Goal: Task Accomplishment & Management: Use online tool/utility

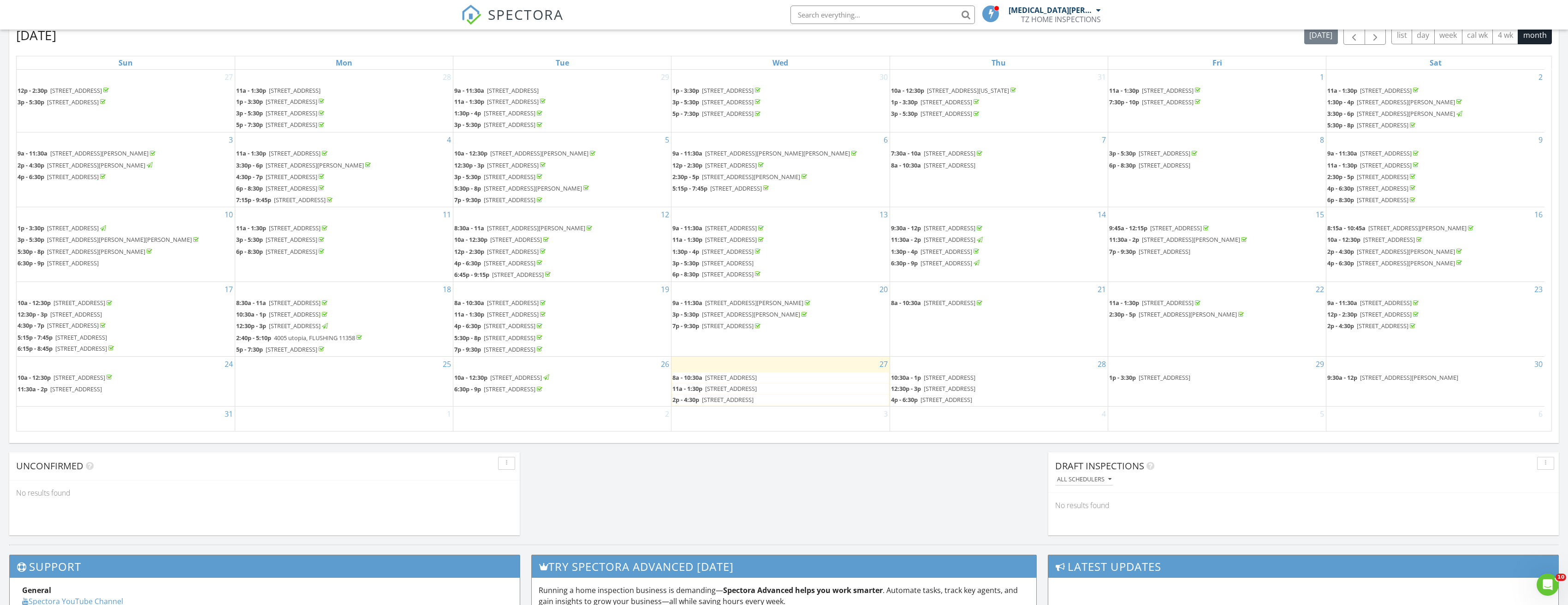
scroll to position [6, 0]
click at [962, 360] on div "28 10:30a - 1p 48-18 202nd St, FLUSHING 11364 12:30p - 3p 53-31 37th Rd, FLUSHI…" at bounding box center [999, 376] width 218 height 50
drag, startPoint x: 760, startPoint y: 371, endPoint x: 986, endPoint y: 353, distance: 226.7
click at [986, 353] on body "SPECTORA TAO CHEN TZ HOME INSPECTIONS Role: Inspector Dashboard New Inspection …" at bounding box center [784, 259] width 1568 height 1350
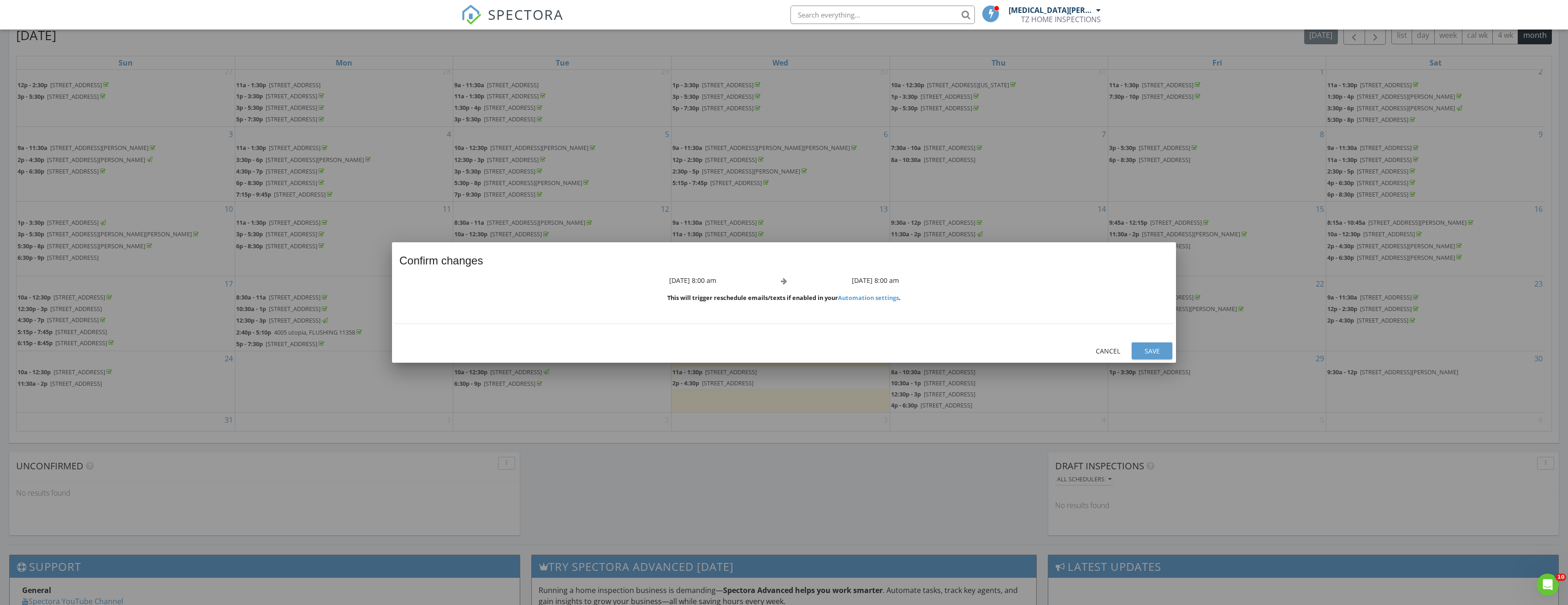
click at [1155, 349] on div "Save" at bounding box center [1152, 351] width 26 height 10
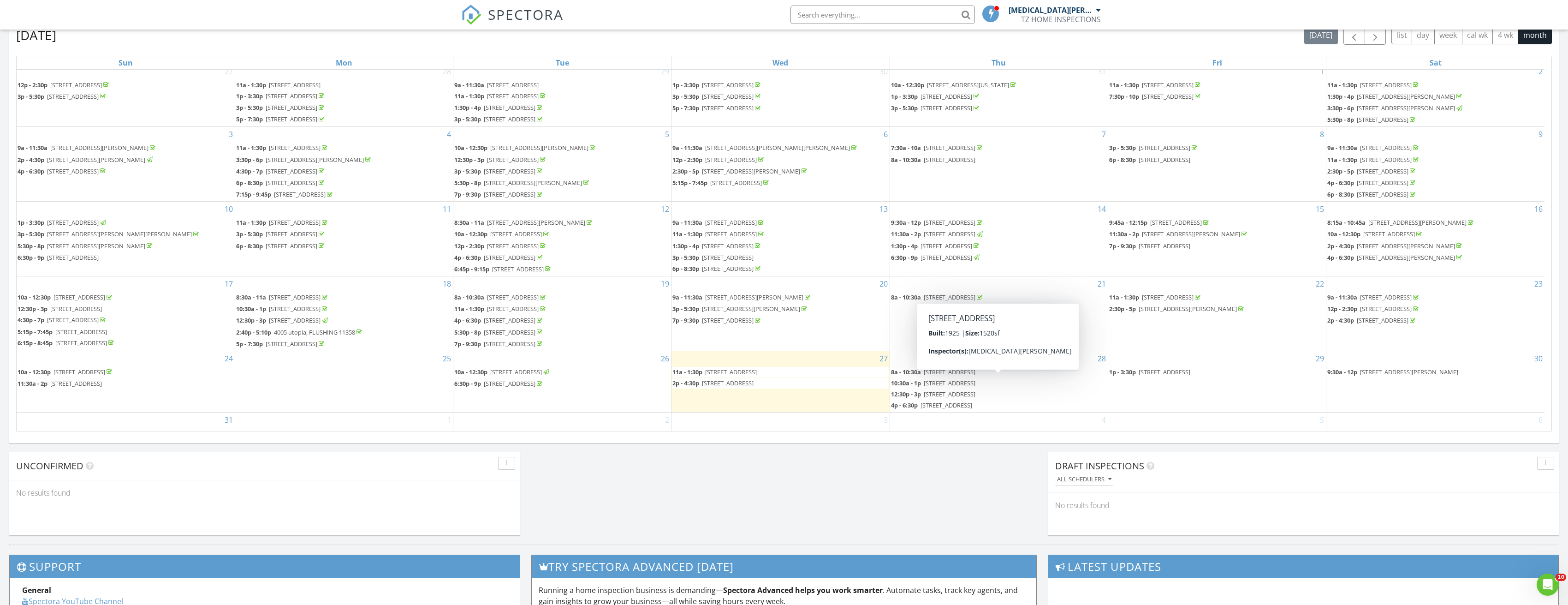
scroll to position [17, 0]
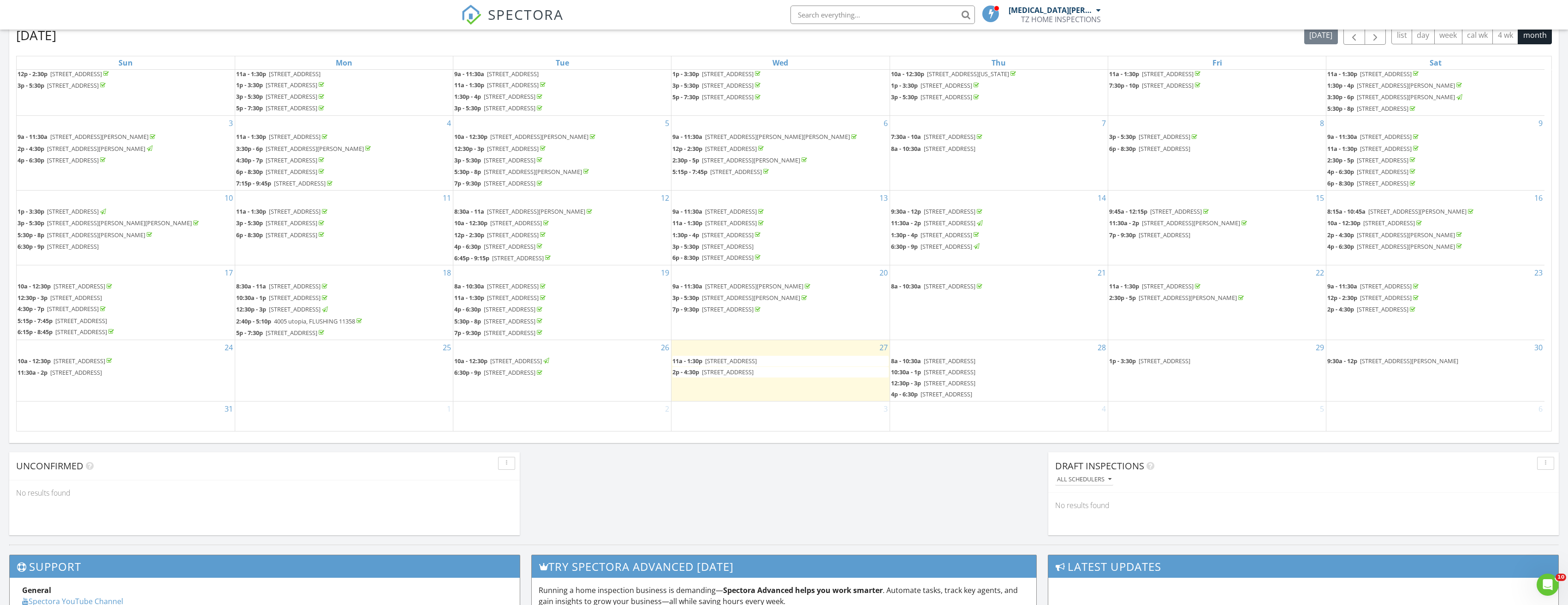
click at [845, 427] on div "3" at bounding box center [780, 416] width 218 height 30
click at [962, 347] on div "28 8a - 10:30a 54-41 71st St, FLUSHING 11378 10:30a - 1p 48-18 202nd St, FLUSHI…" at bounding box center [999, 371] width 218 height 61
click at [1000, 303] on link "Inspection" at bounding box center [997, 309] width 48 height 15
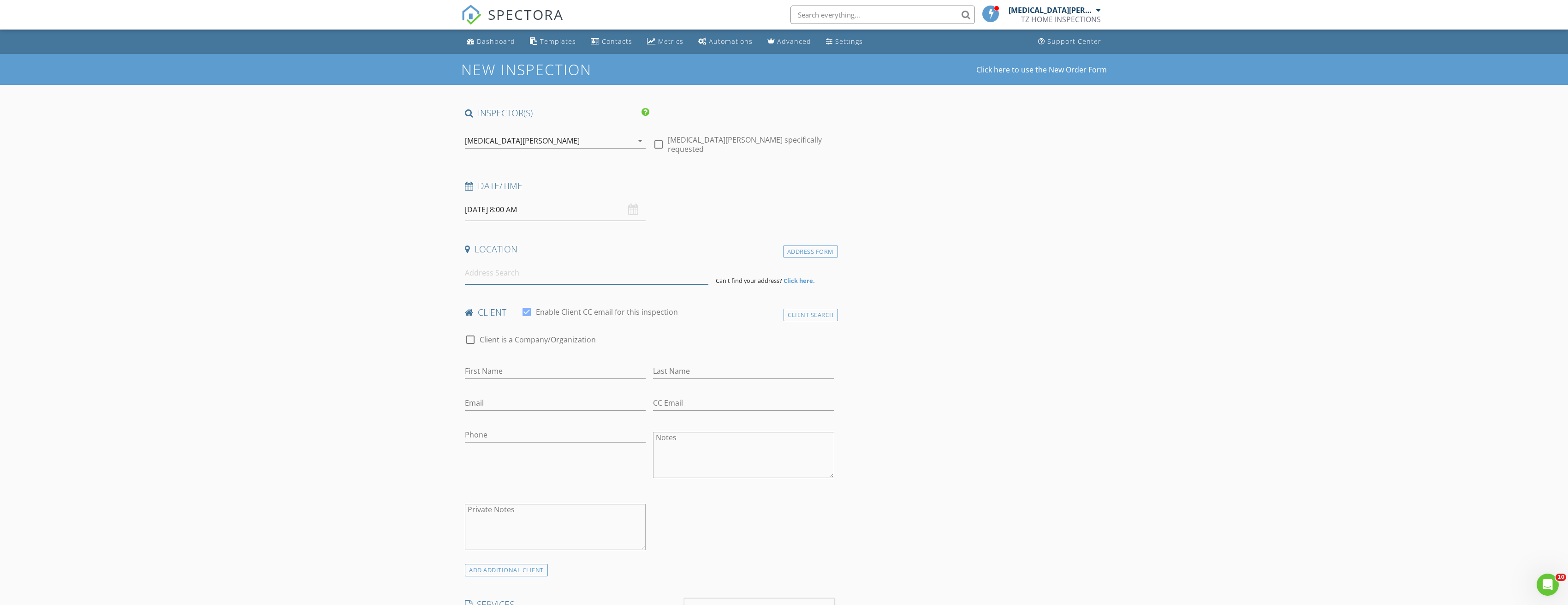
click at [641, 268] on input at bounding box center [586, 273] width 243 height 23
type input "4521 215th Street, Flushing, NY, USA"
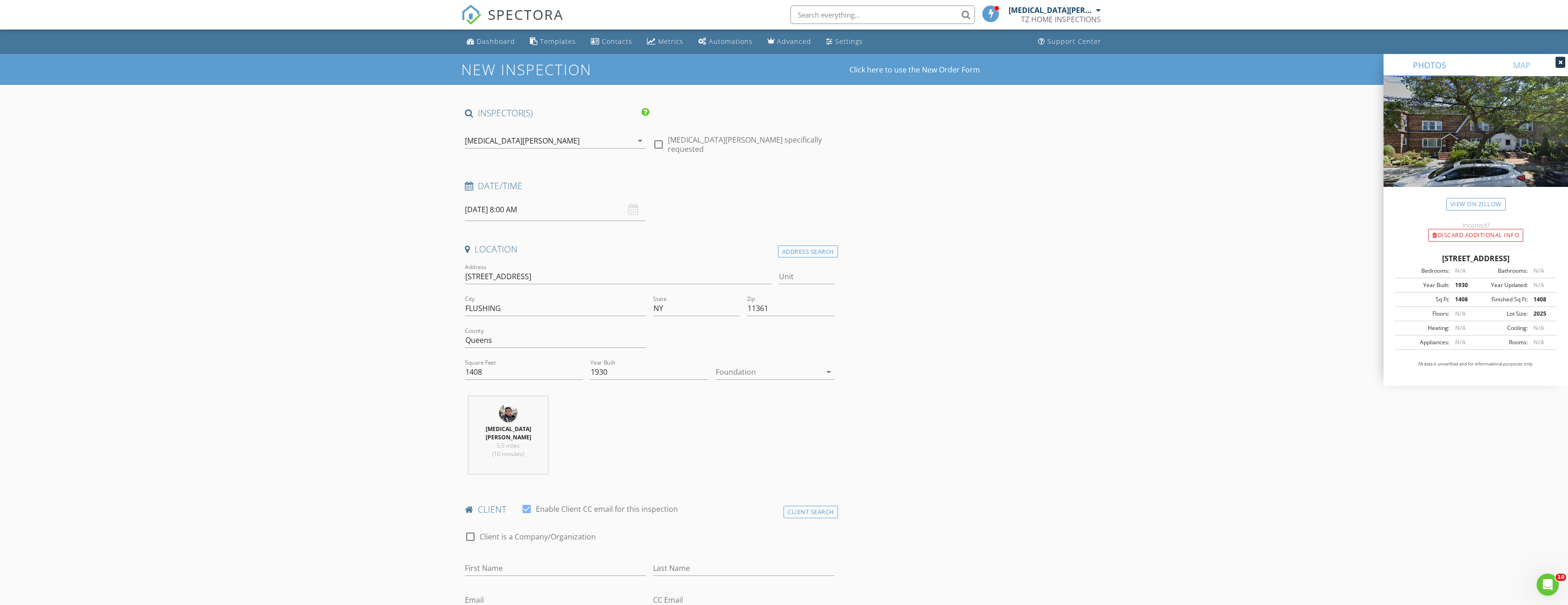
click at [768, 366] on div at bounding box center [768, 372] width 105 height 15
click at [750, 393] on div "Basement" at bounding box center [775, 398] width 103 height 11
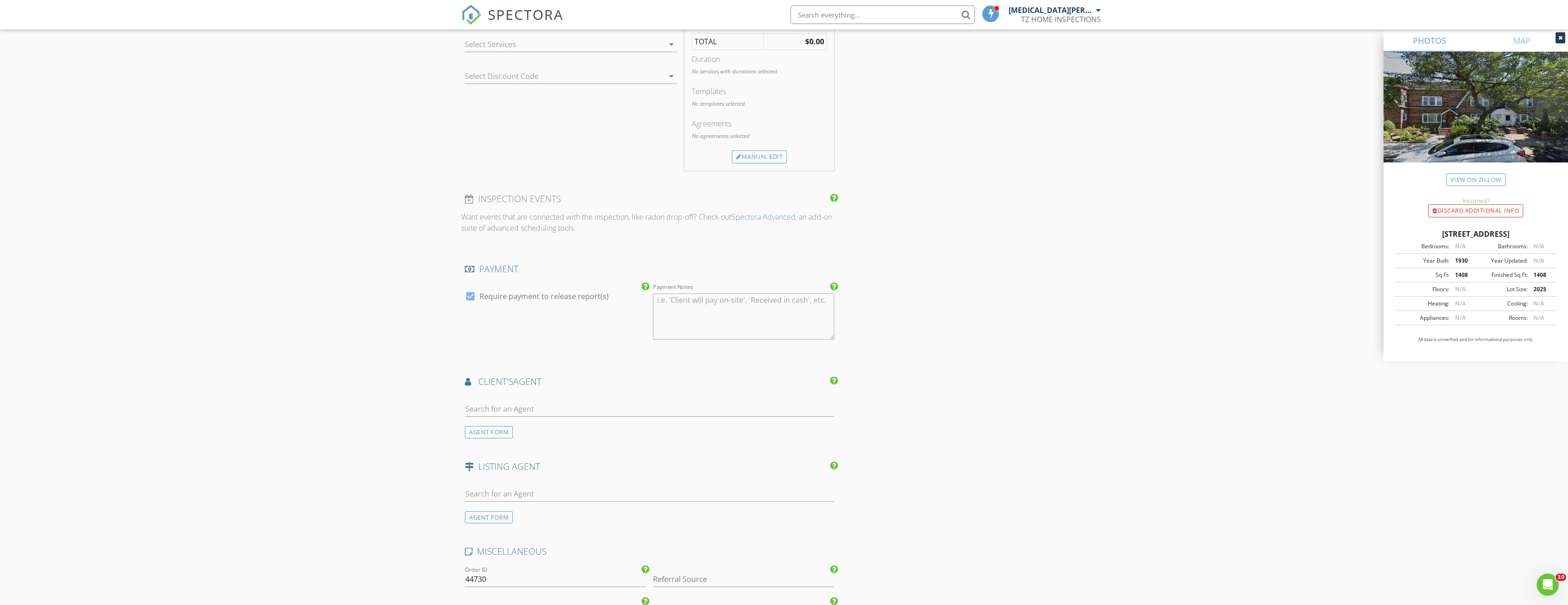
scroll to position [1037, 0]
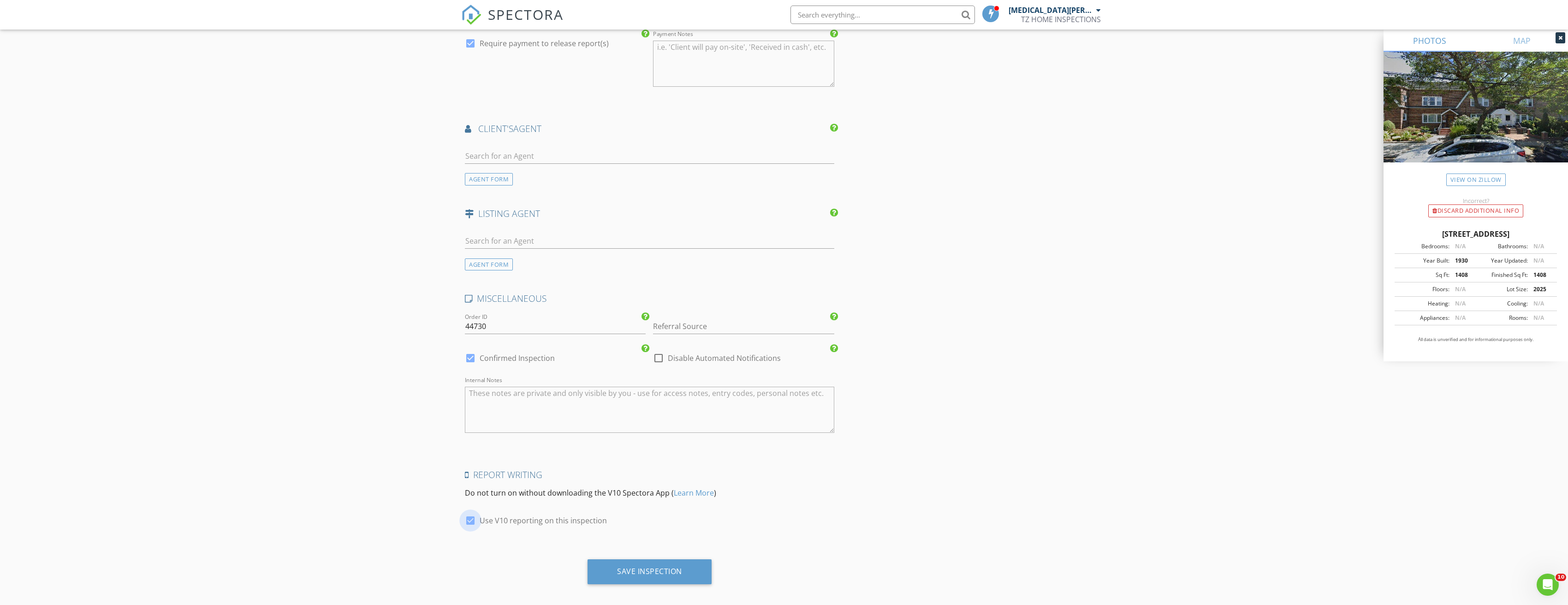
click at [469, 513] on div at bounding box center [471, 521] width 16 height 16
checkbox input "false"
click at [650, 566] on div "Save Inspection" at bounding box center [649, 571] width 65 height 9
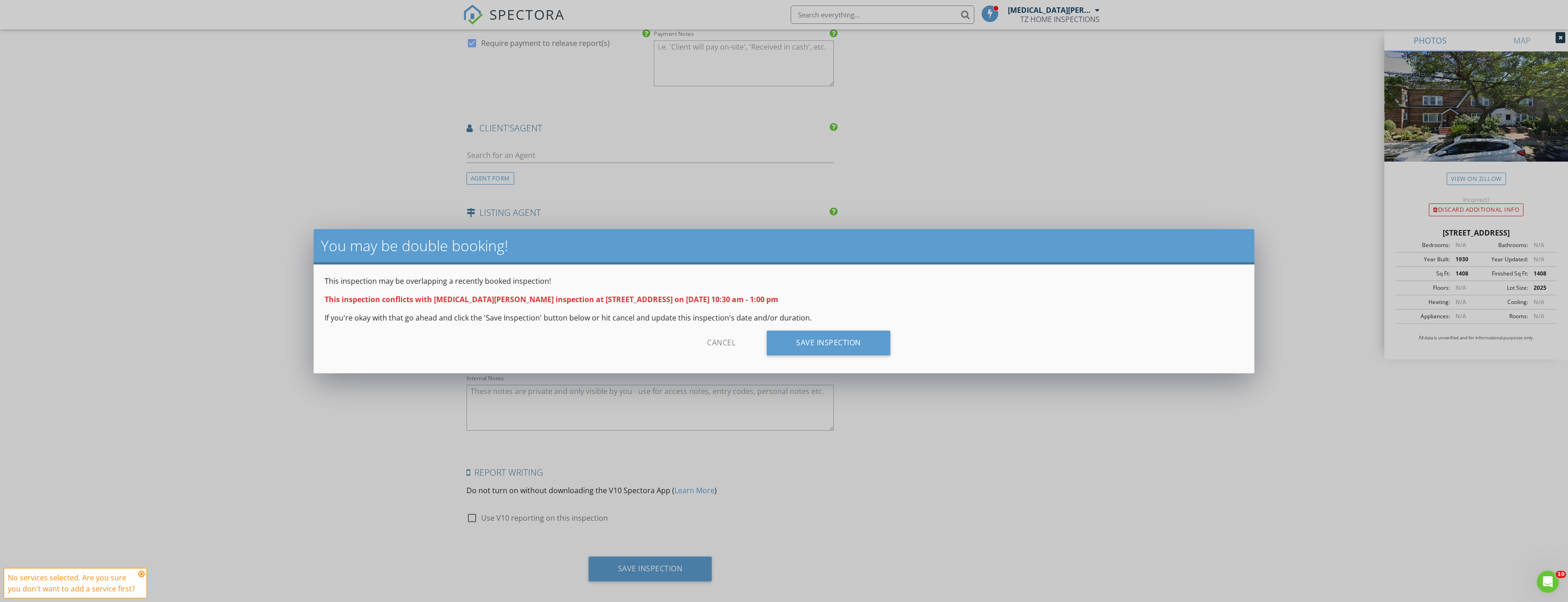
click at [711, 347] on div "Cancel" at bounding box center [721, 343] width 87 height 25
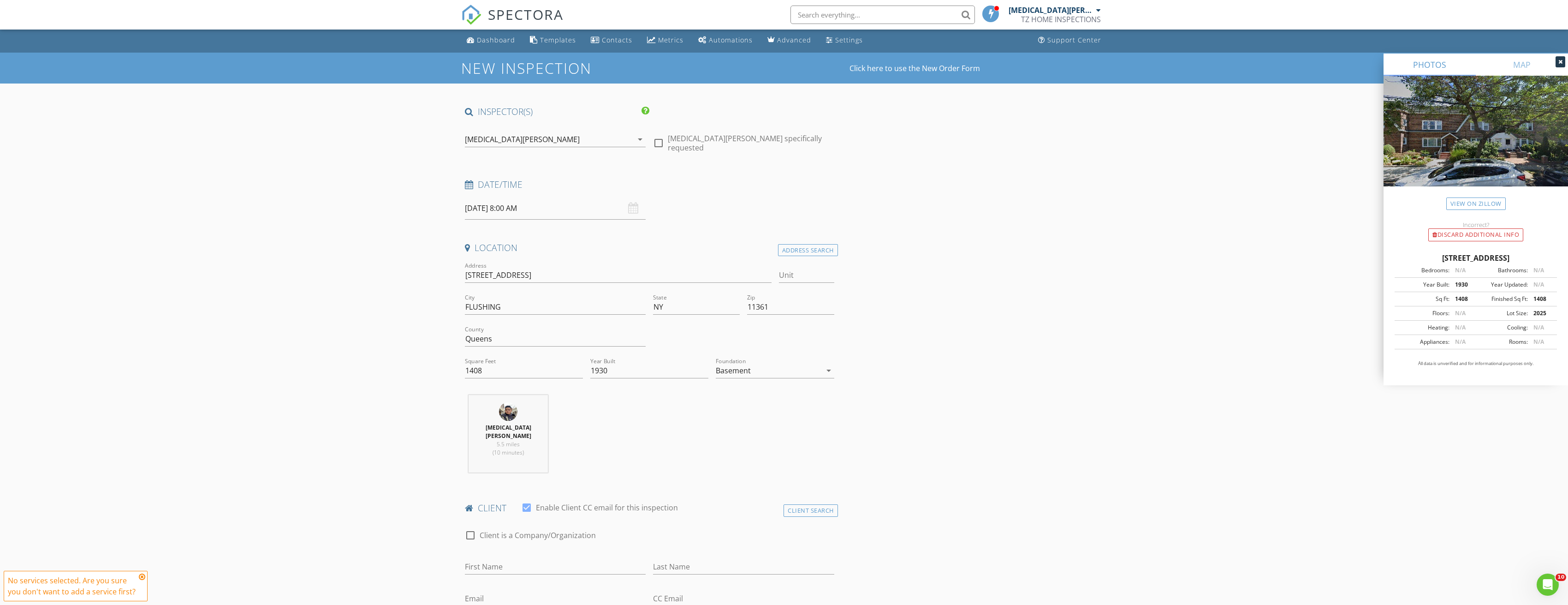
scroll to position [0, 0]
click at [570, 211] on input "08/28/2025 8:00 AM" at bounding box center [555, 209] width 181 height 23
type input "09"
type input "08/28/2025 9:00 AM"
click at [519, 362] on span at bounding box center [518, 362] width 7 height 9
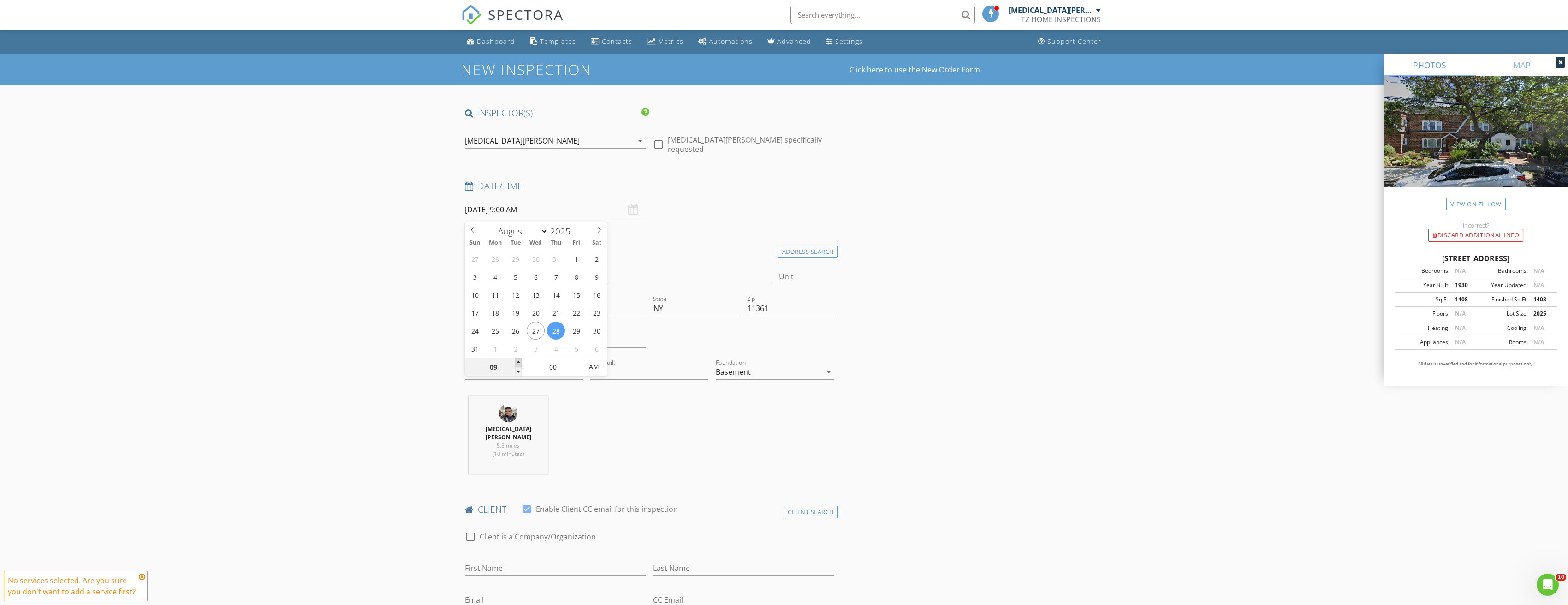
type input "10"
type input "08/28/2025 10:00 AM"
click at [519, 362] on span at bounding box center [518, 362] width 7 height 9
type input "11"
type input "08/28/2025 11:00 AM"
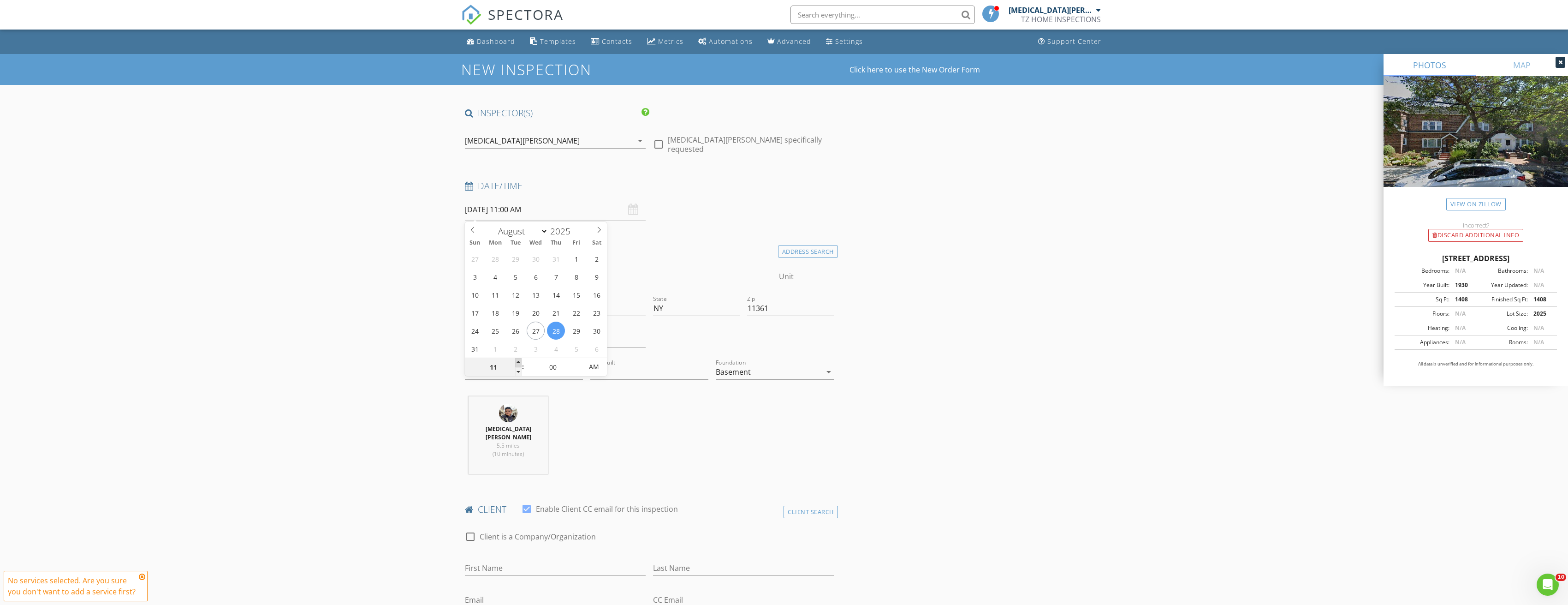
click at [519, 362] on span at bounding box center [518, 362] width 7 height 9
type input "12"
type input "08/28/2025 12:00 PM"
click at [519, 362] on span at bounding box center [518, 362] width 7 height 9
type input "01"
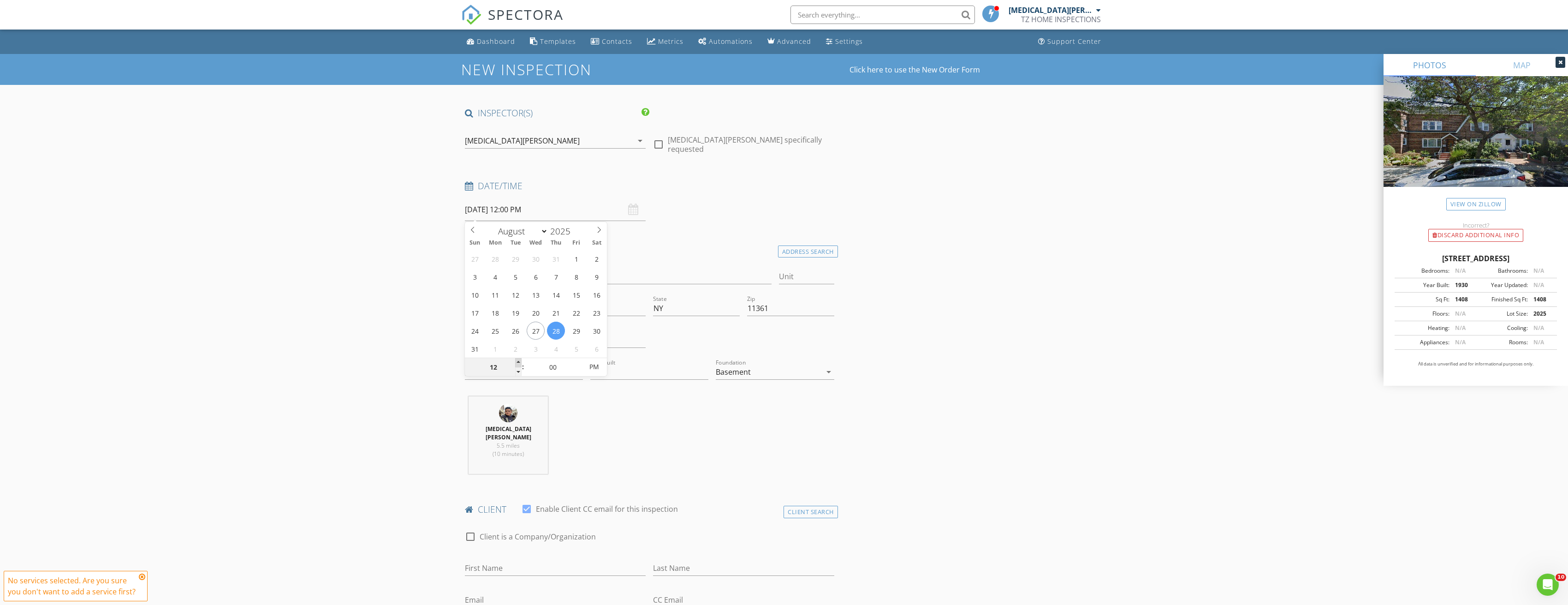
type input "08/28/2025 1:00 PM"
click at [519, 362] on span at bounding box center [518, 362] width 7 height 9
type input "02"
type input "08/28/2025 2:00 PM"
click at [519, 362] on span at bounding box center [518, 362] width 7 height 9
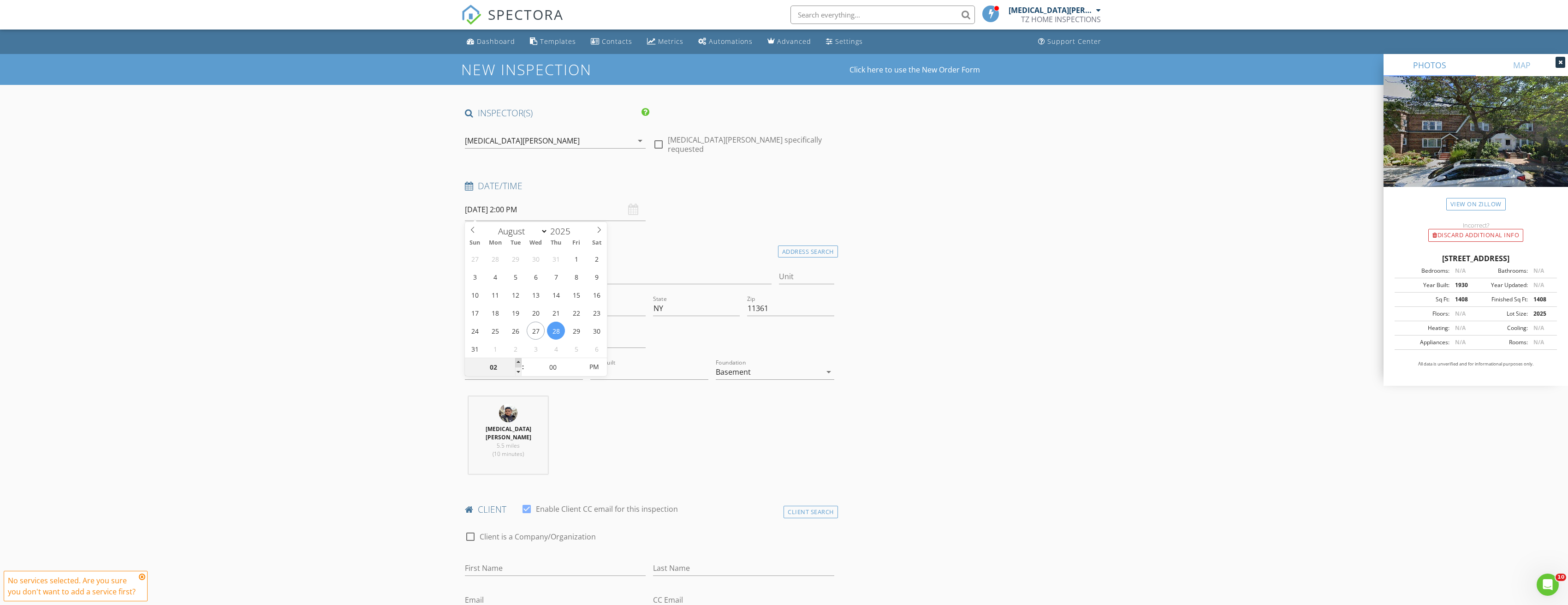
type input "03"
type input "08/28/2025 3:00 PM"
click at [519, 362] on span at bounding box center [518, 362] width 7 height 9
type input "04"
type input "08/28/2025 4:00 PM"
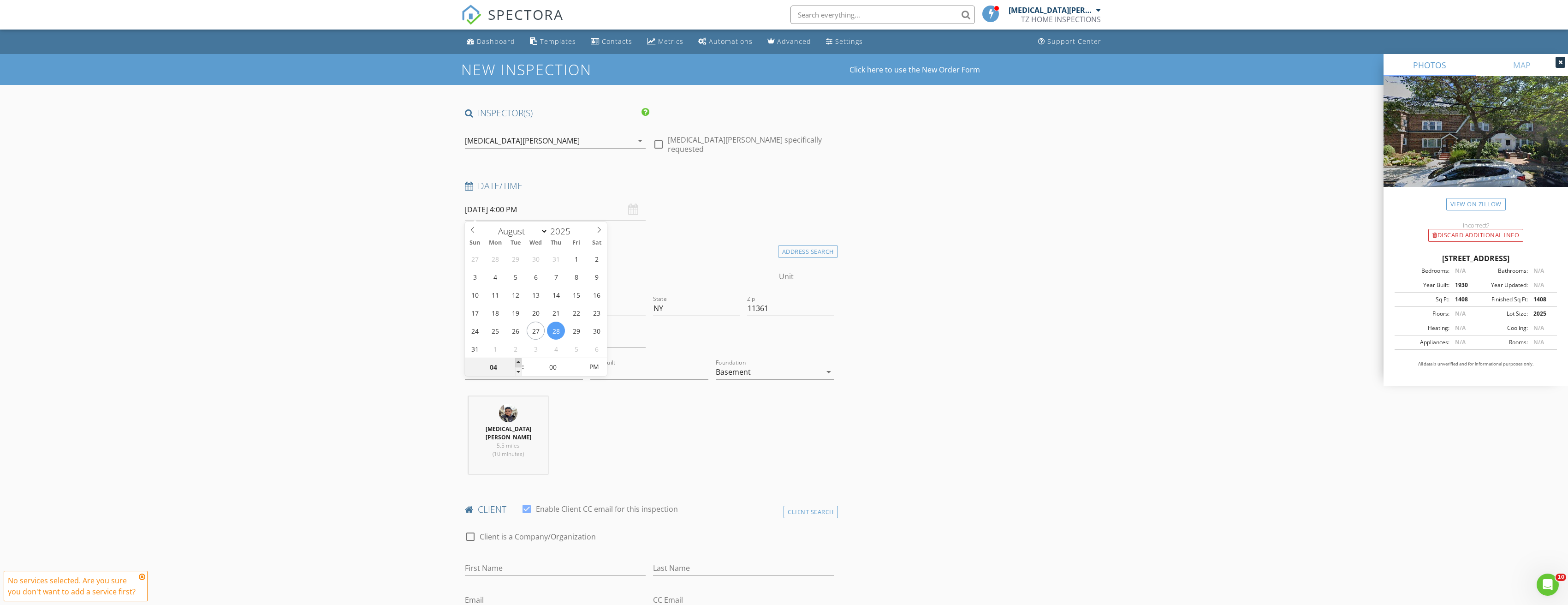
click at [519, 362] on span at bounding box center [518, 362] width 7 height 9
type input "05"
type input "08/28/2025 5:00 PM"
click at [519, 362] on span at bounding box center [518, 362] width 7 height 9
type input "05"
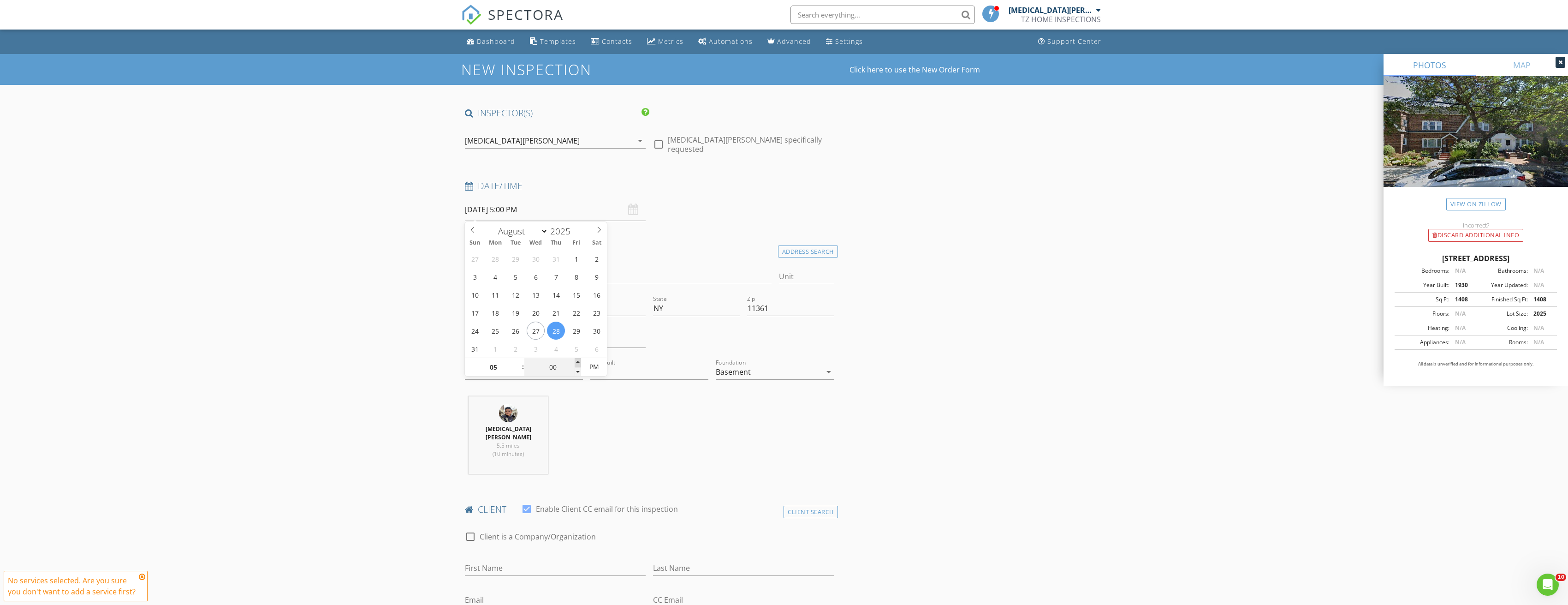
type input "08/28/2025 5:05 PM"
click at [578, 360] on span at bounding box center [578, 362] width 7 height 9
type input "10"
type input "08/28/2025 5:10 PM"
click at [578, 360] on span at bounding box center [578, 362] width 7 height 9
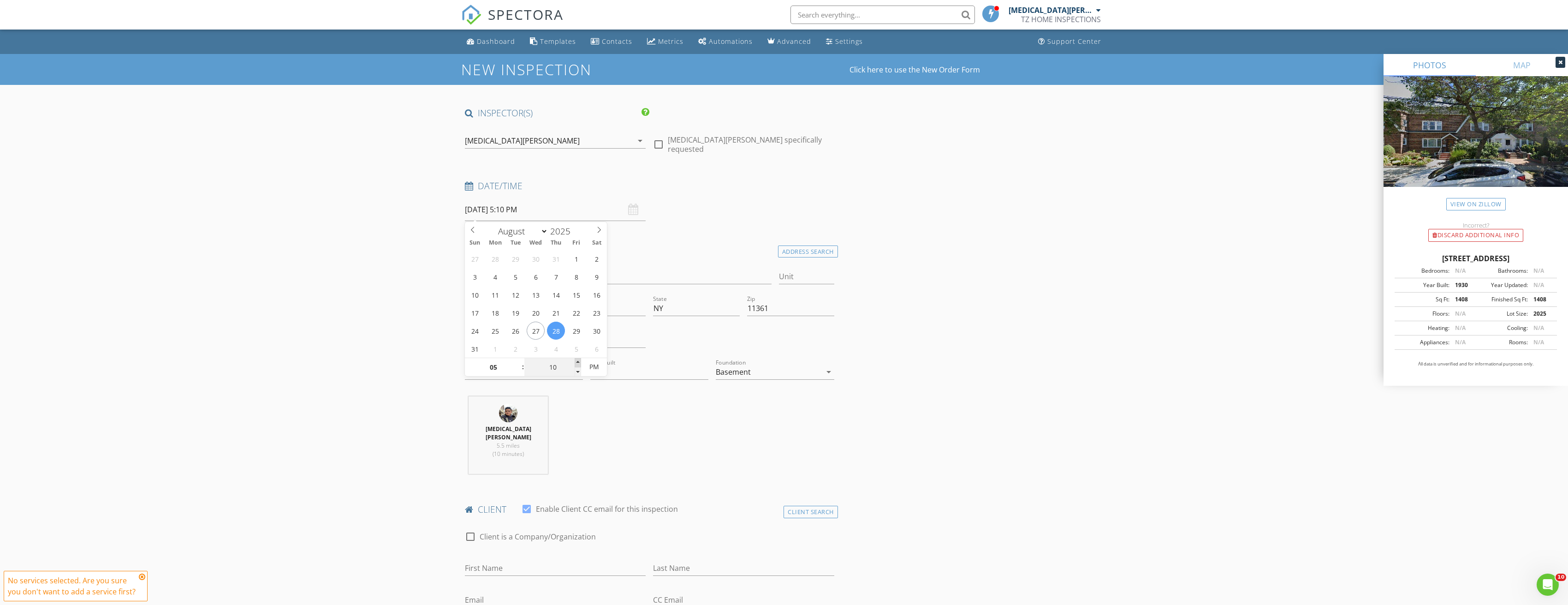
type input "15"
type input "08/28/2025 5:15 PM"
click at [578, 360] on span at bounding box center [578, 362] width 7 height 9
type input "20"
type input "08/28/2025 5:20 PM"
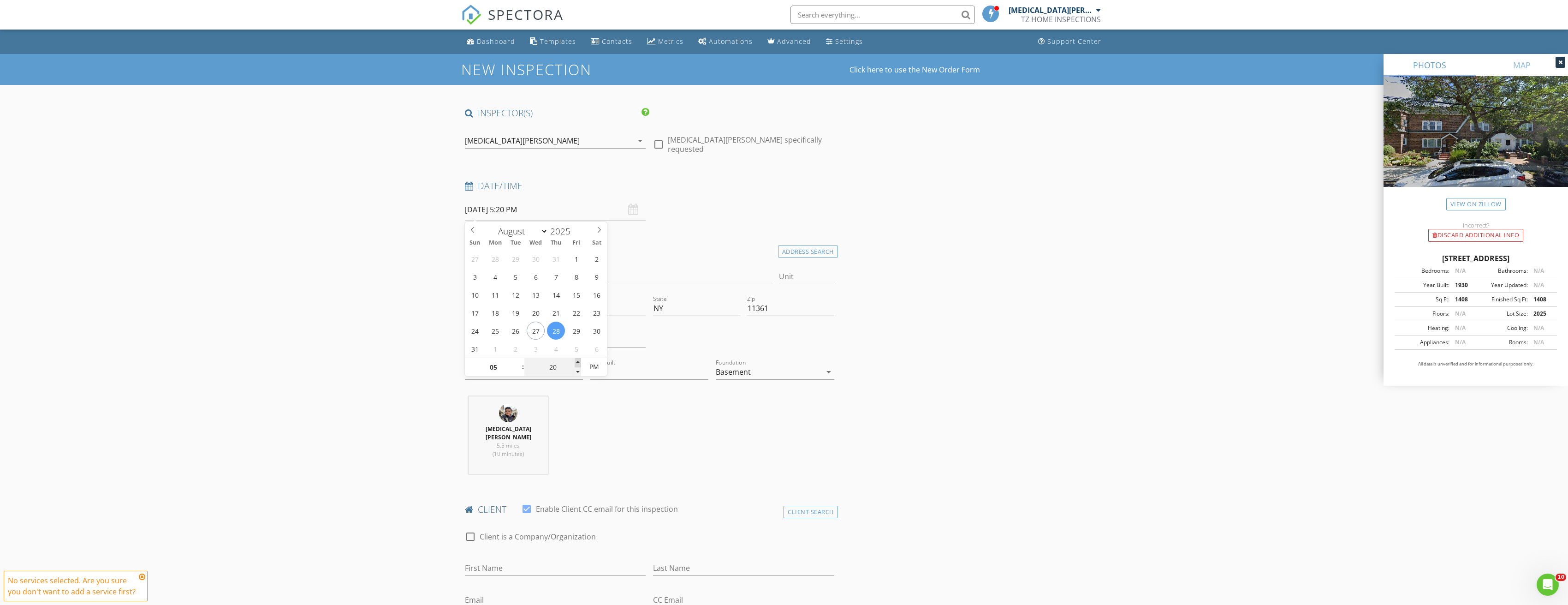
click at [578, 360] on span at bounding box center [578, 362] width 7 height 9
type input "15"
type input "08/28/2025 5:15 PM"
drag, startPoint x: 575, startPoint y: 369, endPoint x: 600, endPoint y: 382, distance: 28.2
click at [575, 369] on span at bounding box center [578, 371] width 7 height 9
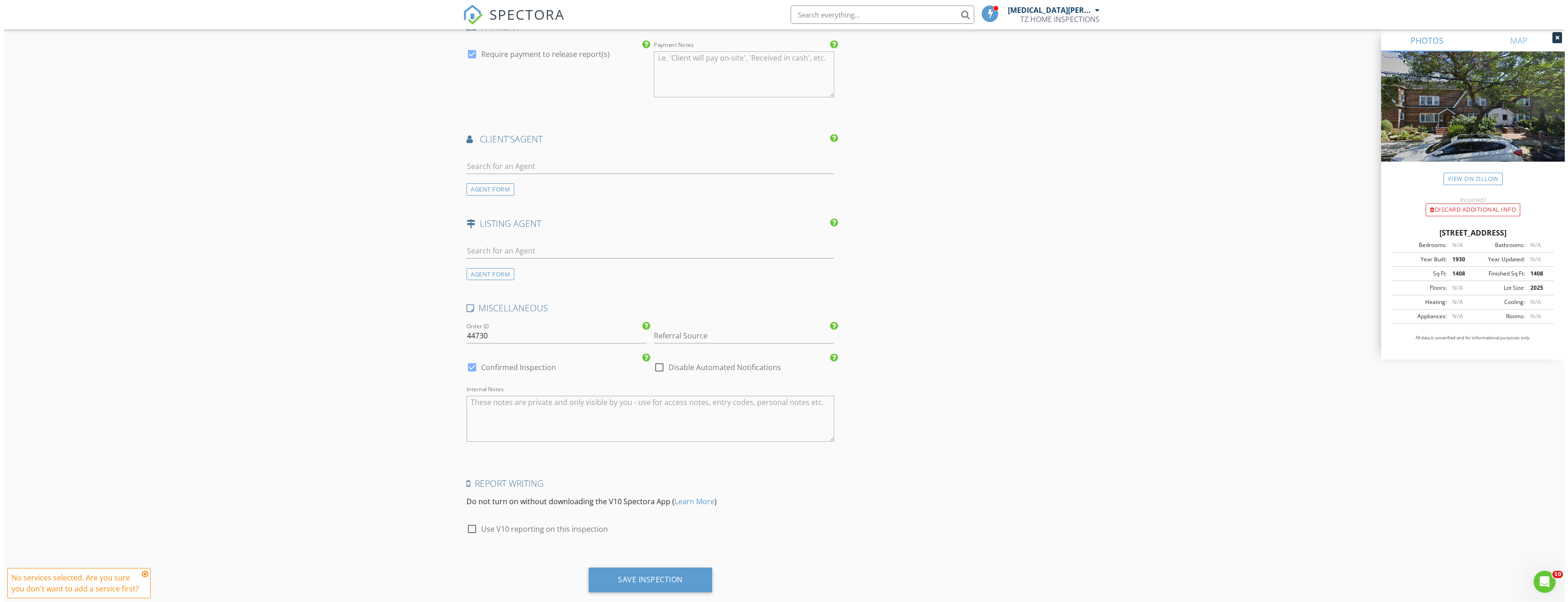
scroll to position [1032, 0]
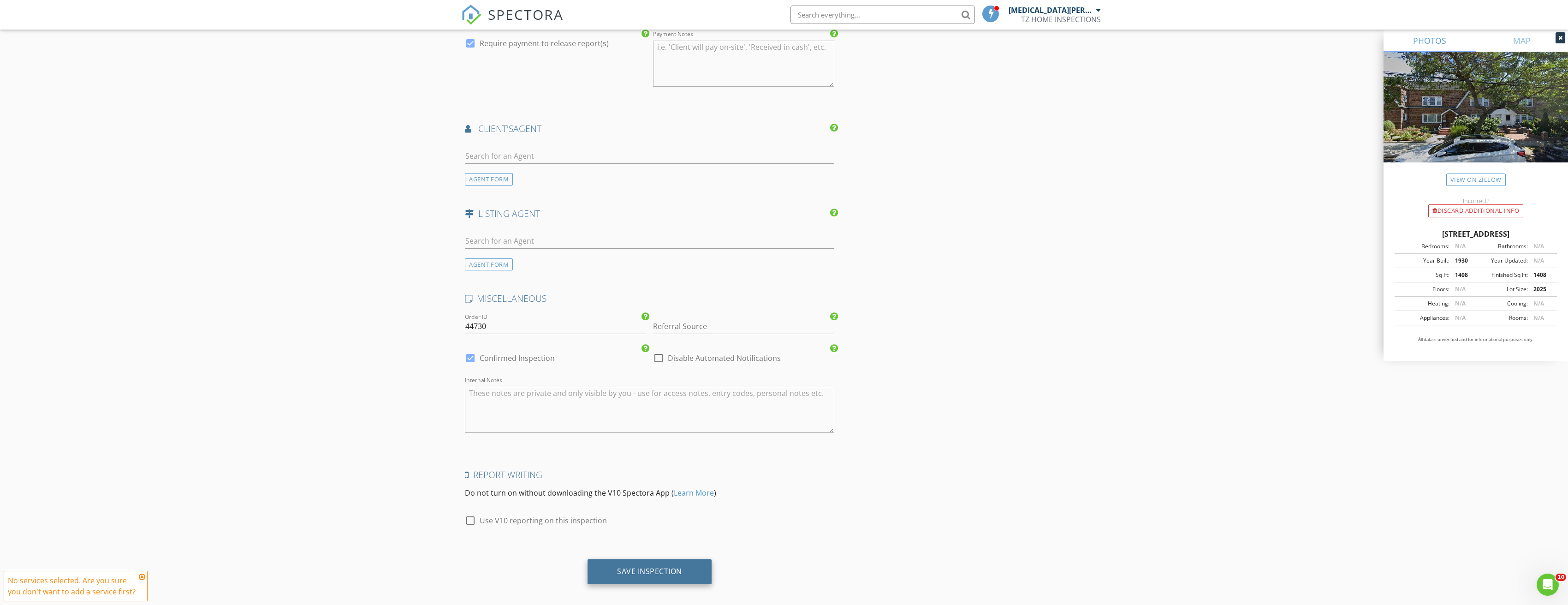
click at [691, 566] on div "Save Inspection" at bounding box center [649, 571] width 124 height 25
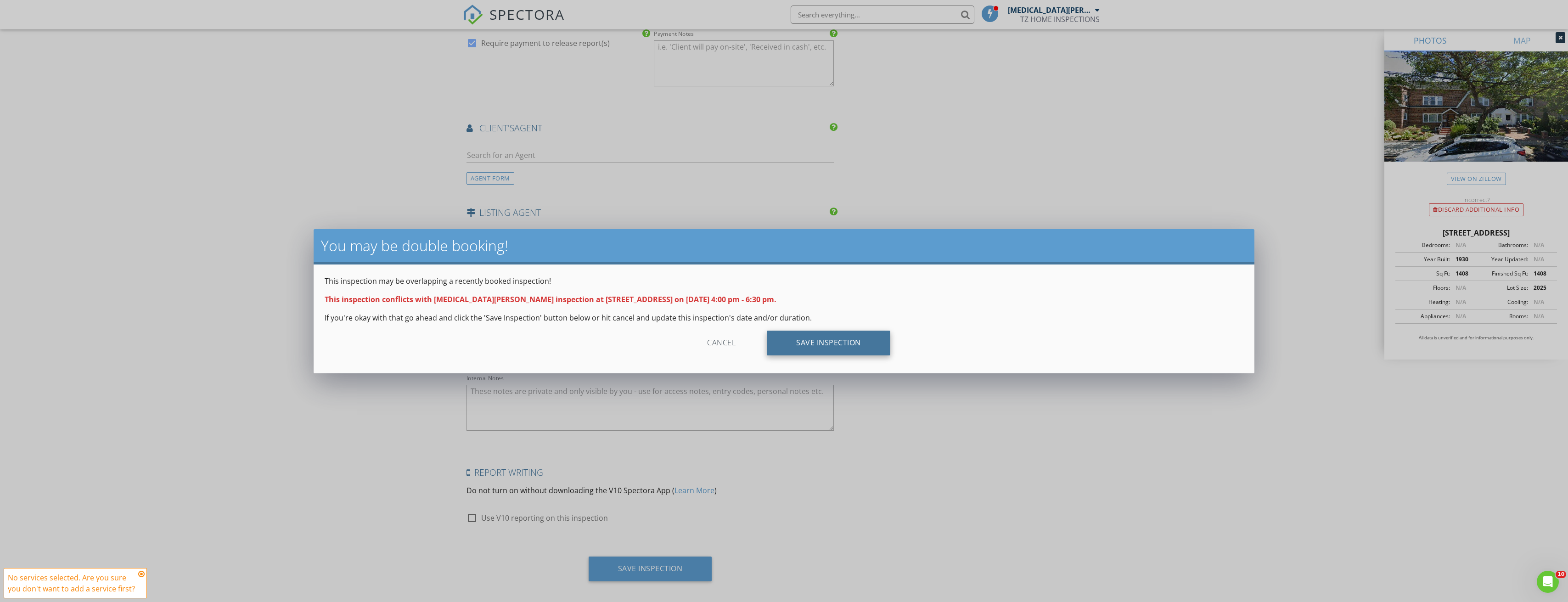
click at [840, 339] on div "Save Inspection" at bounding box center [828, 343] width 124 height 25
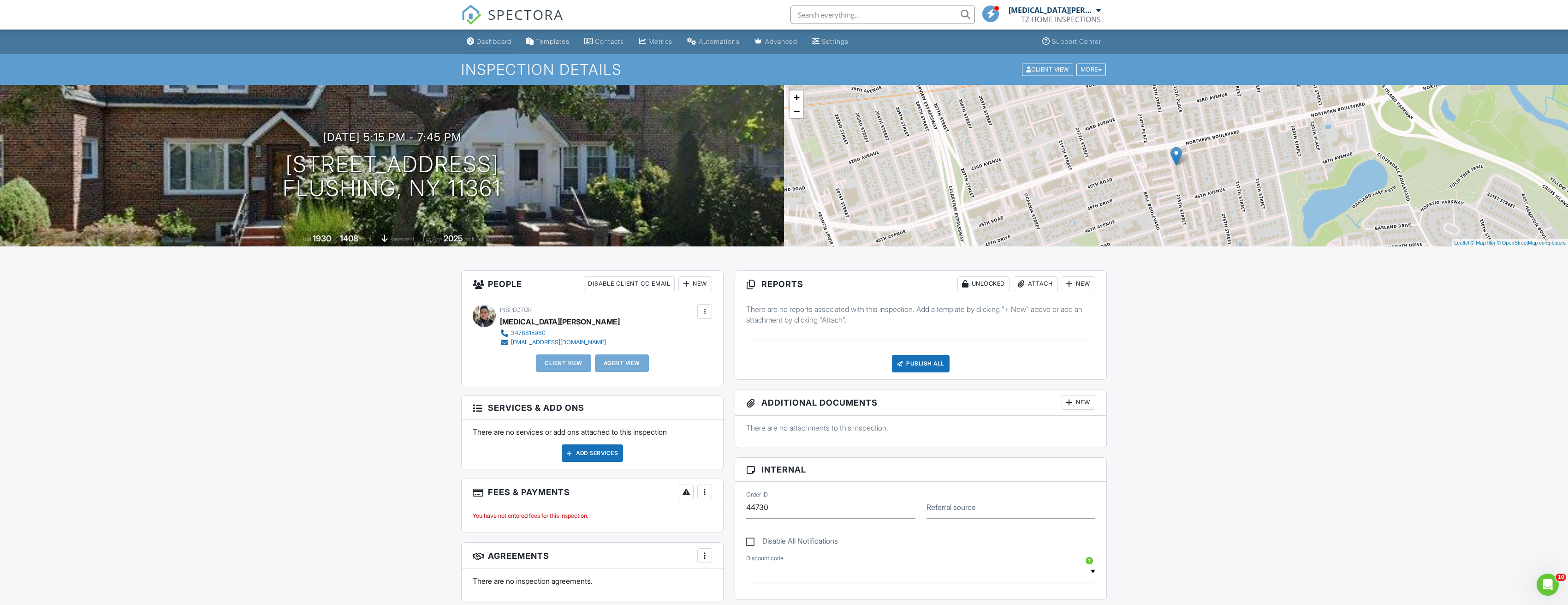
click at [500, 37] on div "Dashboard" at bounding box center [493, 41] width 35 height 8
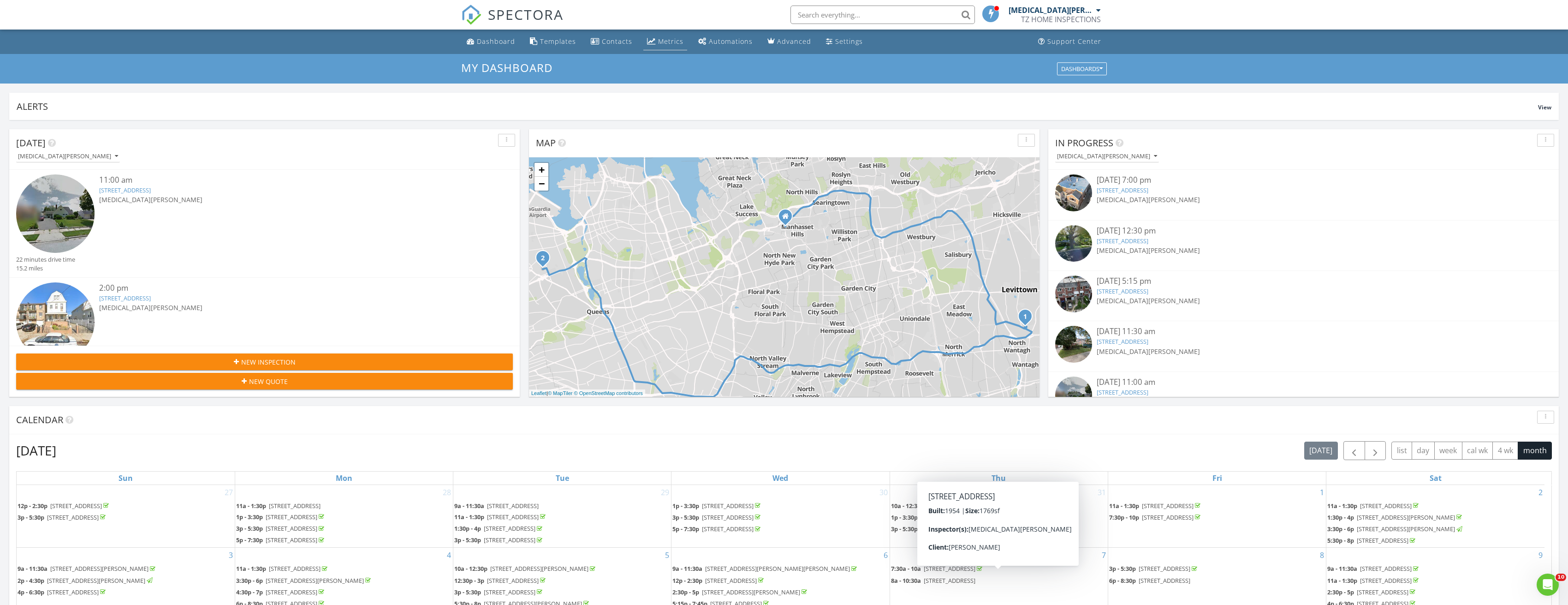
click at [667, 40] on div "Metrics" at bounding box center [670, 41] width 25 height 9
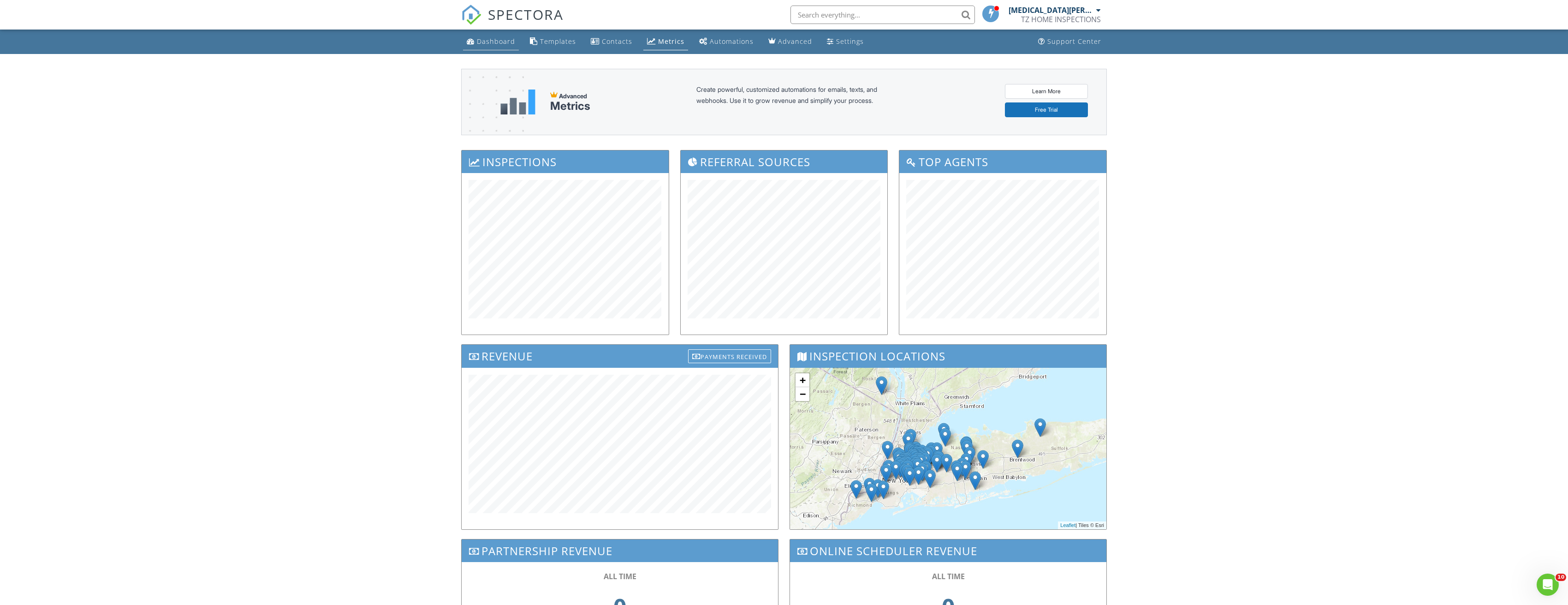
click at [499, 42] on div "Dashboard" at bounding box center [496, 41] width 39 height 9
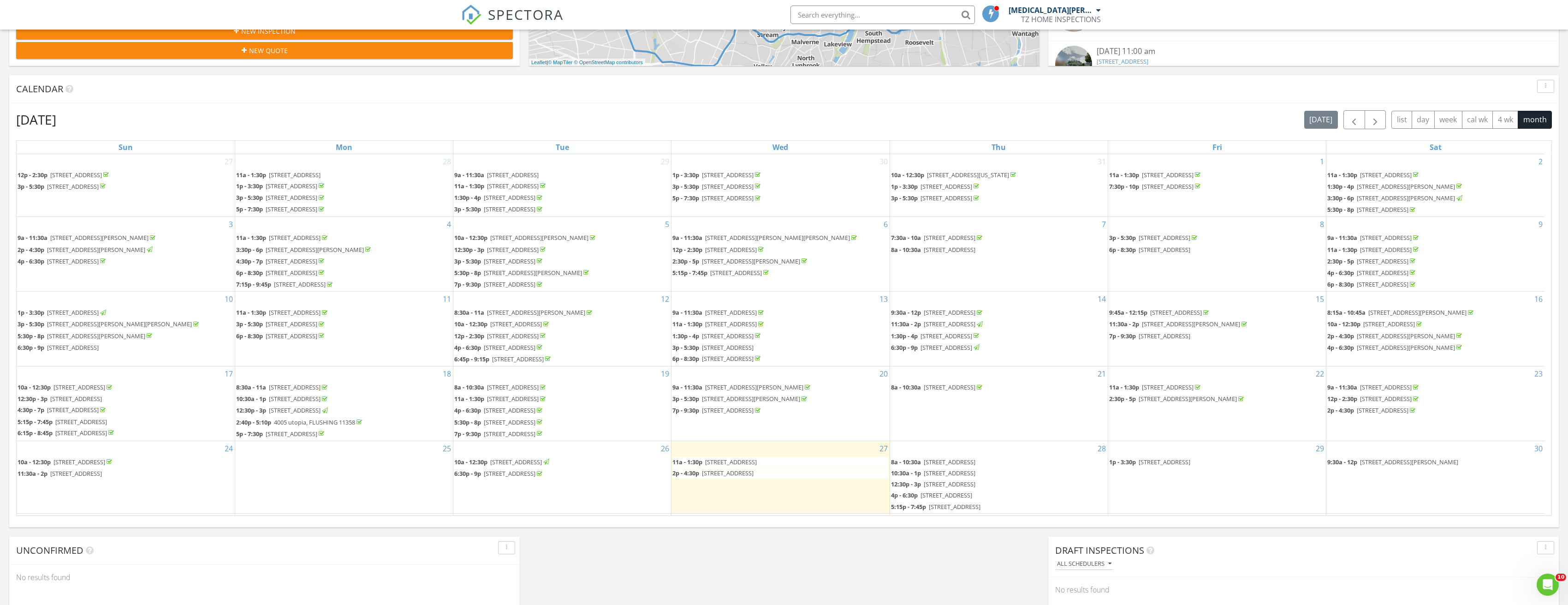
scroll to position [28, 0]
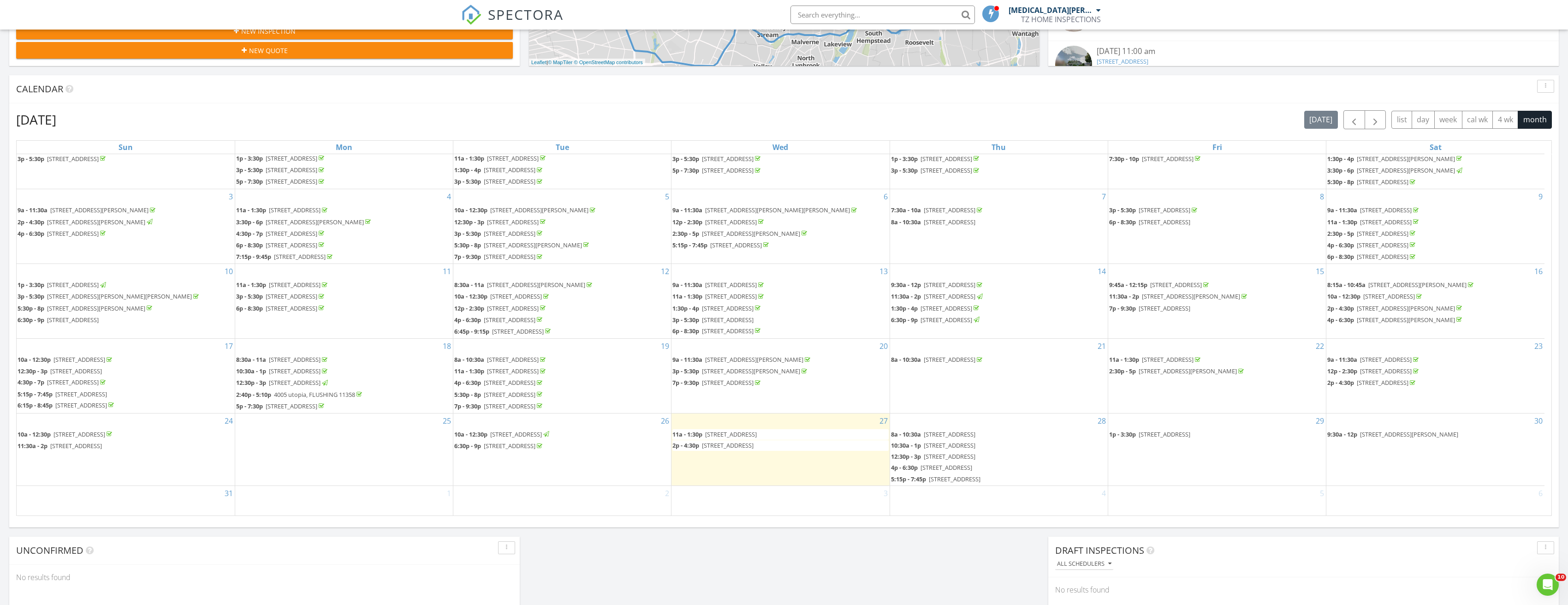
click at [757, 434] on span "6 Serpentine Ln, Levittown 11756" at bounding box center [731, 434] width 51 height 9
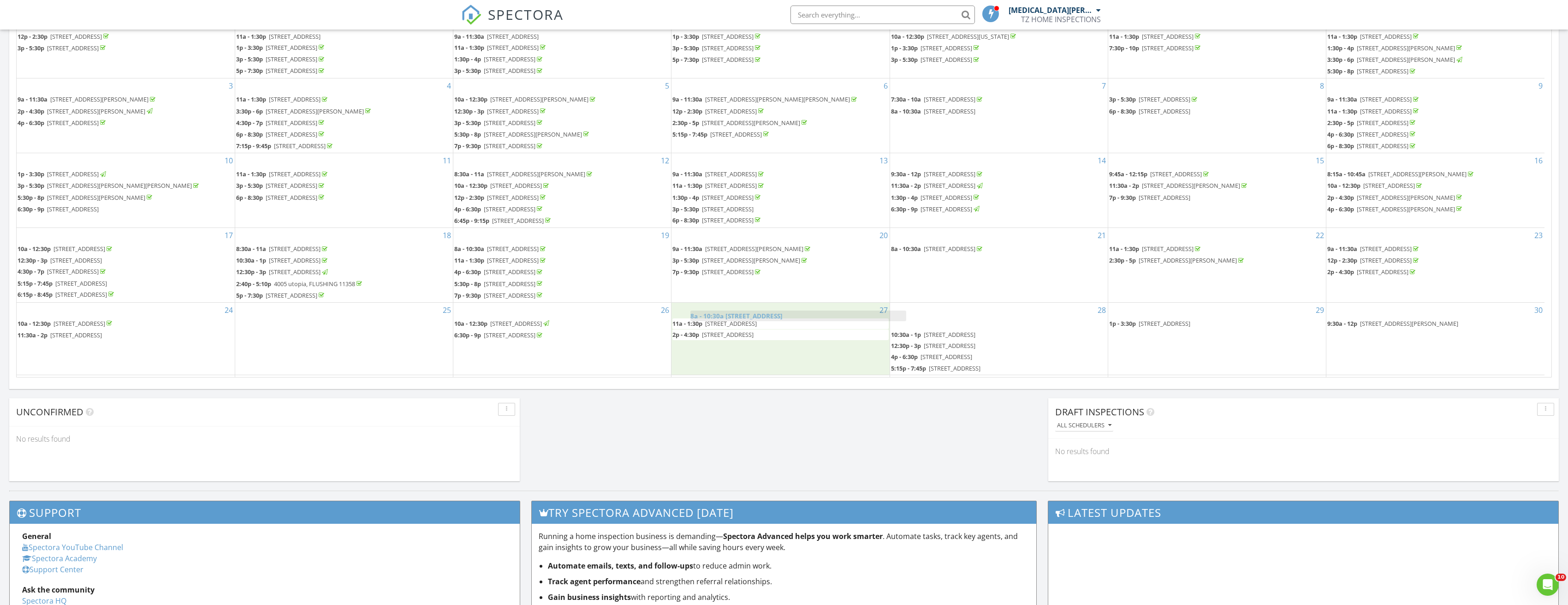
drag, startPoint x: 934, startPoint y: 324, endPoint x: 734, endPoint y: 316, distance: 200.2
click at [734, 316] on body "SPECTORA TAO CHEN TZ HOME INSPECTIONS Role: Inspector Dashboard New Inspection …" at bounding box center [784, 206] width 1568 height 1350
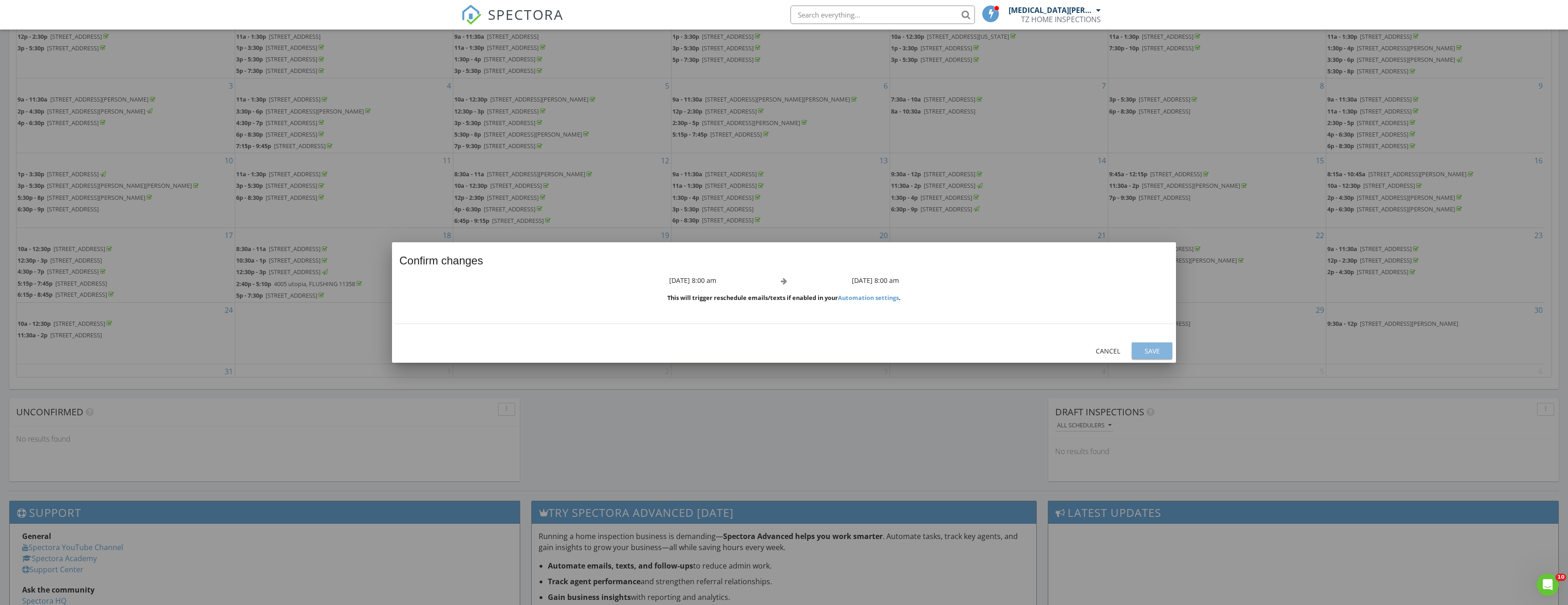
click at [1158, 353] on div "Save" at bounding box center [1152, 351] width 26 height 10
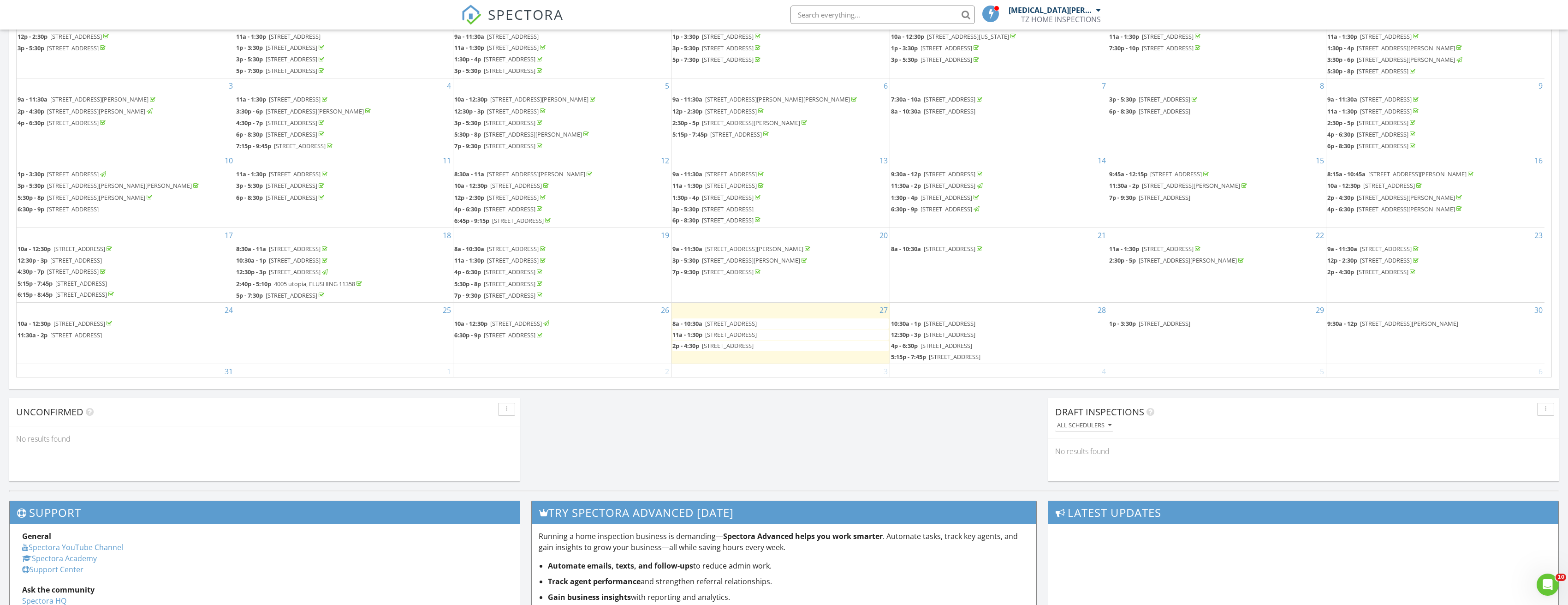
click at [741, 344] on span "92-31 55th Ave, FLUSHING 11373" at bounding box center [727, 346] width 51 height 9
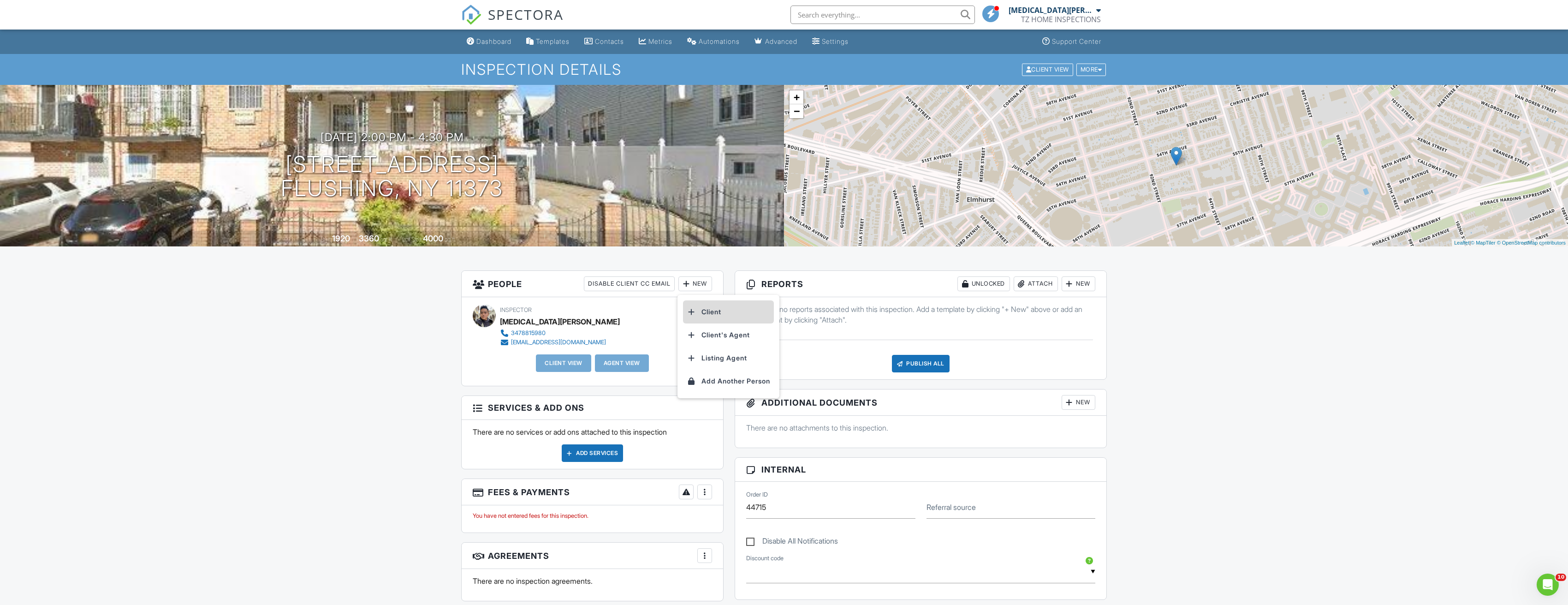
click at [710, 314] on li "Client" at bounding box center [728, 312] width 91 height 23
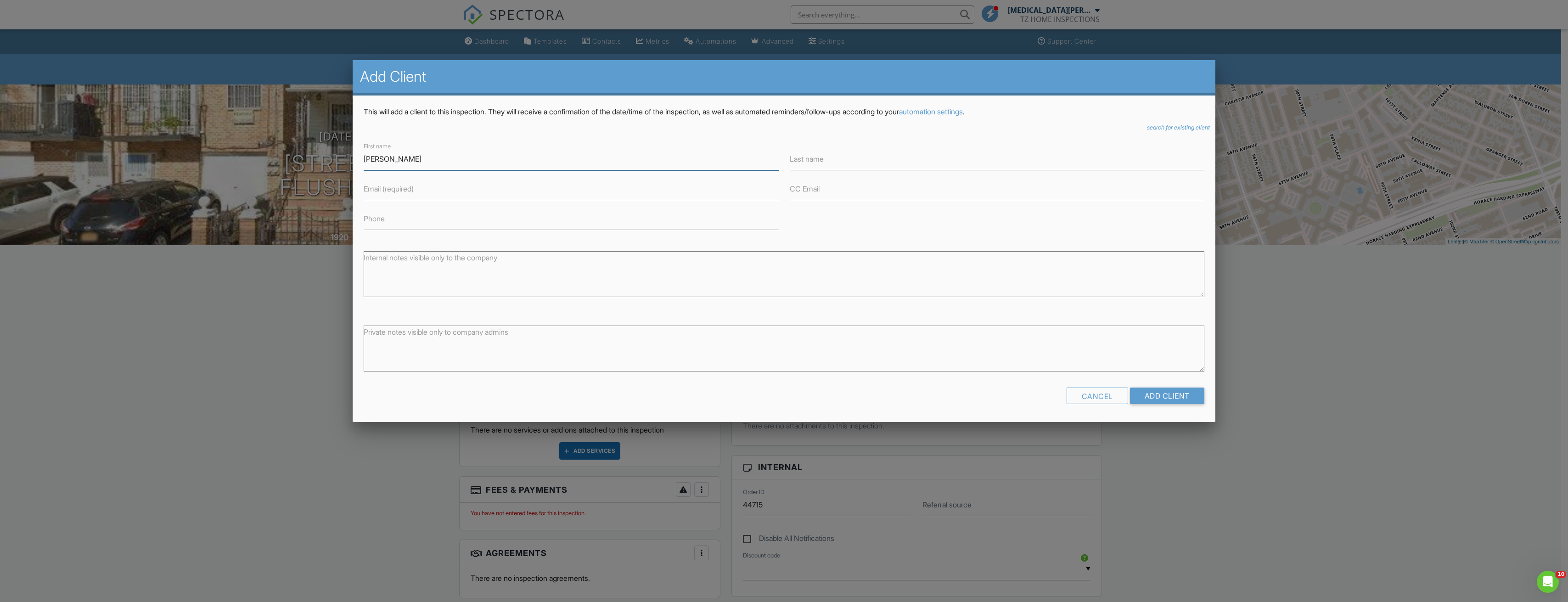
type input "Jason"
type input "Yang"
click at [541, 181] on input "Email (required)" at bounding box center [570, 189] width 415 height 23
type input "jas.yang01@gmail.com"
click at [537, 218] on input "Phone" at bounding box center [570, 219] width 415 height 23
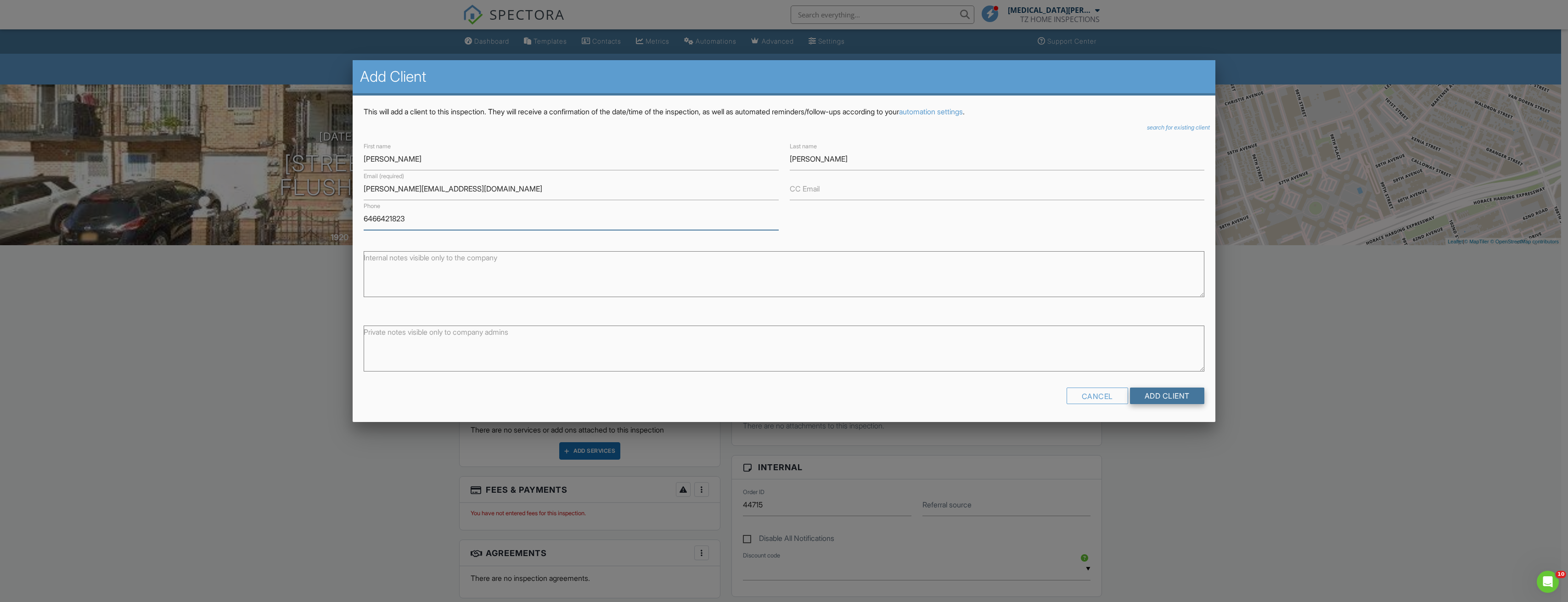
type input "6466421823"
click at [1167, 399] on input "Add Client" at bounding box center [1167, 396] width 74 height 16
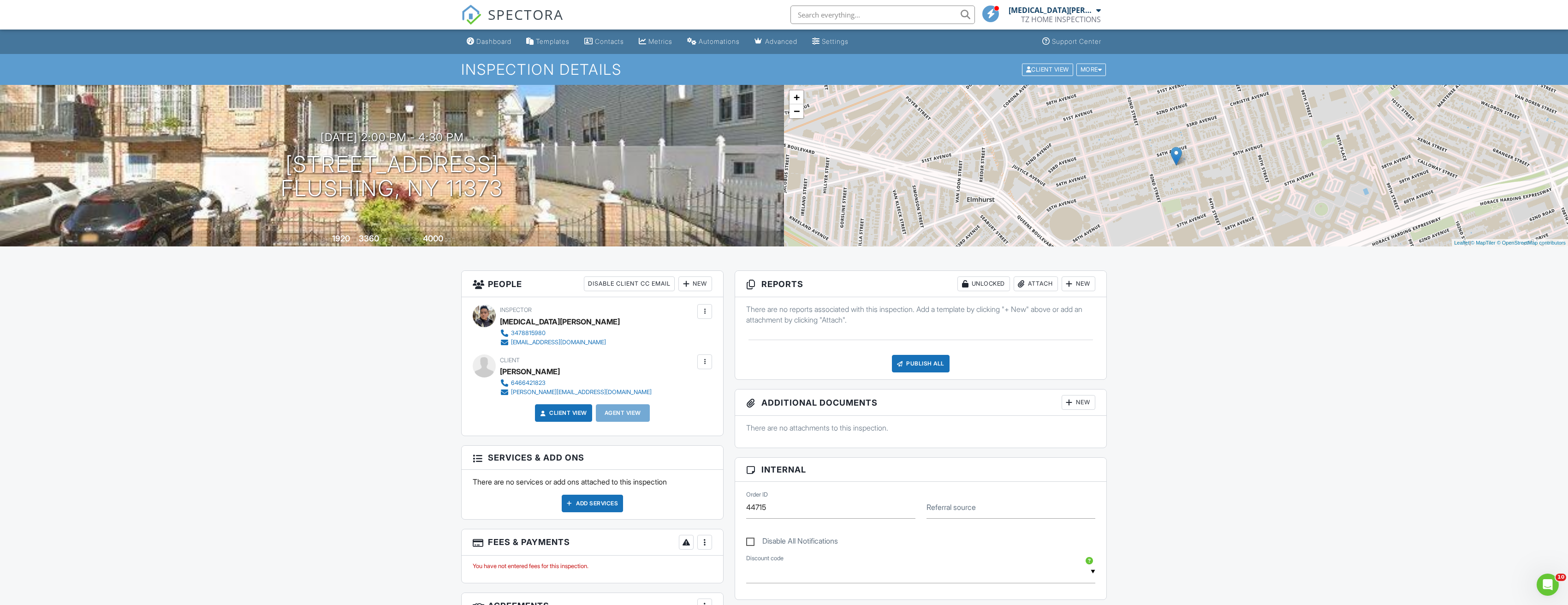
click at [497, 28] on link "SPECTORA" at bounding box center [512, 22] width 102 height 20
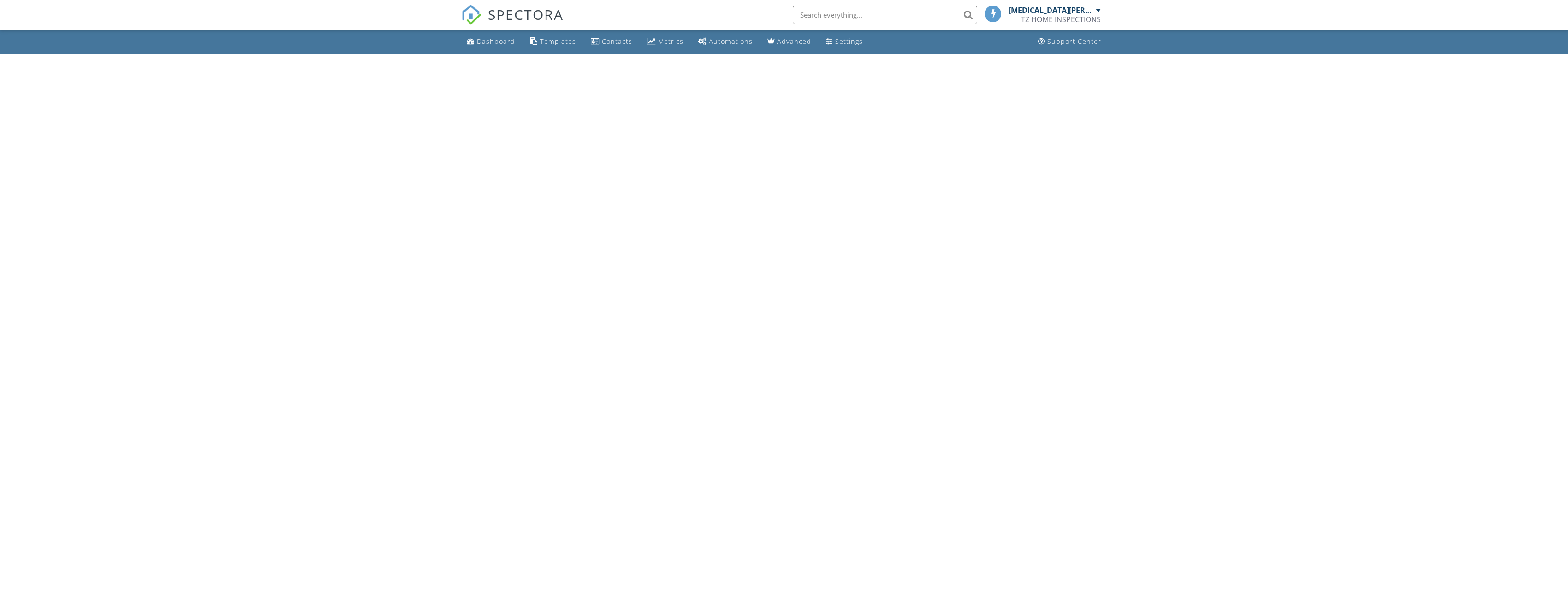
click at [501, 46] on link "Dashboard" at bounding box center [490, 42] width 56 height 17
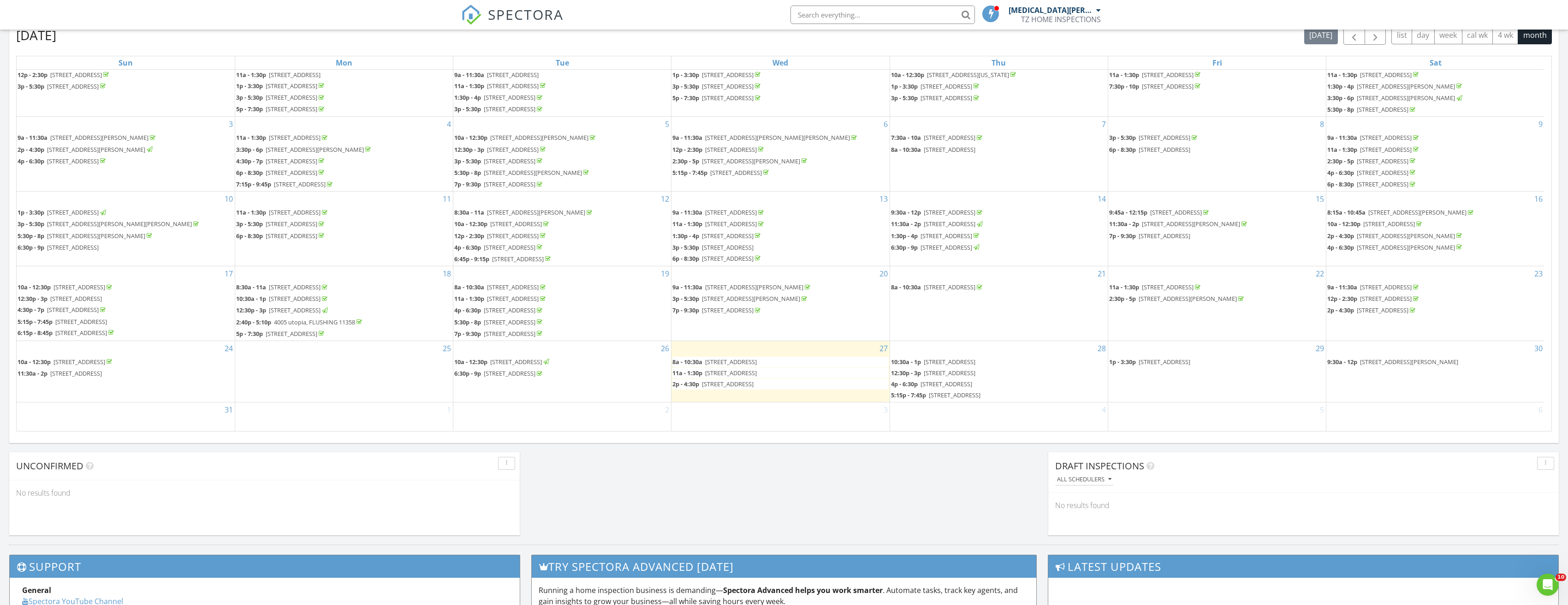
scroll to position [17, 0]
drag, startPoint x: 752, startPoint y: 363, endPoint x: 970, endPoint y: 349, distance: 218.4
click at [970, 349] on body "SPECTORA TAO CHEN TZ HOME INSPECTIONS Role: Inspector Dashboard New Inspection …" at bounding box center [784, 259] width 1568 height 1350
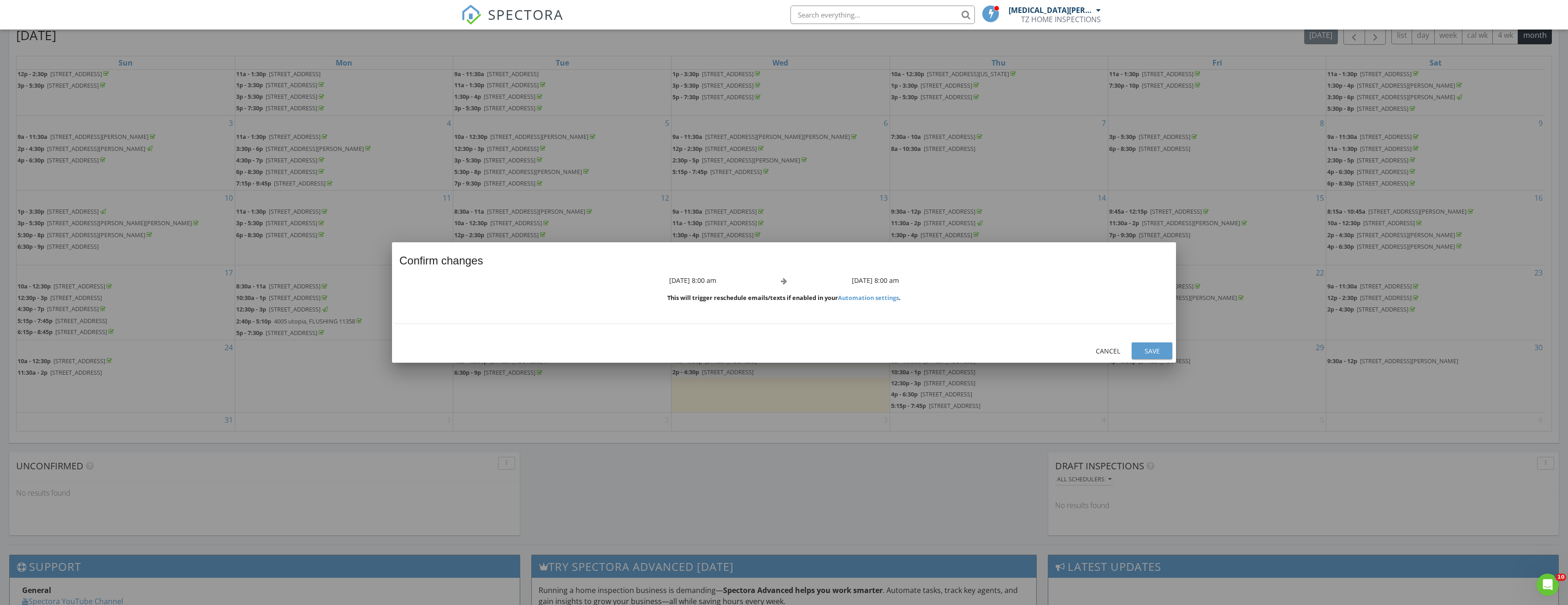
click at [1154, 346] on div "Save" at bounding box center [1152, 351] width 26 height 10
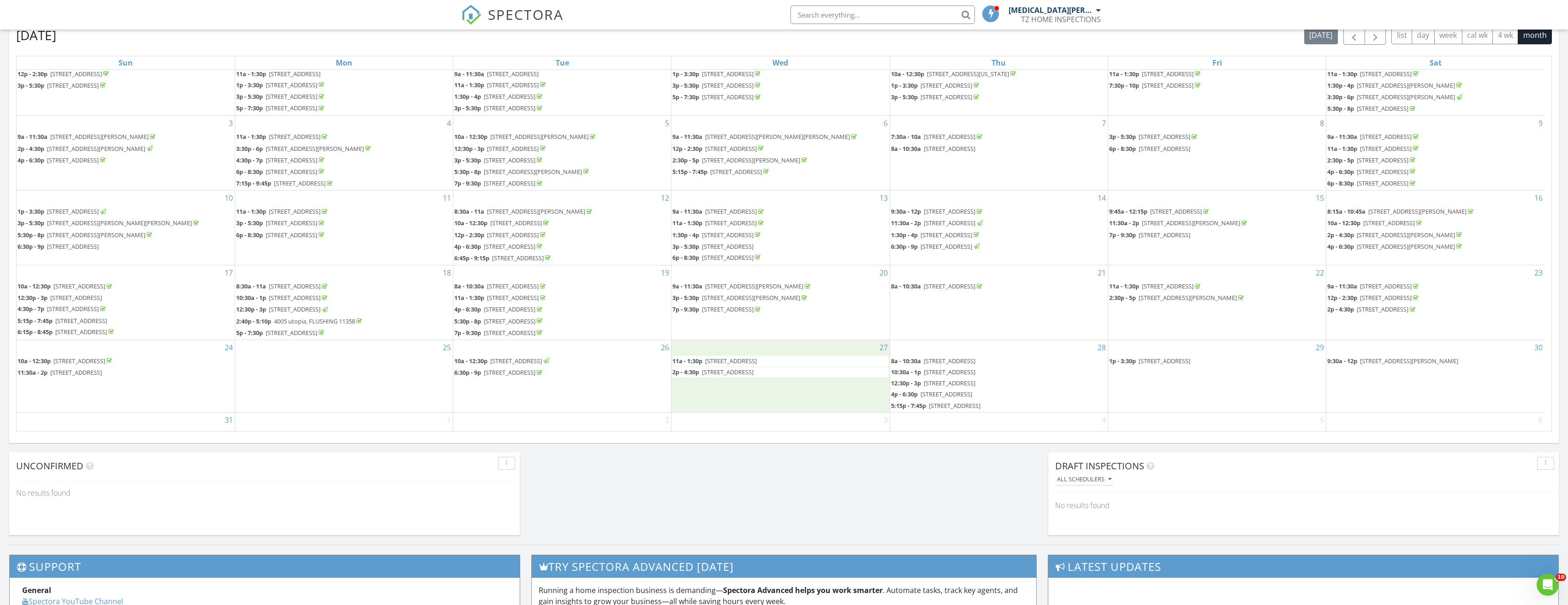
click at [721, 387] on div "27 11a - 1:30p 6 Serpentine Ln, Levittown 11756 2p - 4:30p 92-31 55th Ave, FLUS…" at bounding box center [780, 376] width 218 height 72
click at [786, 352] on link "Inspection" at bounding box center [779, 354] width 48 height 15
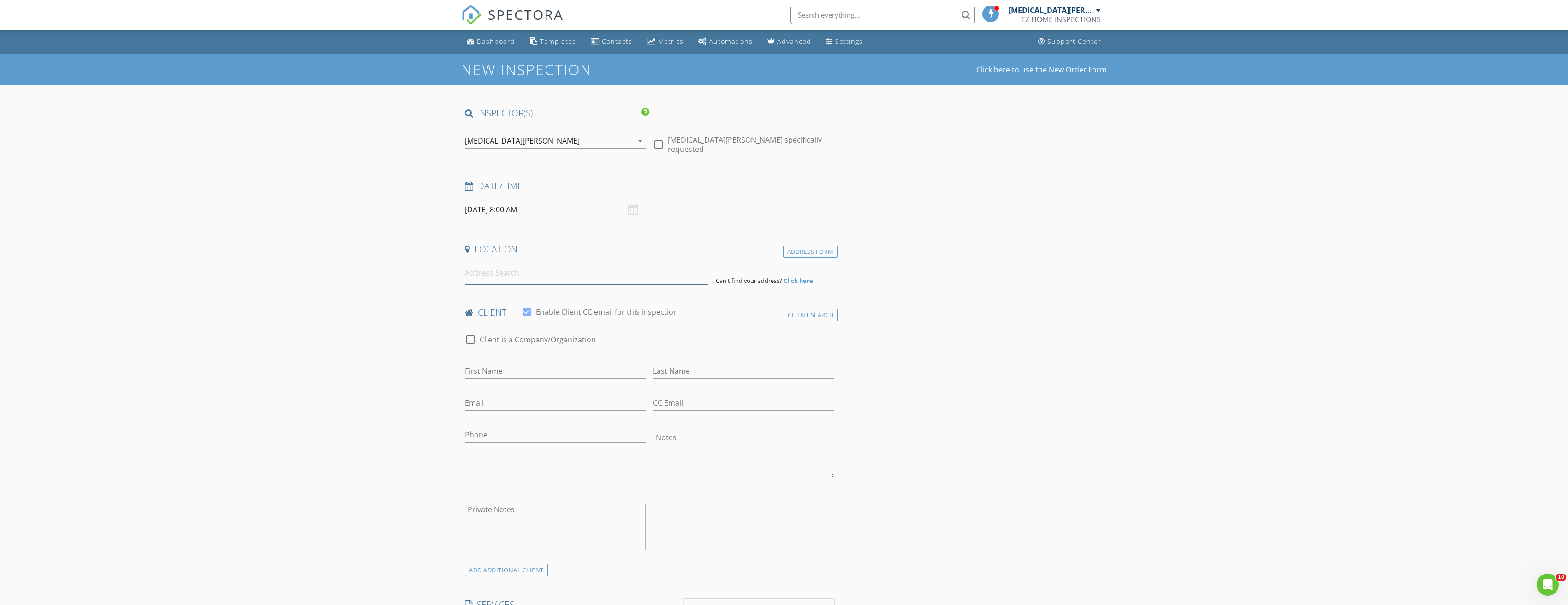
click at [580, 269] on input at bounding box center [586, 273] width 243 height 23
type input "[STREET_ADDRESS][PERSON_NAME]"
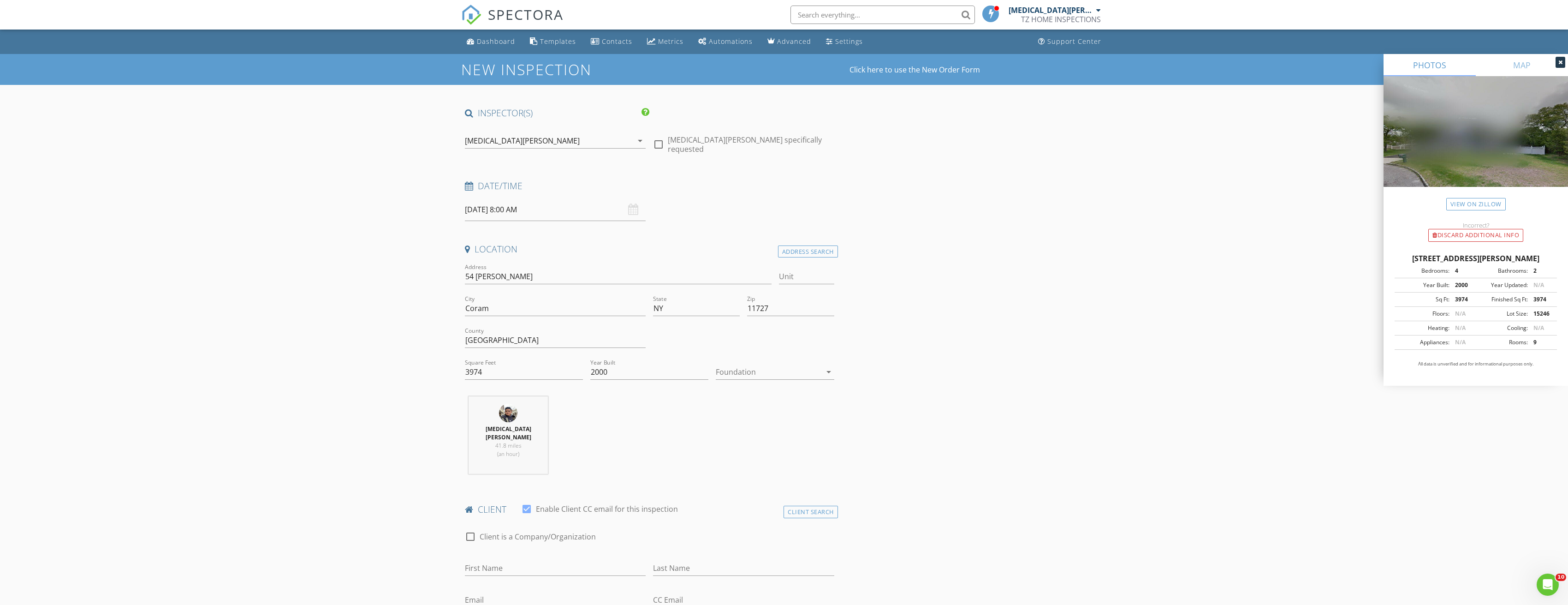
click at [789, 377] on div at bounding box center [768, 372] width 105 height 15
click at [768, 392] on div "Basement" at bounding box center [775, 398] width 103 height 22
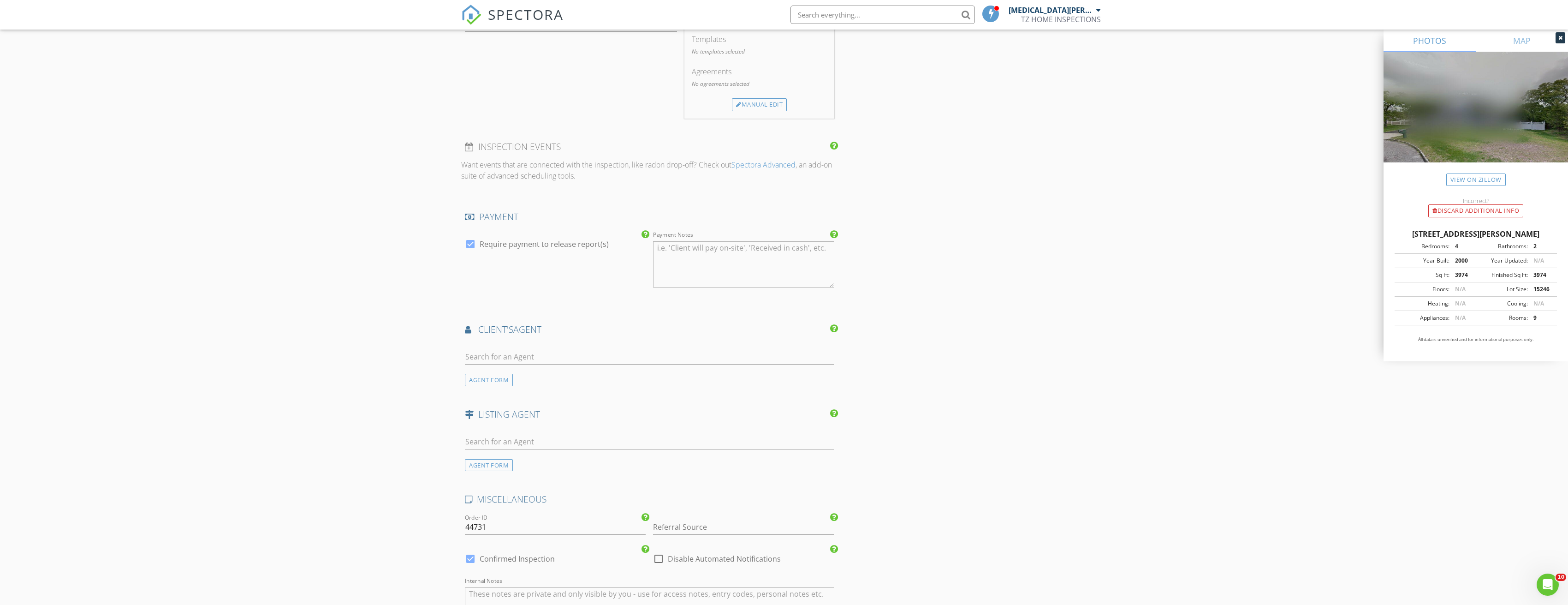
scroll to position [1037, 0]
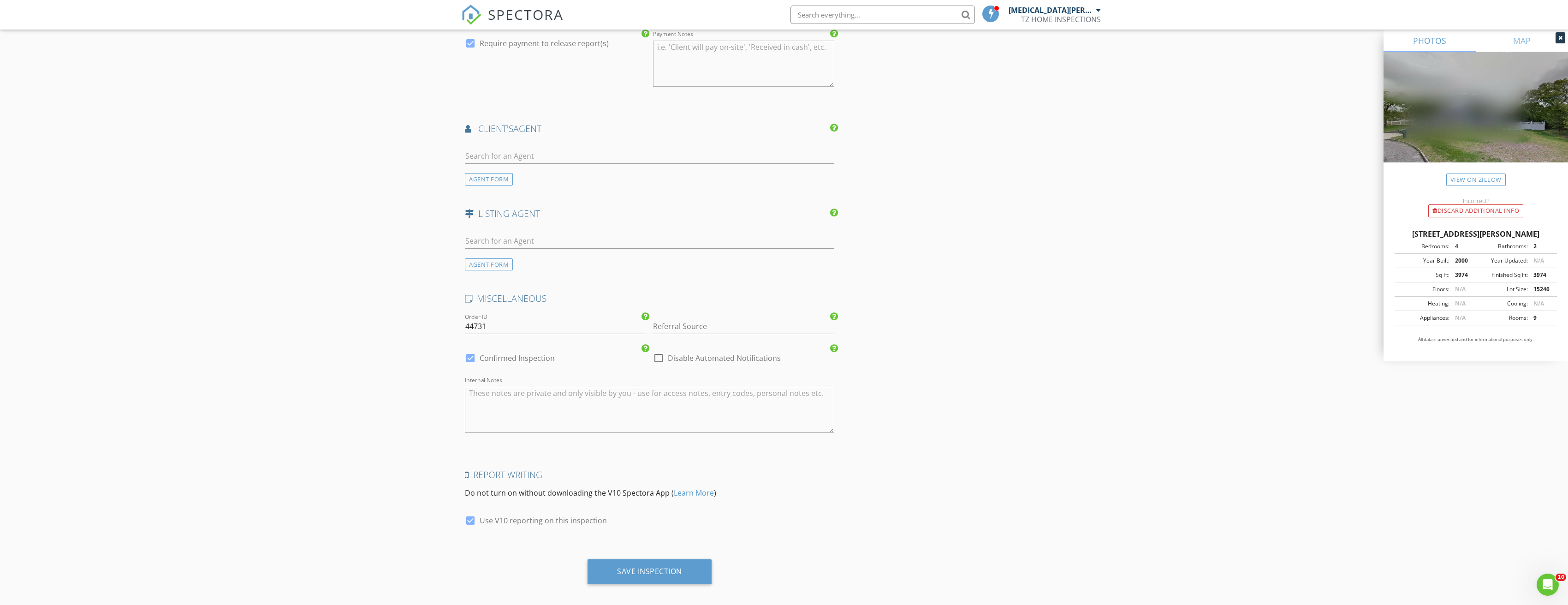
click at [479, 513] on div "check_box Use V10 reporting on this inspection" at bounding box center [586, 525] width 243 height 24
click at [469, 515] on div at bounding box center [471, 521] width 16 height 16
checkbox input "false"
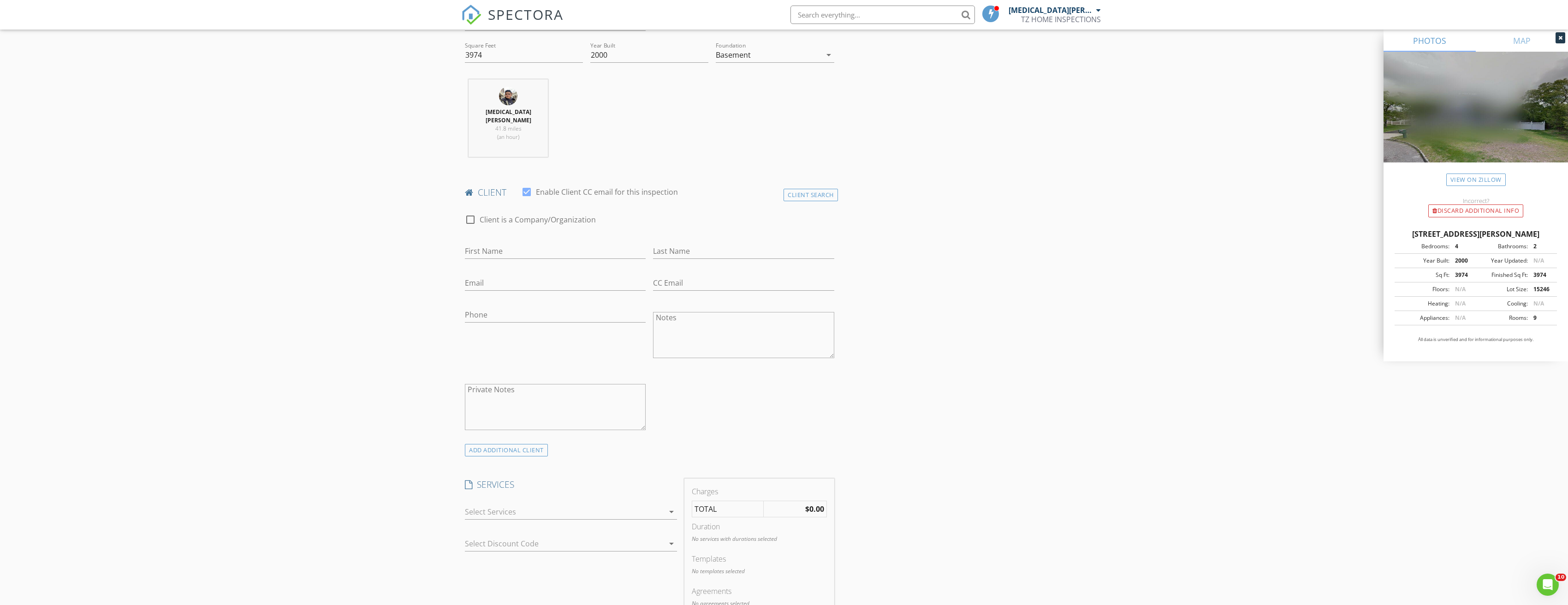
scroll to position [207, 0]
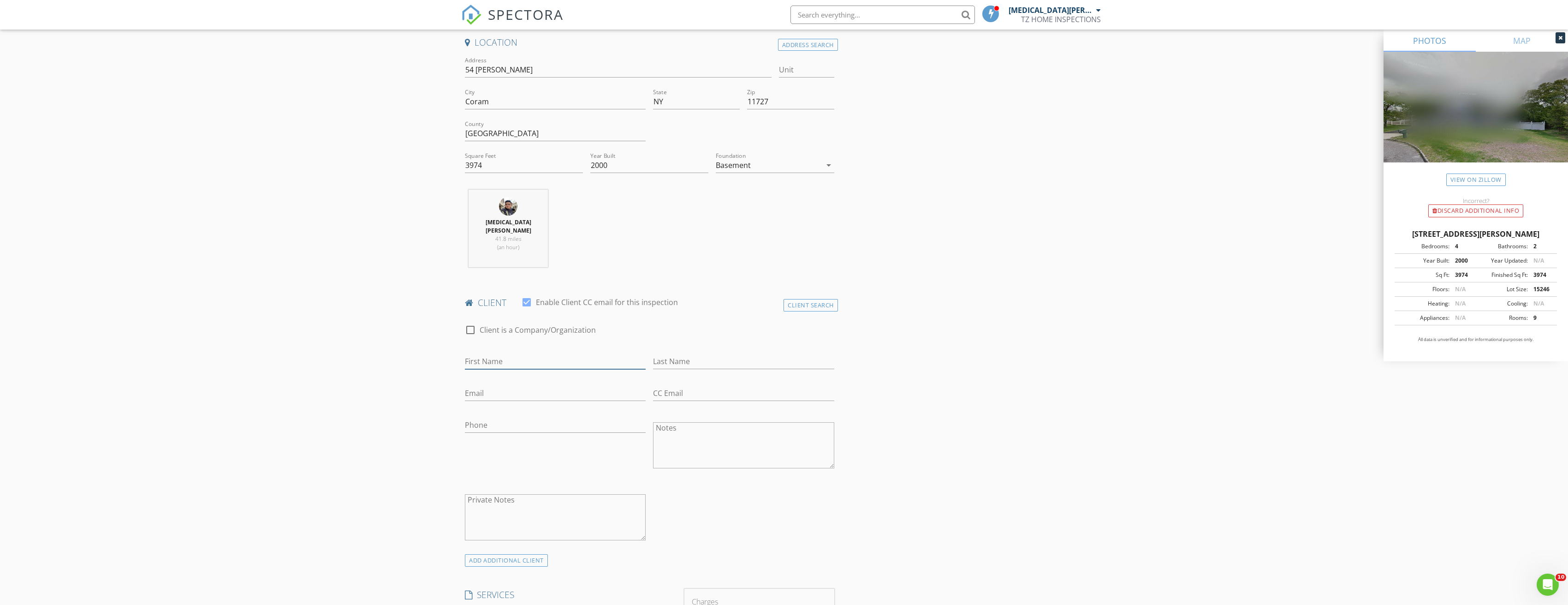
click at [496, 354] on input "First Name" at bounding box center [555, 362] width 181 height 15
click at [713, 354] on input "Last Name" at bounding box center [743, 362] width 181 height 15
type input "y"
type input "You"
click at [596, 355] on input "First Name" at bounding box center [555, 362] width 181 height 15
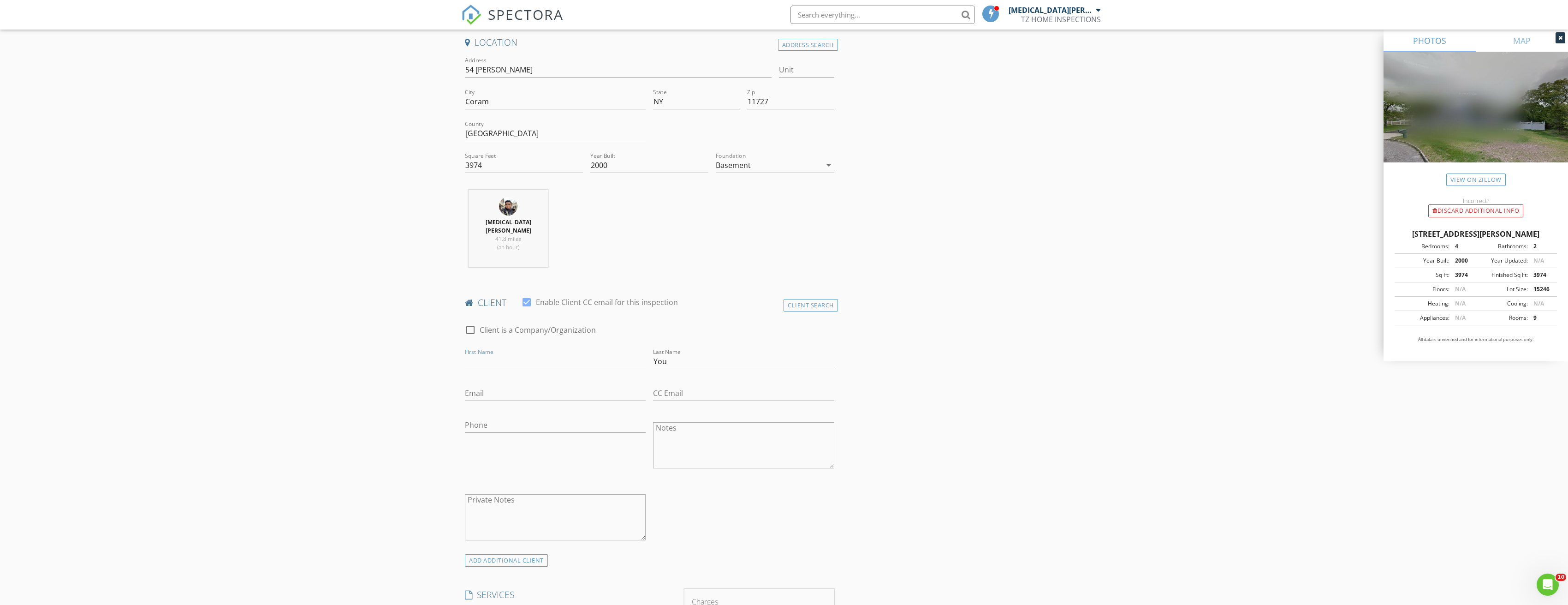
click at [487, 412] on div "Phone" at bounding box center [555, 427] width 181 height 30
click at [488, 418] on input "Phone" at bounding box center [555, 425] width 181 height 15
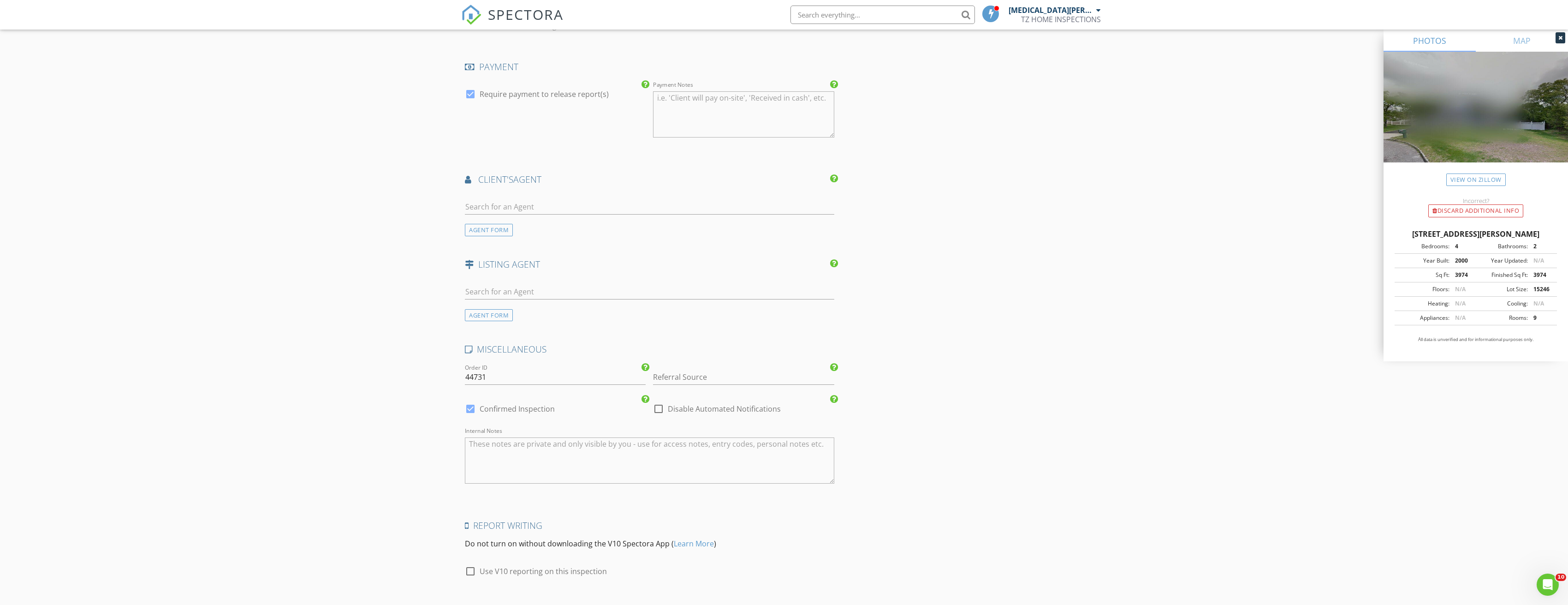
scroll to position [1037, 0]
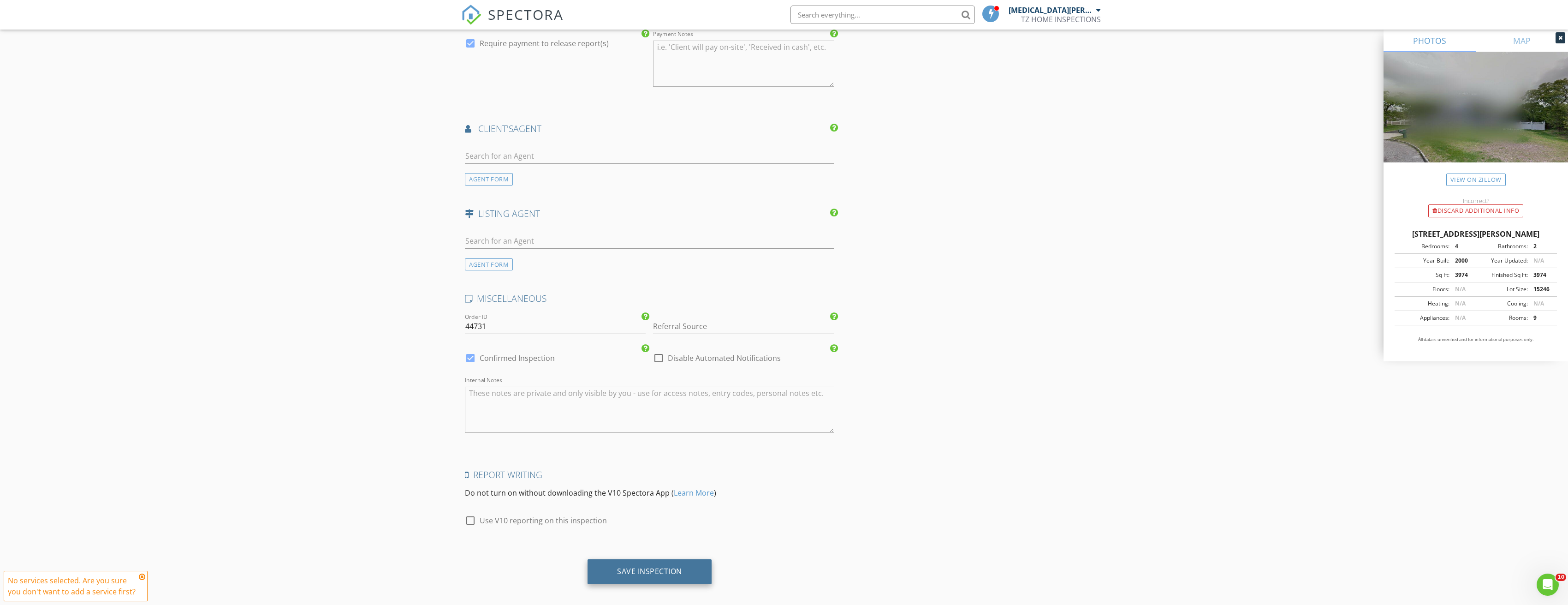
type input "[PHONE_NUMBER]"
click at [679, 566] on div "Save Inspection" at bounding box center [649, 571] width 65 height 9
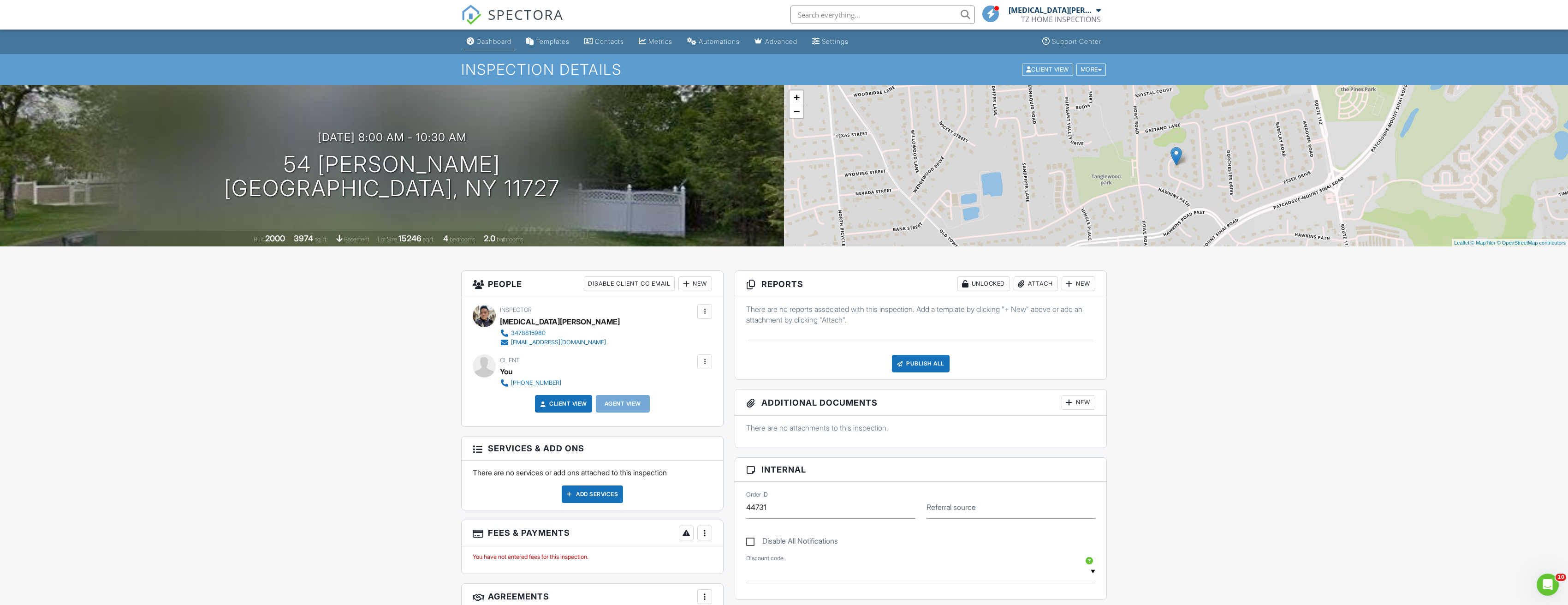
click at [499, 42] on div "Dashboard" at bounding box center [493, 41] width 35 height 8
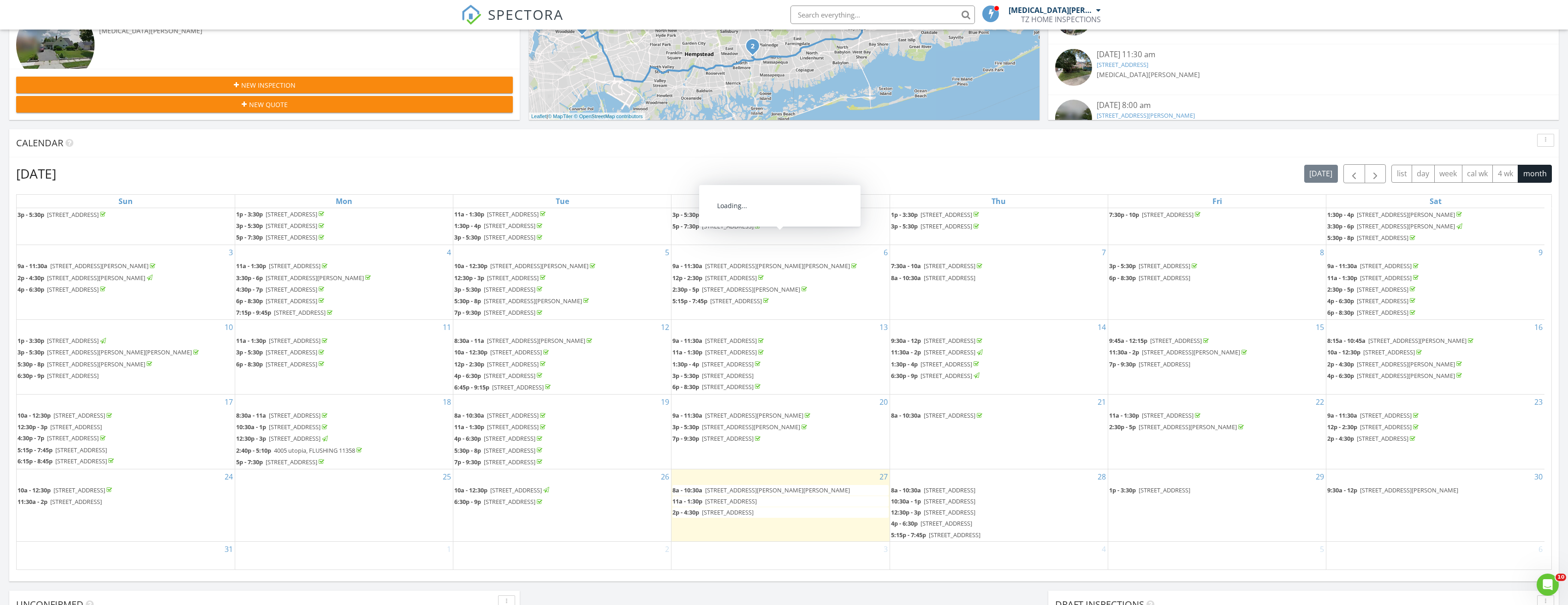
scroll to position [28, 0]
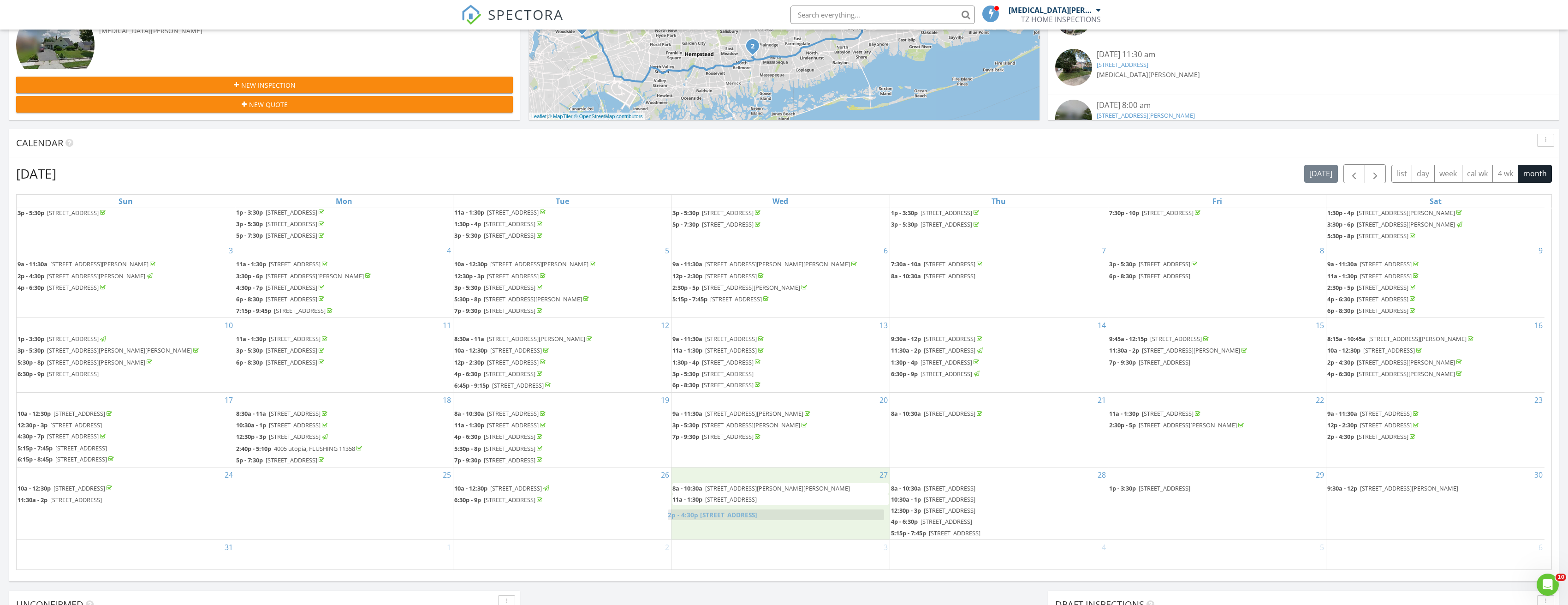
click at [745, 516] on body "SPECTORA [MEDICAL_DATA][PERSON_NAME] TZ HOME INSPECTIONS Role: Inspector Dashbo…" at bounding box center [784, 398] width 1568 height 1350
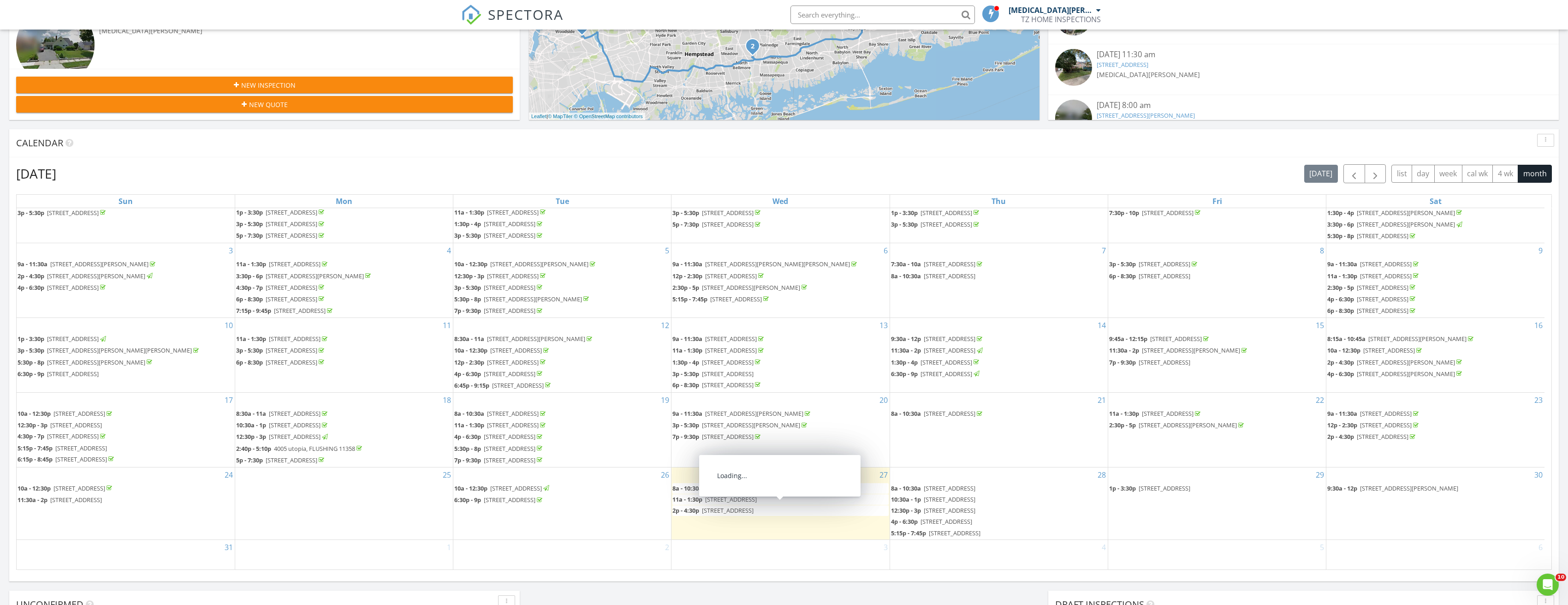
click at [738, 505] on link "2p - 4:30p 92-31 55th Ave, FLUSHING 11373" at bounding box center [780, 510] width 216 height 10
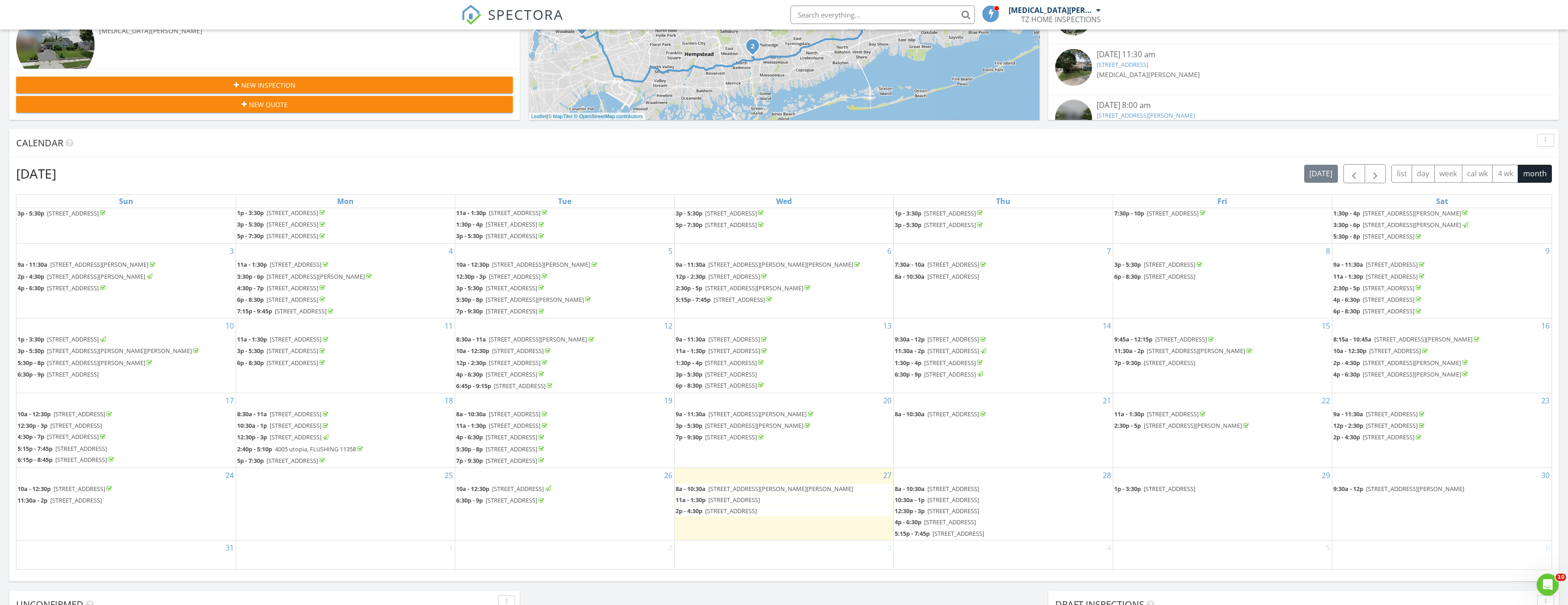
scroll to position [28, 0]
click at [735, 511] on span "92-31 55th Ave, FLUSHING 11373" at bounding box center [727, 510] width 51 height 9
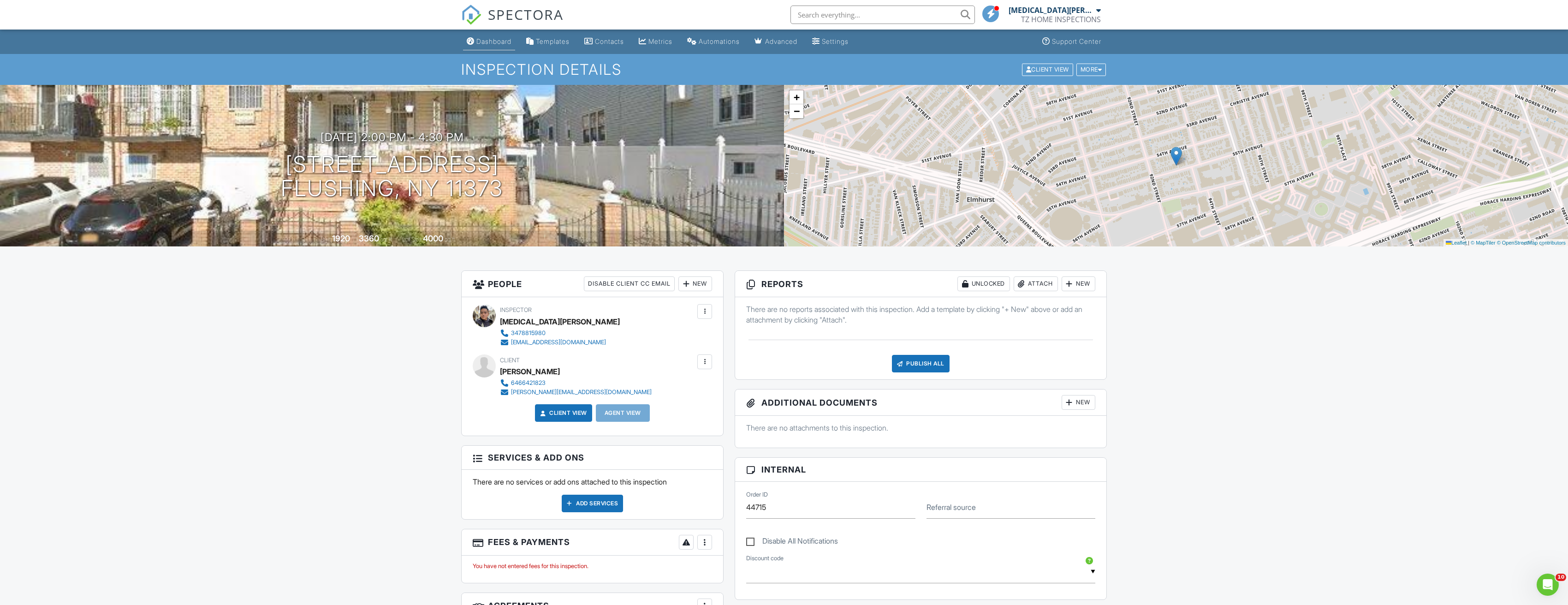
click at [506, 39] on div "Dashboard" at bounding box center [493, 41] width 35 height 8
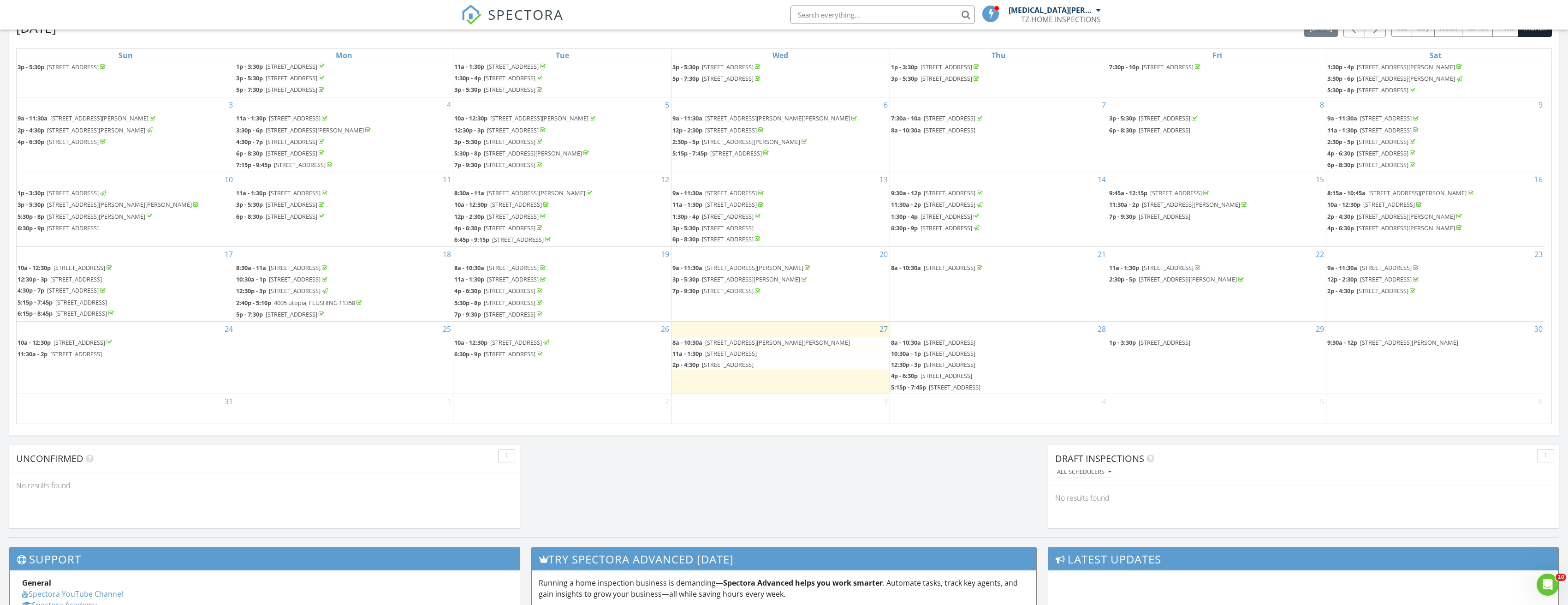
scroll to position [427, 0]
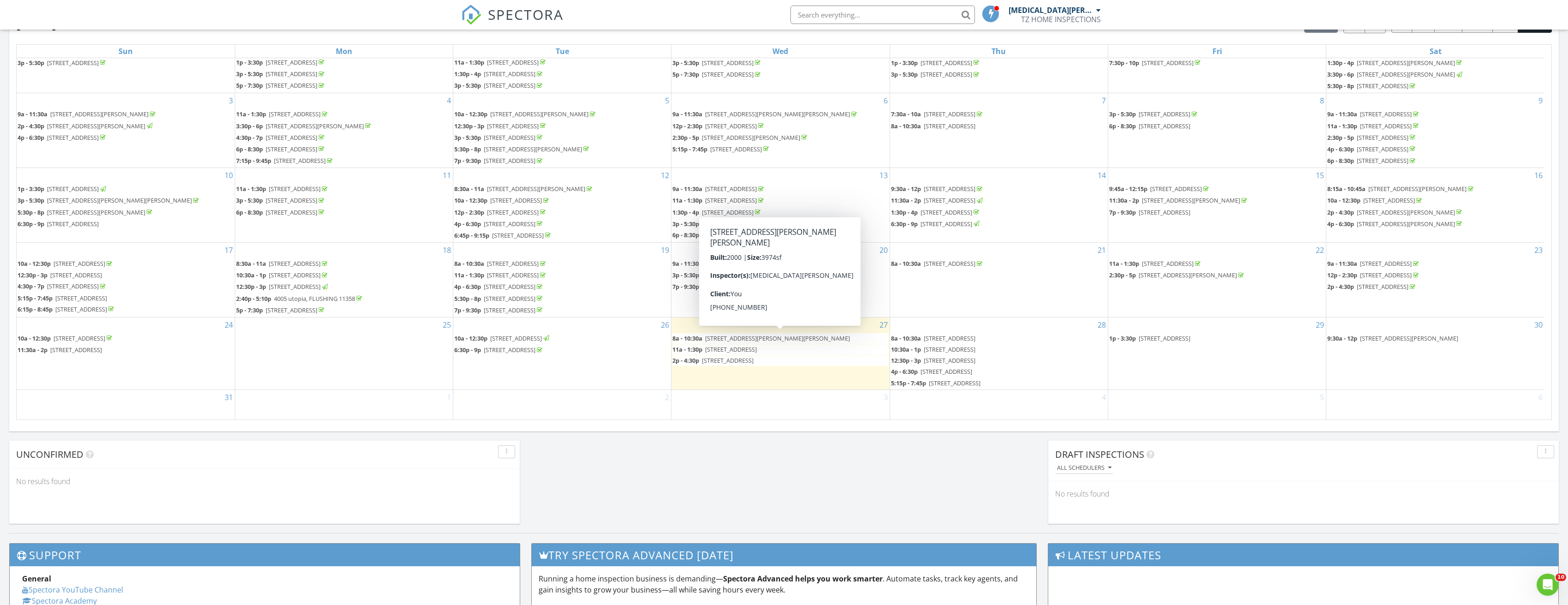
click at [738, 336] on span "54 Gaetano Ln, Coram 11727" at bounding box center [777, 338] width 145 height 9
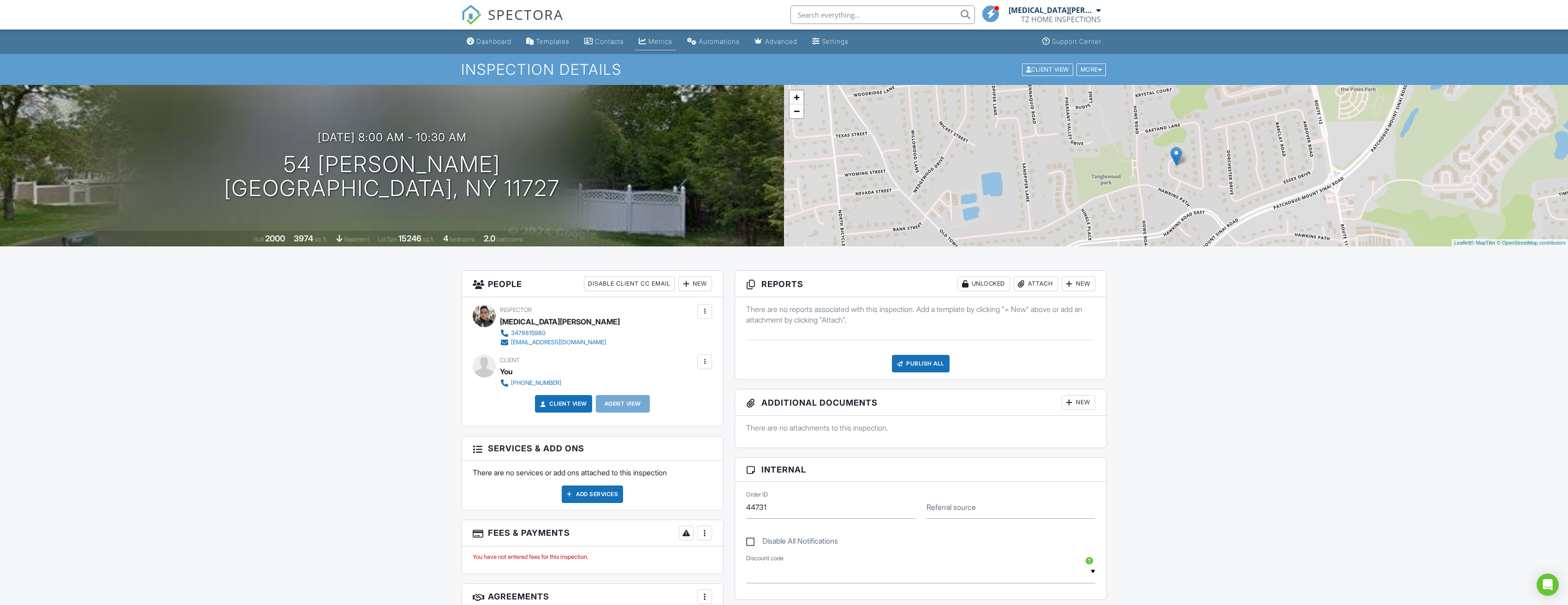
click at [668, 31] on li "Metrics" at bounding box center [655, 42] width 45 height 24
click at [668, 39] on div "Metrics" at bounding box center [660, 41] width 24 height 8
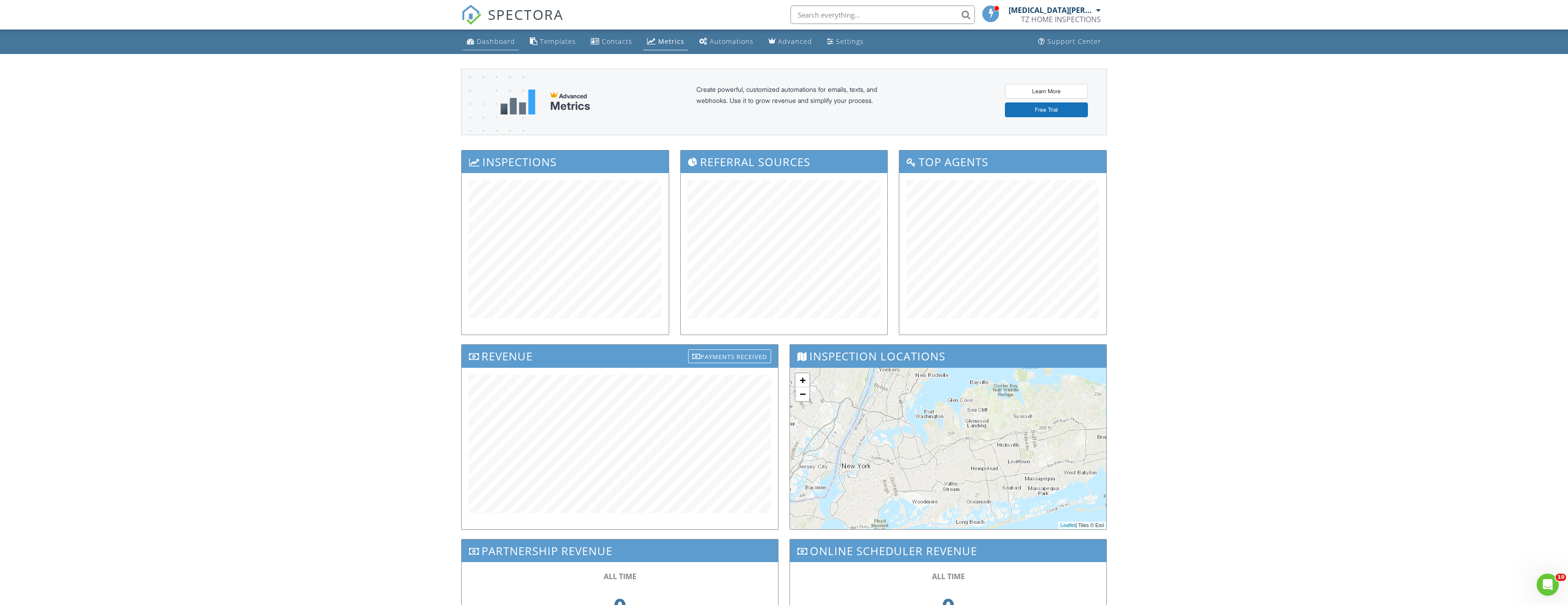
click at [499, 39] on div "Dashboard" at bounding box center [496, 41] width 39 height 9
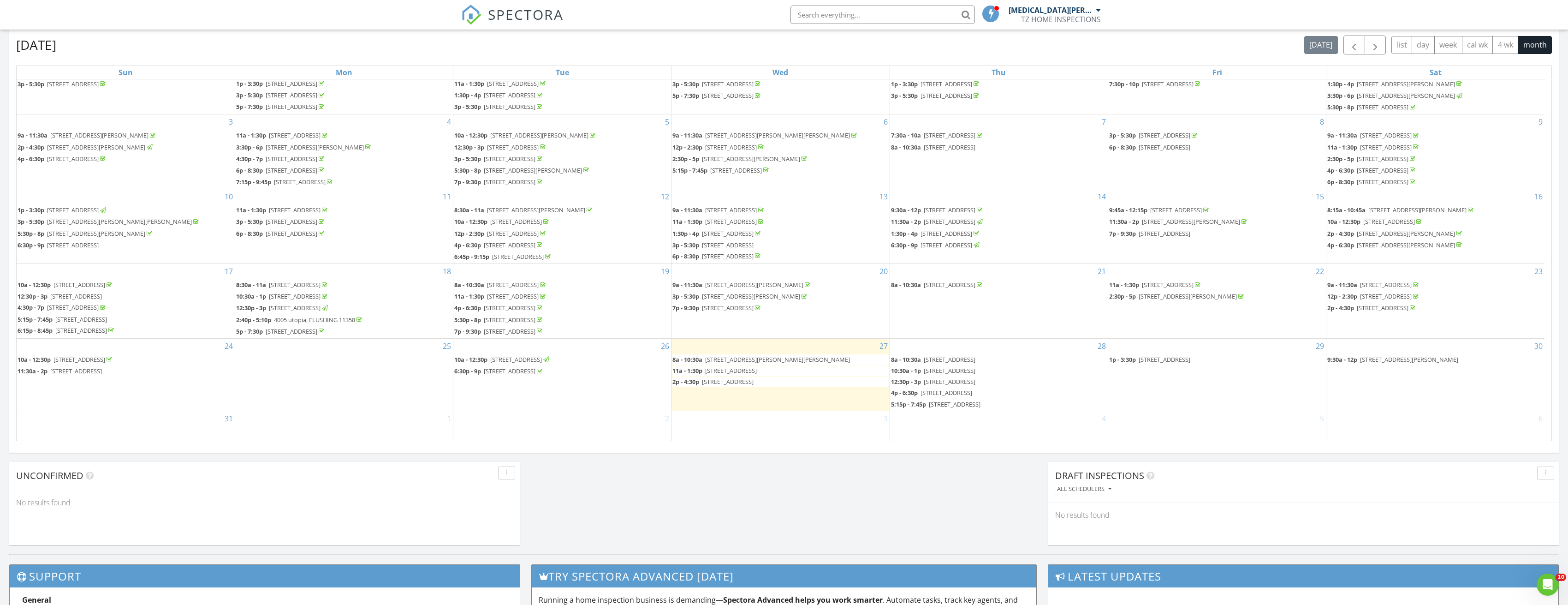
scroll to position [428, 0]
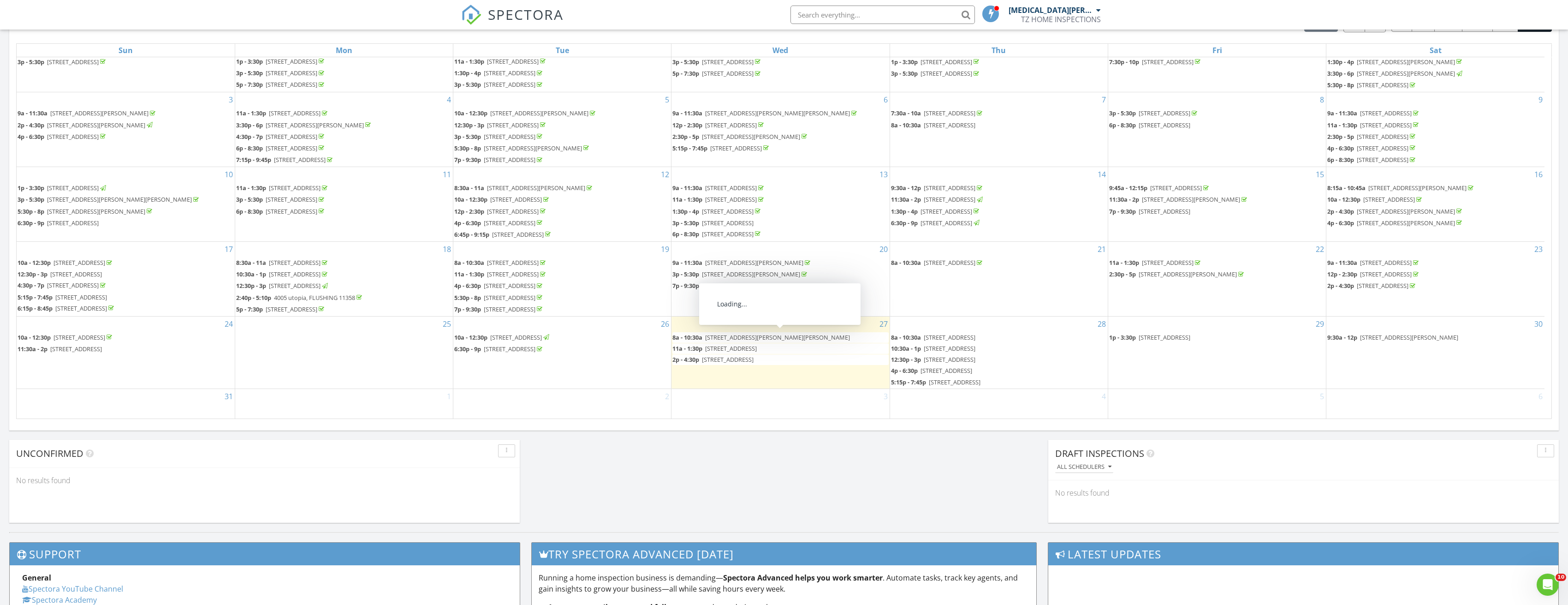
click at [744, 335] on span "54 Gaetano Ln, Coram 11727" at bounding box center [777, 338] width 145 height 9
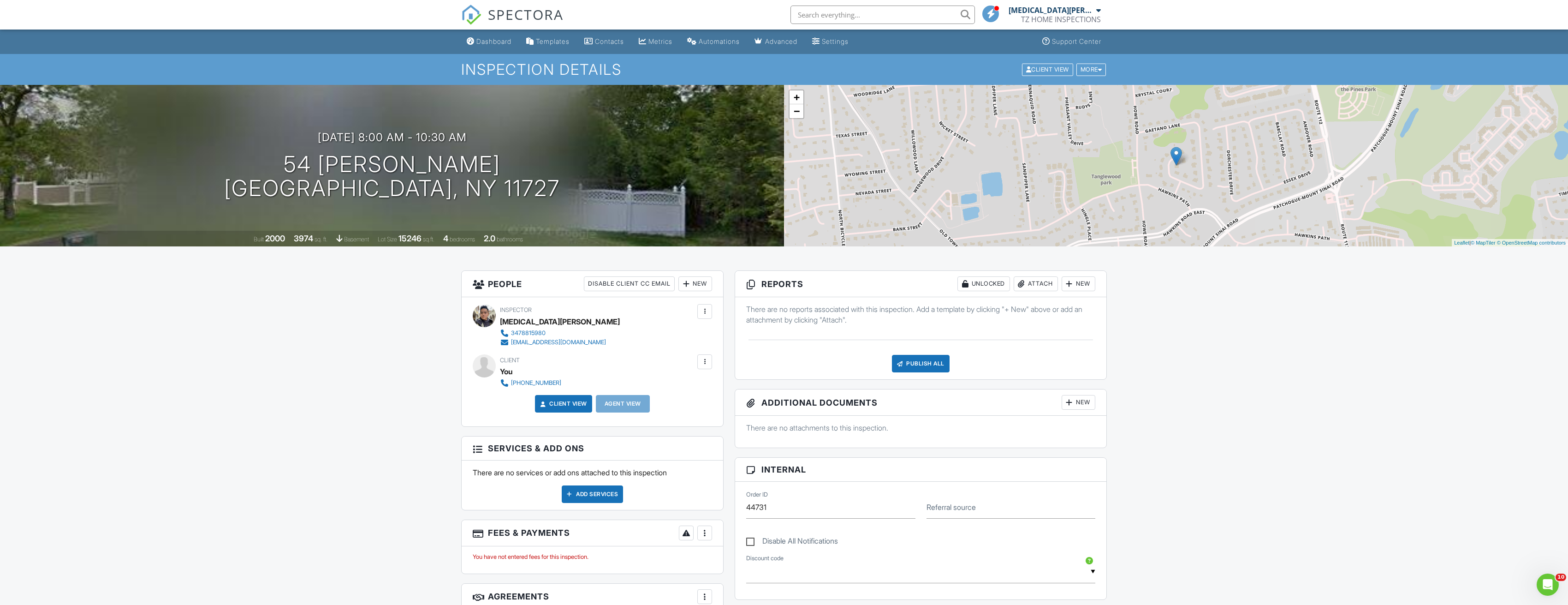
click at [707, 288] on div "New" at bounding box center [695, 284] width 34 height 15
click at [381, 137] on h3 "08/27/2025 8:00 am - 10:30 am" at bounding box center [392, 137] width 149 height 12
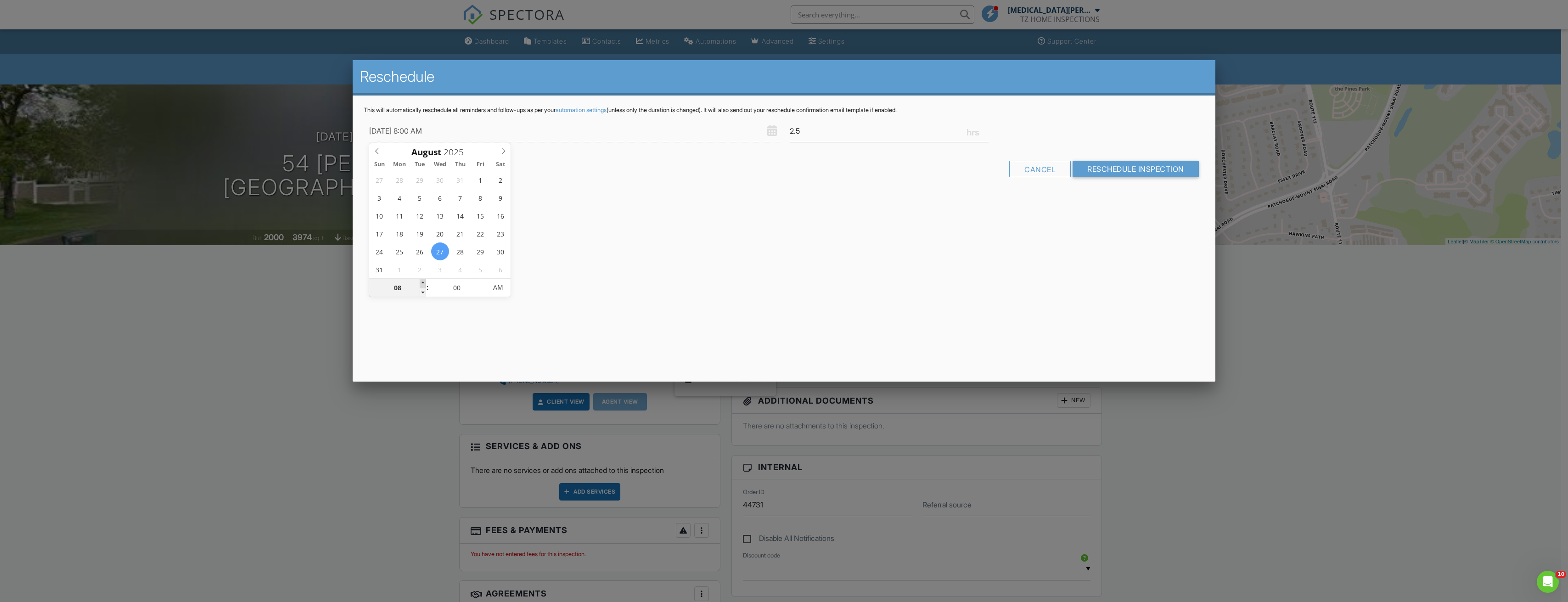
type input "08/27/2025 9:00 AM"
type input "09"
click at [424, 281] on span at bounding box center [422, 283] width 7 height 9
type input "08/27/2025 10:00 AM"
type input "10"
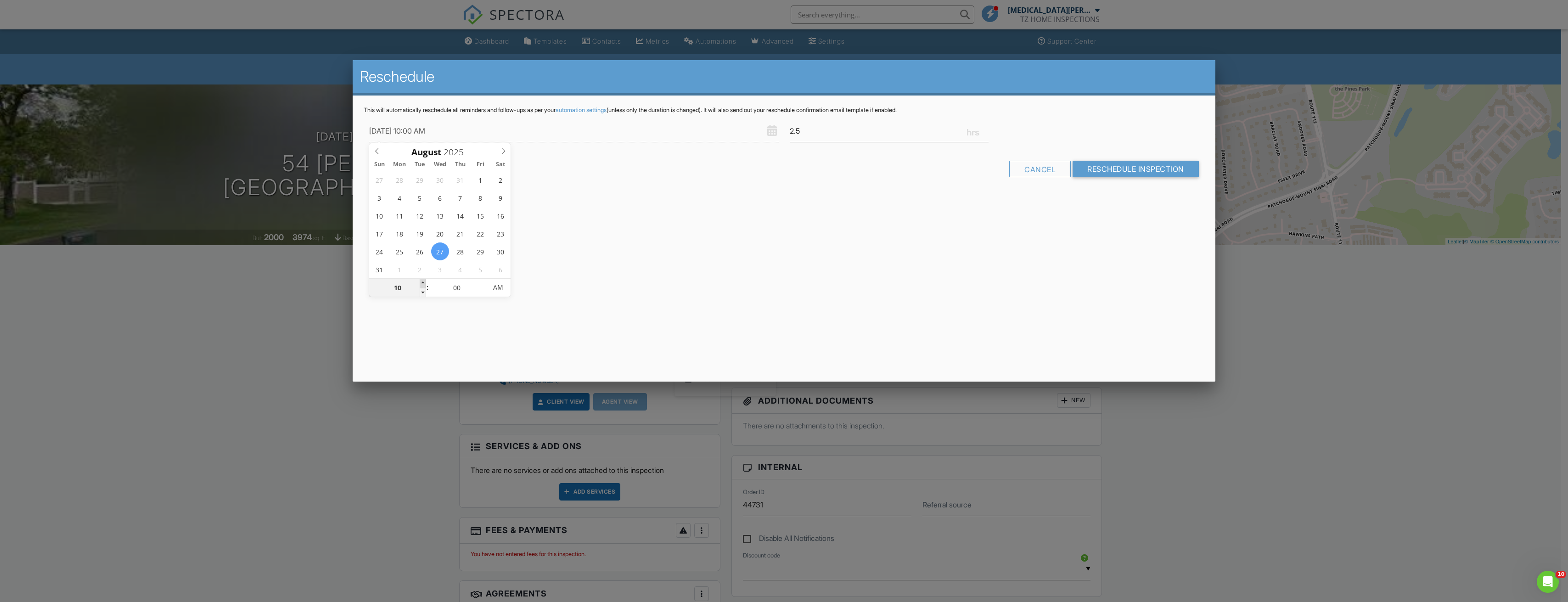
click at [424, 281] on span at bounding box center [422, 283] width 7 height 9
type input "08/27/2025 11:00 AM"
type input "11"
click at [424, 281] on span at bounding box center [422, 283] width 7 height 9
type input "08/27/2025 12:00 PM"
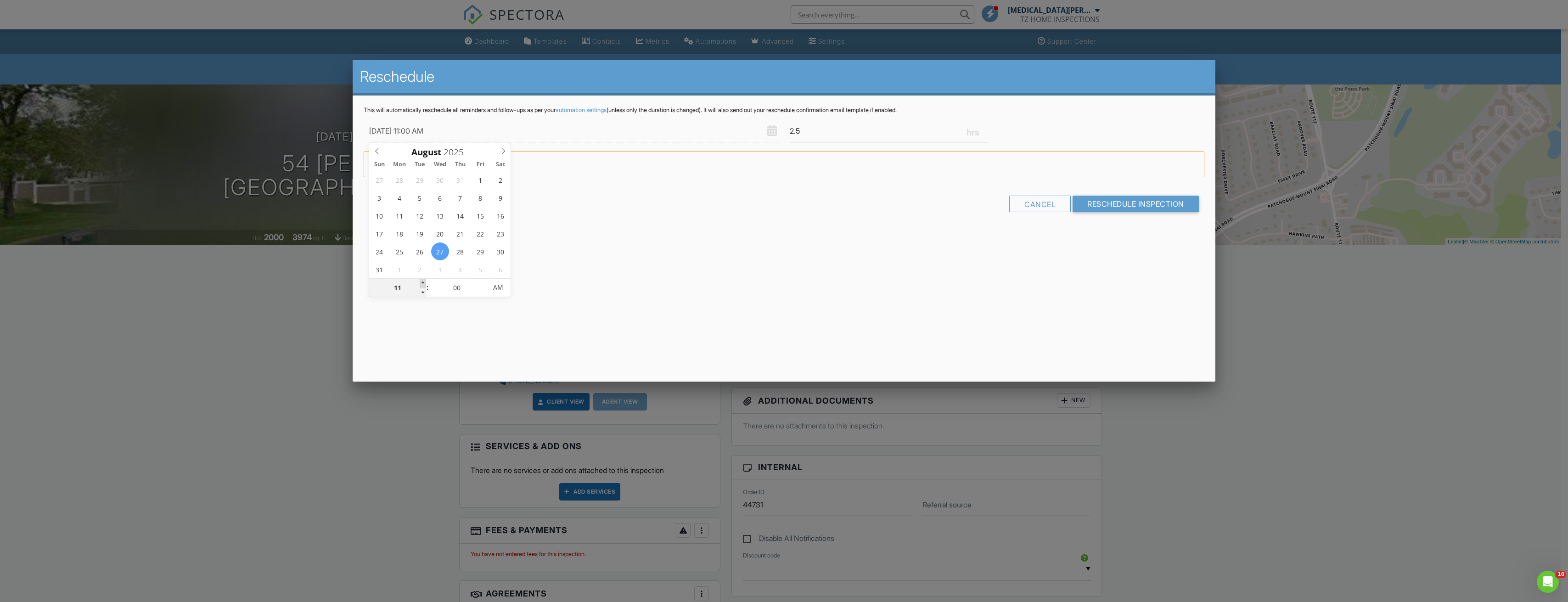
type input "12"
click at [424, 281] on span at bounding box center [422, 283] width 7 height 9
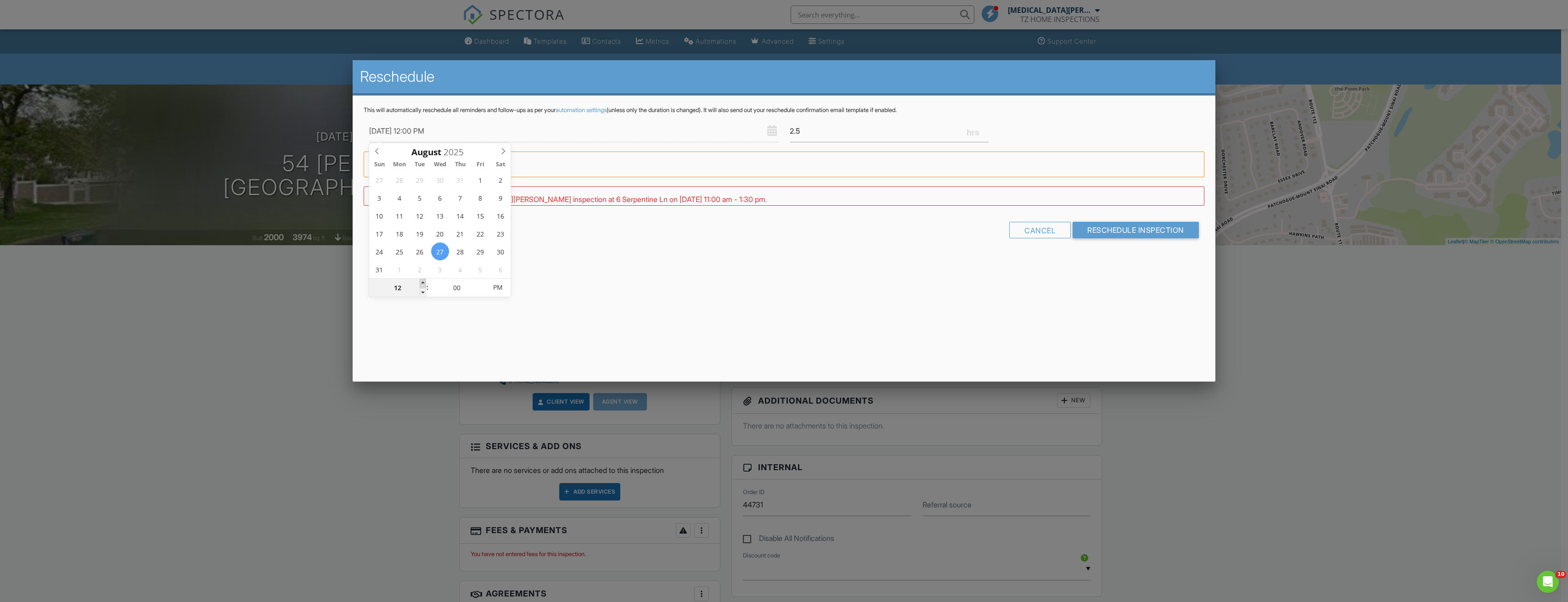
type input "08/27/2025 1:00 PM"
type input "01"
click at [424, 281] on span at bounding box center [422, 283] width 7 height 9
type input "08/27/2025 2:00 PM"
type input "02"
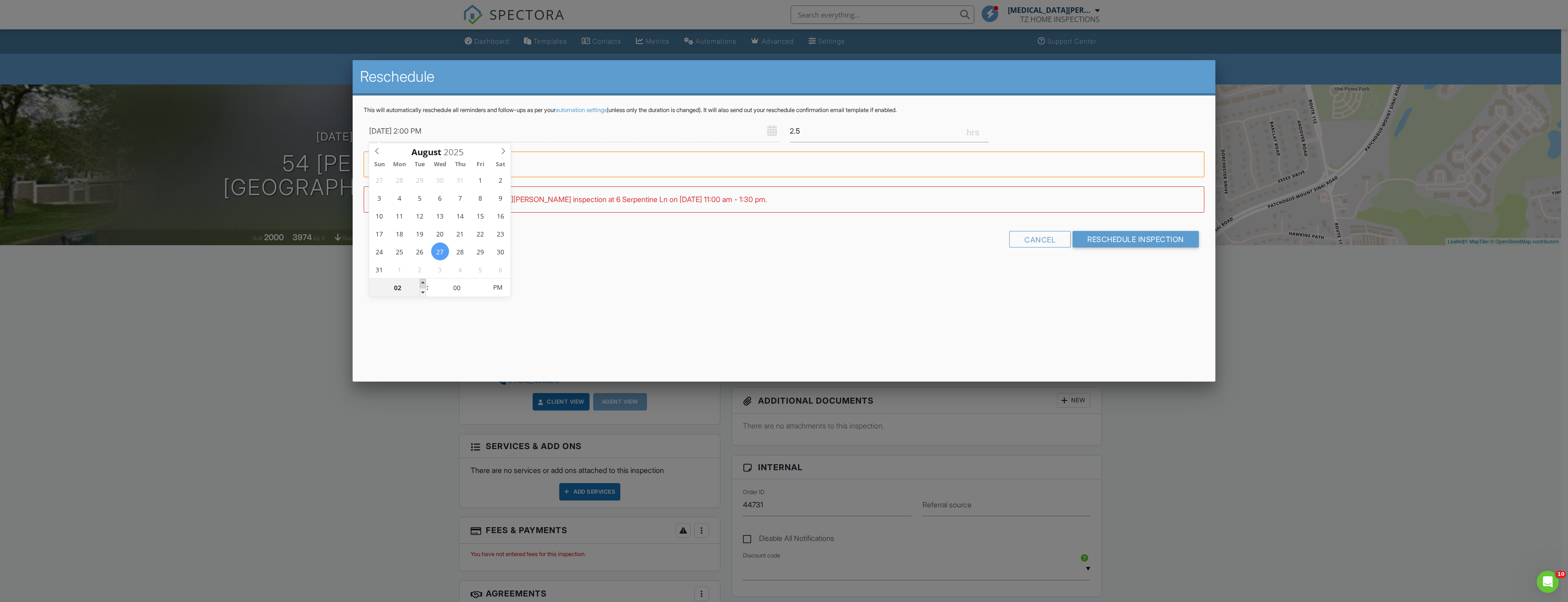
click at [424, 281] on span at bounding box center [422, 283] width 7 height 9
type input "08/27/2025 3:00 PM"
type input "03"
click at [424, 281] on span at bounding box center [422, 283] width 7 height 9
type input "08/27/2025 4:00 PM"
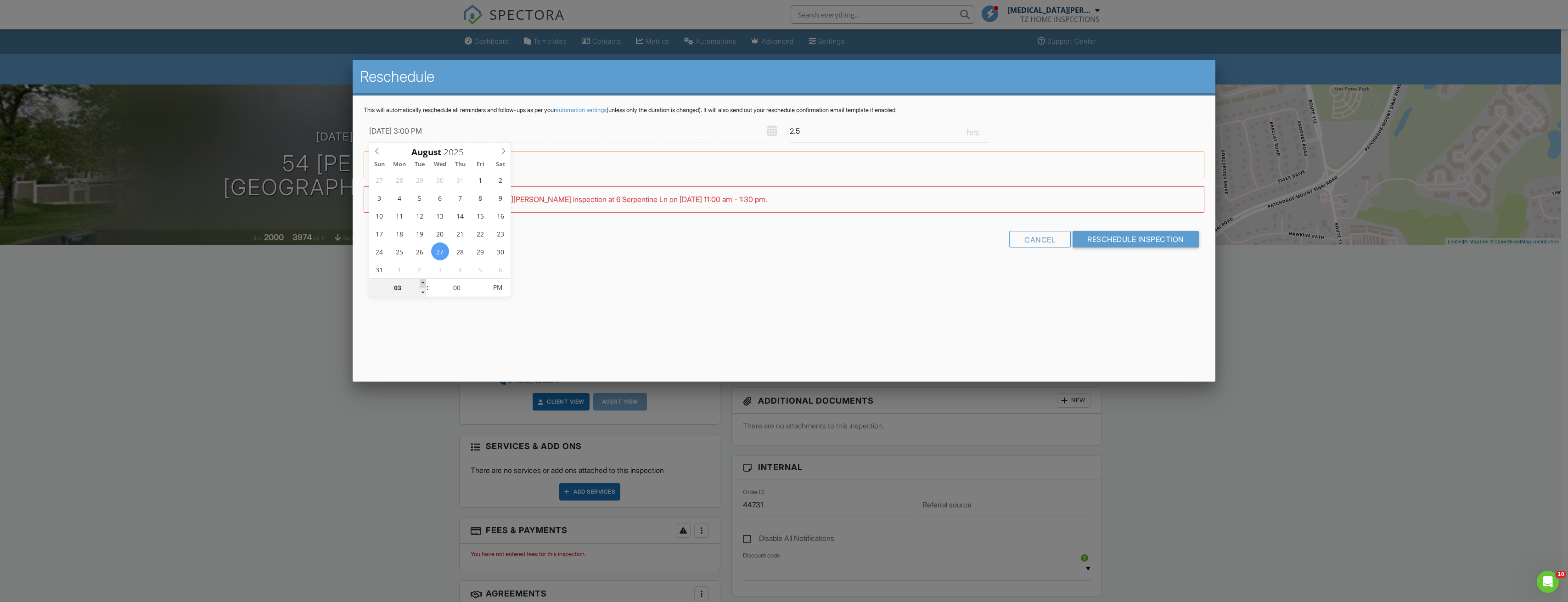
type input "04"
click at [424, 281] on span at bounding box center [422, 283] width 7 height 9
type input "08/27/2025 5:00 PM"
type input "05"
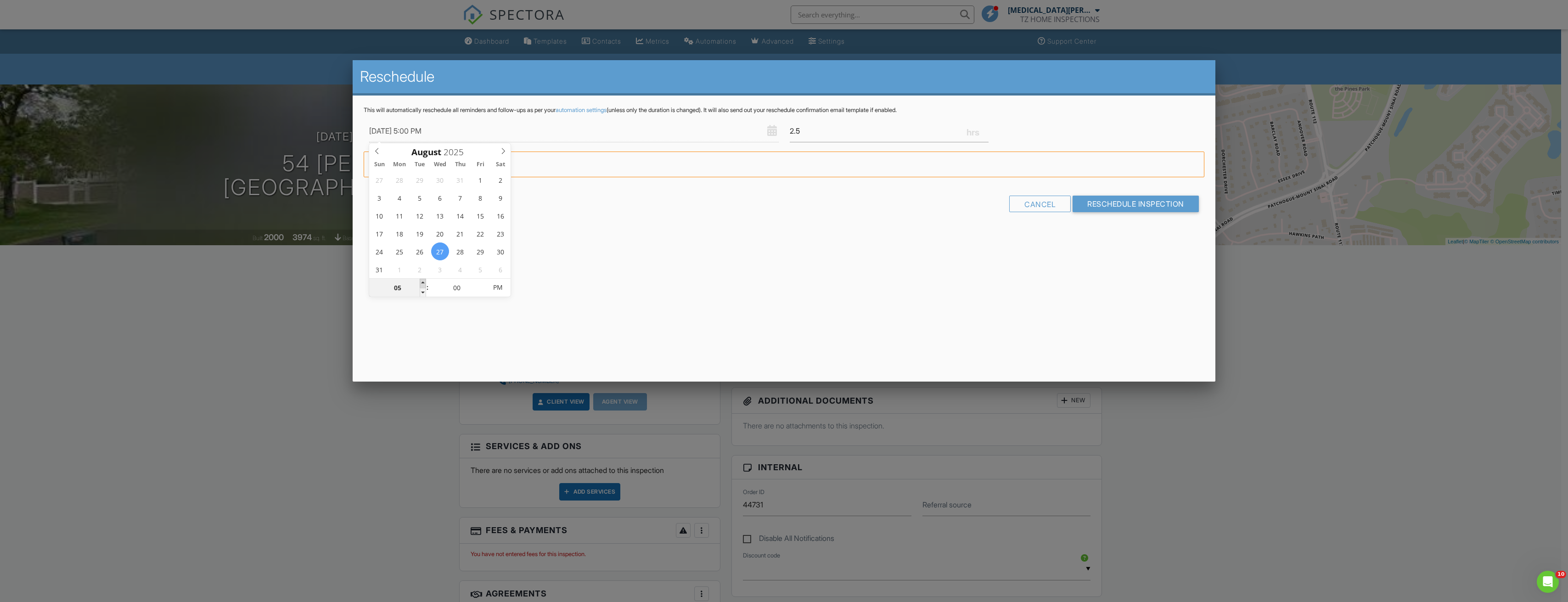
click at [424, 281] on span at bounding box center [422, 283] width 7 height 9
click at [1135, 209] on input "Reschedule Inspection" at bounding box center [1135, 203] width 126 height 16
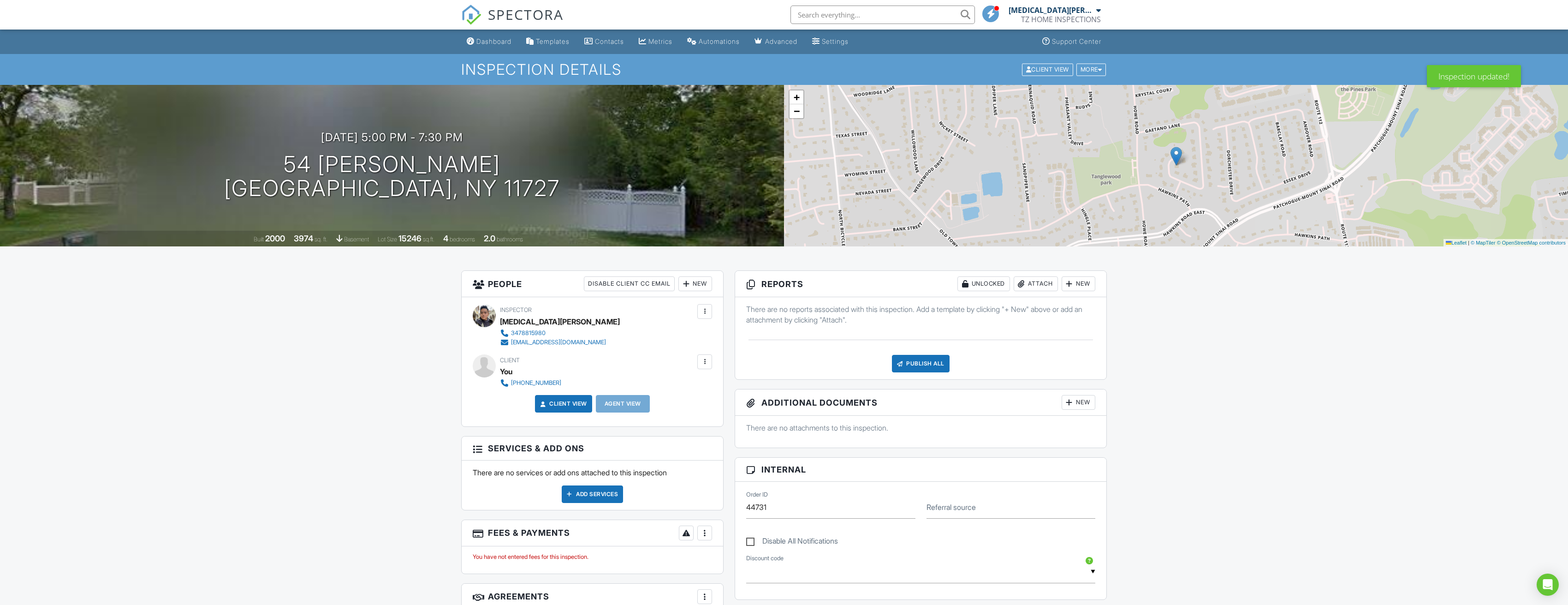
click at [1067, 283] on div at bounding box center [1069, 283] width 9 height 9
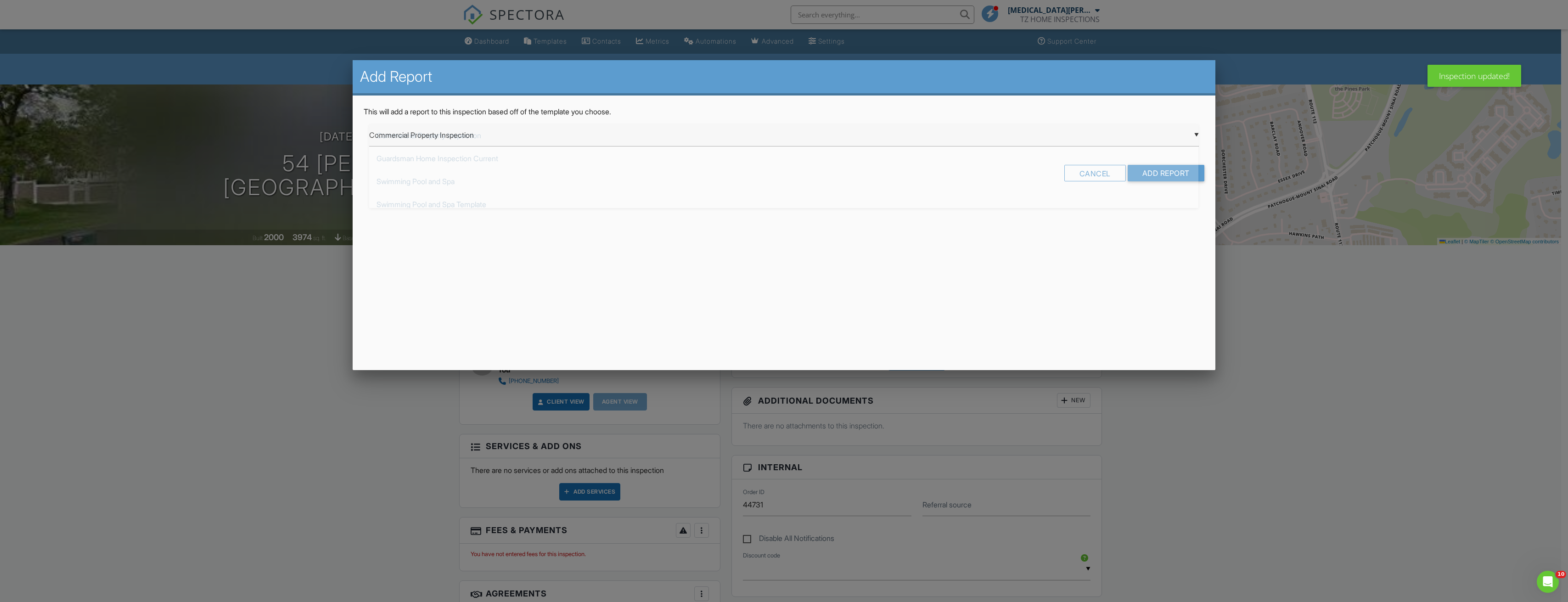
click at [631, 131] on div "▼ Commercial Property Inspection Commercial Property Inspection Guardsman Home …" at bounding box center [783, 135] width 829 height 23
click at [451, 245] on span "TZ Residential Template" at bounding box center [783, 250] width 829 height 23
type input "TZ Residential Template"
click at [1185, 174] on input "Add Report" at bounding box center [1166, 173] width 77 height 16
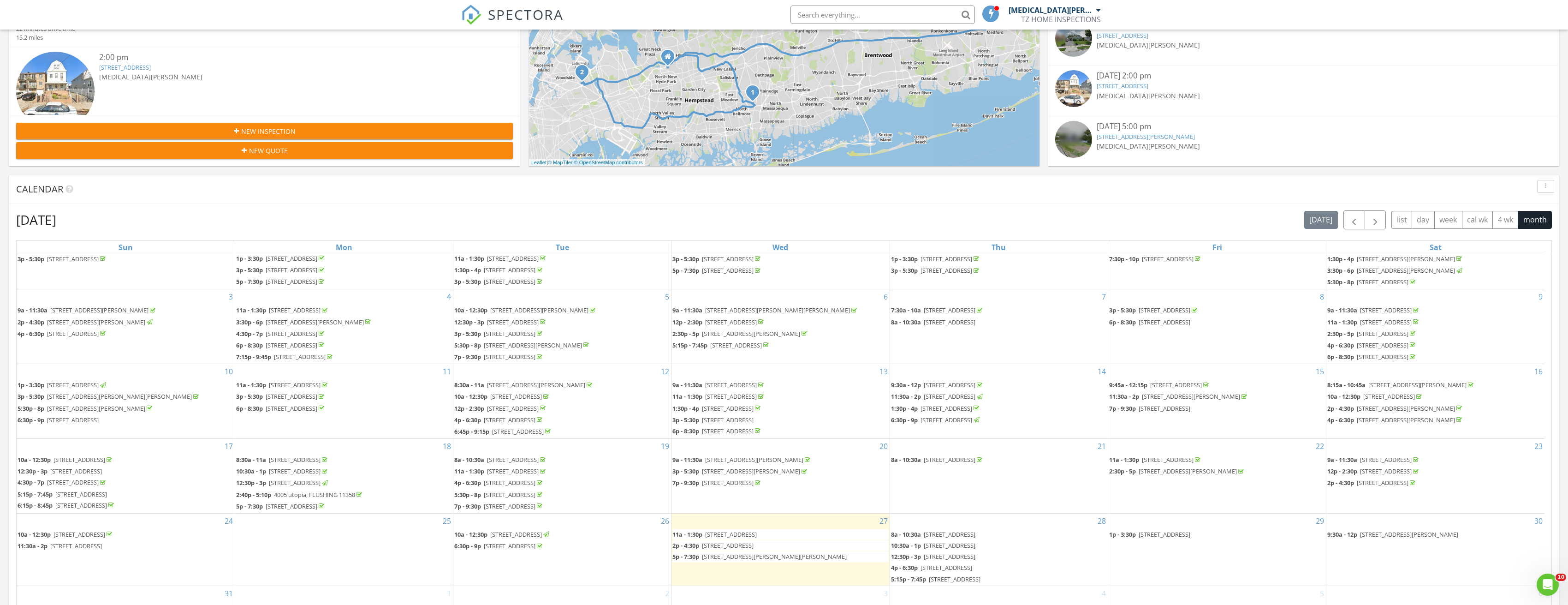
scroll to position [415, 0]
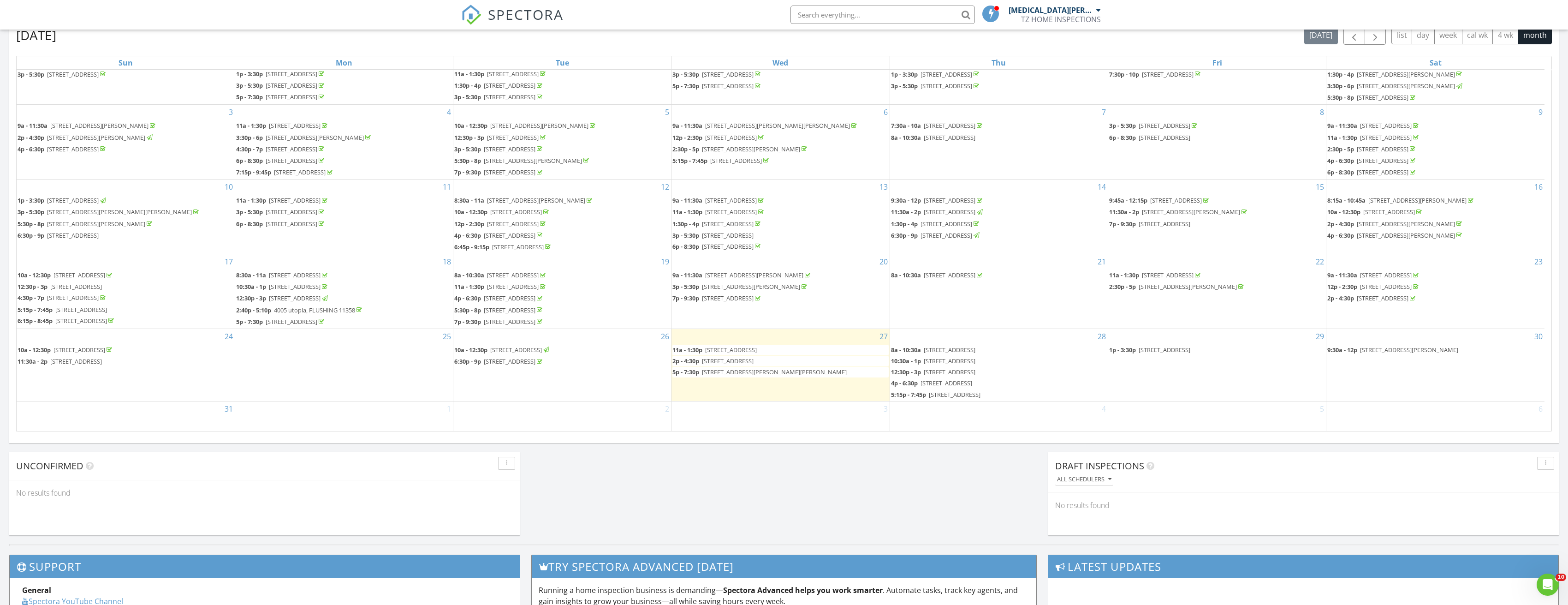
click at [757, 350] on span "6 Serpentine Ln, Levittown 11756" at bounding box center [731, 350] width 51 height 9
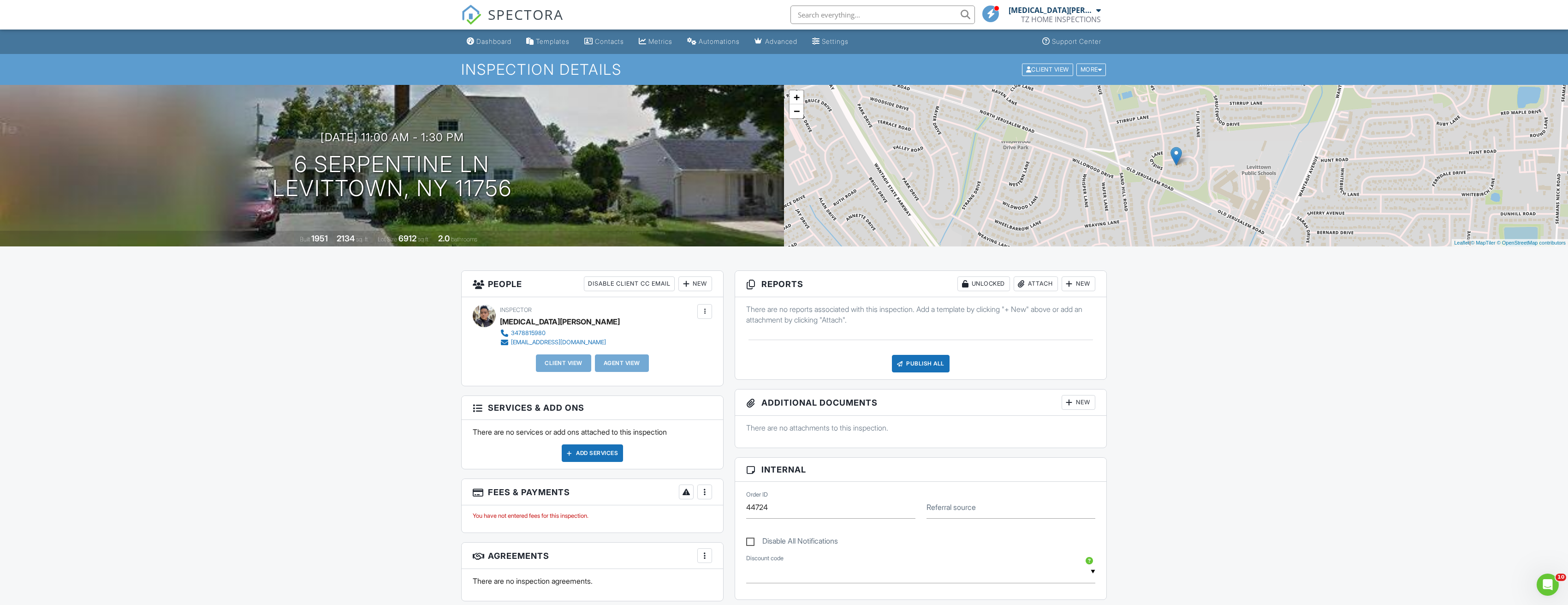
click at [694, 286] on div "New" at bounding box center [695, 284] width 34 height 15
click at [718, 306] on li "Client" at bounding box center [728, 312] width 91 height 23
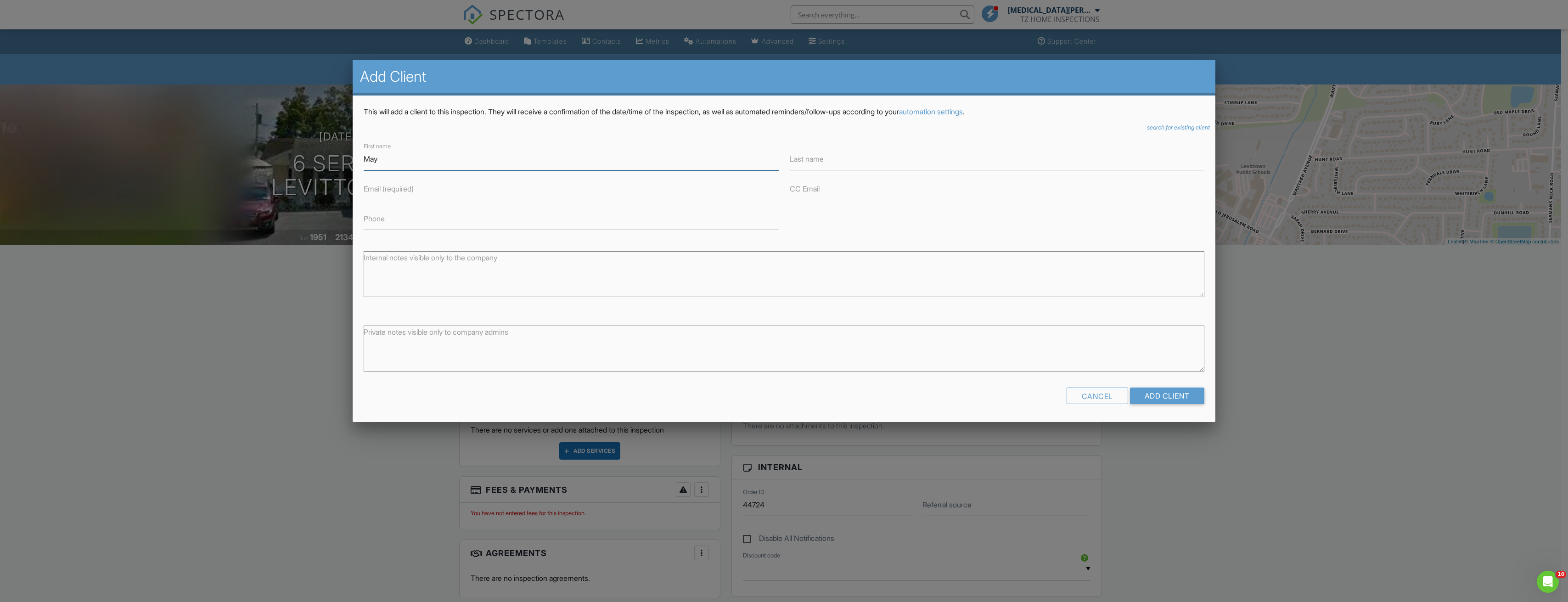
type input "May"
type input "Qu"
click at [655, 218] on input "Phone" at bounding box center [570, 219] width 415 height 23
type input "3478311738"
click at [634, 197] on input "Email (required)" at bounding box center [570, 189] width 415 height 23
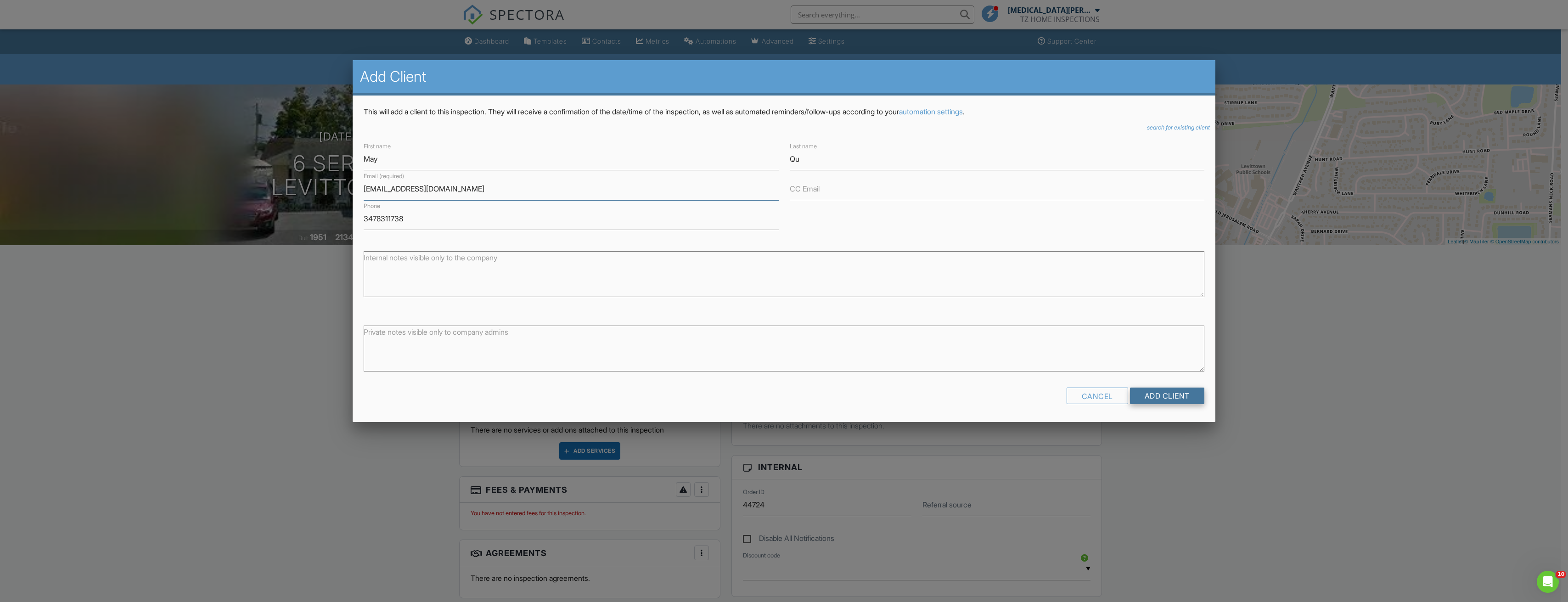
type input "mengmengde93@icloud.com"
click at [1152, 401] on input "Add Client" at bounding box center [1167, 396] width 74 height 16
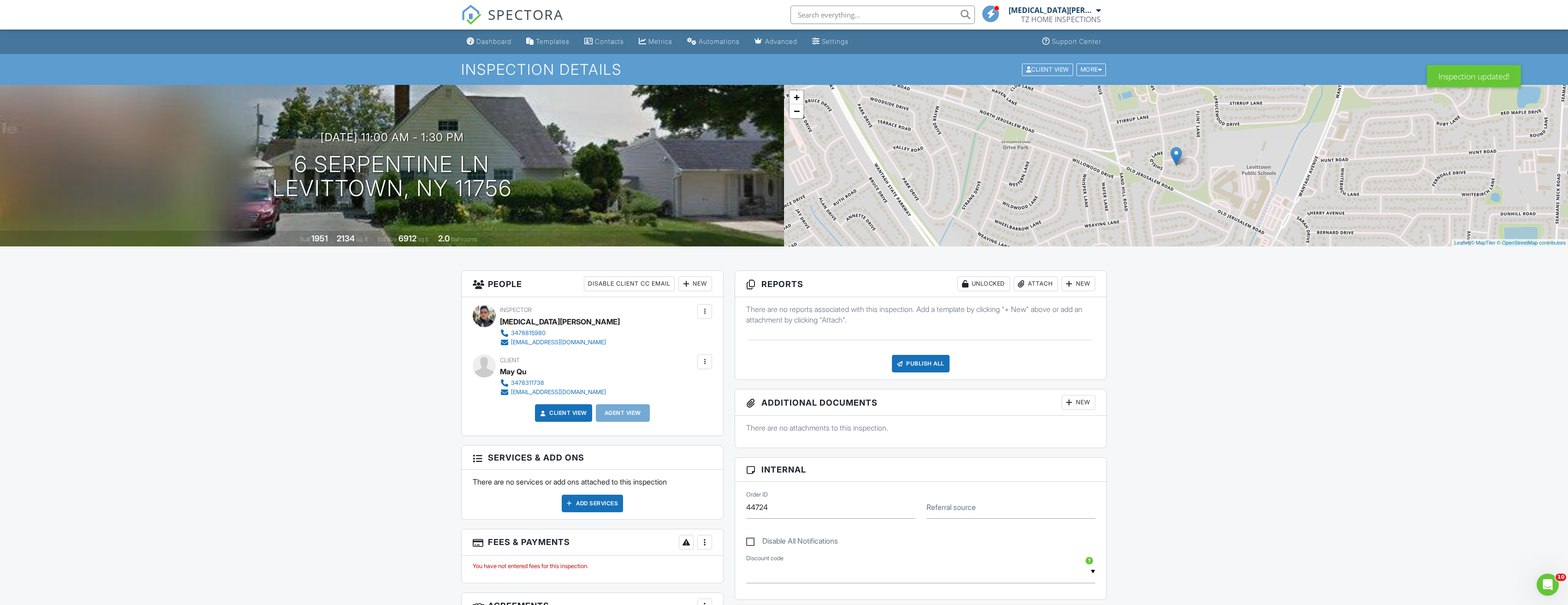
click at [1085, 284] on div "New" at bounding box center [1078, 284] width 34 height 15
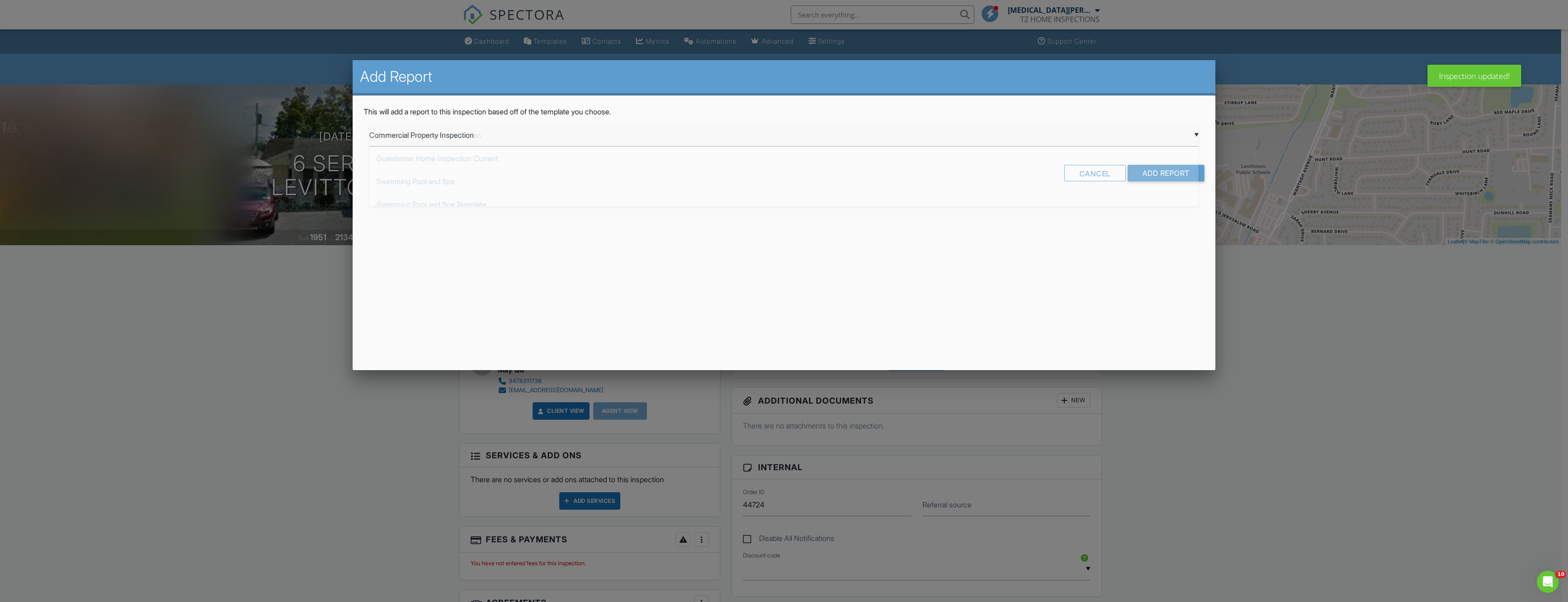
click at [833, 142] on div "▼ Commercial Property Inspection Commercial Property Inspection Guardsman Home …" at bounding box center [783, 135] width 829 height 23
click at [562, 247] on span "TZ Residential Template" at bounding box center [783, 250] width 829 height 23
type input "TZ Residential Template"
click at [1164, 167] on input "Add Report" at bounding box center [1166, 173] width 77 height 16
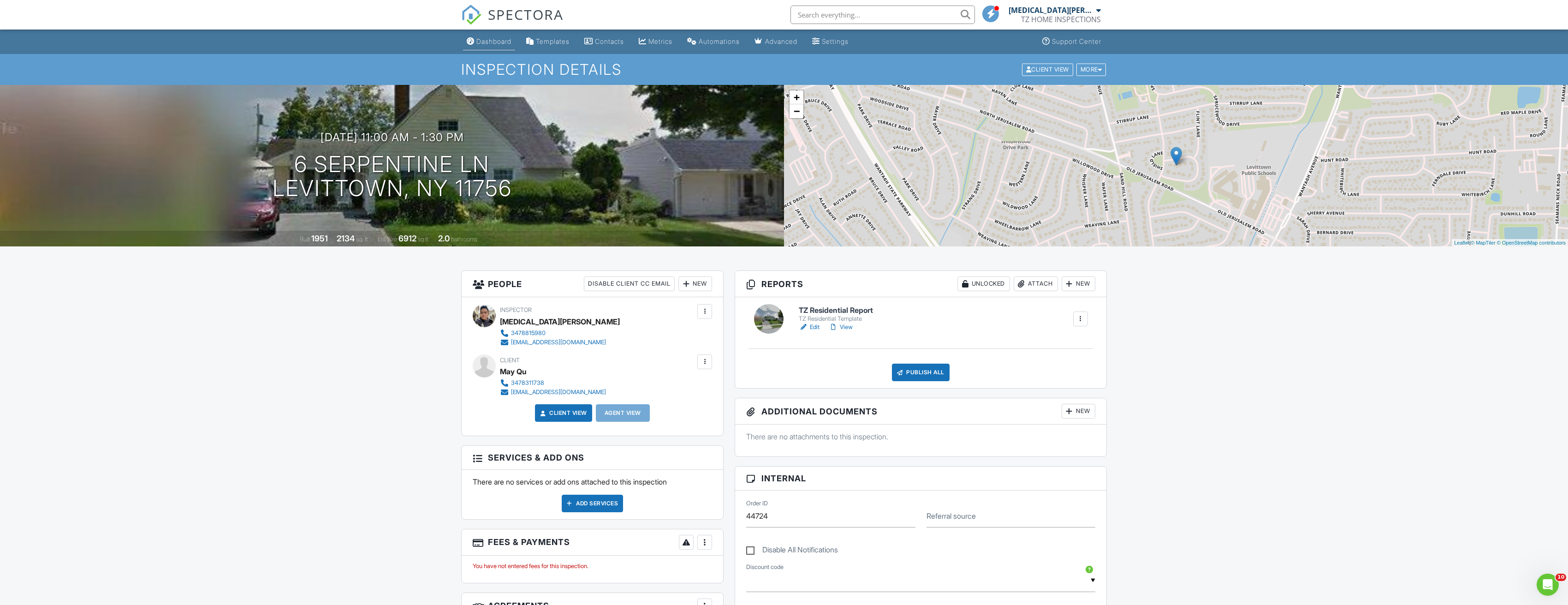
click at [502, 40] on div "Dashboard" at bounding box center [493, 41] width 35 height 8
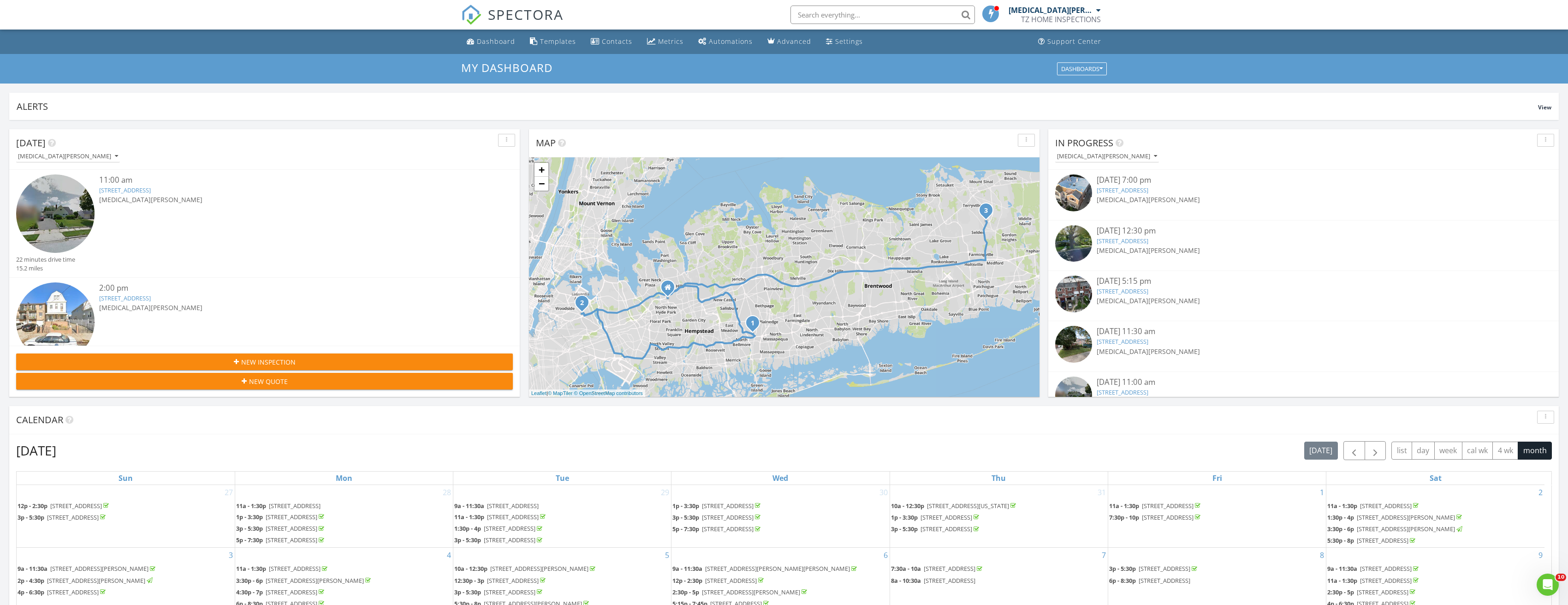
click at [828, 13] on input "text" at bounding box center [883, 15] width 185 height 18
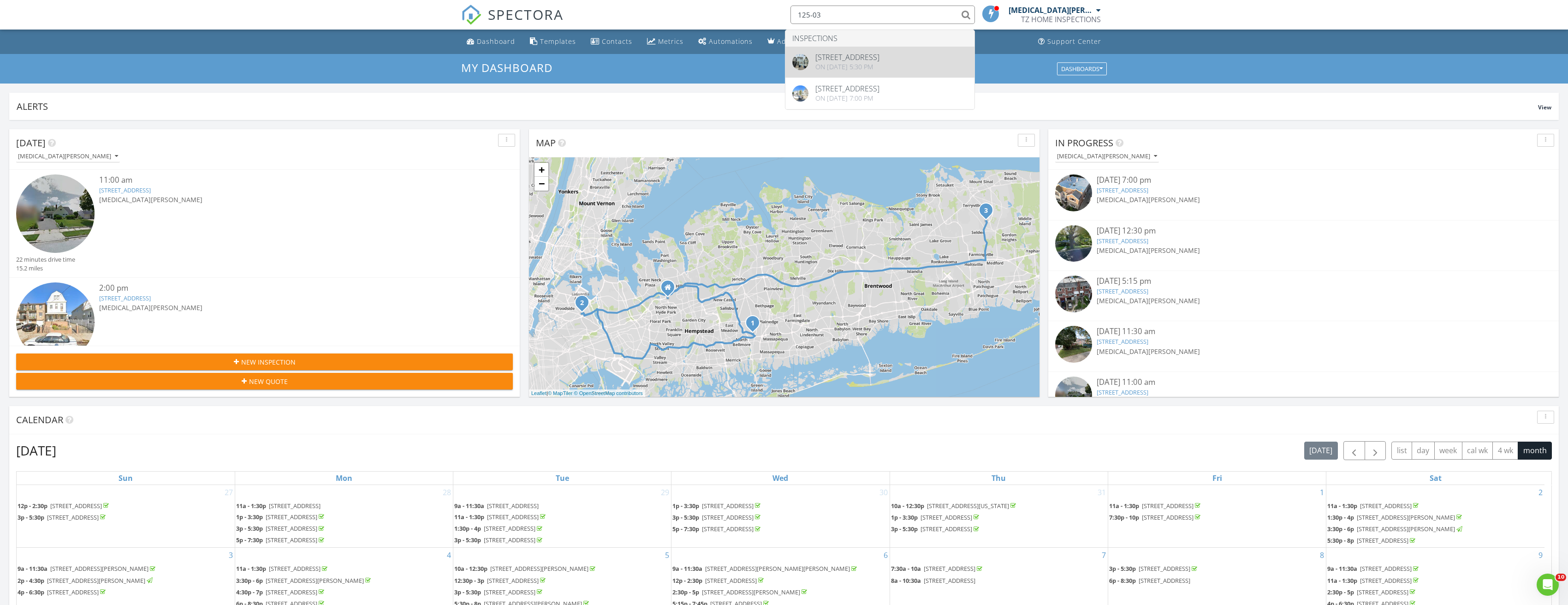
type input "125-03"
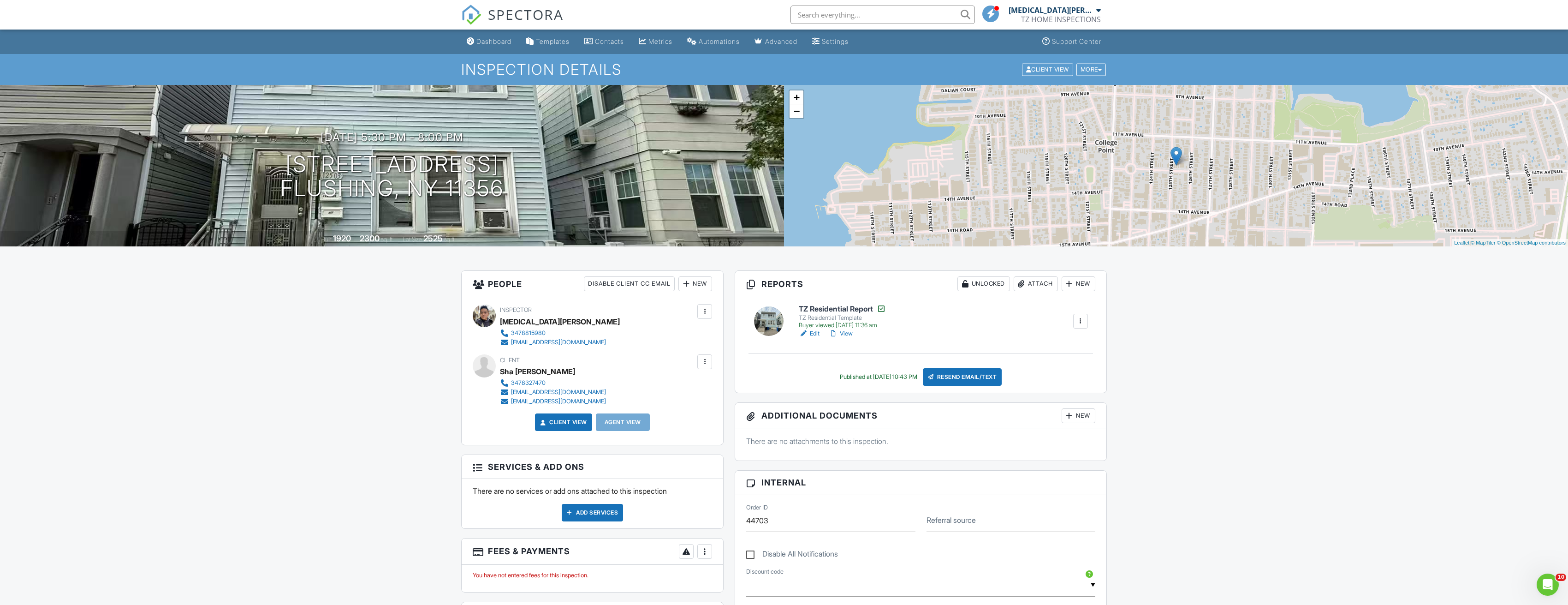
click at [815, 332] on link "Edit" at bounding box center [809, 333] width 21 height 9
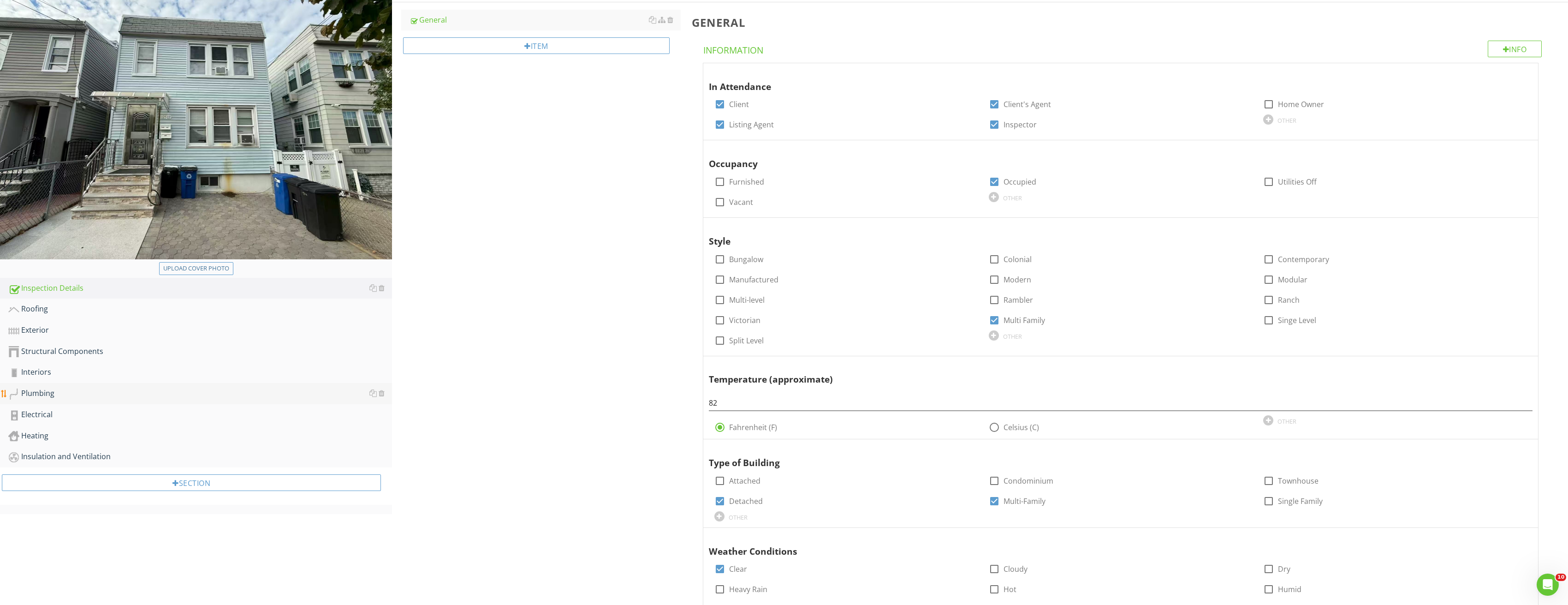
scroll to position [138, 0]
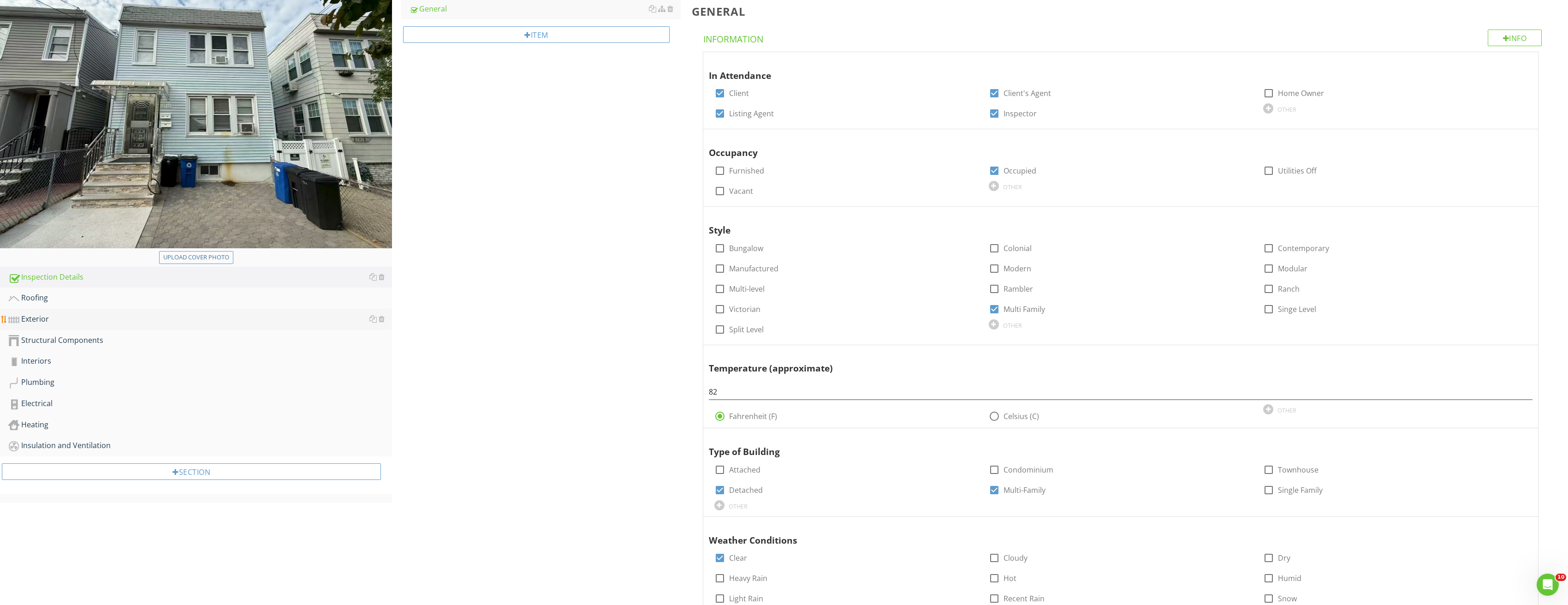
click at [76, 316] on div "Exterior" at bounding box center [201, 319] width 384 height 12
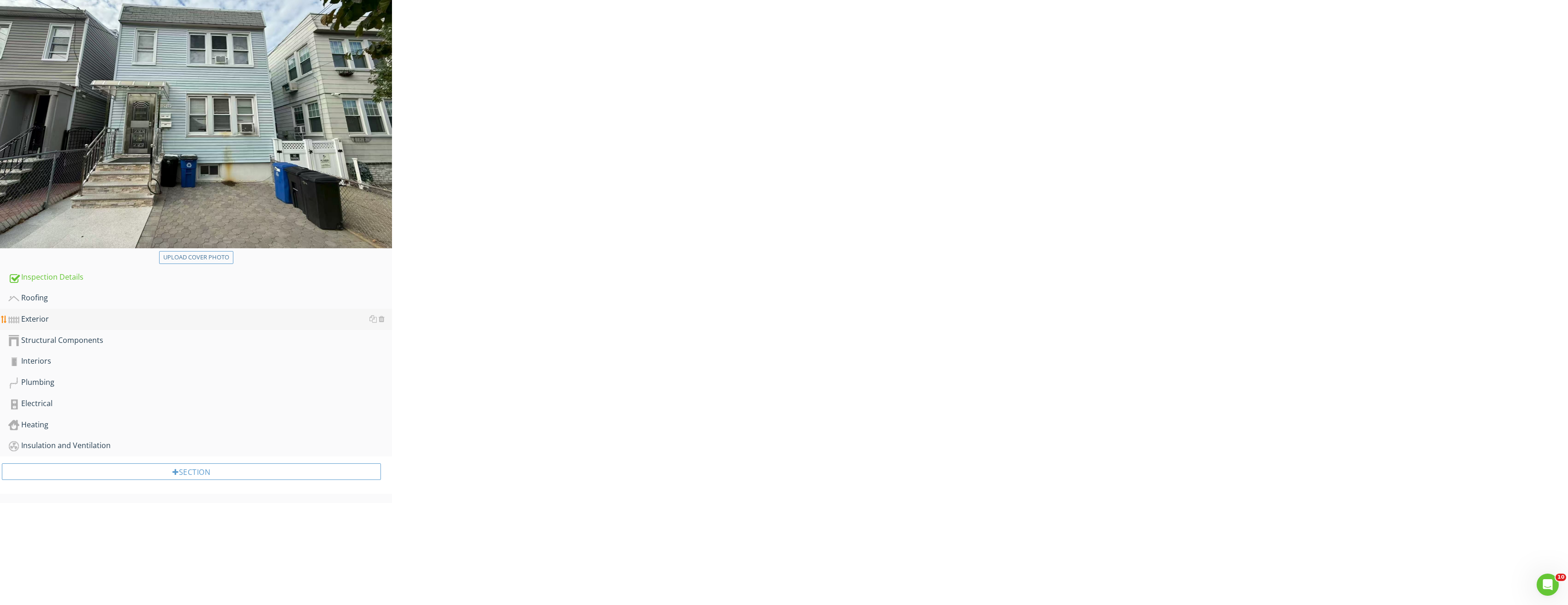
scroll to position [54, 0]
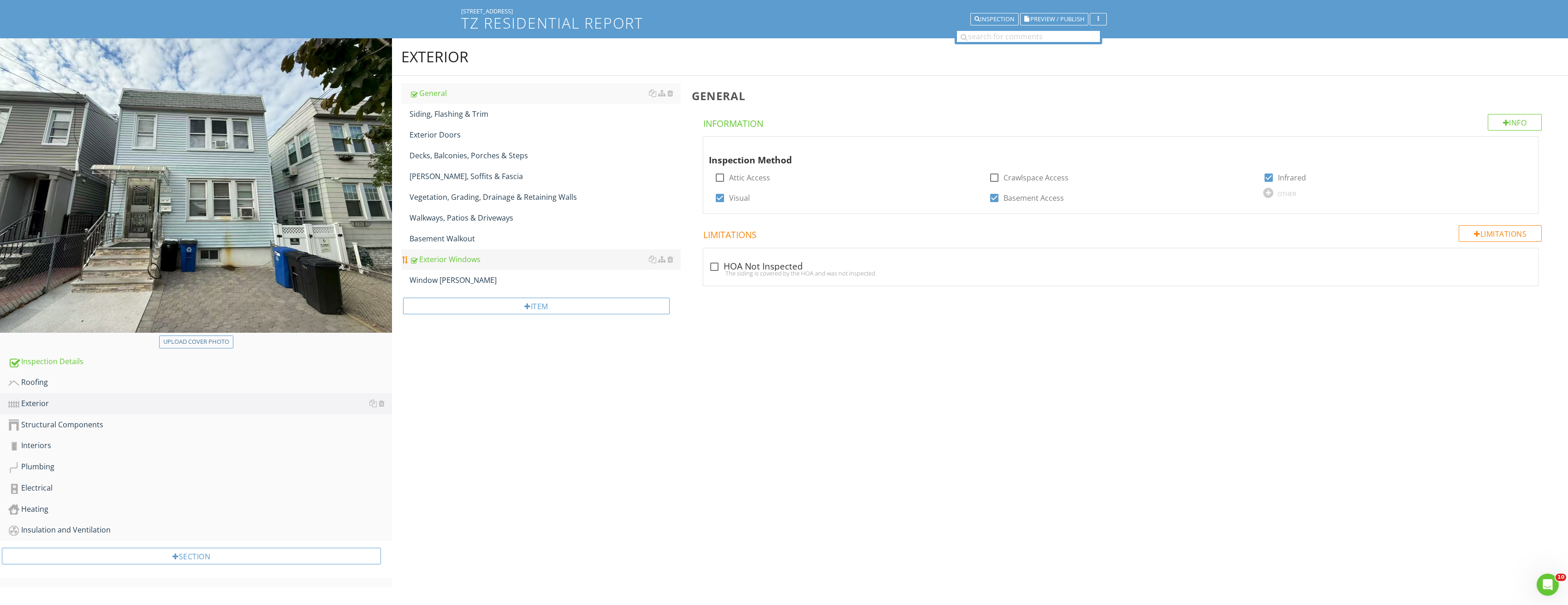
click at [474, 262] on div "Exterior Windows" at bounding box center [545, 259] width 271 height 11
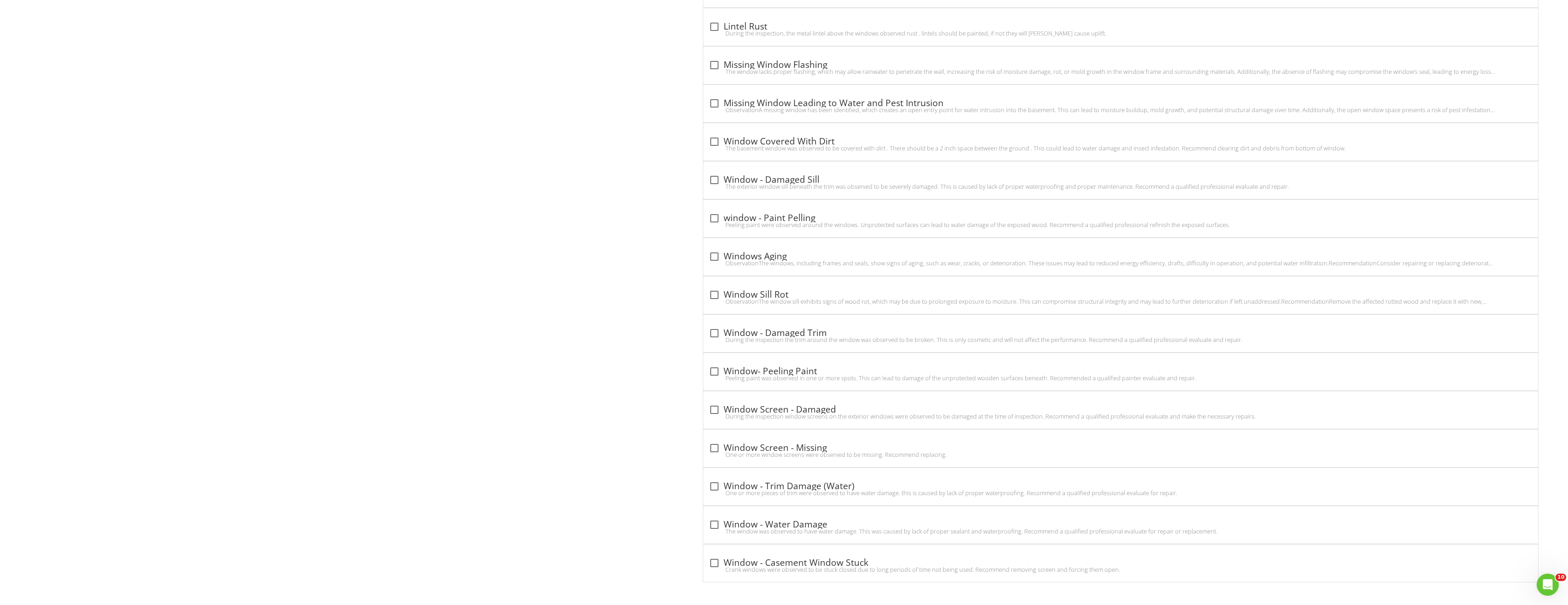
scroll to position [860, 0]
click at [717, 406] on div at bounding box center [715, 409] width 16 height 16
checkbox input "true"
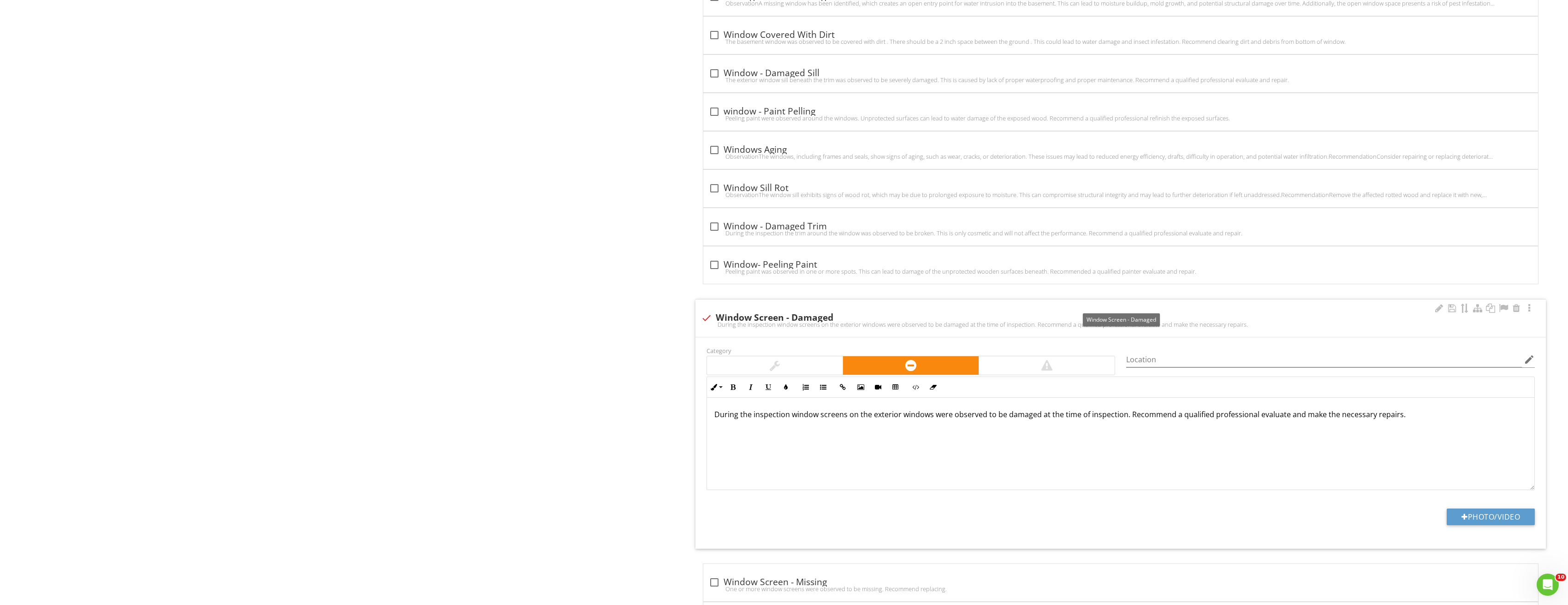
scroll to position [1091, 0]
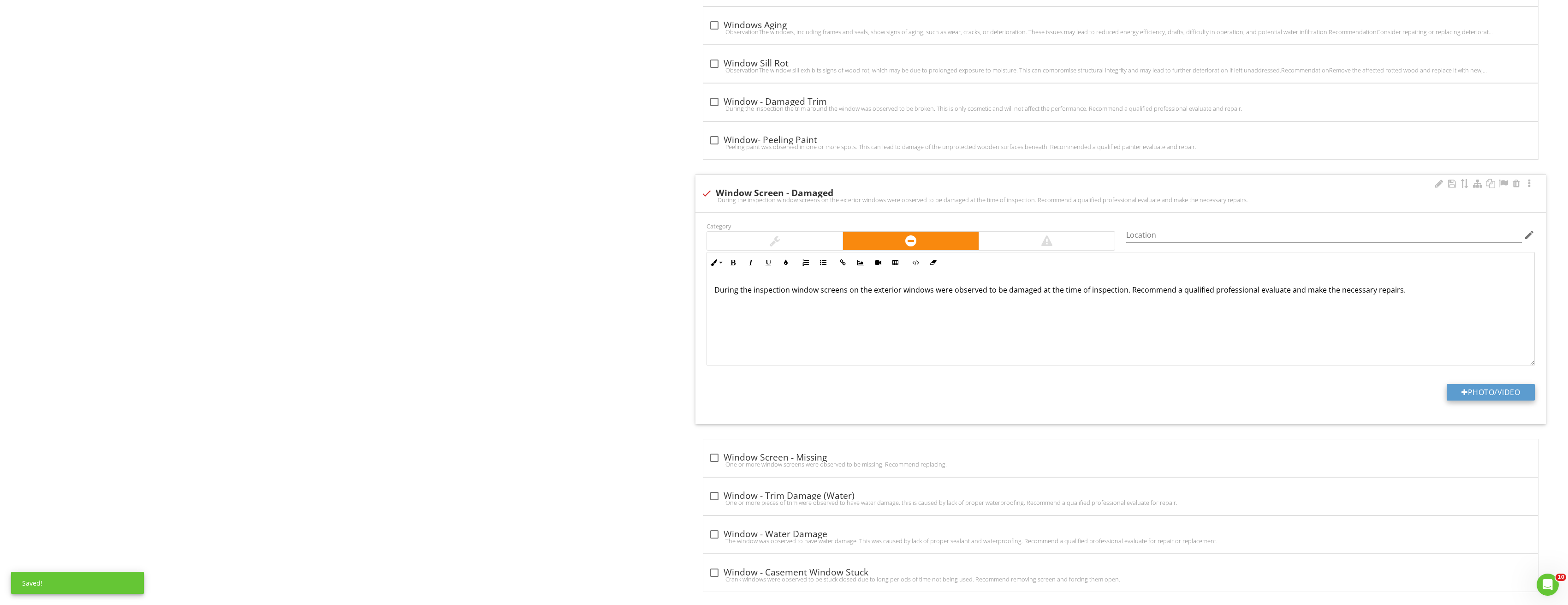
click at [1486, 387] on button "Photo/Video" at bounding box center [1490, 392] width 88 height 17
type input "C:\fakepath\Image_20250819205332_3005.jpg"
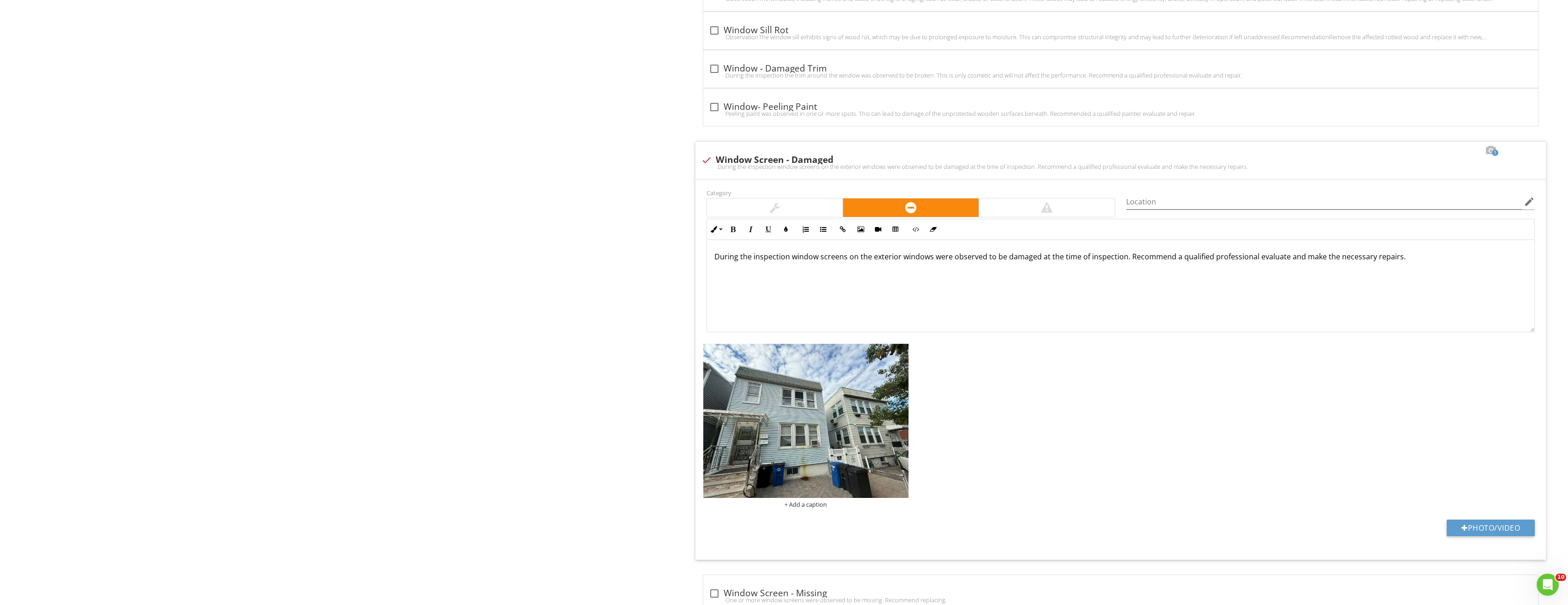
scroll to position [1263, 0]
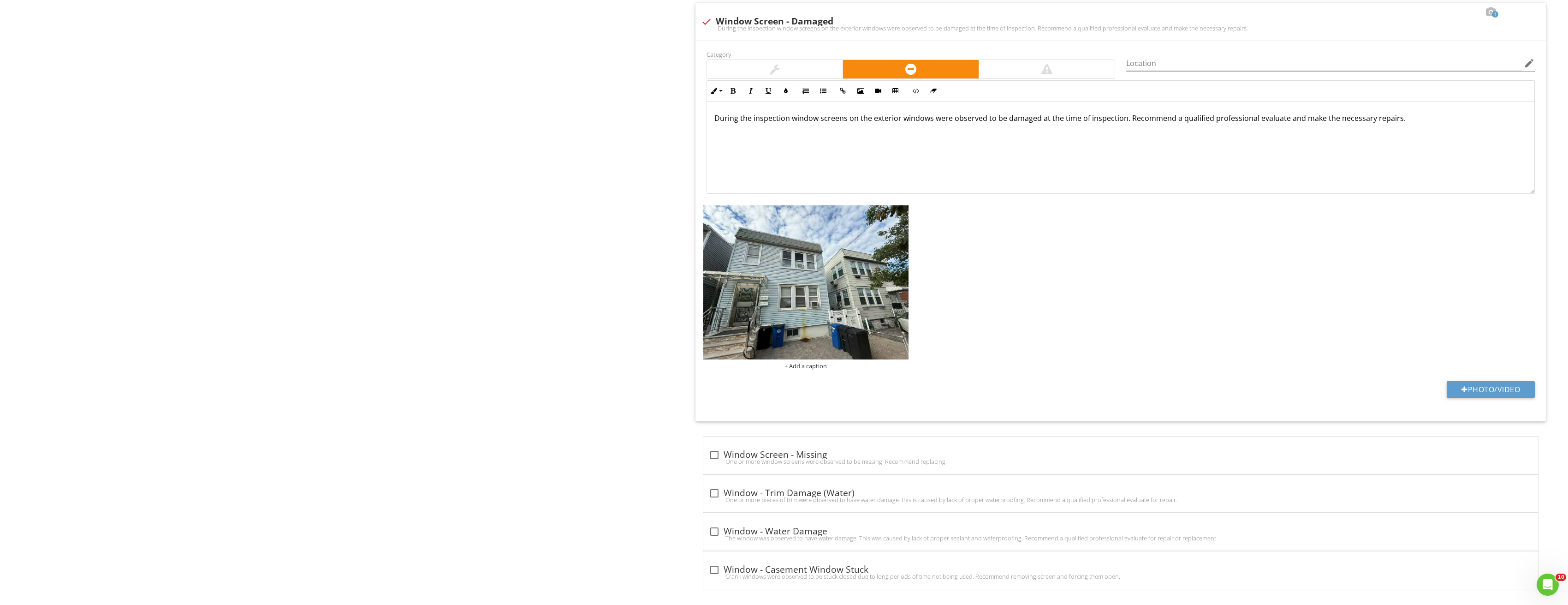
click at [811, 262] on img at bounding box center [806, 283] width 205 height 154
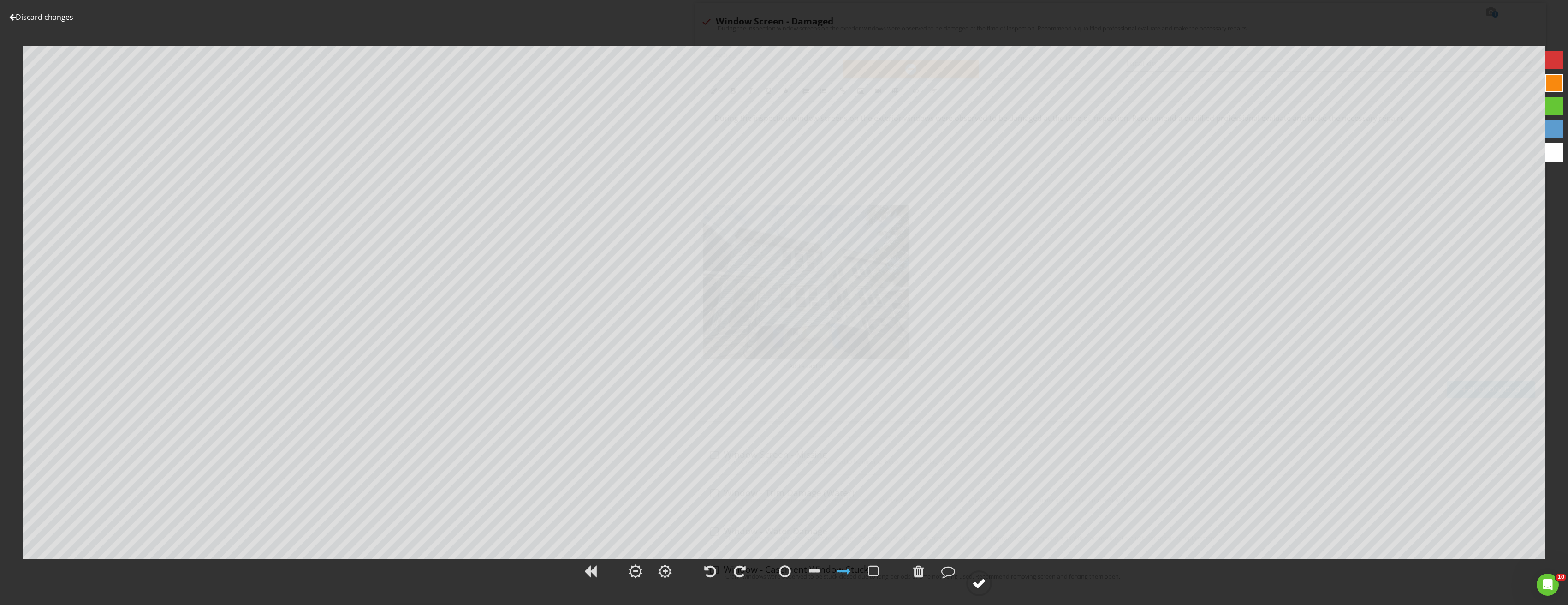
click at [976, 576] on circle at bounding box center [979, 583] width 24 height 24
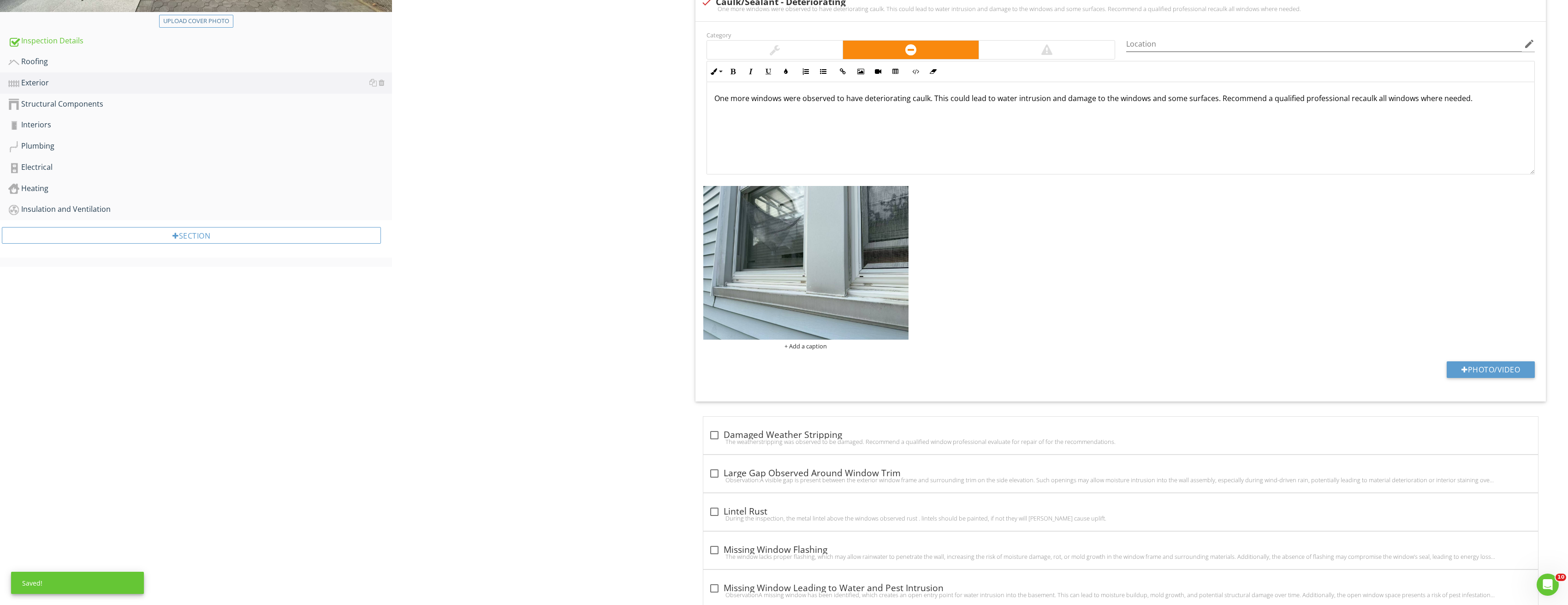
scroll to position [201, 0]
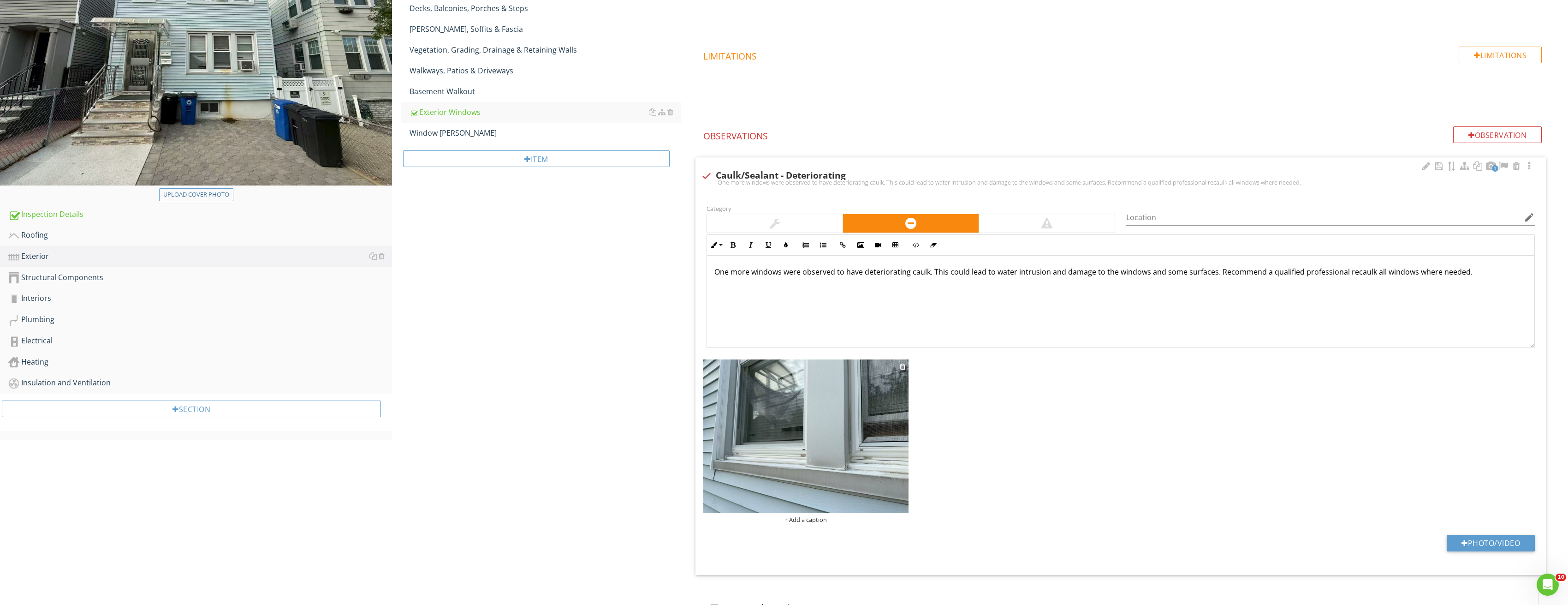
click at [808, 423] on img at bounding box center [806, 437] width 205 height 154
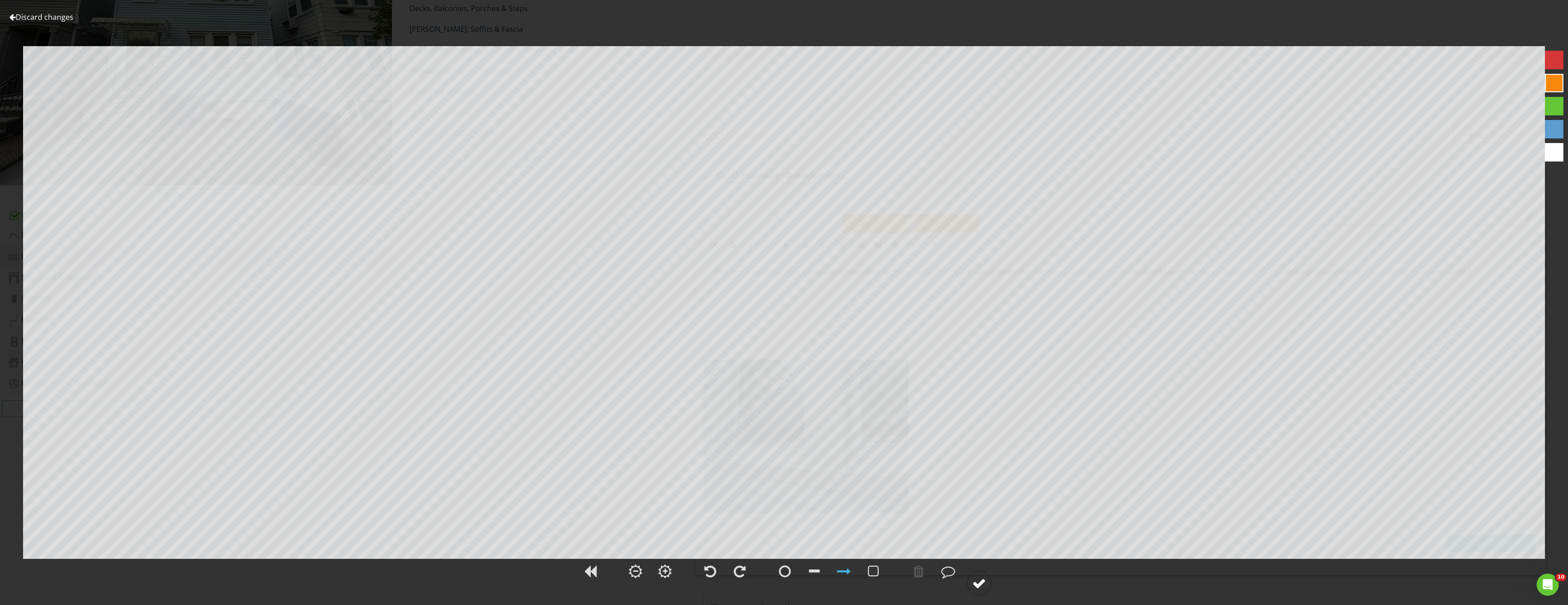
click at [976, 579] on div at bounding box center [979, 583] width 14 height 14
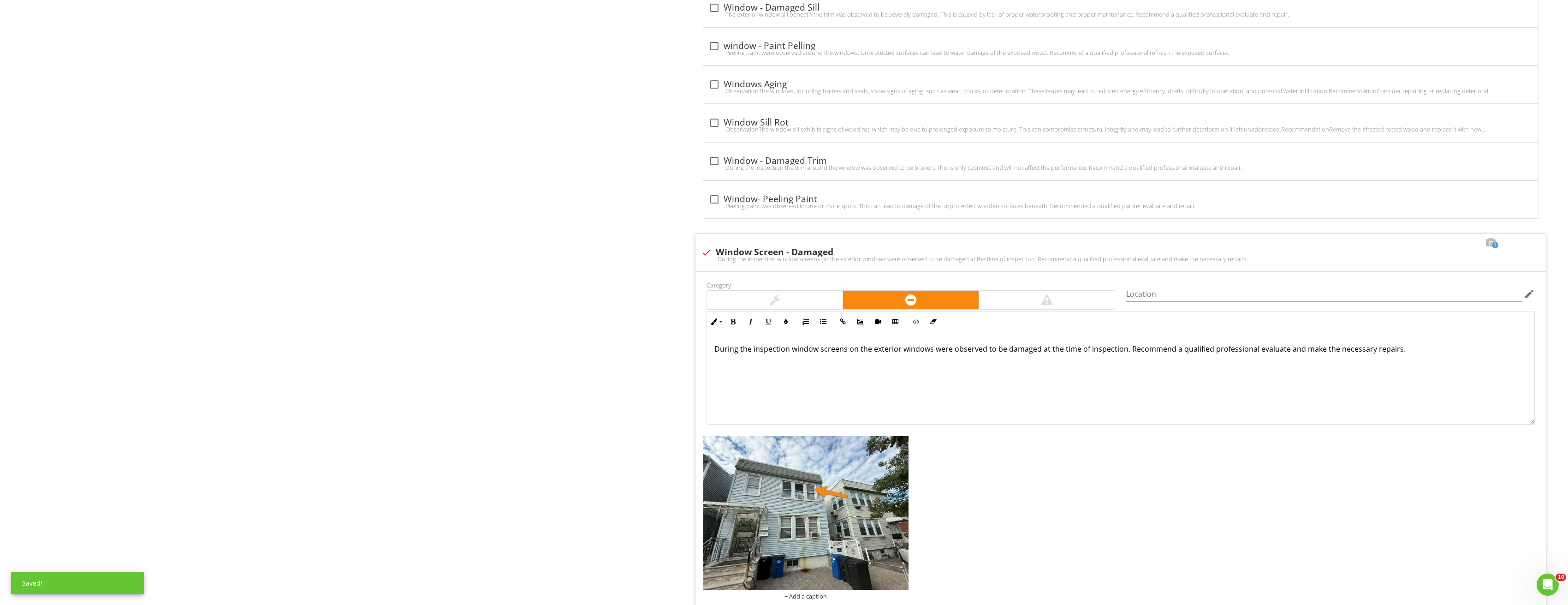
scroll to position [1263, 0]
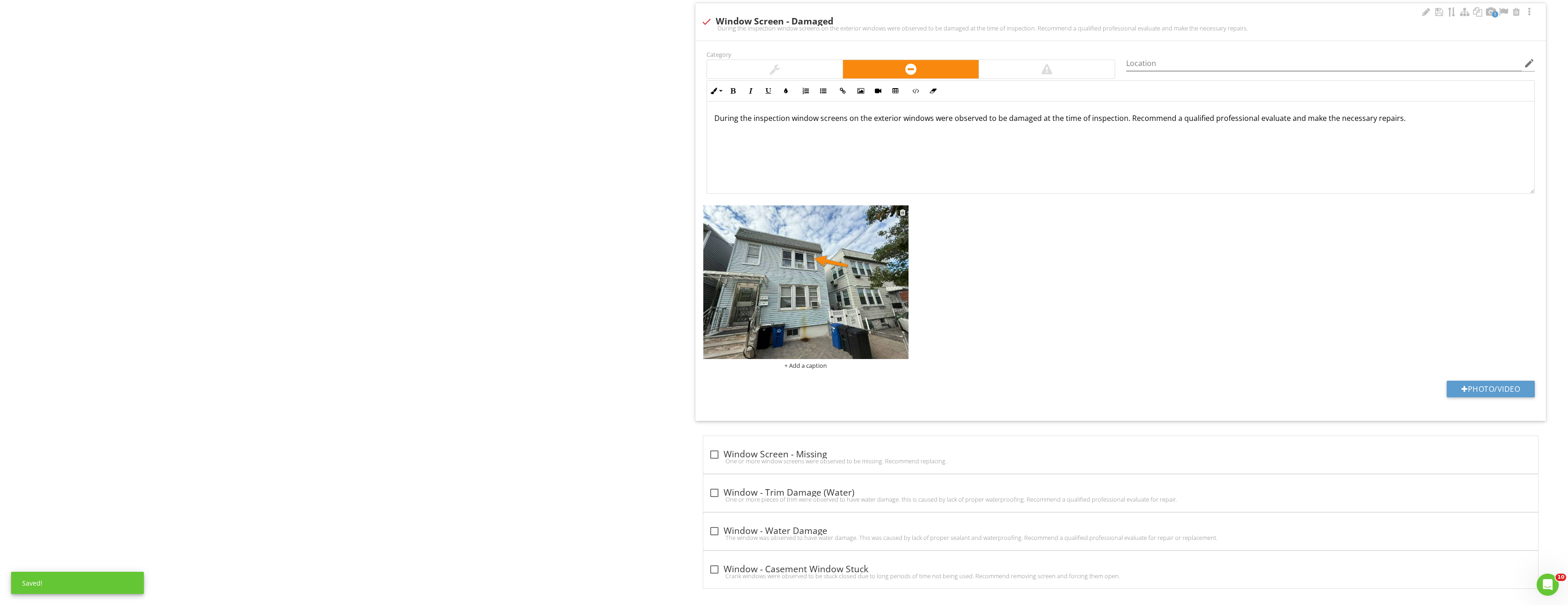
click at [800, 326] on img at bounding box center [806, 282] width 205 height 154
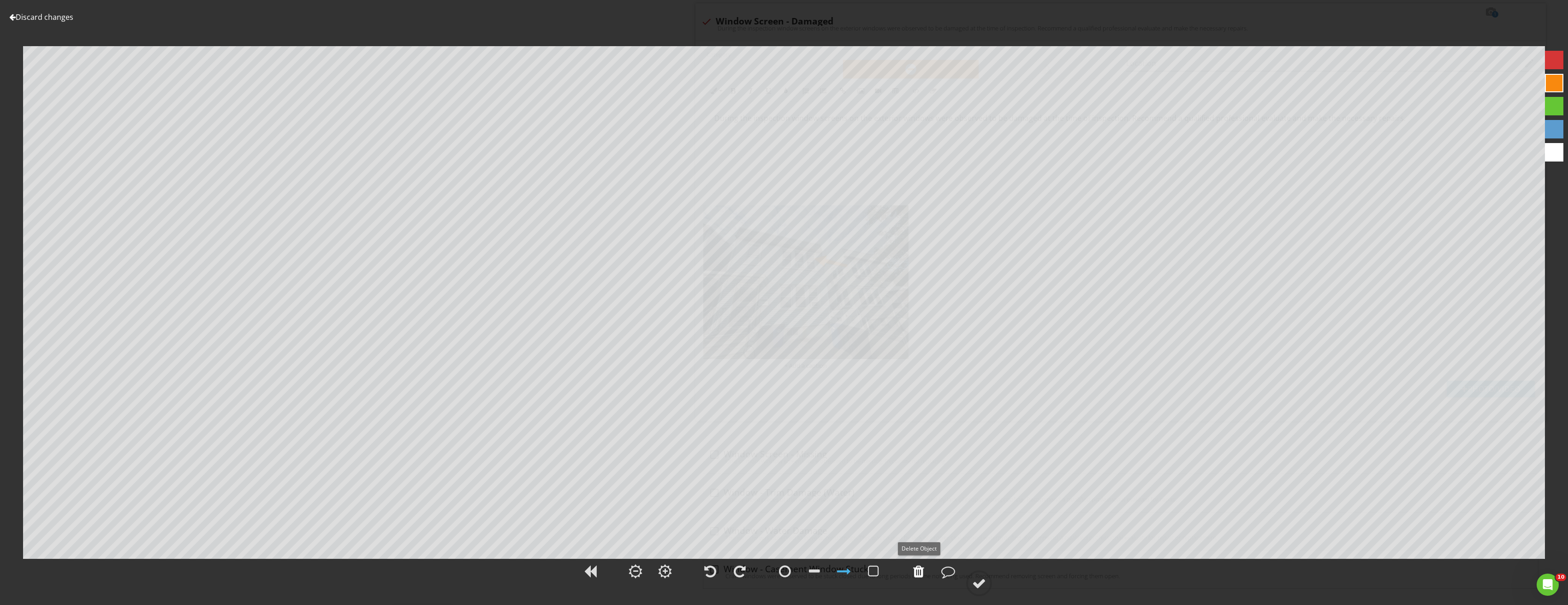
click at [920, 573] on div at bounding box center [919, 571] width 11 height 14
click at [981, 577] on div at bounding box center [979, 583] width 14 height 14
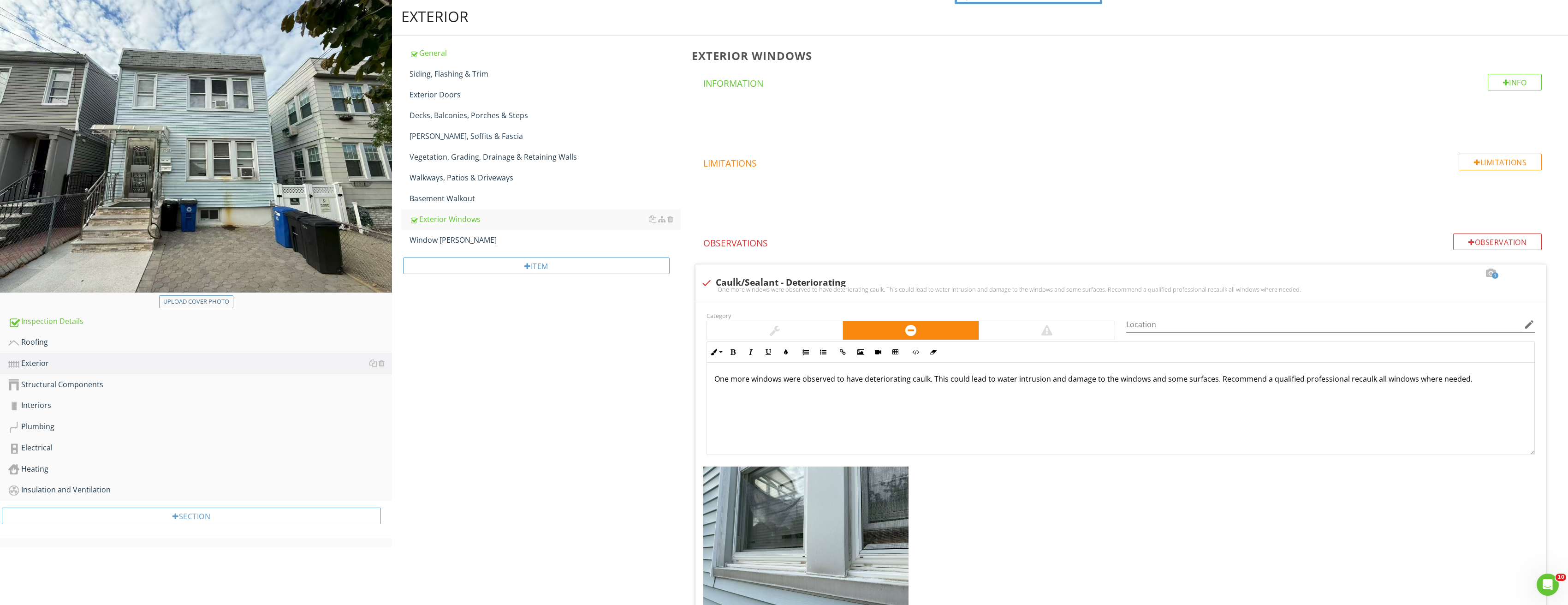
scroll to position [0, 0]
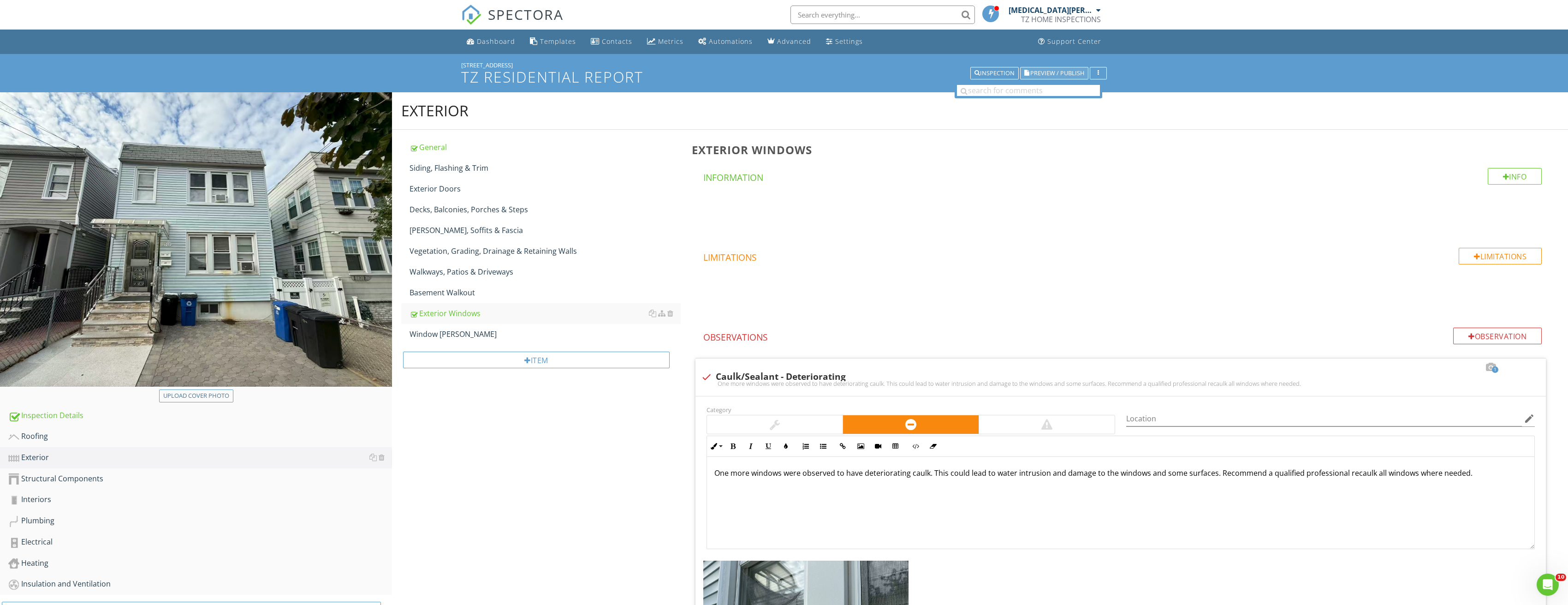
click at [1067, 69] on button "Preview / Publish" at bounding box center [1055, 73] width 68 height 13
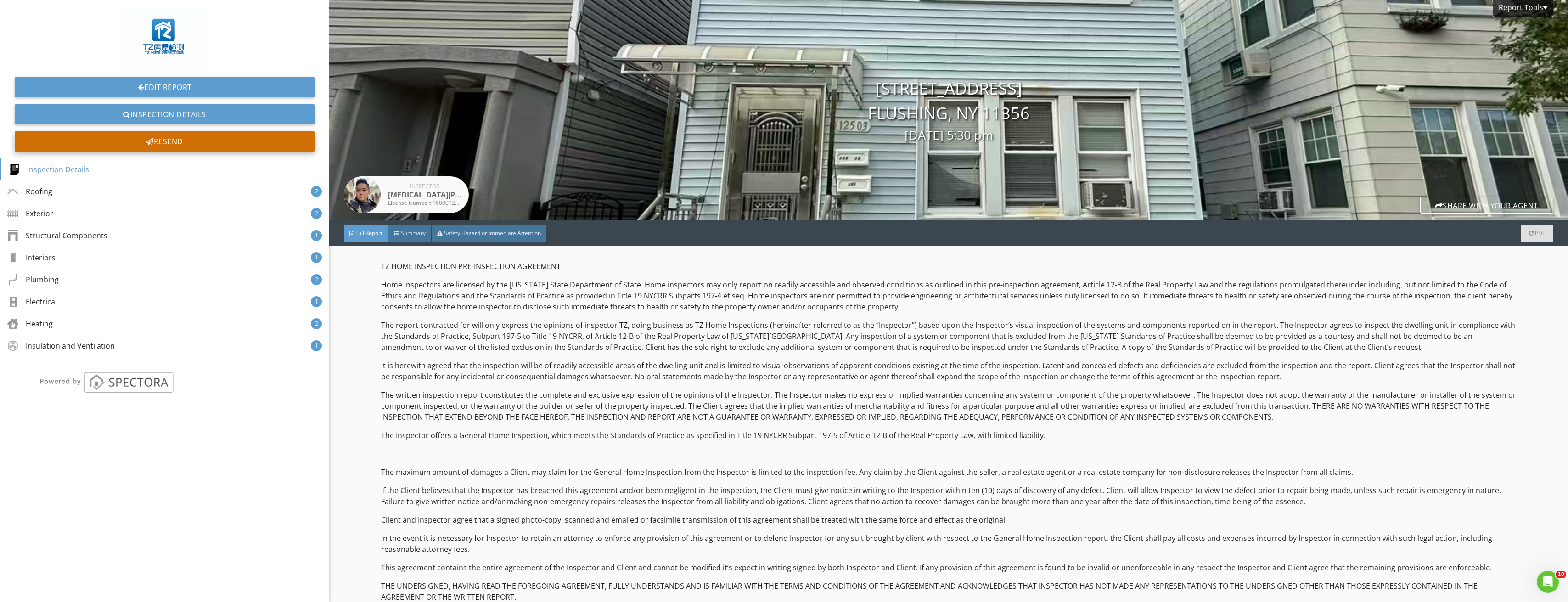
click at [180, 139] on div "Resend" at bounding box center [164, 141] width 300 height 20
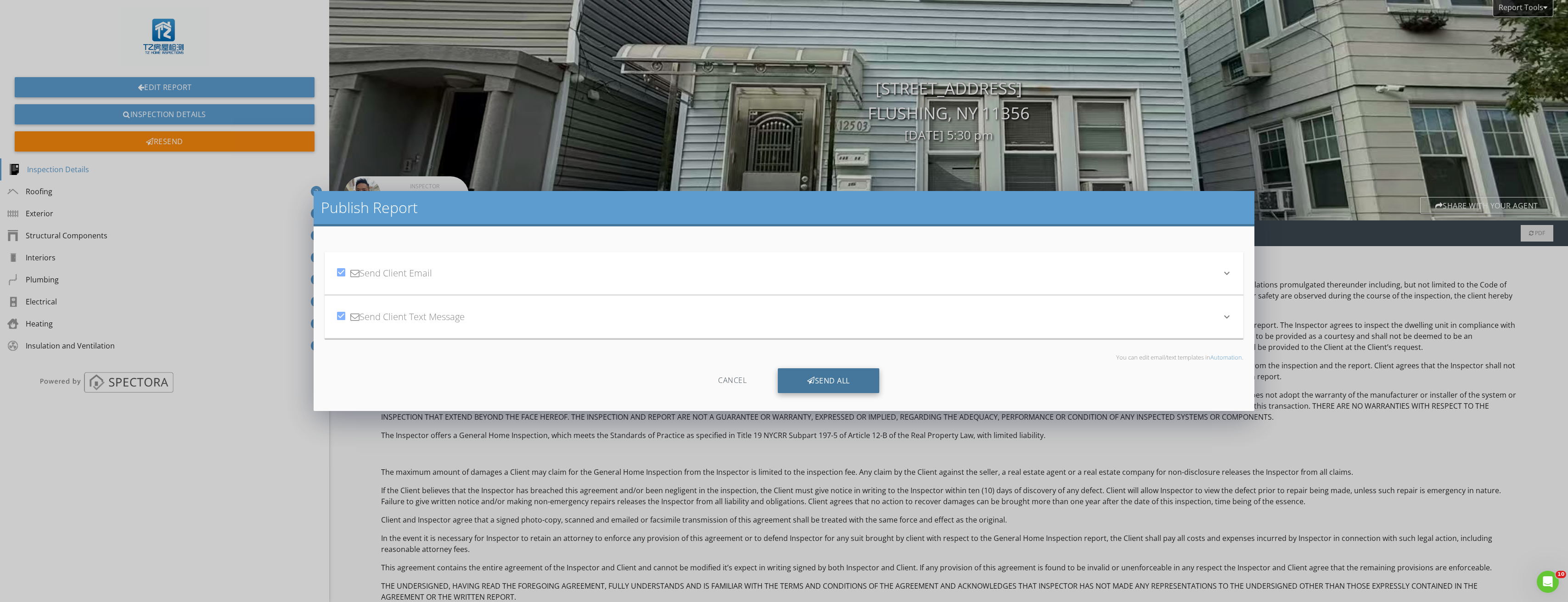
click at [819, 382] on div "Send All" at bounding box center [828, 380] width 102 height 25
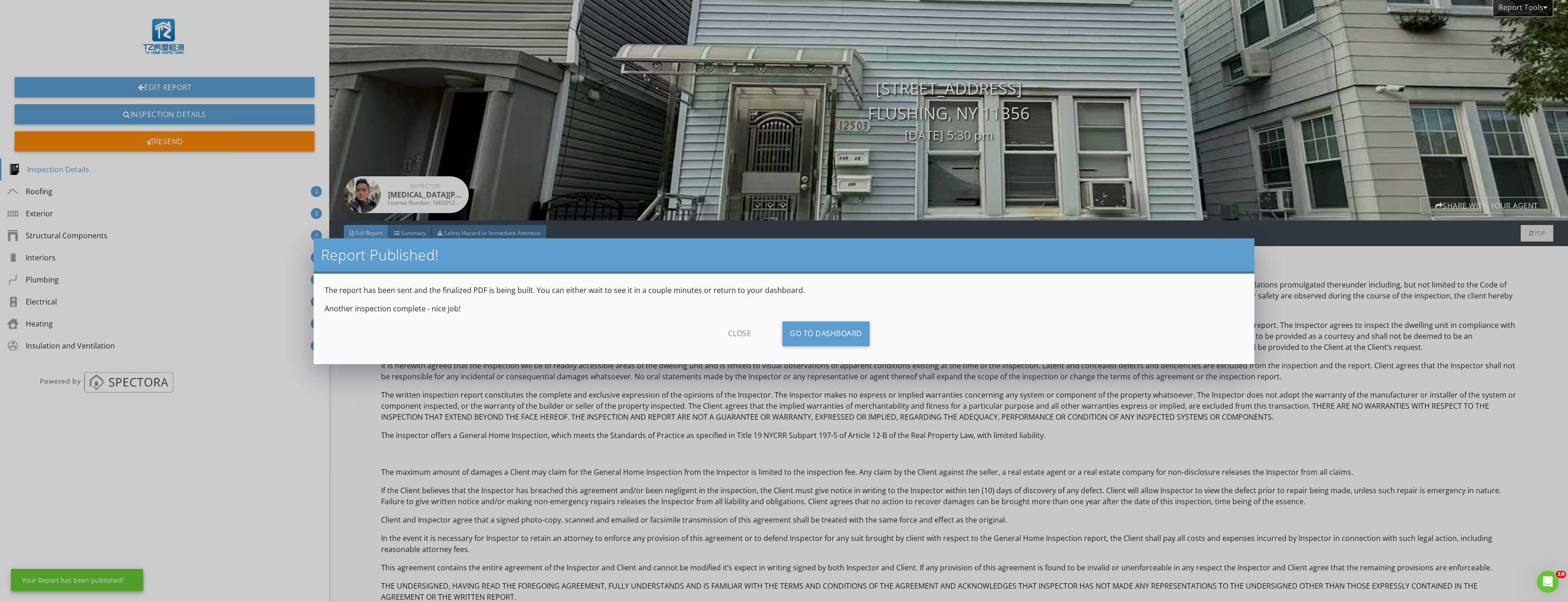
click at [733, 324] on div "close" at bounding box center [740, 334] width 82 height 25
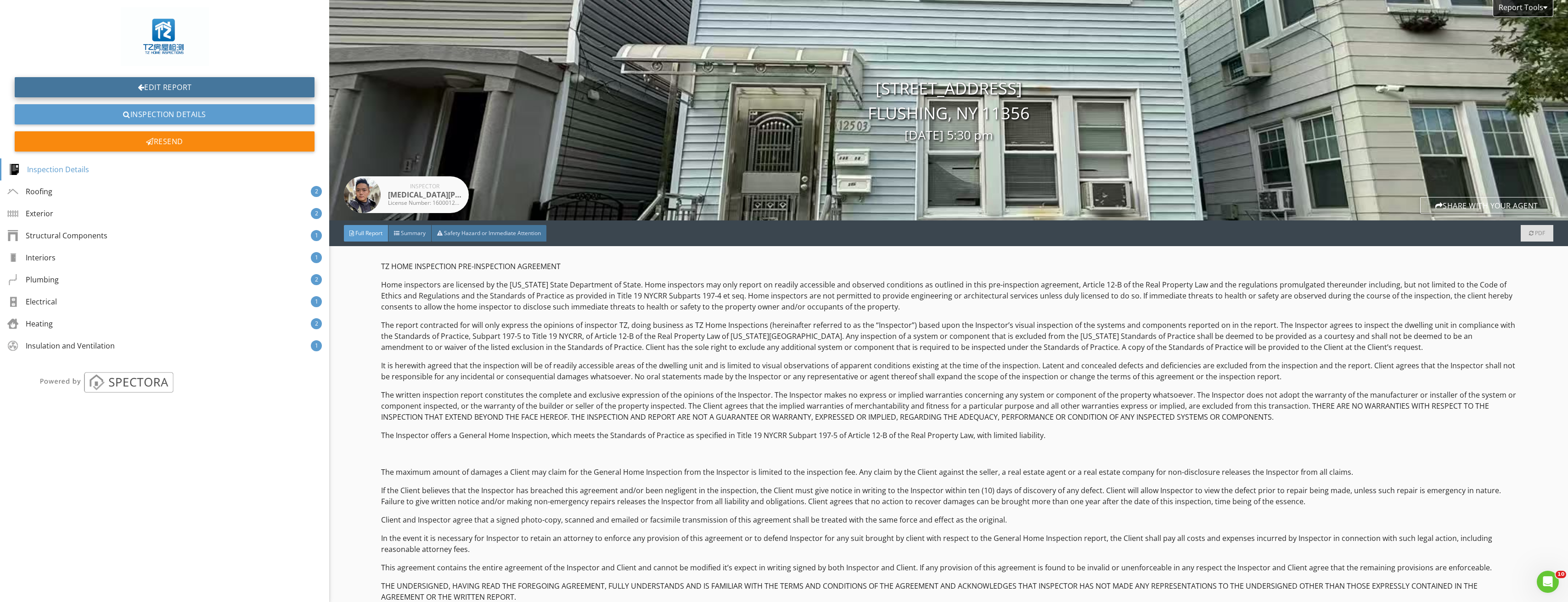
click at [169, 85] on link "Edit Report" at bounding box center [164, 87] width 300 height 20
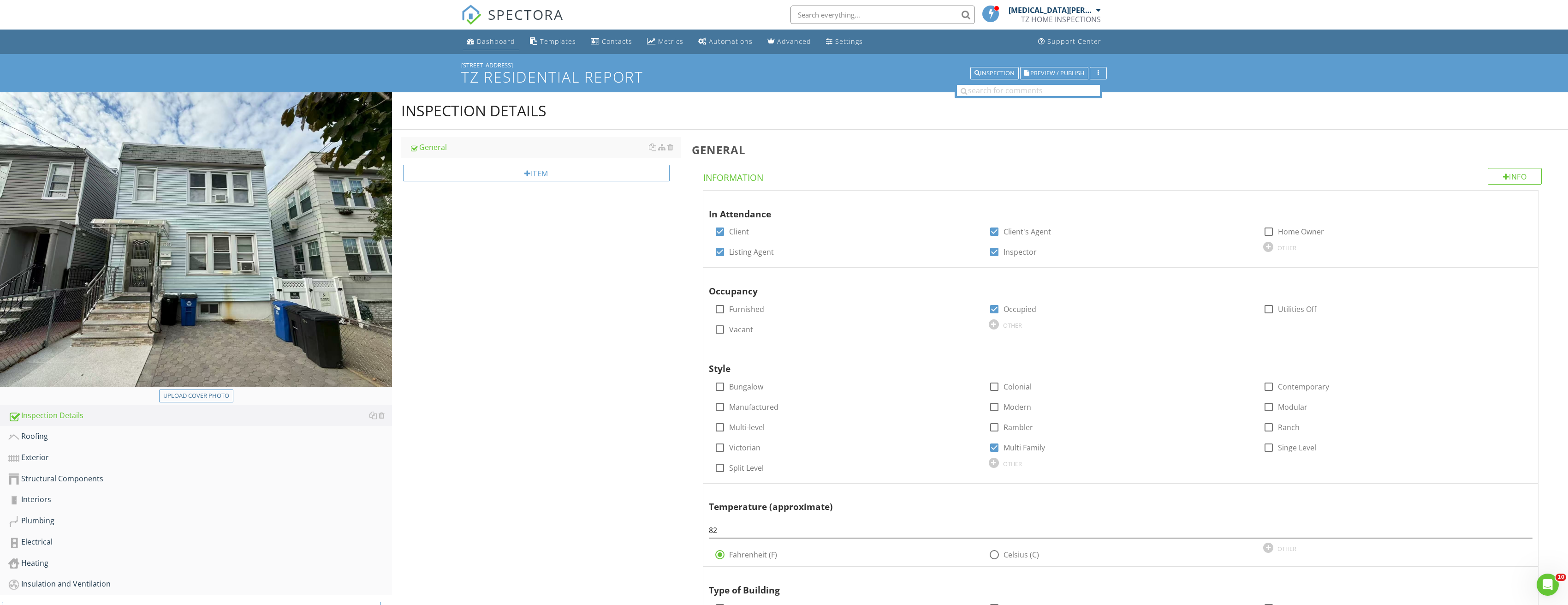
click at [489, 46] on link "Dashboard" at bounding box center [490, 42] width 56 height 17
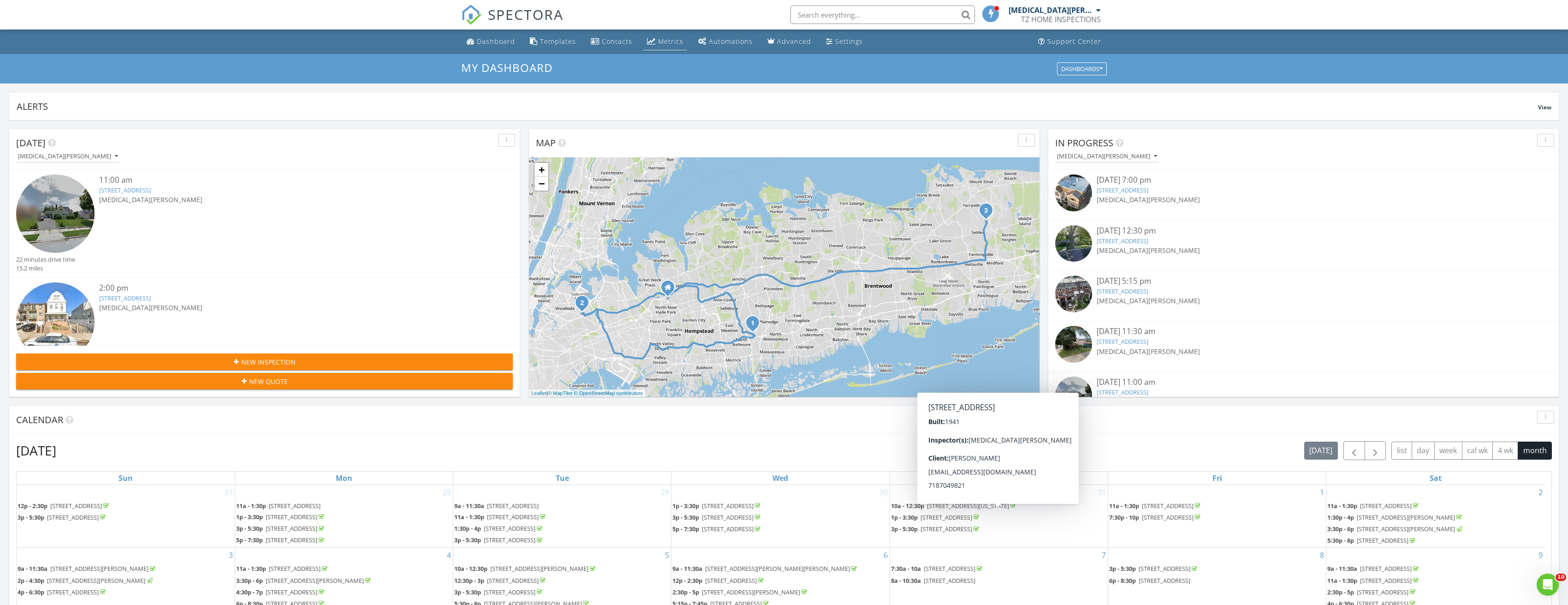
click at [665, 38] on div "Metrics" at bounding box center [670, 41] width 25 height 9
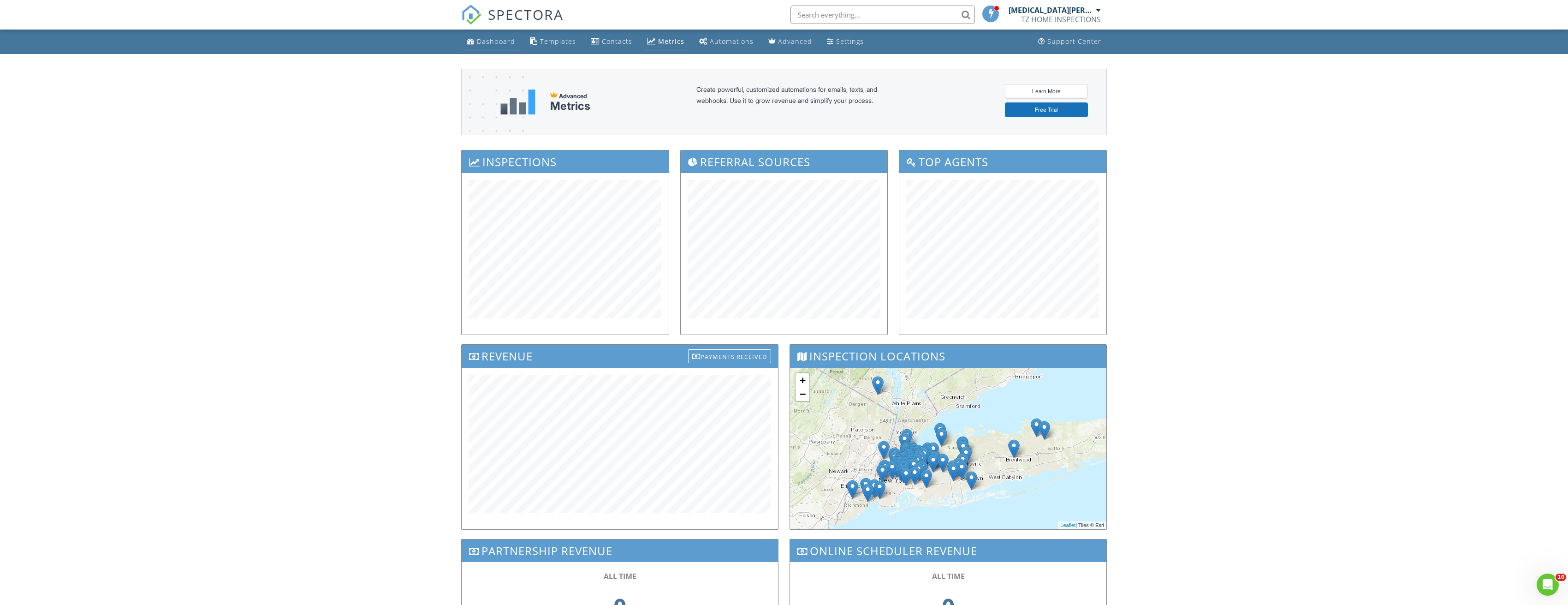
click at [502, 40] on div "Dashboard" at bounding box center [496, 41] width 39 height 9
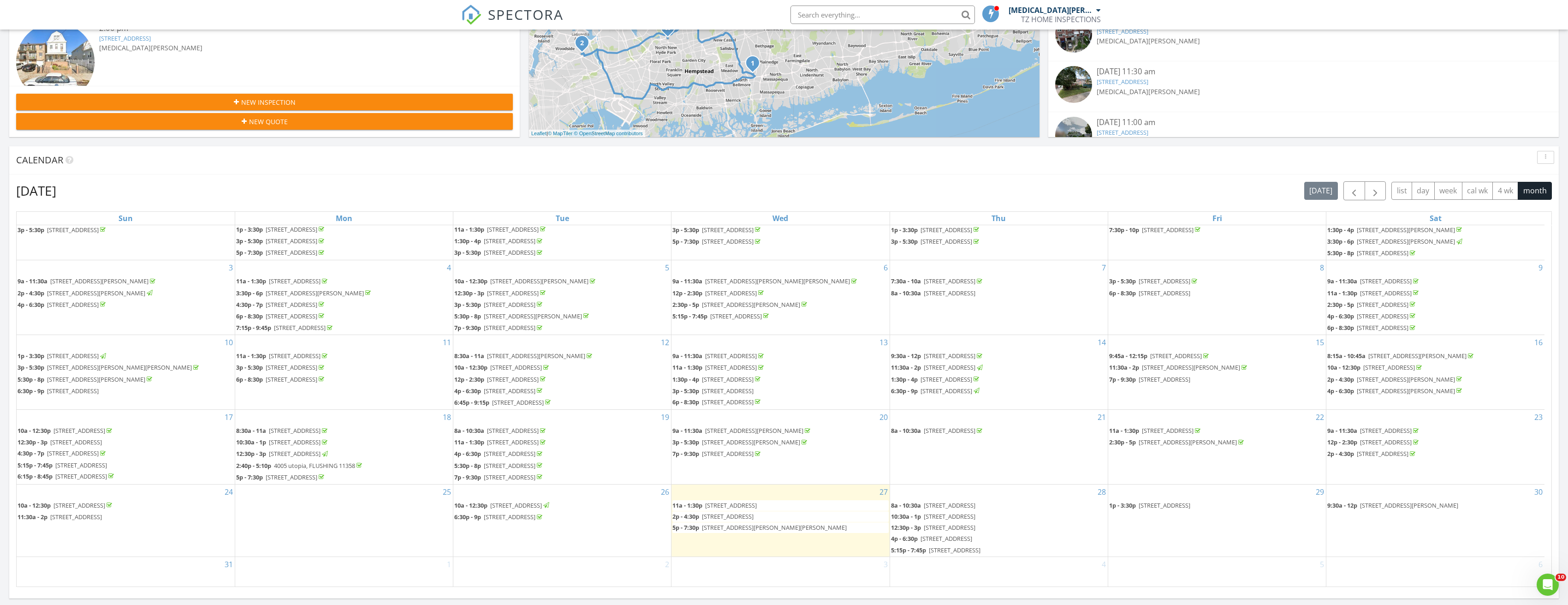
scroll to position [277, 0]
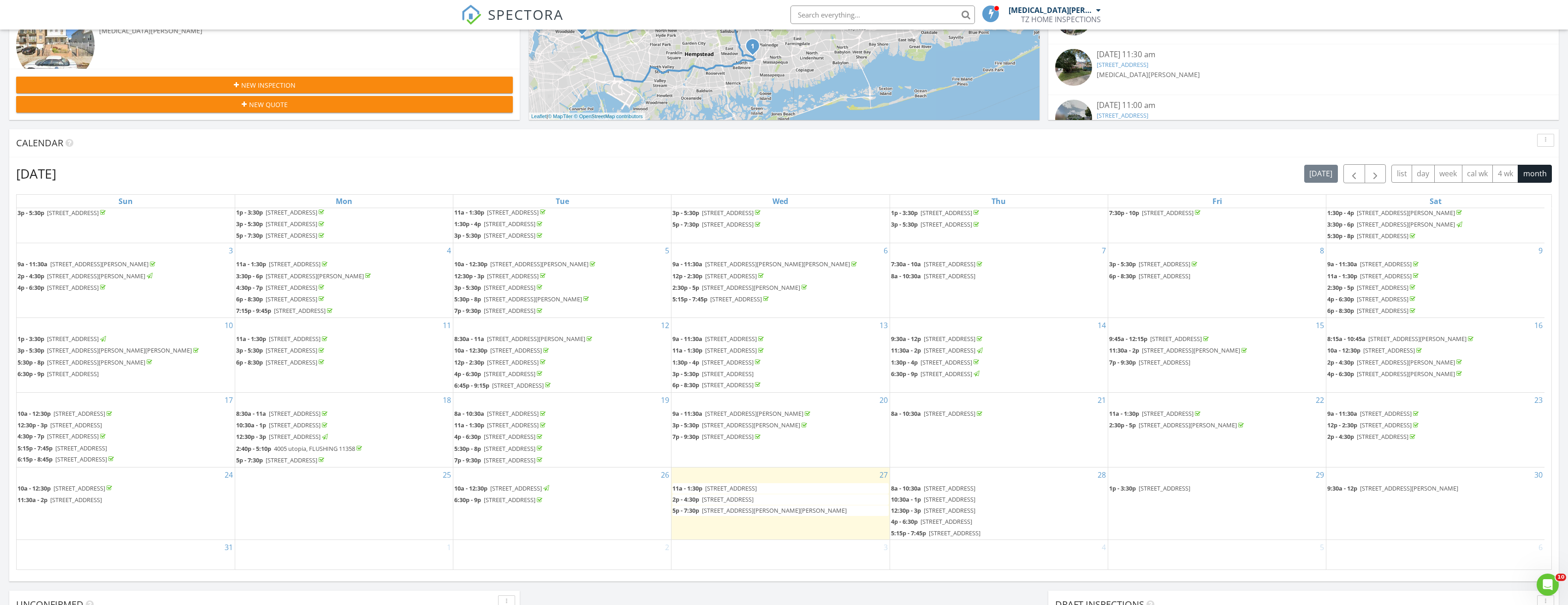
click at [757, 487] on span "6 Serpentine Ln, Levittown 11756" at bounding box center [731, 488] width 51 height 9
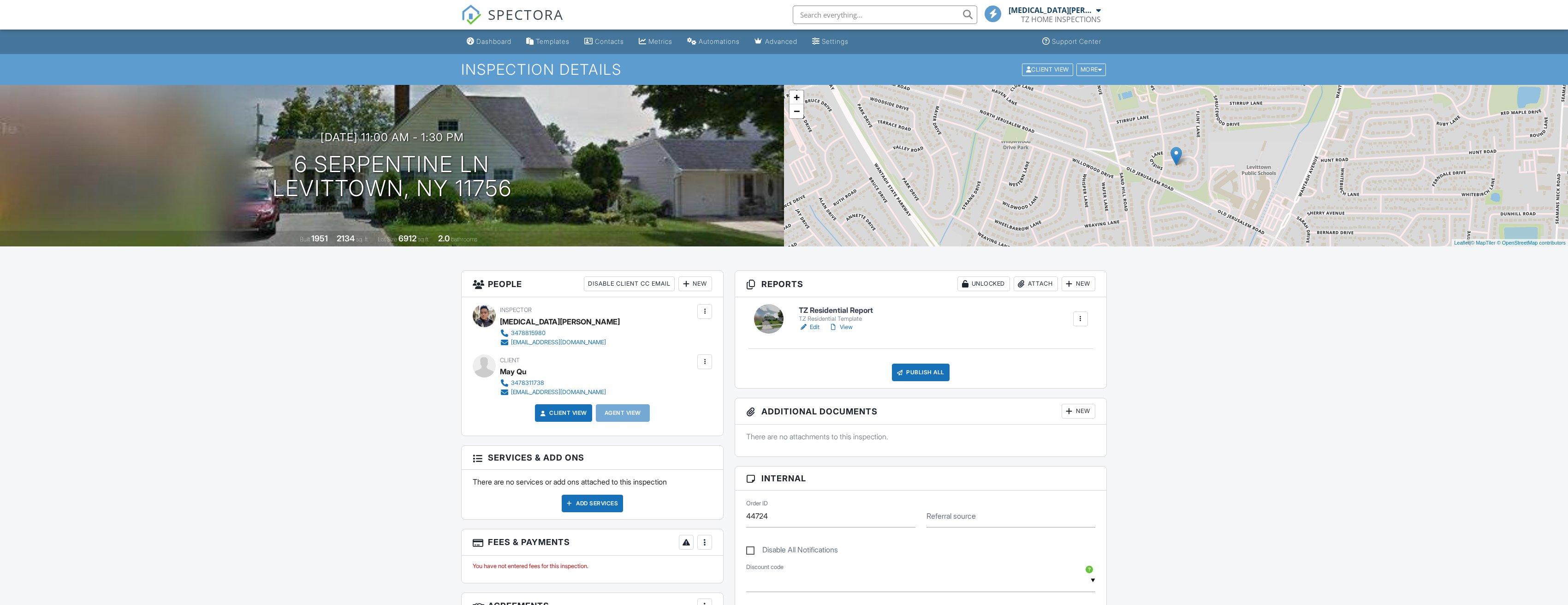
click at [811, 330] on link "Edit" at bounding box center [809, 327] width 21 height 9
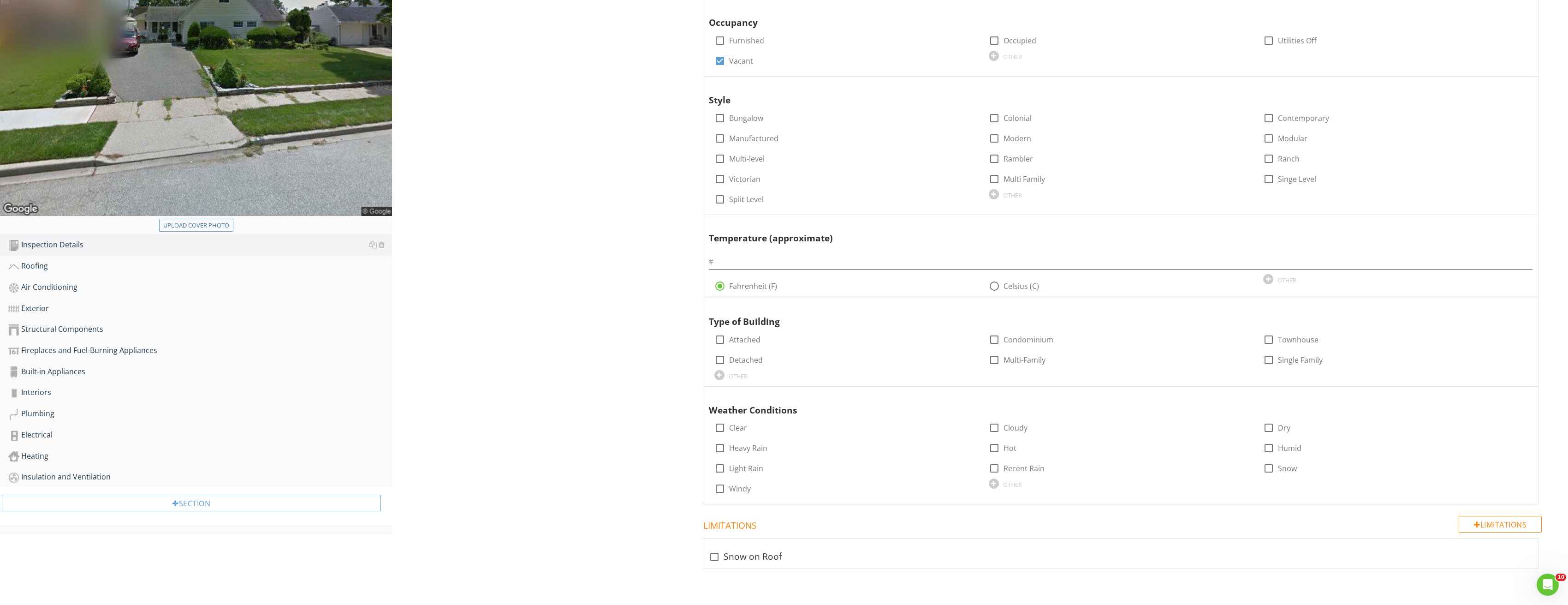
scroll to position [271, 0]
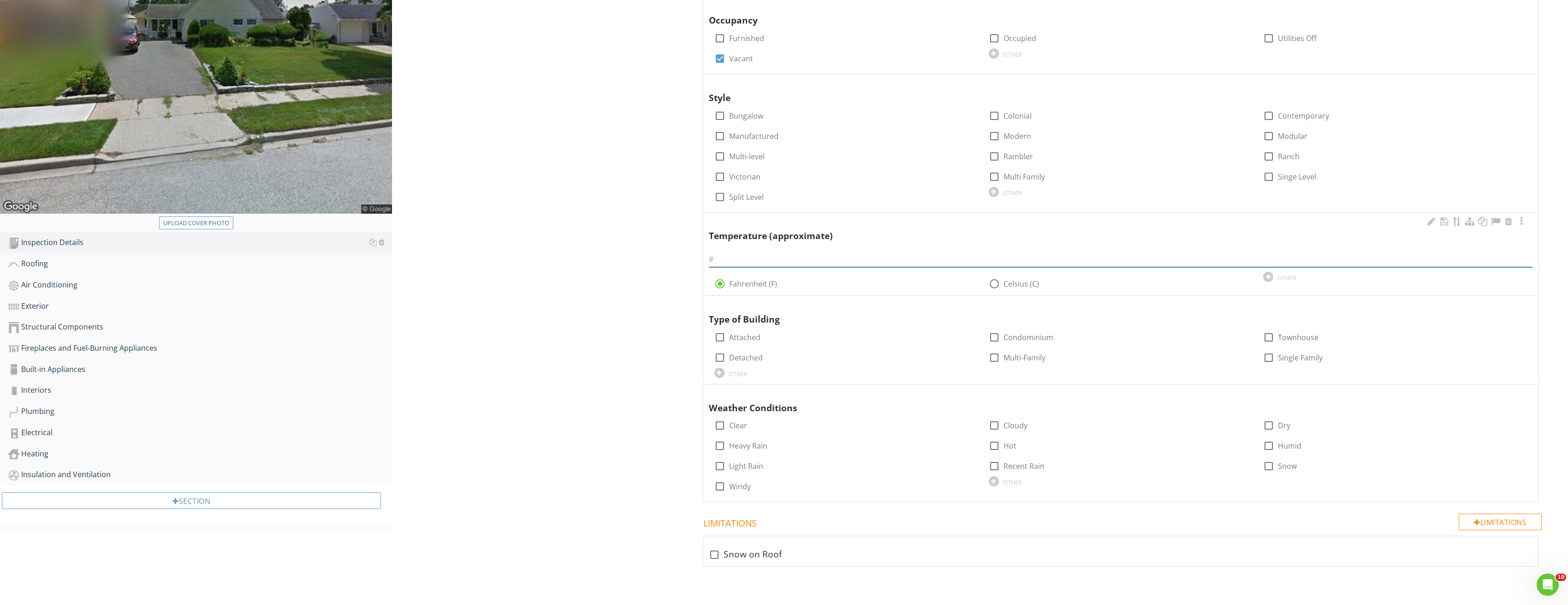
click at [782, 256] on input "text" at bounding box center [1121, 259] width 824 height 15
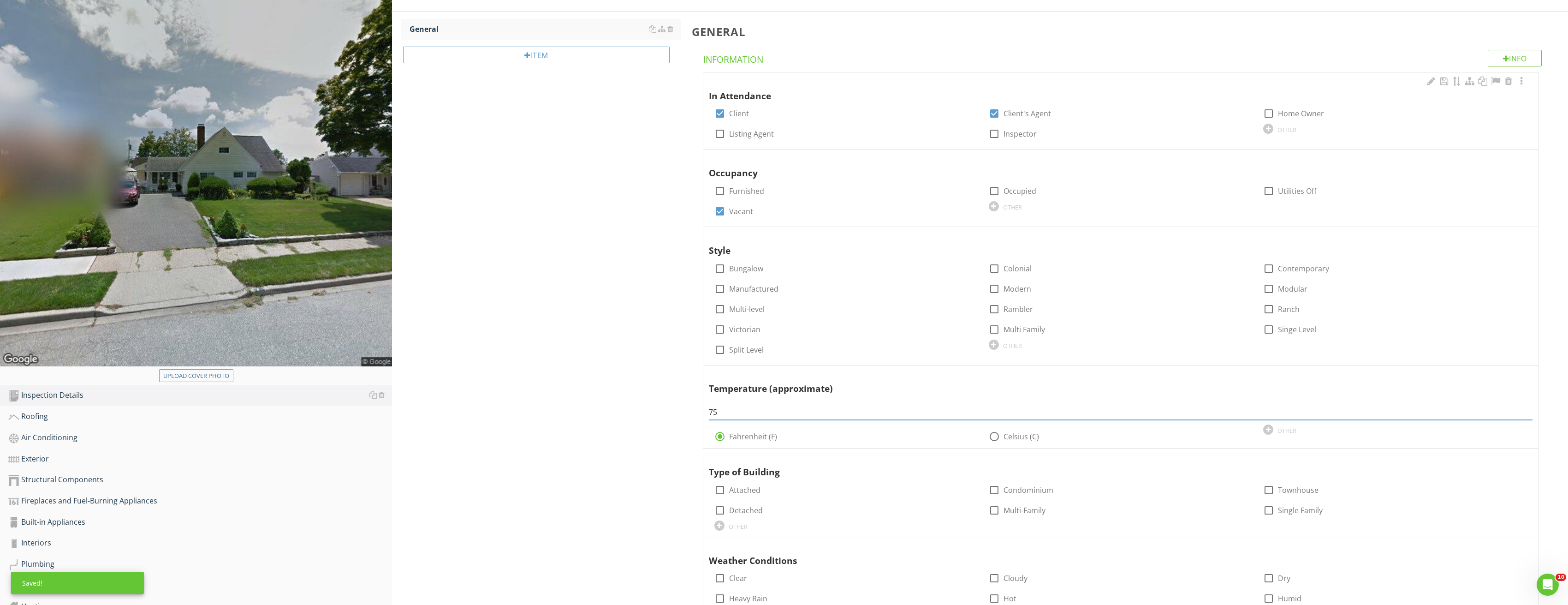
scroll to position [0, 0]
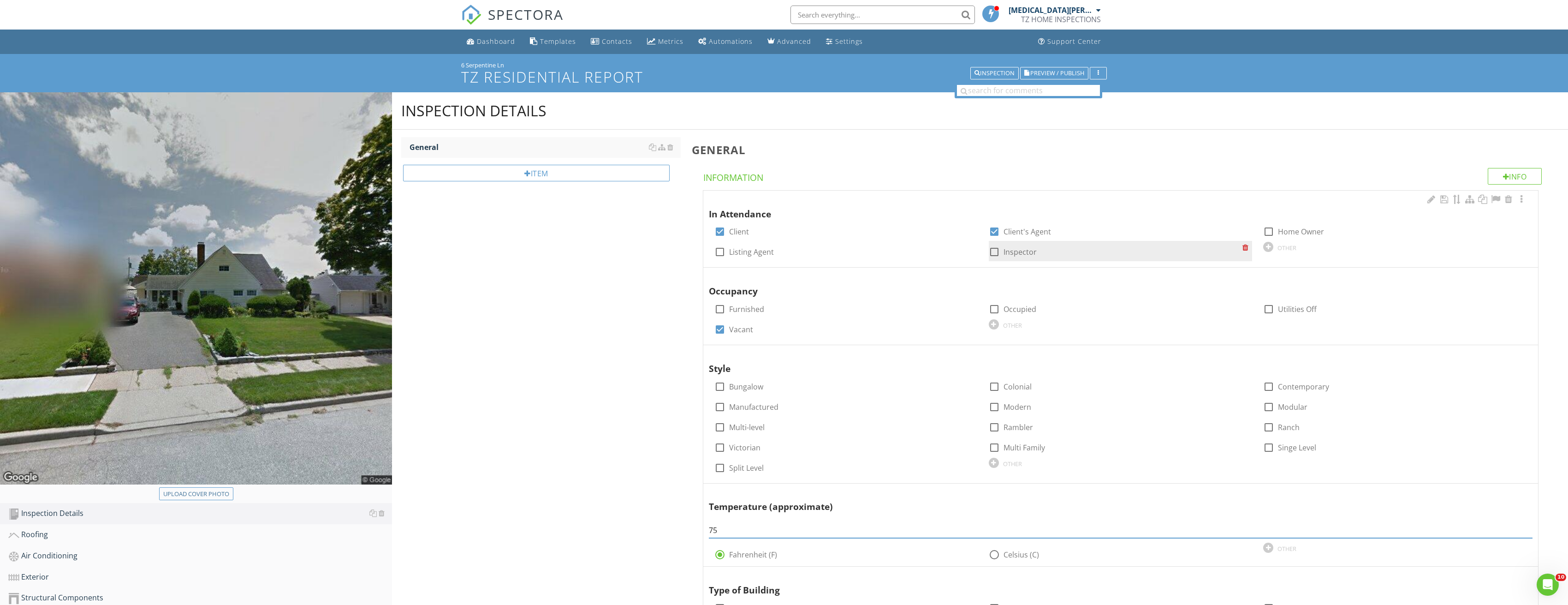
type input "75"
click at [998, 251] on div at bounding box center [994, 252] width 16 height 16
checkbox input "true"
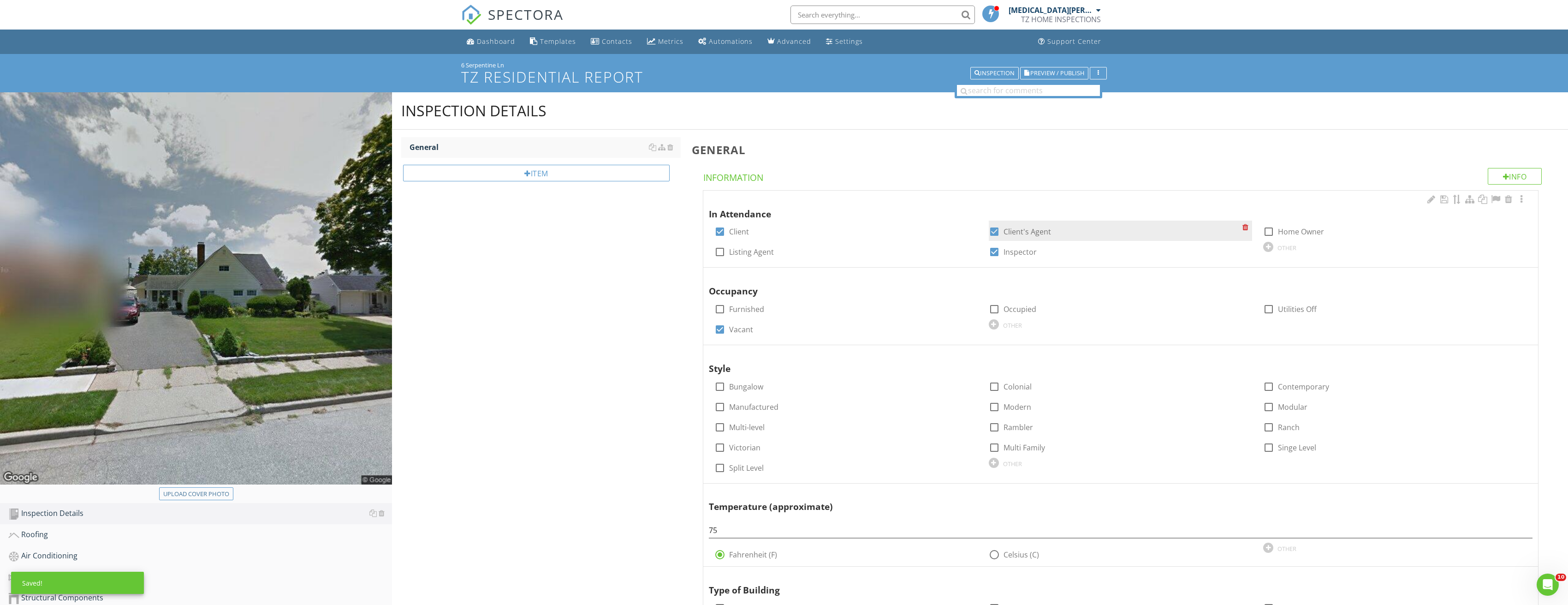
click at [996, 234] on div at bounding box center [994, 232] width 16 height 16
checkbox input "false"
click at [719, 251] on div at bounding box center [720, 252] width 16 height 16
checkbox input "true"
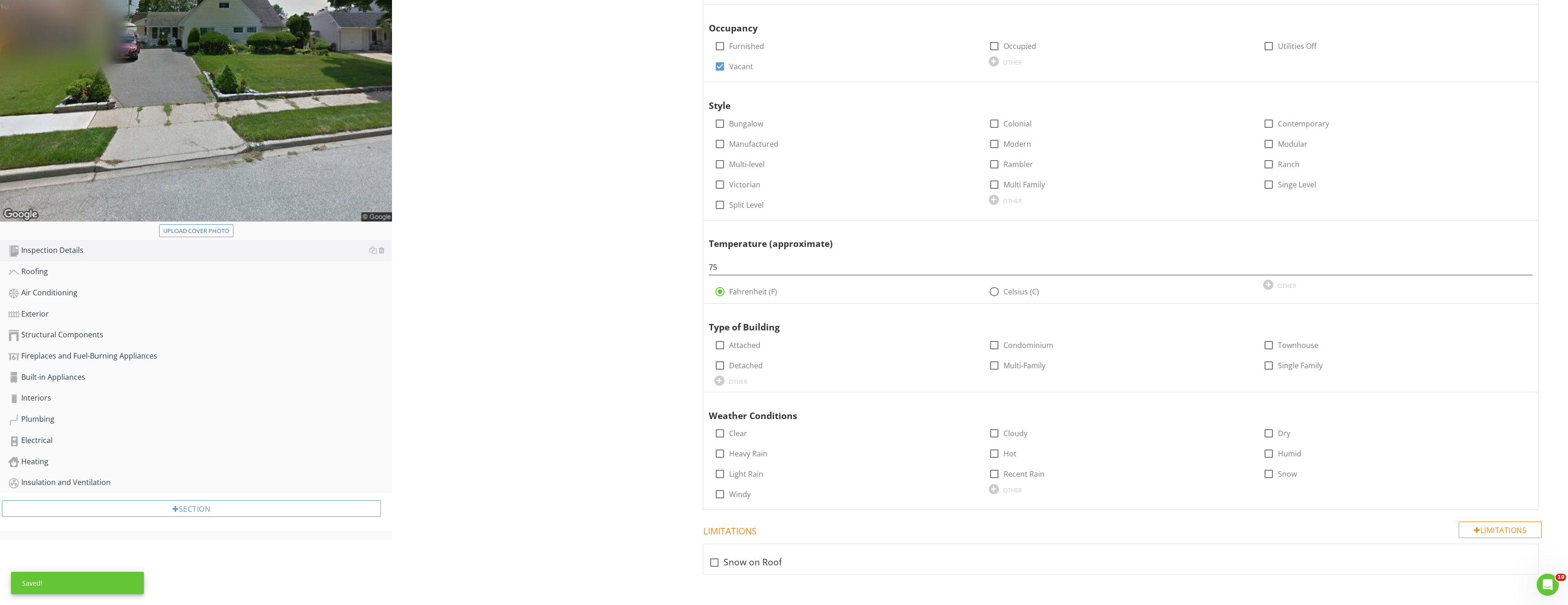
scroll to position [271, 0]
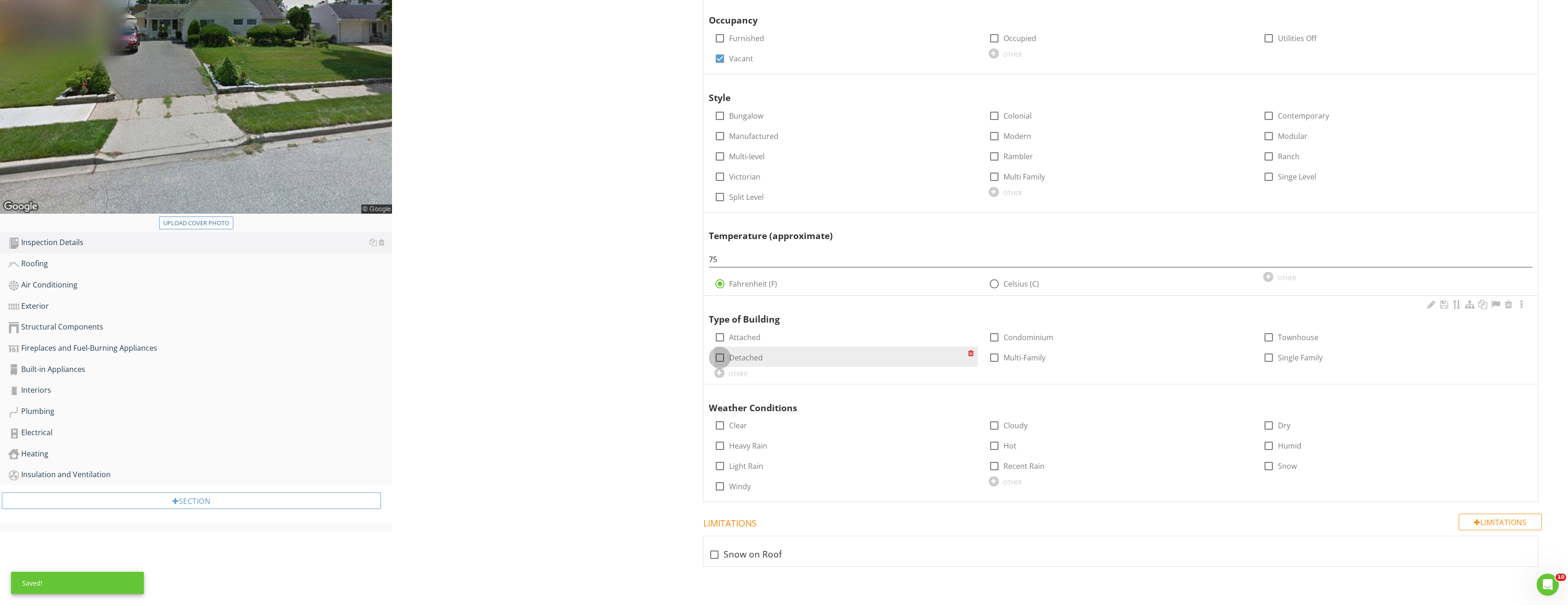
click at [718, 360] on div at bounding box center [720, 358] width 16 height 16
checkbox input "true"
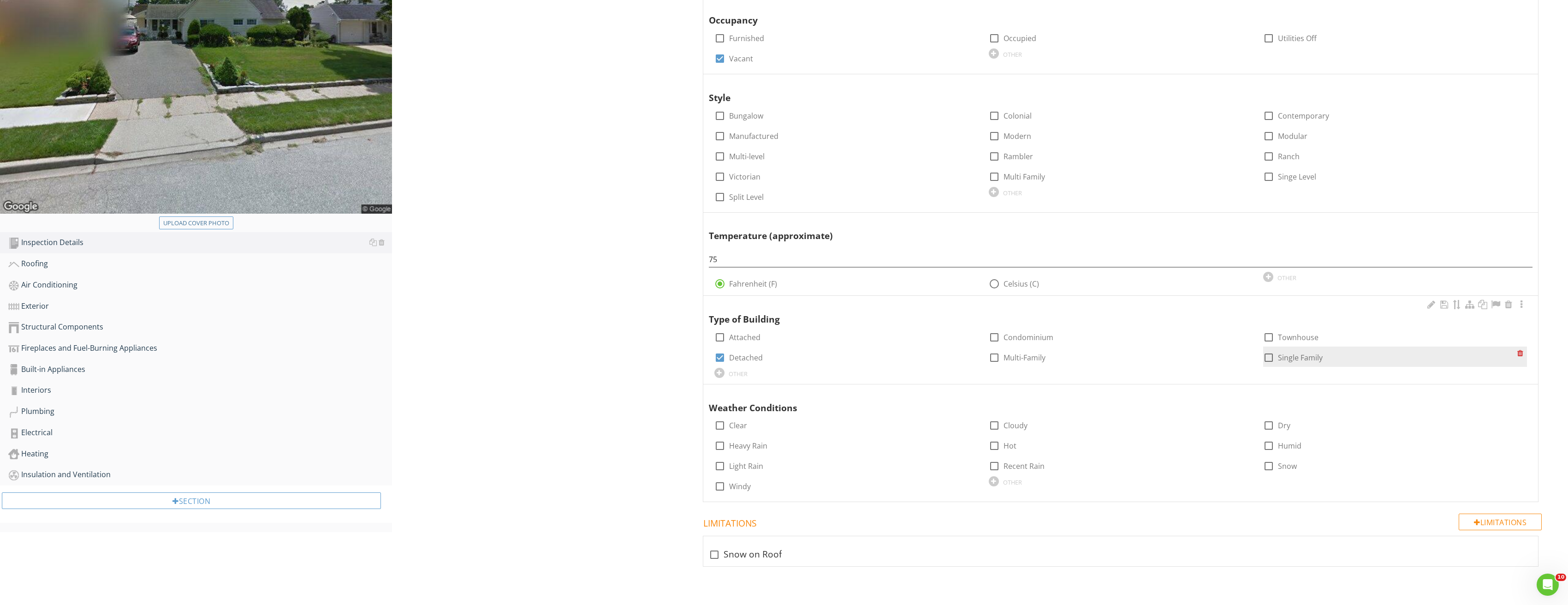
click at [1270, 356] on div at bounding box center [1268, 358] width 16 height 16
click at [1268, 354] on div at bounding box center [1268, 358] width 16 height 16
checkbox input "false"
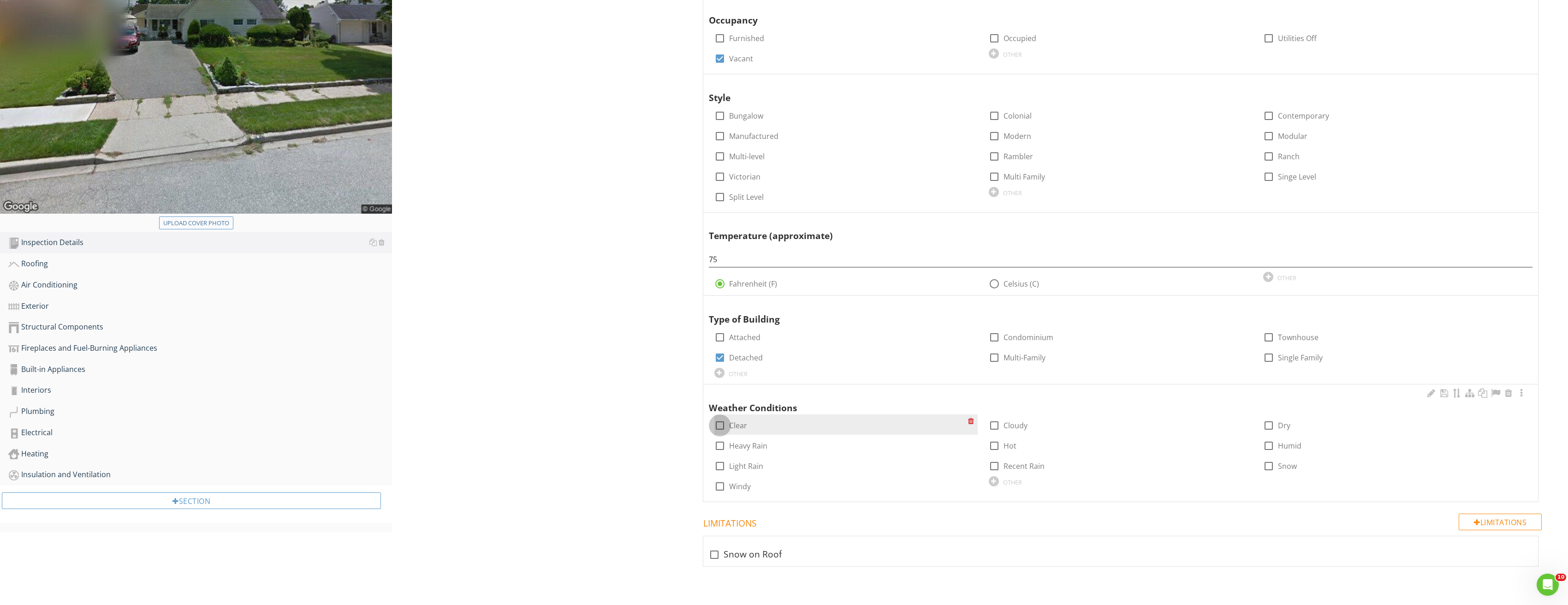
click at [716, 421] on div at bounding box center [720, 426] width 16 height 16
checkbox input "true"
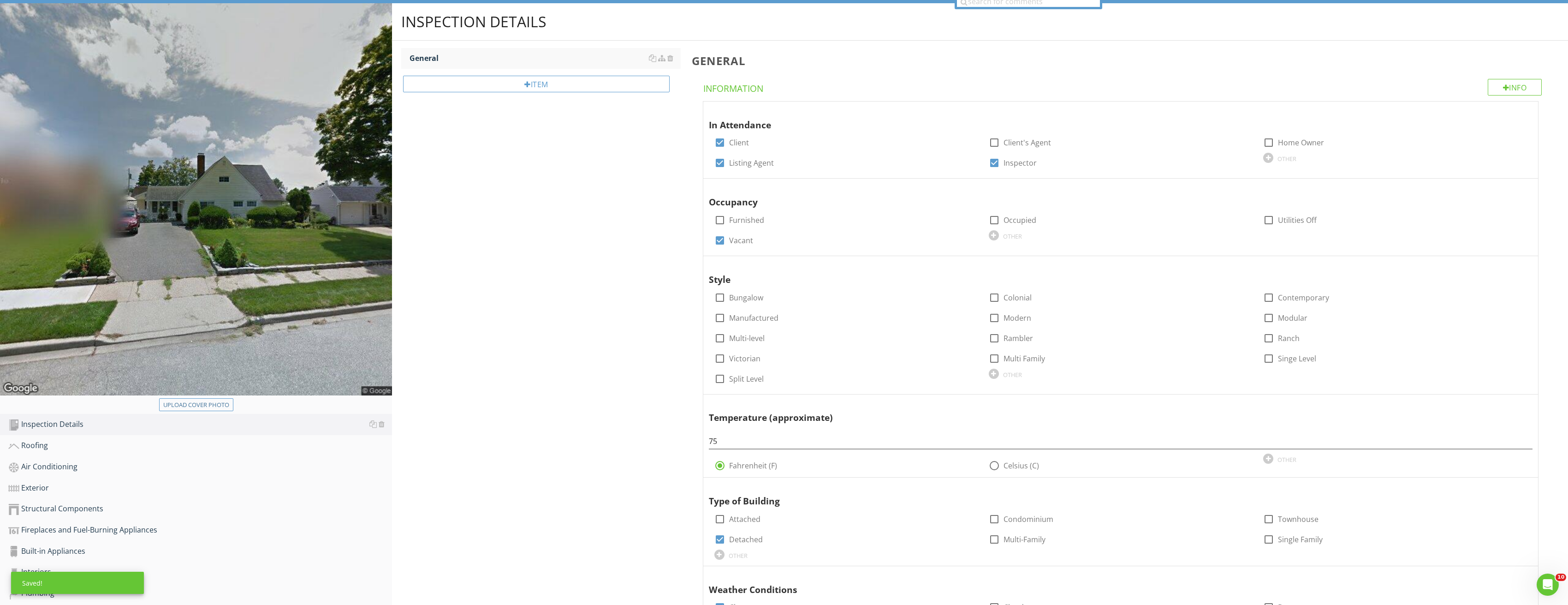
scroll to position [86, 0]
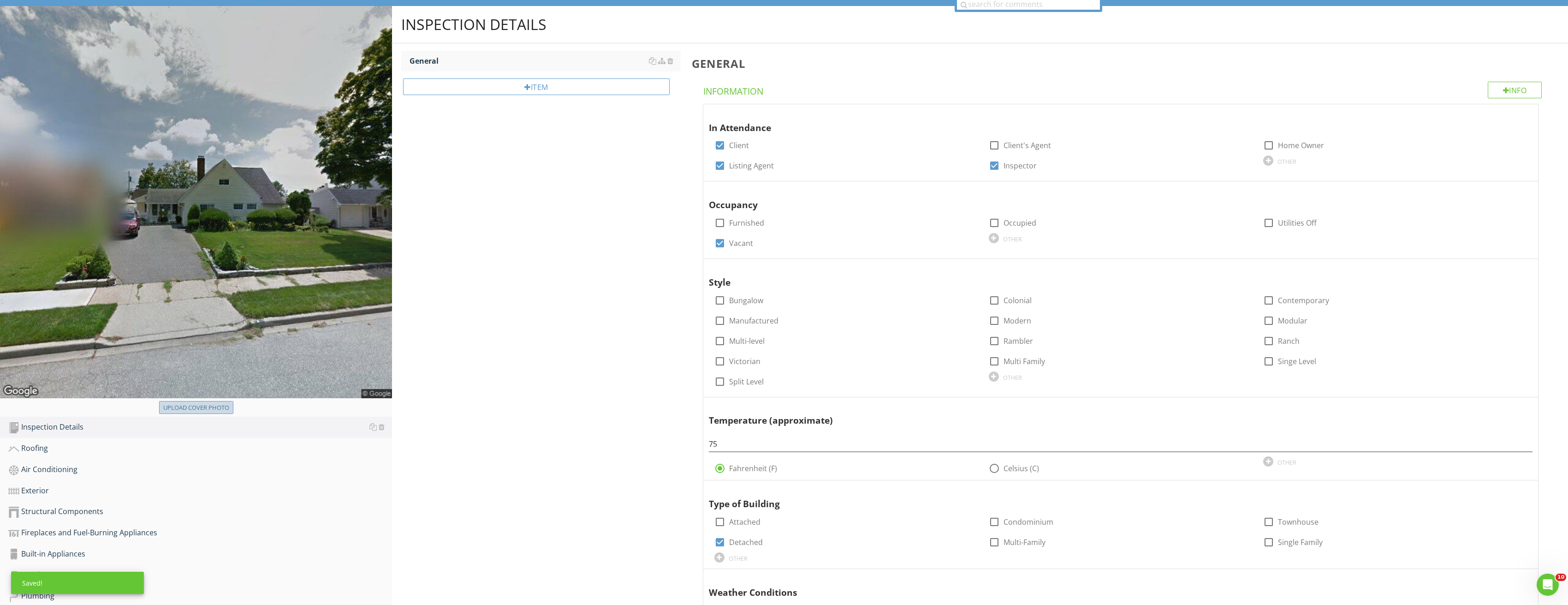
click at [215, 403] on div "Upload cover photo" at bounding box center [196, 407] width 66 height 9
type input "C:\fakepath\Image_20250827213320_3841.jpg"
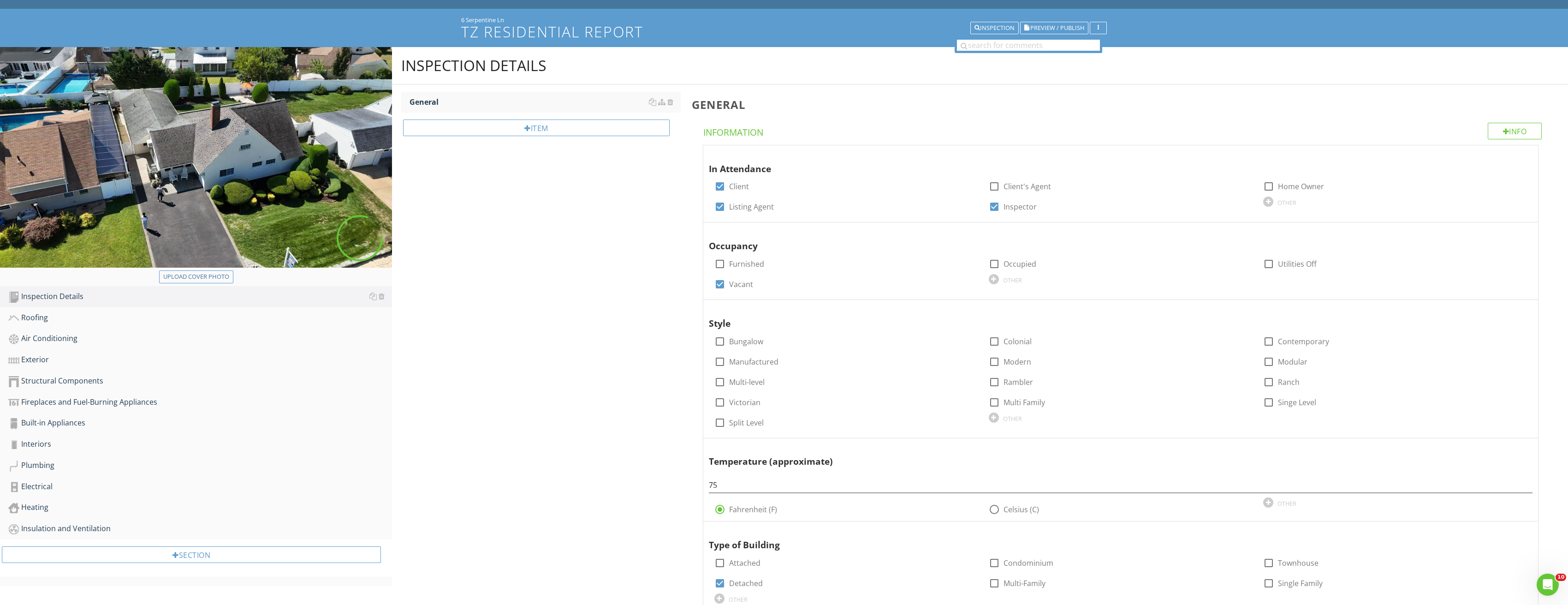
scroll to position [0, 0]
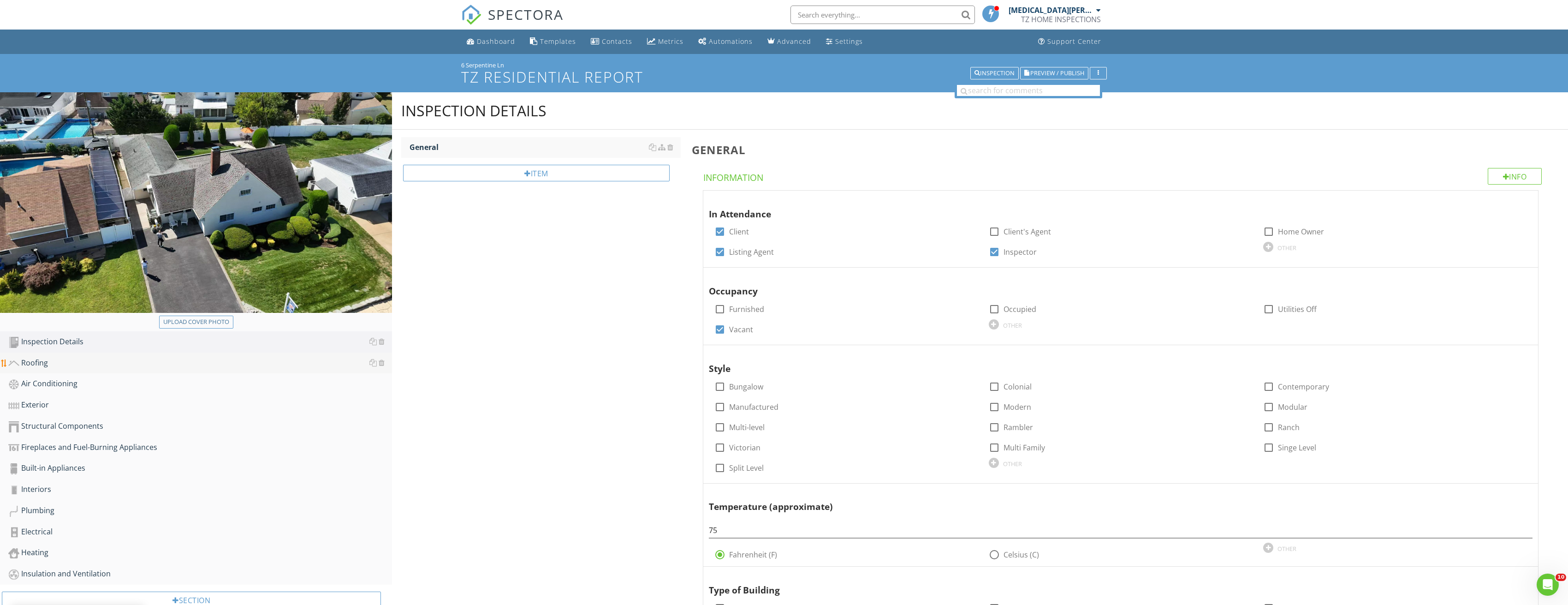
click at [70, 365] on div "Roofing" at bounding box center [201, 363] width 384 height 12
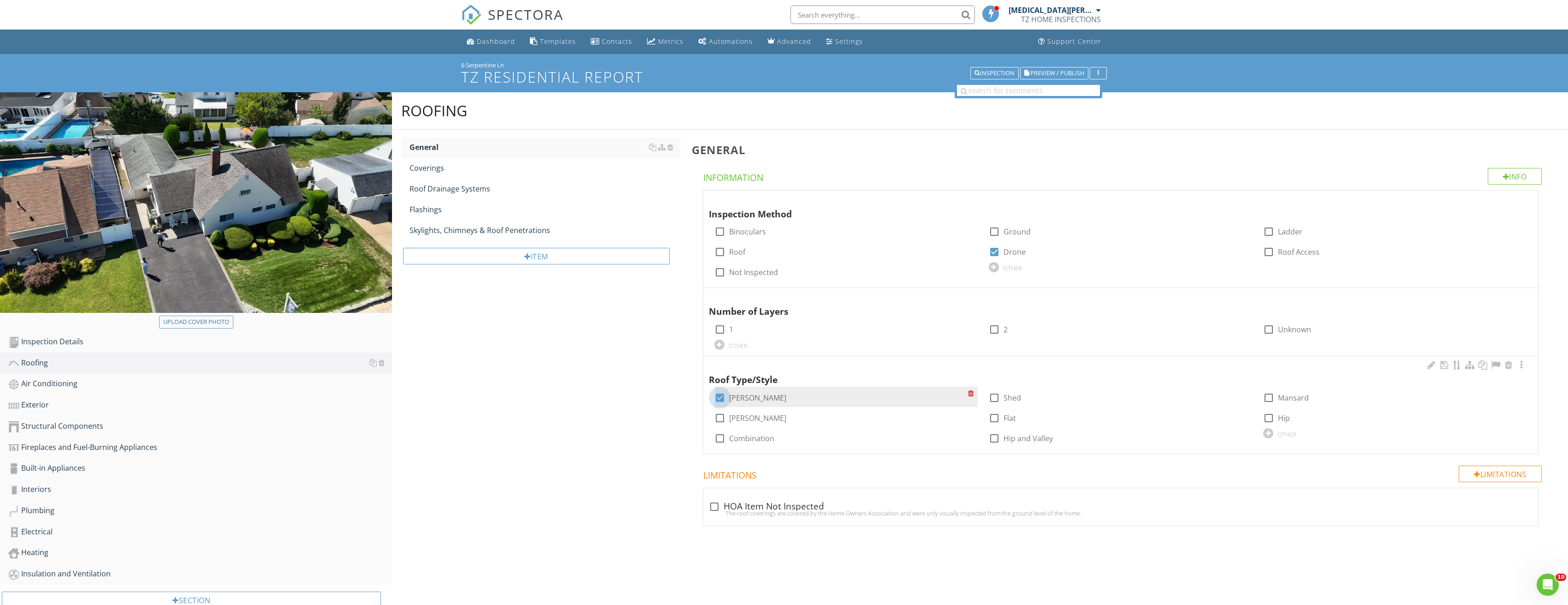
click at [718, 398] on div at bounding box center [720, 398] width 16 height 16
checkbox input "false"
click at [718, 434] on div at bounding box center [720, 439] width 16 height 16
checkbox input "true"
click at [1521, 365] on div at bounding box center [1521, 365] width 11 height 9
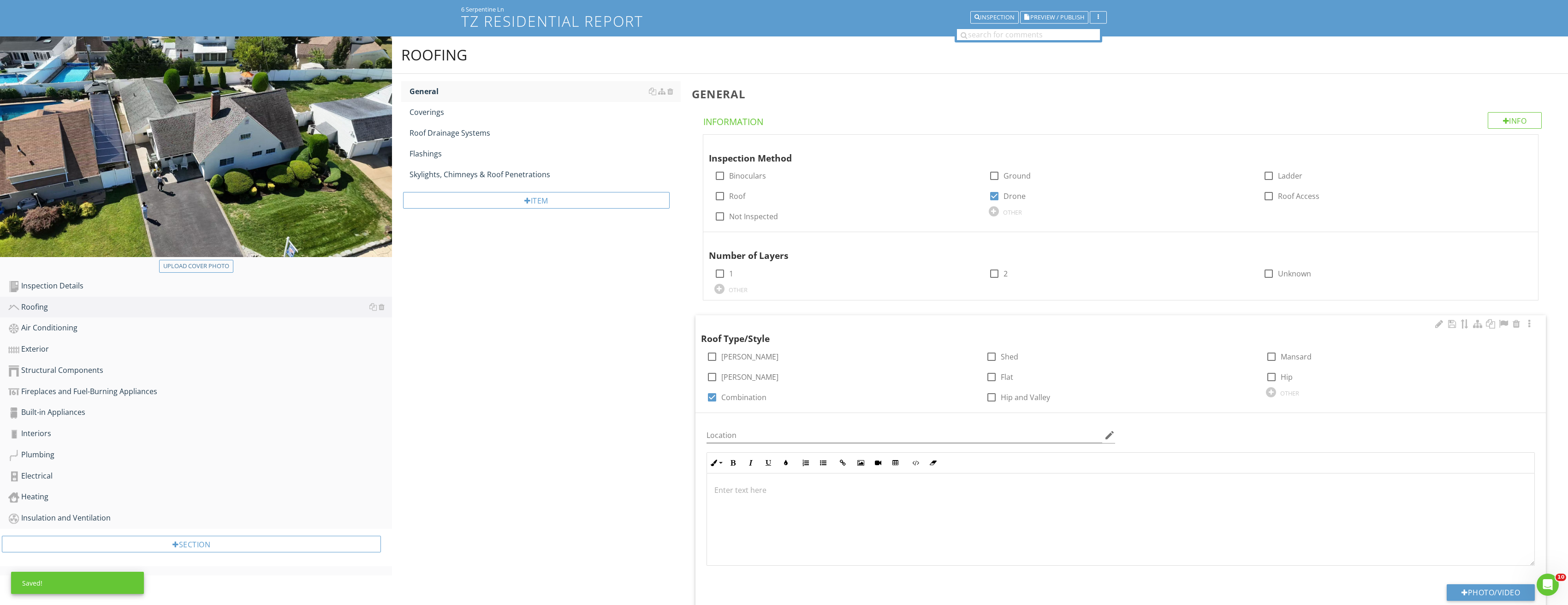
scroll to position [181, 0]
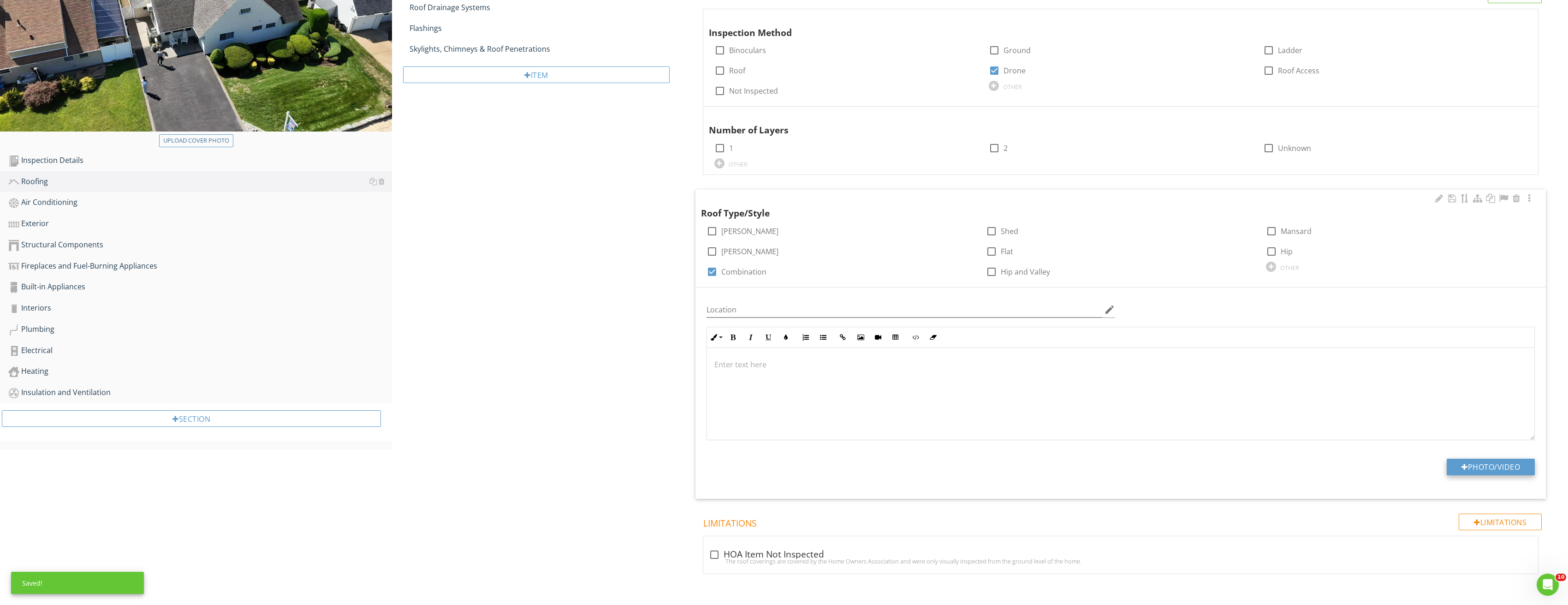
click at [1485, 469] on button "Photo/Video" at bounding box center [1490, 467] width 88 height 17
type input "C:\fakepath\Image_20250827213320_3846.jpg"
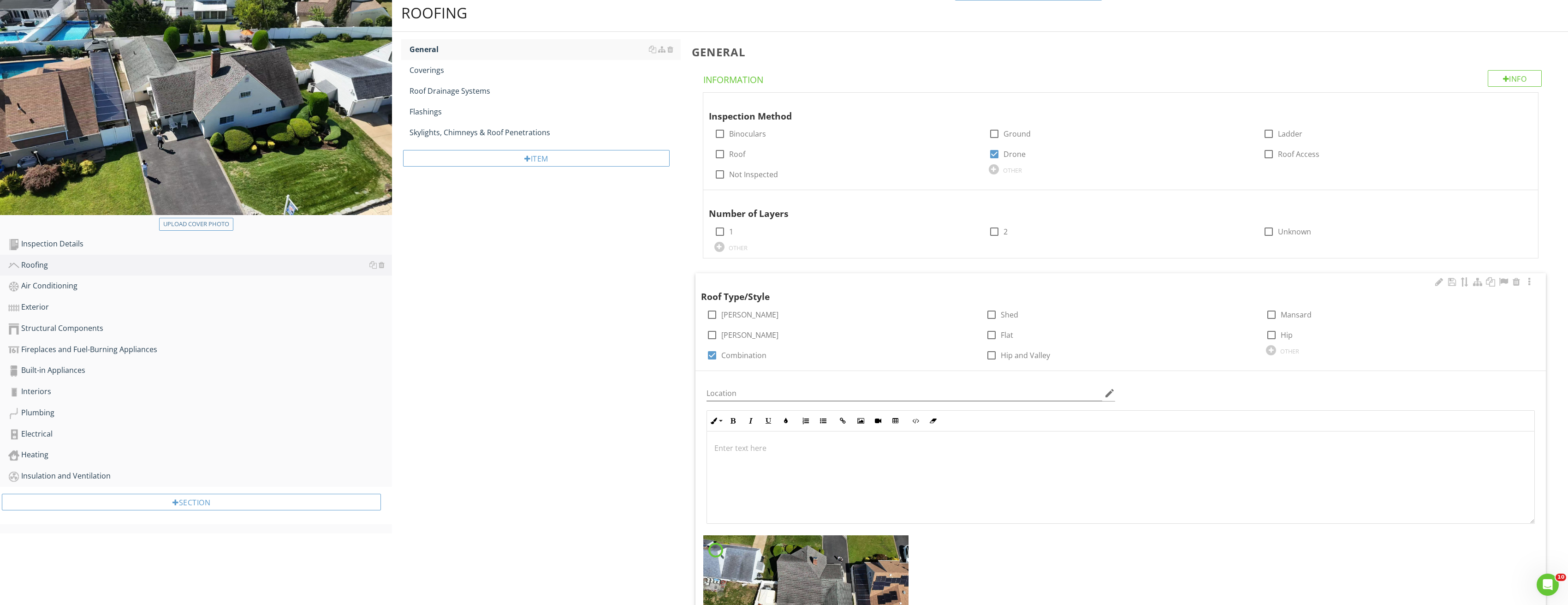
scroll to position [0, 0]
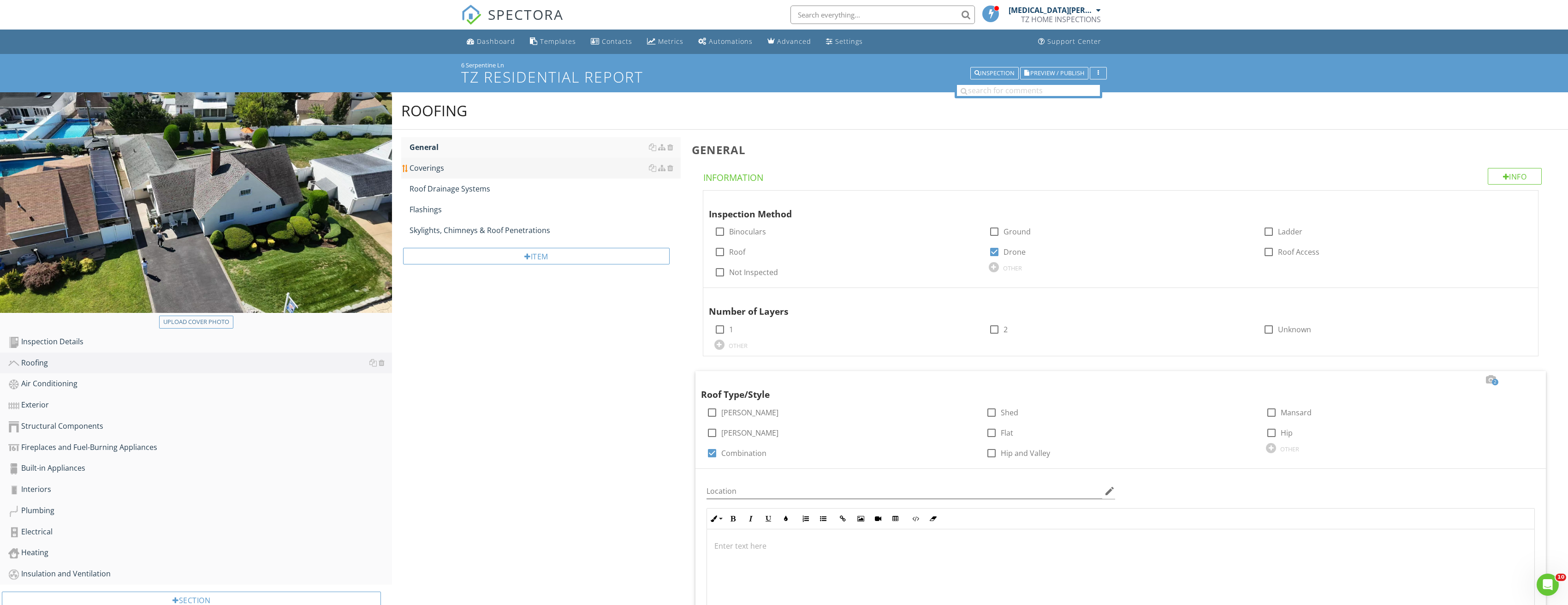
click at [485, 171] on div "Coverings" at bounding box center [545, 168] width 271 height 11
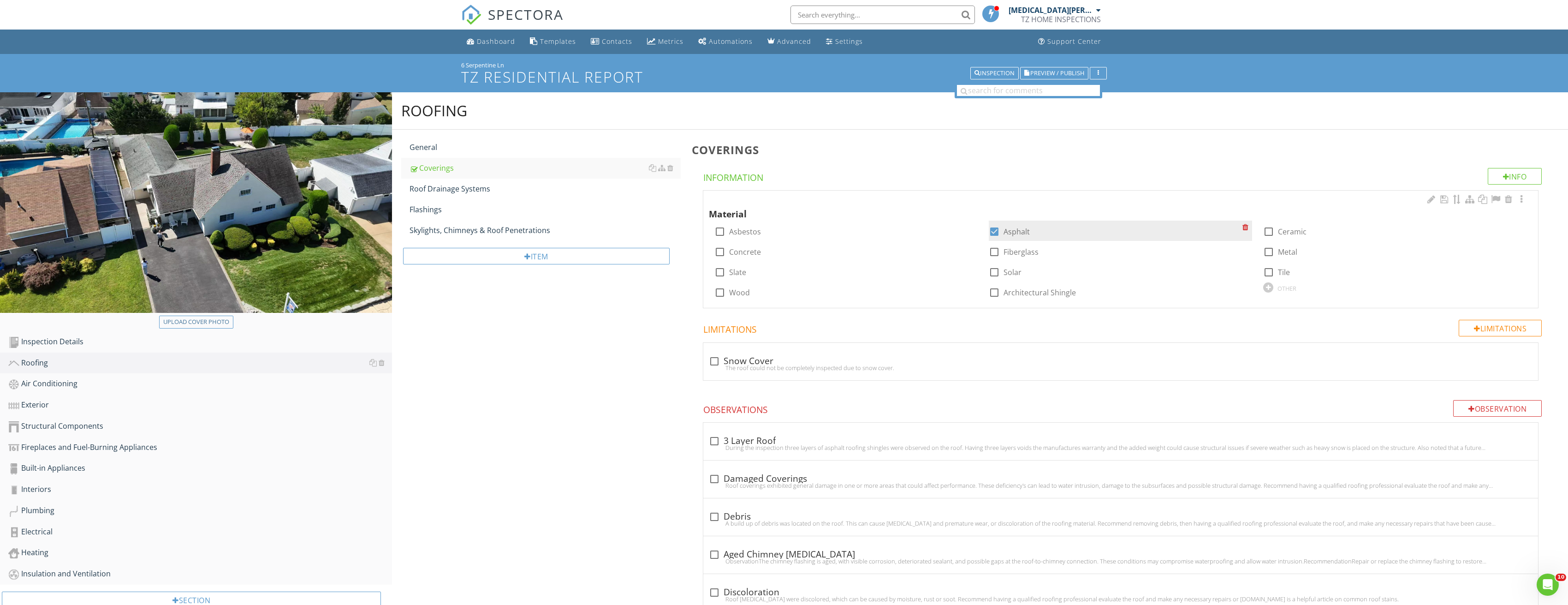
drag, startPoint x: 988, startPoint y: 225, endPoint x: 993, endPoint y: 228, distance: 5.8
click at [990, 225] on div "check_box Asphalt" at bounding box center [1115, 231] width 254 height 13
click at [993, 228] on div at bounding box center [994, 232] width 16 height 16
checkbox input "false"
click at [998, 293] on div at bounding box center [994, 292] width 16 height 16
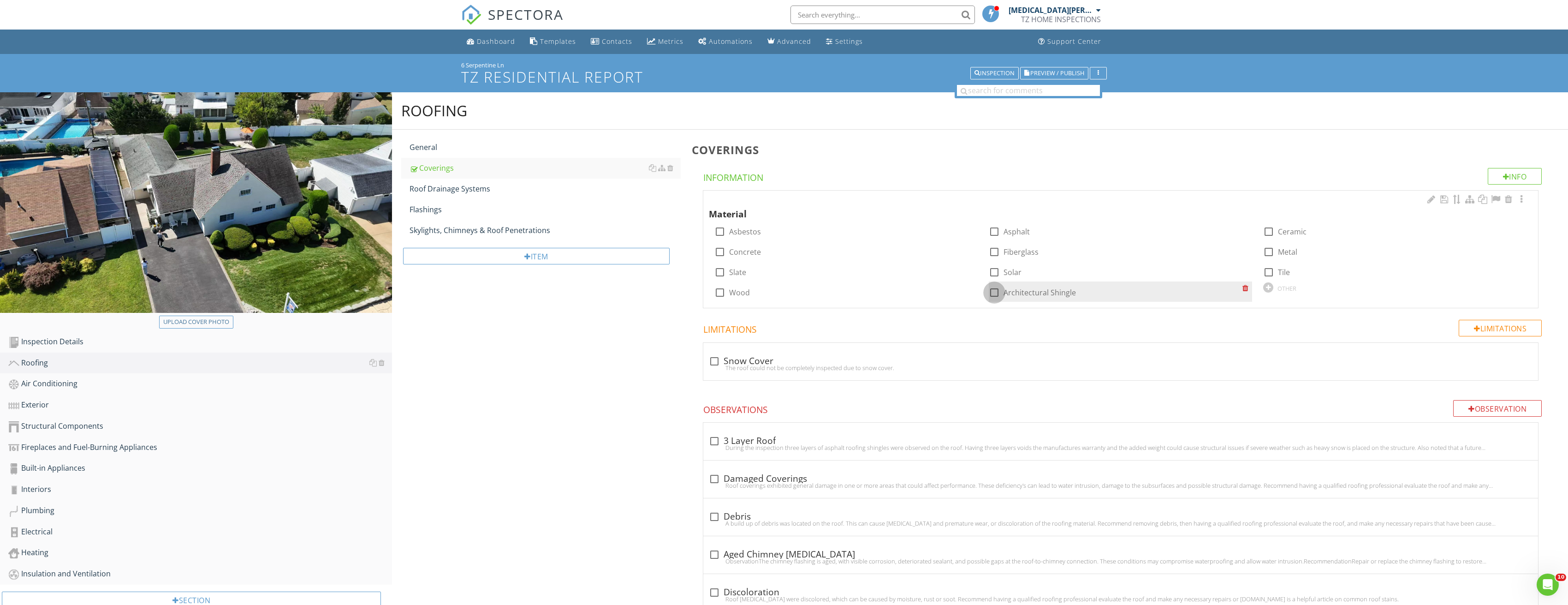
checkbox input "true"
click at [76, 379] on div "Air Conditioning" at bounding box center [201, 384] width 384 height 12
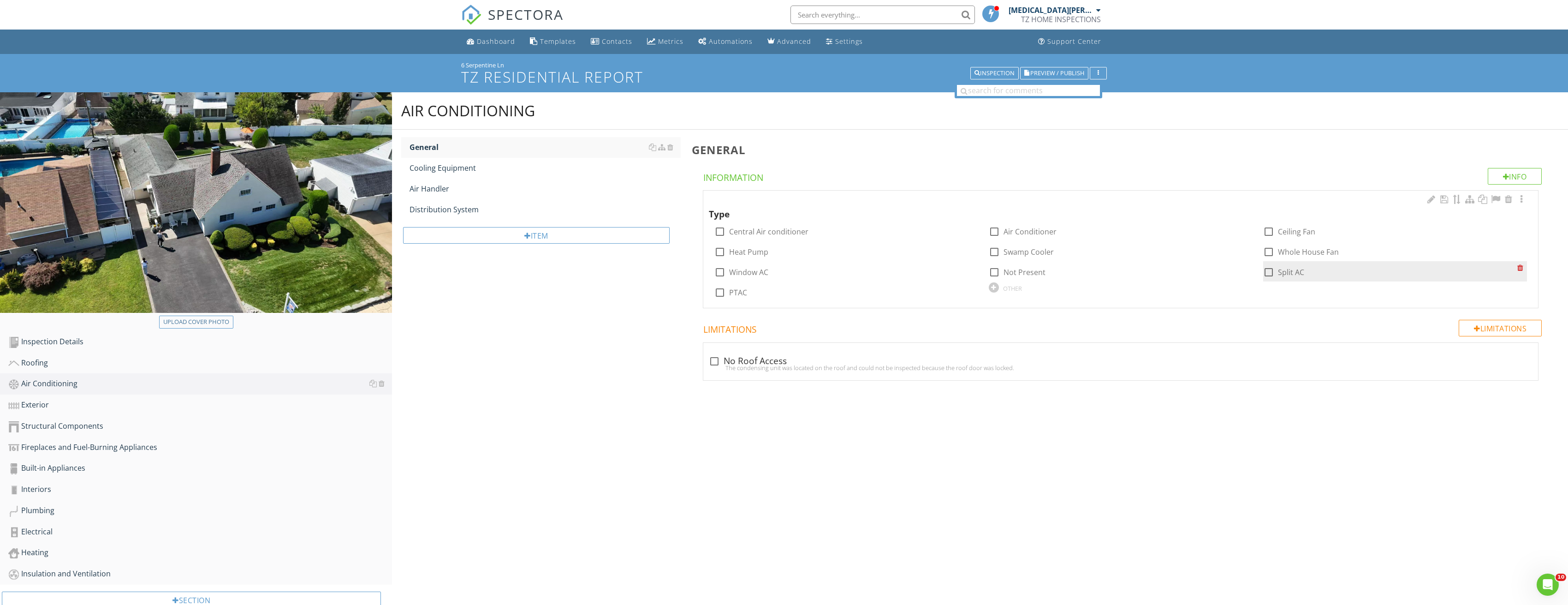
click at [1268, 274] on div at bounding box center [1268, 272] width 16 height 16
checkbox input "true"
click at [521, 172] on div "Cooling Equipment" at bounding box center [545, 168] width 271 height 11
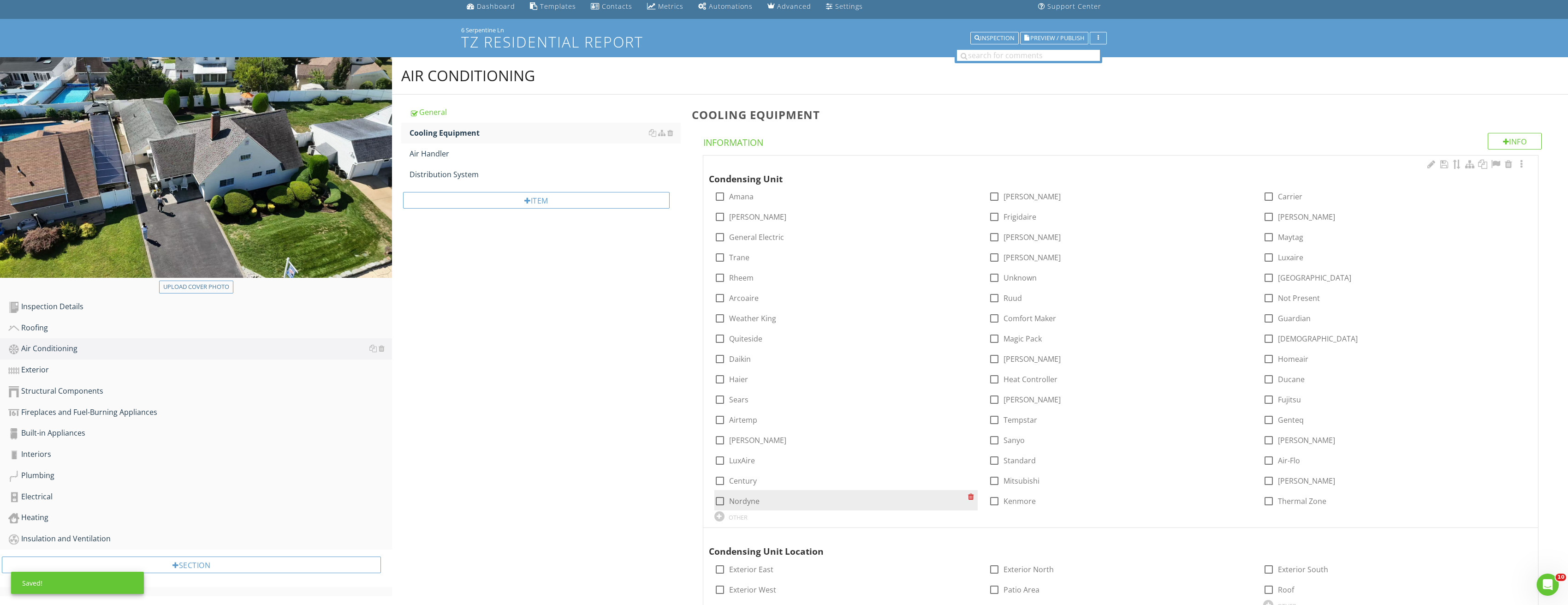
scroll to position [185, 0]
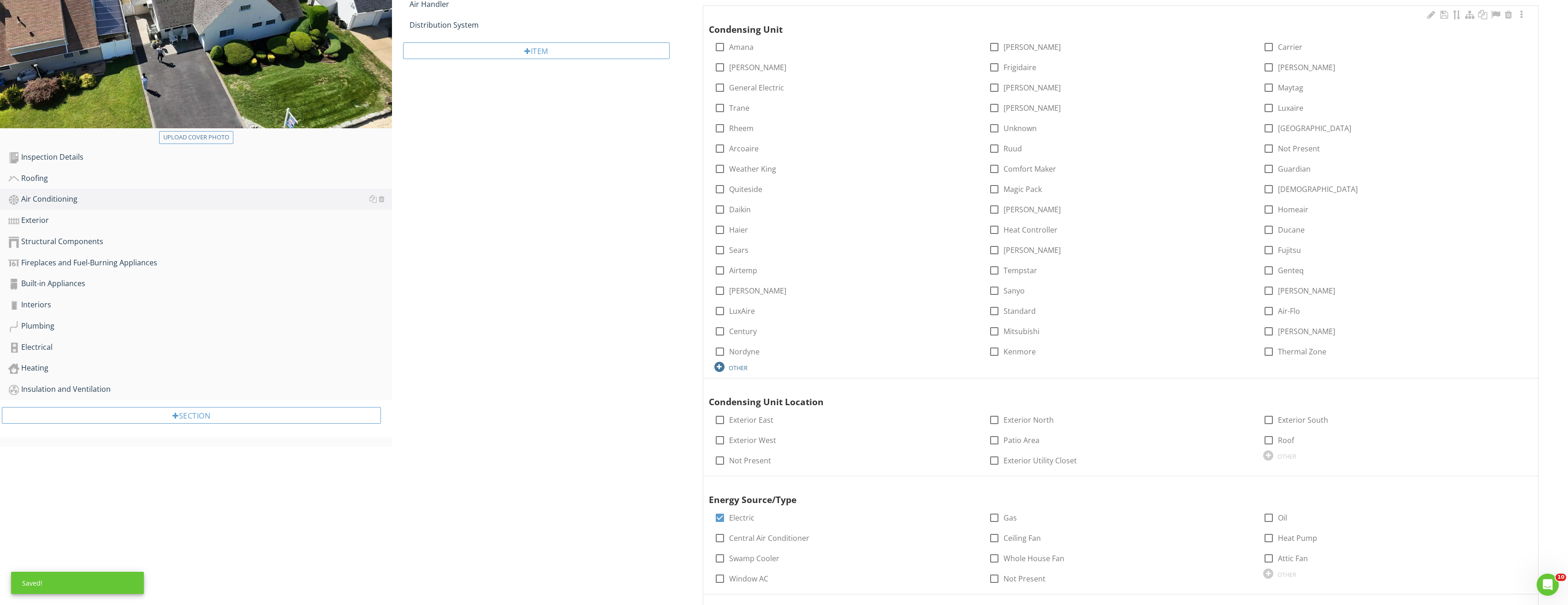
click at [716, 369] on div at bounding box center [719, 366] width 10 height 10
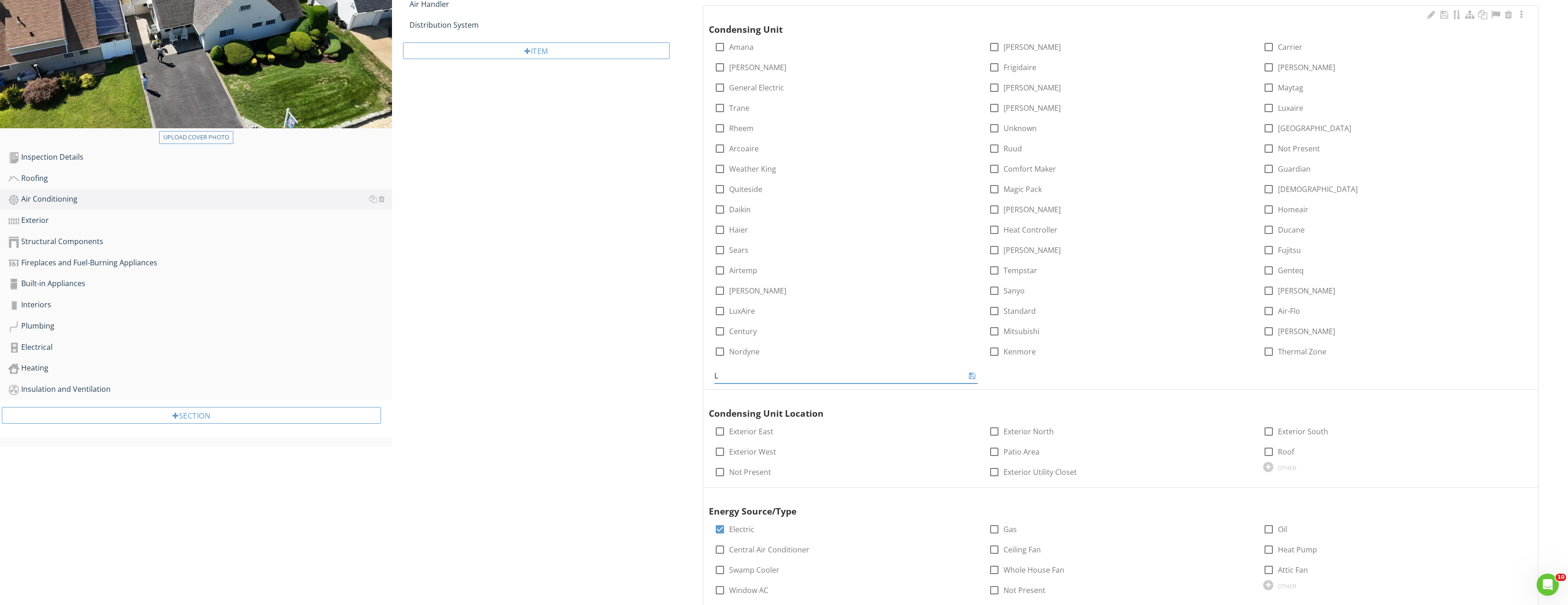
type input "LG"
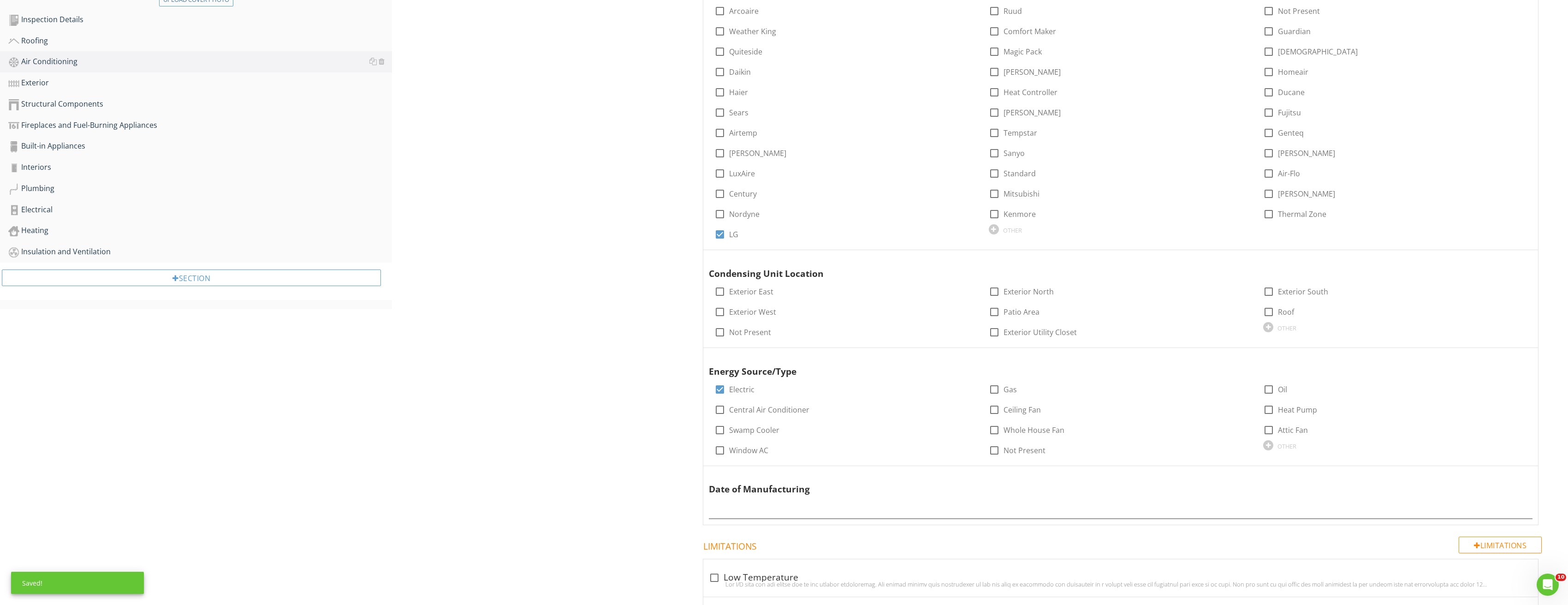
scroll to position [323, 0]
click at [1519, 475] on div at bounding box center [1521, 473] width 11 height 9
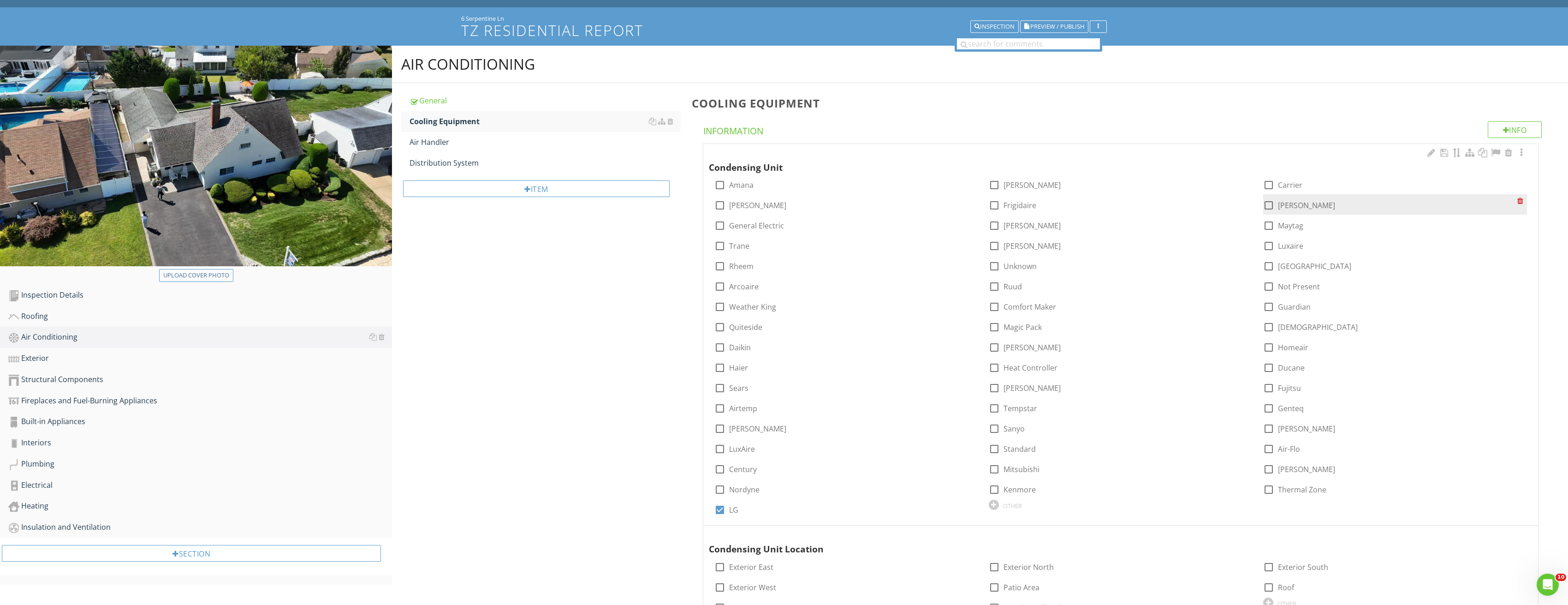
scroll to position [46, 0]
click at [1523, 154] on div at bounding box center [1521, 153] width 11 height 9
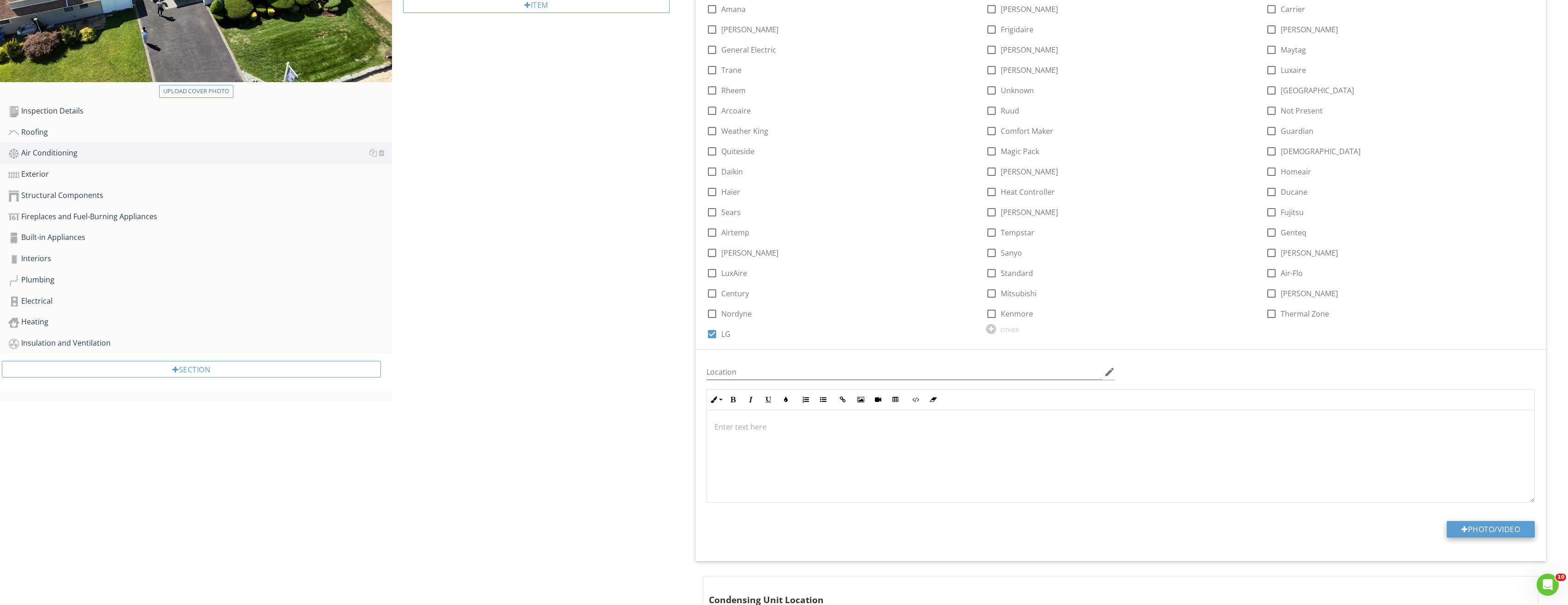
click at [1505, 521] on button "Photo/Video" at bounding box center [1490, 529] width 88 height 17
type input "C:\fakepath\Image_20250827213321_3809.jpg"
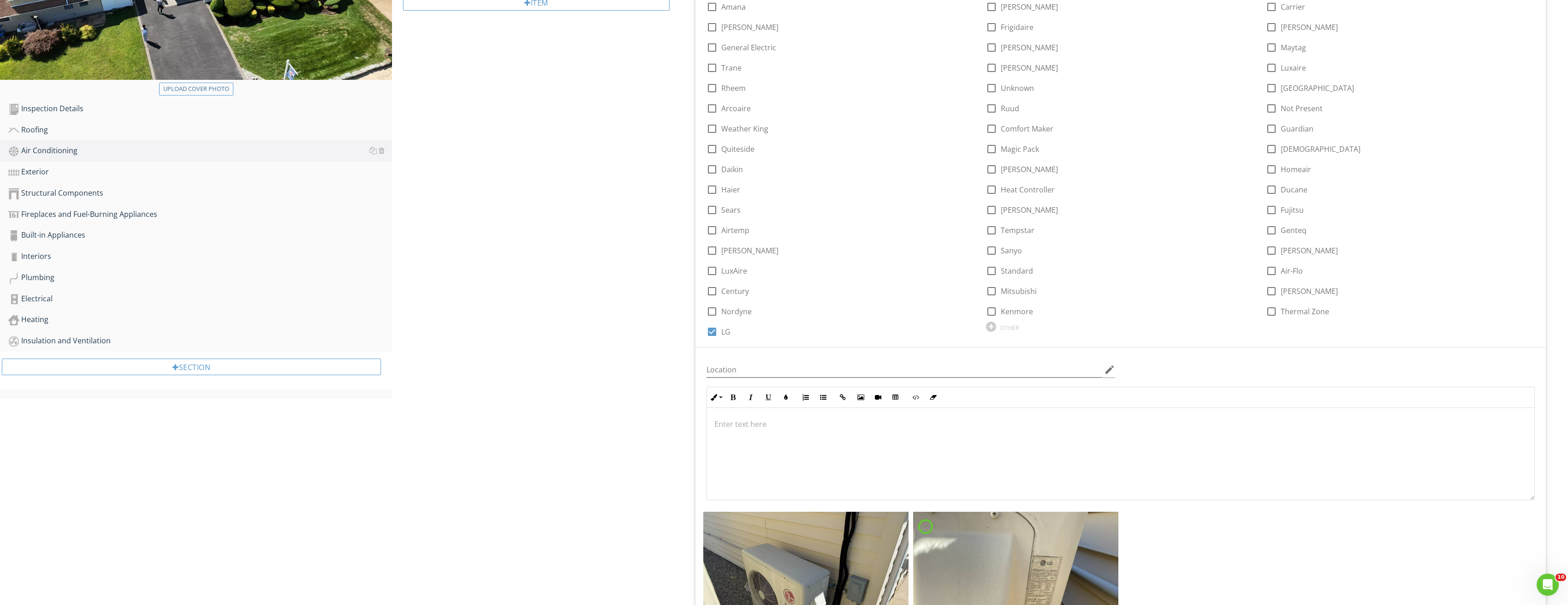
scroll to position [415, 0]
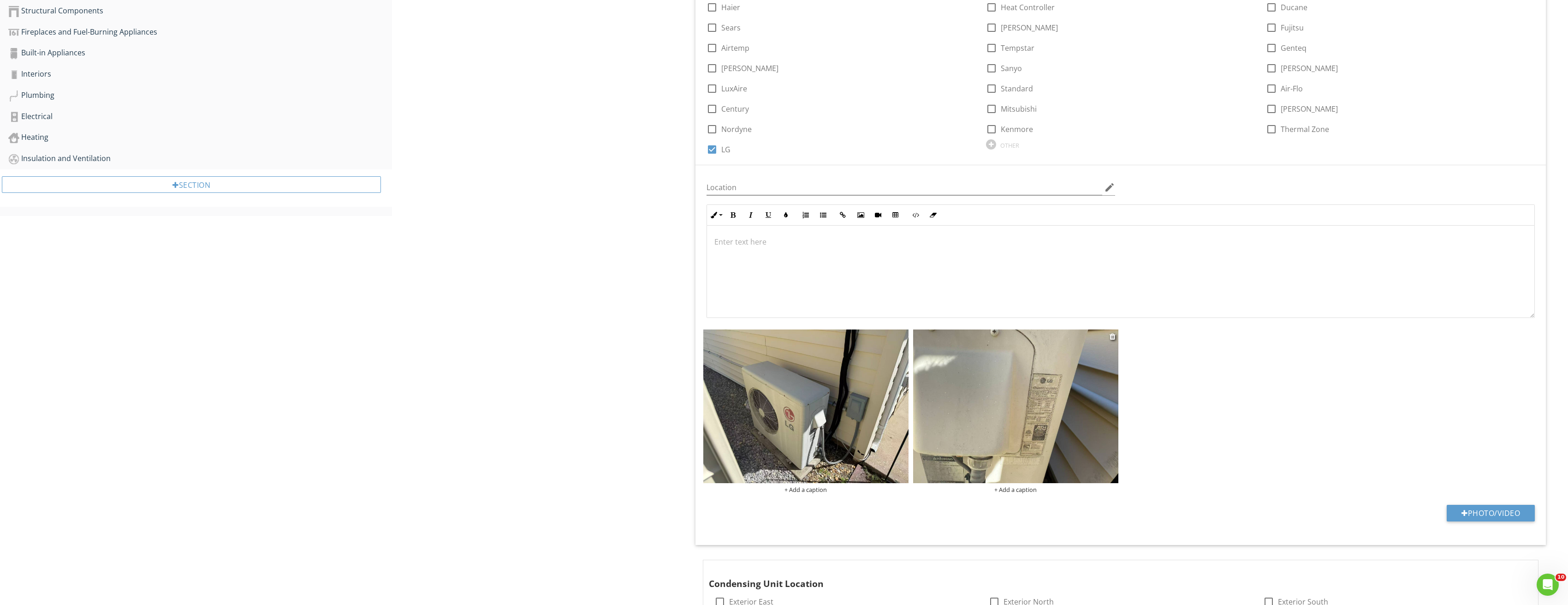
click at [1056, 389] on img at bounding box center [1016, 407] width 205 height 154
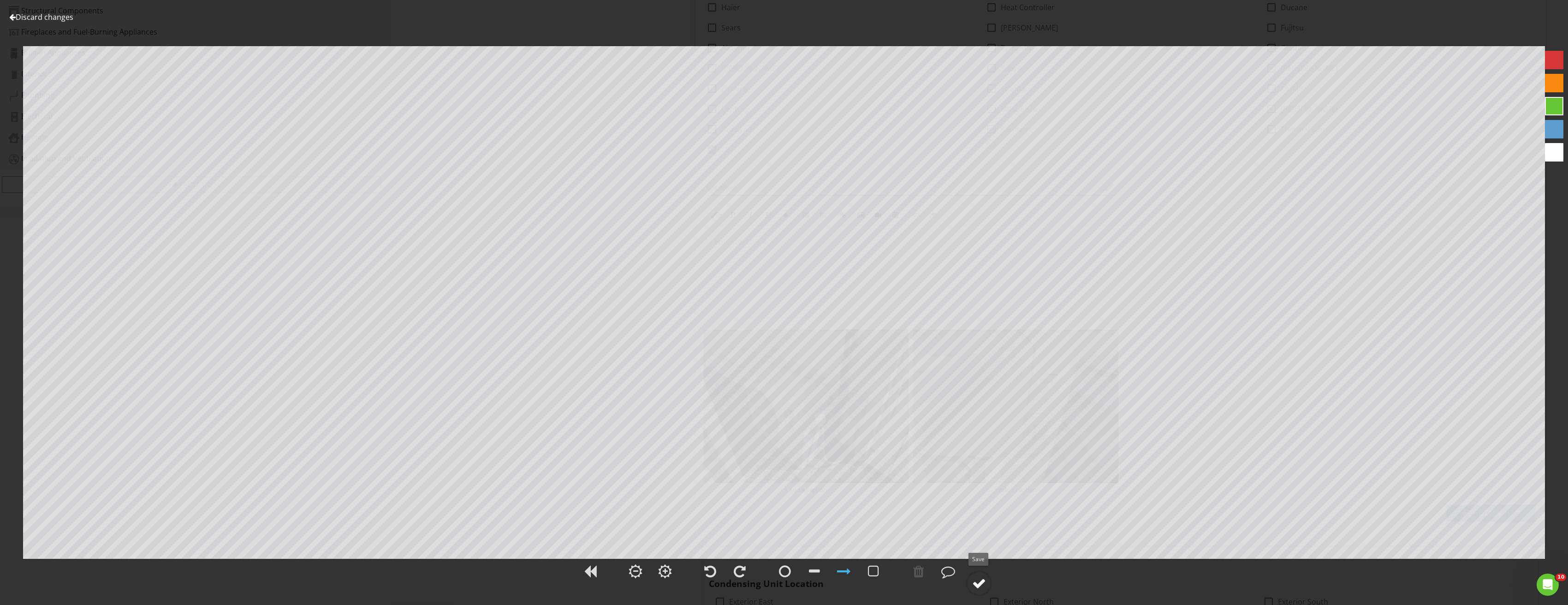
click at [977, 585] on div at bounding box center [979, 583] width 14 height 14
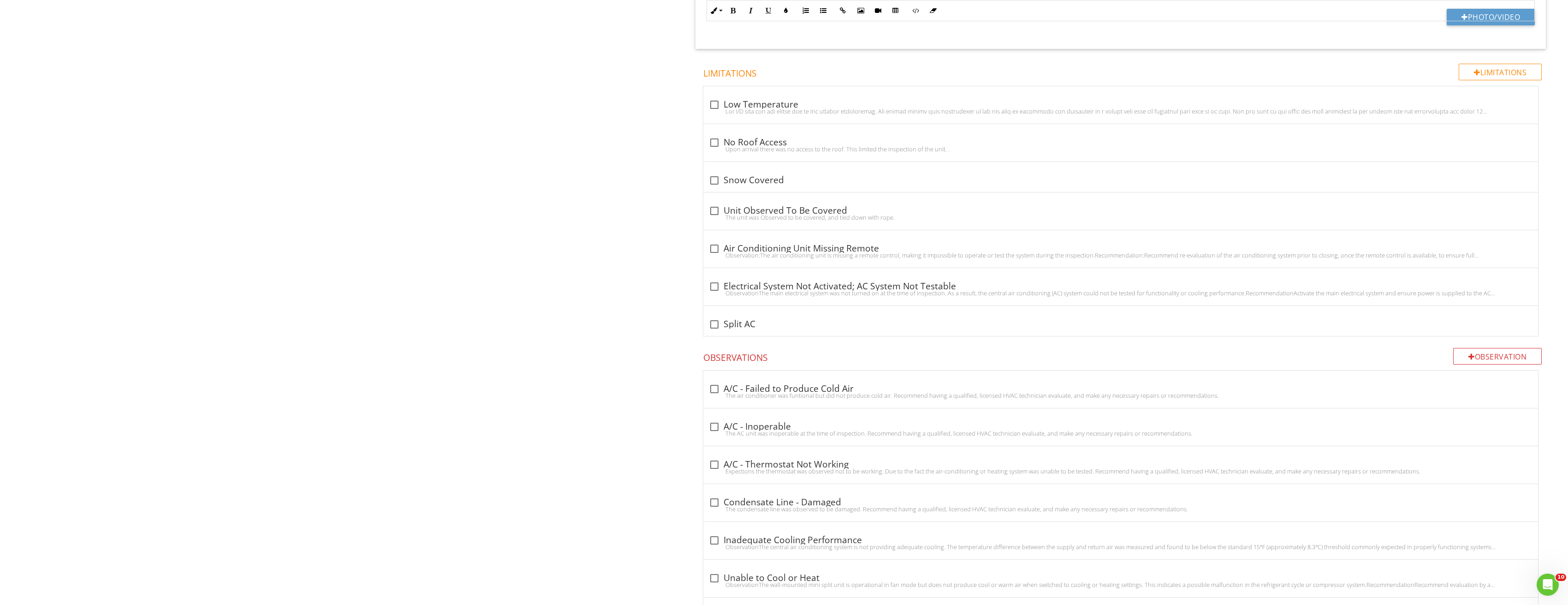
scroll to position [1430, 0]
click at [716, 421] on div at bounding box center [715, 425] width 16 height 16
checkbox input "true"
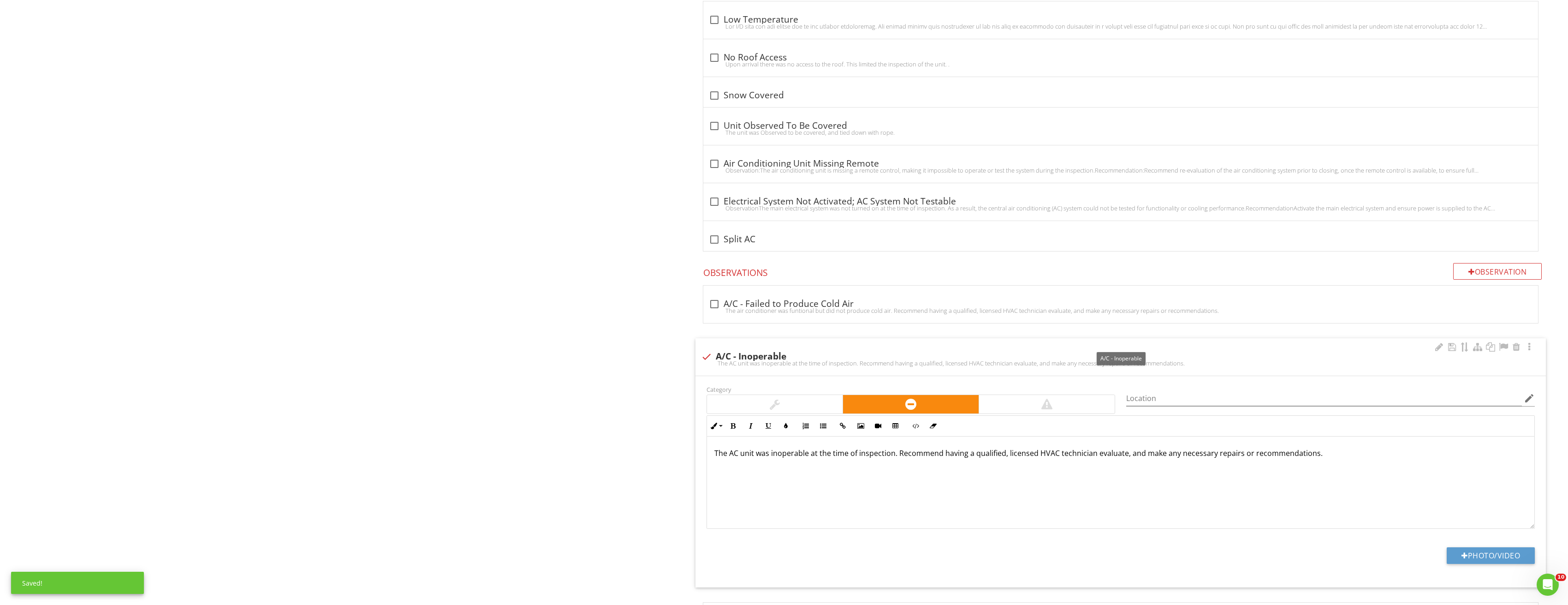
scroll to position [1615, 0]
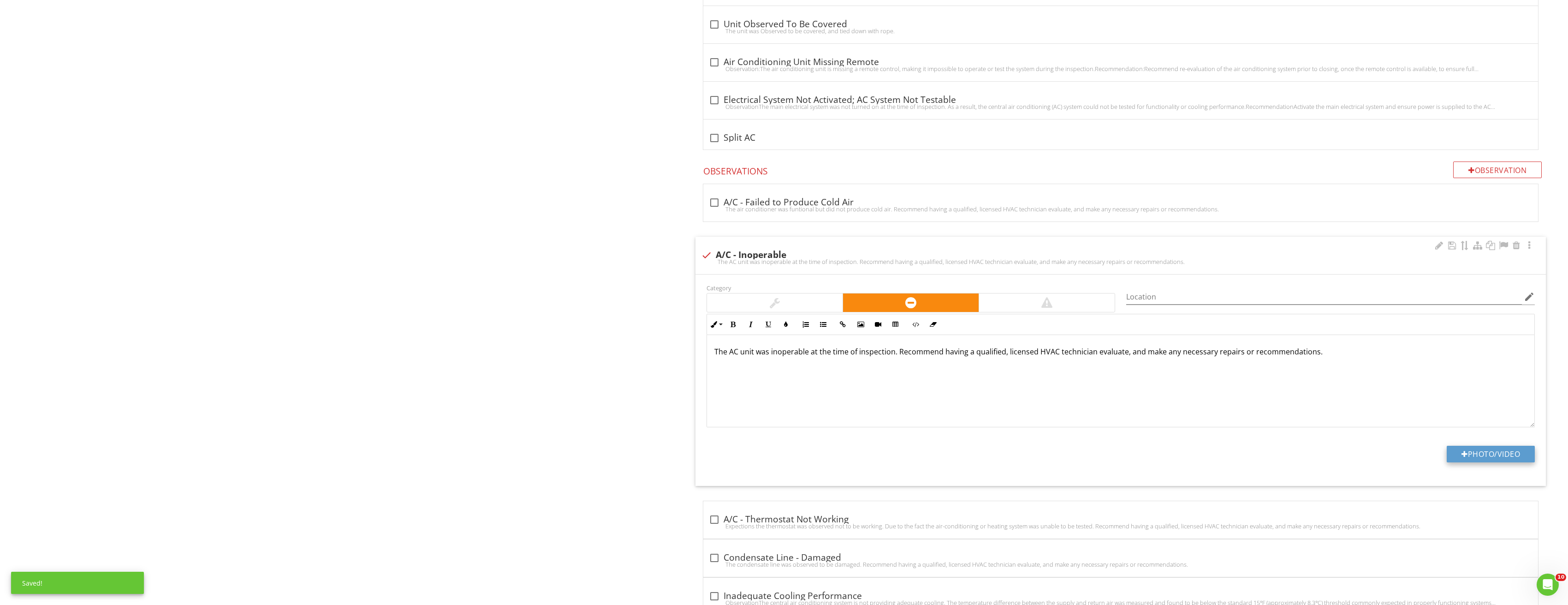
click at [1507, 450] on button "Photo/Video" at bounding box center [1490, 454] width 88 height 17
type input "C:\fakepath\Image_20250827213320_3829.jpg"
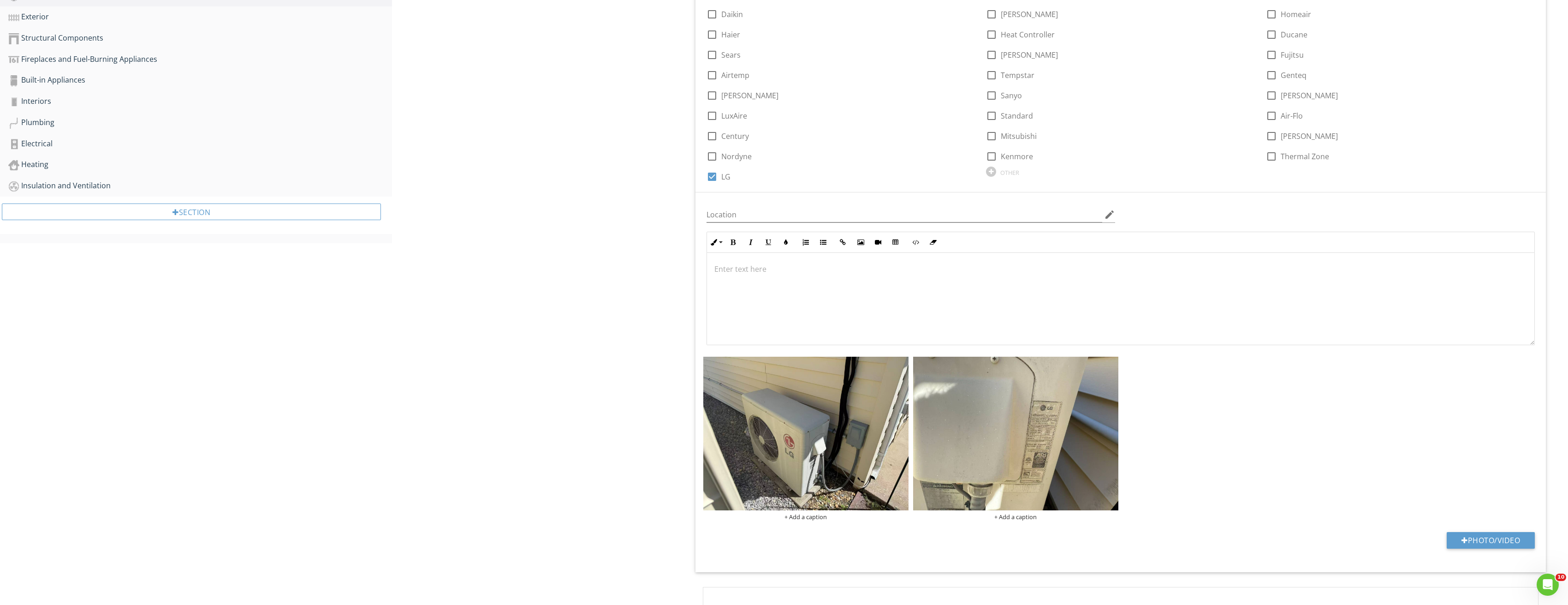
scroll to position [240, 0]
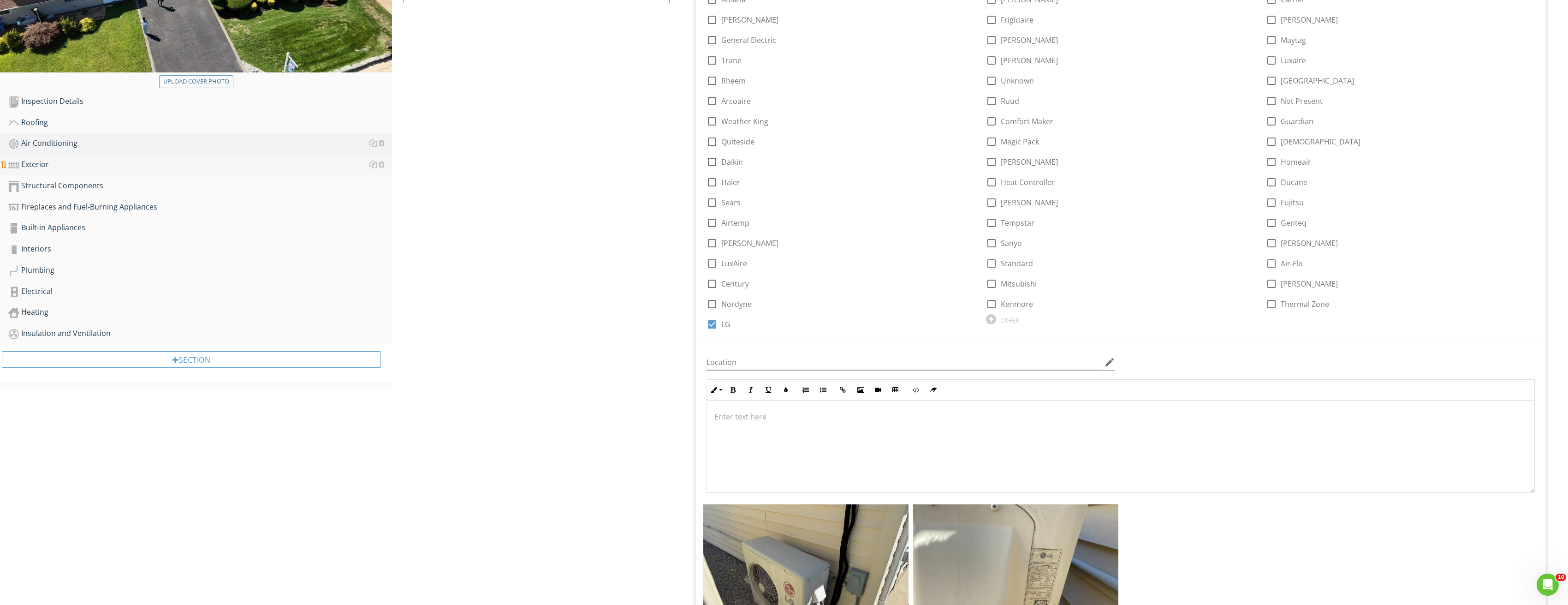
click at [38, 163] on div "Exterior" at bounding box center [201, 165] width 384 height 12
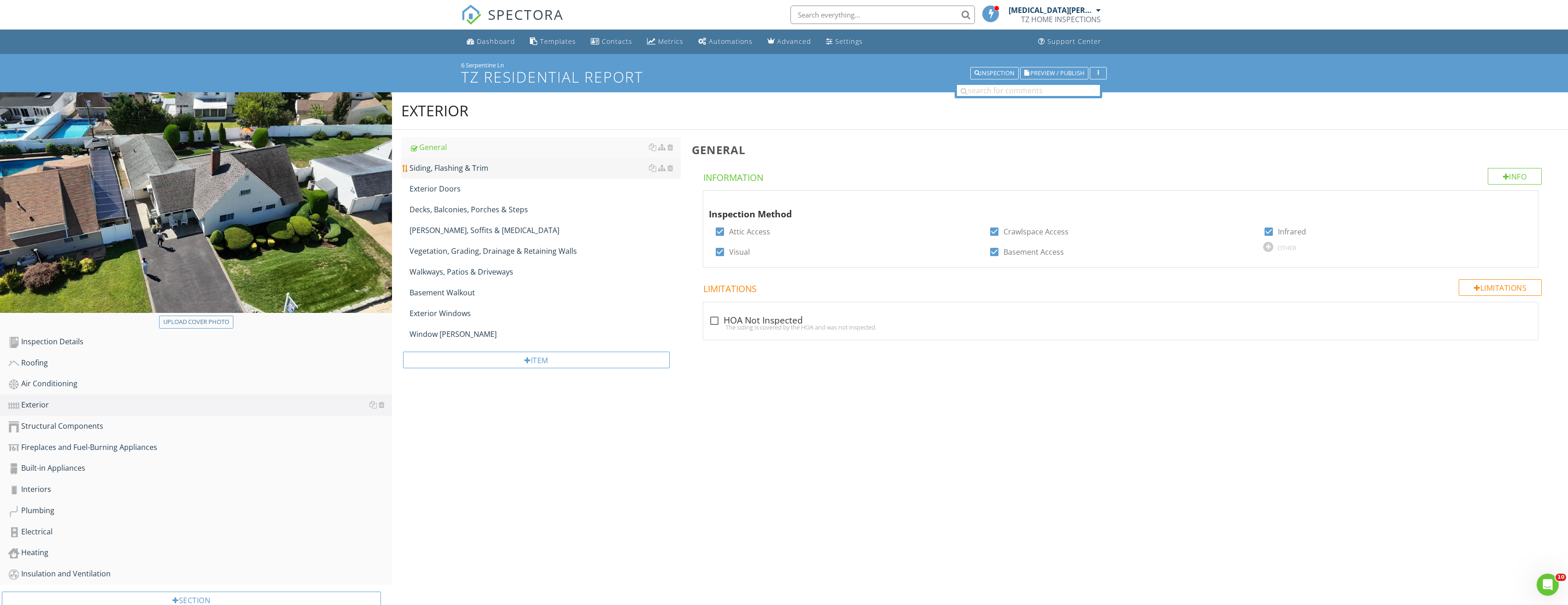
click at [483, 173] on div "Siding, Flashing & Trim" at bounding box center [545, 168] width 271 height 11
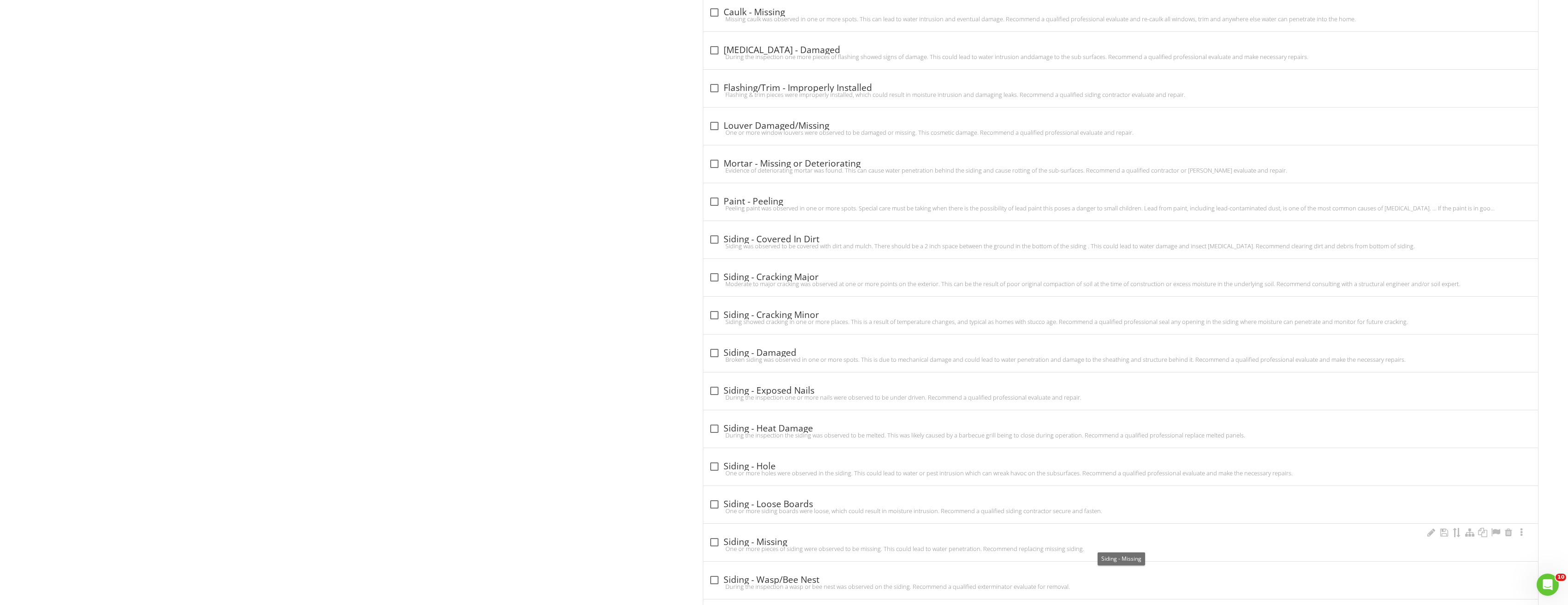
scroll to position [1283, 0]
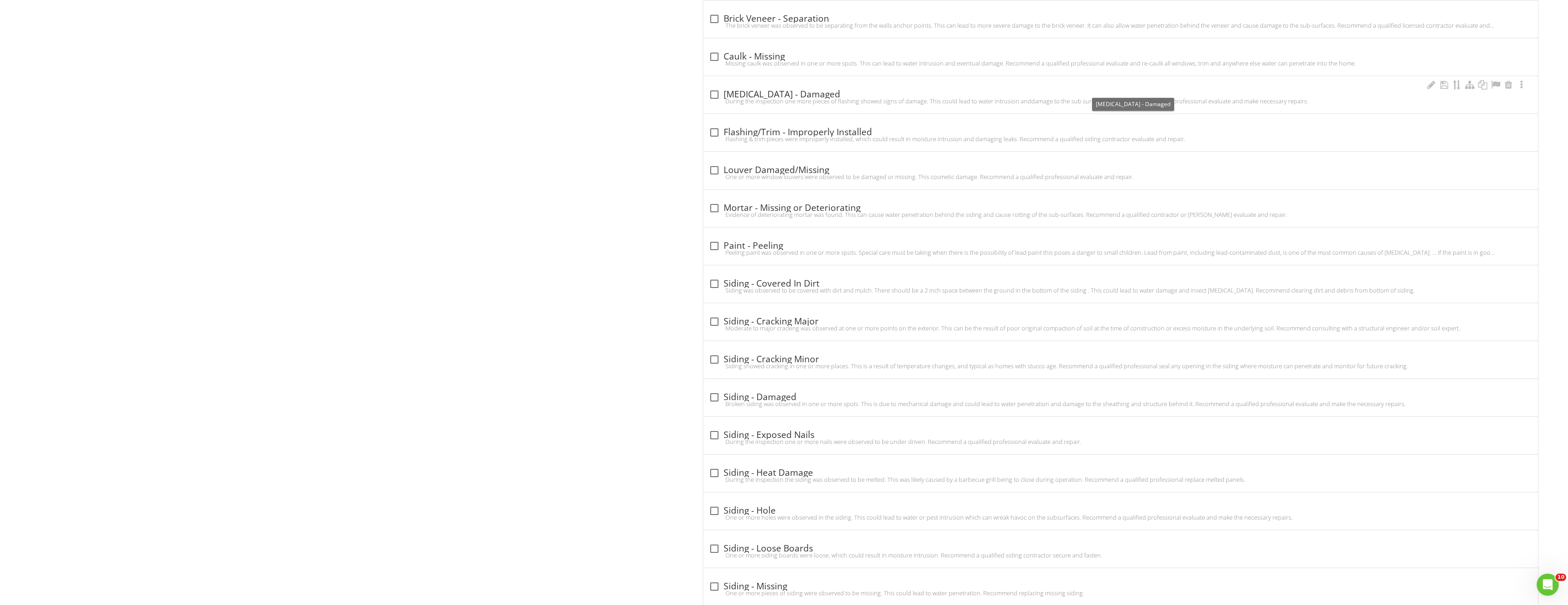
click at [722, 93] on div "check_box_outline_blank Flashing - Damaged" at bounding box center [1121, 95] width 824 height 11
checkbox input "true"
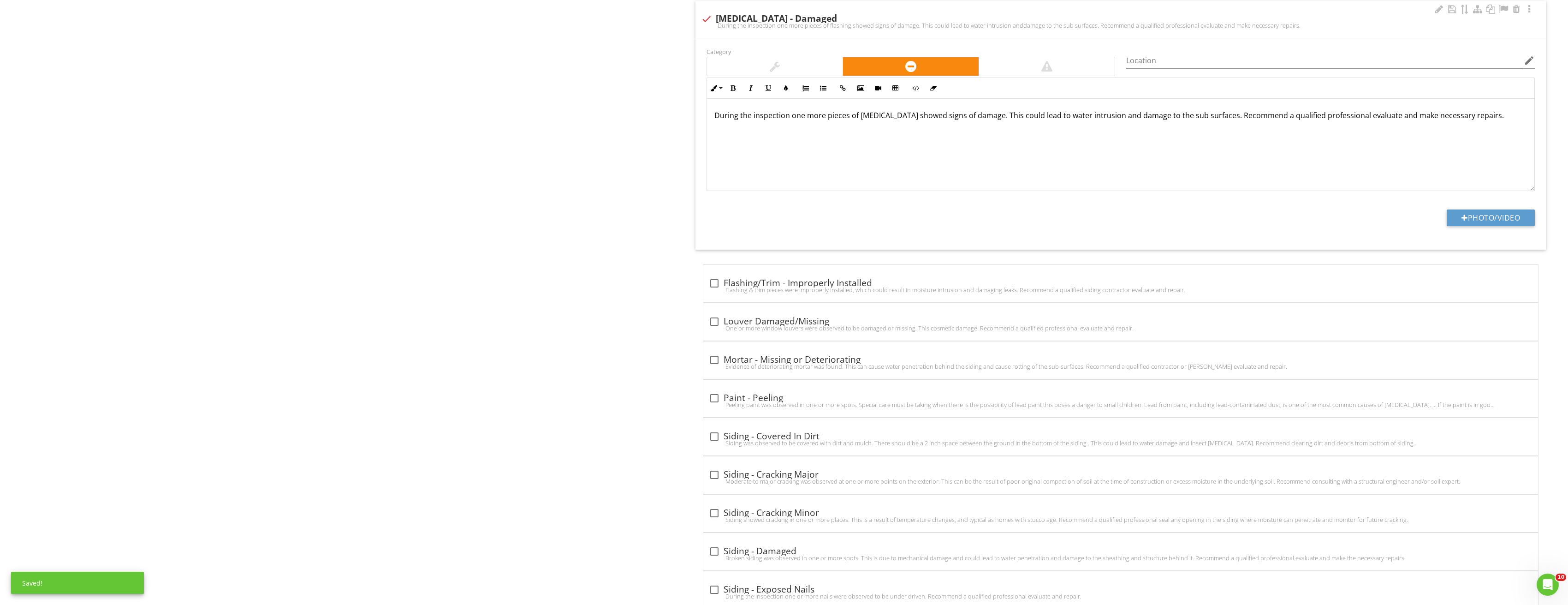
scroll to position [1375, 0]
click at [1487, 212] on button "Photo/Video" at bounding box center [1490, 215] width 88 height 17
type input "C:\fakepath\Image_20250827213321_3807.jpg"
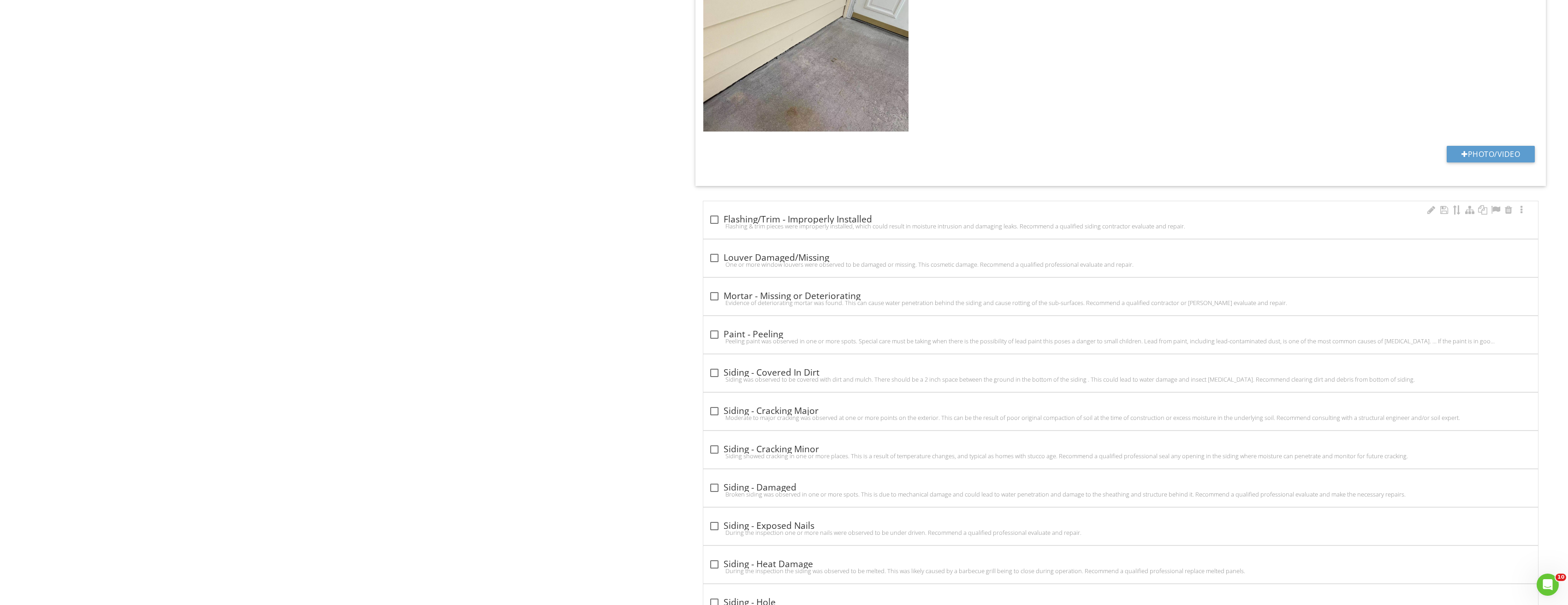
scroll to position [1606, 0]
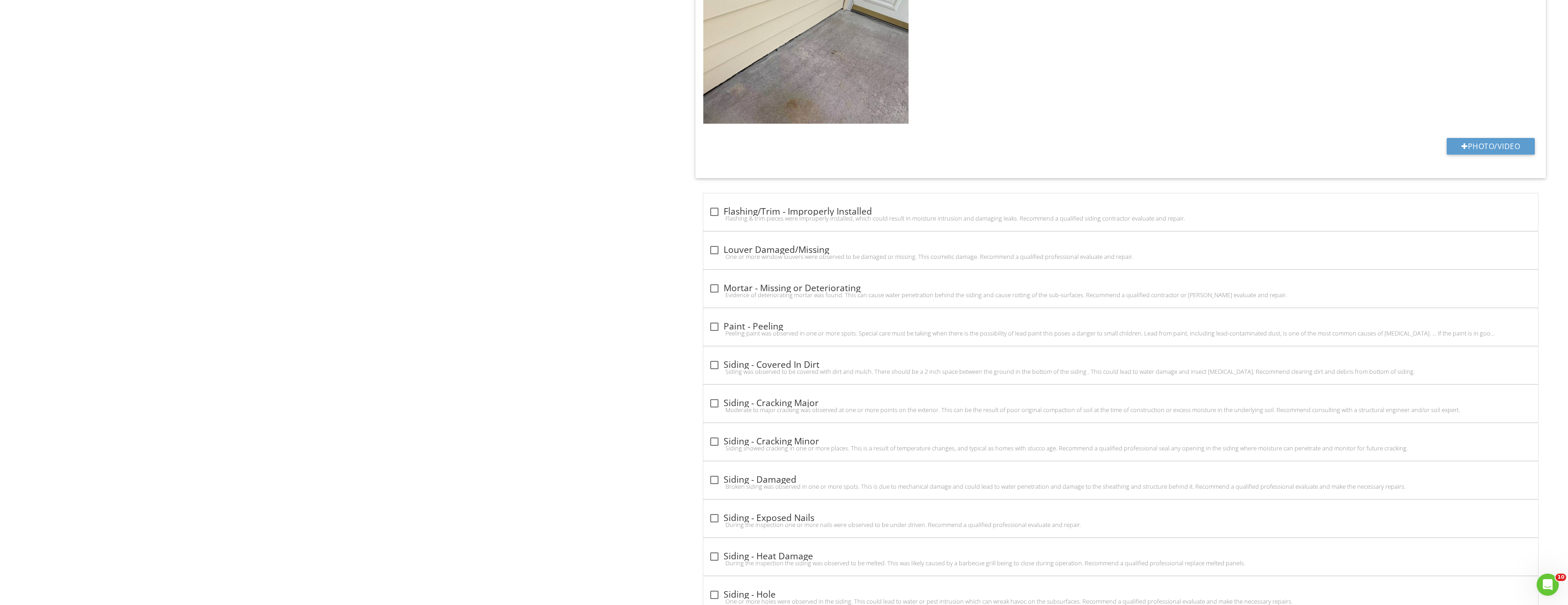
click at [845, 73] on img at bounding box center [806, 47] width 205 height 154
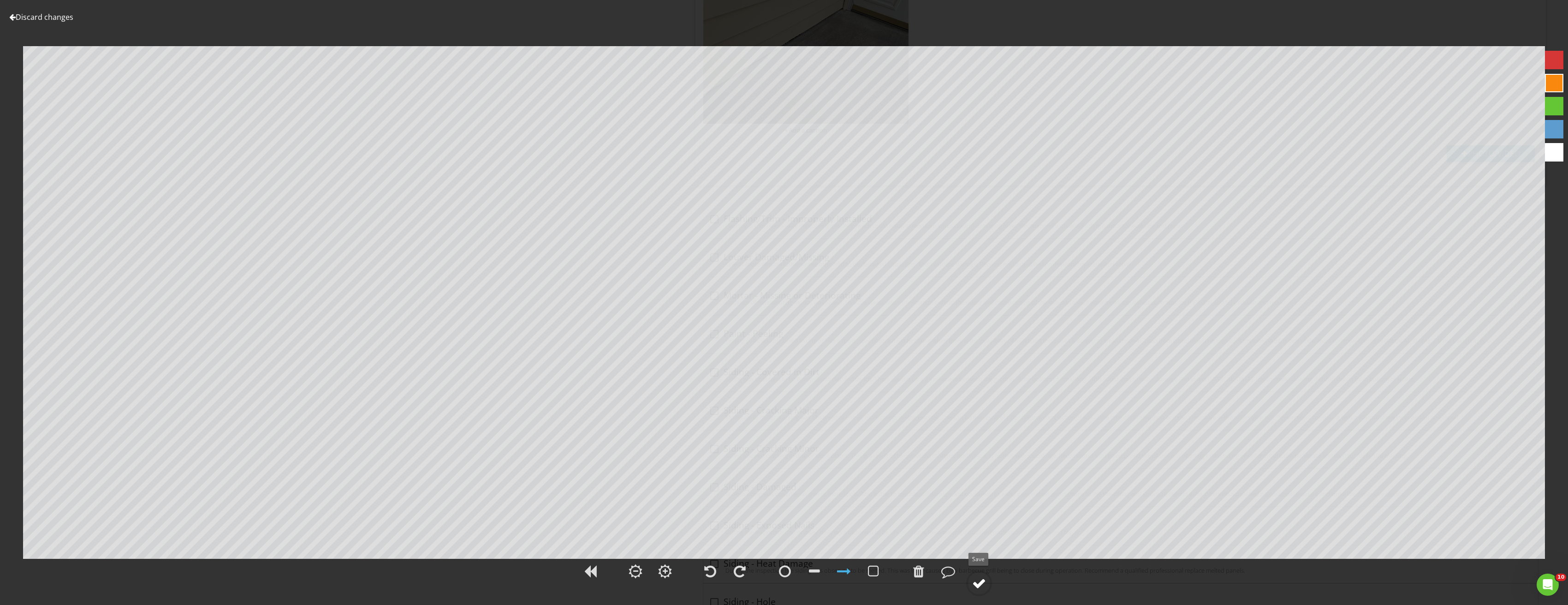
click at [981, 580] on div at bounding box center [979, 583] width 14 height 14
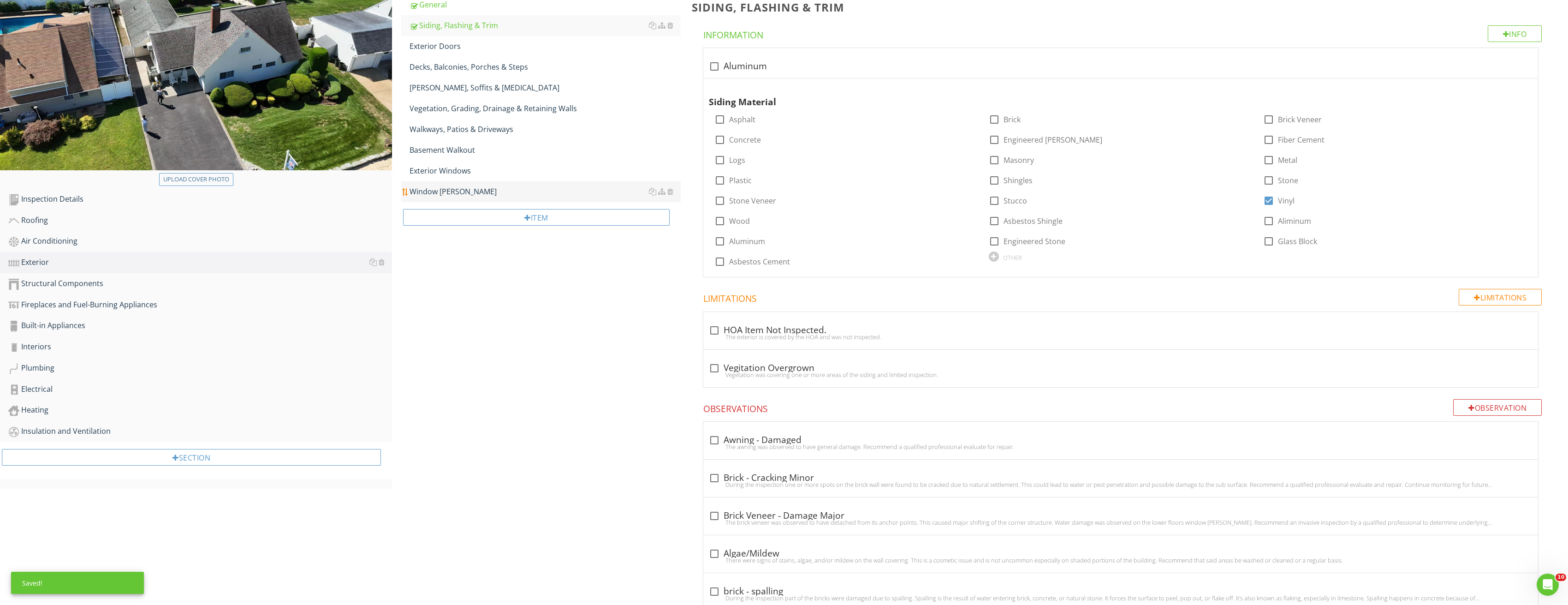
scroll to position [0, 0]
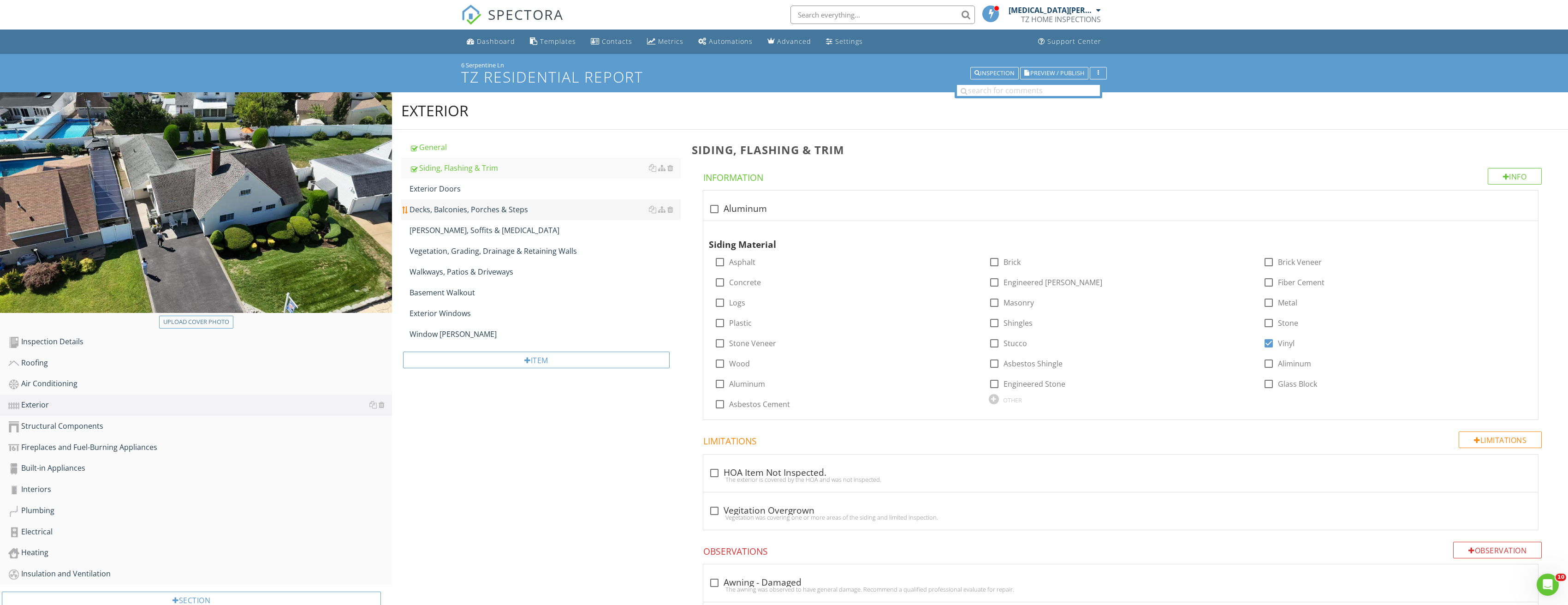
click at [496, 210] on div "Decks, Balconies, Porches & Steps" at bounding box center [545, 209] width 271 height 11
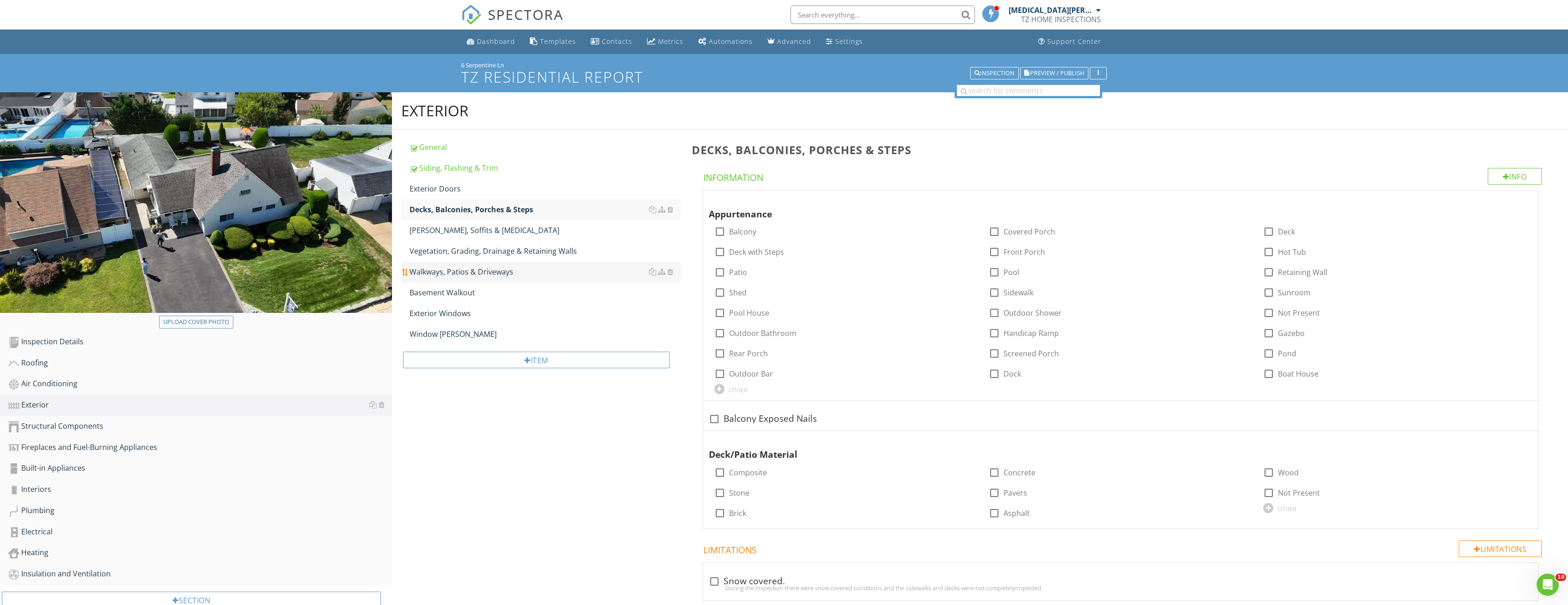
click at [471, 274] on div "Walkways, Patios & Driveways" at bounding box center [545, 272] width 271 height 11
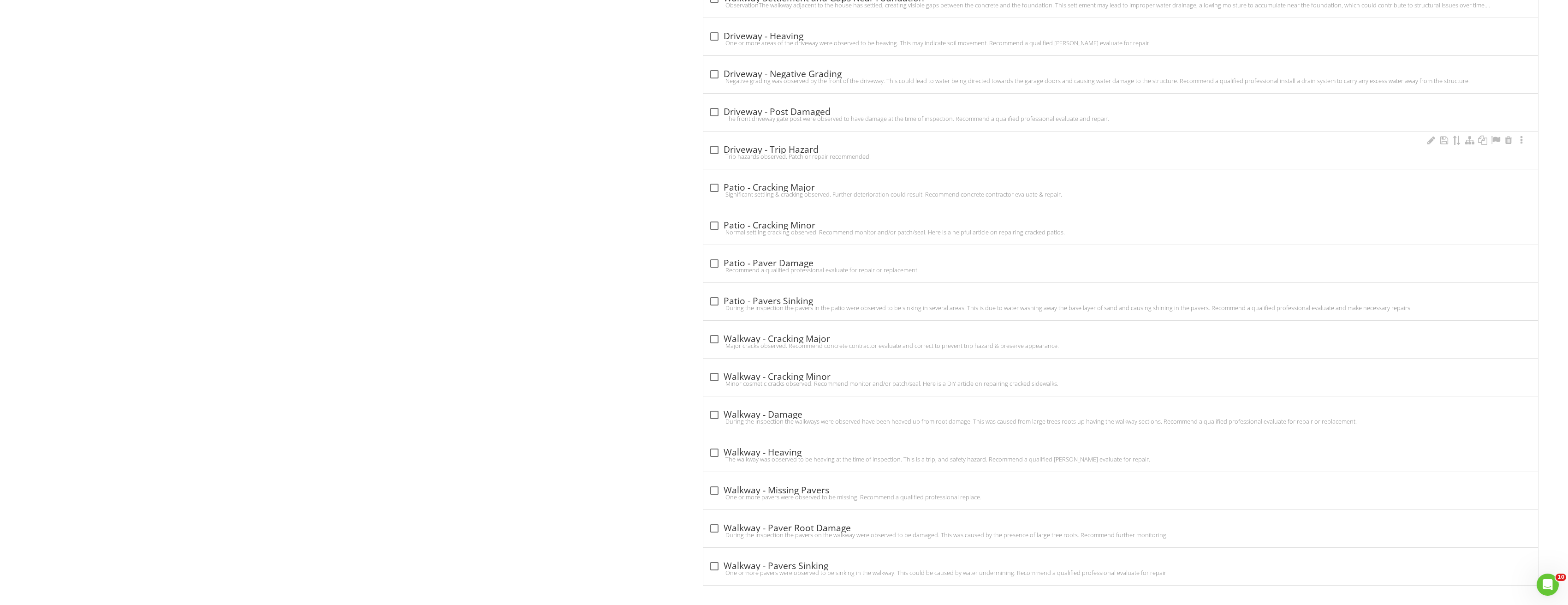
scroll to position [967, 0]
click at [712, 373] on div at bounding box center [715, 373] width 16 height 16
checkbox input "true"
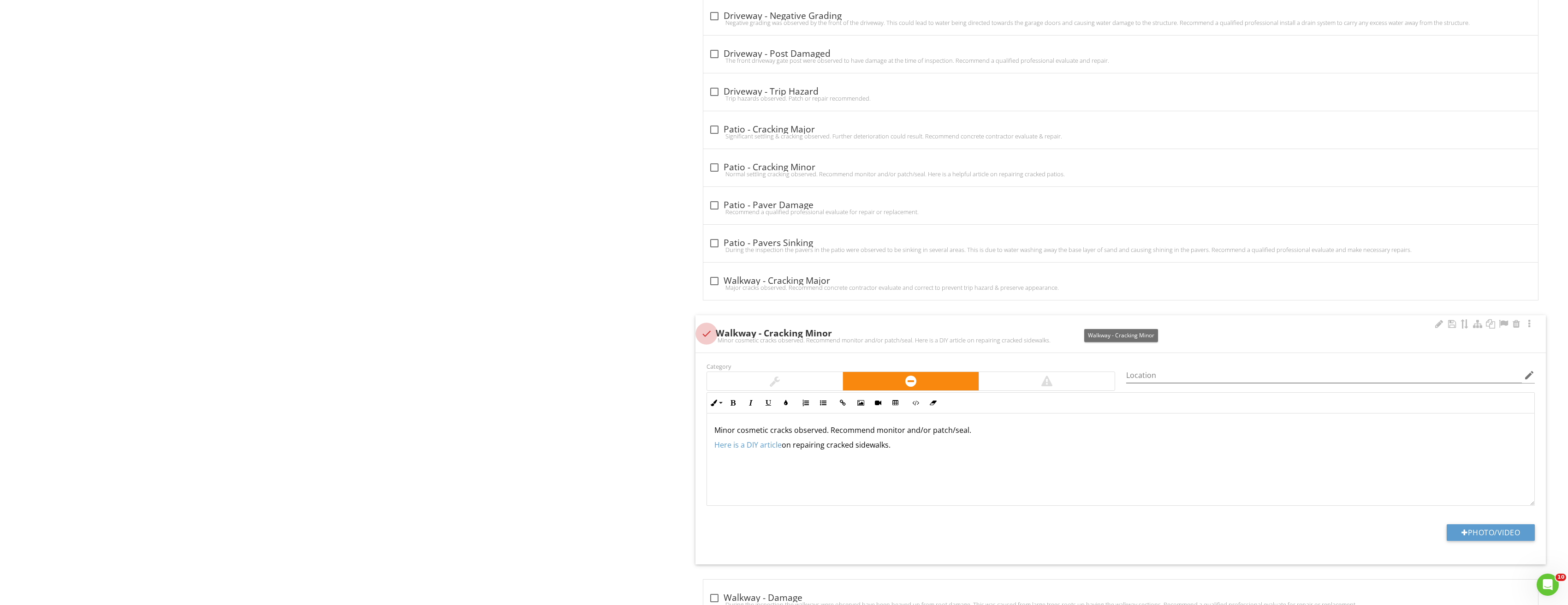
scroll to position [1105, 0]
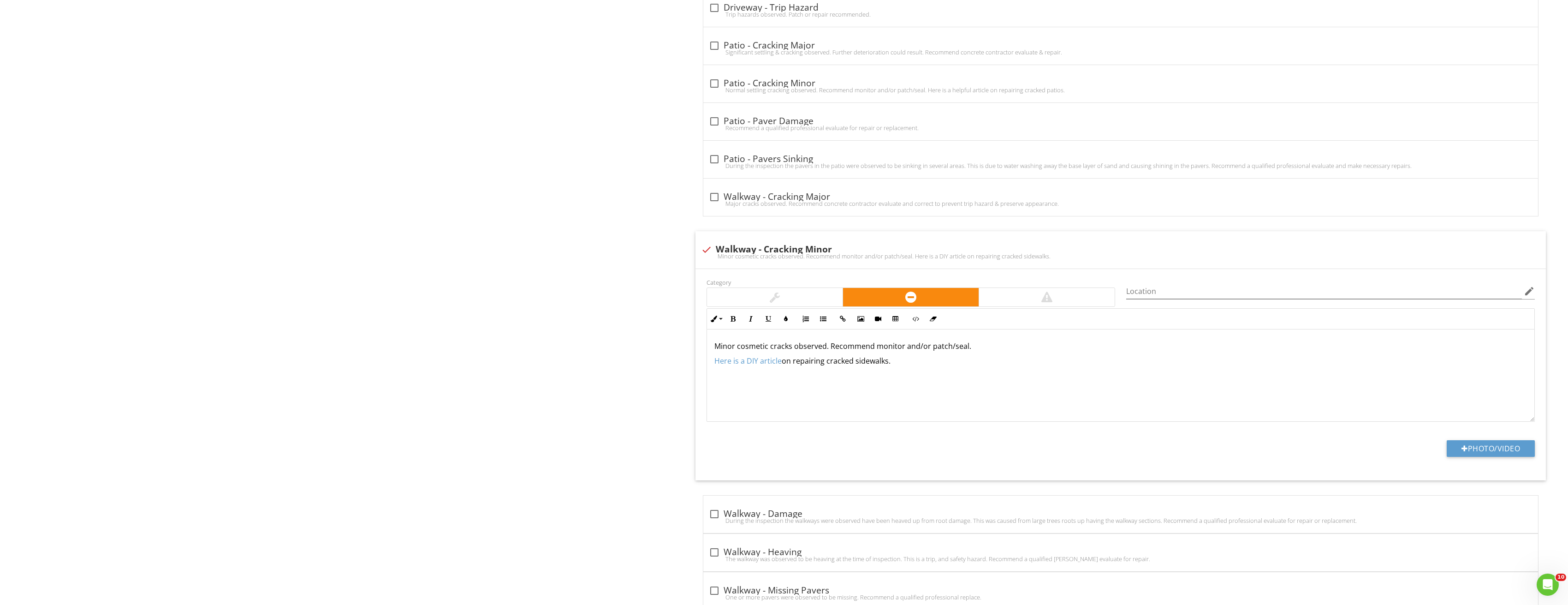
drag, startPoint x: 904, startPoint y: 365, endPoint x: 658, endPoint y: 362, distance: 246.0
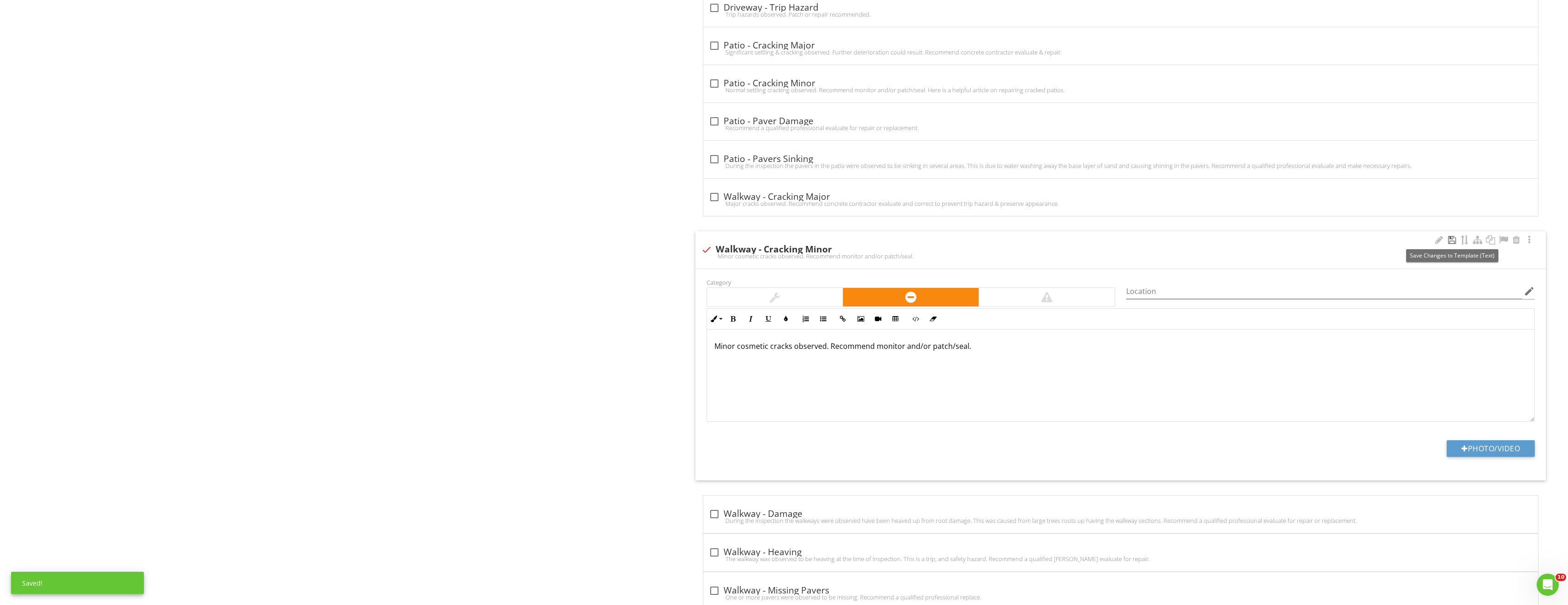
click at [1448, 242] on div at bounding box center [1452, 240] width 11 height 9
click at [1496, 448] on button "Photo/Video" at bounding box center [1490, 448] width 88 height 17
type input "C:\fakepath\Image_20250827213321_3800.jpg"
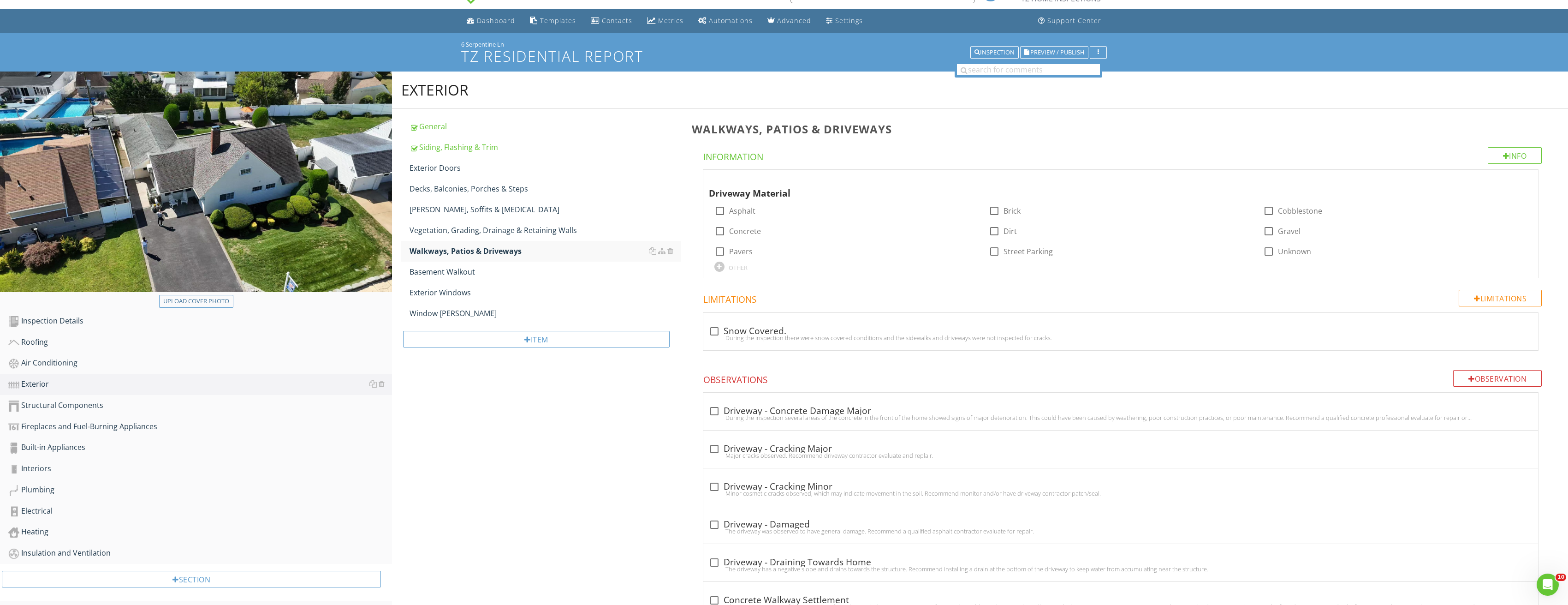
scroll to position [0, 0]
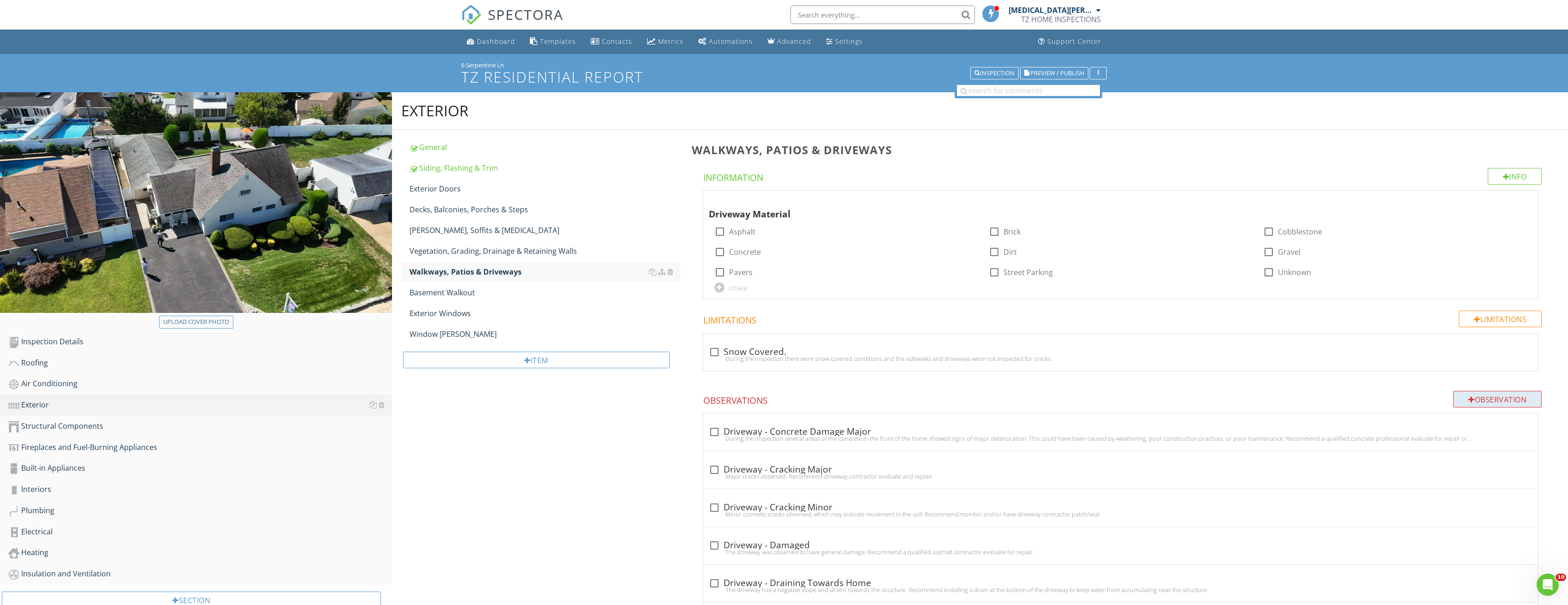
click at [1497, 402] on div "Observation" at bounding box center [1497, 399] width 89 height 17
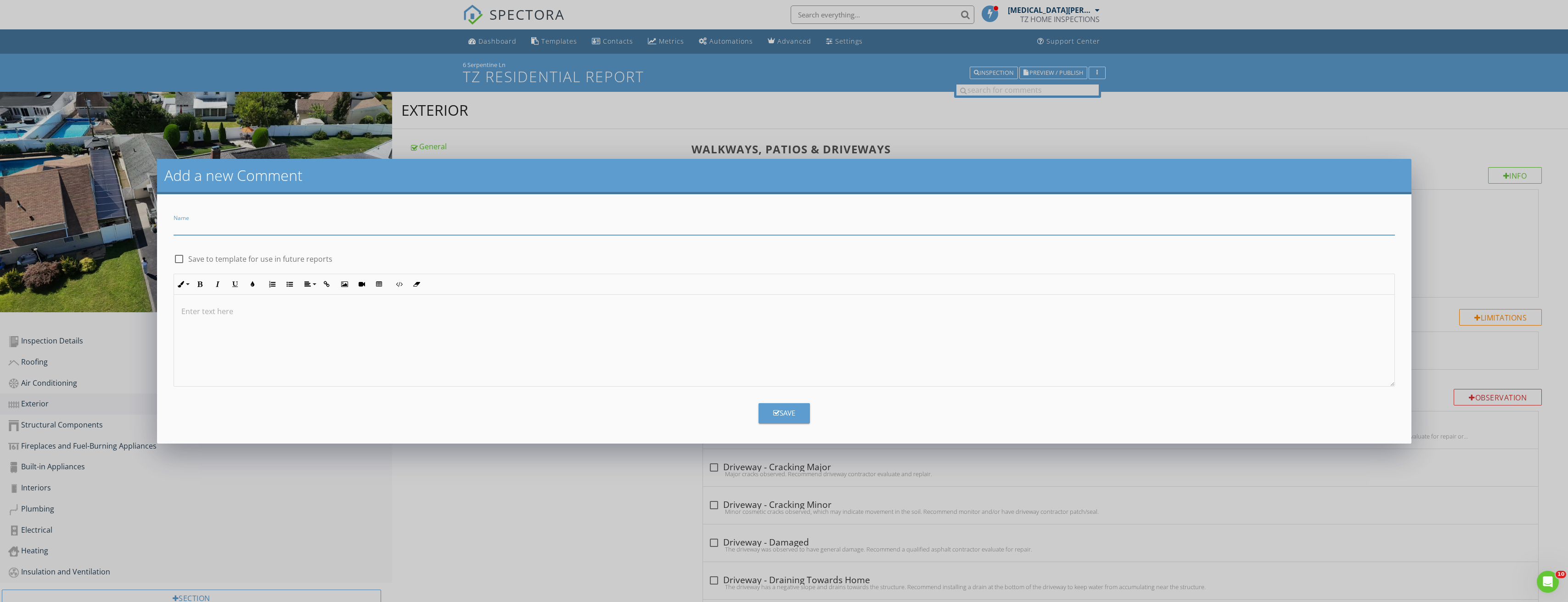
paste input "Unremoved Oil Tank Legs – Tripping Hazard"
type input "Unremoved Oil Tank Legs – Tripping Hazard"
click at [280, 310] on p at bounding box center [784, 311] width 1206 height 11
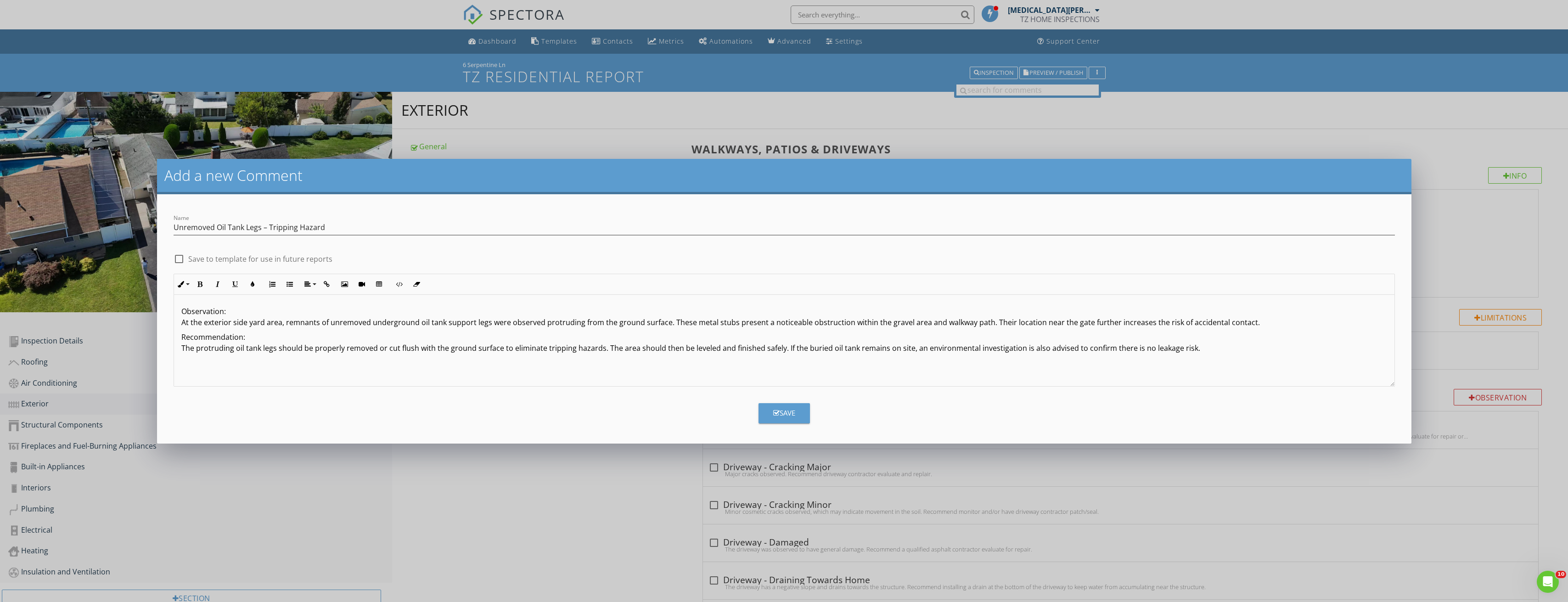
click at [797, 413] on button "Save" at bounding box center [784, 413] width 51 height 20
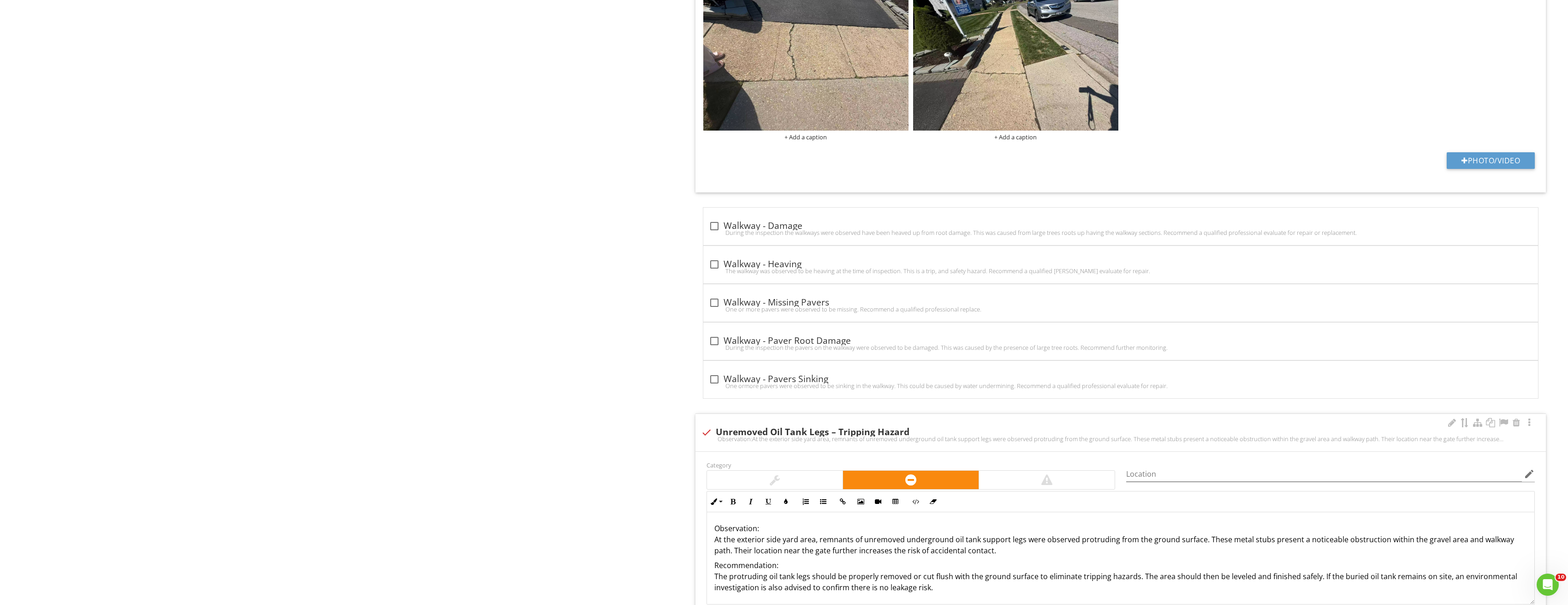
scroll to position [1658, 0]
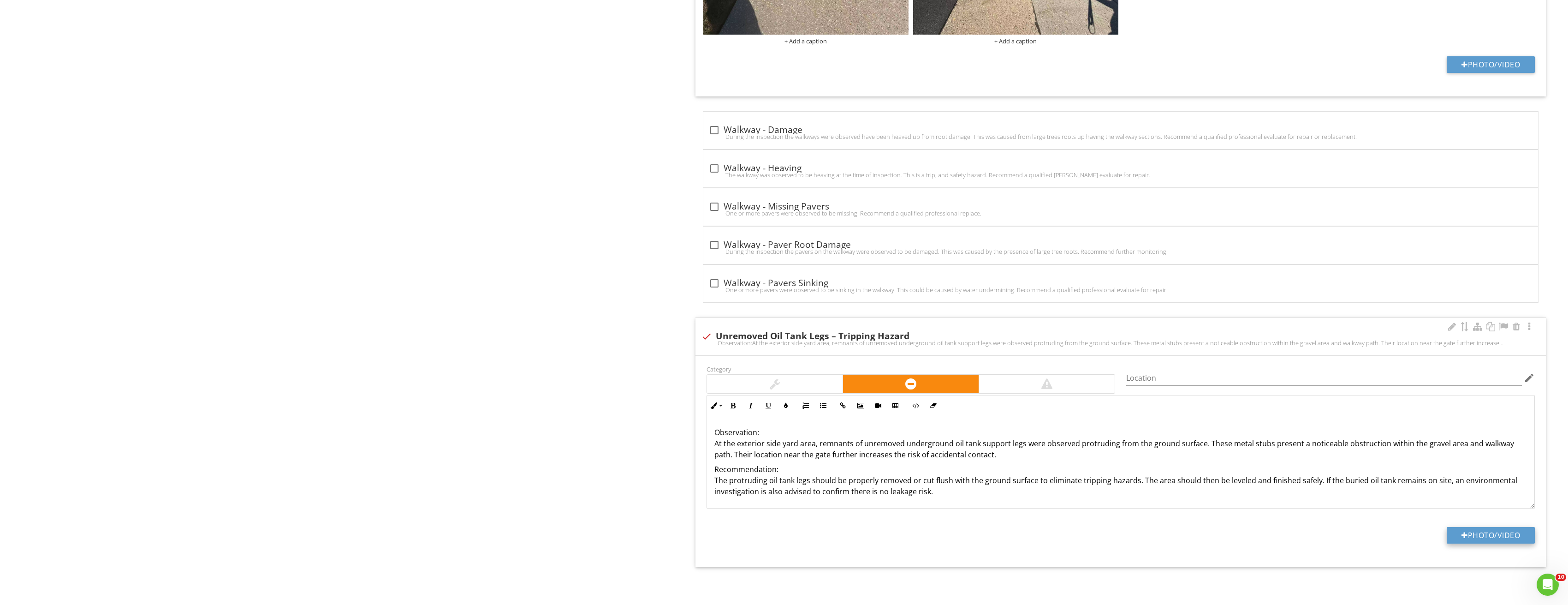
click at [1491, 540] on button "Photo/Video" at bounding box center [1490, 535] width 88 height 17
type input "C:\fakepath\Image_20250827213320_3814.jpg"
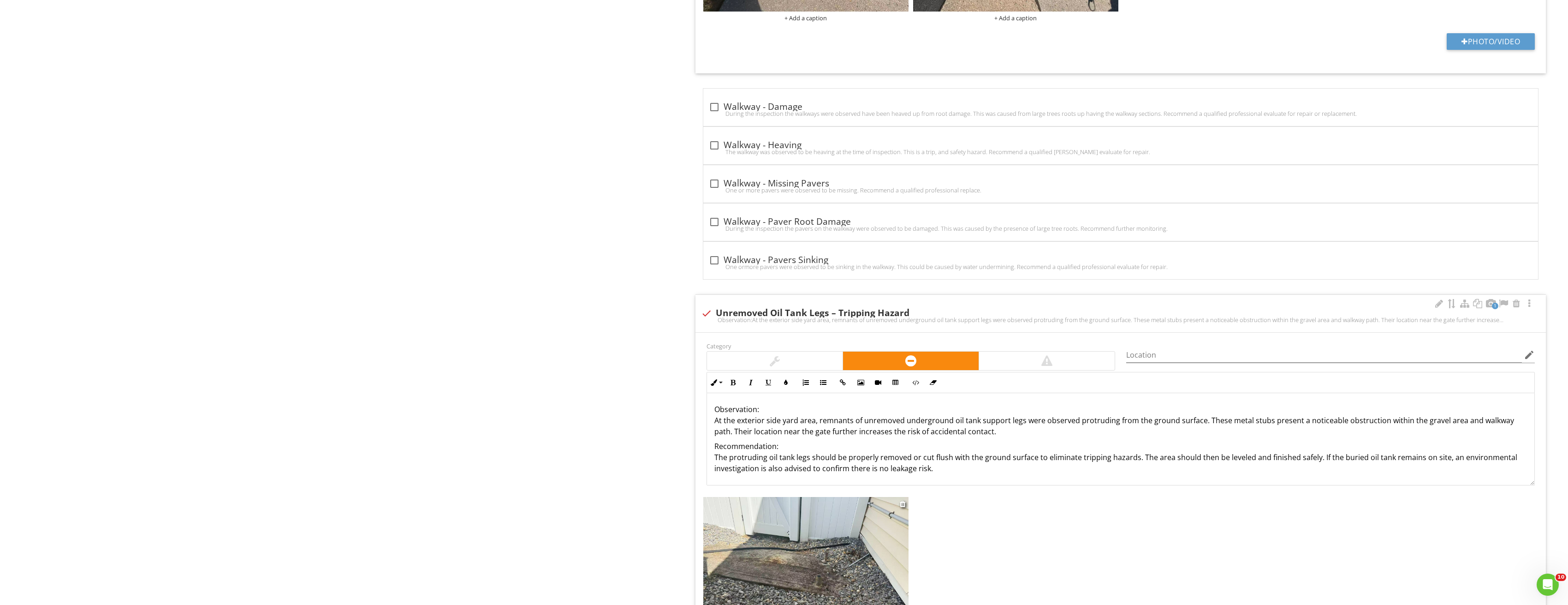
scroll to position [1757, 0]
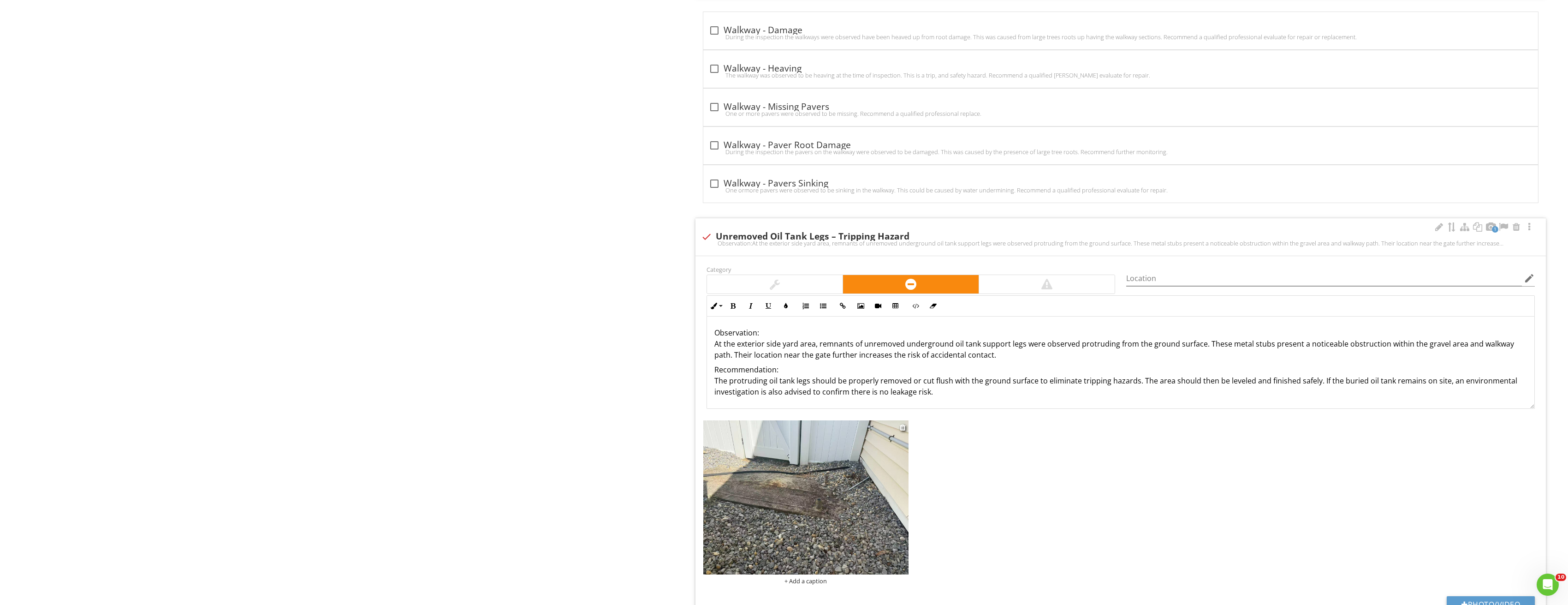
click at [833, 458] on img at bounding box center [806, 497] width 205 height 154
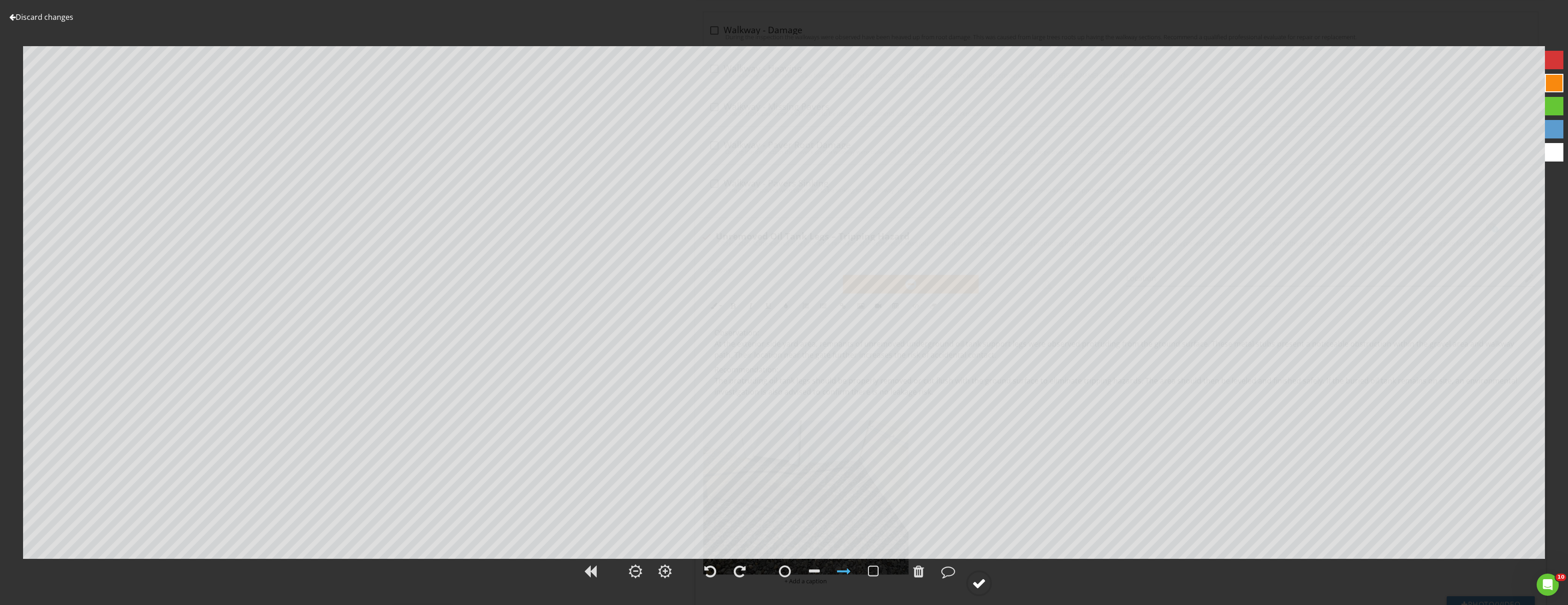
click at [977, 583] on div at bounding box center [979, 583] width 14 height 14
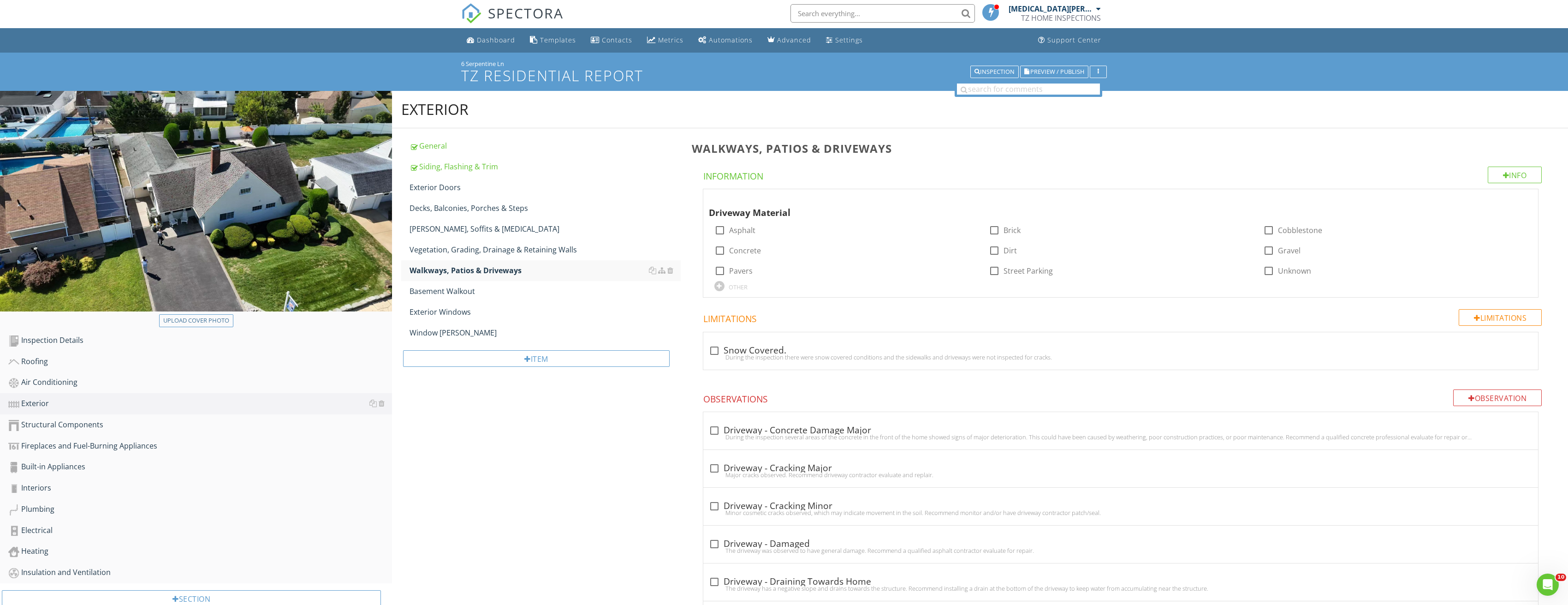
scroll to position [0, 0]
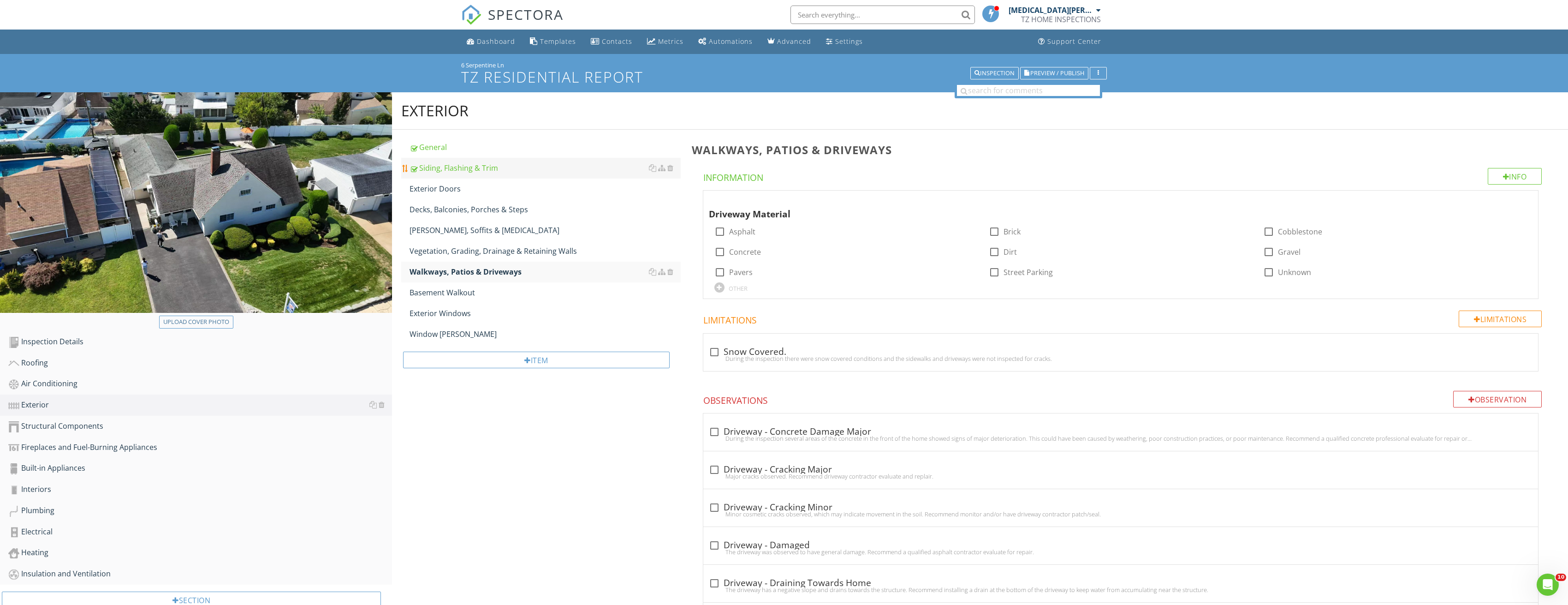
click at [479, 171] on div "Siding, Flashing & Trim" at bounding box center [545, 168] width 271 height 11
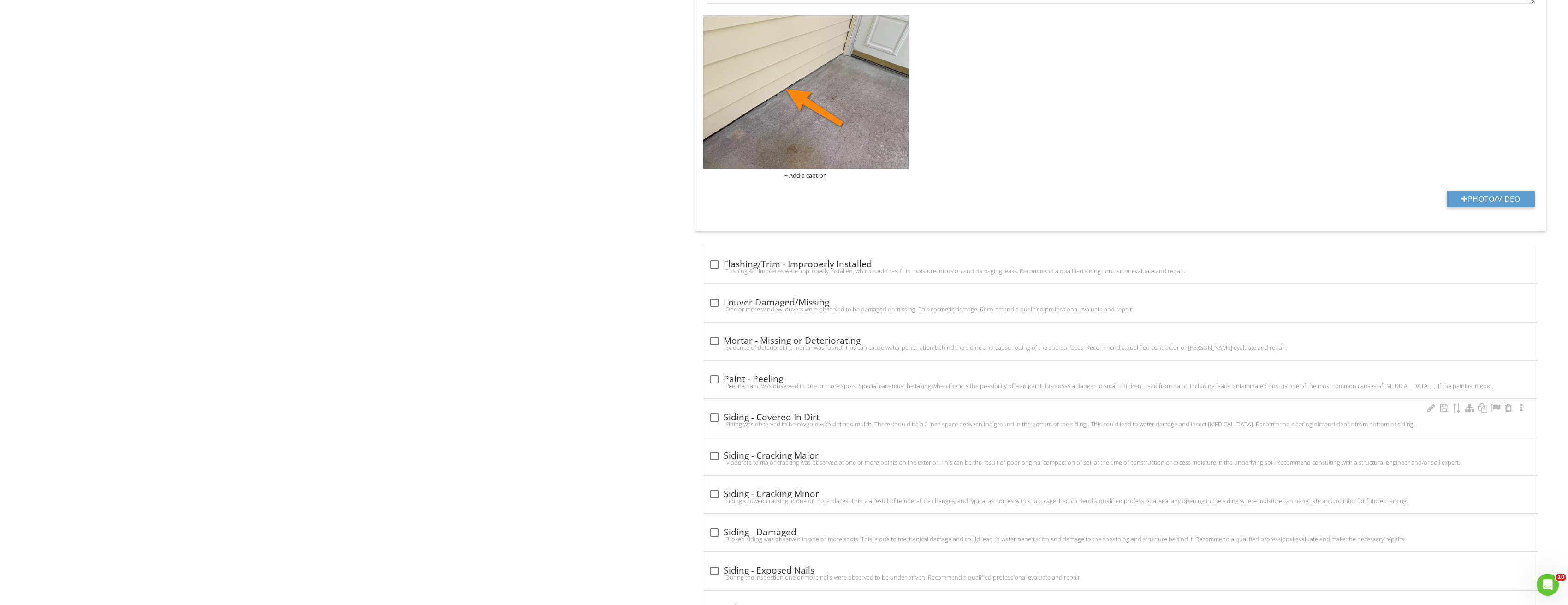
scroll to position [1430, 0]
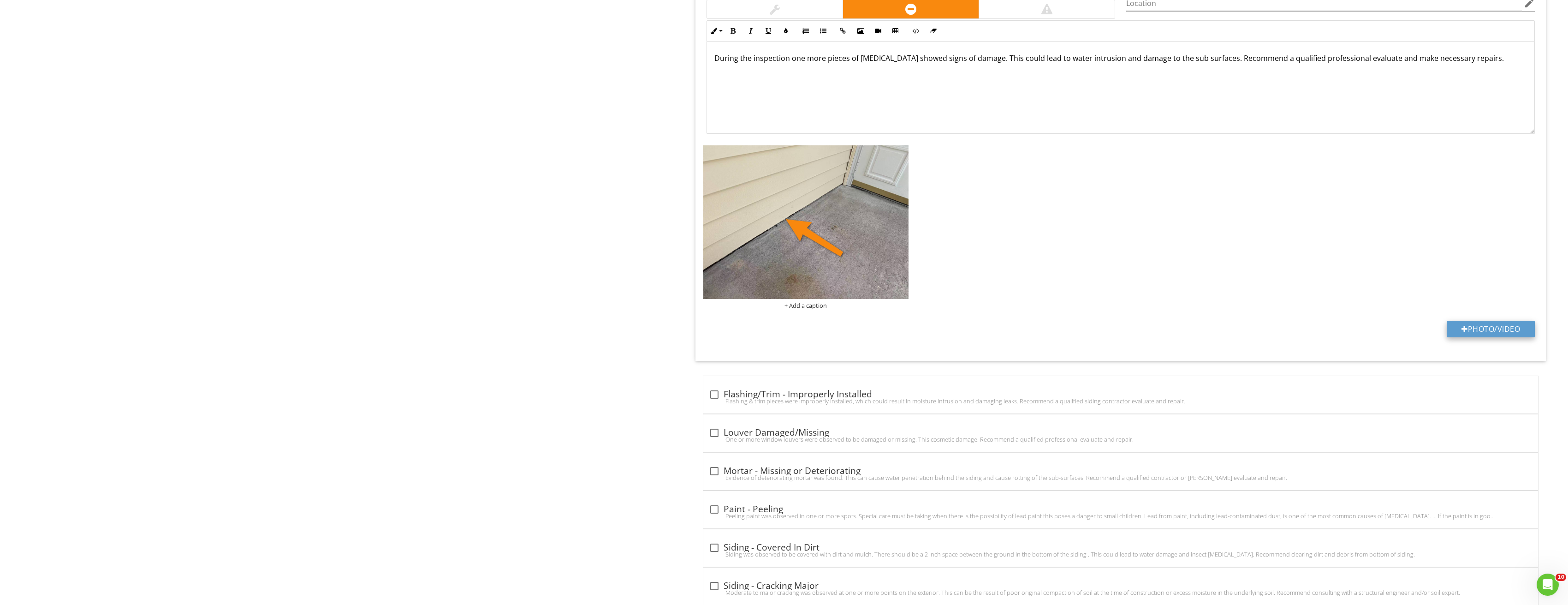
click at [1481, 327] on button "Photo/Video" at bounding box center [1490, 328] width 88 height 17
type input "C:\fakepath\Image_20250827213320_3814.jpg"
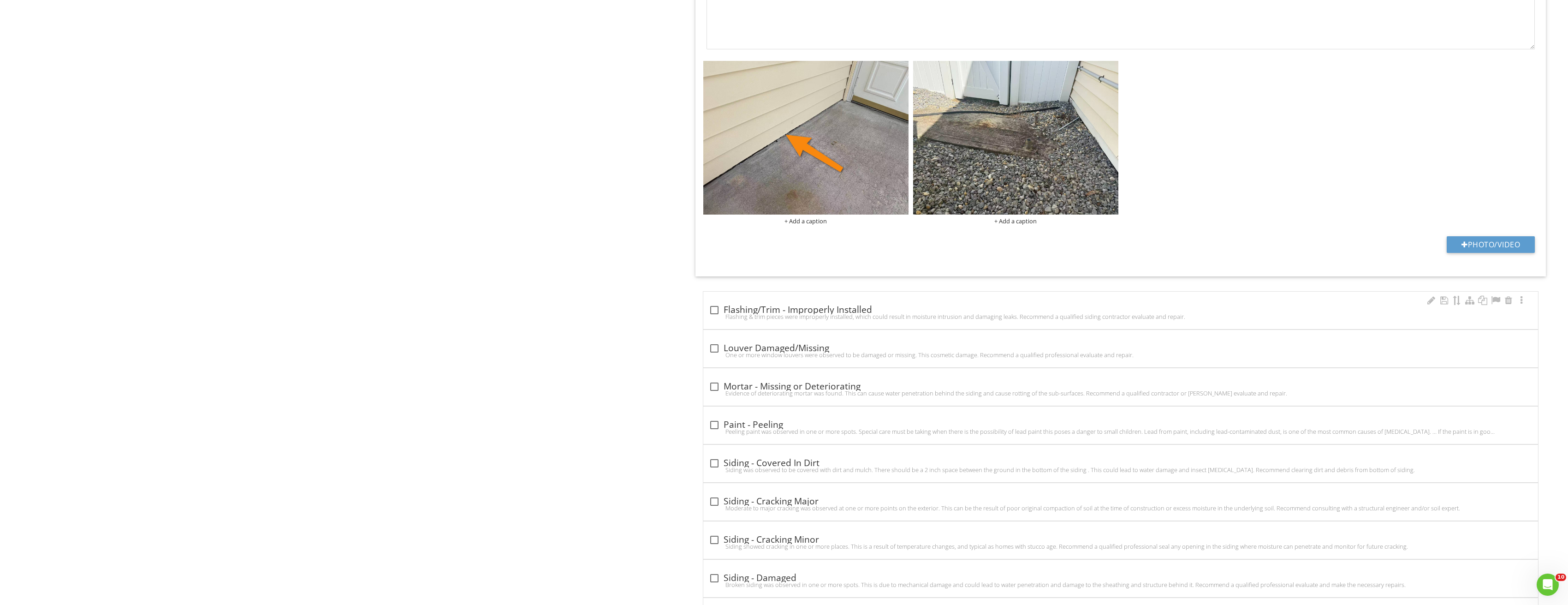
scroll to position [1569, 0]
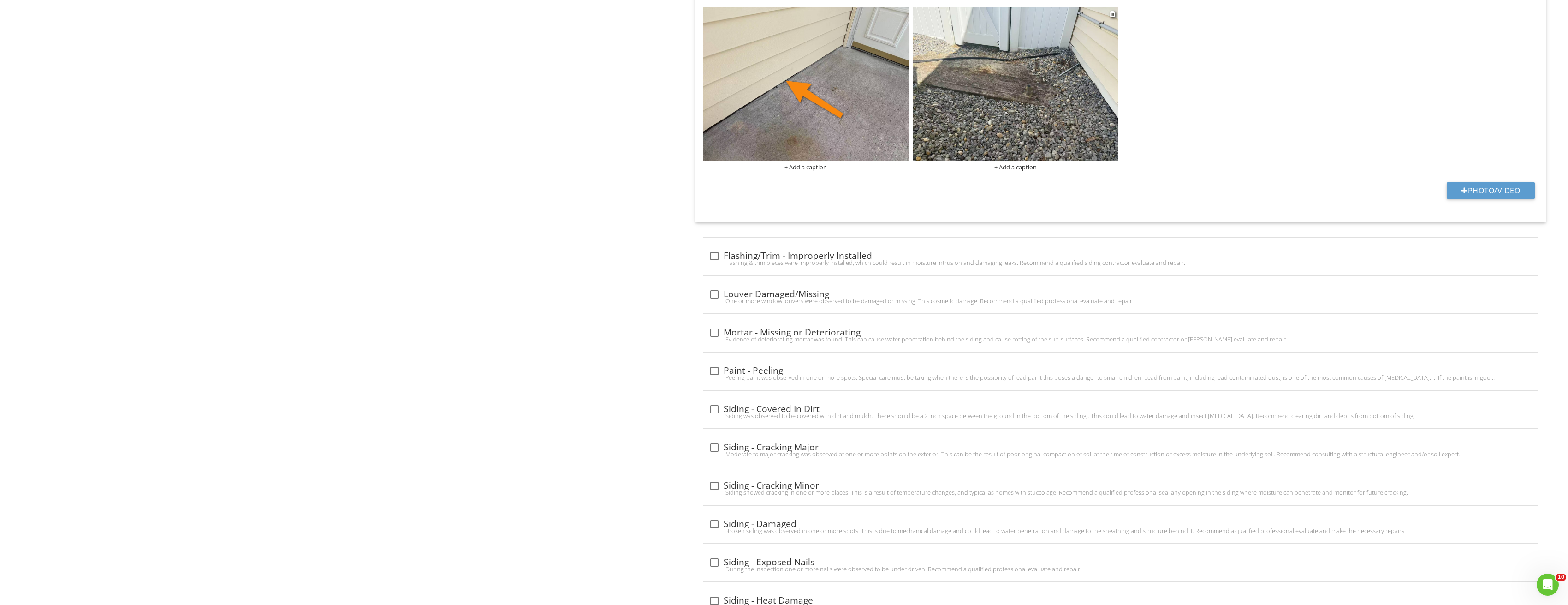
click at [1014, 99] on img at bounding box center [1016, 84] width 205 height 154
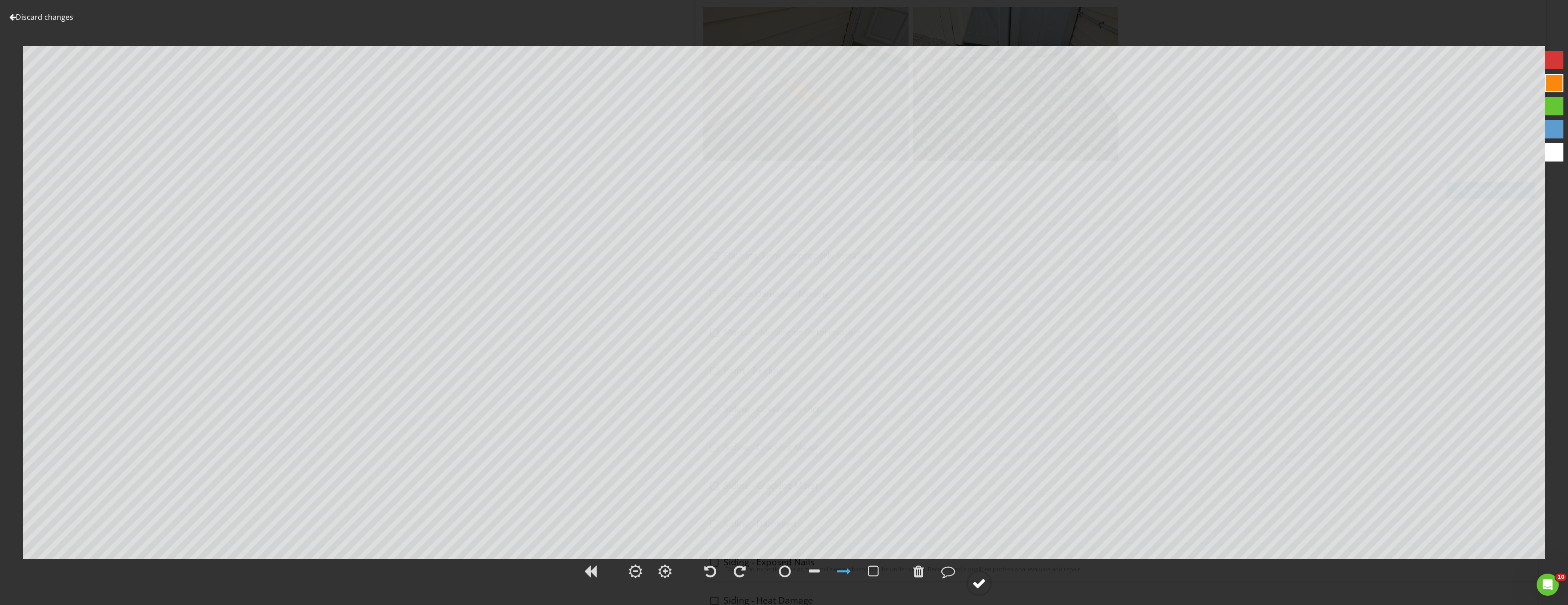
click at [981, 584] on div at bounding box center [979, 583] width 14 height 14
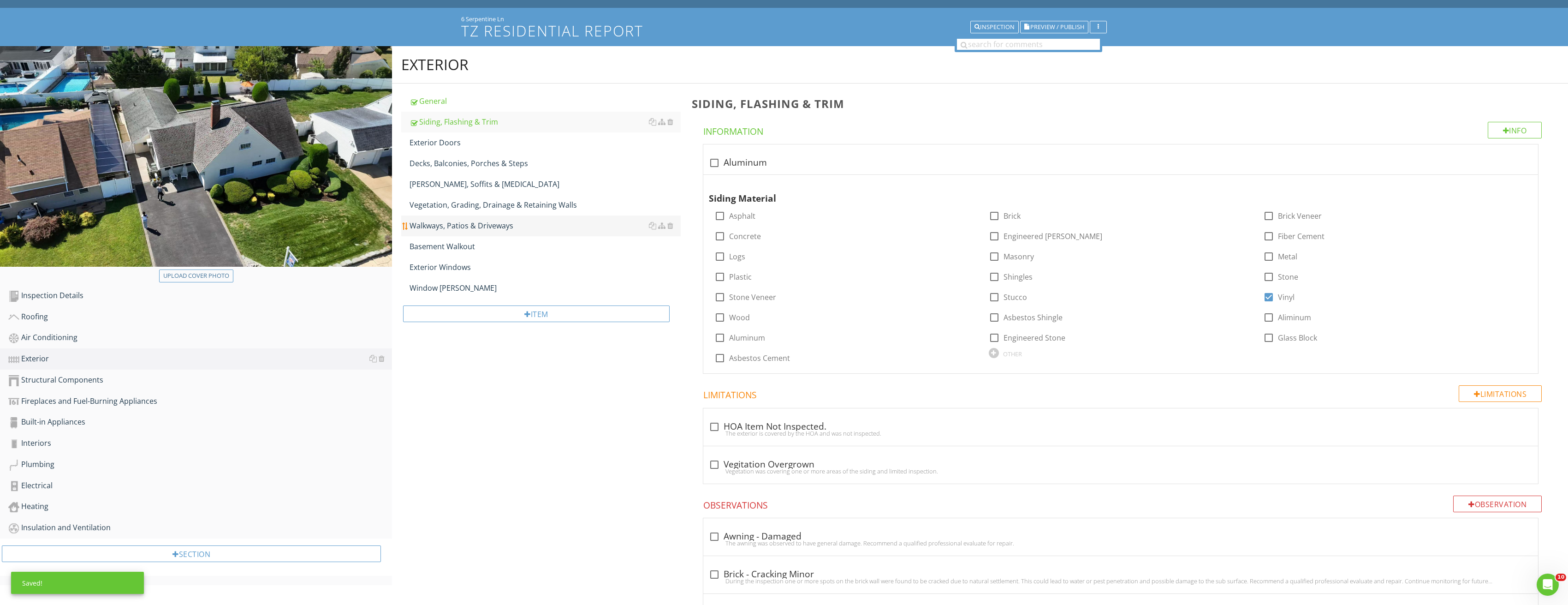
scroll to position [0, 0]
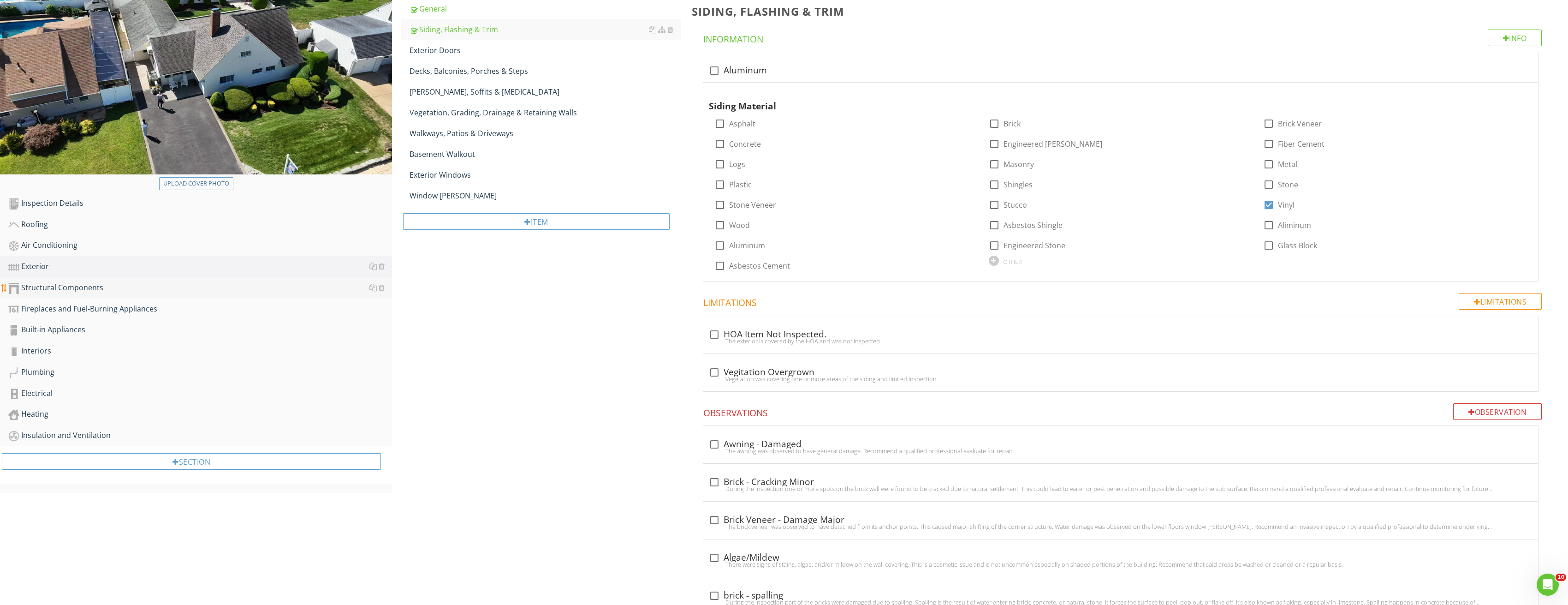
click at [76, 292] on div "Structural Components" at bounding box center [201, 288] width 384 height 12
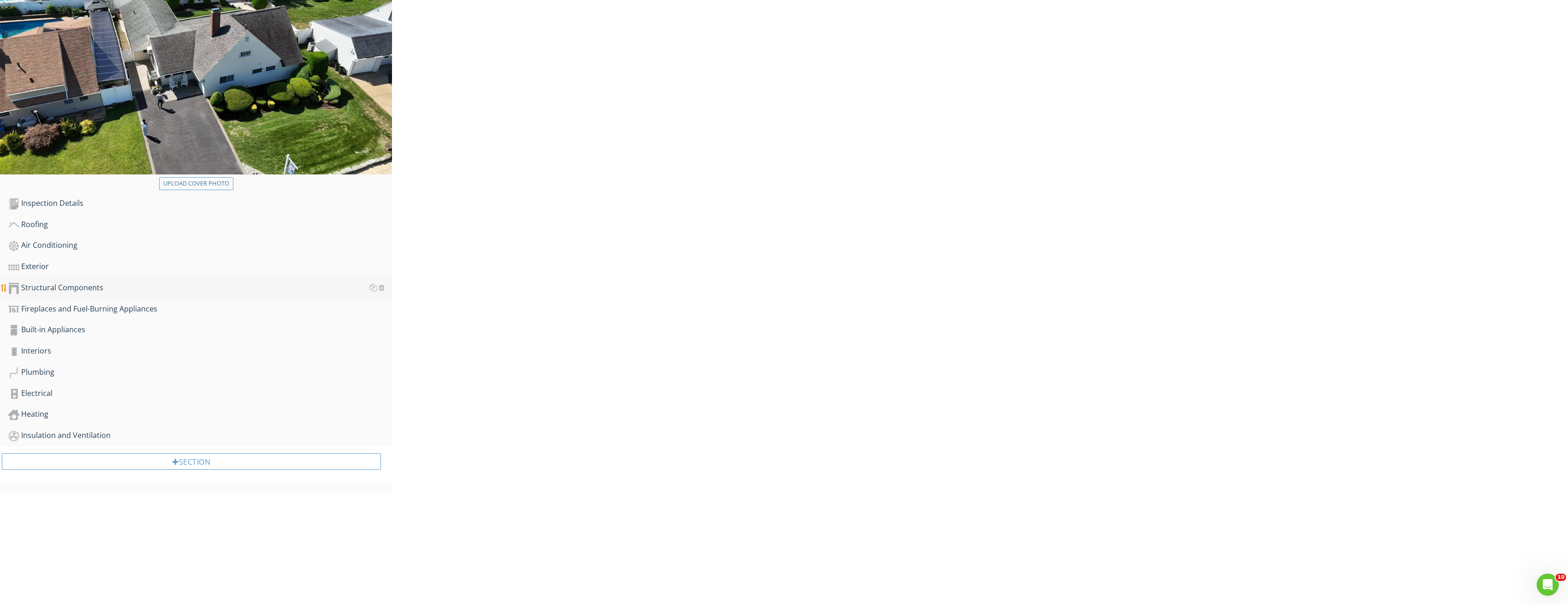
scroll to position [54, 0]
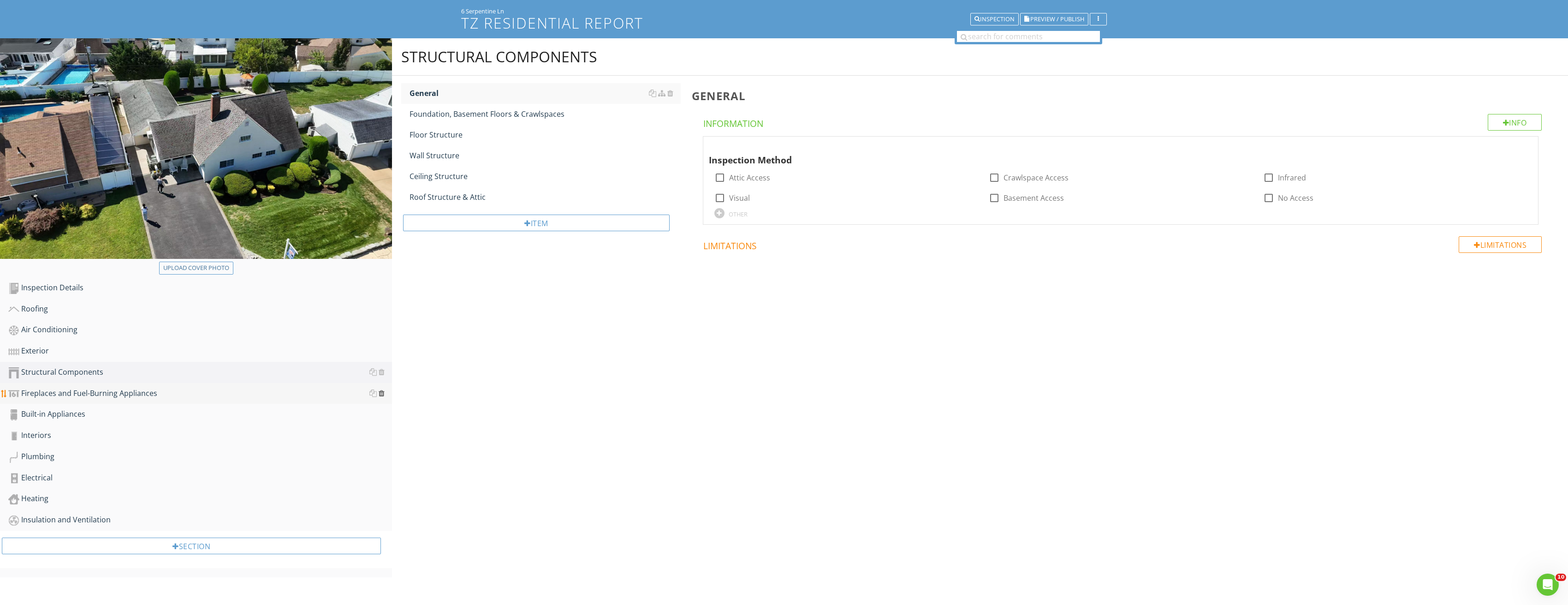
click at [380, 394] on div at bounding box center [381, 393] width 6 height 7
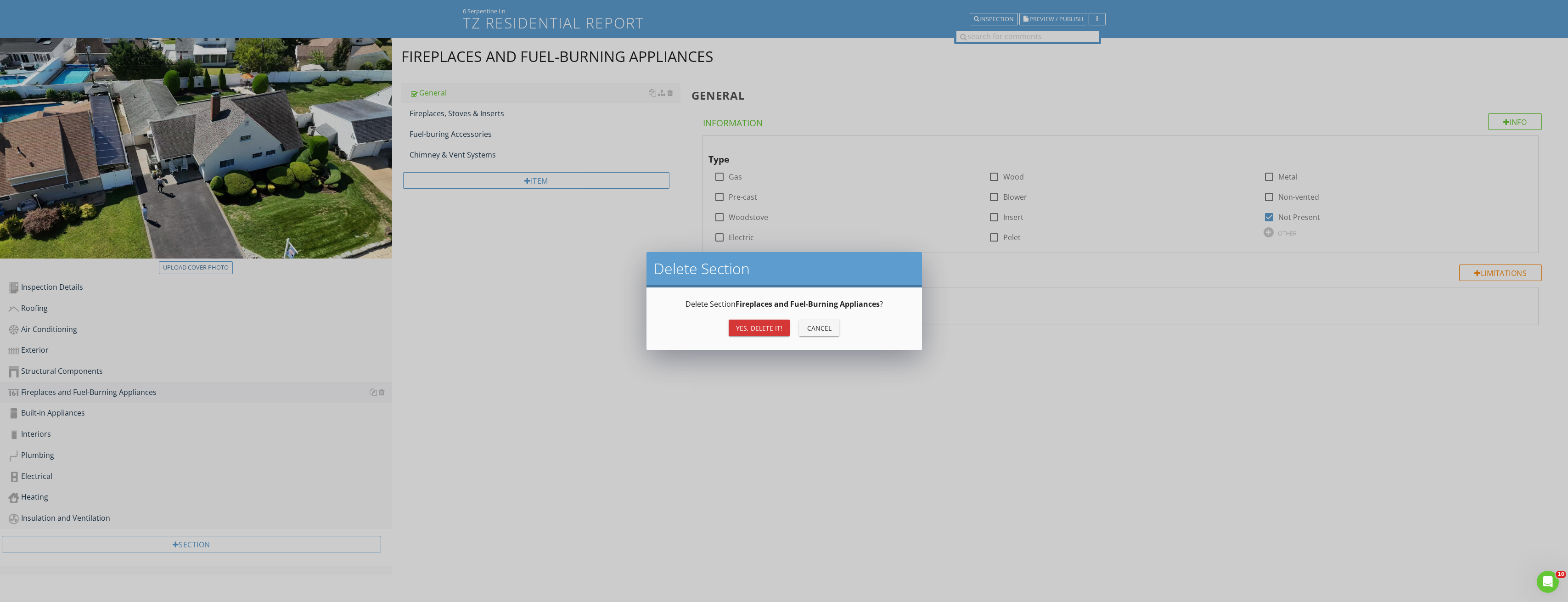
click at [741, 327] on div "Yes, Delete it!" at bounding box center [759, 328] width 46 height 10
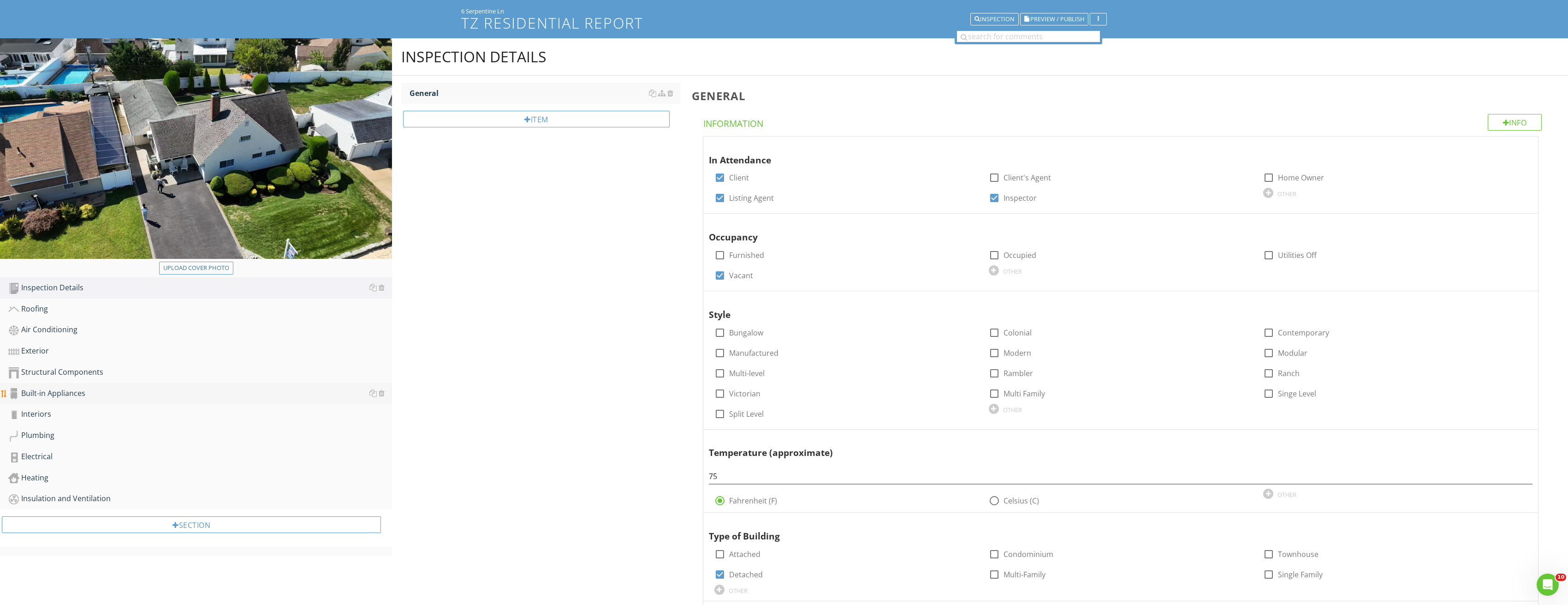
click at [217, 390] on div "Built-in Appliances" at bounding box center [201, 394] width 384 height 12
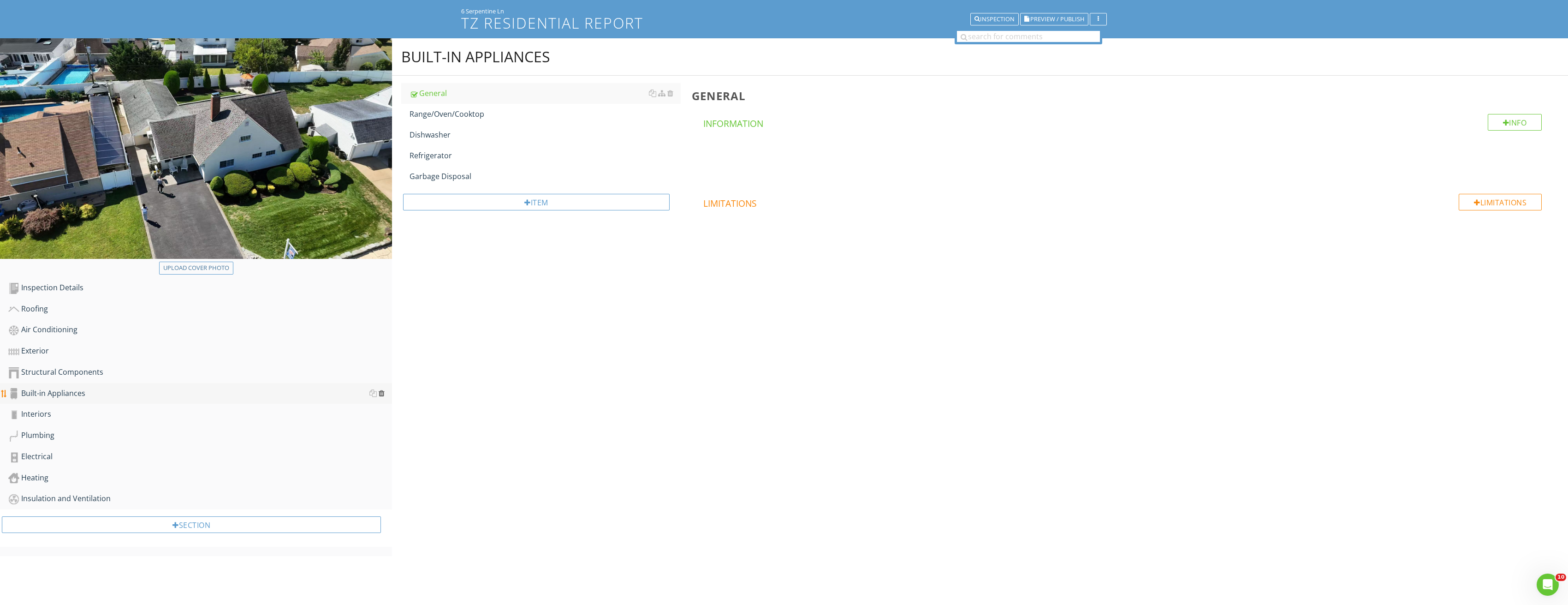
click at [383, 393] on div at bounding box center [381, 393] width 6 height 7
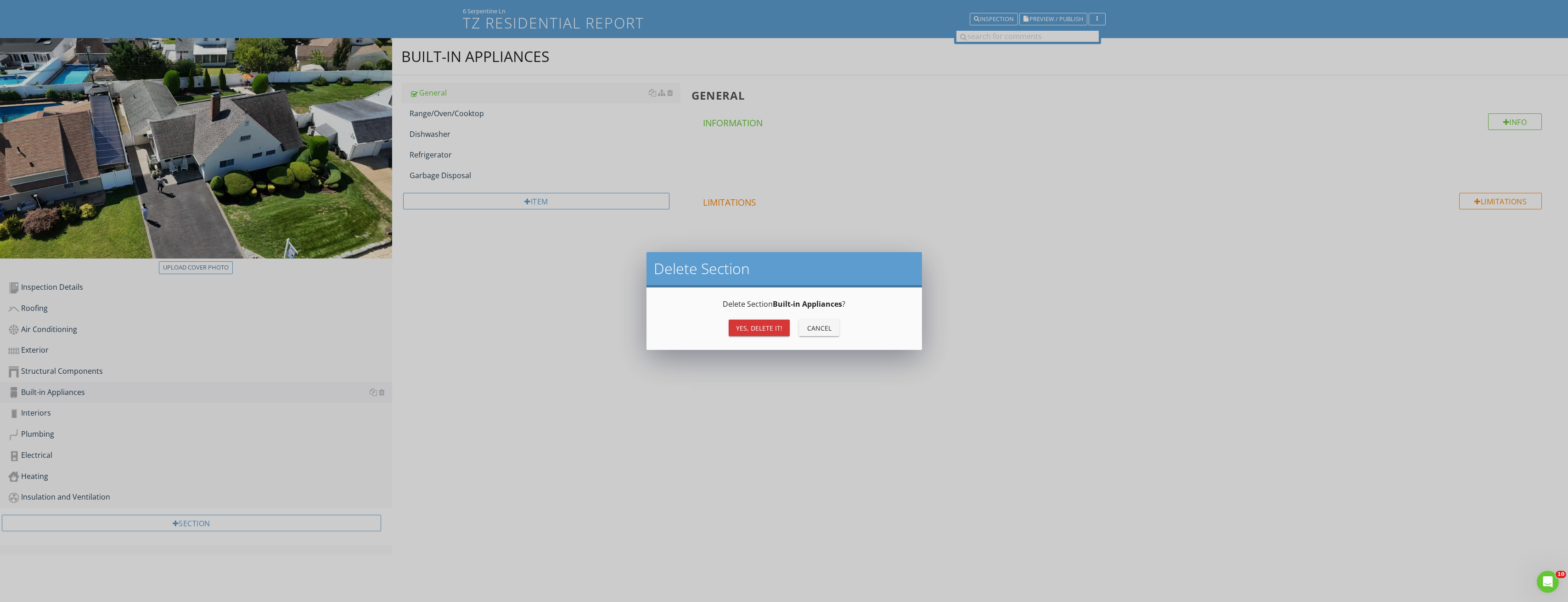
click at [760, 334] on button "Yes, Delete it!" at bounding box center [759, 327] width 61 height 16
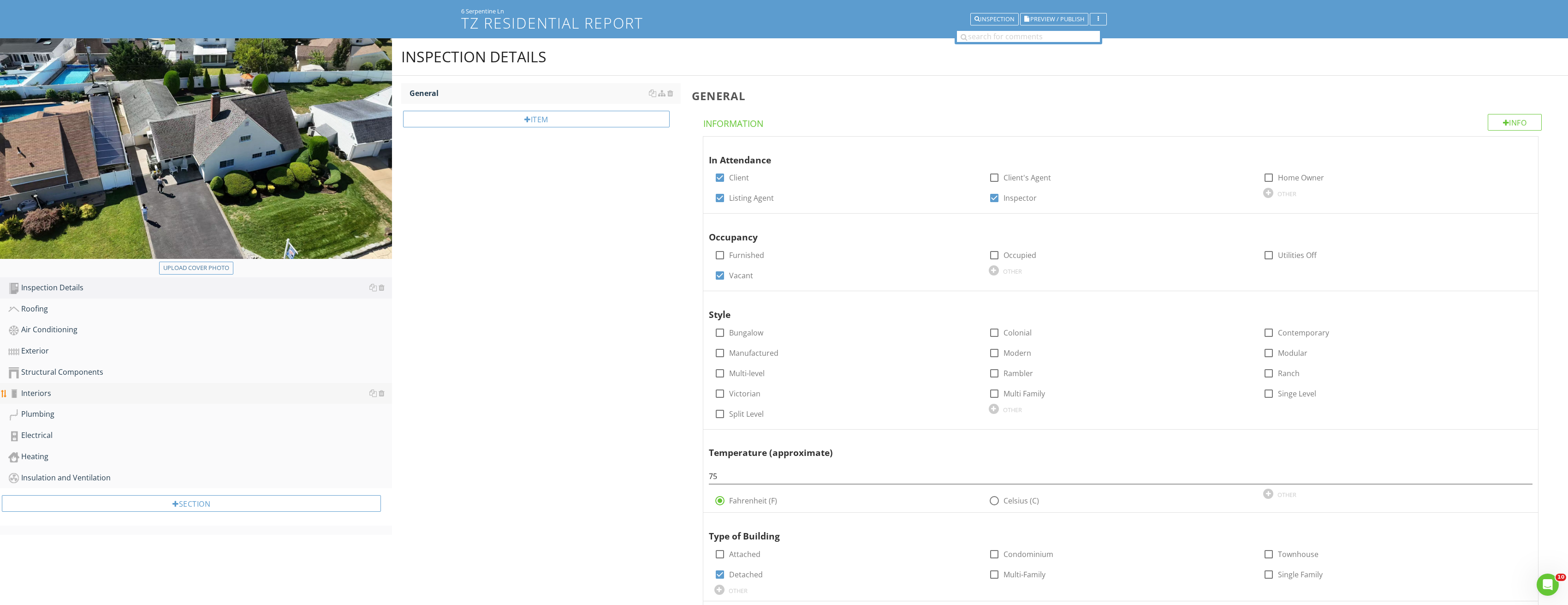
click at [220, 388] on div "Interiors" at bounding box center [201, 394] width 384 height 12
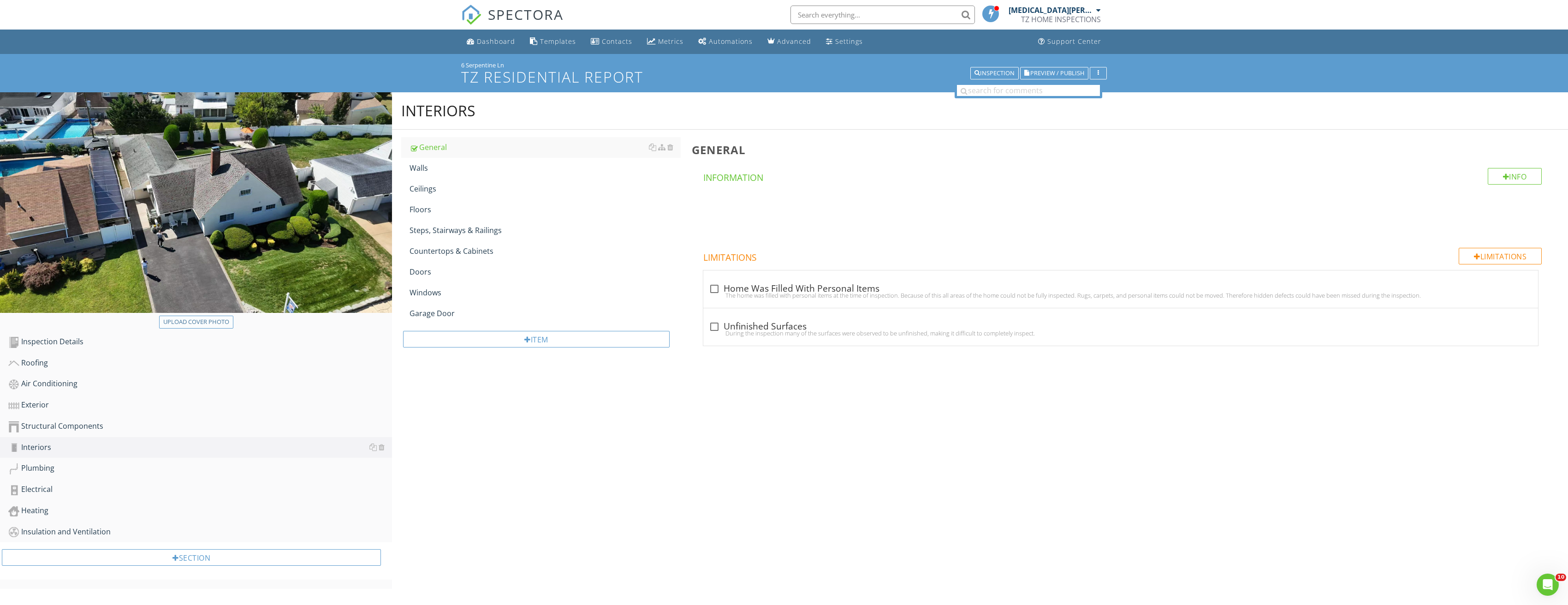
click at [219, 323] on div "Upload cover photo" at bounding box center [196, 322] width 66 height 9
click at [453, 296] on div "Windows" at bounding box center [545, 292] width 271 height 11
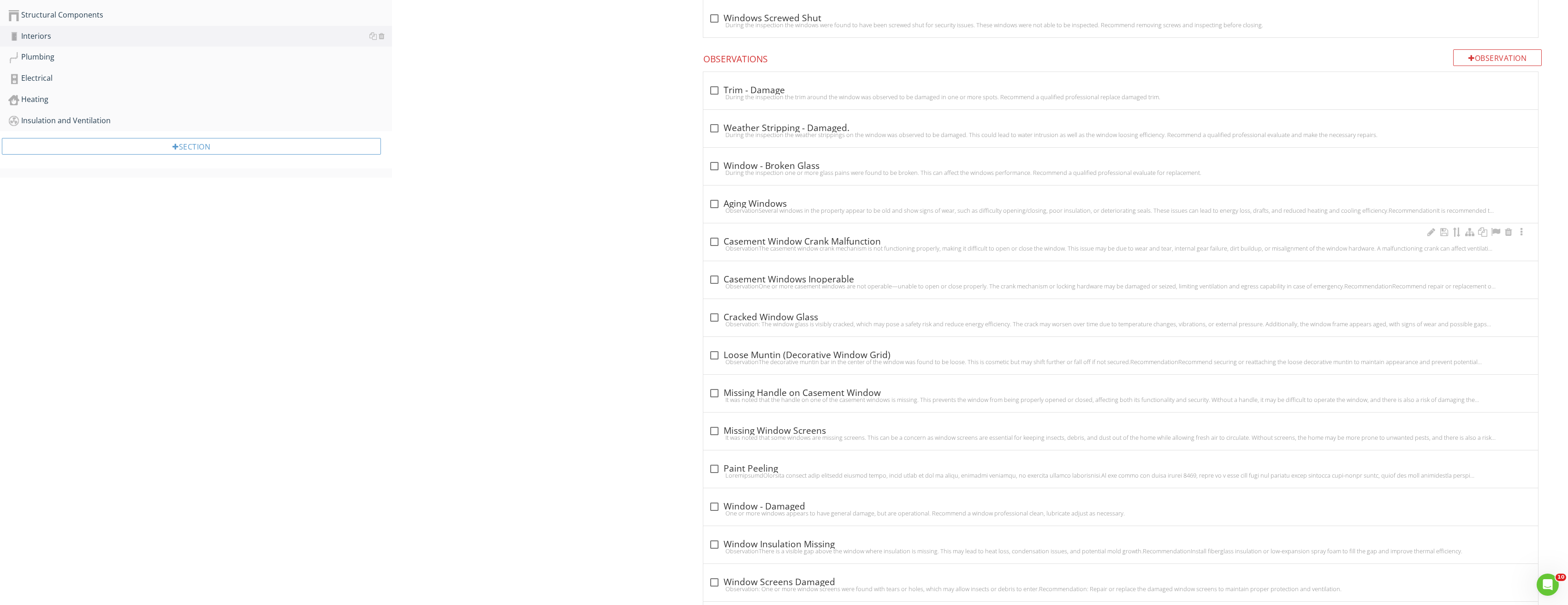
scroll to position [415, 0]
click at [716, 275] on div at bounding box center [715, 276] width 16 height 16
checkbox input "true"
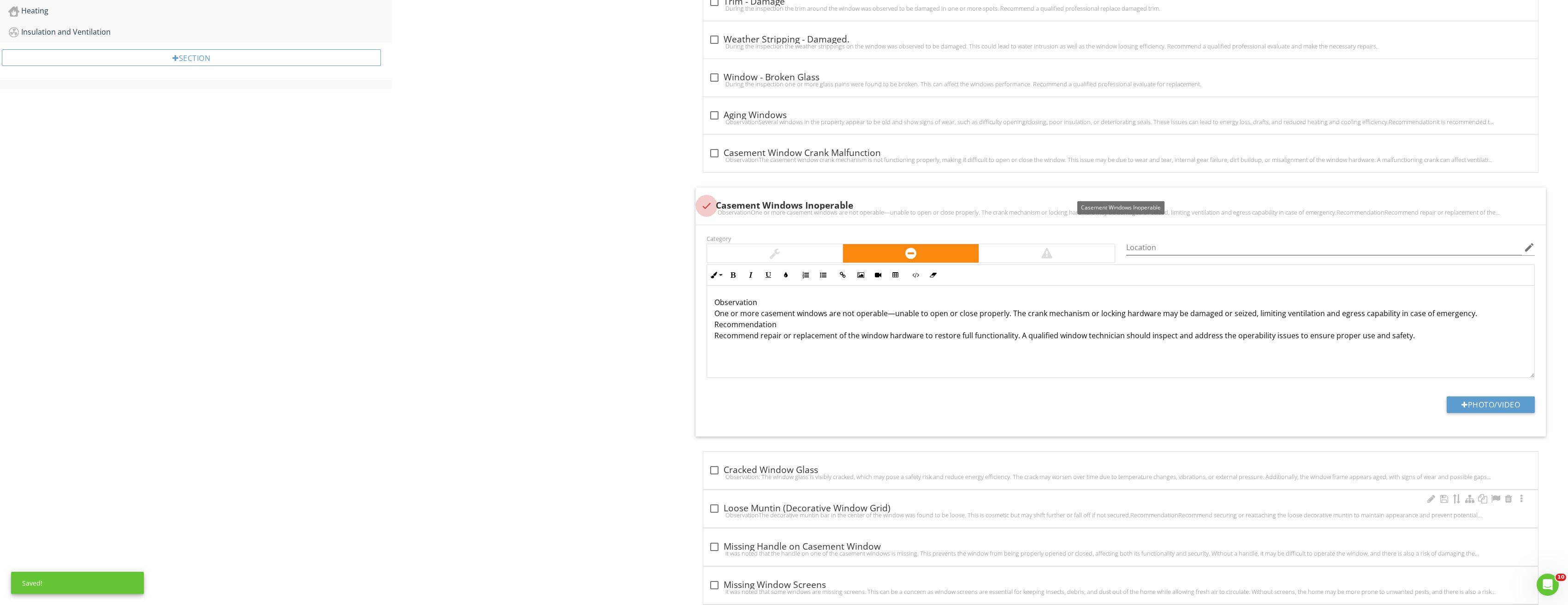
scroll to position [646, 0]
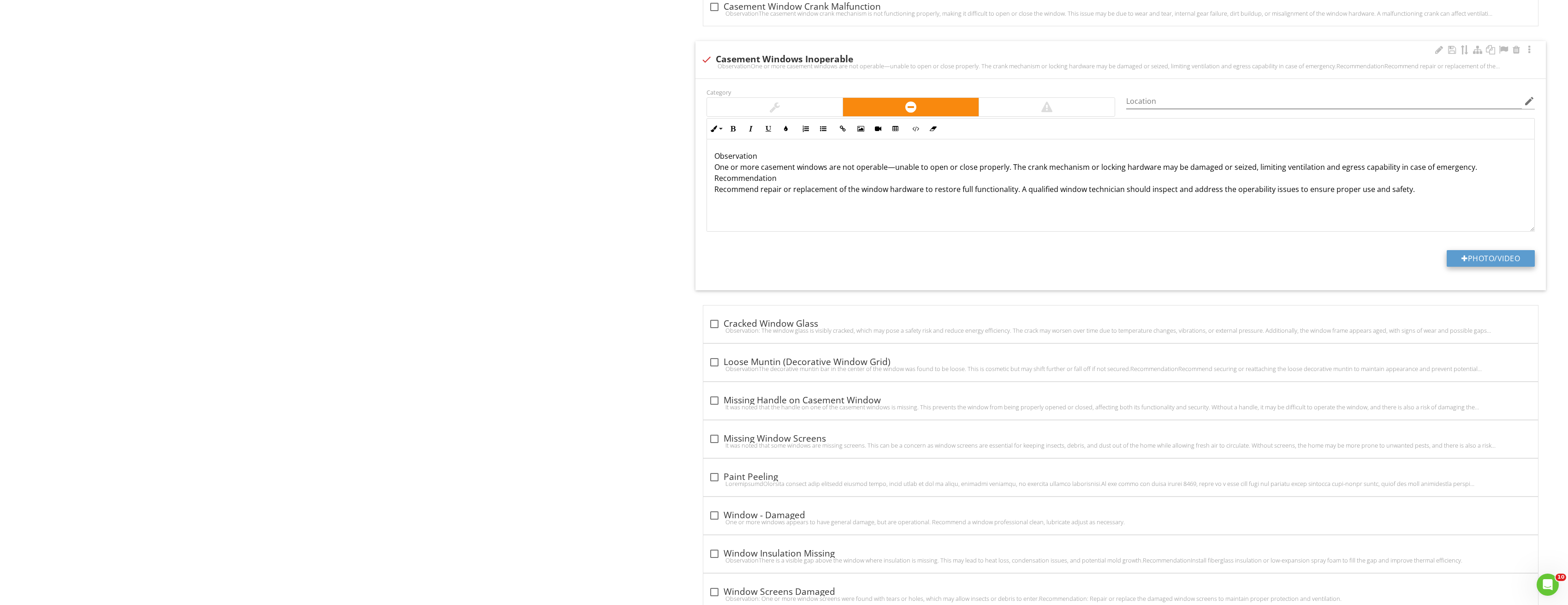
click at [1465, 256] on button "Photo/Video" at bounding box center [1490, 258] width 88 height 17
type input "C:\fakepath\Image_20250827213321_3813.jpg"
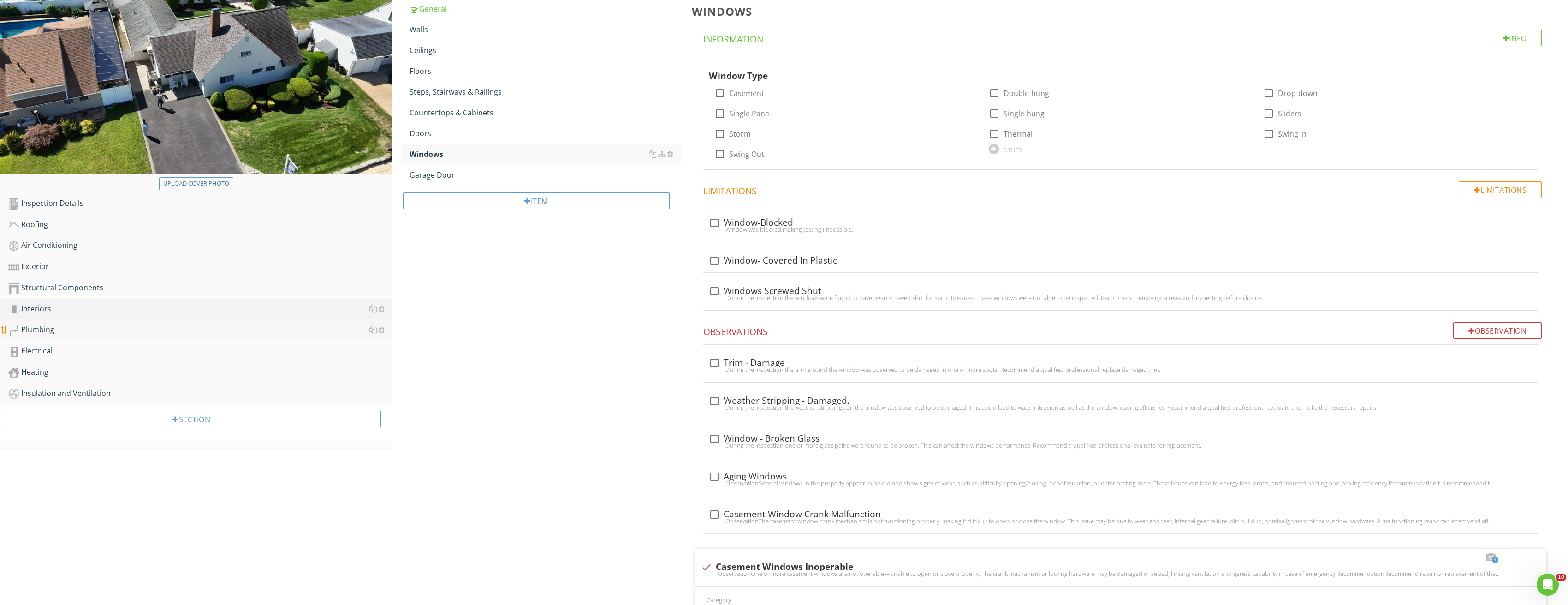
scroll to position [0, 0]
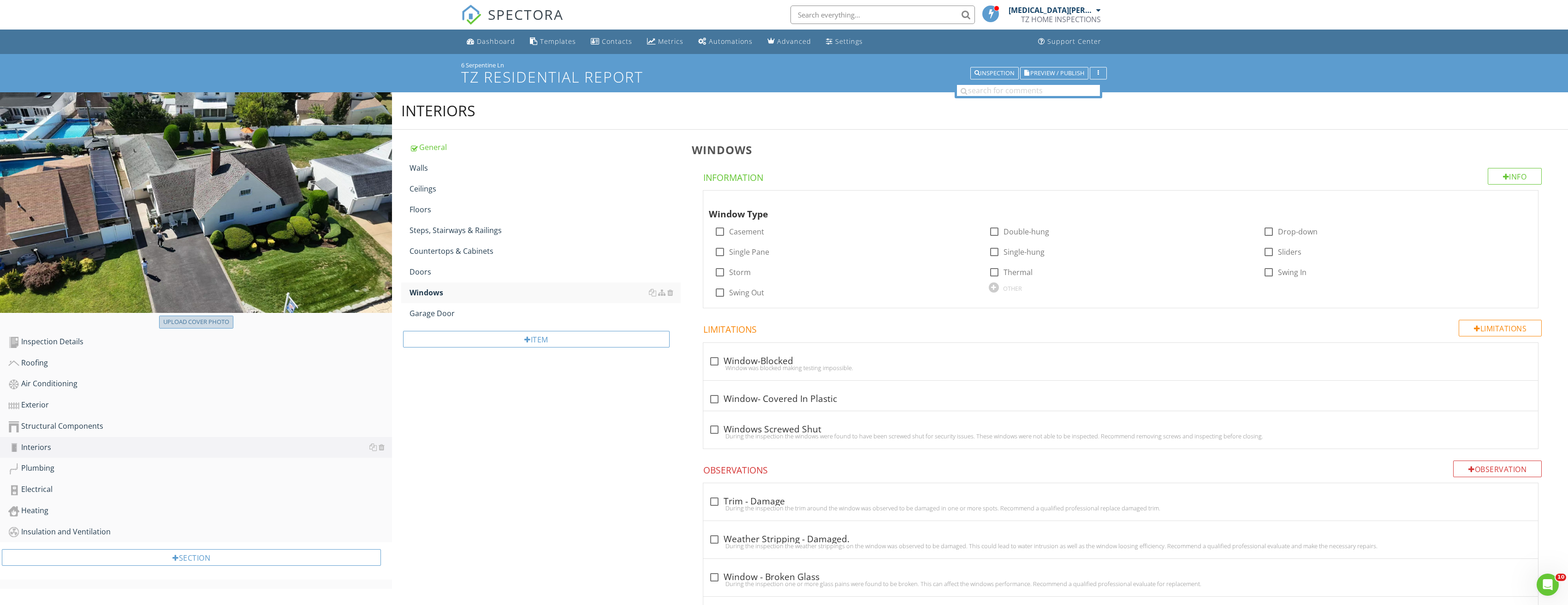
click at [209, 321] on div "Upload cover photo" at bounding box center [196, 322] width 66 height 9
click at [65, 467] on div "Plumbing" at bounding box center [201, 469] width 384 height 12
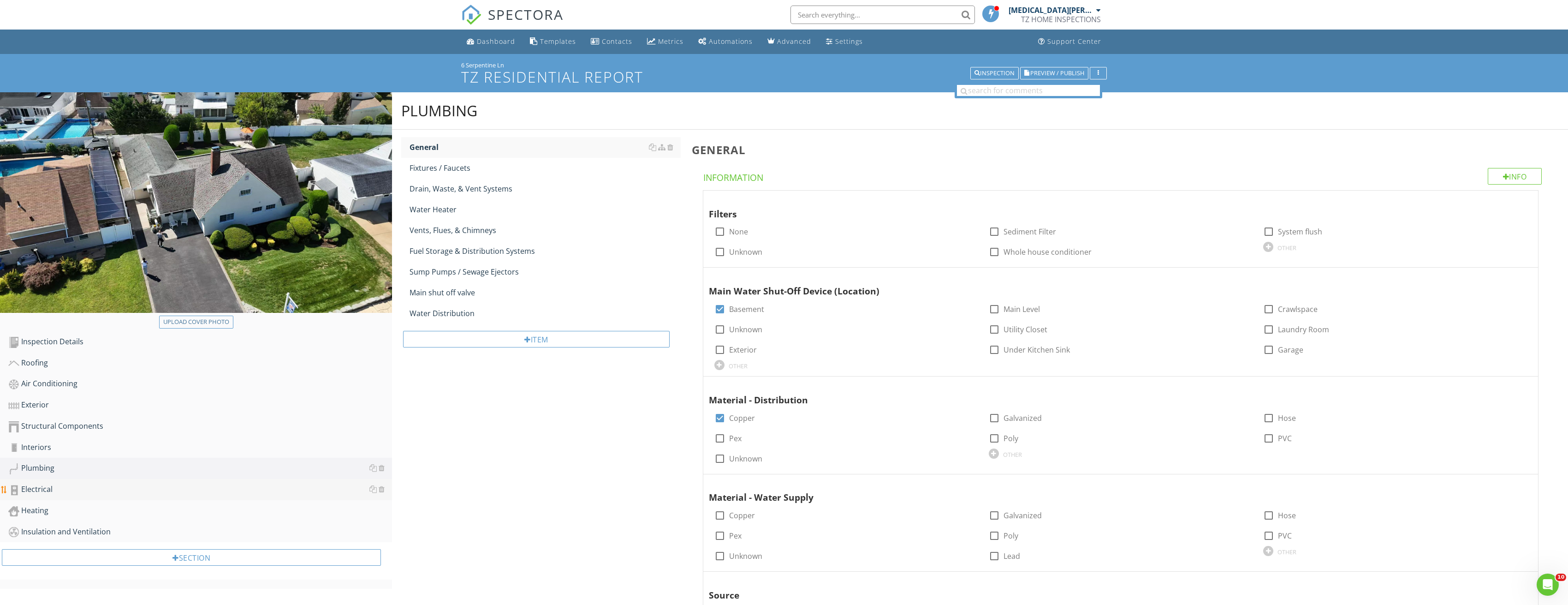
click at [60, 497] on link "Electrical" at bounding box center [201, 489] width 384 height 21
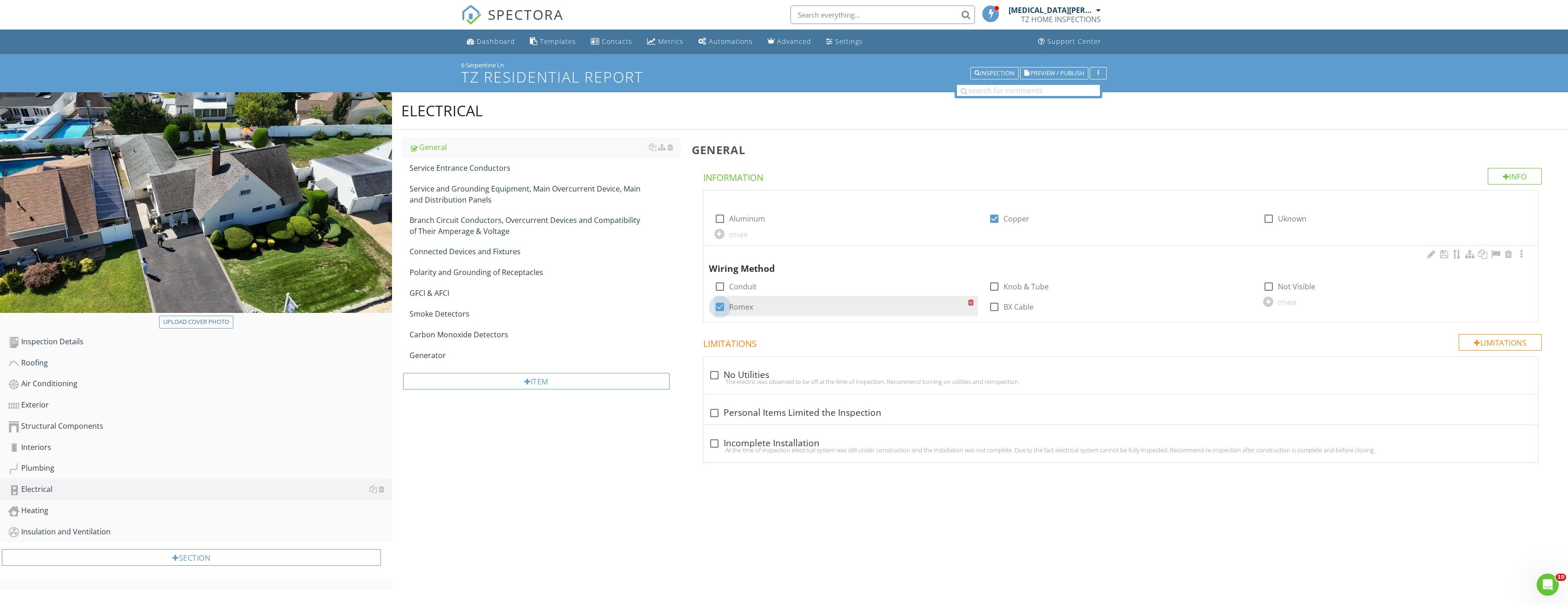
click at [718, 306] on div at bounding box center [720, 307] width 16 height 16
checkbox input "false"
click at [994, 306] on div at bounding box center [994, 307] width 16 height 16
click at [992, 307] on div at bounding box center [994, 307] width 16 height 16
checkbox input "false"
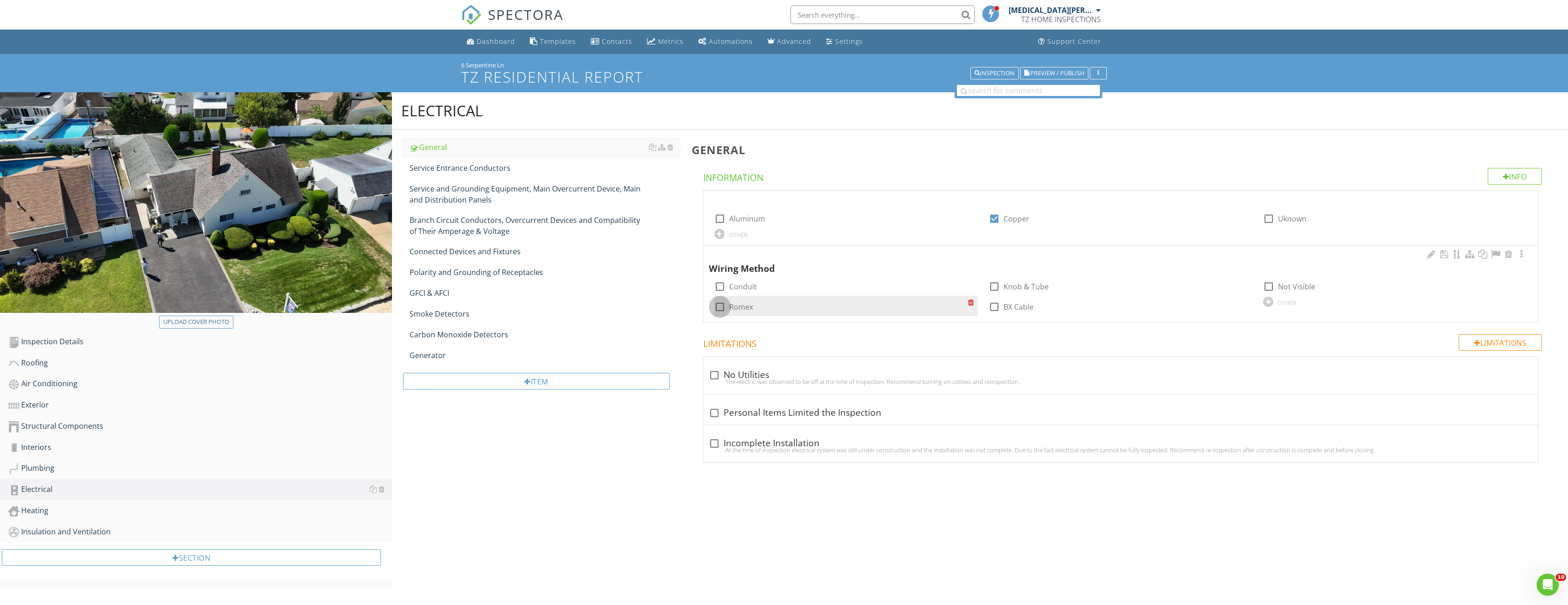
click at [722, 311] on div at bounding box center [720, 307] width 16 height 16
checkbox input "true"
click at [475, 158] on link "Service Entrance Conductors" at bounding box center [545, 168] width 271 height 20
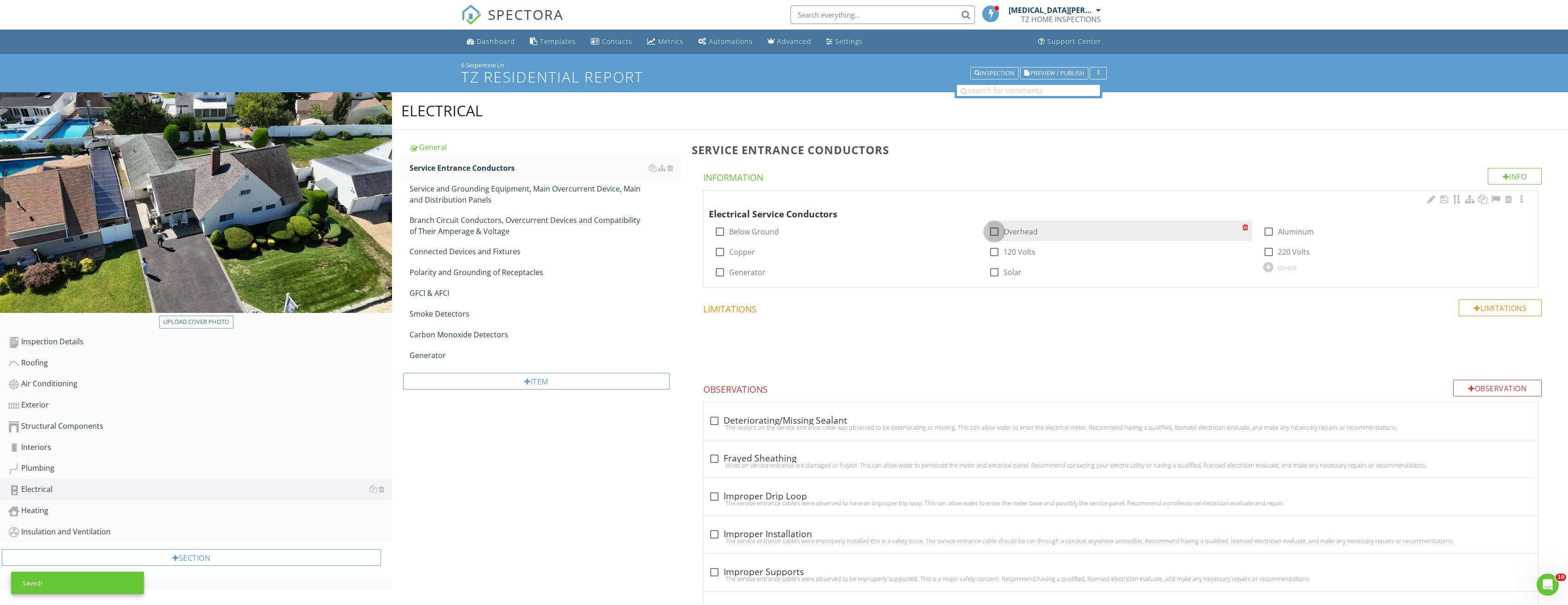
click at [993, 229] on div at bounding box center [994, 232] width 16 height 16
checkbox input "true"
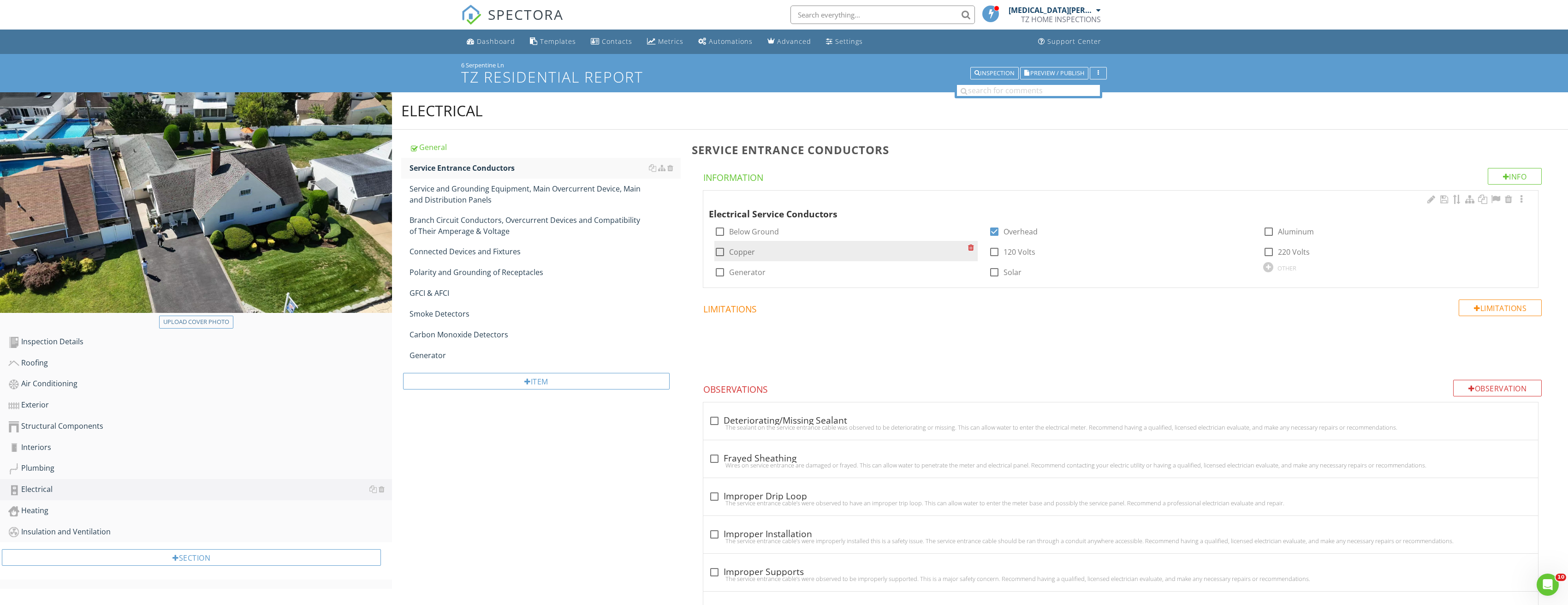
click at [721, 250] on div at bounding box center [720, 252] width 16 height 16
checkbox input "true"
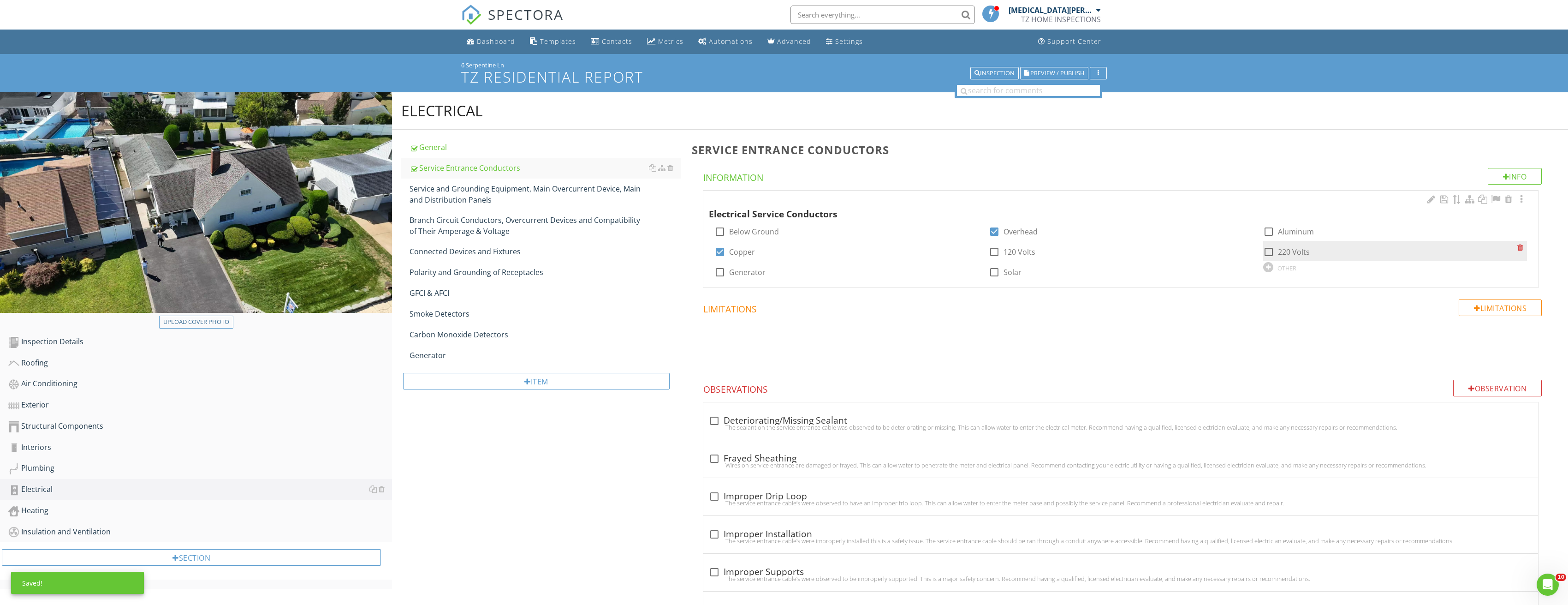
click at [1264, 253] on div at bounding box center [1268, 252] width 16 height 16
checkbox input "true"
click at [1523, 195] on div at bounding box center [1521, 199] width 11 height 9
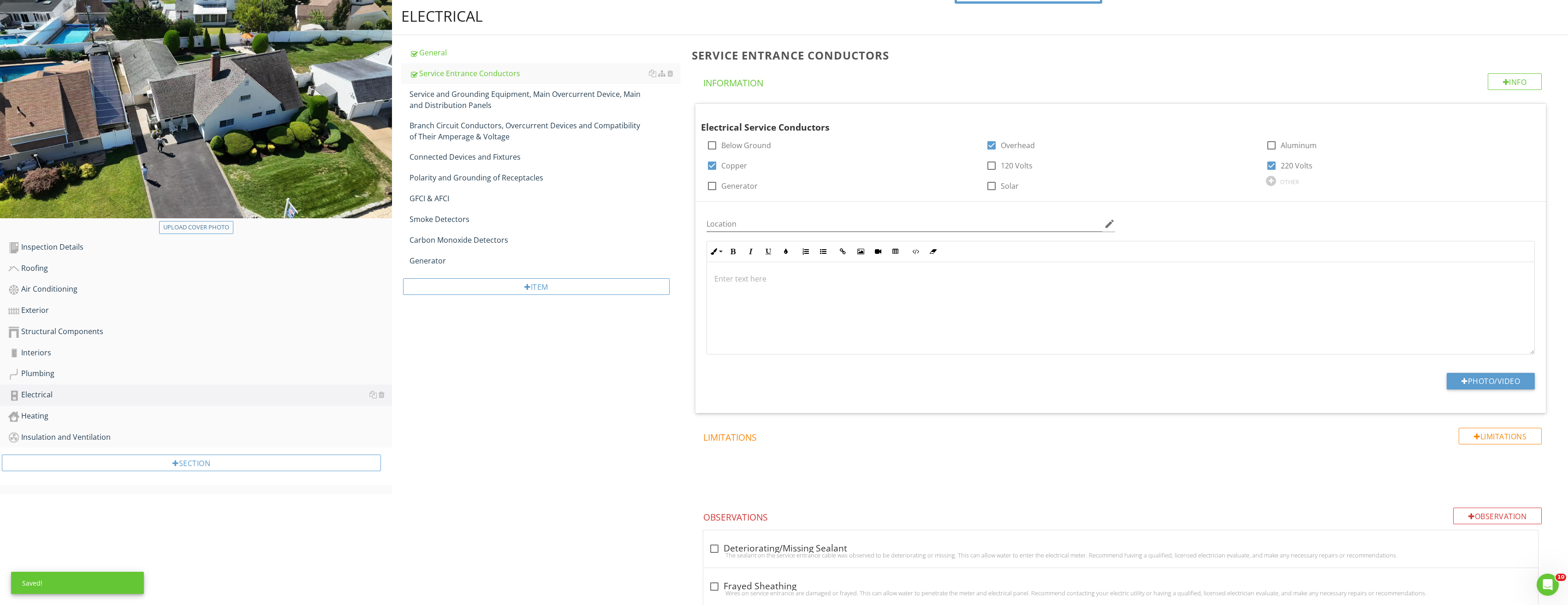
scroll to position [231, 0]
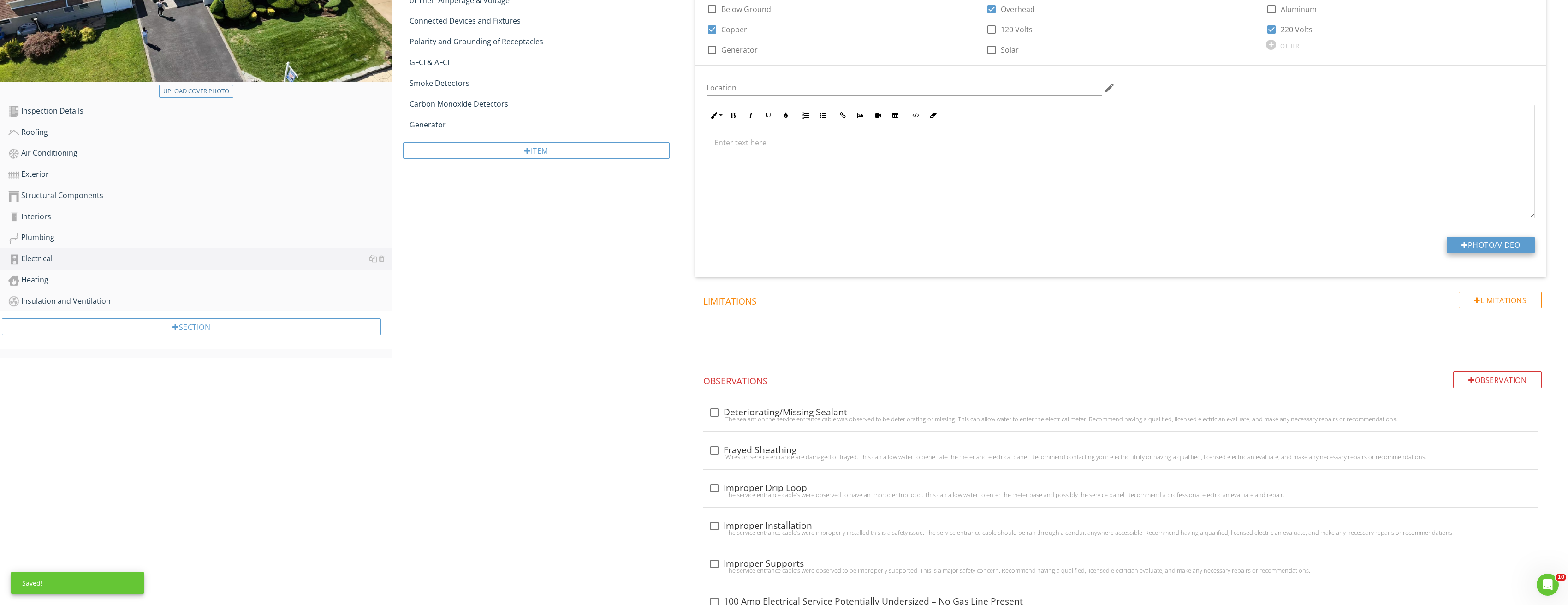
click at [1487, 248] on button "Photo/Video" at bounding box center [1490, 245] width 88 height 17
type input "C:\fakepath\Image_20250827213321_3802.jpg"
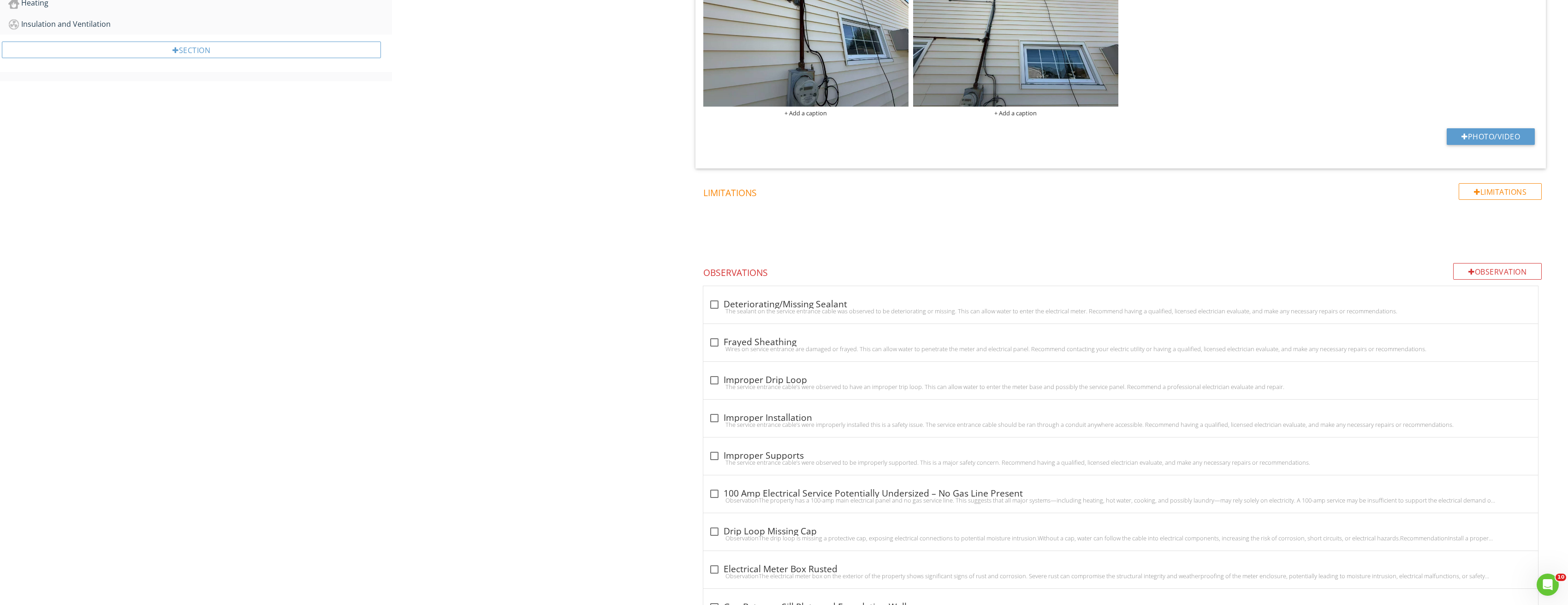
scroll to position [692, 0]
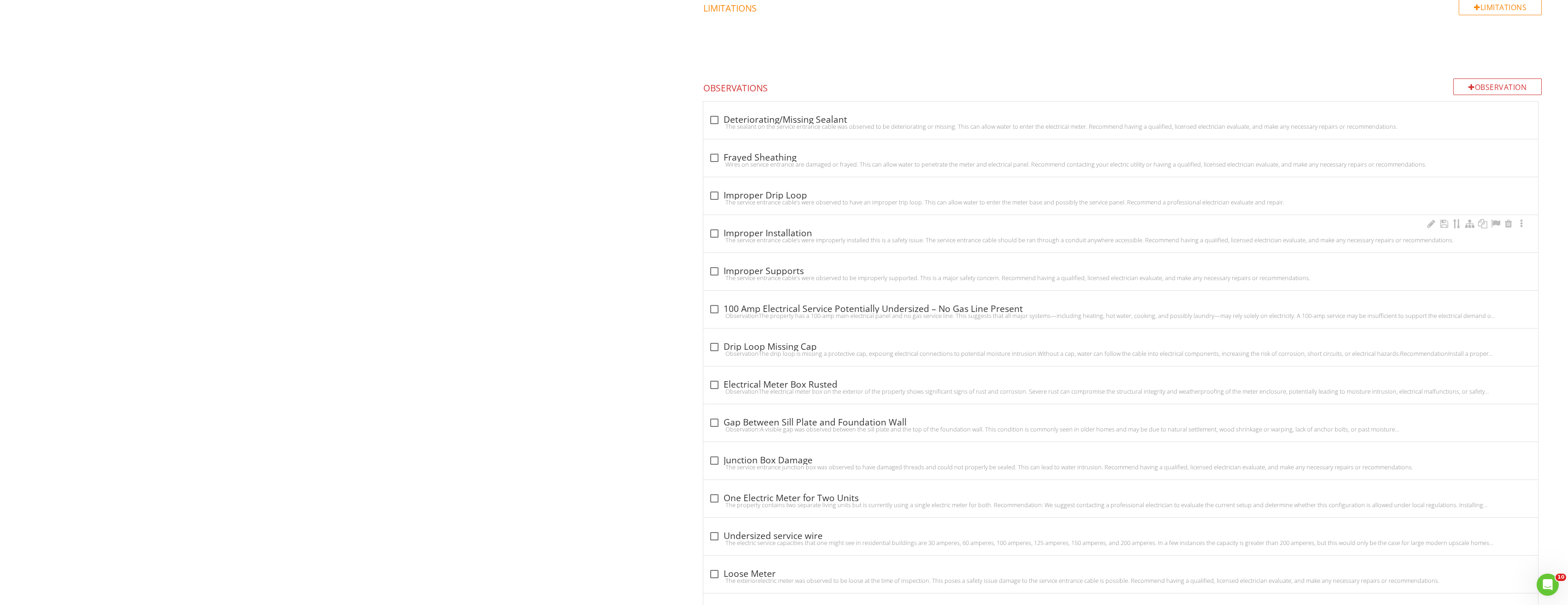
click at [714, 237] on div "The service entrance cable’s were improperly installed this is a safety issue. …" at bounding box center [1121, 240] width 824 height 7
checkbox input "true"
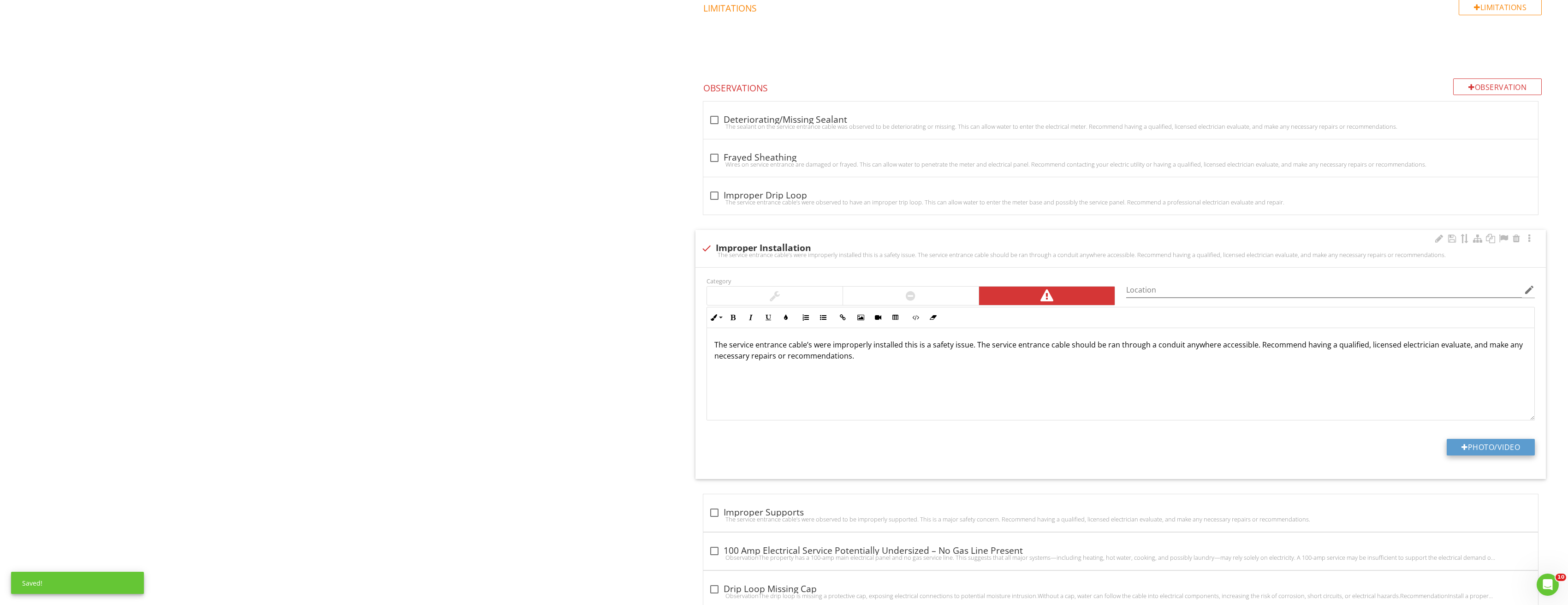
click at [1487, 451] on button "Photo/Video" at bounding box center [1490, 447] width 88 height 17
type input "C:\fakepath\Image_20250827213321_3803.jpg"
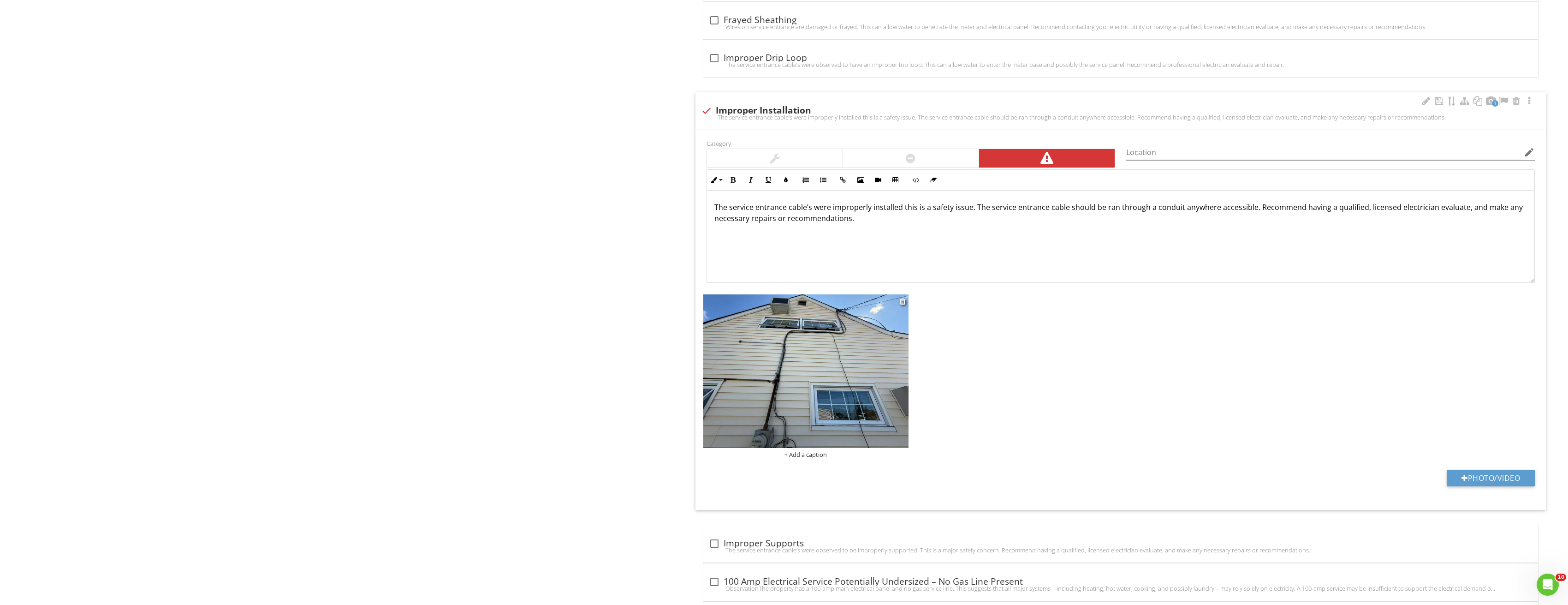
scroll to position [831, 0]
click at [849, 327] on img at bounding box center [806, 371] width 205 height 154
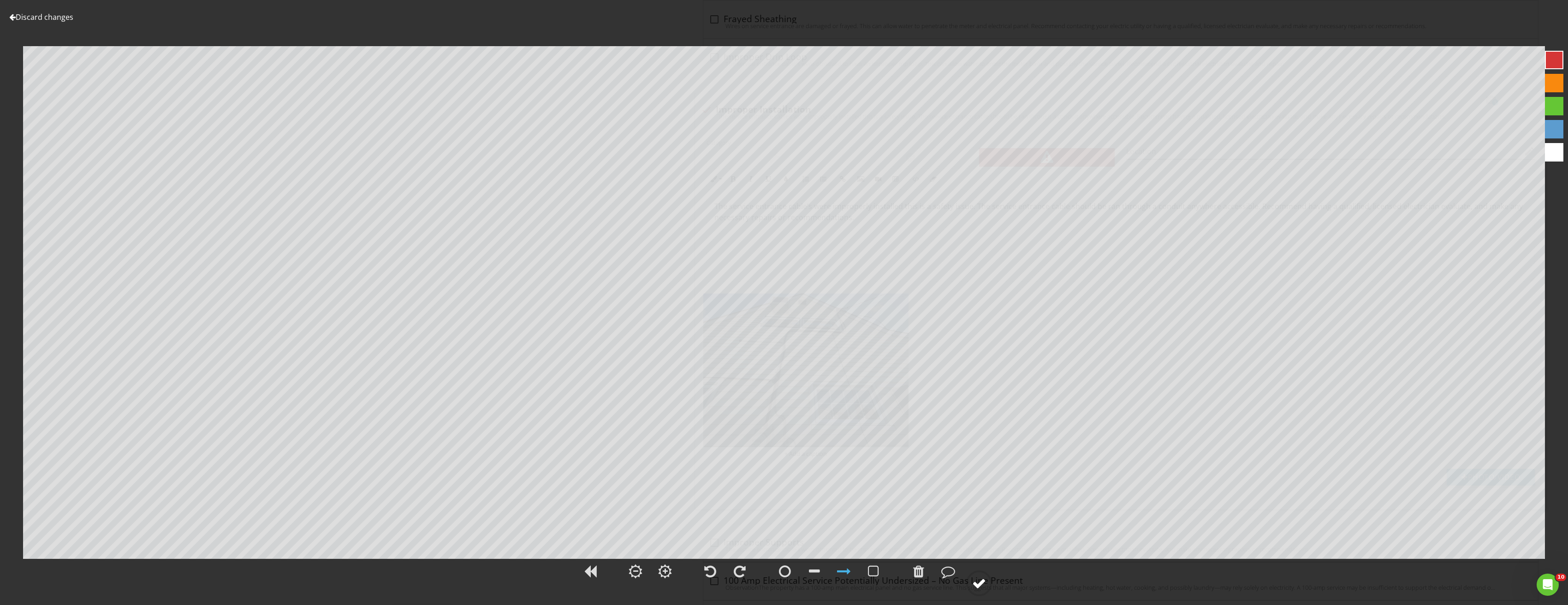
click at [976, 581] on div at bounding box center [979, 583] width 14 height 14
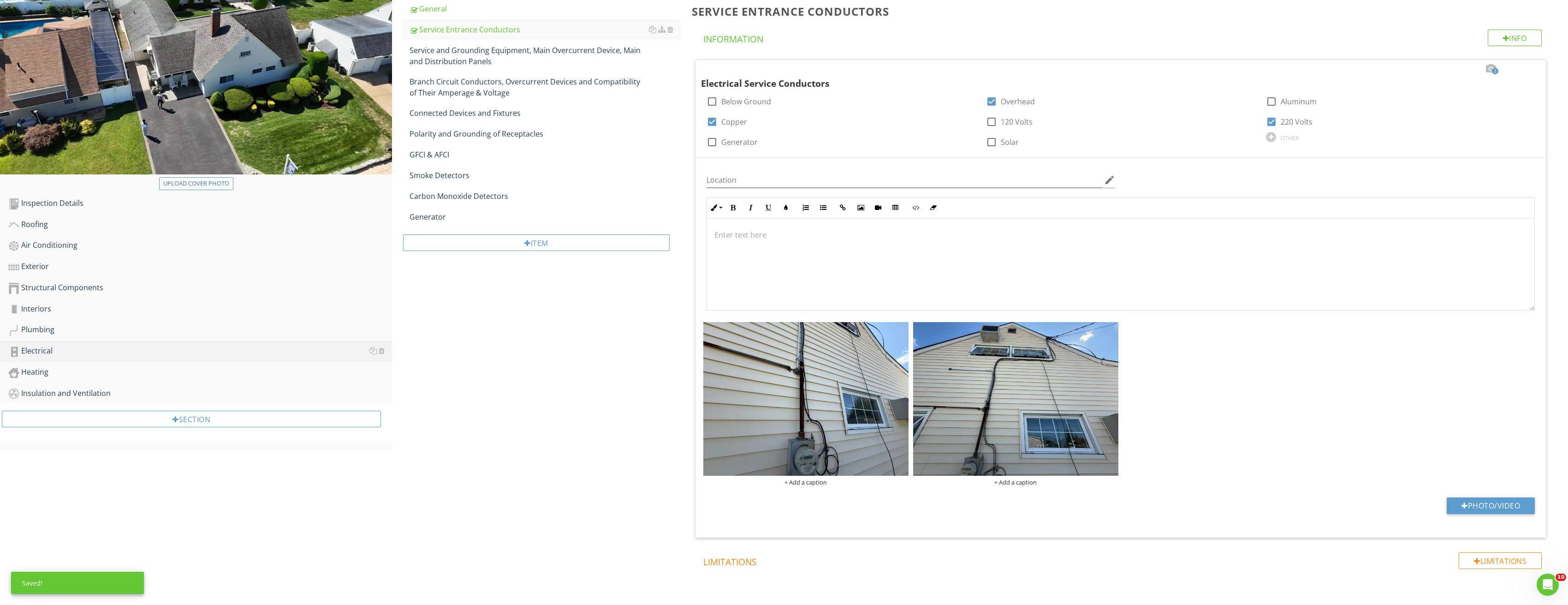
scroll to position [0, 0]
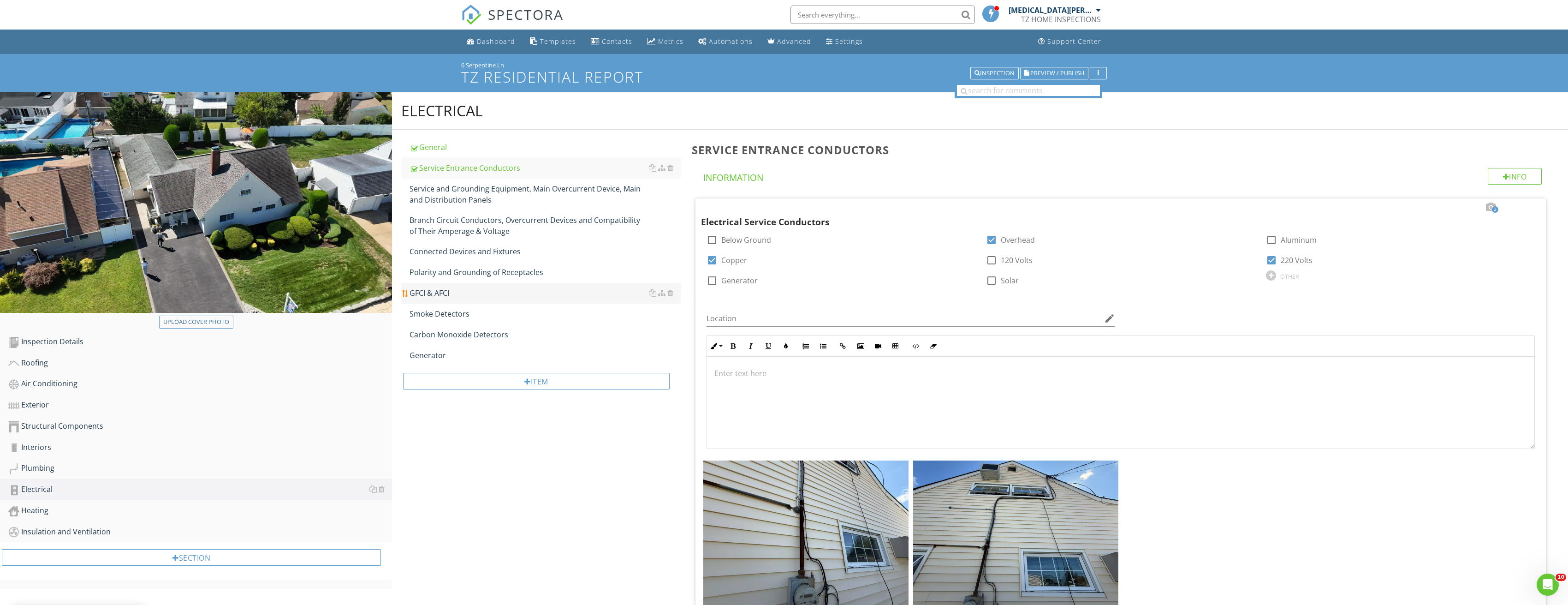
click at [465, 293] on div "GFCI & AFCI" at bounding box center [545, 293] width 271 height 11
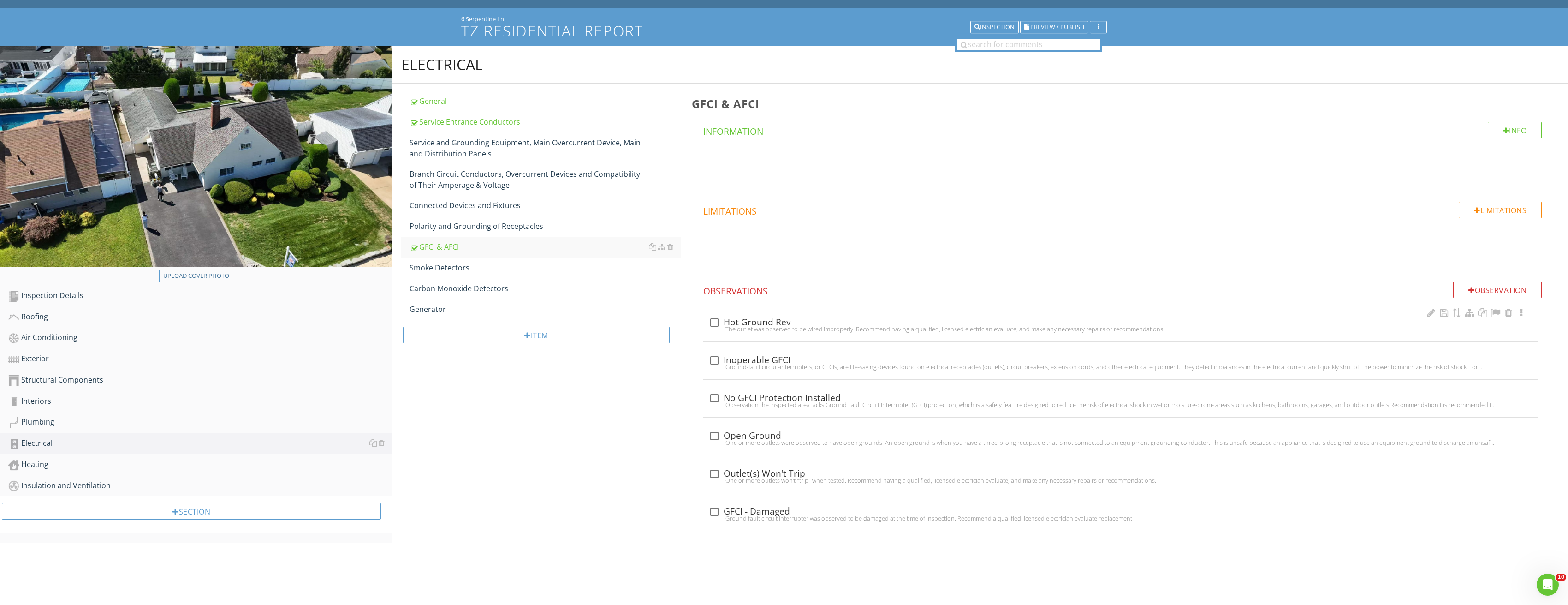
scroll to position [54, 0]
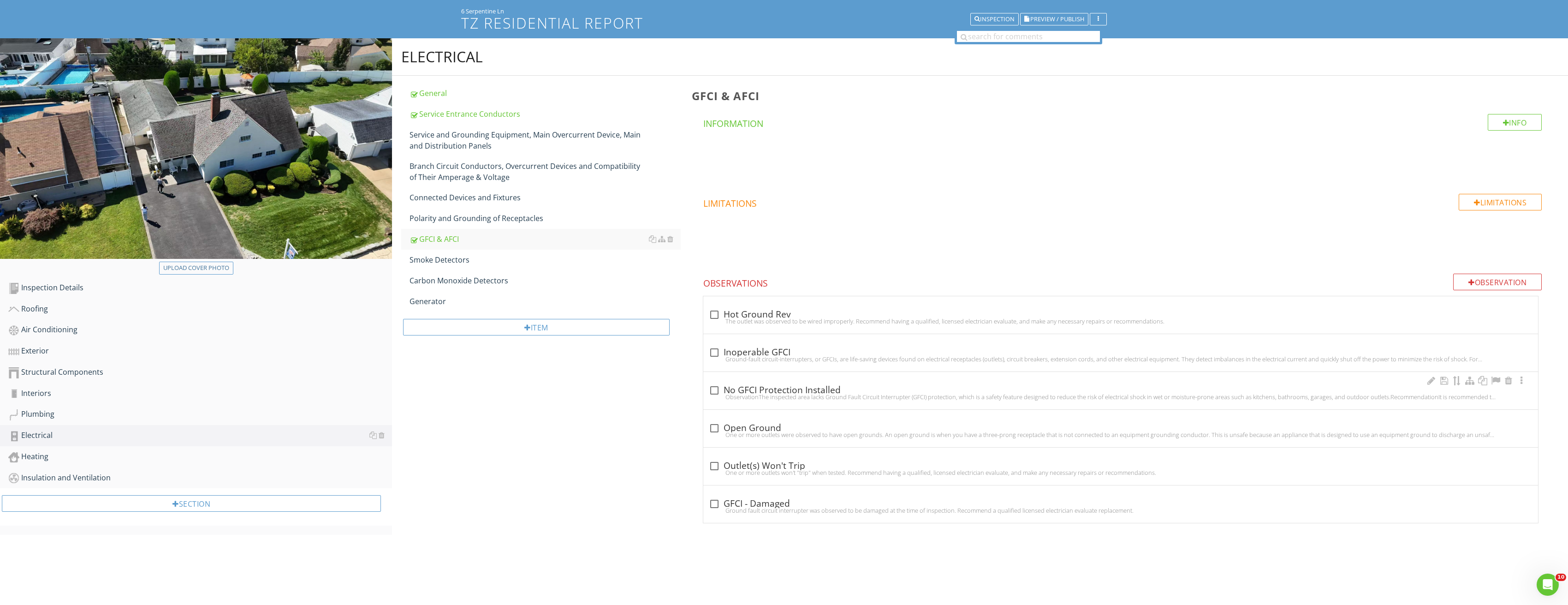
click at [712, 389] on div at bounding box center [715, 390] width 16 height 16
checkbox input "true"
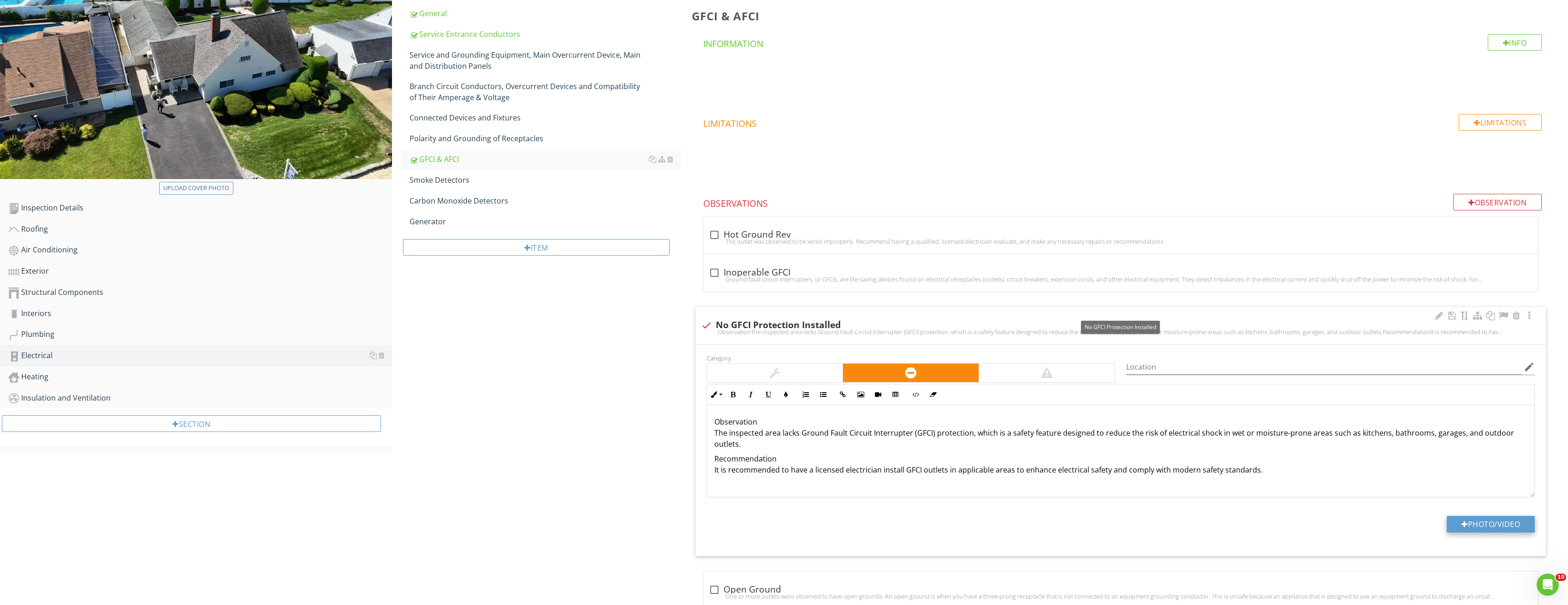
scroll to position [237, 0]
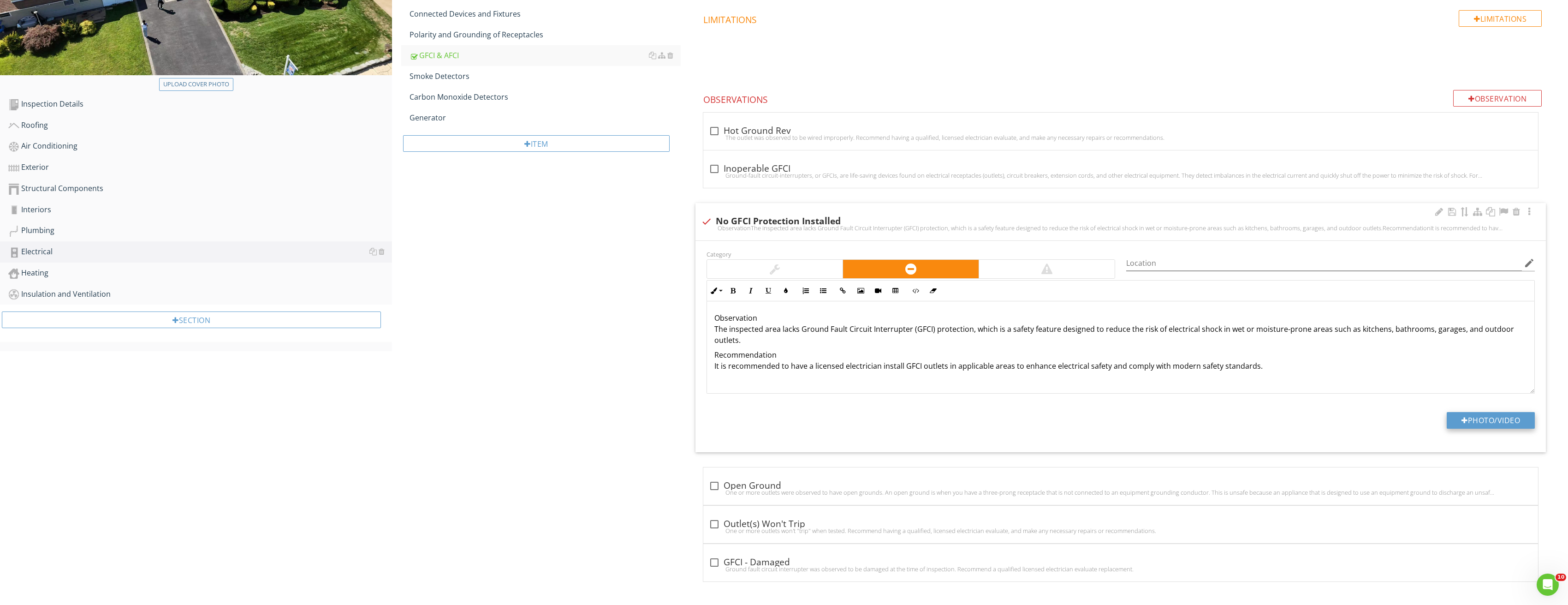
click at [1484, 417] on button "Photo/Video" at bounding box center [1490, 420] width 88 height 17
type input "C:\fakepath\Image_20250827213320_3822.jpg"
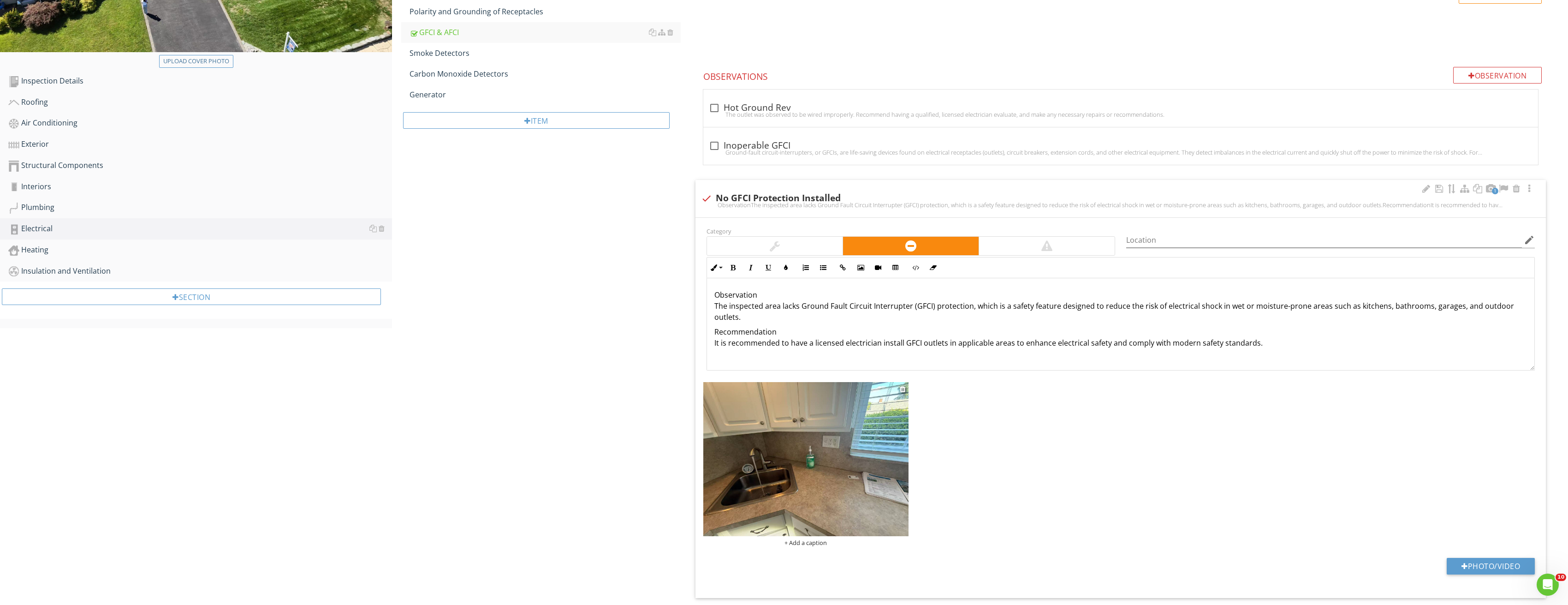
scroll to position [376, 0]
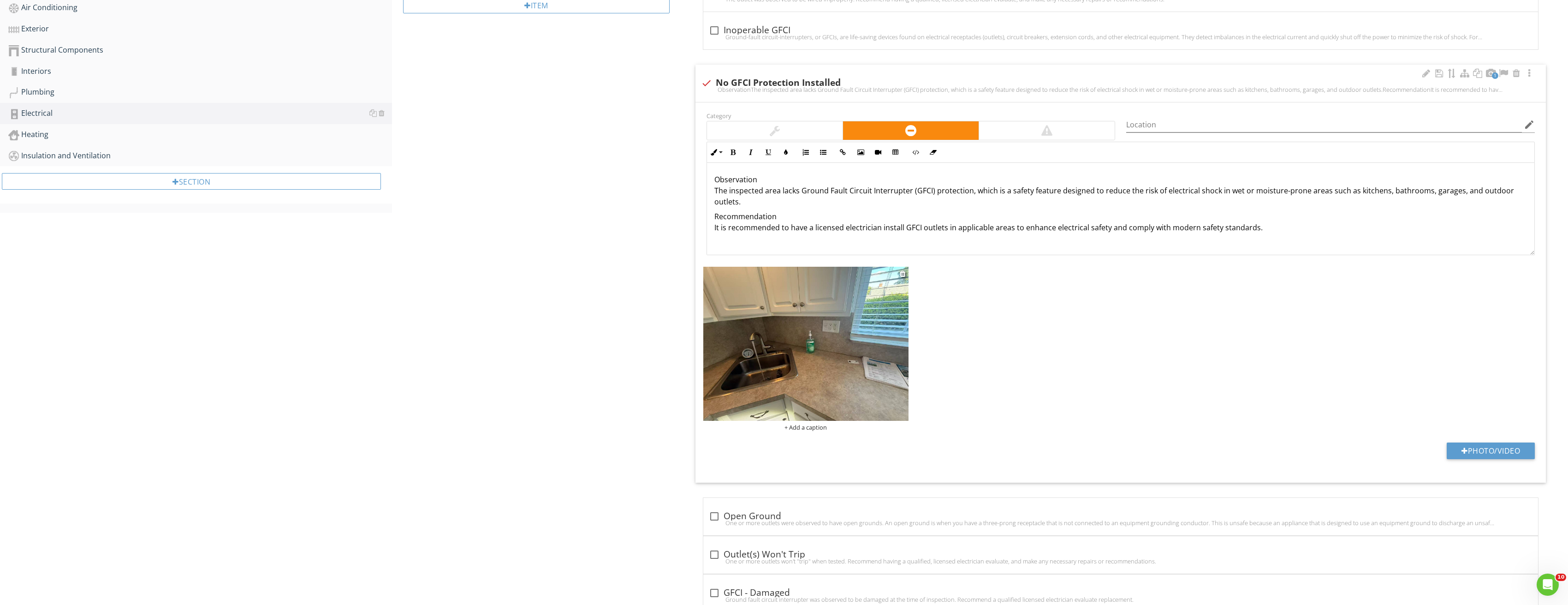
click at [849, 346] on img at bounding box center [806, 344] width 205 height 154
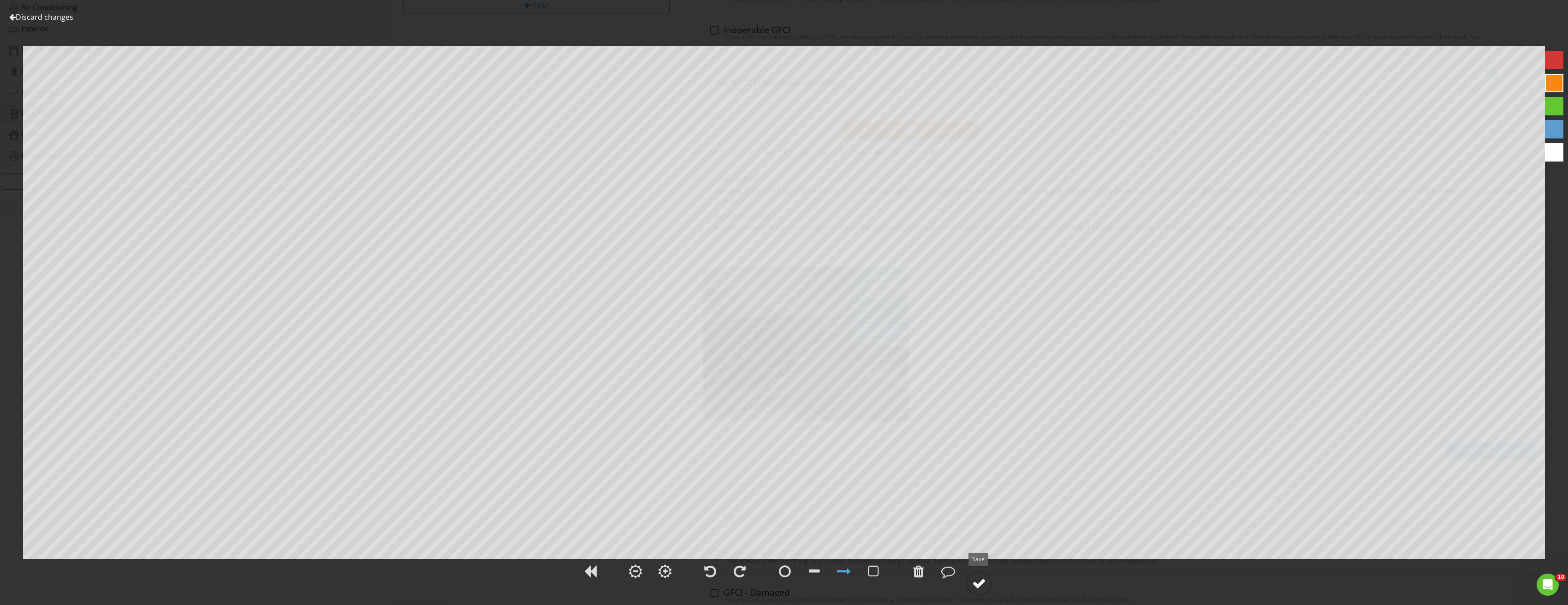
click at [979, 577] on div at bounding box center [979, 583] width 14 height 14
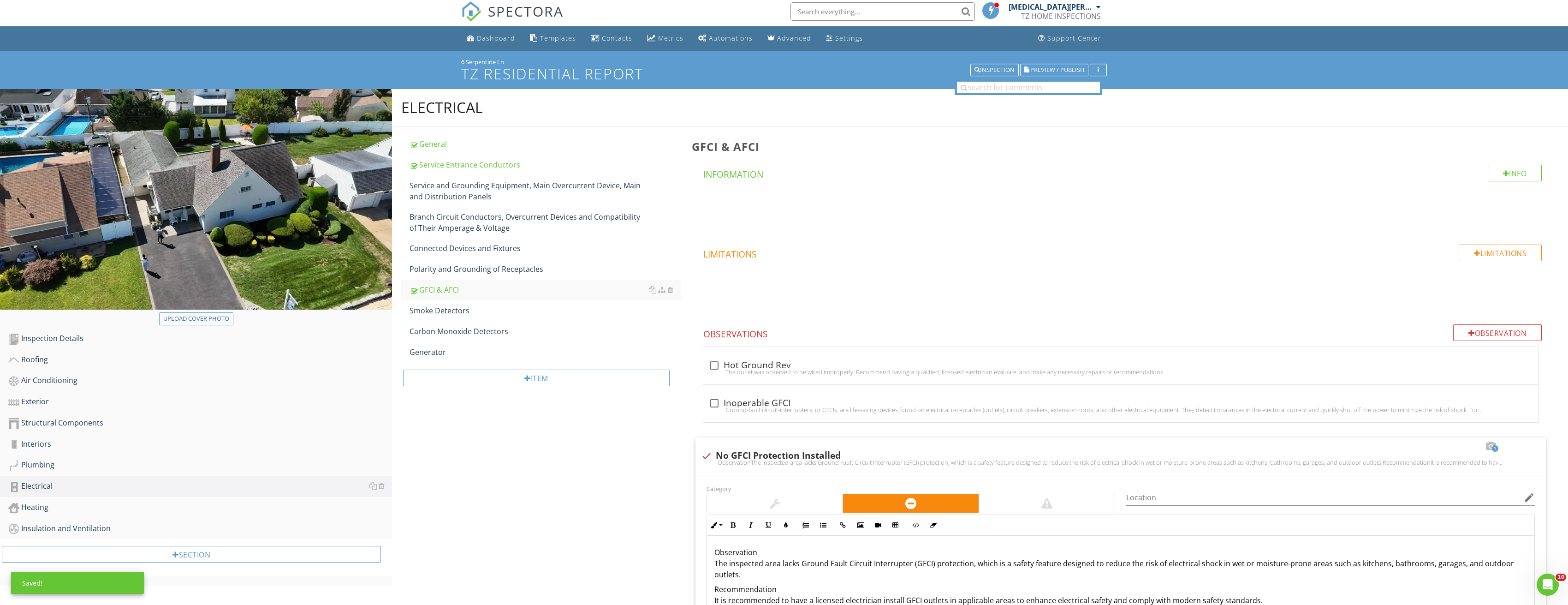
scroll to position [0, 0]
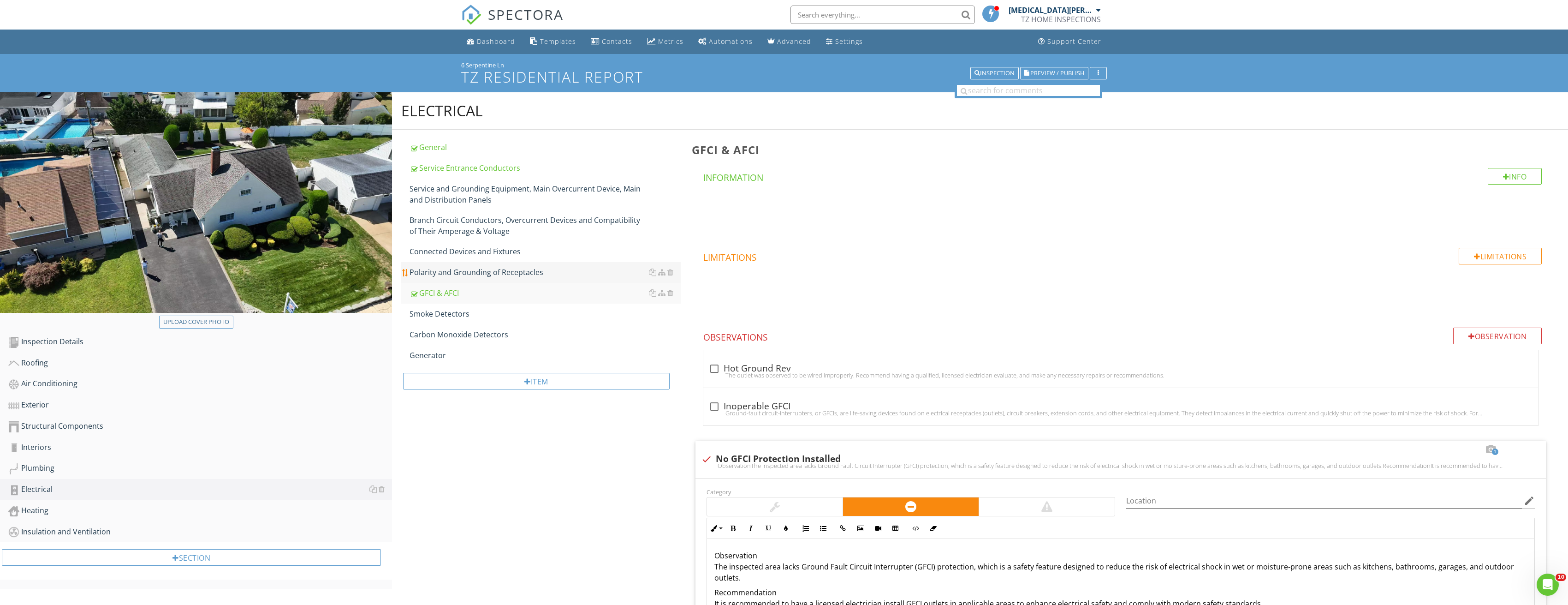
click at [453, 272] on div "Polarity and Grounding of Receptacles" at bounding box center [545, 272] width 271 height 11
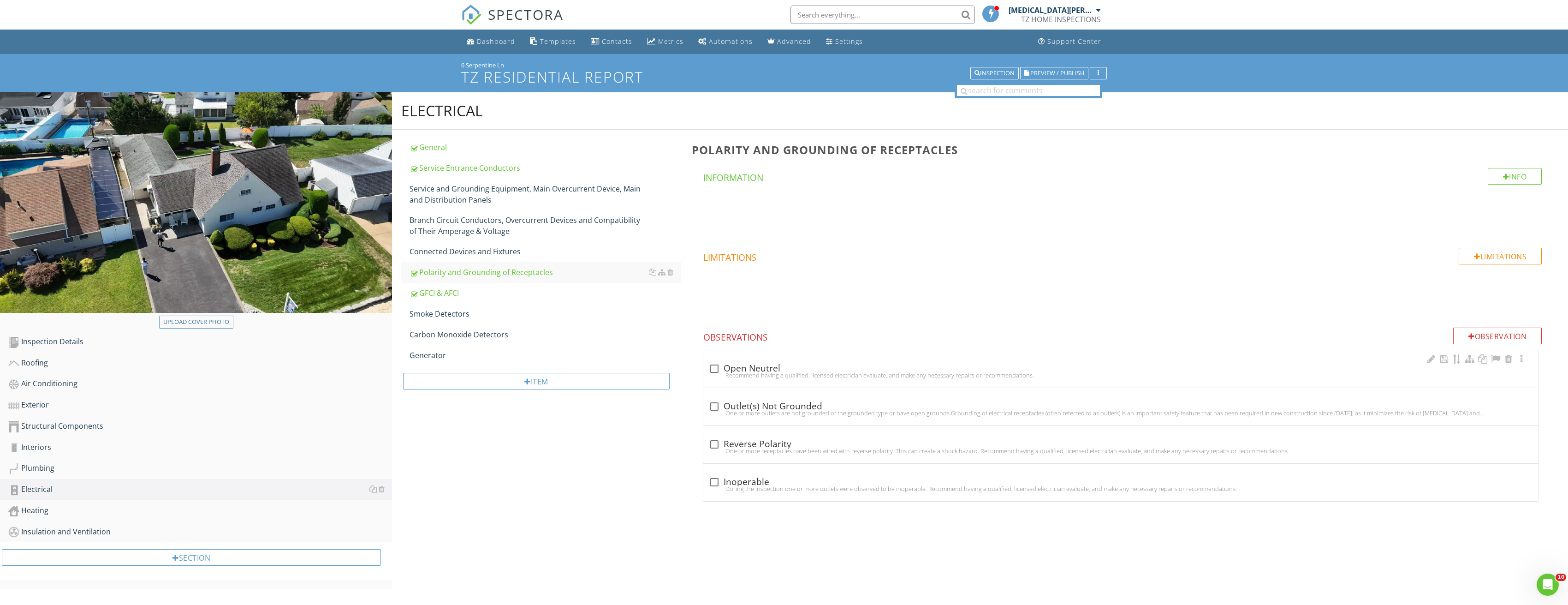
scroll to position [46, 0]
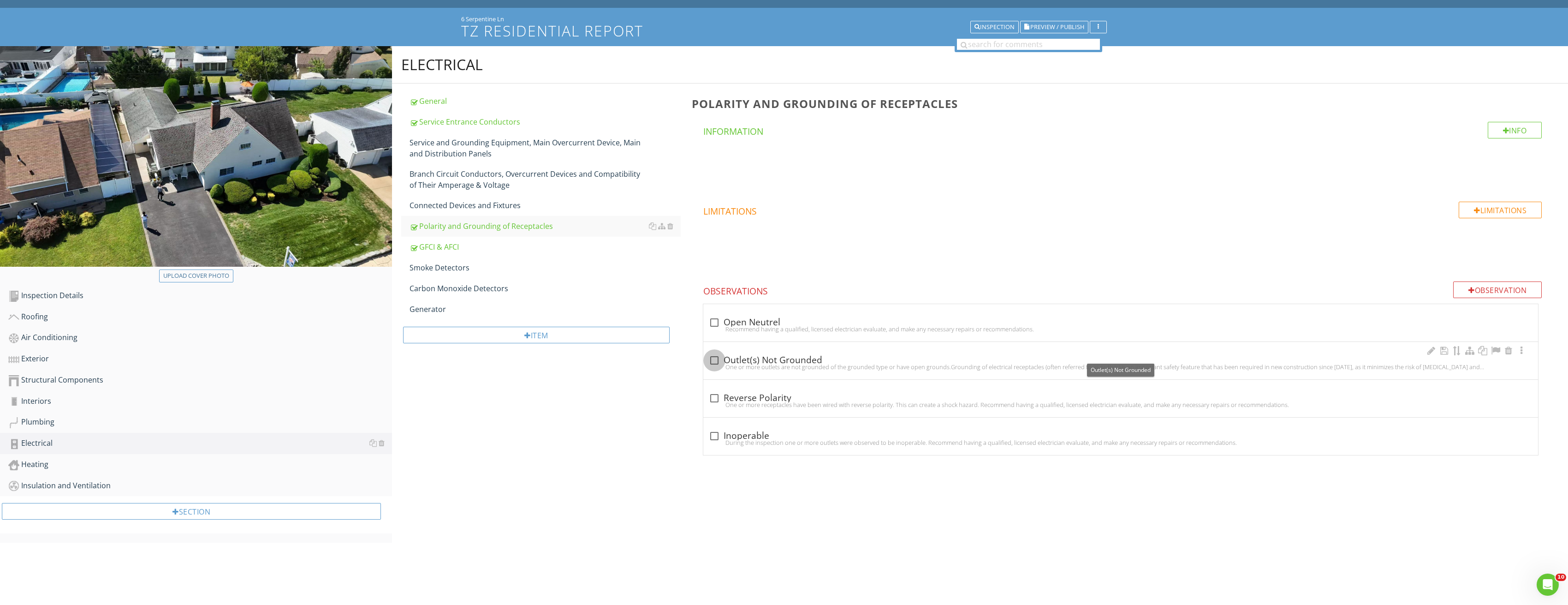
click at [721, 358] on div at bounding box center [715, 360] width 16 height 16
checkbox input "true"
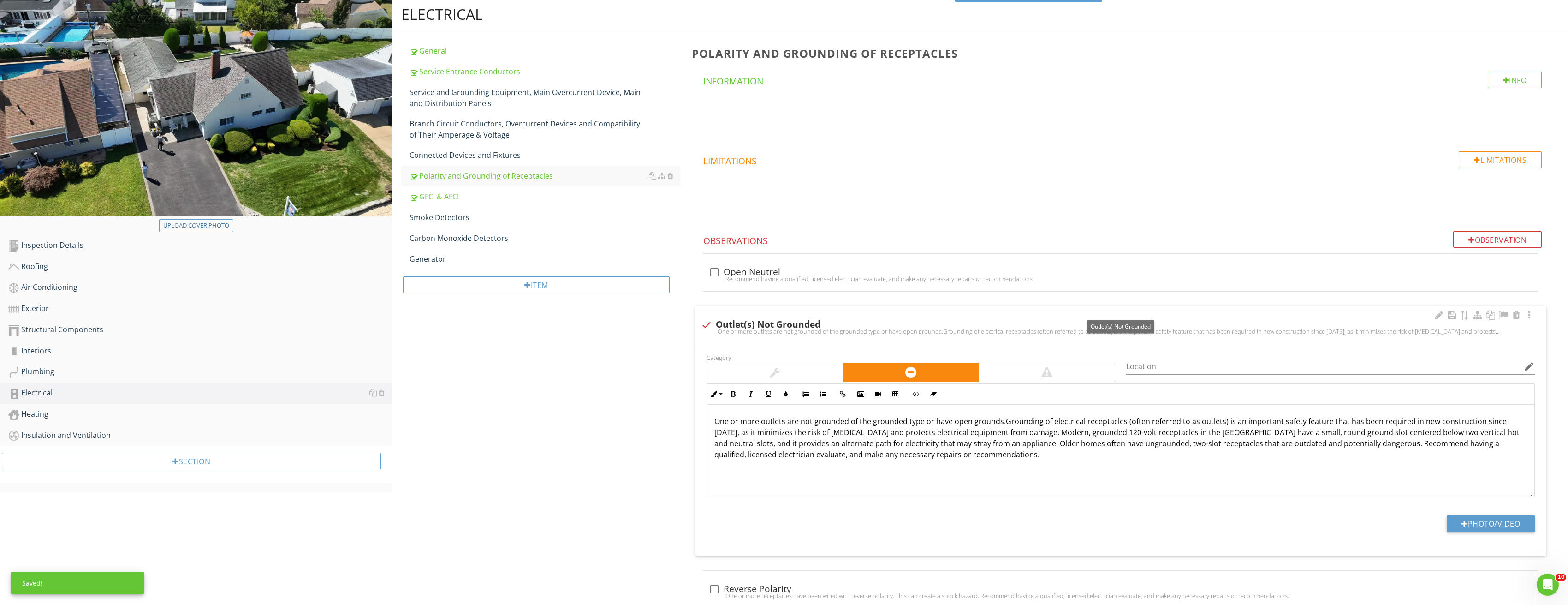
scroll to position [161, 0]
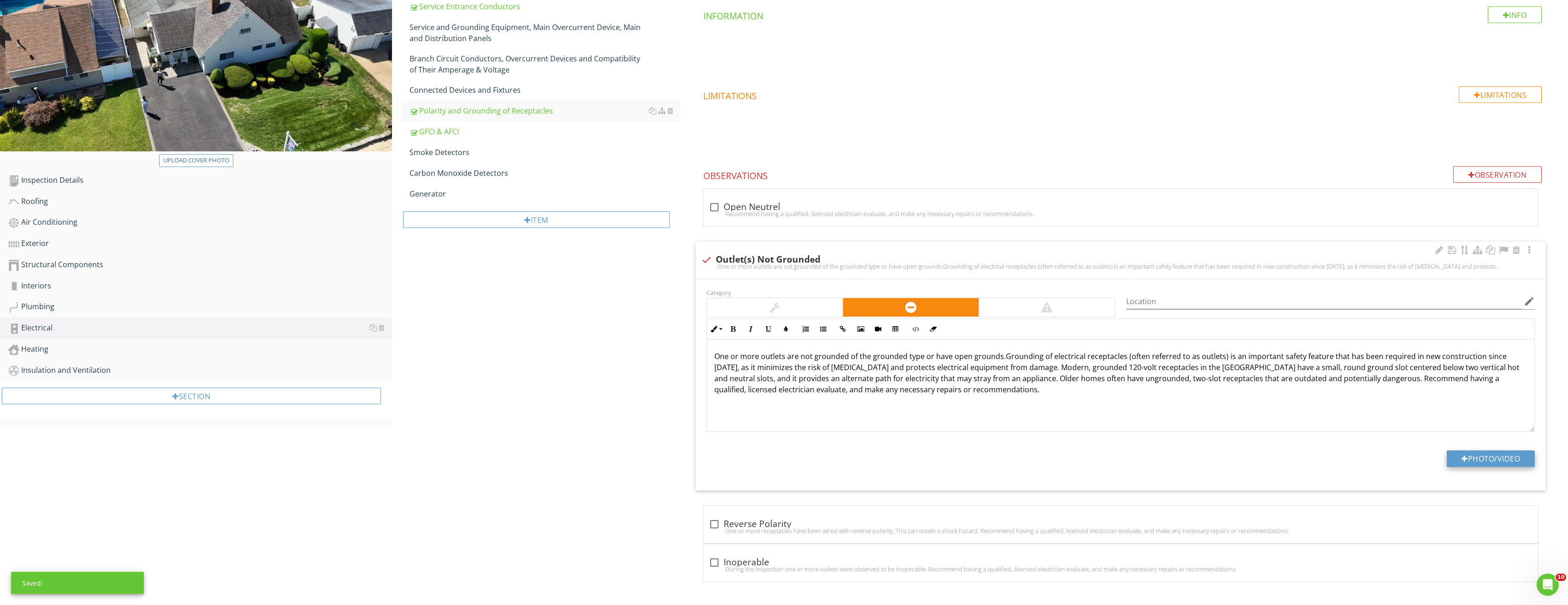
click at [1500, 456] on button "Photo/Video" at bounding box center [1490, 458] width 88 height 17
type input "C:\fakepath\Image_20250827213320_3825.jpg"
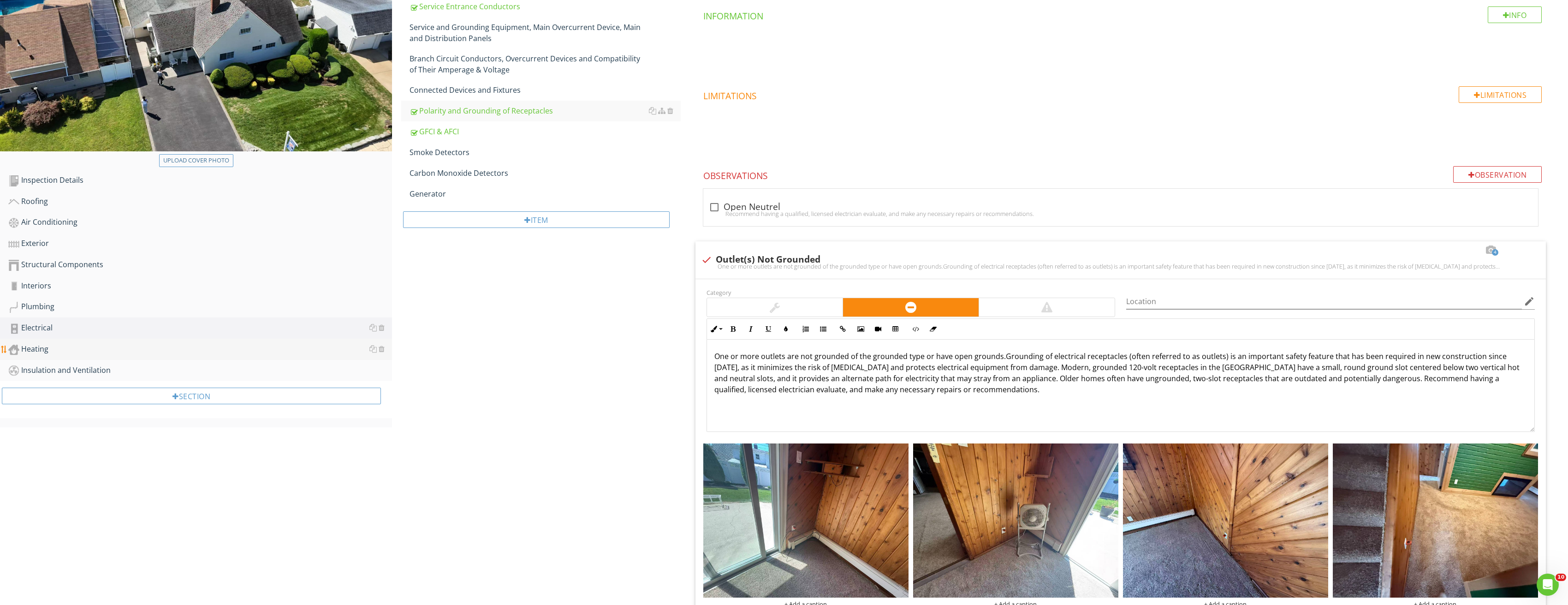
click at [51, 346] on div "Heating" at bounding box center [201, 349] width 384 height 12
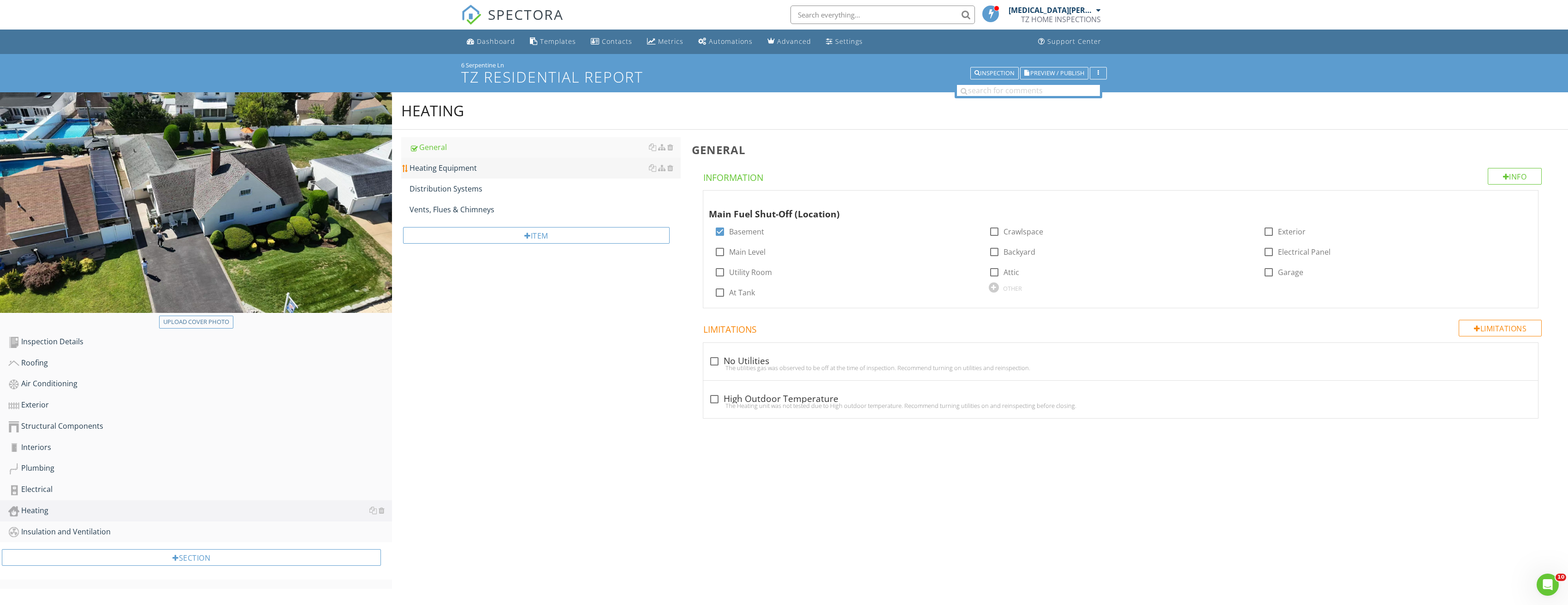
click at [482, 176] on link "Heating Equipment" at bounding box center [545, 168] width 271 height 20
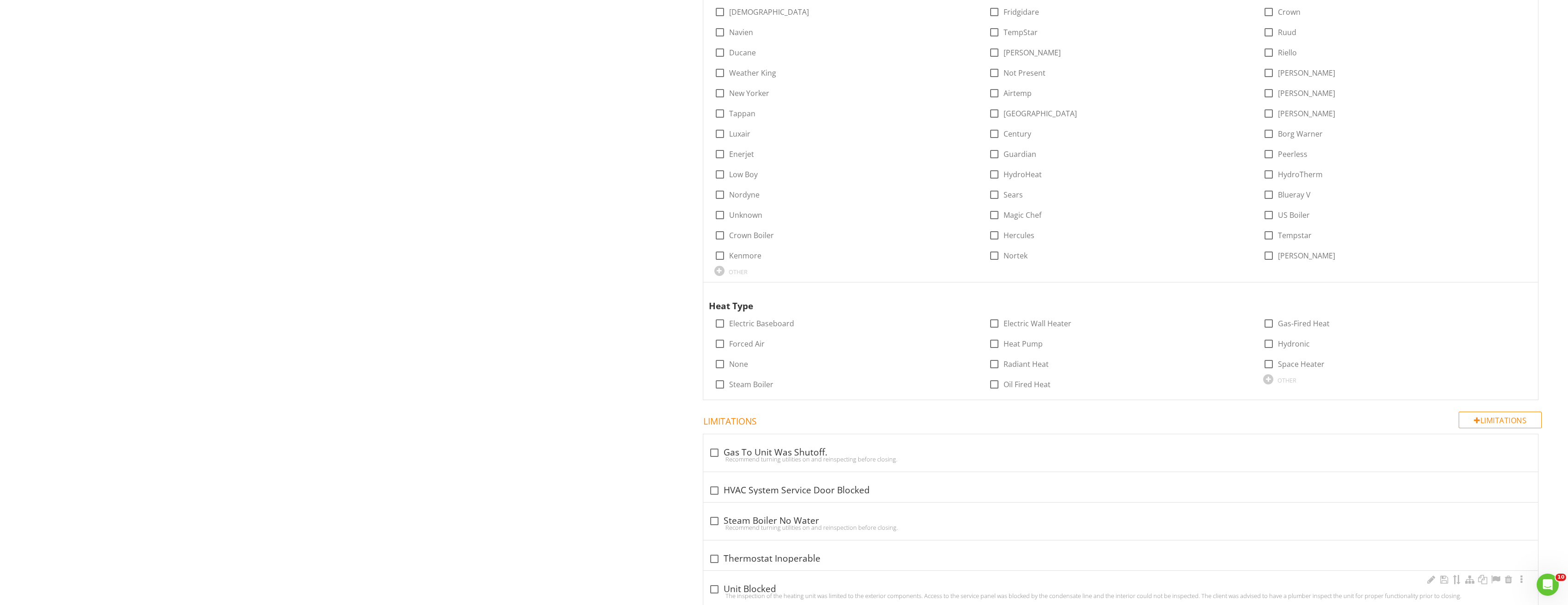
scroll to position [784, 0]
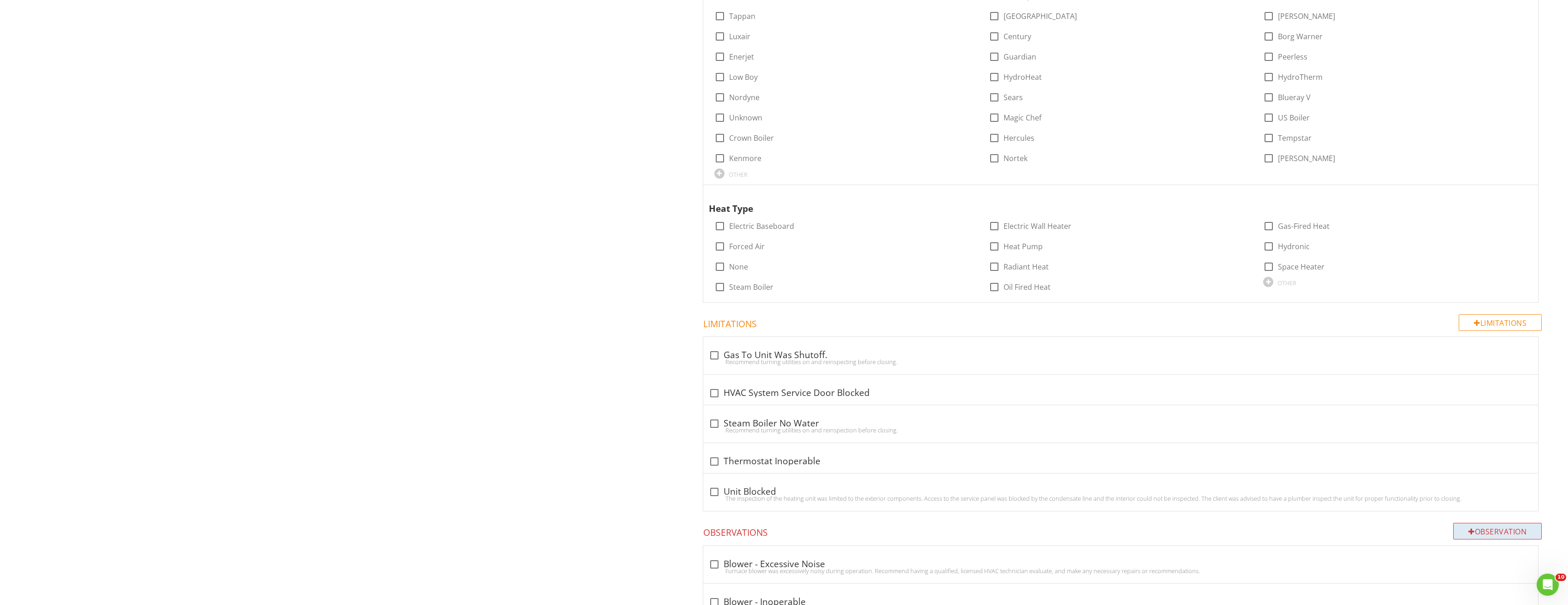
click at [1509, 533] on div "Observation" at bounding box center [1497, 531] width 89 height 17
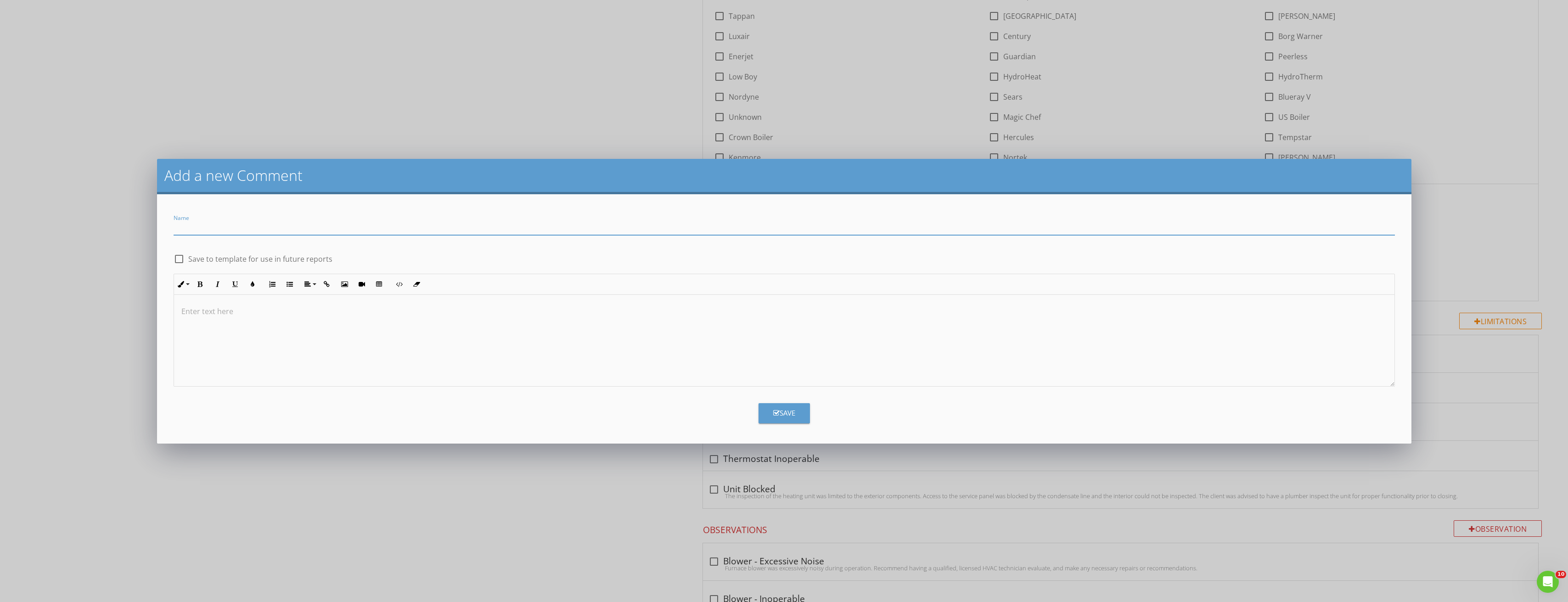
paste input "Boiler Switch Replaced with Standard Light Switch"
type input "Boiler Switch Replaced with Standard Light Switch"
click at [369, 336] on div at bounding box center [784, 340] width 1220 height 92
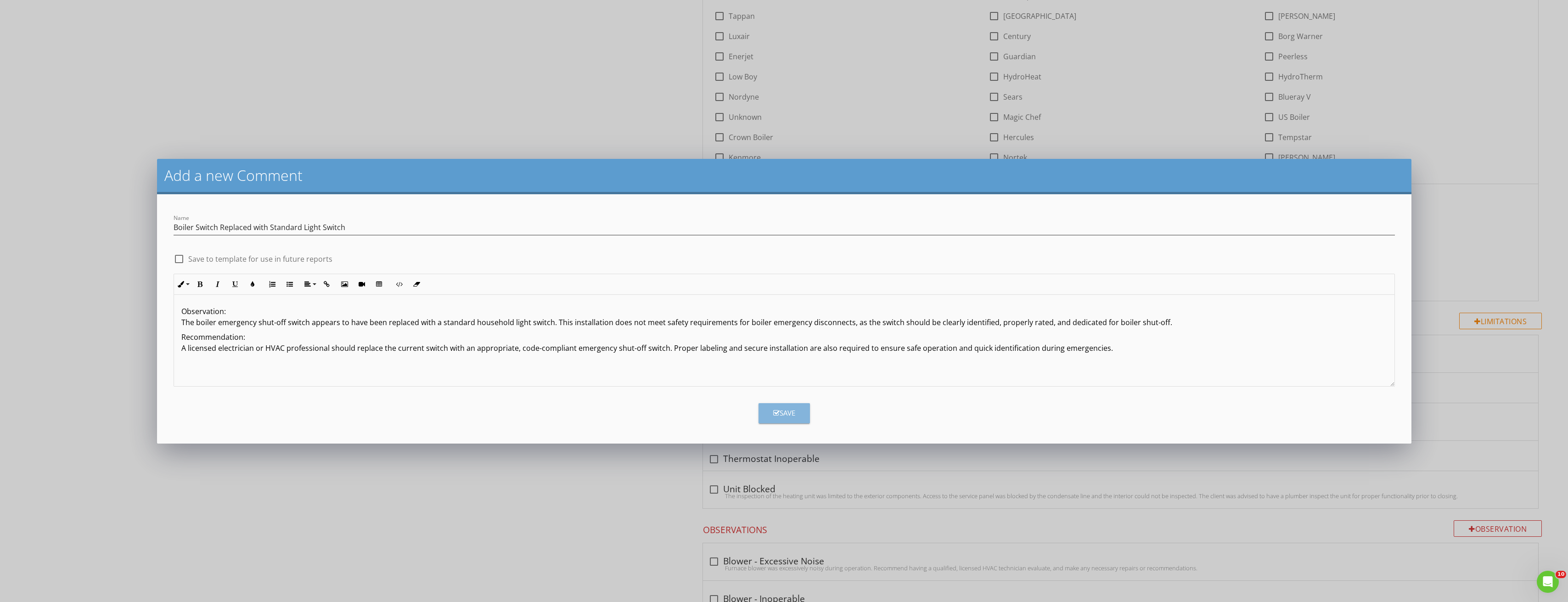
click at [776, 403] on button "Save" at bounding box center [784, 413] width 51 height 20
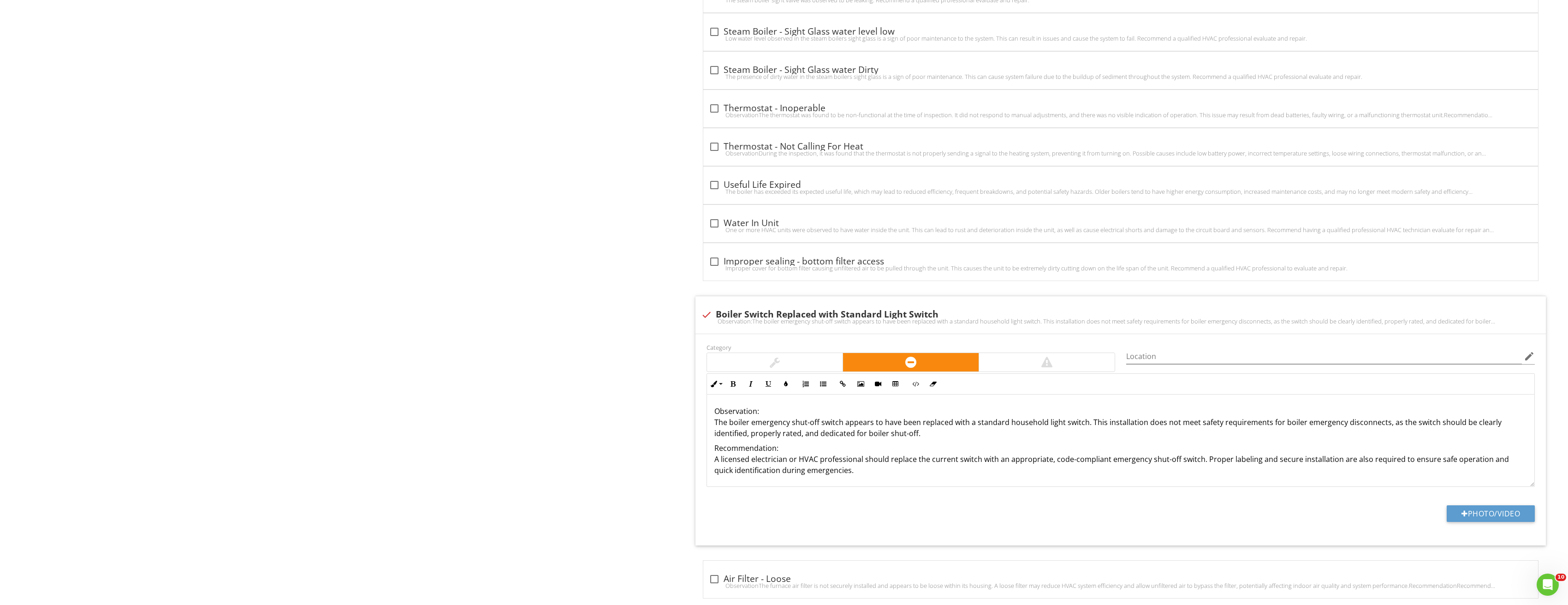
scroll to position [3619, 0]
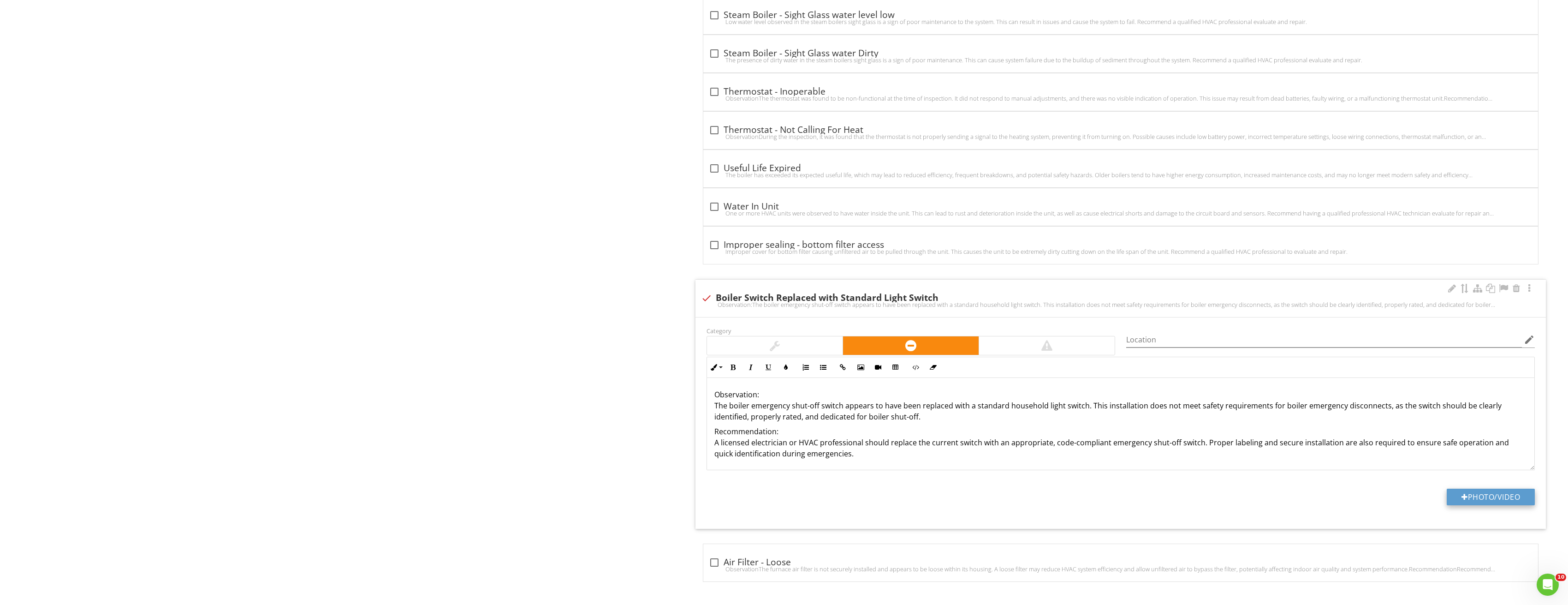
click at [1513, 494] on button "Photo/Video" at bounding box center [1490, 497] width 88 height 17
type input "C:\fakepath\Image_20250827213320_3824.jpg"
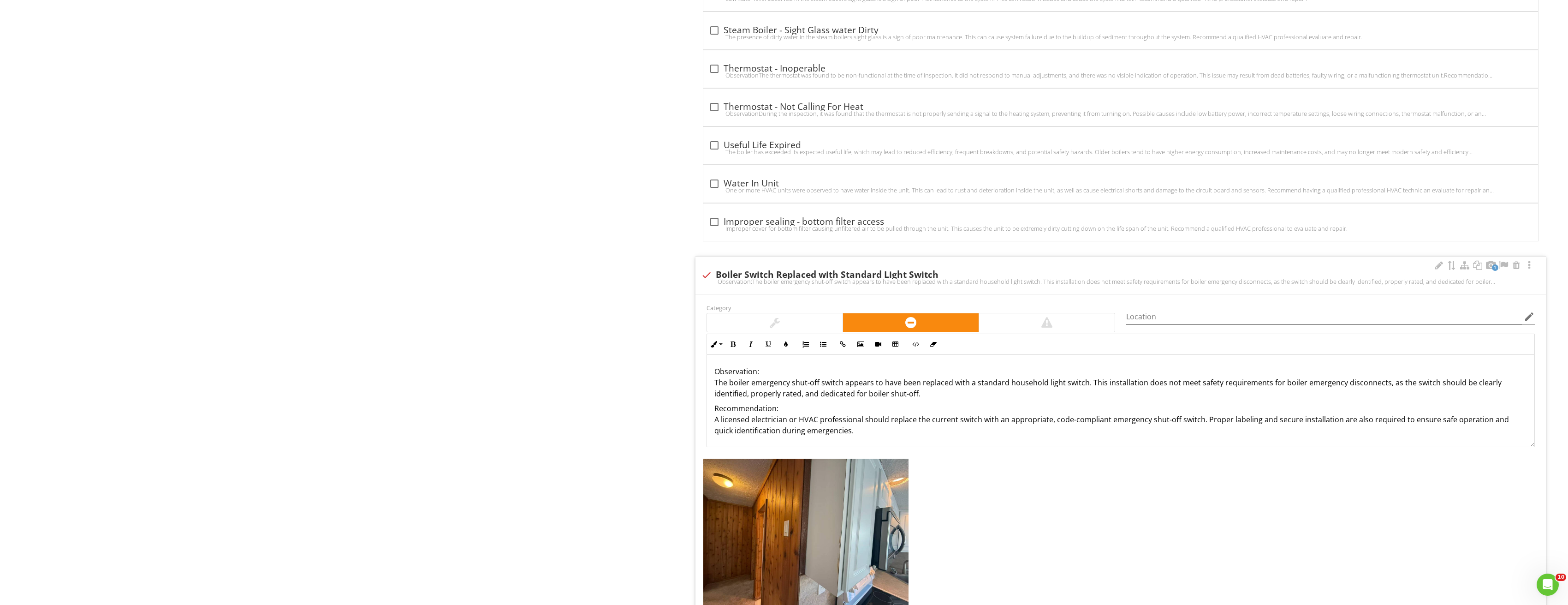
scroll to position [3649, 0]
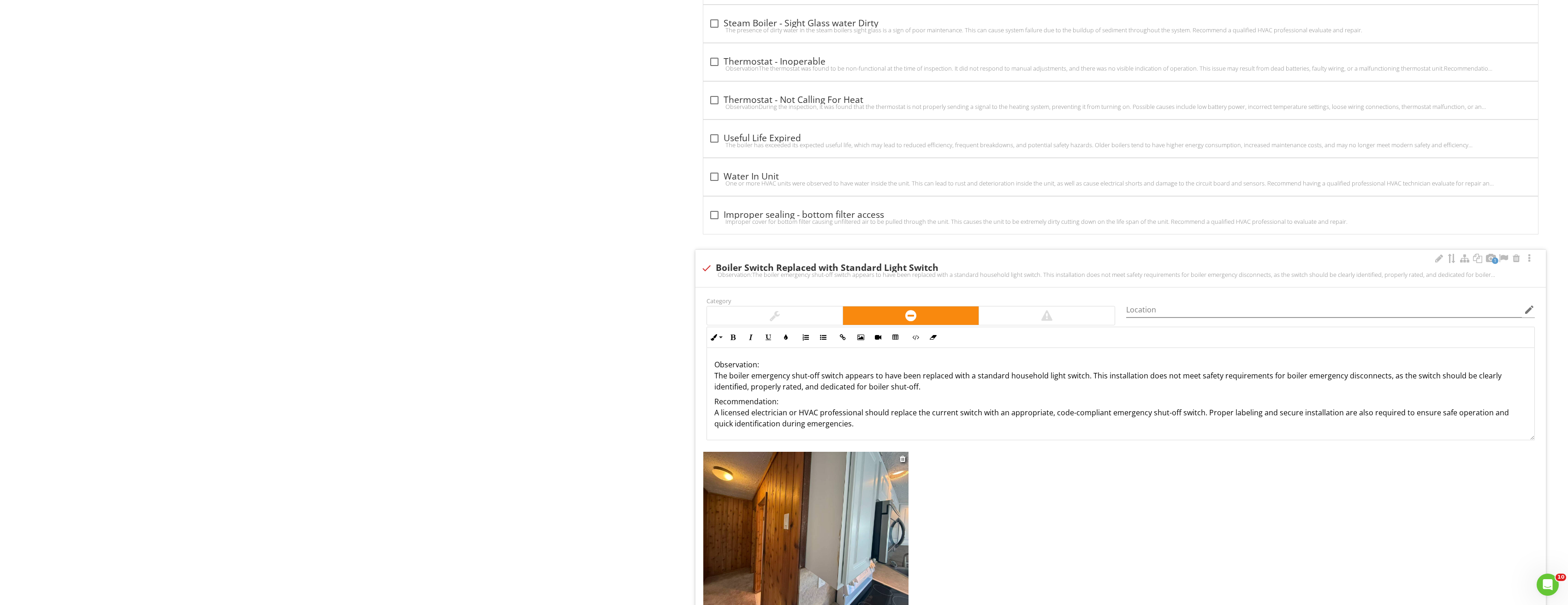
click at [866, 472] on img at bounding box center [806, 529] width 205 height 154
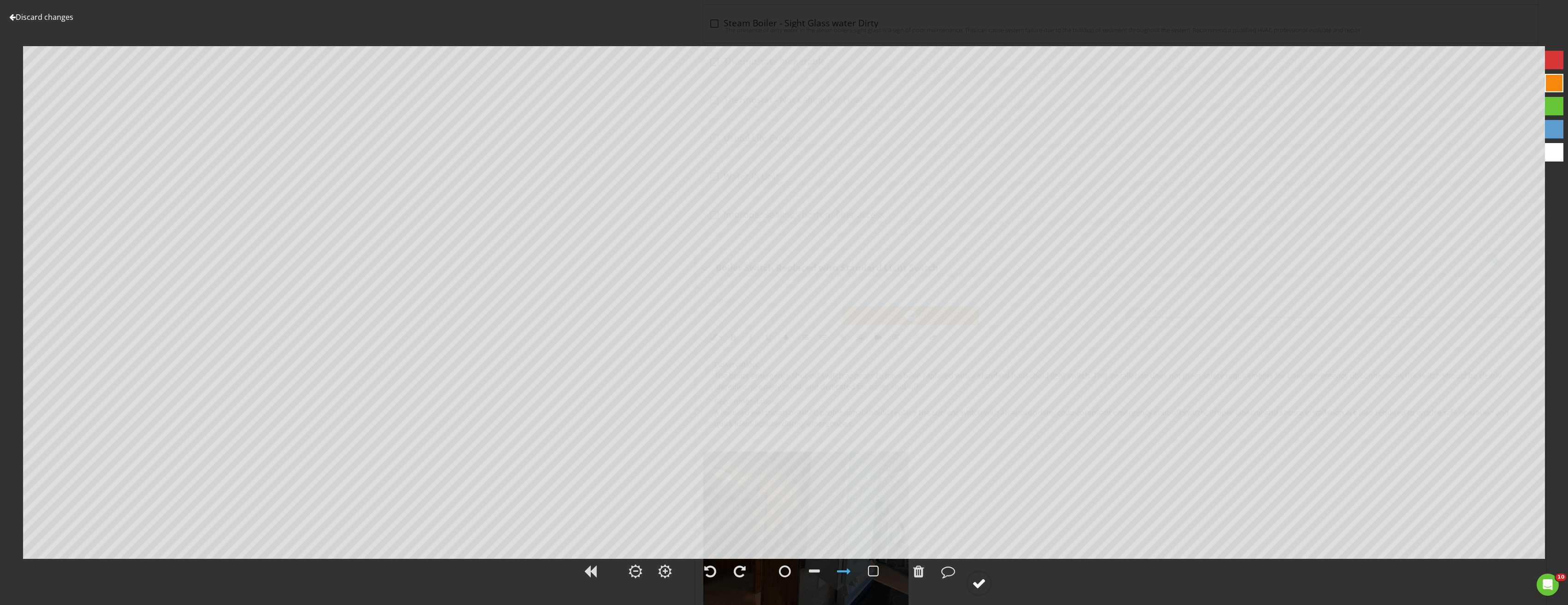
click at [977, 584] on div at bounding box center [979, 583] width 14 height 14
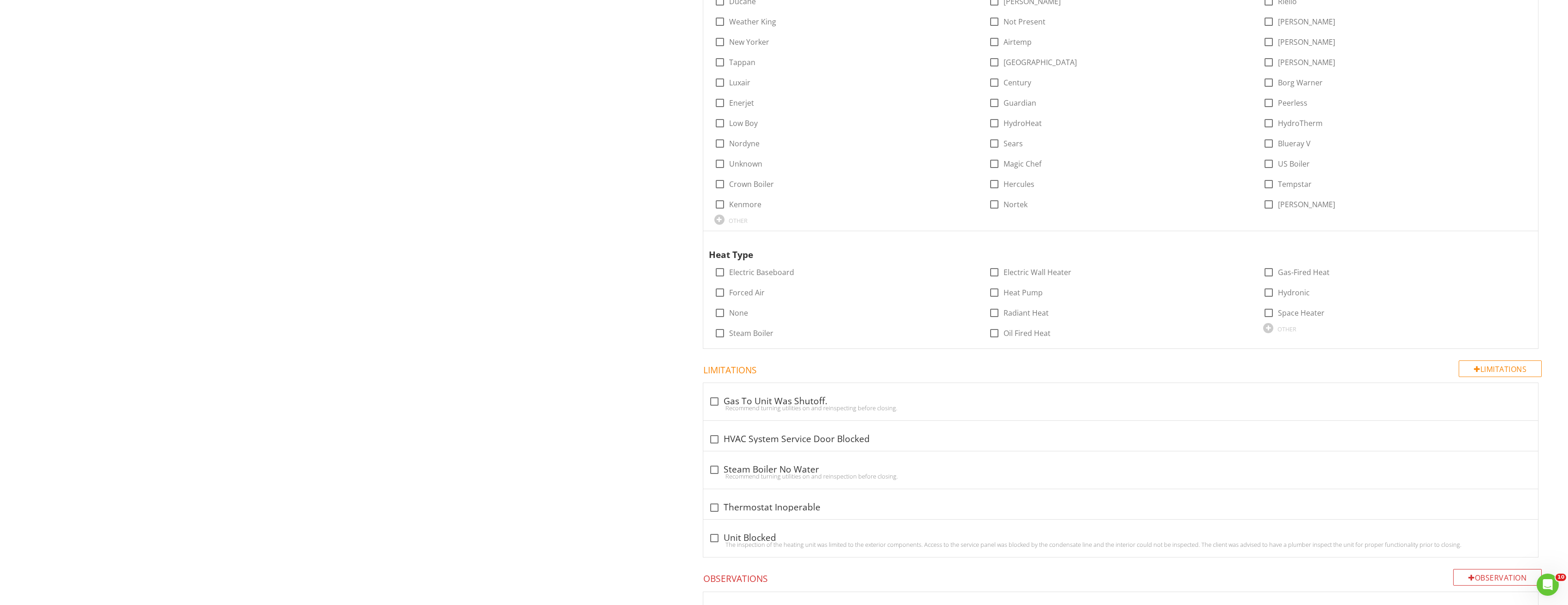
scroll to position [923, 0]
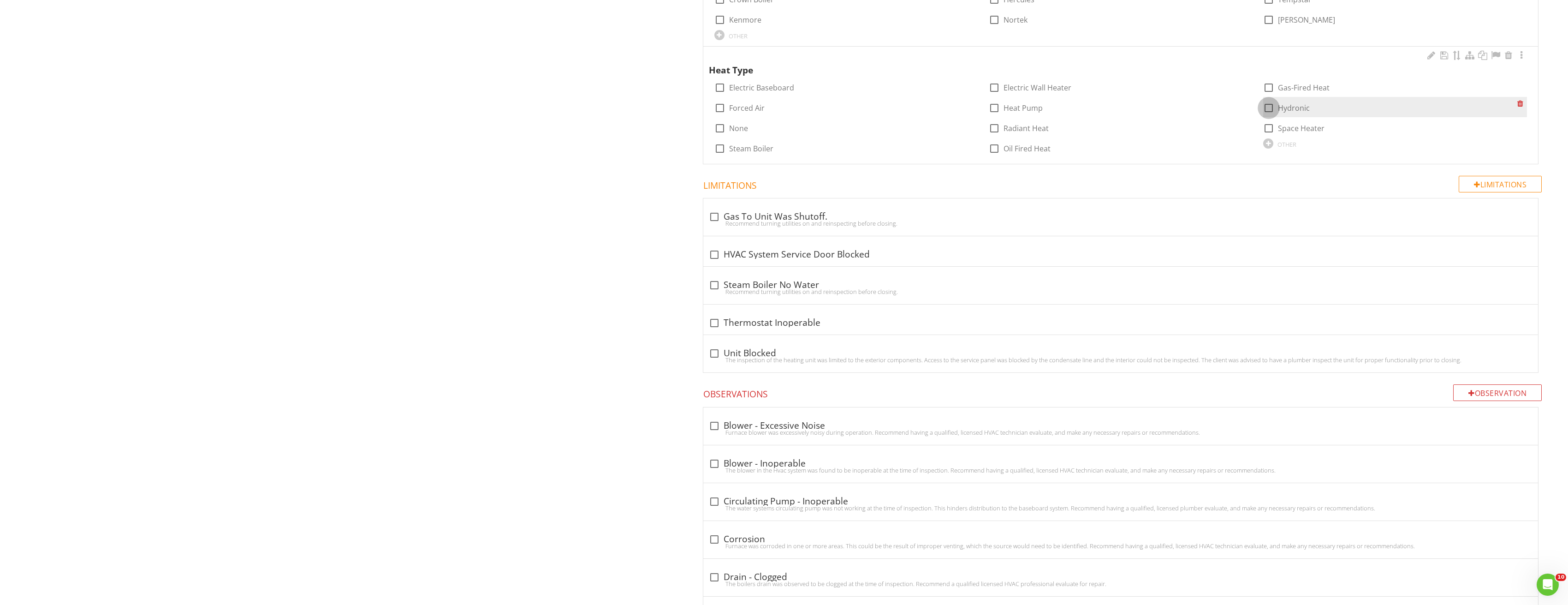
click at [1268, 110] on div at bounding box center [1268, 108] width 16 height 16
checkbox input "true"
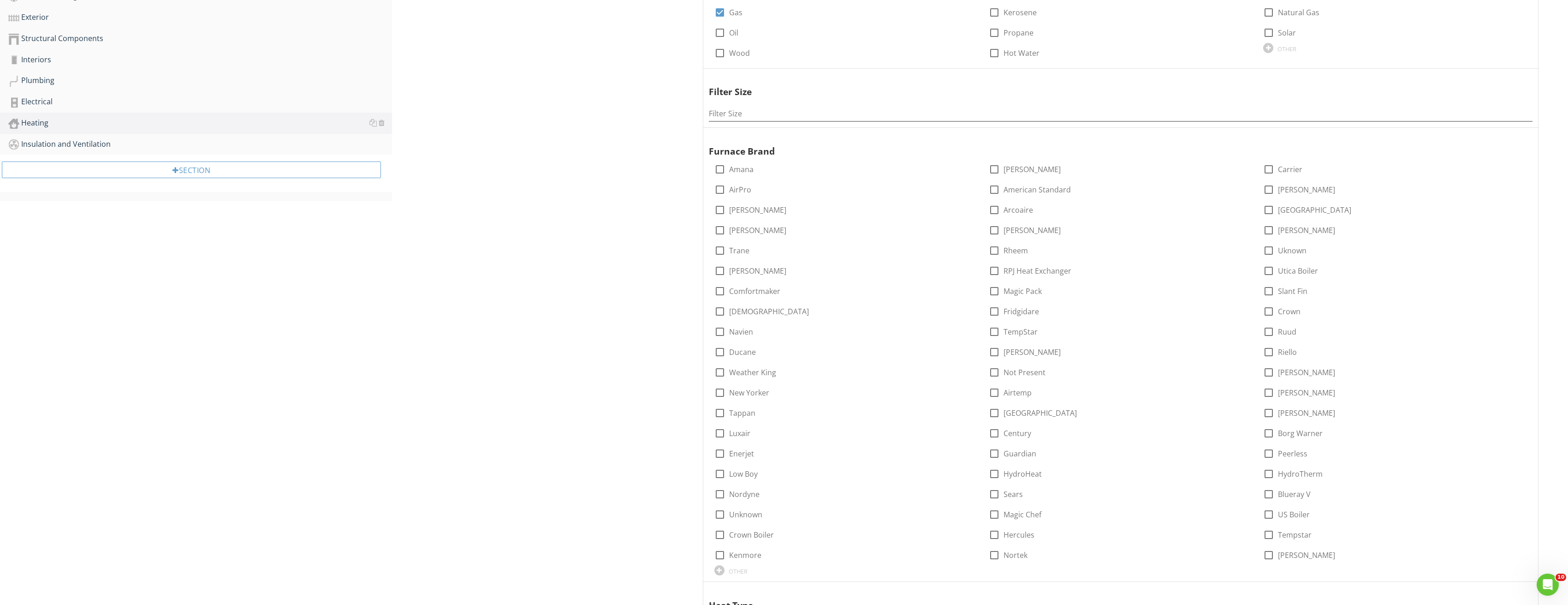
scroll to position [277, 0]
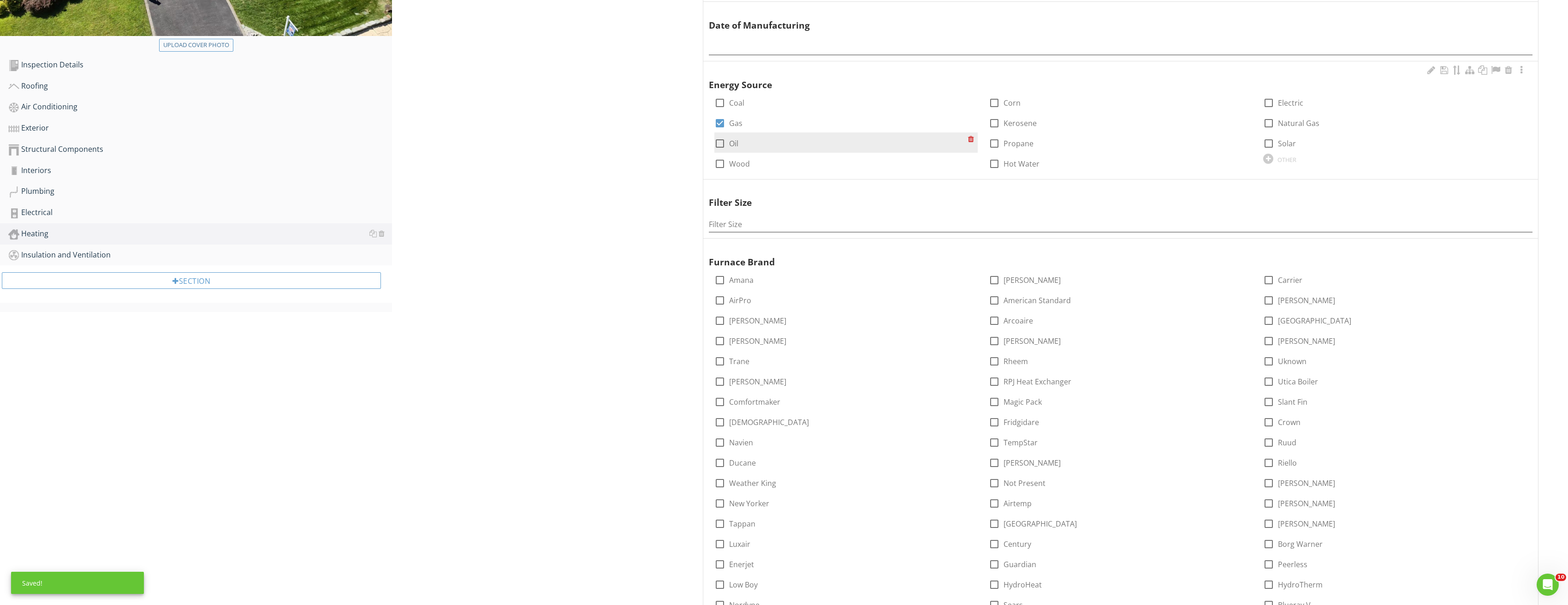
click at [716, 139] on div at bounding box center [720, 144] width 16 height 16
checkbox input "true"
click at [718, 123] on div at bounding box center [720, 124] width 16 height 16
checkbox input "false"
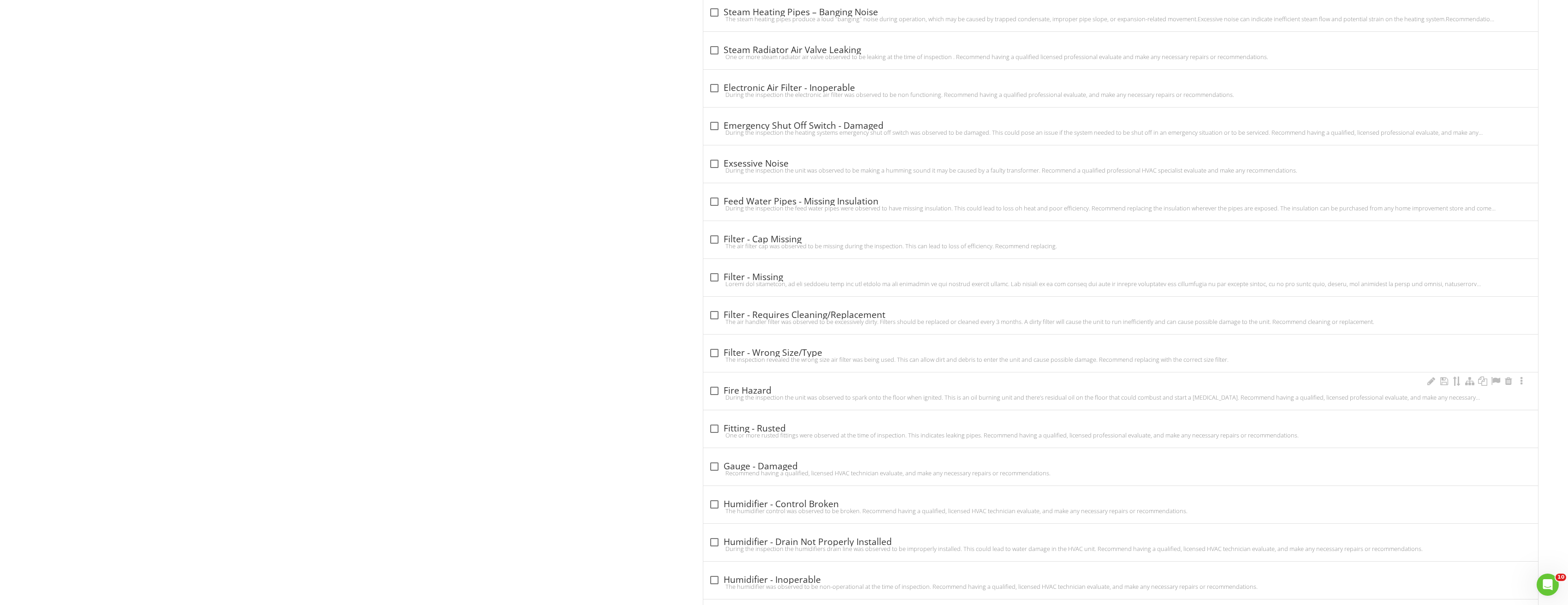
scroll to position [2215, 0]
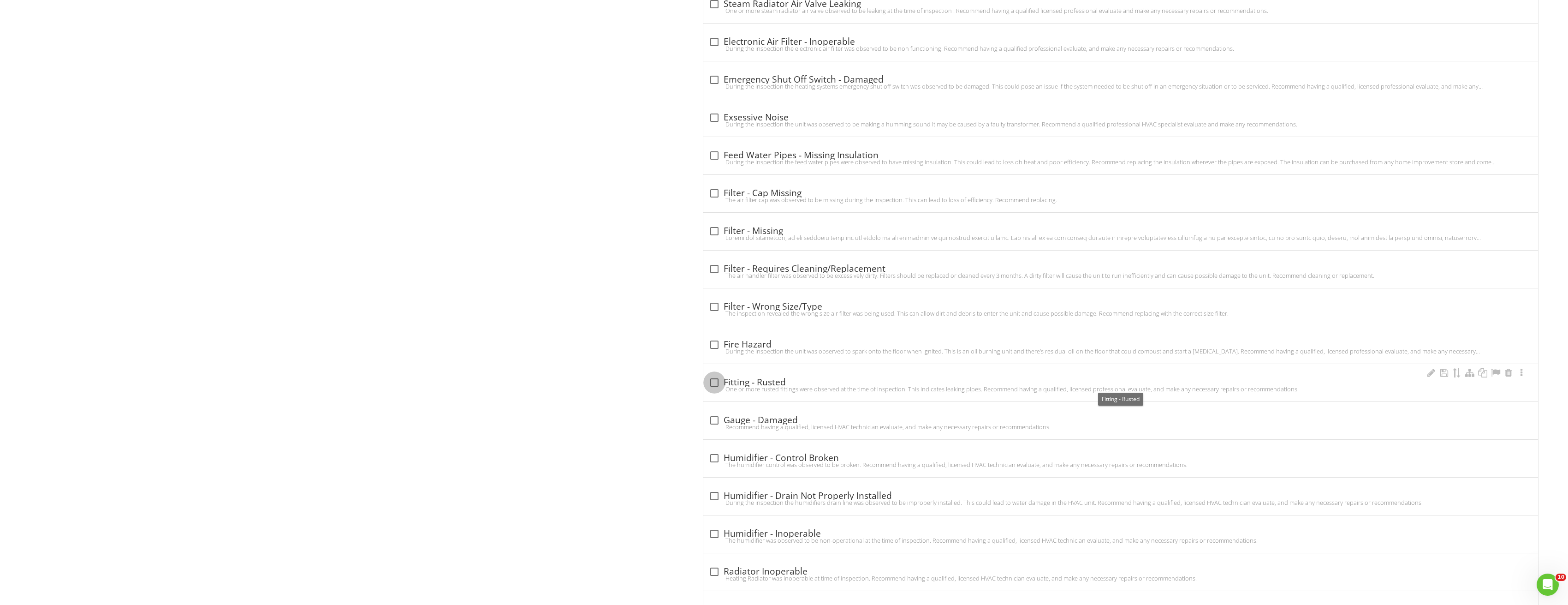
click at [716, 379] on div at bounding box center [715, 383] width 16 height 16
checkbox input "true"
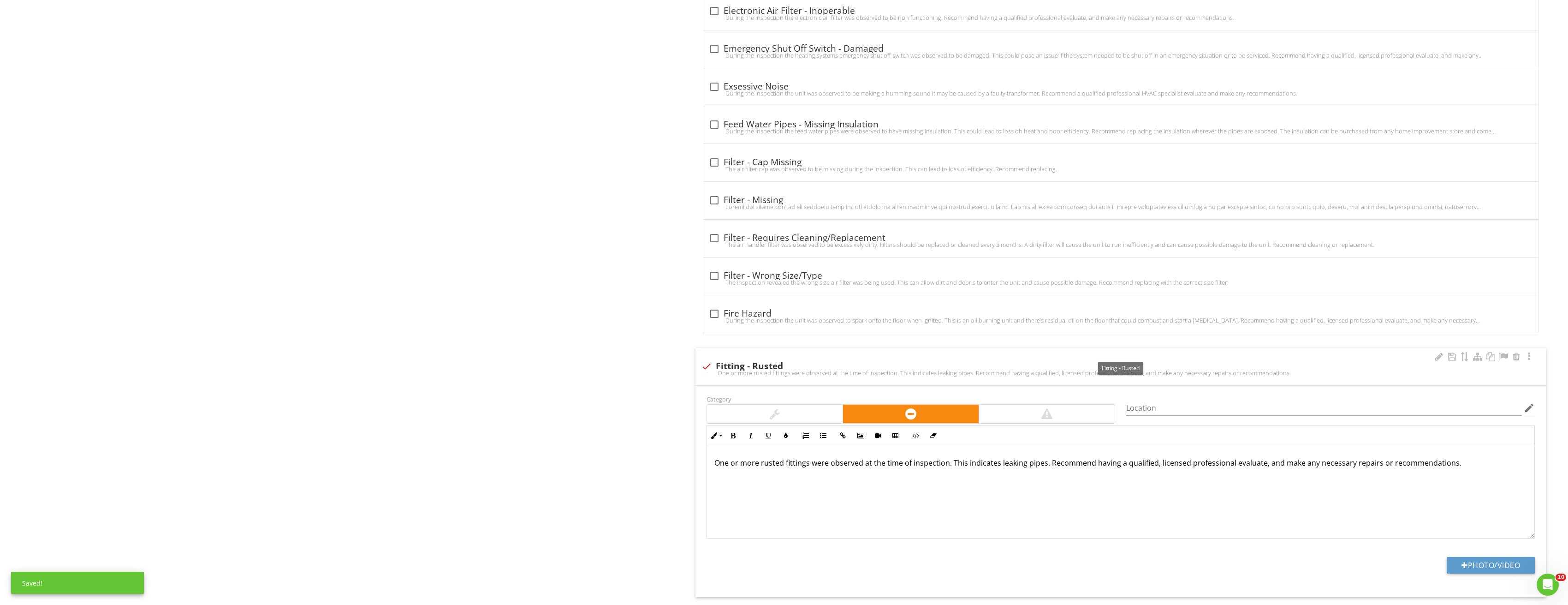
scroll to position [2307, 0]
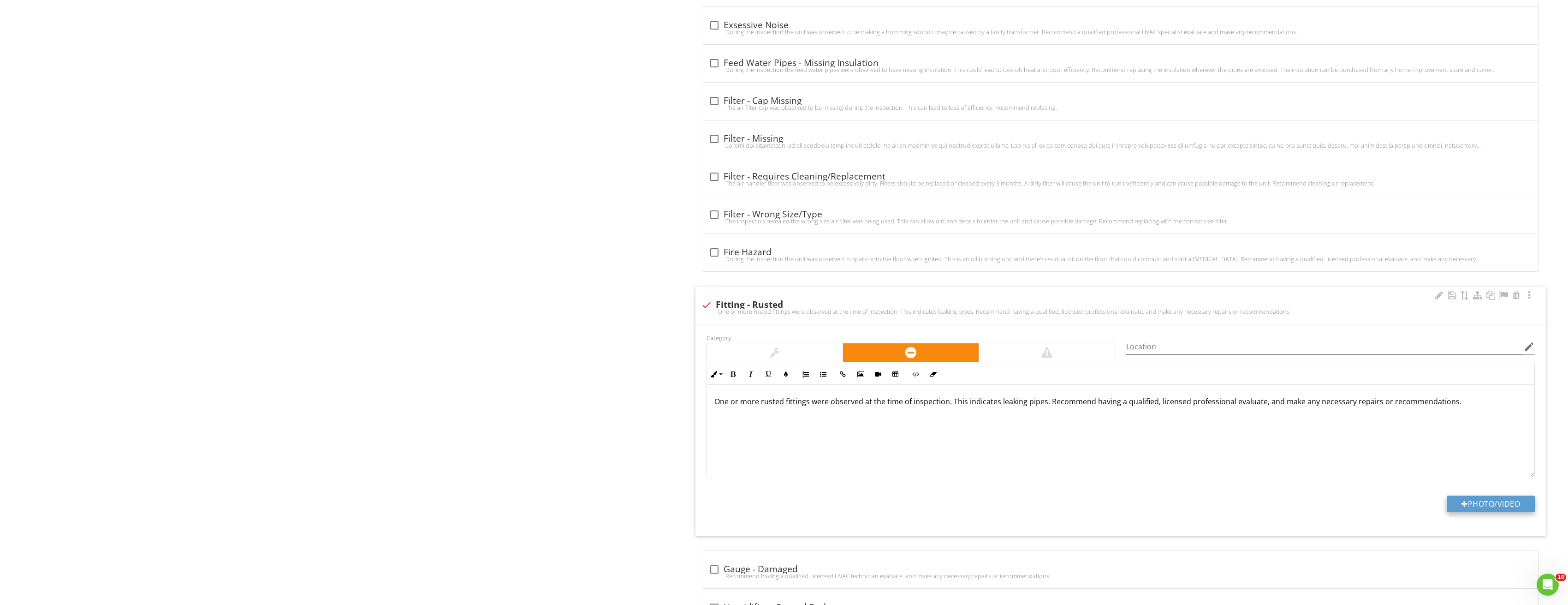
click at [1502, 503] on button "Photo/Video" at bounding box center [1490, 503] width 88 height 17
type input "C:\fakepath\Image_20250827213320_3823.jpg"
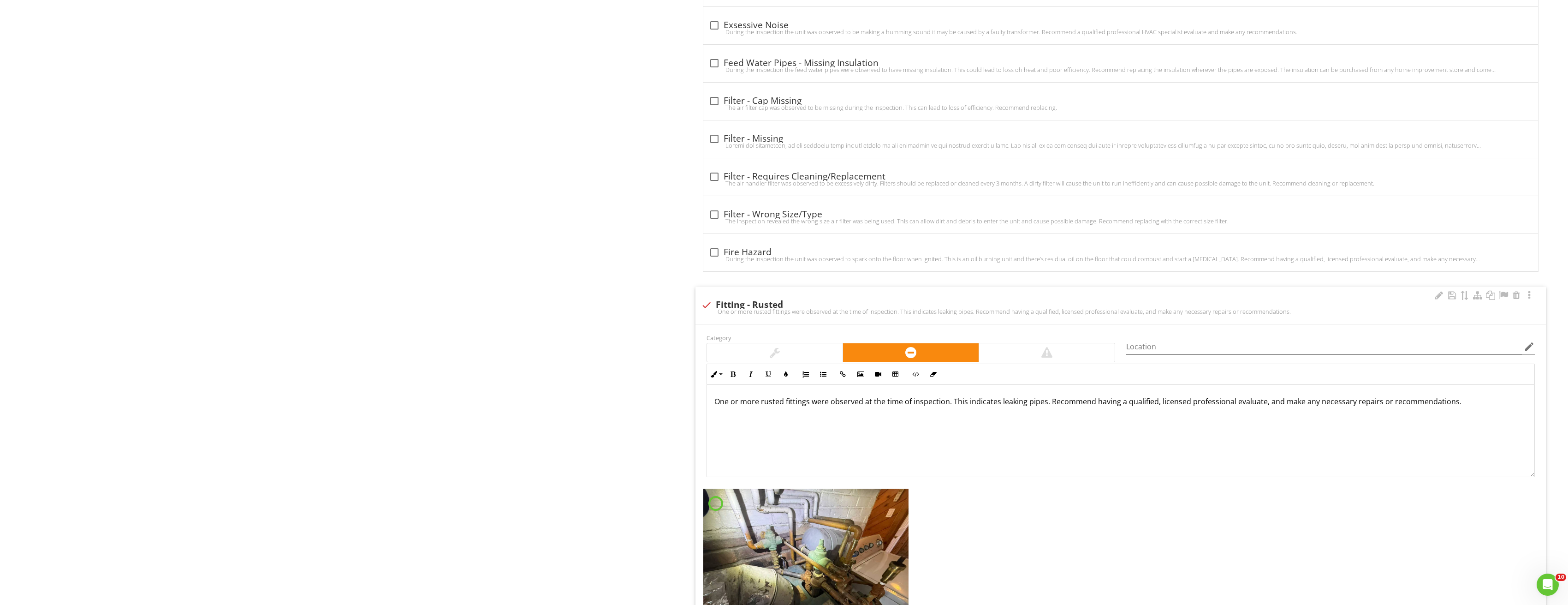
scroll to position [2538, 0]
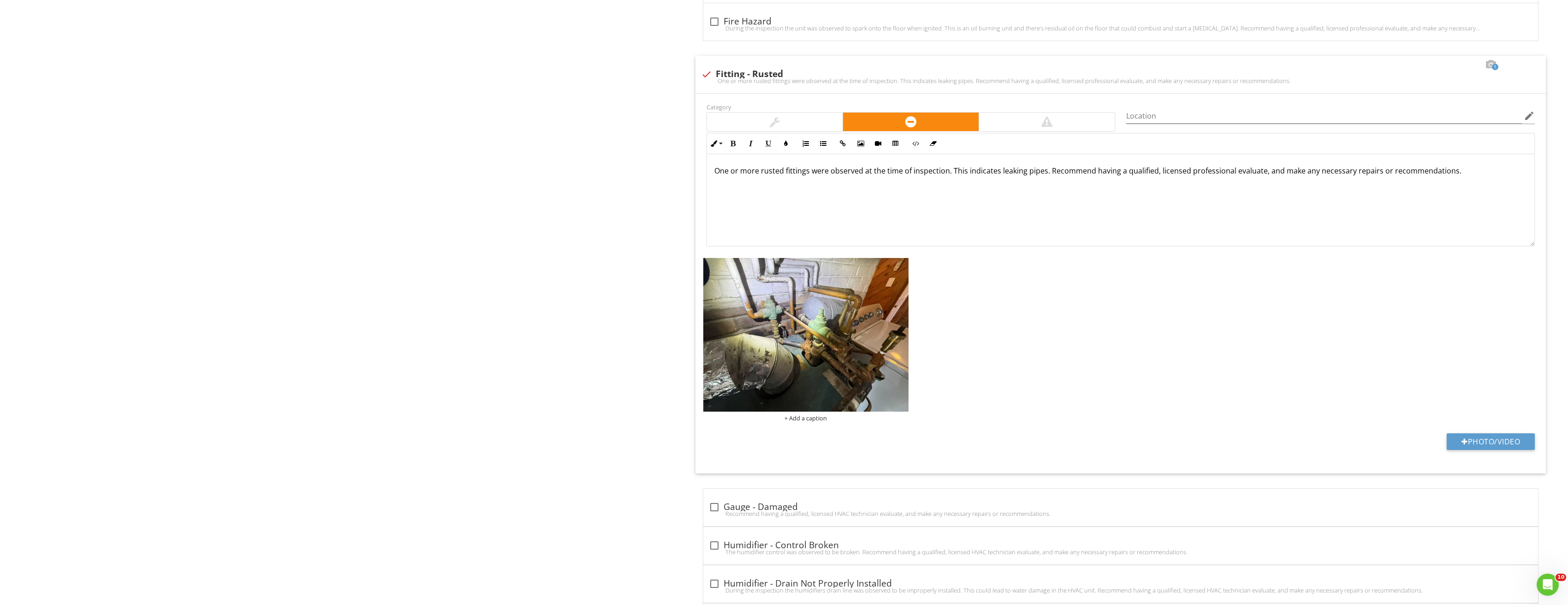
click at [847, 336] on img at bounding box center [806, 335] width 205 height 154
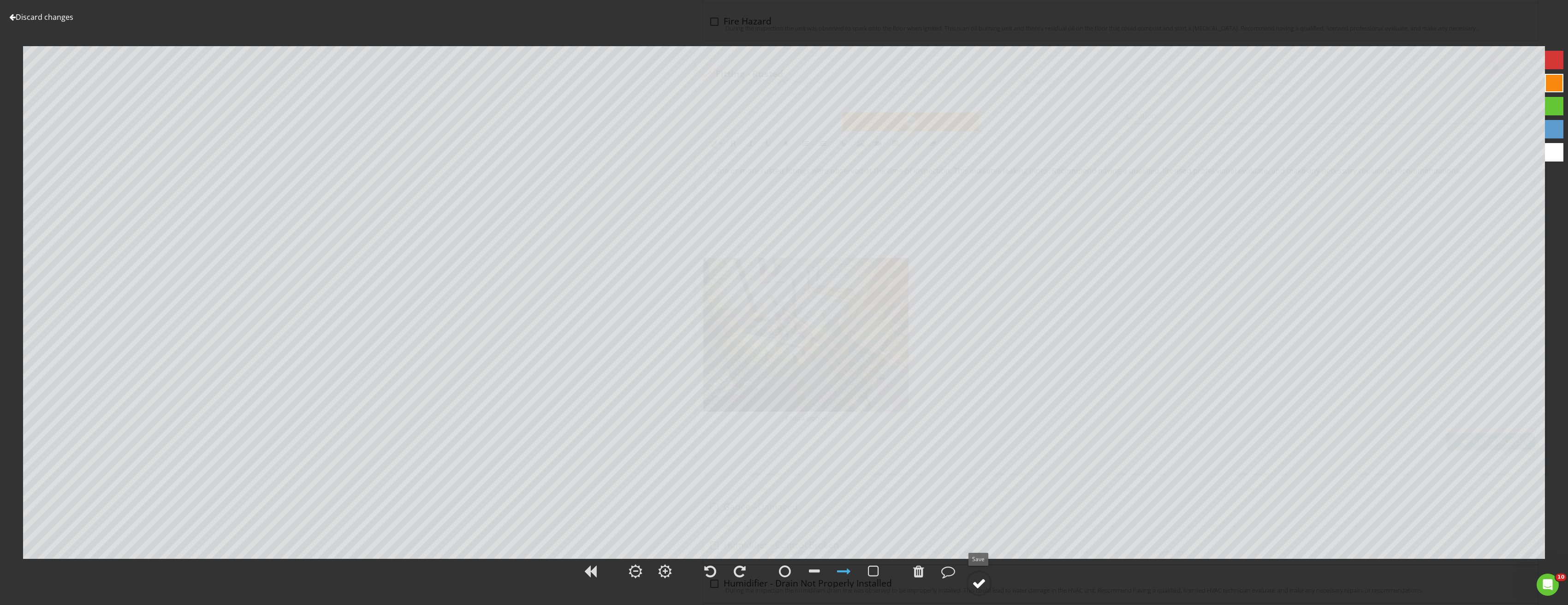
click at [979, 579] on div at bounding box center [979, 583] width 14 height 14
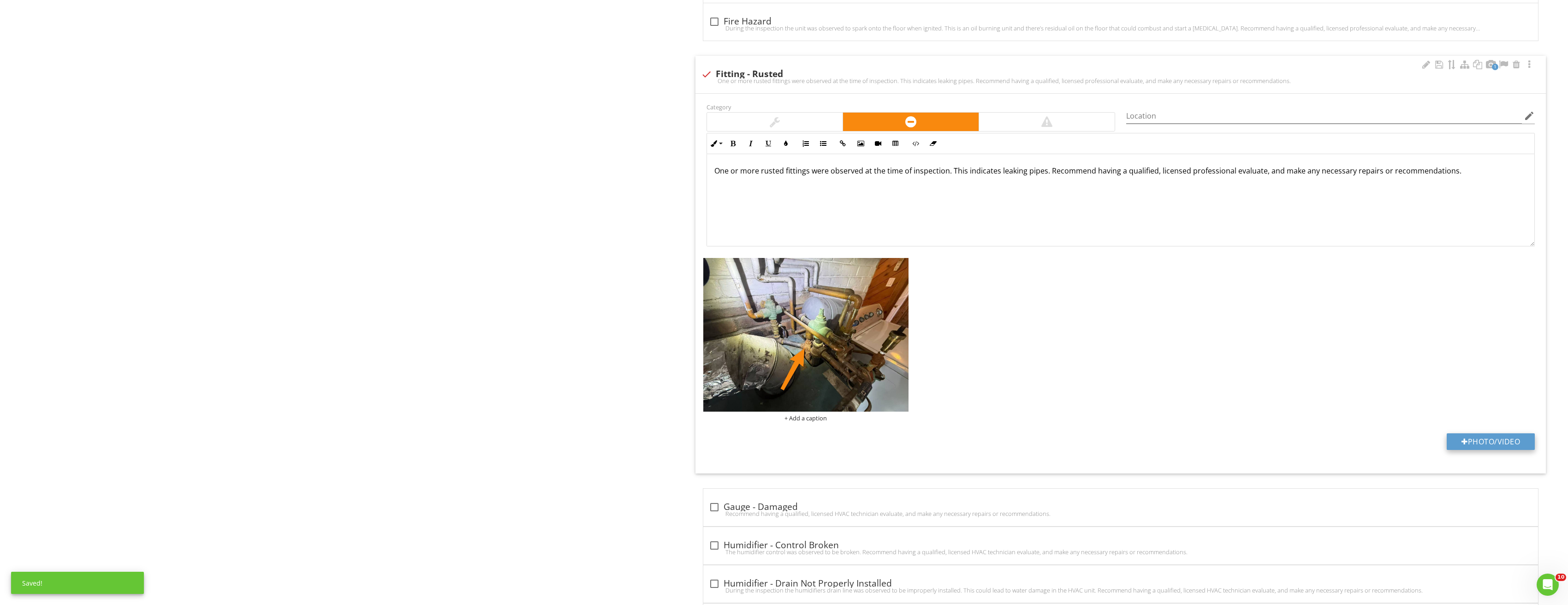
click at [1474, 441] on button "Photo/Video" at bounding box center [1490, 441] width 88 height 17
click at [809, 303] on img at bounding box center [806, 335] width 205 height 154
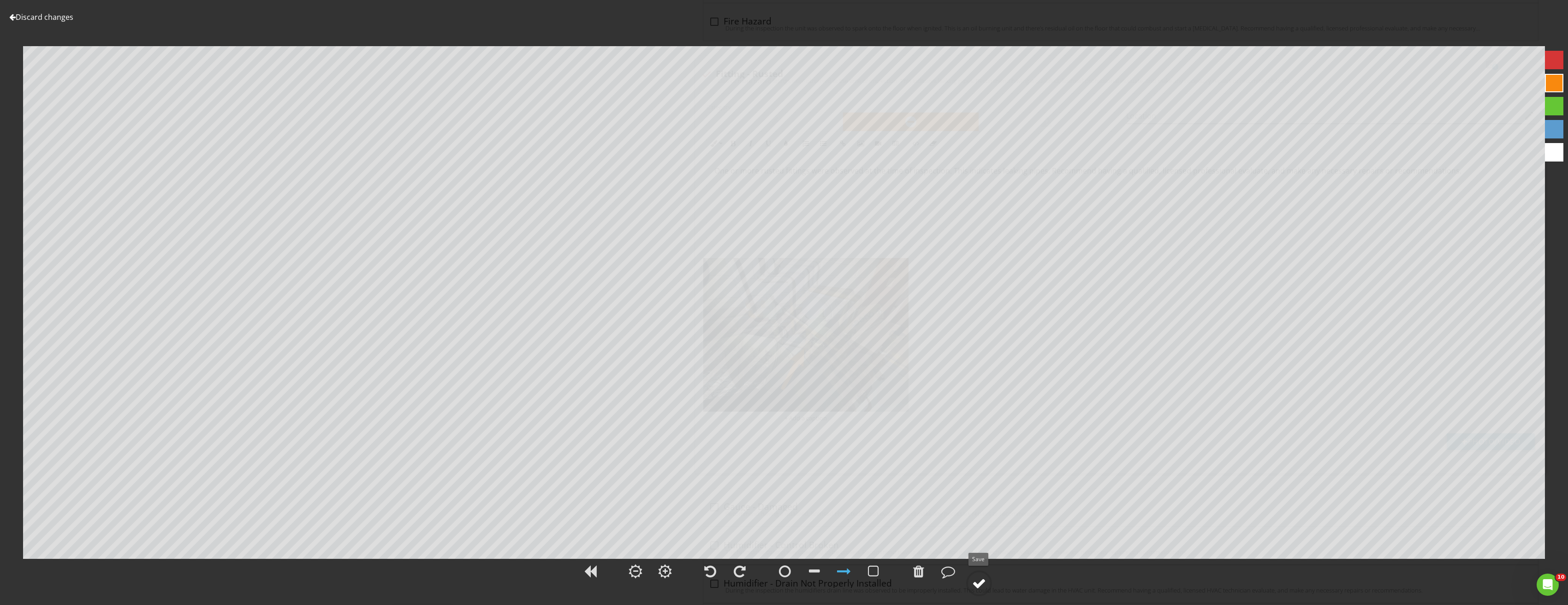
click at [984, 585] on div at bounding box center [979, 583] width 14 height 14
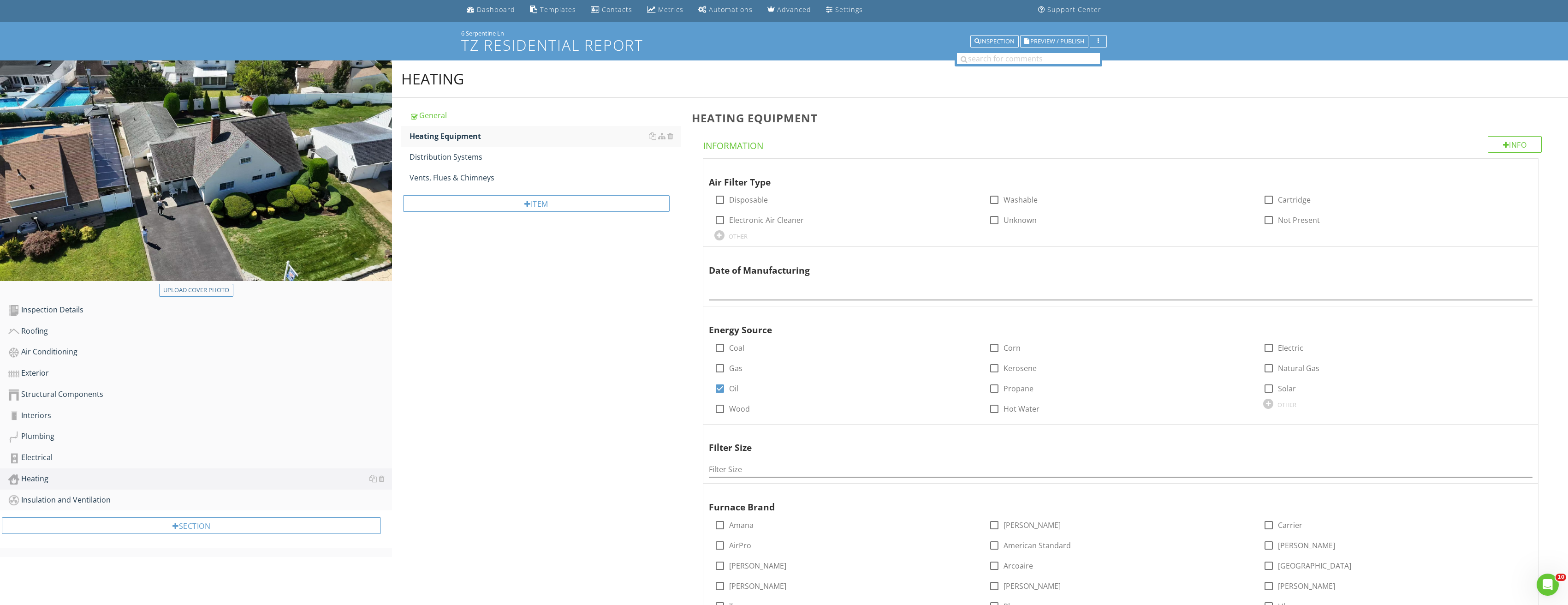
scroll to position [185, 0]
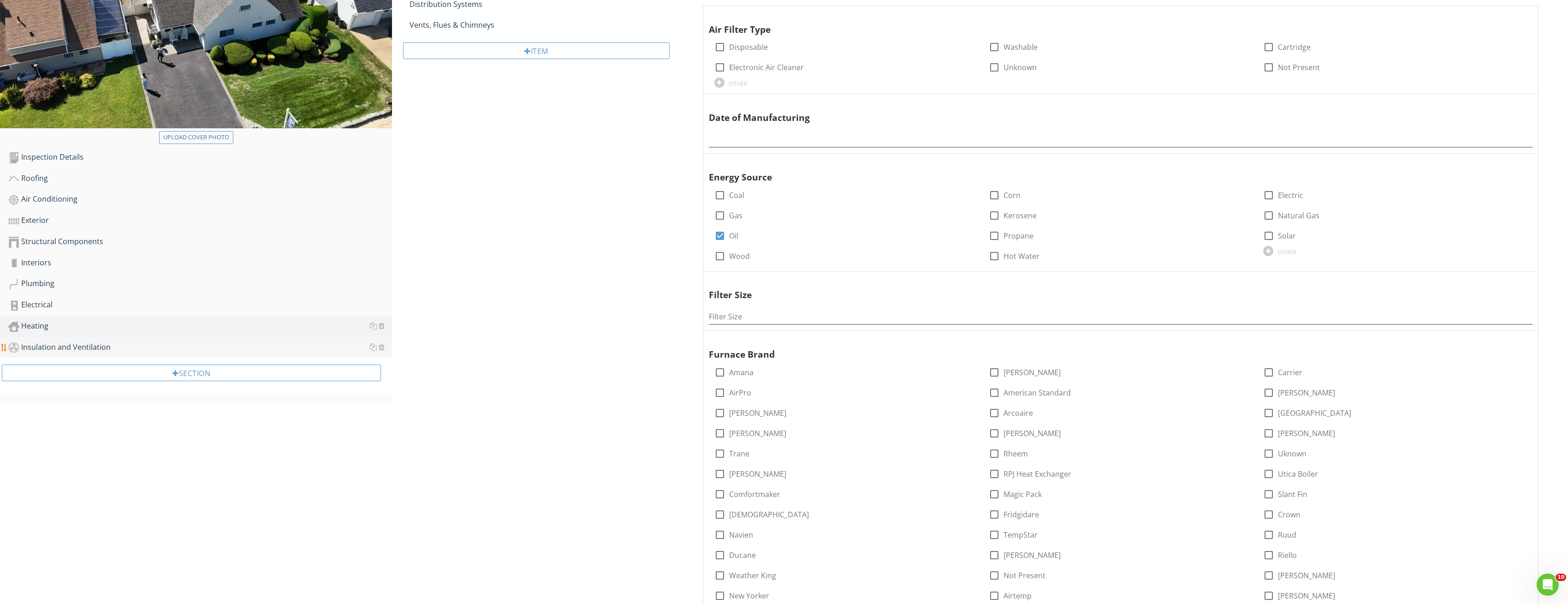
click at [118, 344] on div "Insulation and Ventilation" at bounding box center [201, 347] width 384 height 12
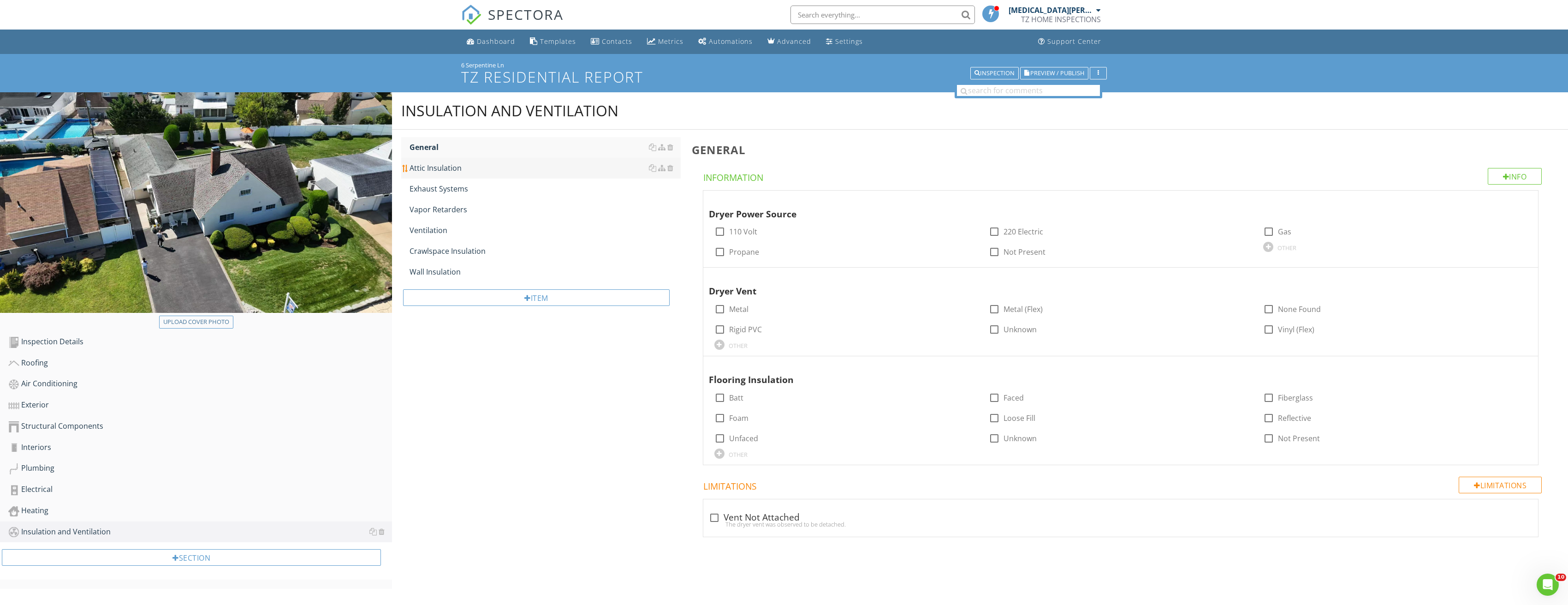
click at [478, 170] on div "Attic Insulation" at bounding box center [545, 168] width 271 height 11
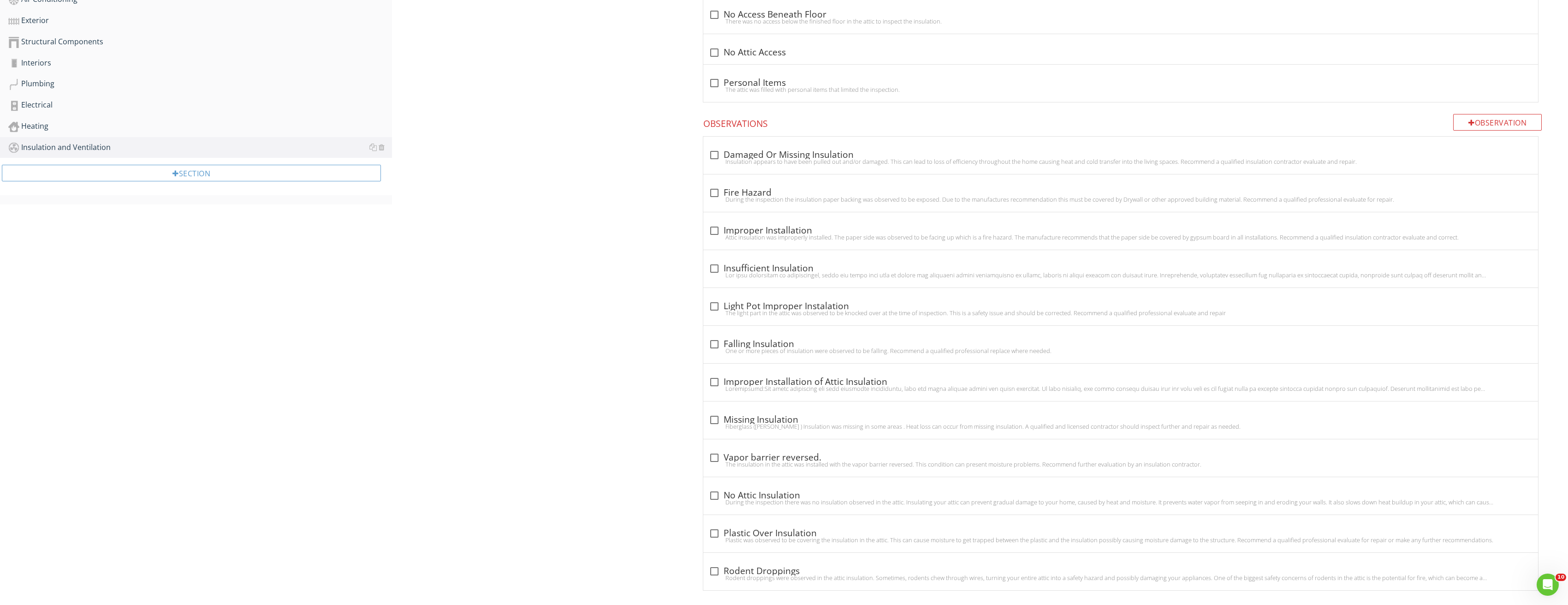
scroll to position [393, 0]
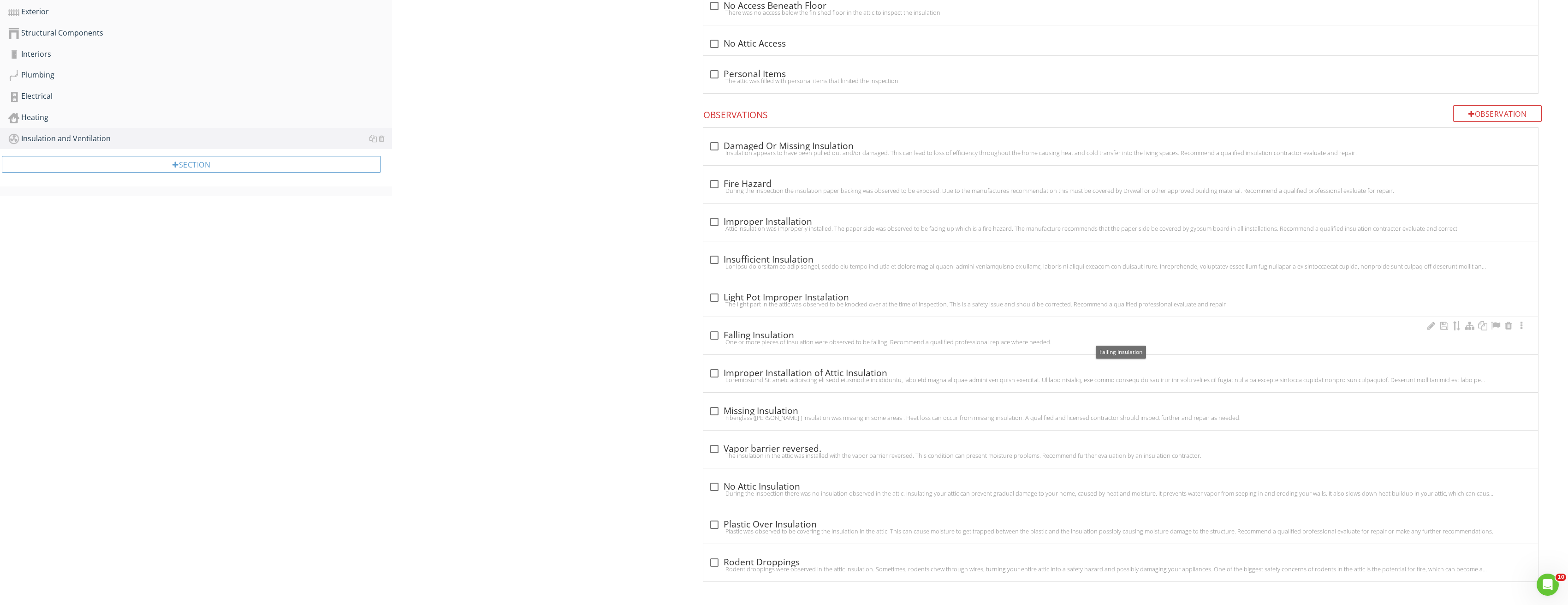
click at [716, 332] on div at bounding box center [715, 336] width 16 height 16
checkbox input "true"
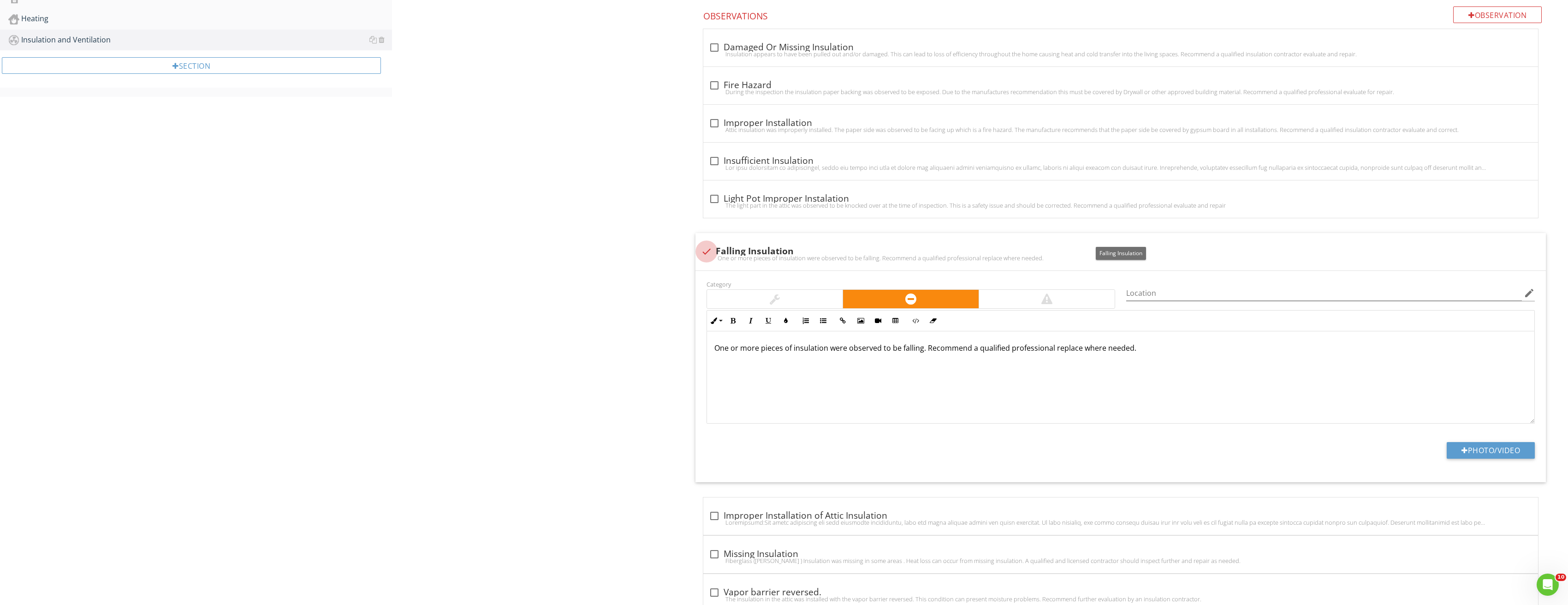
scroll to position [624, 0]
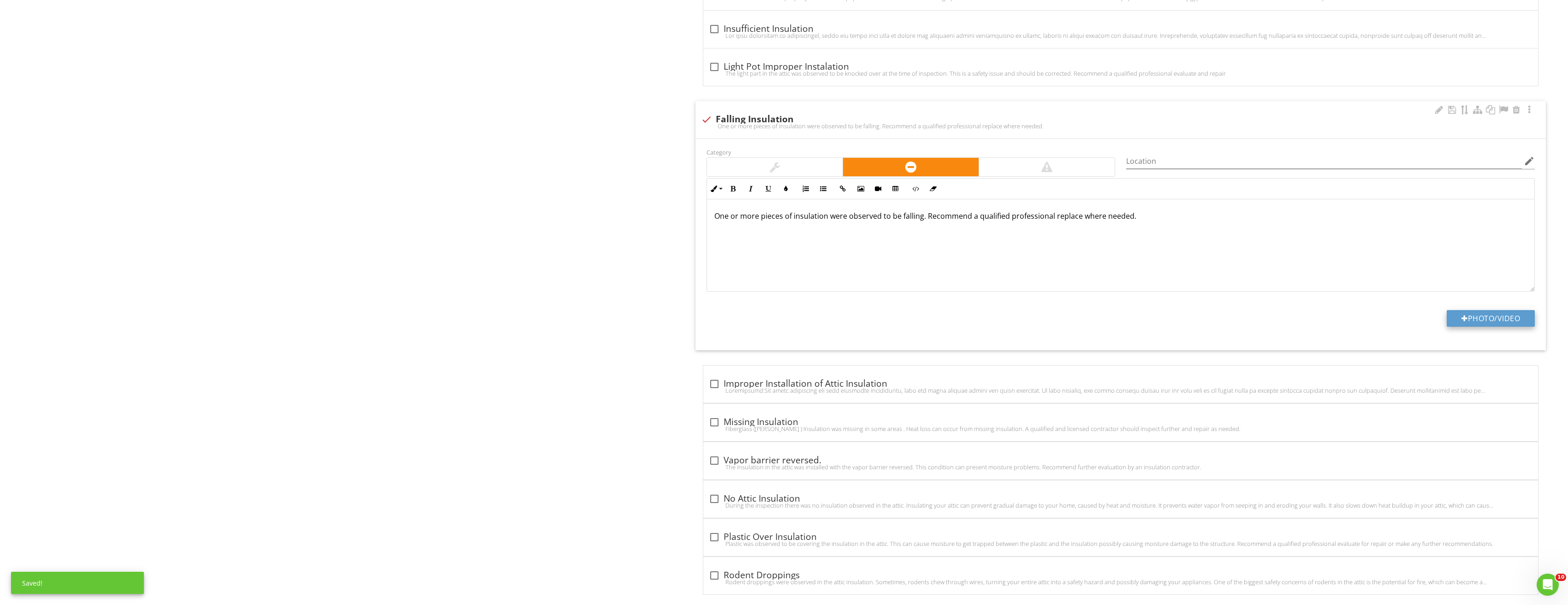
click at [1475, 323] on button "Photo/Video" at bounding box center [1490, 318] width 88 height 17
type input "C:\fakepath\Image_20250827213320_3837.jpg"
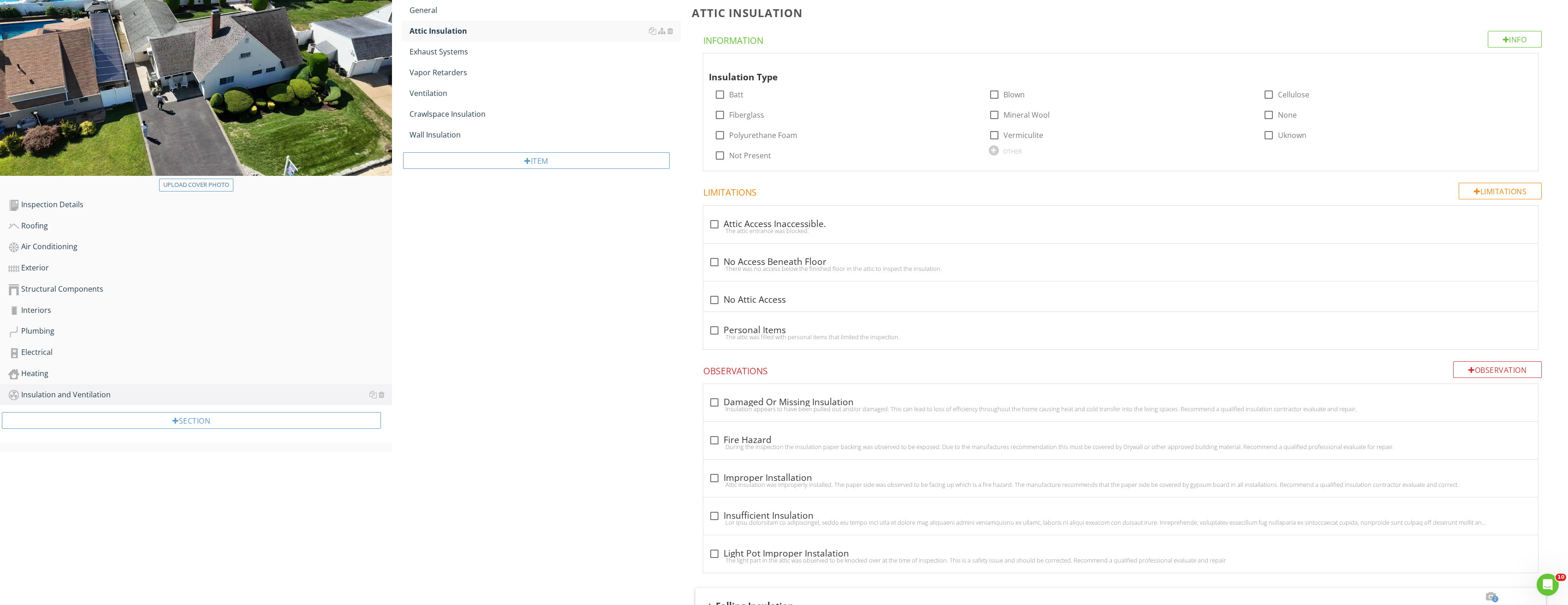
scroll to position [138, 0]
click at [31, 364] on link "Heating" at bounding box center [201, 372] width 384 height 21
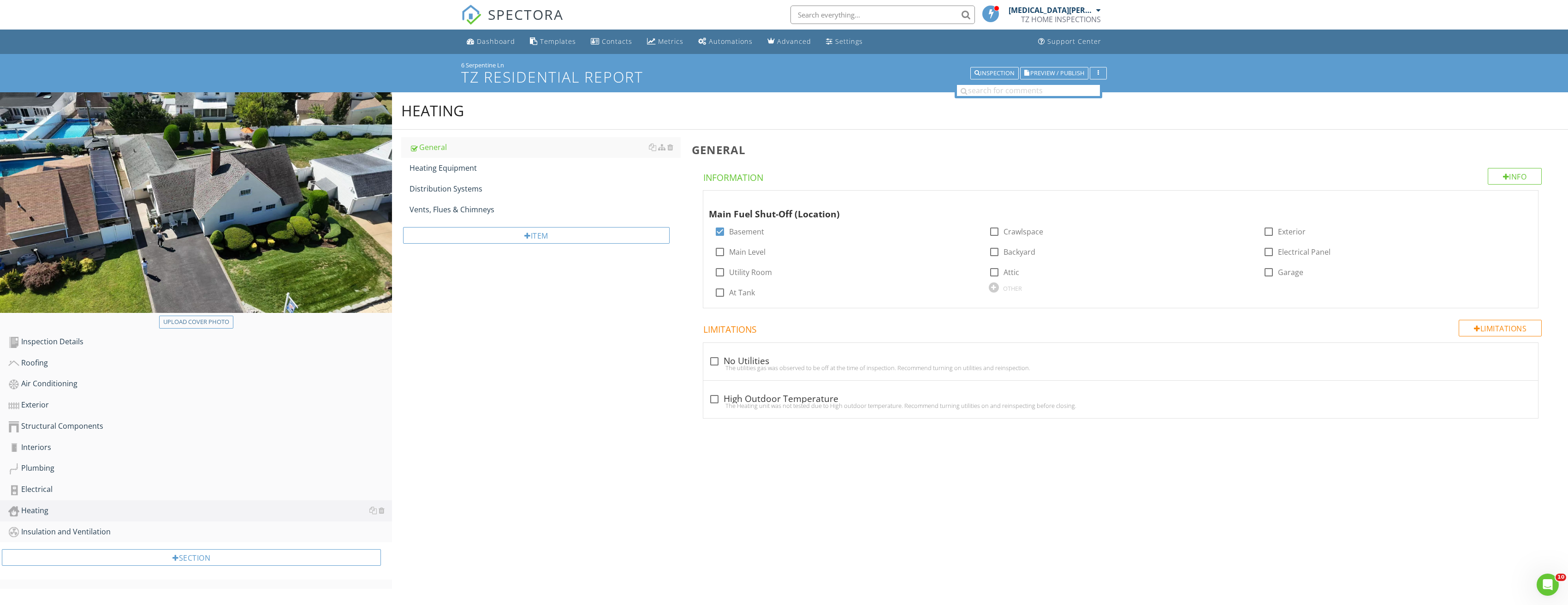
click at [210, 315] on div at bounding box center [196, 204] width 392 height 223
click at [213, 324] on div "Upload cover photo" at bounding box center [196, 322] width 66 height 9
click at [446, 173] on div "Heating Equipment" at bounding box center [545, 168] width 271 height 11
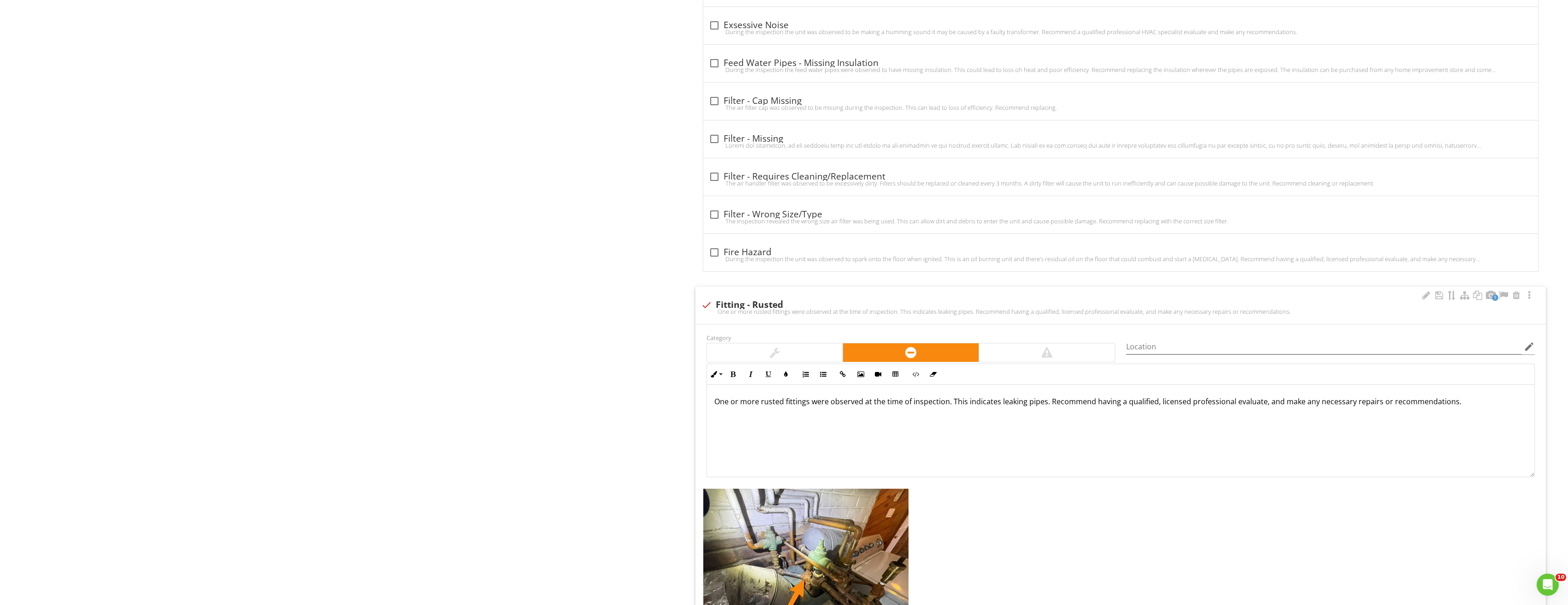
scroll to position [2538, 0]
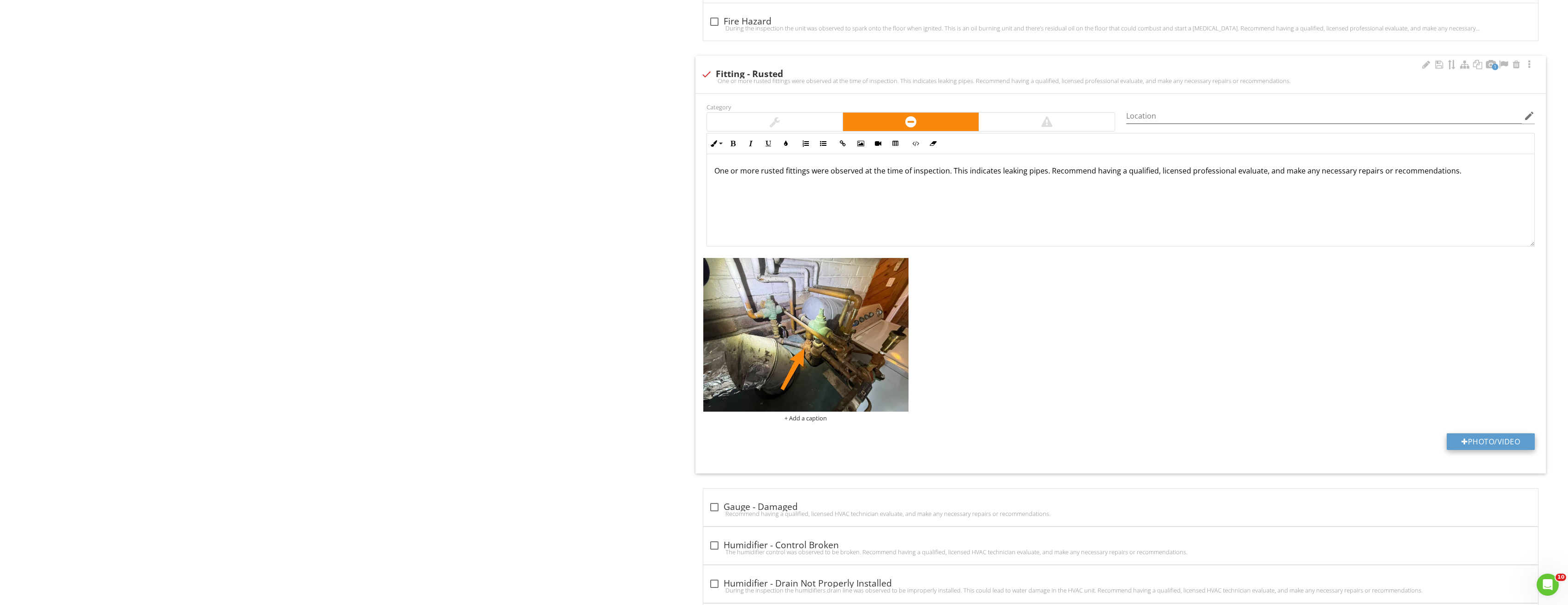
click at [1498, 444] on button "Photo/Video" at bounding box center [1490, 441] width 88 height 17
type input "C:\fakepath\Image_20250827213320_3821.jpg"
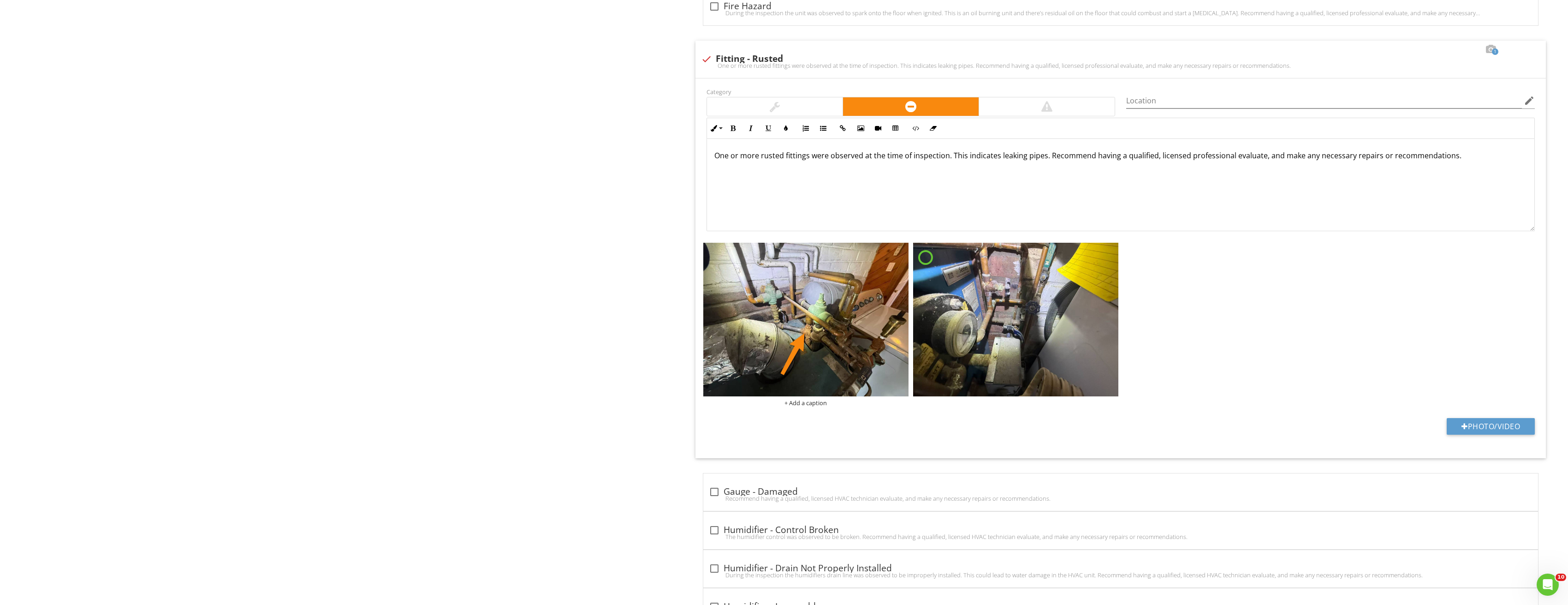
scroll to position [2584, 0]
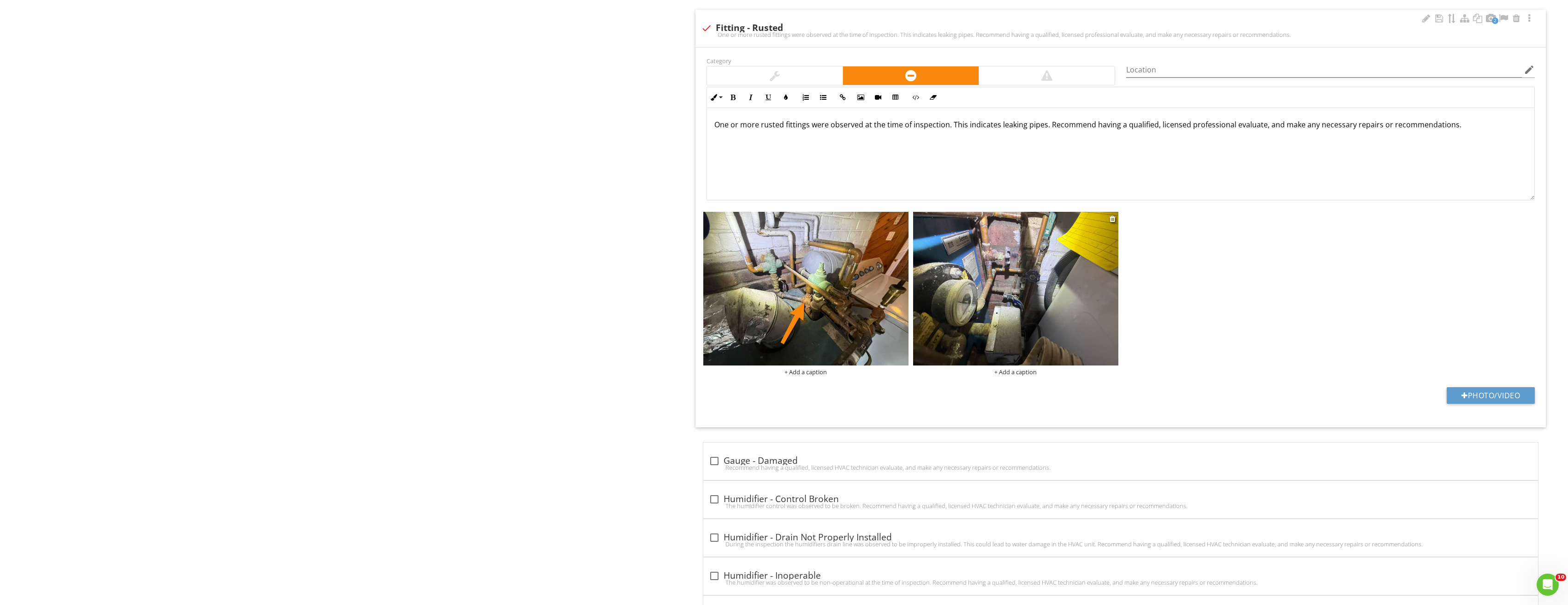
click at [1037, 300] on img at bounding box center [1016, 289] width 205 height 154
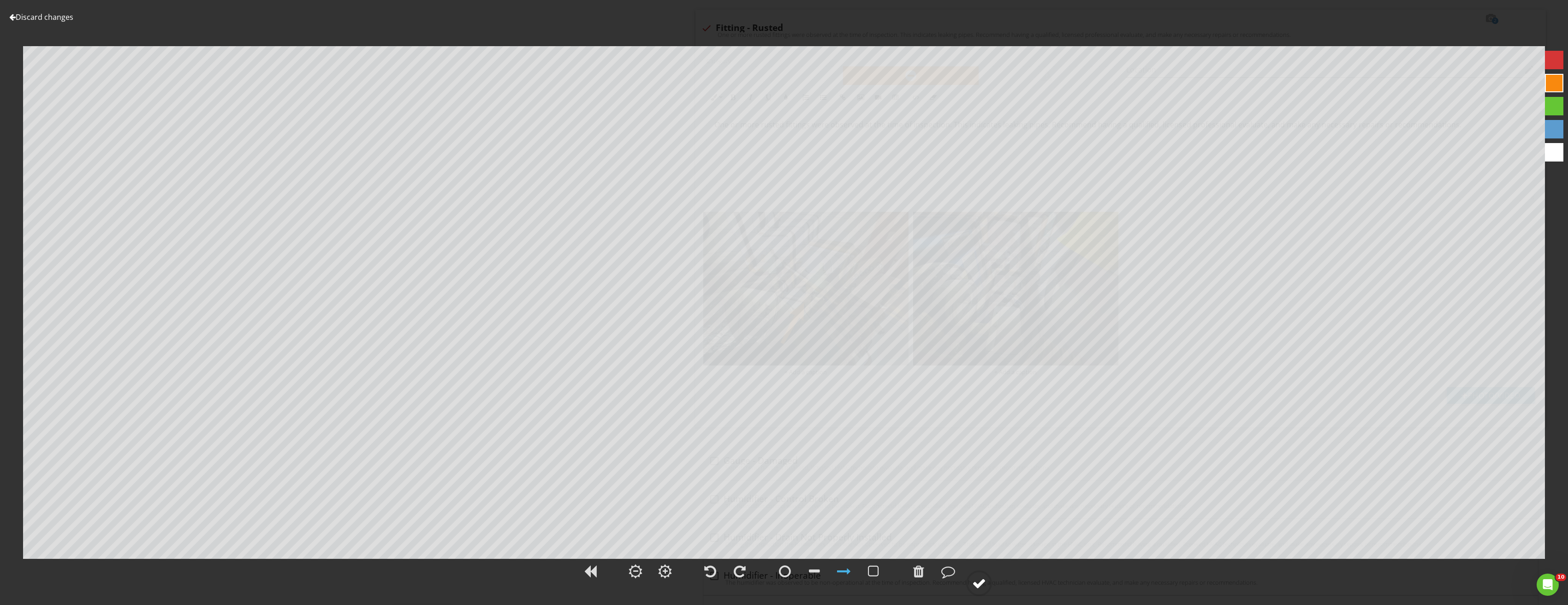
click at [985, 581] on div at bounding box center [979, 583] width 14 height 14
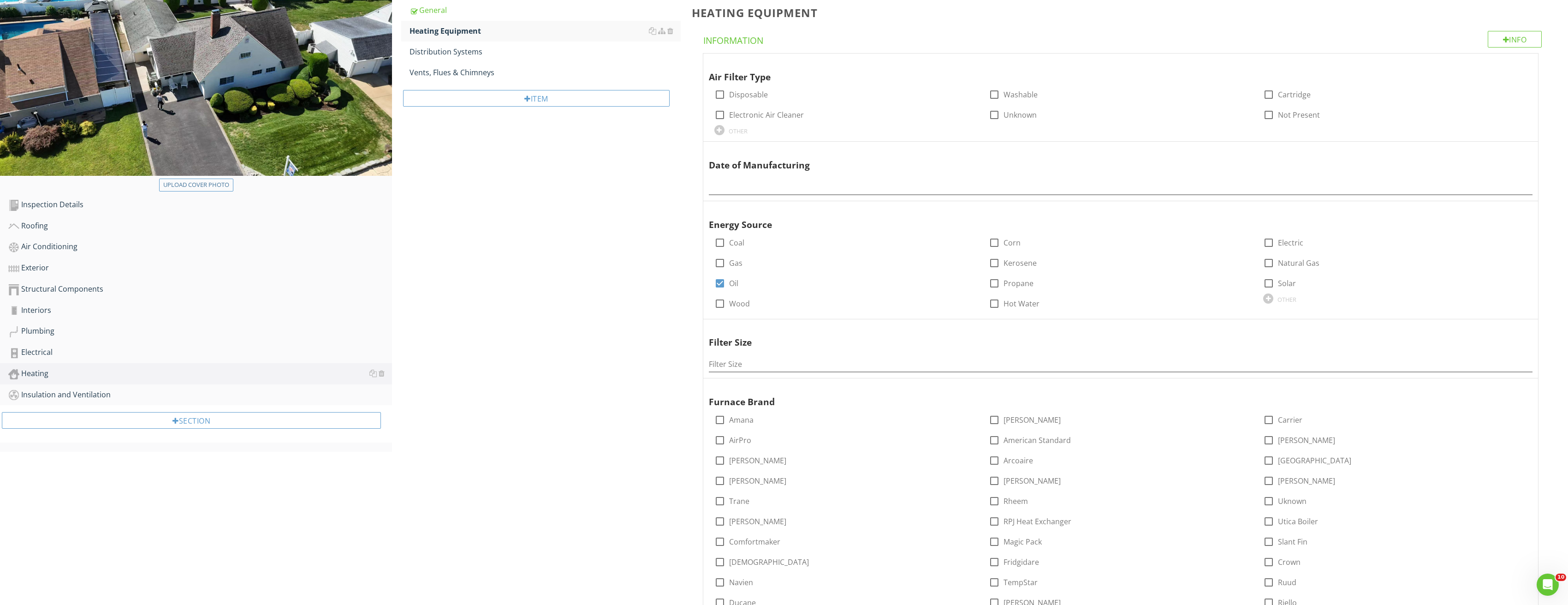
scroll to position [138, 0]
click at [44, 352] on div "Electrical" at bounding box center [201, 351] width 384 height 12
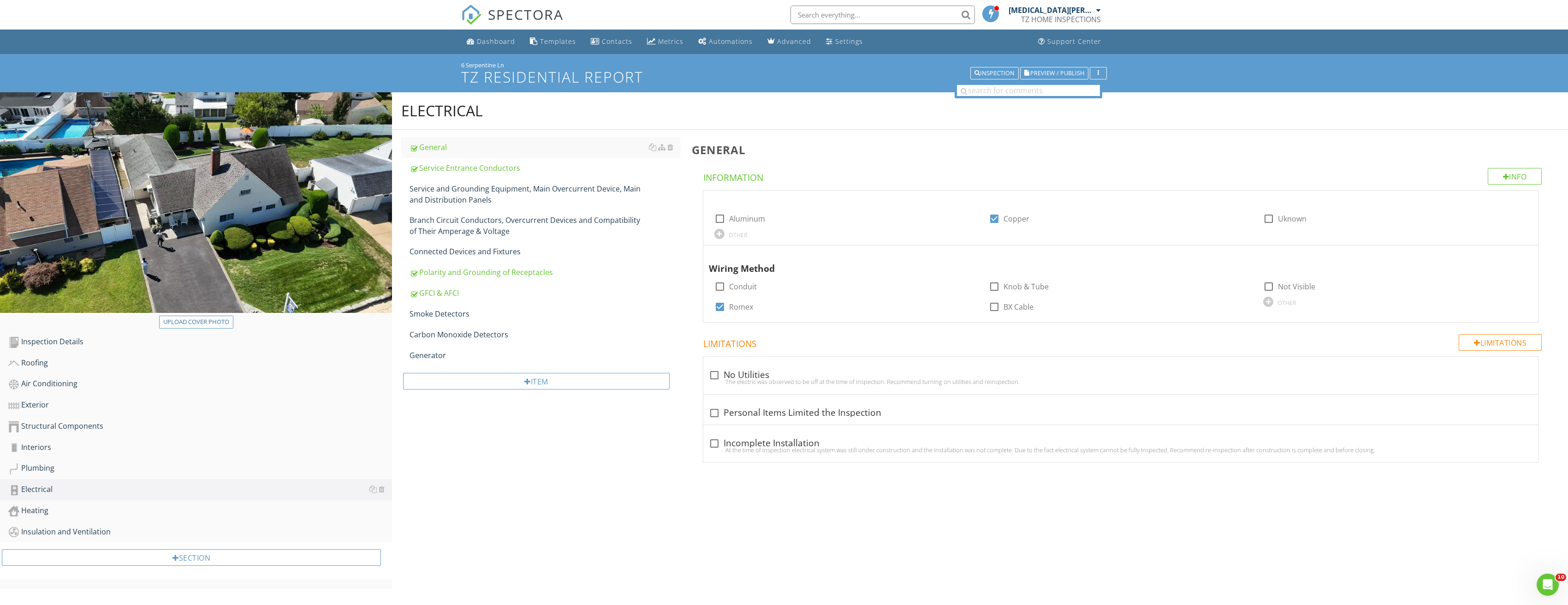
click at [216, 322] on div "Upload cover photo" at bounding box center [196, 322] width 66 height 9
click at [45, 510] on div "Heating" at bounding box center [201, 511] width 384 height 12
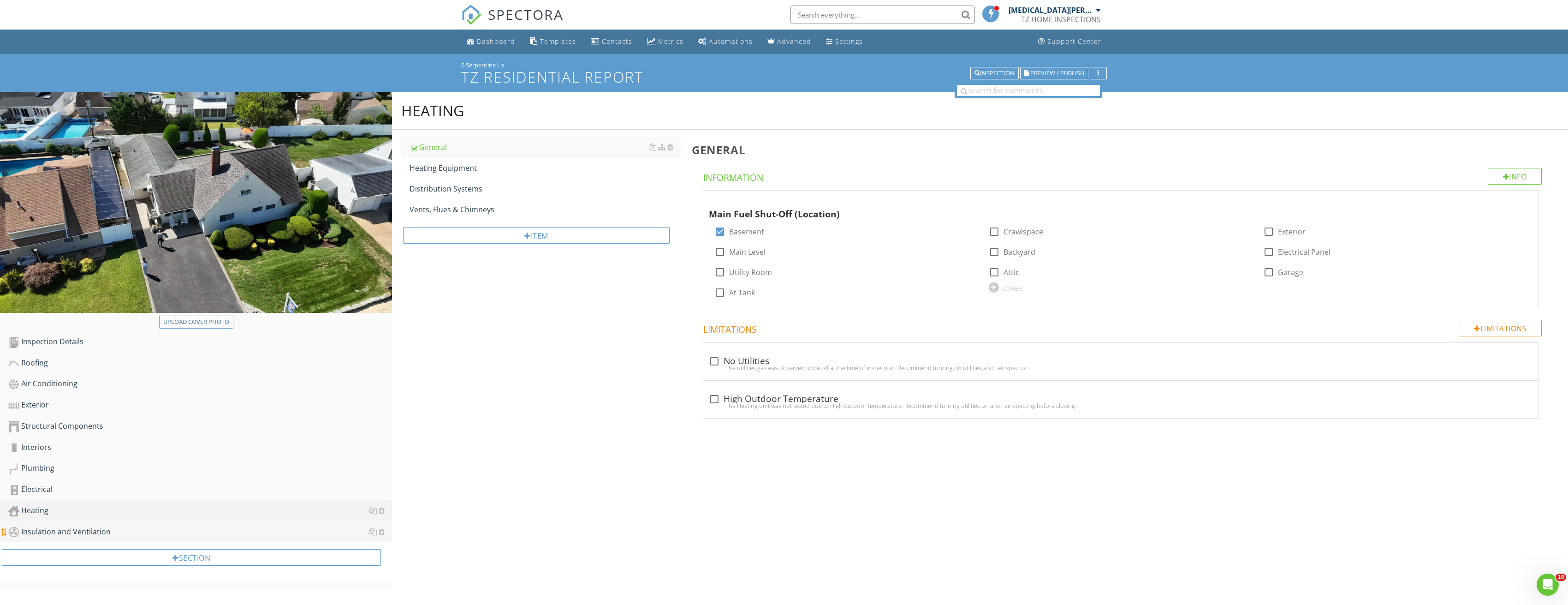
click at [67, 532] on div "Insulation and Ventilation" at bounding box center [201, 532] width 384 height 12
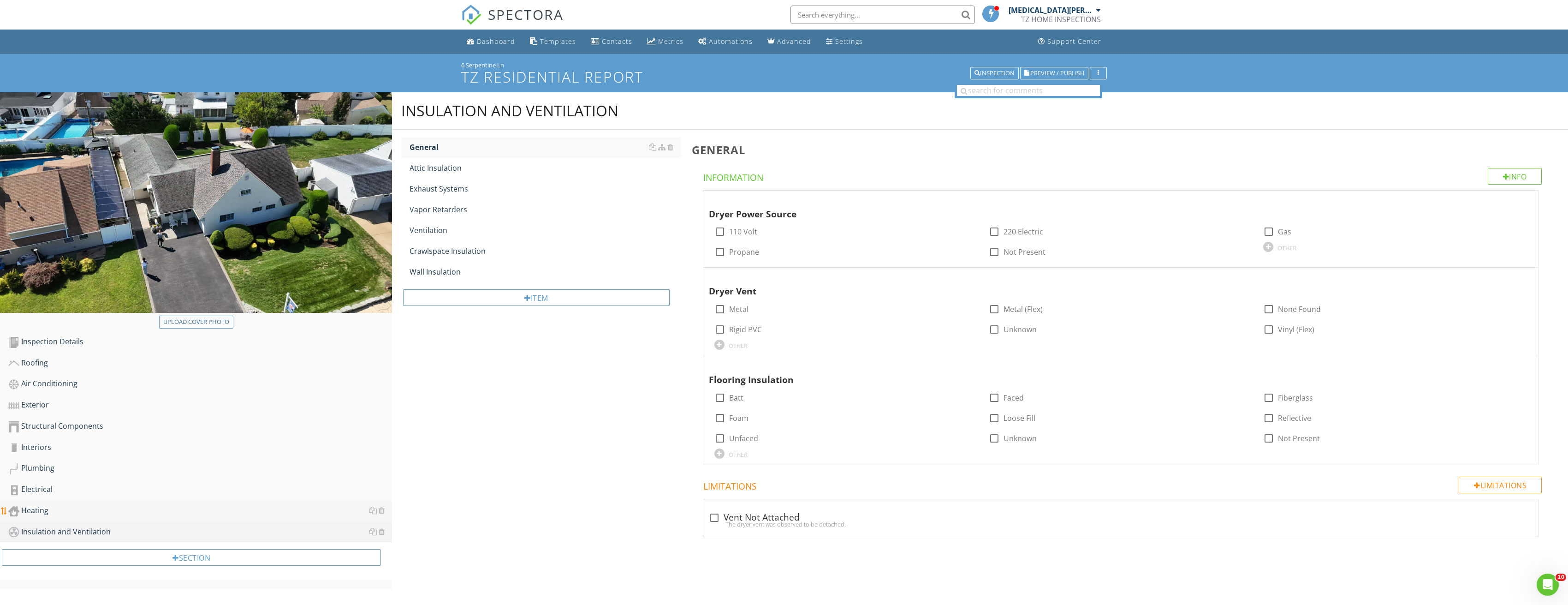
click at [37, 510] on div "Heating" at bounding box center [201, 511] width 384 height 12
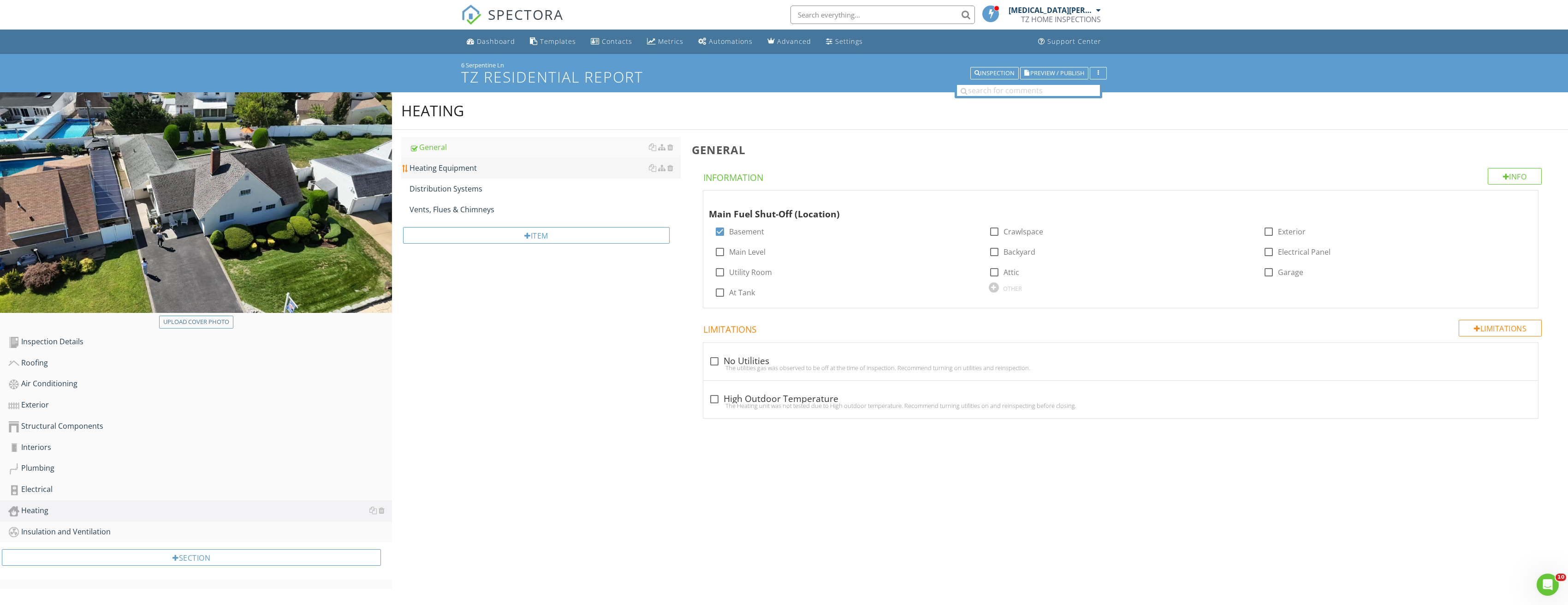
click at [449, 161] on link "Heating Equipment" at bounding box center [545, 168] width 271 height 20
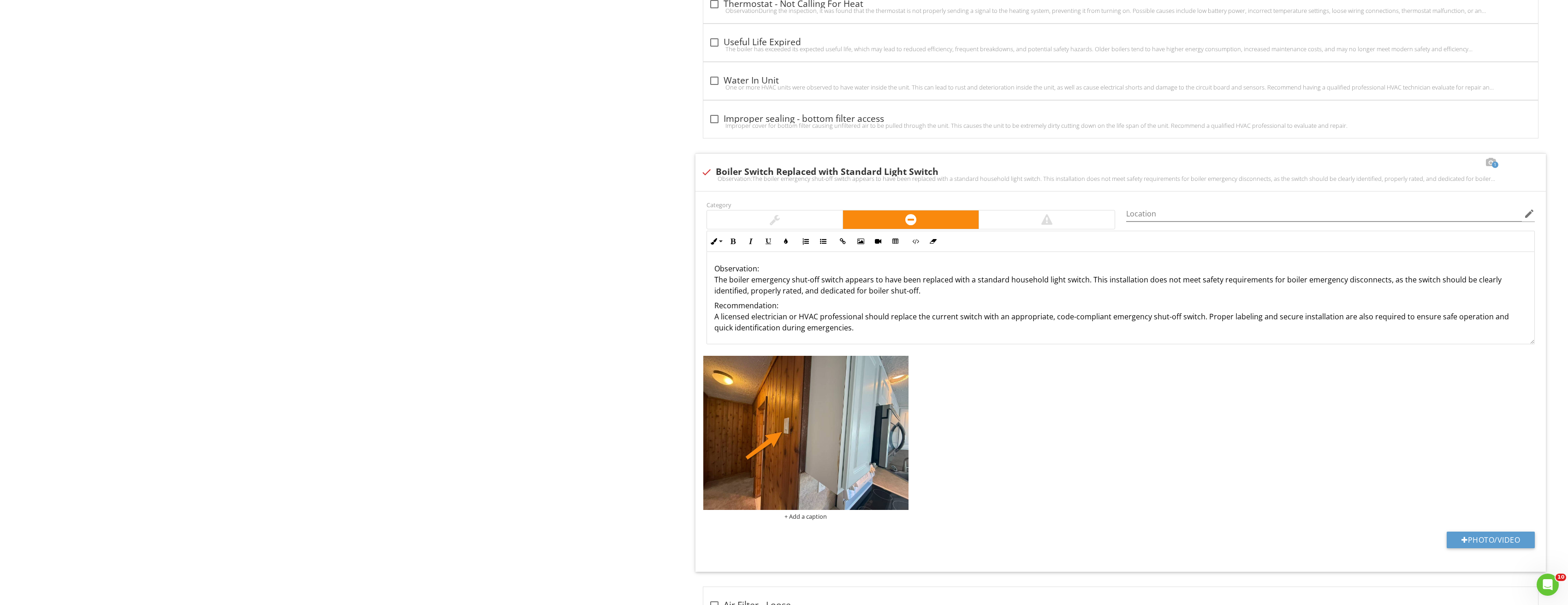
scroll to position [4206, 0]
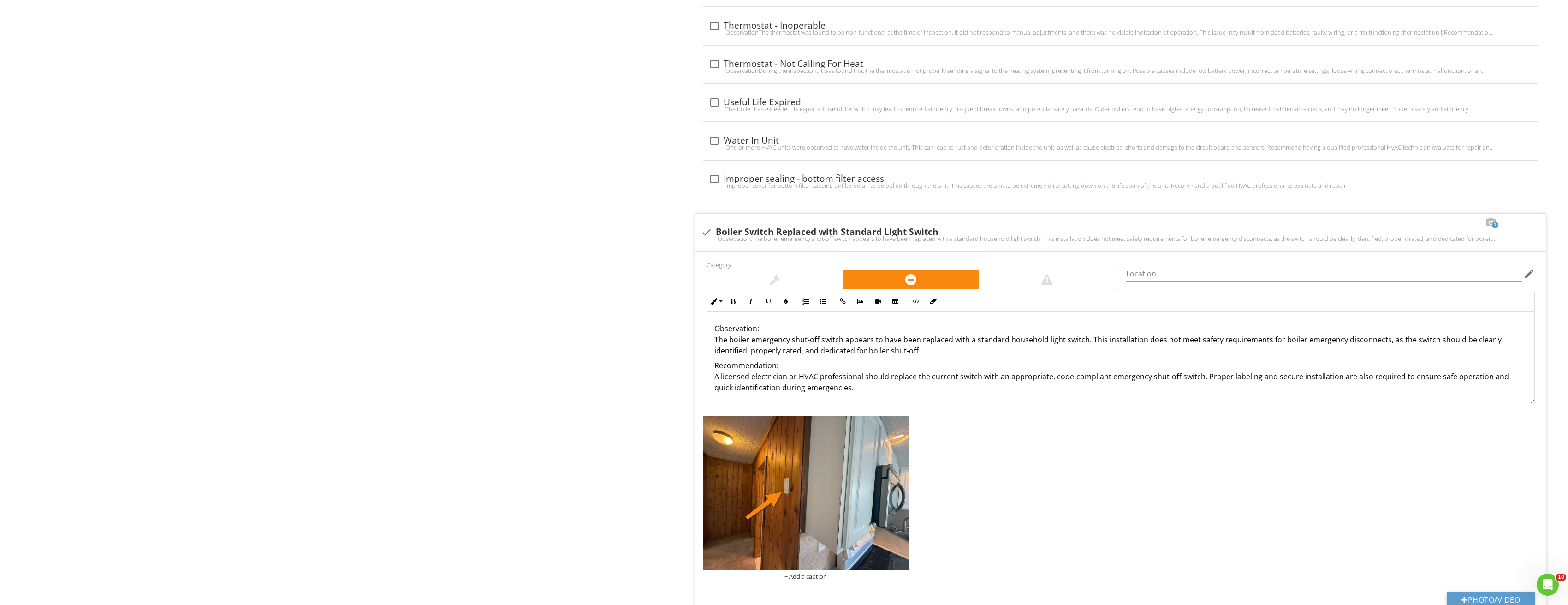
scroll to position [3975, 0]
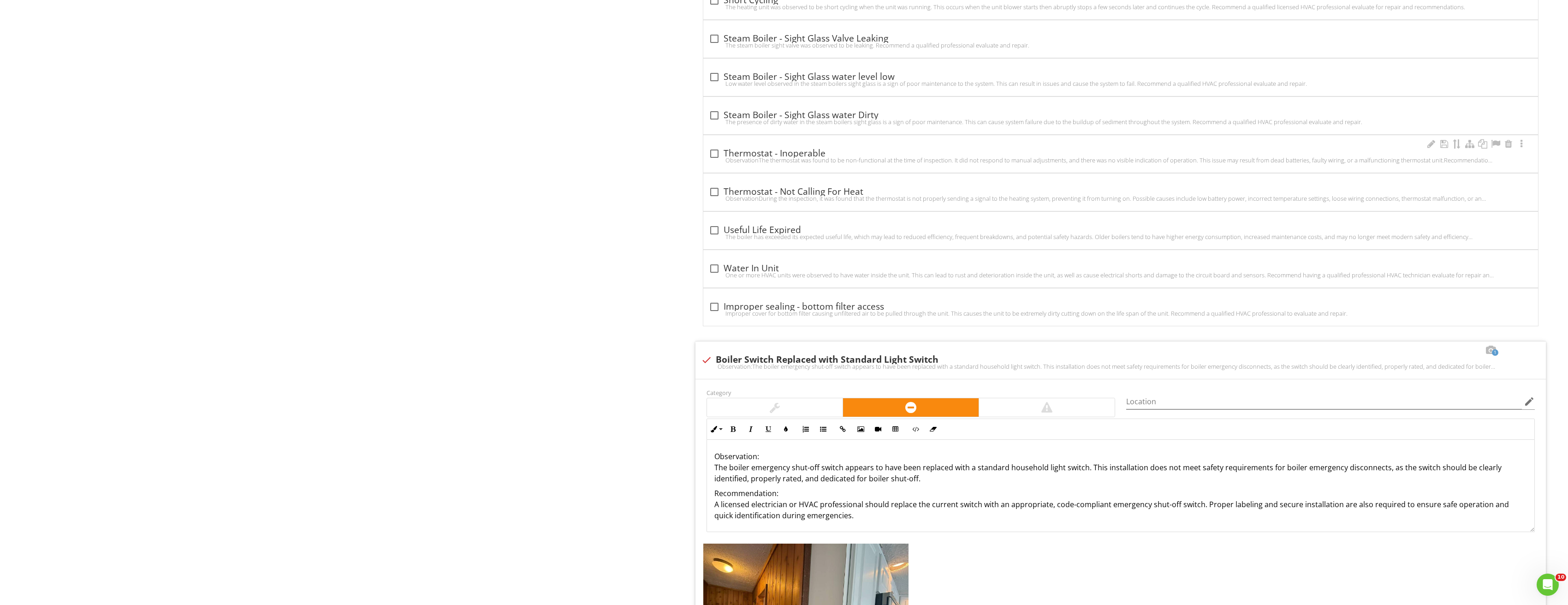
click at [711, 150] on div at bounding box center [715, 154] width 16 height 16
checkbox input "true"
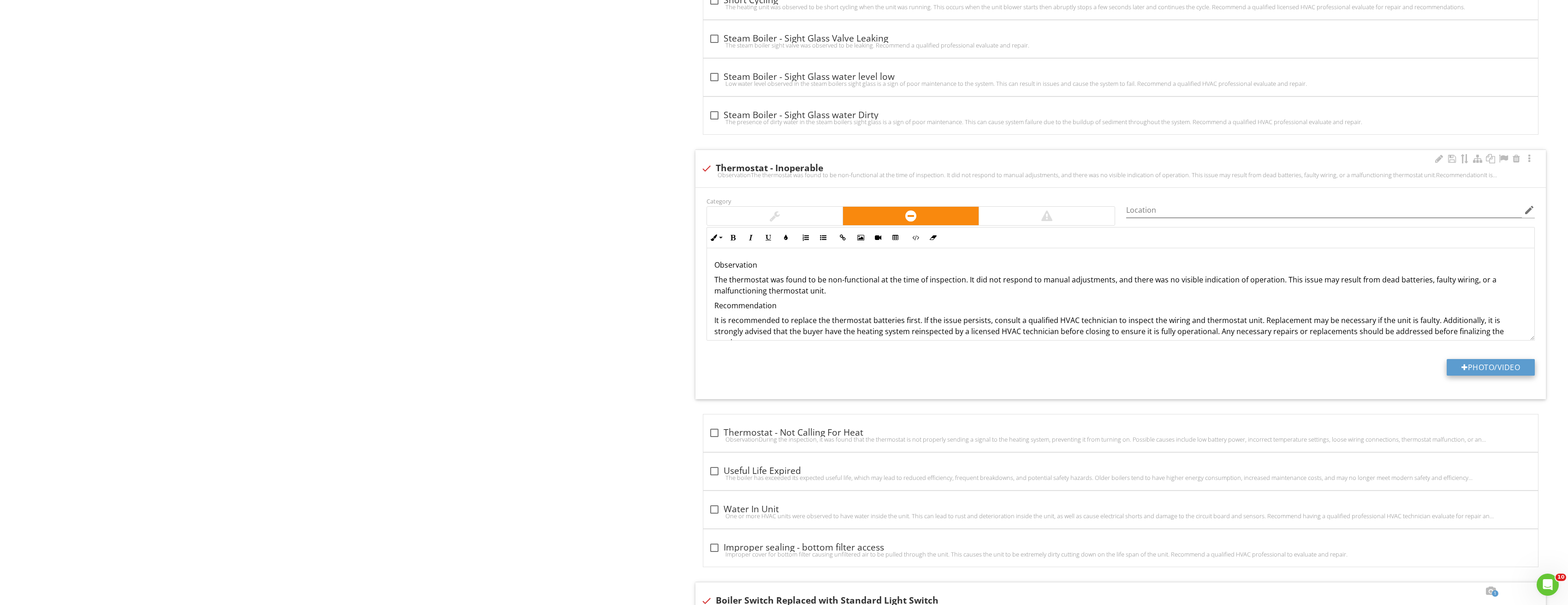
click at [1491, 366] on button "Photo/Video" at bounding box center [1490, 367] width 88 height 17
type input "C:\fakepath\Image_20250827213320_3815.jpg"
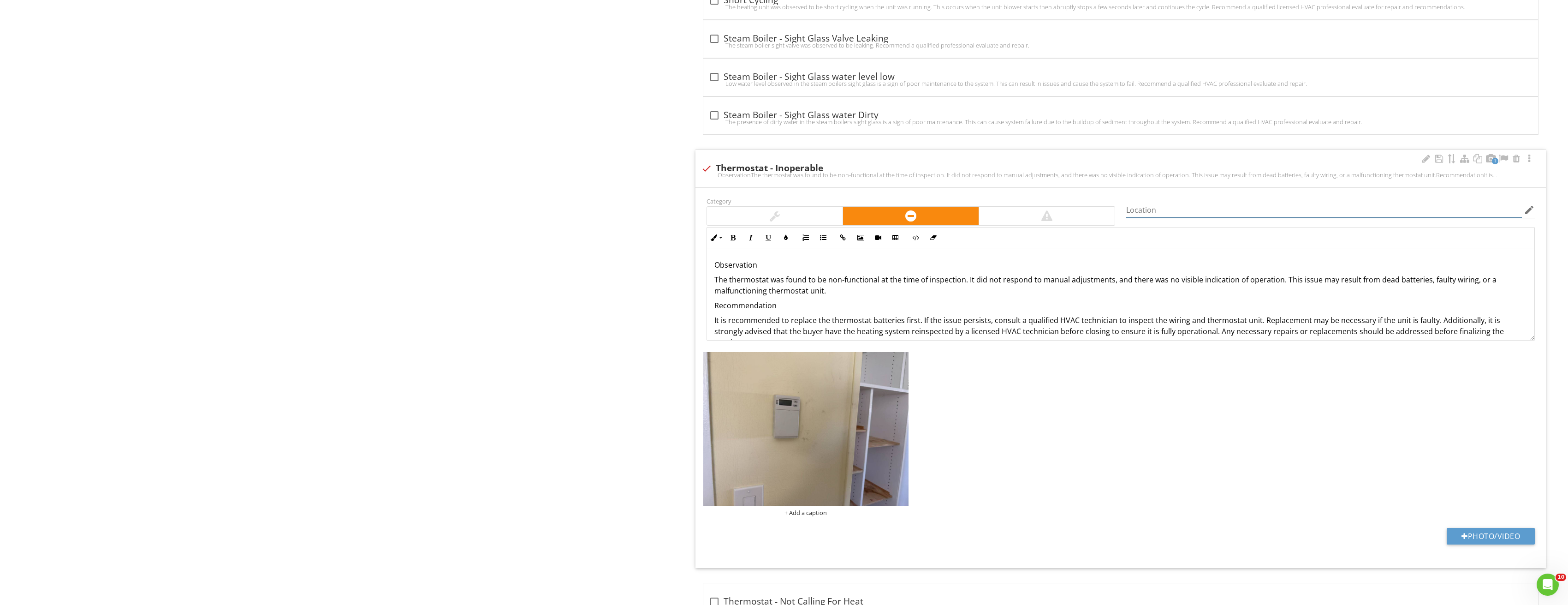
click at [1210, 207] on input "Location" at bounding box center [1323, 210] width 396 height 15
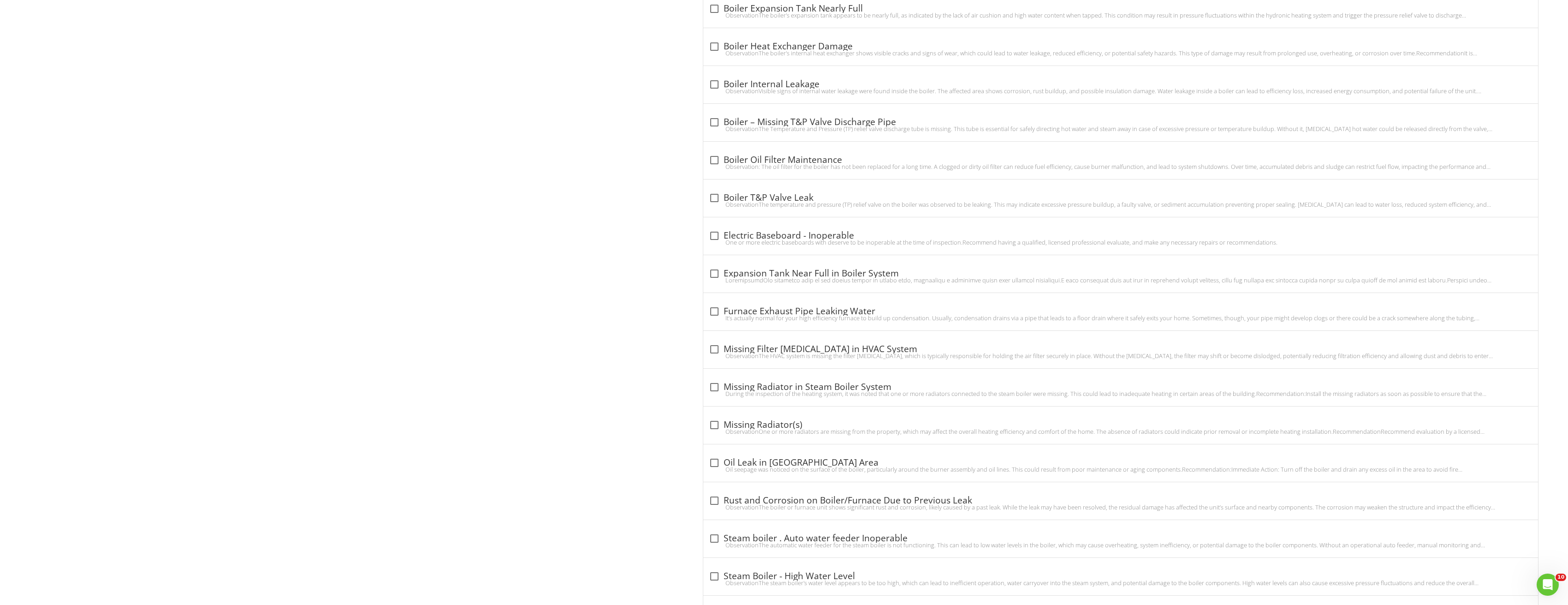
type input "First Floor"
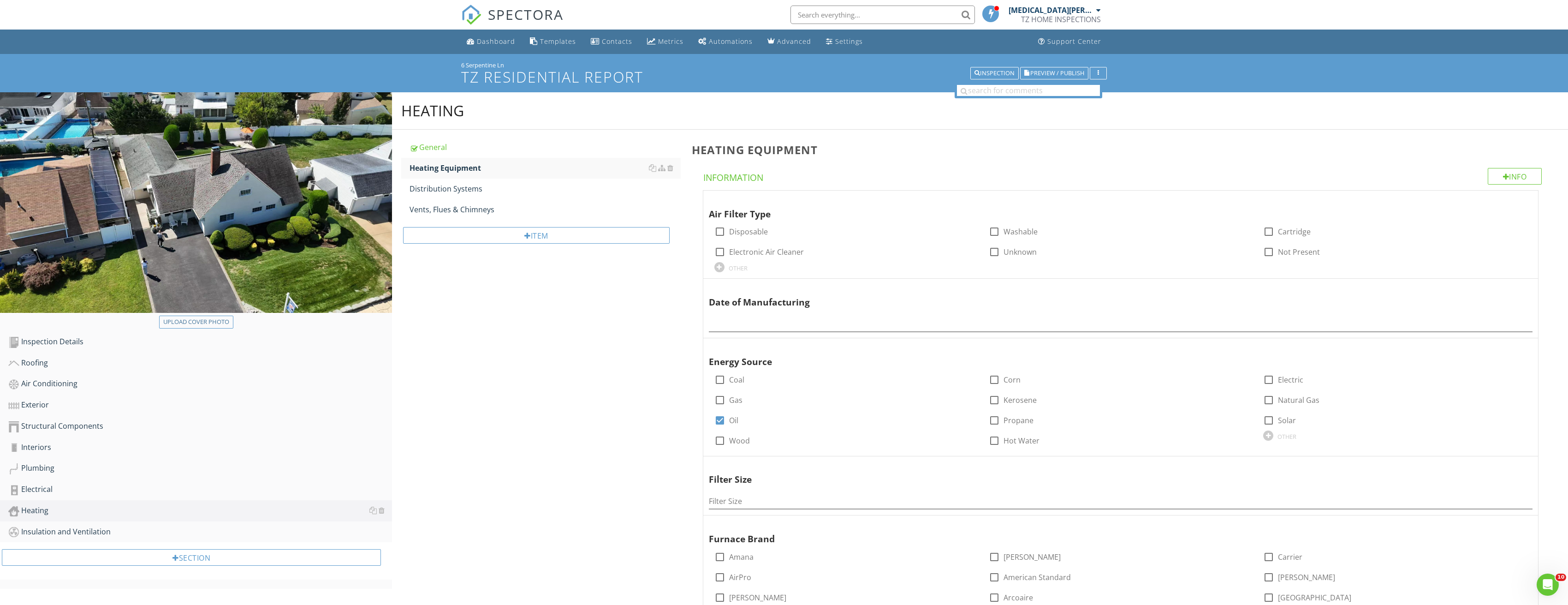
scroll to position [231, 0]
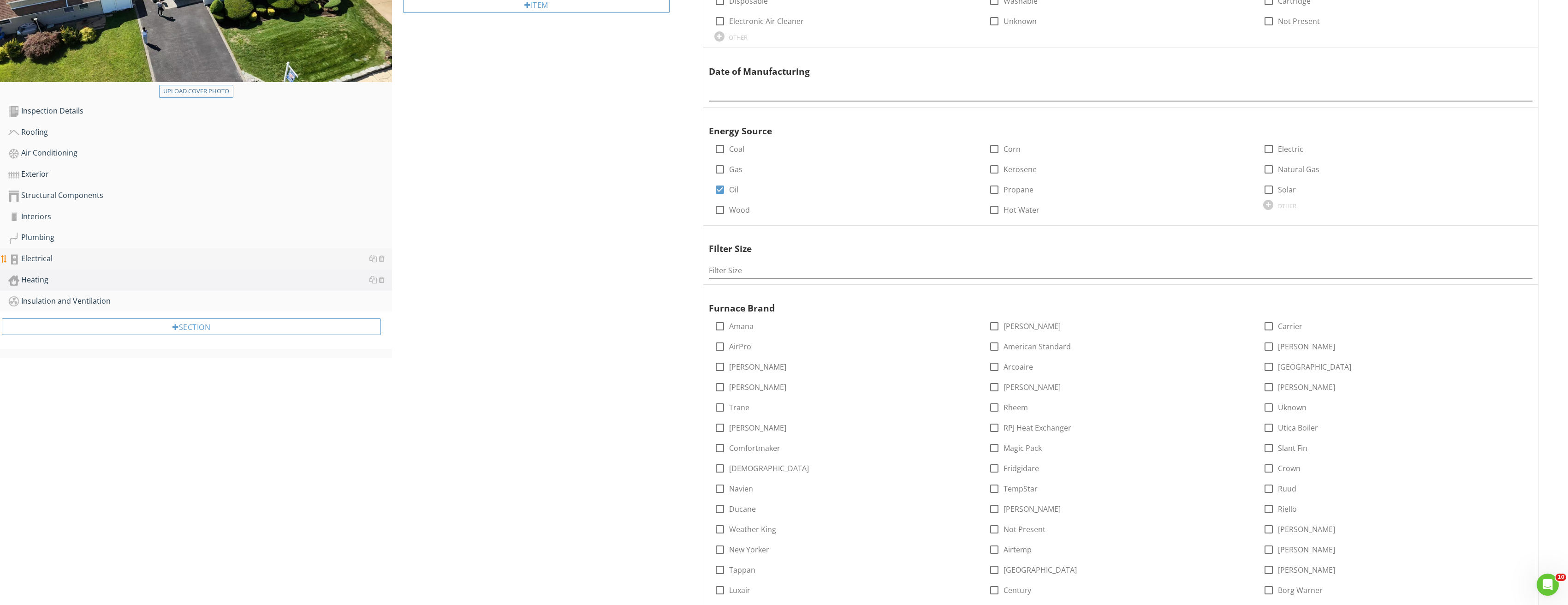
click at [116, 259] on div "Electrical" at bounding box center [201, 259] width 384 height 12
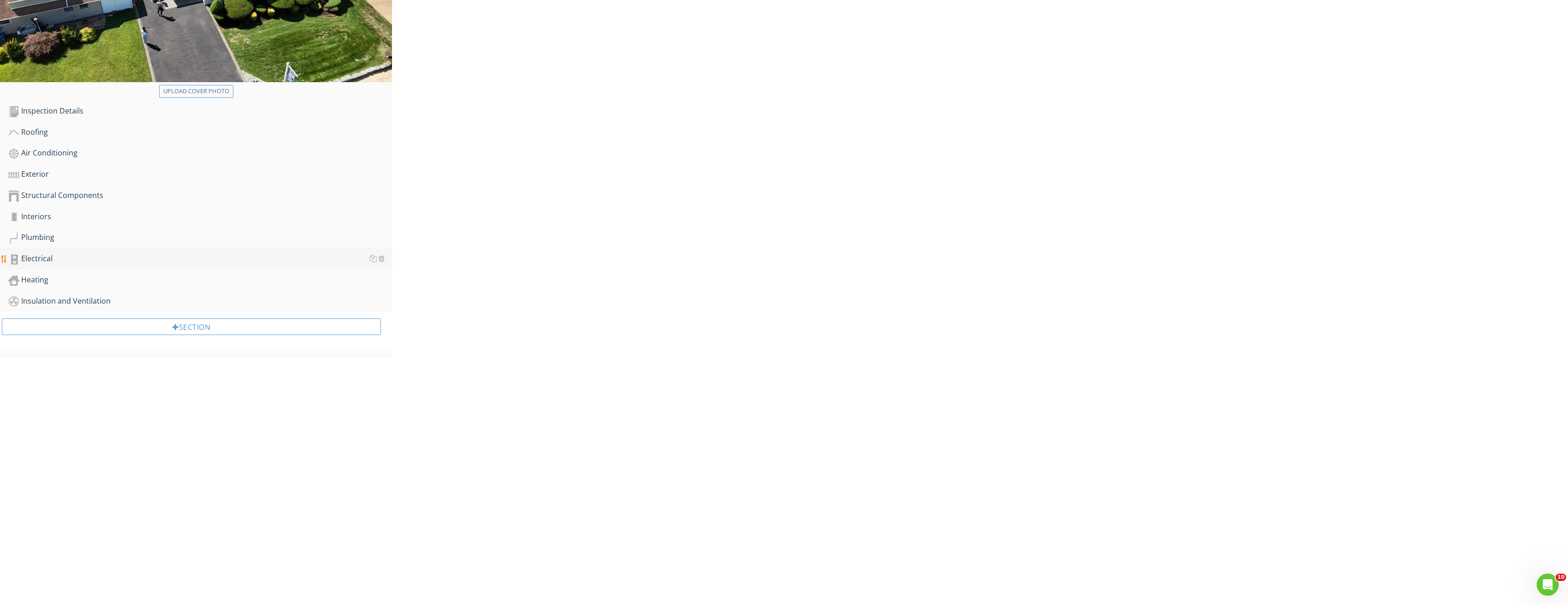
scroll to position [54, 0]
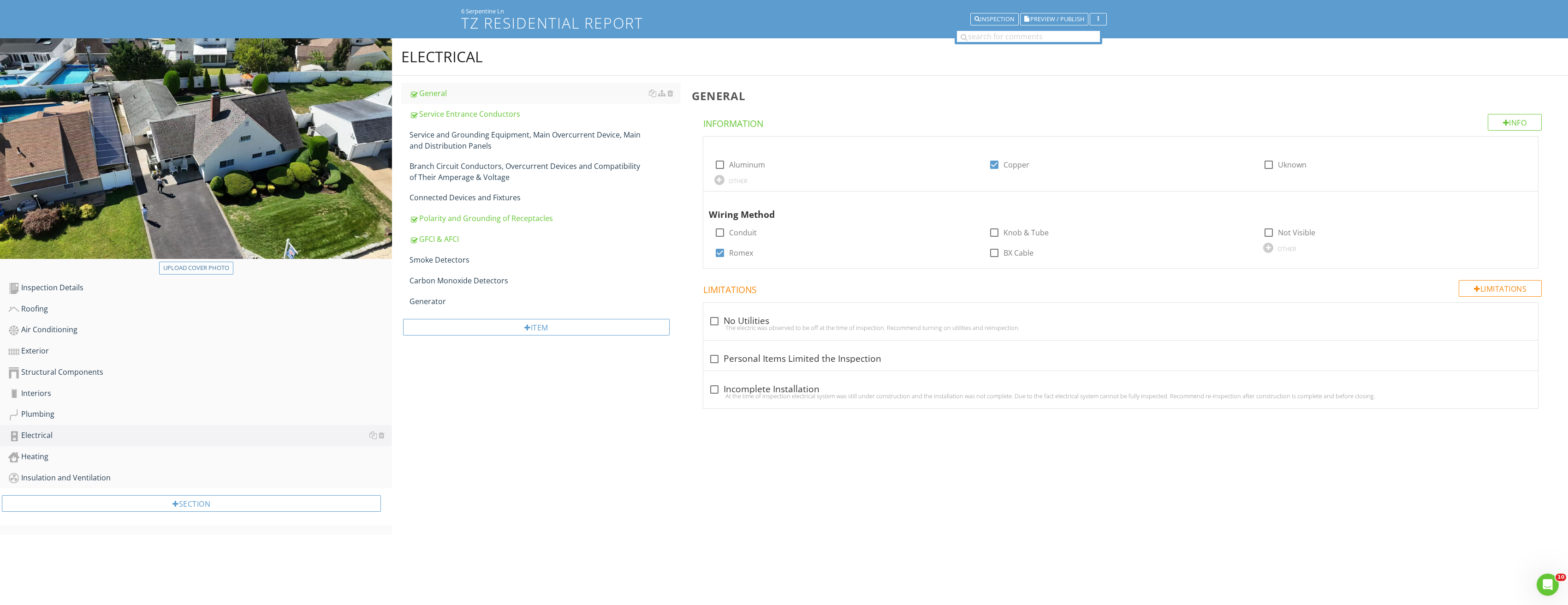
click at [200, 268] on div "Upload cover photo" at bounding box center [196, 268] width 66 height 9
click at [210, 274] on button "Upload cover photo" at bounding box center [196, 268] width 74 height 13
click at [431, 135] on div "Service and Grounding Equipment, Main Overcurrent Device, Main and Distribution…" at bounding box center [545, 140] width 271 height 22
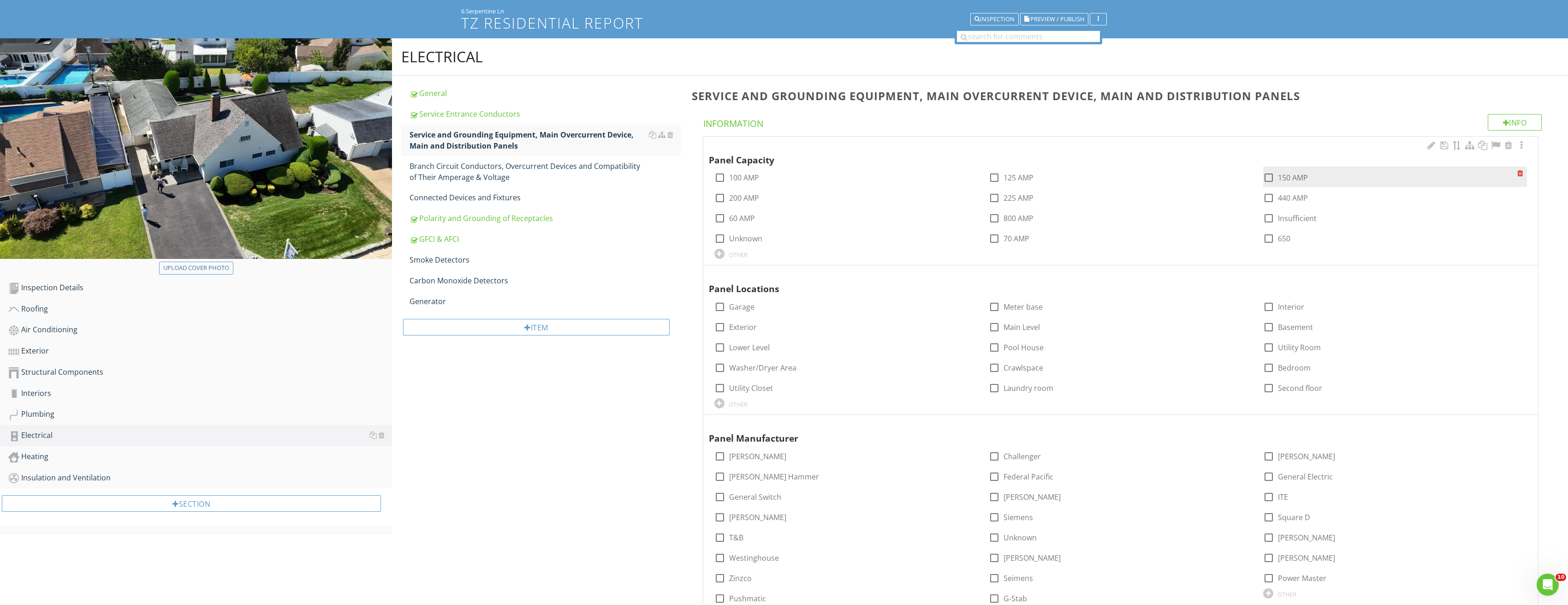
click at [1268, 179] on div at bounding box center [1268, 178] width 16 height 16
checkbox input "true"
click at [1520, 145] on div at bounding box center [1521, 145] width 11 height 9
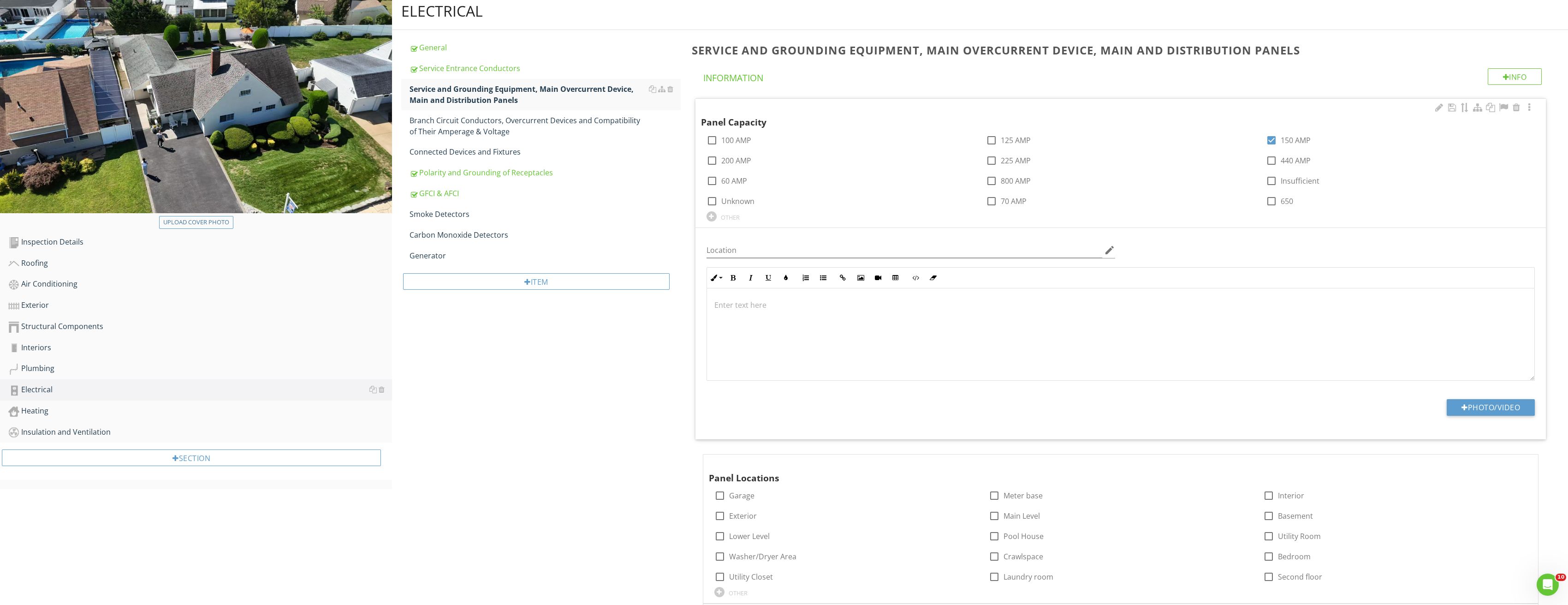
scroll to position [193, 0]
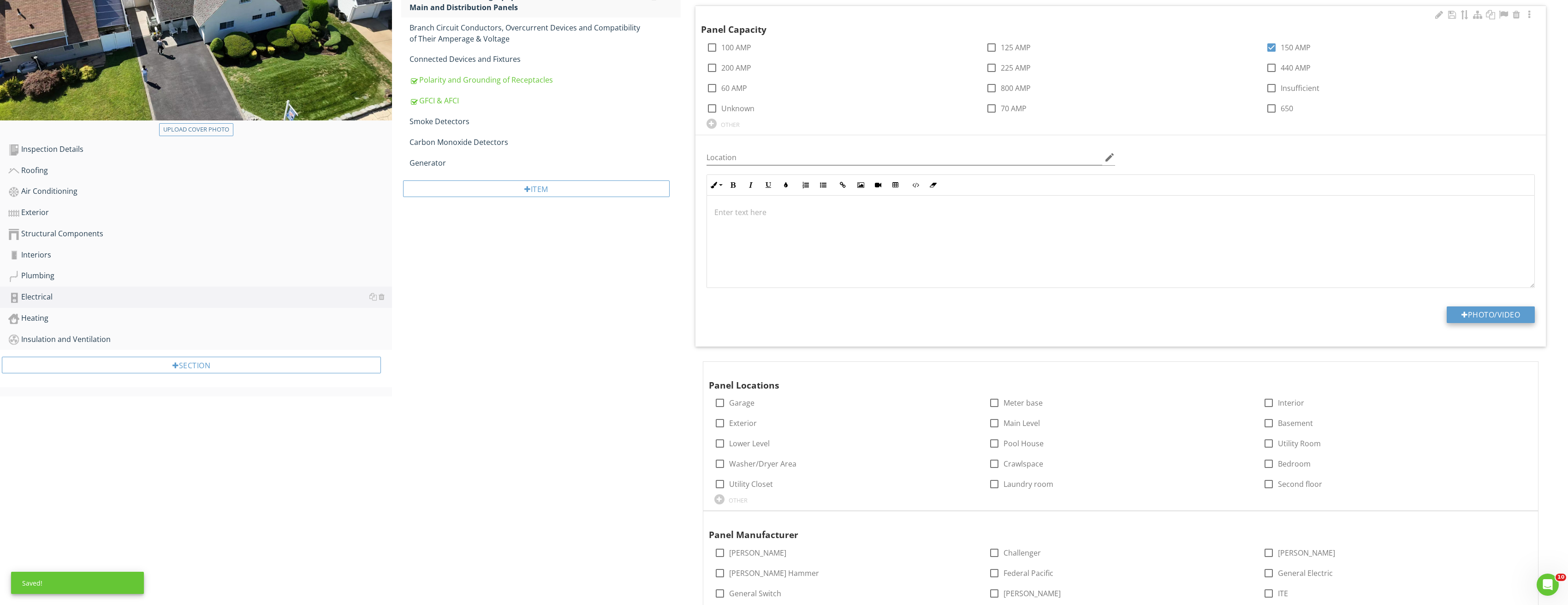
click at [1512, 313] on button "Photo/Video" at bounding box center [1490, 314] width 88 height 17
type input "C:\fakepath\Image_20250827213320_3816.jpg"
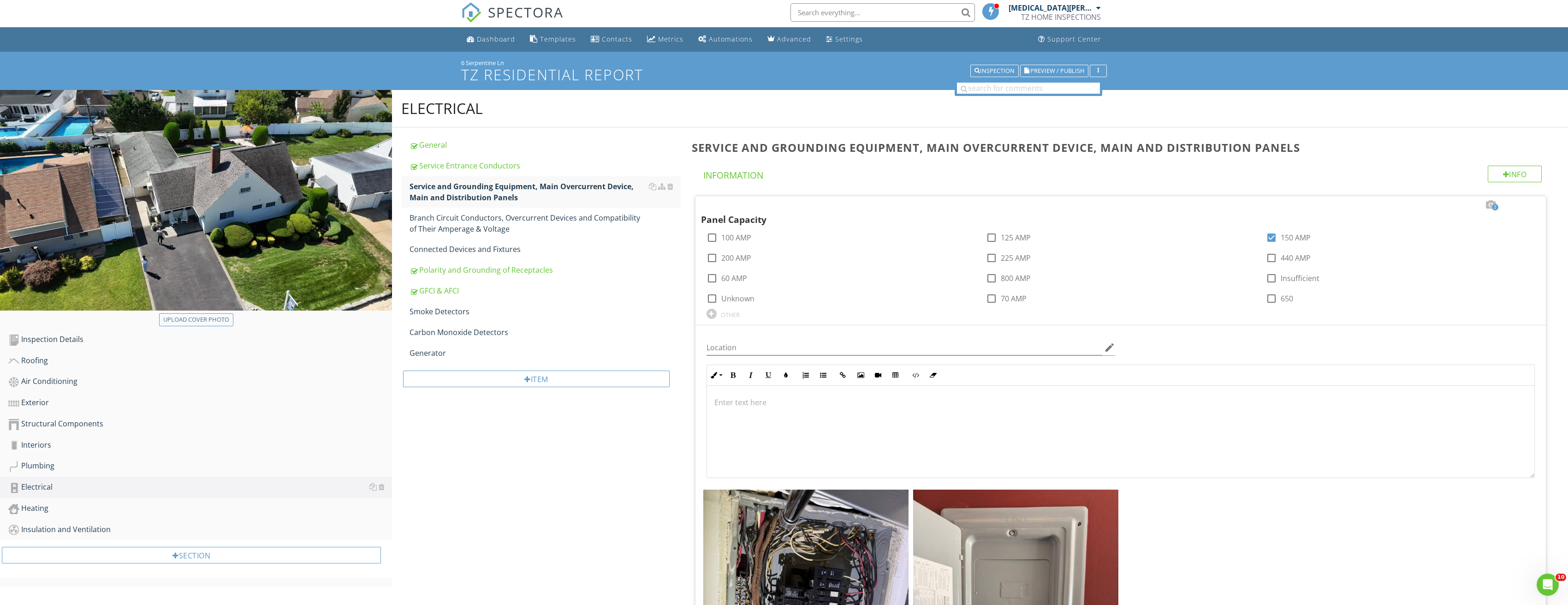
scroll to position [0, 0]
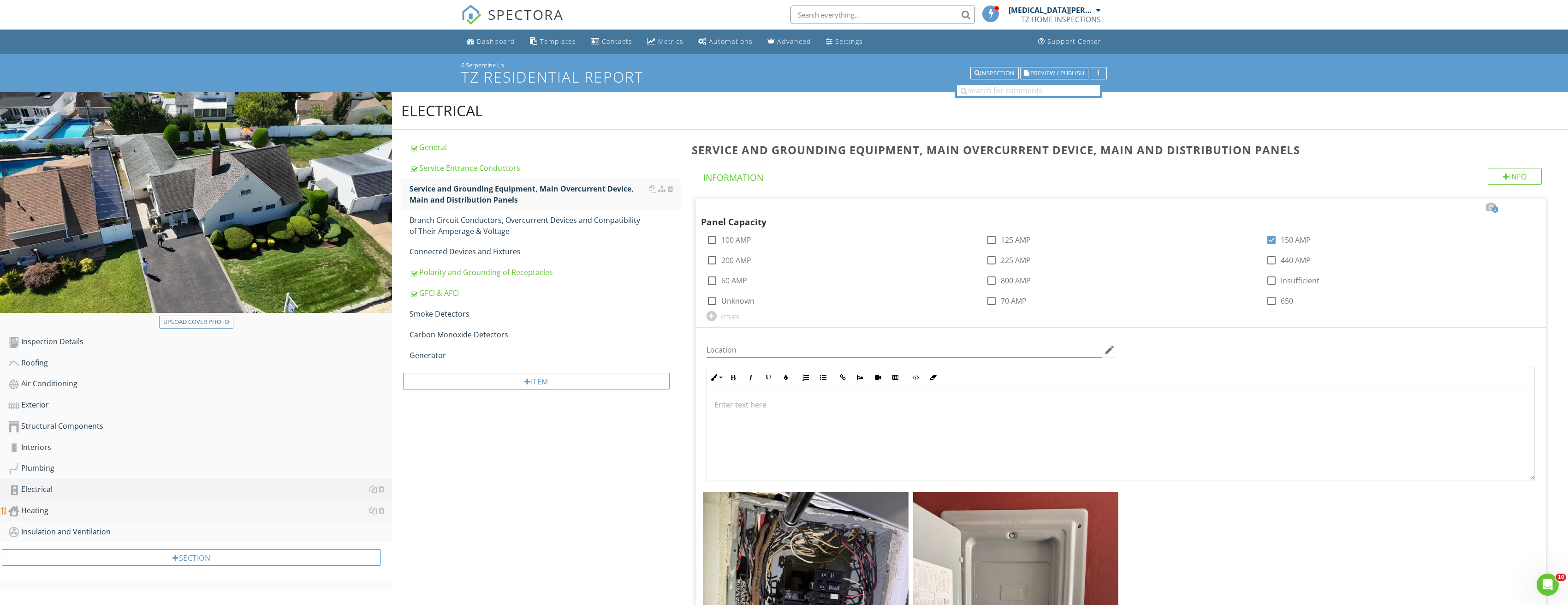
click at [34, 515] on div "Heating" at bounding box center [201, 511] width 384 height 12
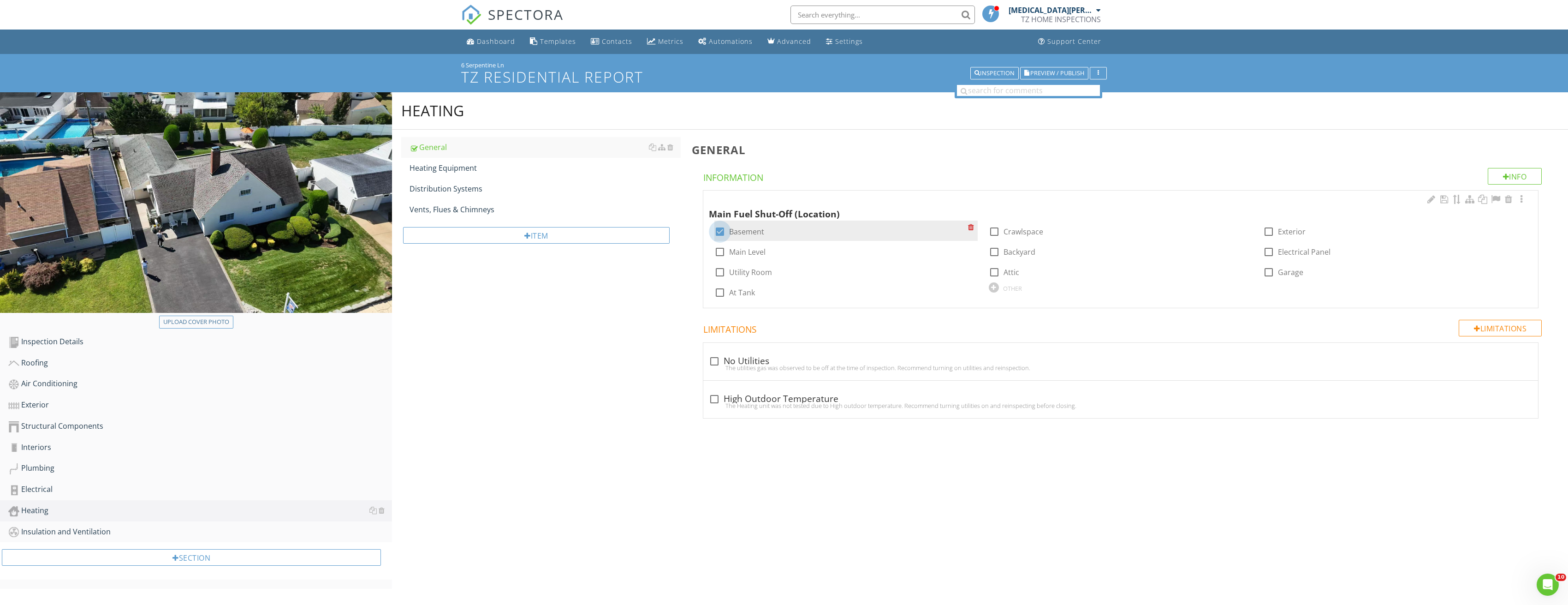
click at [721, 230] on div at bounding box center [720, 232] width 16 height 16
checkbox input "false"
click at [712, 251] on div "check_box_outline_blank Main Level" at bounding box center [845, 251] width 274 height 20
click at [716, 250] on div at bounding box center [720, 252] width 16 height 16
checkbox input "true"
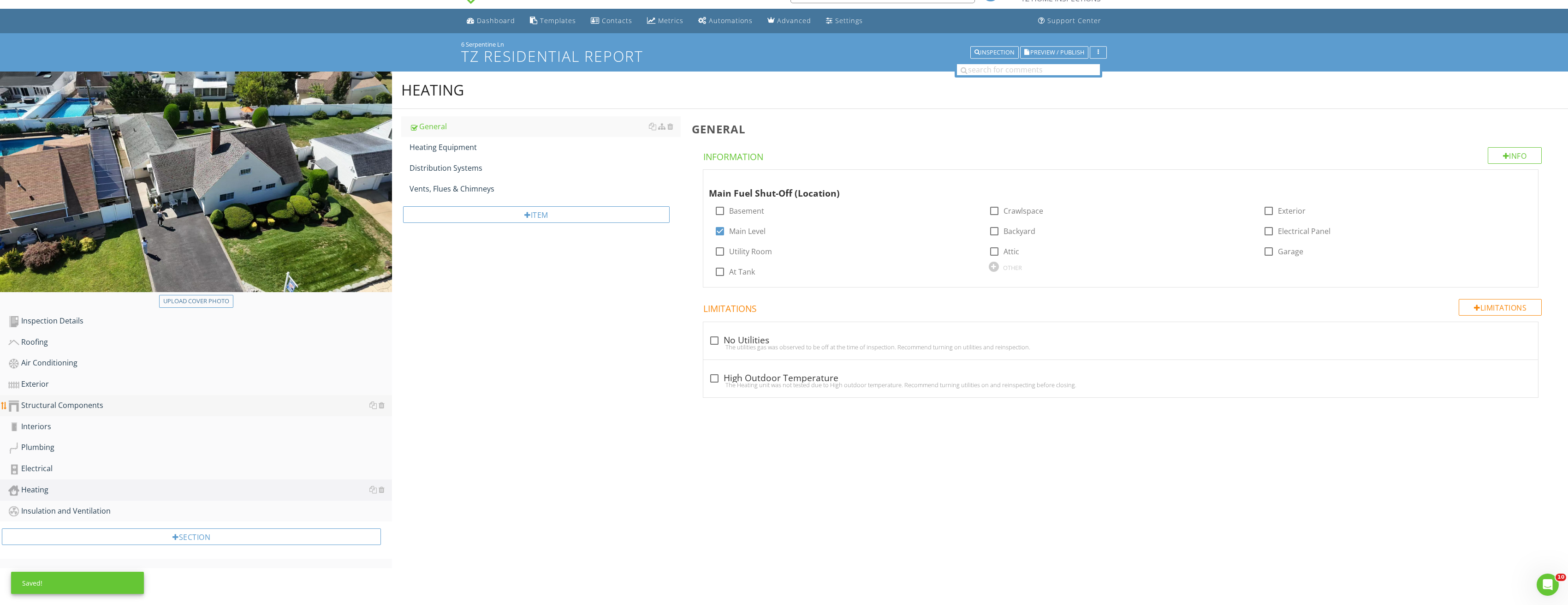
scroll to position [54, 0]
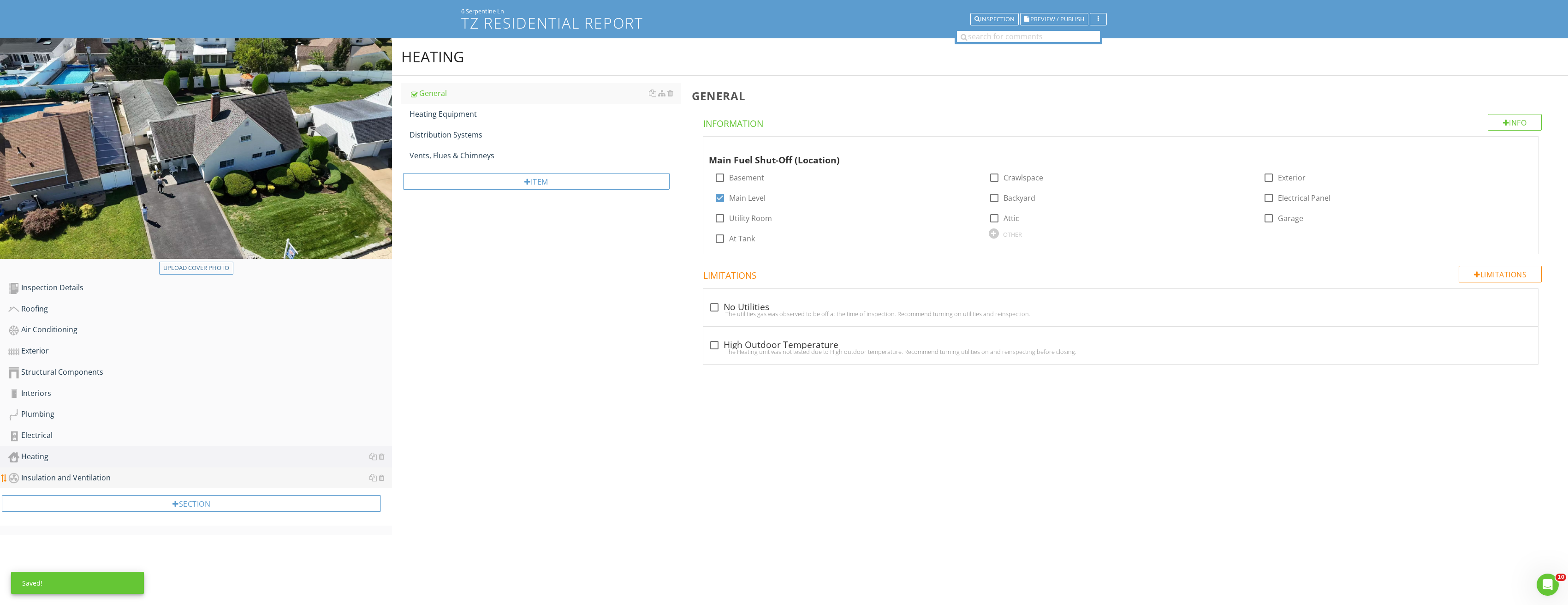
click at [68, 479] on div "Insulation and Ventilation" at bounding box center [201, 478] width 384 height 12
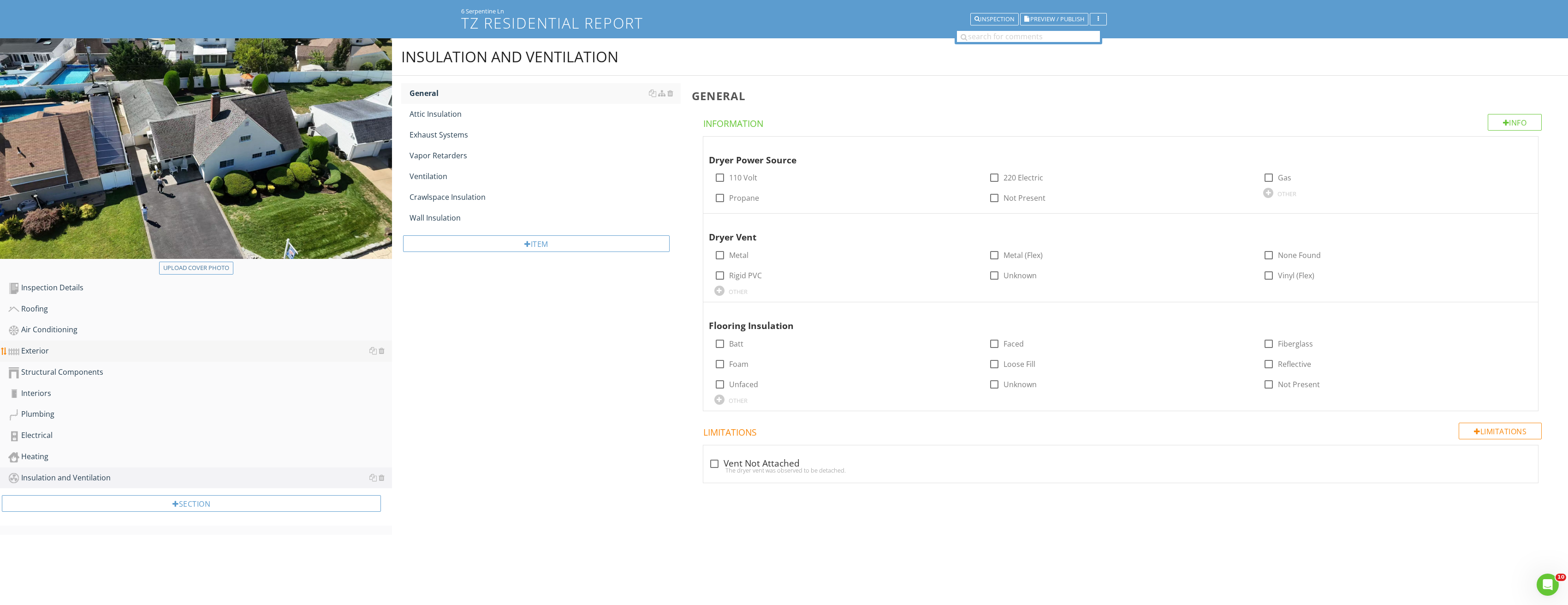
click at [62, 354] on div "Exterior" at bounding box center [201, 351] width 384 height 12
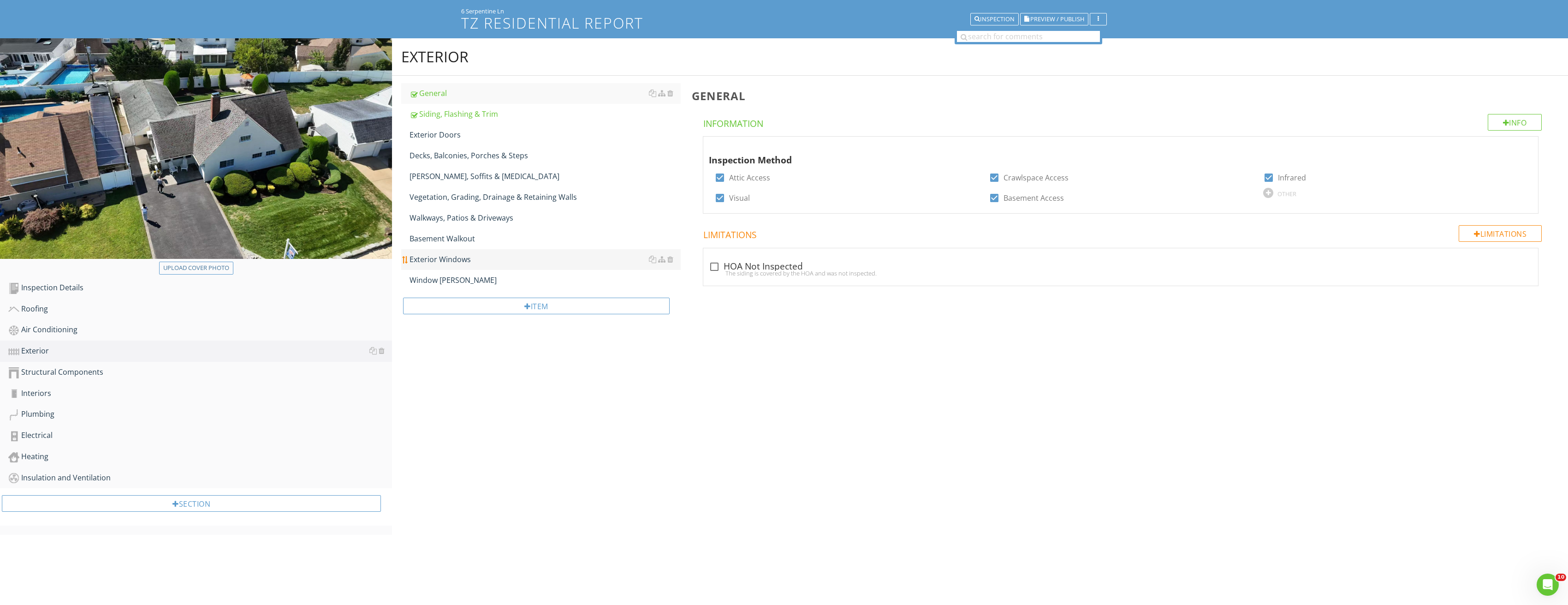
click at [493, 260] on div "Exterior Windows" at bounding box center [545, 259] width 271 height 11
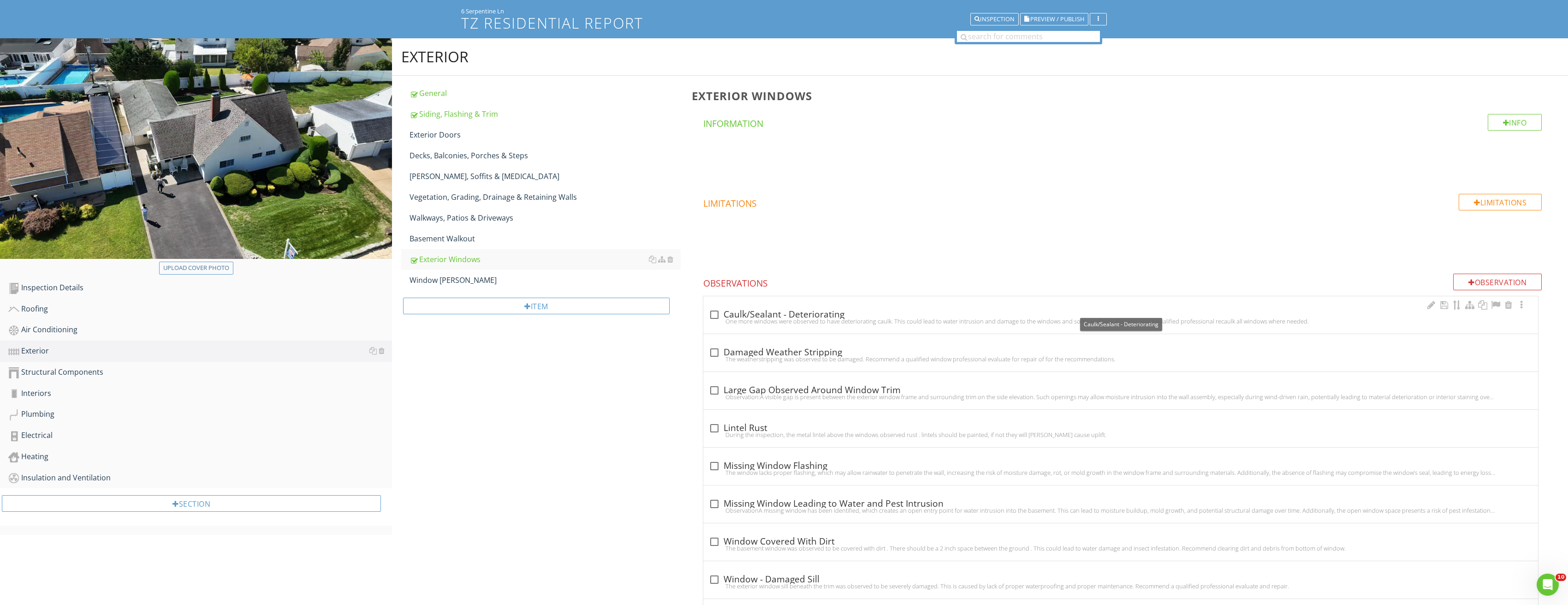
click at [721, 313] on div at bounding box center [715, 315] width 16 height 16
checkbox input "true"
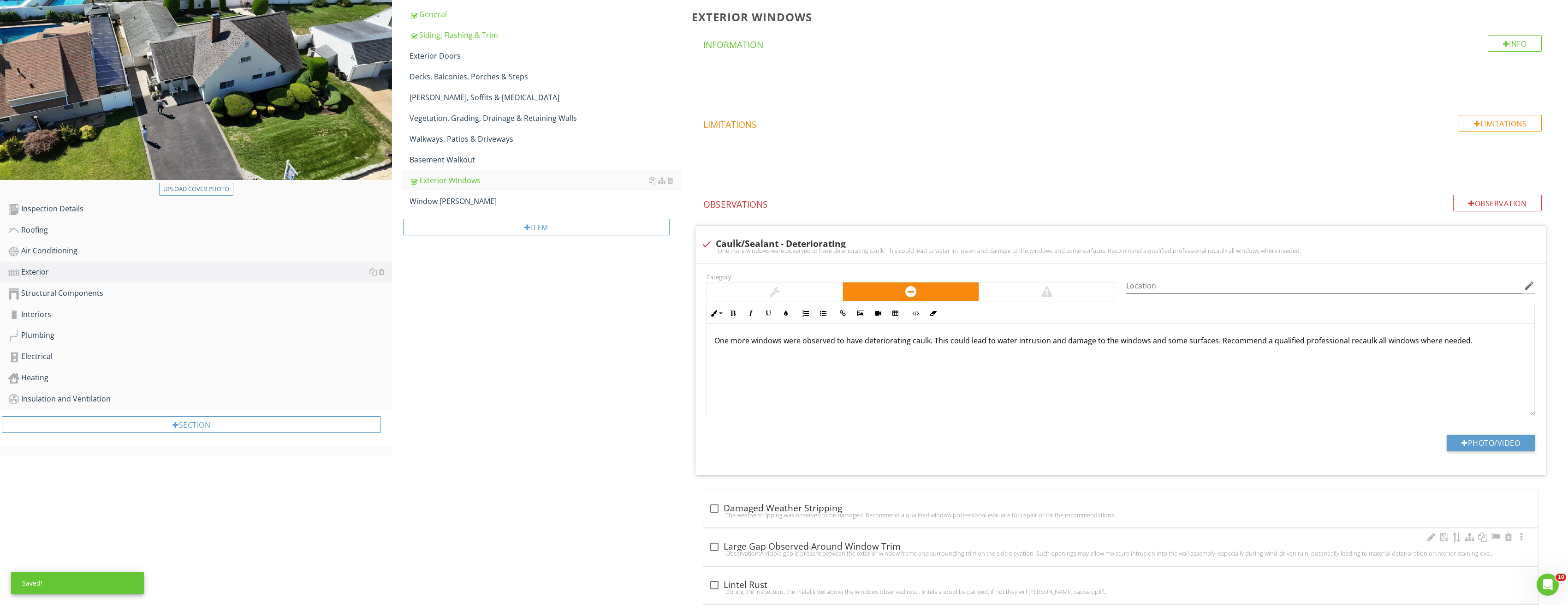
scroll to position [284, 0]
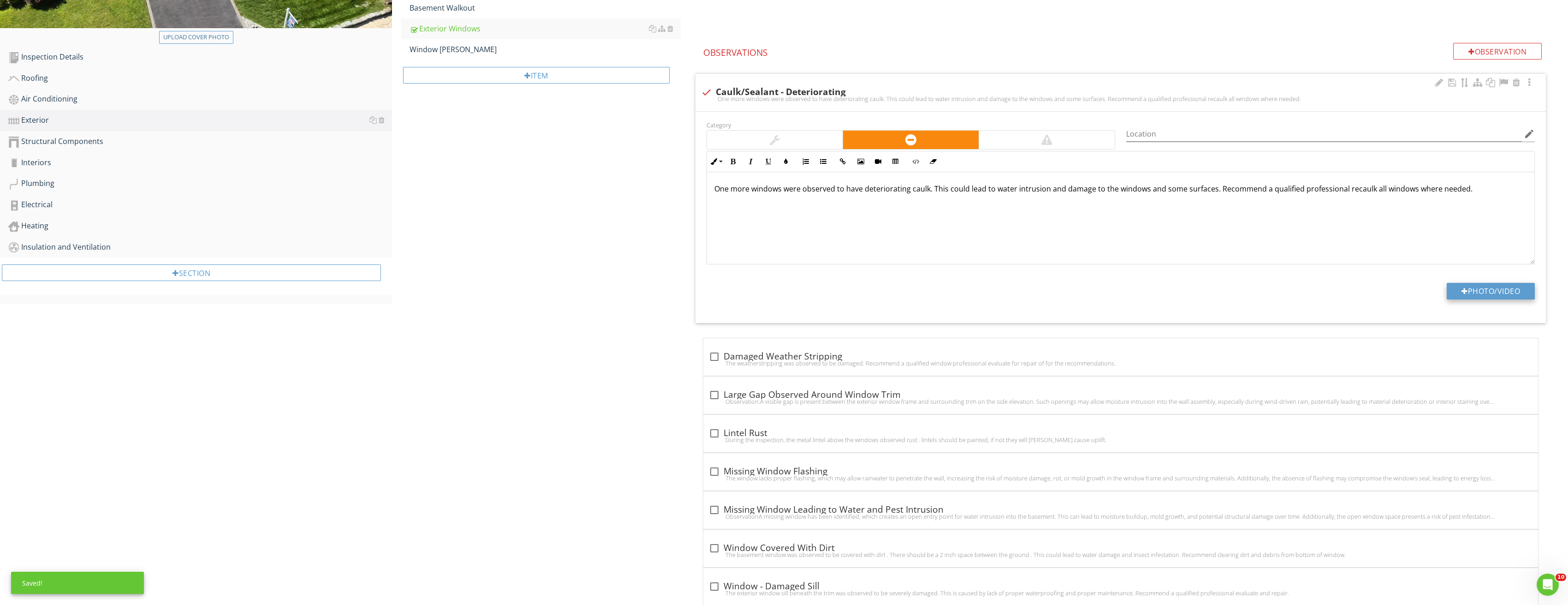
click at [1468, 294] on button "Photo/Video" at bounding box center [1490, 291] width 88 height 17
type input "C:\fakepath\Image_20250827213321_3805.jpg"
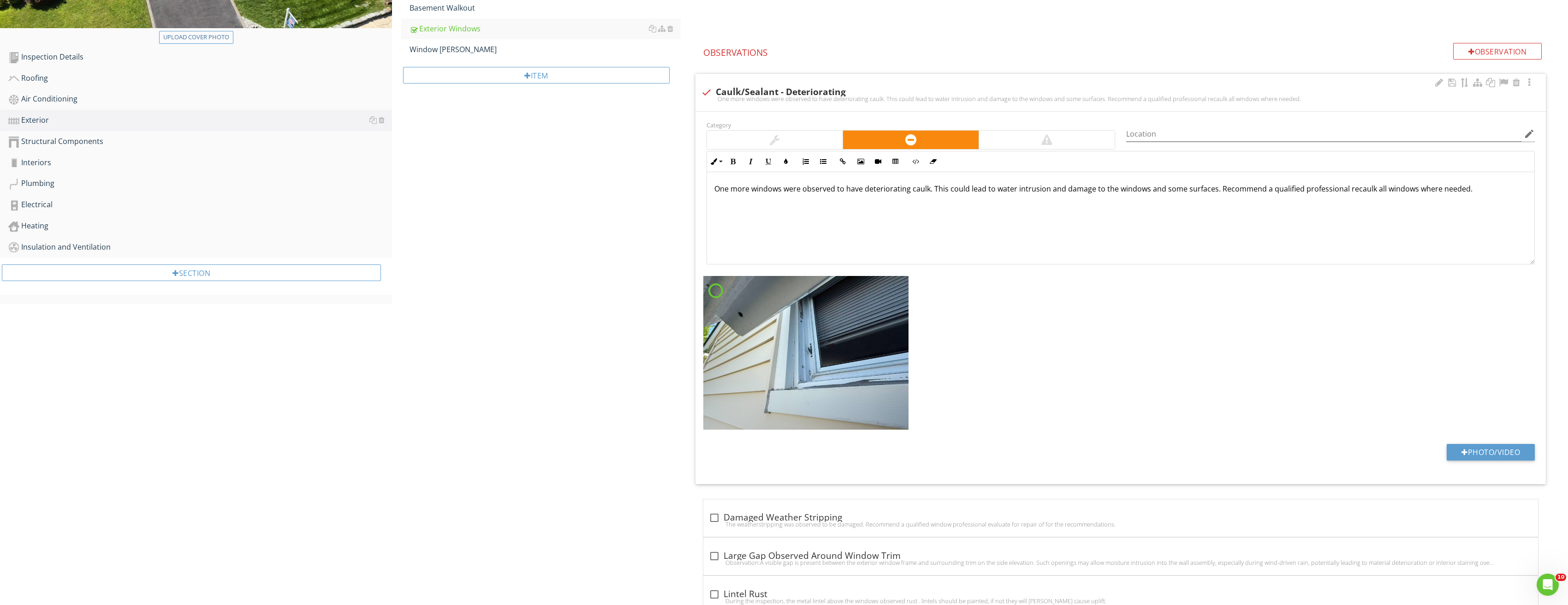
click at [823, 332] on img at bounding box center [806, 353] width 205 height 154
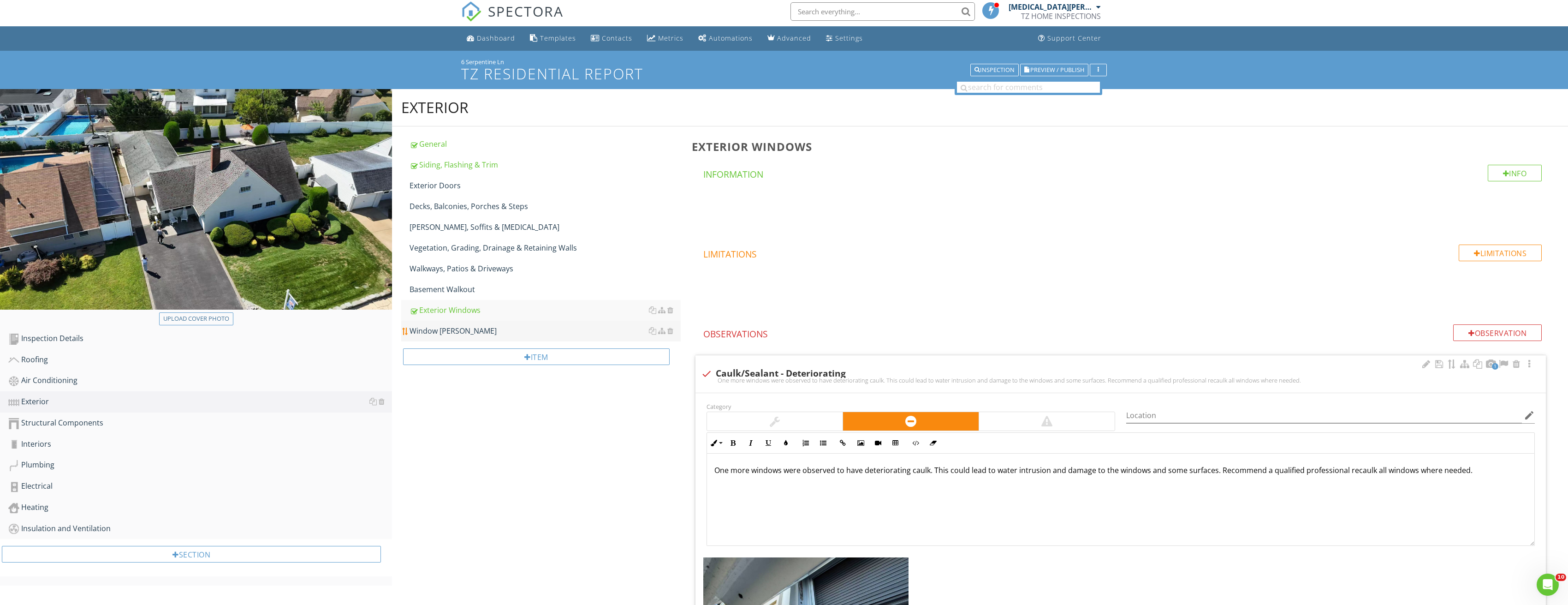
scroll to position [0, 0]
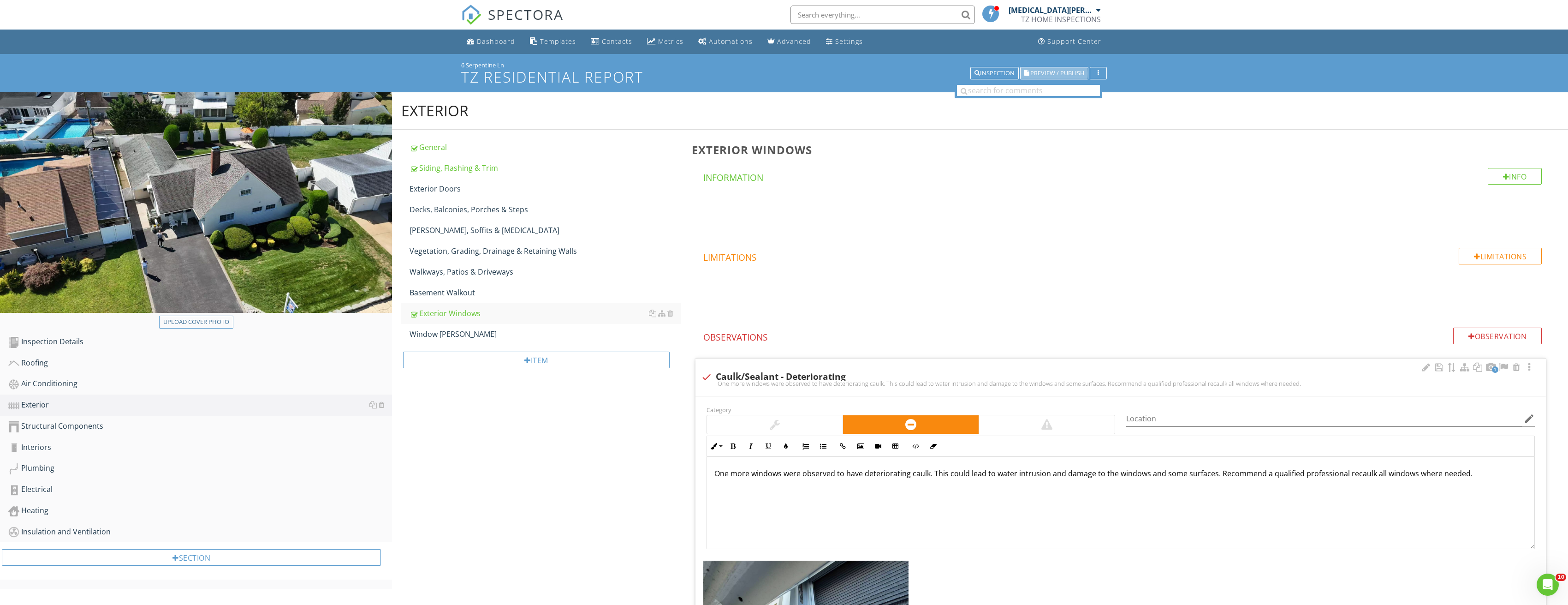
click at [1045, 73] on span "Preview / Publish" at bounding box center [1057, 73] width 54 height 6
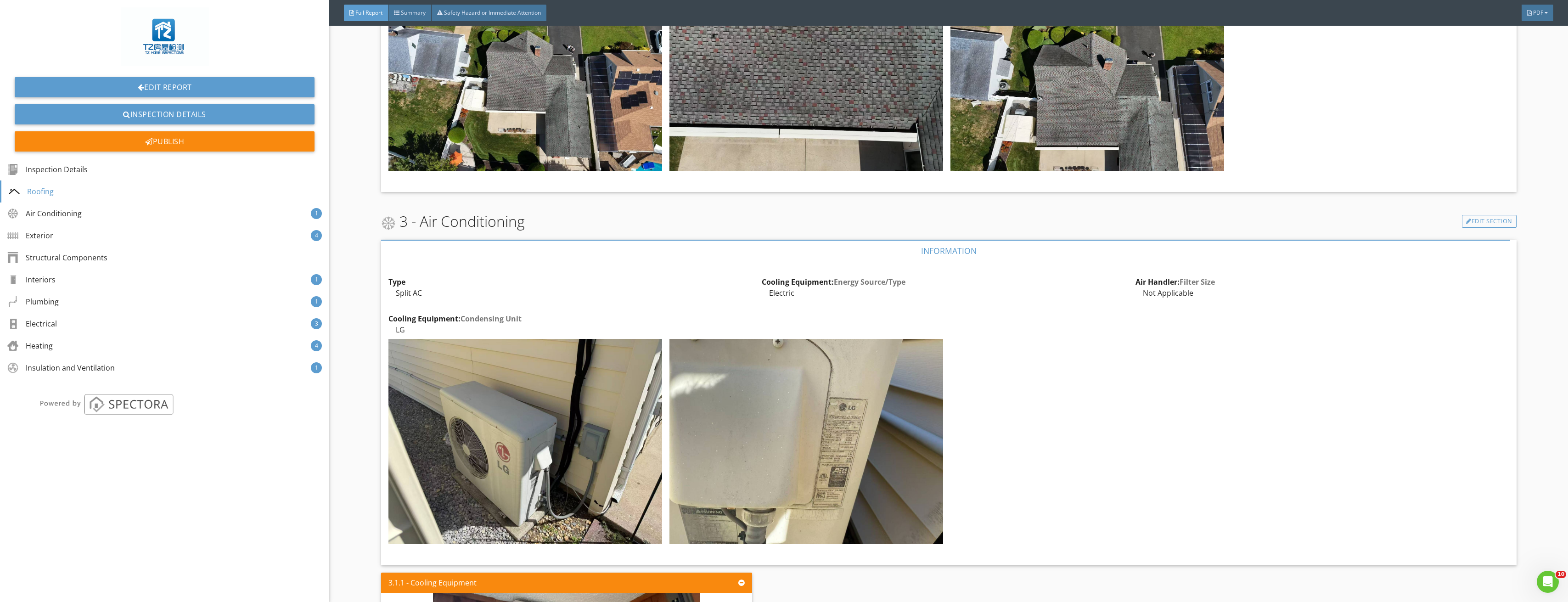
scroll to position [919, 0]
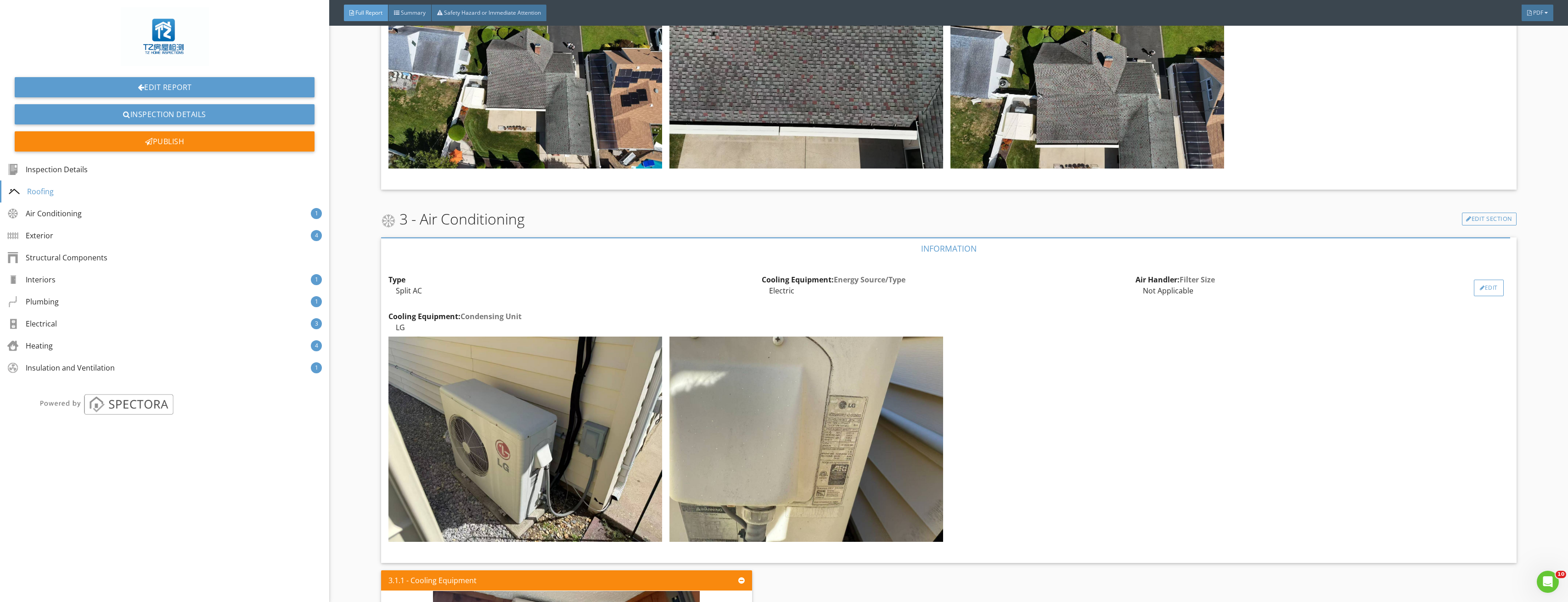
click at [1482, 289] on div "Edit" at bounding box center [1488, 287] width 30 height 16
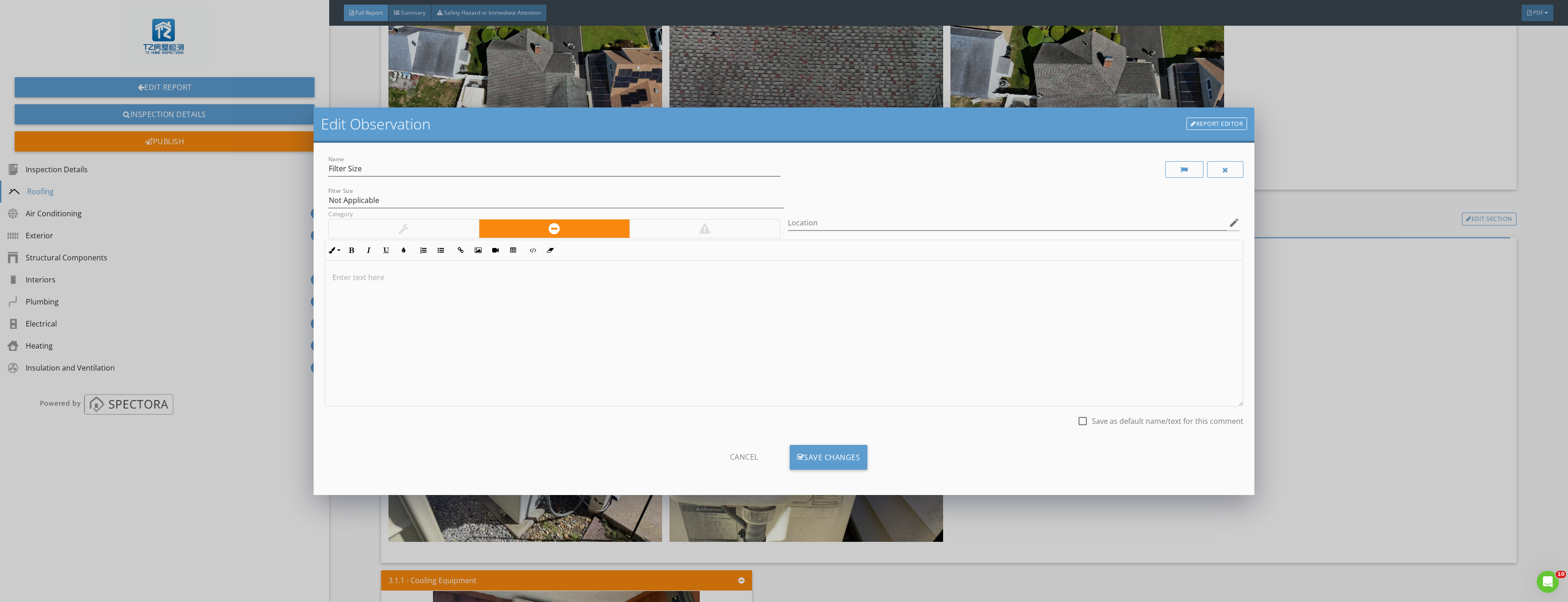
click at [737, 457] on div "Cancel" at bounding box center [744, 457] width 87 height 25
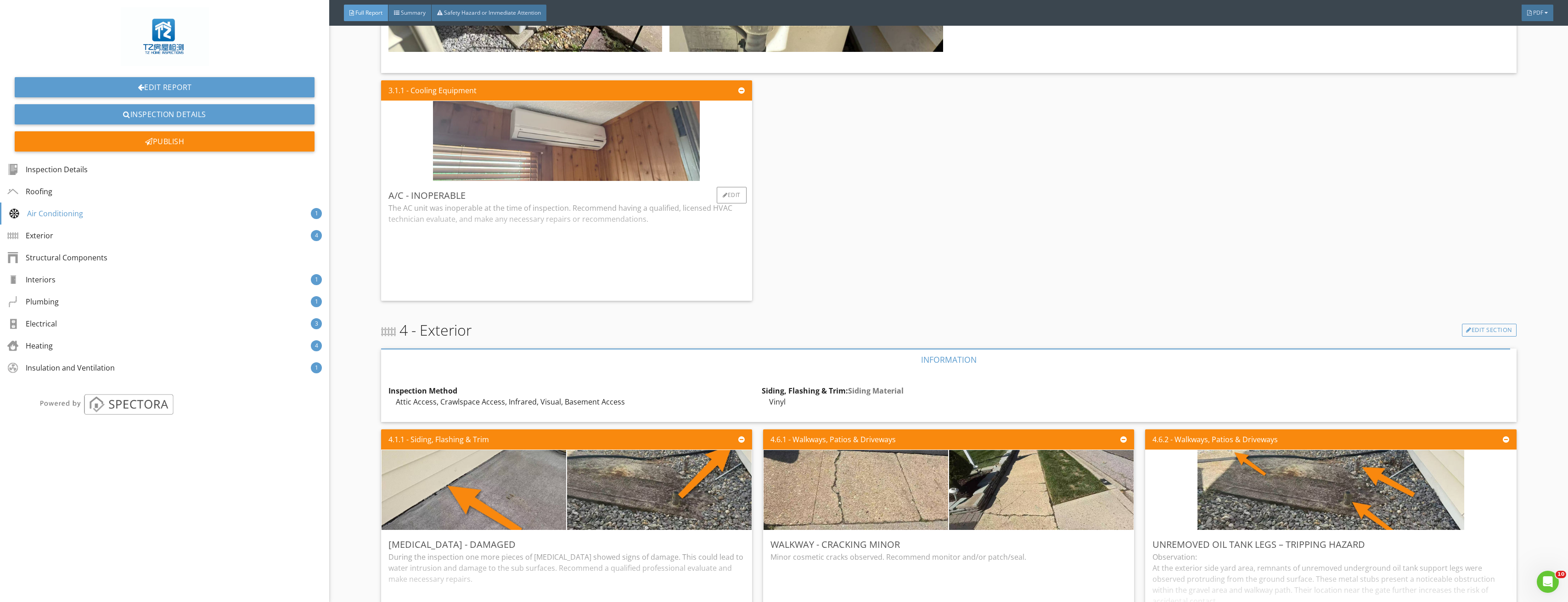
scroll to position [1423, 0]
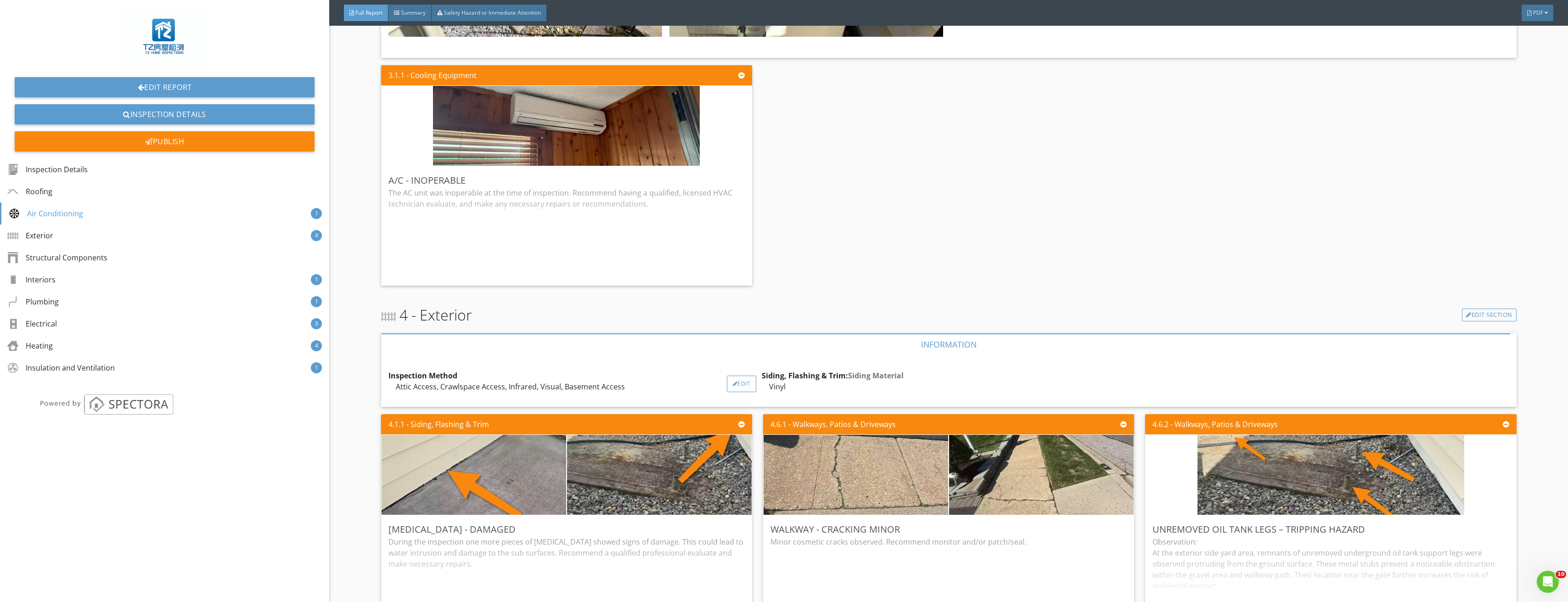
click at [741, 380] on div "Edit" at bounding box center [741, 383] width 30 height 16
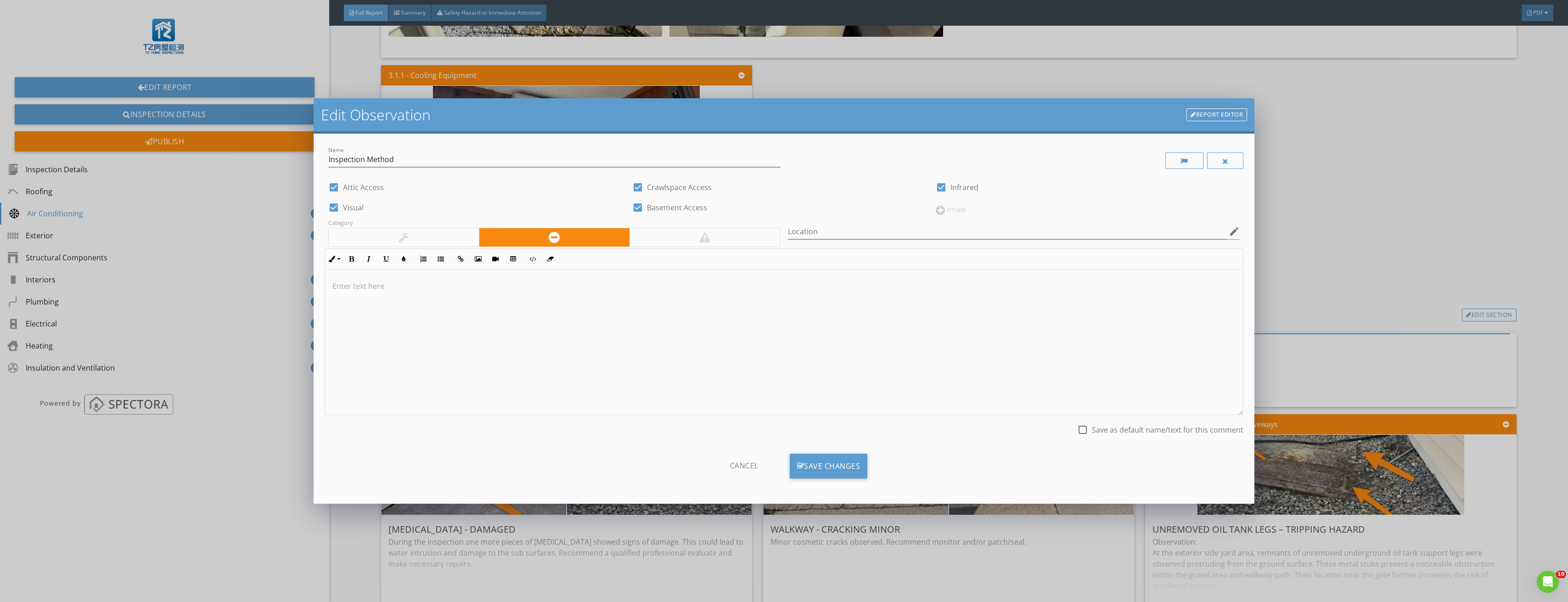
drag, startPoint x: 642, startPoint y: 180, endPoint x: 640, endPoint y: 186, distance: 6.3
click at [641, 180] on div at bounding box center [638, 187] width 16 height 16
click at [640, 186] on div at bounding box center [638, 187] width 16 height 16
click at [638, 199] on div "check_box Basement Access" at bounding box center [784, 206] width 304 height 20
click at [635, 185] on div at bounding box center [638, 187] width 16 height 16
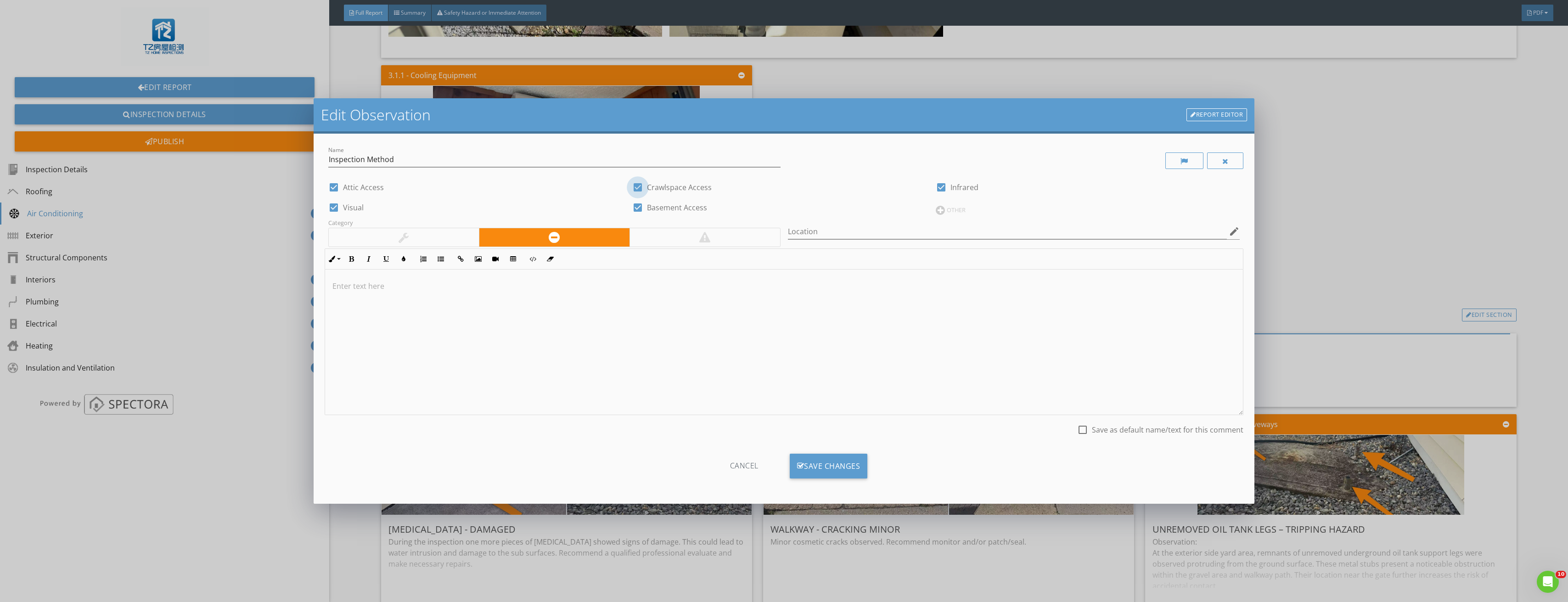
checkbox input "false"
click at [637, 205] on div at bounding box center [638, 208] width 16 height 16
checkbox input "false"
click at [840, 471] on div "Save Changes" at bounding box center [828, 466] width 78 height 25
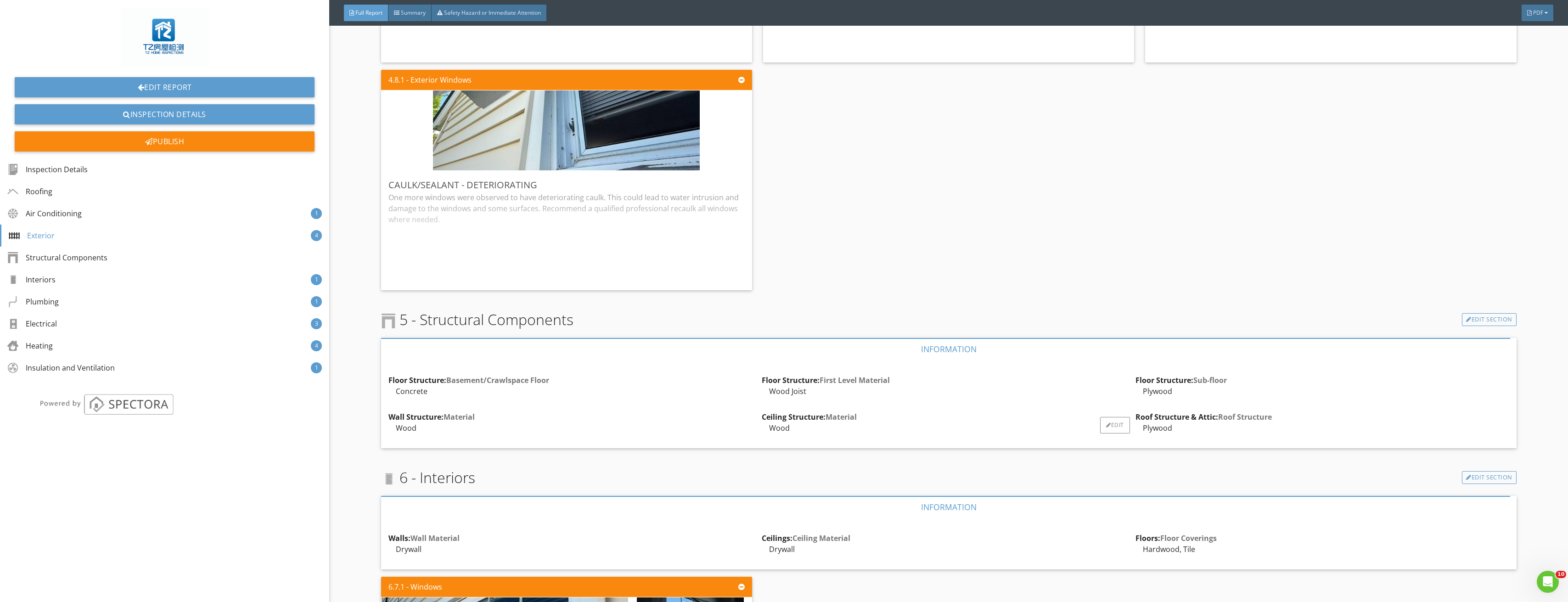
scroll to position [2112, 0]
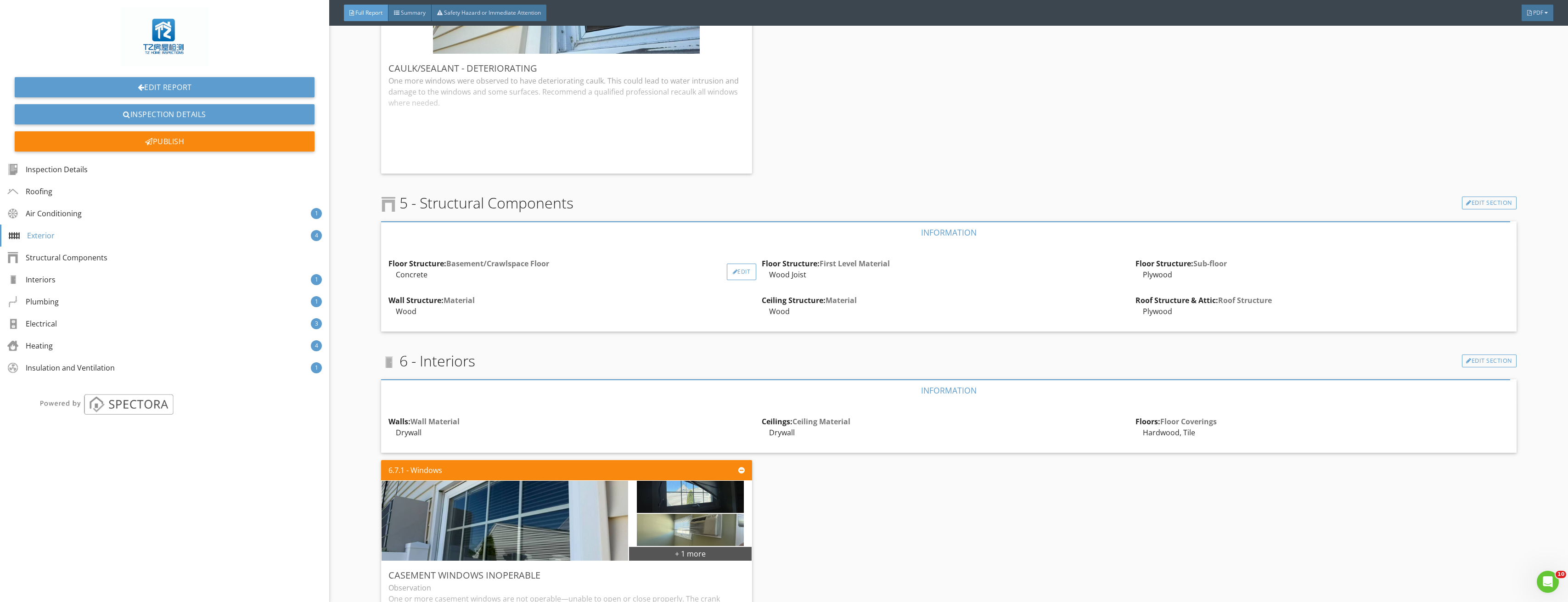
click at [737, 273] on div "Edit" at bounding box center [741, 271] width 30 height 16
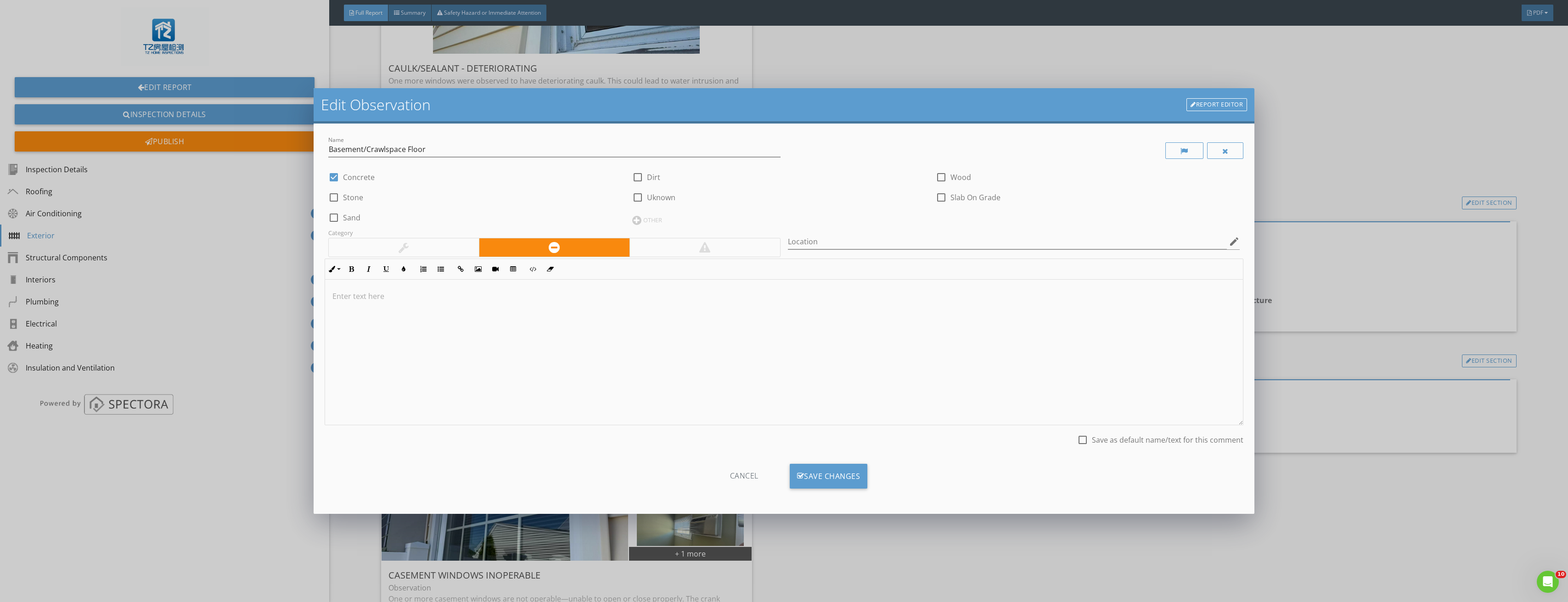
click at [335, 176] on div at bounding box center [334, 177] width 16 height 16
checkbox input "false"
click at [939, 199] on div at bounding box center [942, 198] width 16 height 16
checkbox input "true"
click at [840, 478] on div "Save Changes" at bounding box center [828, 476] width 78 height 25
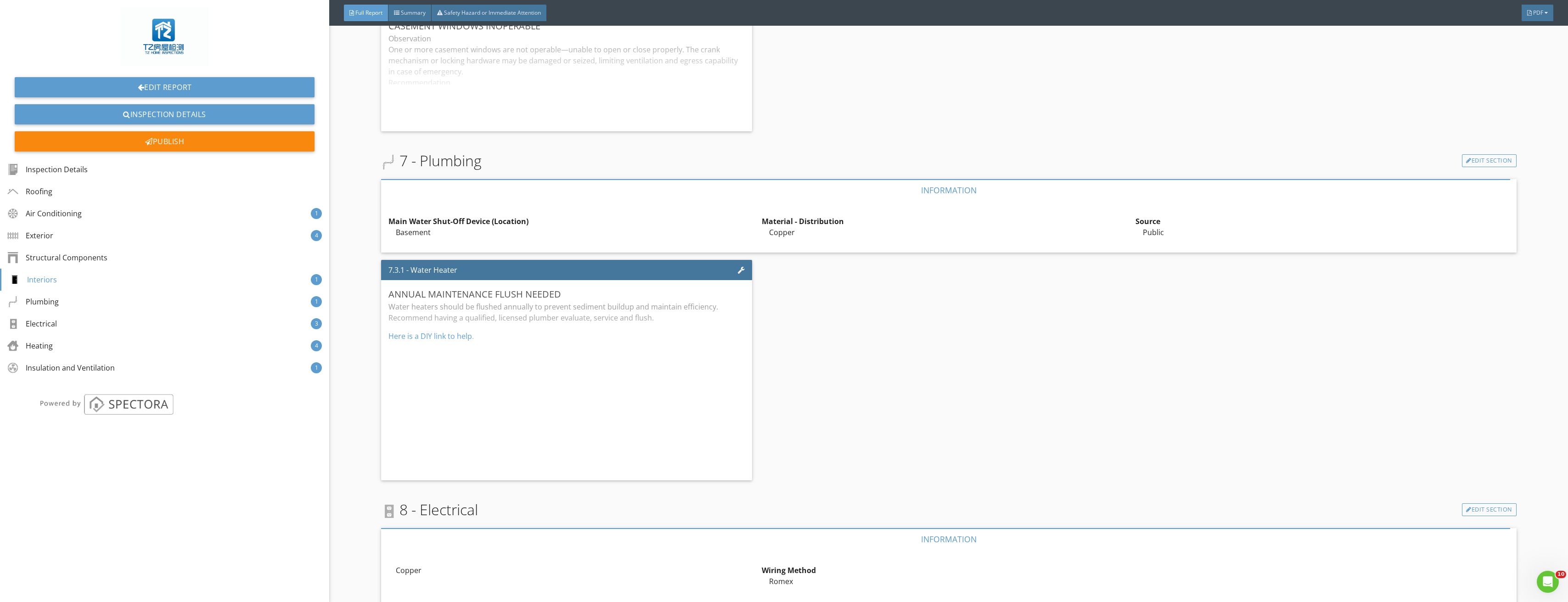
scroll to position [2663, 0]
click at [749, 228] on div "Edit" at bounding box center [741, 228] width 30 height 16
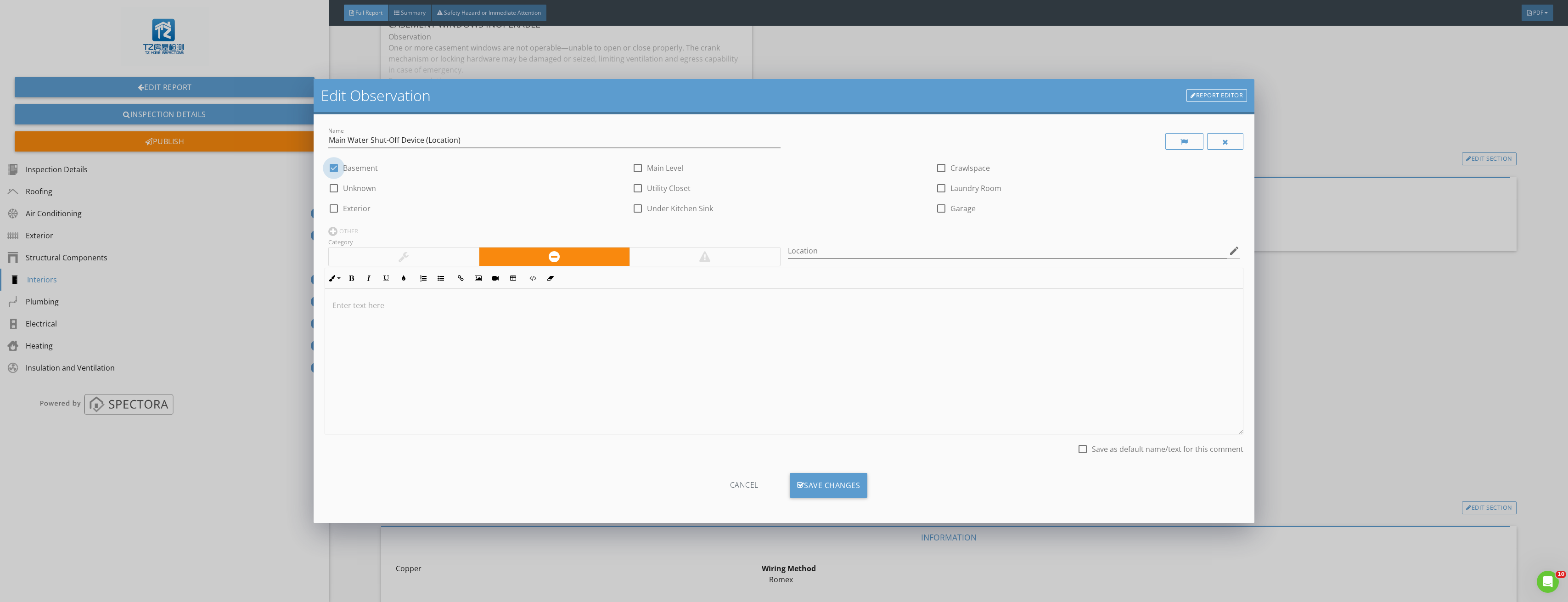
click at [332, 165] on div at bounding box center [334, 168] width 16 height 16
checkbox input "false"
click at [334, 228] on div at bounding box center [332, 231] width 9 height 9
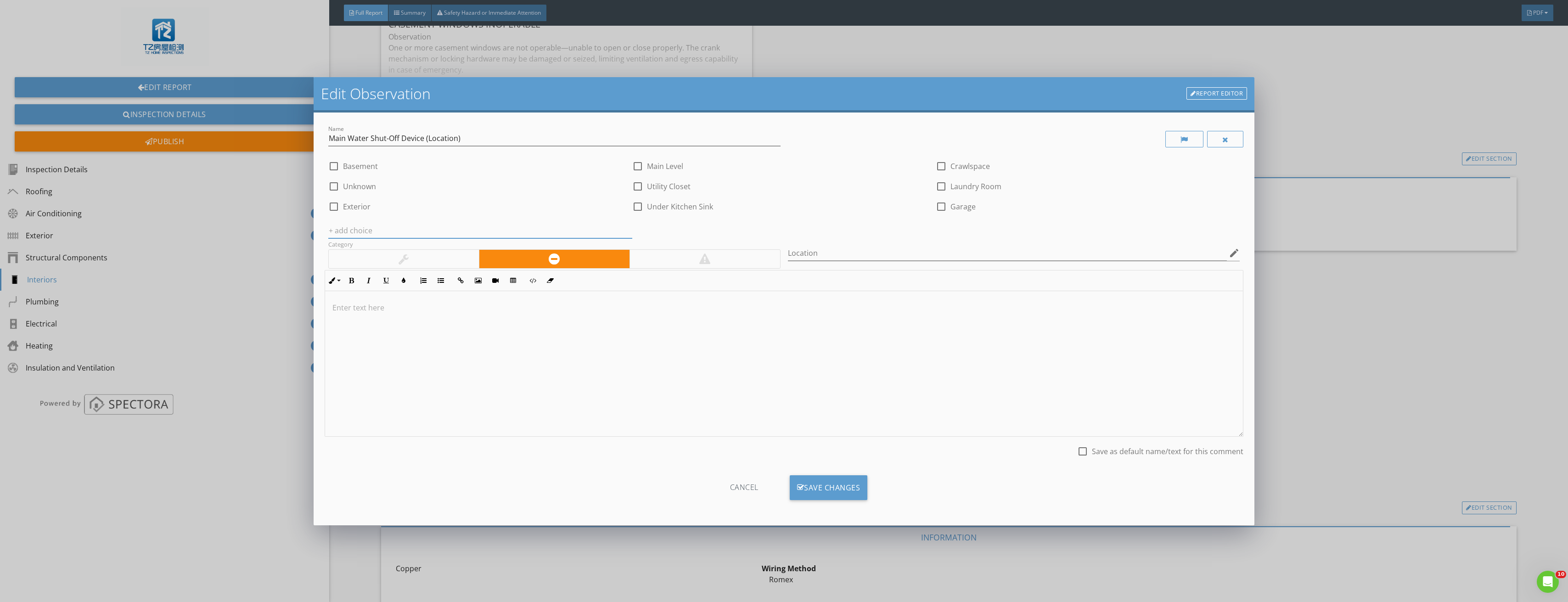
click at [531, 223] on input "text" at bounding box center [480, 231] width 304 height 15
type input "Kitchen"
click at [830, 474] on div "Cancel Save Changes" at bounding box center [783, 491] width 919 height 46
click at [831, 478] on div "Save Changes" at bounding box center [828, 488] width 78 height 25
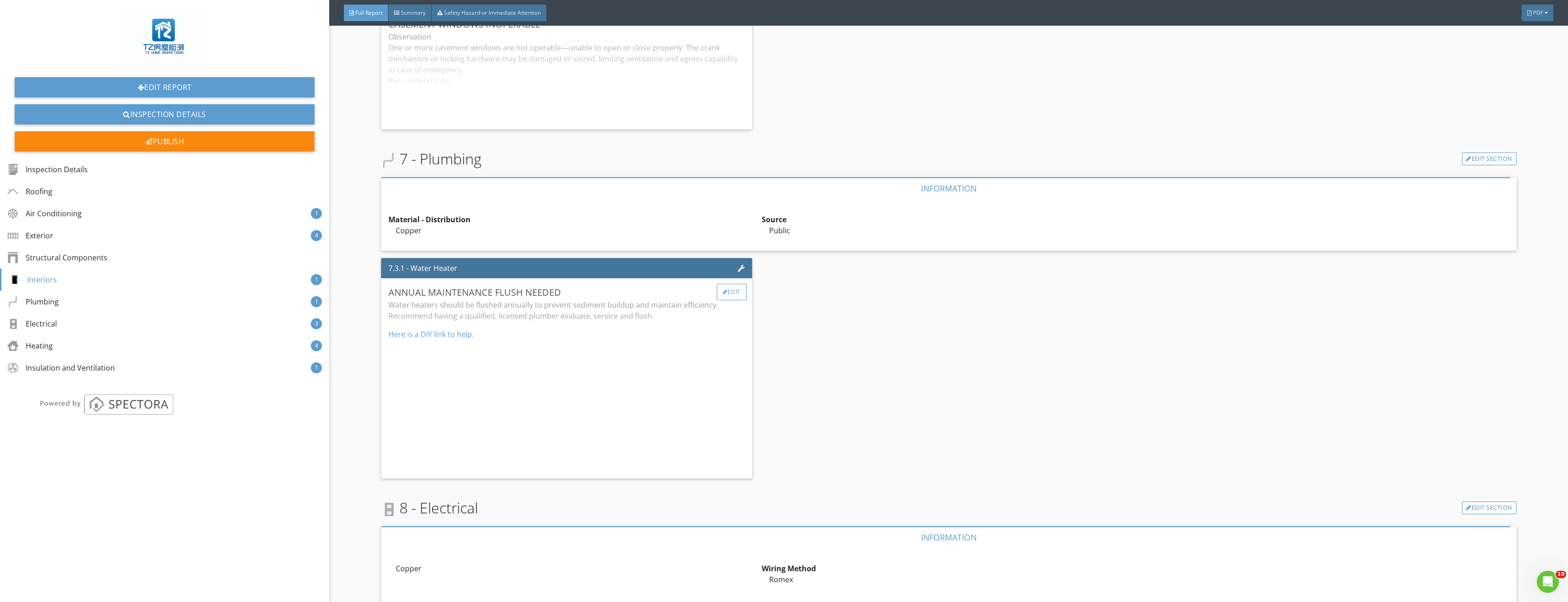
click at [730, 293] on div "Edit" at bounding box center [731, 292] width 30 height 16
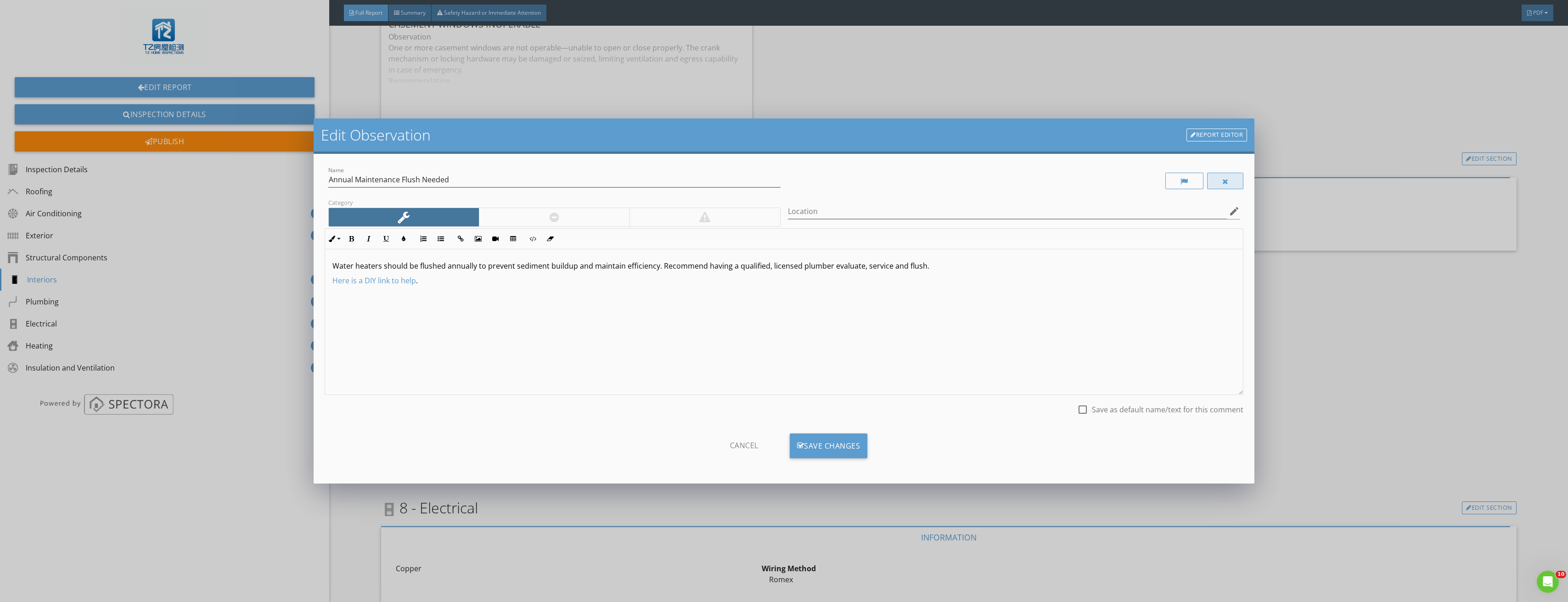
click at [1226, 180] on div at bounding box center [1225, 181] width 7 height 7
click at [839, 446] on div "Save Changes" at bounding box center [828, 446] width 78 height 25
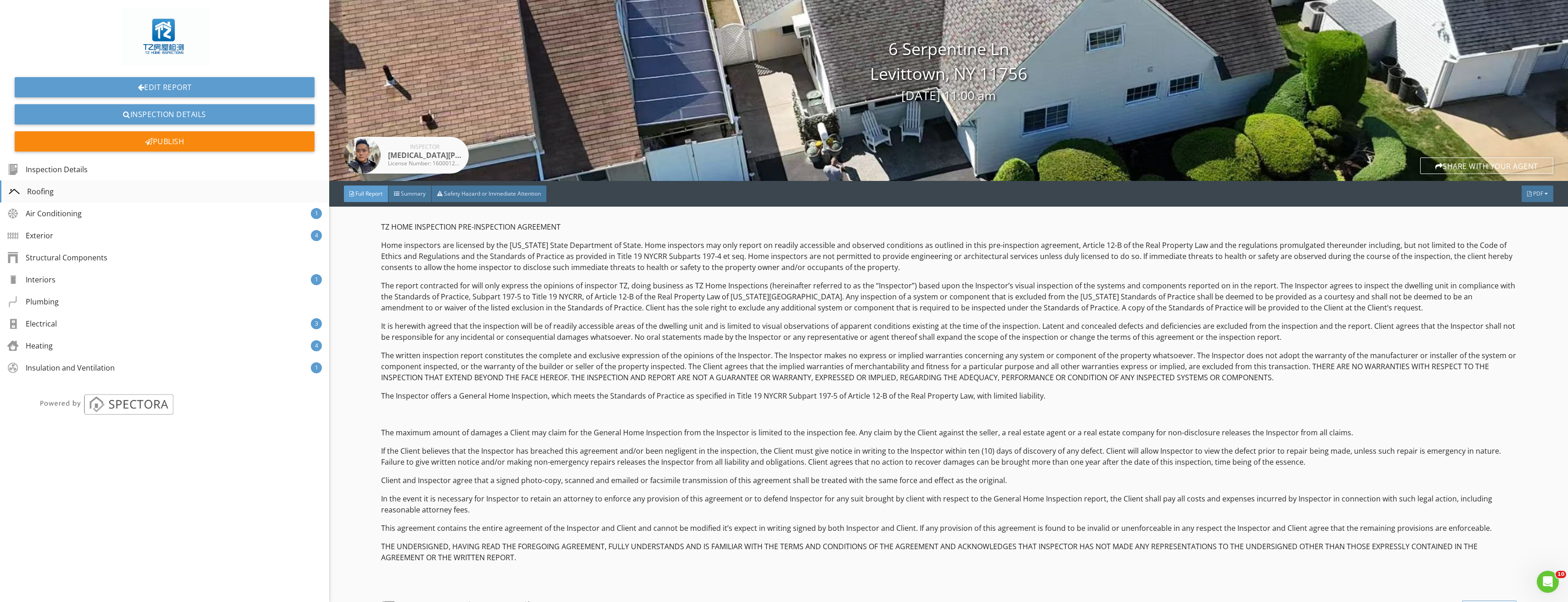
scroll to position [0, 0]
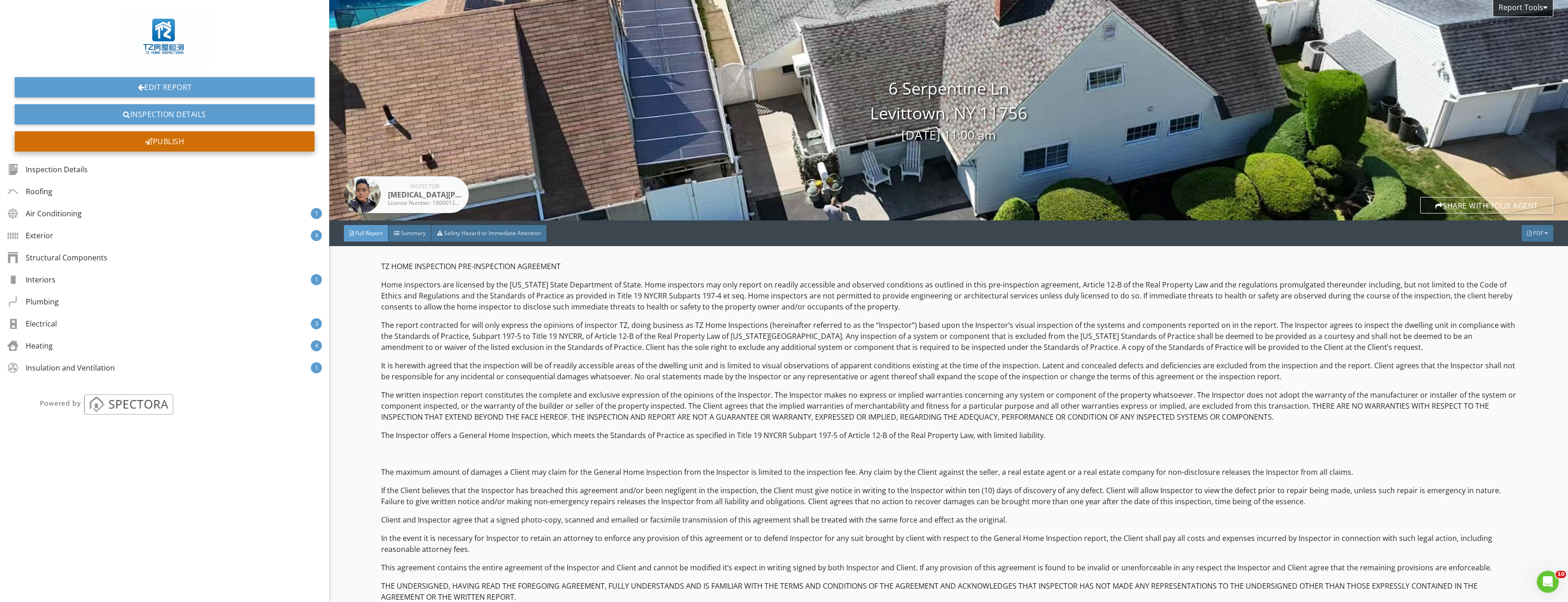
click at [169, 139] on div "Publish" at bounding box center [164, 141] width 300 height 20
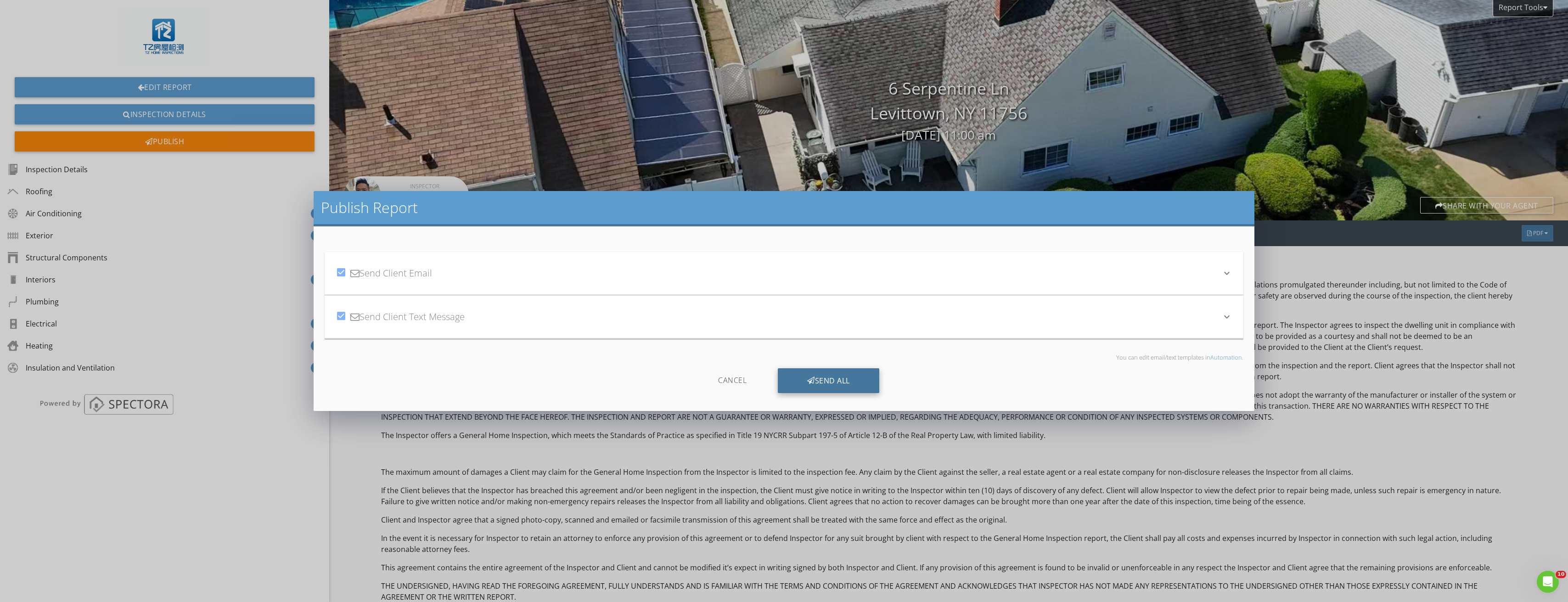
click at [803, 384] on div "Send All" at bounding box center [828, 380] width 102 height 25
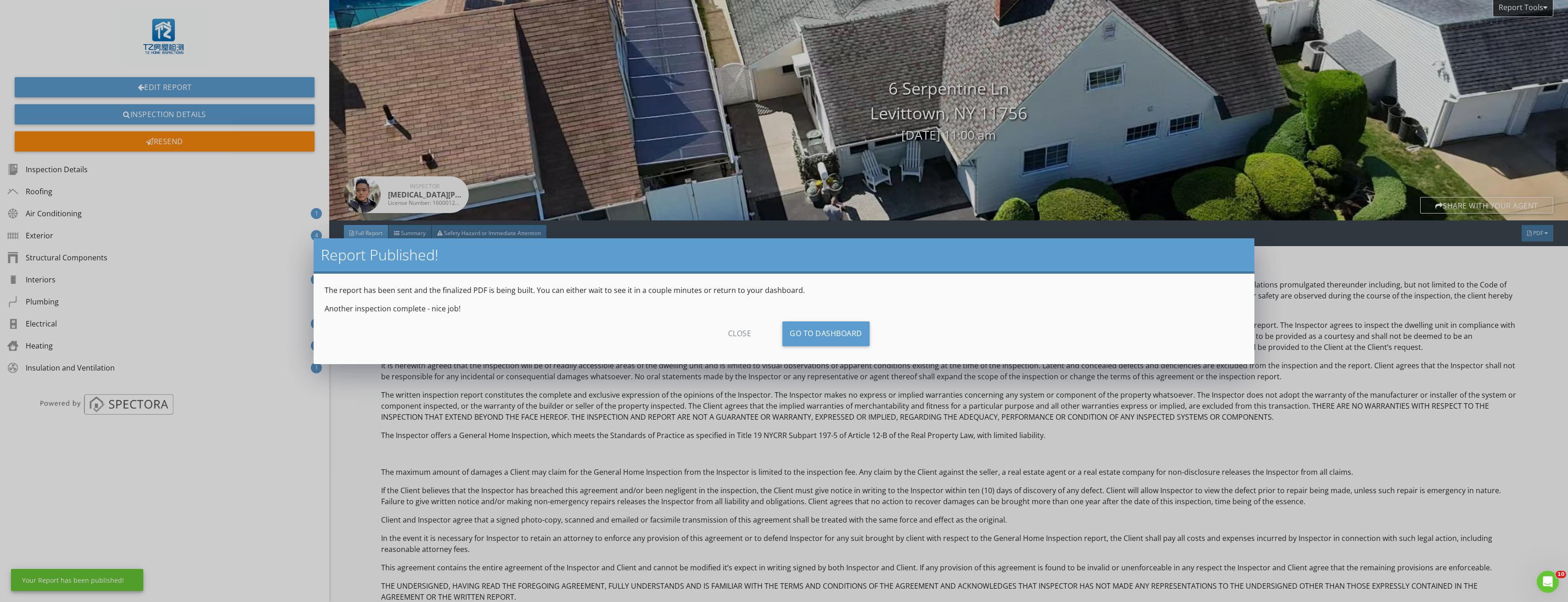
click at [749, 336] on div "close" at bounding box center [740, 334] width 82 height 25
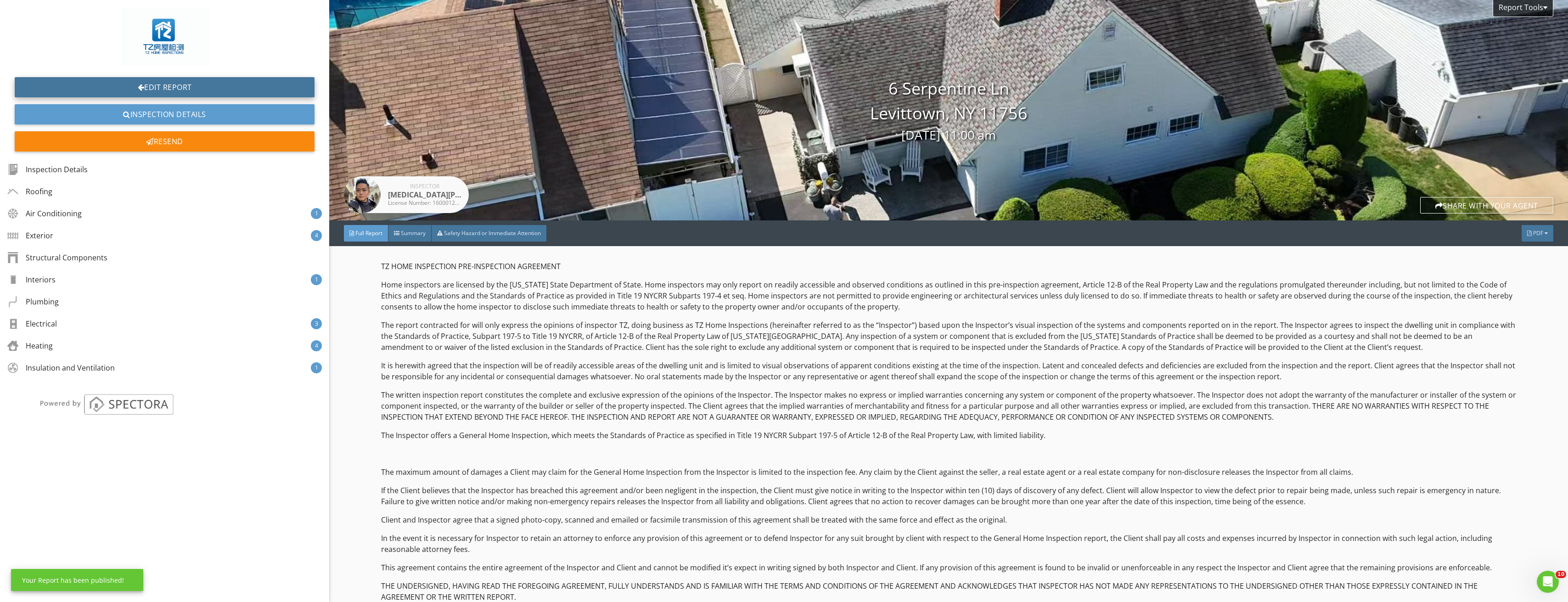
click at [183, 86] on link "Edit Report" at bounding box center [164, 87] width 300 height 20
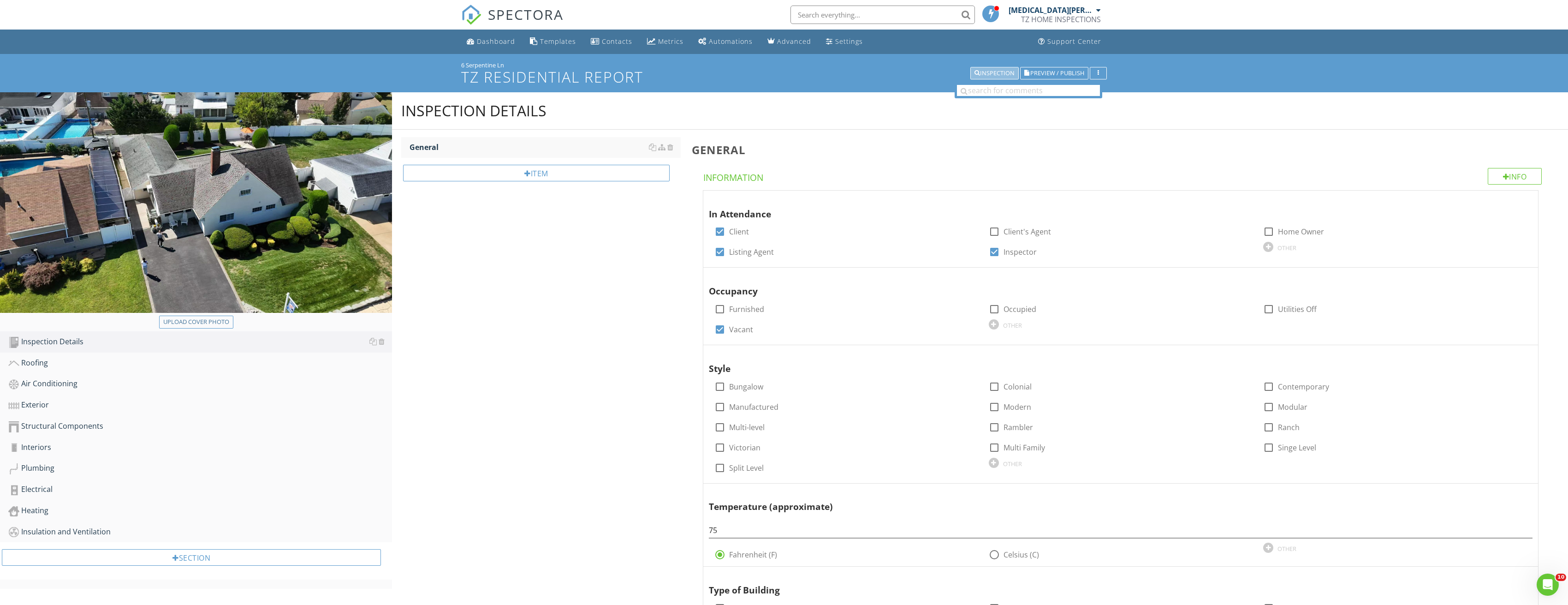
click at [1003, 78] on button "Inspection" at bounding box center [994, 73] width 48 height 13
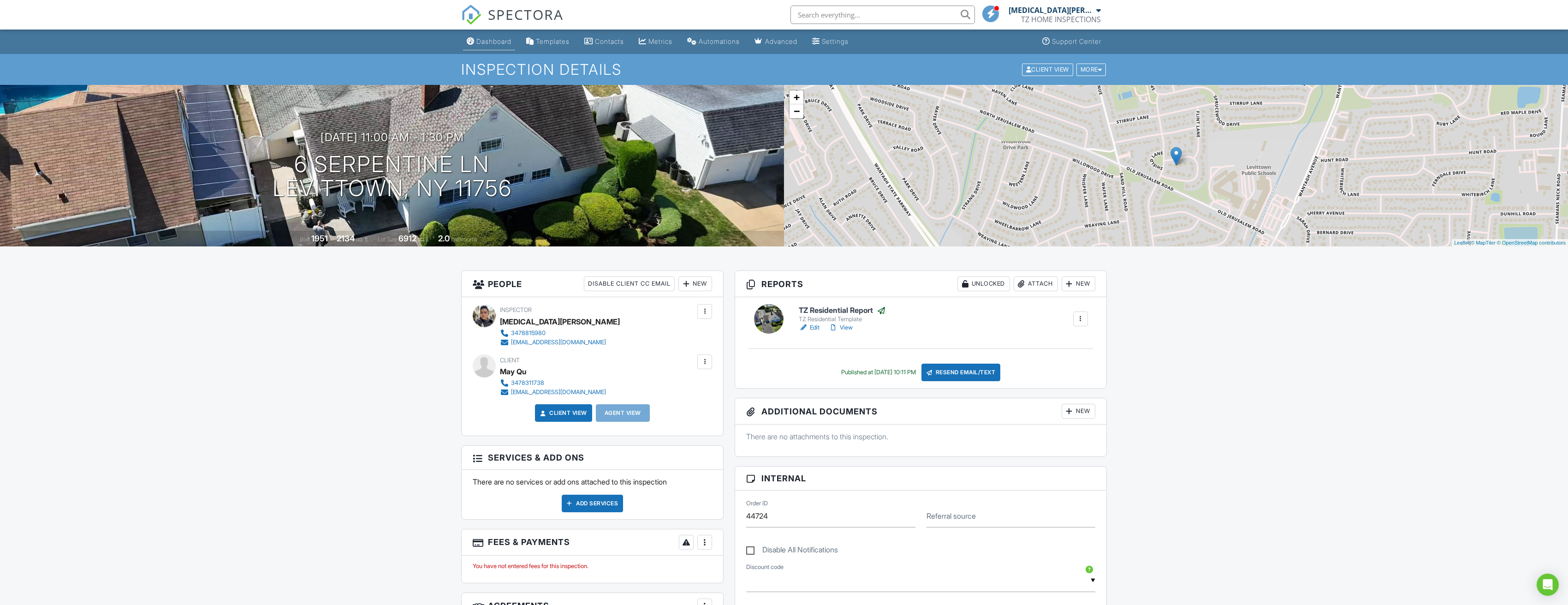
click at [479, 37] on link "Dashboard" at bounding box center [488, 42] width 52 height 17
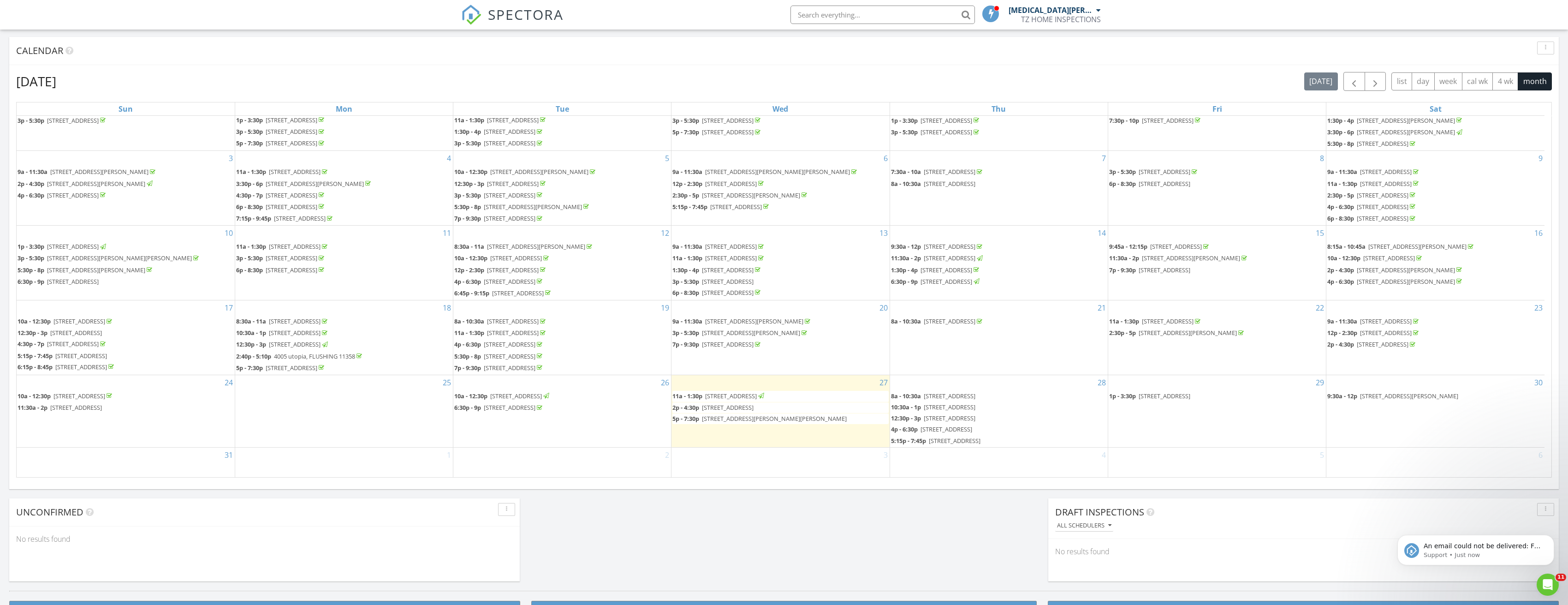
click at [734, 420] on span "[STREET_ADDRESS][PERSON_NAME][PERSON_NAME]" at bounding box center [774, 418] width 145 height 9
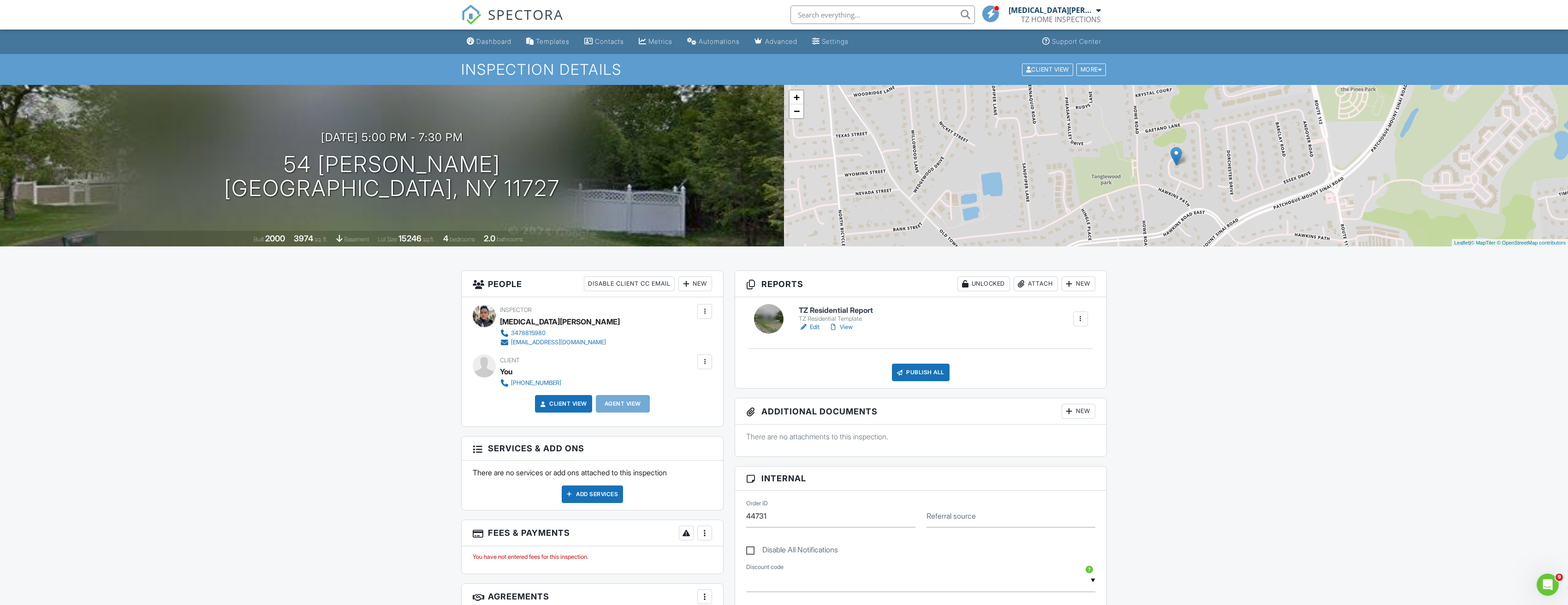
click at [701, 280] on div "New" at bounding box center [695, 284] width 34 height 15
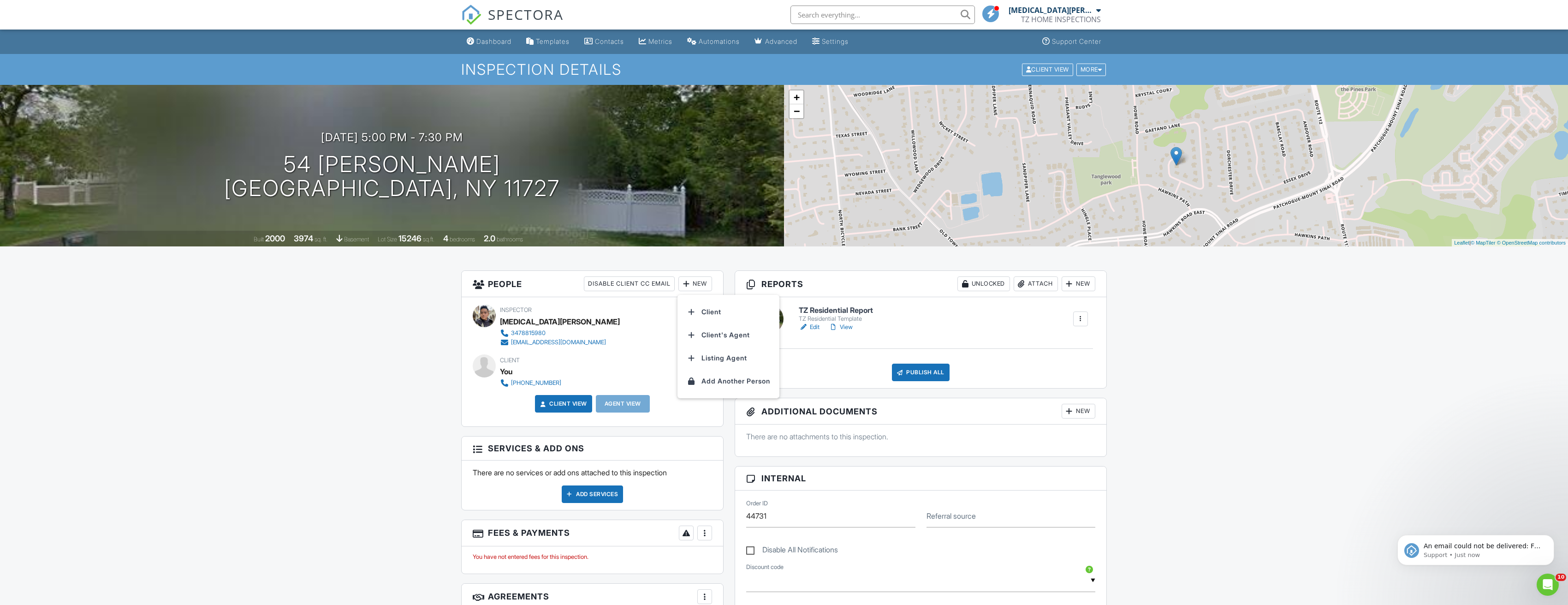
click at [361, 384] on div "Dashboard Templates Contacts Metrics Automations Advanced Settings Support Cent…" at bounding box center [784, 597] width 1568 height 1136
click at [712, 360] on div at bounding box center [705, 362] width 15 height 15
click at [657, 381] on li "Edit" at bounding box center [657, 390] width 99 height 23
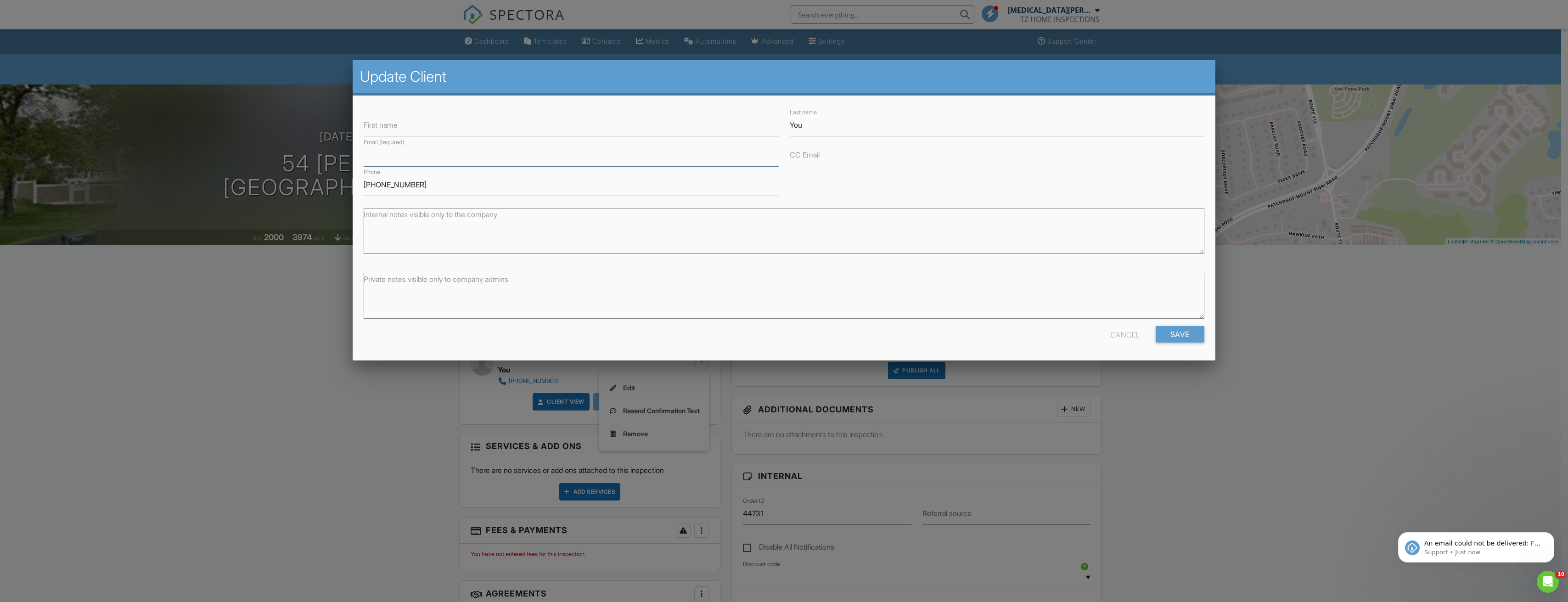
click at [558, 165] on input "Email (required)" at bounding box center [570, 155] width 415 height 23
type input "danzhu3398@yahoo.com"
click at [1180, 337] on input "Save" at bounding box center [1180, 334] width 49 height 16
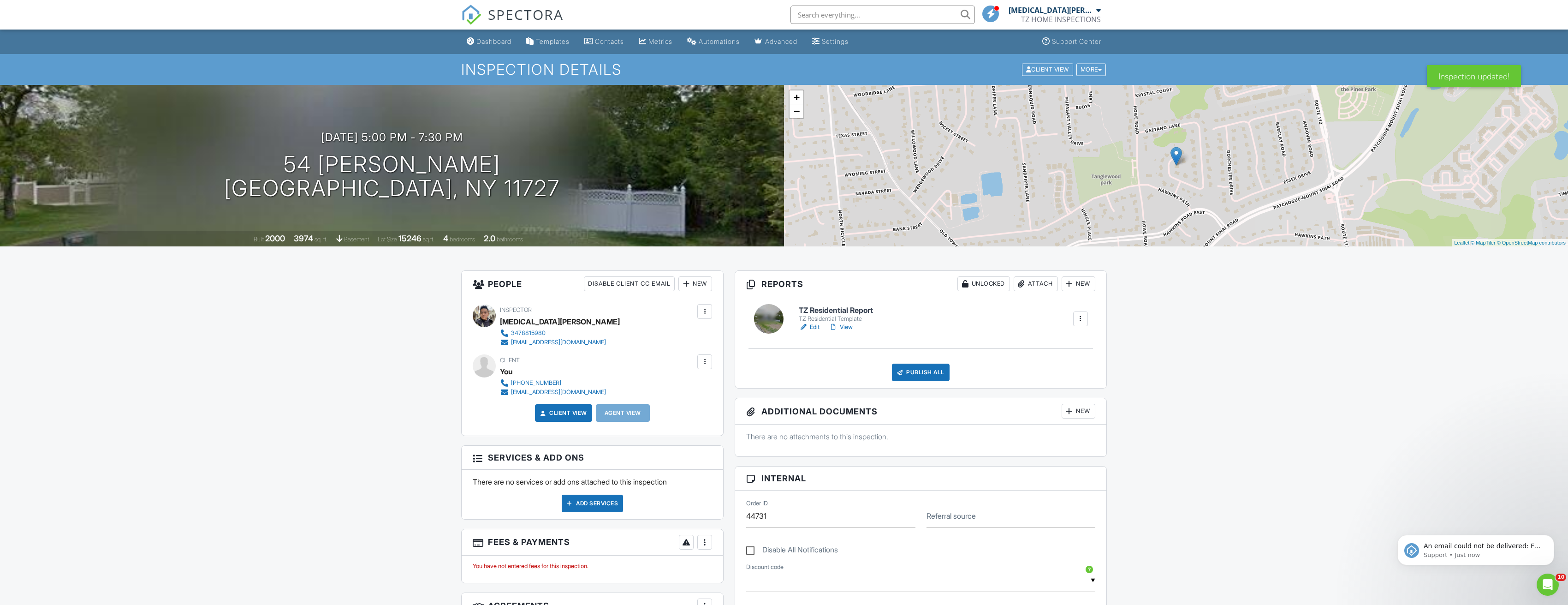
click at [819, 327] on link "Edit" at bounding box center [809, 327] width 21 height 9
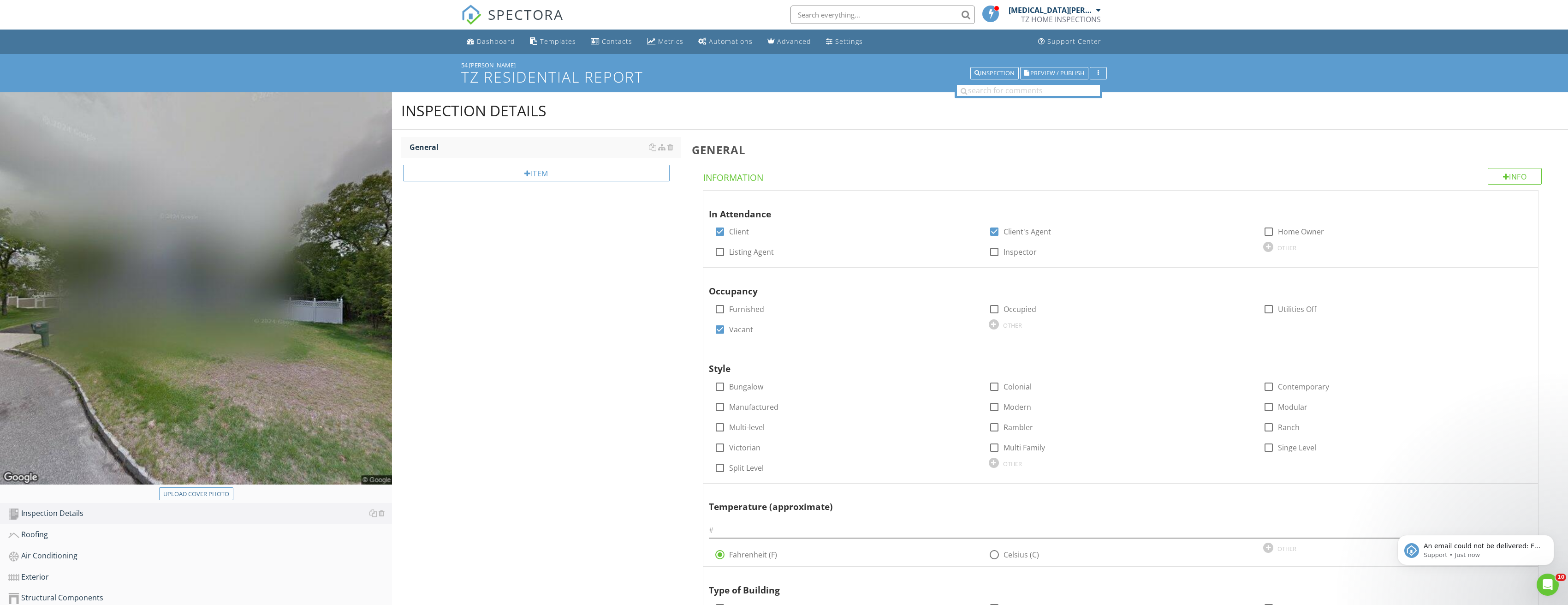
click at [214, 495] on div "Upload cover photo" at bounding box center [196, 494] width 66 height 9
type input "C:\fakepath\Image_20250827212820_3791.jpg"
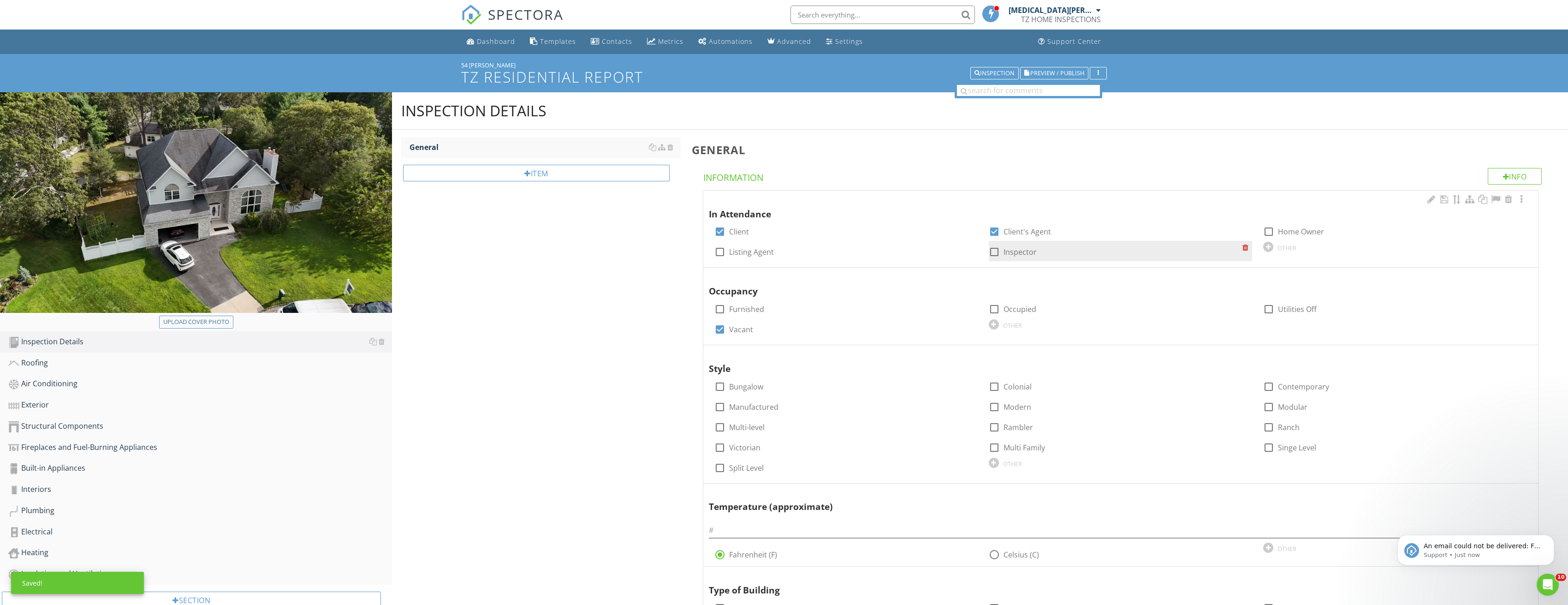
click at [995, 250] on div at bounding box center [994, 252] width 16 height 16
checkbox input "true"
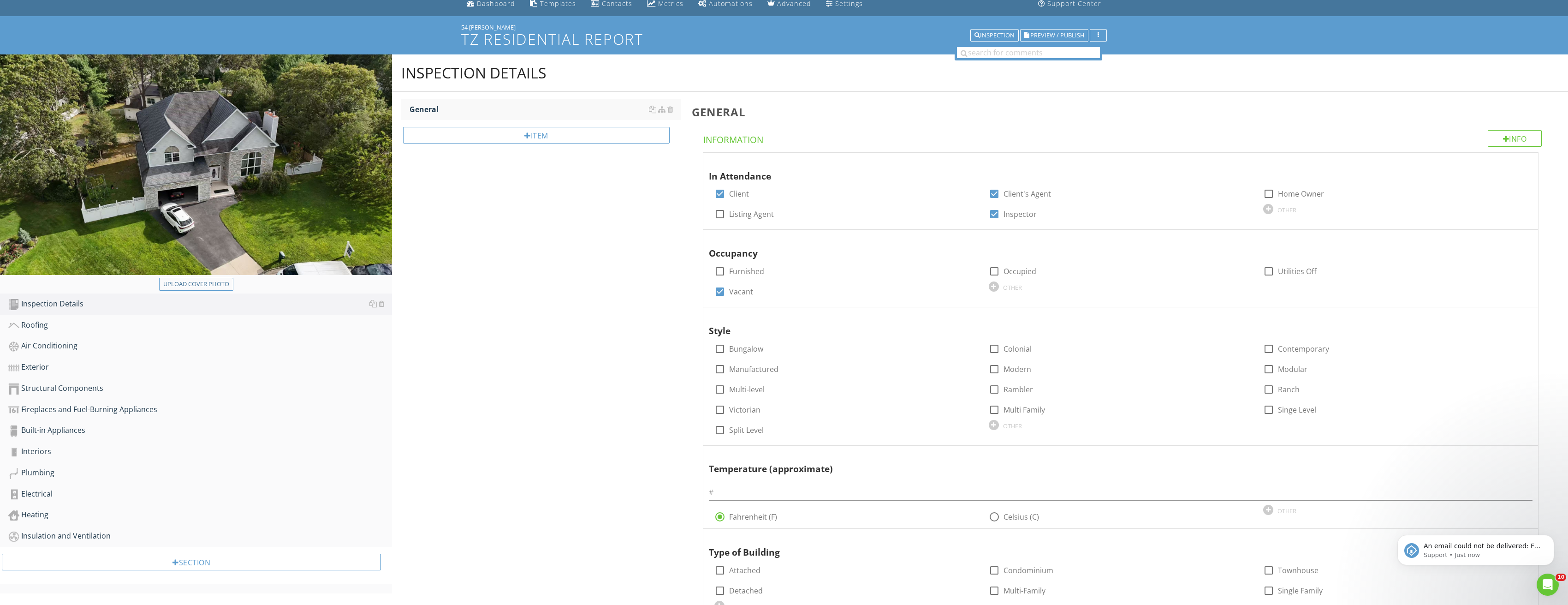
scroll to position [138, 0]
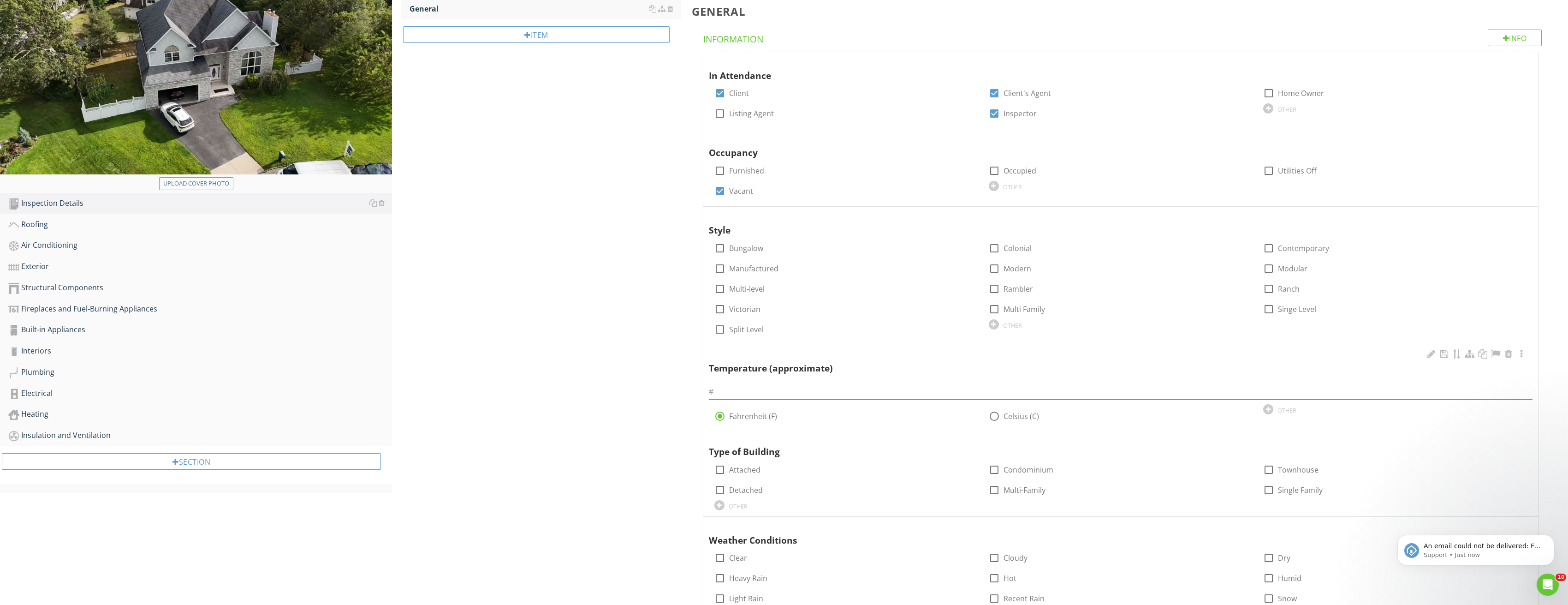
click at [800, 392] on input "text" at bounding box center [1121, 392] width 824 height 15
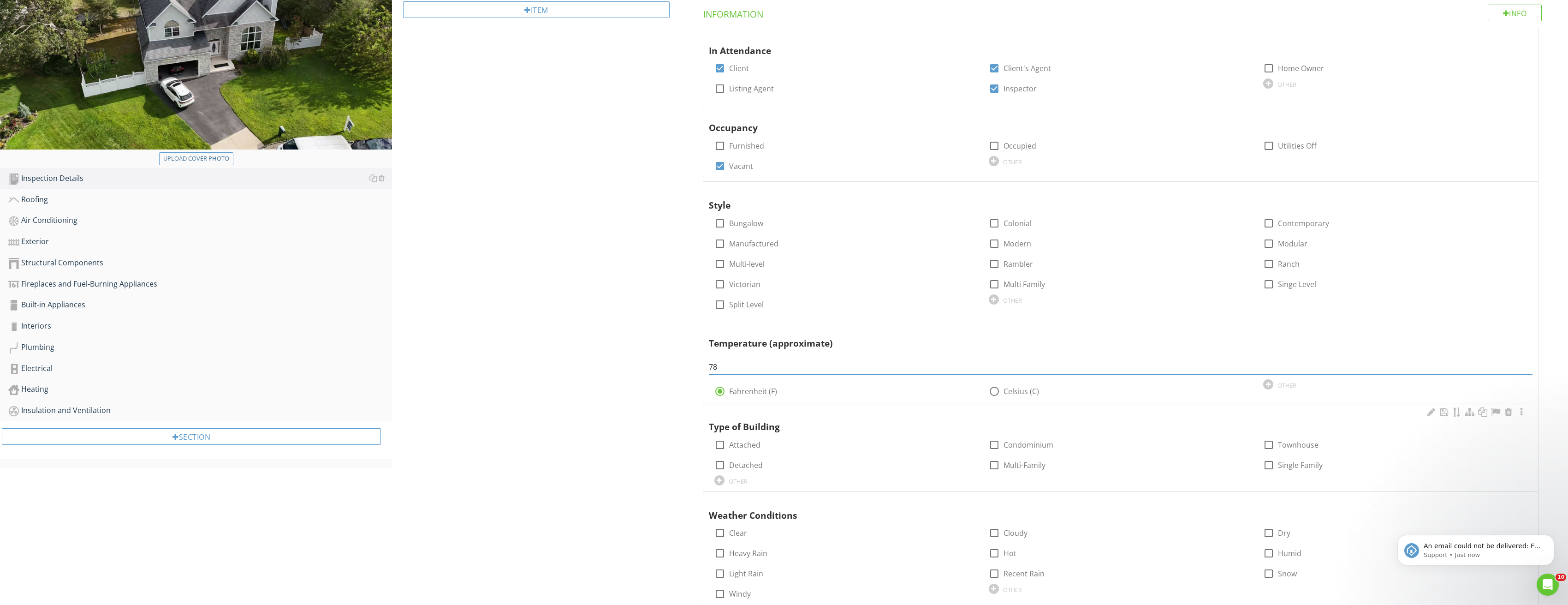
scroll to position [271, 0]
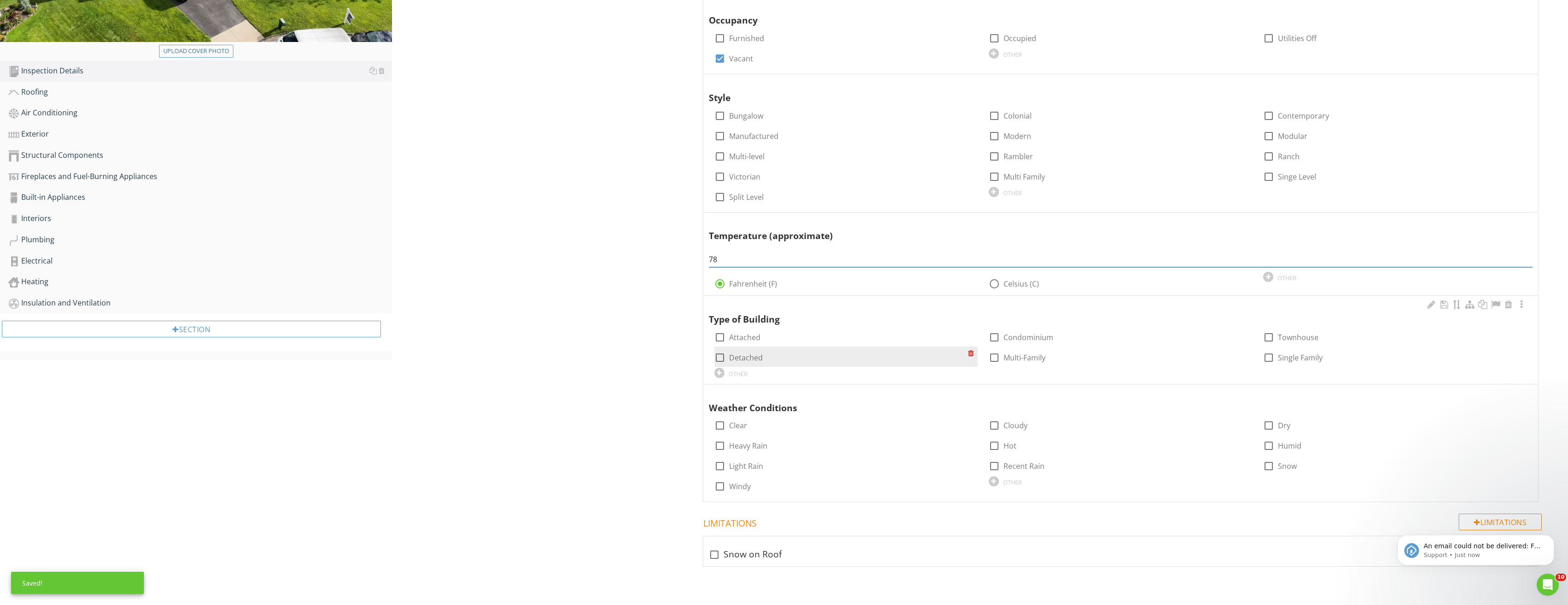
type input "78"
click at [722, 355] on div at bounding box center [720, 358] width 16 height 16
checkbox input "true"
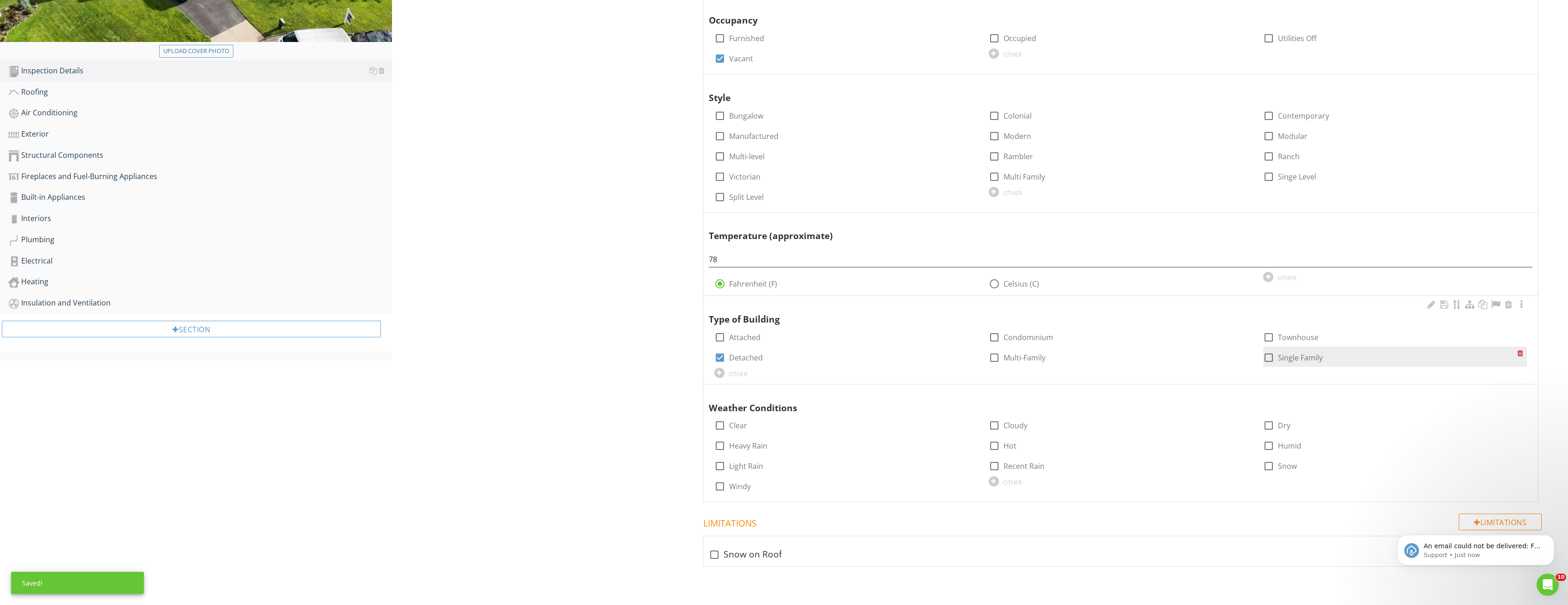
click at [1273, 356] on div at bounding box center [1268, 358] width 16 height 16
checkbox input "true"
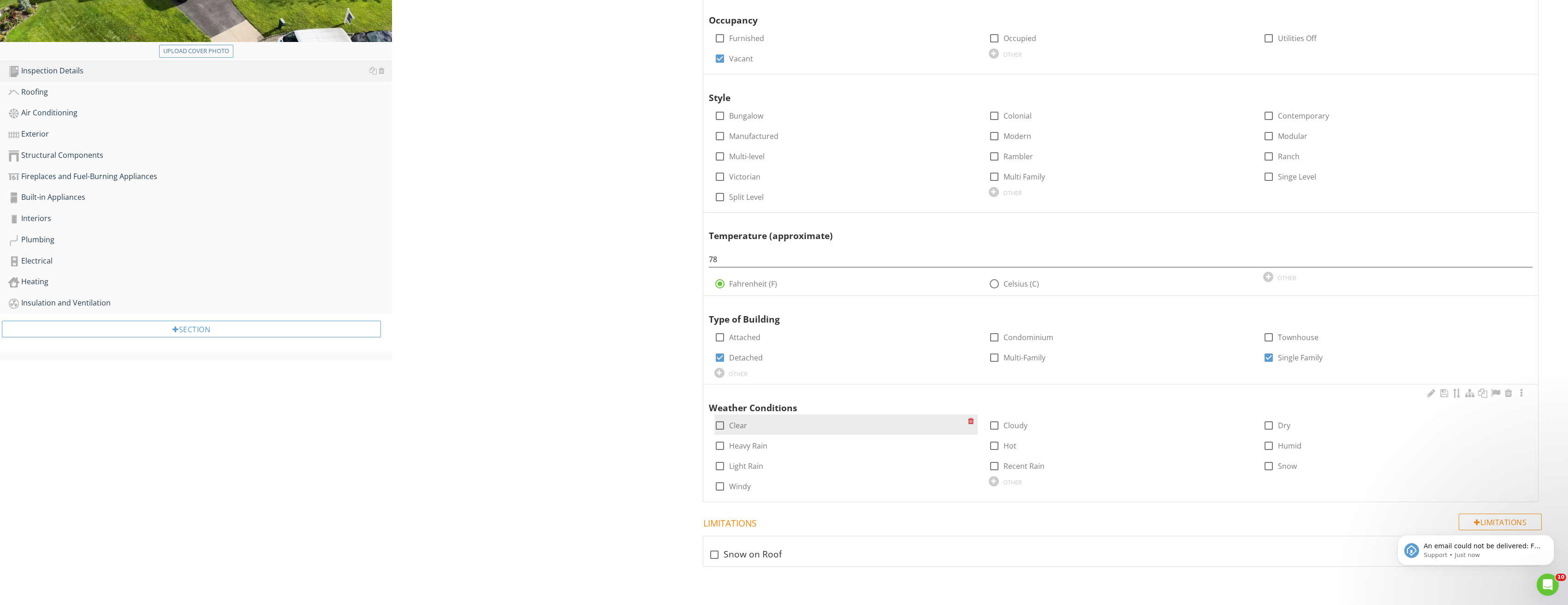
click at [724, 427] on div at bounding box center [720, 426] width 16 height 16
checkbox input "true"
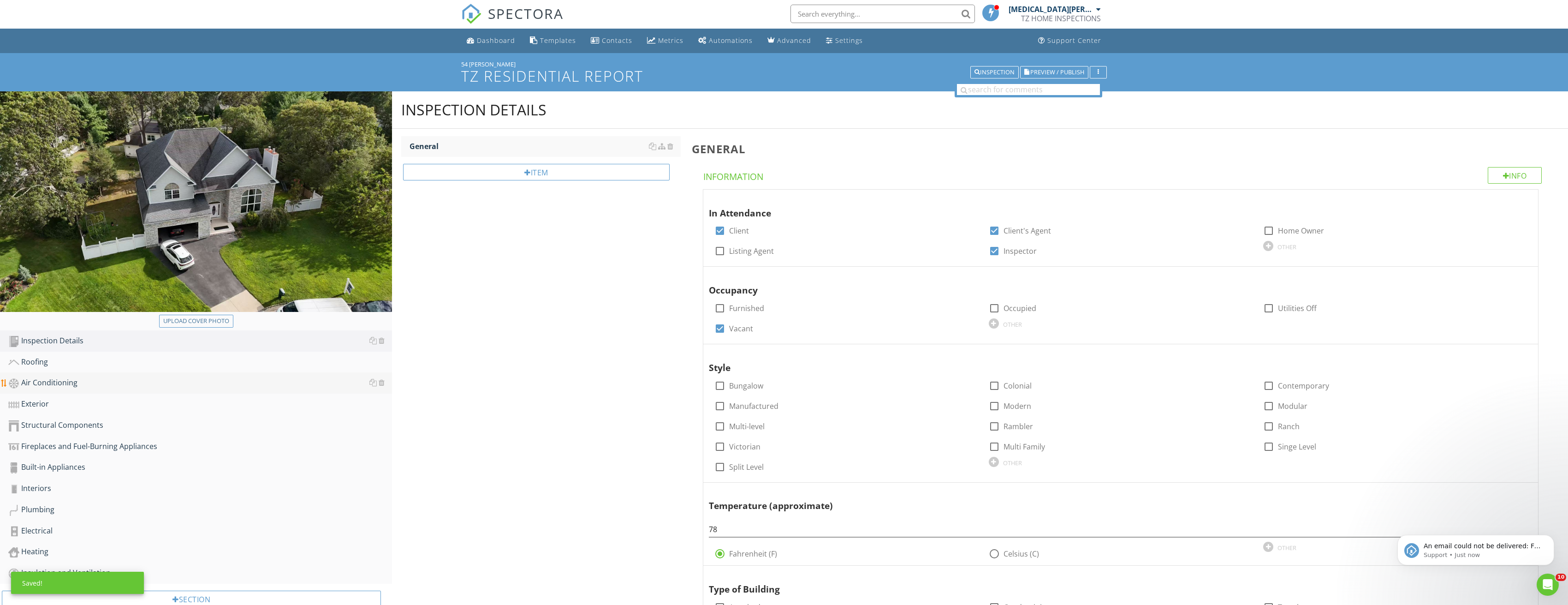
scroll to position [0, 0]
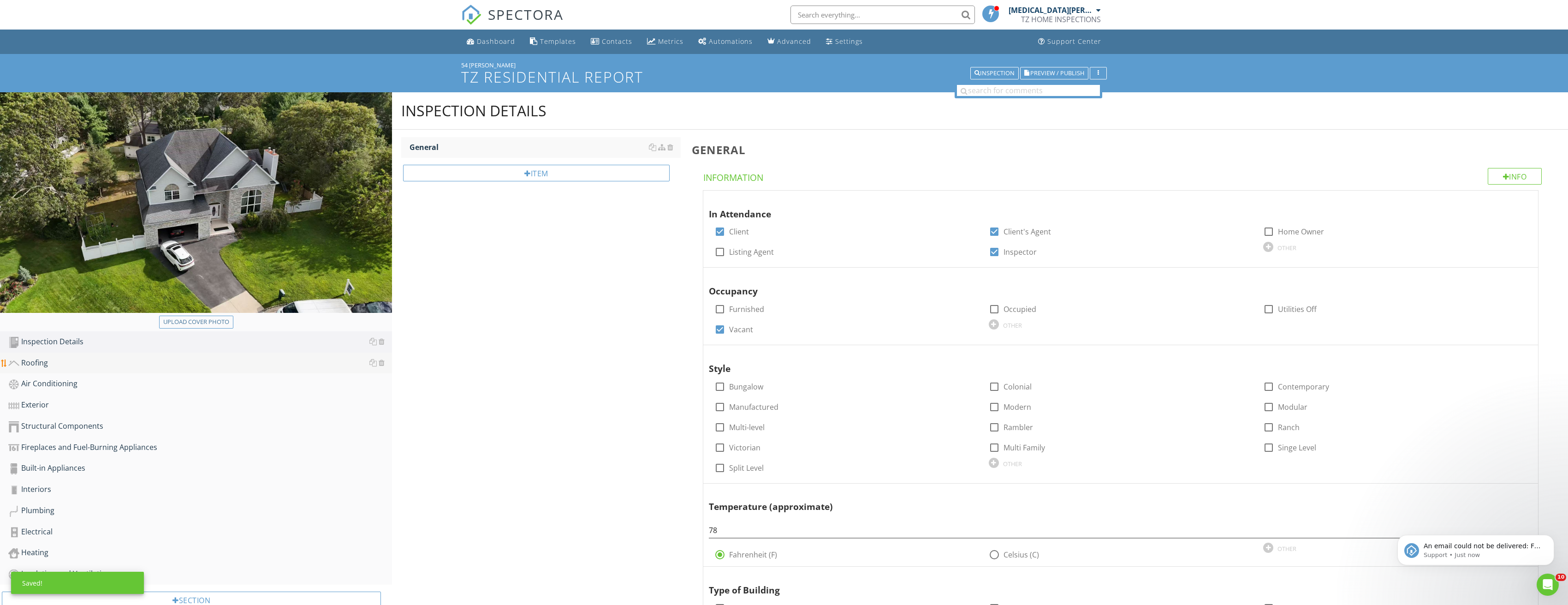
click at [131, 360] on div "Roofing" at bounding box center [201, 363] width 384 height 12
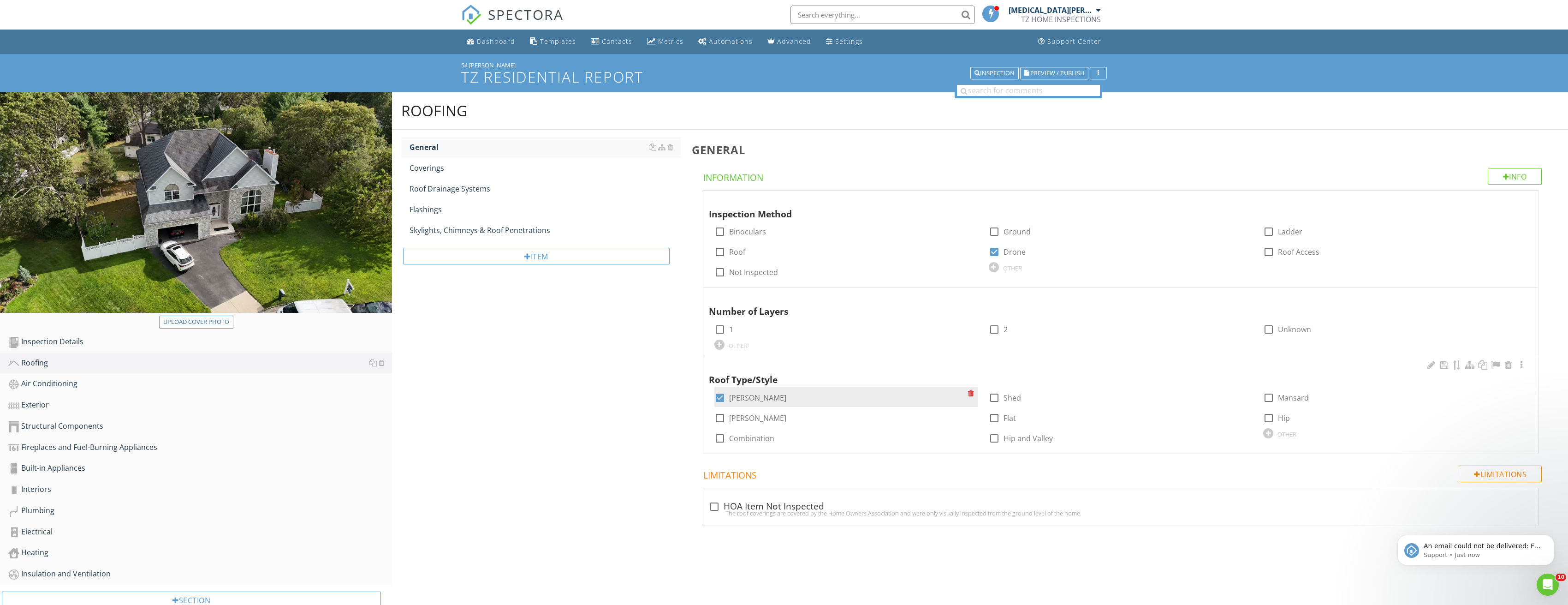
click at [718, 395] on div at bounding box center [720, 398] width 16 height 16
checkbox input "false"
click at [720, 431] on div at bounding box center [720, 439] width 16 height 16
checkbox input "true"
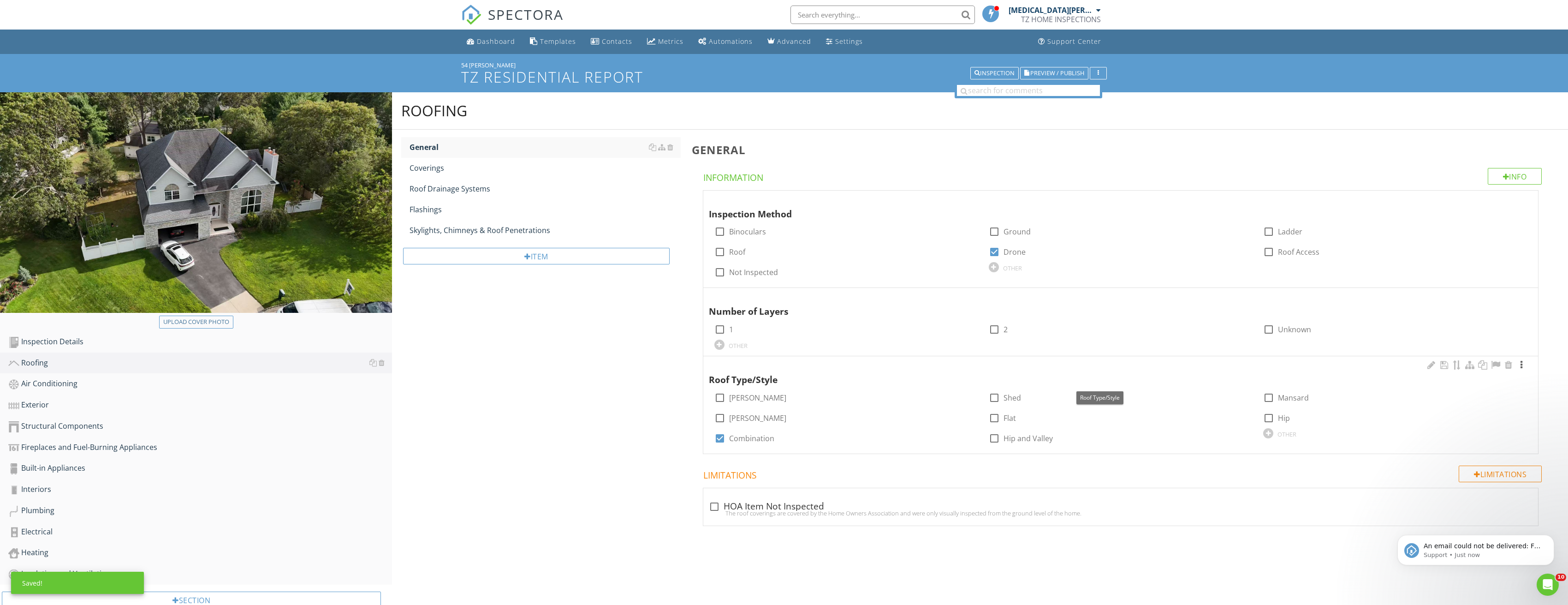
click at [1522, 363] on div at bounding box center [1521, 365] width 11 height 9
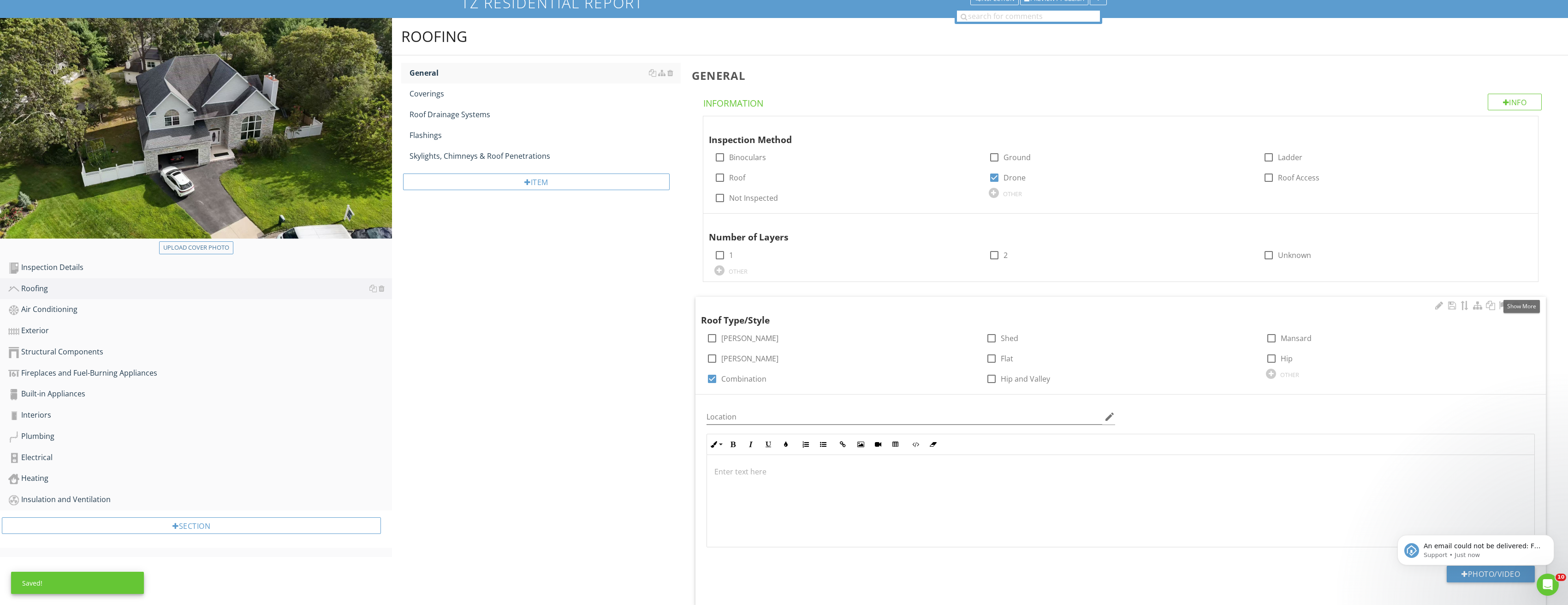
scroll to position [181, 0]
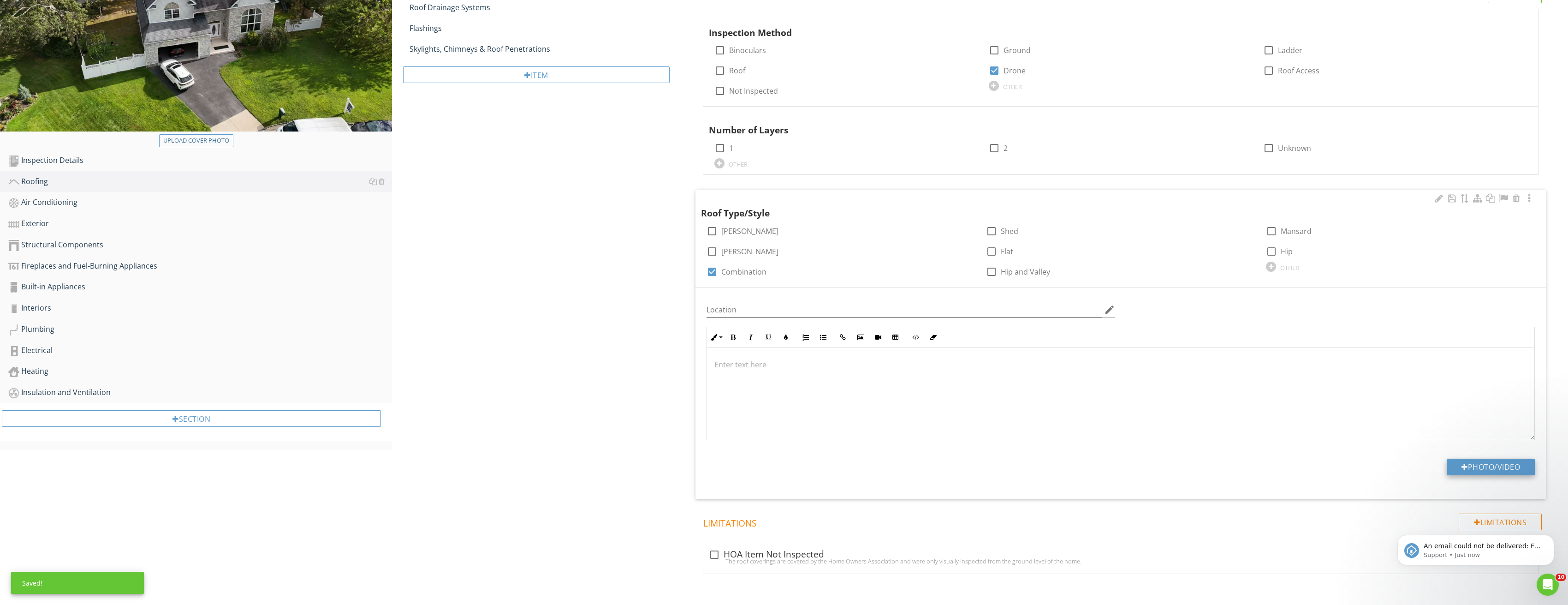
click at [1461, 468] on div at bounding box center [1464, 467] width 7 height 7
type input "C:\fakepath\Image_20250827212821_3794.jpg"
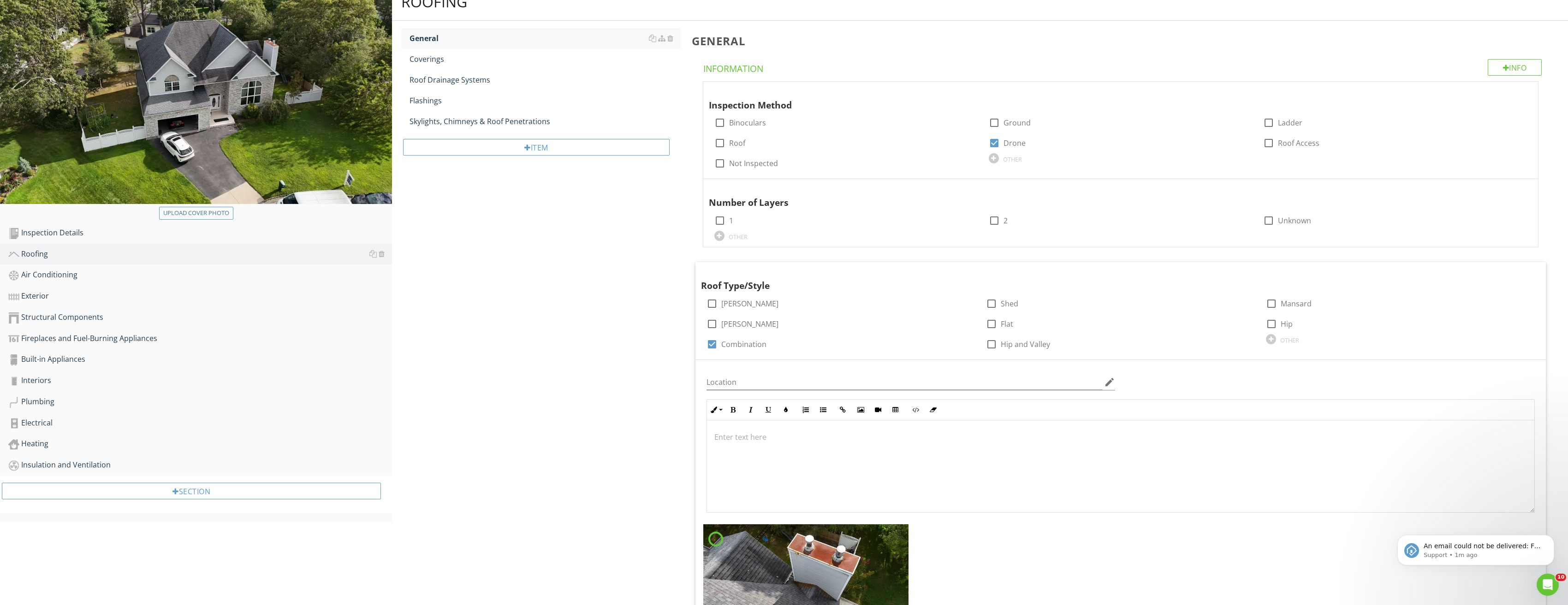
scroll to position [0, 0]
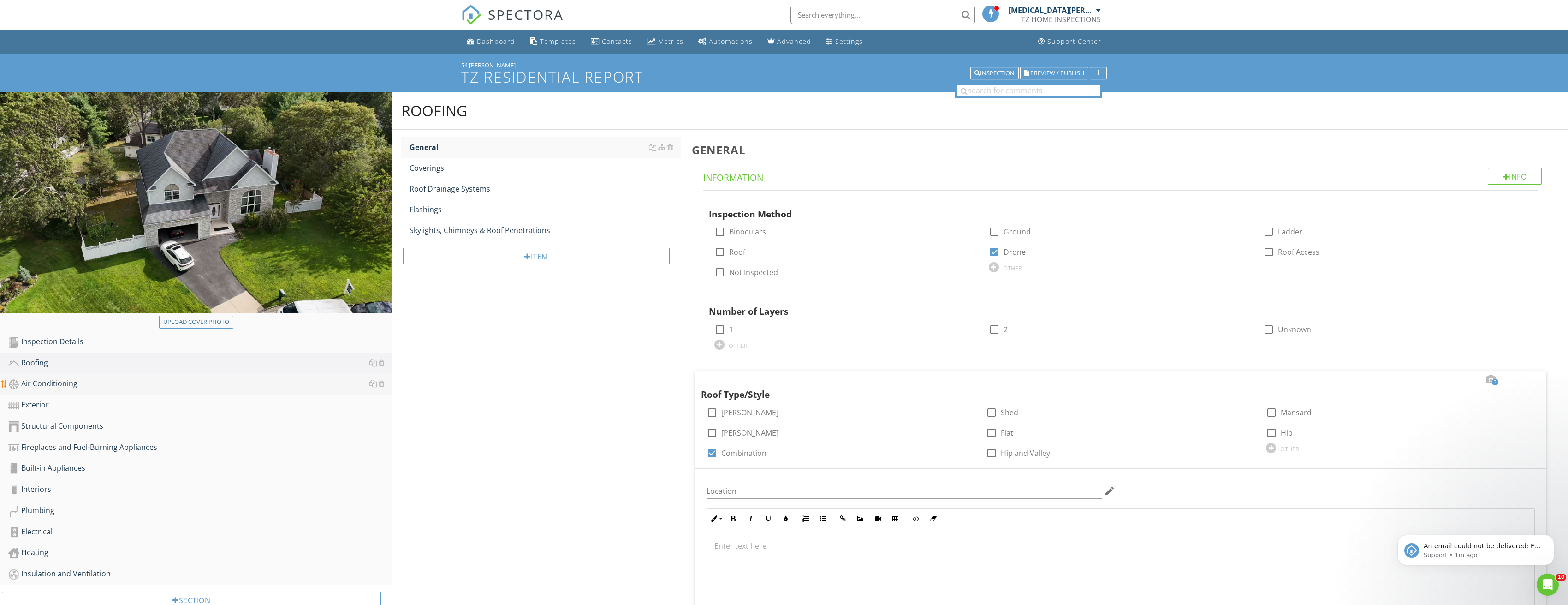
click at [98, 387] on div "Air Conditioning" at bounding box center [201, 384] width 384 height 12
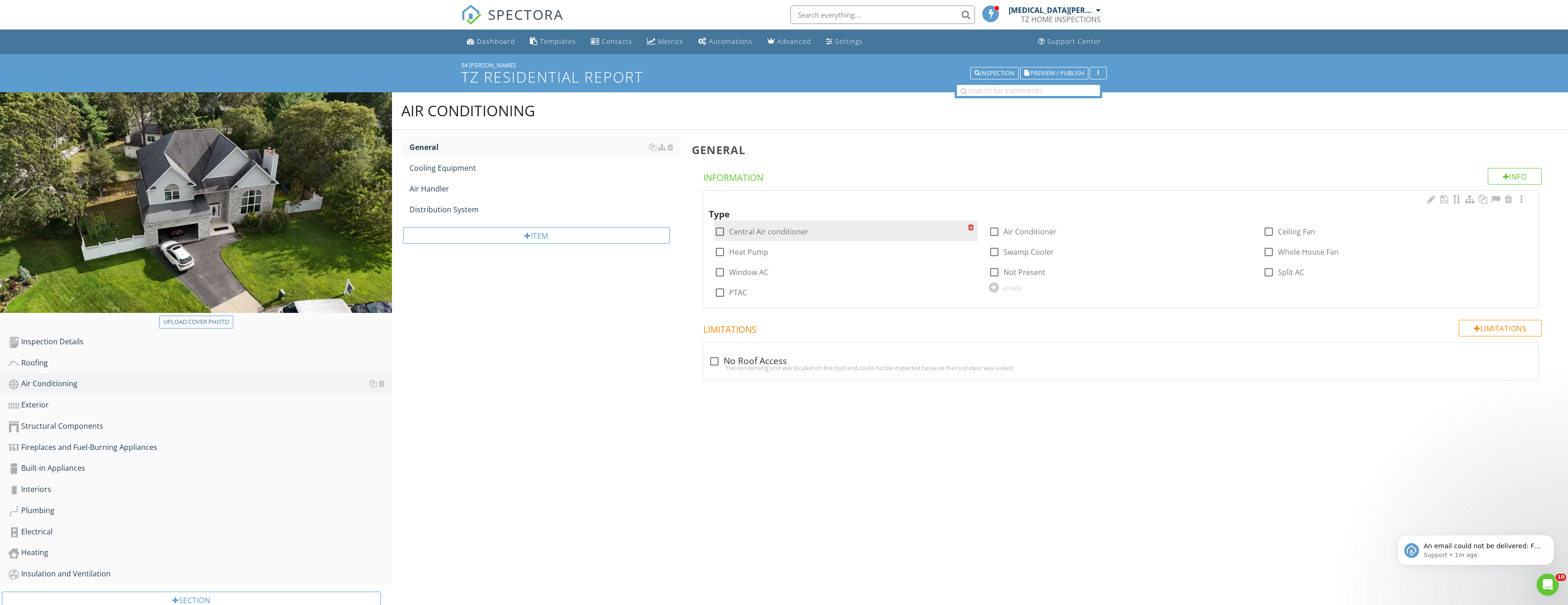
click at [799, 228] on label "Central Air conditioner" at bounding box center [769, 231] width 79 height 9
checkbox input "true"
click at [491, 167] on div "Cooling Equipment" at bounding box center [545, 168] width 271 height 11
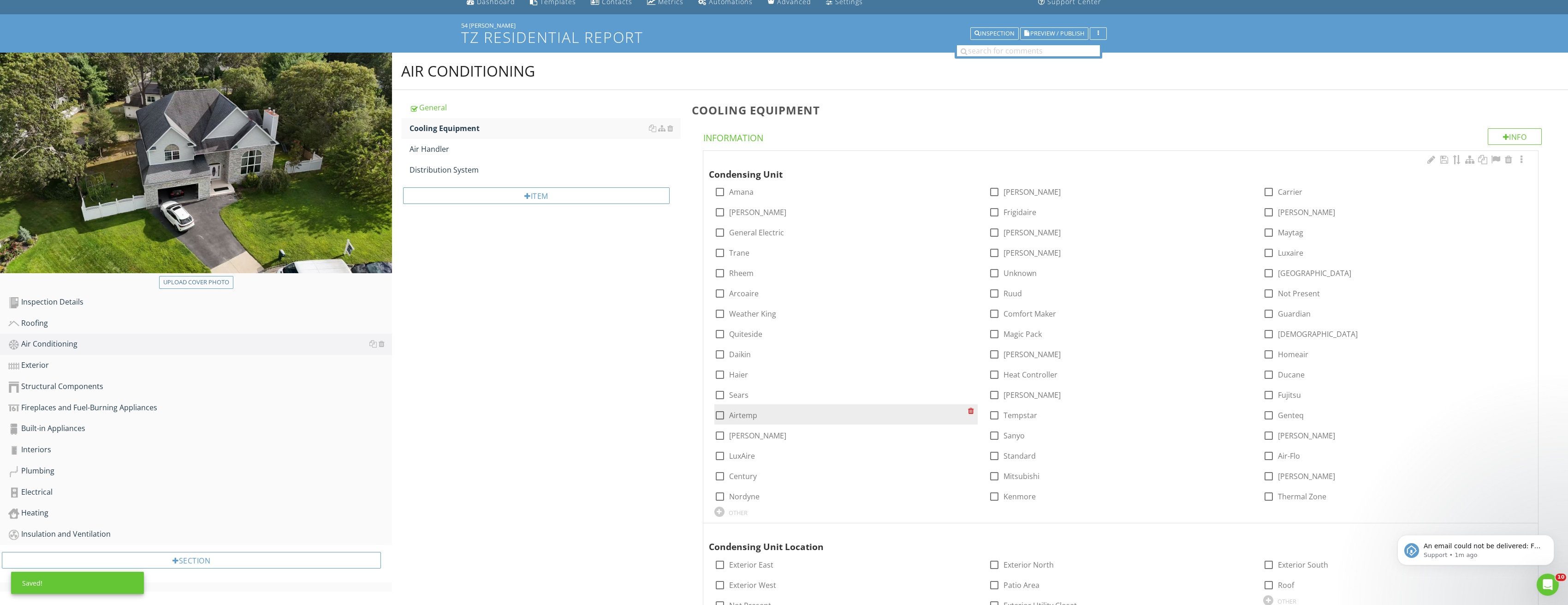
scroll to position [138, 0]
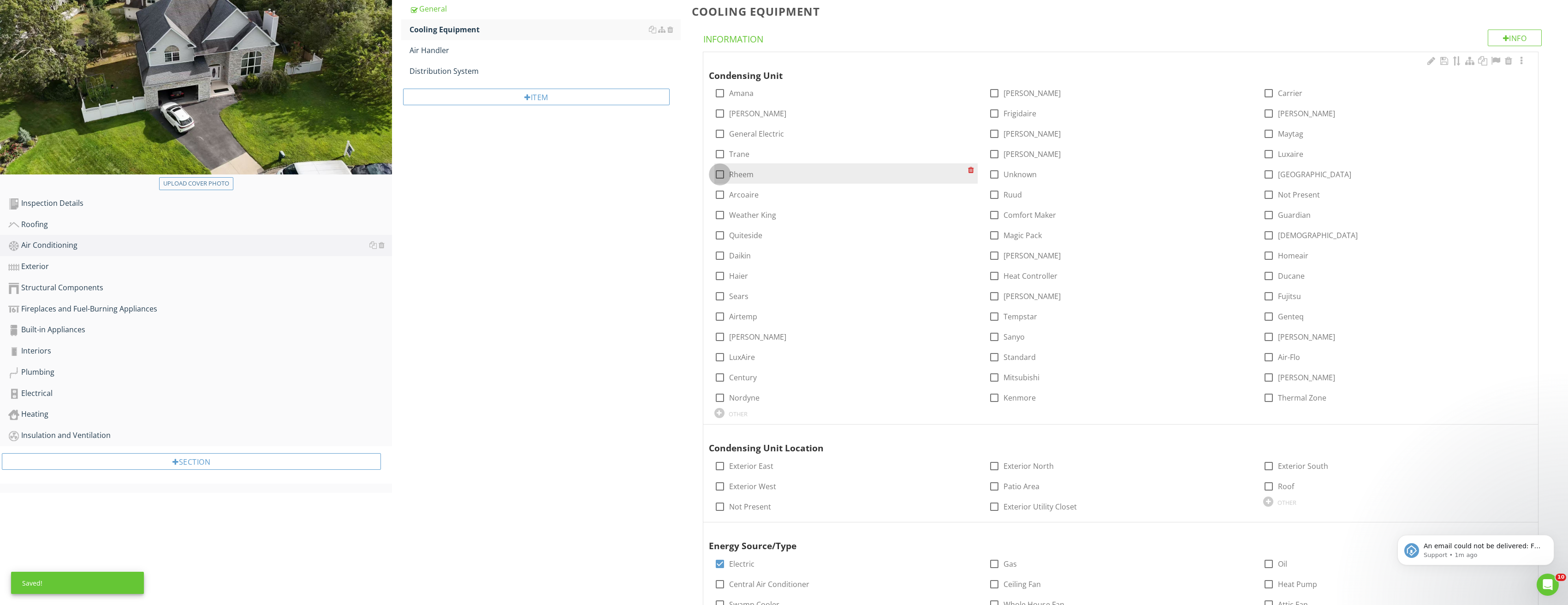
click at [719, 179] on div at bounding box center [720, 174] width 16 height 16
checkbox input "true"
click at [1518, 59] on div at bounding box center [1521, 61] width 11 height 9
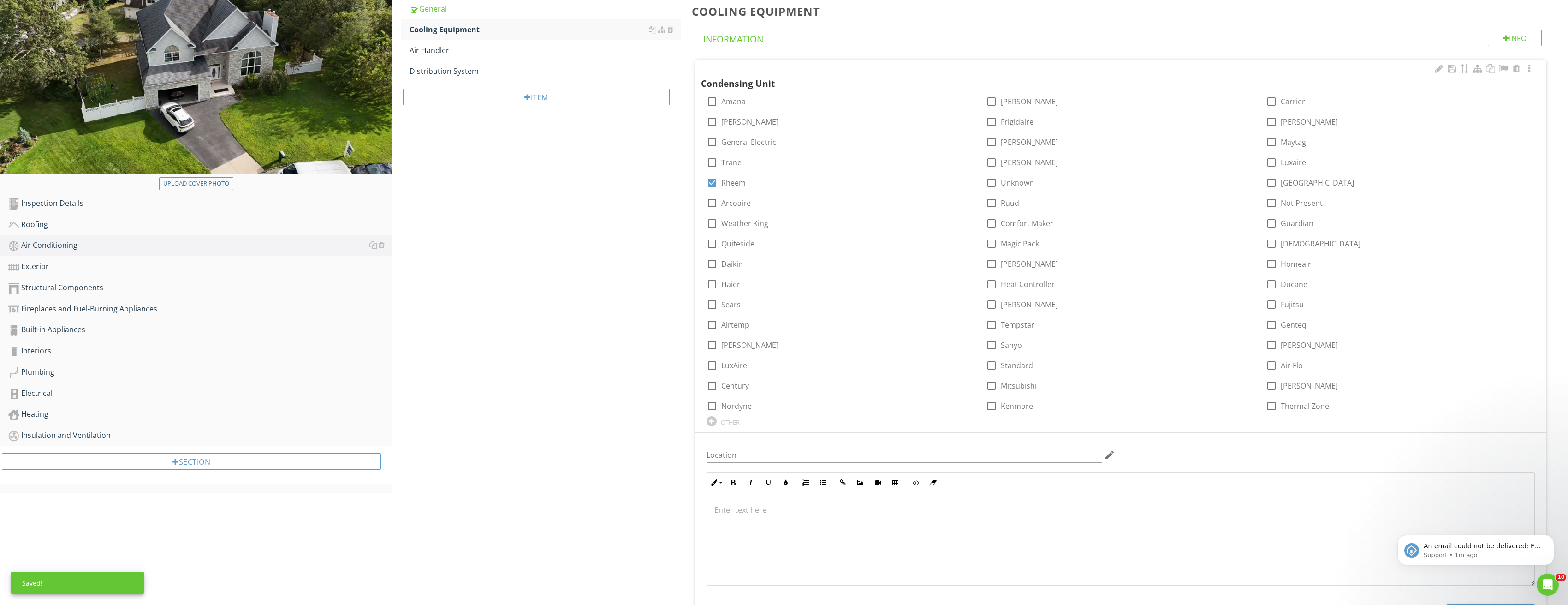
scroll to position [323, 0]
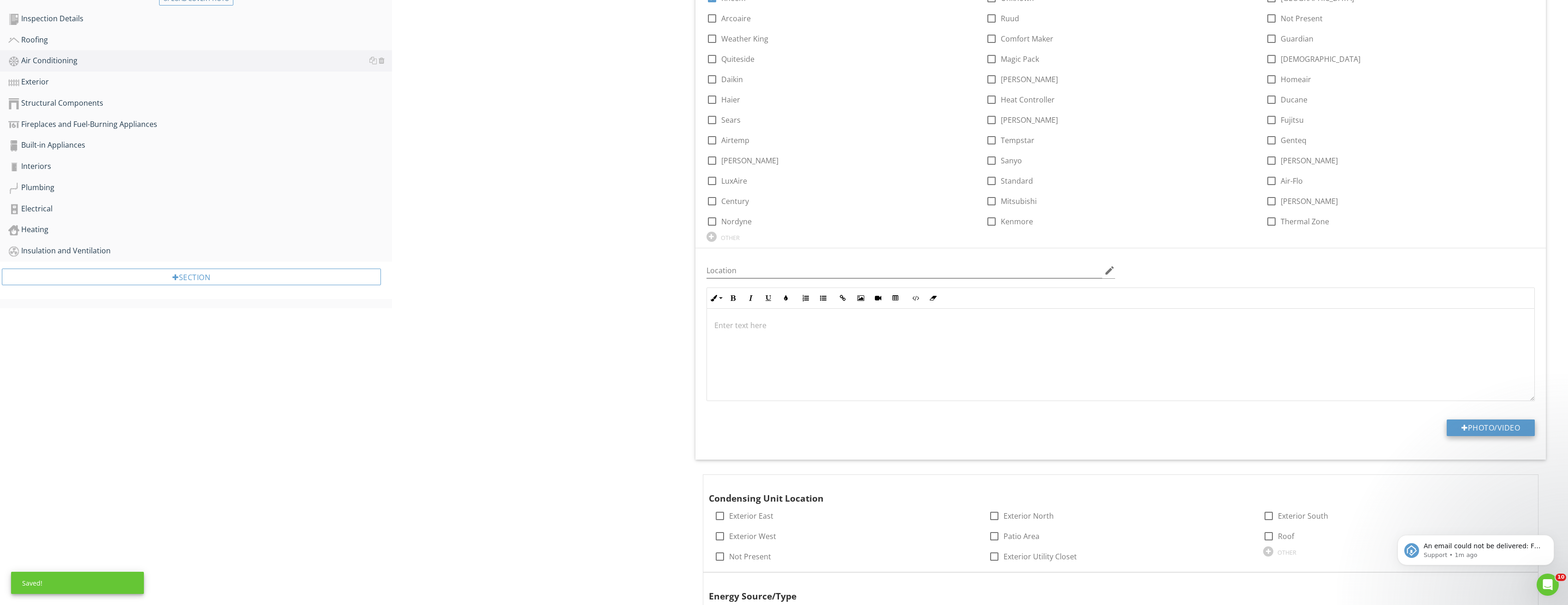
click at [1493, 429] on button "Photo/Video" at bounding box center [1490, 428] width 88 height 17
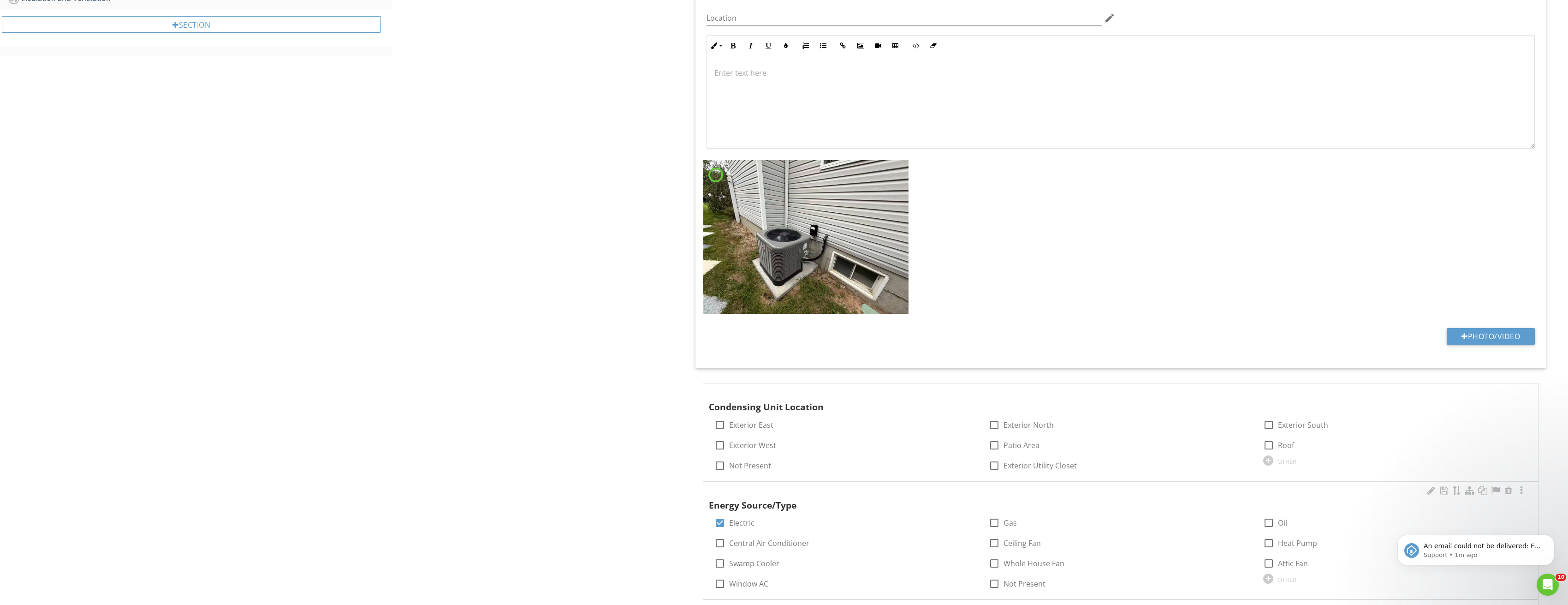
scroll to position [646, 0]
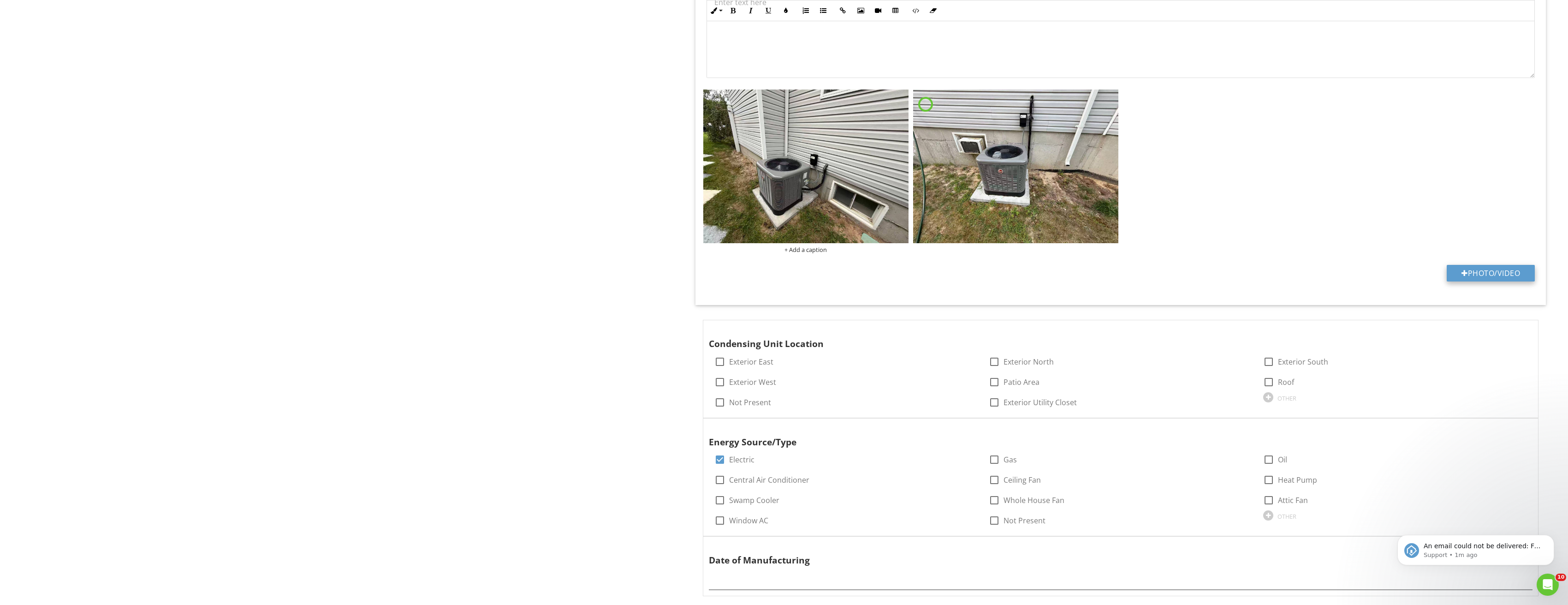
click at [1479, 277] on button "Photo/Video" at bounding box center [1490, 273] width 88 height 17
type input "C:\fakepath\Image_20250827212822_3738.jpg"
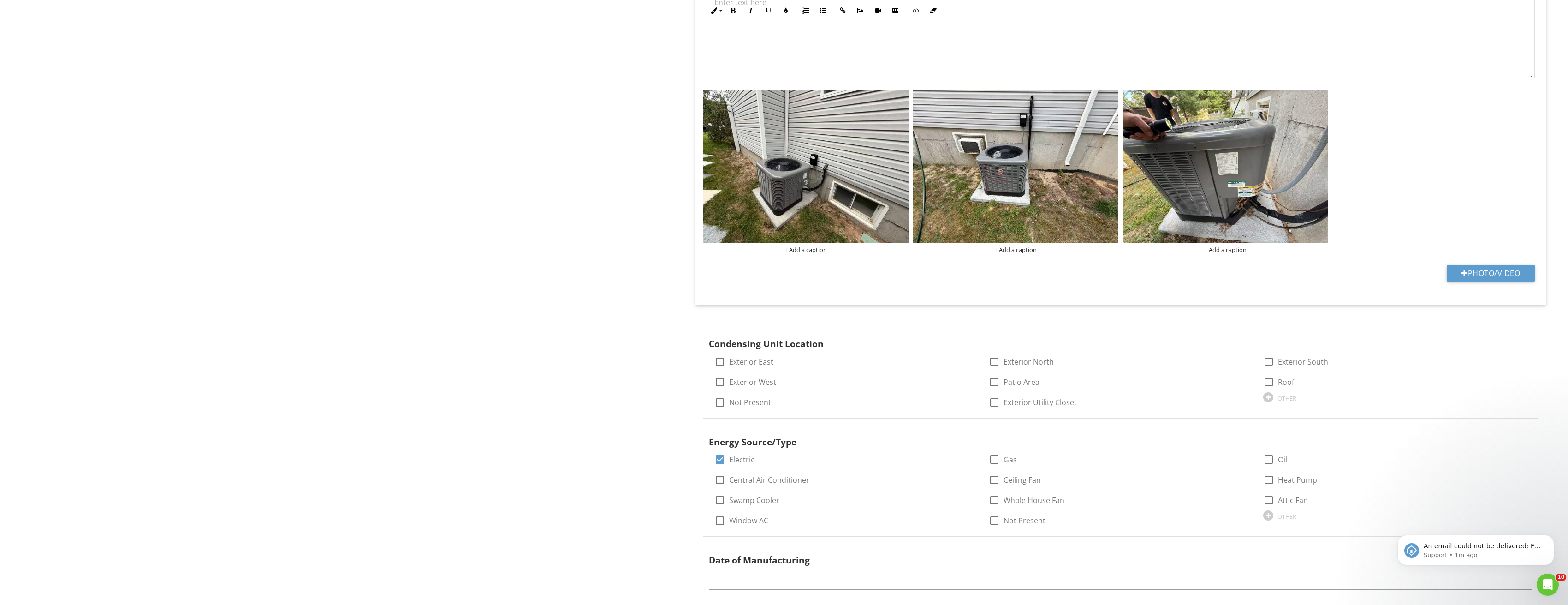
click at [1224, 165] on img at bounding box center [1226, 166] width 205 height 154
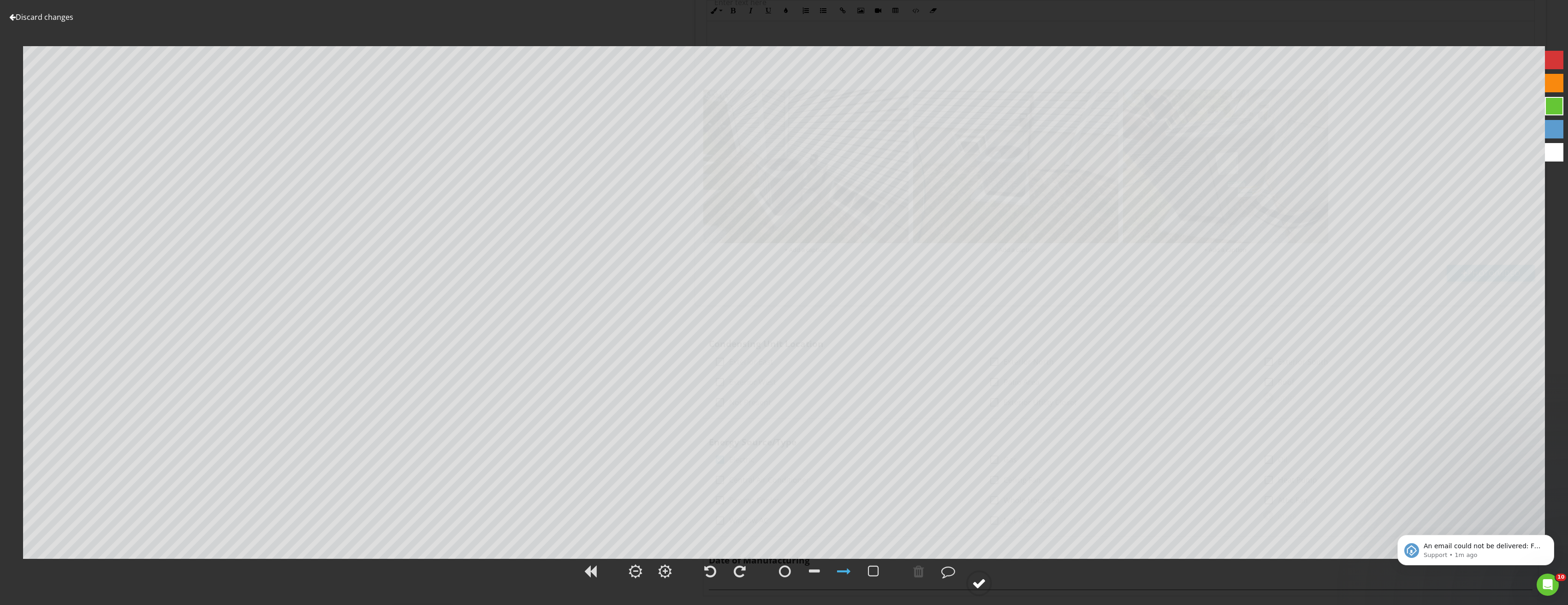
click at [986, 581] on div at bounding box center [979, 583] width 14 height 14
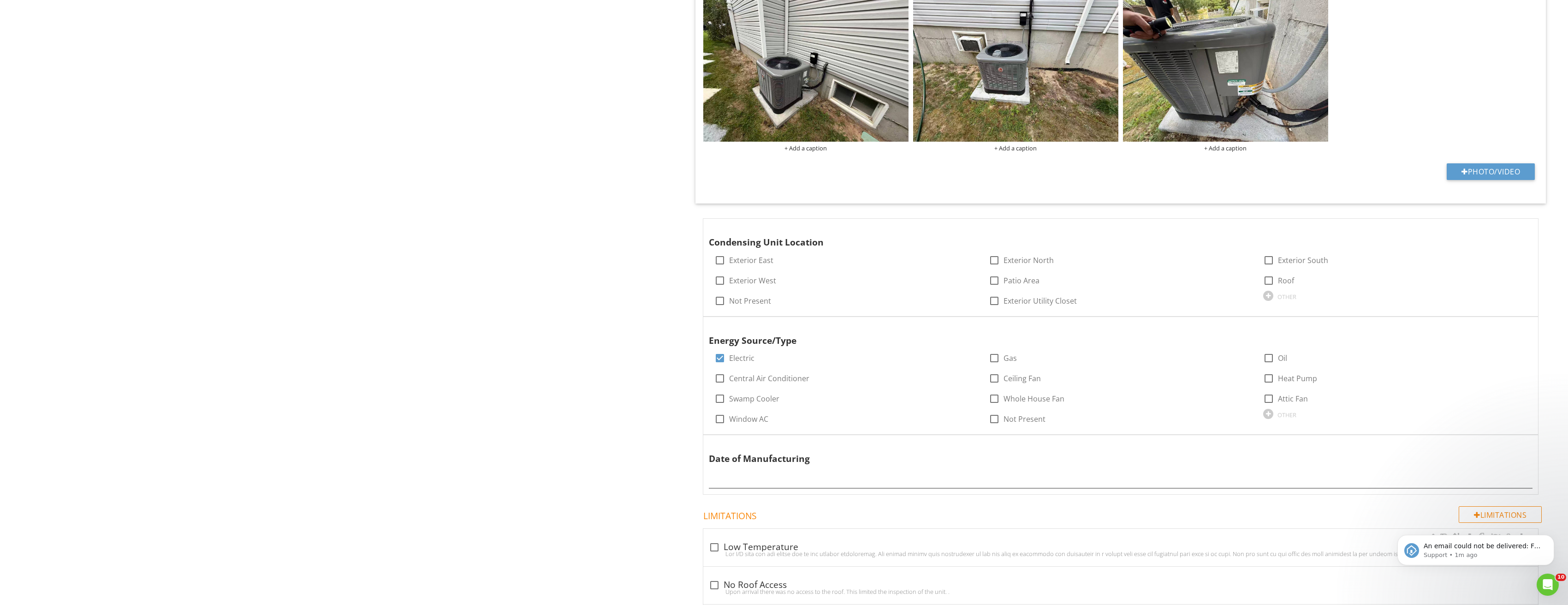
scroll to position [831, 0]
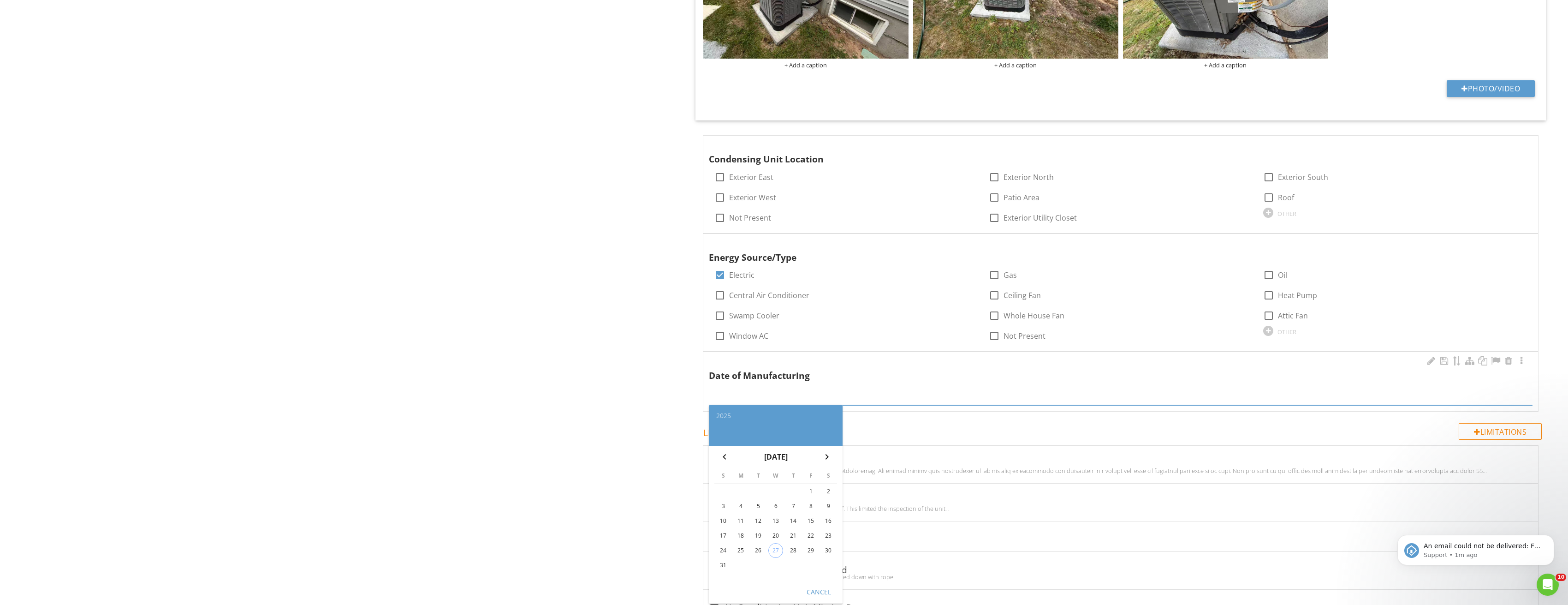
click at [753, 397] on input "text" at bounding box center [1121, 397] width 824 height 15
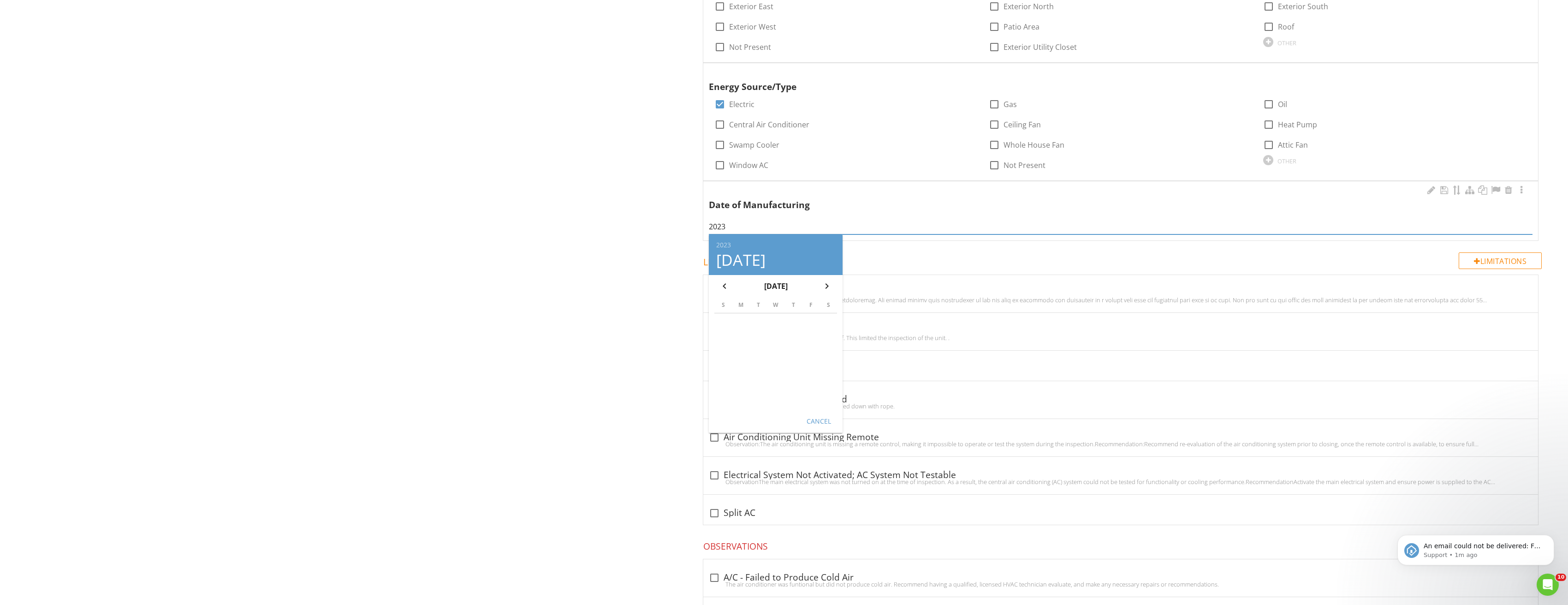
scroll to position [1015, 0]
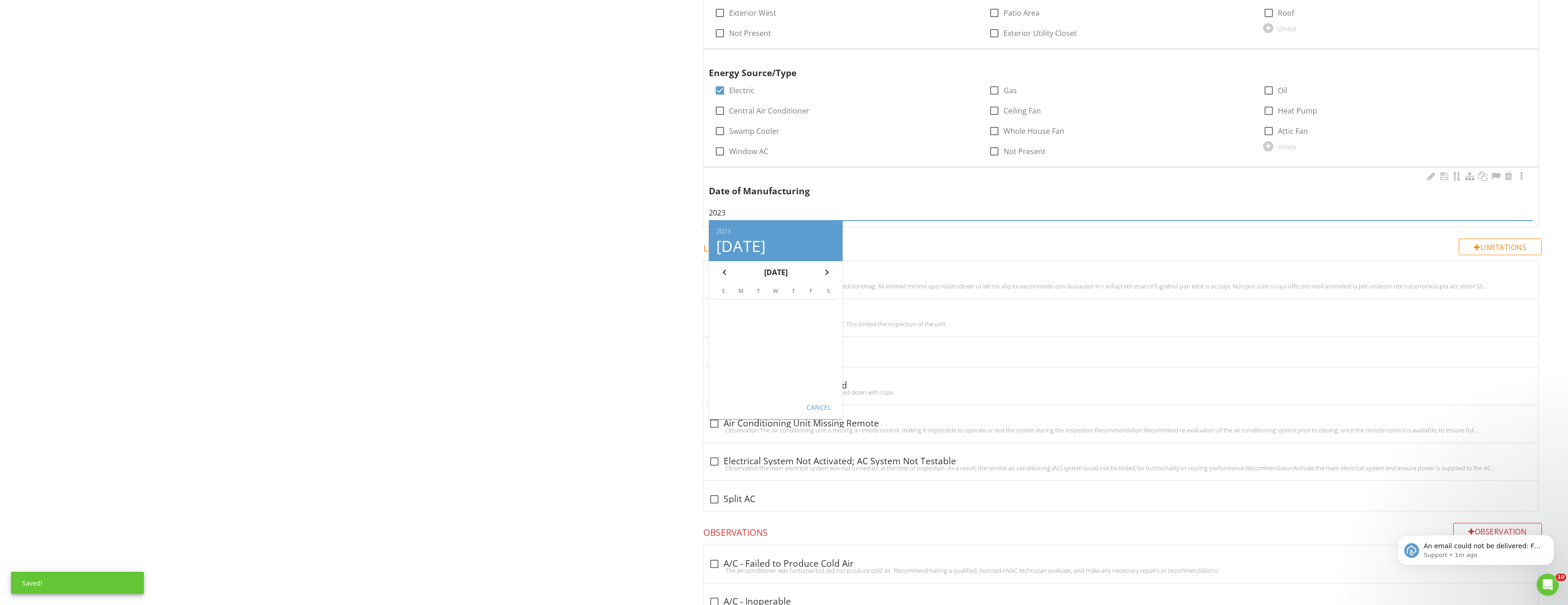
type input "2023"
click at [826, 407] on div "Cancel" at bounding box center [819, 407] width 26 height 10
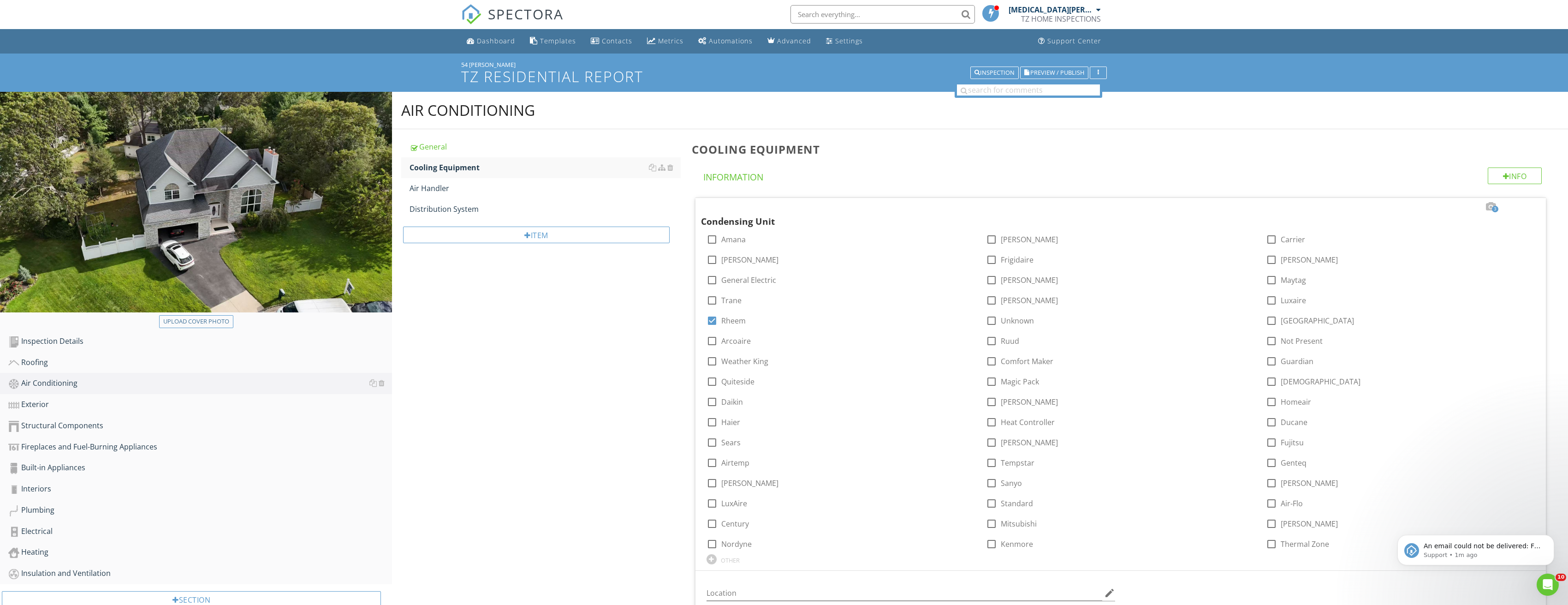
scroll to position [0, 0]
click at [74, 405] on div "Exterior" at bounding box center [201, 405] width 384 height 12
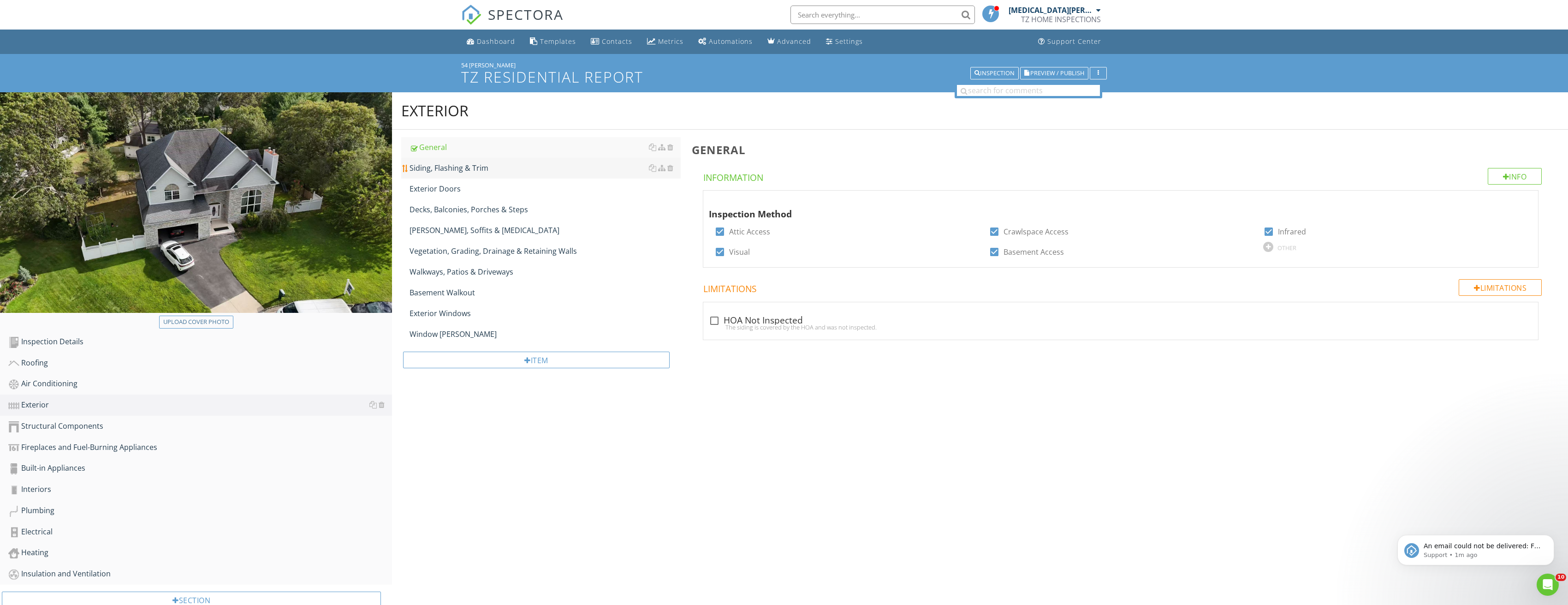
click at [449, 177] on link "Siding, Flashing & Trim" at bounding box center [545, 168] width 271 height 20
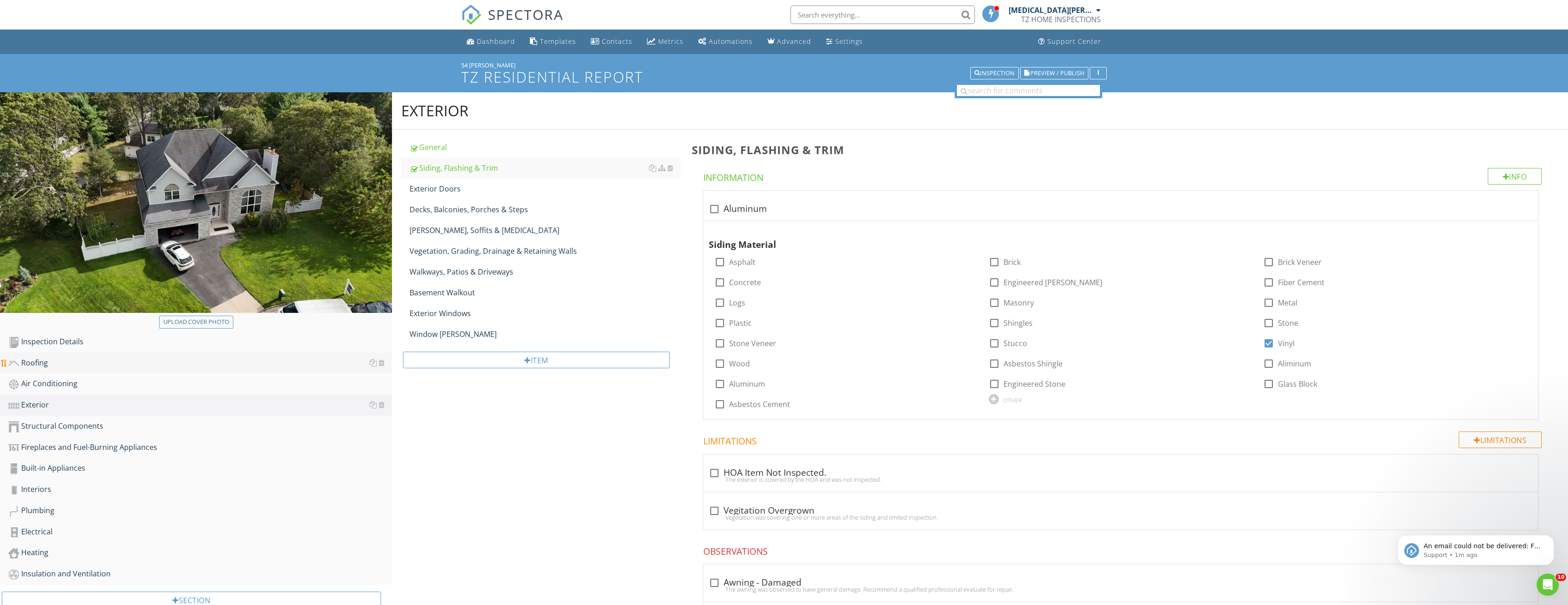
click at [48, 370] on link "Roofing" at bounding box center [201, 363] width 384 height 21
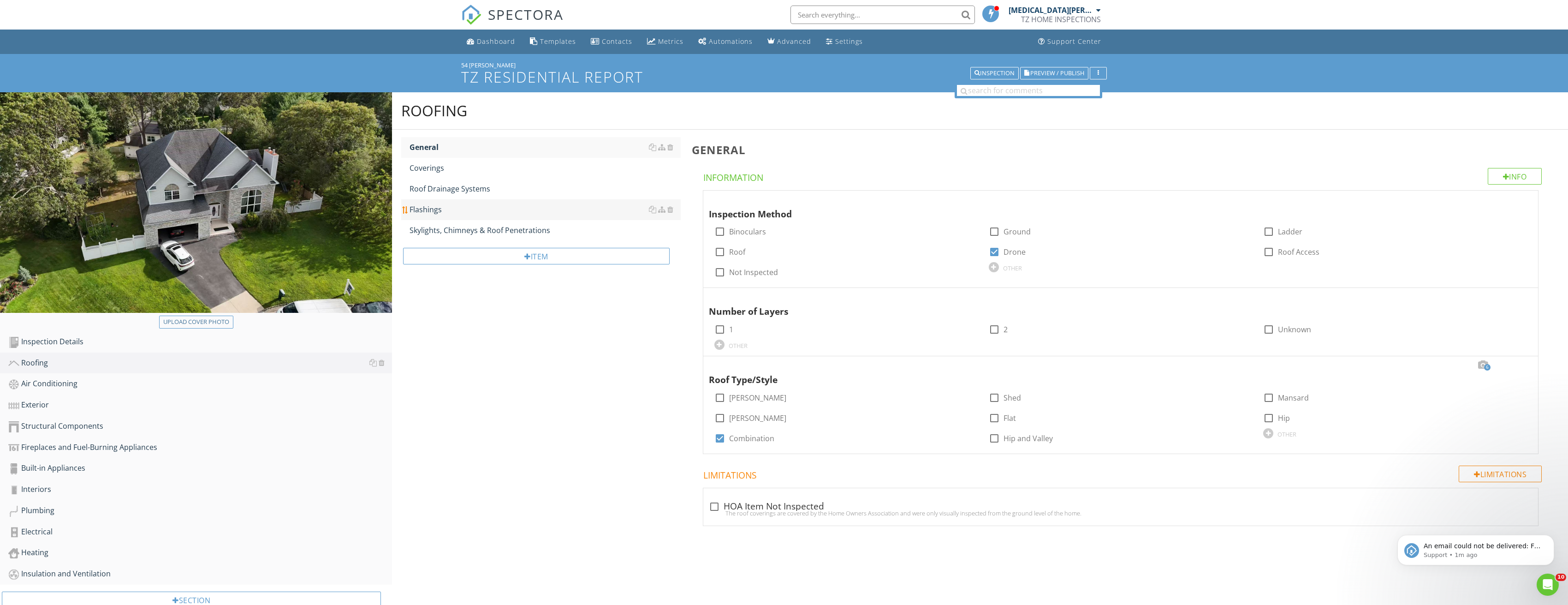
click at [447, 207] on div "Flashings" at bounding box center [545, 209] width 271 height 11
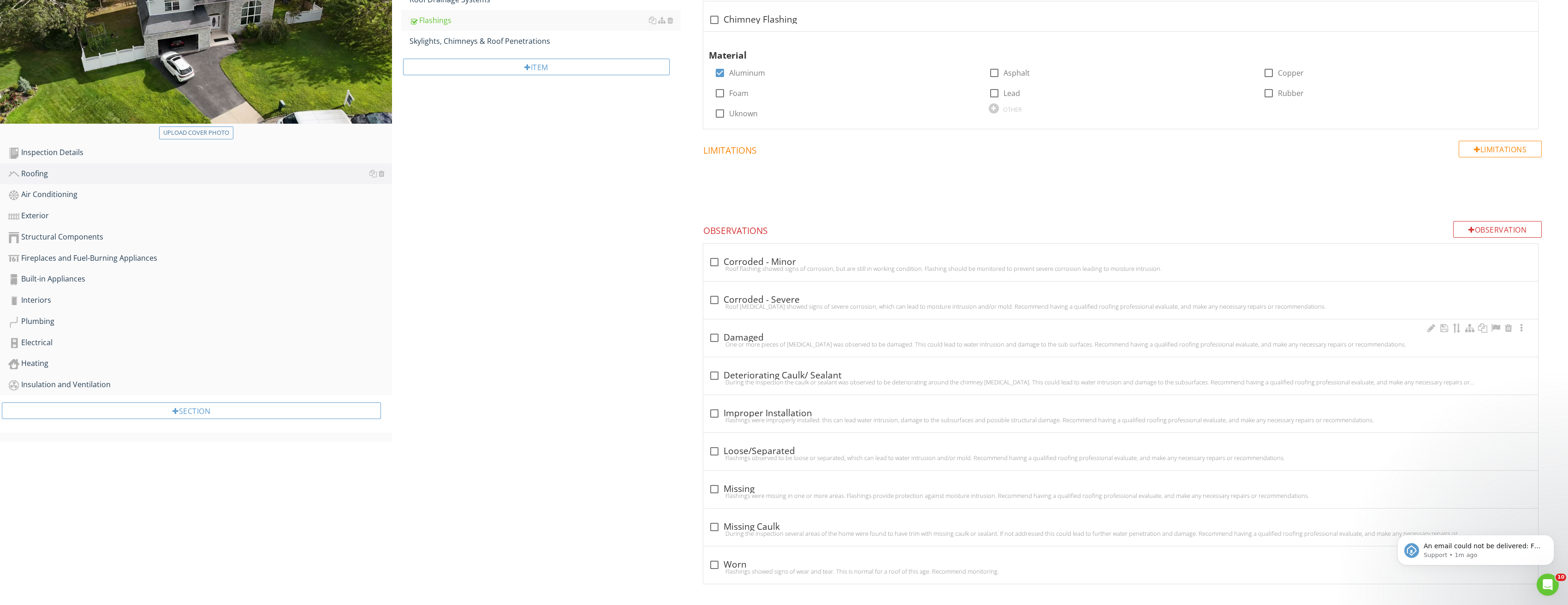
scroll to position [191, 0]
click at [714, 488] on div at bounding box center [715, 487] width 16 height 16
checkbox input "true"
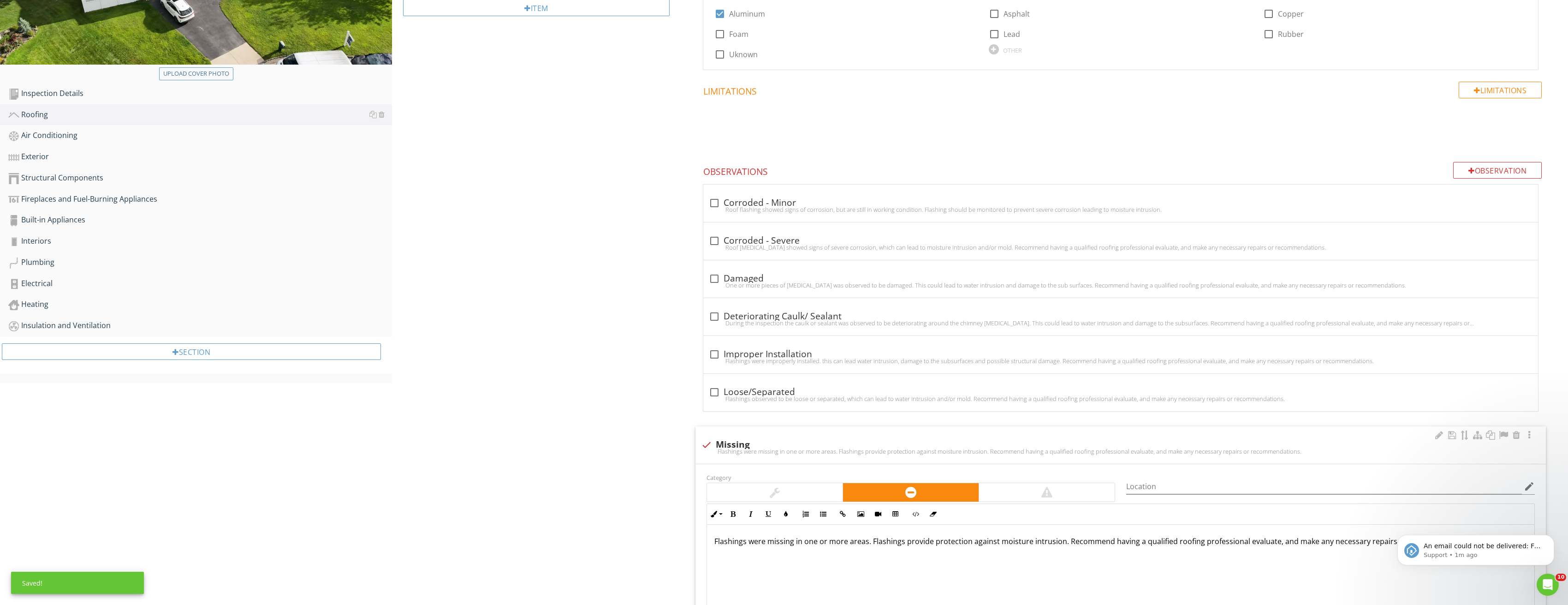
scroll to position [422, 0]
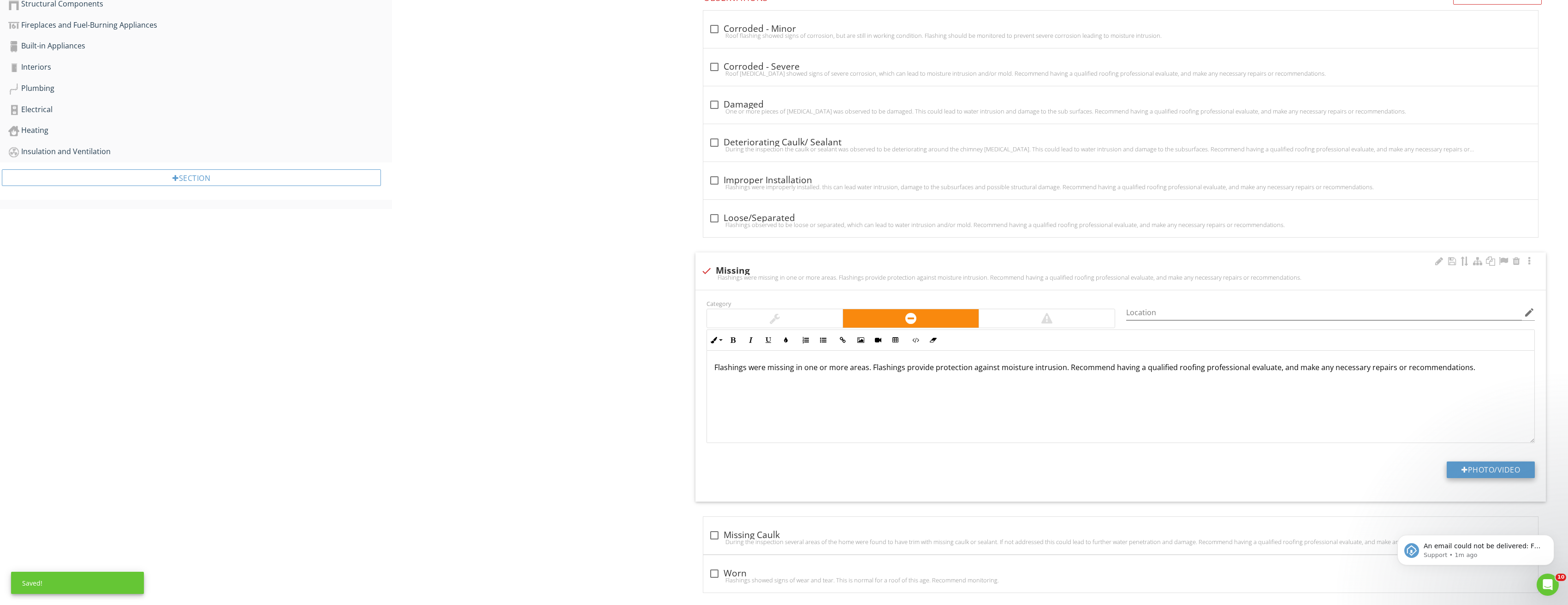
click at [1508, 462] on button "Photo/Video" at bounding box center [1490, 469] width 88 height 17
type input "C:\fakepath\Image_20250827212822_3723.jpg"
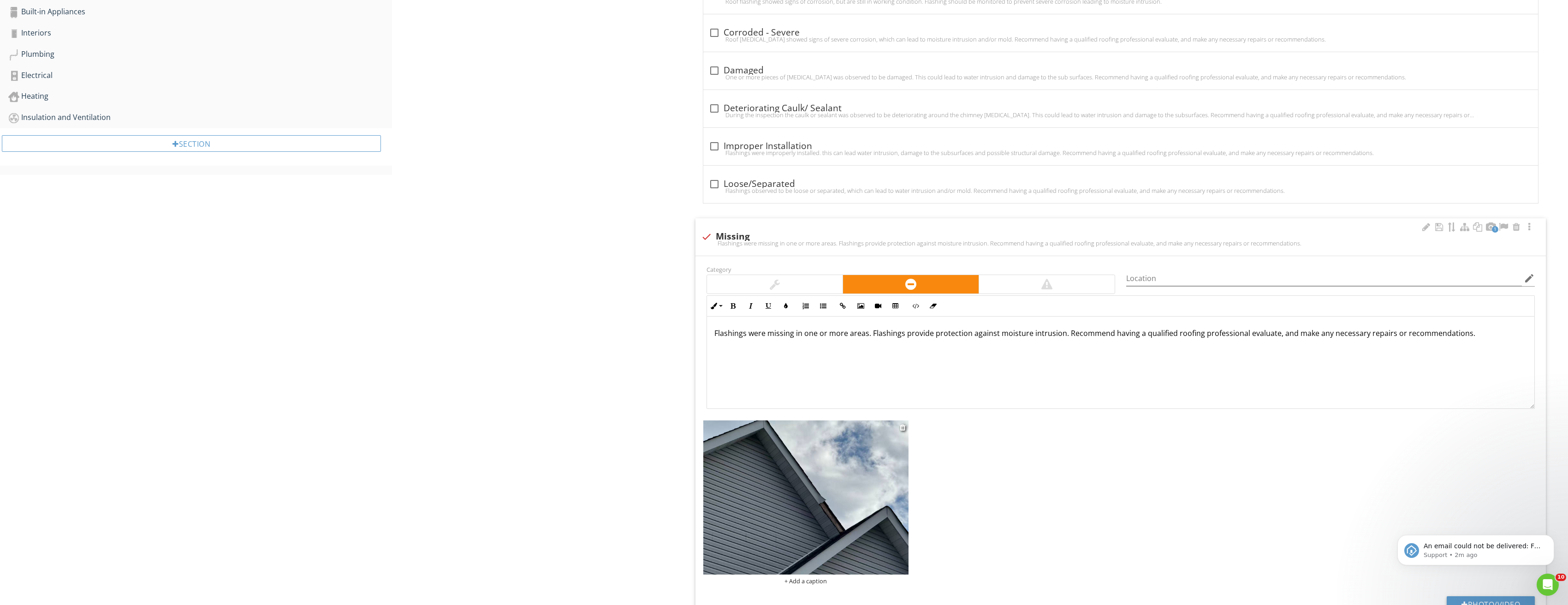
scroll to position [560, 0]
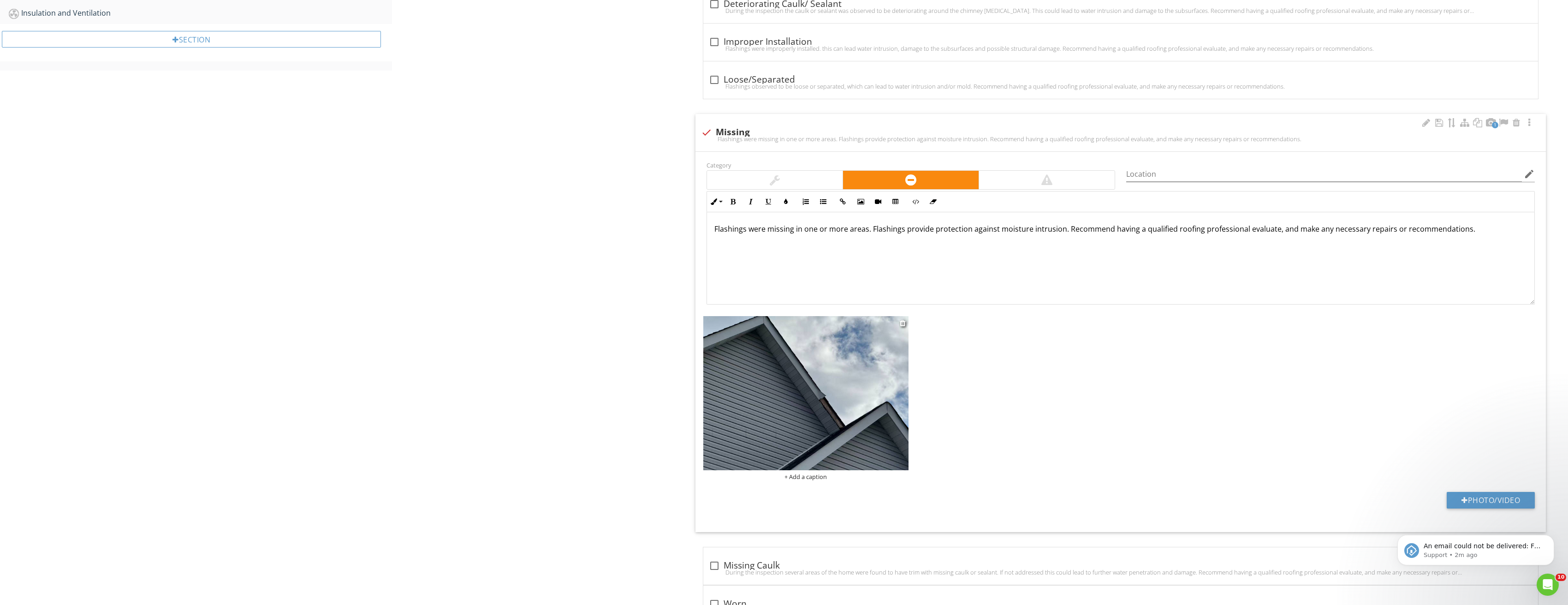
click at [877, 363] on img at bounding box center [806, 393] width 205 height 154
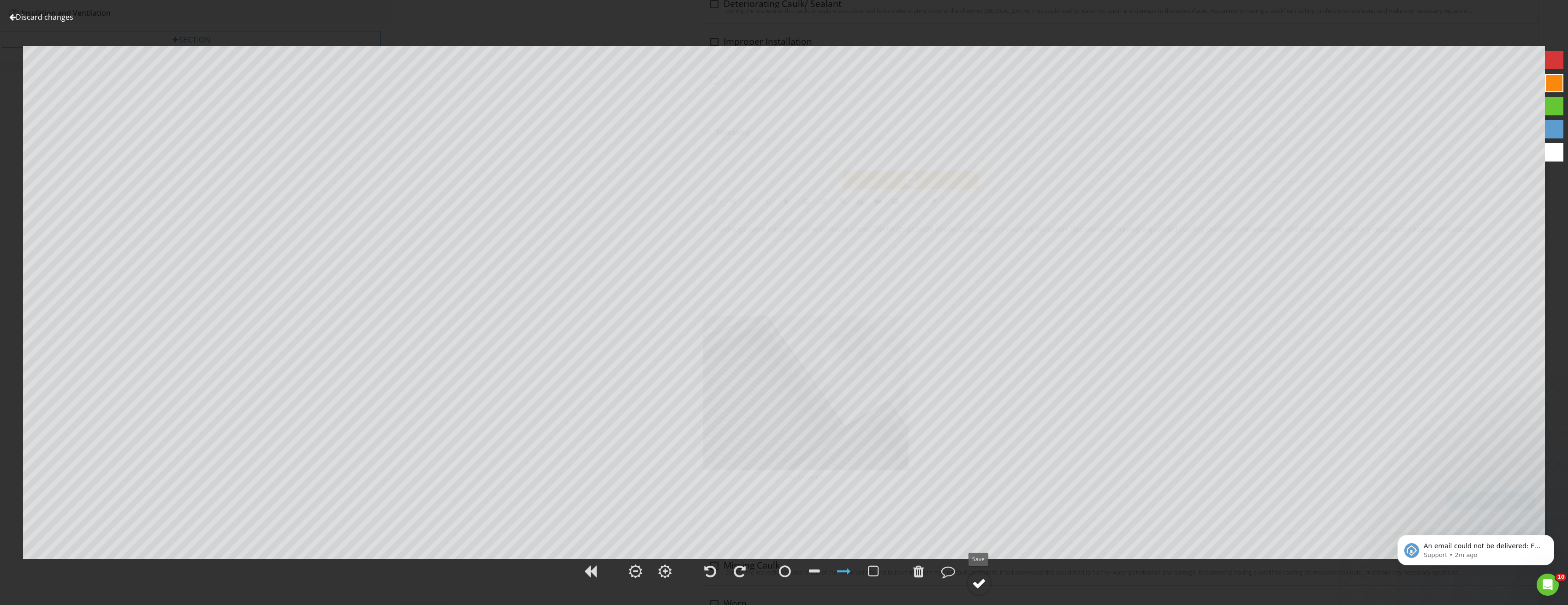
click at [979, 583] on div at bounding box center [979, 583] width 14 height 14
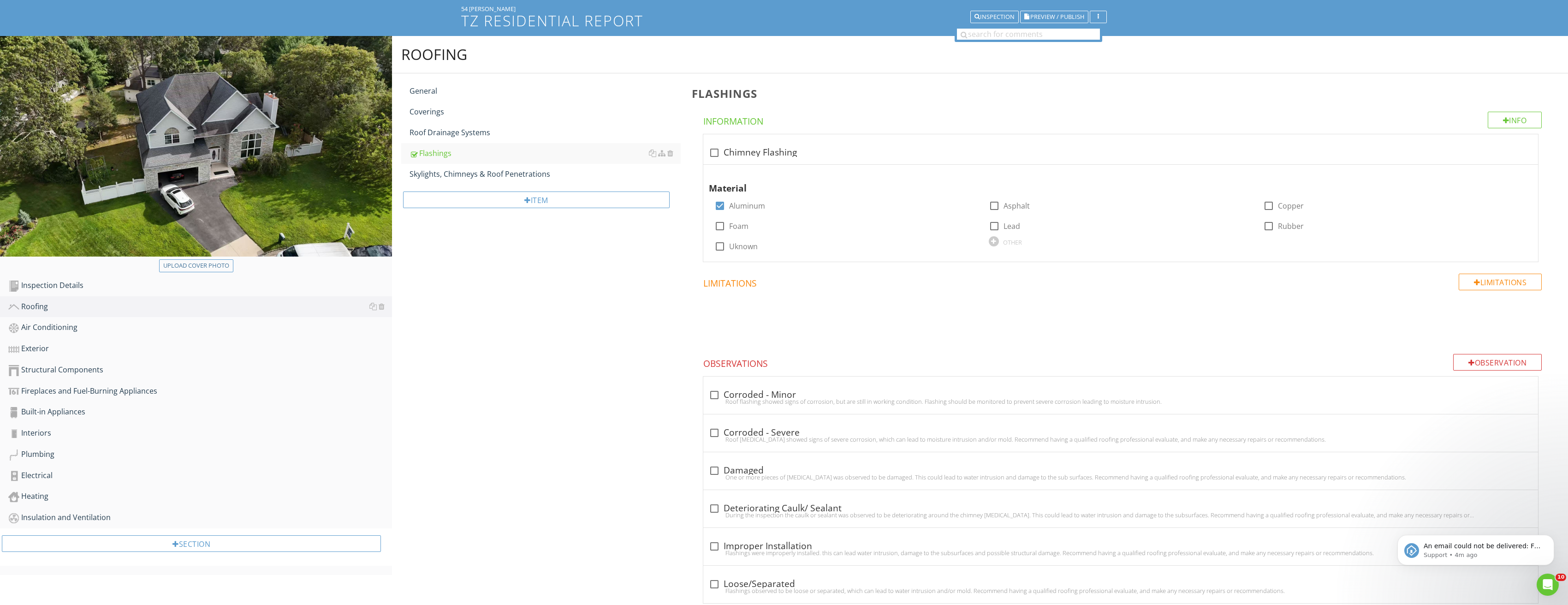
scroll to position [53, 0]
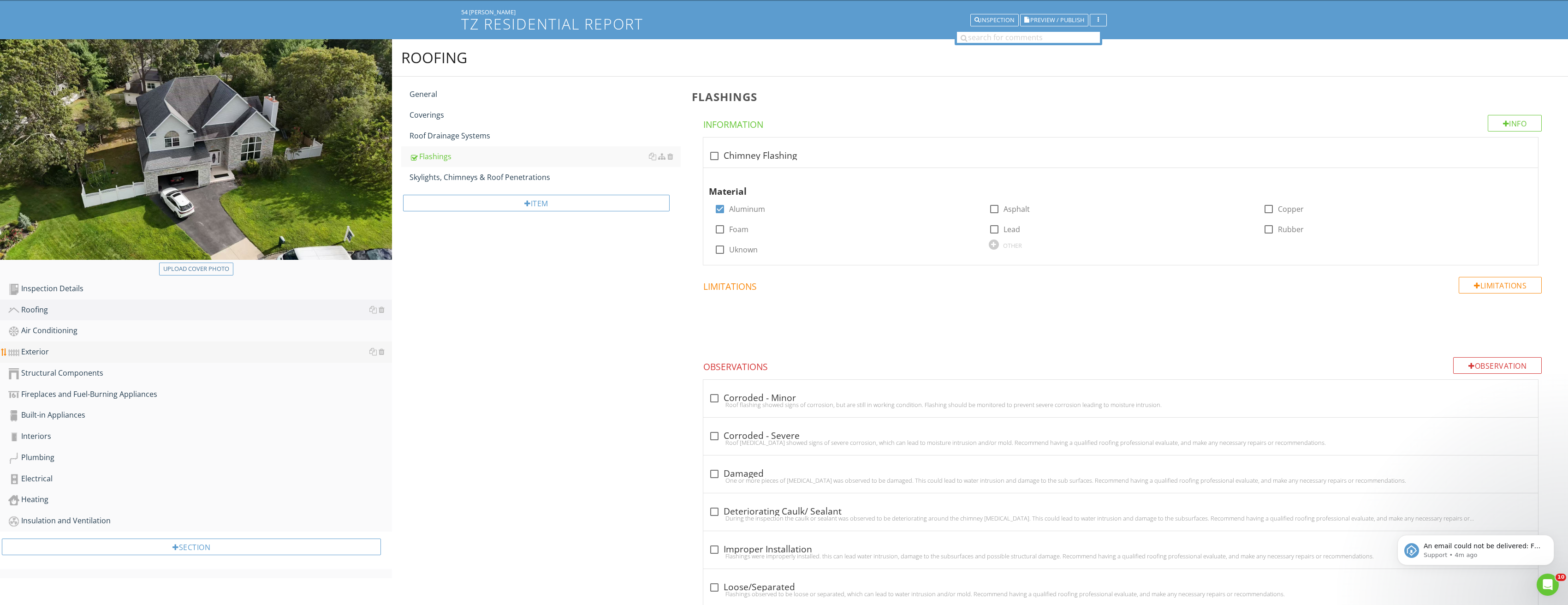
click at [111, 359] on link "Exterior" at bounding box center [201, 352] width 384 height 21
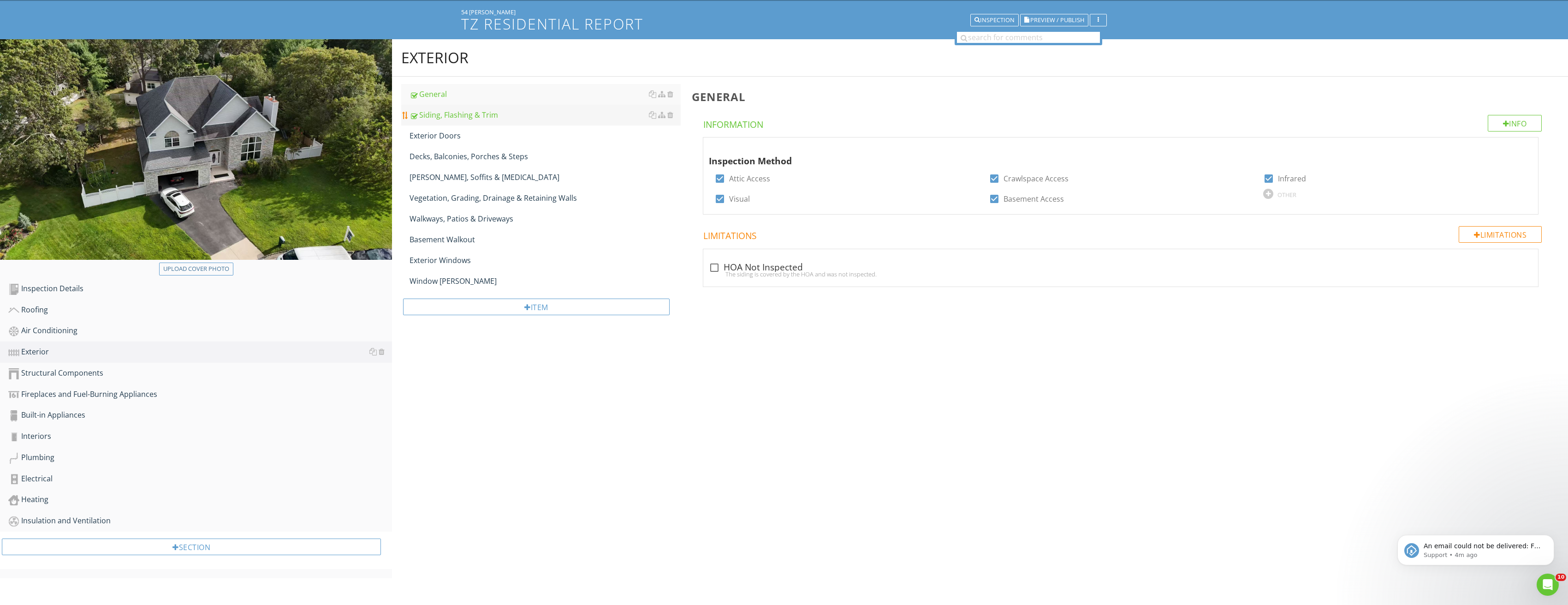
click at [507, 108] on link "Siding, Flashing & Trim" at bounding box center [545, 114] width 271 height 20
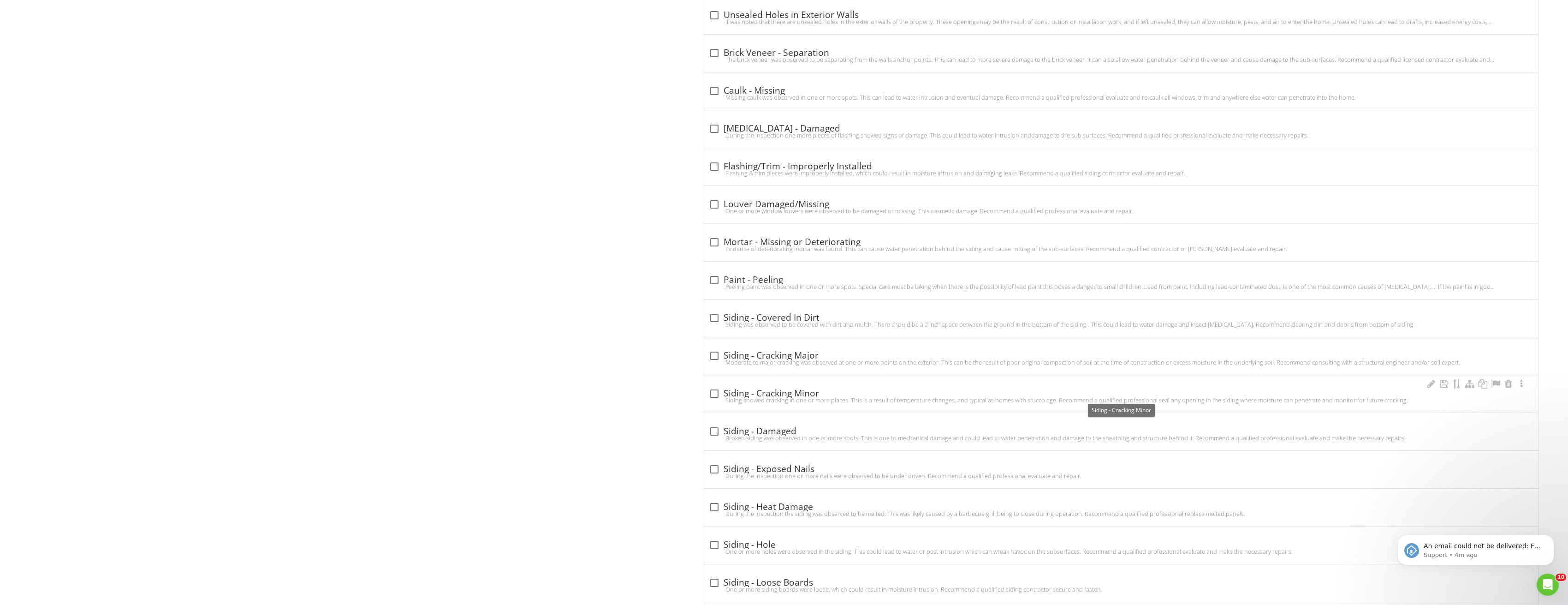
scroll to position [1299, 0]
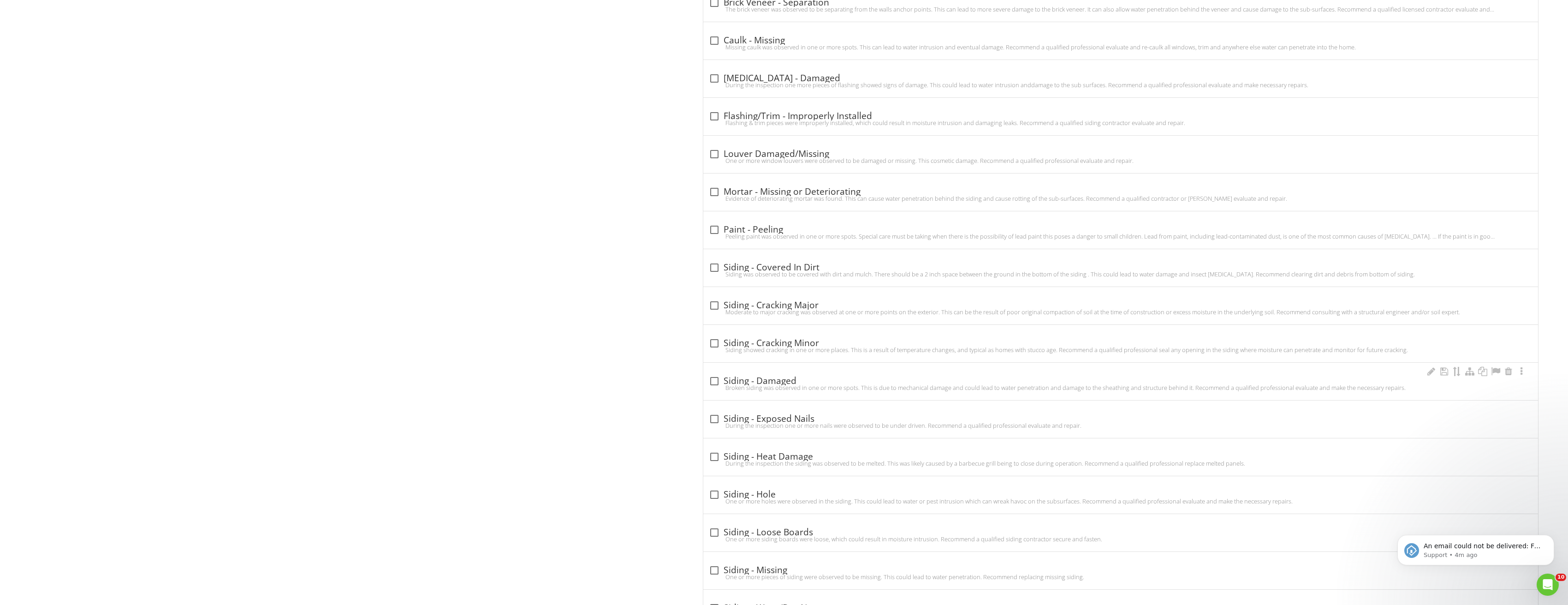
click at [714, 386] on div "Broken siding was observed in one or more spots. This is due to mechanical dama…" at bounding box center [1121, 388] width 824 height 7
checkbox input "true"
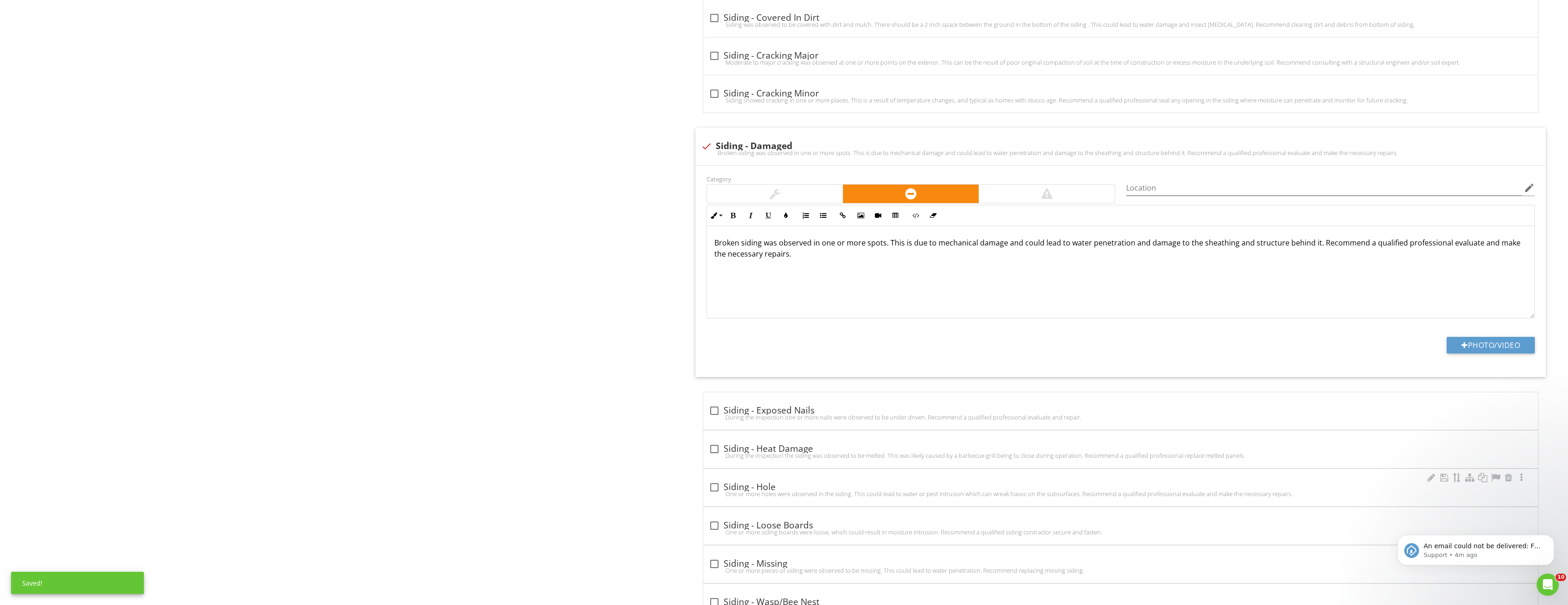
scroll to position [1576, 0]
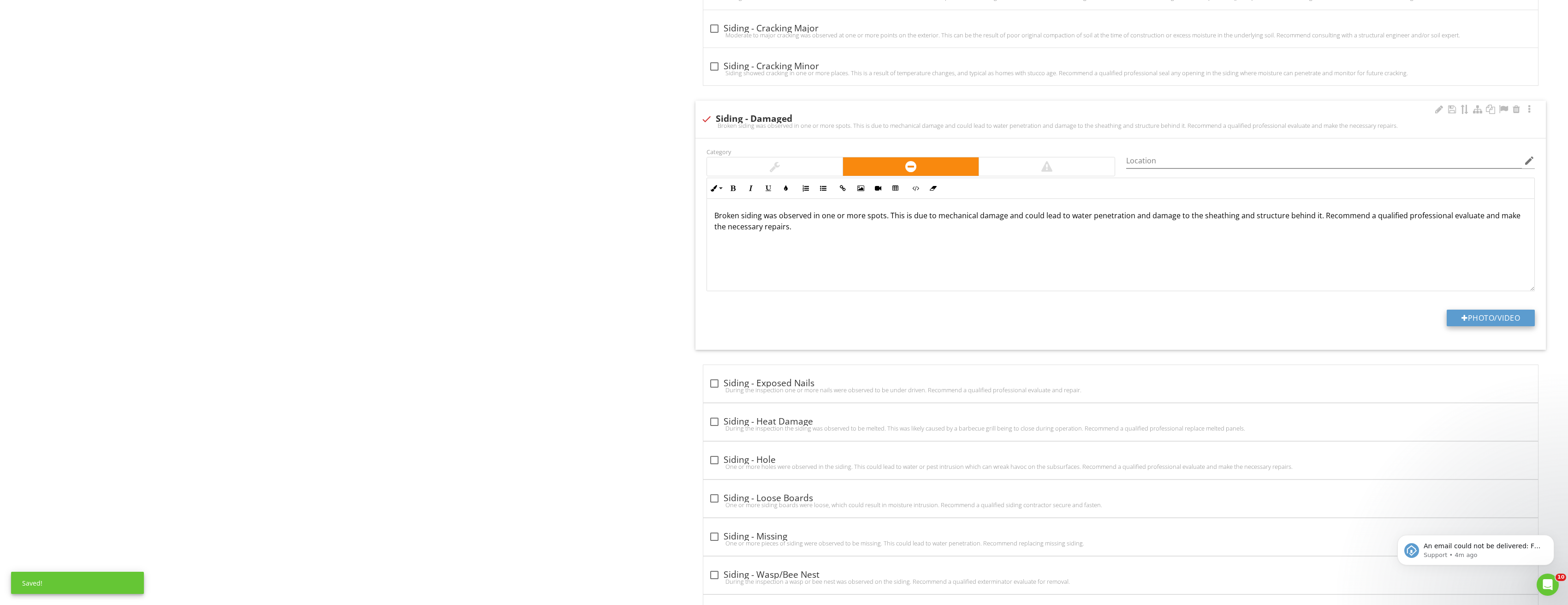
click at [1489, 311] on button "Photo/Video" at bounding box center [1490, 317] width 88 height 17
type input "C:\fakepath\Image_20250827212822_3740.jpg"
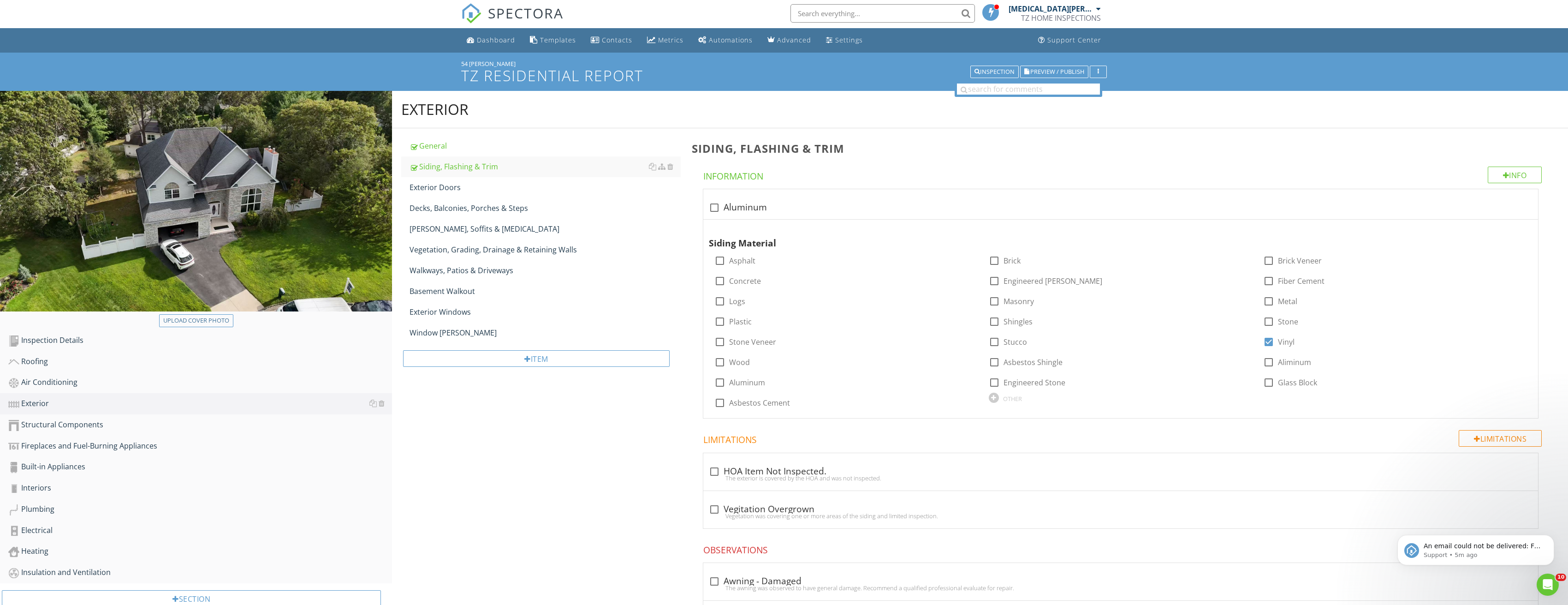
scroll to position [0, 0]
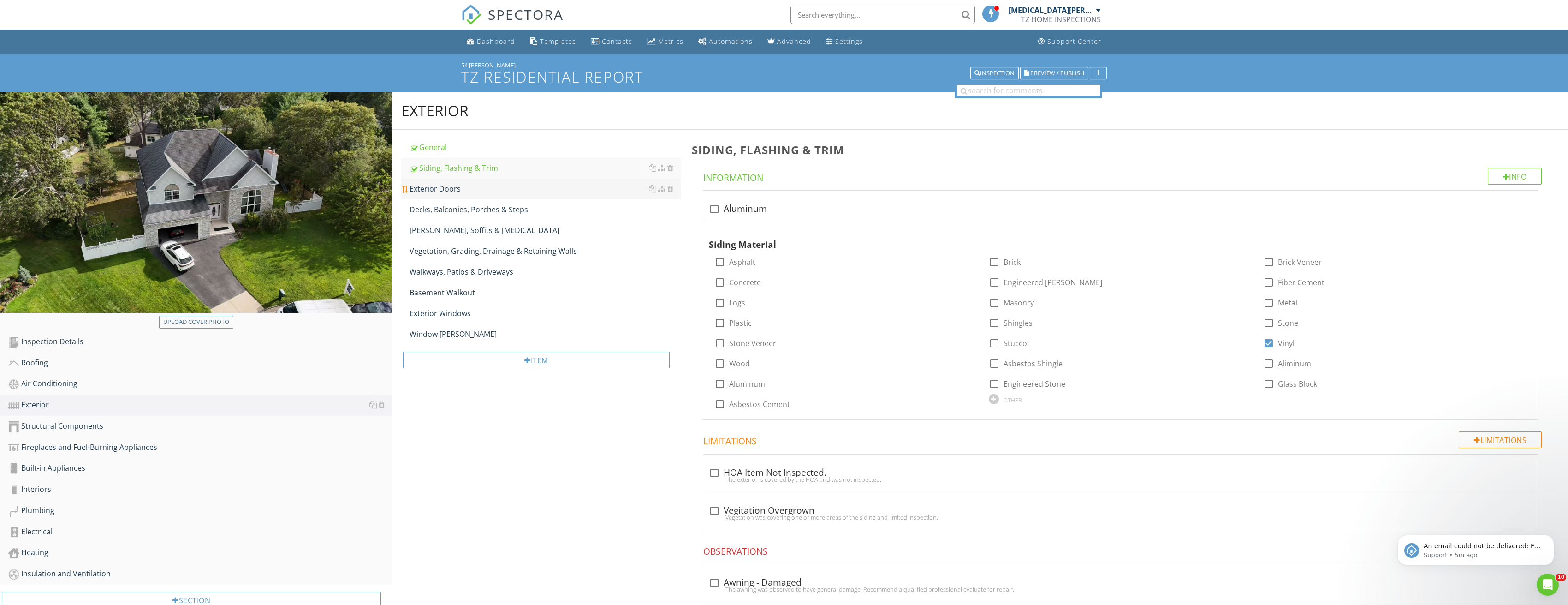
click at [465, 195] on link "Exterior Doors" at bounding box center [545, 188] width 271 height 20
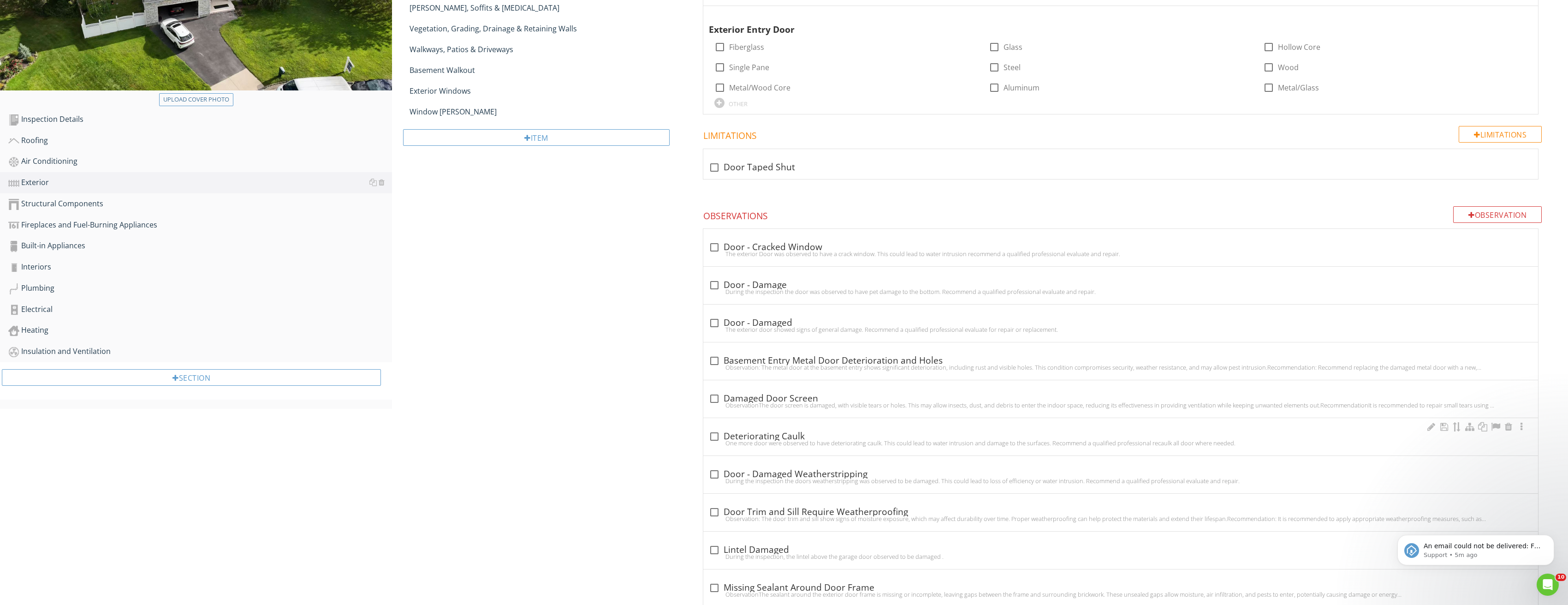
scroll to position [323, 0]
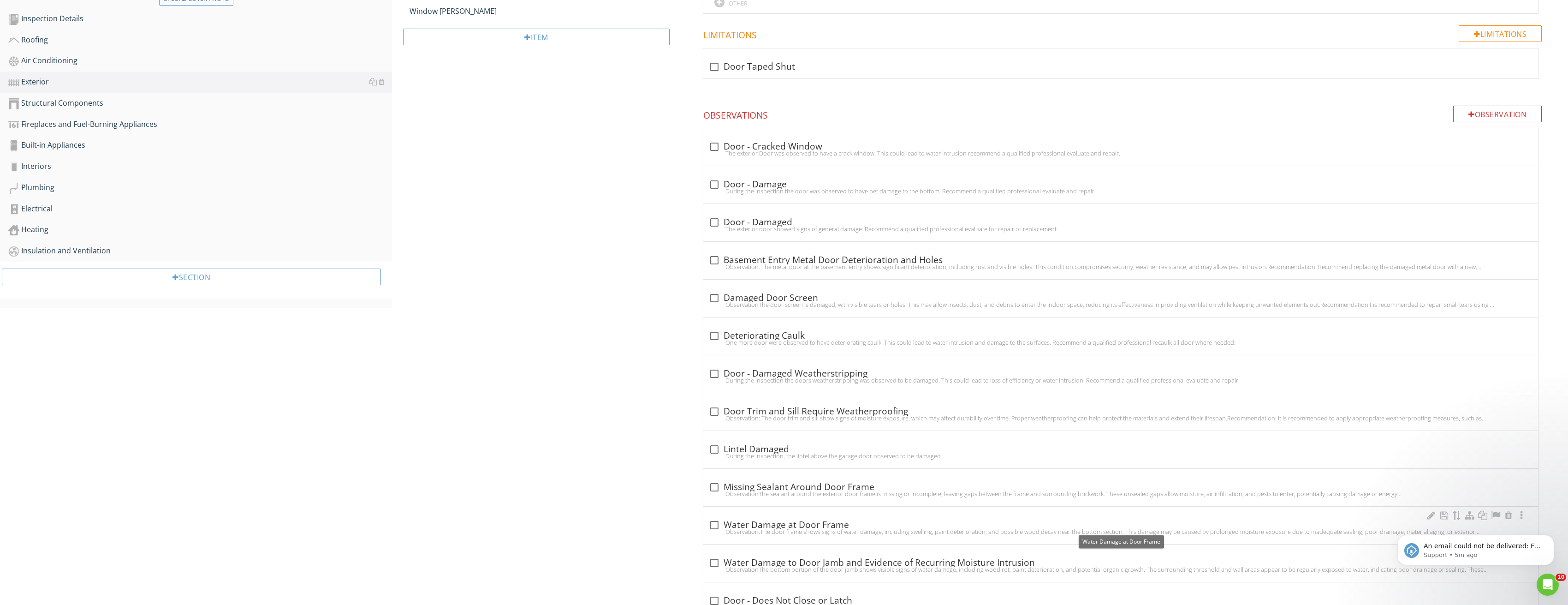
click at [718, 525] on div at bounding box center [715, 525] width 16 height 16
checkbox input "true"
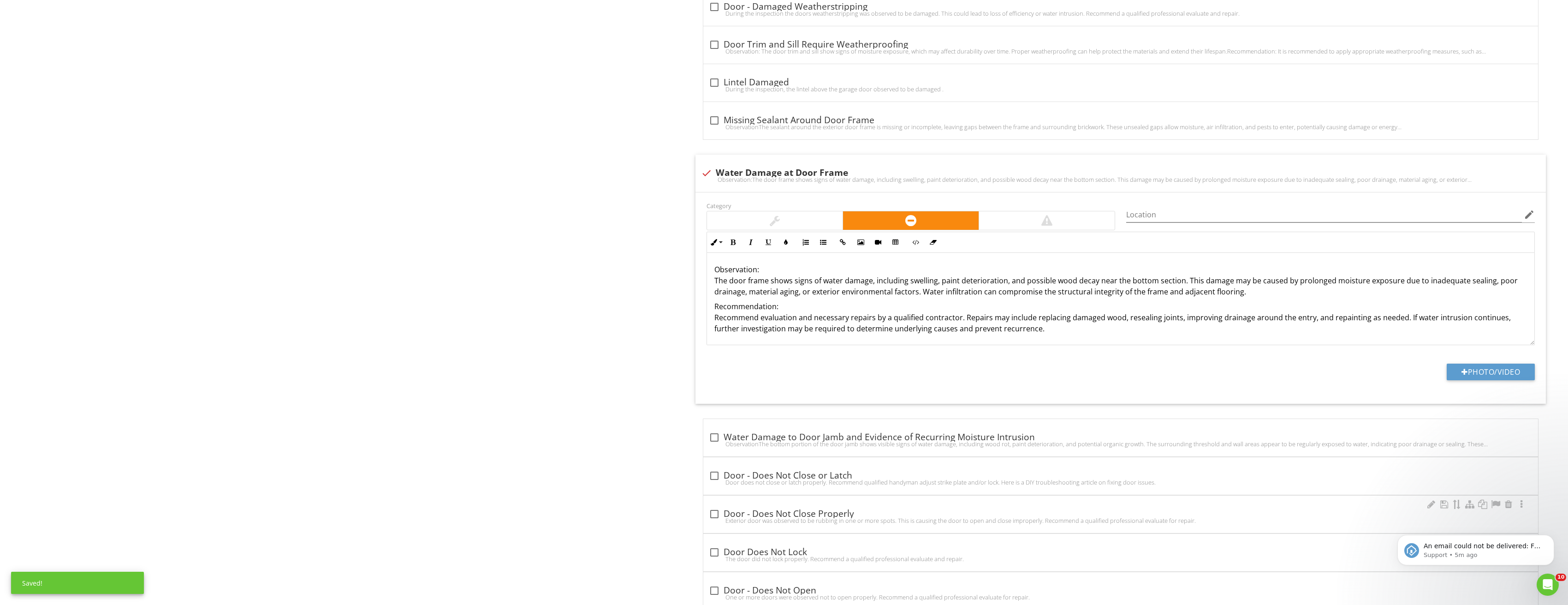
scroll to position [692, 0]
click at [1483, 368] on button "Photo/Video" at bounding box center [1490, 369] width 88 height 17
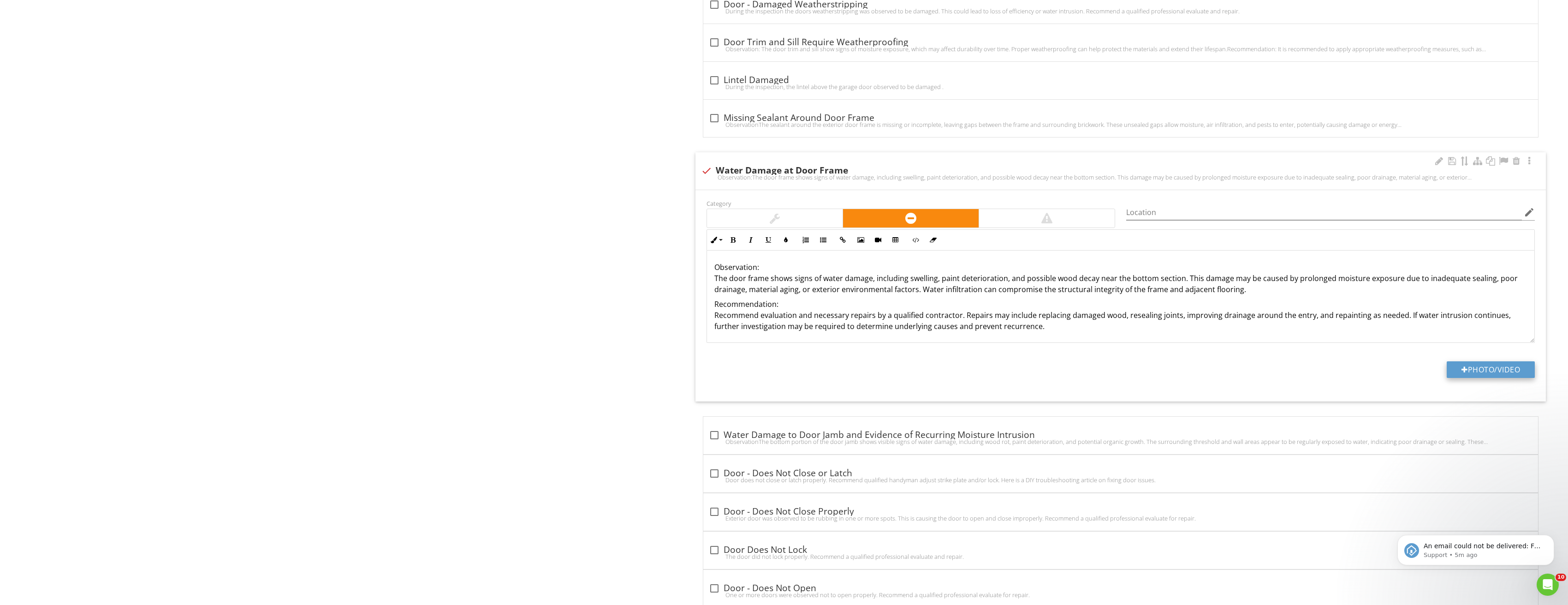
type input "C:\fakepath\Image_20250827212821_3746.jpg"
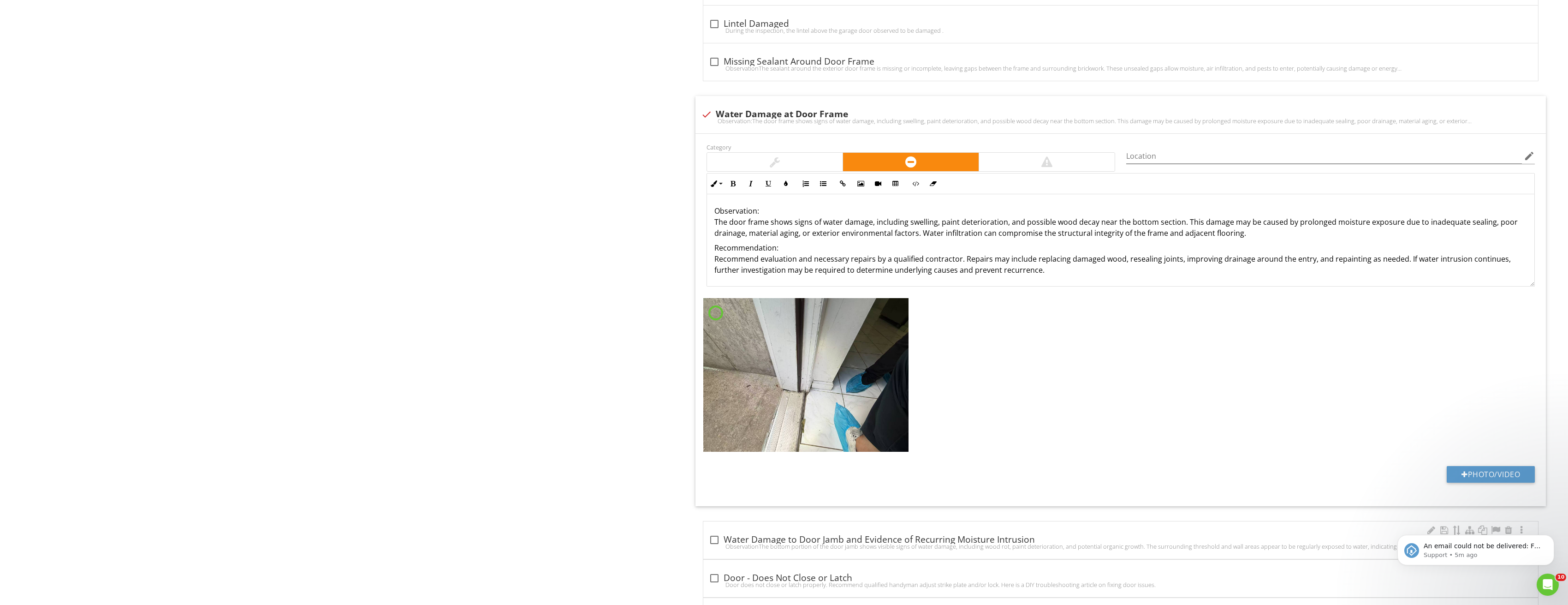
scroll to position [831, 0]
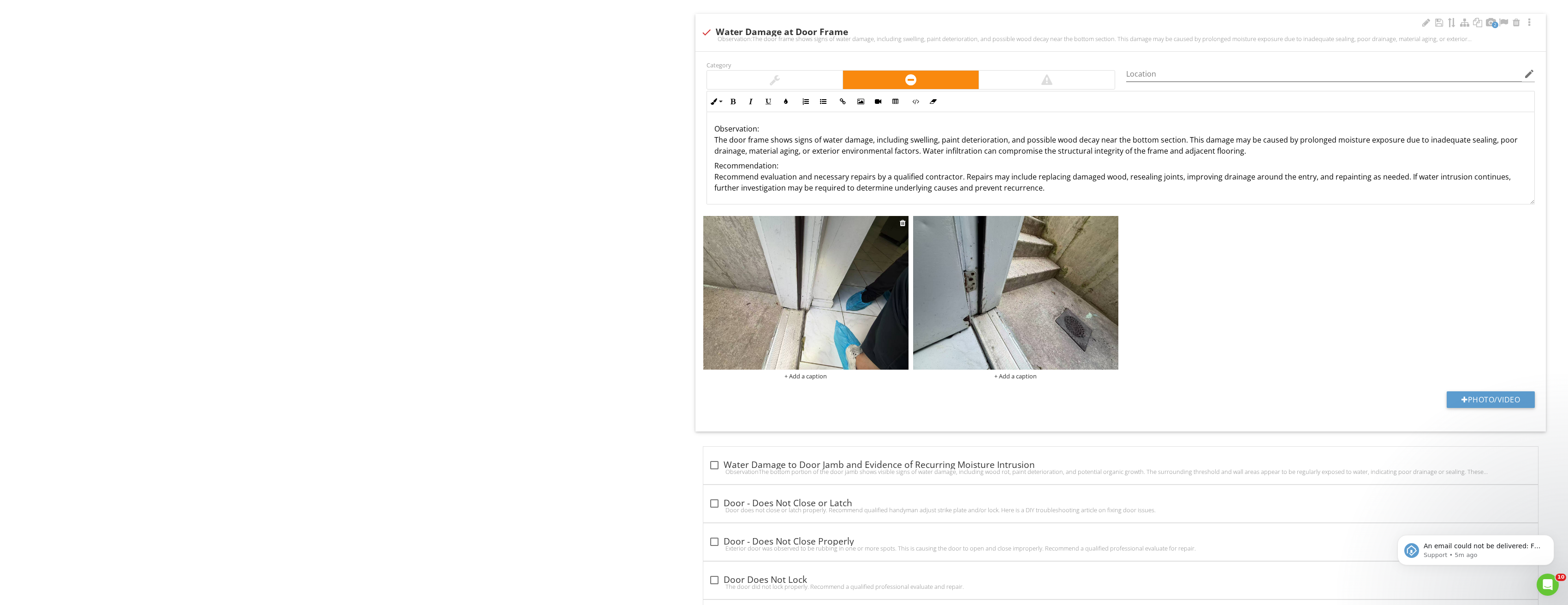
click at [859, 299] on img at bounding box center [806, 293] width 205 height 154
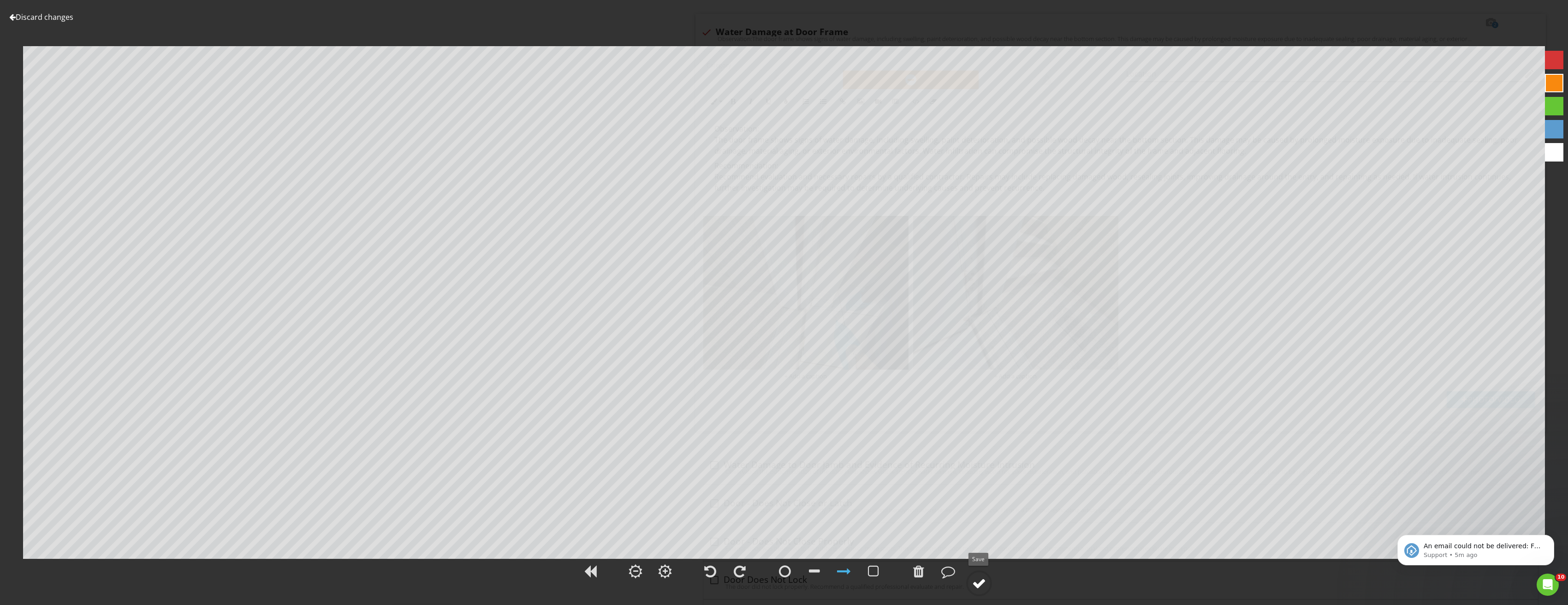
click at [985, 587] on div at bounding box center [979, 583] width 14 height 14
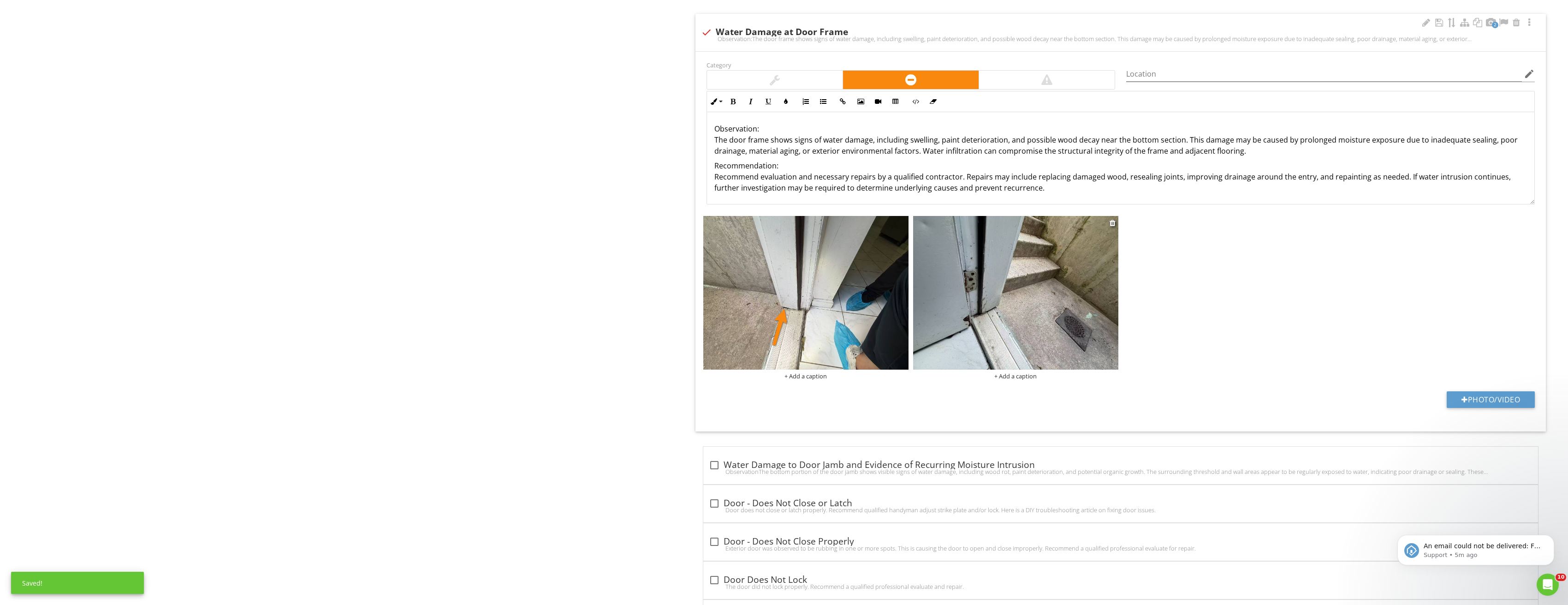
click at [1018, 326] on img at bounding box center [1016, 293] width 205 height 154
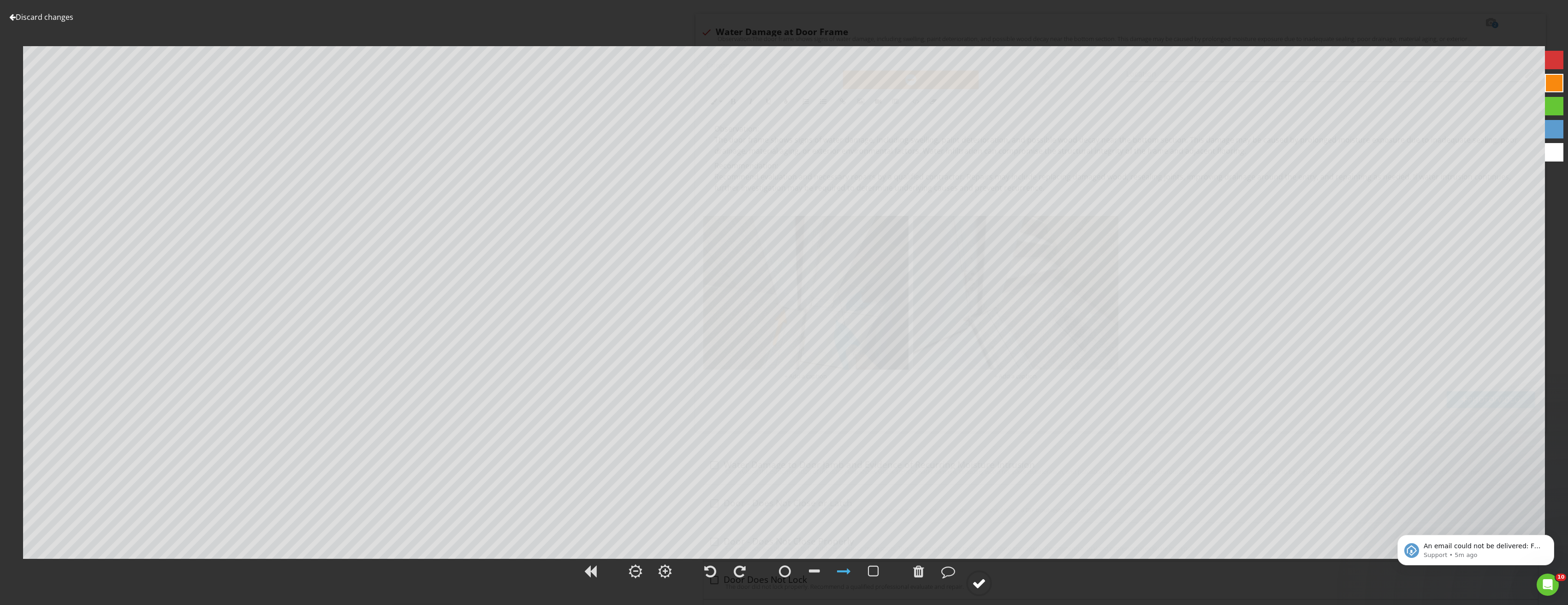
click at [988, 589] on circle at bounding box center [979, 583] width 24 height 24
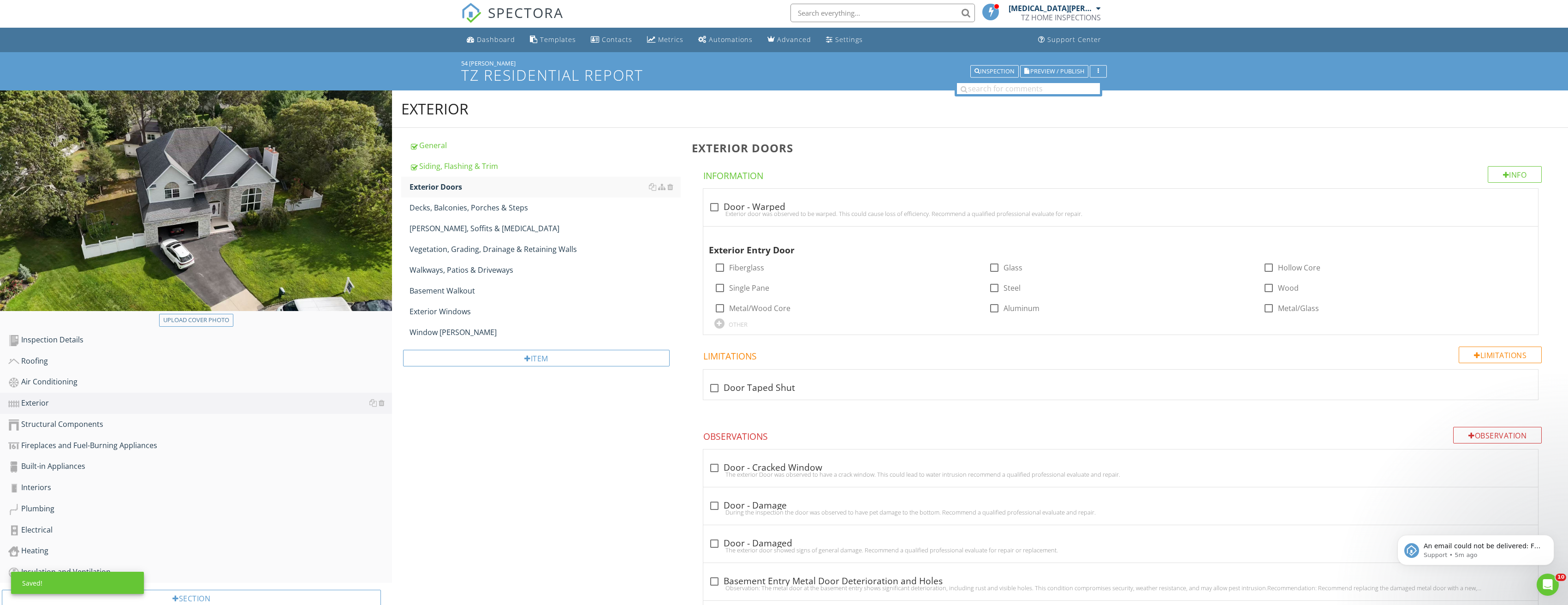
scroll to position [0, 0]
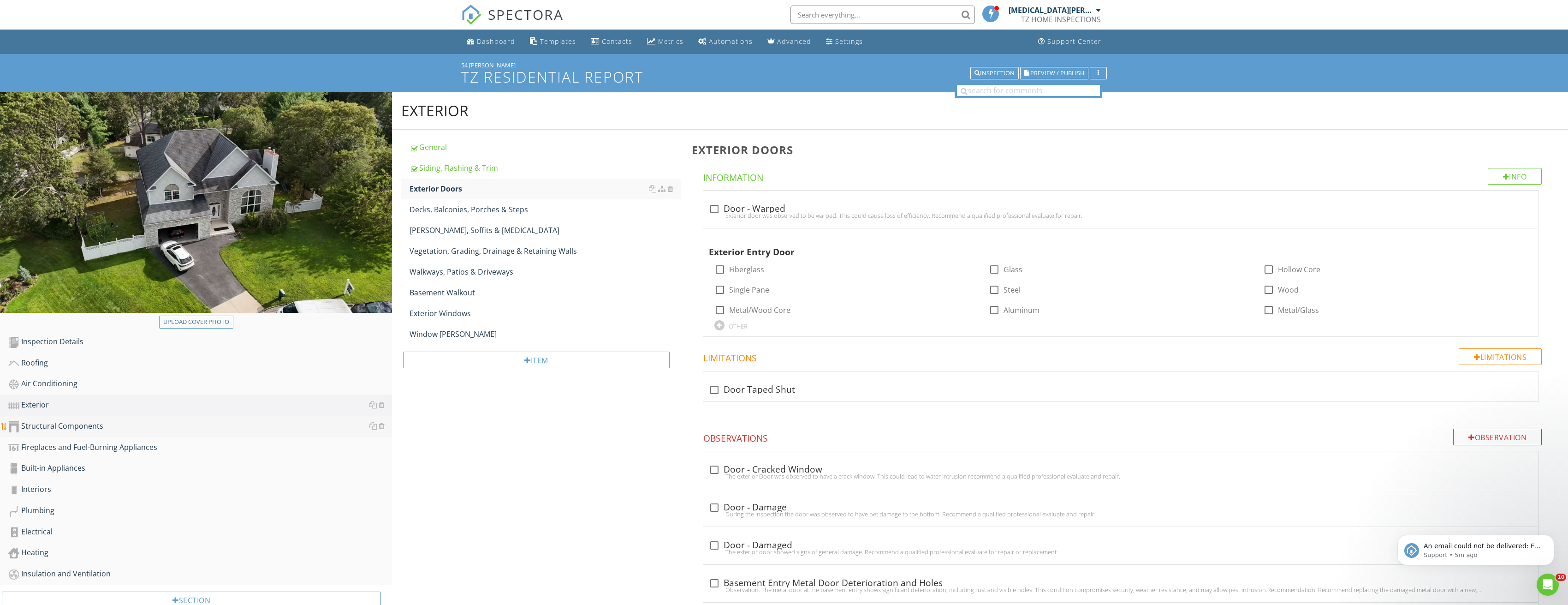
click at [84, 425] on div "Structural Components" at bounding box center [201, 426] width 384 height 12
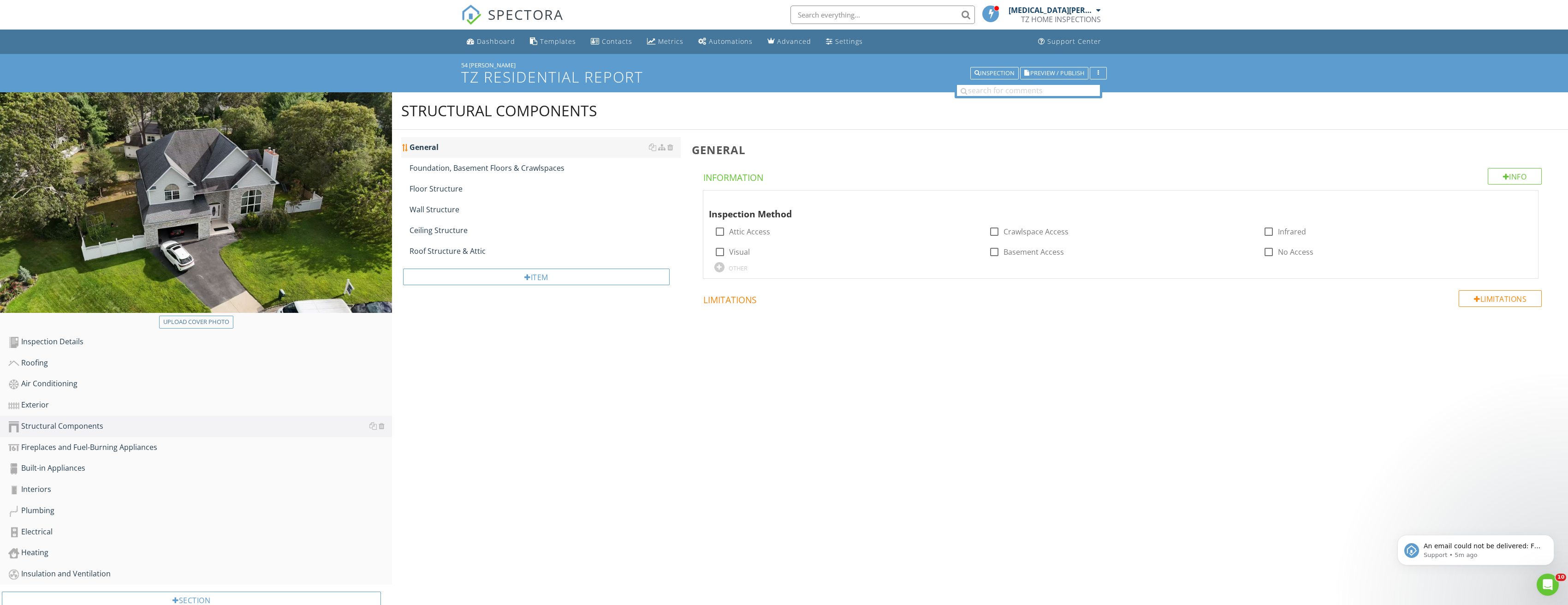
click at [469, 147] on div "General" at bounding box center [545, 147] width 271 height 11
click at [474, 163] on div "Foundation, Basement Floors & Crawlspaces" at bounding box center [545, 168] width 271 height 11
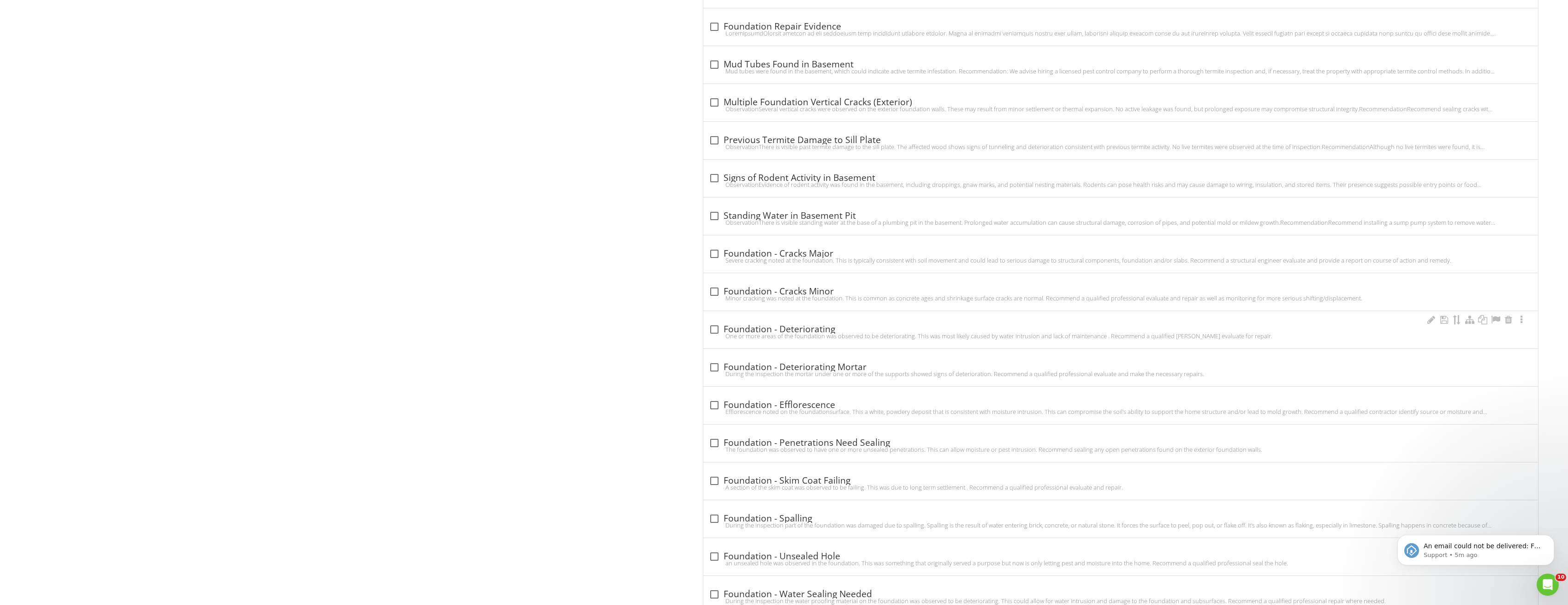
scroll to position [877, 0]
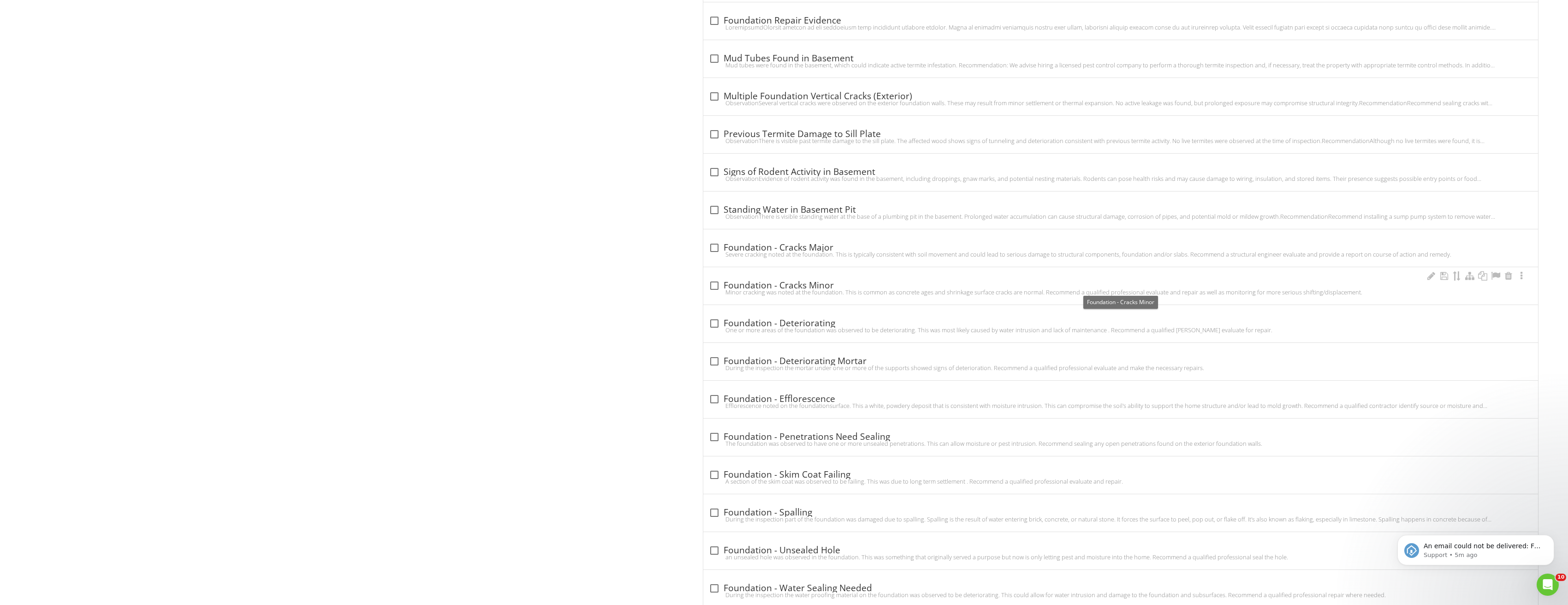
click at [703, 281] on div "check_box_outline_blank Foundation - Cracks Minor Minor cracking was noted at t…" at bounding box center [1121, 286] width 835 height 37
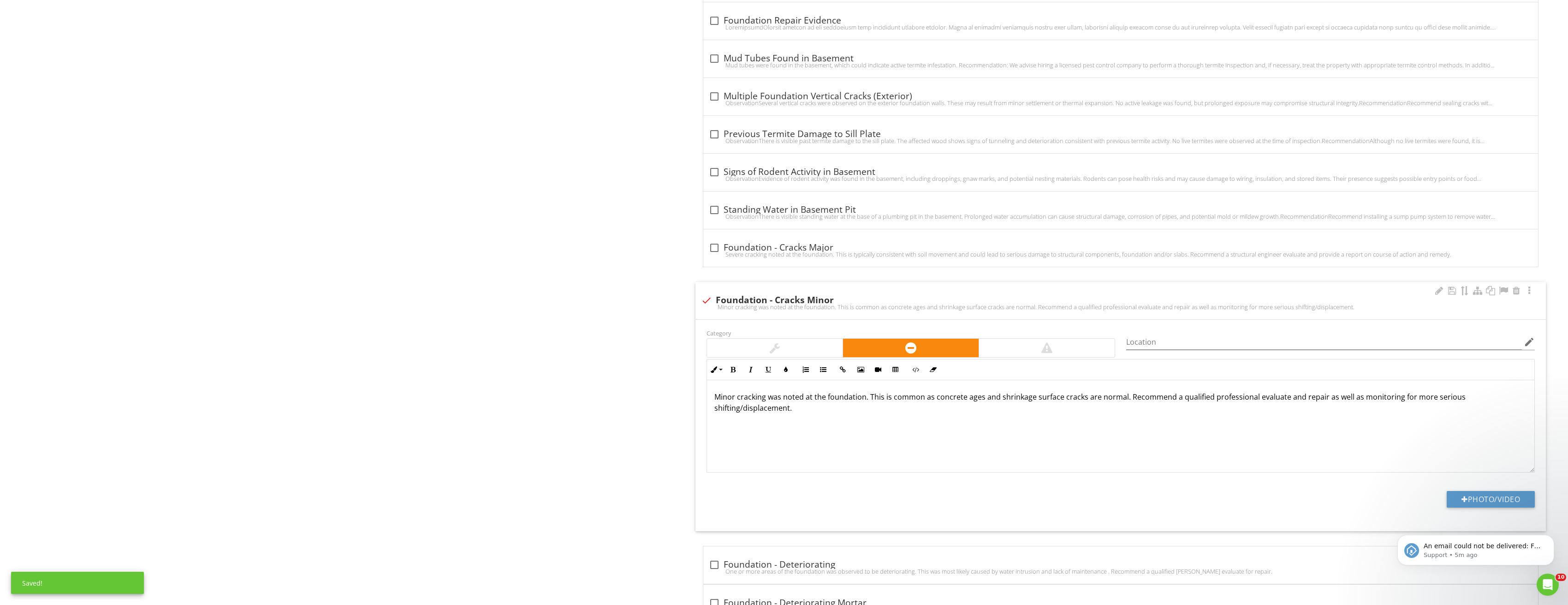
click at [713, 283] on div "check Foundation - Cracks Minor Minor cracking was noted at the foundation. Thi…" at bounding box center [1121, 300] width 851 height 37
checkbox input "true"
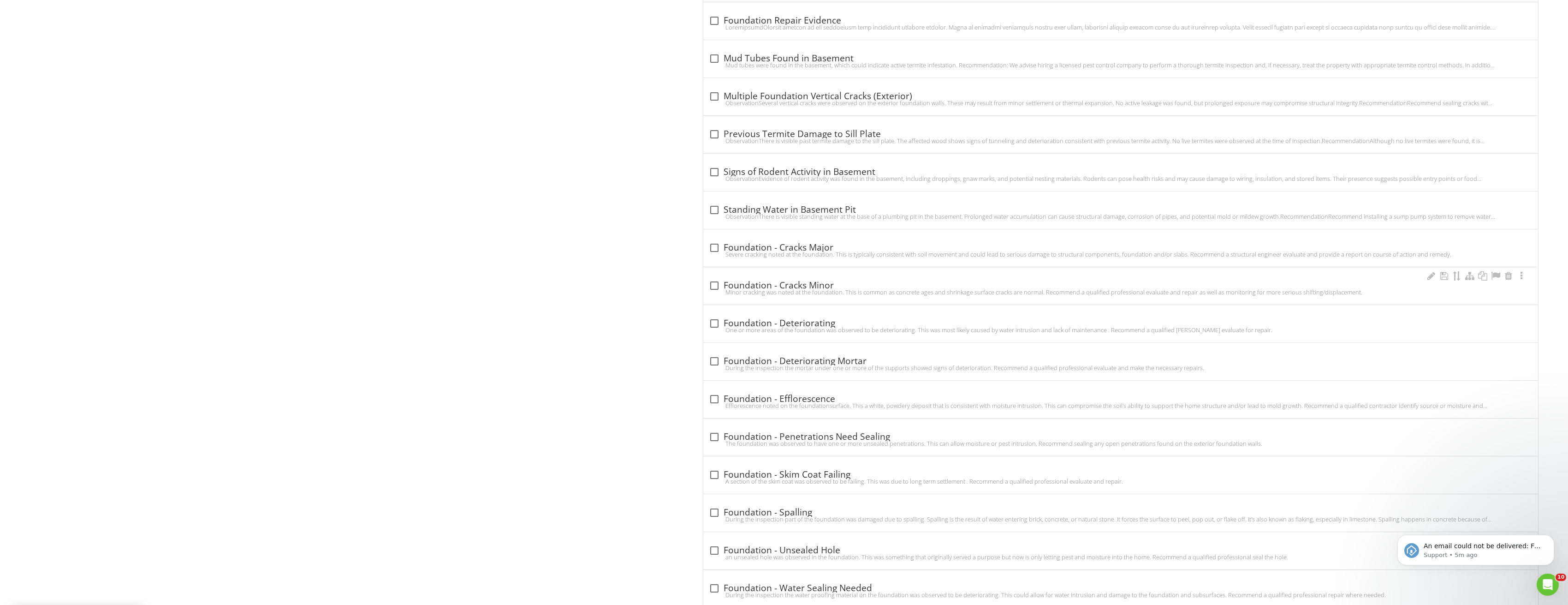
click at [723, 279] on div "check_box_outline_blank Foundation - Cracks Minor" at bounding box center [1121, 284] width 824 height 13
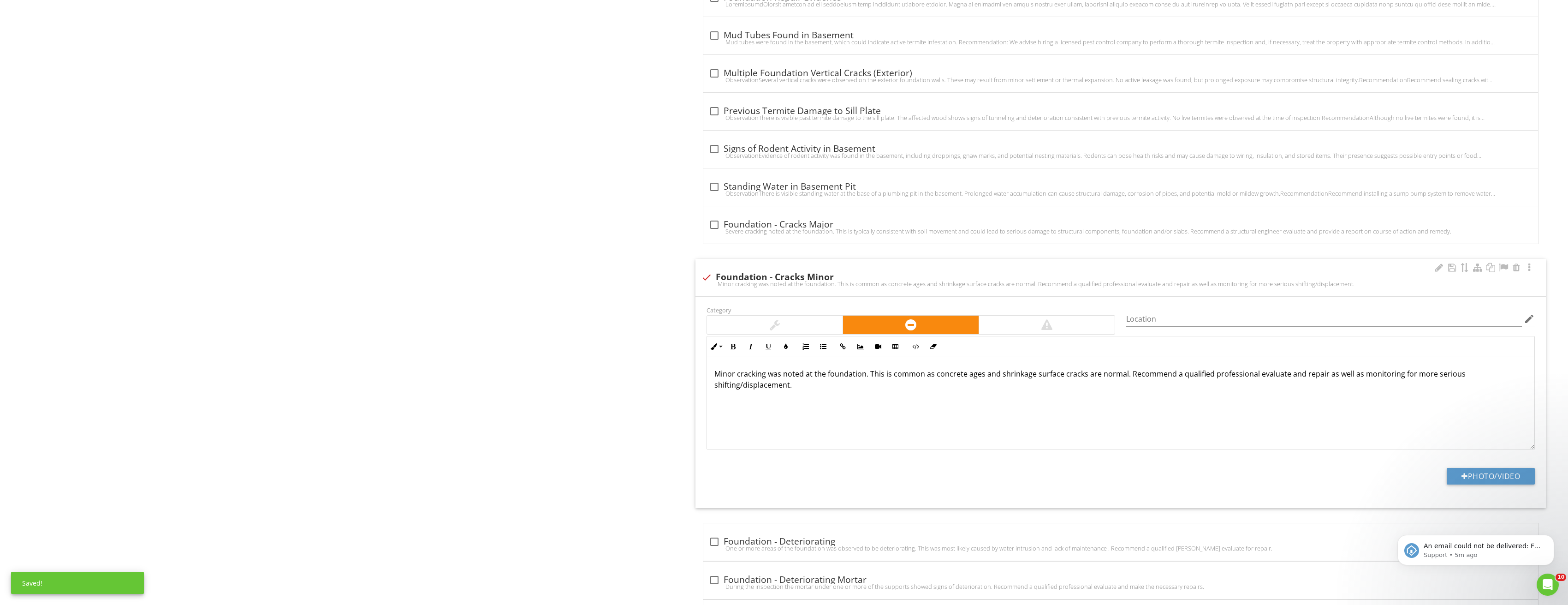
scroll to position [923, 0]
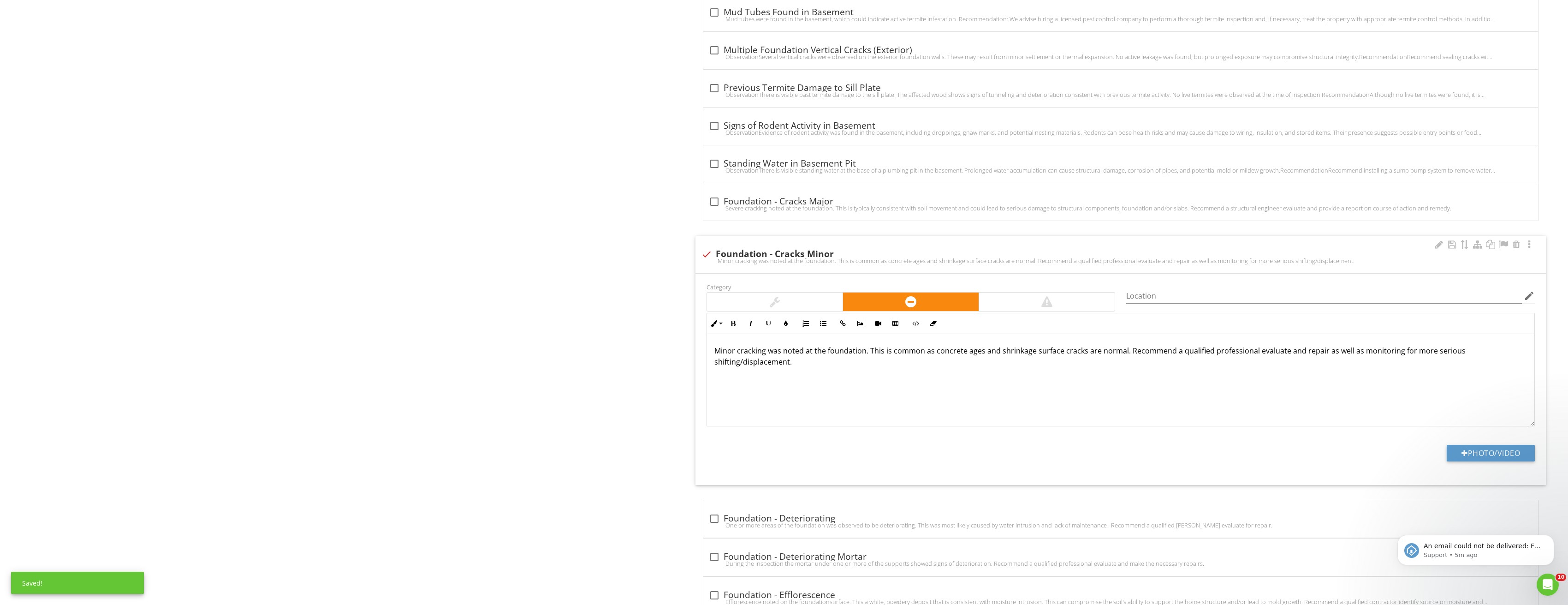
click at [1496, 462] on div "Photo/Video" at bounding box center [1121, 456] width 840 height 23
click at [1503, 453] on button "Photo/Video" at bounding box center [1490, 453] width 88 height 17
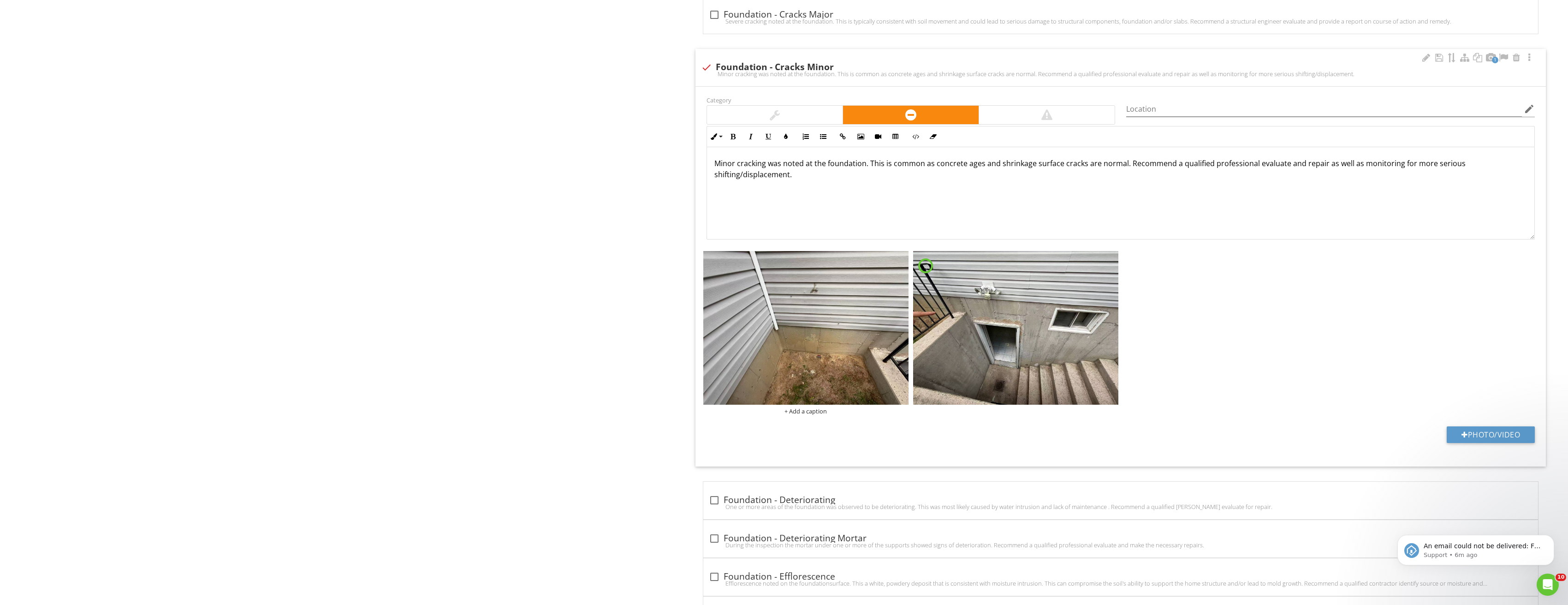
scroll to position [1200, 0]
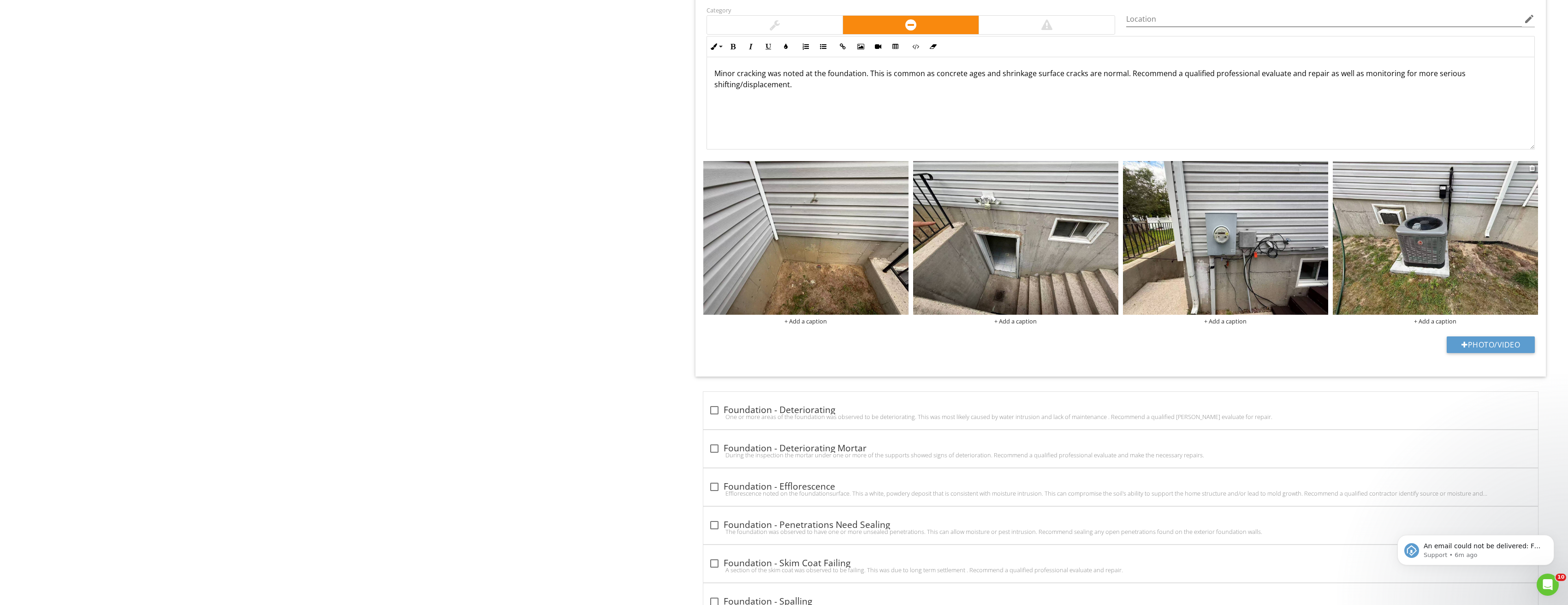
click at [1469, 249] on img at bounding box center [1435, 238] width 205 height 154
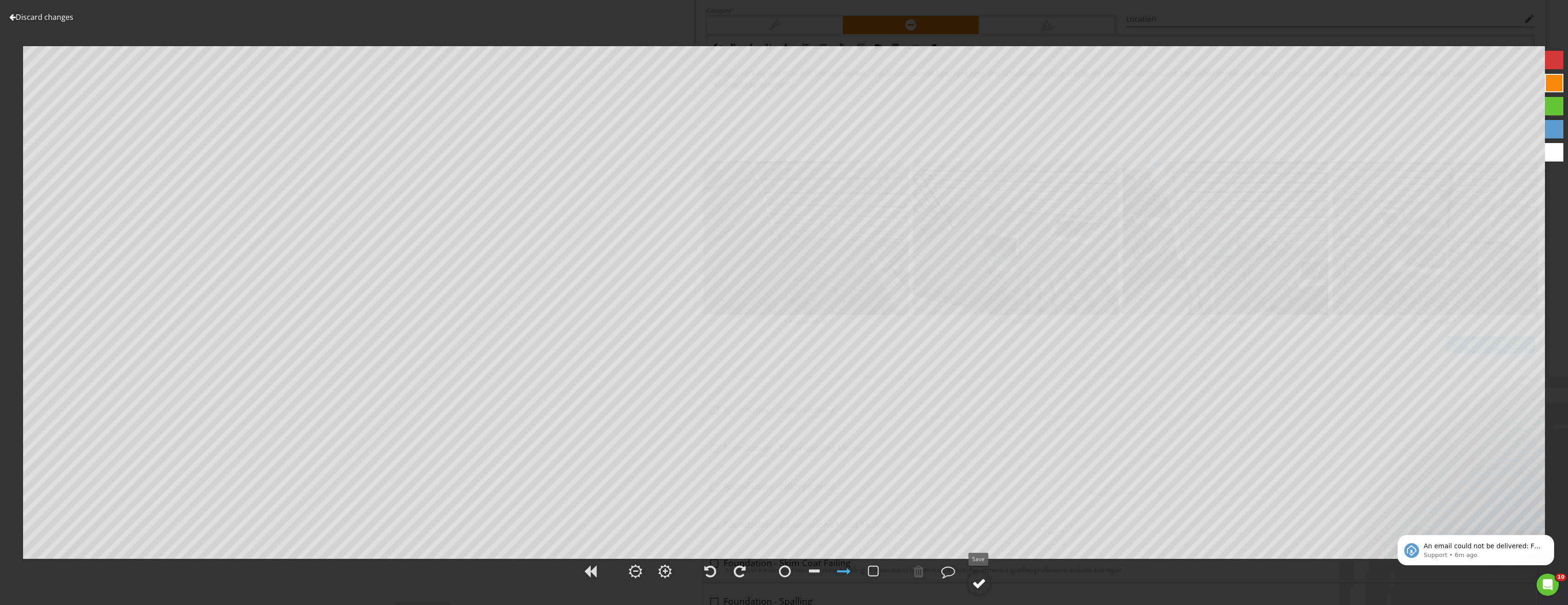
click at [981, 581] on div at bounding box center [979, 583] width 14 height 14
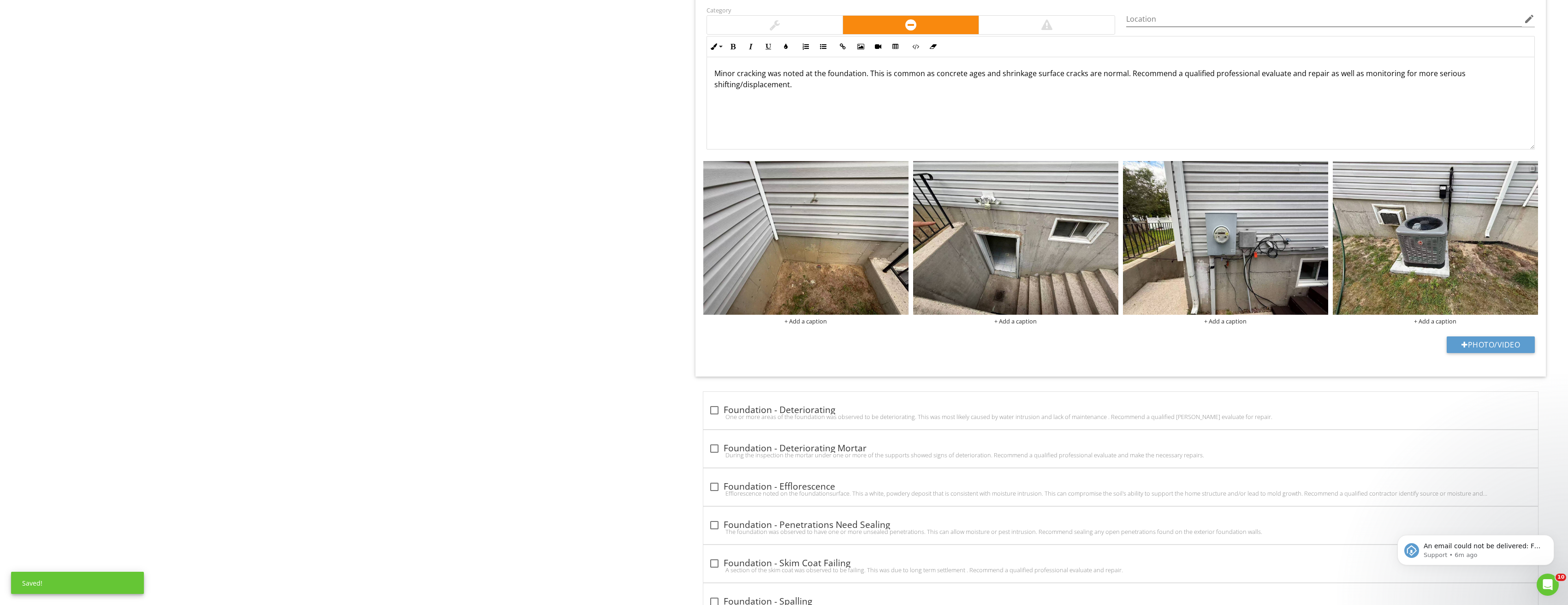
click at [1531, 166] on div at bounding box center [1532, 168] width 6 height 7
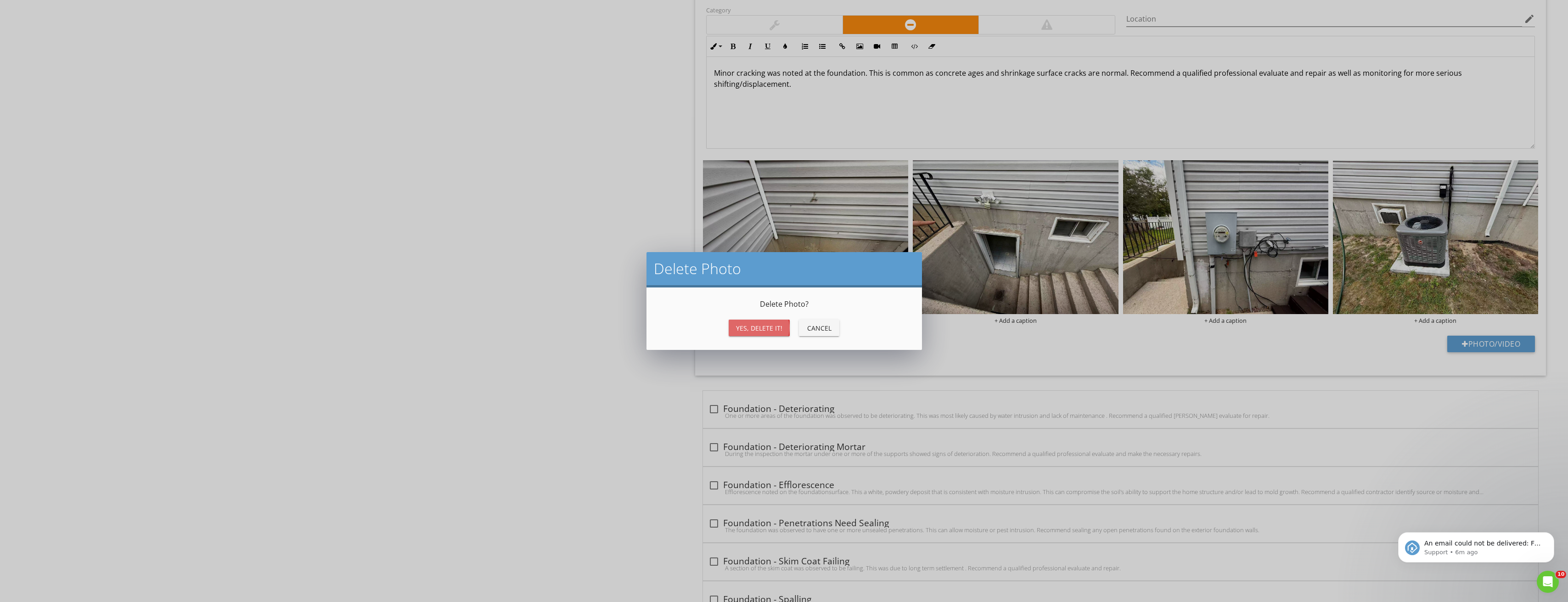
click at [766, 334] on button "Yes, Delete it!" at bounding box center [759, 327] width 61 height 16
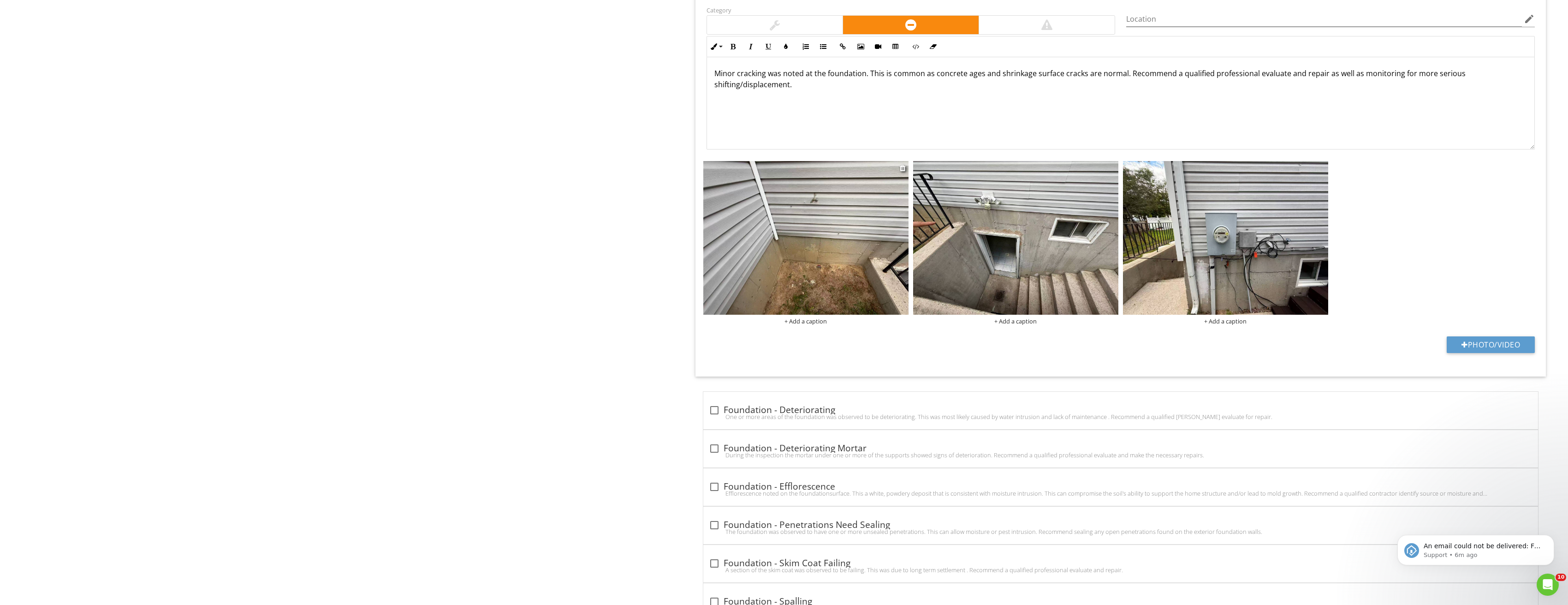
click at [836, 230] on img at bounding box center [806, 238] width 205 height 154
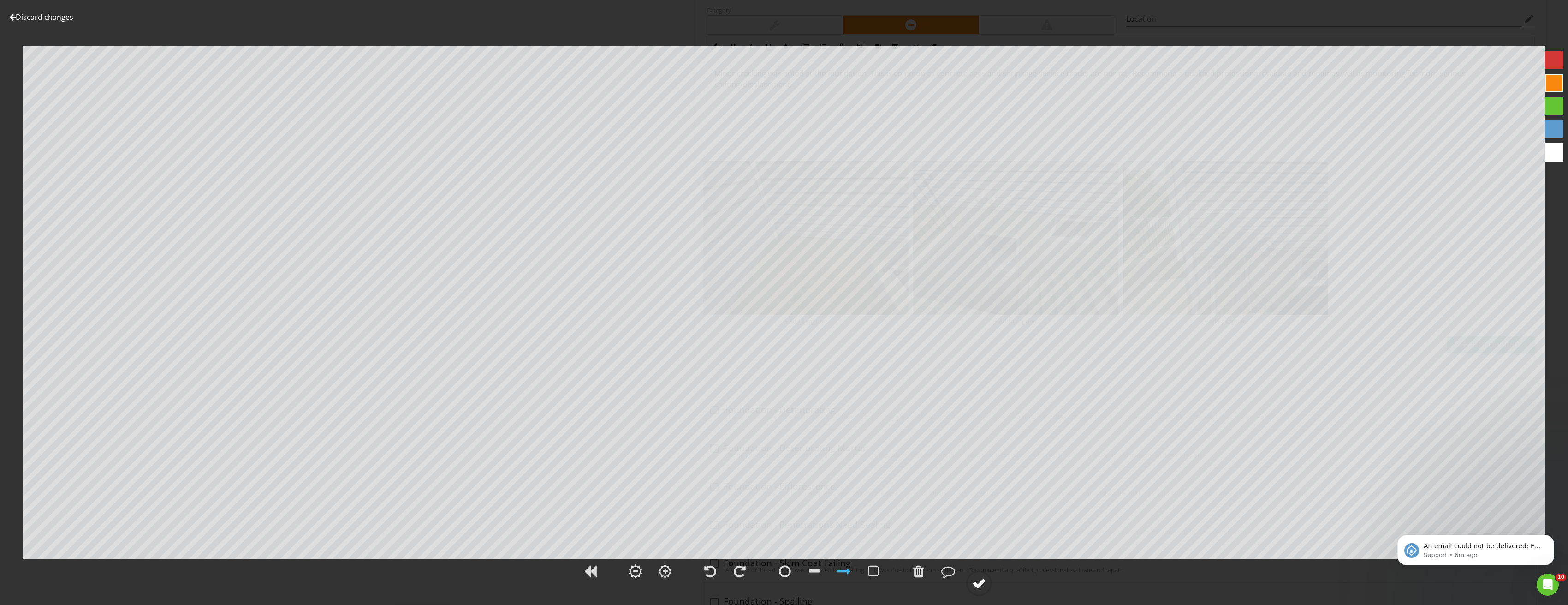
click at [987, 582] on circle at bounding box center [979, 583] width 24 height 24
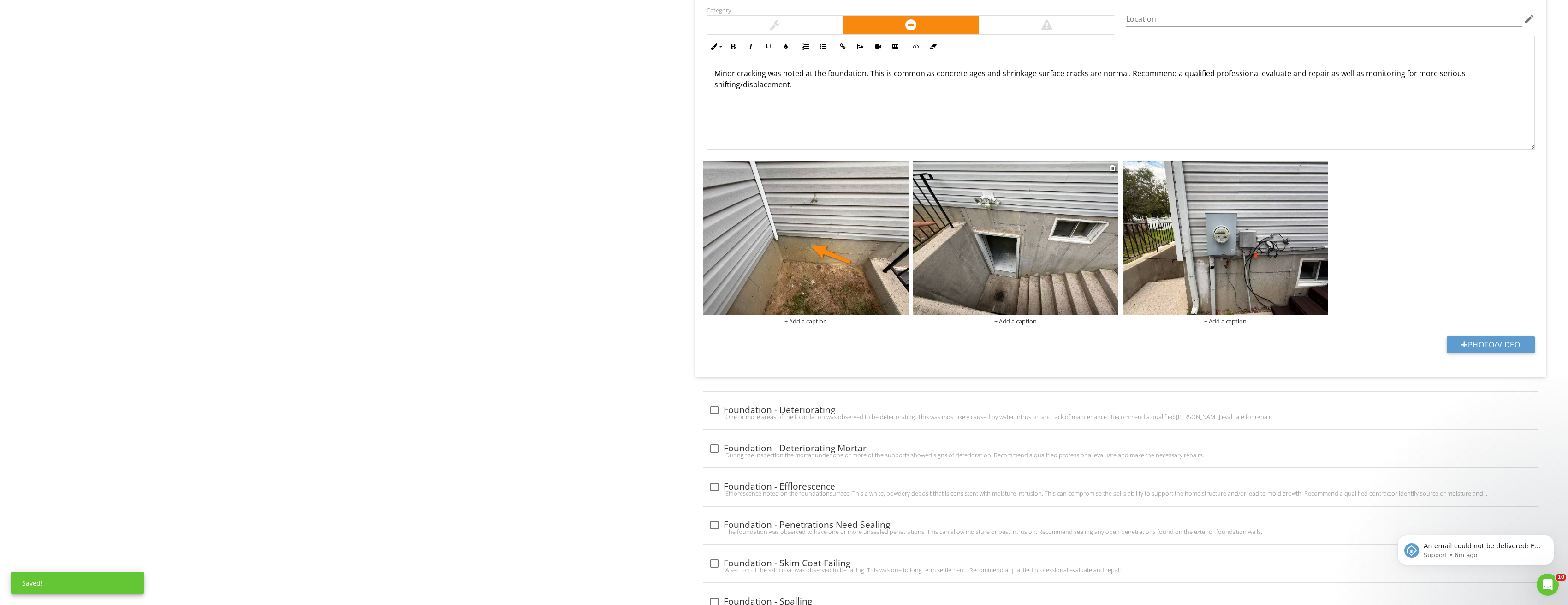
click at [1050, 236] on img at bounding box center [1016, 238] width 205 height 154
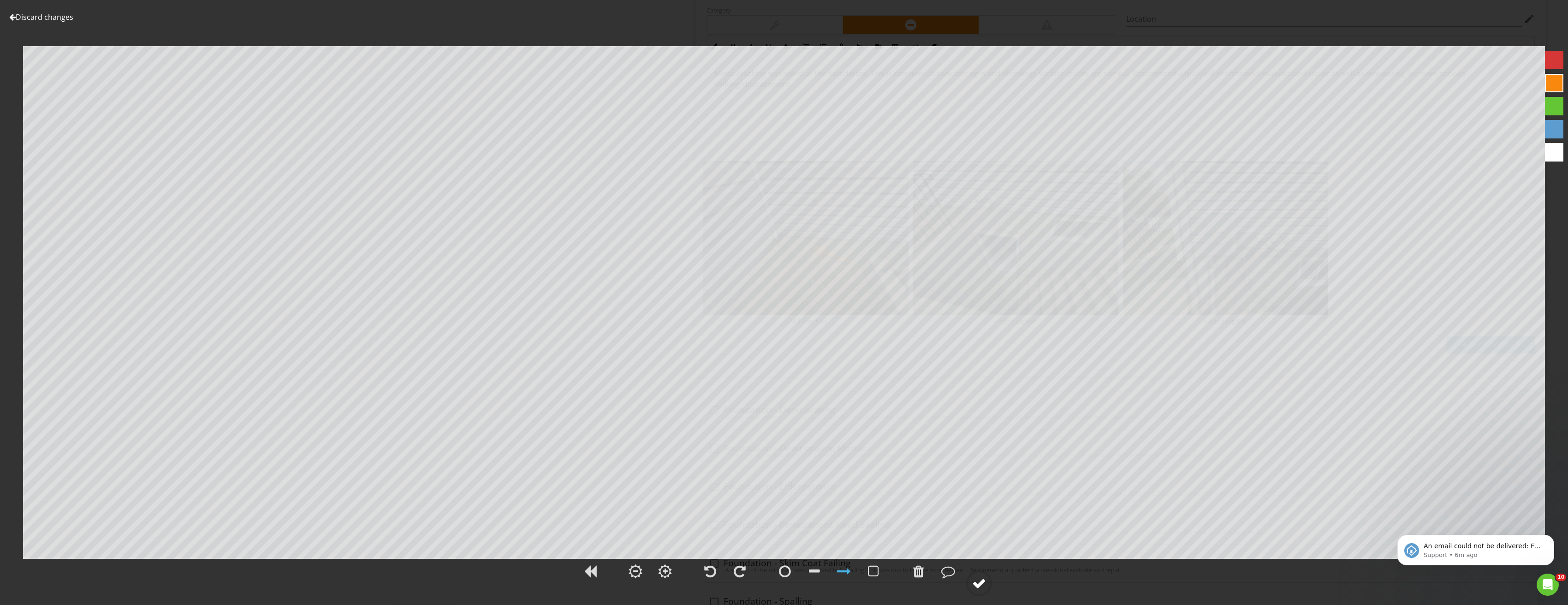
click at [978, 585] on div at bounding box center [979, 583] width 14 height 14
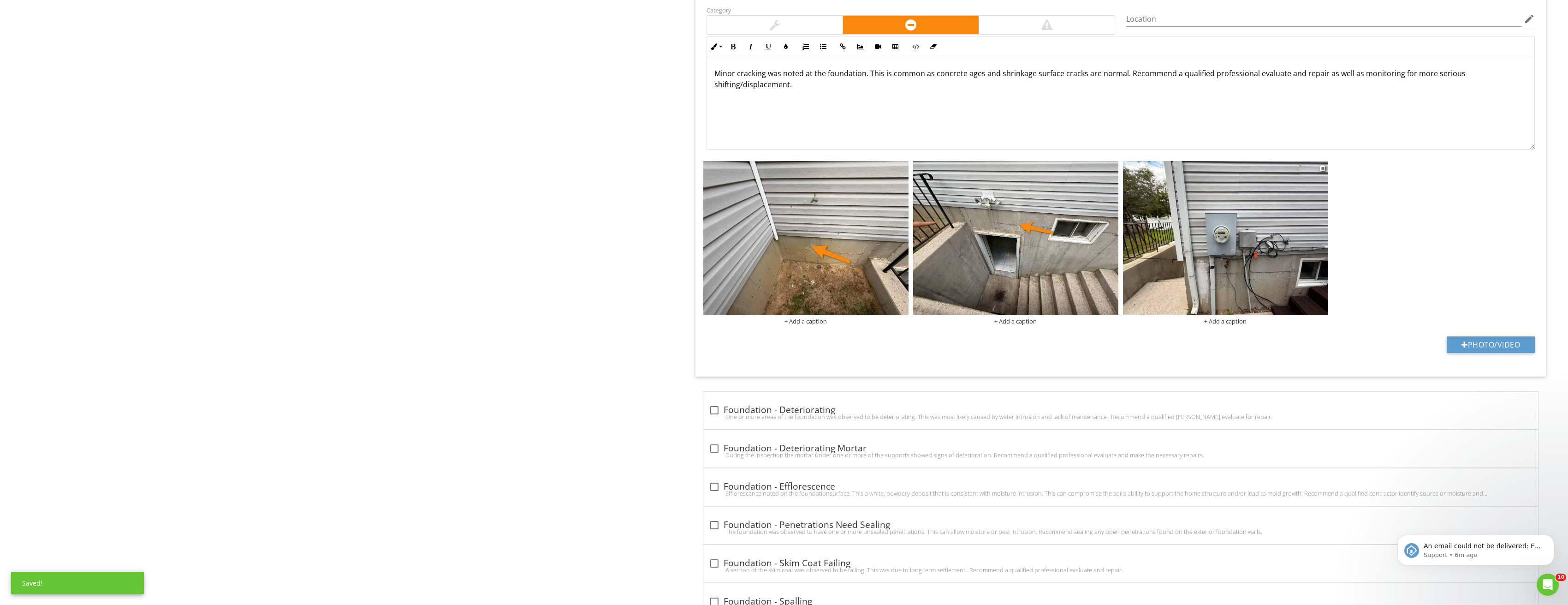
click at [1236, 217] on img at bounding box center [1226, 238] width 205 height 154
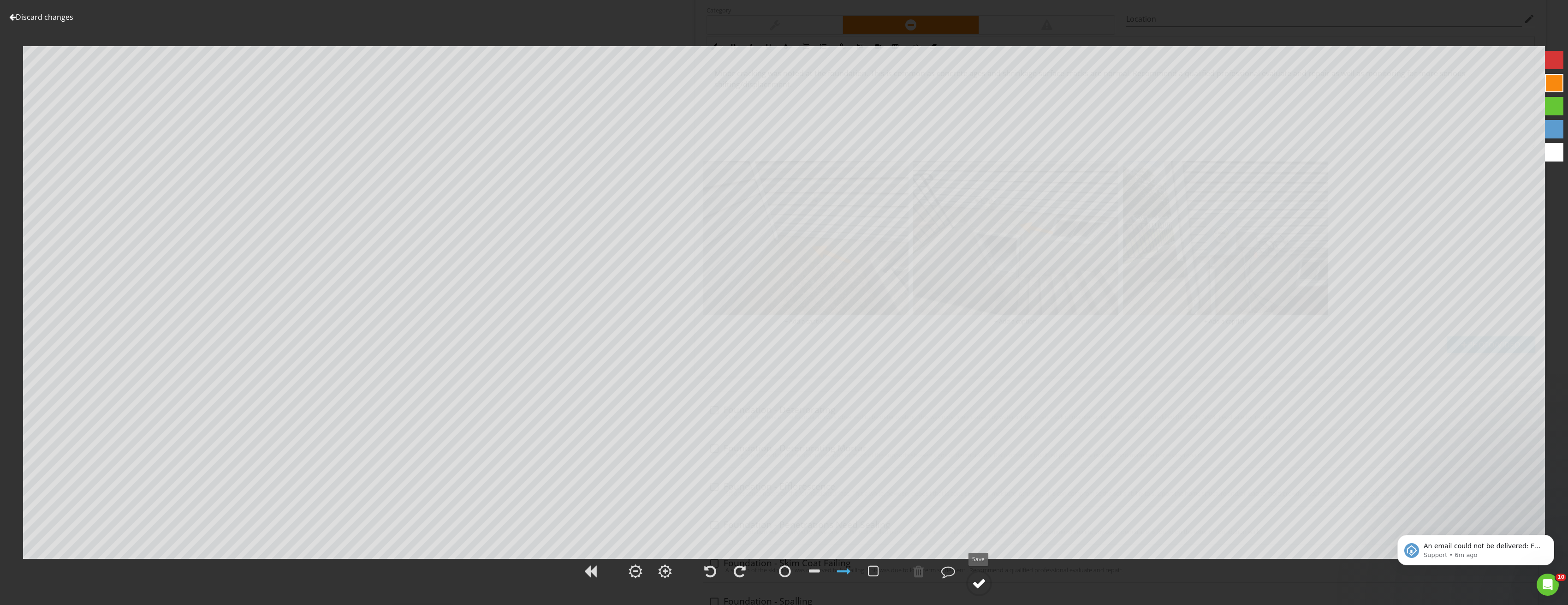
click at [977, 585] on div at bounding box center [979, 583] width 14 height 14
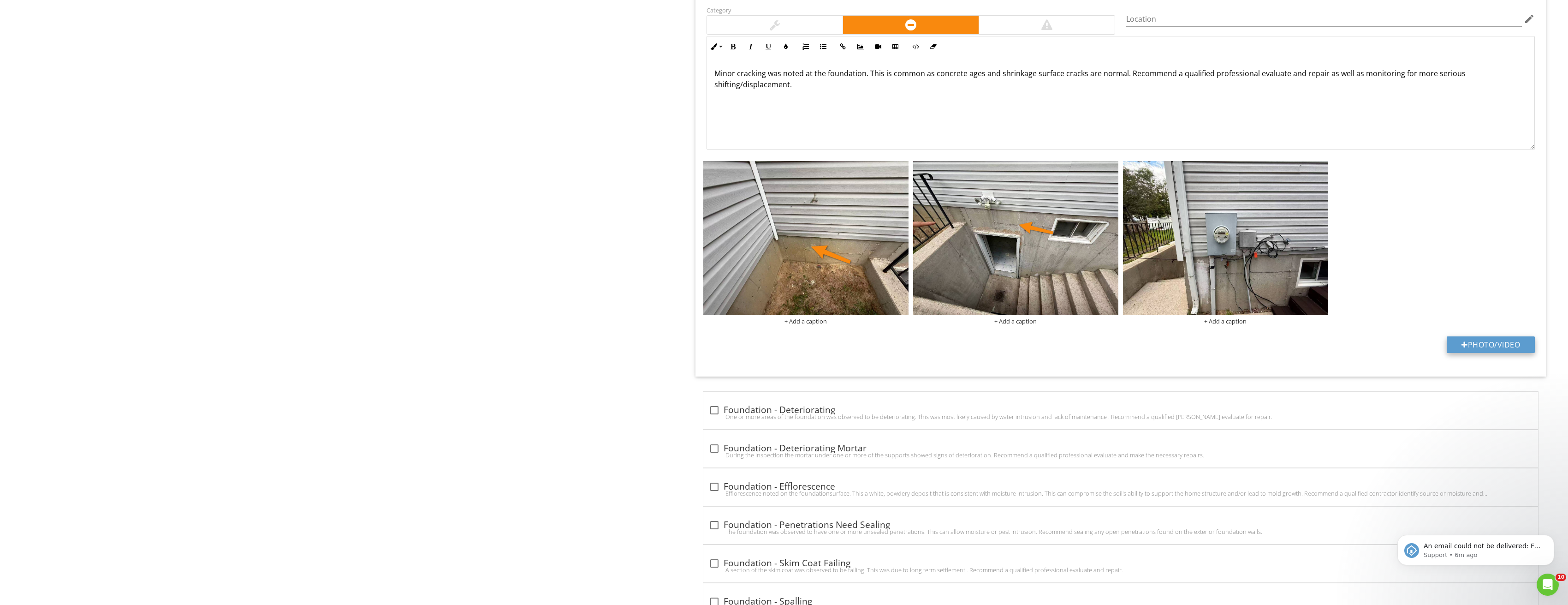
click at [1485, 346] on button "Photo/Video" at bounding box center [1490, 344] width 88 height 17
type input "C:\fakepath\Image_20250827212822_3739.jpg"
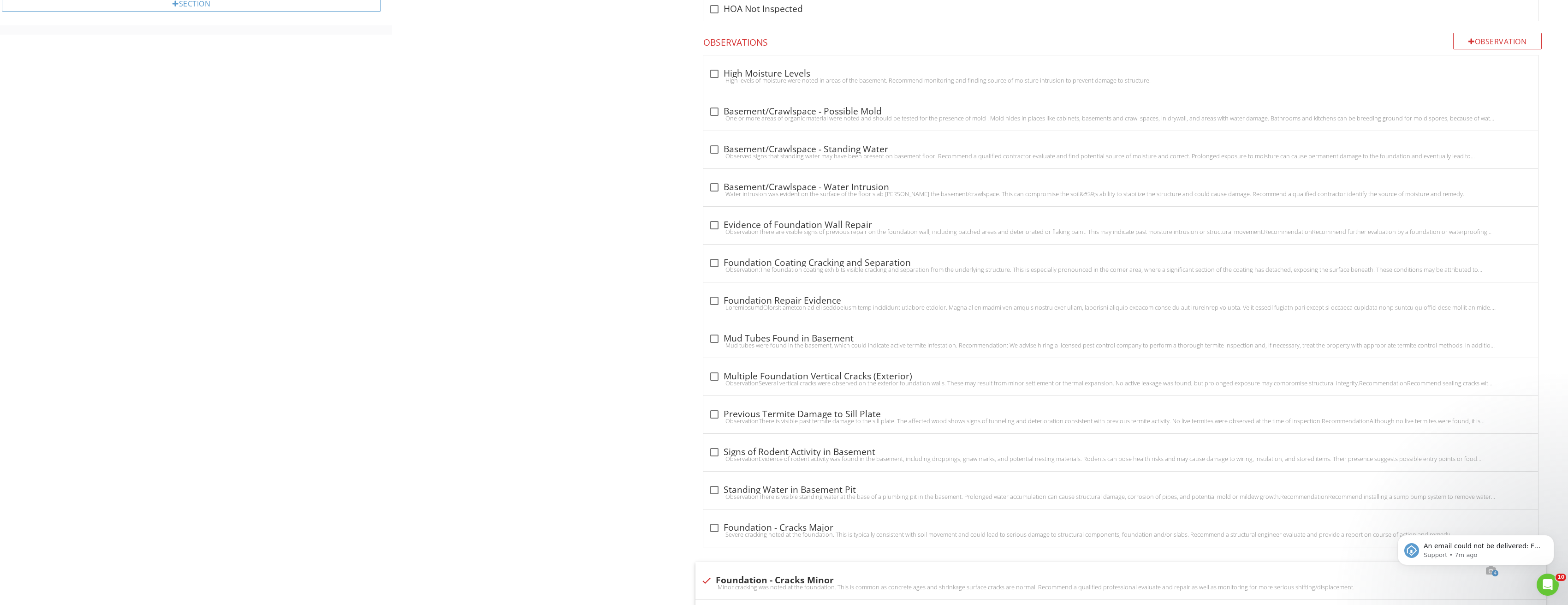
scroll to position [600, 0]
click at [713, 104] on div at bounding box center [715, 108] width 16 height 16
checkbox input "true"
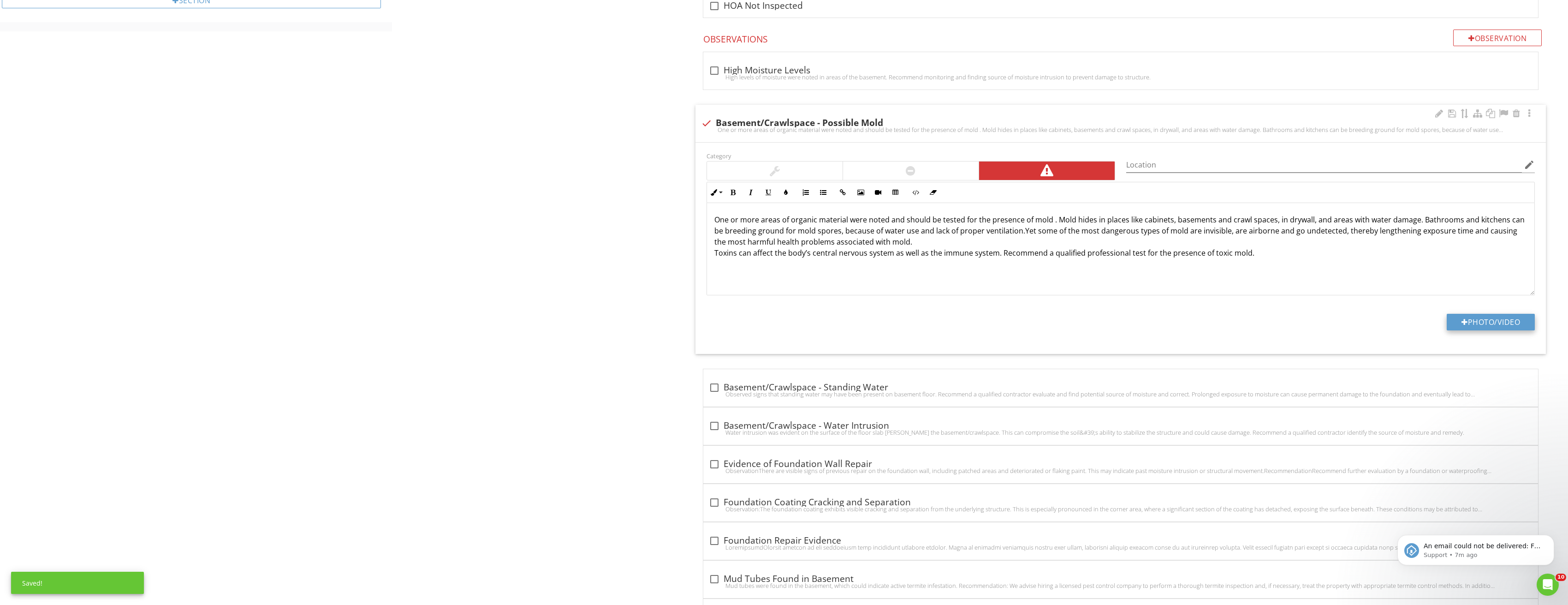
click at [1476, 316] on button "Photo/Video" at bounding box center [1490, 322] width 88 height 17
type input "C:\fakepath\Image_20250827212821_3749.jpg"
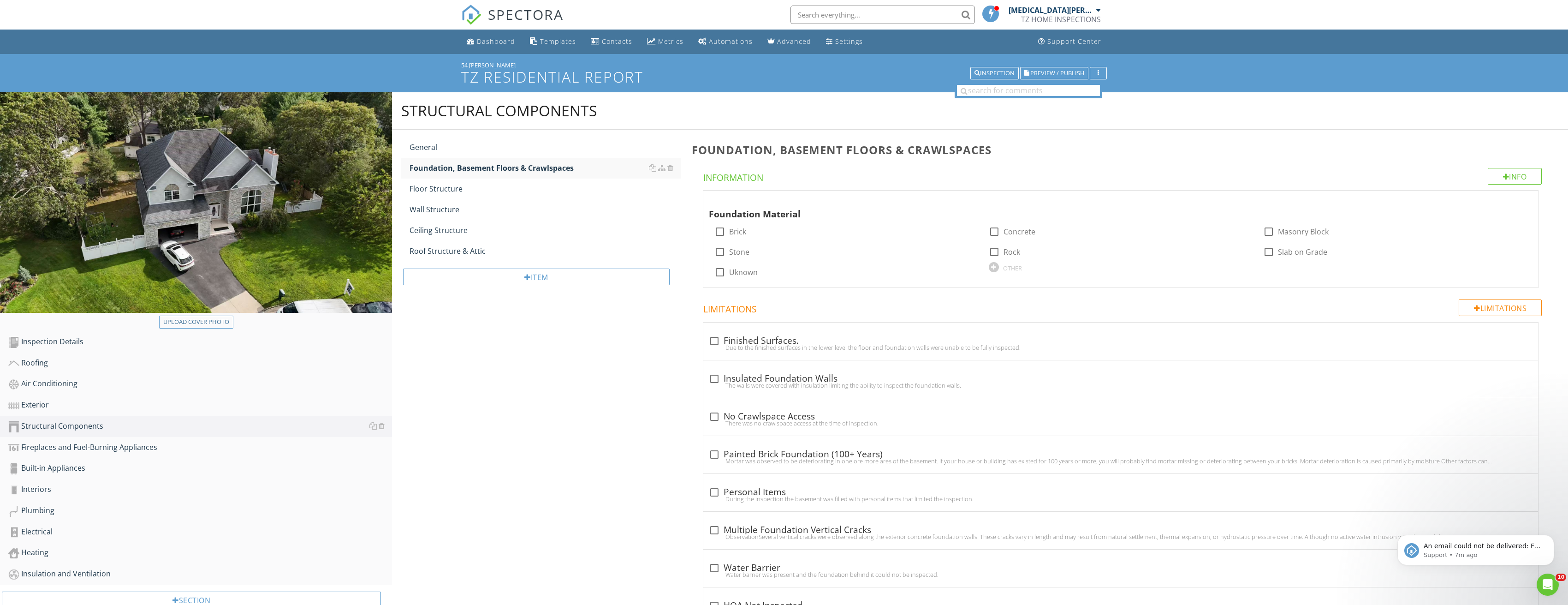
scroll to position [138, 0]
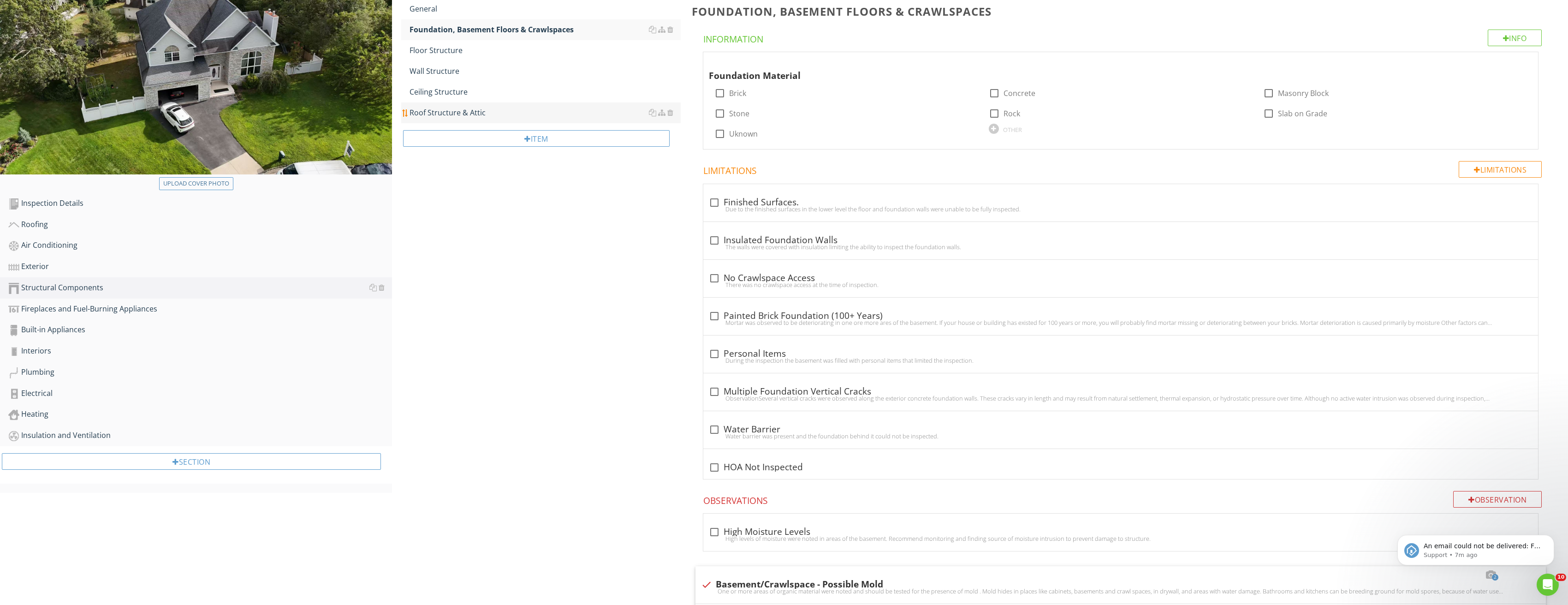
click at [472, 114] on div "Roof Structure & Attic" at bounding box center [545, 113] width 271 height 11
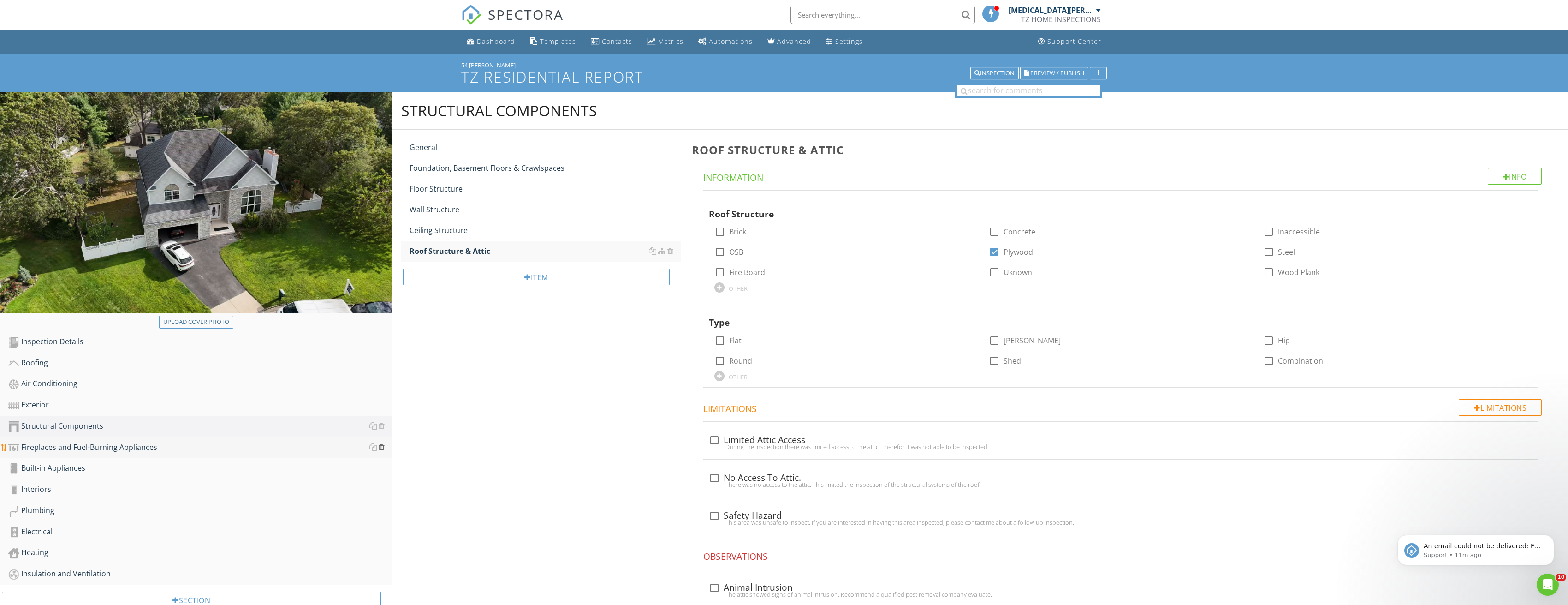
click at [383, 448] on div at bounding box center [381, 447] width 6 height 7
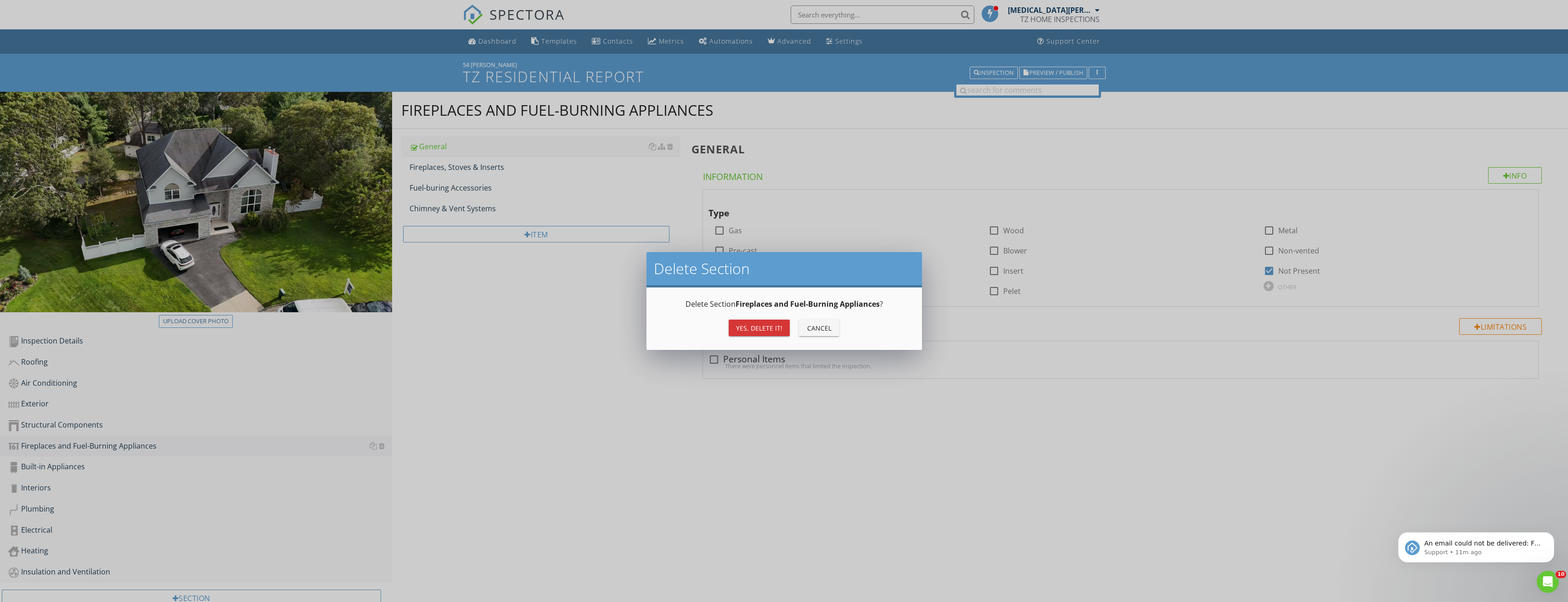
click at [773, 328] on div "Yes, Delete it!" at bounding box center [759, 328] width 46 height 10
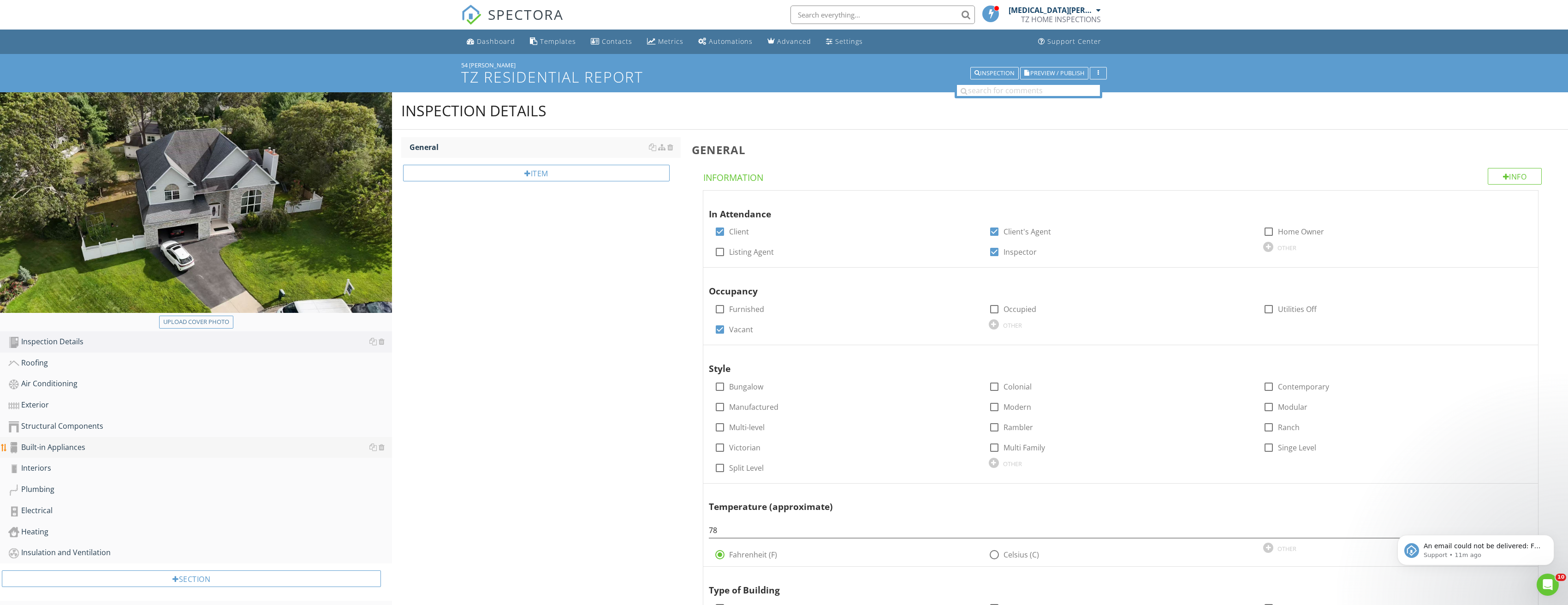
click at [253, 455] on link "Built-in Appliances" at bounding box center [201, 447] width 384 height 21
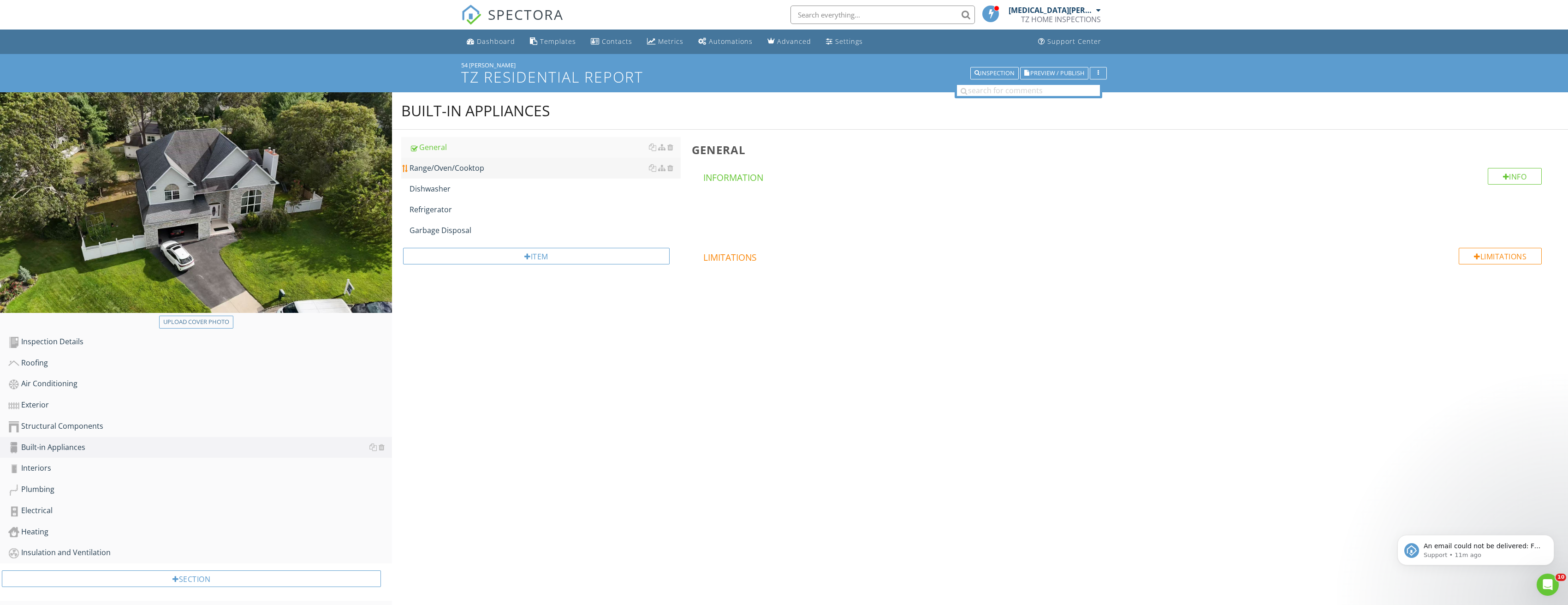
click at [457, 174] on link "Range/Oven/Cooktop" at bounding box center [545, 168] width 271 height 20
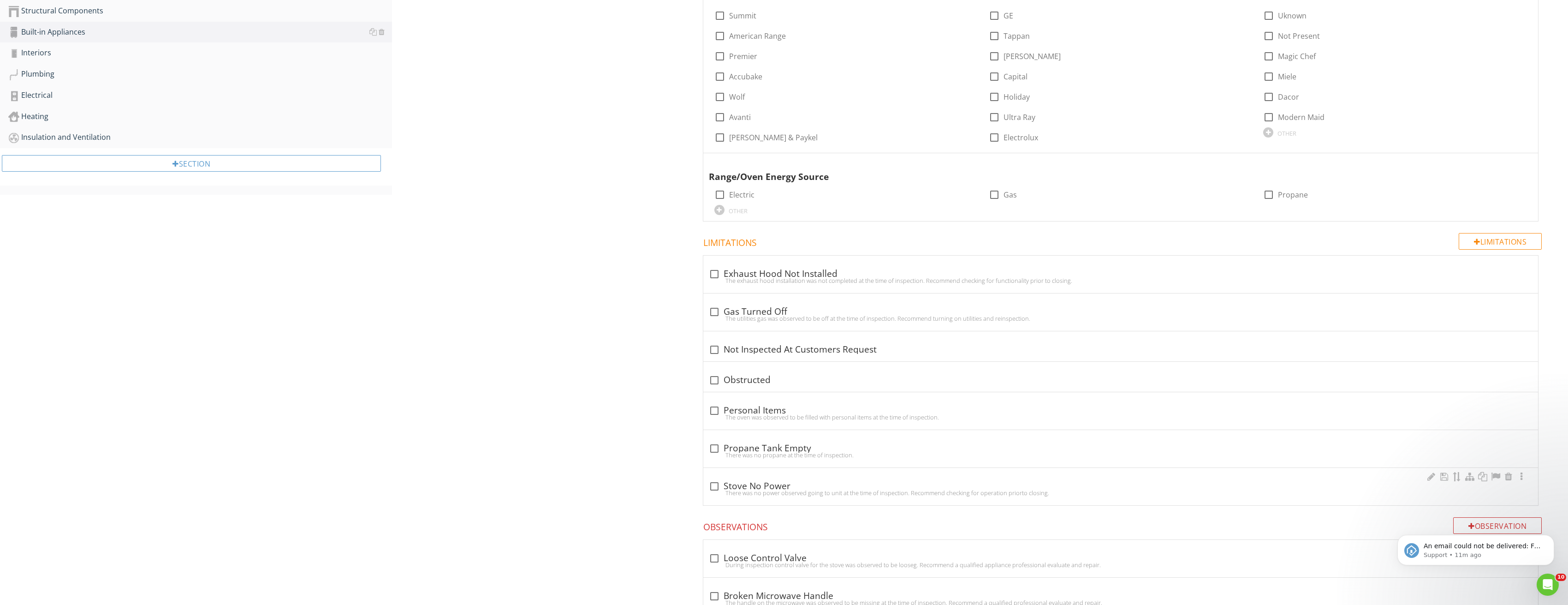
scroll to position [600, 0]
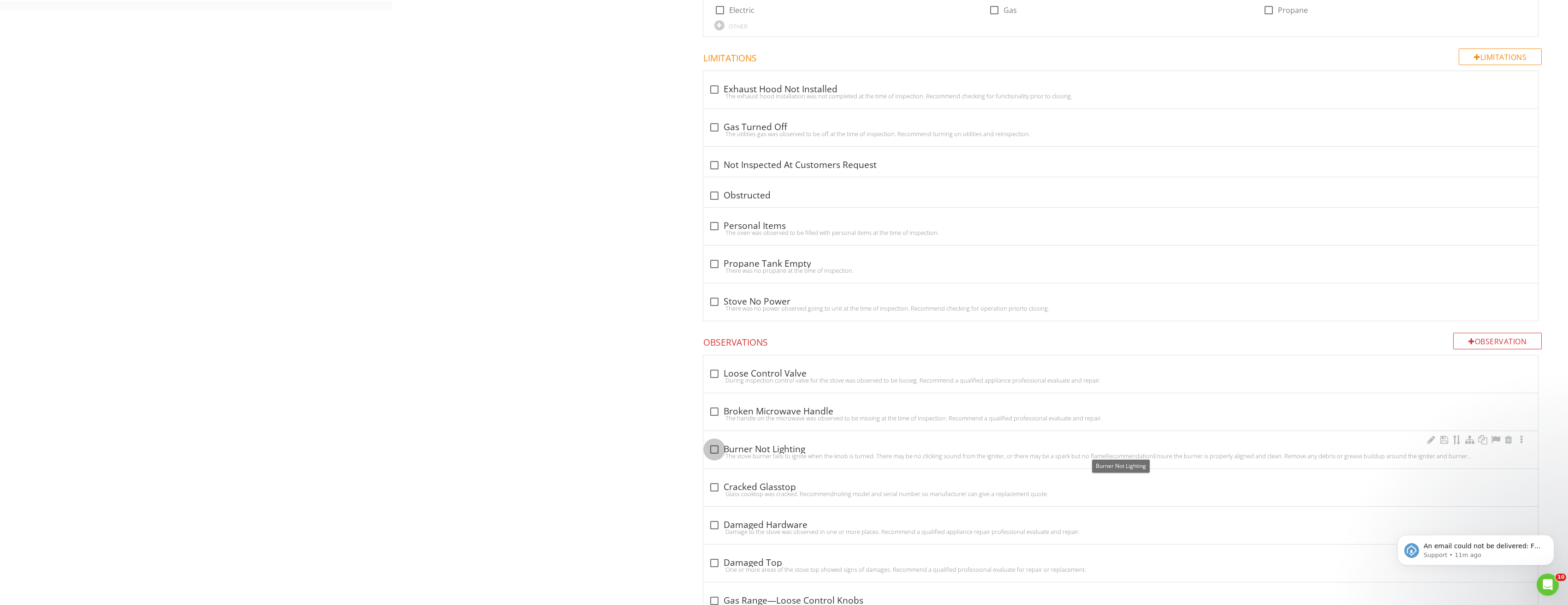
click at [716, 449] on div at bounding box center [715, 450] width 16 height 16
checkbox input "true"
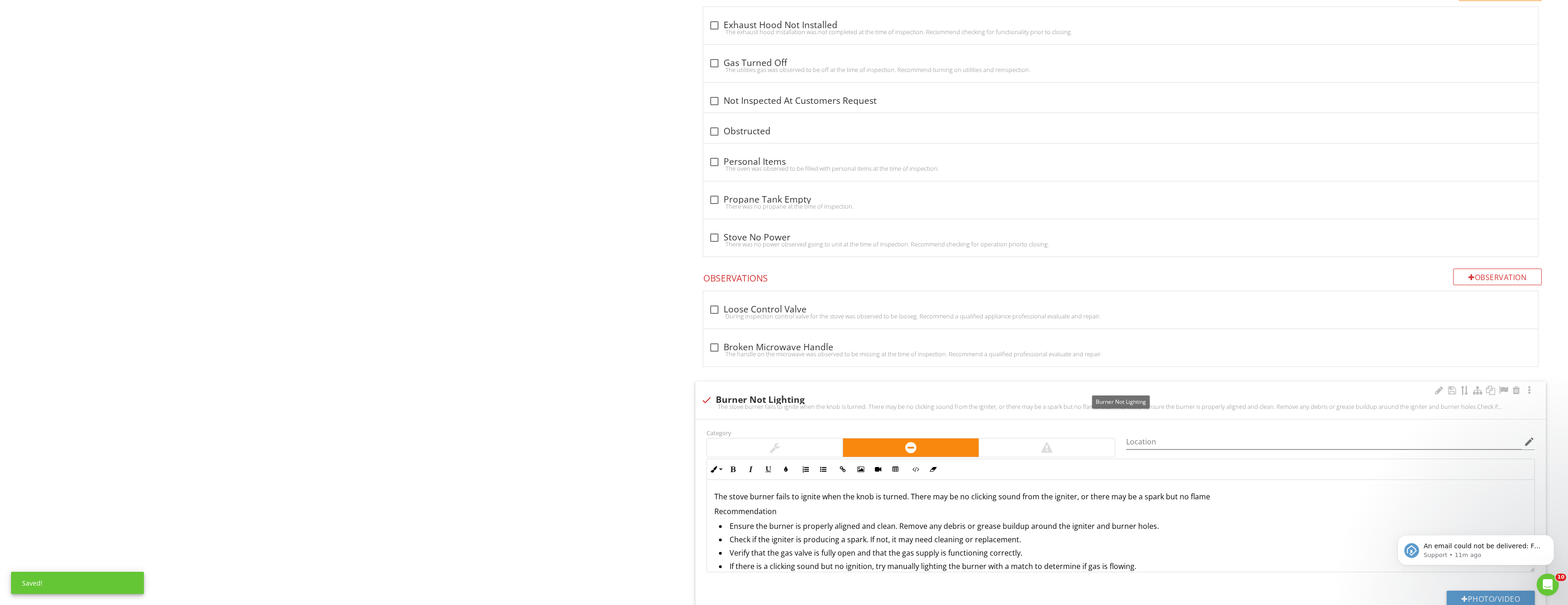
scroll to position [784, 0]
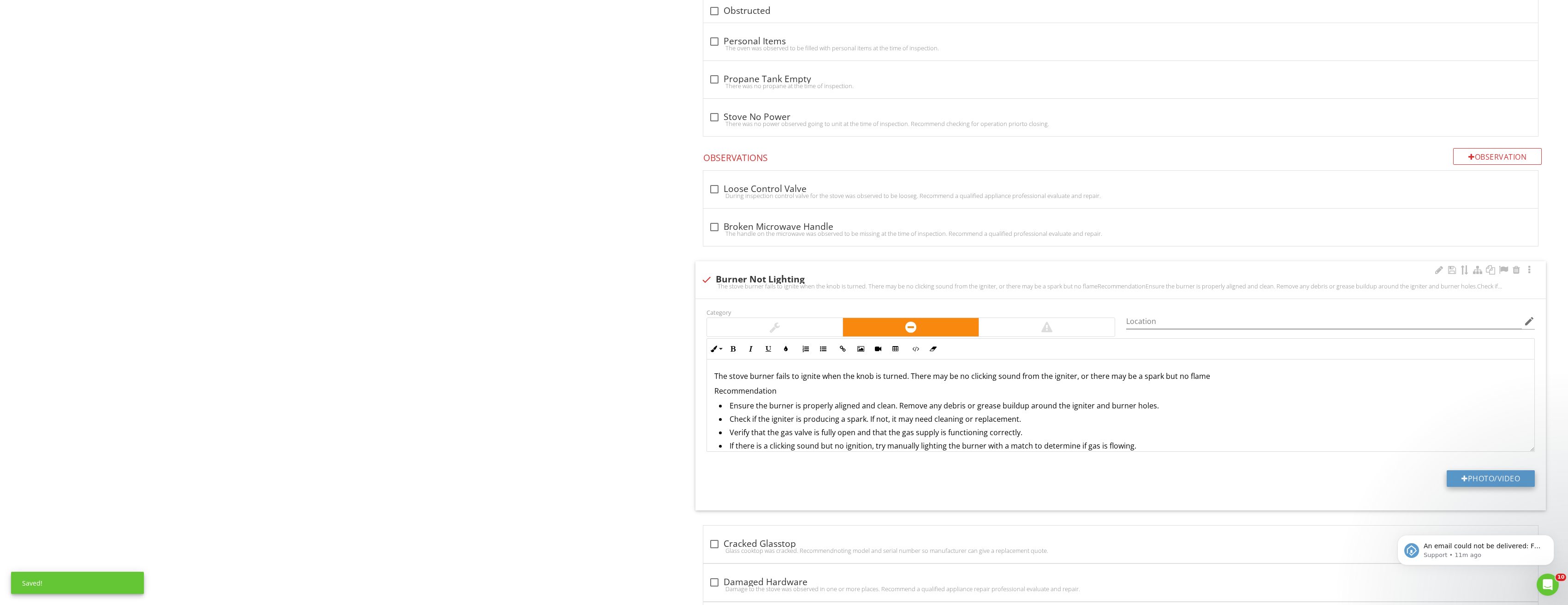
click at [1491, 471] on button "Photo/Video" at bounding box center [1490, 478] width 88 height 17
type input "C:\fakepath\Image_20250827212821_3772.jpg"
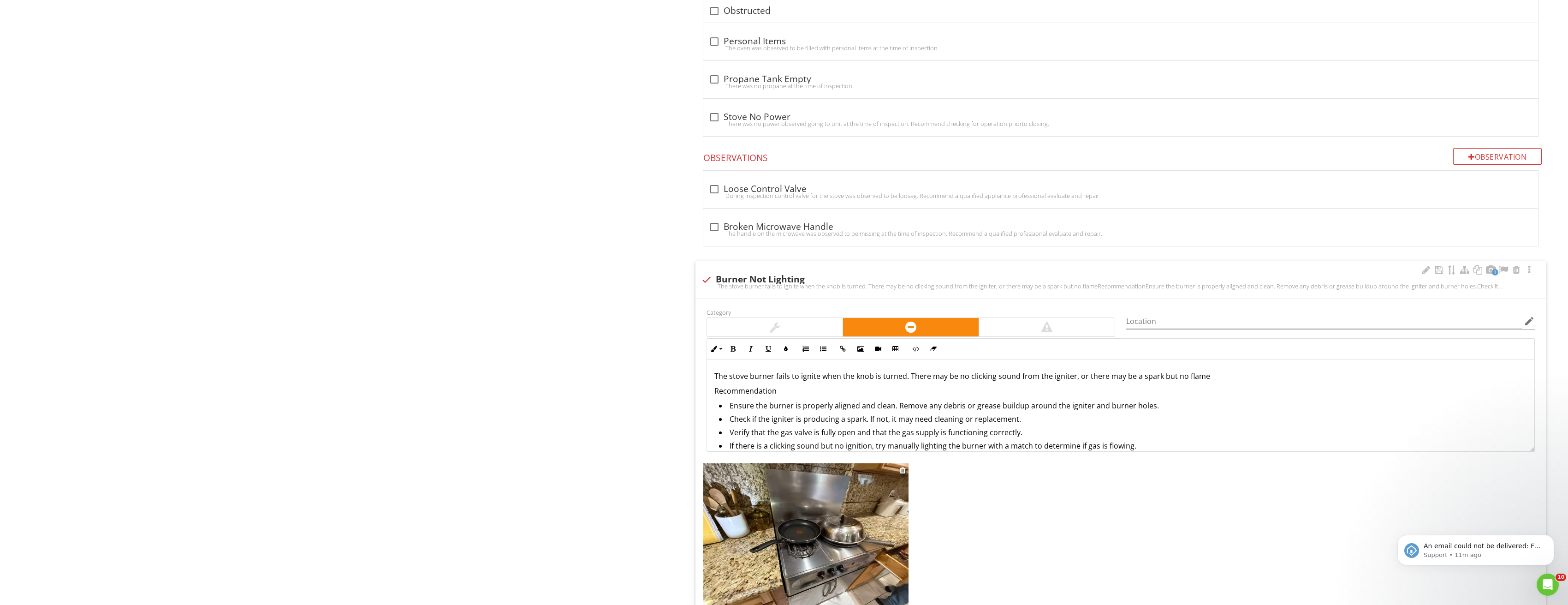
click at [848, 513] on img at bounding box center [806, 540] width 205 height 154
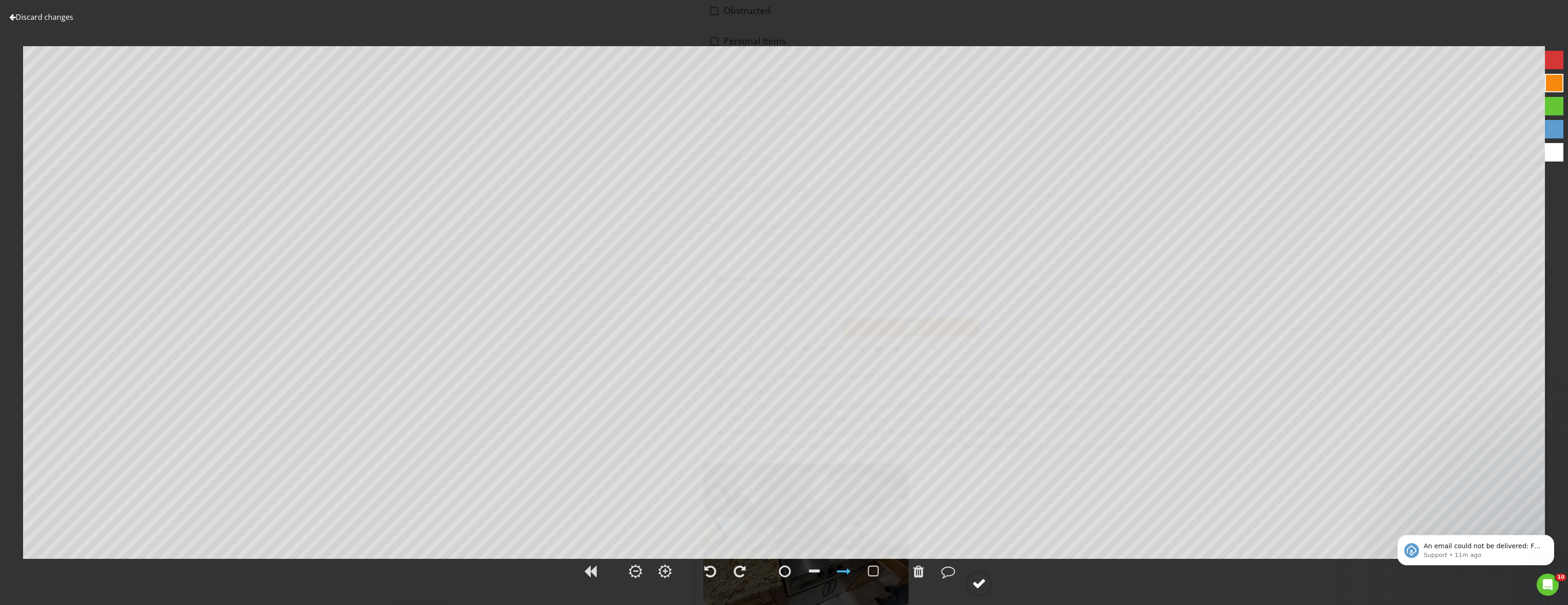
click at [988, 581] on circle at bounding box center [979, 583] width 24 height 24
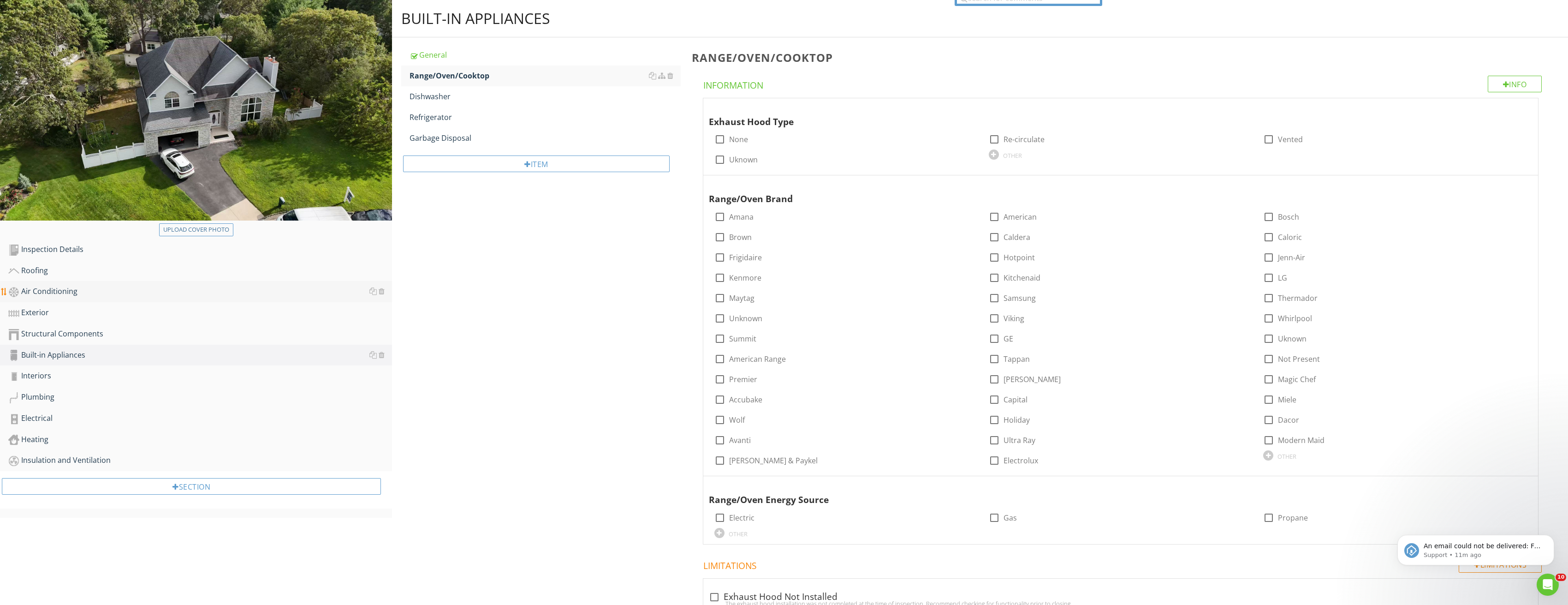
scroll to position [138, 0]
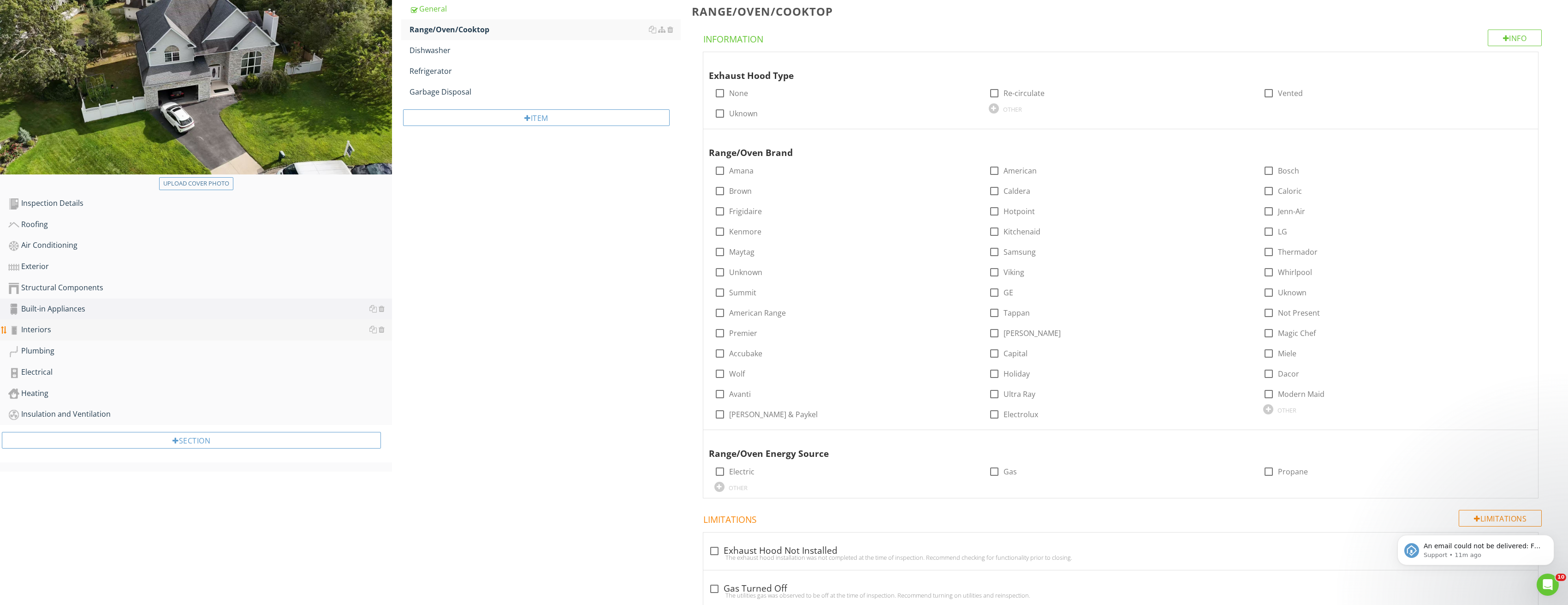
click at [56, 328] on div "Interiors" at bounding box center [201, 330] width 384 height 12
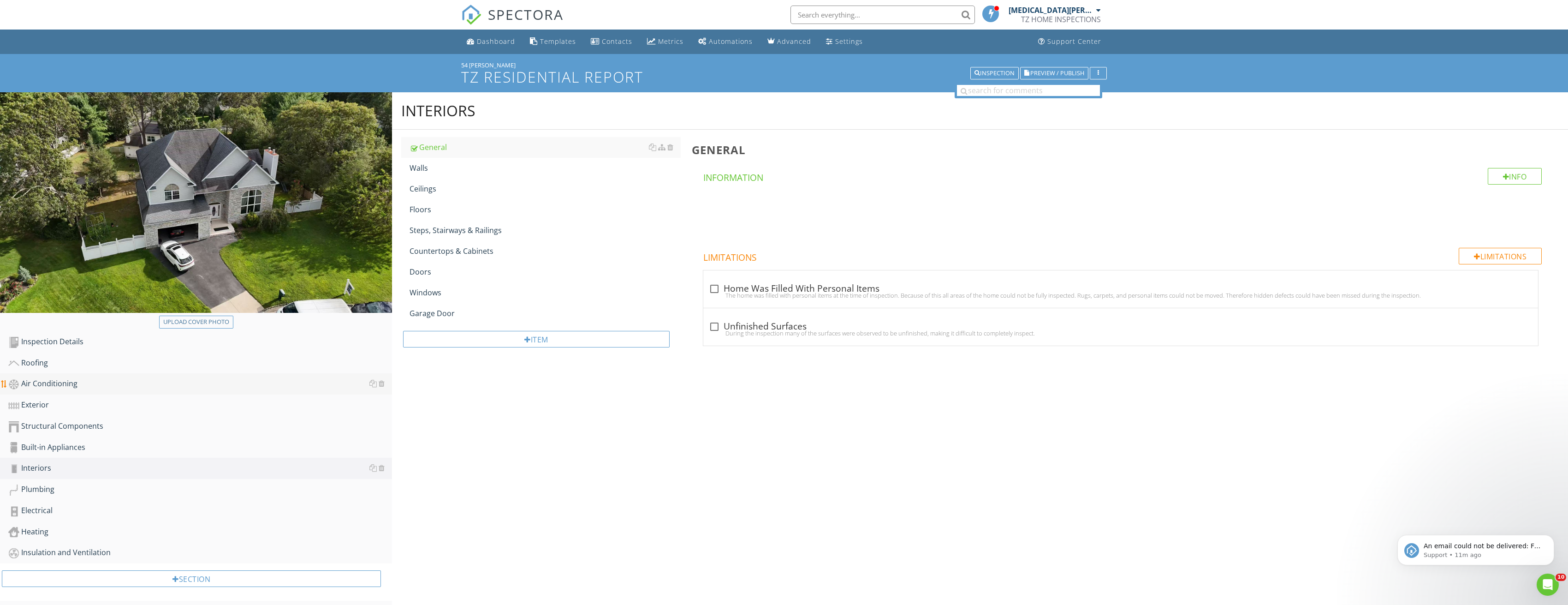
click at [56, 384] on div "Air Conditioning" at bounding box center [201, 384] width 384 height 12
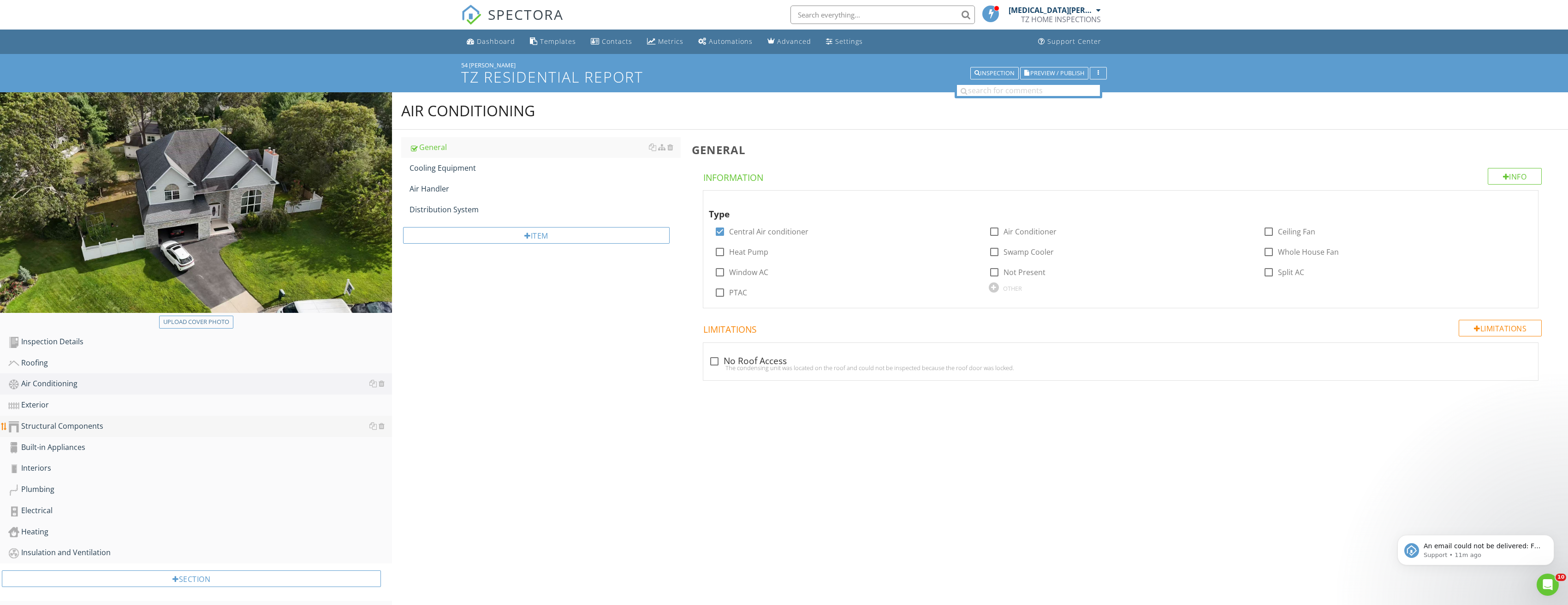
click at [76, 426] on div "Structural Components" at bounding box center [201, 426] width 384 height 12
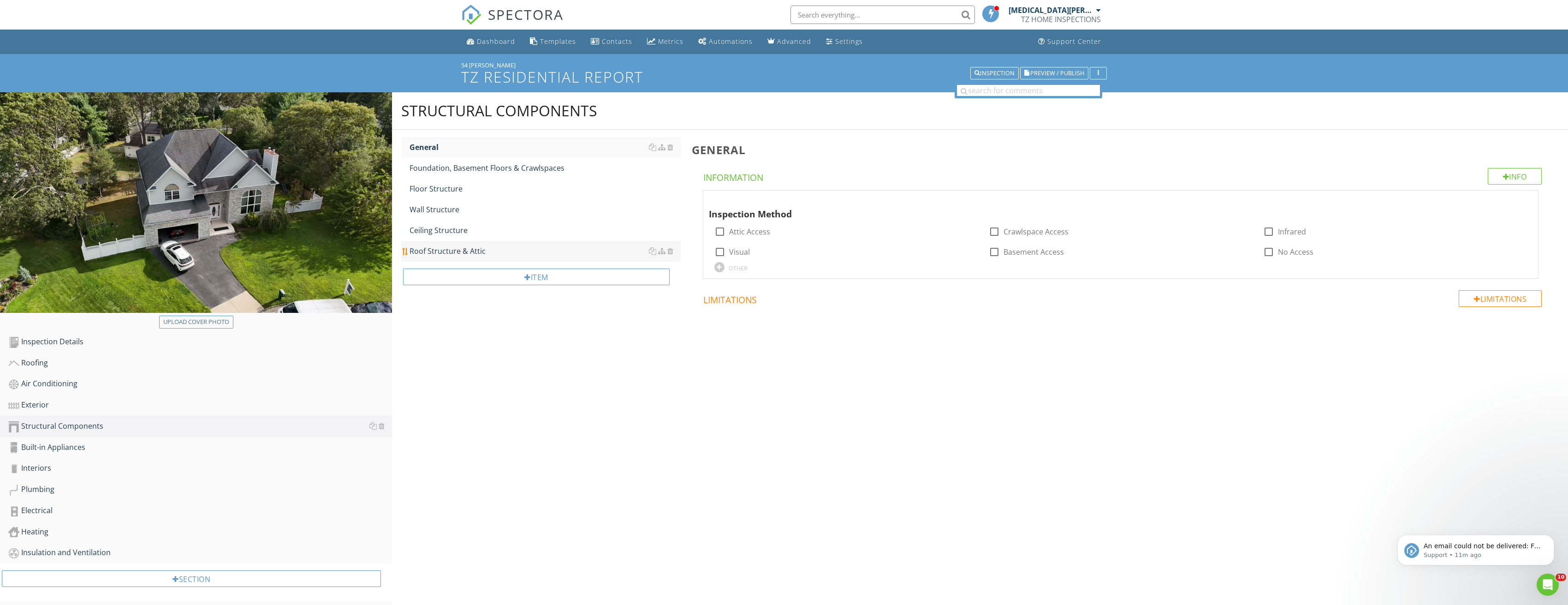
click at [468, 255] on div "Roof Structure & Attic" at bounding box center [545, 251] width 271 height 11
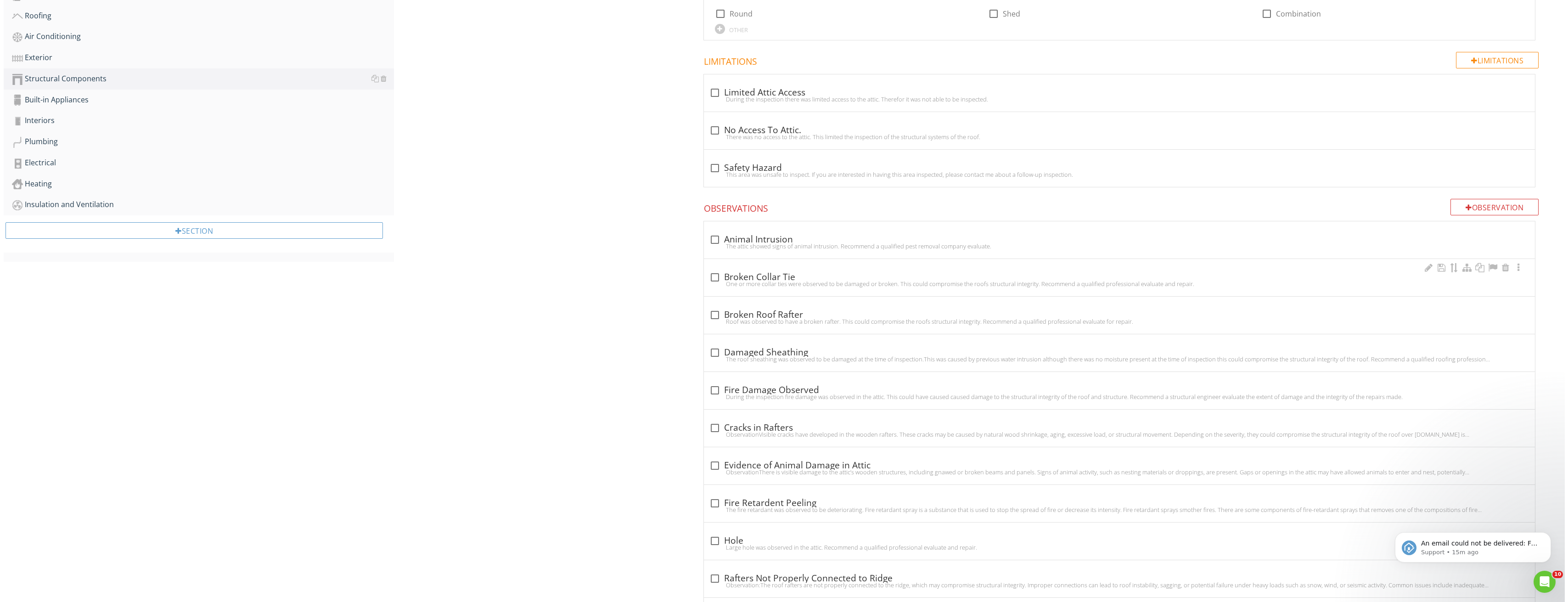
scroll to position [342, 0]
click at [1467, 206] on div "Observation" at bounding box center [1491, 210] width 88 height 16
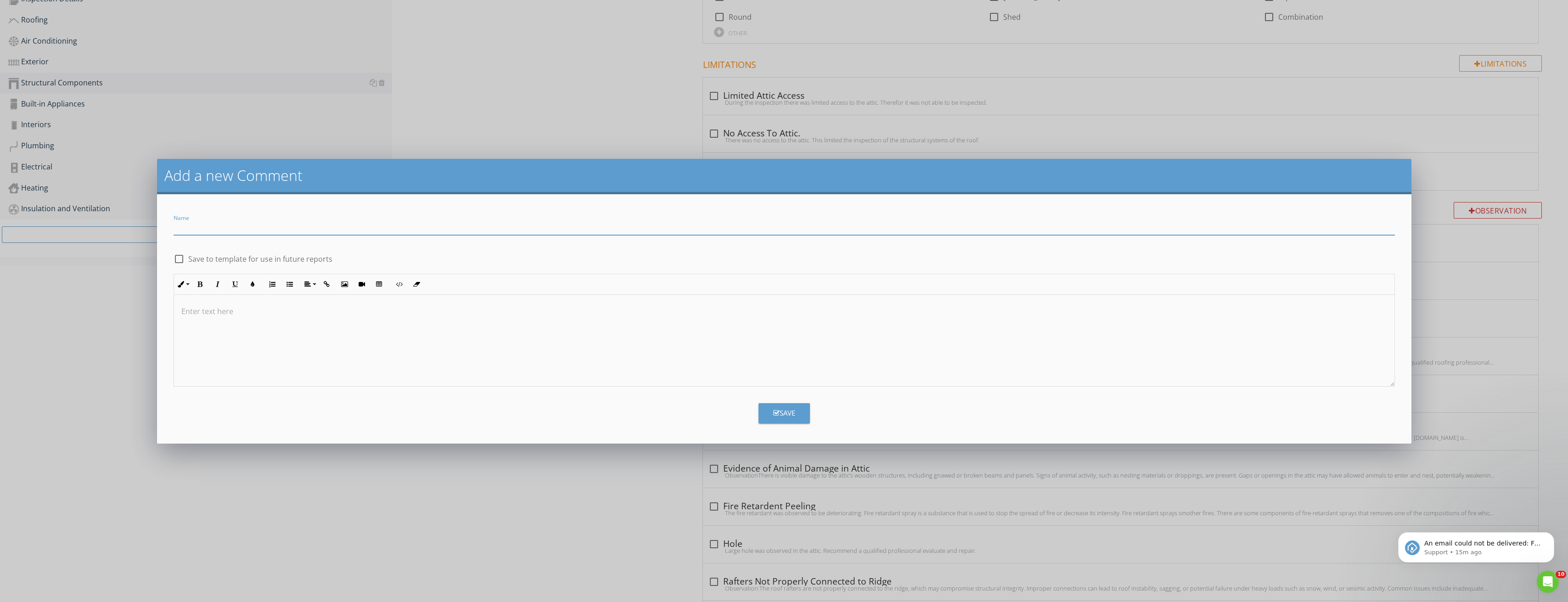
paste input "Suspended Support Post Against Roof Beam"
type input "Suspended Support Post Against Roof Beam"
click at [264, 310] on p at bounding box center [784, 311] width 1206 height 11
type textarea "<p>Observation:<br data-start="69" data-end="72">In the attic, a vertical suppo…"
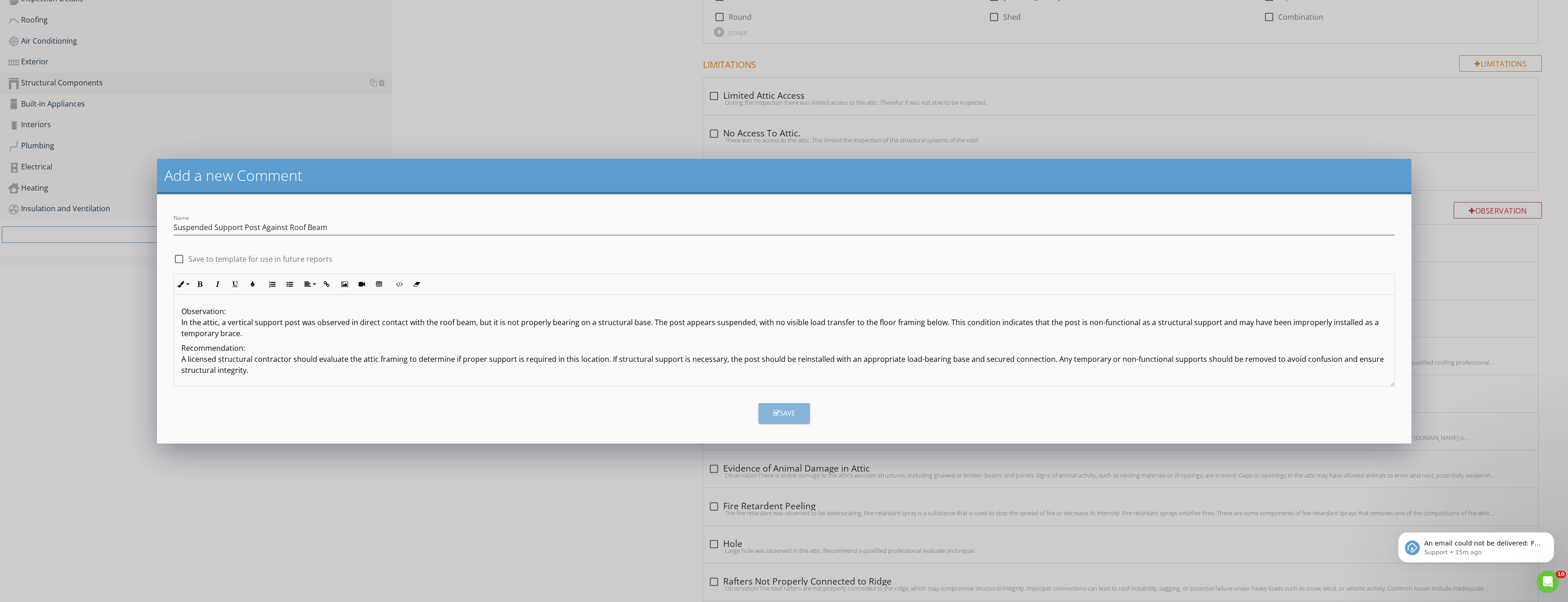
click at [779, 418] on button "Save" at bounding box center [784, 413] width 51 height 20
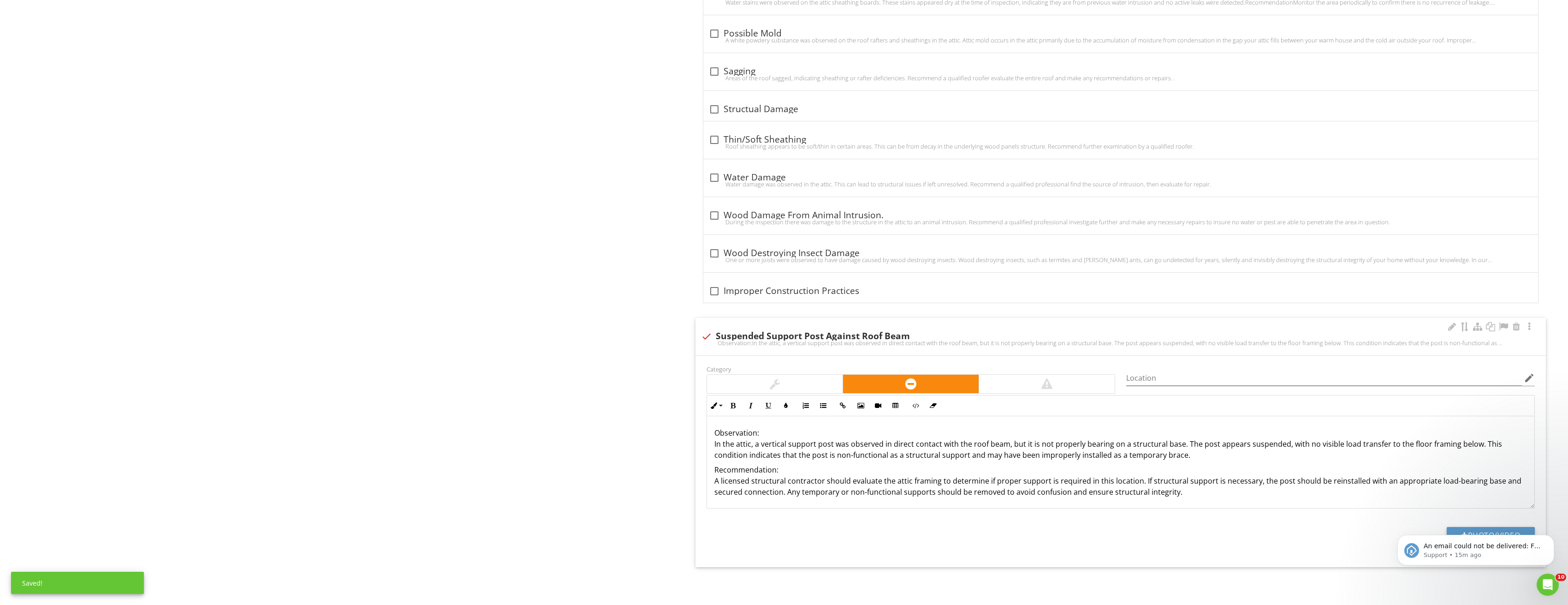
scroll to position [1, 0]
click at [1515, 530] on body "An email could not be delivered: For more information, view Why emails don't ge…" at bounding box center [1476, 548] width 177 height 58
click at [1549, 541] on button "Dismiss notification" at bounding box center [1551, 538] width 12 height 12
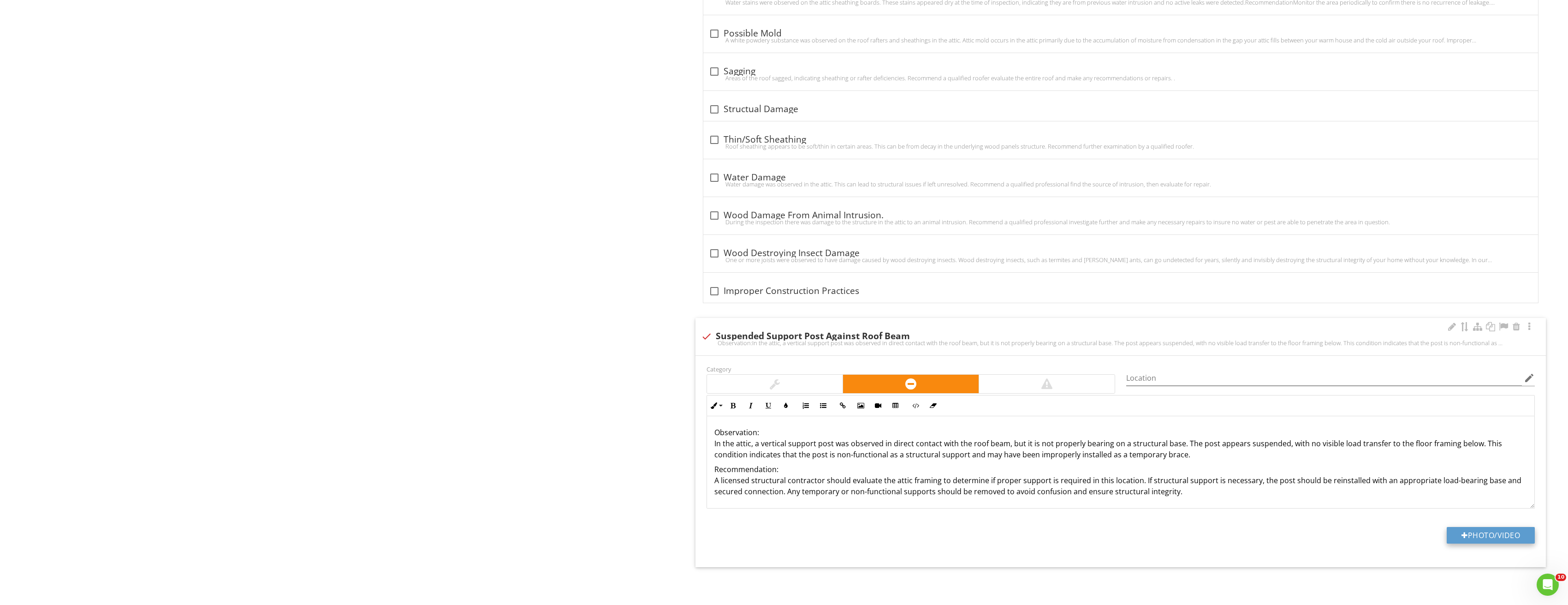
click at [1514, 536] on button "Photo/Video" at bounding box center [1490, 535] width 88 height 17
type input "C:\fakepath\Image_20250827212821_3787.jpg"
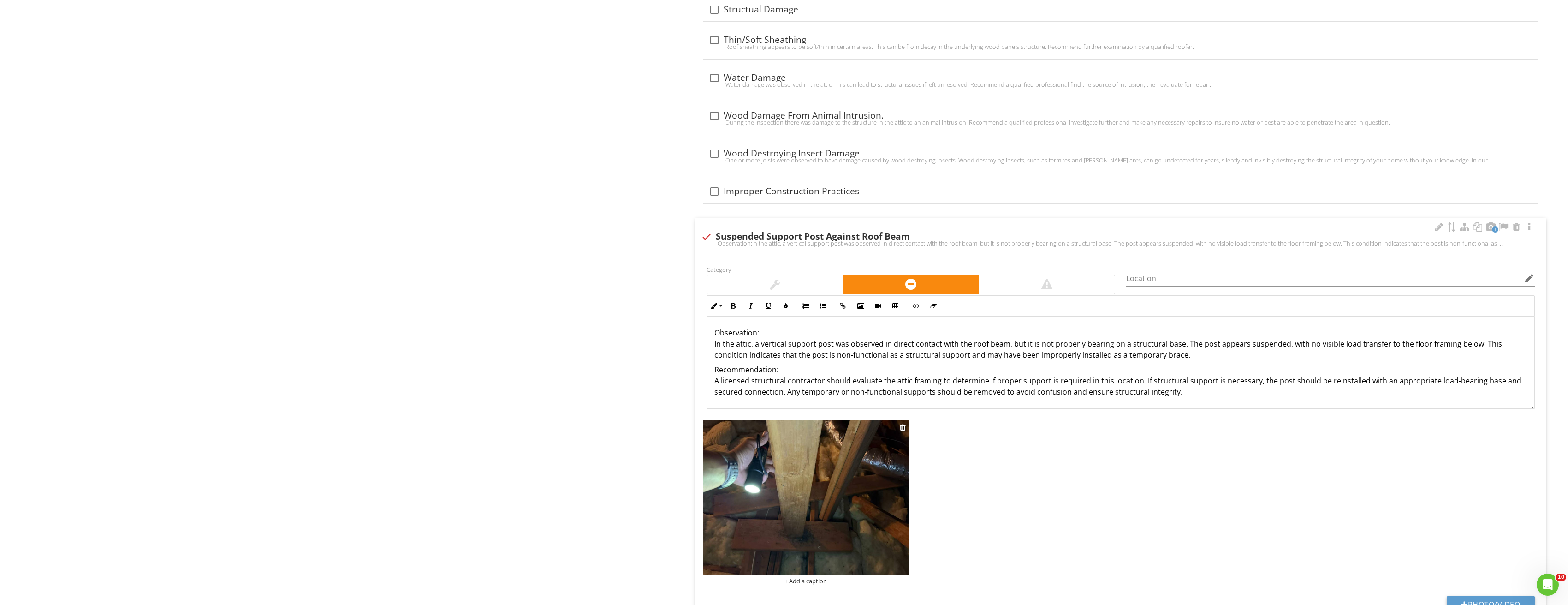
scroll to position [1199, 0]
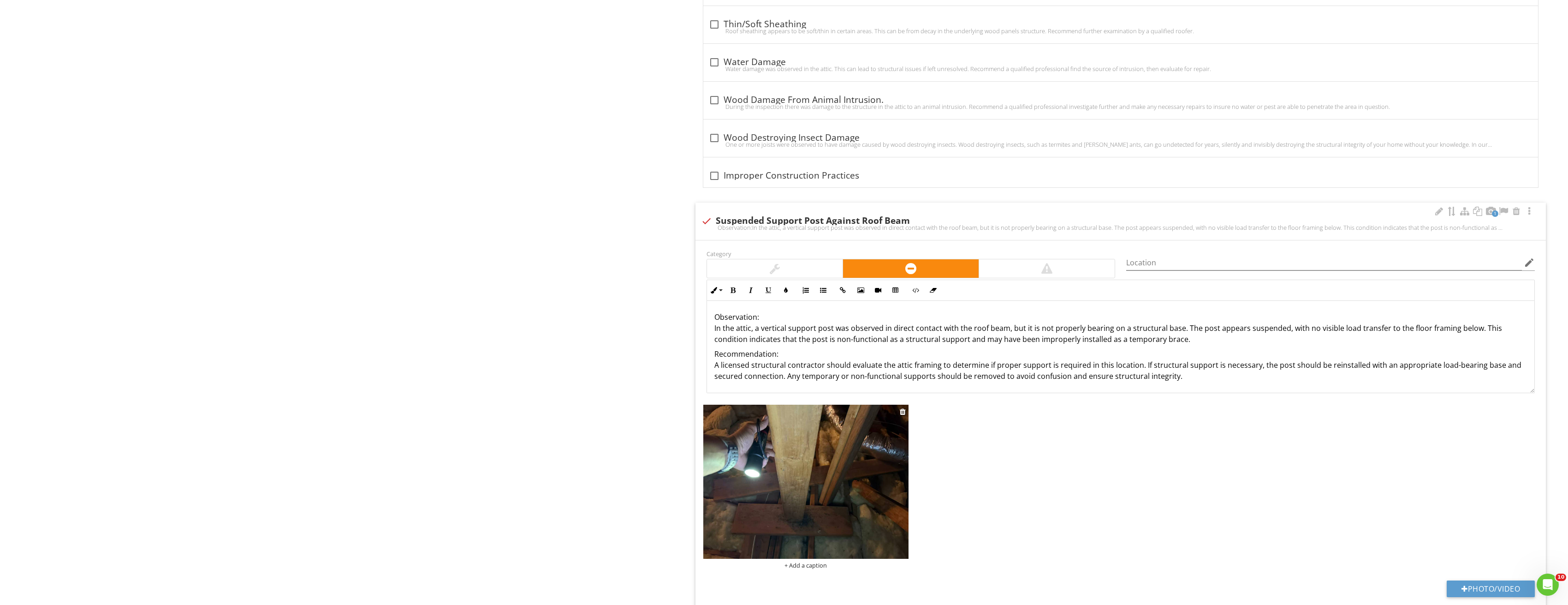
click at [874, 440] on img at bounding box center [806, 482] width 205 height 154
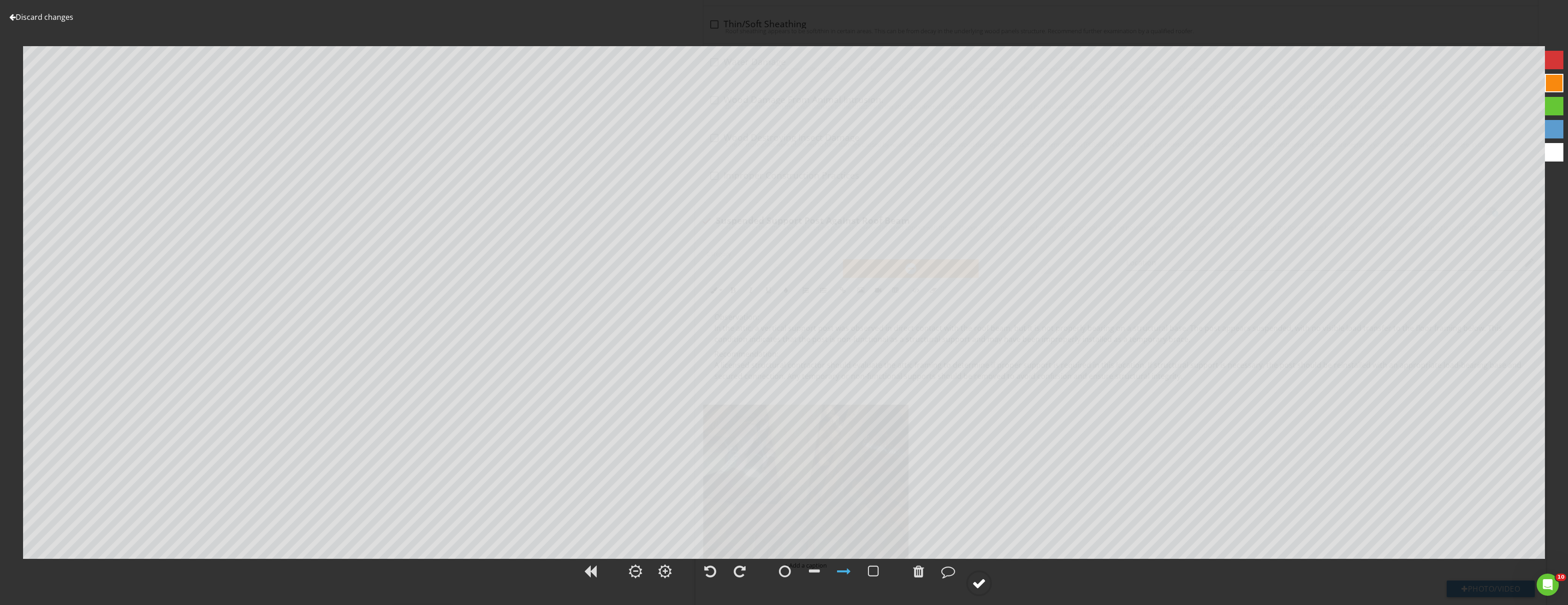
click at [974, 581] on div at bounding box center [979, 583] width 14 height 14
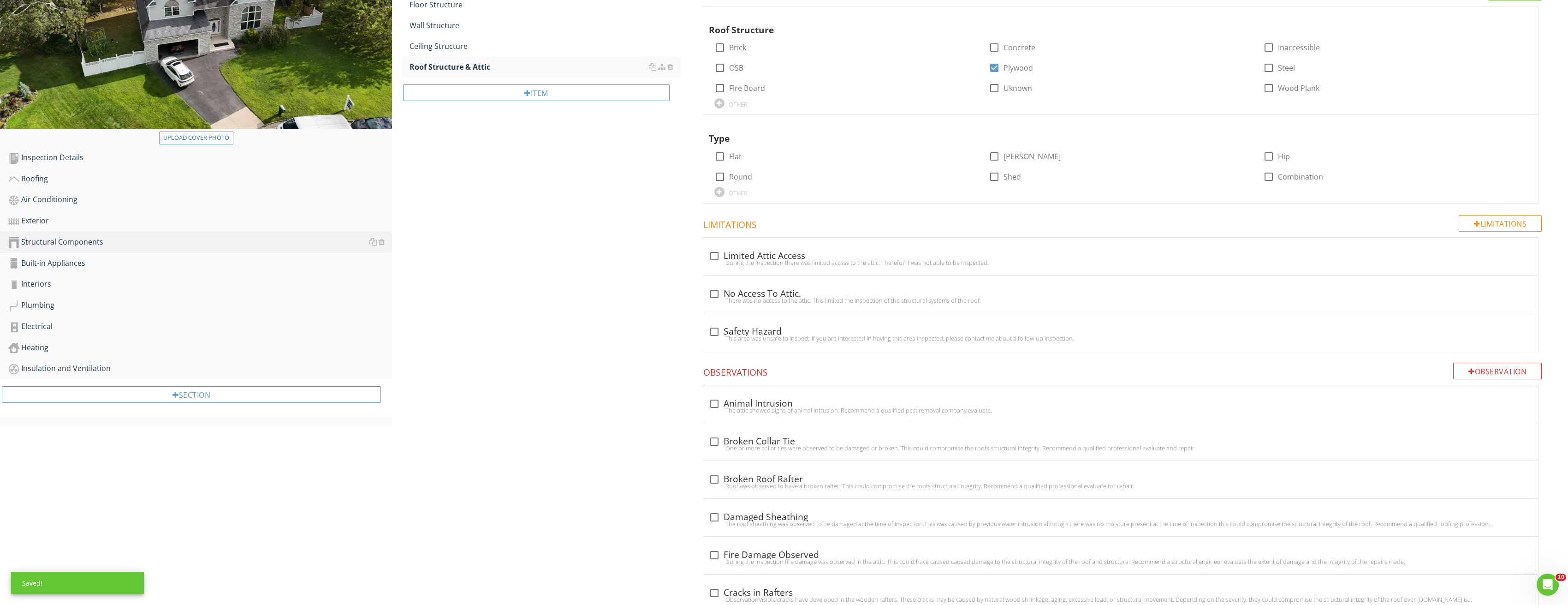
scroll to position [46, 0]
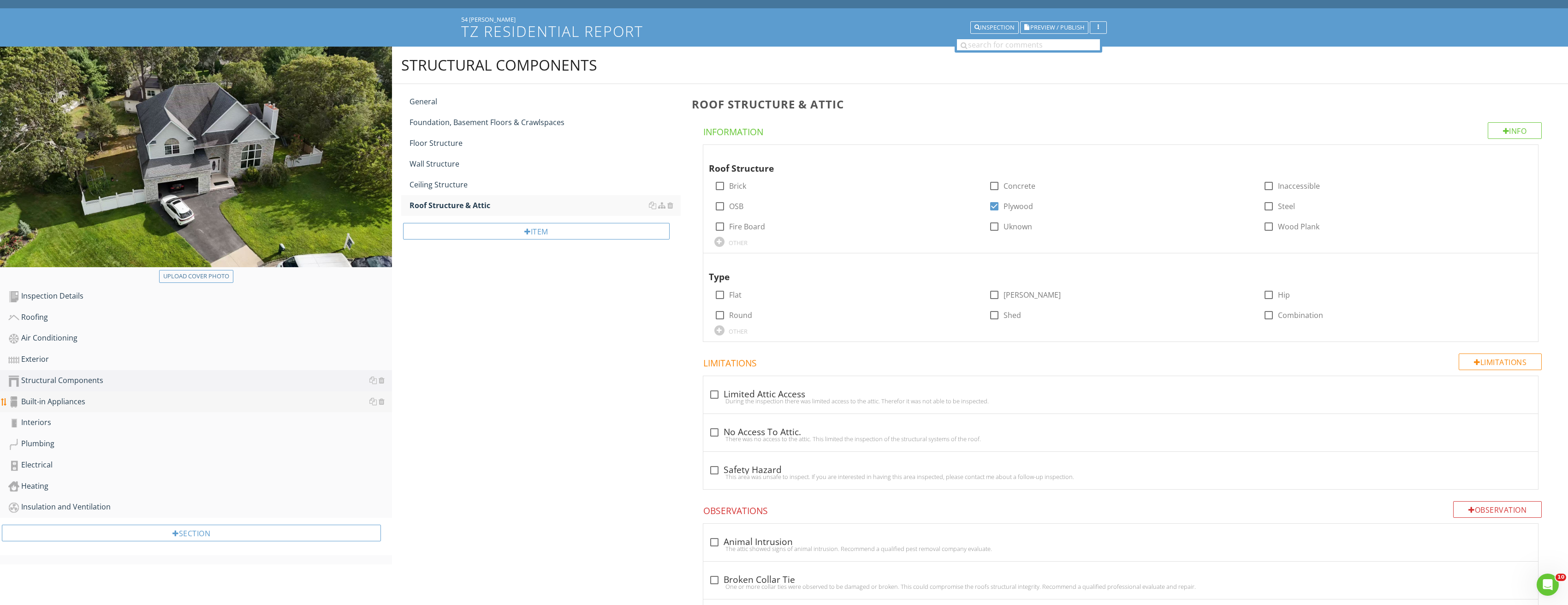
click at [77, 403] on div "Built-in Appliances" at bounding box center [201, 402] width 384 height 12
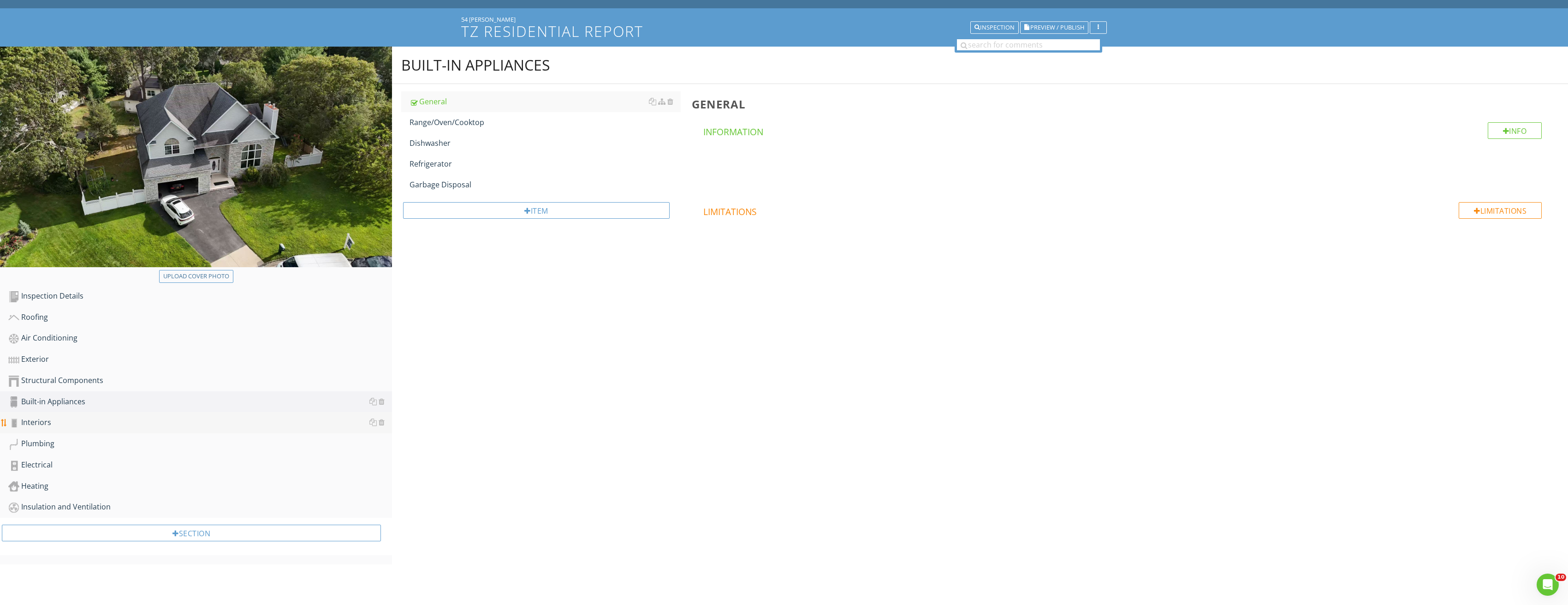
click at [72, 421] on div "Interiors" at bounding box center [201, 423] width 384 height 12
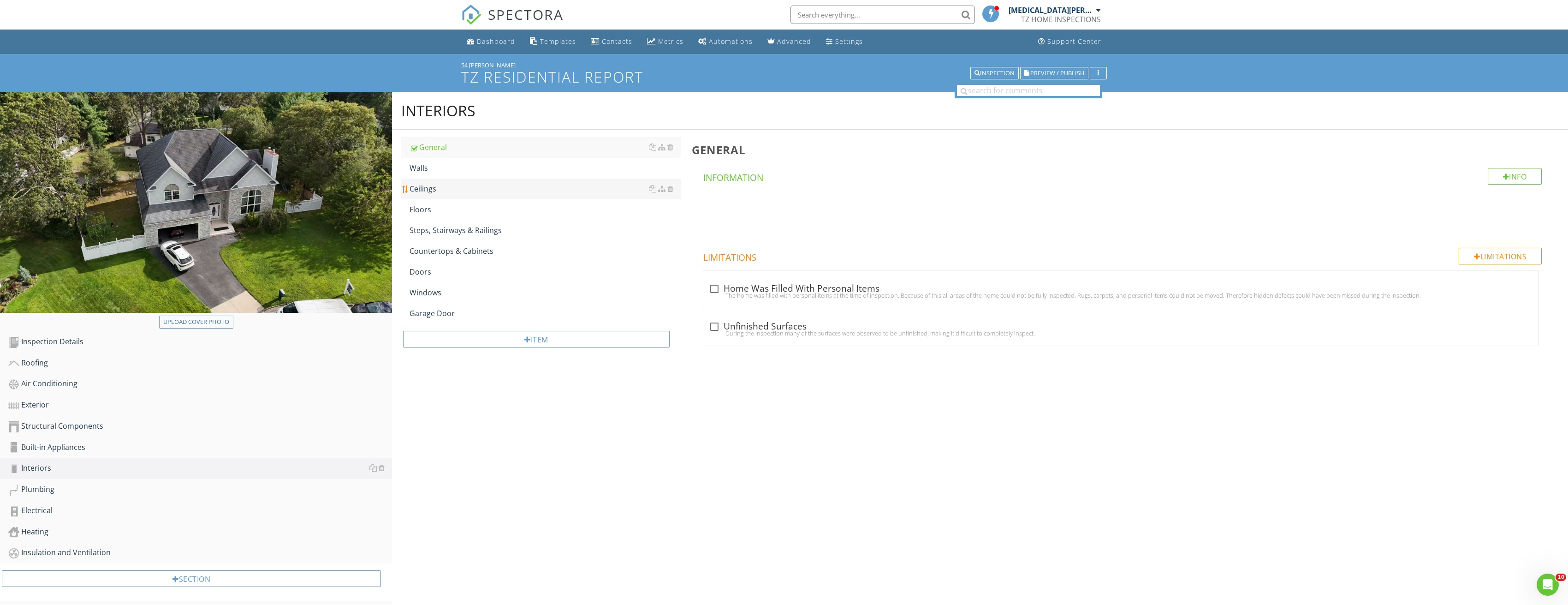
click at [487, 190] on div "Ceilings" at bounding box center [545, 188] width 271 height 11
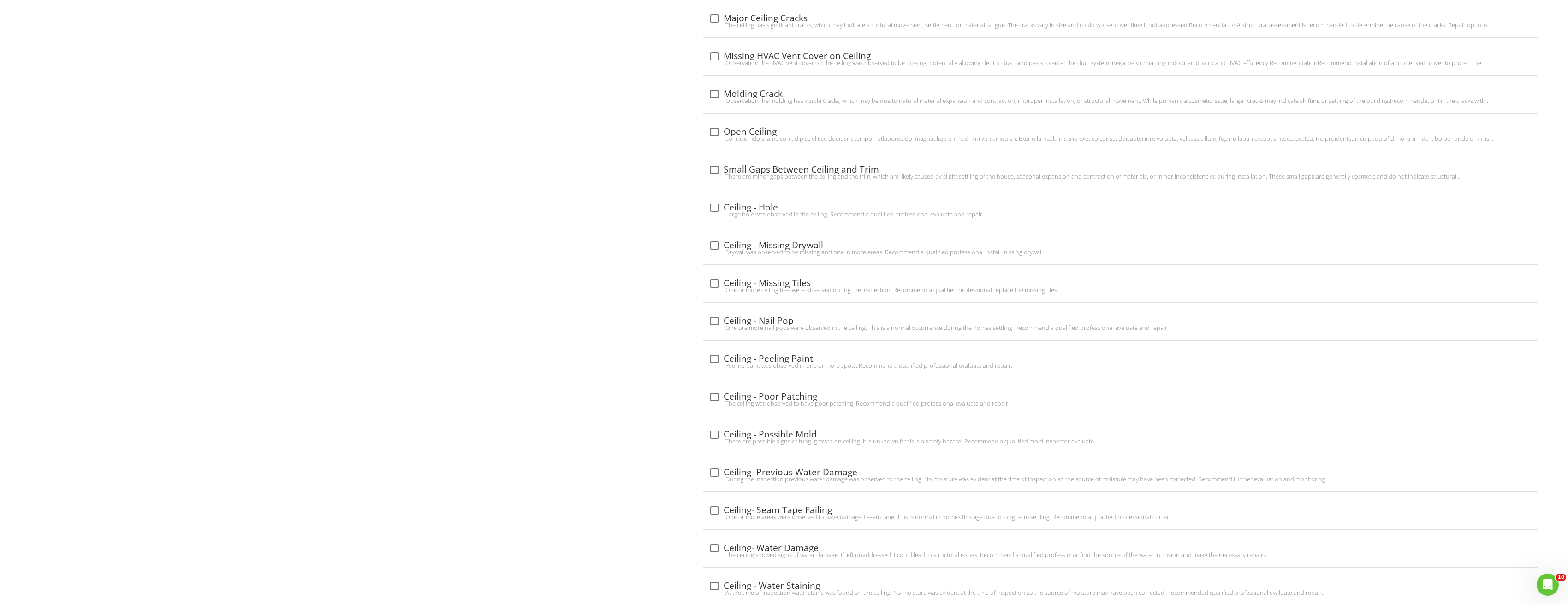
scroll to position [900, 0]
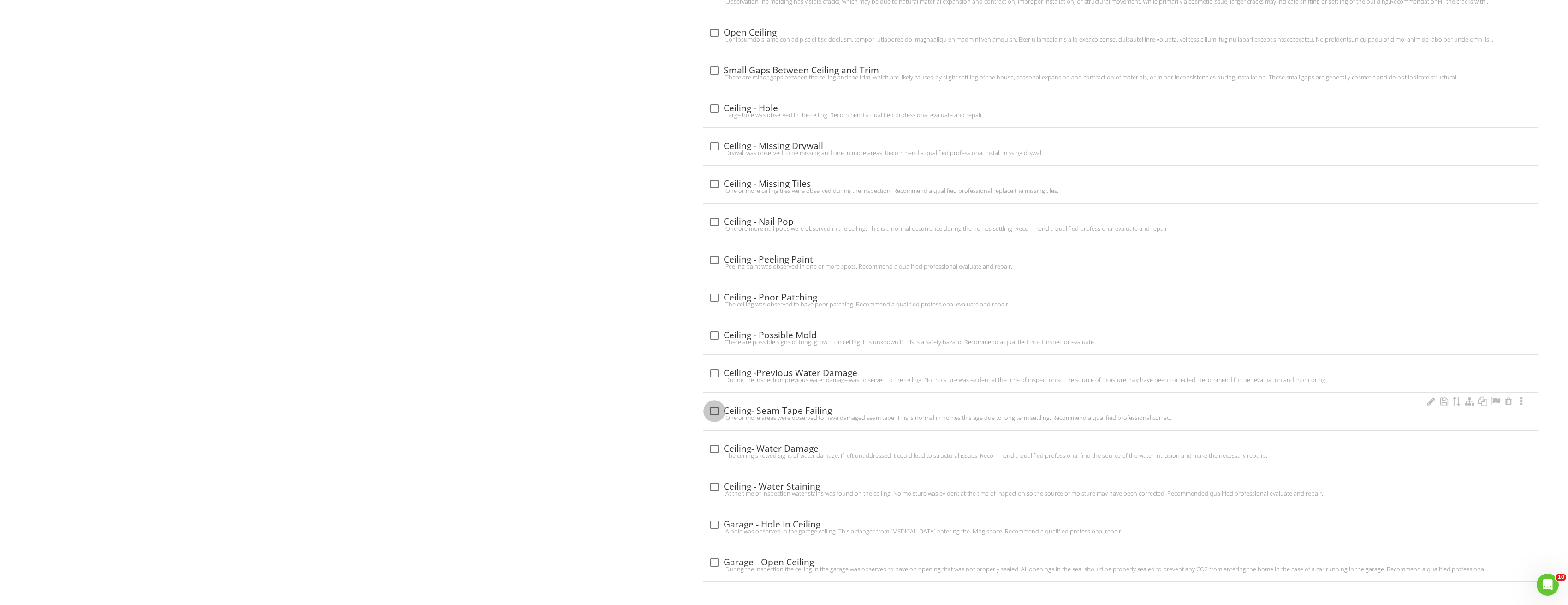
click at [713, 407] on div at bounding box center [715, 411] width 16 height 16
checkbox input "true"
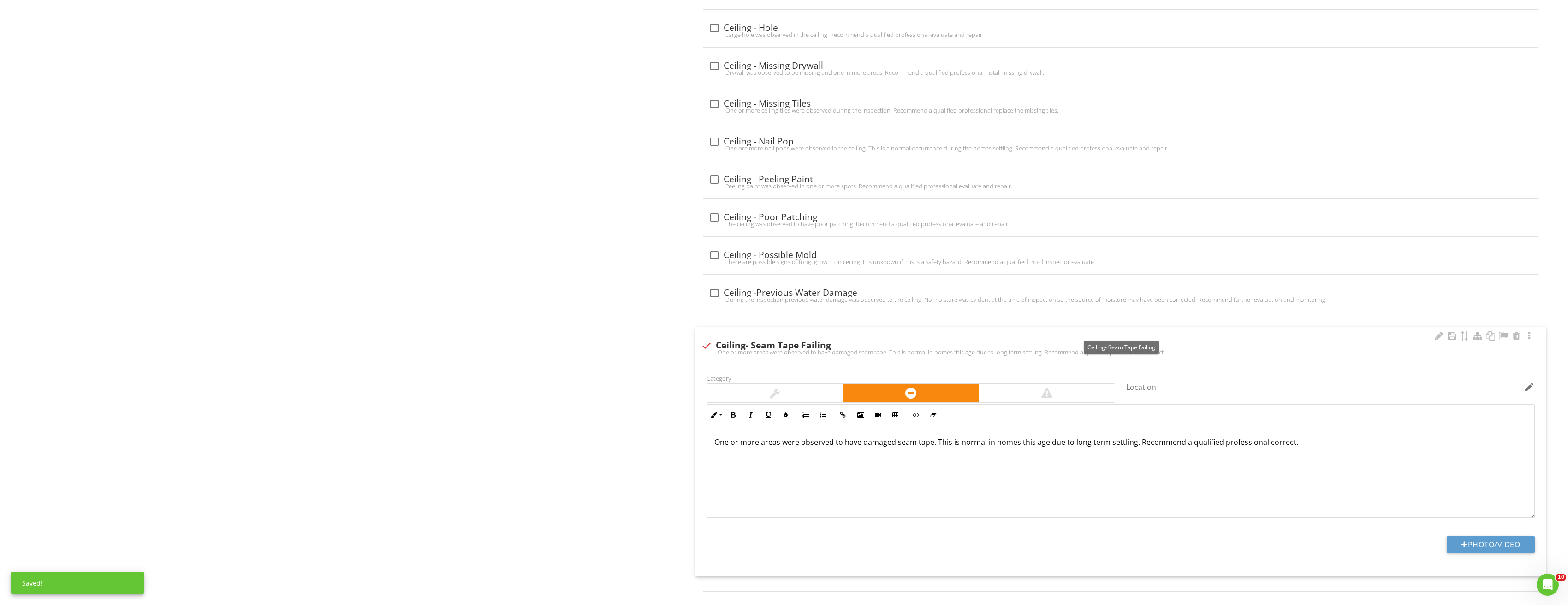
scroll to position [1085, 0]
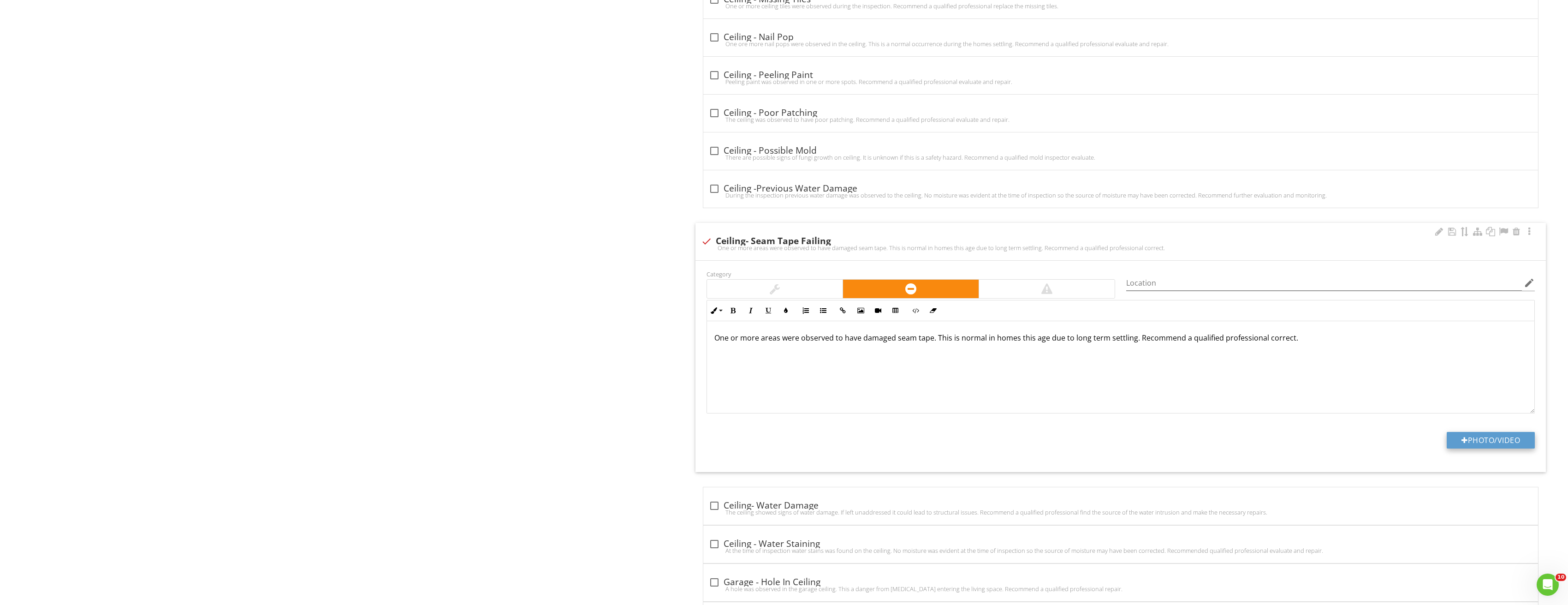
click at [1496, 436] on button "Photo/Video" at bounding box center [1490, 440] width 88 height 17
type input "C:\fakepath\Image_20250827212821_3775.jpg"
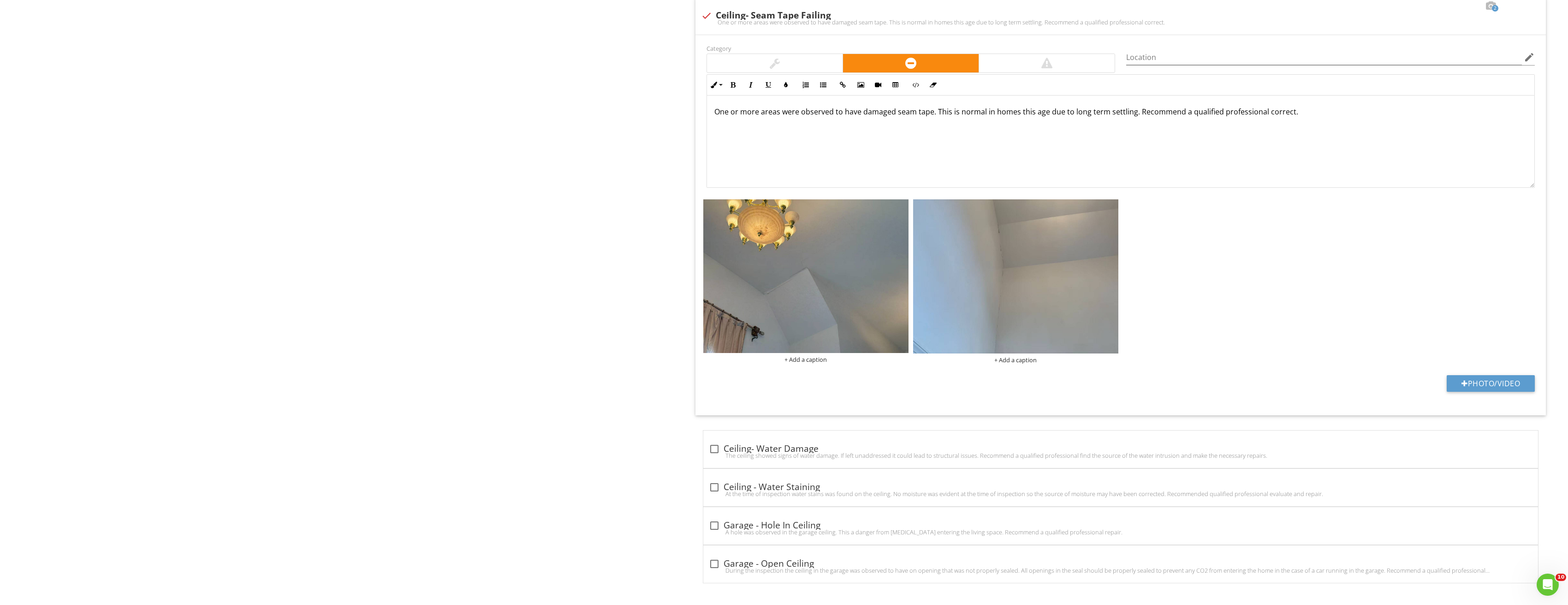
scroll to position [1312, 0]
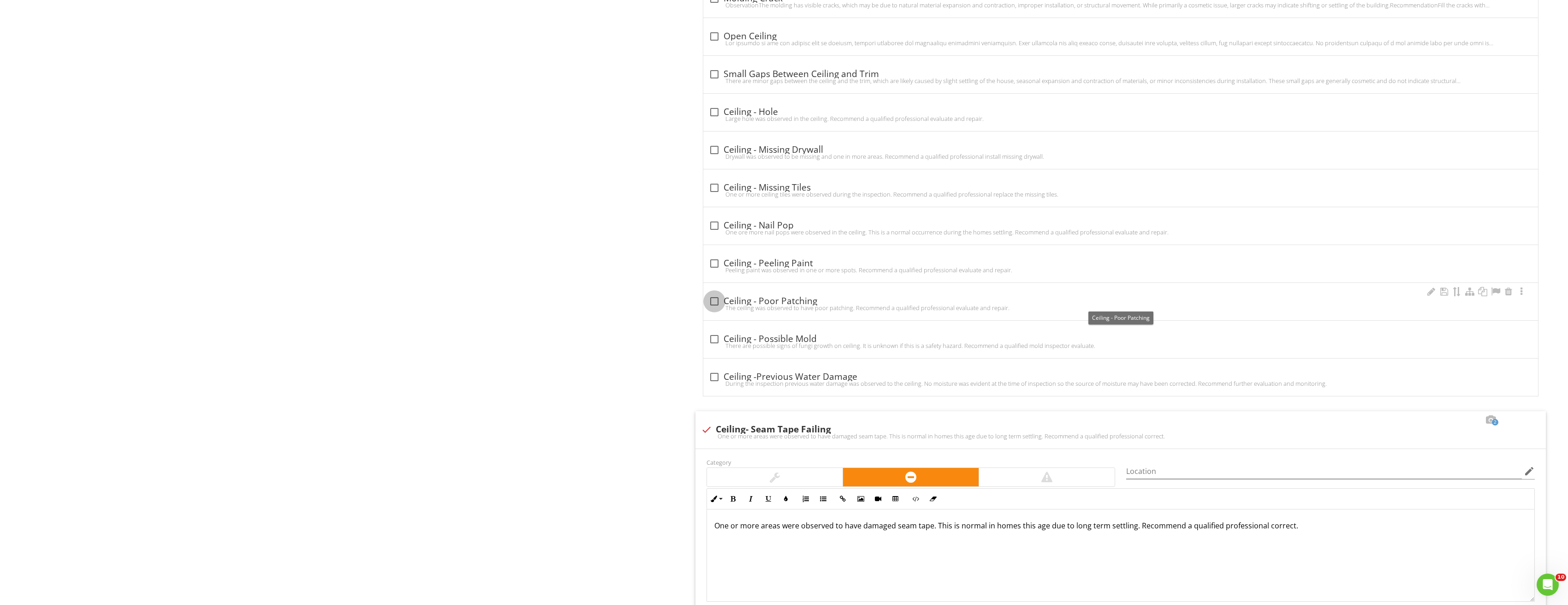
click at [722, 299] on div at bounding box center [715, 302] width 16 height 16
checkbox input "true"
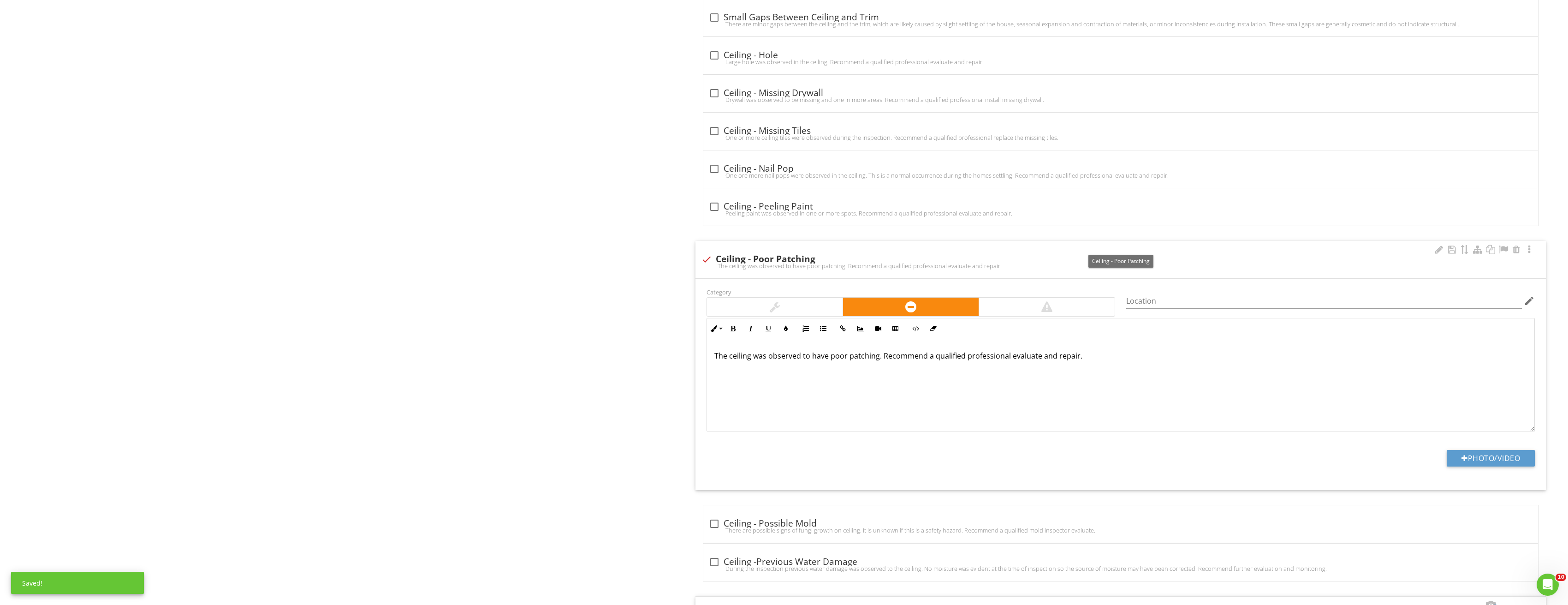
scroll to position [1035, 0]
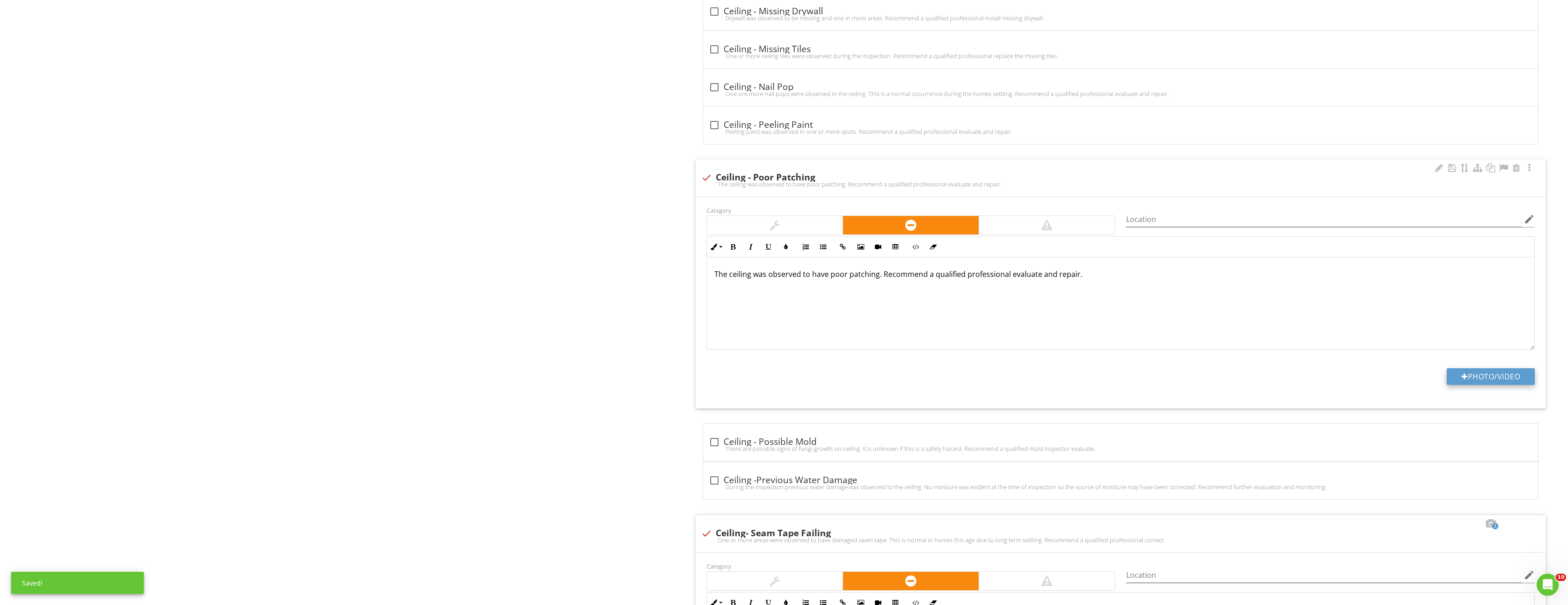
click at [1495, 376] on button "Photo/Video" at bounding box center [1490, 376] width 88 height 17
type input "C:\fakepath\Image_20250827212821_3777.jpg"
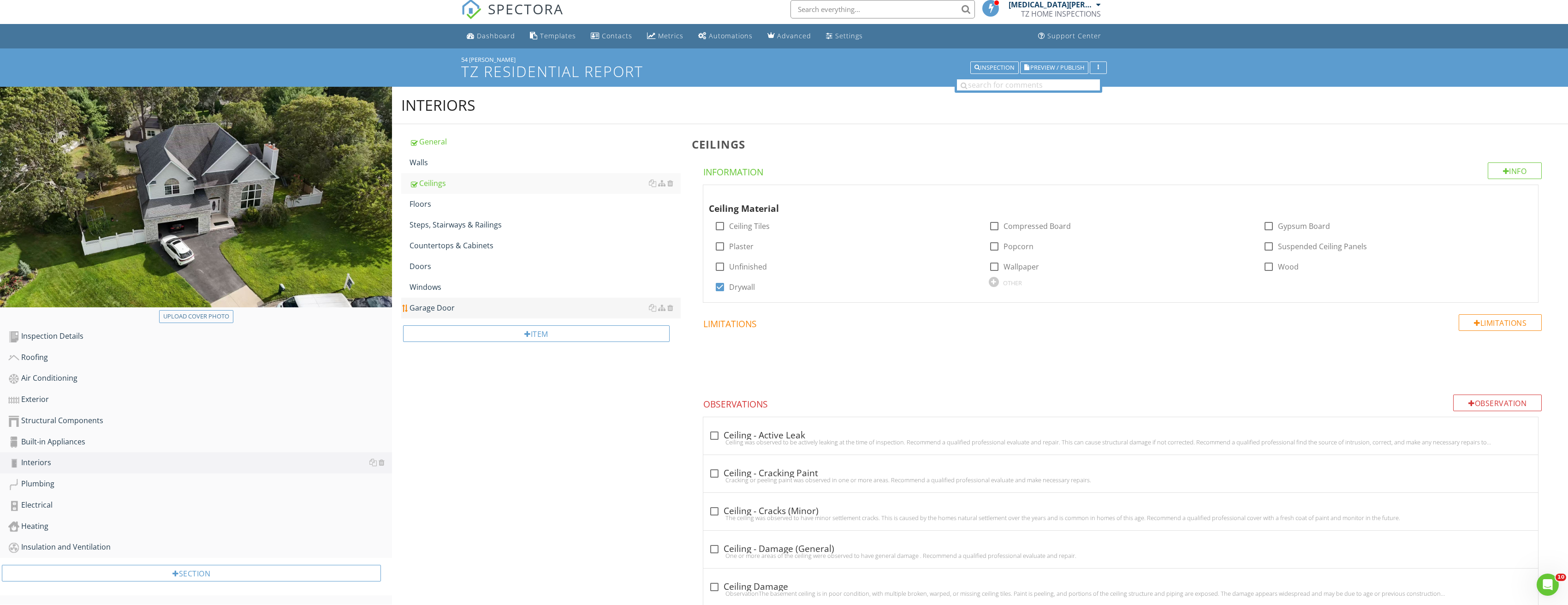
scroll to position [0, 0]
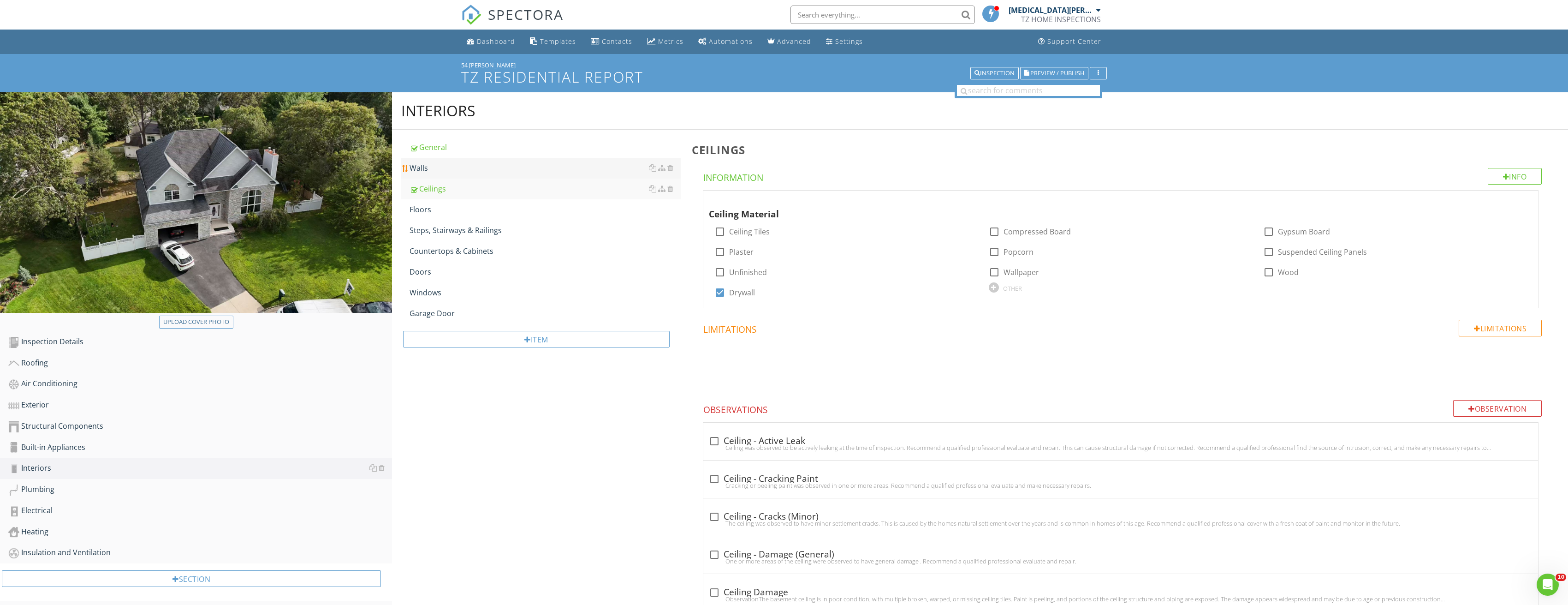
click at [434, 170] on div "Walls" at bounding box center [545, 168] width 271 height 11
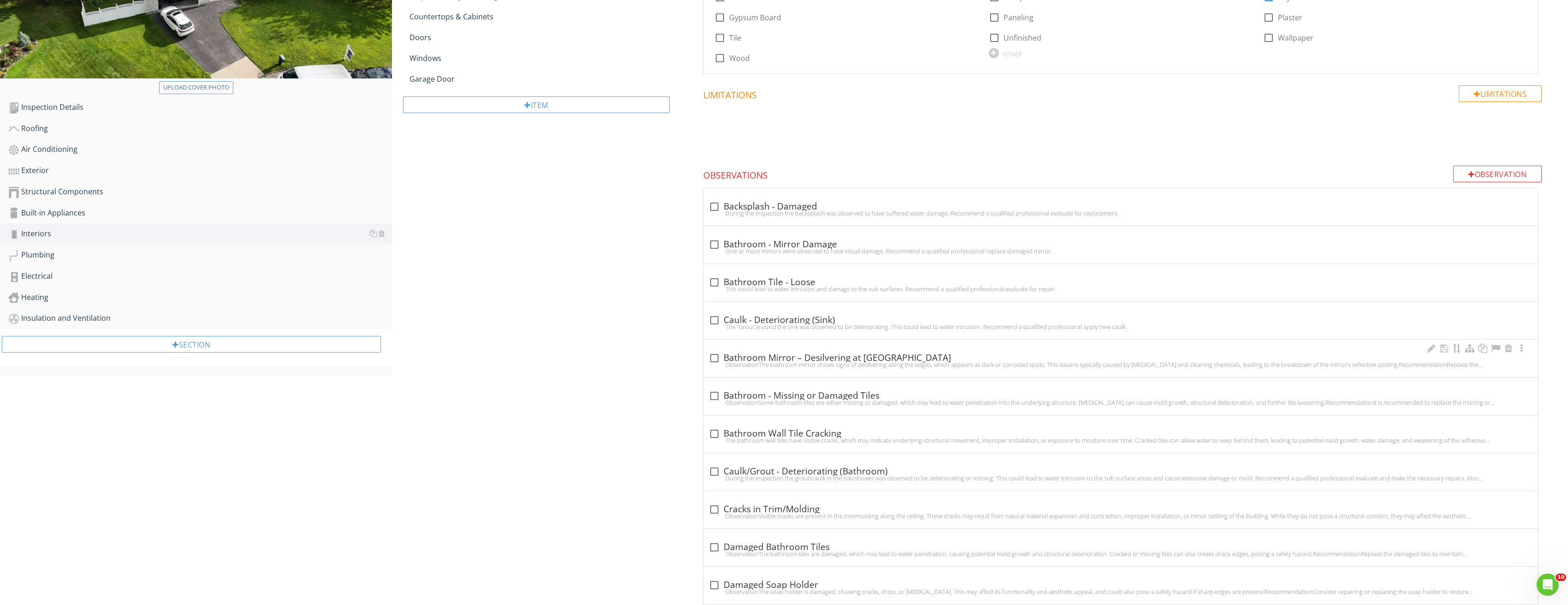
scroll to position [277, 0]
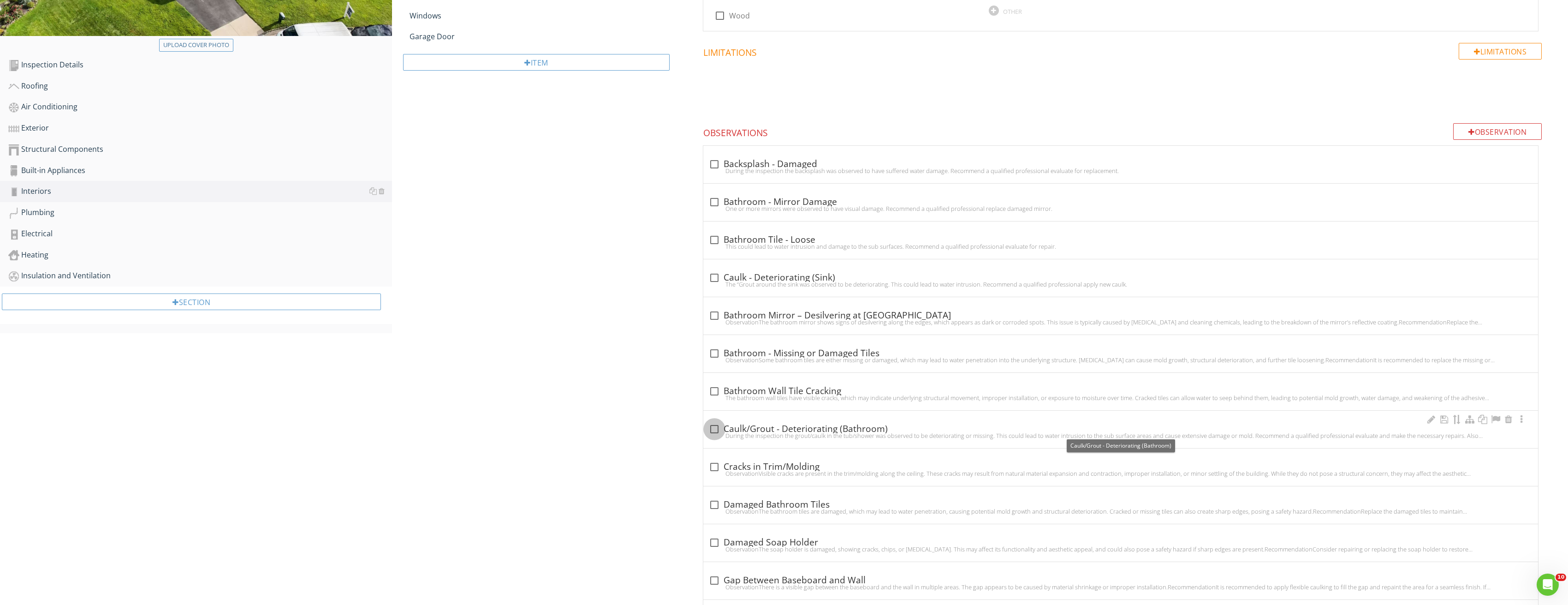
click at [715, 429] on div at bounding box center [715, 429] width 16 height 16
checkbox input "true"
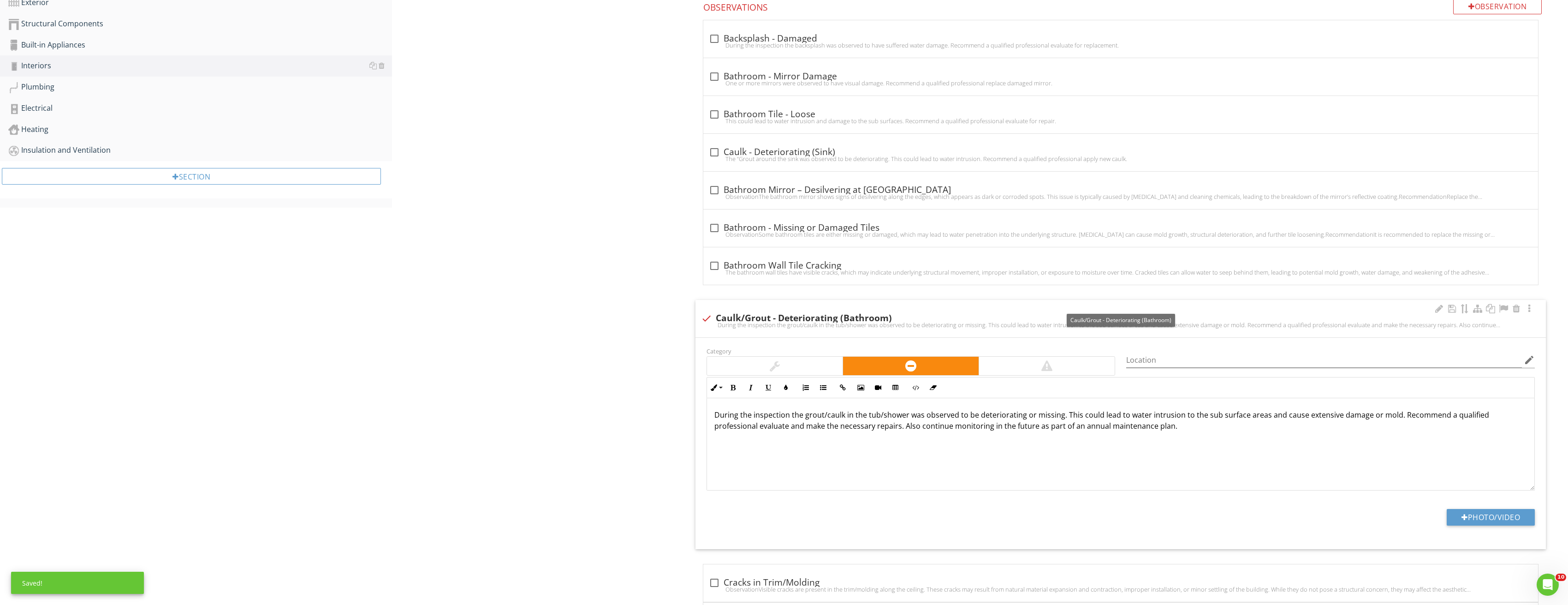
scroll to position [554, 0]
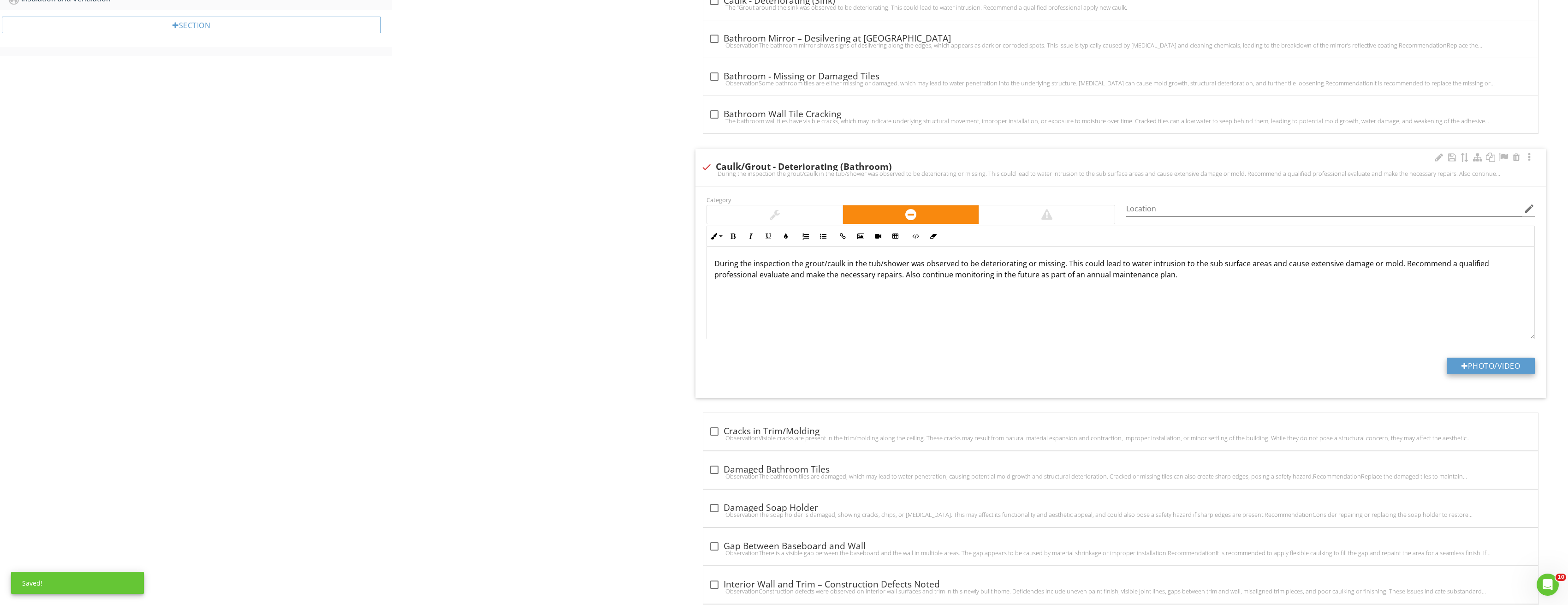
click at [1489, 373] on button "Photo/Video" at bounding box center [1490, 366] width 88 height 17
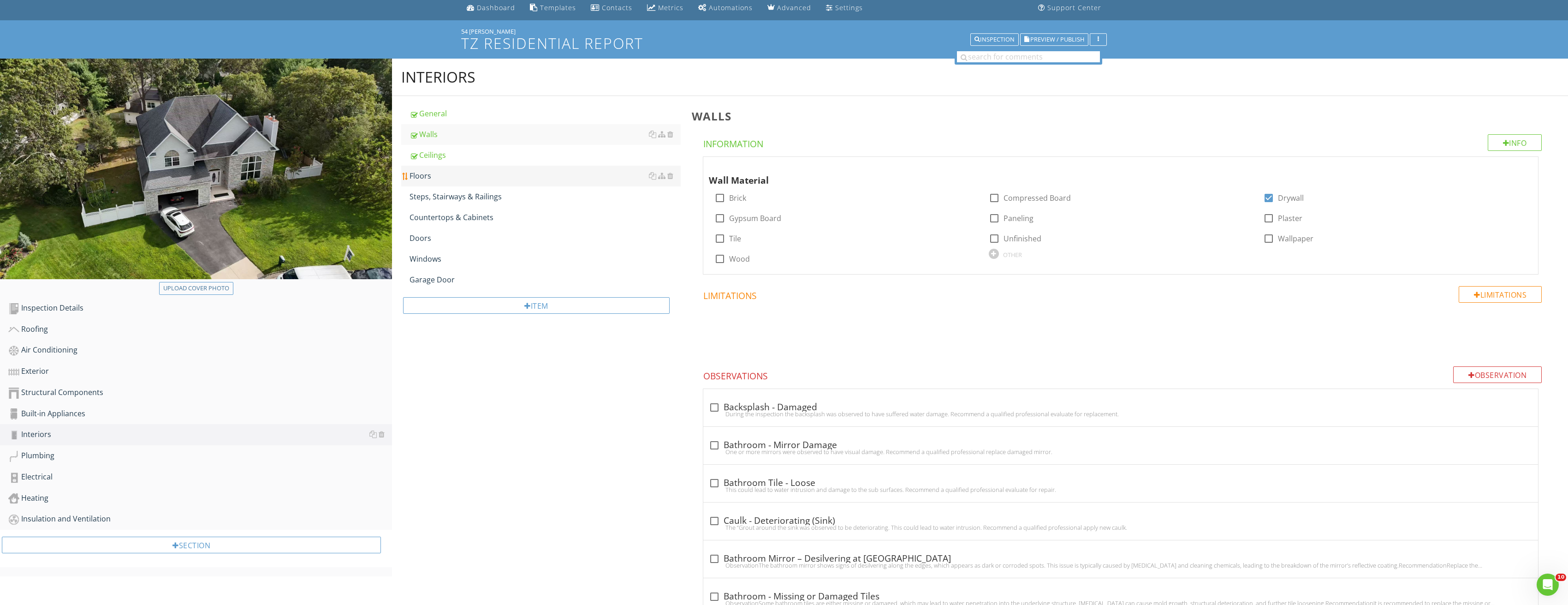
scroll to position [0, 0]
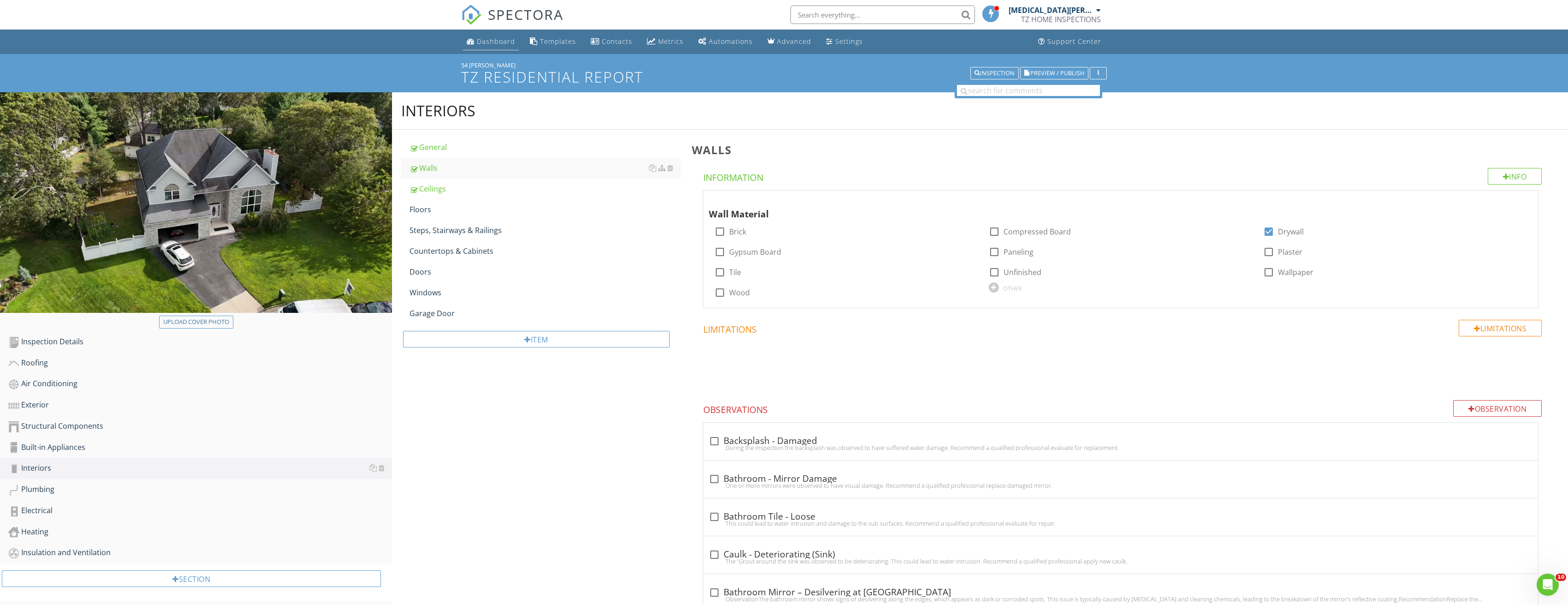
click at [502, 37] on div "Dashboard" at bounding box center [496, 41] width 39 height 9
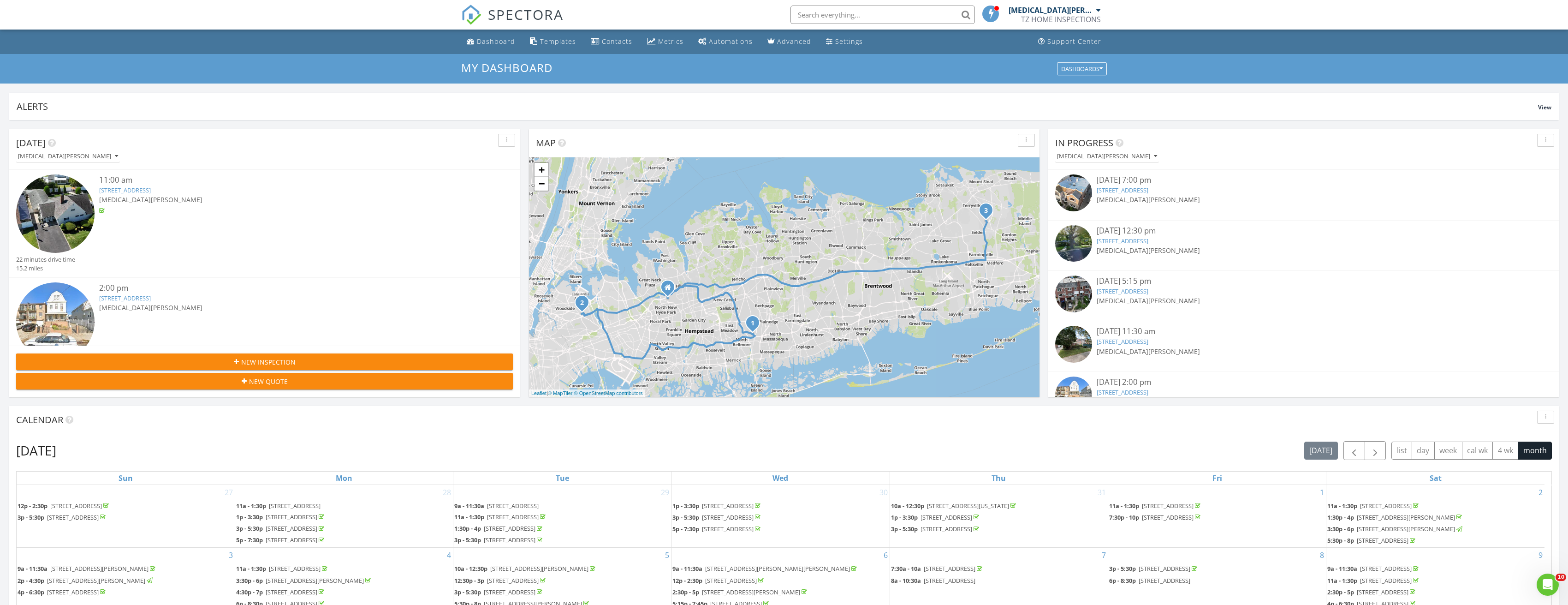
click at [869, 9] on input "text" at bounding box center [883, 15] width 185 height 18
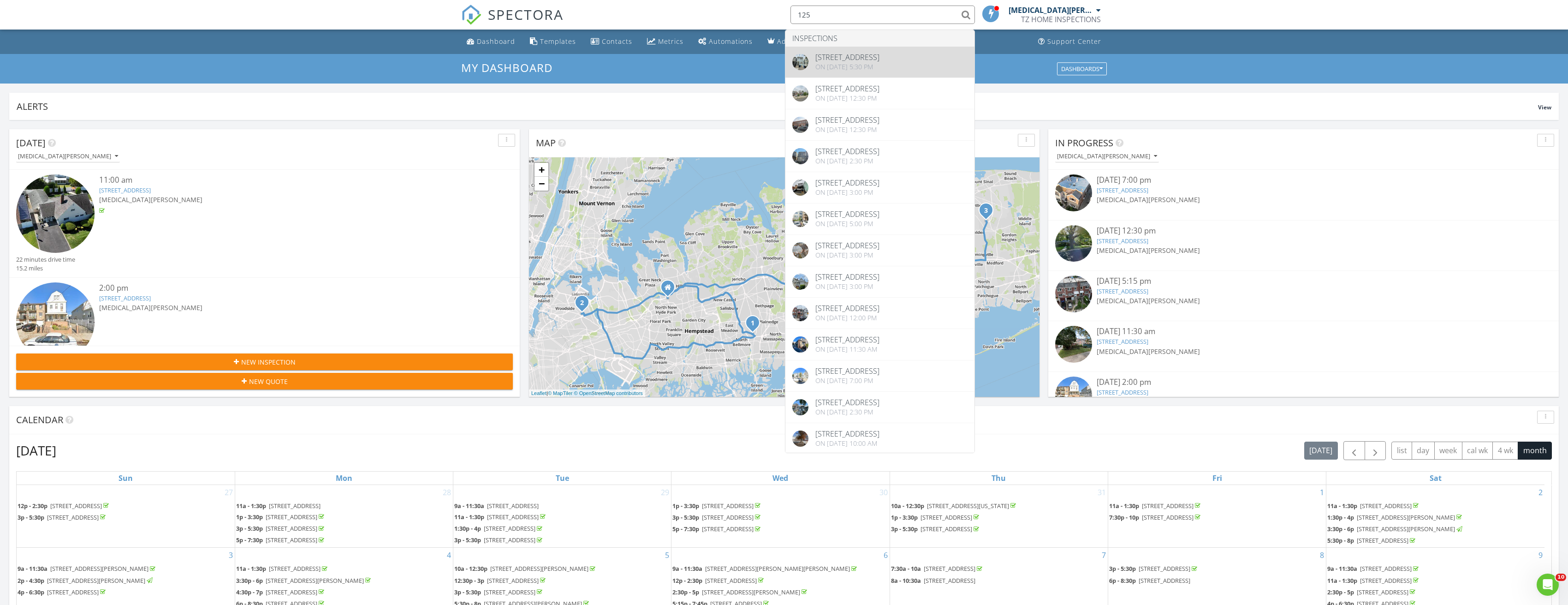
type input "125"
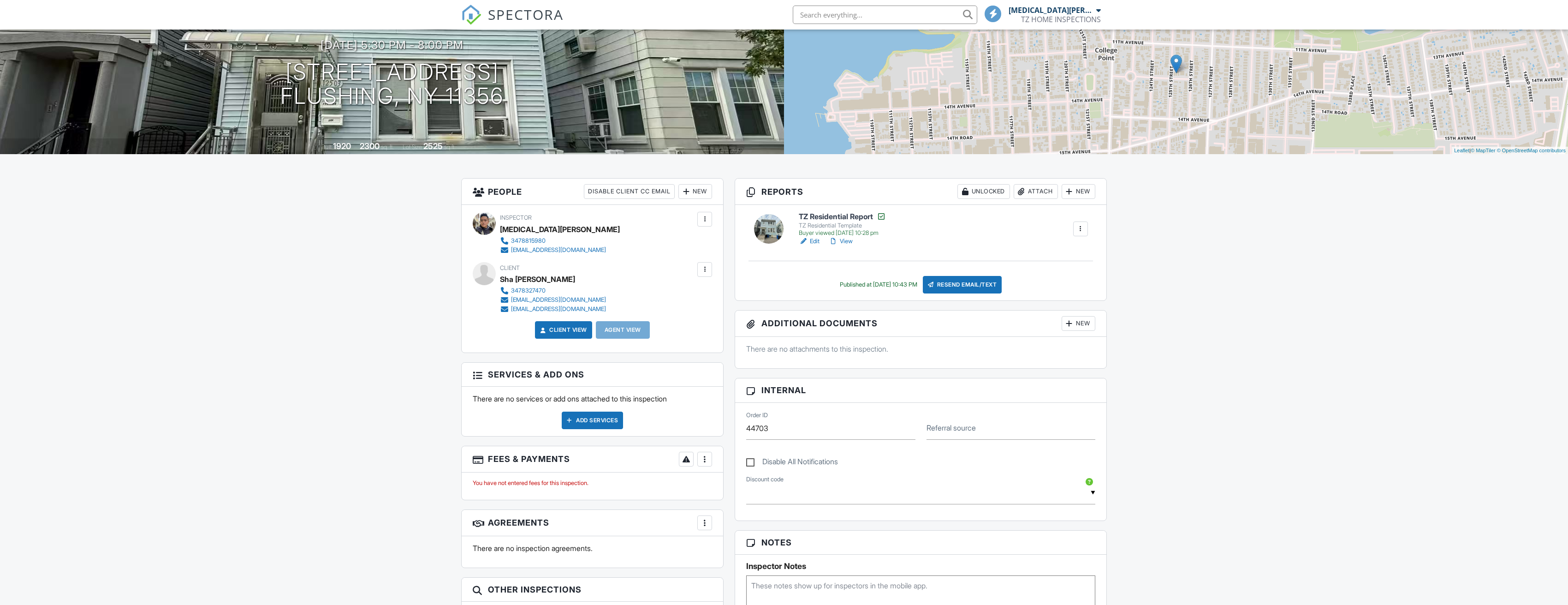
click at [845, 241] on link "View" at bounding box center [841, 241] width 24 height 9
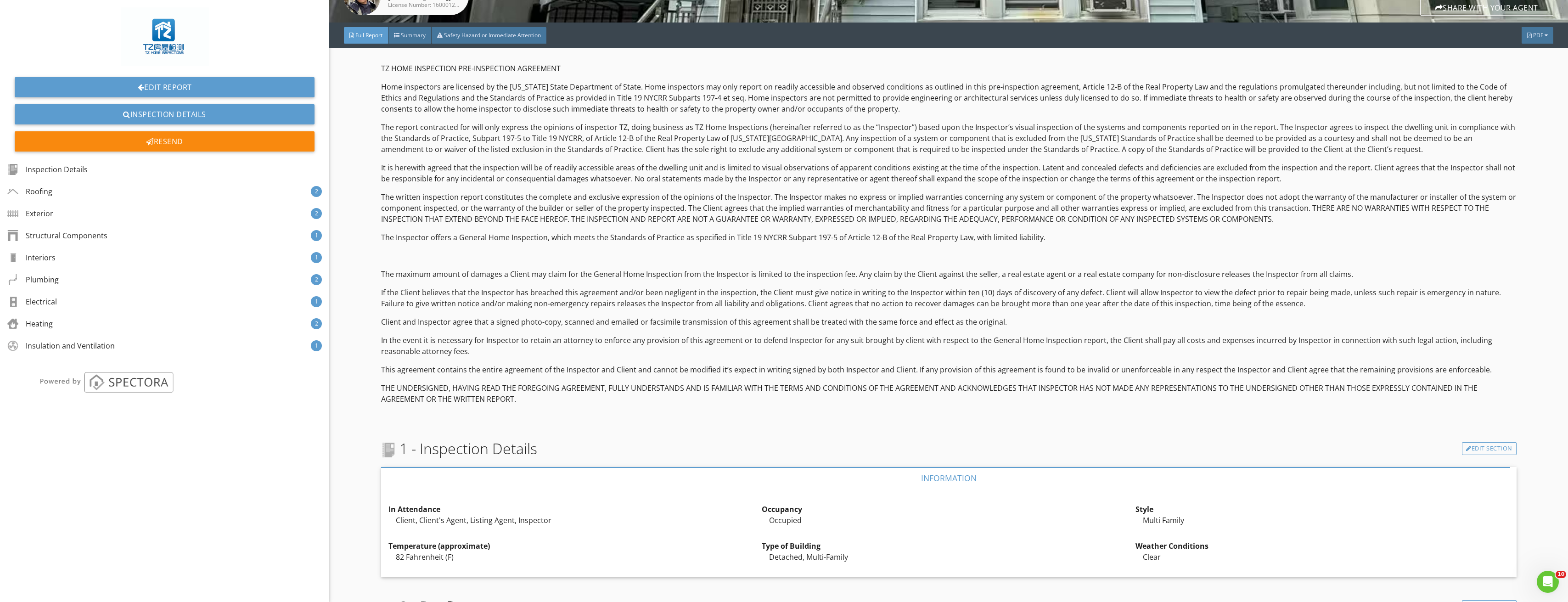
scroll to position [92, 0]
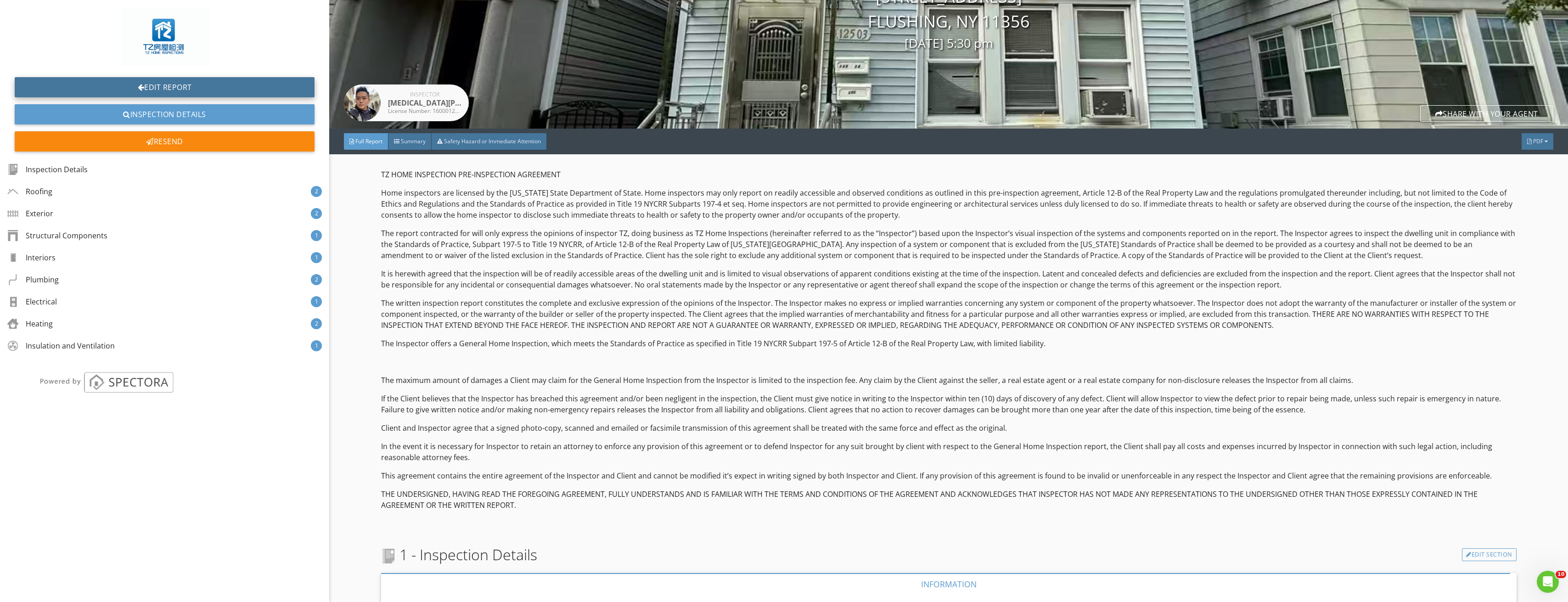
click at [179, 78] on link "Edit Report" at bounding box center [164, 87] width 300 height 20
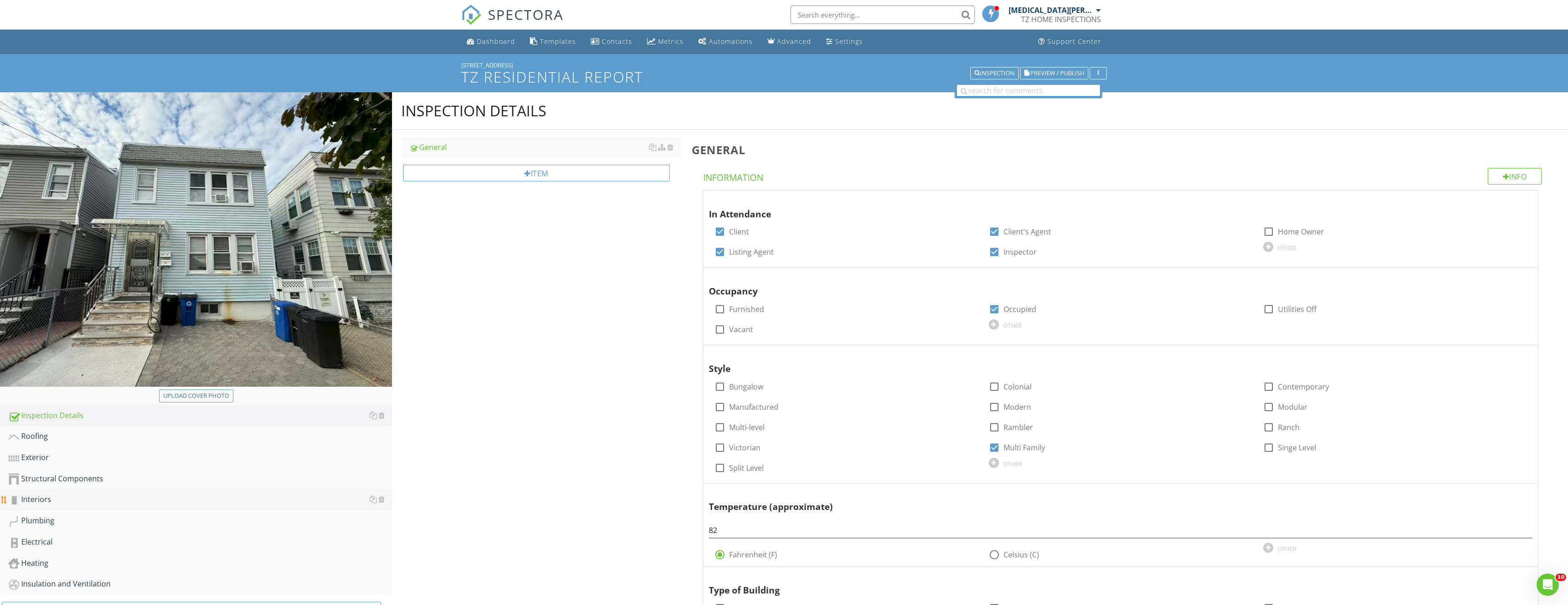
click at [40, 500] on div "Interiors" at bounding box center [201, 500] width 384 height 12
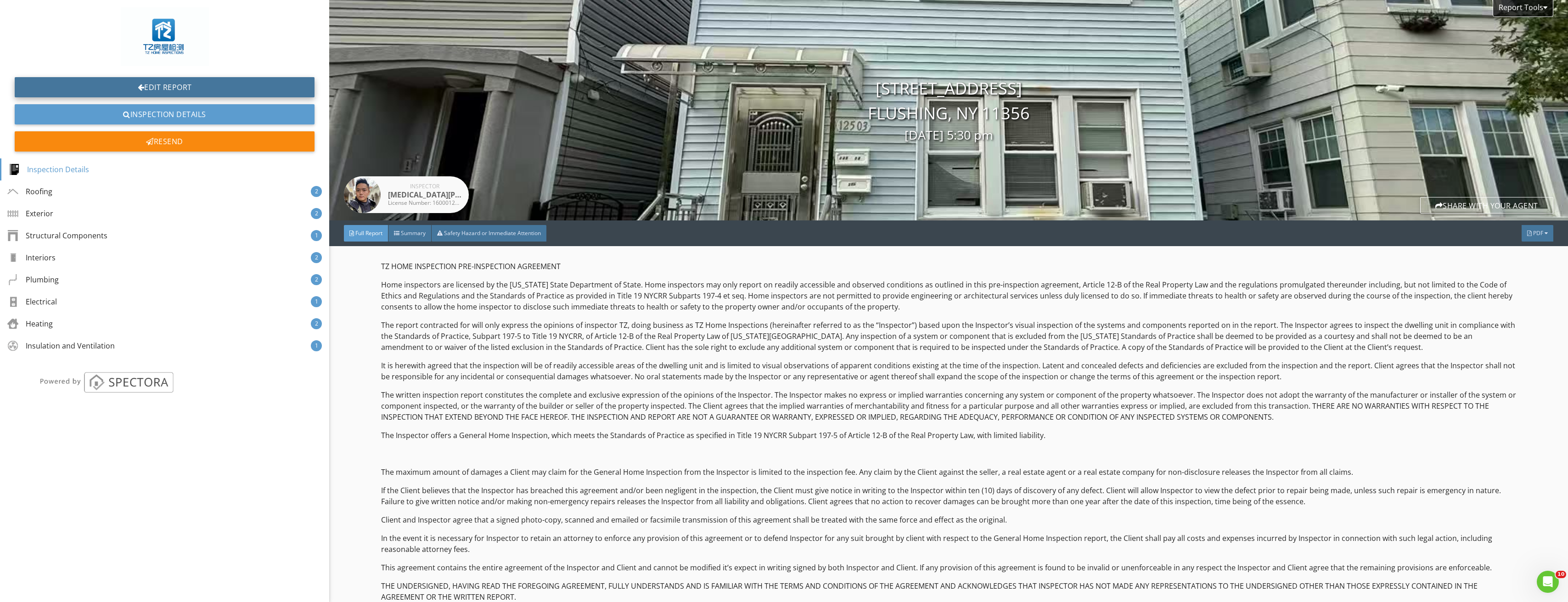
click at [180, 85] on link "Edit Report" at bounding box center [164, 87] width 300 height 20
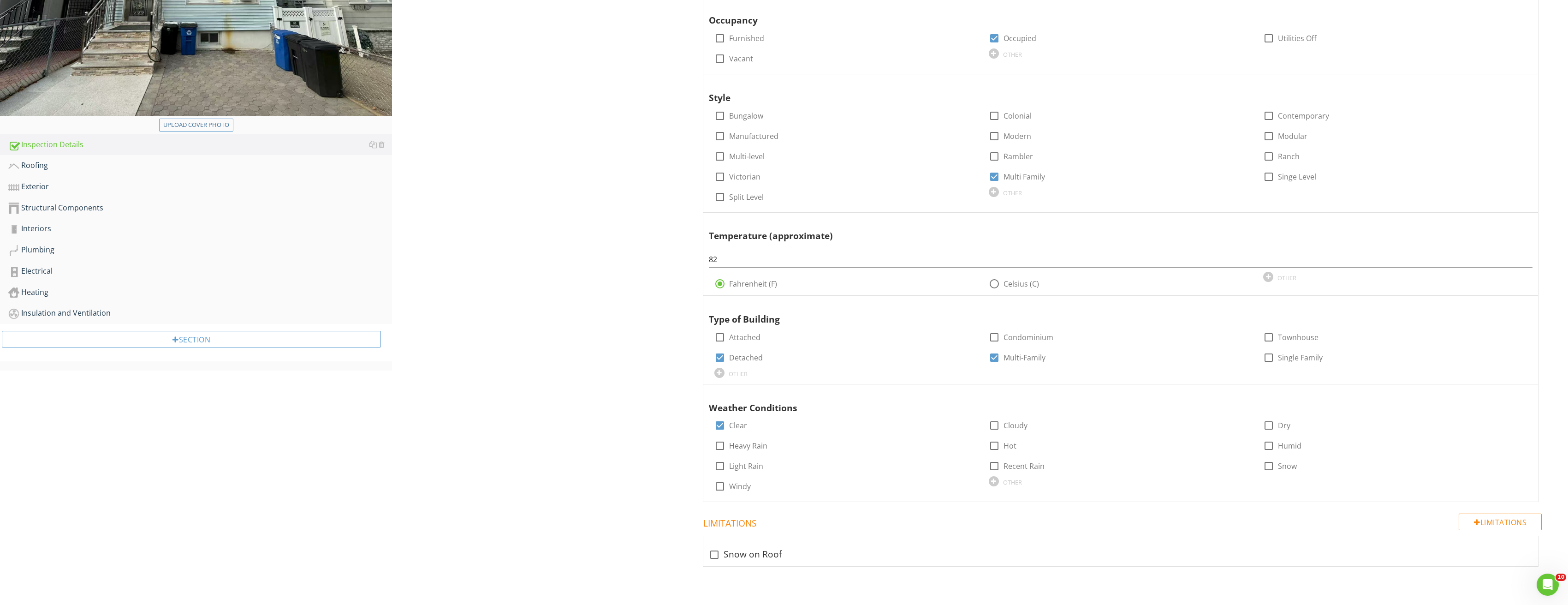
scroll to position [132, 0]
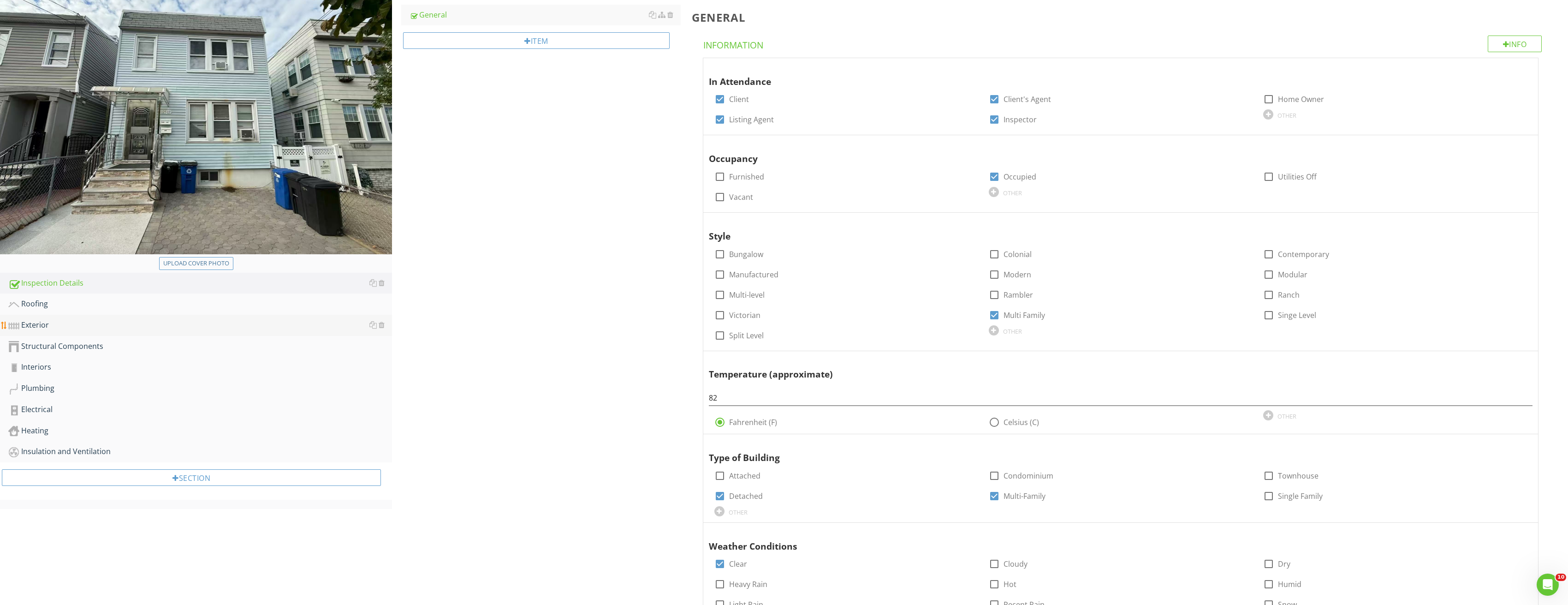
click at [50, 329] on div "Exterior" at bounding box center [201, 325] width 384 height 12
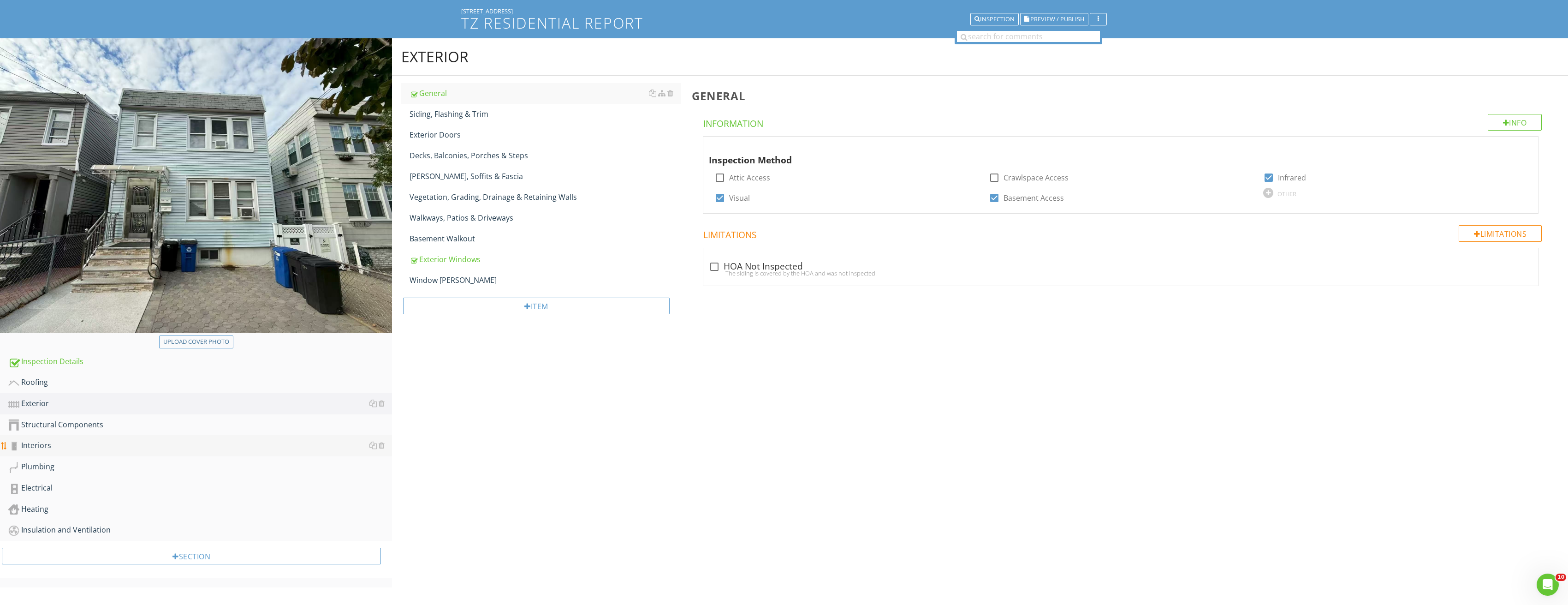
click at [54, 445] on div "Interiors" at bounding box center [201, 446] width 384 height 12
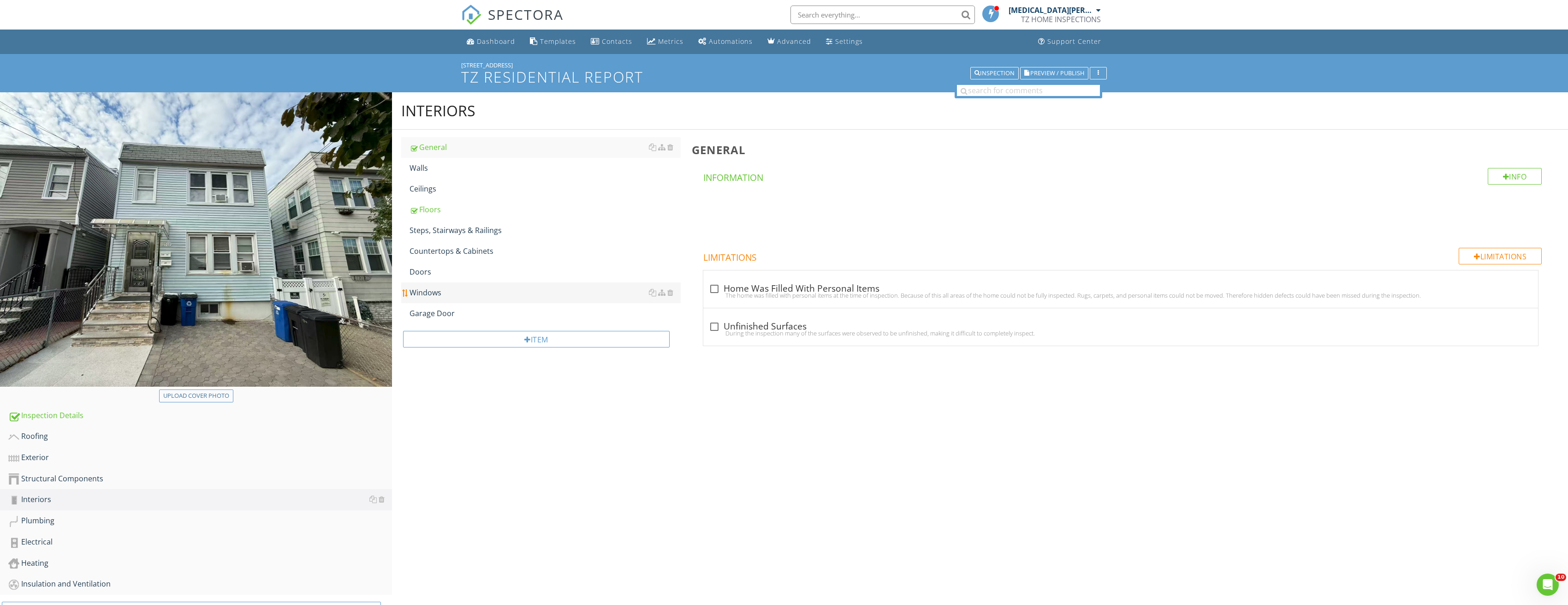
click at [458, 288] on div "Windows" at bounding box center [545, 292] width 271 height 11
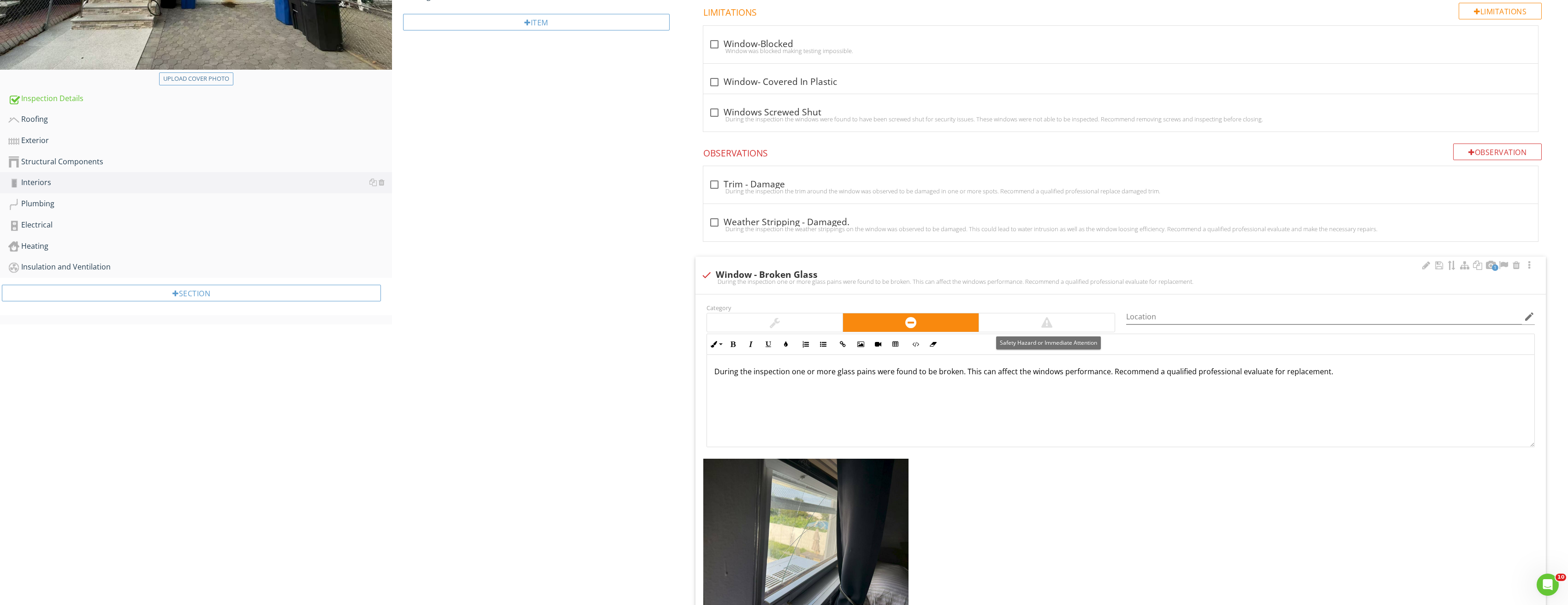
scroll to position [323, 0]
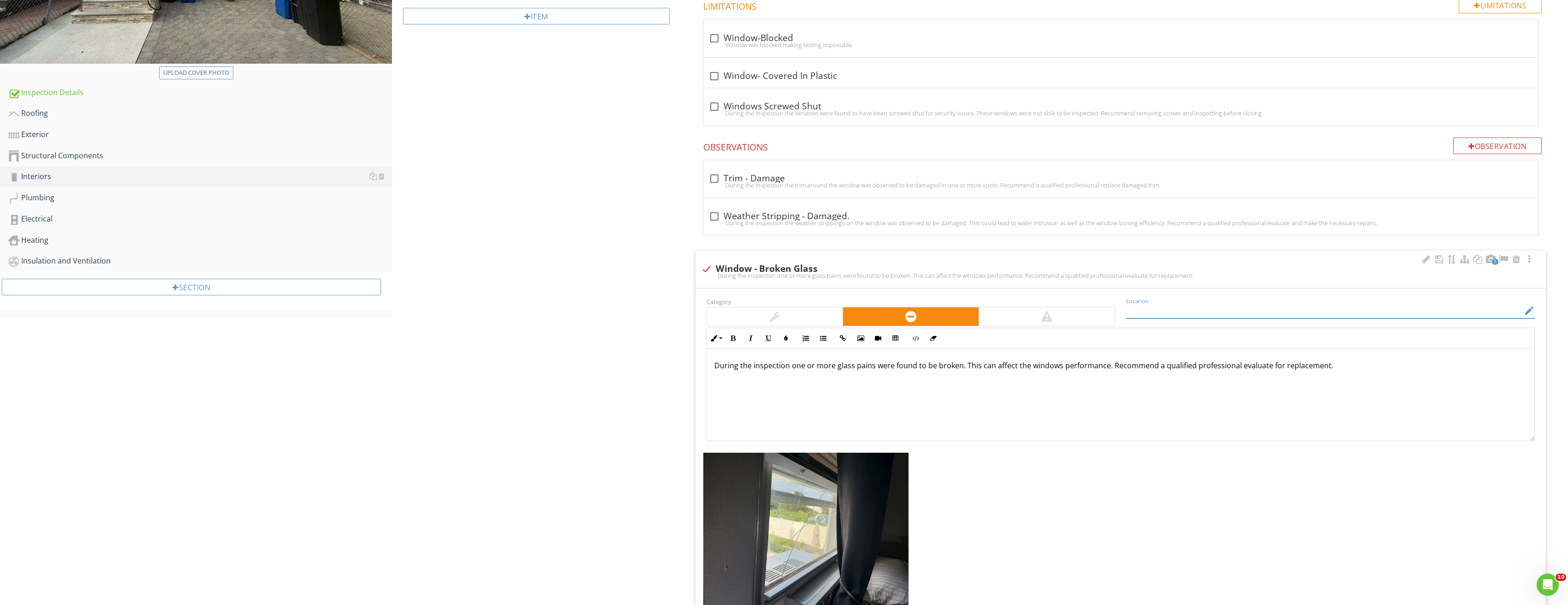
click at [1170, 316] on input "Location" at bounding box center [1323, 311] width 396 height 15
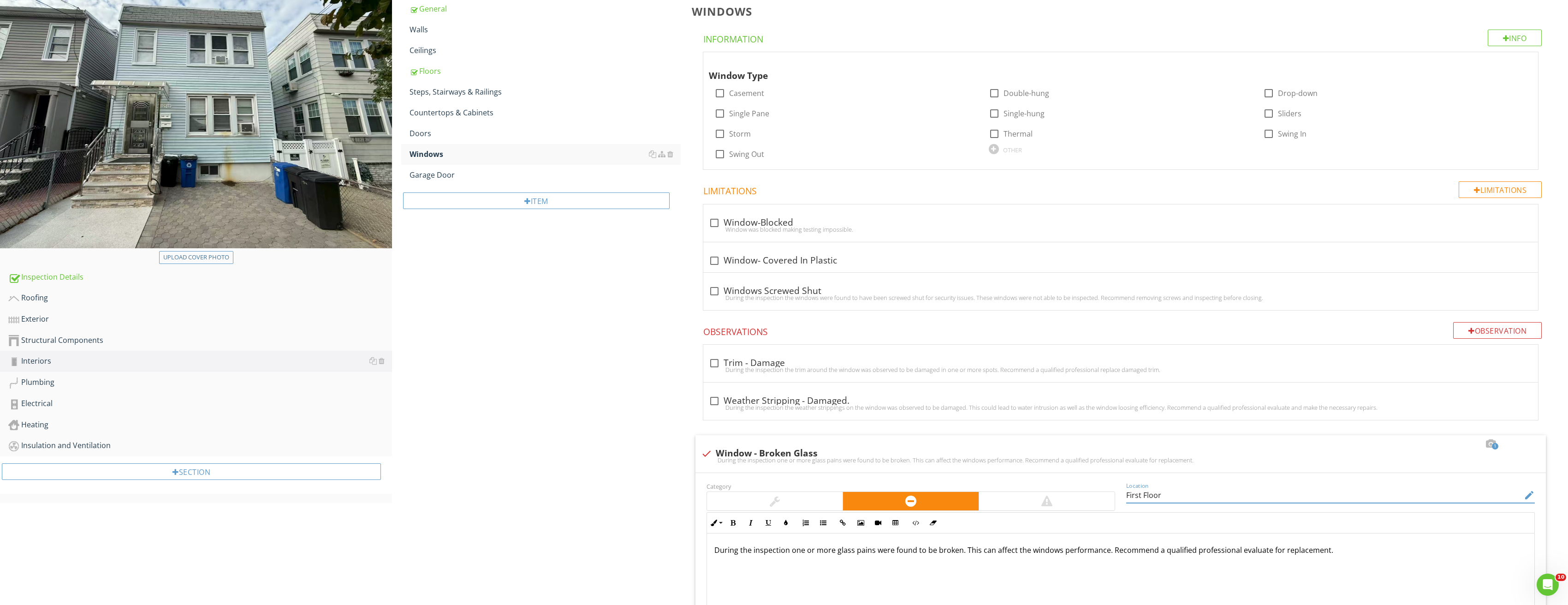
scroll to position [0, 0]
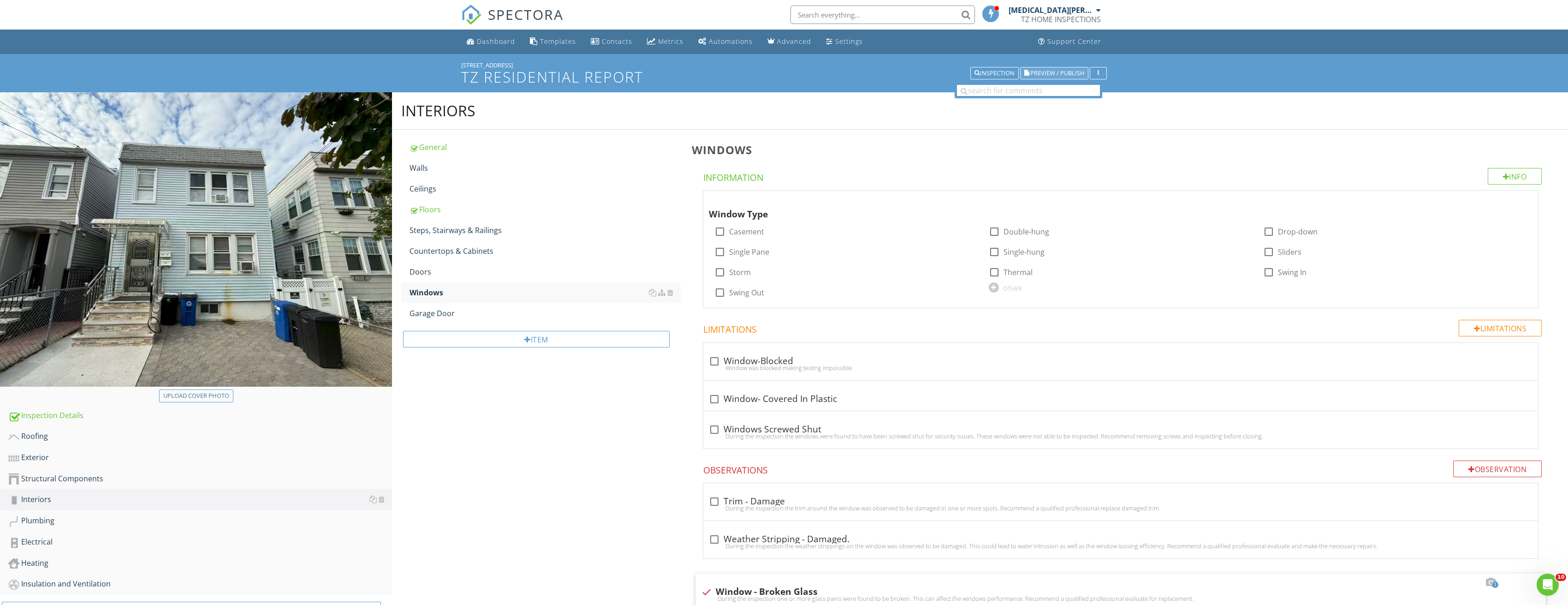
type input "First Floor"
click at [1069, 76] on span "Preview / Publish" at bounding box center [1057, 73] width 54 height 6
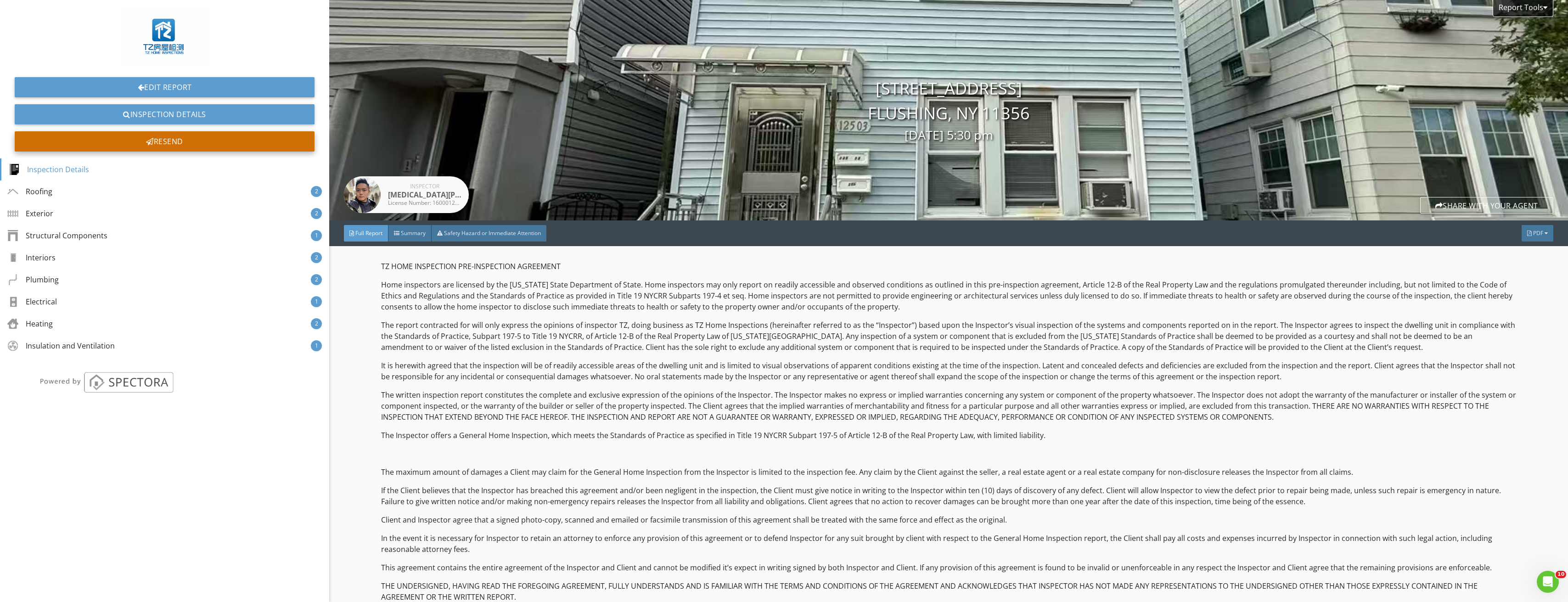
click at [186, 133] on div "Resend" at bounding box center [164, 141] width 300 height 20
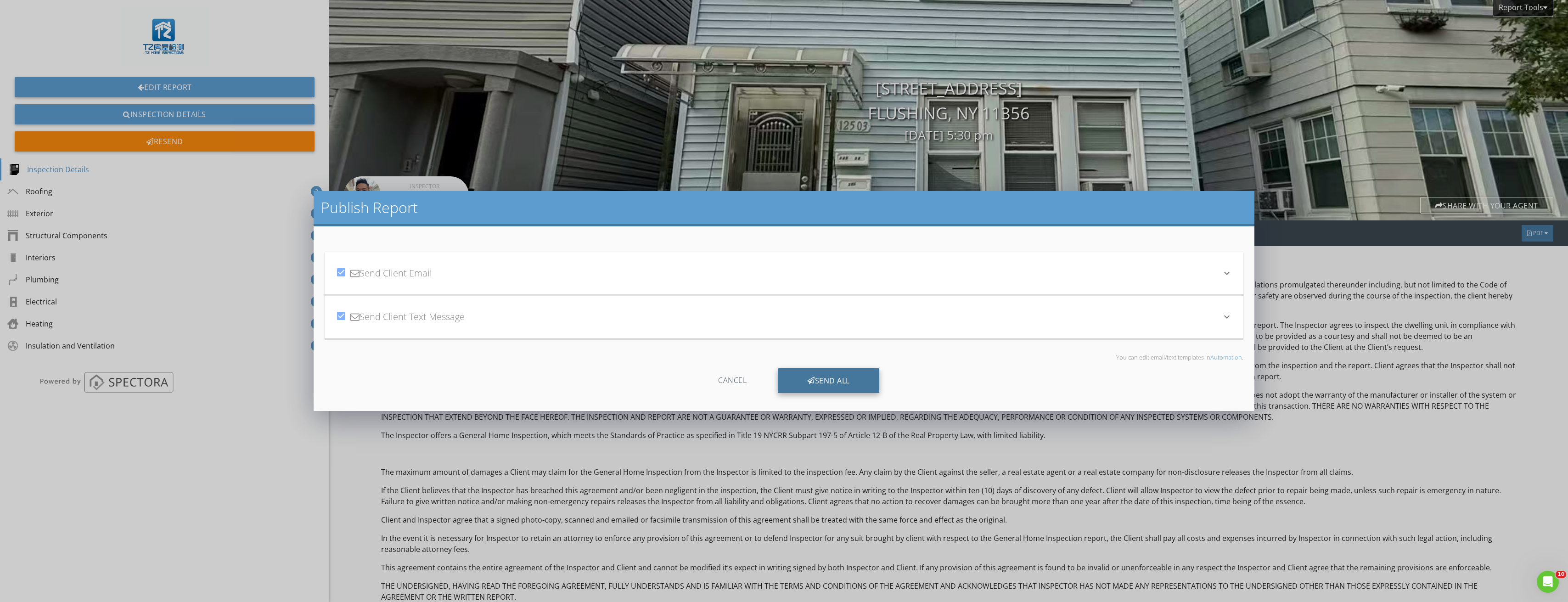
click at [842, 379] on div "Send All" at bounding box center [828, 380] width 102 height 25
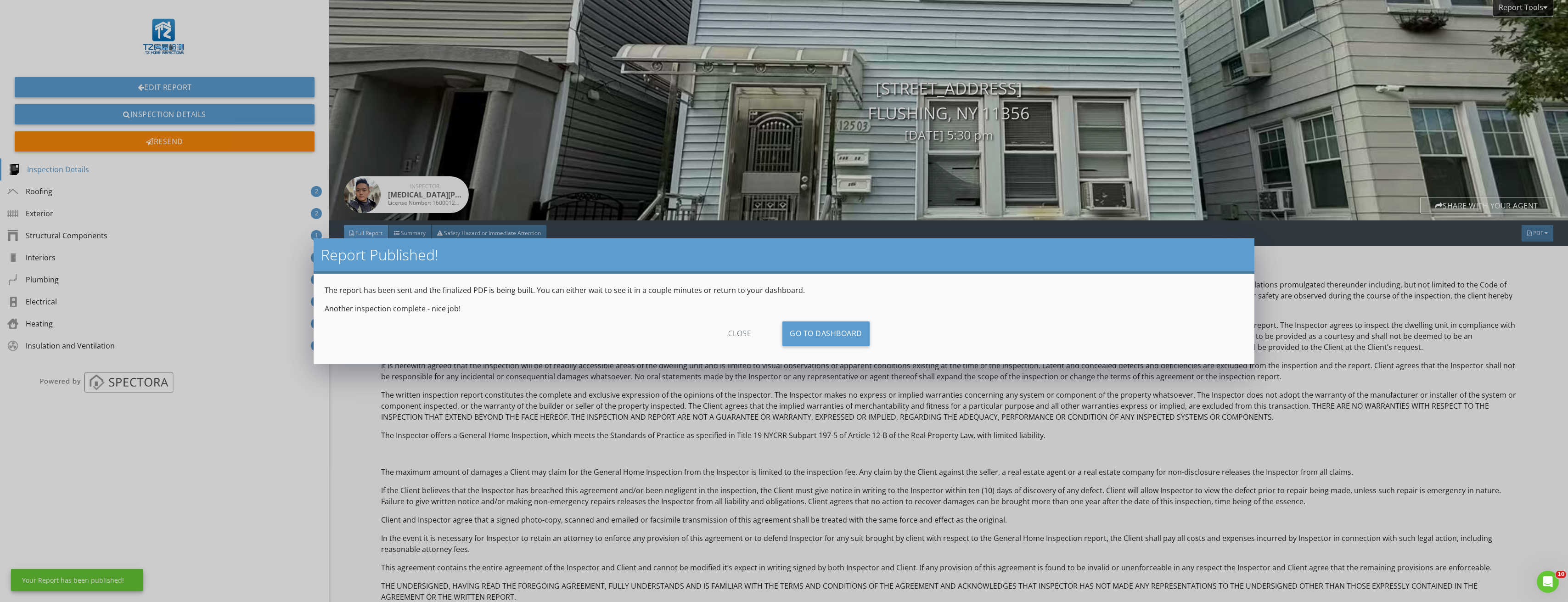
click at [743, 336] on div "close" at bounding box center [740, 334] width 82 height 25
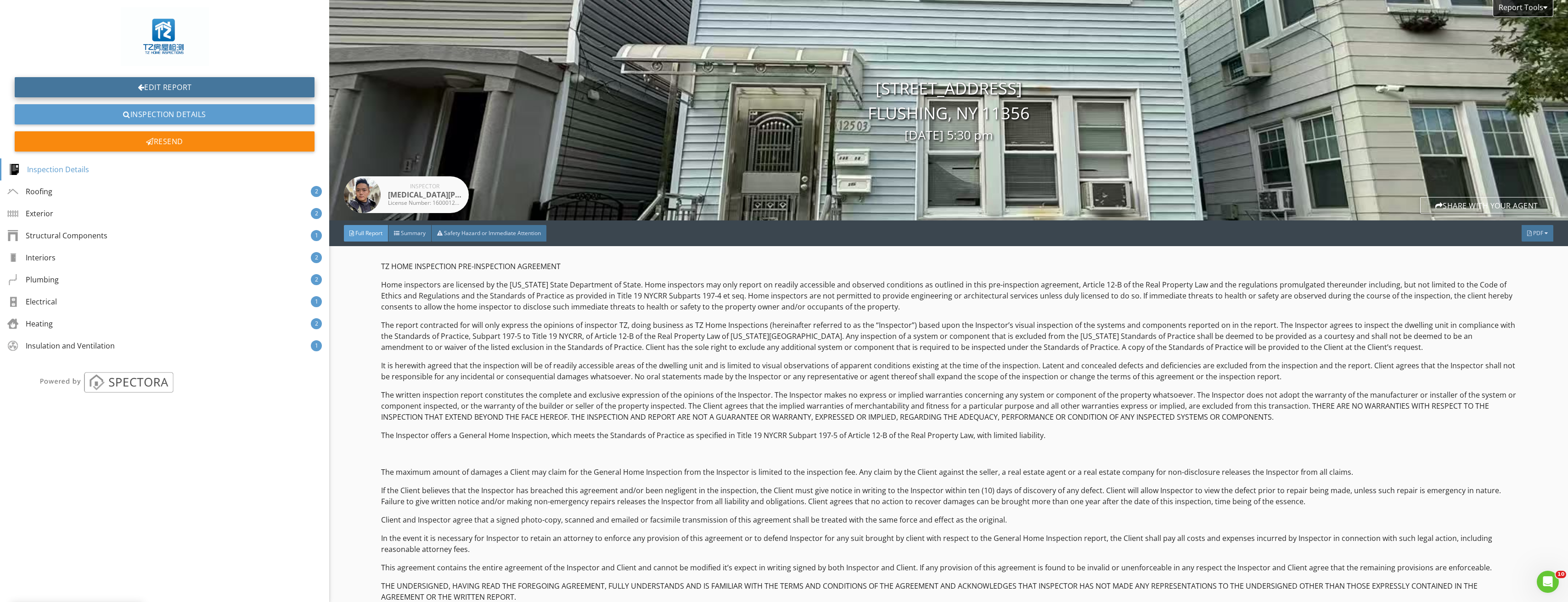
click at [190, 87] on link "Edit Report" at bounding box center [164, 87] width 300 height 20
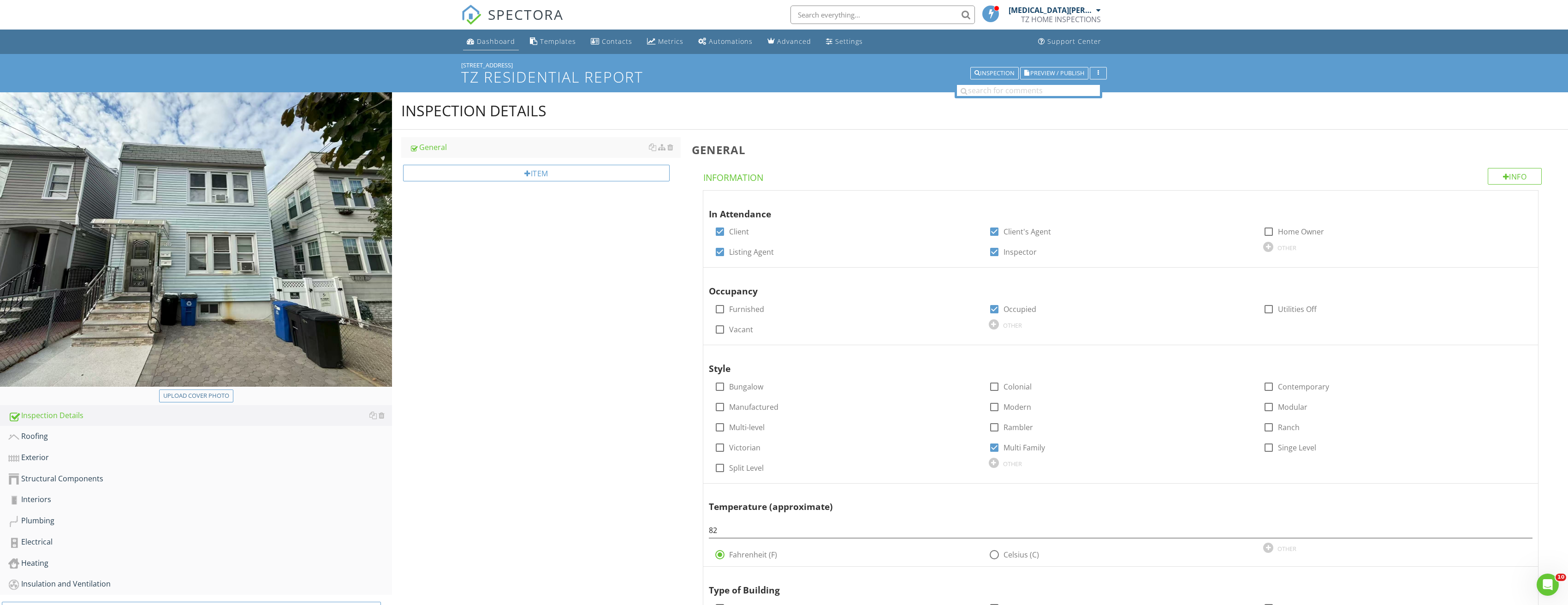
click at [491, 33] on li "Dashboard" at bounding box center [490, 42] width 59 height 24
click at [489, 46] on link "Dashboard" at bounding box center [490, 42] width 56 height 17
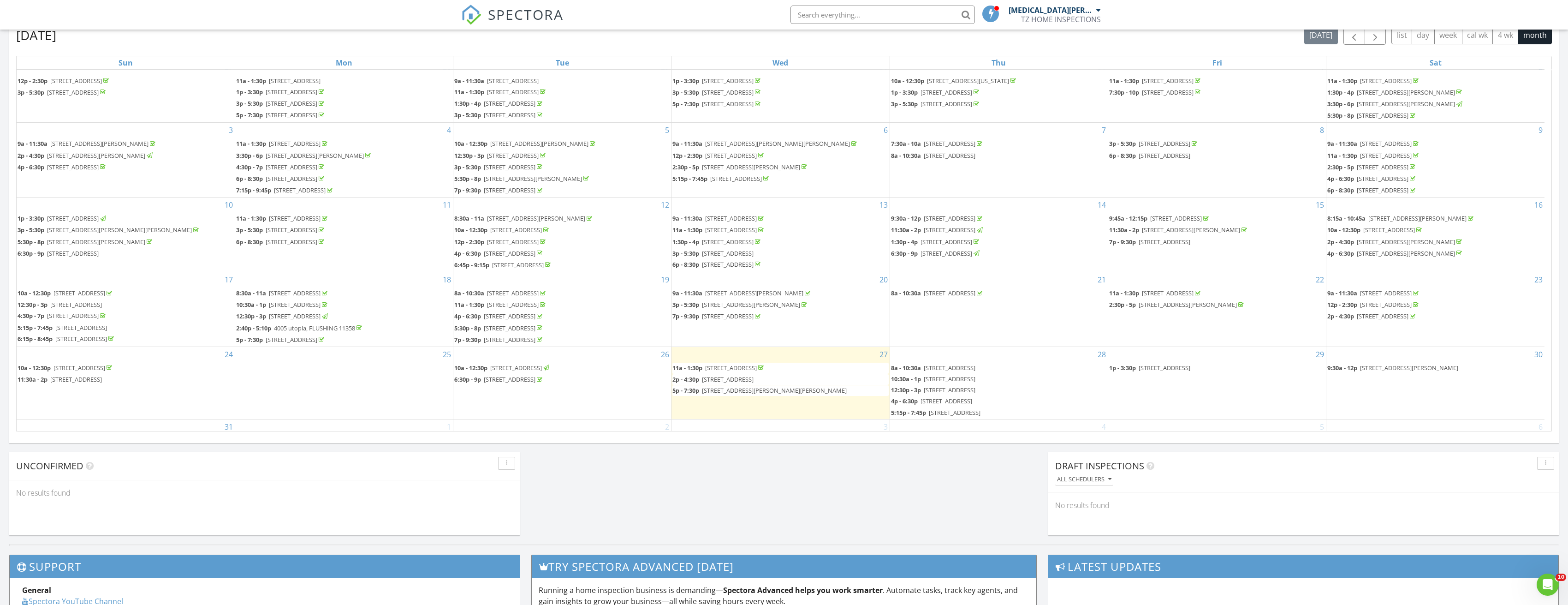
scroll to position [28, 0]
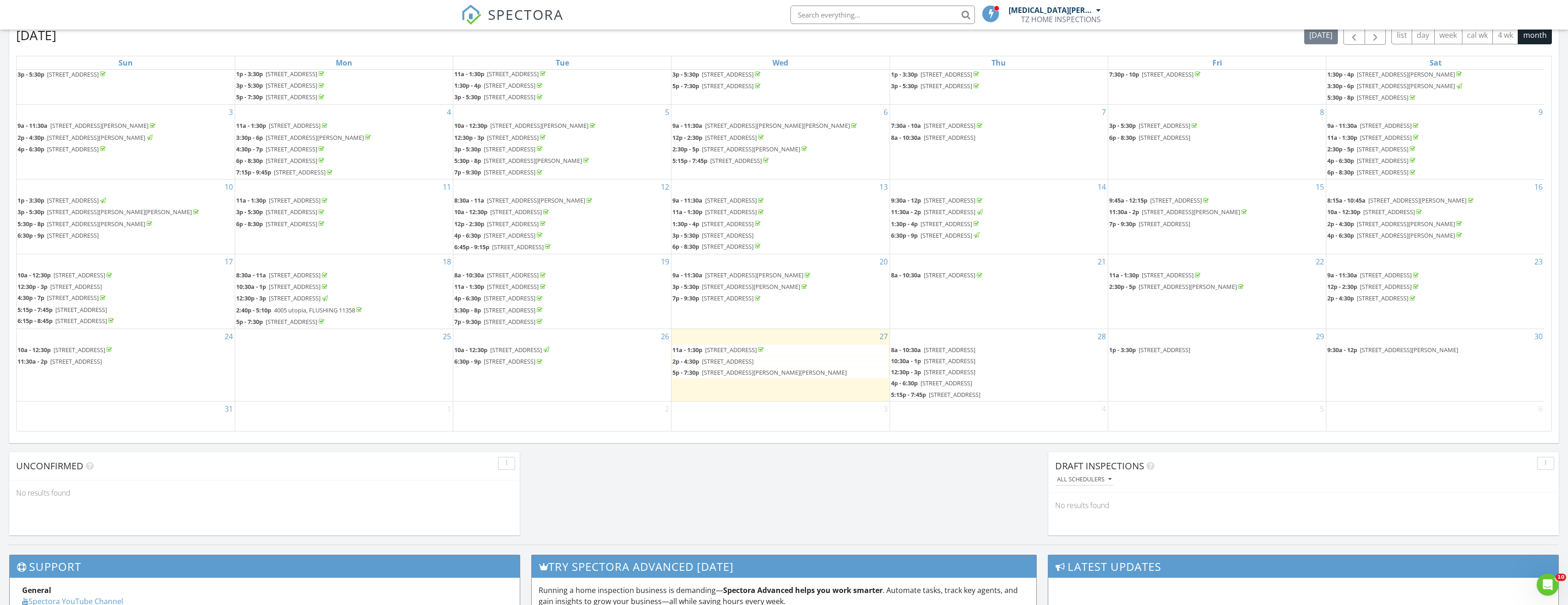
click at [748, 373] on span "[STREET_ADDRESS][PERSON_NAME][PERSON_NAME]" at bounding box center [774, 373] width 145 height 9
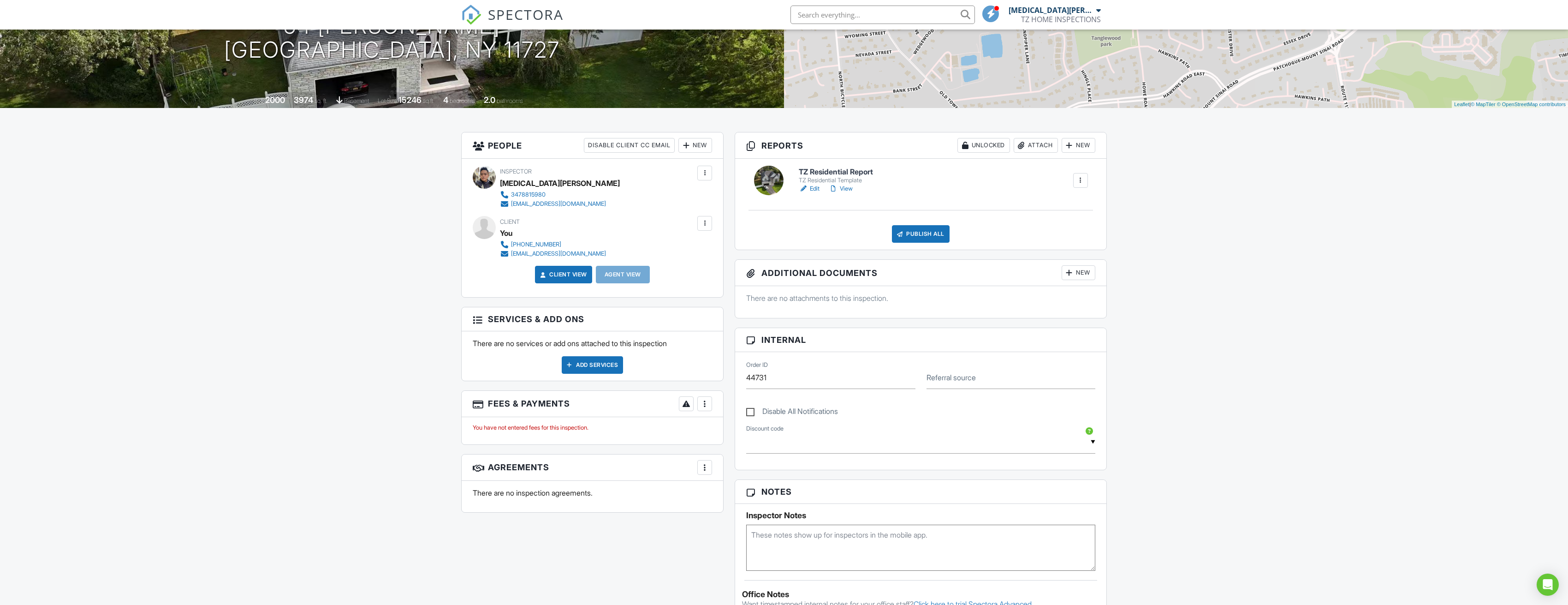
click at [804, 185] on div at bounding box center [803, 188] width 9 height 9
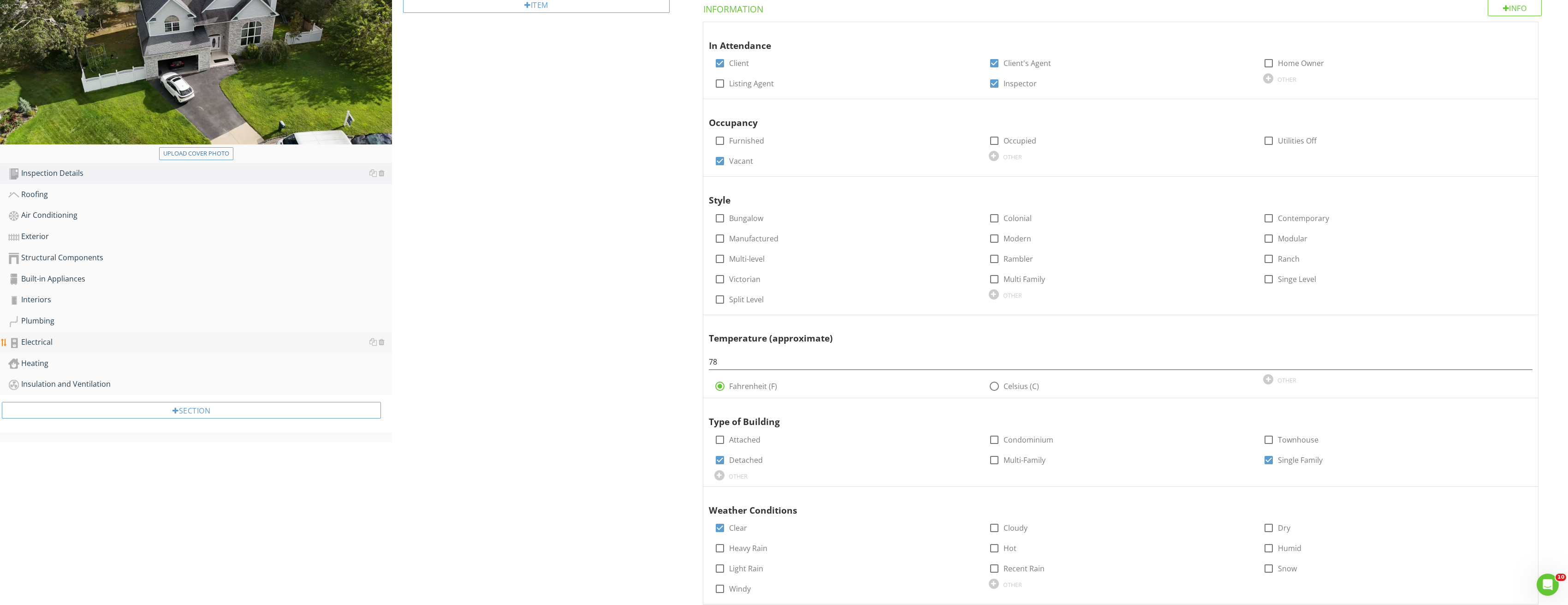
scroll to position [185, 0]
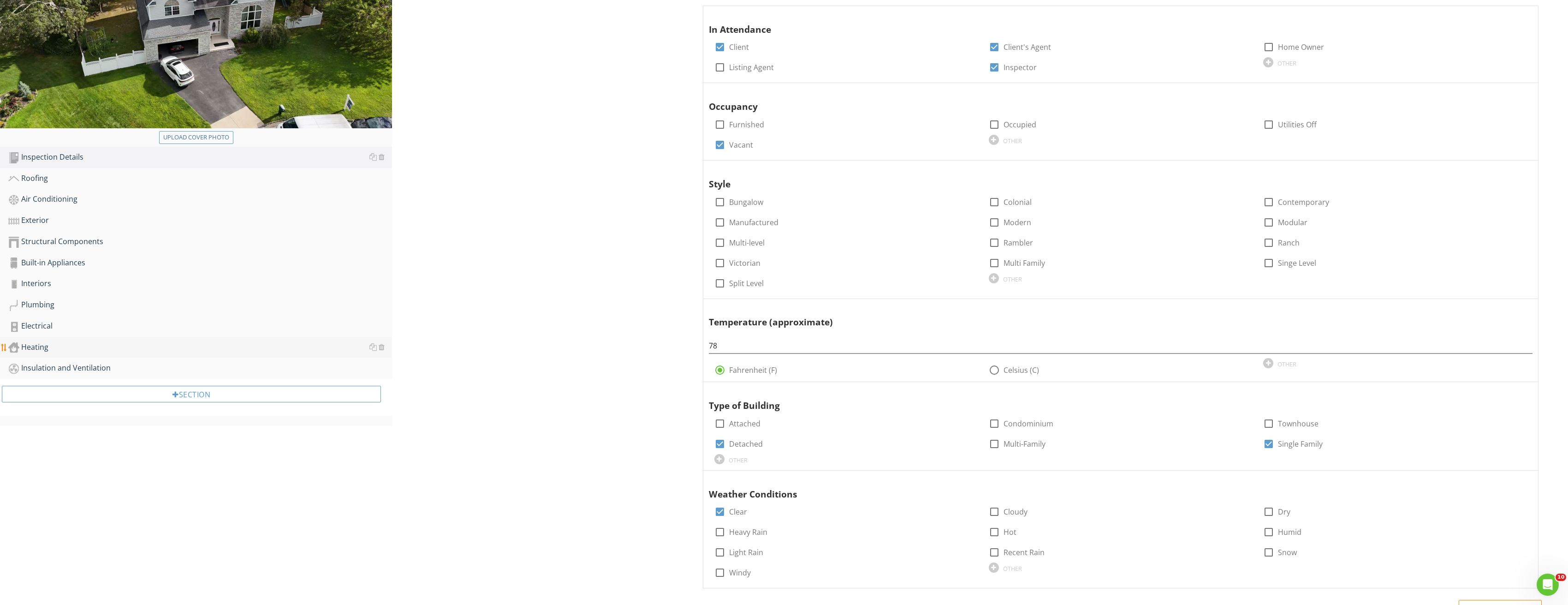
click at [84, 352] on div "Heating" at bounding box center [201, 347] width 384 height 12
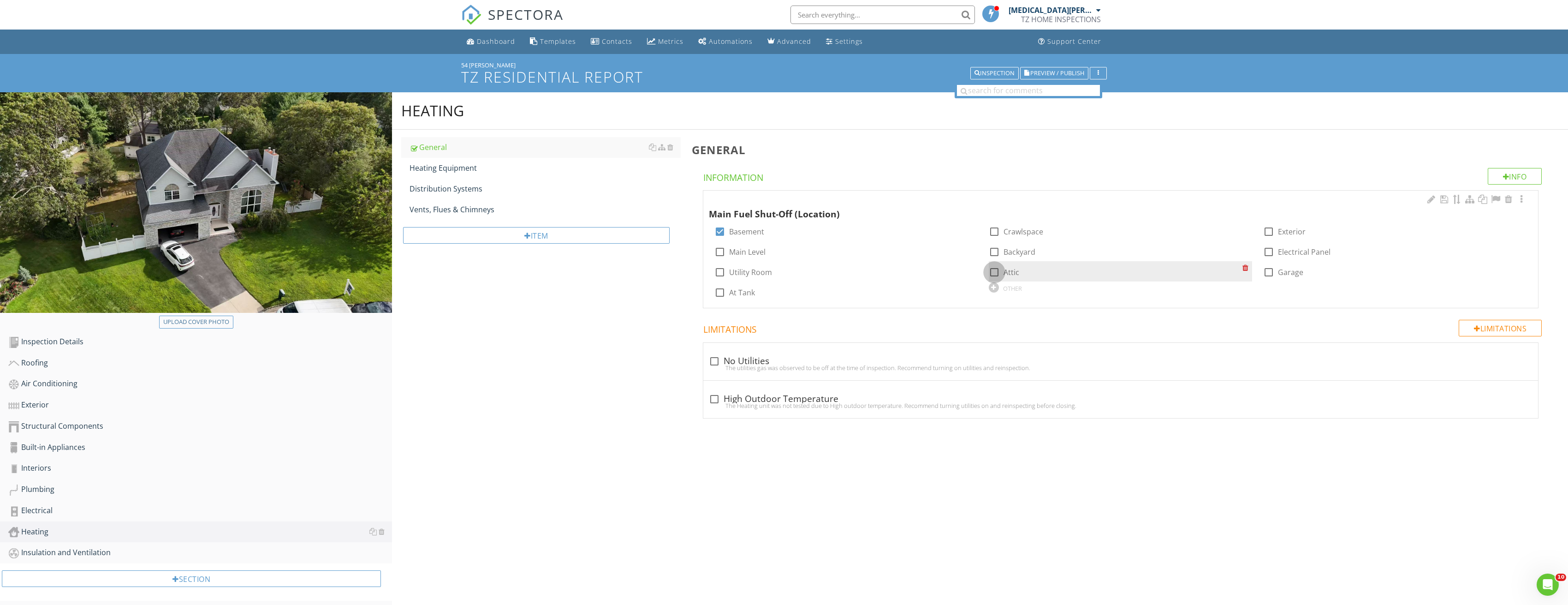
click at [996, 270] on div at bounding box center [994, 272] width 16 height 16
checkbox input "true"
click at [485, 170] on div "Heating Equipment" at bounding box center [545, 168] width 271 height 11
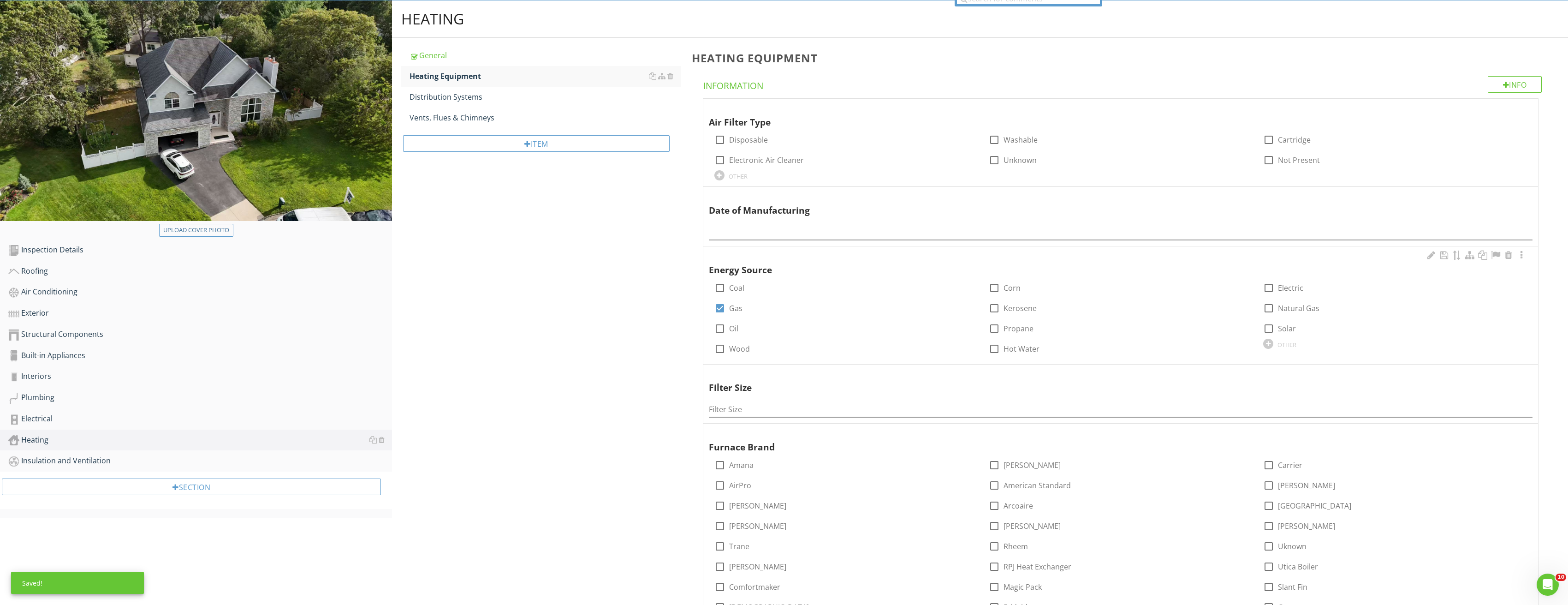
scroll to position [92, 0]
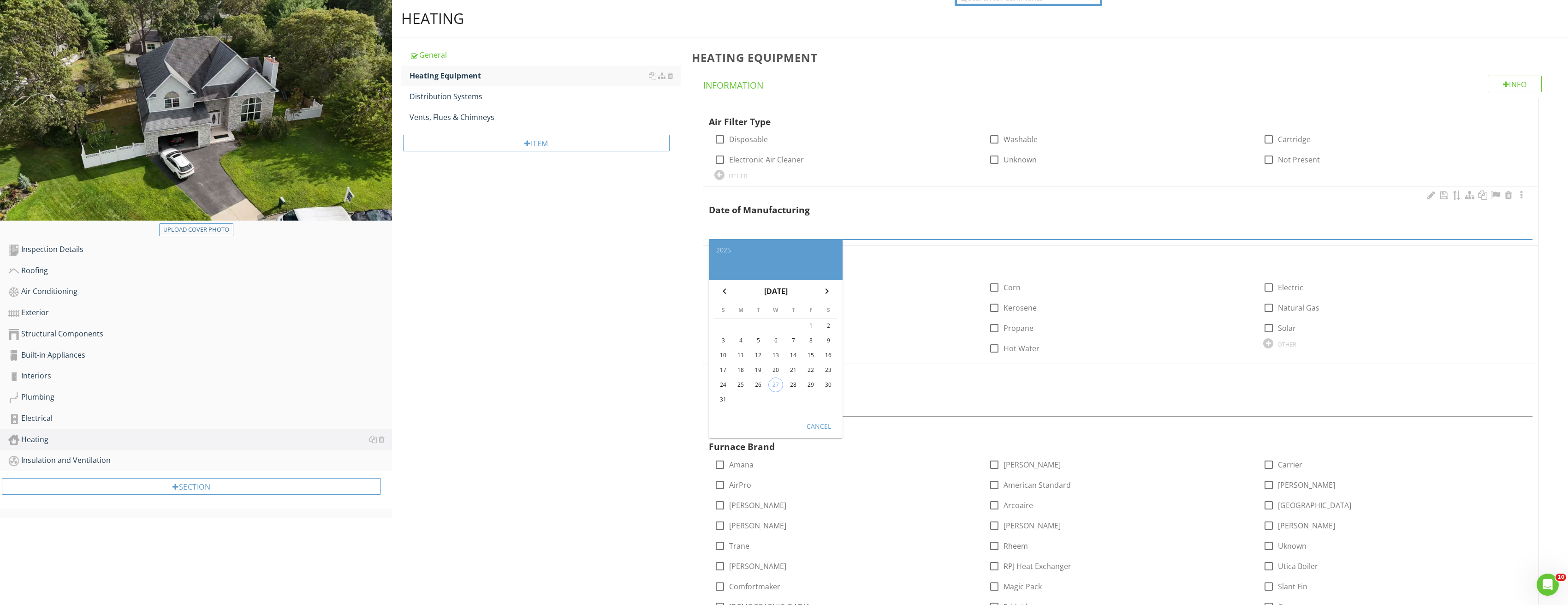
click at [822, 229] on input "text" at bounding box center [1121, 232] width 824 height 15
type input "2023 2004"
click at [821, 423] on div "Cancel" at bounding box center [819, 426] width 26 height 10
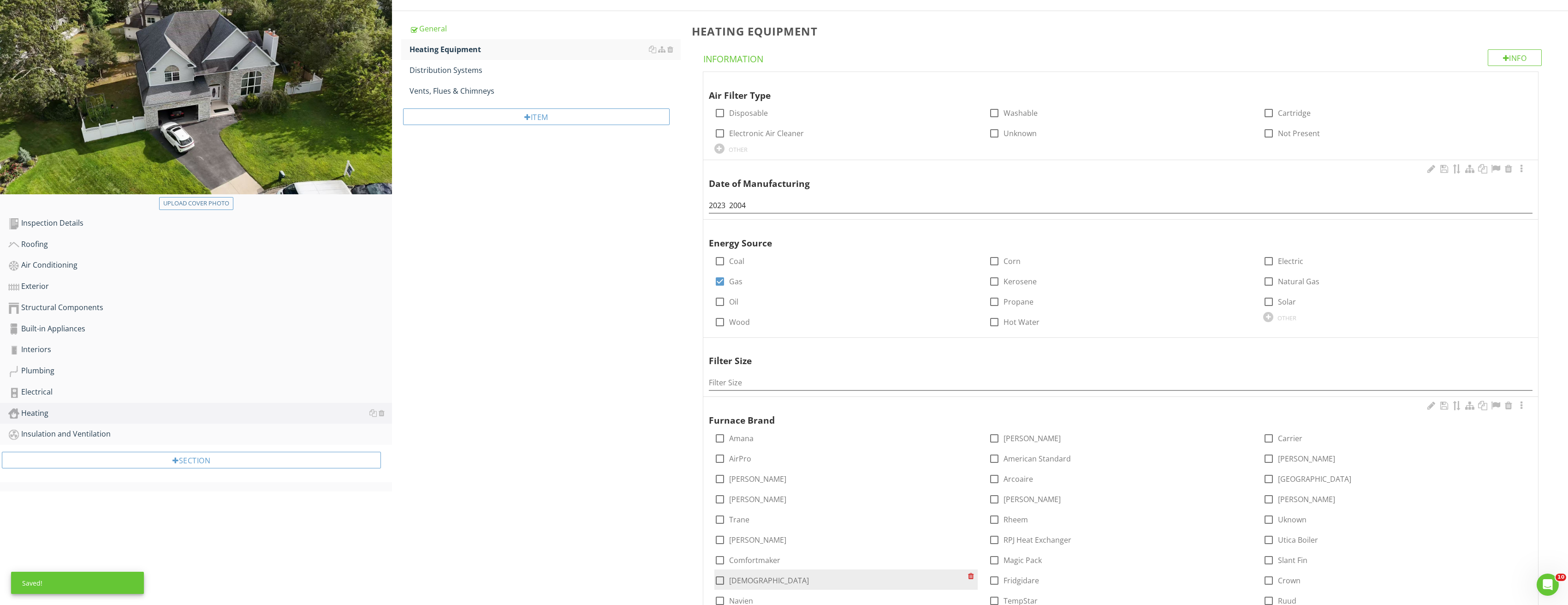
scroll to position [277, 0]
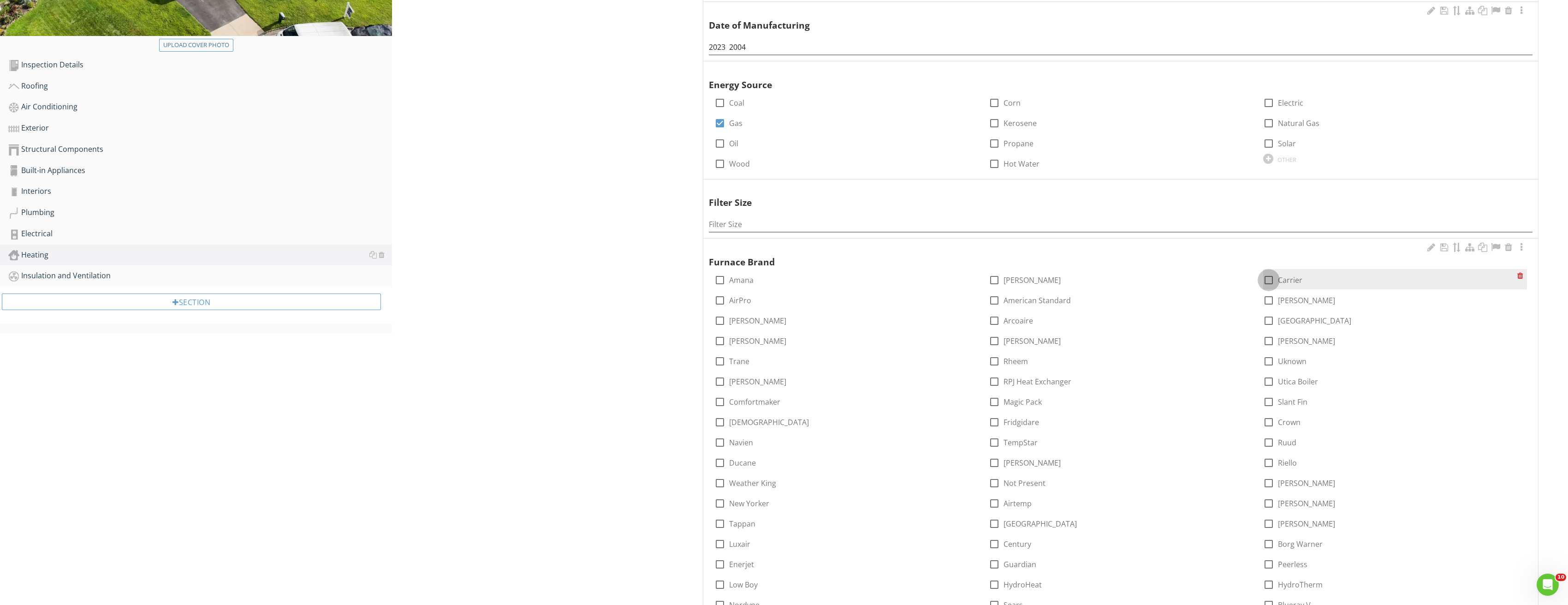
click at [1270, 283] on div at bounding box center [1268, 280] width 16 height 16
checkbox input "true"
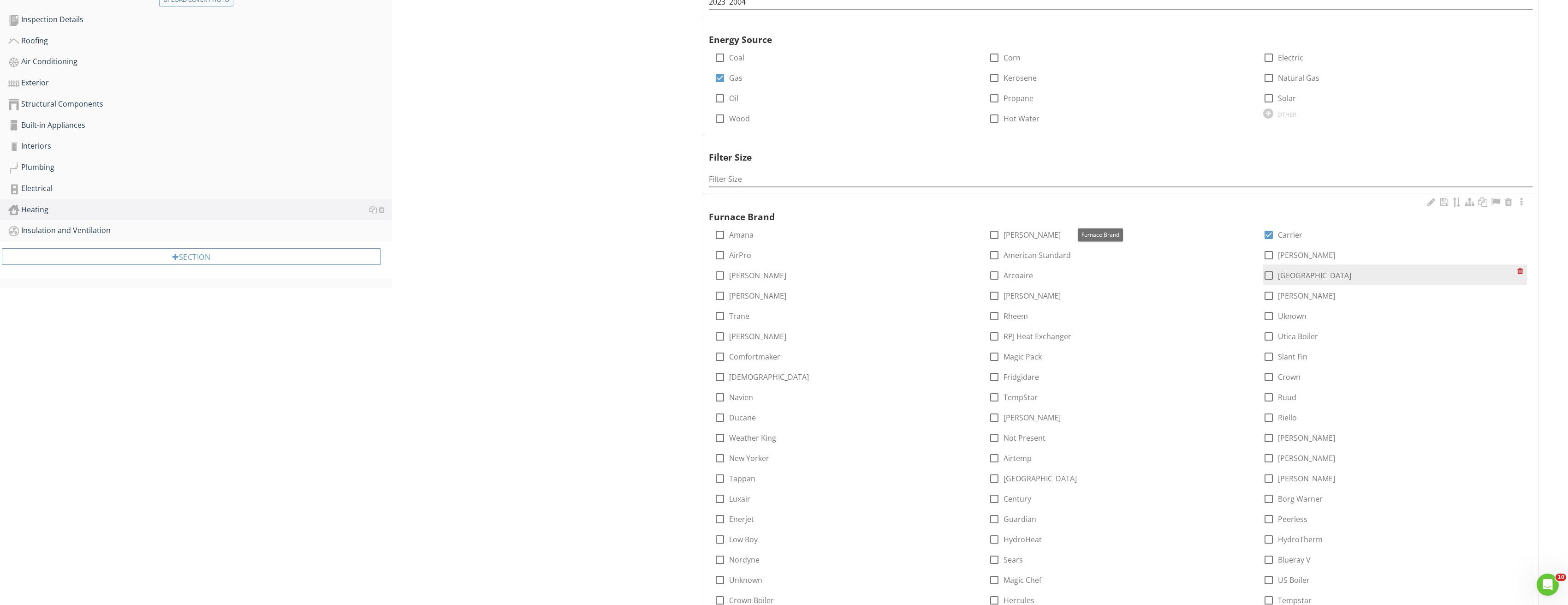
scroll to position [323, 0]
click at [1520, 195] on span "Furnace Brand" at bounding box center [1121, 209] width 824 height 28
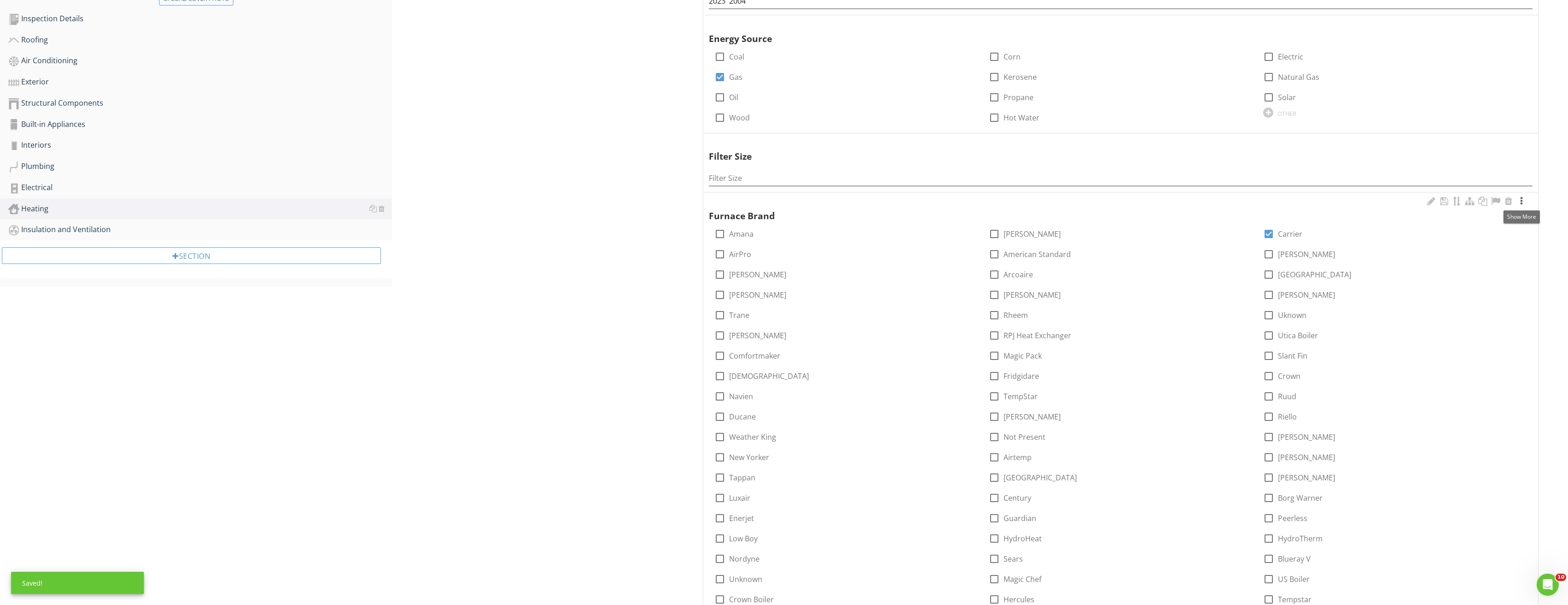
click at [1522, 198] on div at bounding box center [1521, 201] width 11 height 9
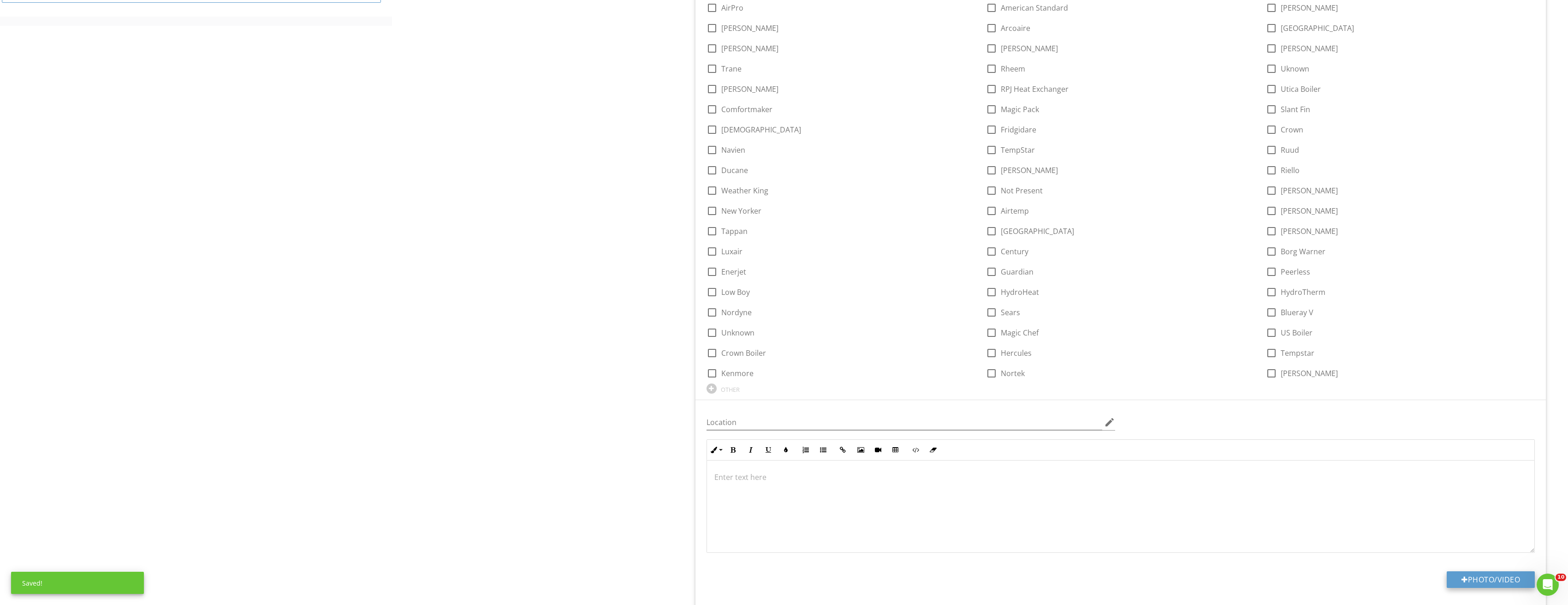
scroll to position [784, 0]
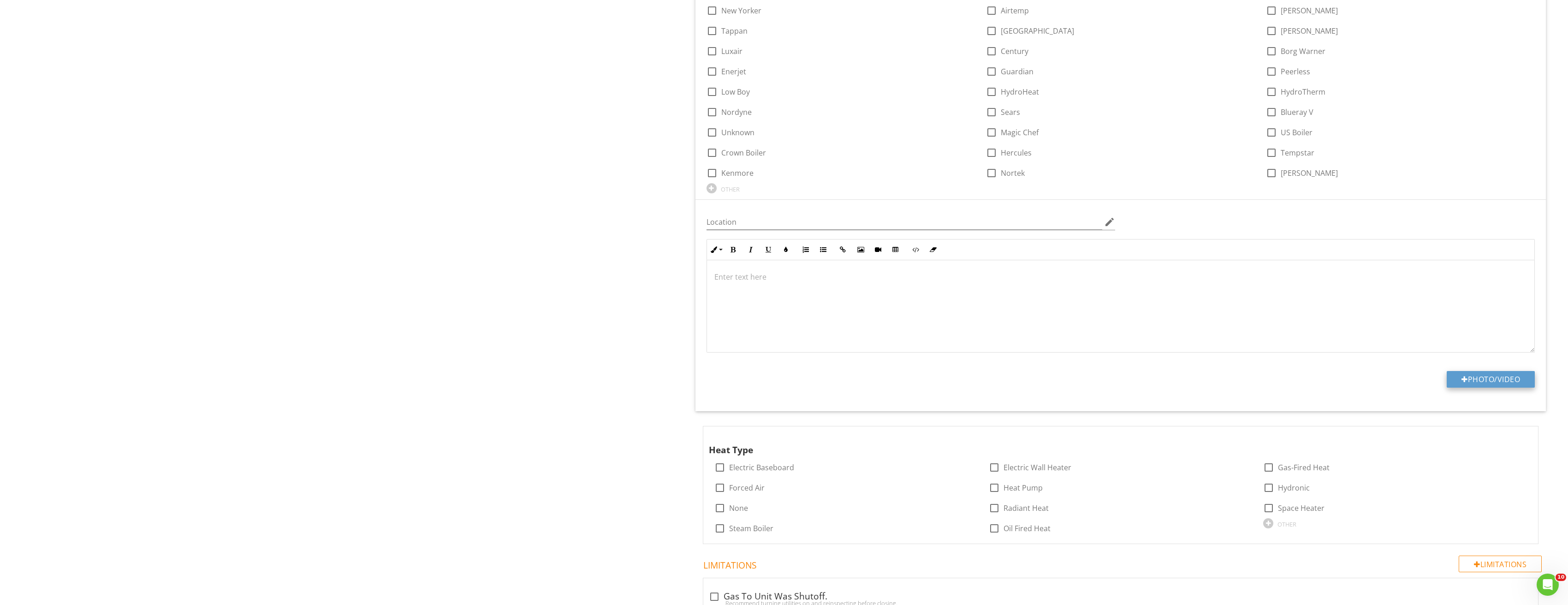
click at [1473, 386] on button "Photo/Video" at bounding box center [1490, 379] width 88 height 17
type input "C:\fakepath\Image_20250827212821_3761.jpg"
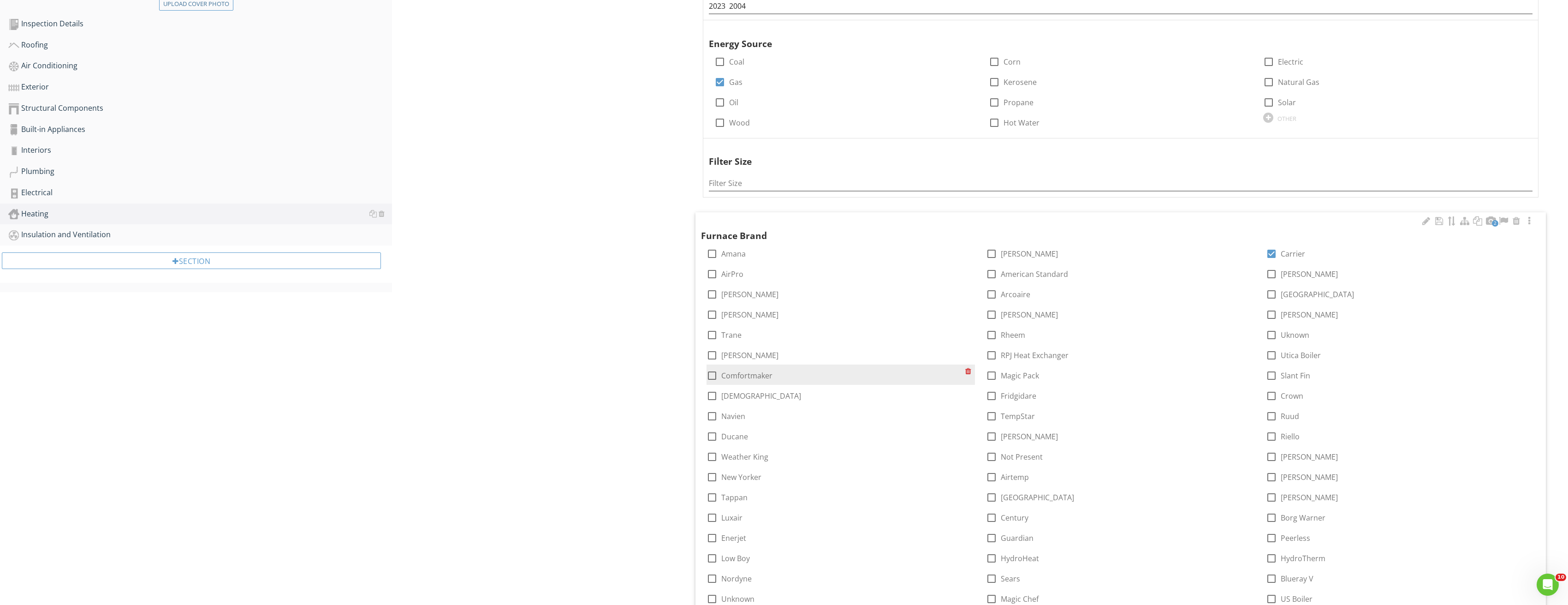
scroll to position [323, 0]
click at [1268, 288] on div at bounding box center [1272, 289] width 16 height 16
checkbox input "true"
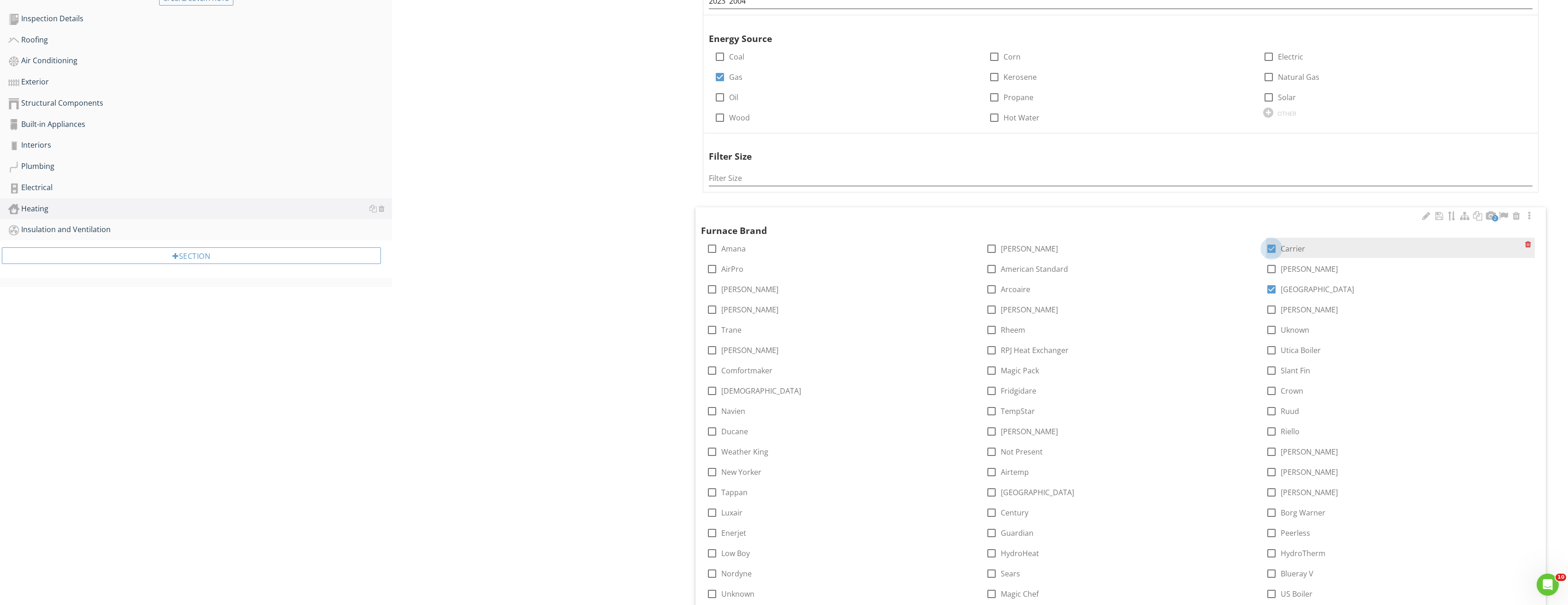
click at [1268, 251] on div at bounding box center [1272, 249] width 16 height 16
checkbox input "false"
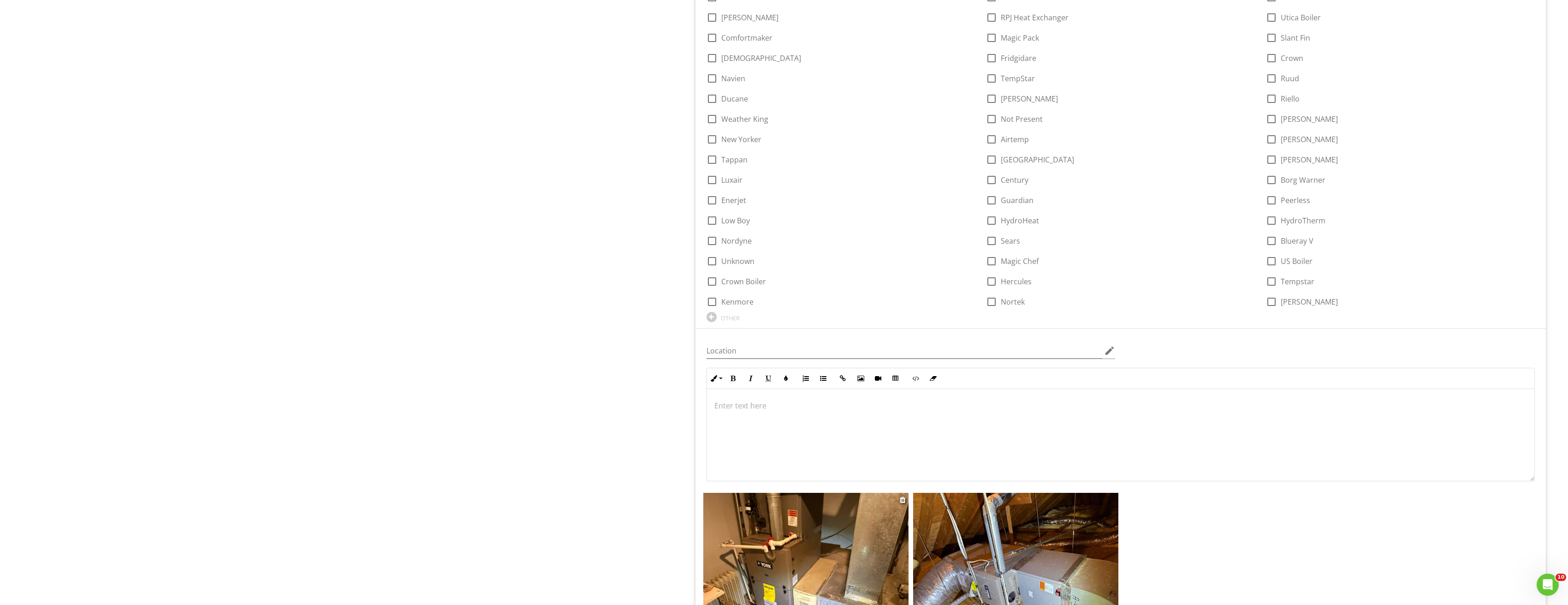
scroll to position [784, 0]
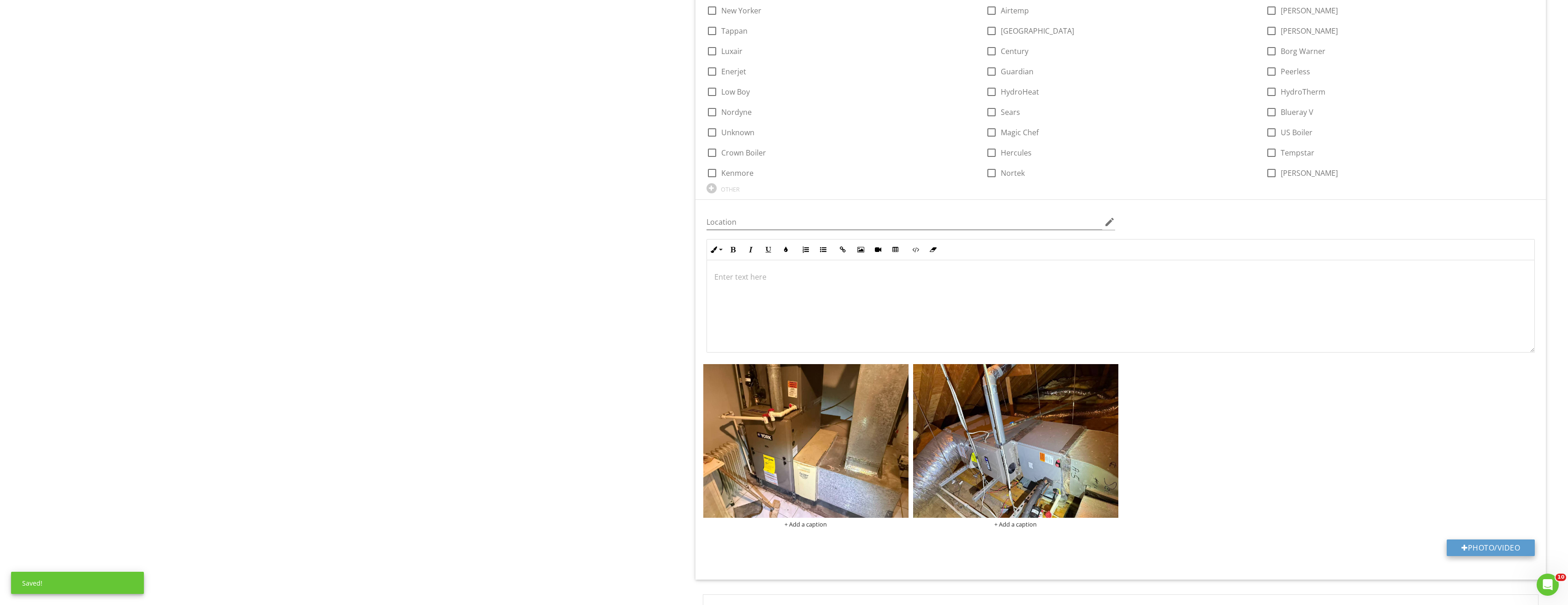
click at [1490, 546] on button "Photo/Video" at bounding box center [1490, 547] width 88 height 17
type input "C:\fakepath\Image_20250827212821_3762.jpg"
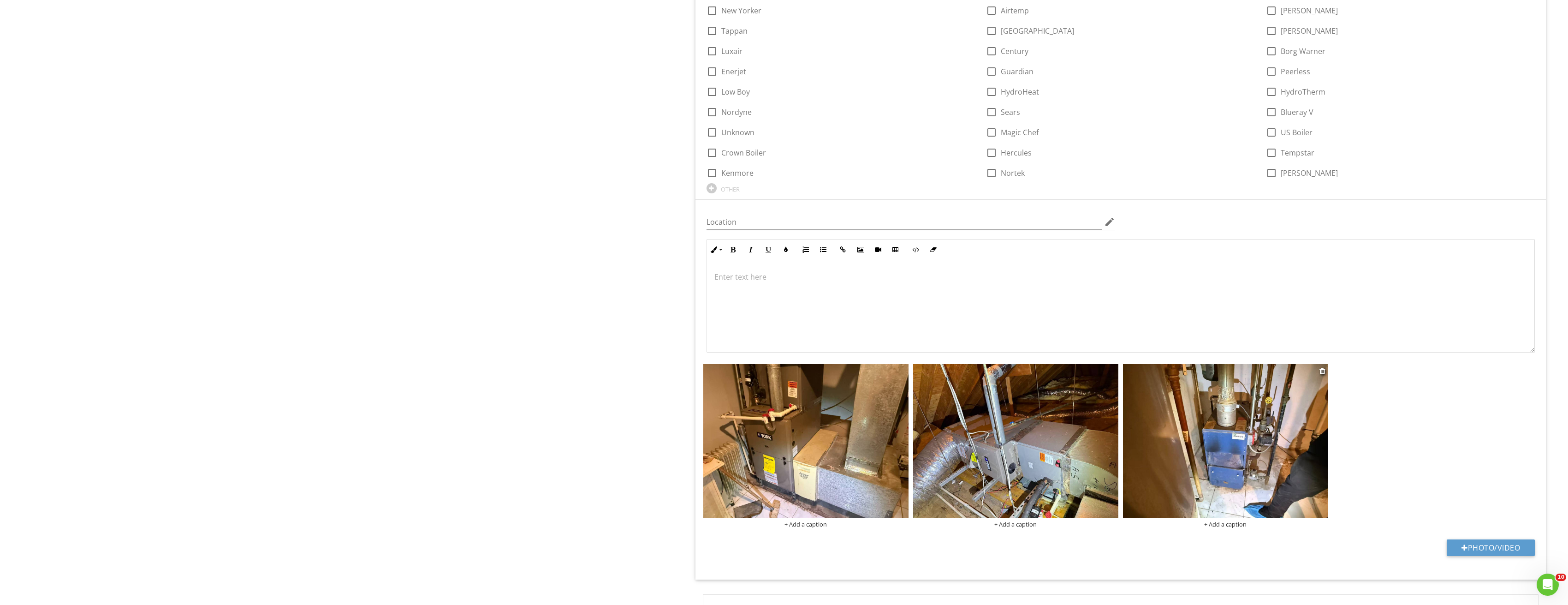
click at [1273, 418] on img at bounding box center [1226, 441] width 205 height 154
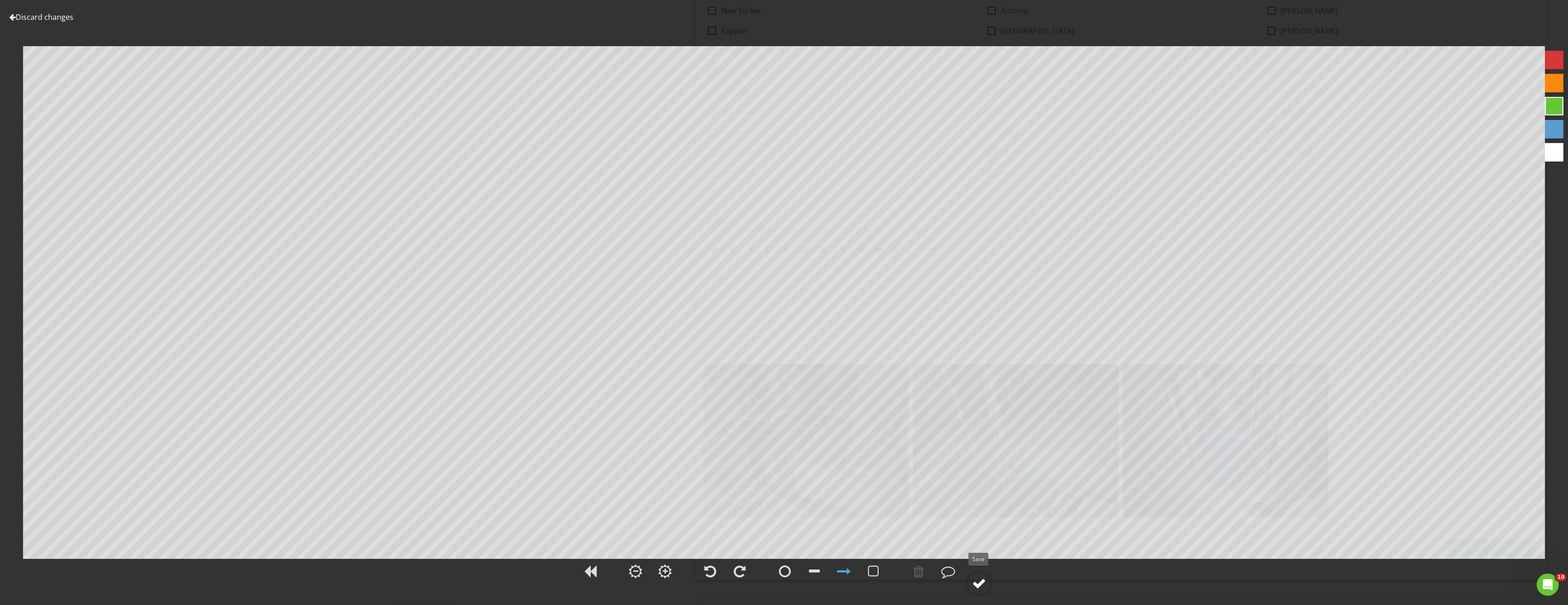
click at [987, 583] on circle at bounding box center [979, 583] width 24 height 24
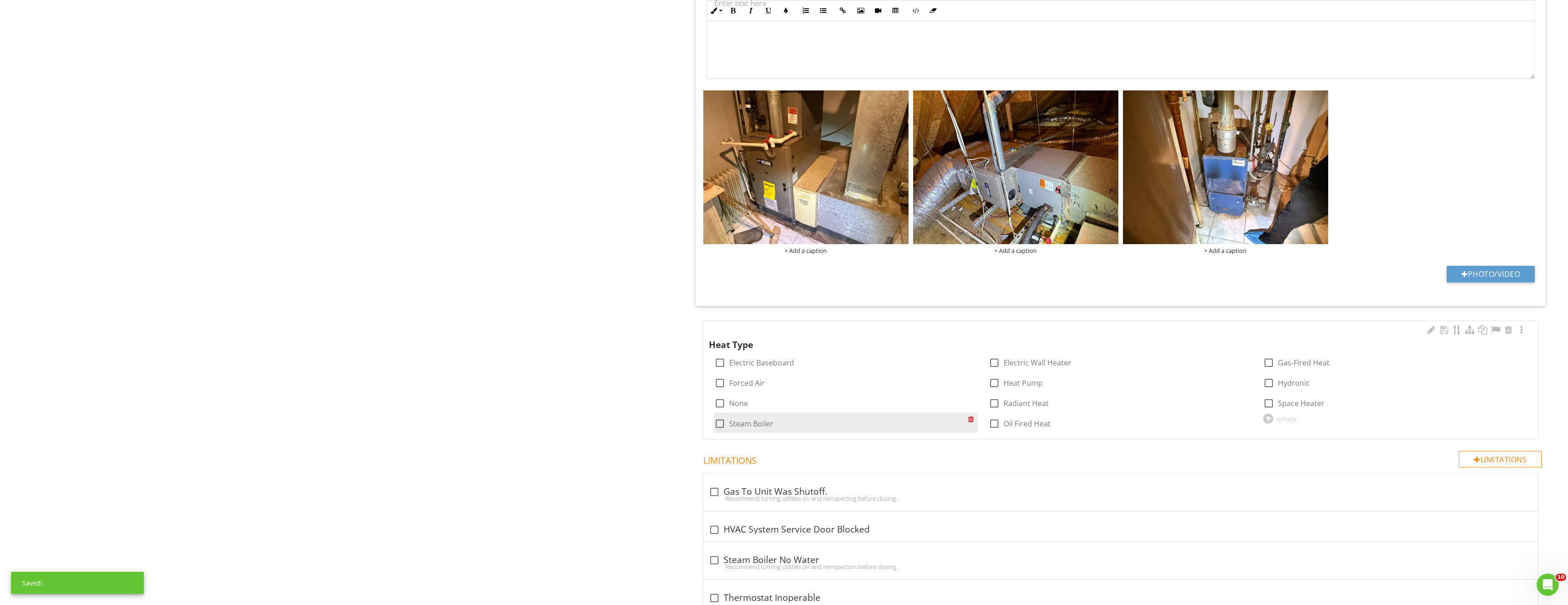
scroll to position [1061, 0]
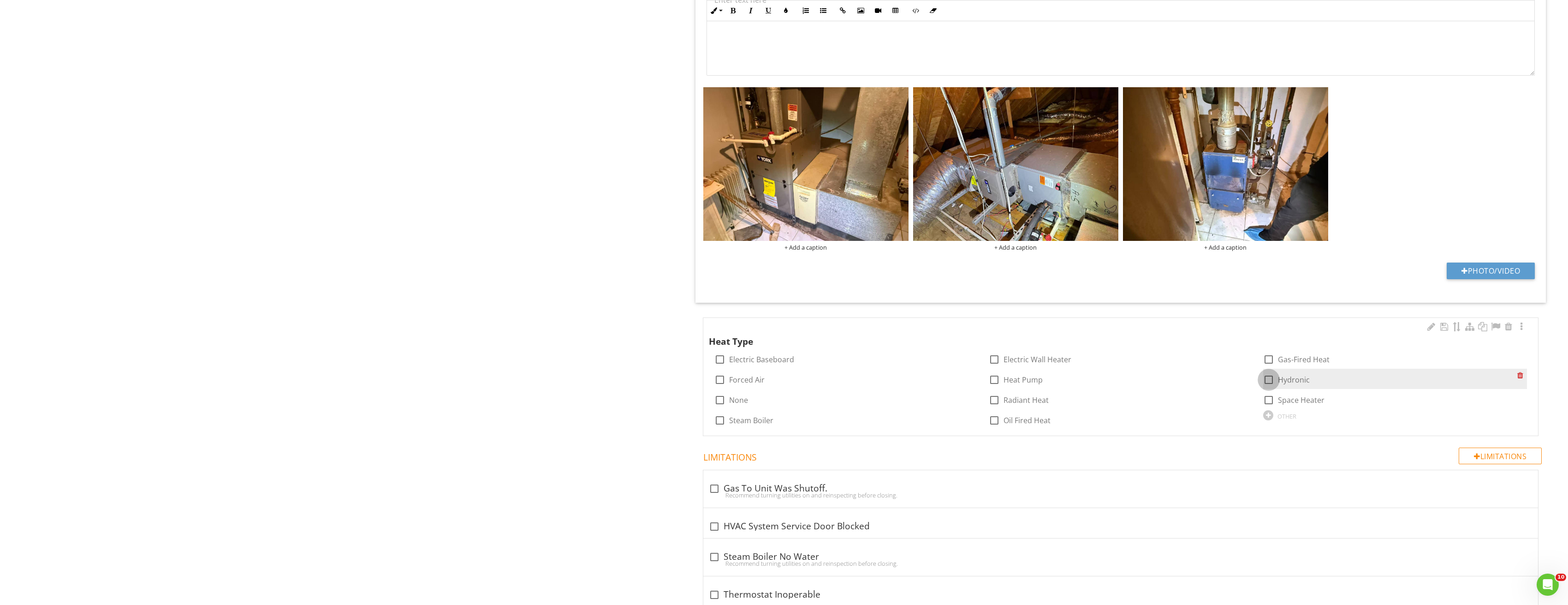
click at [1272, 380] on div at bounding box center [1268, 380] width 16 height 16
checkbox input "true"
click at [717, 380] on div at bounding box center [720, 380] width 16 height 16
checkbox input "true"
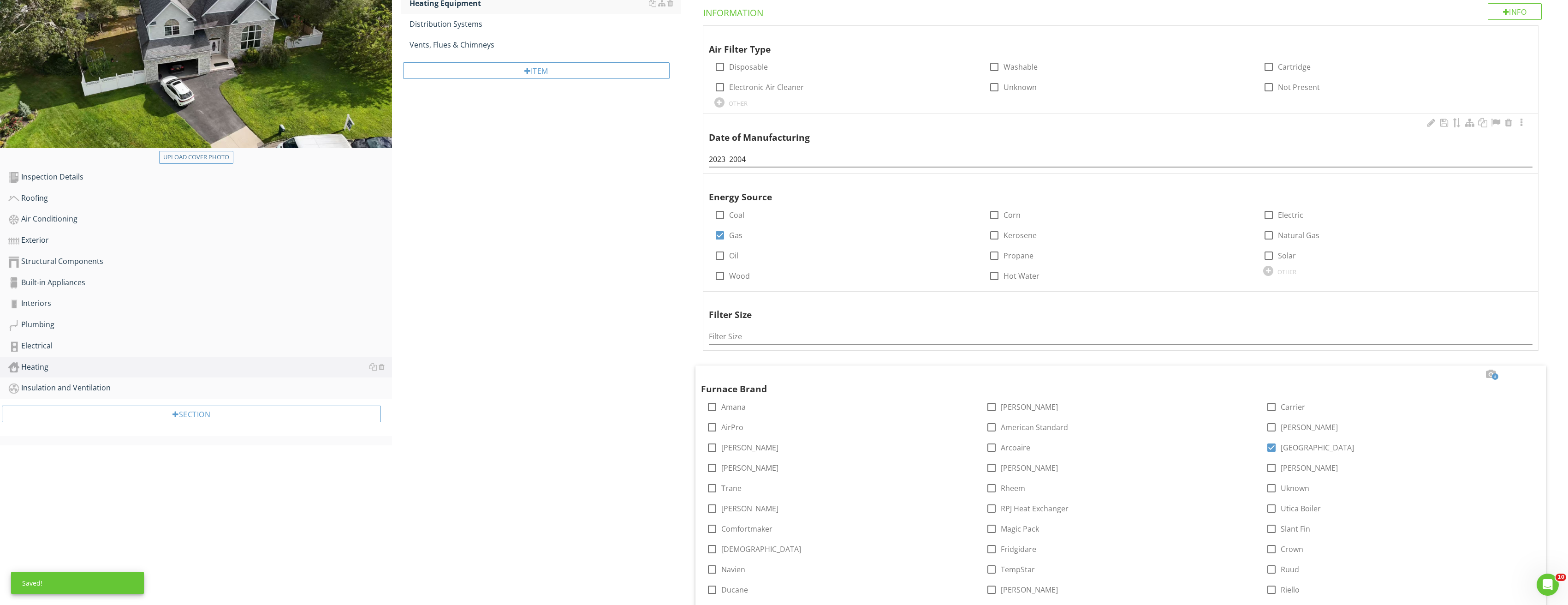
scroll to position [46, 0]
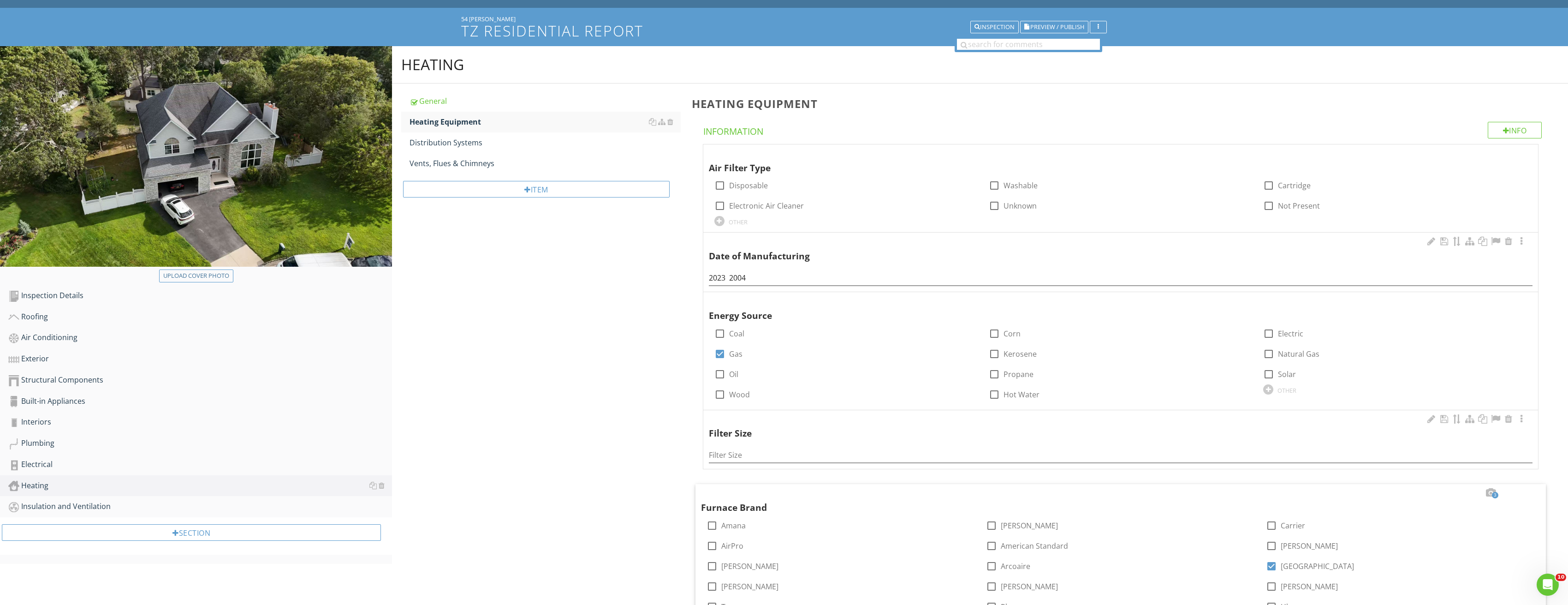
click at [742, 447] on div "Filter Size" at bounding box center [1121, 453] width 824 height 21
click at [742, 450] on input "Filter Size" at bounding box center [1121, 455] width 824 height 15
type input "14*30*1"
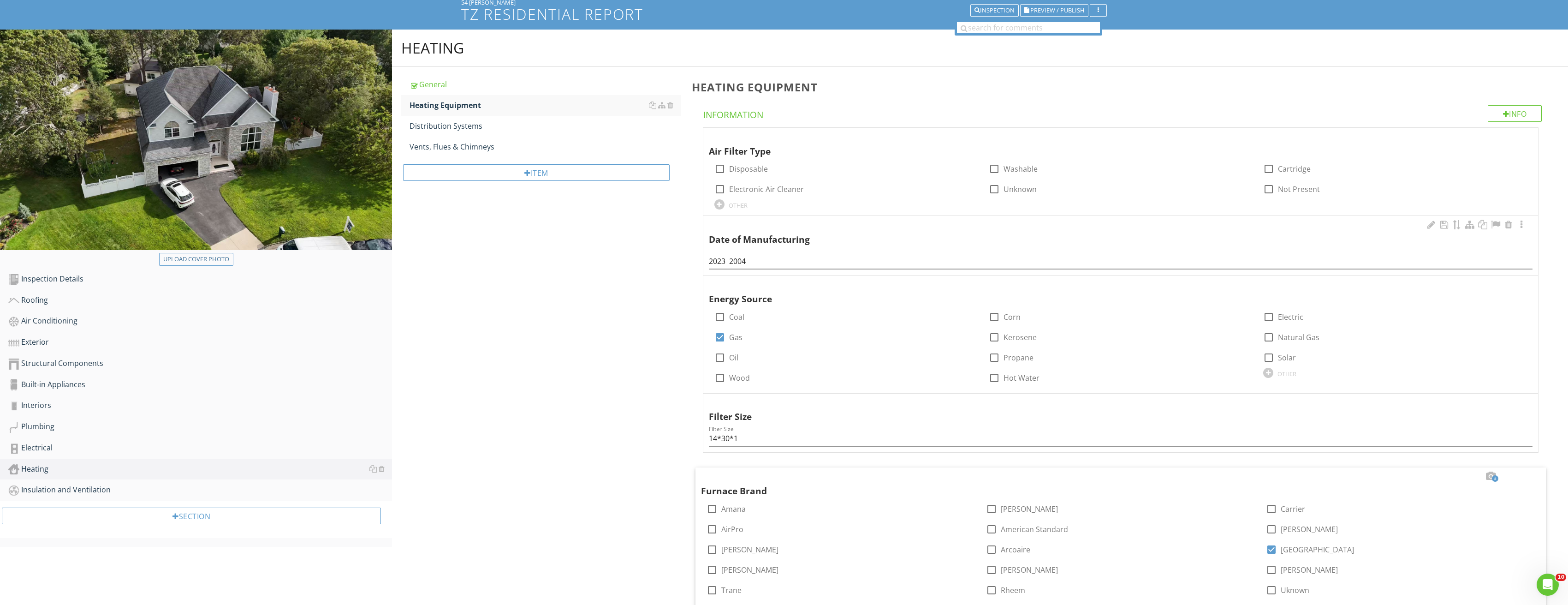
scroll to position [92, 0]
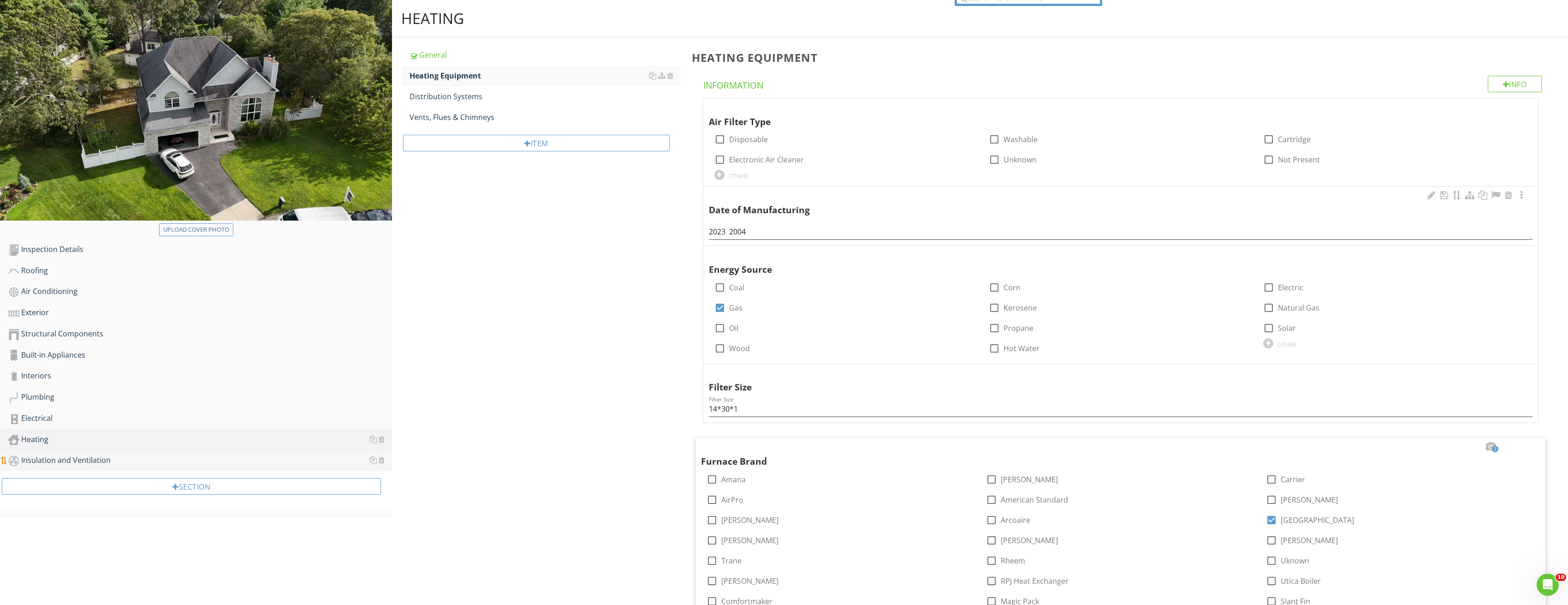
click at [47, 459] on div "Insulation and Ventilation" at bounding box center [201, 461] width 384 height 12
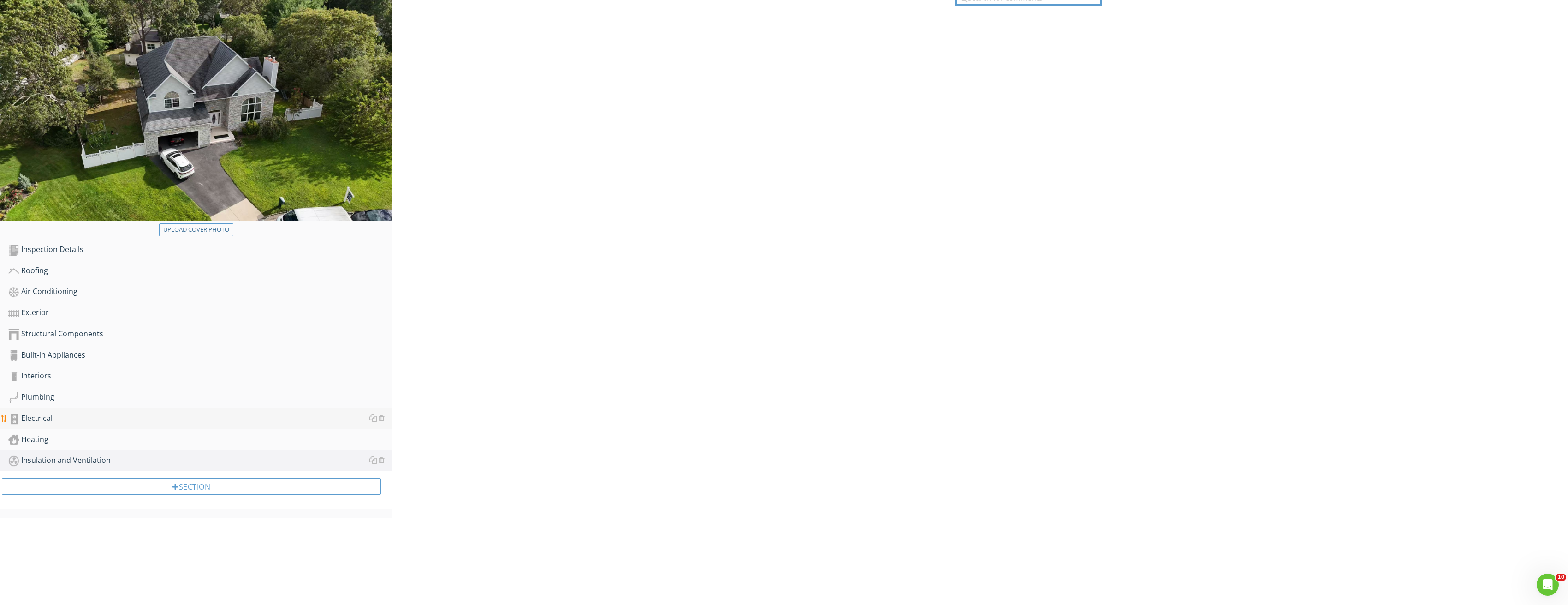
scroll to position [54, 0]
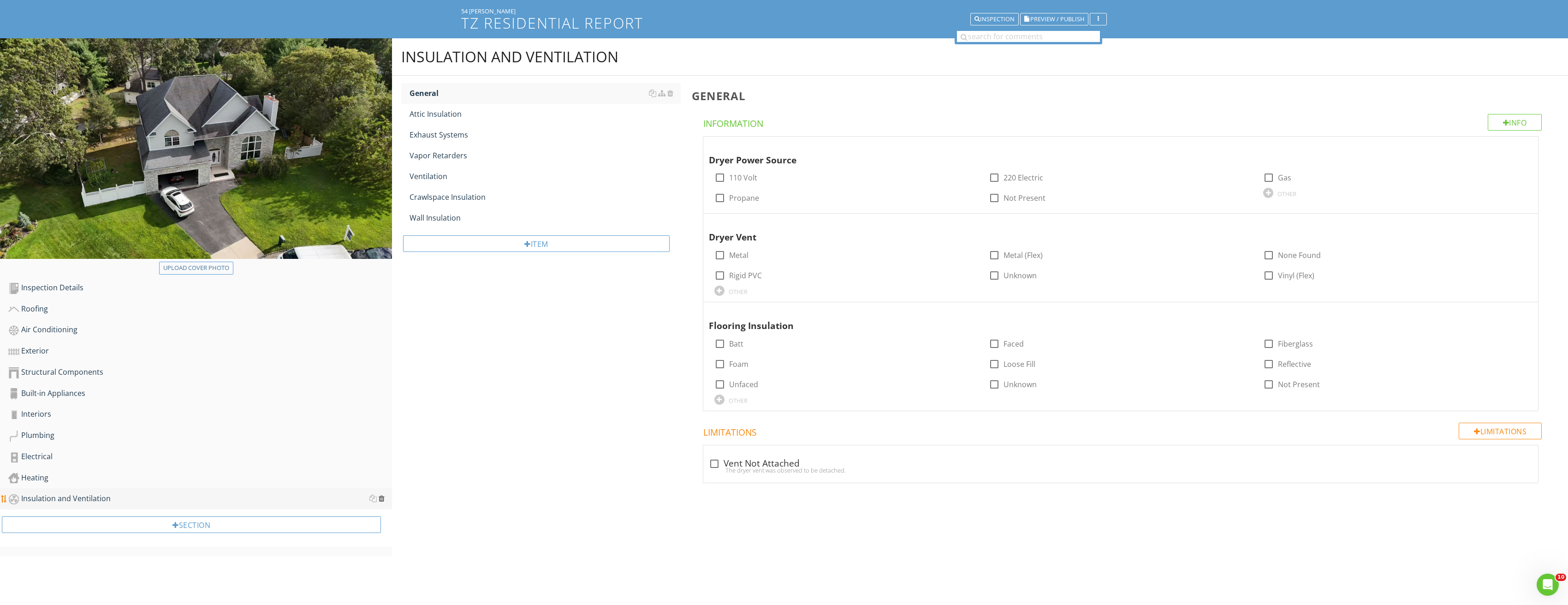
click at [382, 497] on div at bounding box center [381, 499] width 6 height 7
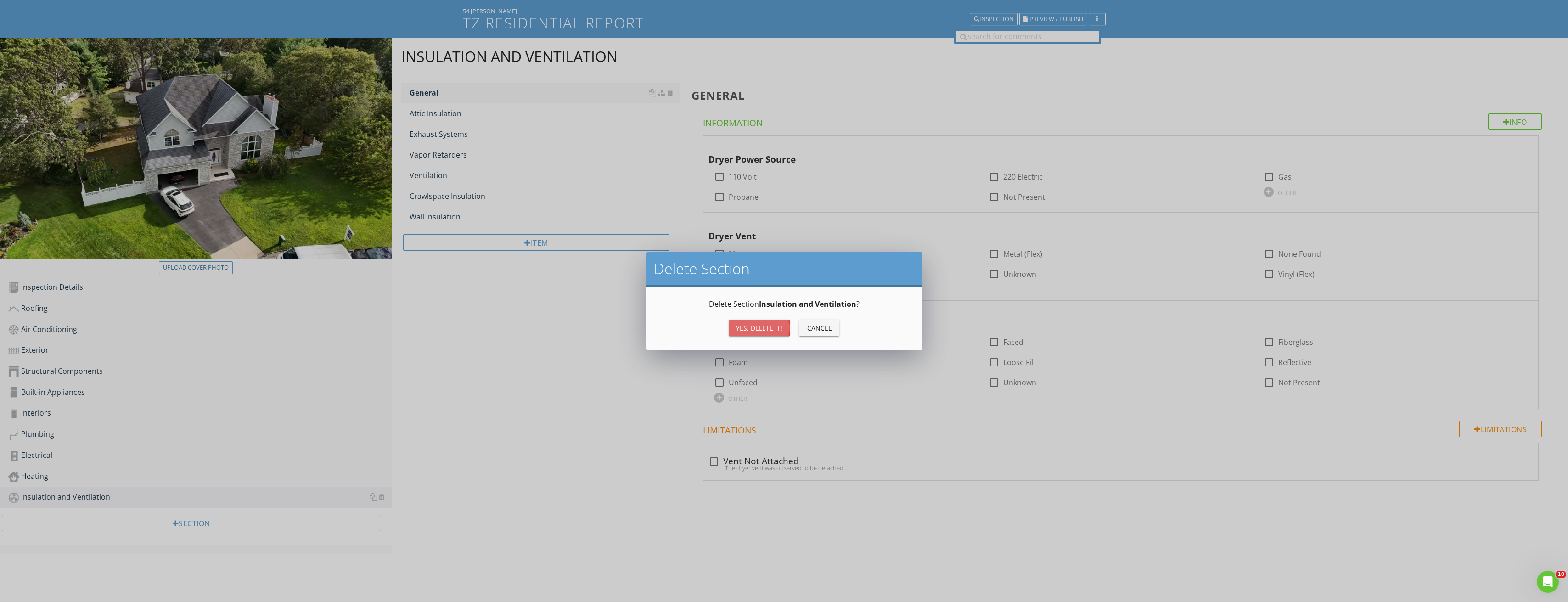
click at [784, 324] on button "Yes, Delete it!" at bounding box center [759, 327] width 61 height 16
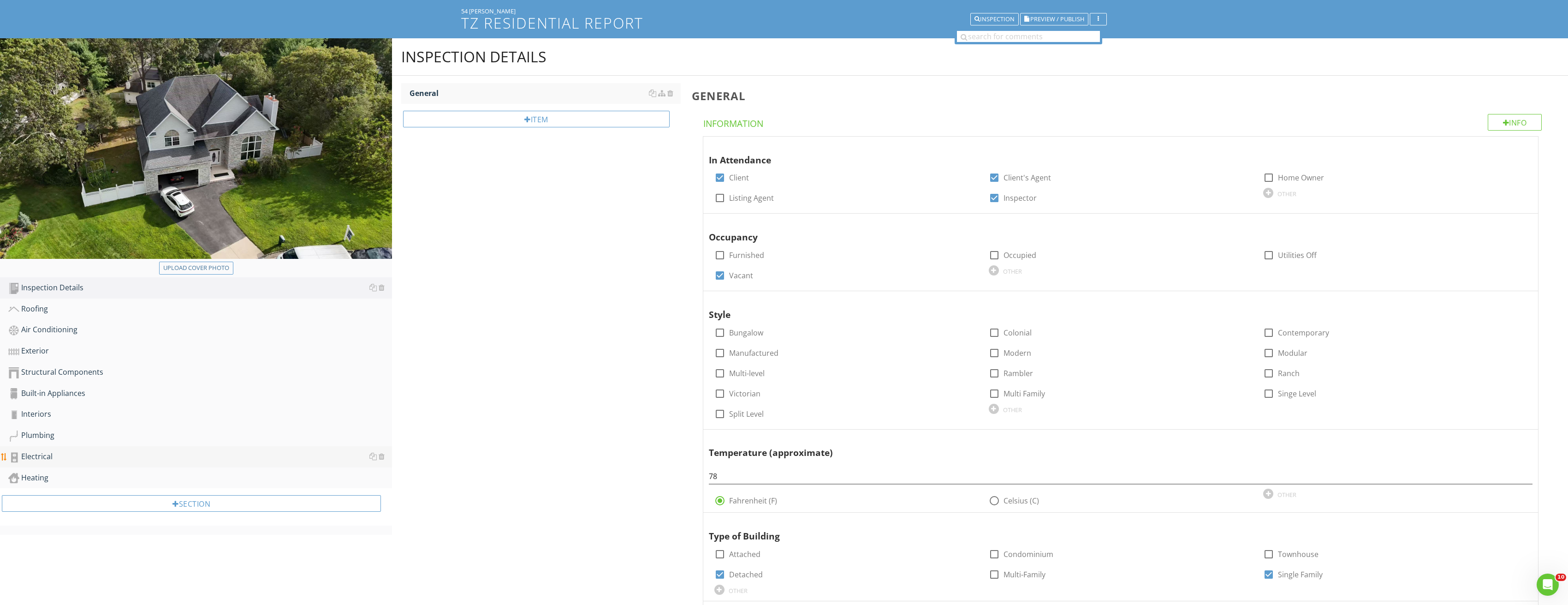
click at [76, 452] on div "Electrical" at bounding box center [201, 457] width 384 height 12
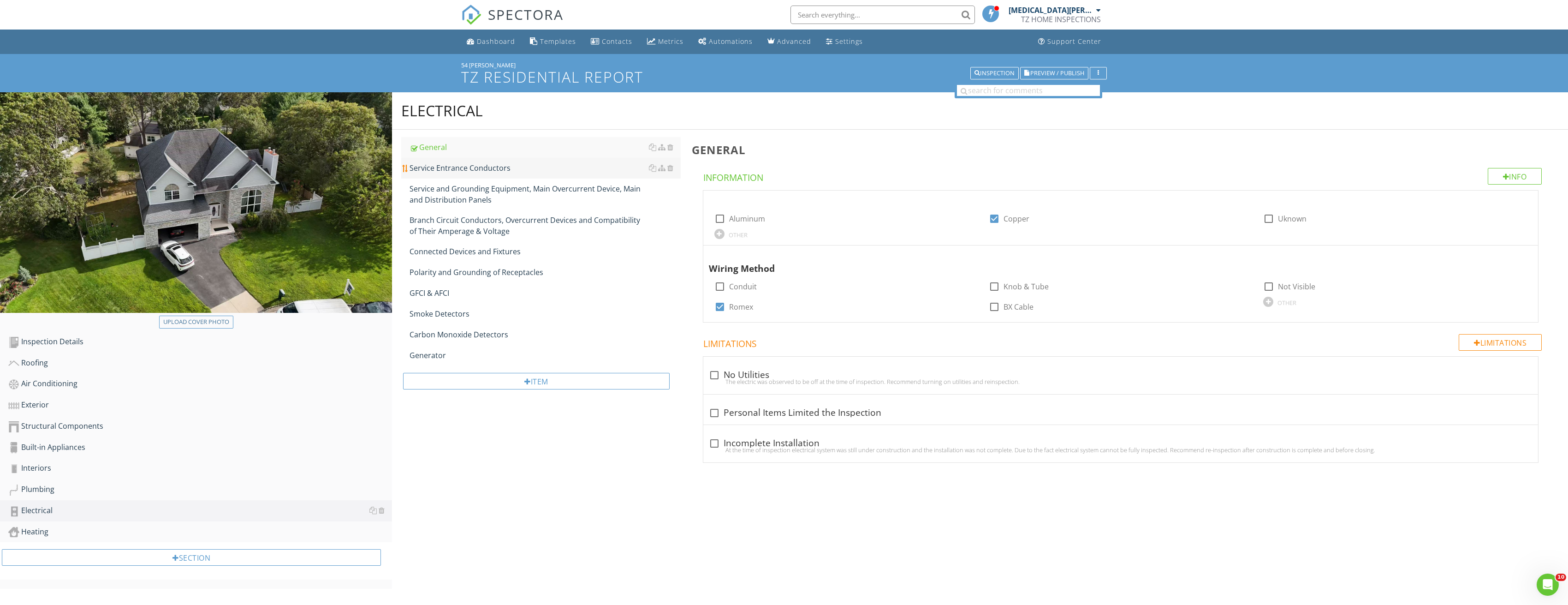
click at [498, 172] on div "Service Entrance Conductors" at bounding box center [545, 168] width 271 height 11
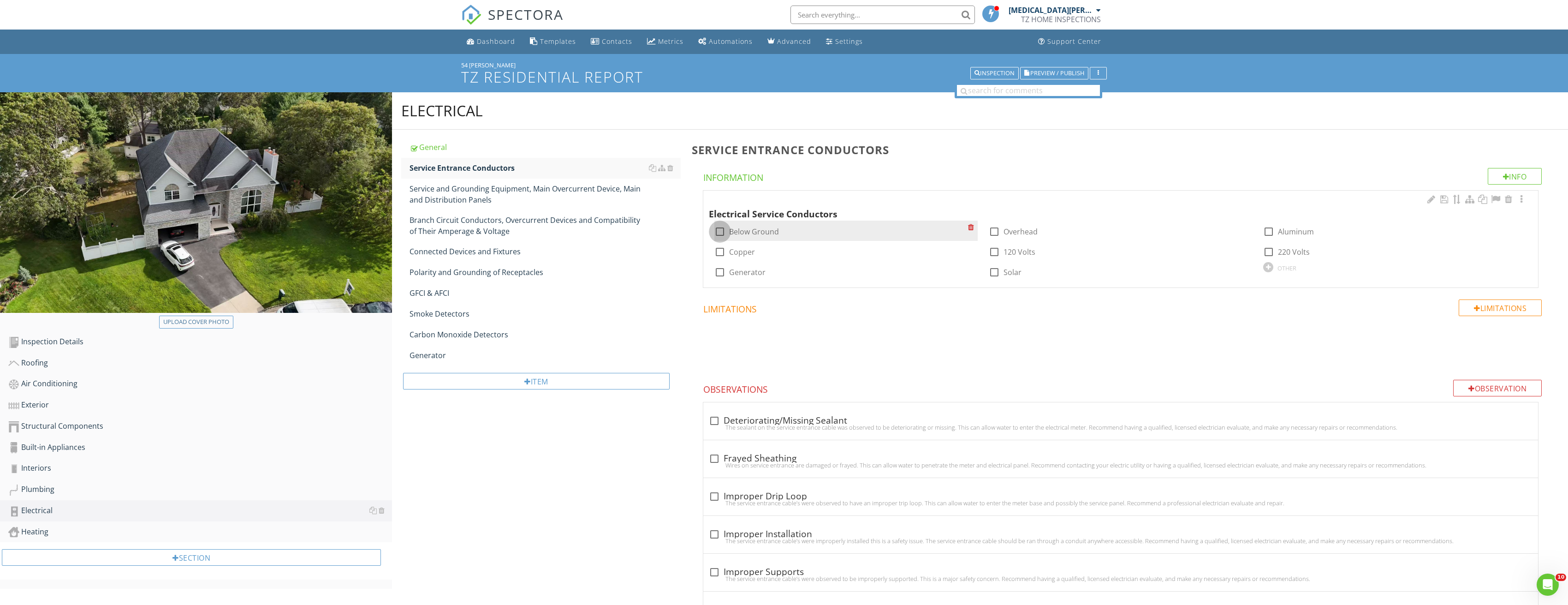
click at [713, 228] on div at bounding box center [720, 232] width 16 height 16
checkbox input "true"
click at [716, 246] on div at bounding box center [720, 252] width 16 height 16
checkbox input "true"
click at [1272, 248] on div at bounding box center [1268, 252] width 16 height 16
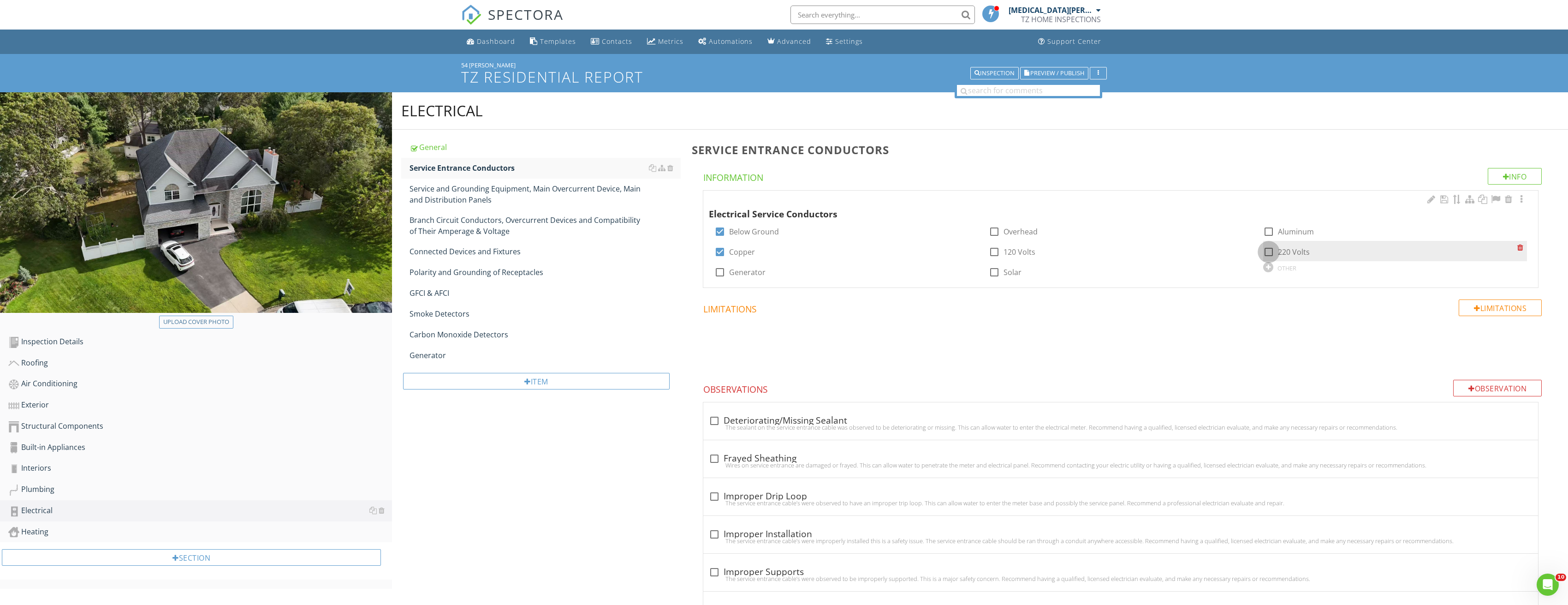
checkbox input "true"
click at [1520, 198] on div at bounding box center [1521, 199] width 11 height 9
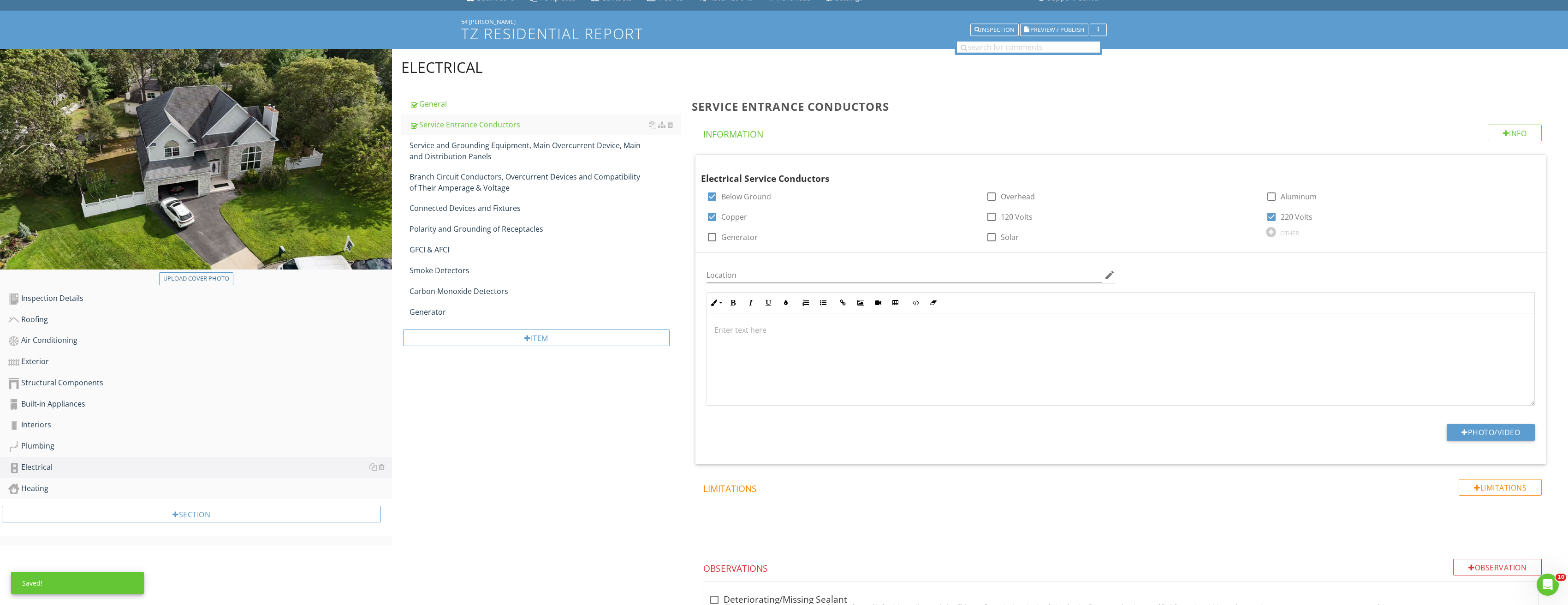
scroll to position [185, 0]
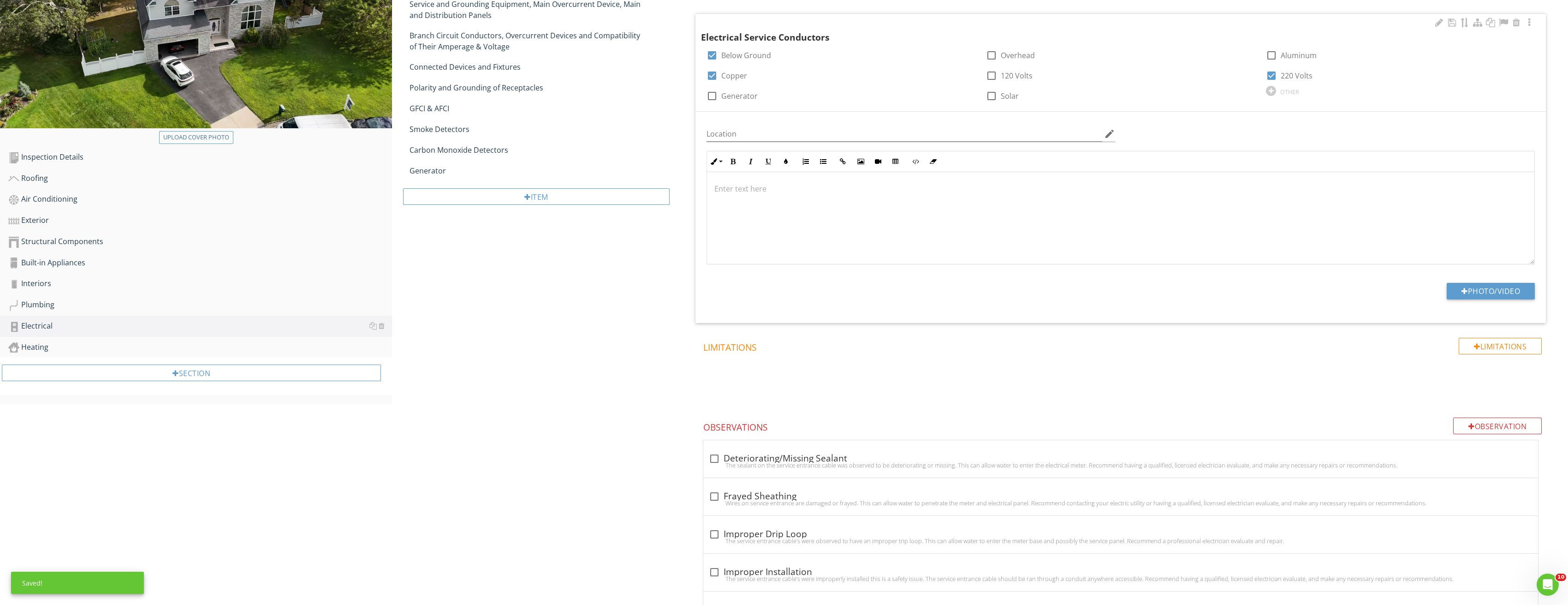
click at [1459, 300] on div "Photo/Video" at bounding box center [1121, 294] width 840 height 23
click at [1463, 294] on div at bounding box center [1464, 291] width 7 height 7
type input "C:\fakepath\Image_20250827212822_3736.jpg"
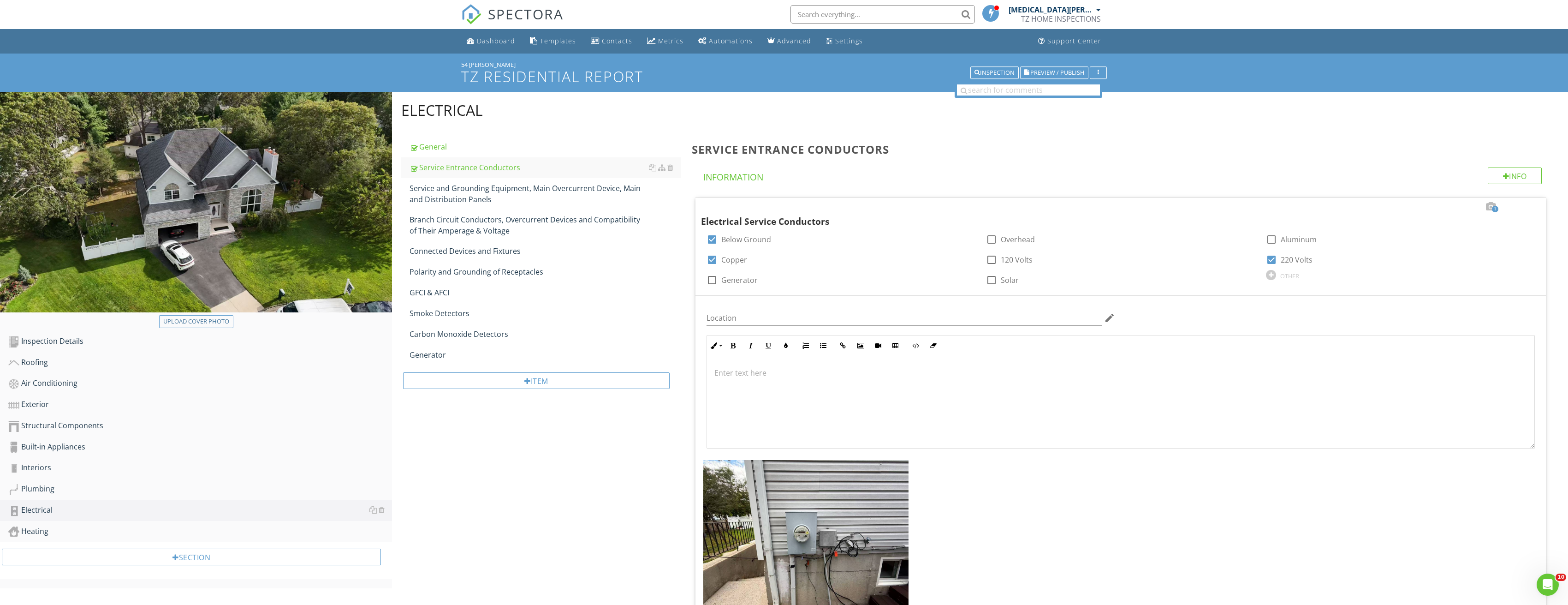
scroll to position [0, 0]
click at [484, 187] on div "Service and Grounding Equipment, Main Overcurrent Device, Main and Distribution…" at bounding box center [545, 194] width 271 height 22
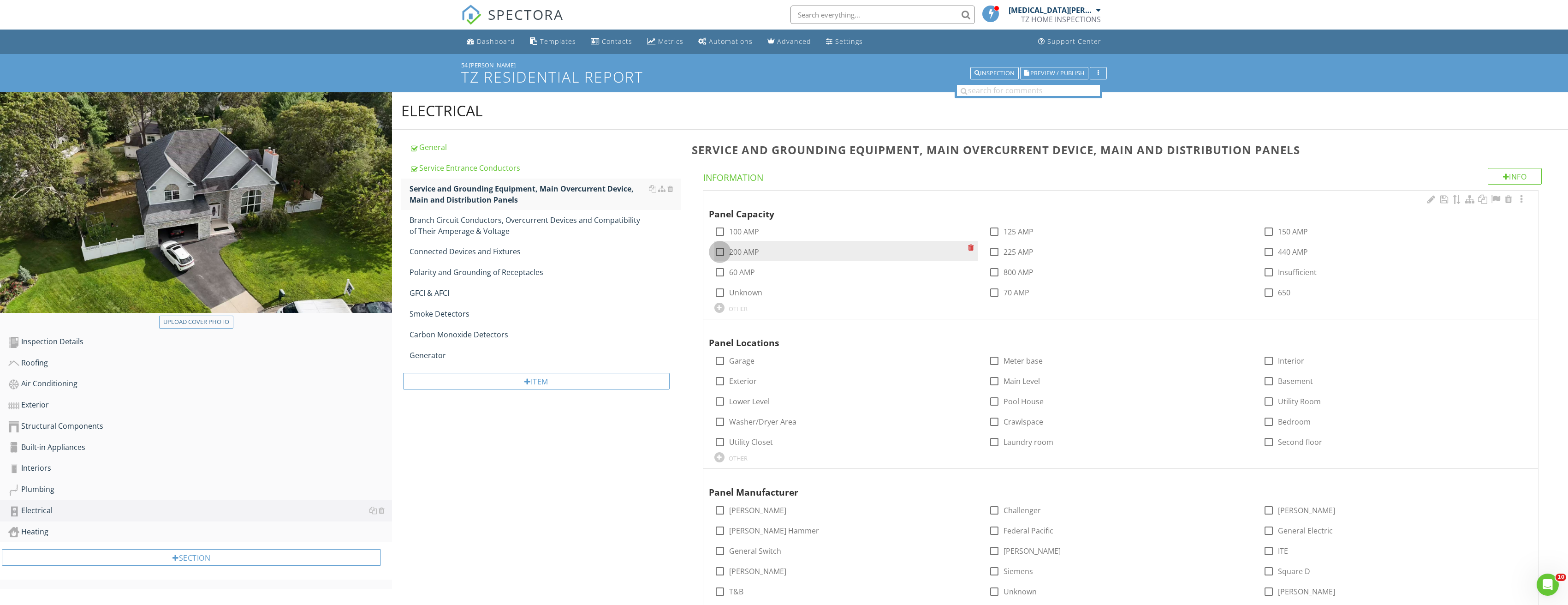
click at [718, 245] on div at bounding box center [720, 252] width 16 height 16
checkbox input "true"
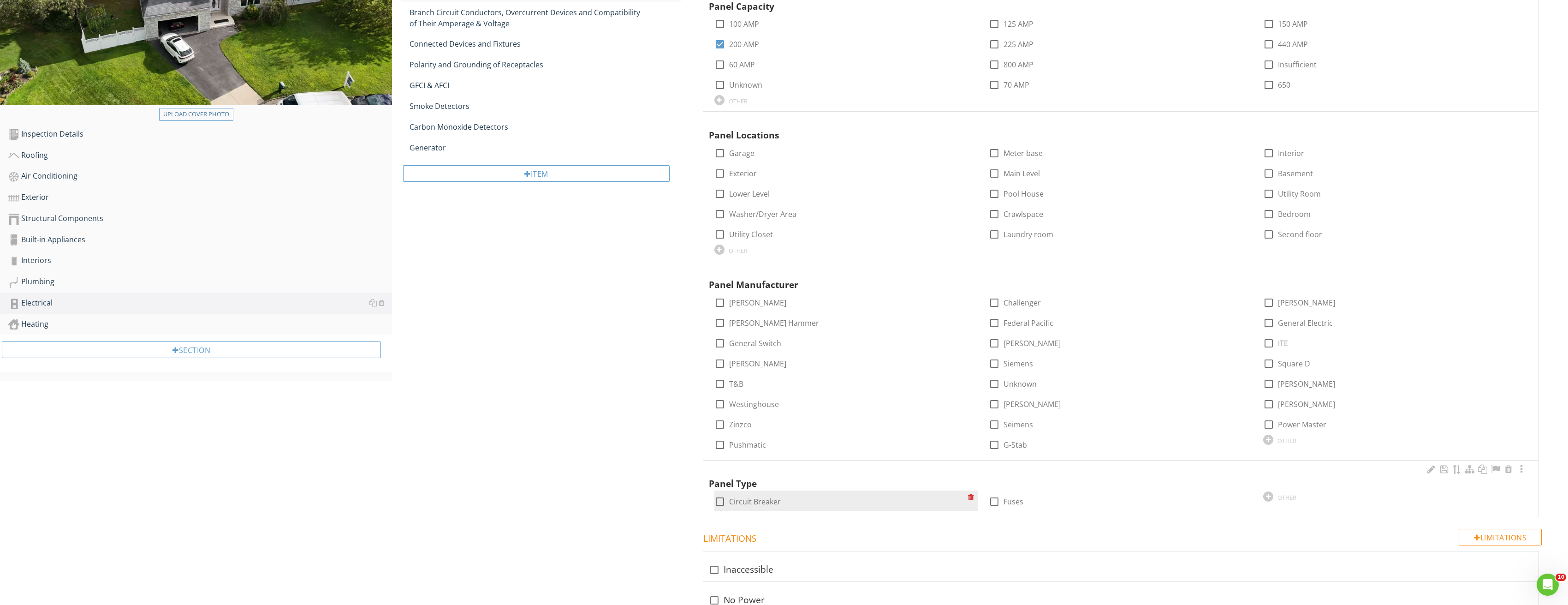
scroll to position [231, 0]
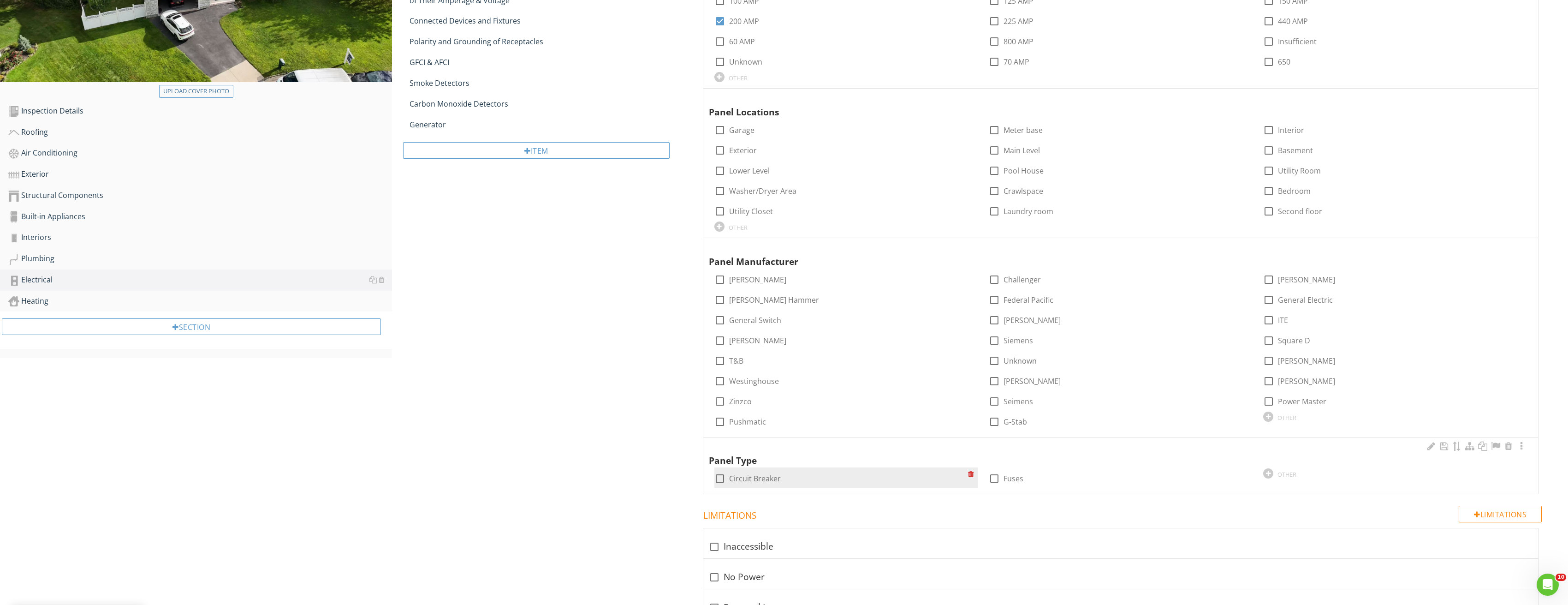
click at [720, 480] on div at bounding box center [720, 478] width 16 height 16
checkbox input "true"
click at [1522, 446] on div at bounding box center [1521, 446] width 11 height 9
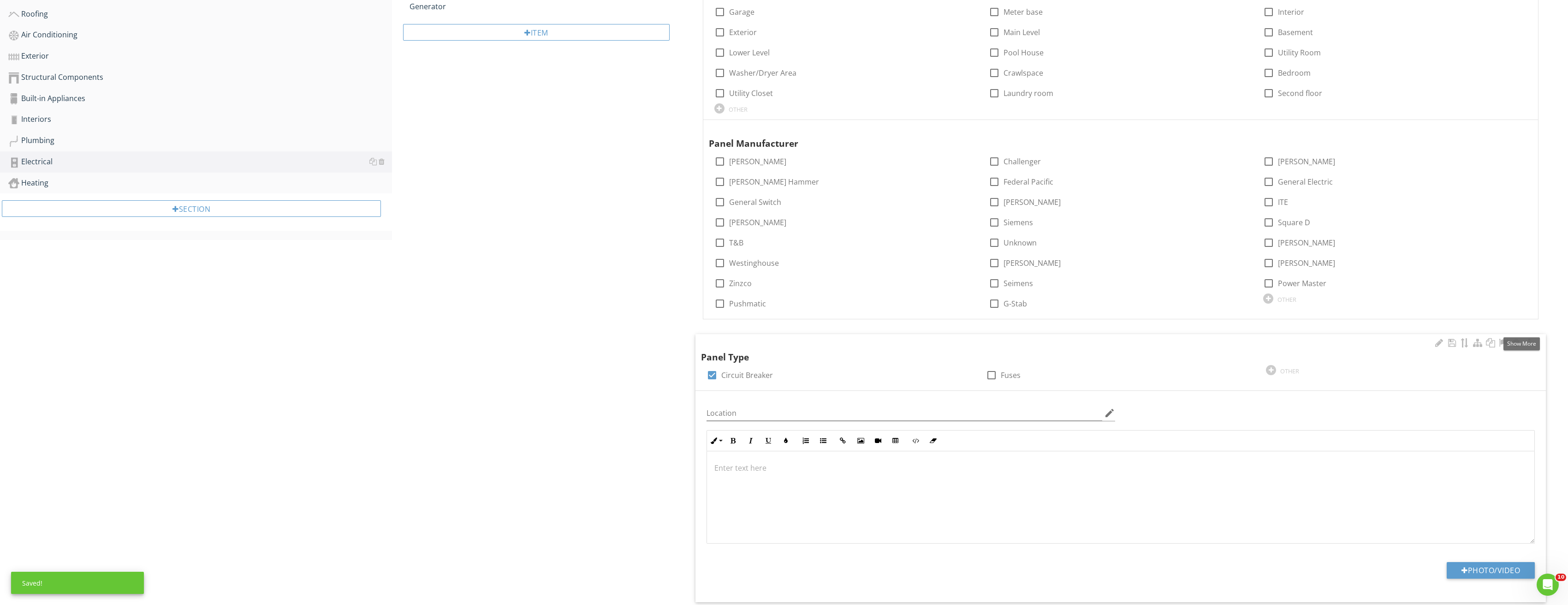
scroll to position [461, 0]
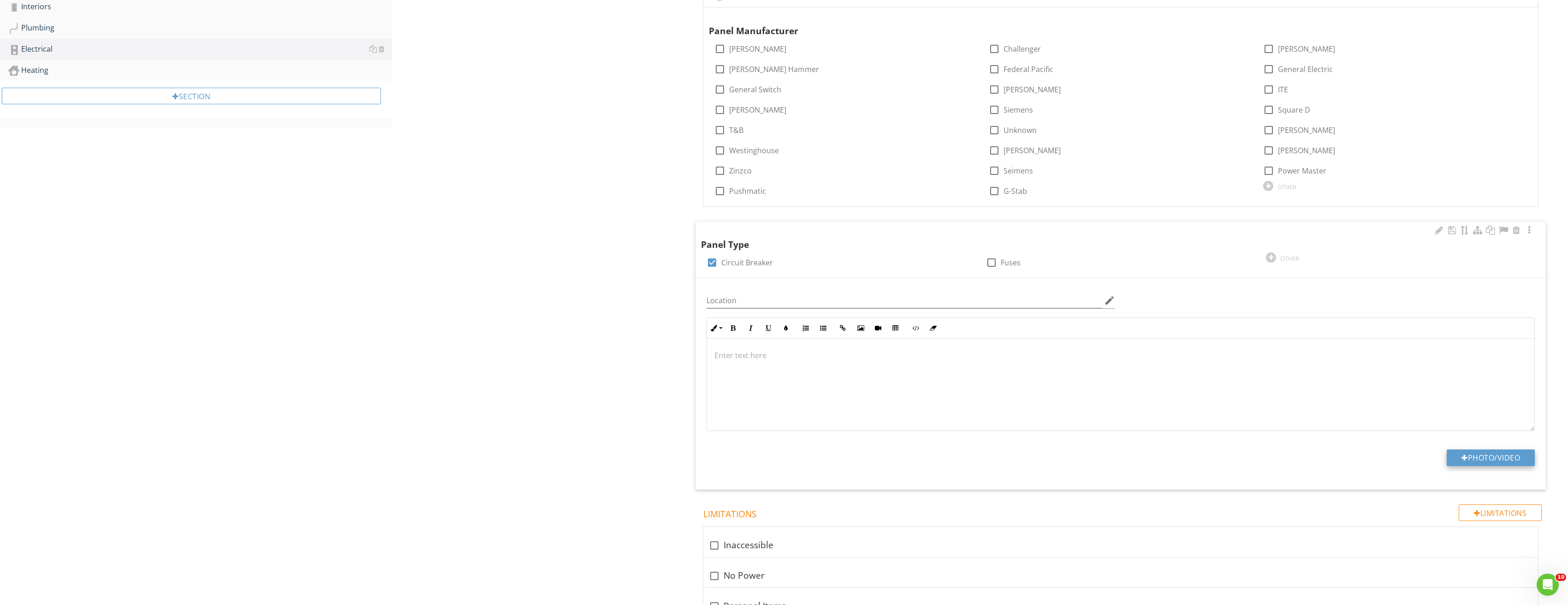
click at [1500, 459] on button "Photo/Video" at bounding box center [1490, 458] width 88 height 17
type input "C:\fakepath\Image_20250827212821_3767.jpg"
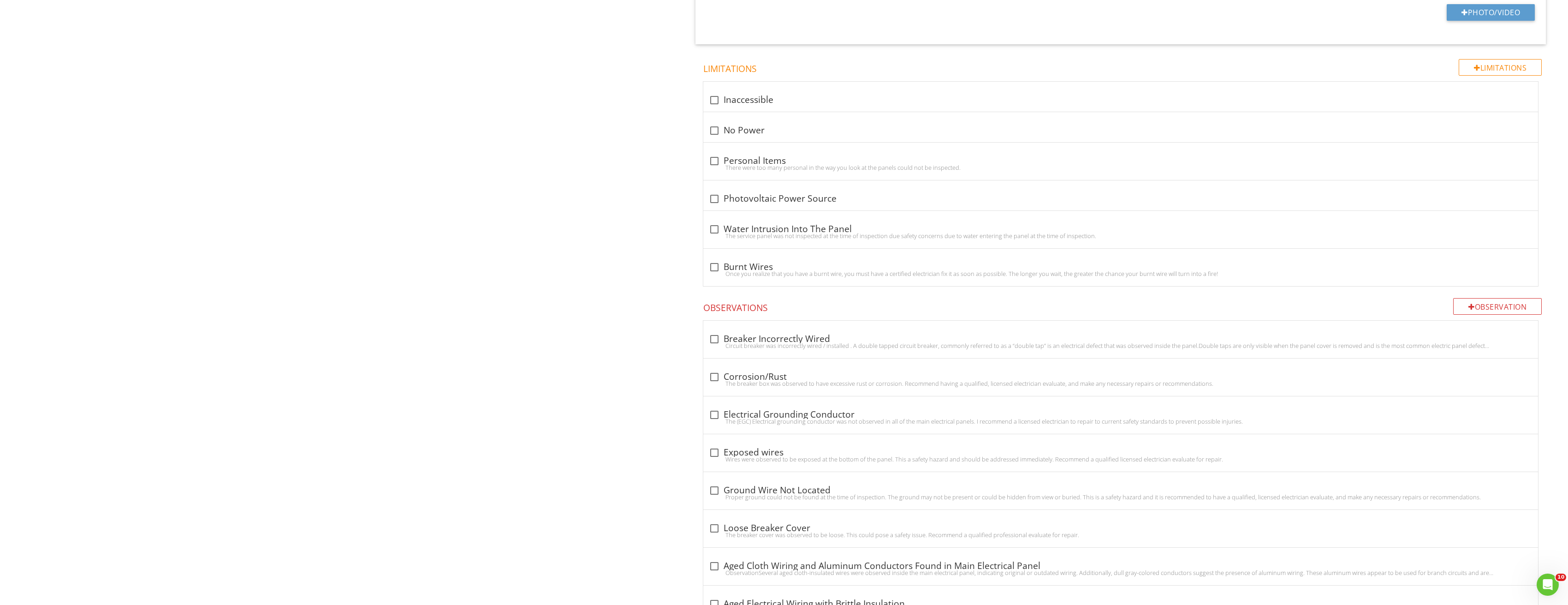
scroll to position [1292, 0]
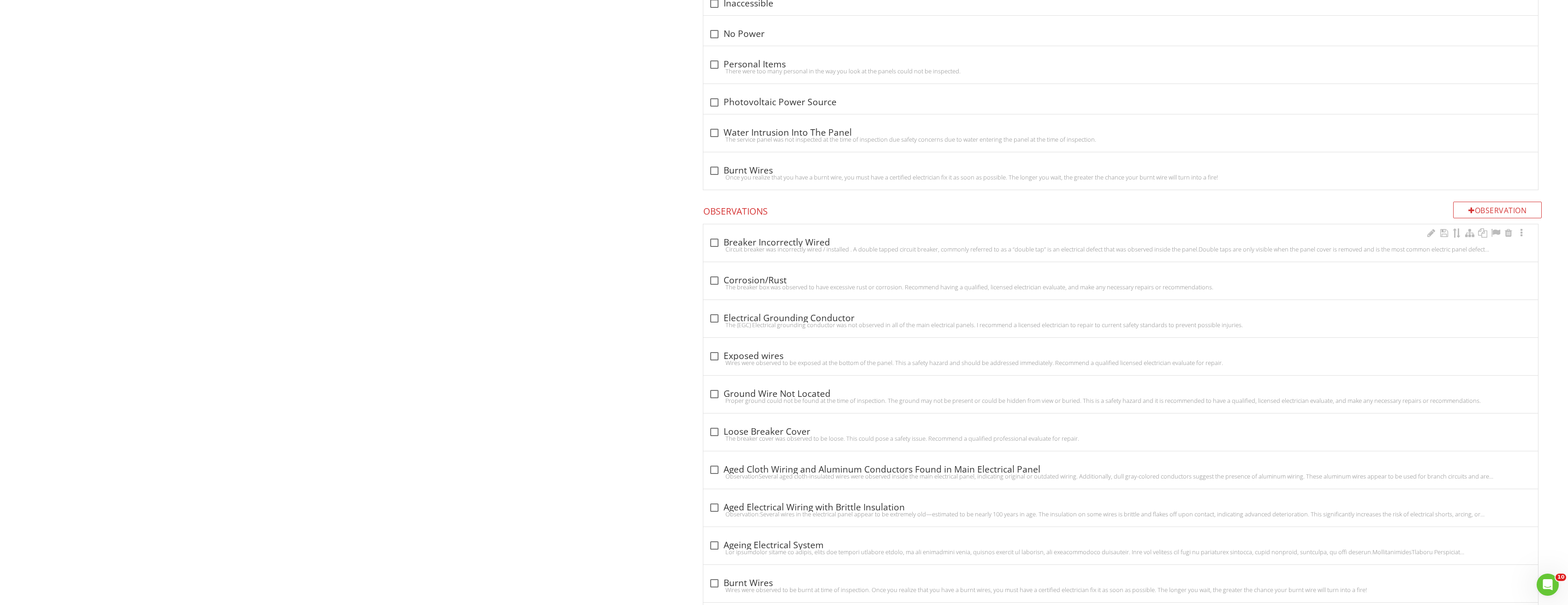
click at [737, 242] on div "check_box_outline_blank Breaker Incorrectly Wired" at bounding box center [1121, 243] width 824 height 11
checkbox input "true"
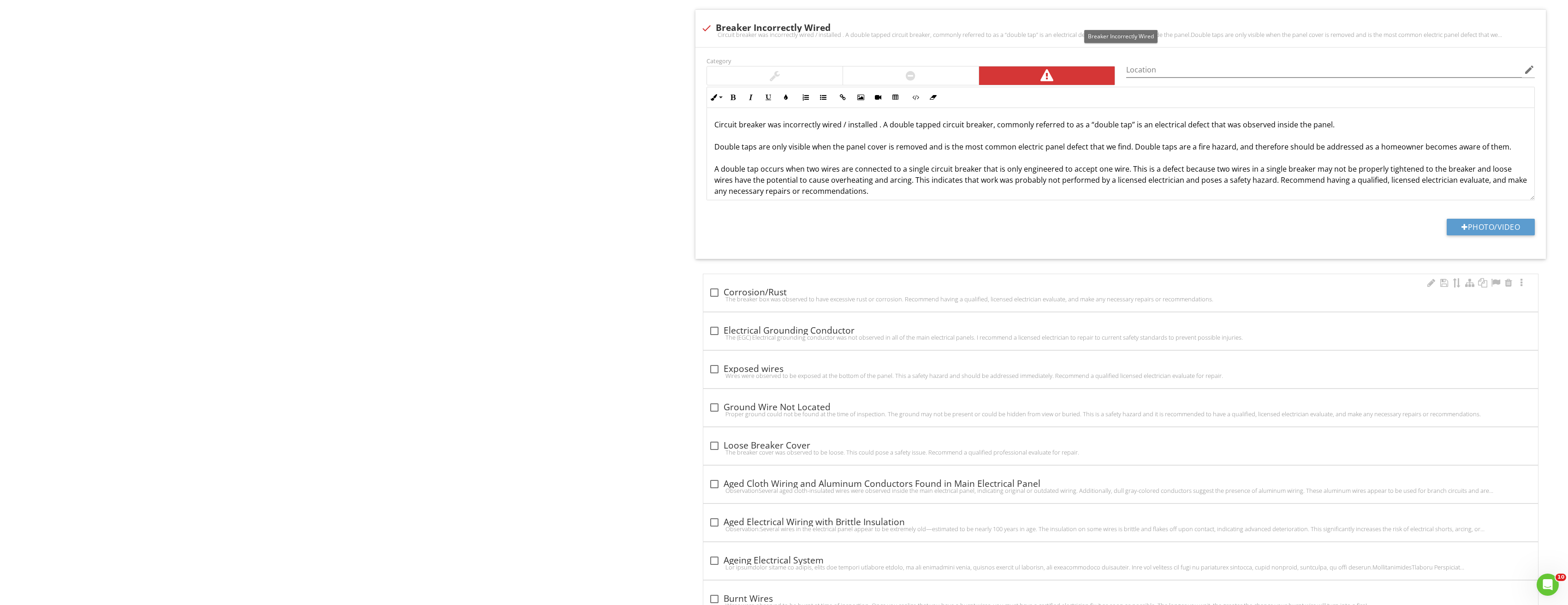
scroll to position [1523, 0]
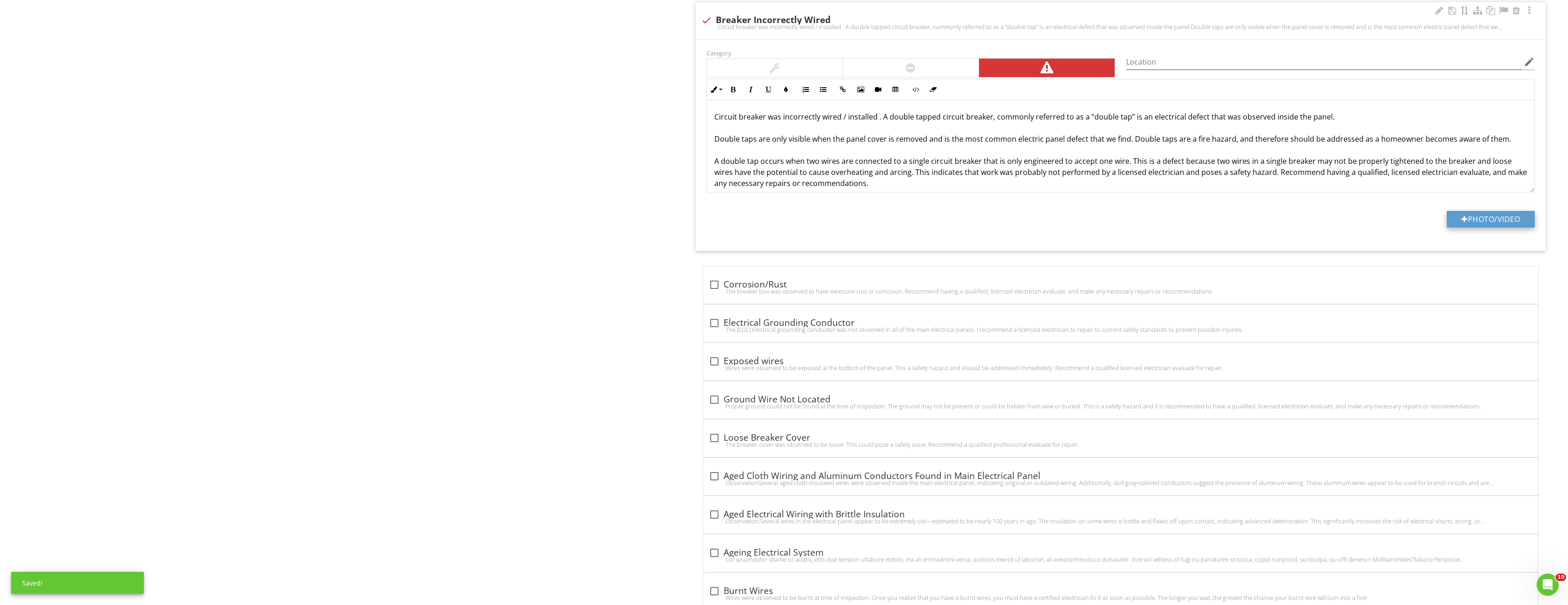
click at [1496, 223] on button "Photo/Video" at bounding box center [1490, 219] width 88 height 17
type input "C:\fakepath\Image_20250827212821_3768.jpg"
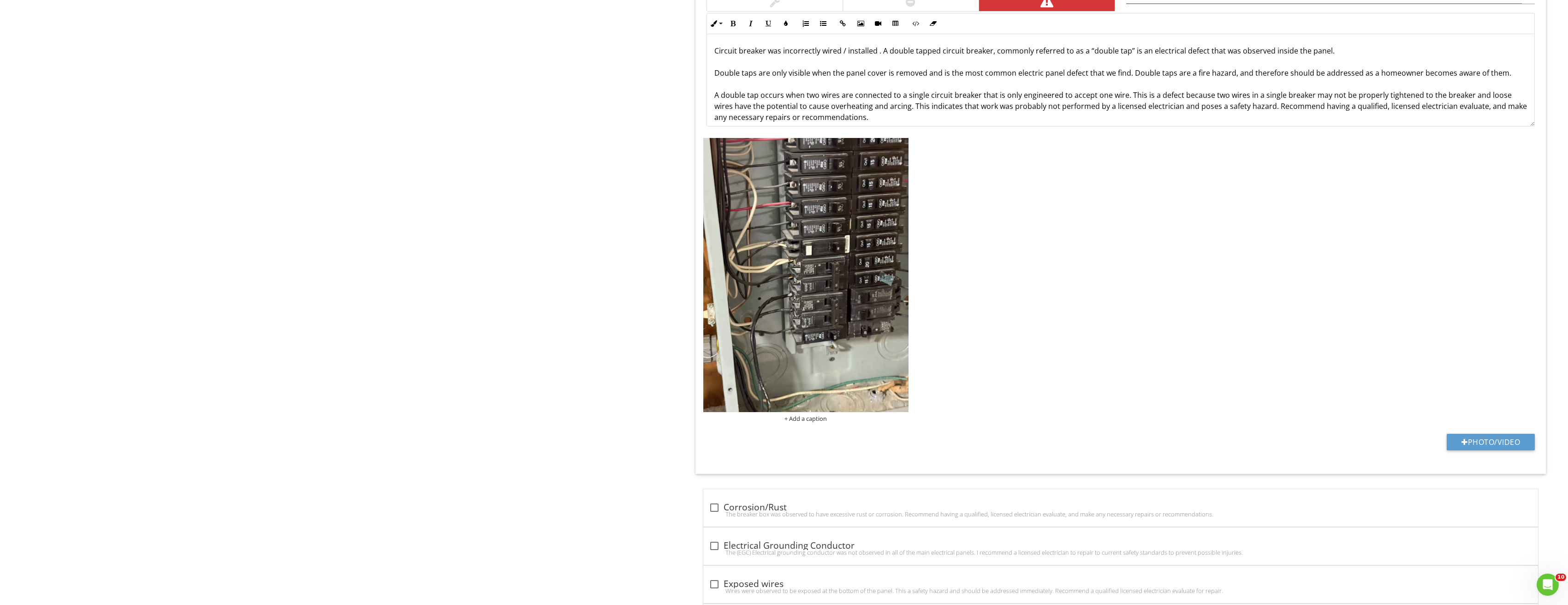
scroll to position [1707, 0]
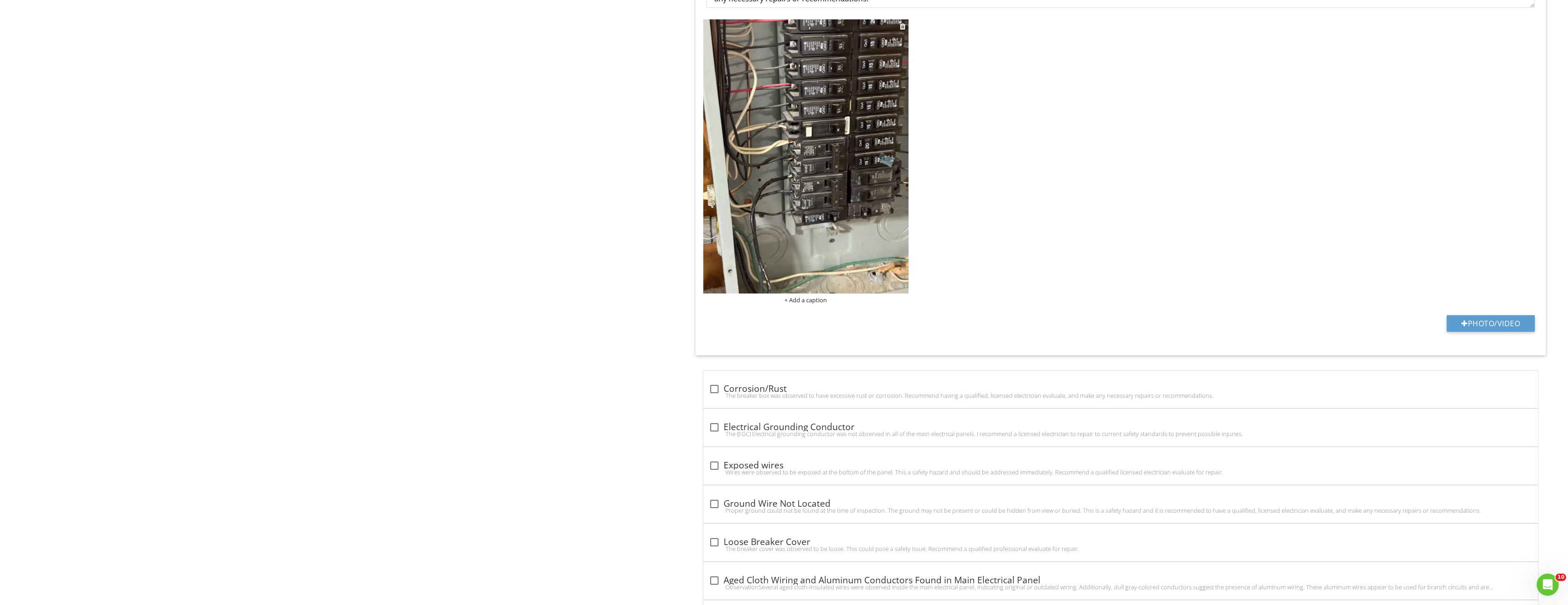
click at [801, 222] on img at bounding box center [806, 157] width 205 height 274
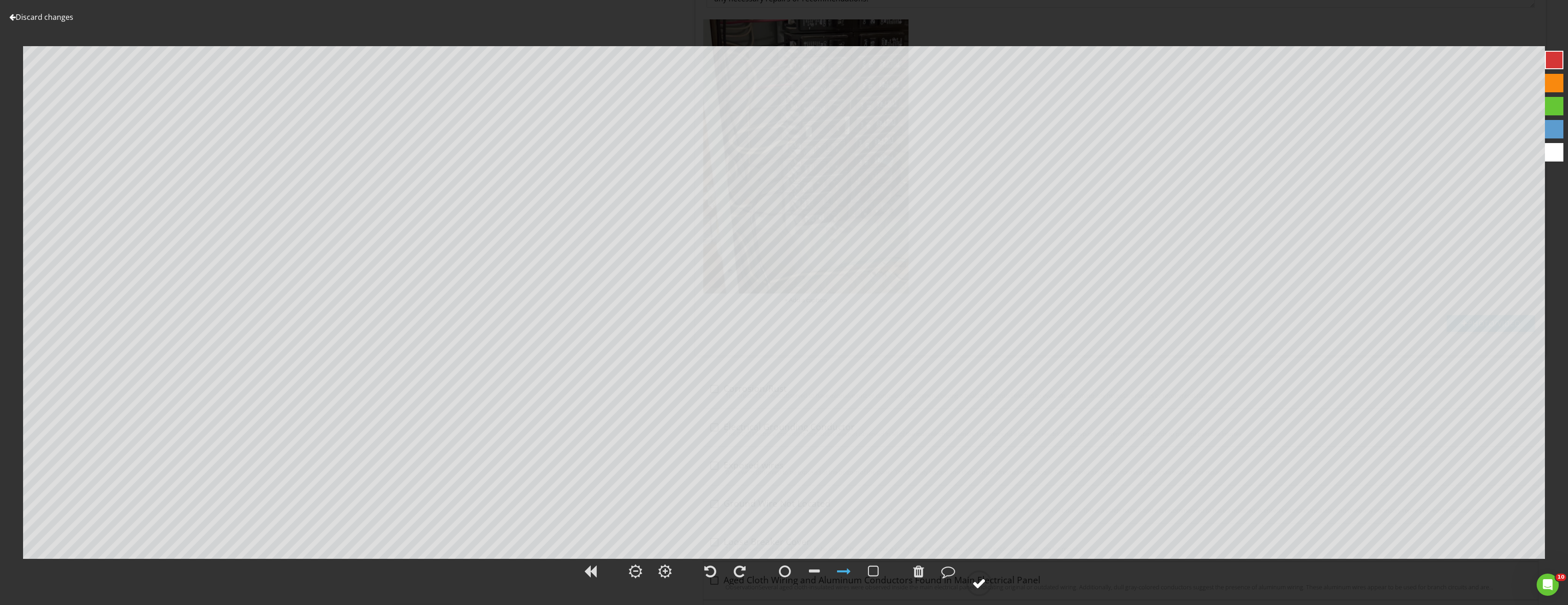
click at [982, 583] on div at bounding box center [979, 583] width 14 height 14
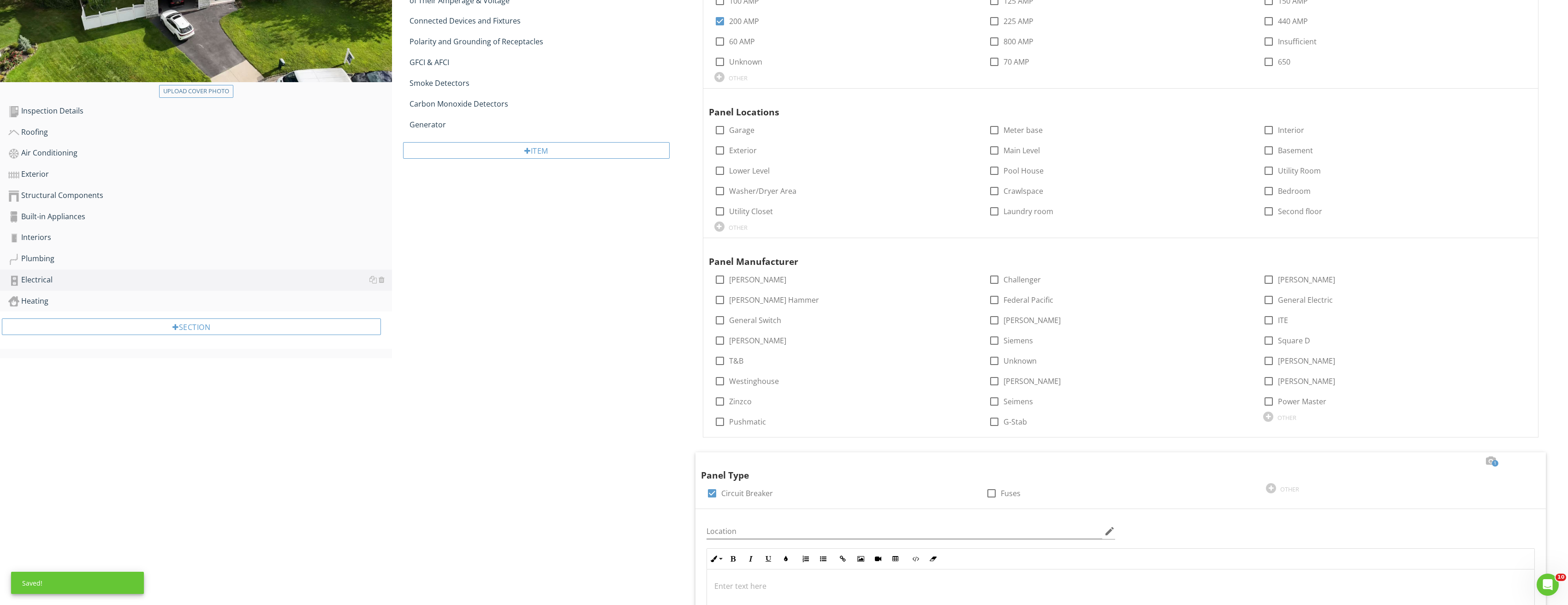
scroll to position [92, 0]
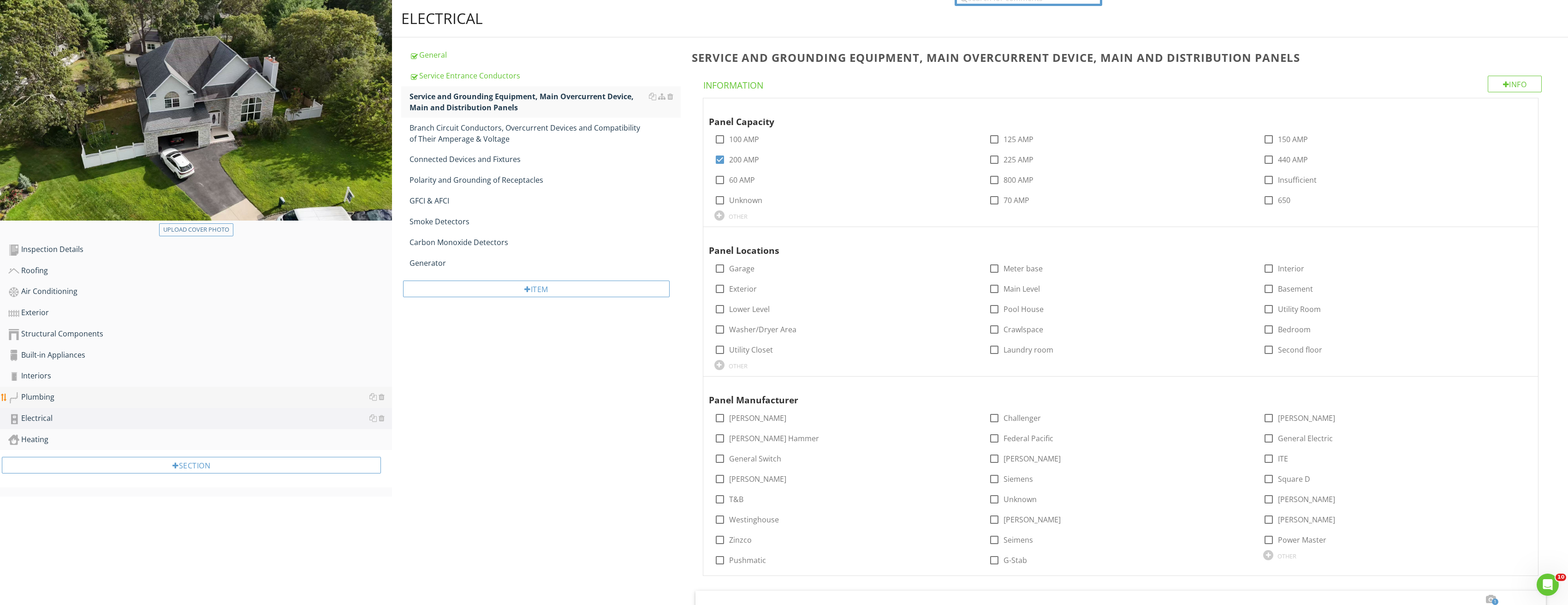
click at [37, 389] on link "Plumbing" at bounding box center [201, 397] width 384 height 21
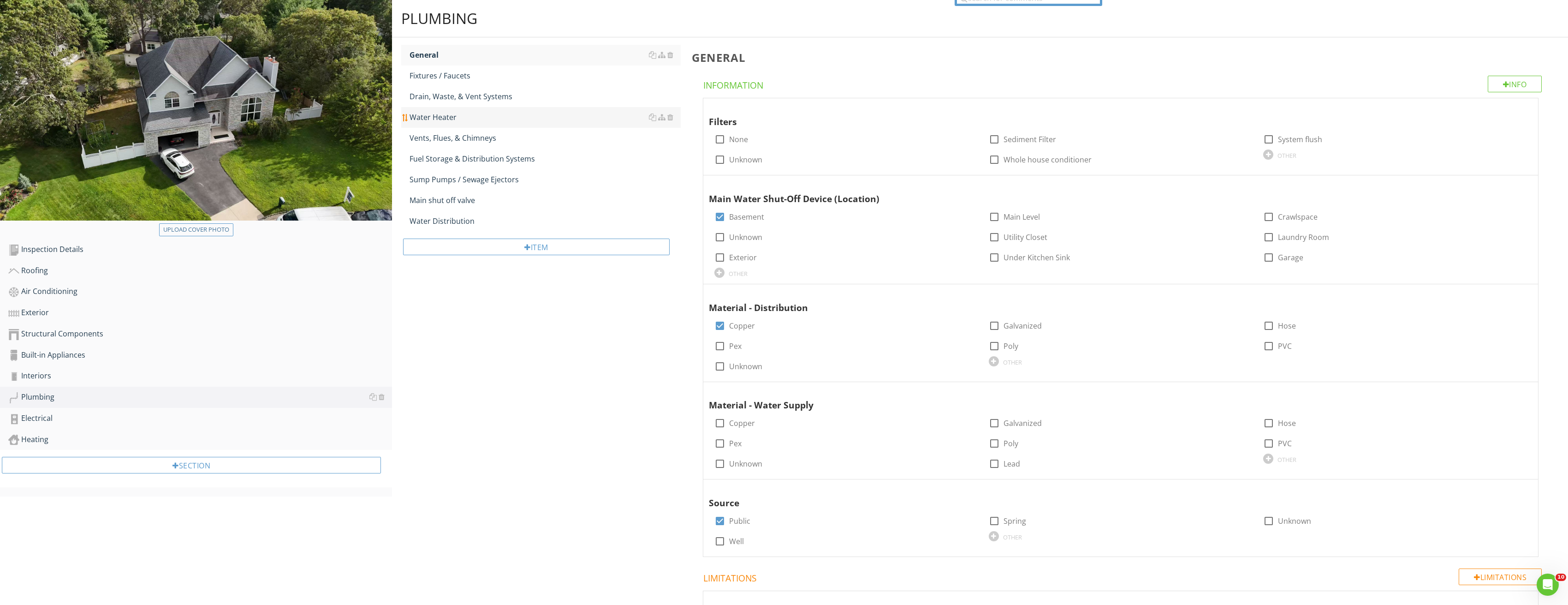
click at [463, 109] on link "Water Heater" at bounding box center [545, 117] width 271 height 20
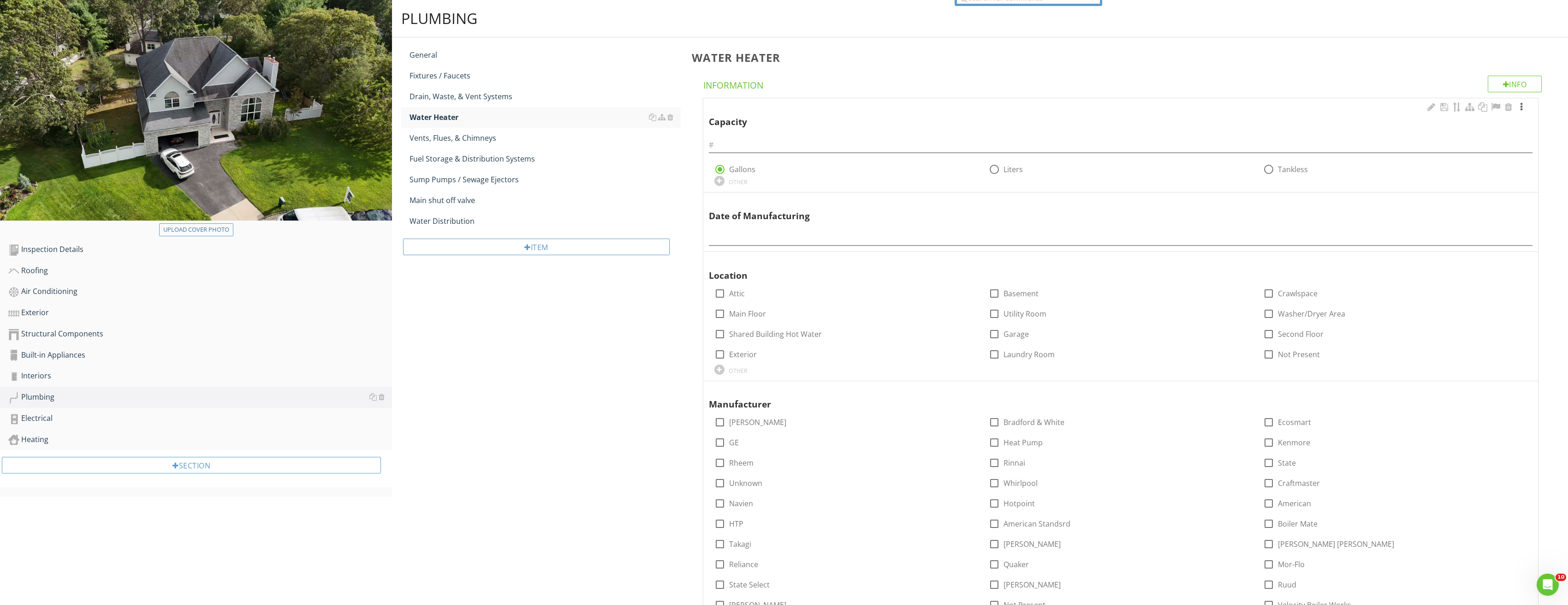
click at [1522, 106] on div at bounding box center [1521, 106] width 11 height 9
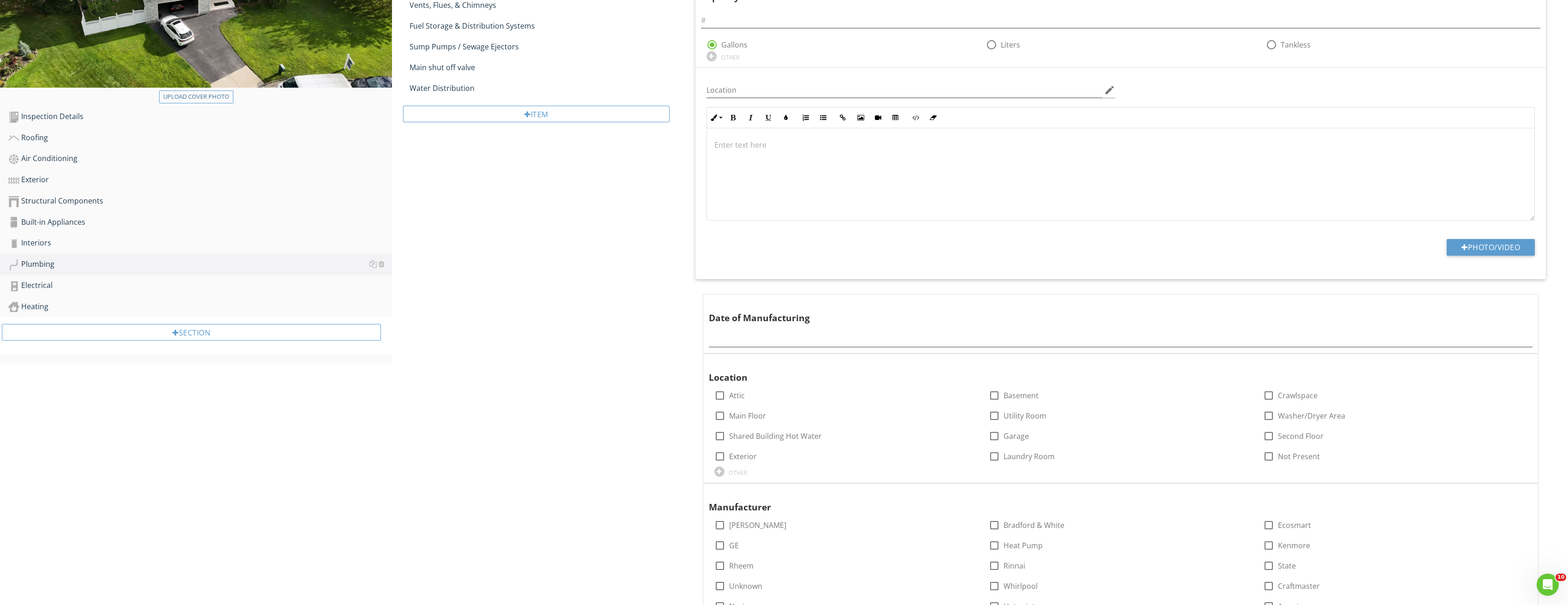
scroll to position [231, 0]
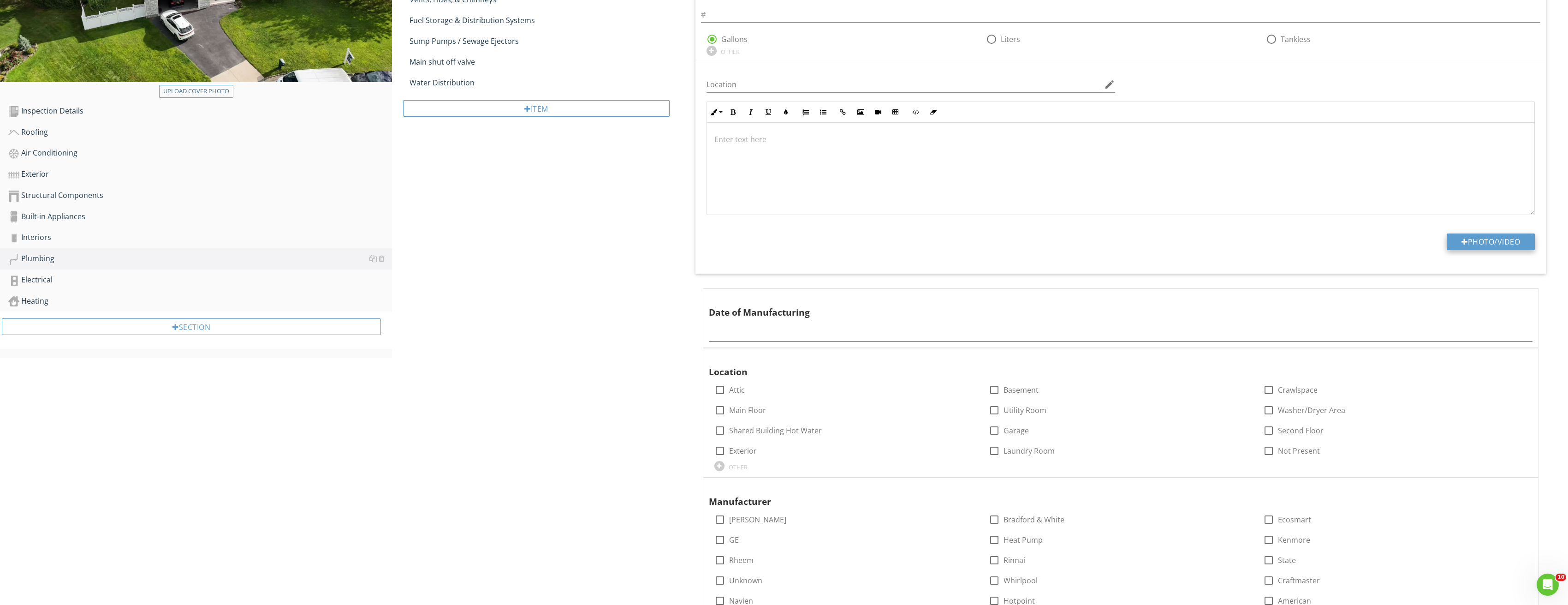
click at [1503, 237] on button "Photo/Video" at bounding box center [1490, 242] width 88 height 17
type input "C:\fakepath\Image_20250827212821_3759.jpg"
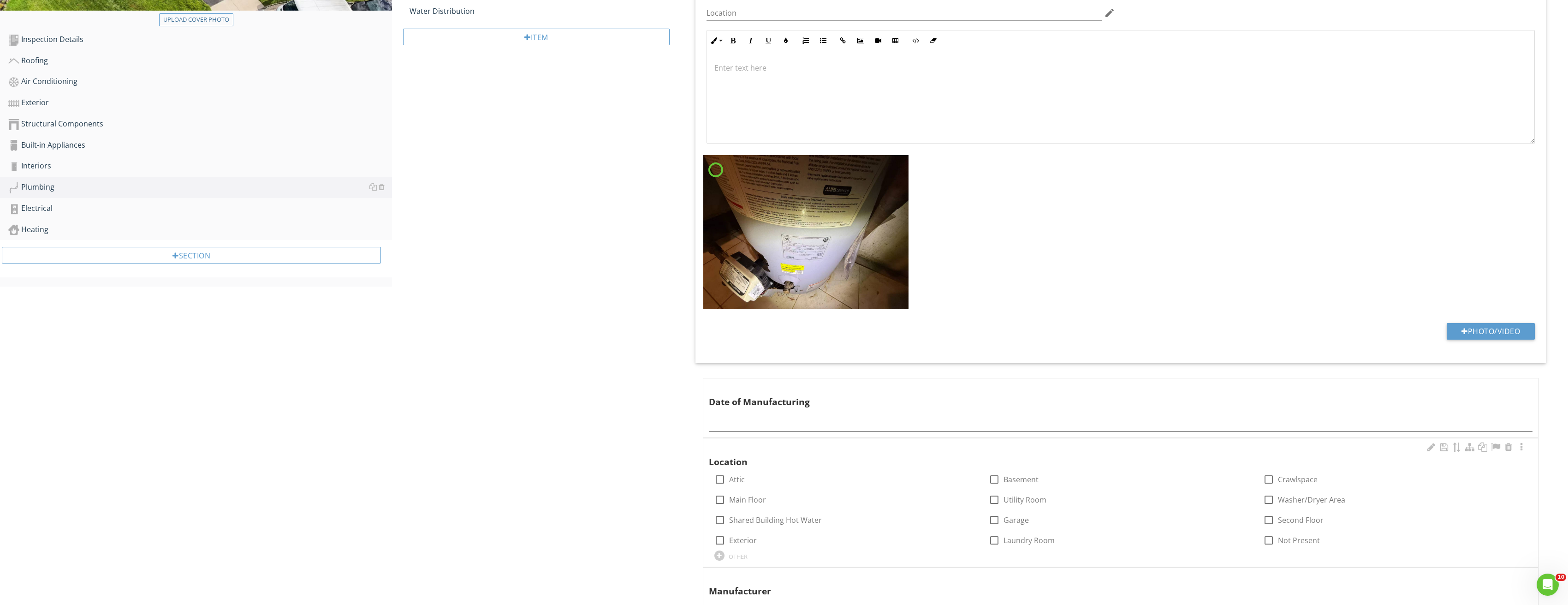
scroll to position [323, 0]
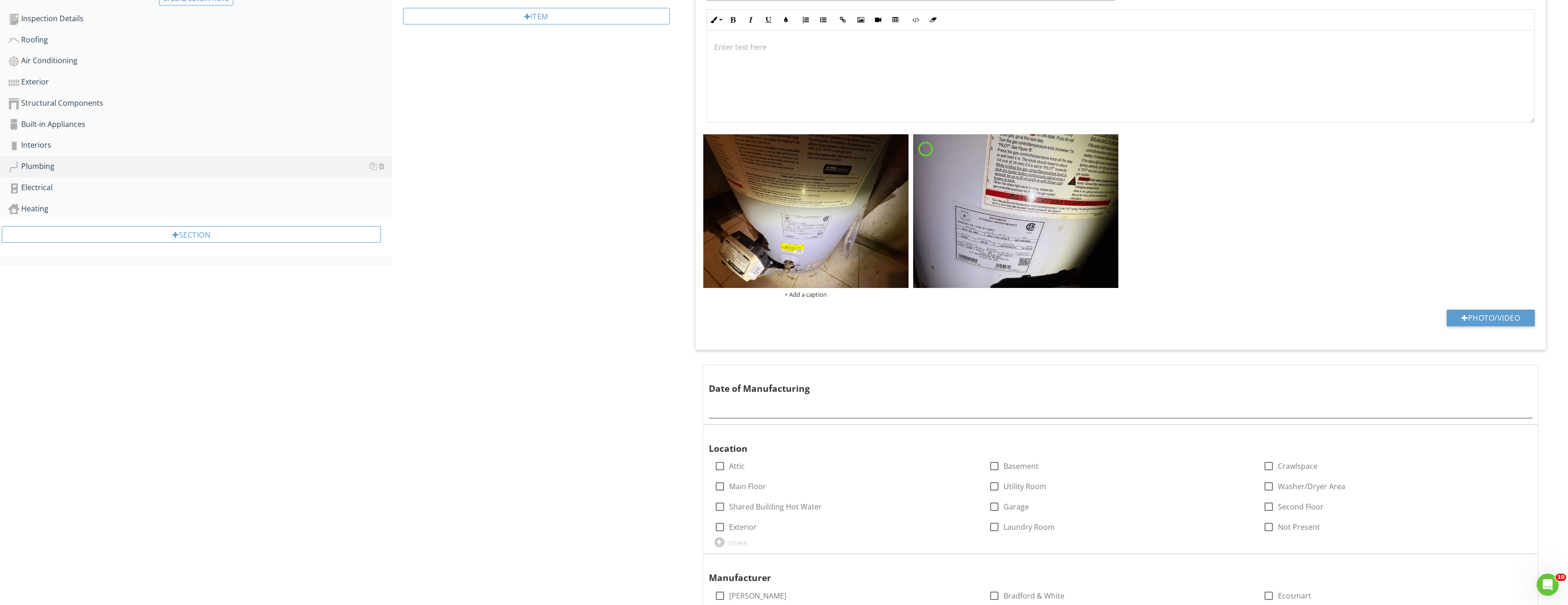
click at [1006, 261] on img at bounding box center [1016, 212] width 205 height 154
click at [1021, 239] on img at bounding box center [1016, 212] width 205 height 154
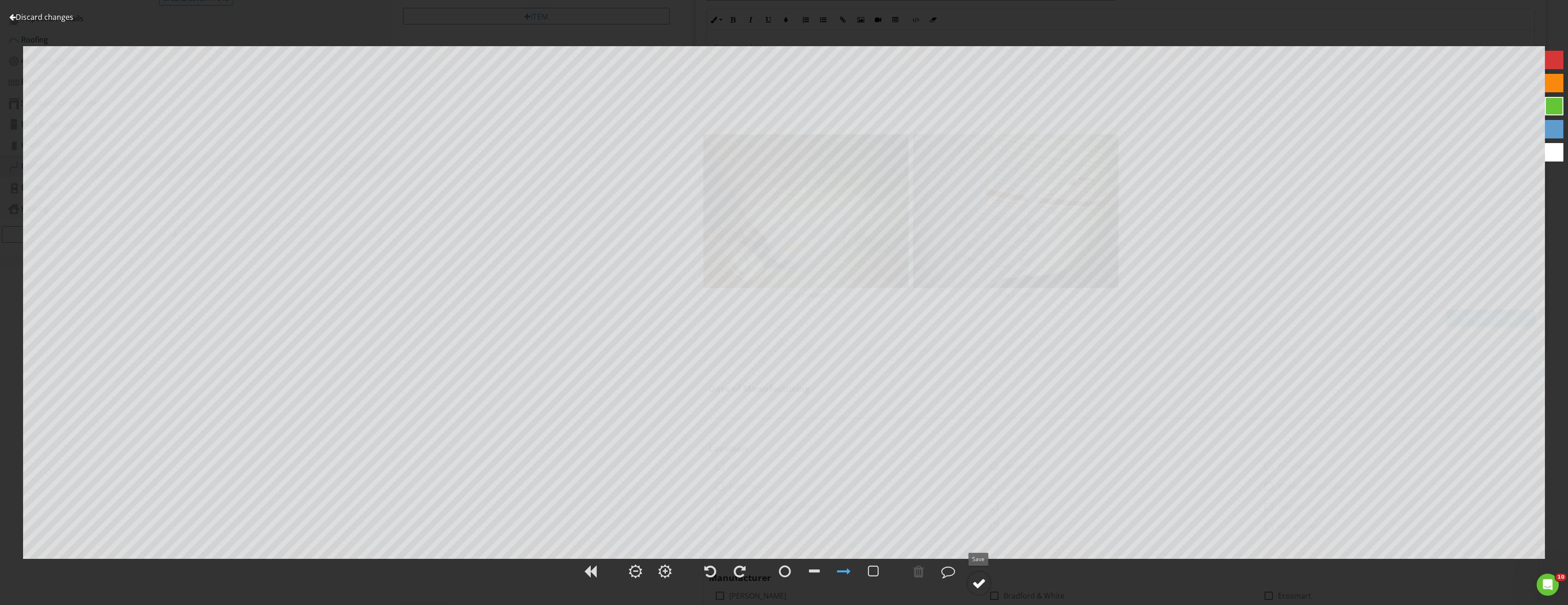
click at [977, 583] on div at bounding box center [979, 583] width 14 height 14
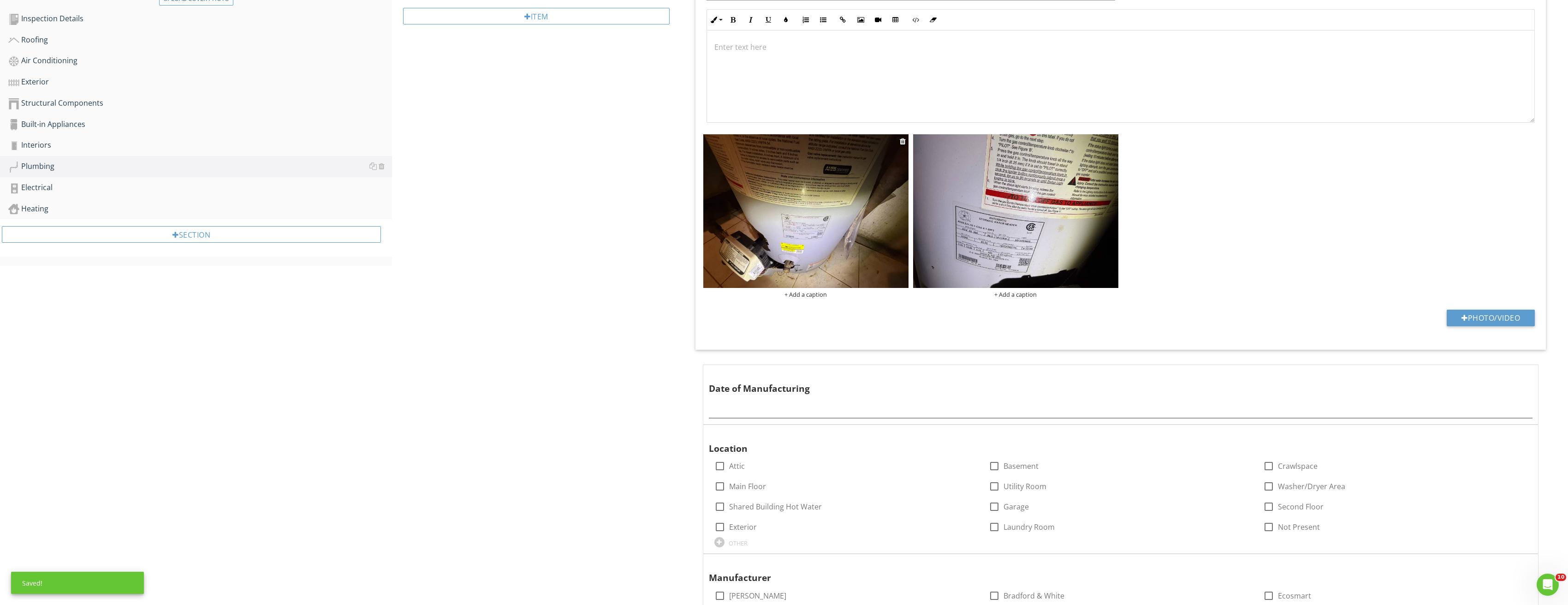
click at [773, 268] on img at bounding box center [806, 212] width 205 height 154
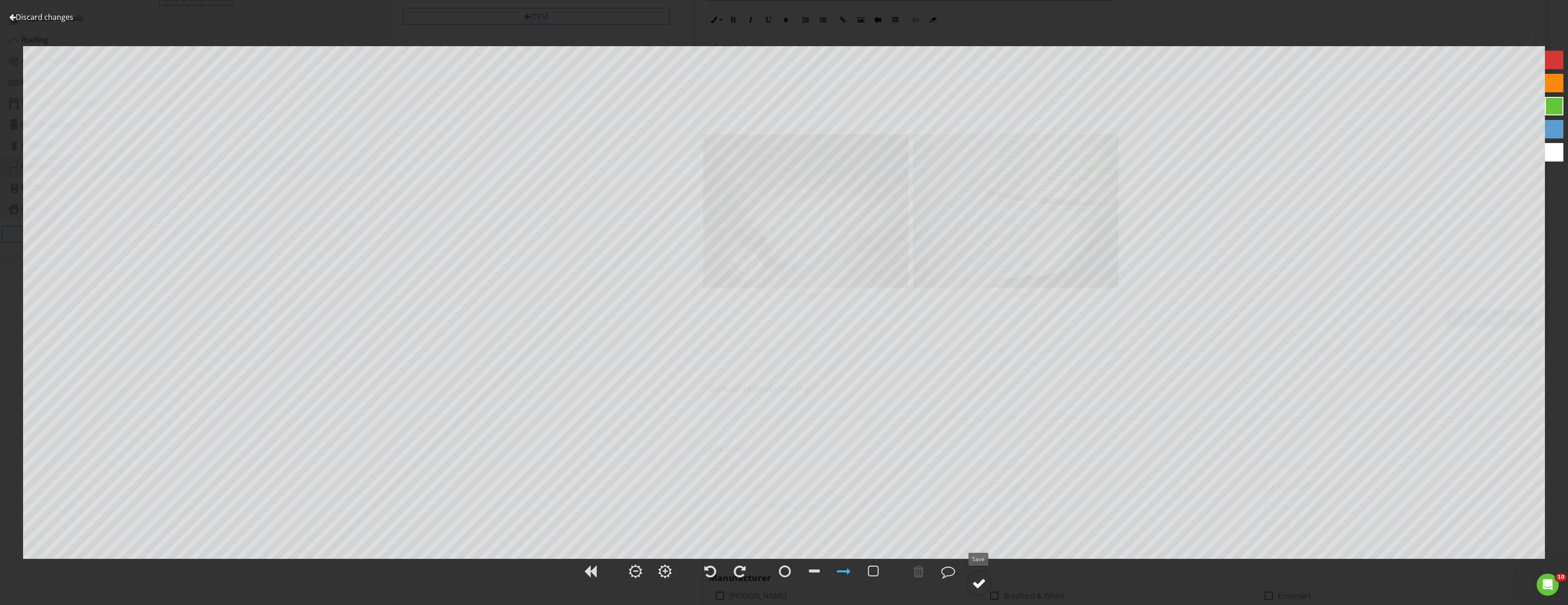
click at [975, 571] on circle at bounding box center [979, 583] width 24 height 24
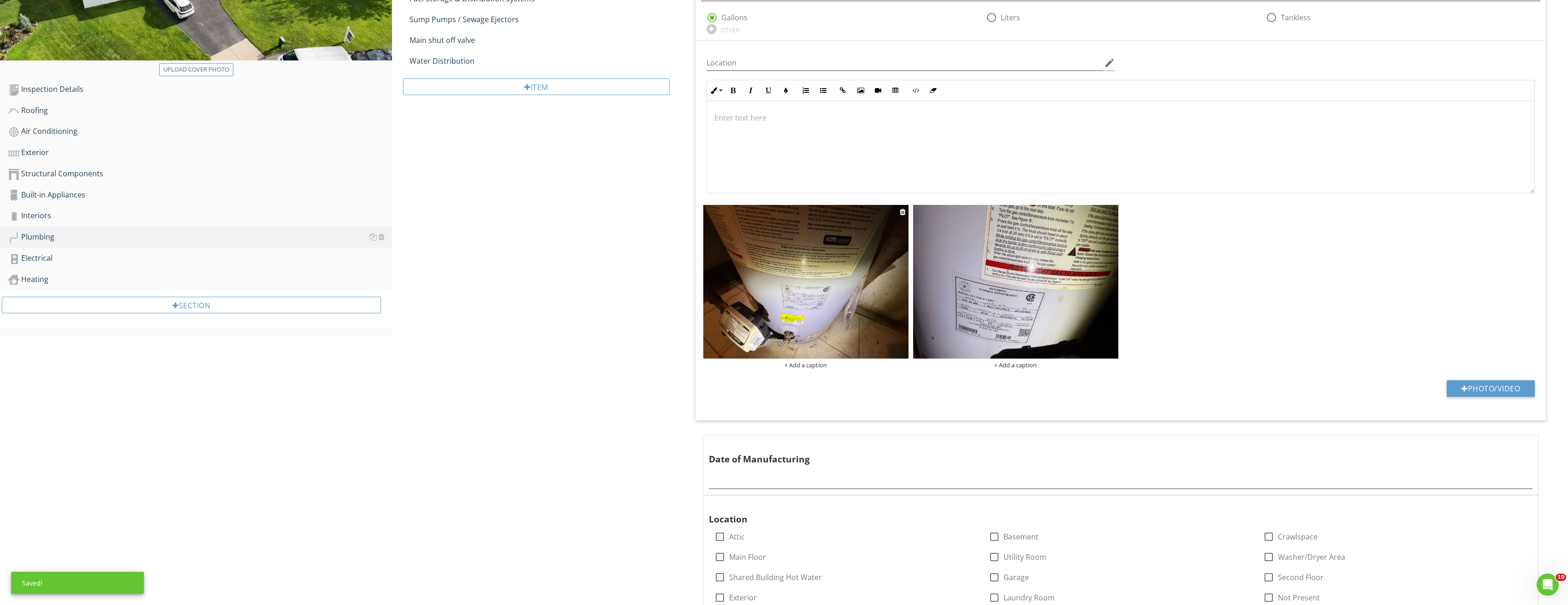
scroll to position [138, 0]
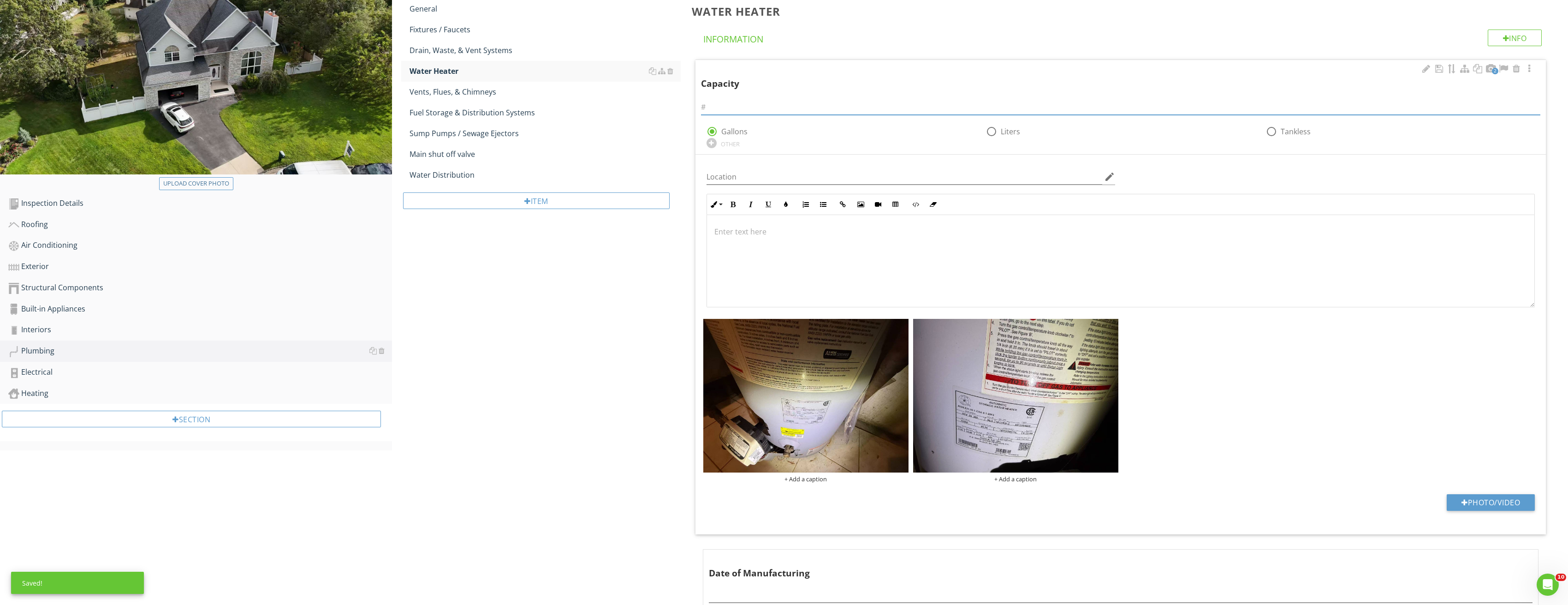
click at [770, 108] on input "text" at bounding box center [1121, 107] width 840 height 15
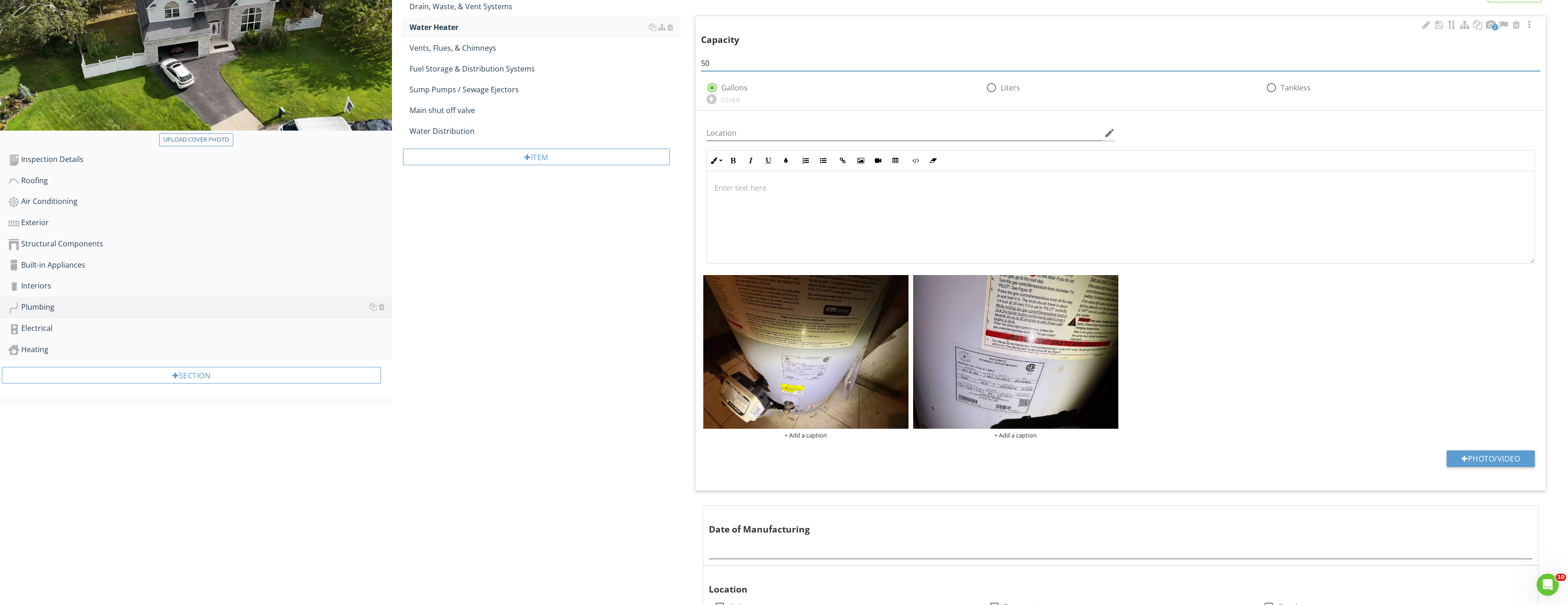
scroll to position [277, 0]
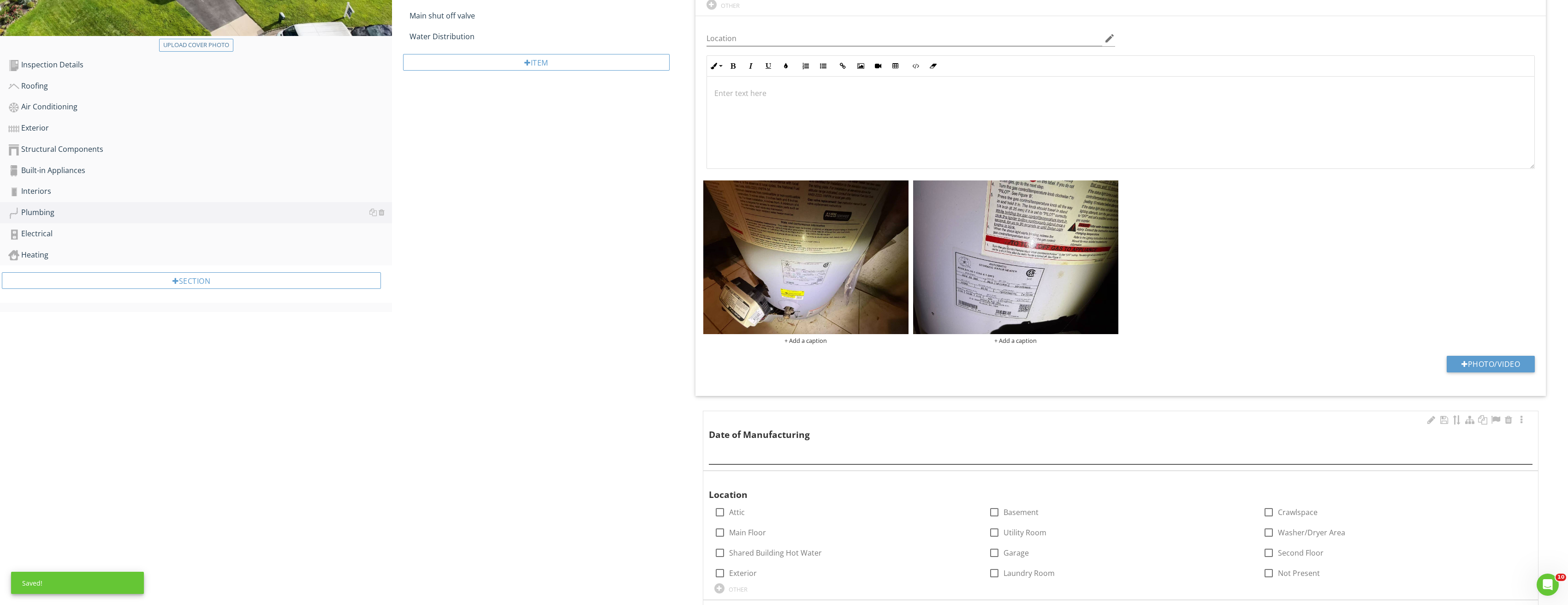
type input "50"
click at [753, 455] on input "text" at bounding box center [1121, 456] width 824 height 15
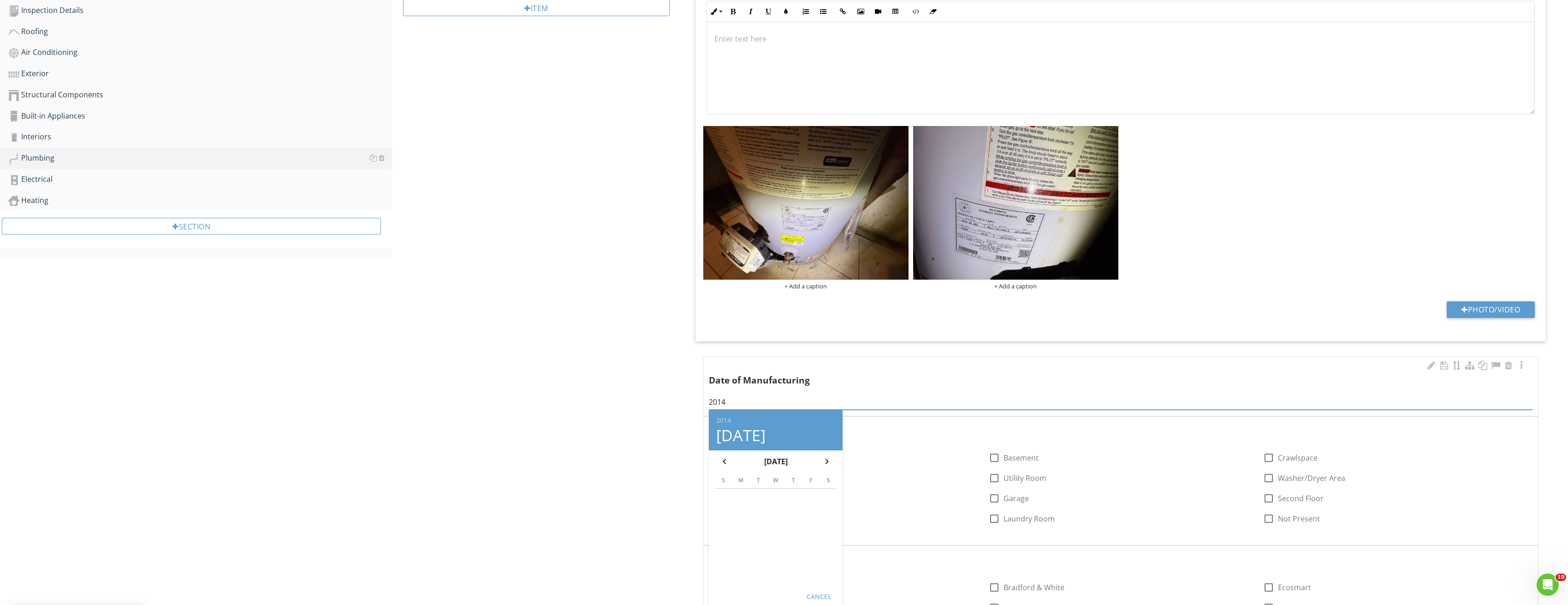
scroll to position [415, 0]
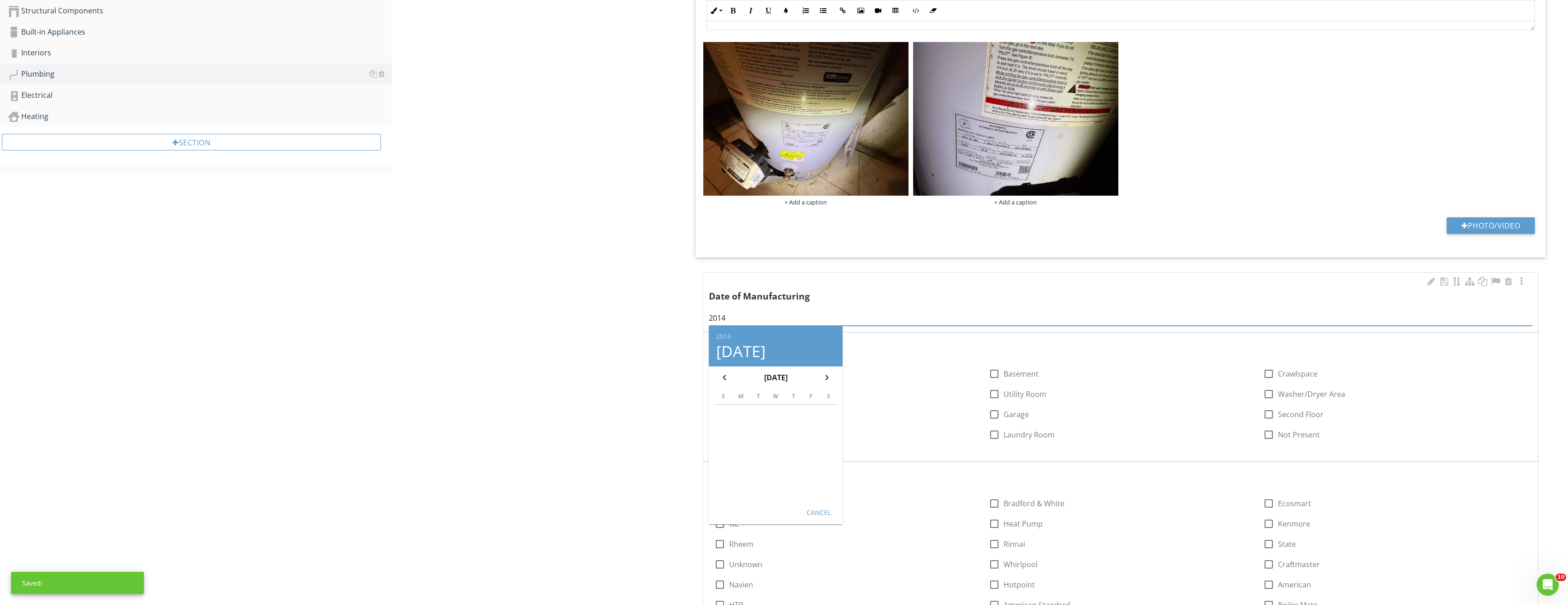
type input "2014"
click at [823, 508] on div "Cancel" at bounding box center [819, 512] width 26 height 10
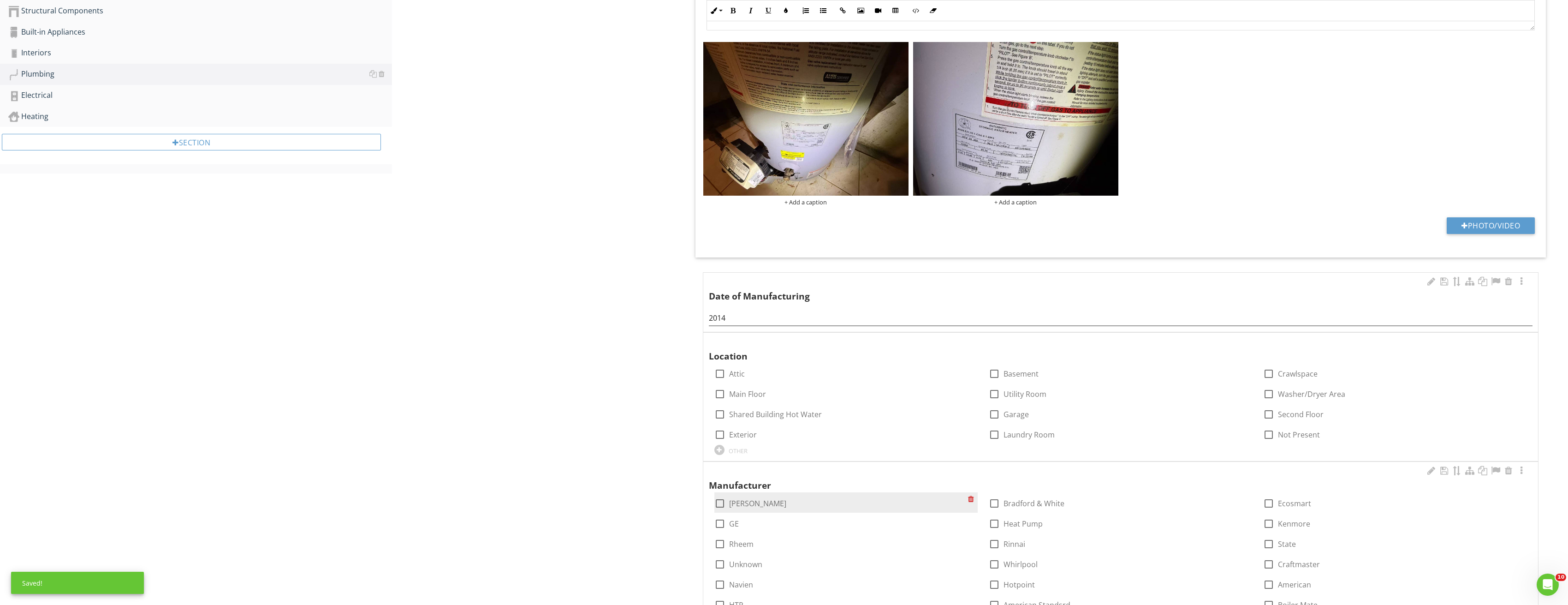
click at [726, 500] on div at bounding box center [720, 503] width 16 height 16
checkbox input "true"
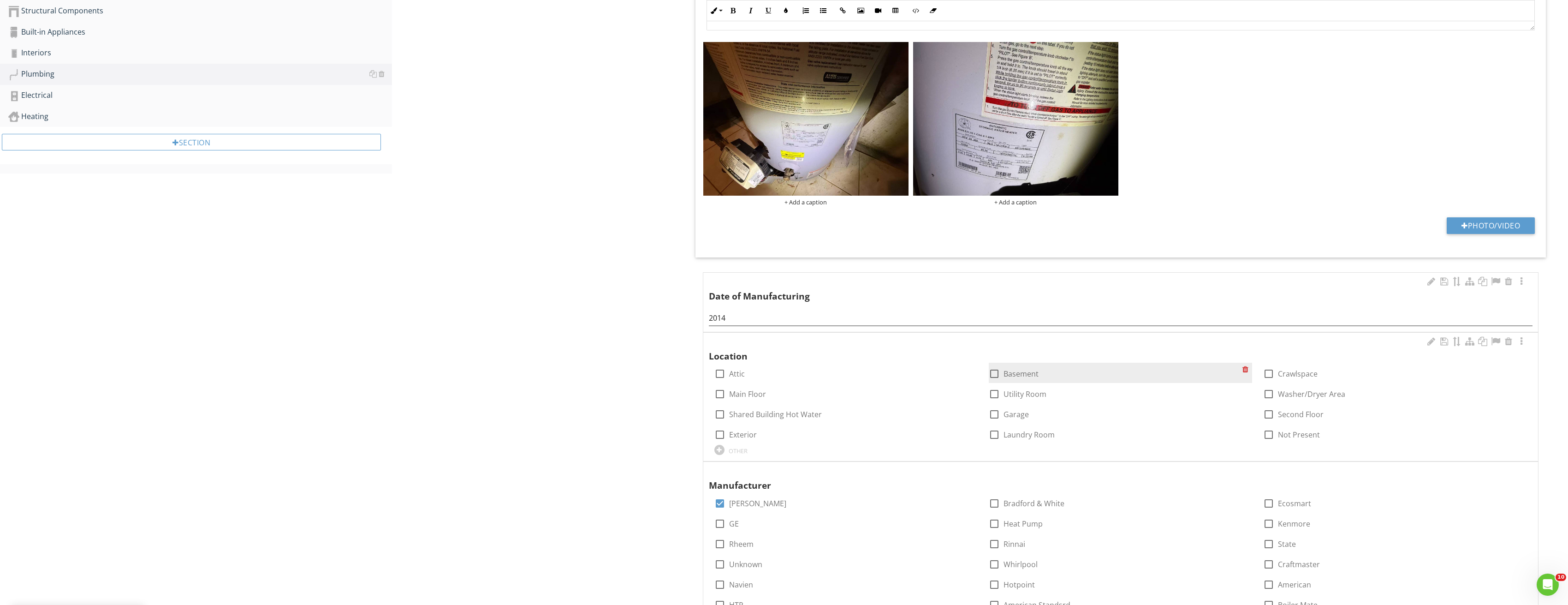
drag, startPoint x: 1003, startPoint y: 369, endPoint x: 999, endPoint y: 374, distance: 6.4
click at [1002, 369] on div "check_box_outline_blank Basement" at bounding box center [1013, 374] width 50 height 11
click at [998, 376] on div at bounding box center [994, 374] width 16 height 16
checkbox input "true"
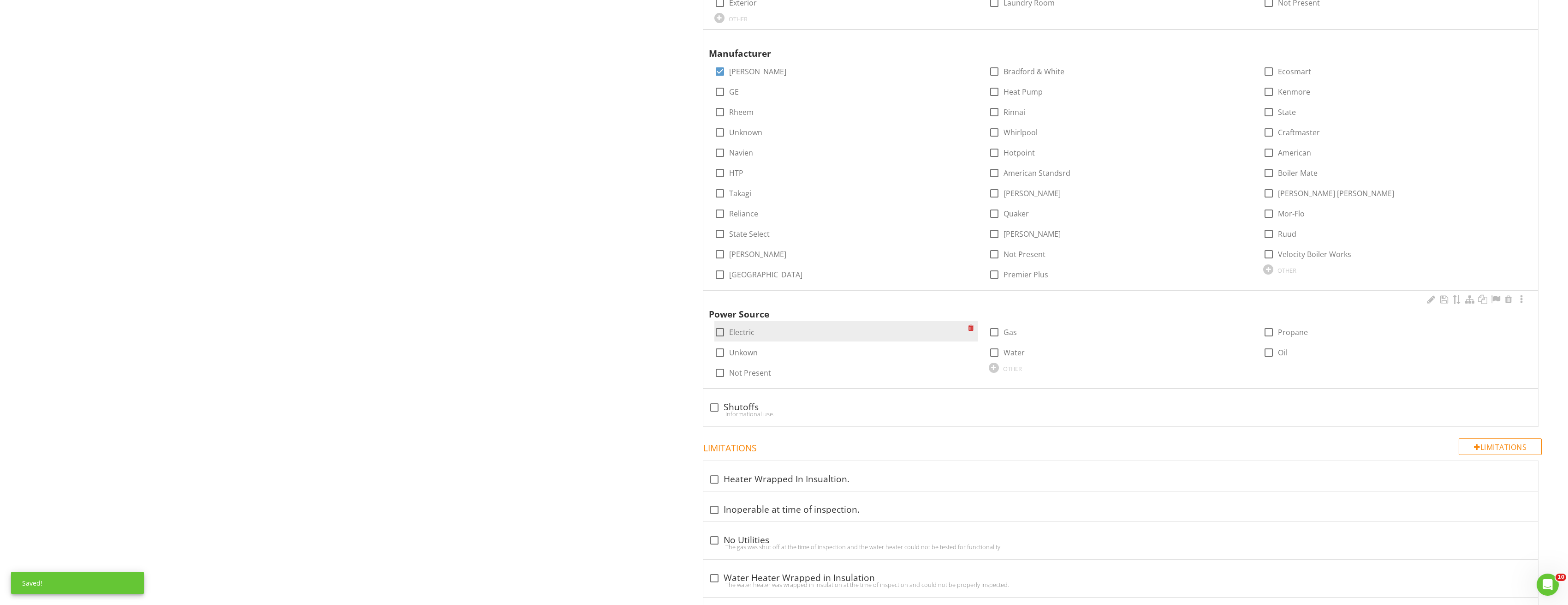
scroll to position [831, 0]
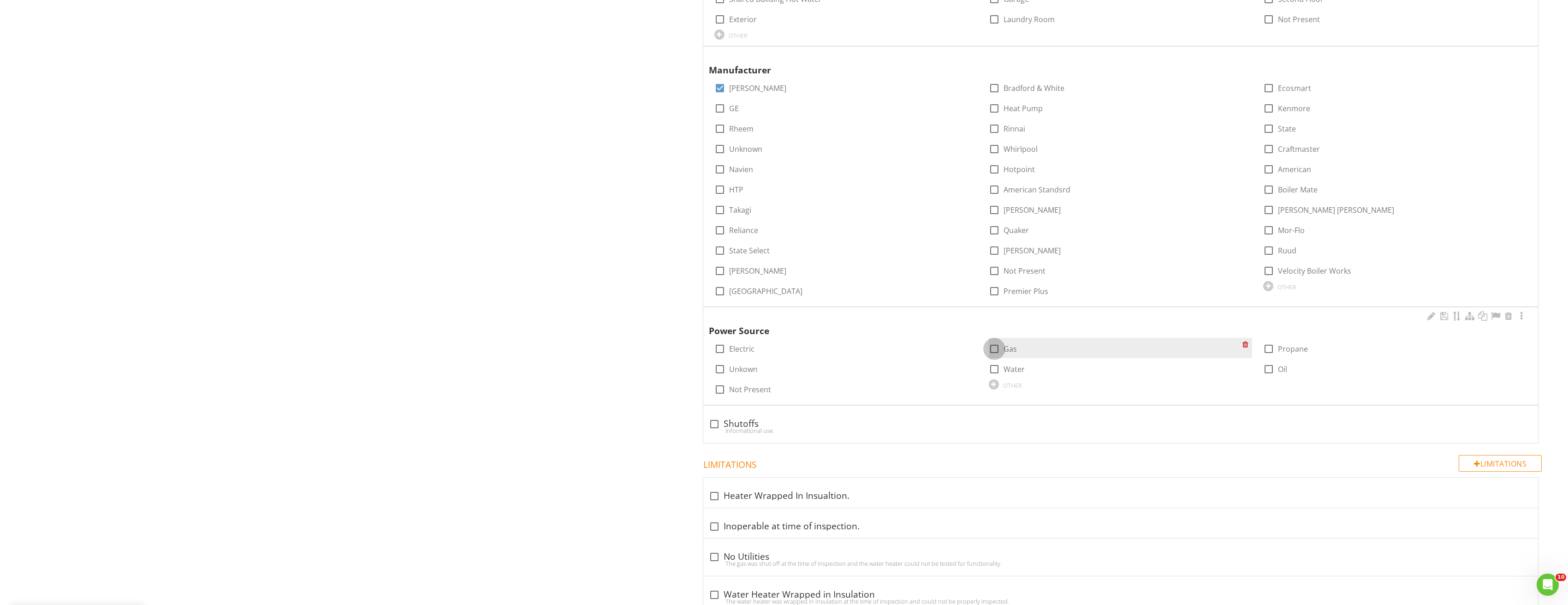
click at [996, 348] on div at bounding box center [994, 349] width 16 height 16
checkbox input "true"
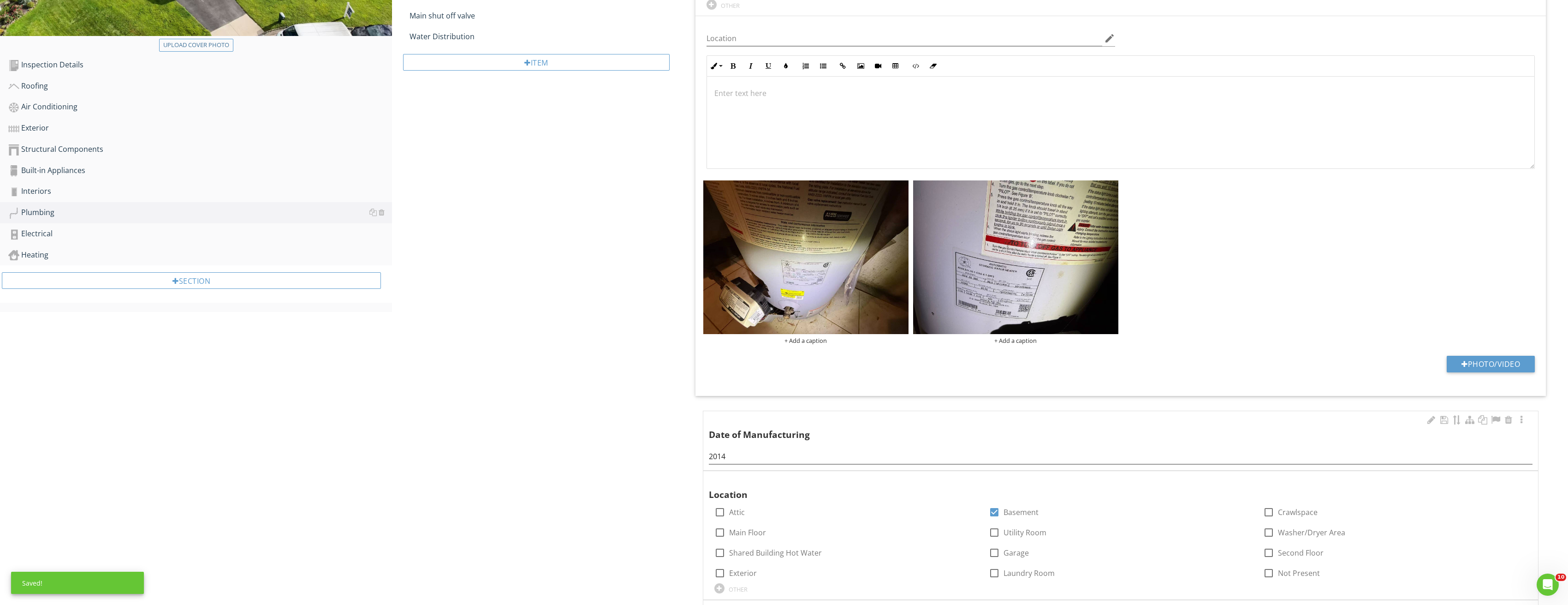
scroll to position [0, 0]
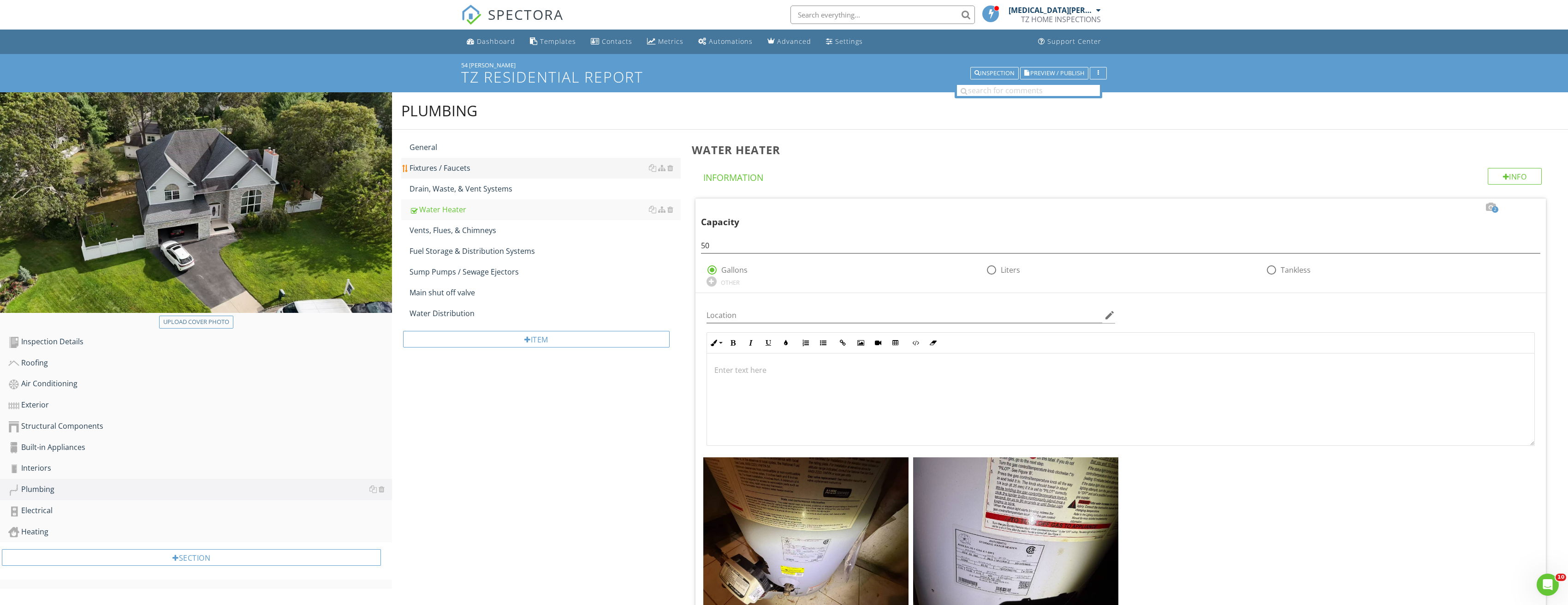
click at [476, 163] on div "Fixtures / Faucets" at bounding box center [545, 168] width 271 height 11
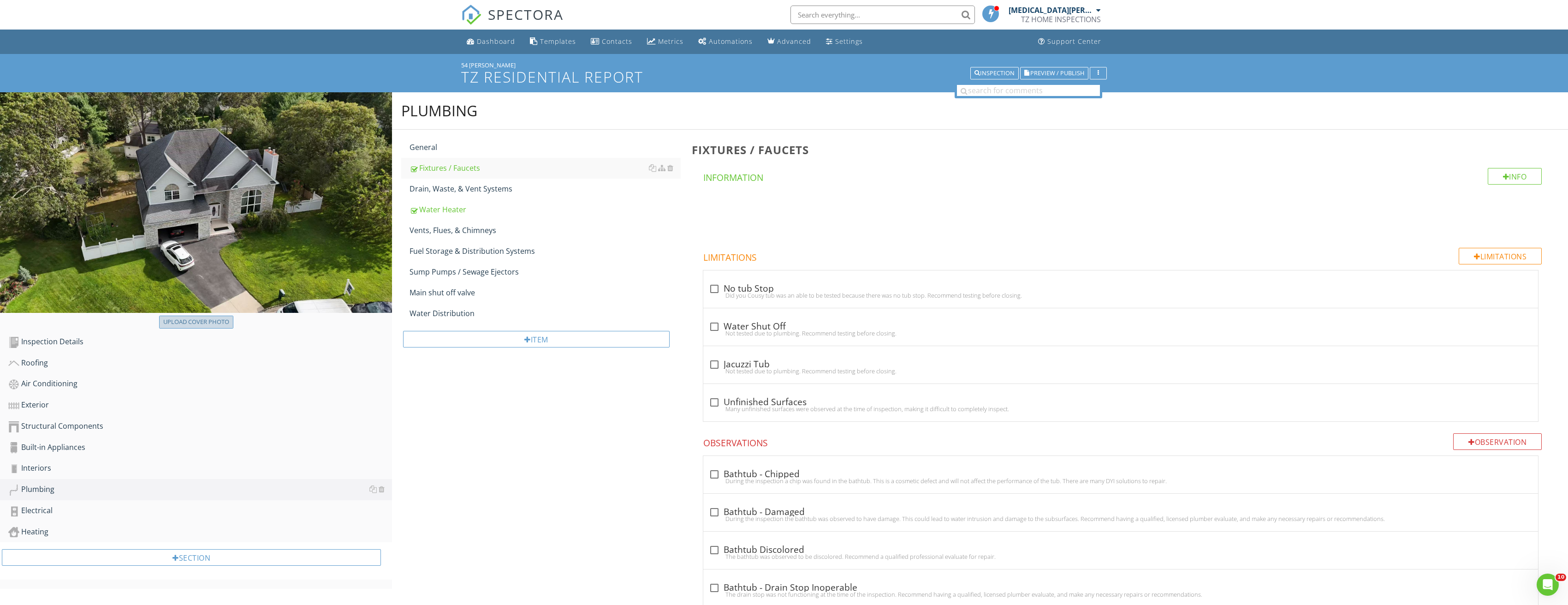
click at [224, 328] on button "Upload cover photo" at bounding box center [196, 322] width 74 height 13
click at [39, 407] on div "Exterior" at bounding box center [201, 405] width 384 height 12
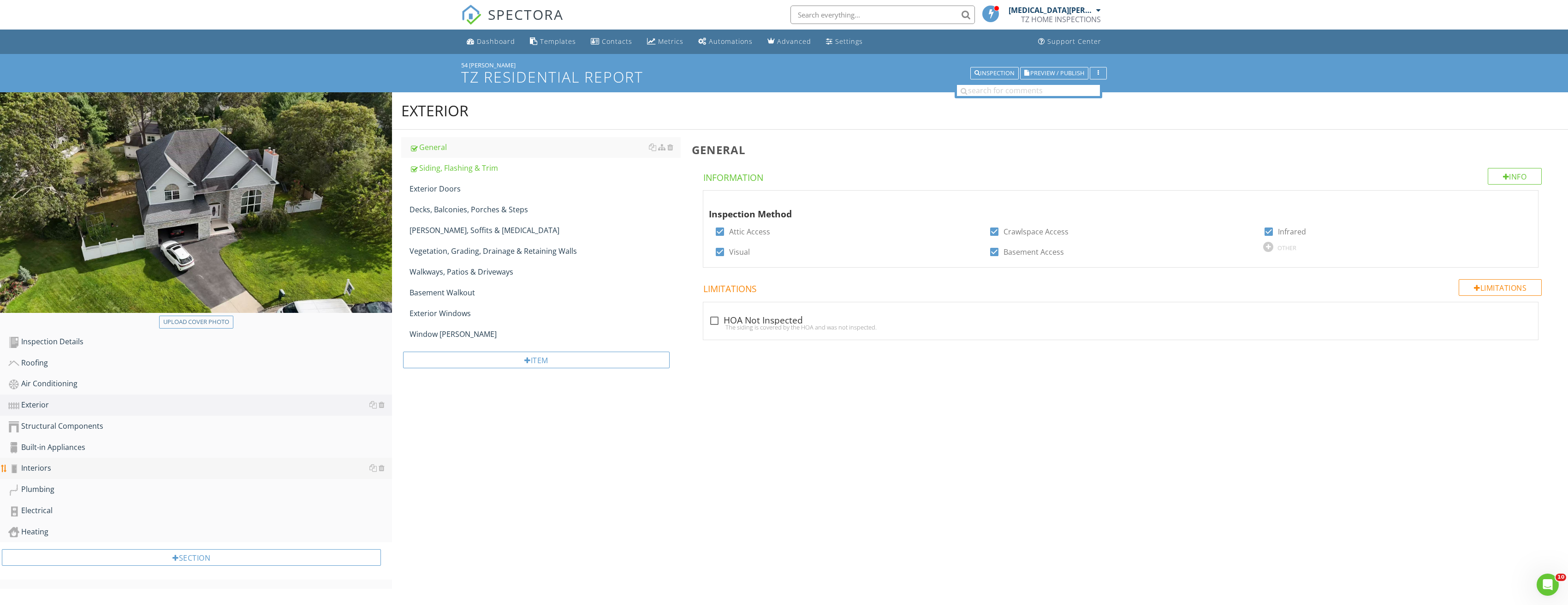
click at [48, 466] on div "Interiors" at bounding box center [201, 469] width 384 height 12
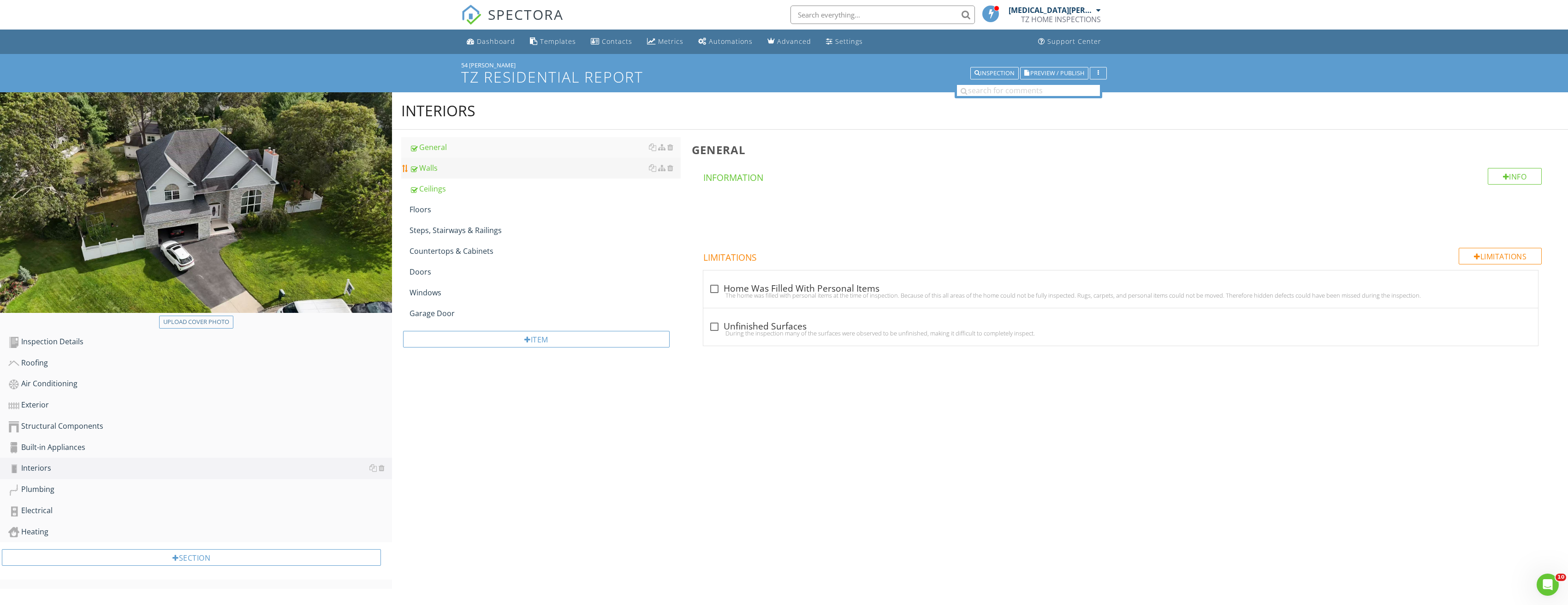
click at [443, 168] on div "Walls" at bounding box center [545, 168] width 271 height 11
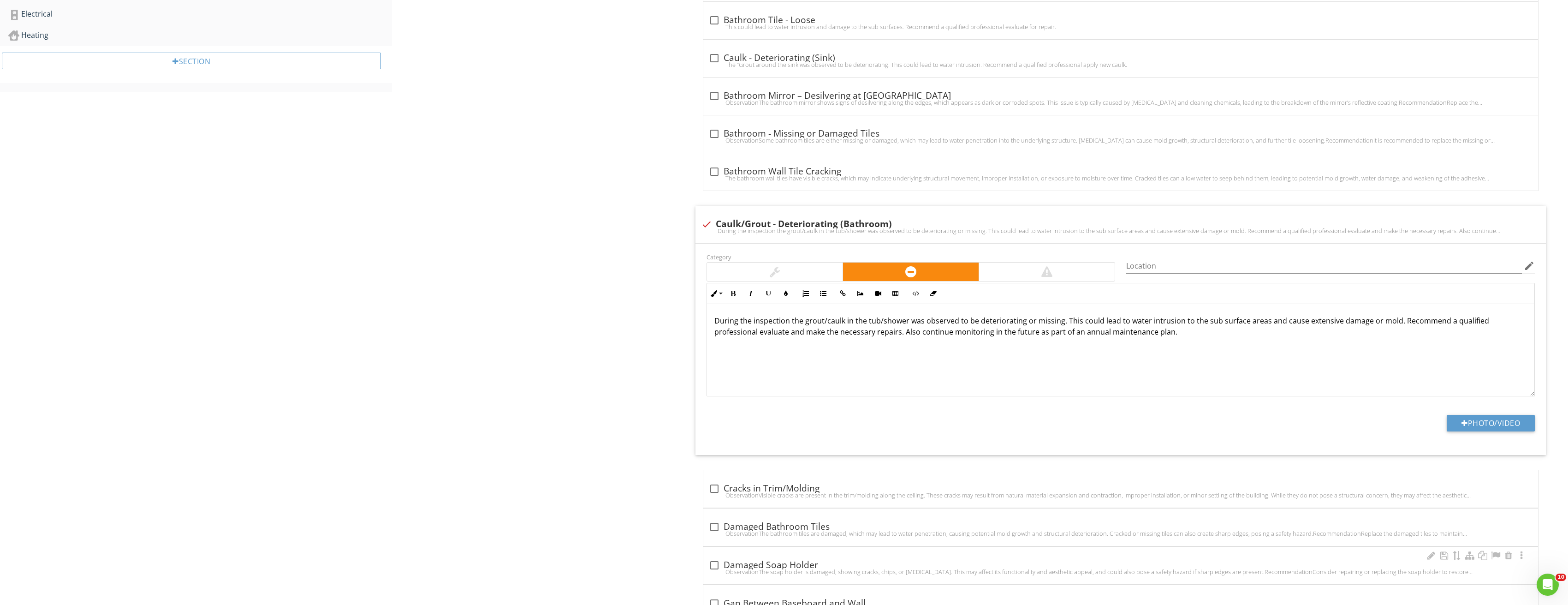
scroll to position [646, 0]
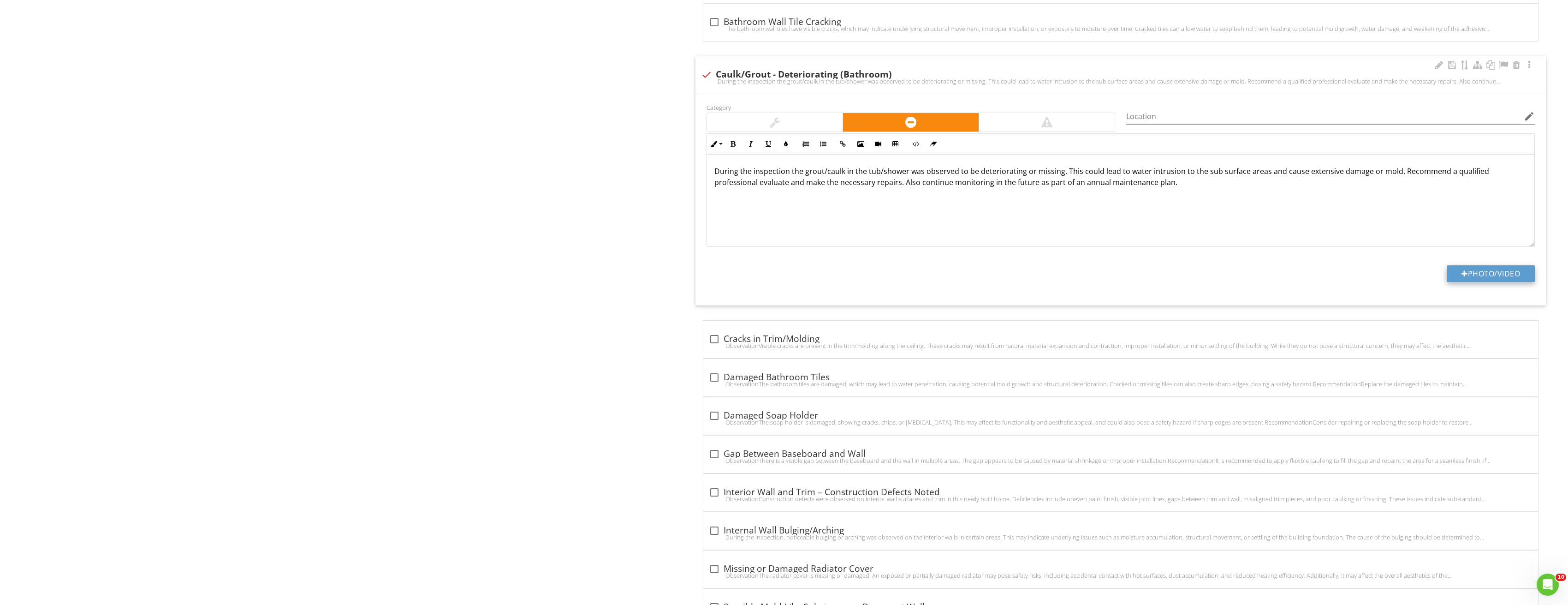
click at [1461, 272] on div at bounding box center [1464, 273] width 7 height 7
type input "C:\fakepath\Image_20250827212821_3782.jpg"
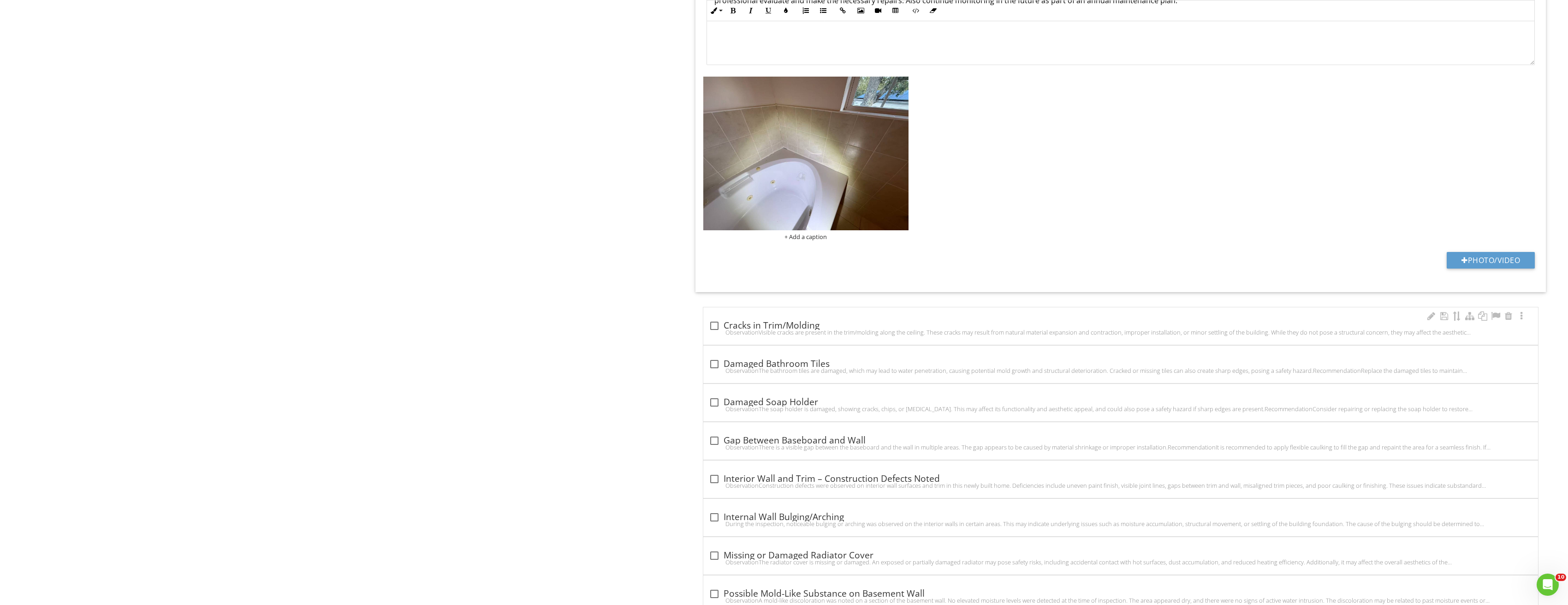
scroll to position [831, 0]
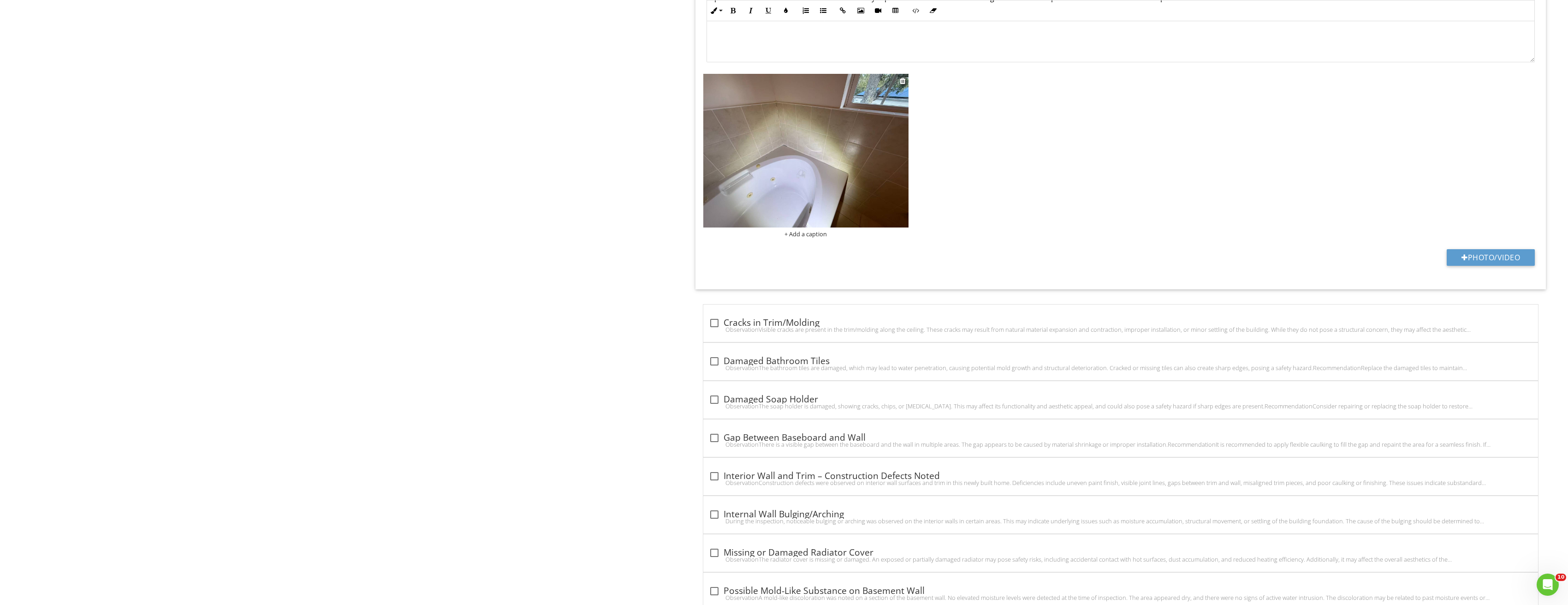
click at [836, 166] on img at bounding box center [806, 151] width 205 height 154
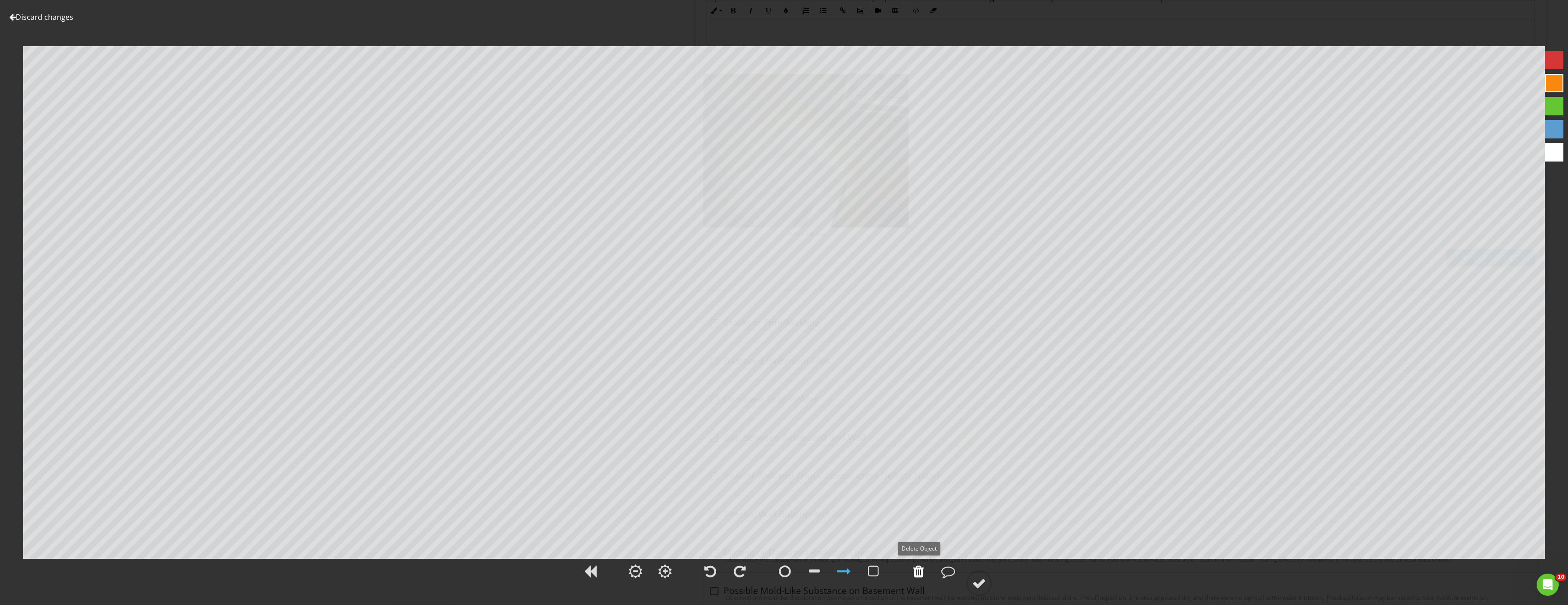
click at [915, 575] on div at bounding box center [919, 571] width 11 height 14
click at [973, 579] on div at bounding box center [979, 583] width 14 height 14
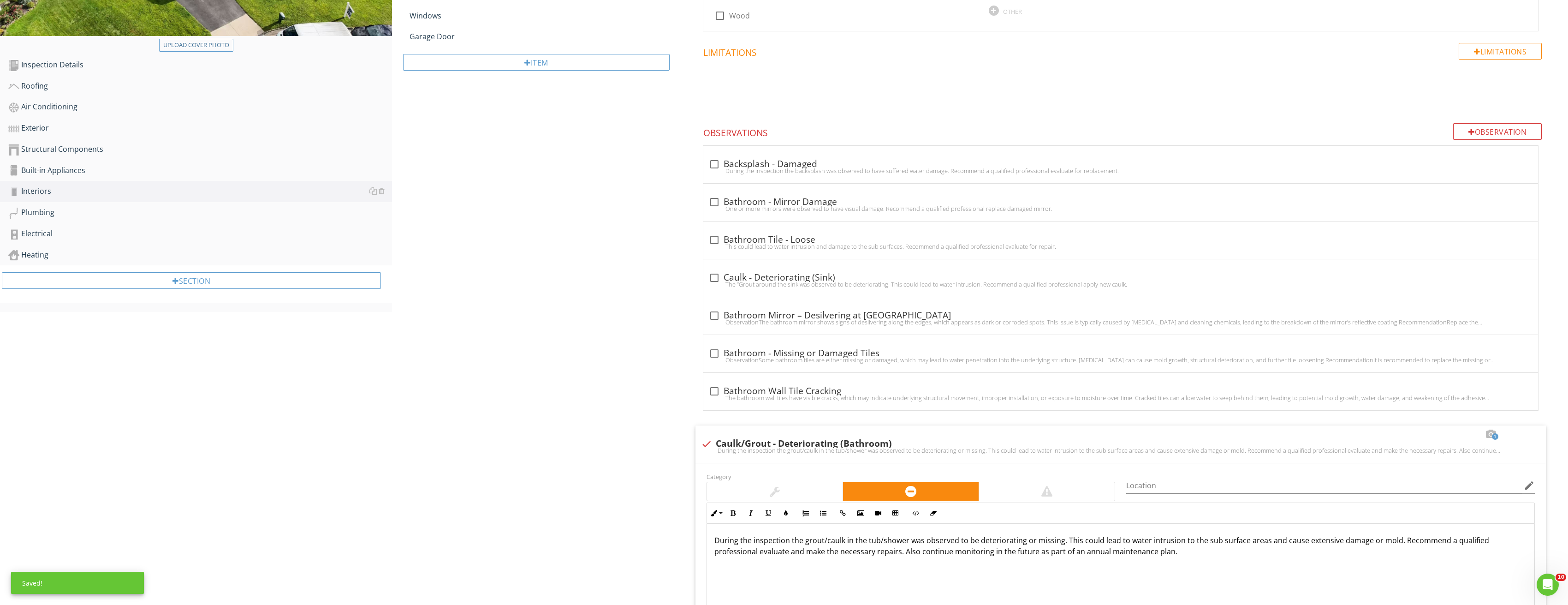
scroll to position [554, 0]
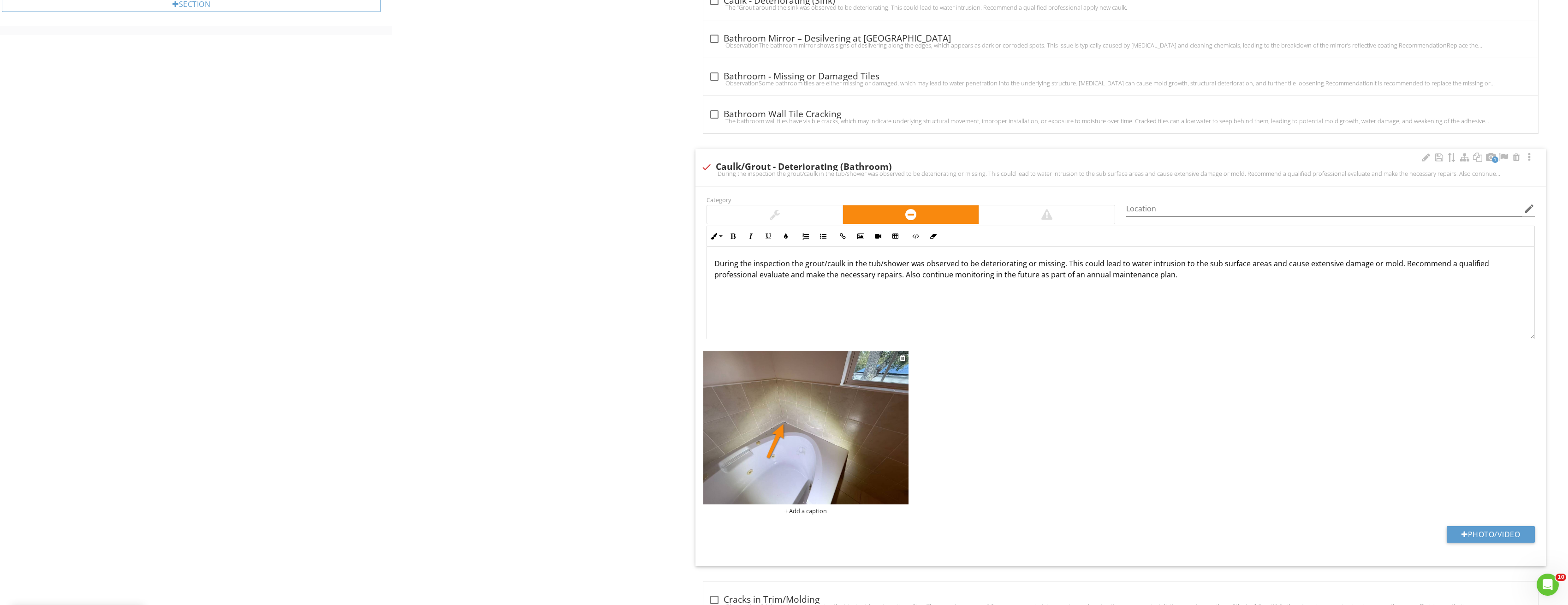
click at [784, 442] on img at bounding box center [806, 427] width 205 height 154
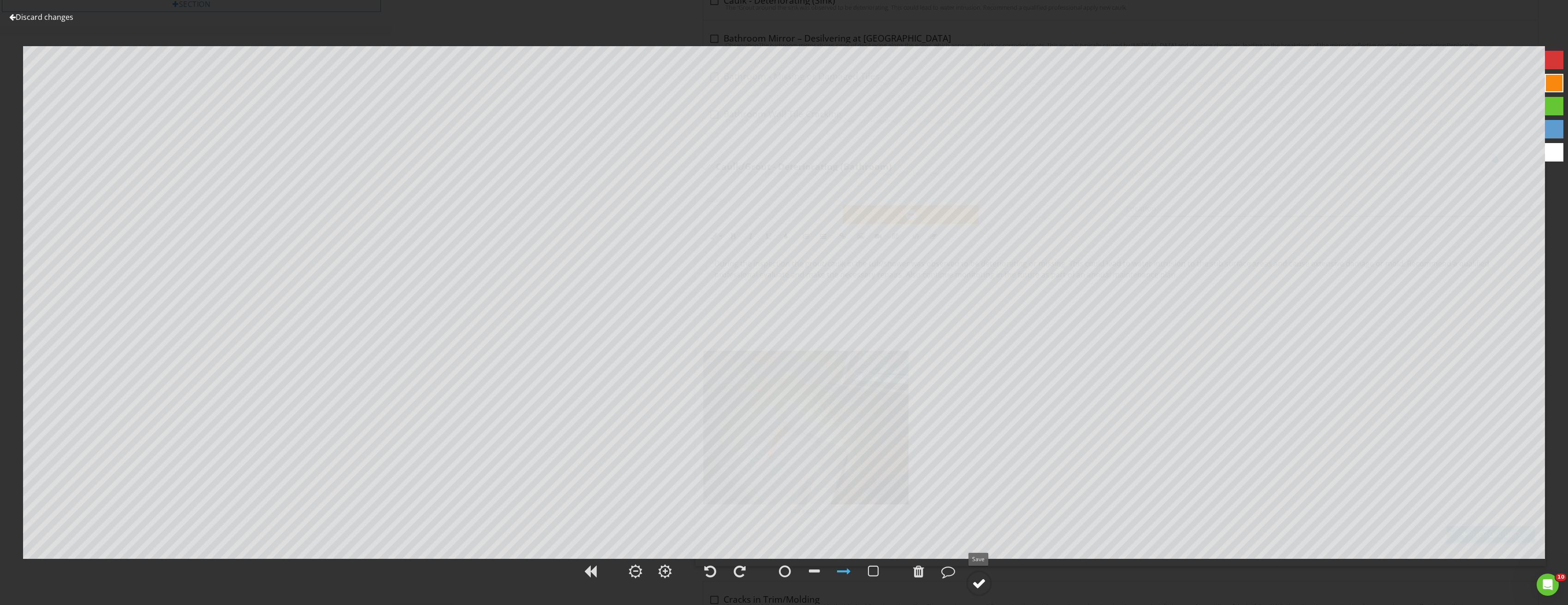
click at [982, 585] on div at bounding box center [979, 583] width 14 height 14
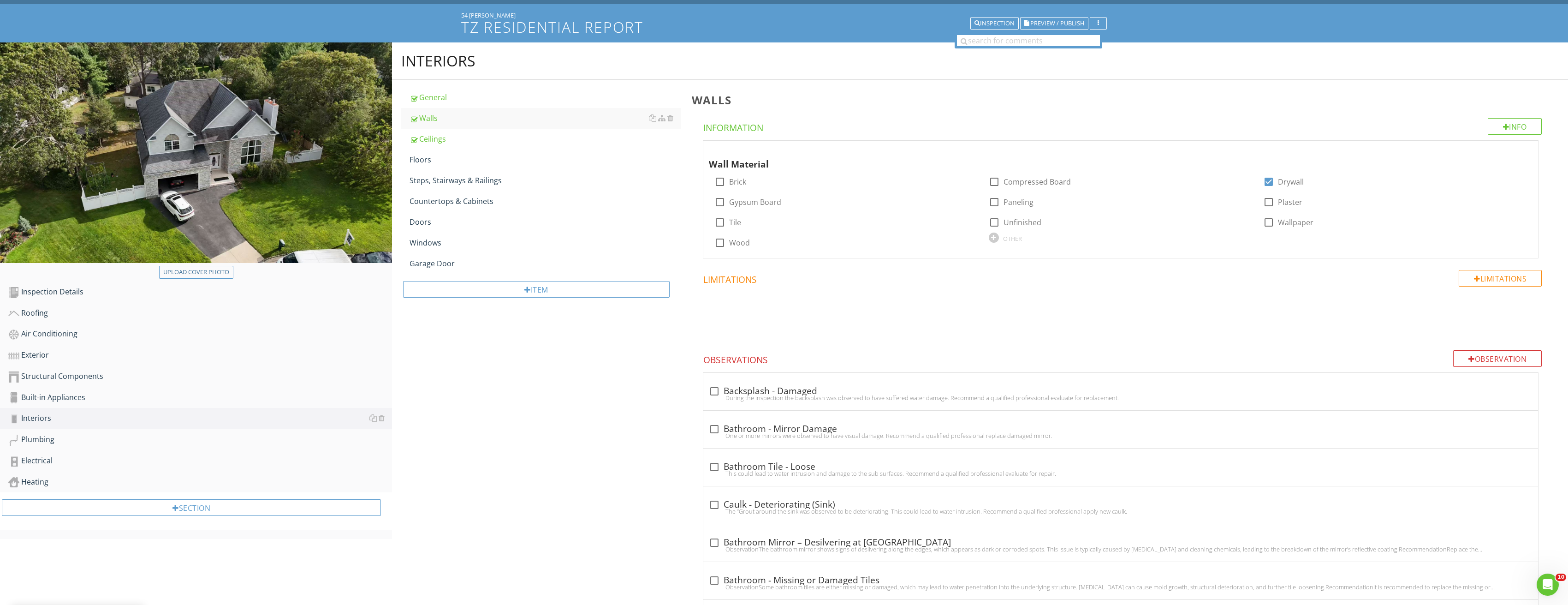
scroll to position [46, 0]
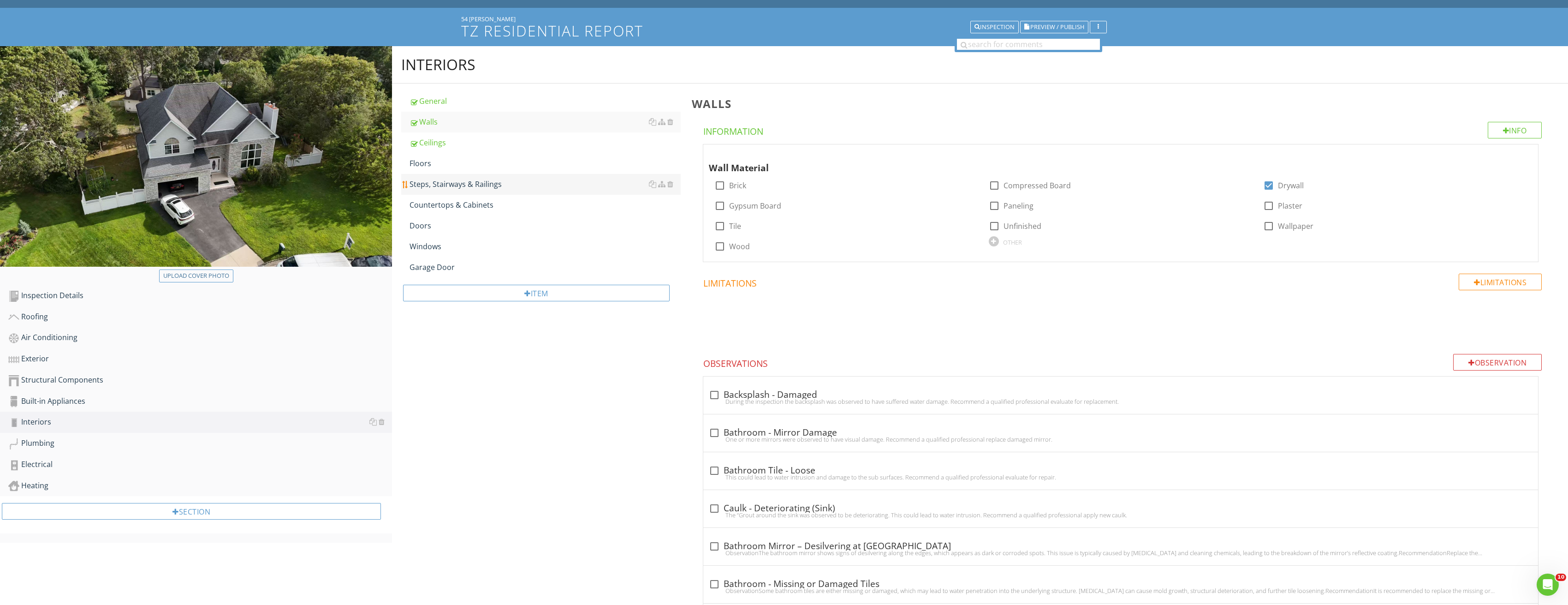
click at [454, 175] on link "Steps, Stairways & Railings" at bounding box center [545, 184] width 271 height 20
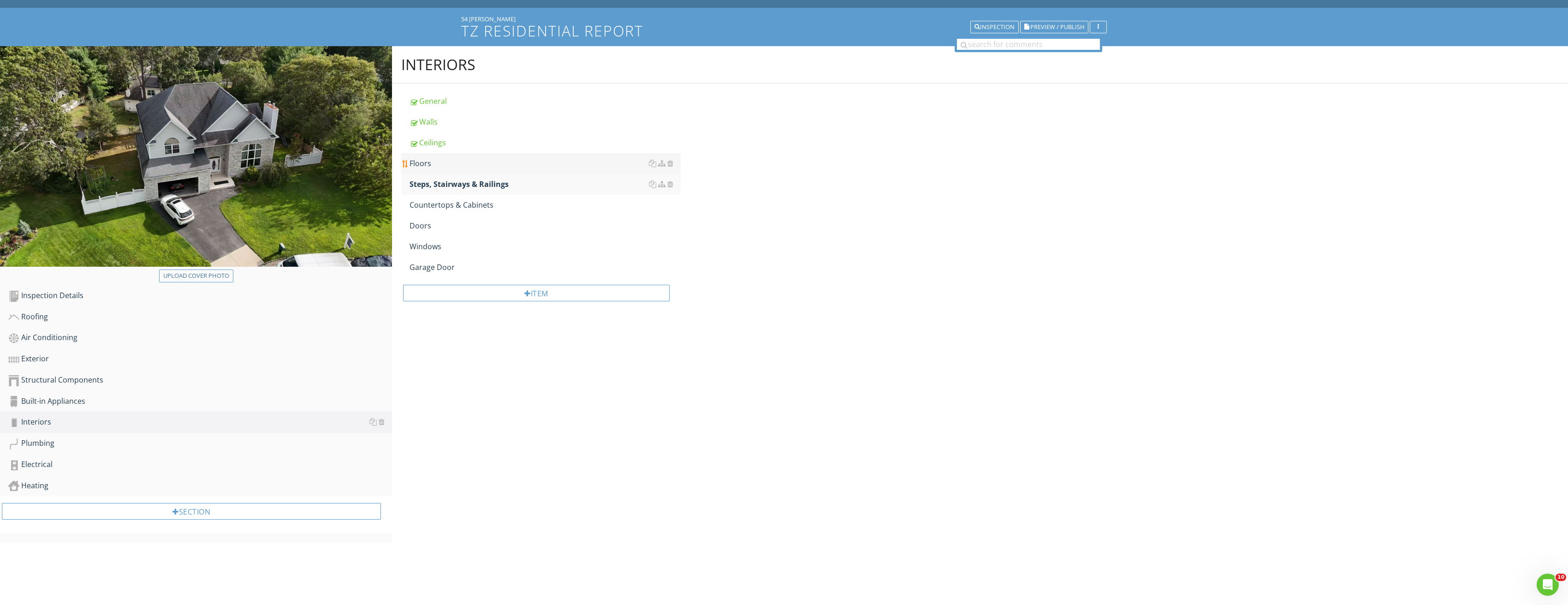
click at [449, 169] on div "Floors" at bounding box center [545, 163] width 271 height 11
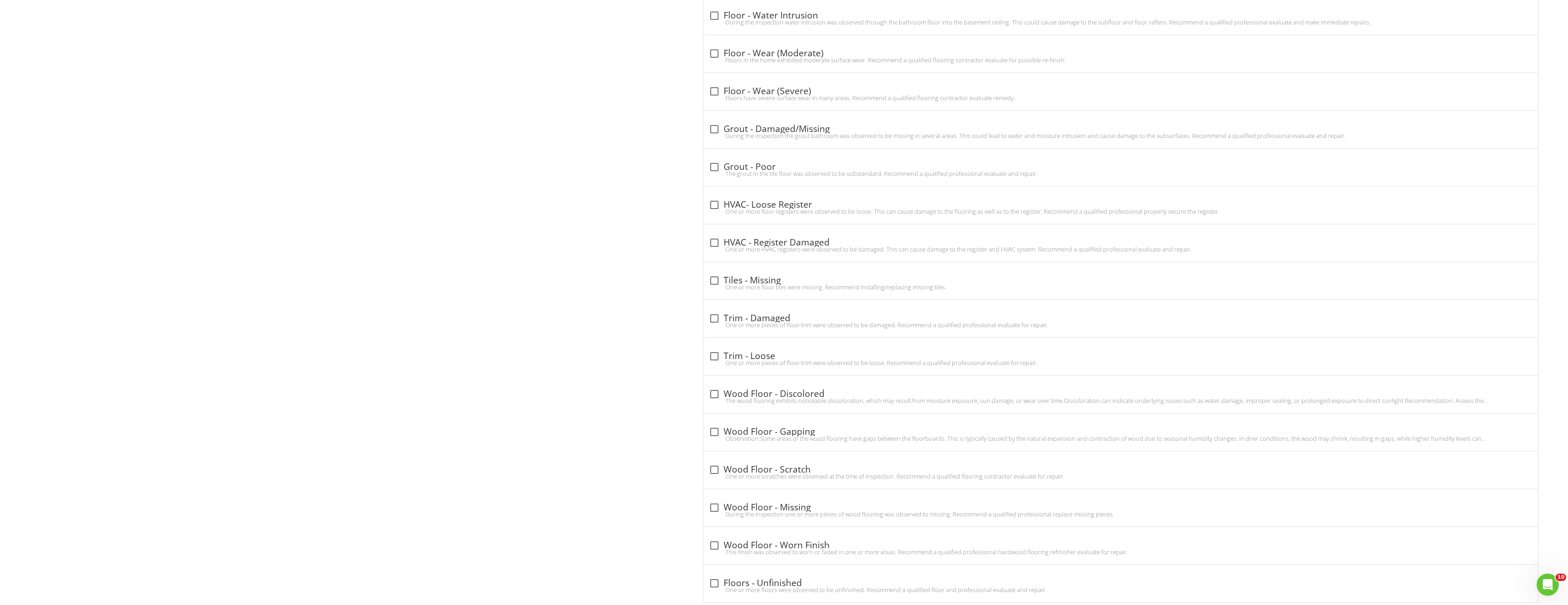
scroll to position [1543, 0]
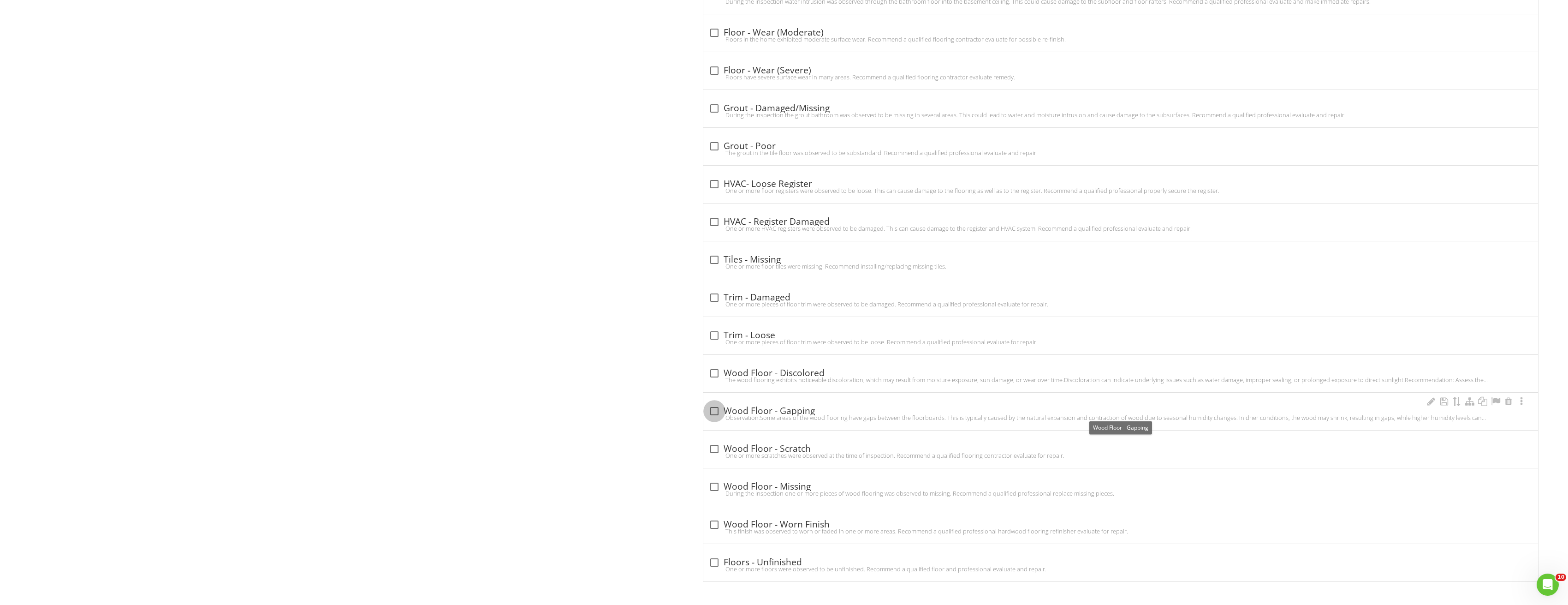
click at [713, 413] on div at bounding box center [715, 411] width 16 height 16
checkbox input "true"
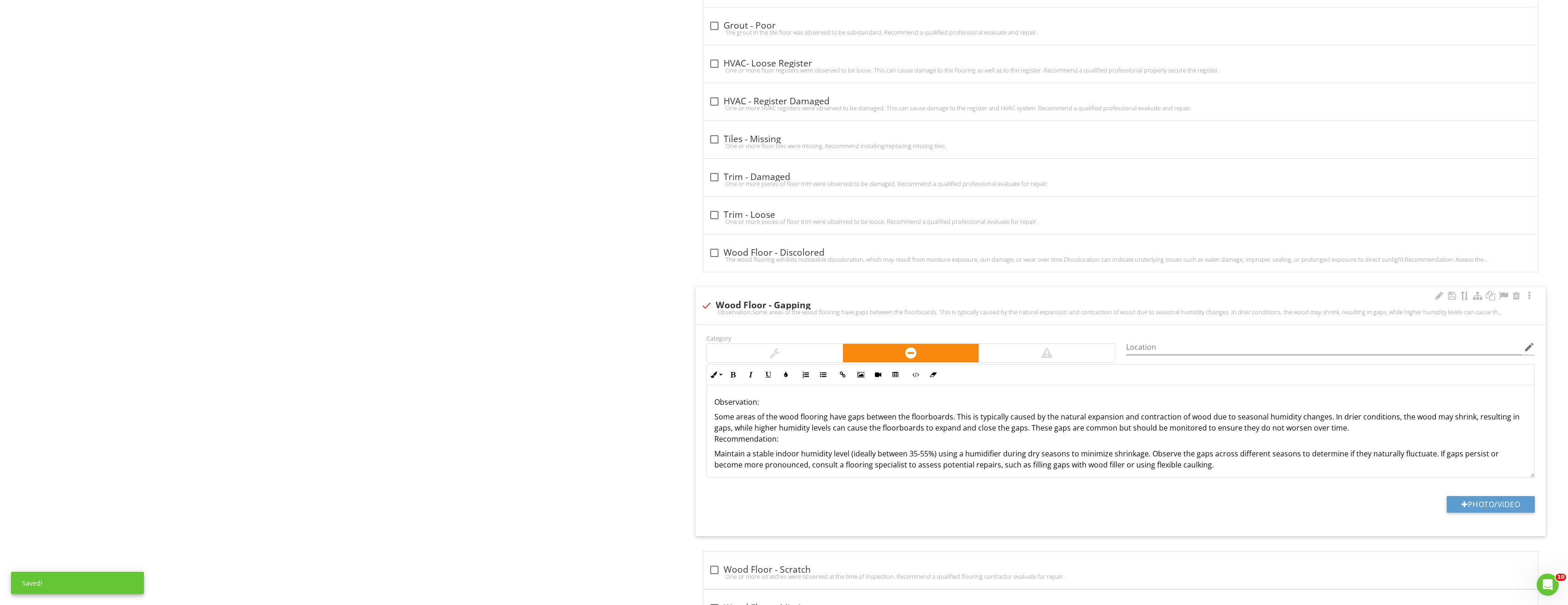
scroll to position [1682, 0]
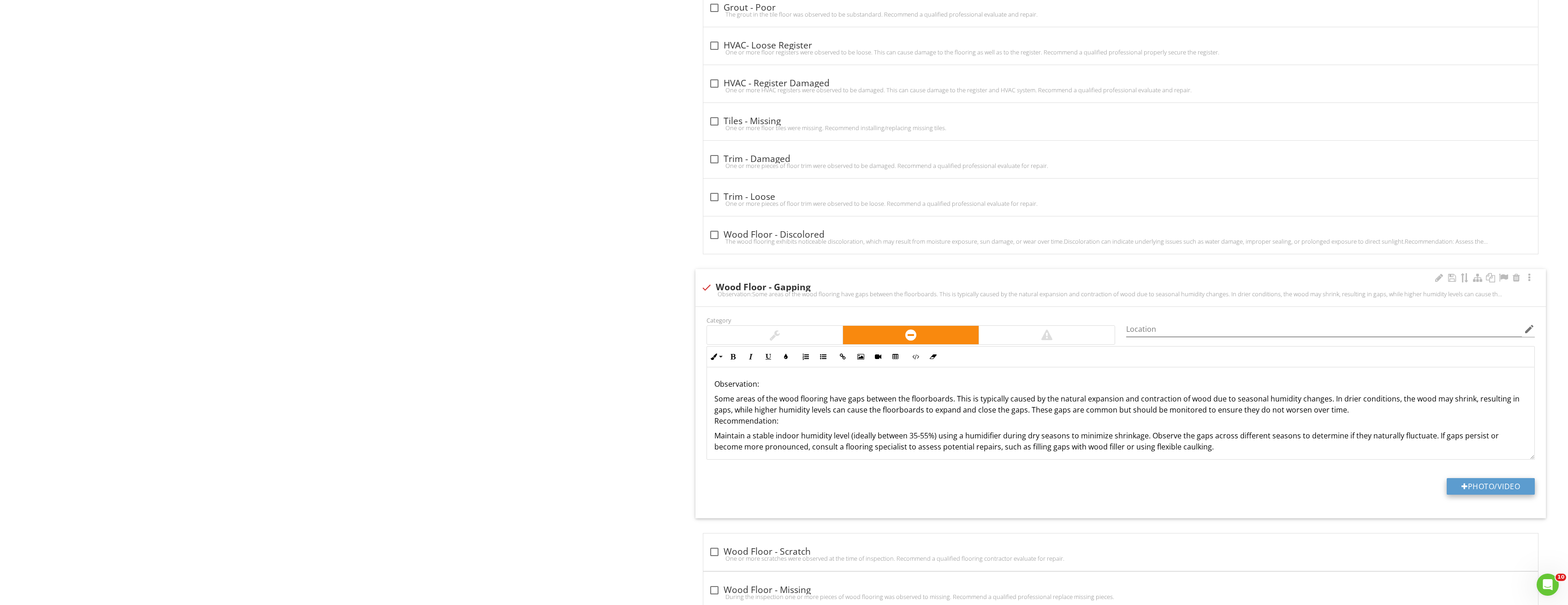
click at [1476, 481] on button "Photo/Video" at bounding box center [1490, 486] width 88 height 17
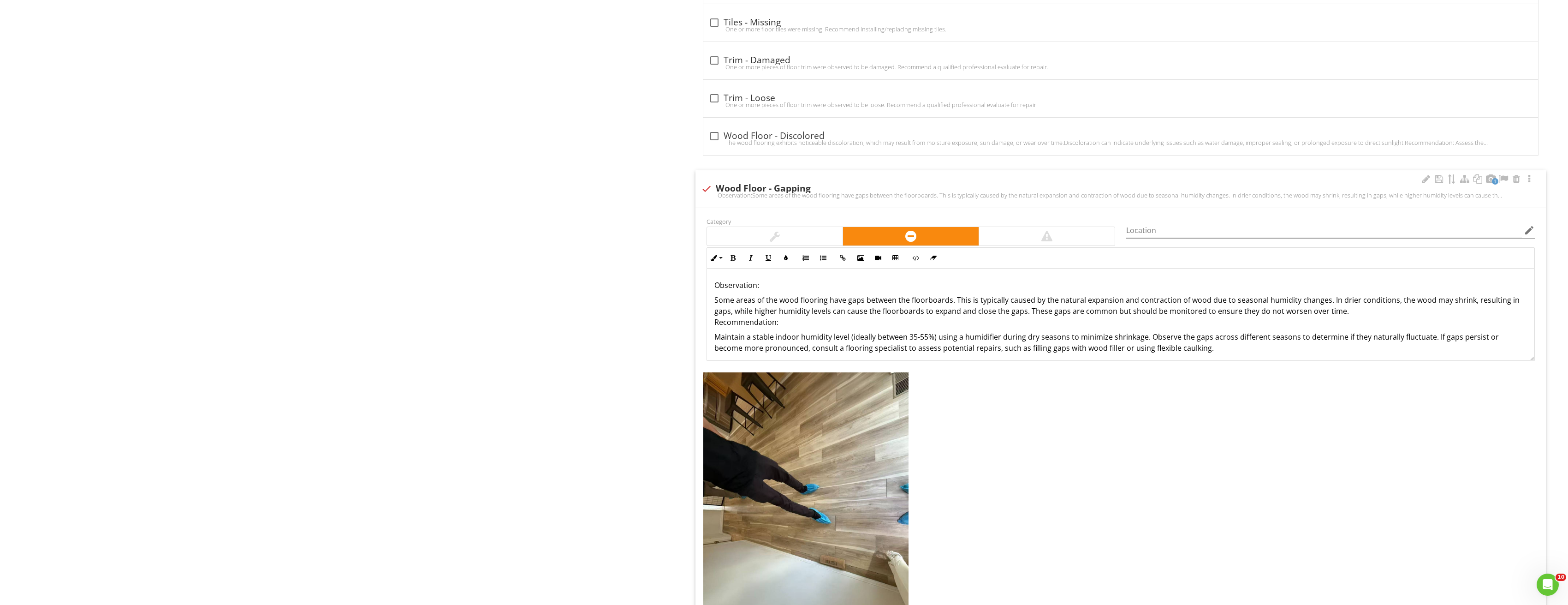
scroll to position [1913, 0]
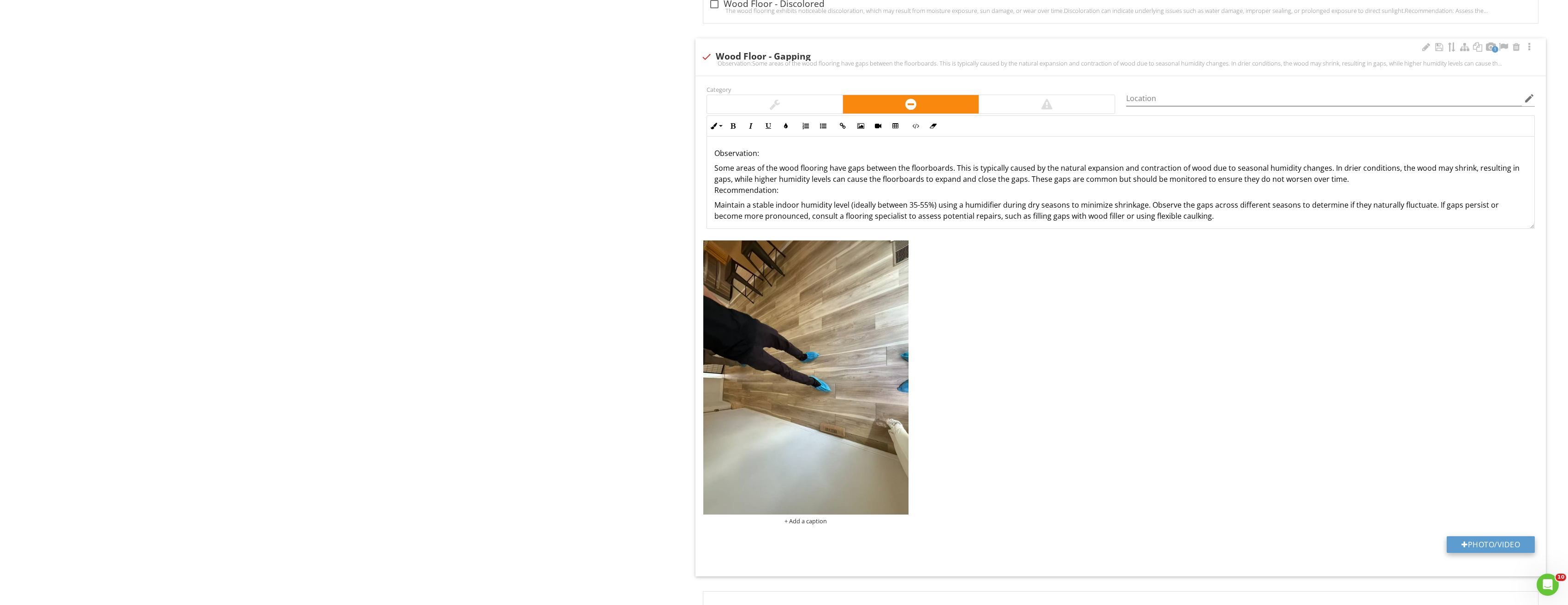
click at [1495, 544] on button "Photo/Video" at bounding box center [1490, 544] width 88 height 17
type input "C:\fakepath\Image_20250827212821_3774.jpg"
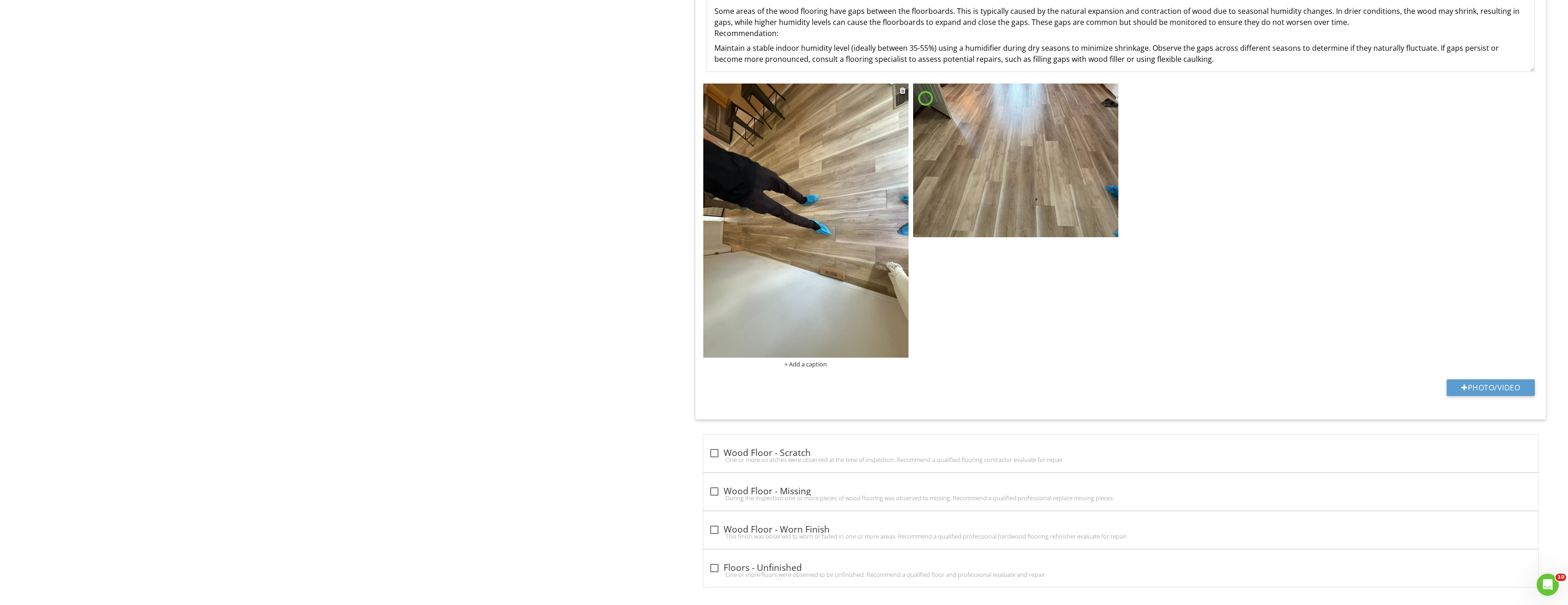
scroll to position [2075, 0]
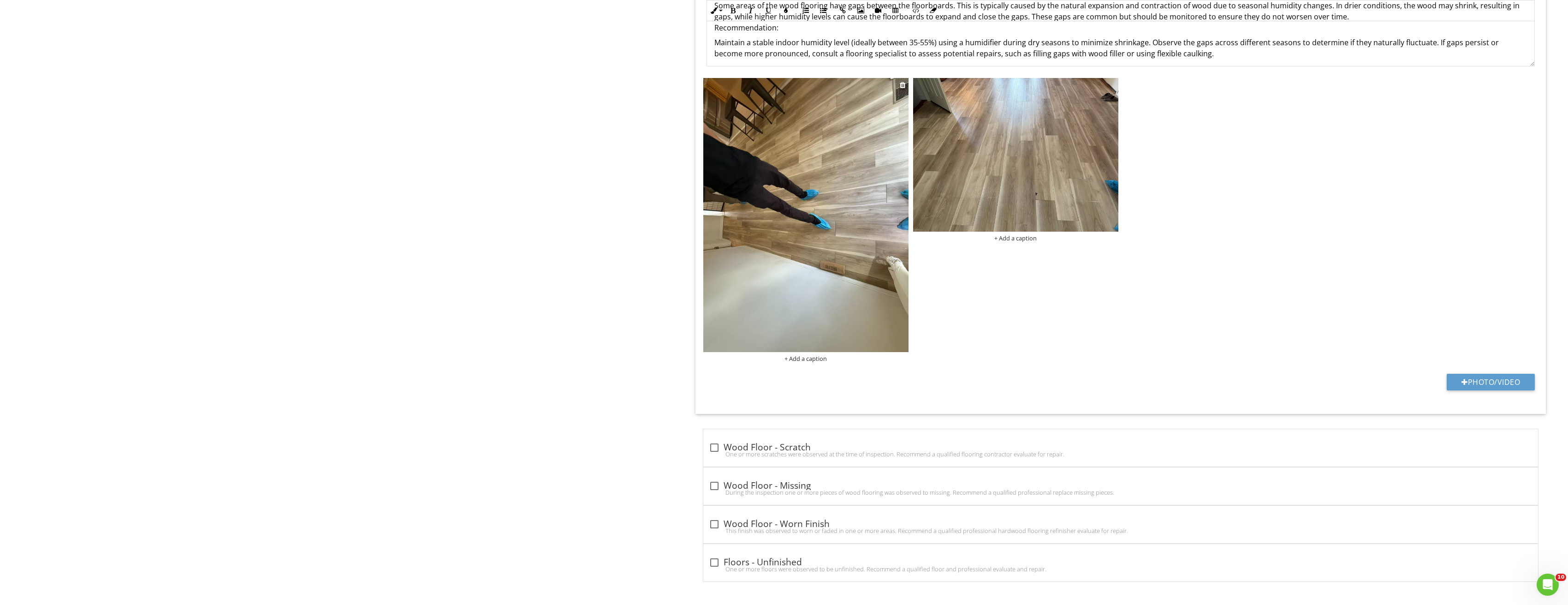
click at [855, 201] on img at bounding box center [806, 215] width 205 height 274
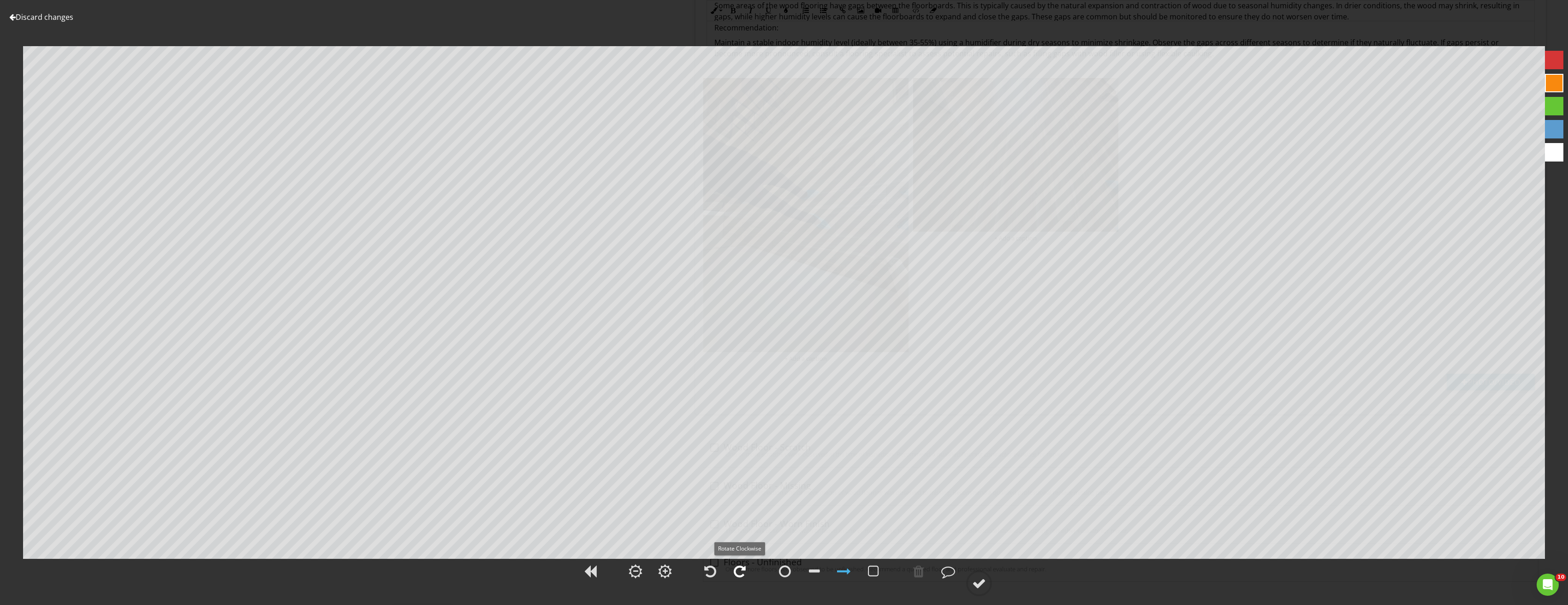
click at [737, 574] on div at bounding box center [740, 571] width 12 height 14
click at [985, 583] on div at bounding box center [979, 583] width 14 height 14
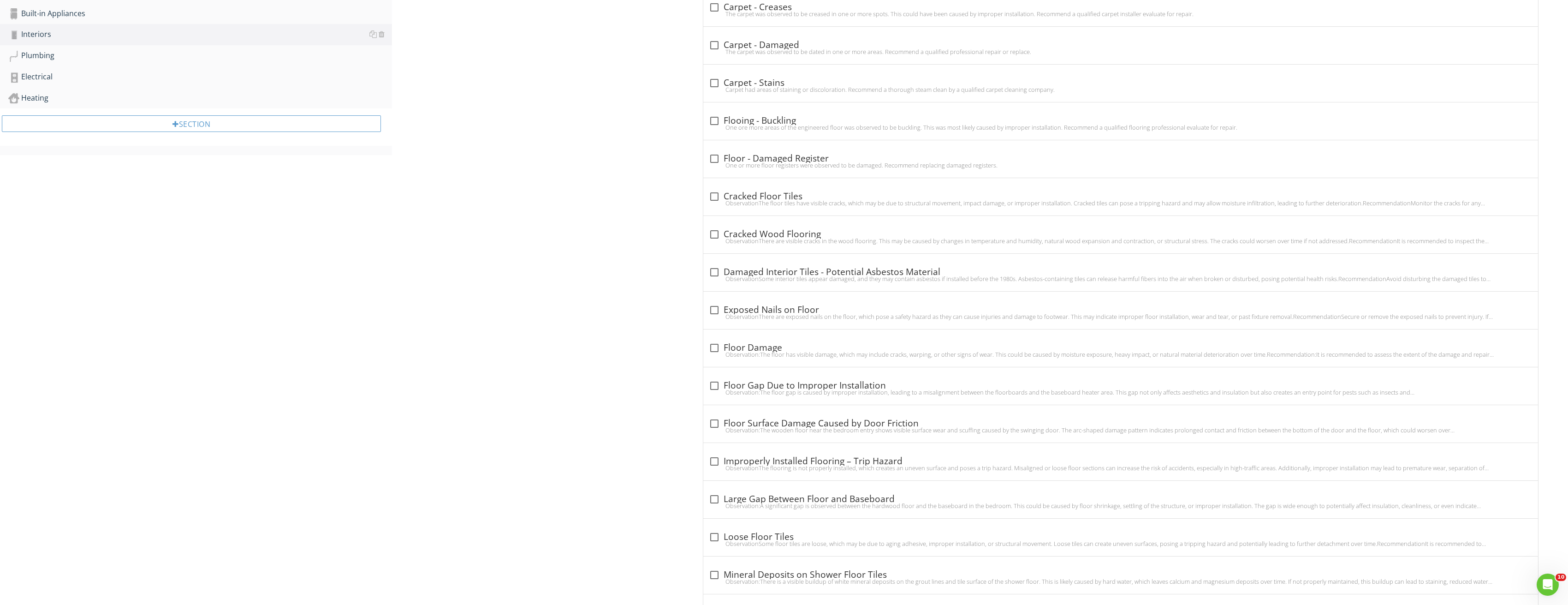
scroll to position [432, 0]
click at [715, 196] on div at bounding box center [715, 199] width 16 height 16
checkbox input "true"
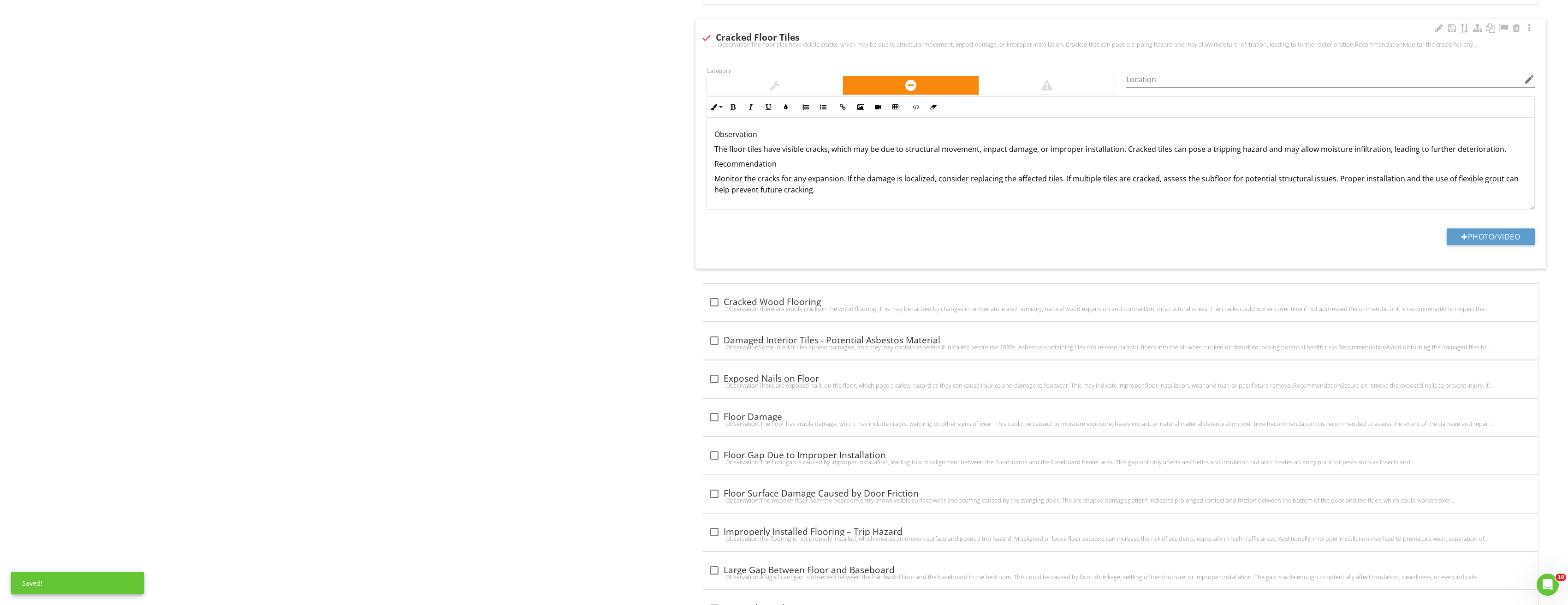
scroll to position [617, 0]
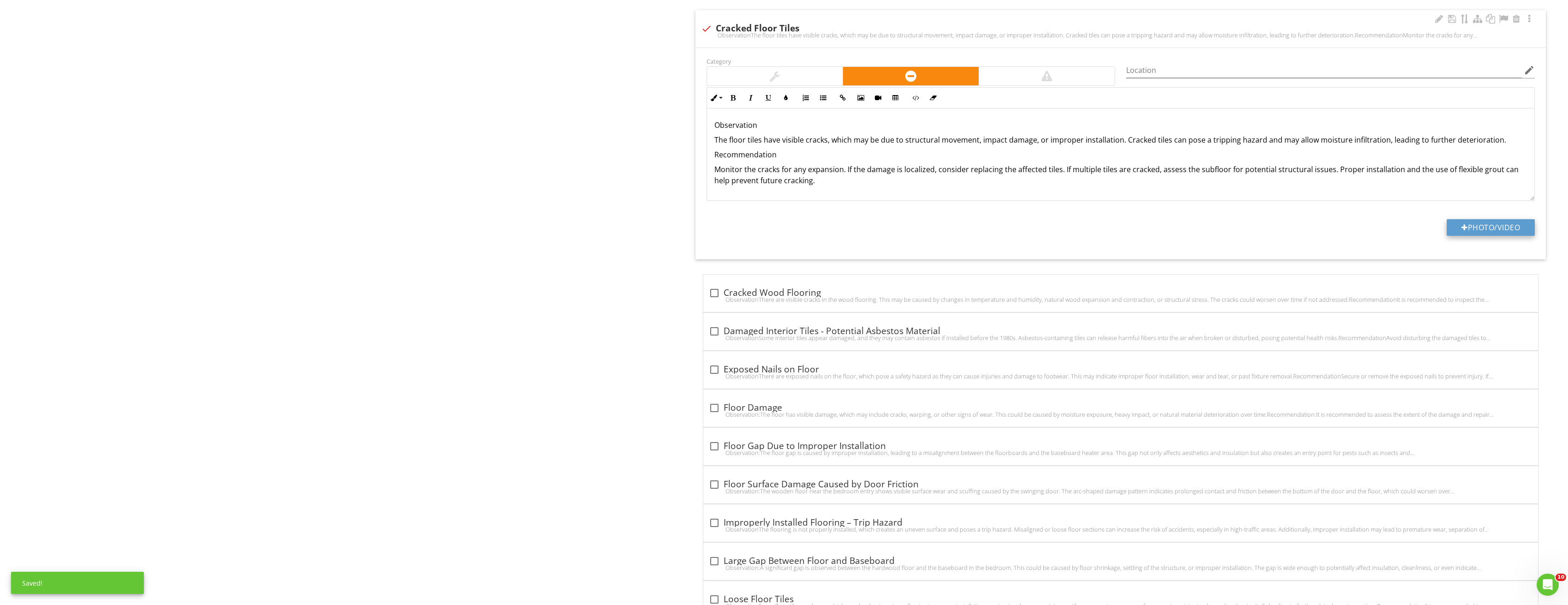
click at [1518, 230] on button "Photo/Video" at bounding box center [1490, 227] width 88 height 17
type input "C:\fakepath\Image_20250827212821_3750.jpg"
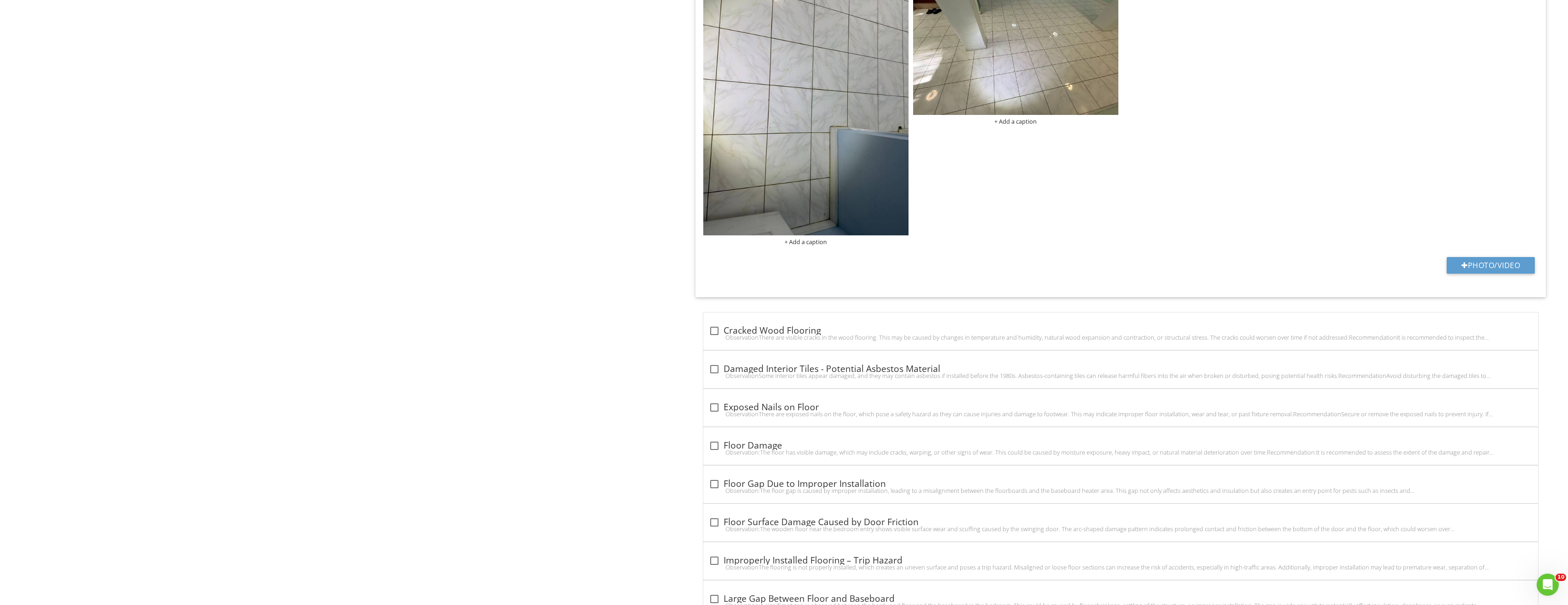
scroll to position [744, 0]
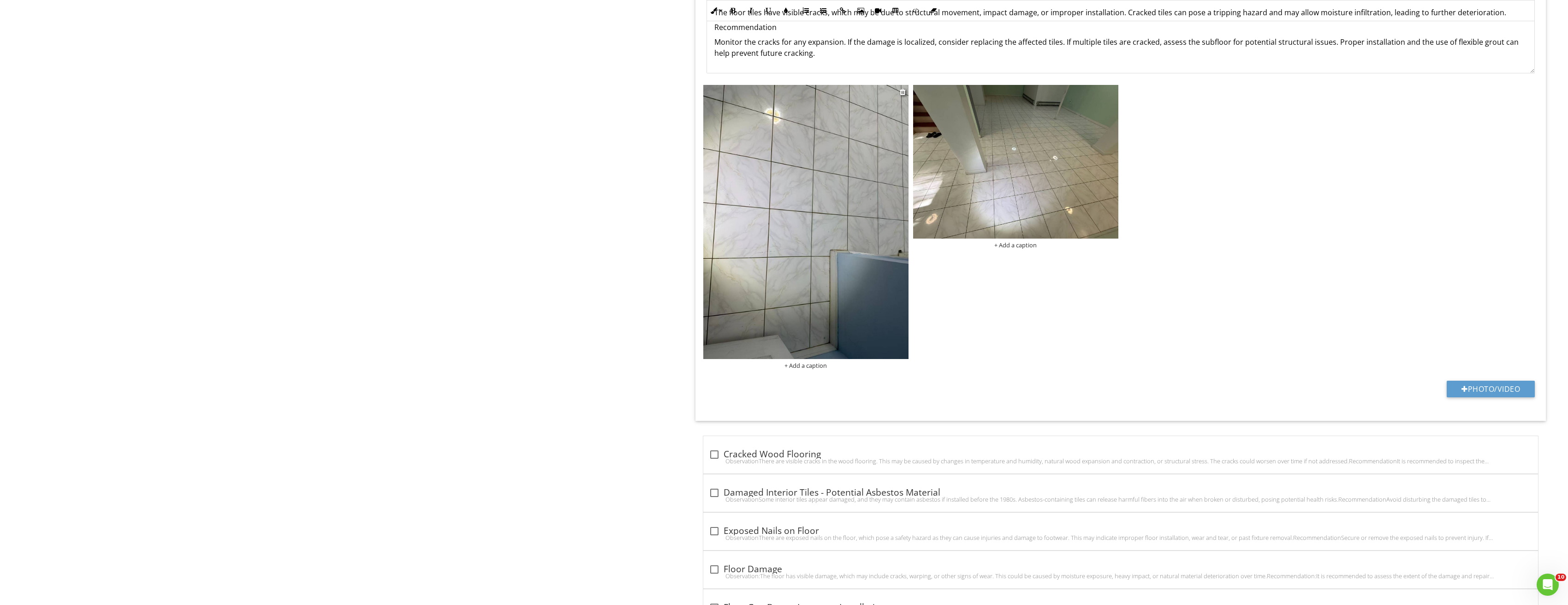
click at [837, 275] on img at bounding box center [806, 222] width 205 height 274
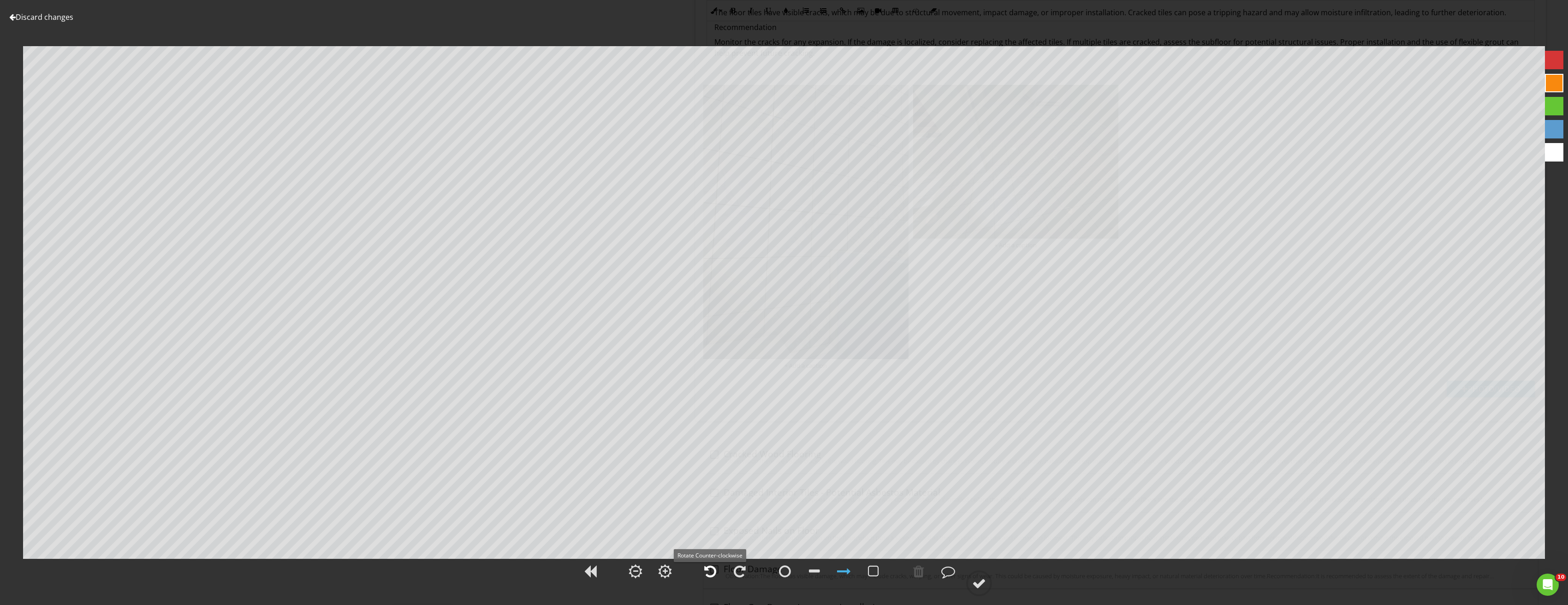
click at [707, 567] on div at bounding box center [710, 571] width 12 height 14
click at [982, 579] on div at bounding box center [979, 583] width 14 height 14
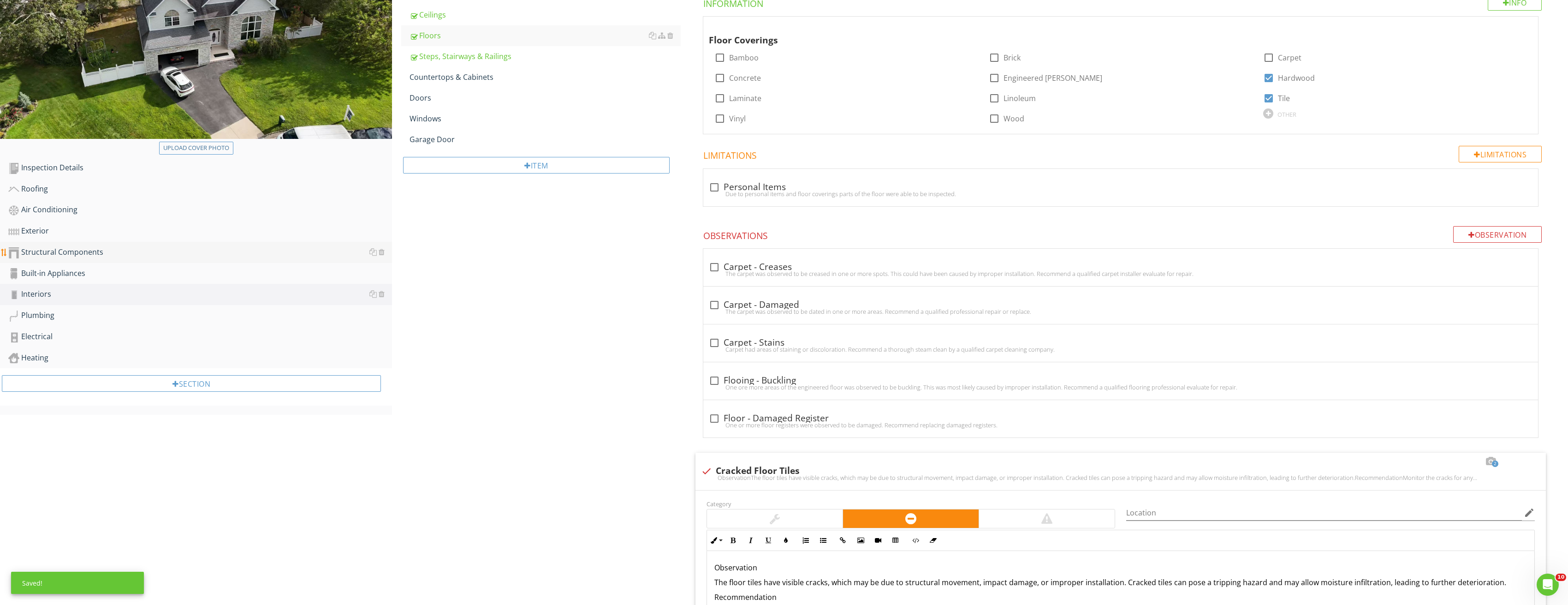
scroll to position [51, 0]
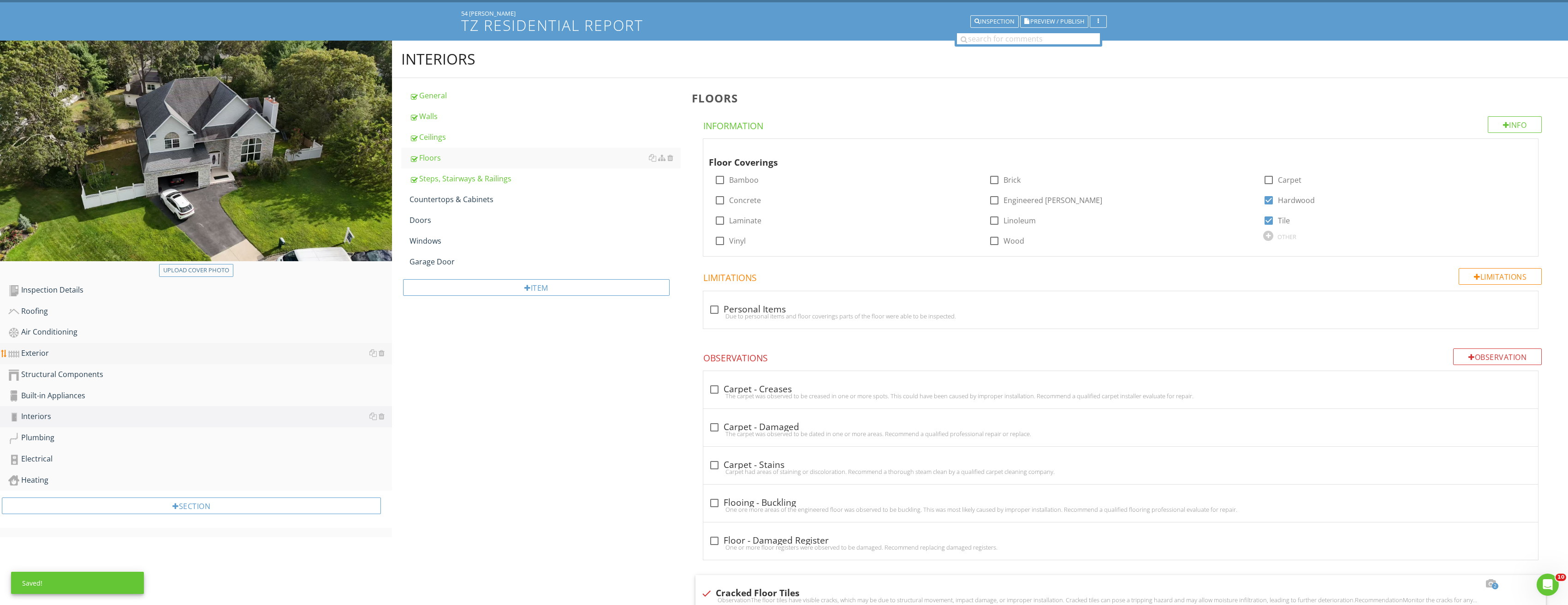
click at [50, 355] on div "Exterior" at bounding box center [201, 354] width 384 height 12
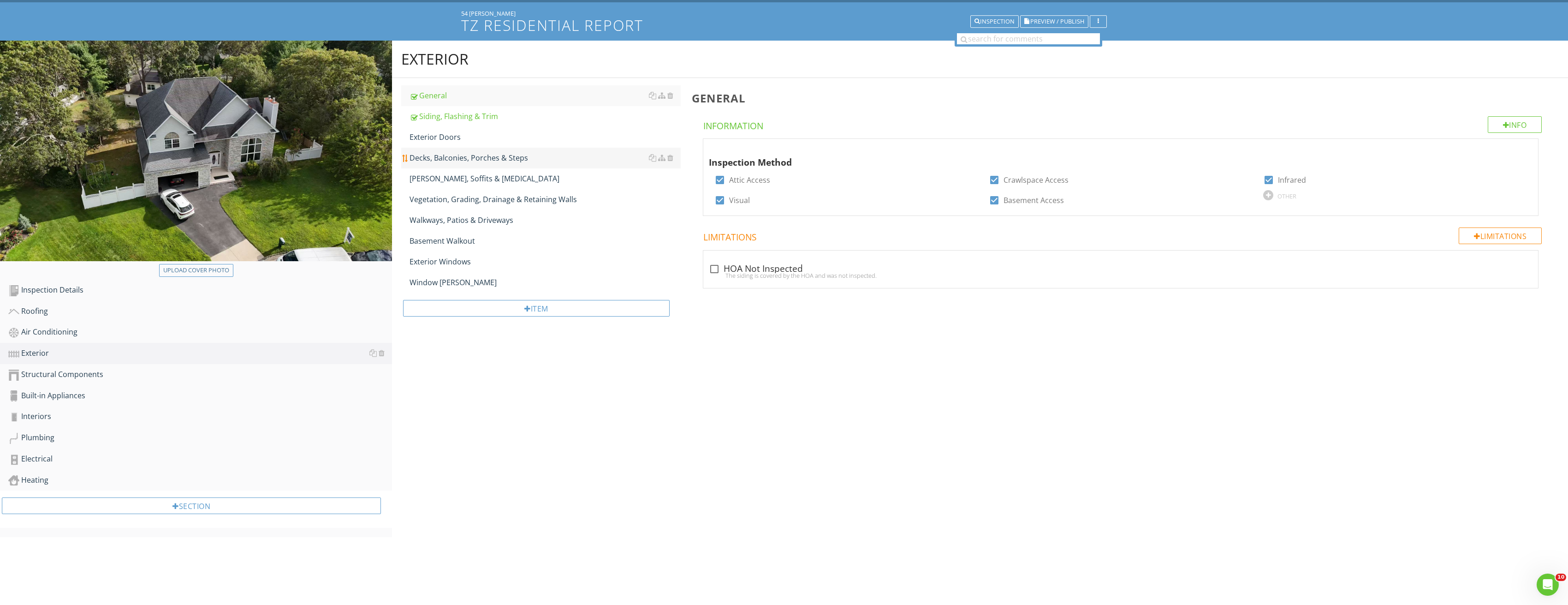
click at [472, 152] on link "Decks, Balconies, Porches & Steps" at bounding box center [545, 157] width 271 height 20
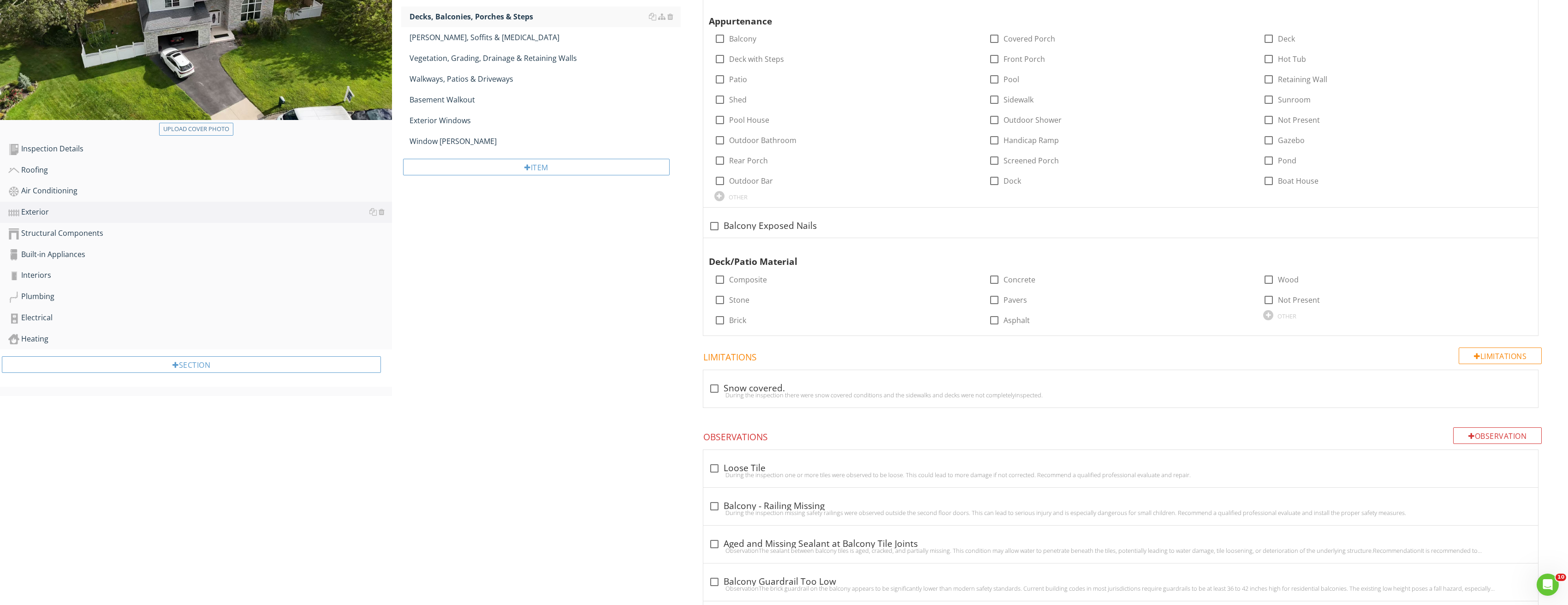
scroll to position [98, 0]
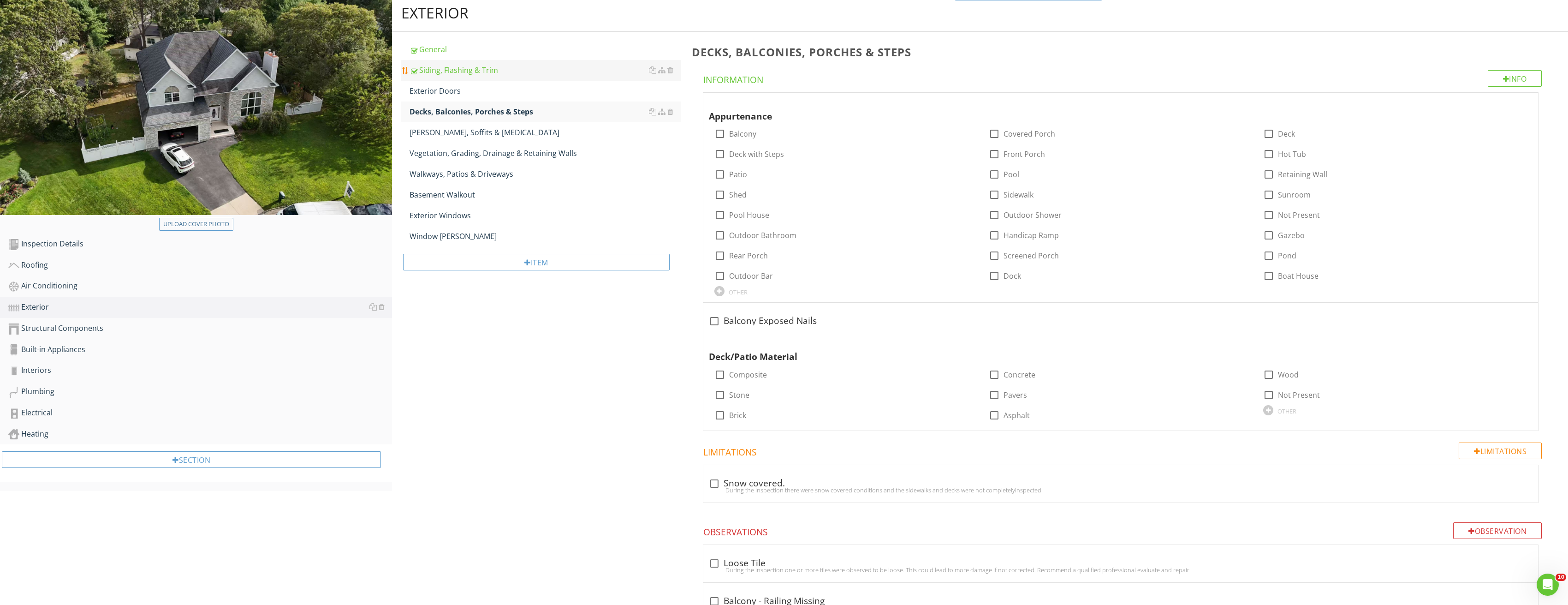
click at [435, 75] on div "Siding, Flashing & Trim" at bounding box center [545, 70] width 271 height 11
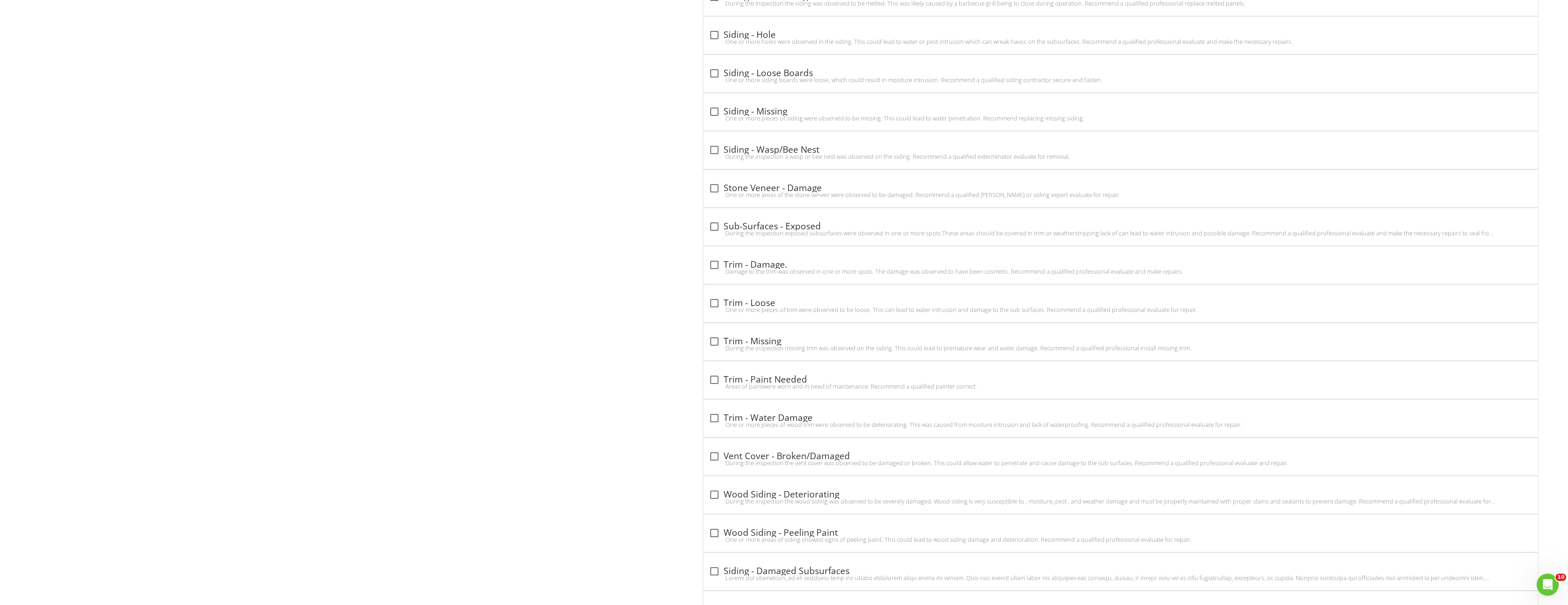
scroll to position [2255, 0]
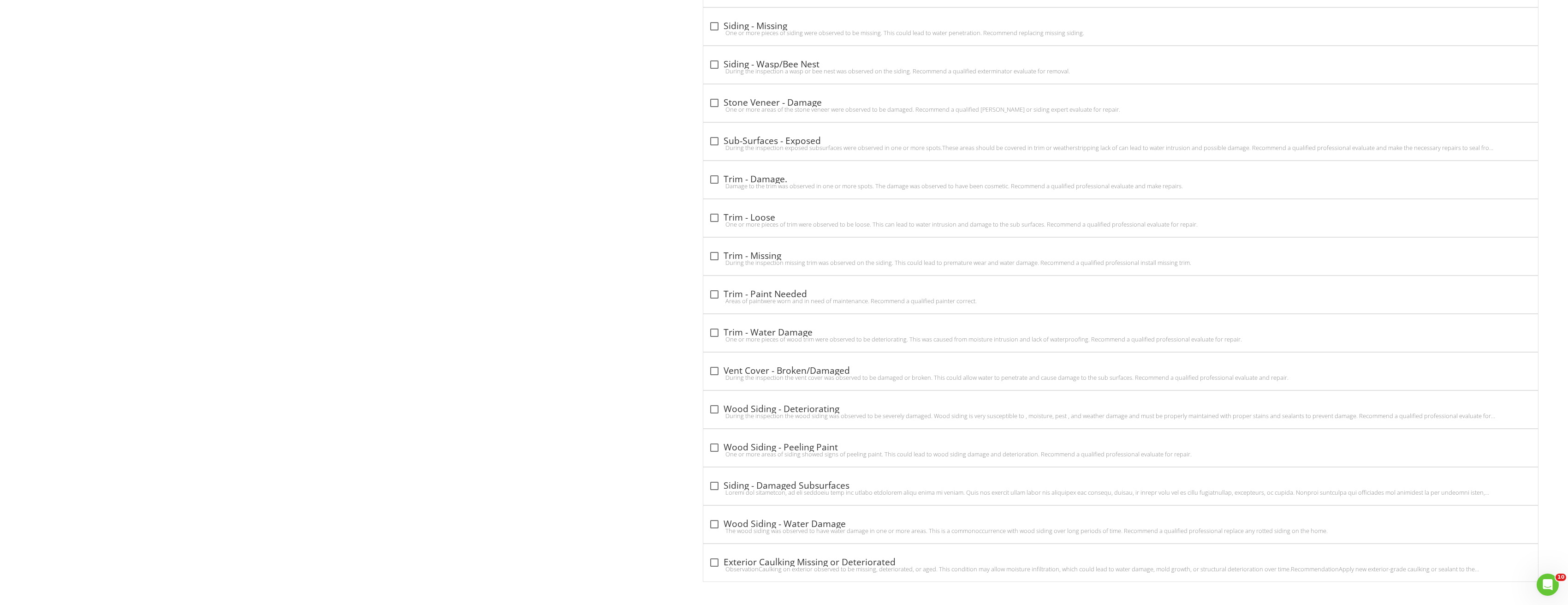
click at [710, 557] on div at bounding box center [715, 563] width 16 height 16
checkbox input "true"
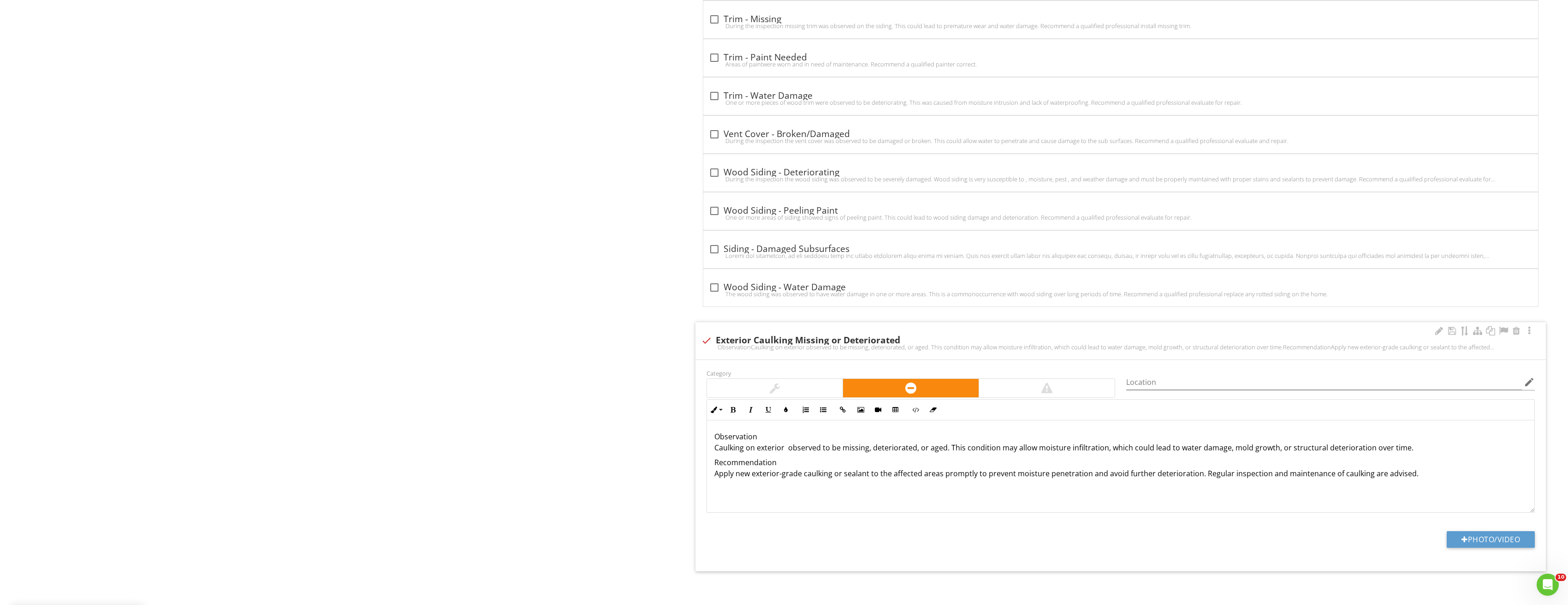
scroll to position [2495, 0]
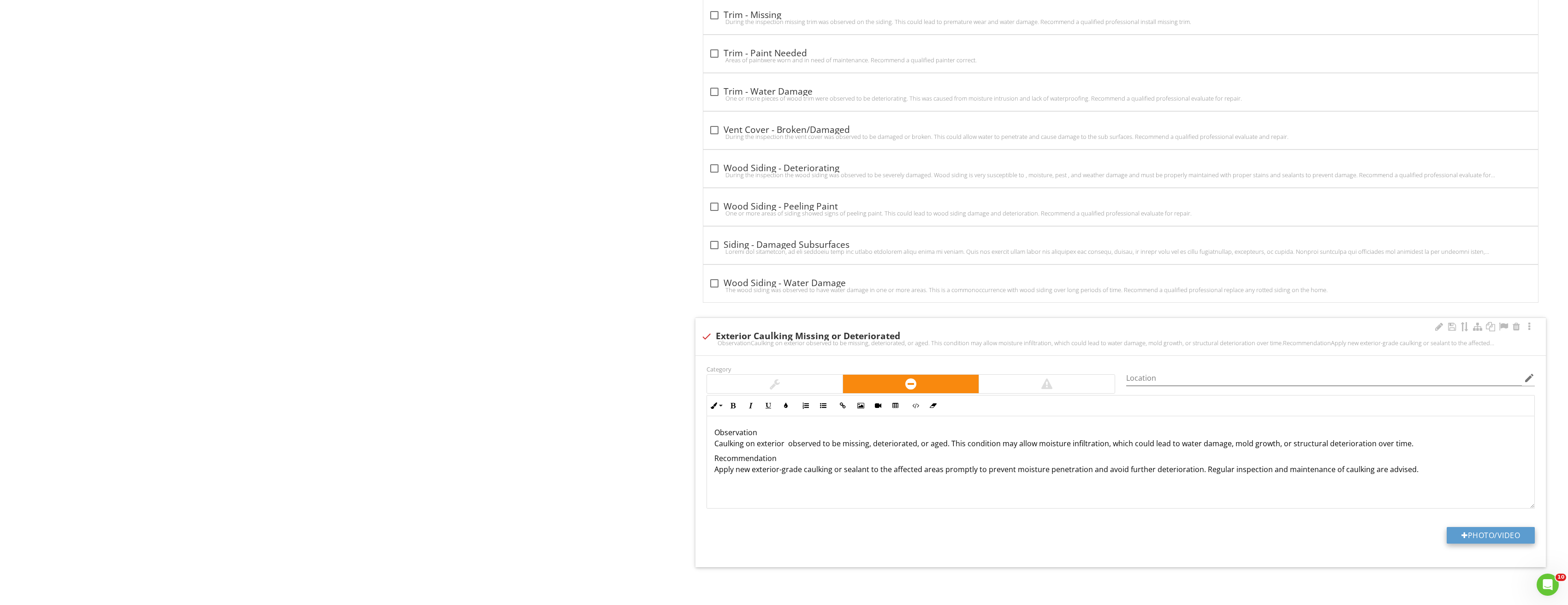
click at [1501, 532] on button "Photo/Video" at bounding box center [1490, 535] width 88 height 17
type input "C:\fakepath\Image_20250827212822_3728.jpg"
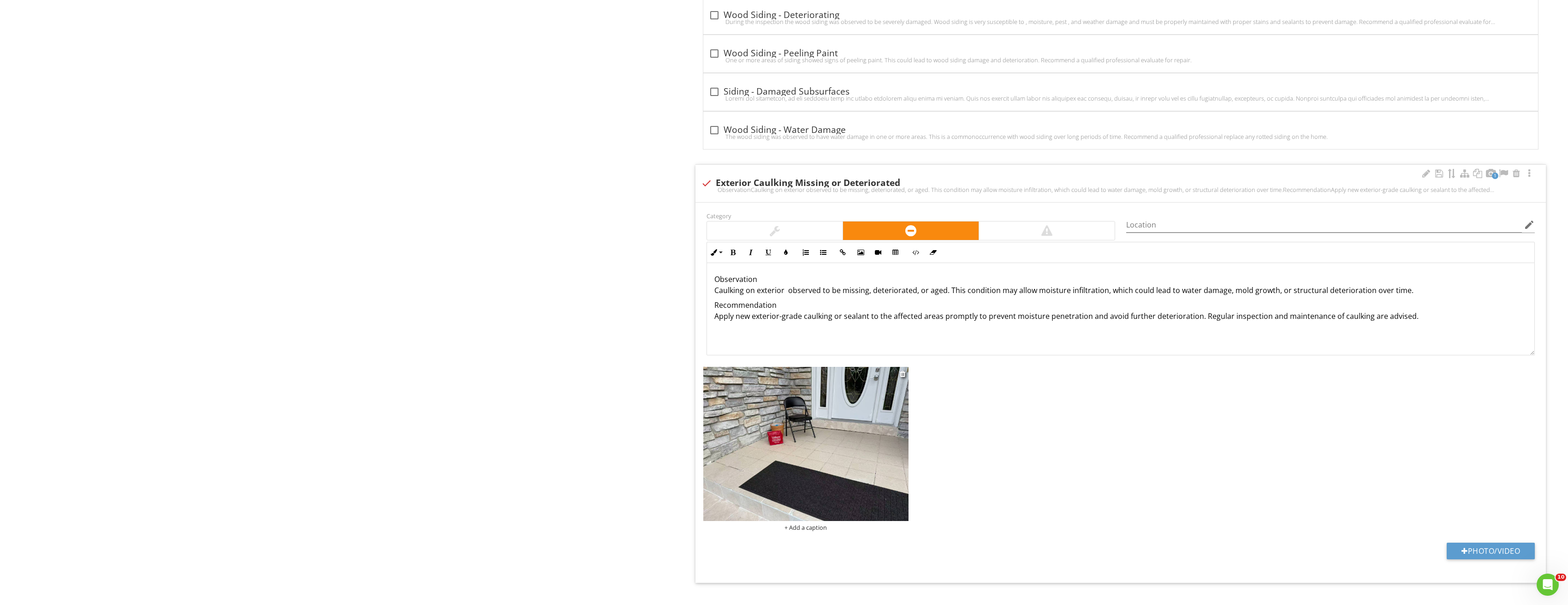
scroll to position [2664, 0]
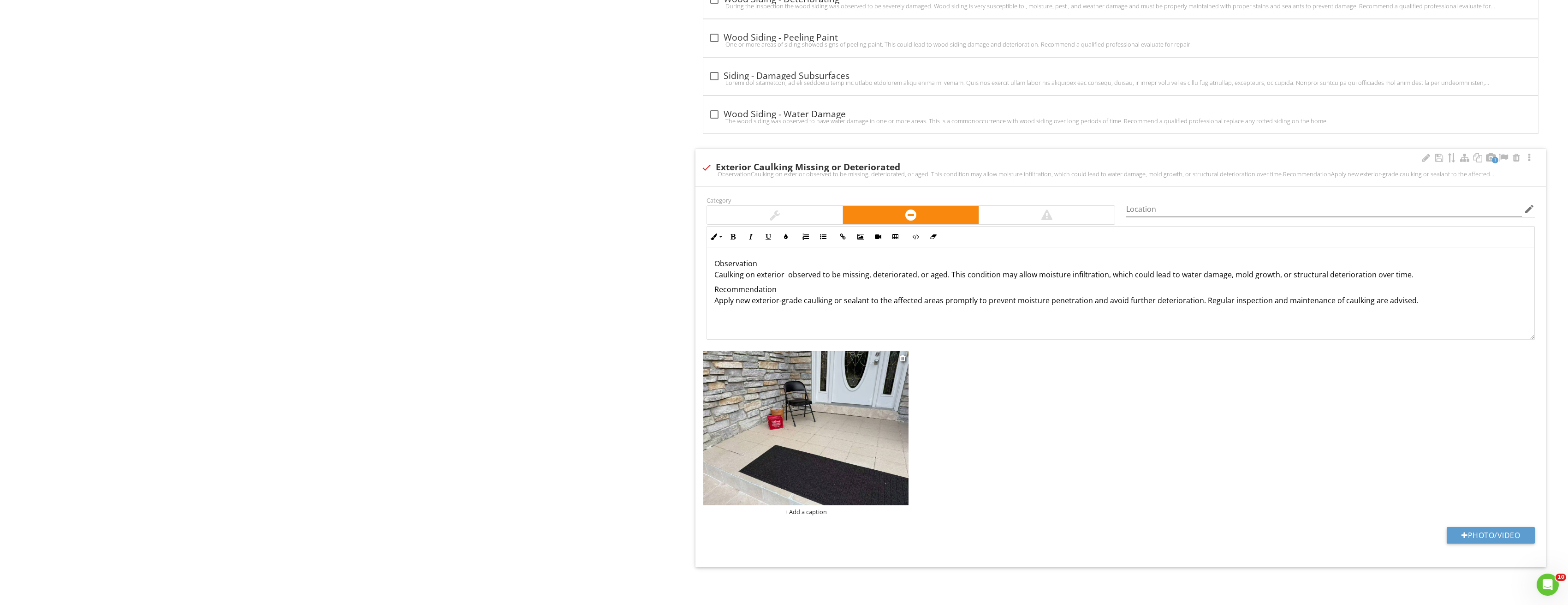
click at [869, 371] on img at bounding box center [806, 428] width 205 height 154
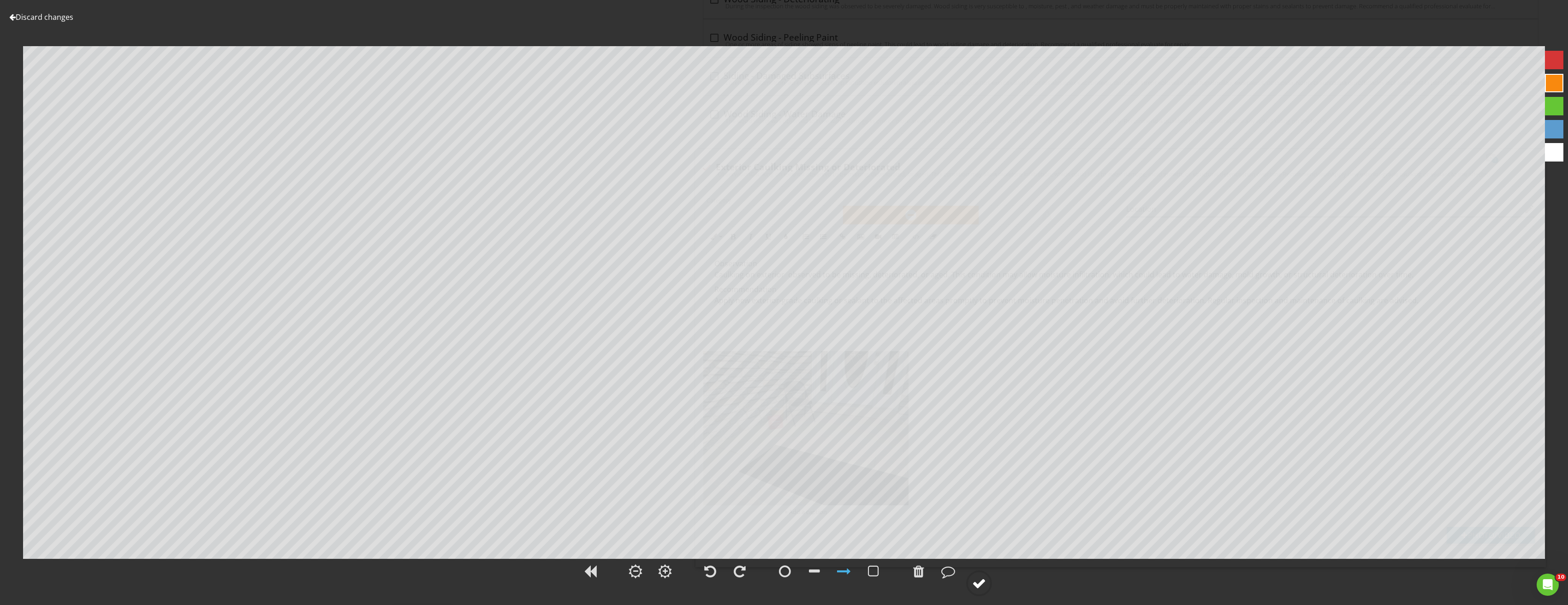
click at [985, 573] on circle at bounding box center [979, 583] width 24 height 24
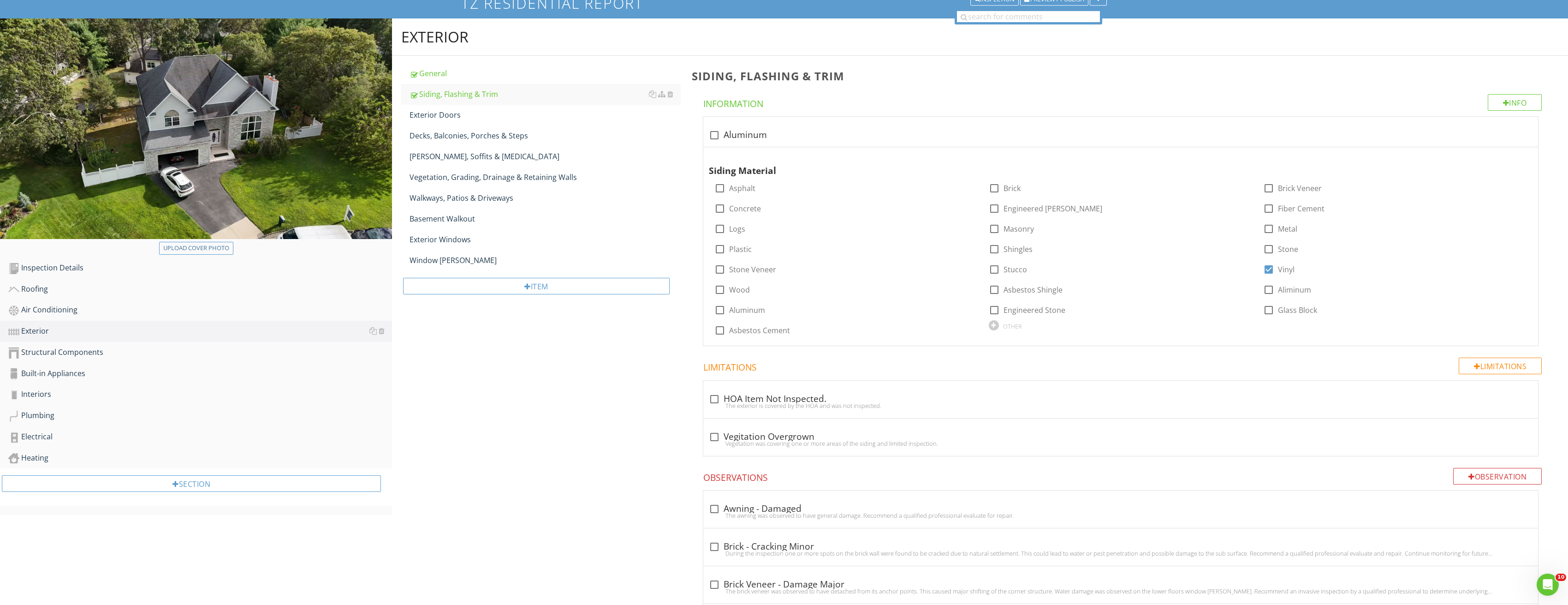
scroll to position [0, 0]
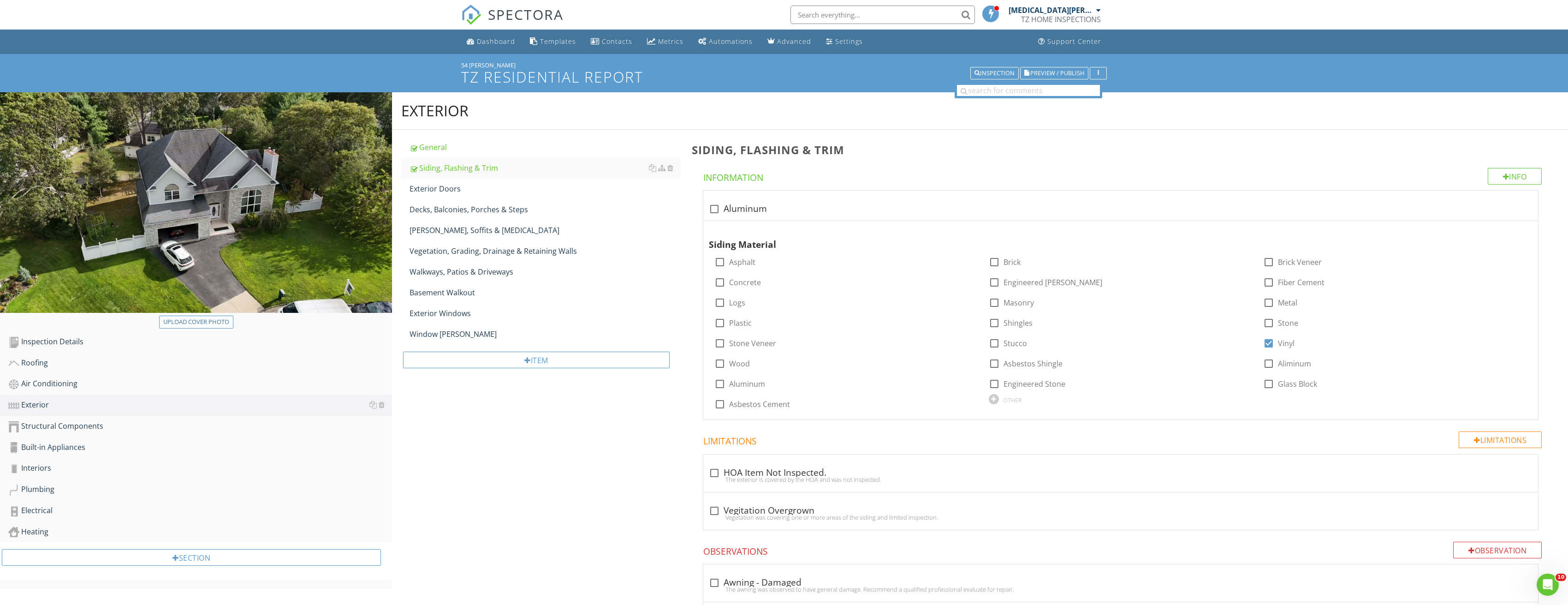
click at [224, 320] on div "Upload cover photo" at bounding box center [196, 322] width 66 height 9
click at [62, 461] on link "Interiors" at bounding box center [201, 468] width 384 height 21
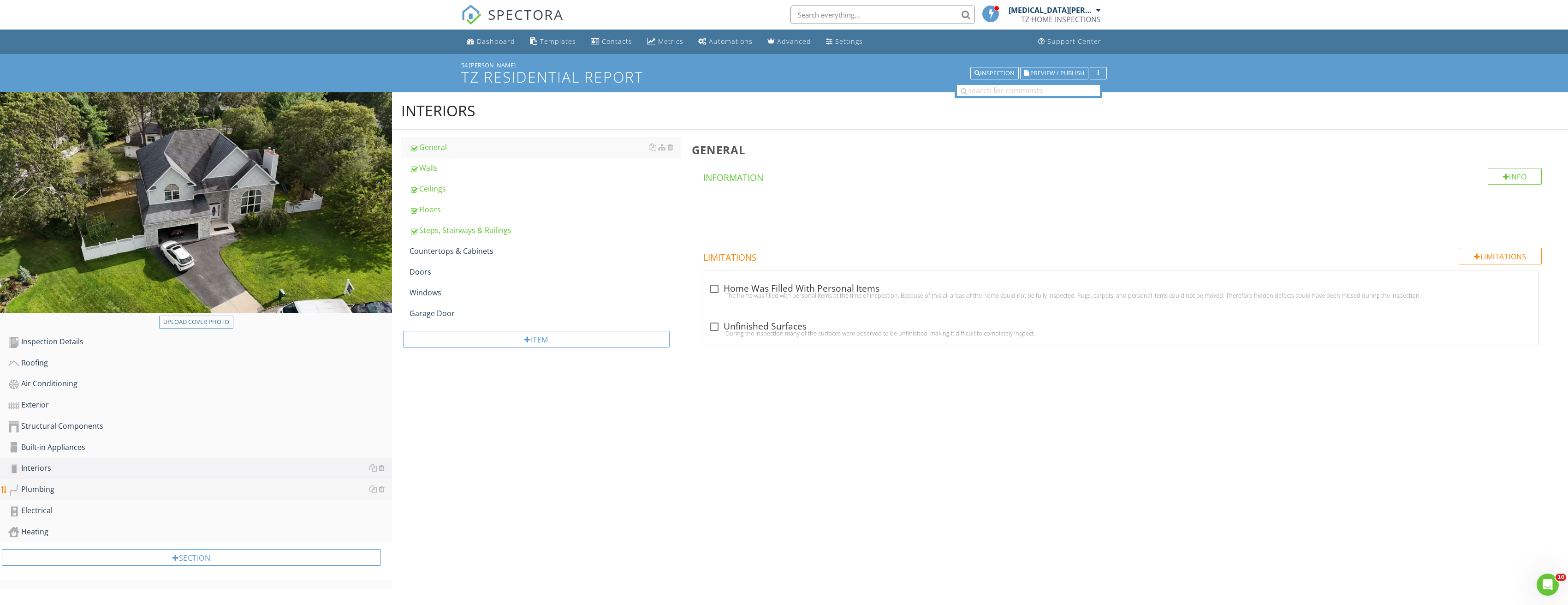
click at [62, 489] on div "Plumbing" at bounding box center [201, 490] width 384 height 12
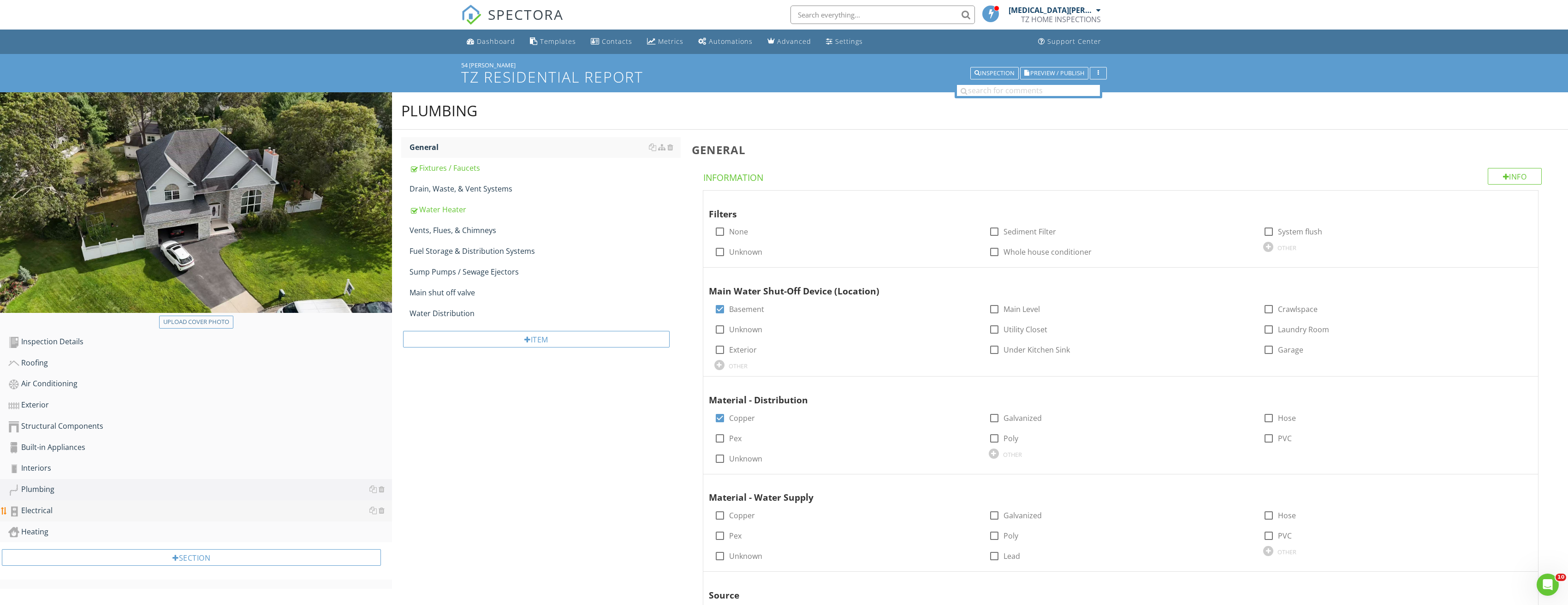
click at [46, 506] on div "Electrical" at bounding box center [201, 511] width 384 height 12
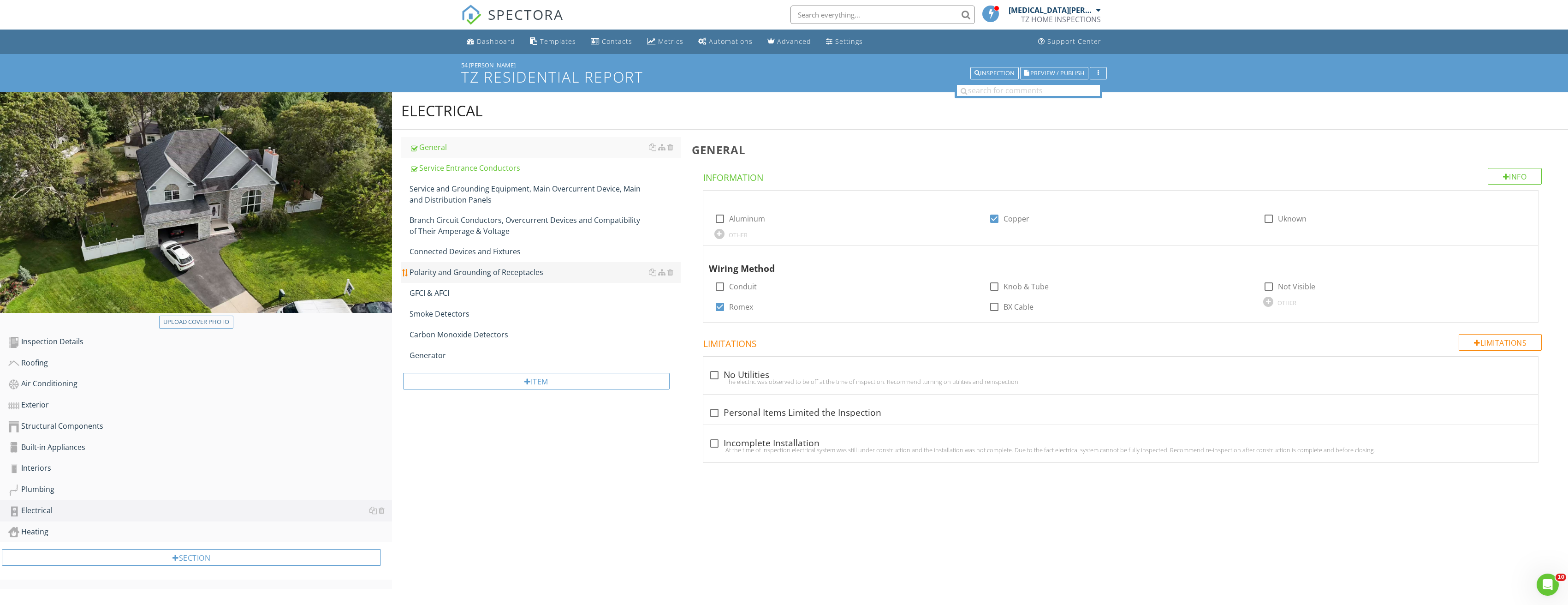
click at [471, 279] on link "Polarity and Grounding of Receptacles" at bounding box center [545, 272] width 271 height 20
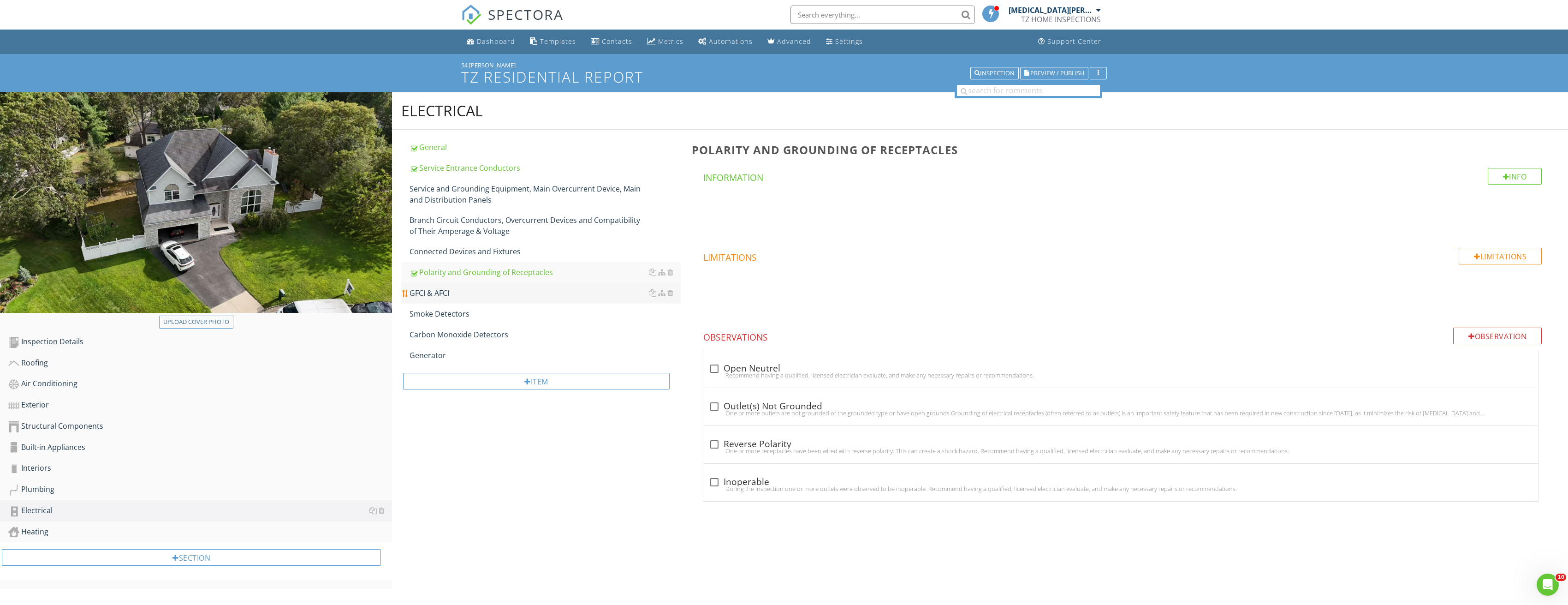
click at [455, 292] on div "GFCI & AFCI" at bounding box center [545, 293] width 271 height 11
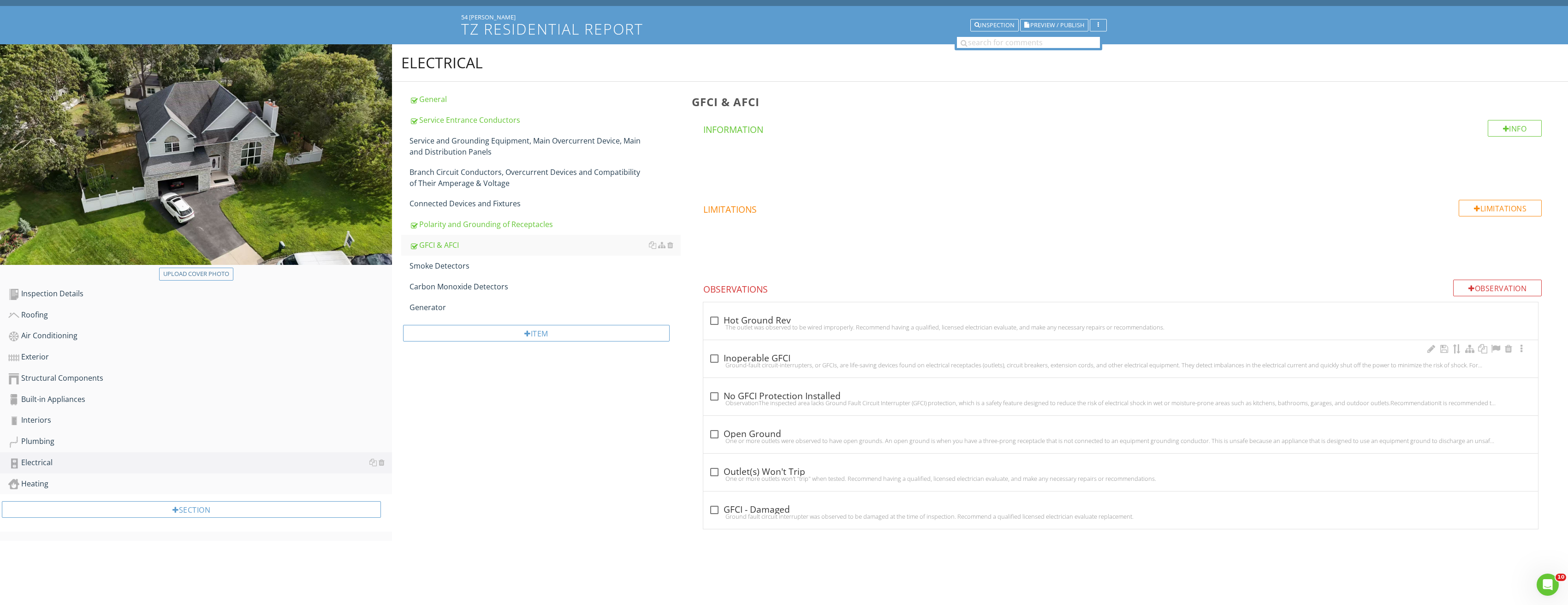
scroll to position [54, 0]
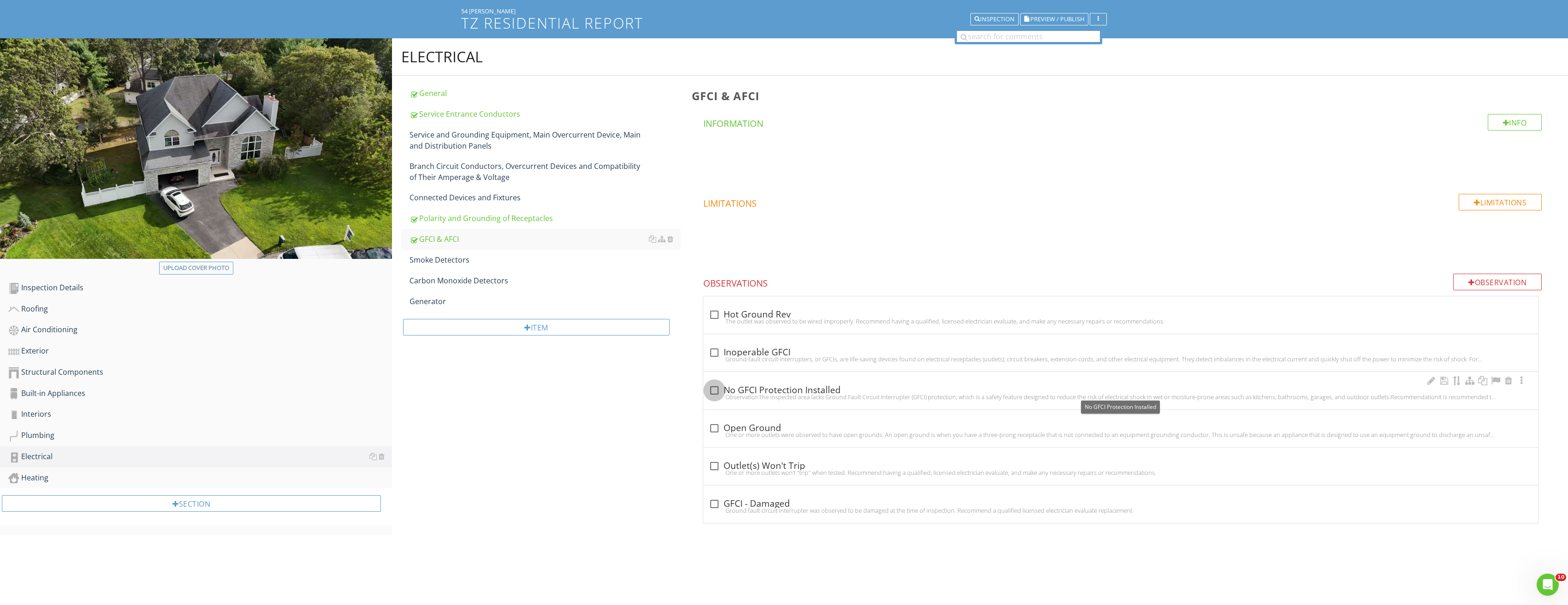
click at [714, 390] on div at bounding box center [715, 390] width 16 height 16
checkbox input "true"
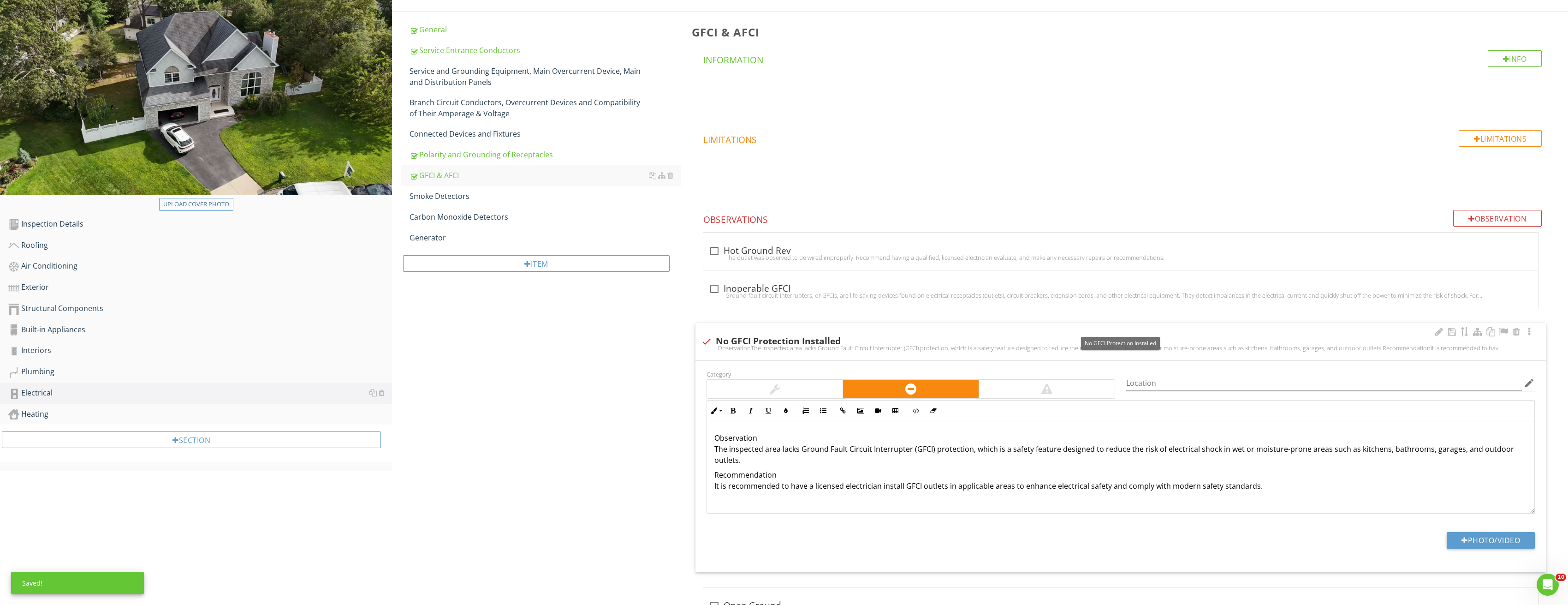
scroll to position [237, 0]
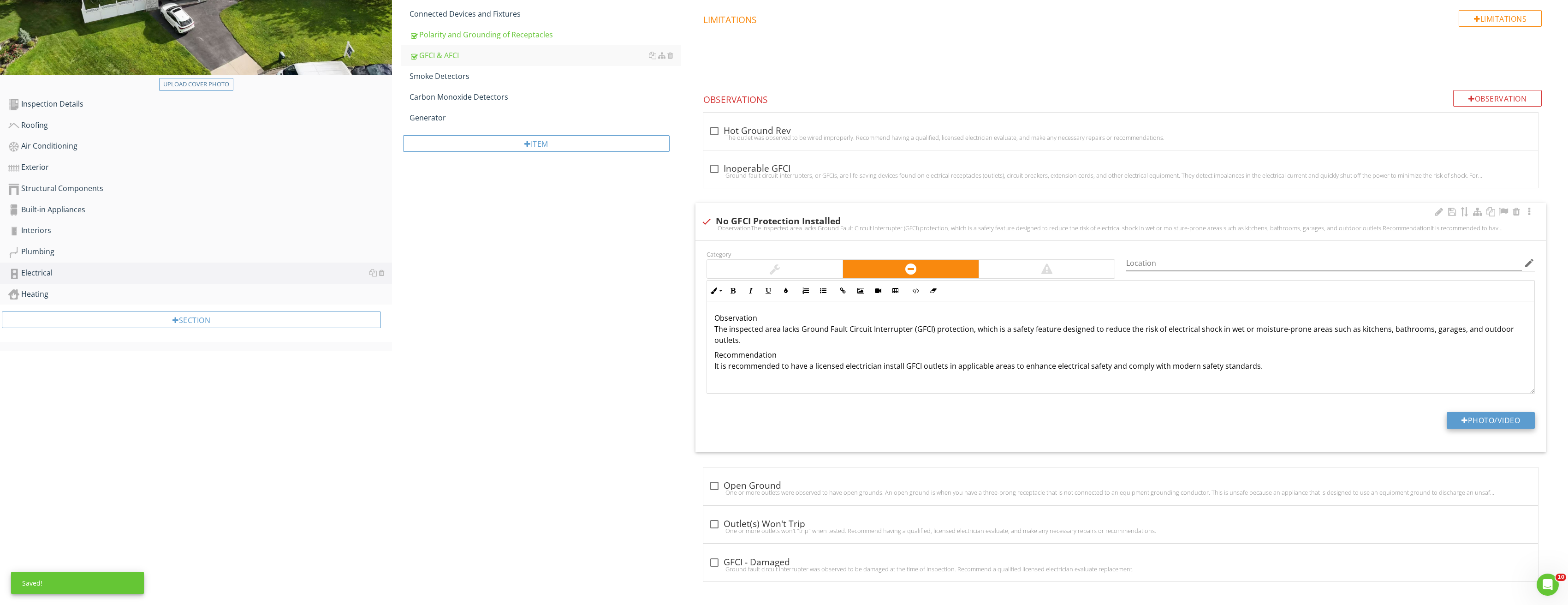
click at [1464, 421] on div at bounding box center [1464, 420] width 7 height 7
click at [1508, 424] on button "Photo/Video" at bounding box center [1490, 420] width 88 height 17
type input "C:\fakepath\Image_20250827212821_3773.jpg"
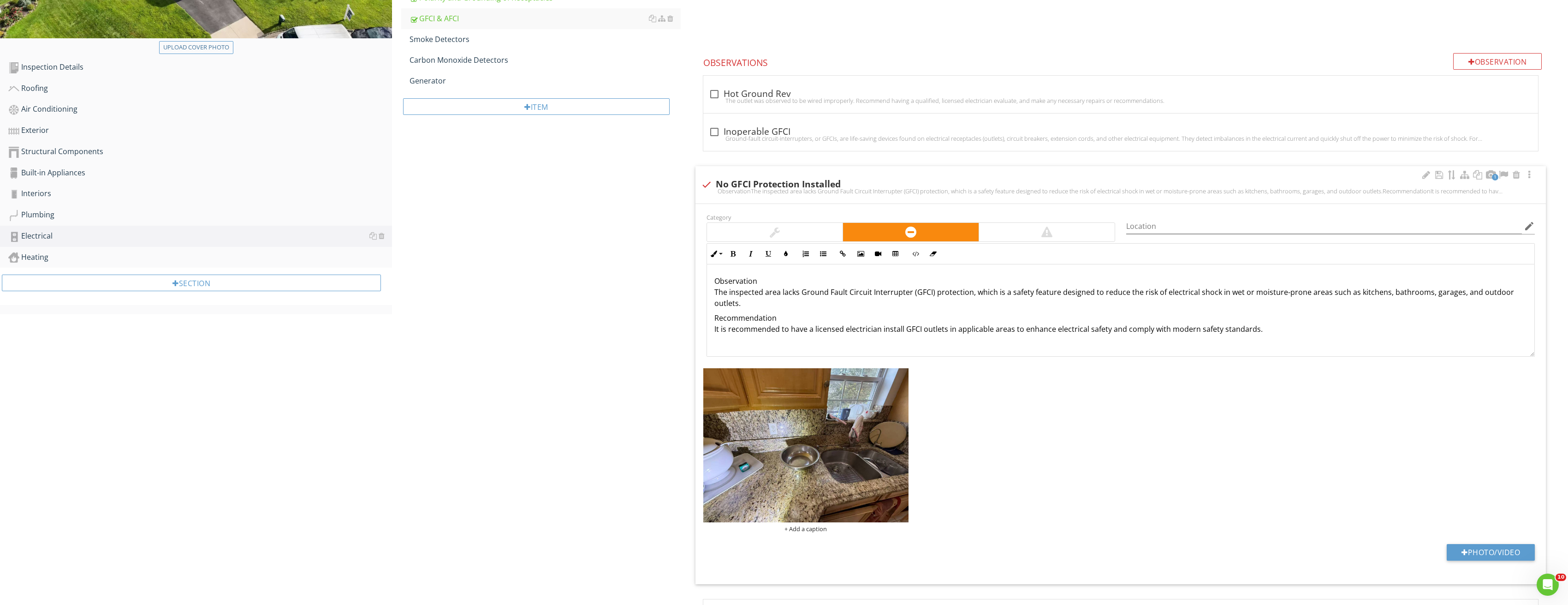
scroll to position [376, 0]
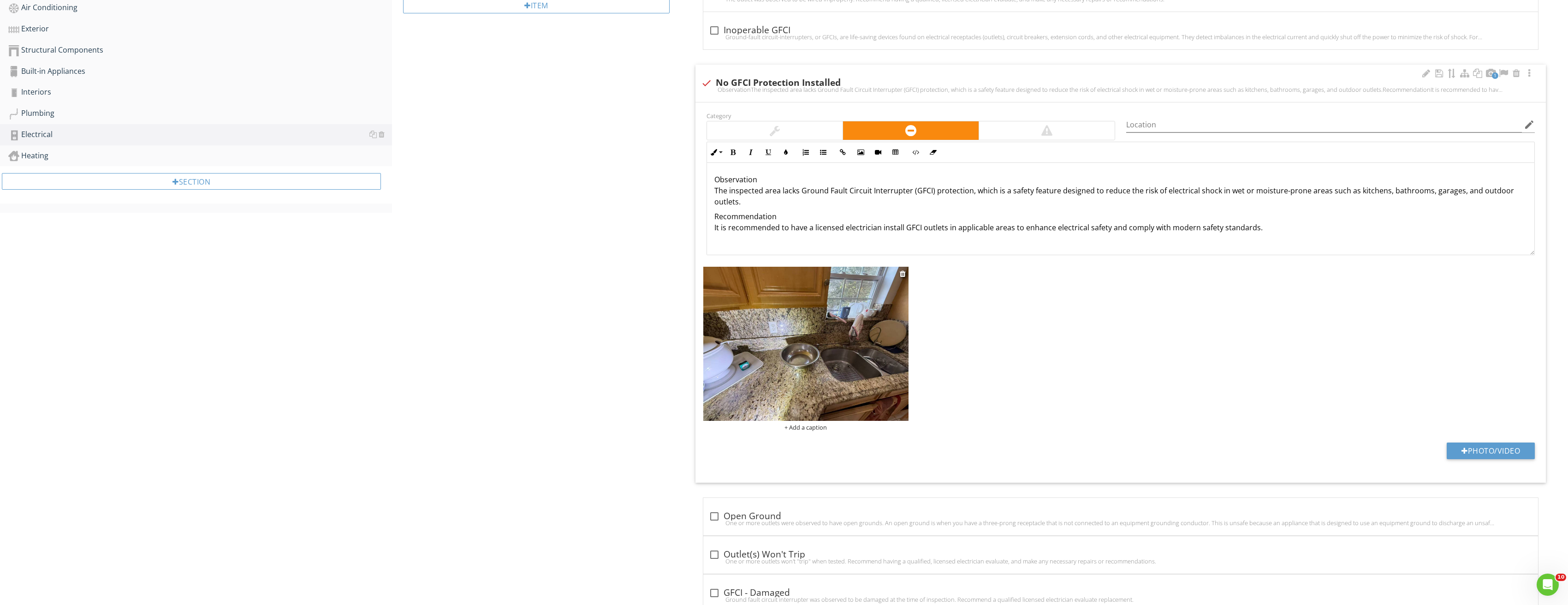
click at [811, 326] on img at bounding box center [806, 344] width 205 height 154
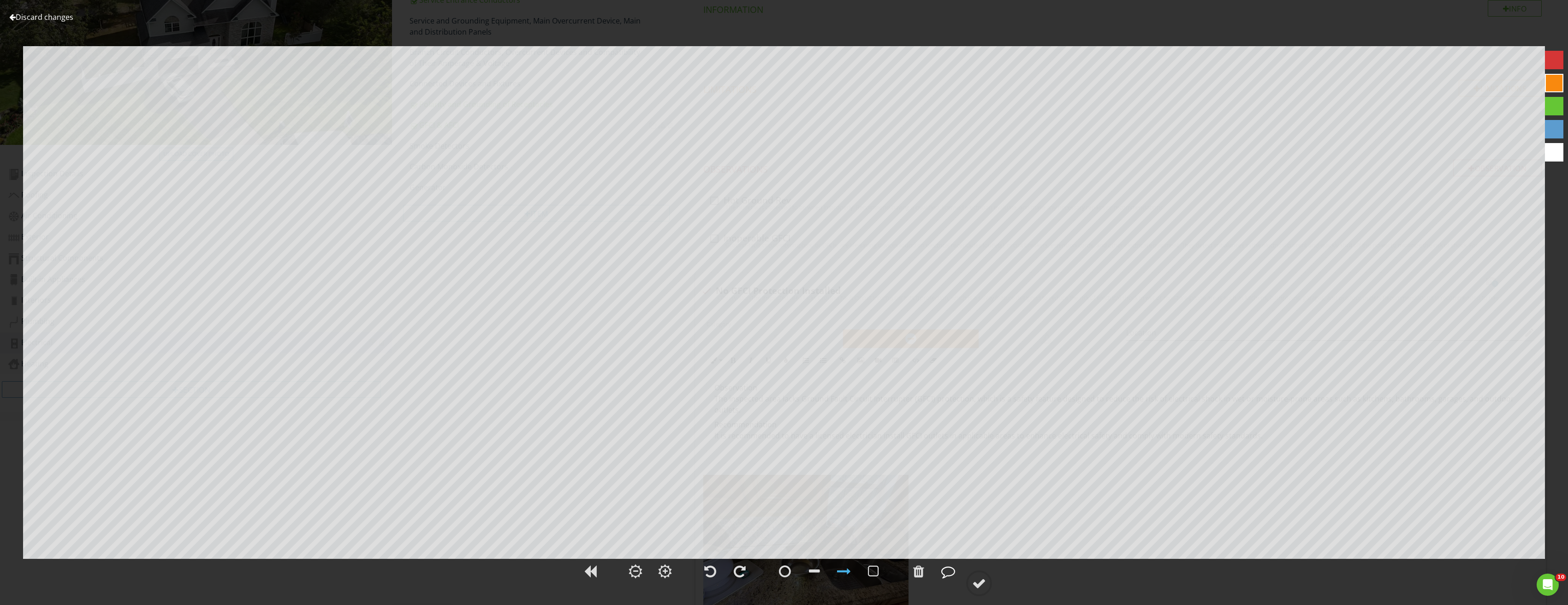
scroll to position [146, 0]
click at [985, 585] on div at bounding box center [979, 583] width 14 height 14
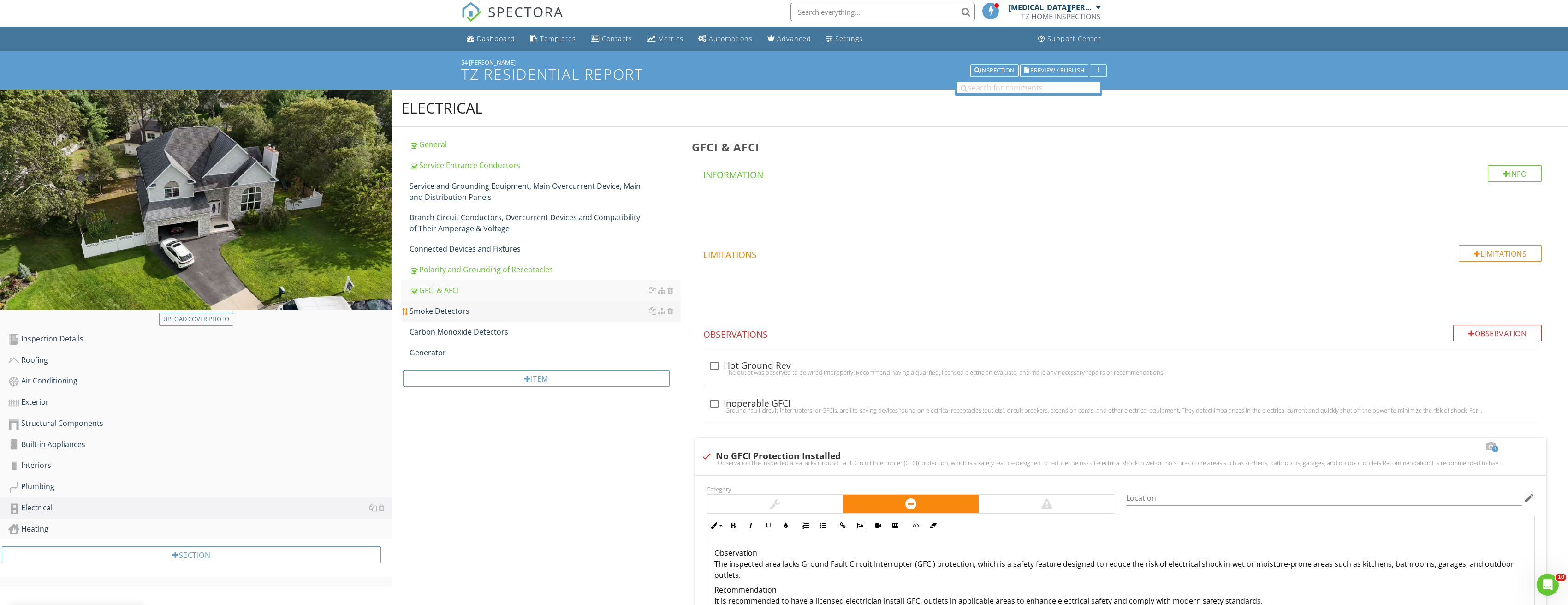
scroll to position [0, 0]
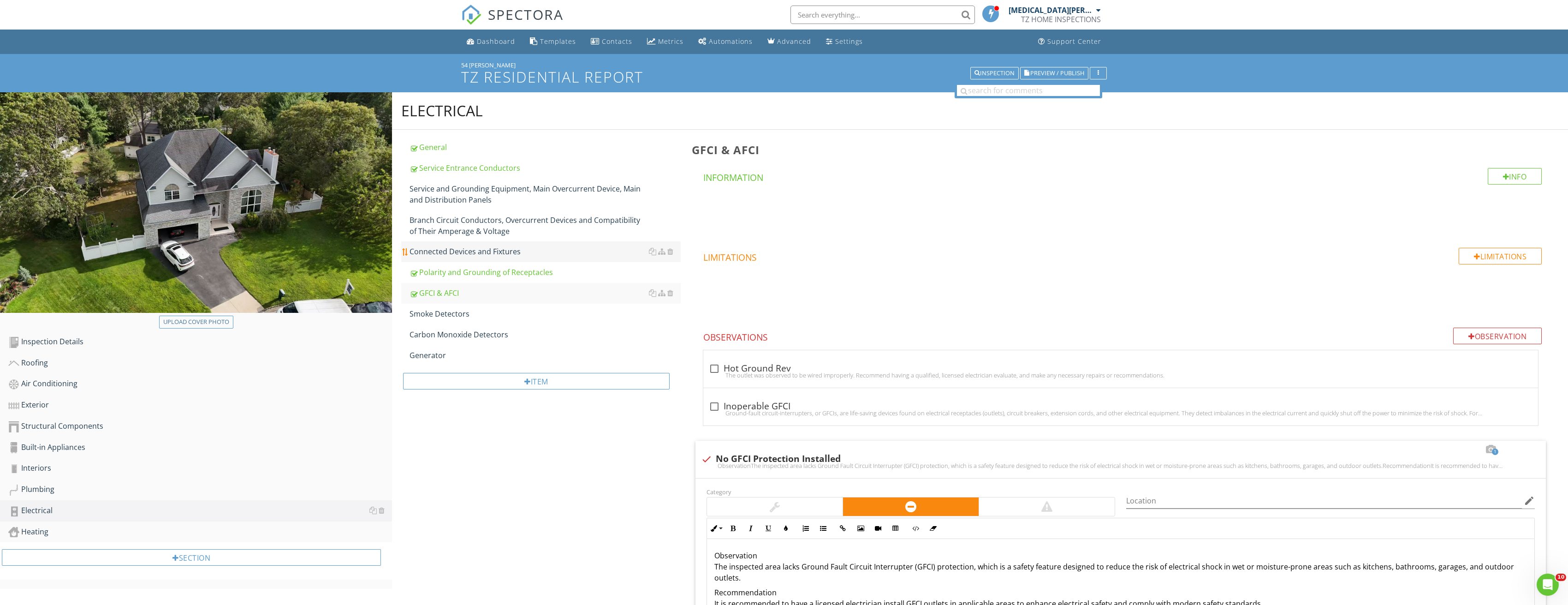
click at [459, 254] on div "Connected Devices and Fixtures" at bounding box center [545, 251] width 271 height 11
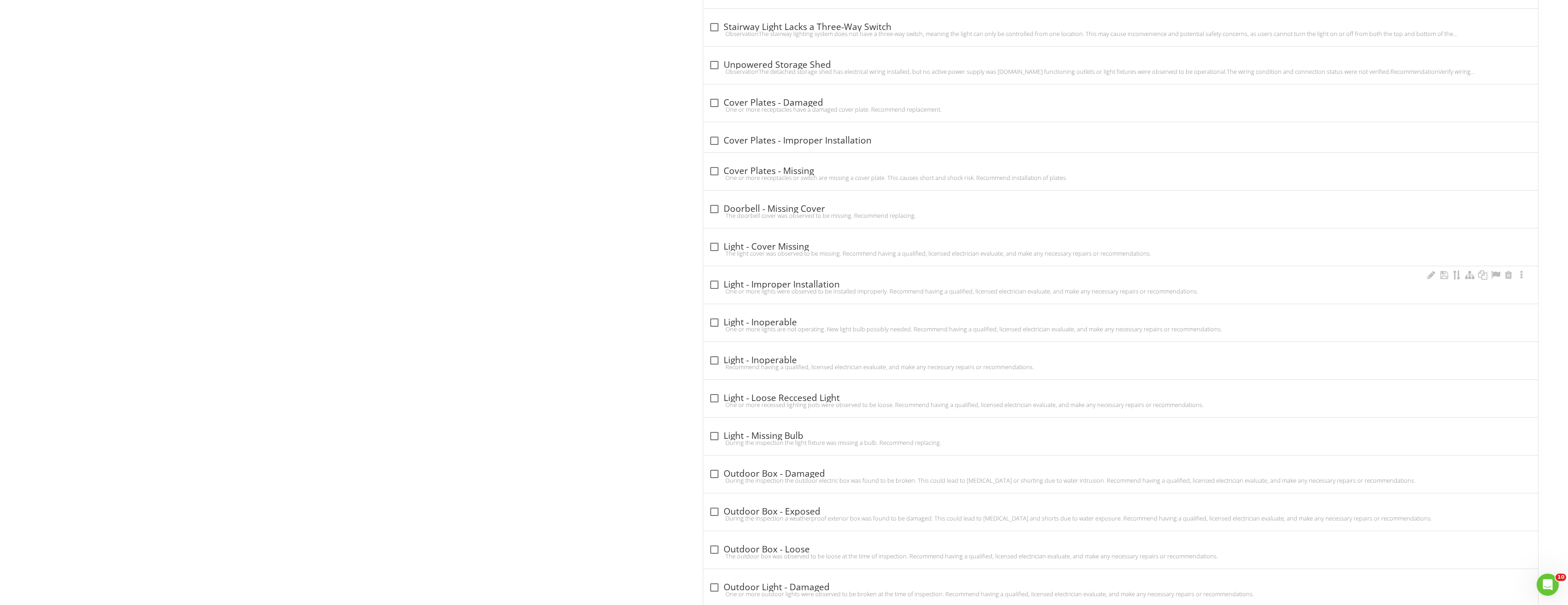
scroll to position [969, 0]
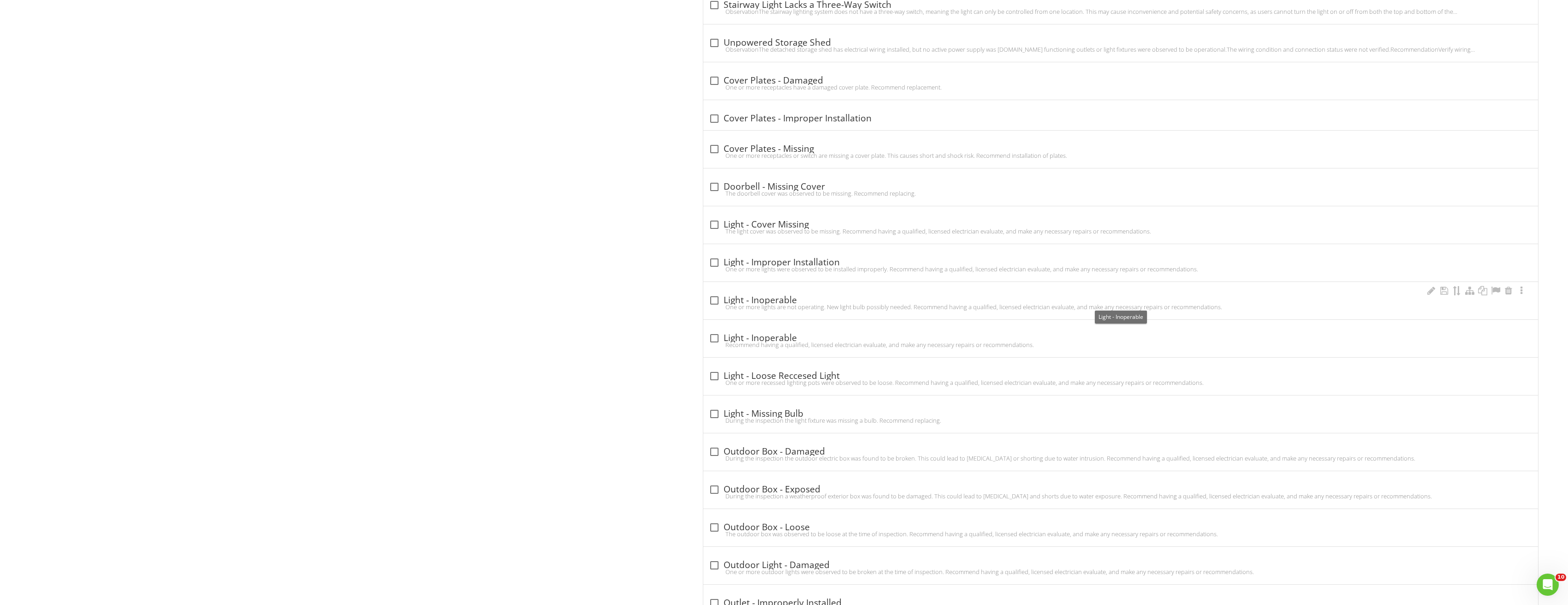
click at [710, 303] on div at bounding box center [715, 300] width 16 height 16
checkbox input "true"
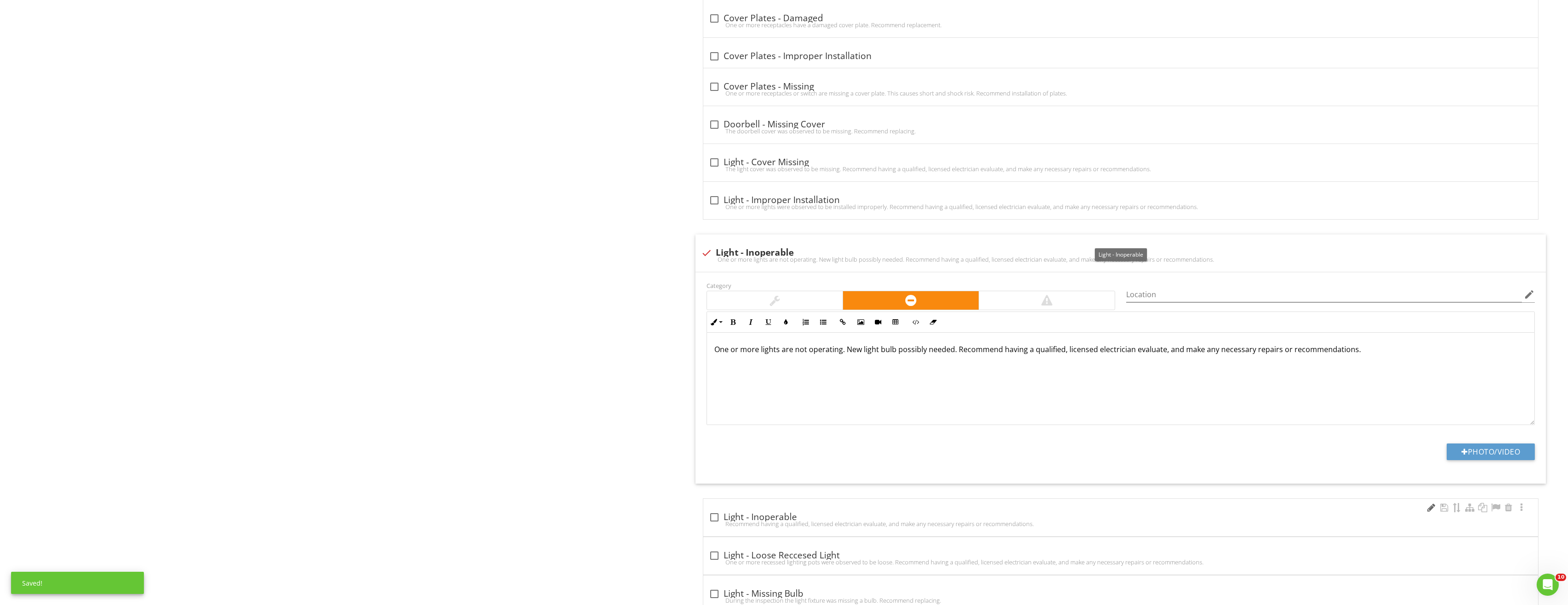
scroll to position [1154, 0]
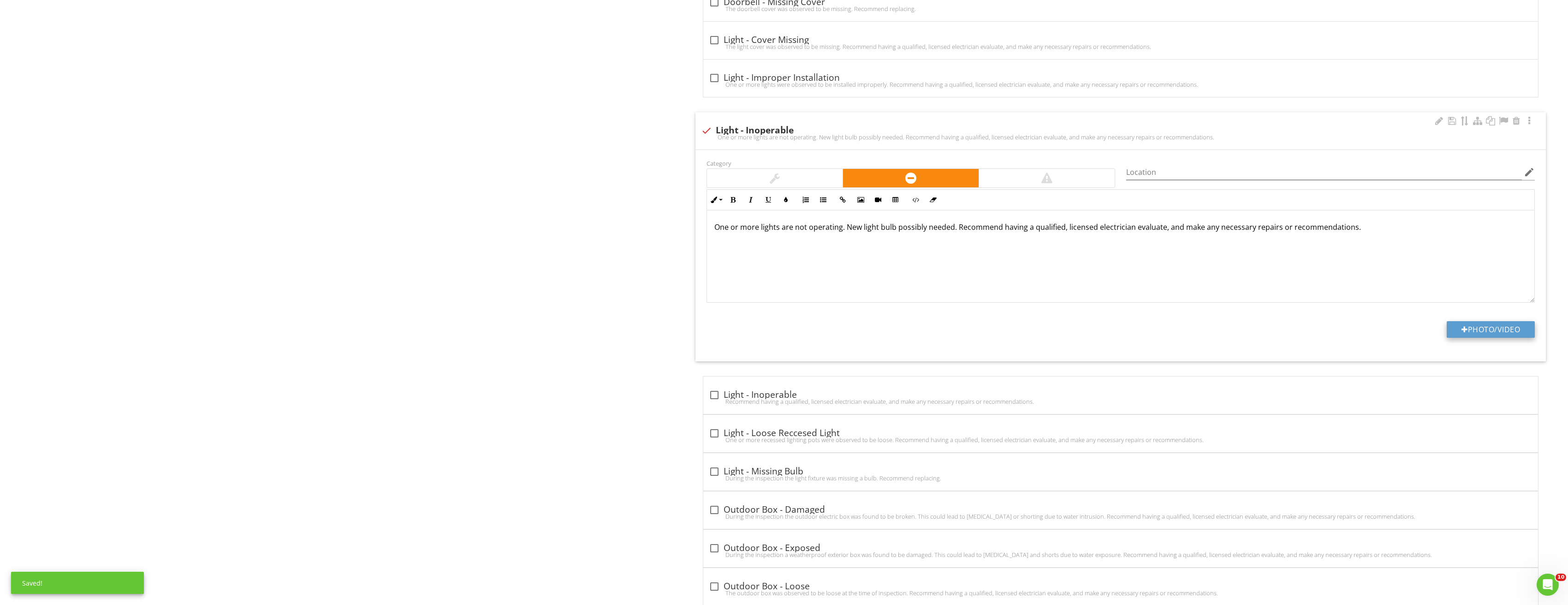
click at [1469, 321] on button "Photo/Video" at bounding box center [1490, 329] width 88 height 17
type input "C:\fakepath\Image_20250827212822_3741.jpg"
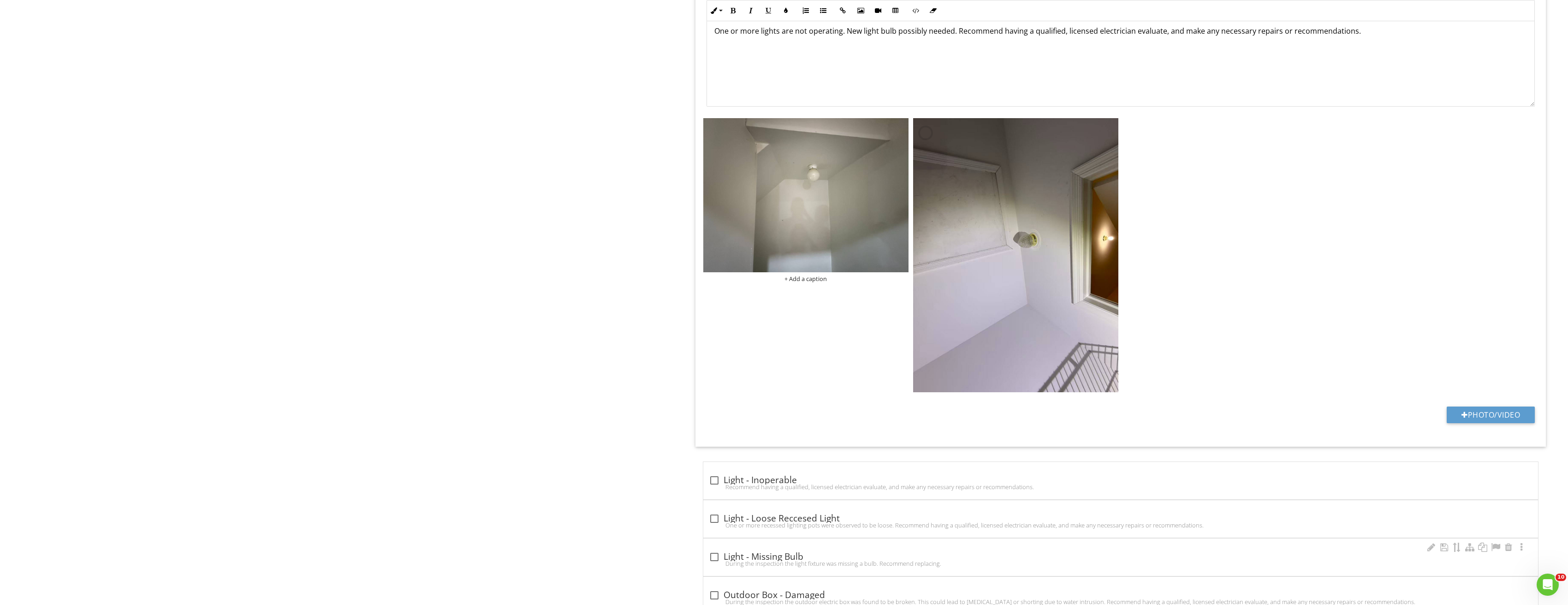
scroll to position [1430, 0]
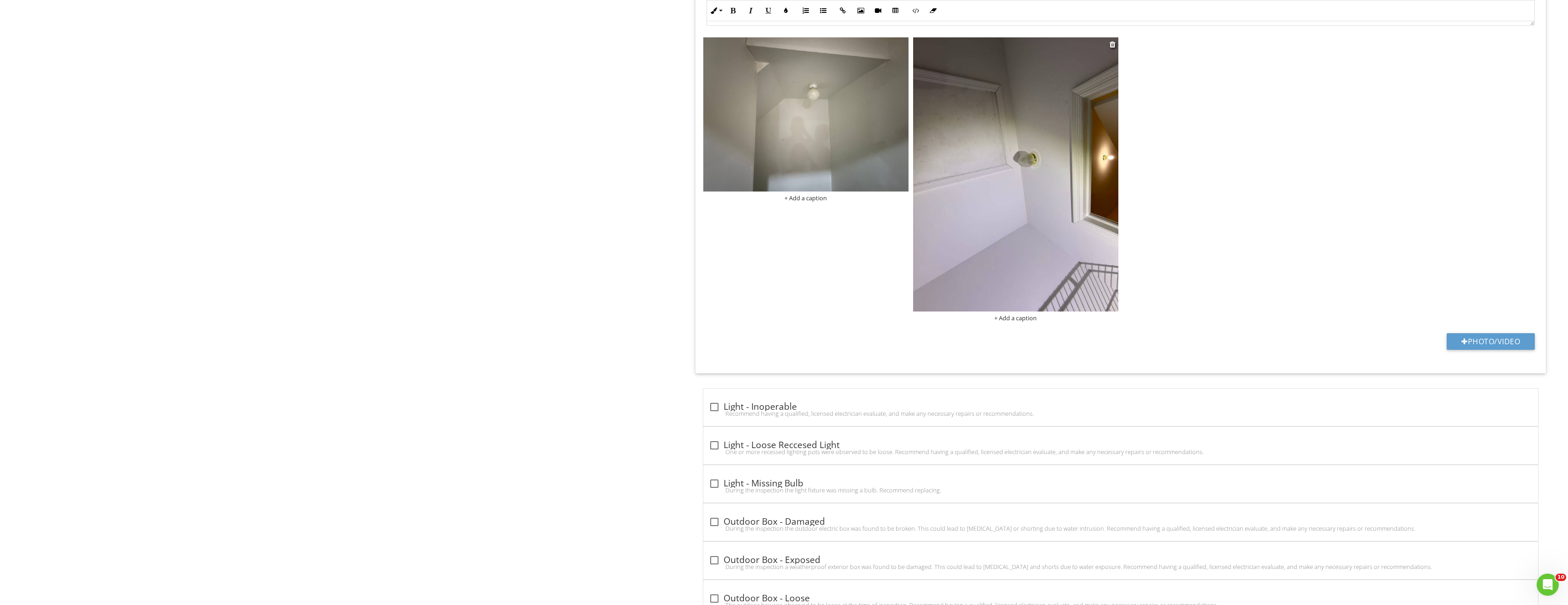
click at [988, 187] on img at bounding box center [1016, 174] width 205 height 274
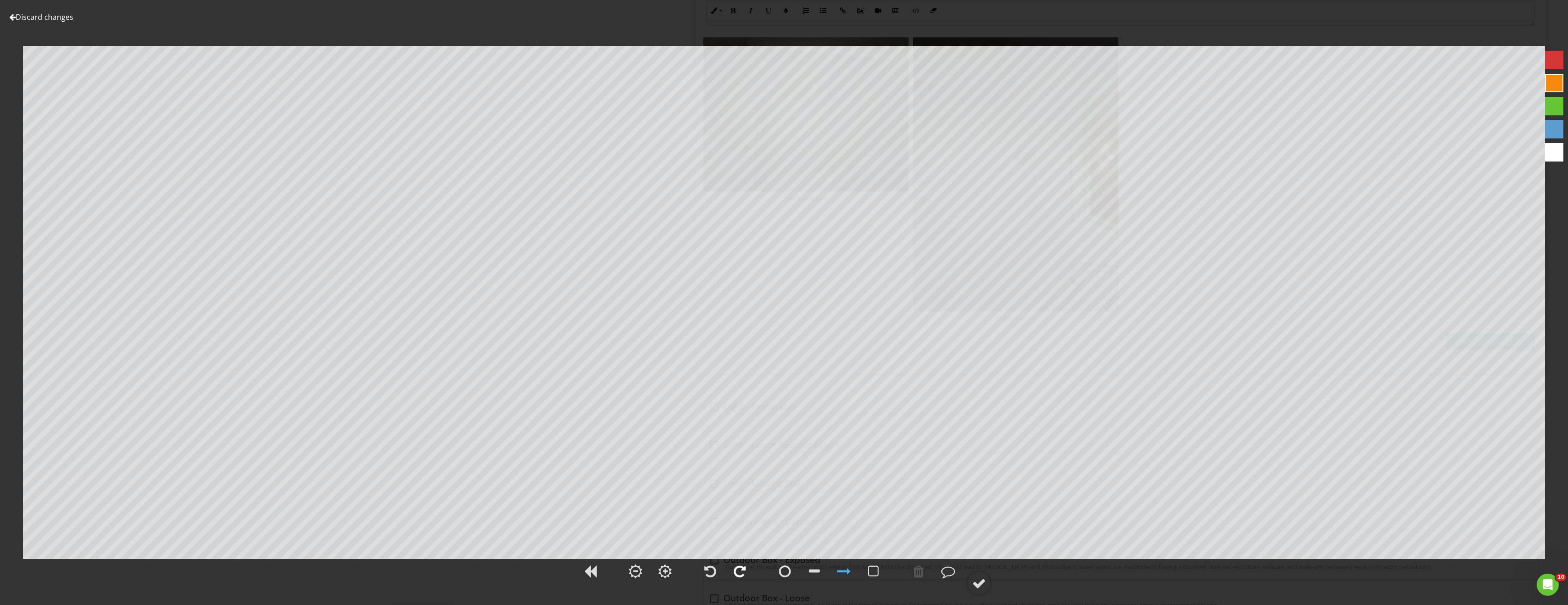
click at [748, 570] on div at bounding box center [740, 571] width 23 height 23
click at [973, 583] on div at bounding box center [979, 583] width 14 height 14
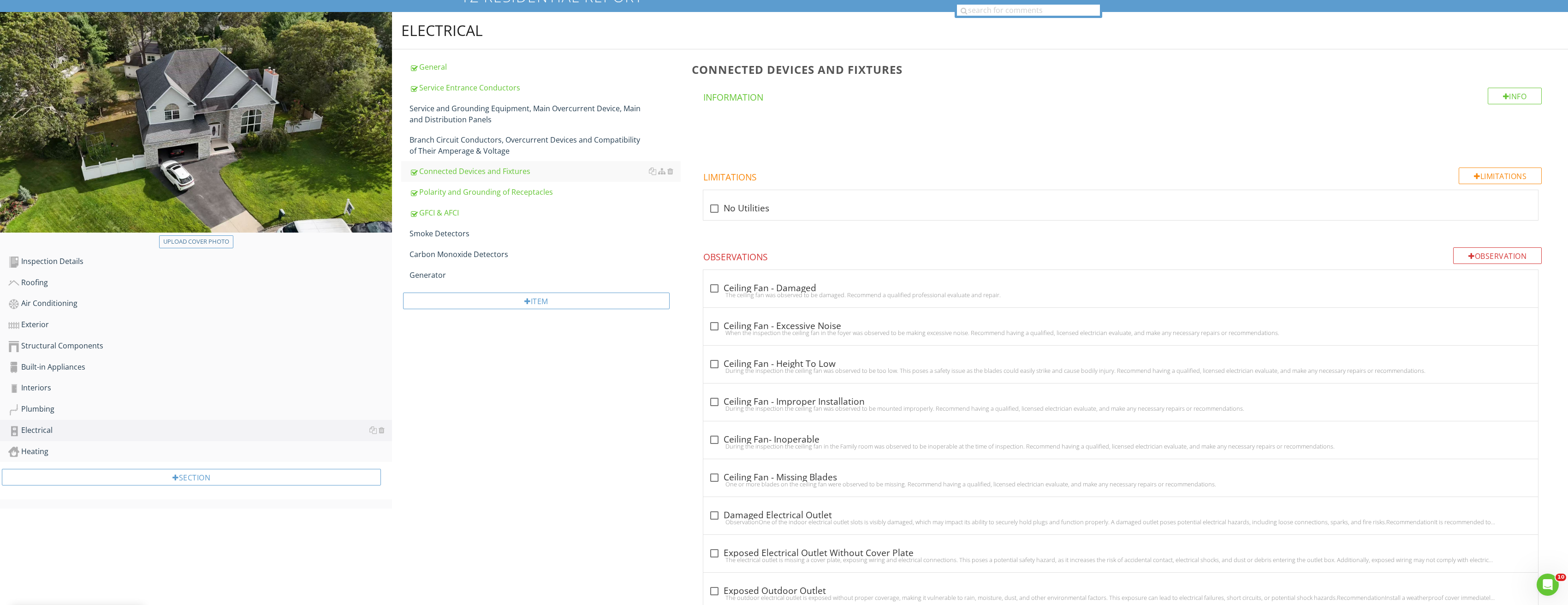
scroll to position [185, 0]
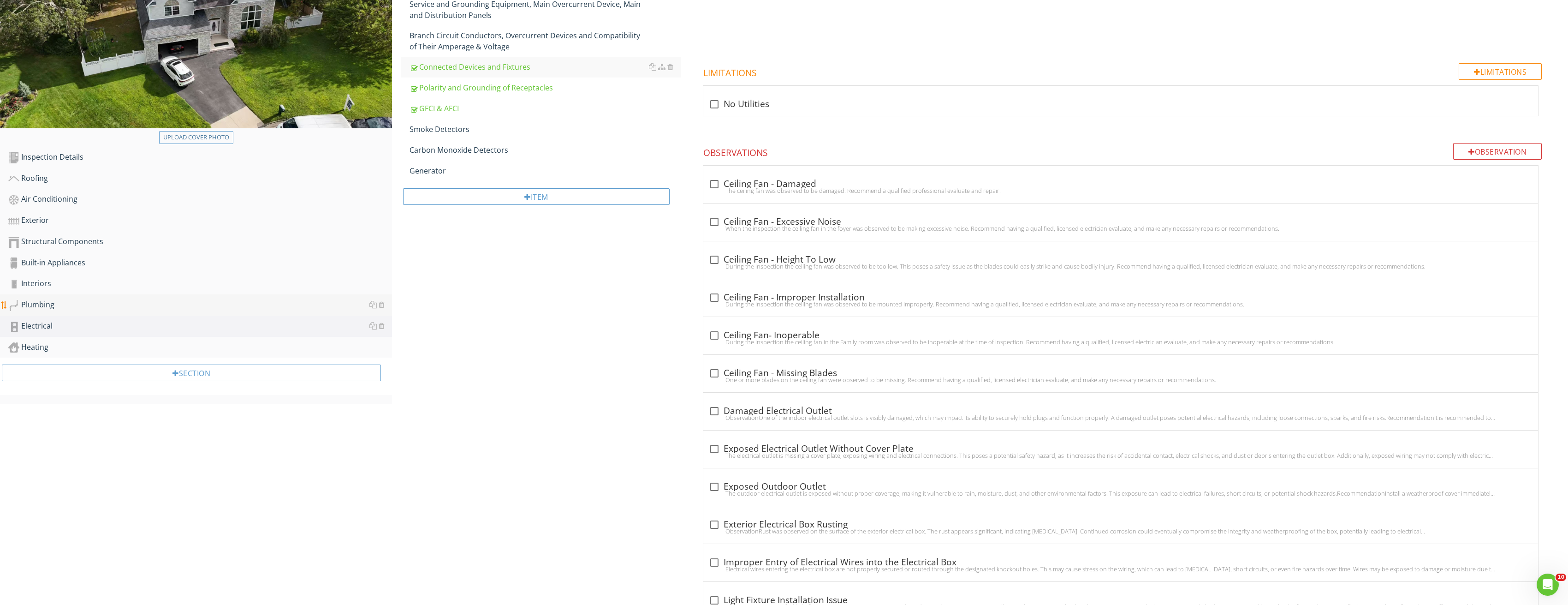
click at [46, 300] on div "Plumbing" at bounding box center [201, 305] width 384 height 12
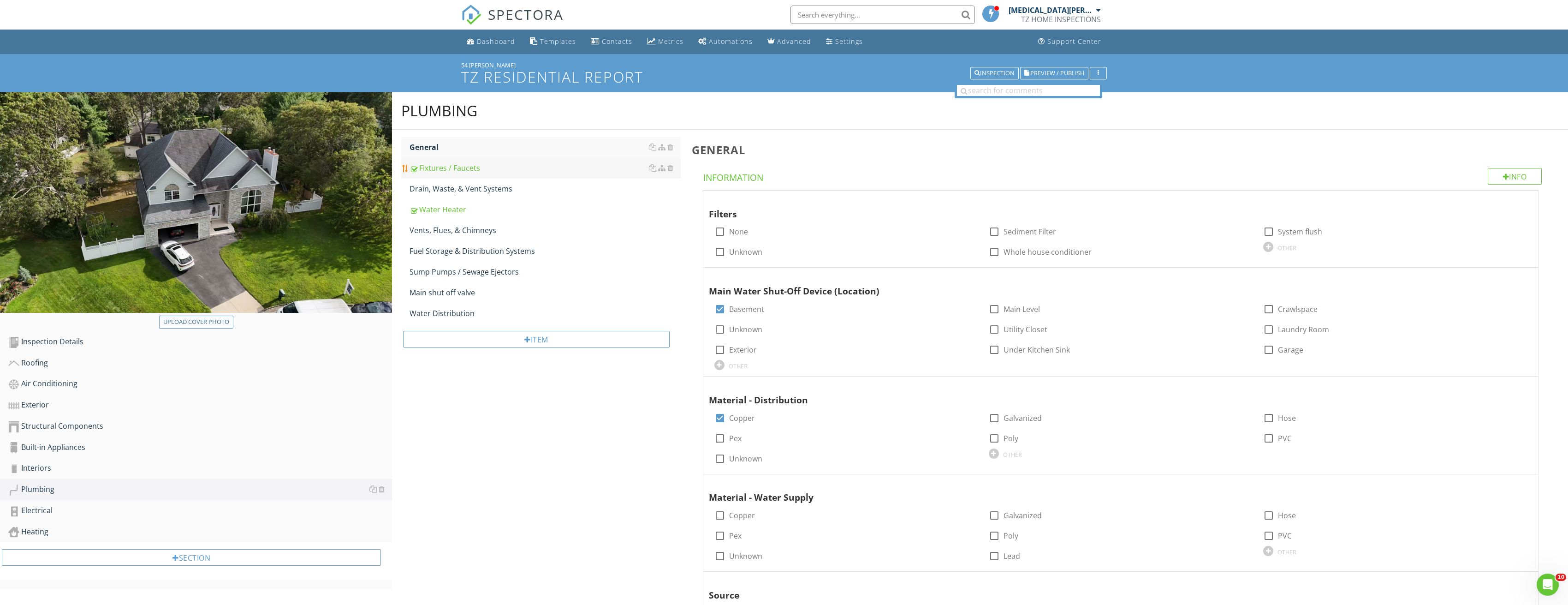
click at [466, 176] on link "Fixtures / Faucets" at bounding box center [545, 168] width 271 height 20
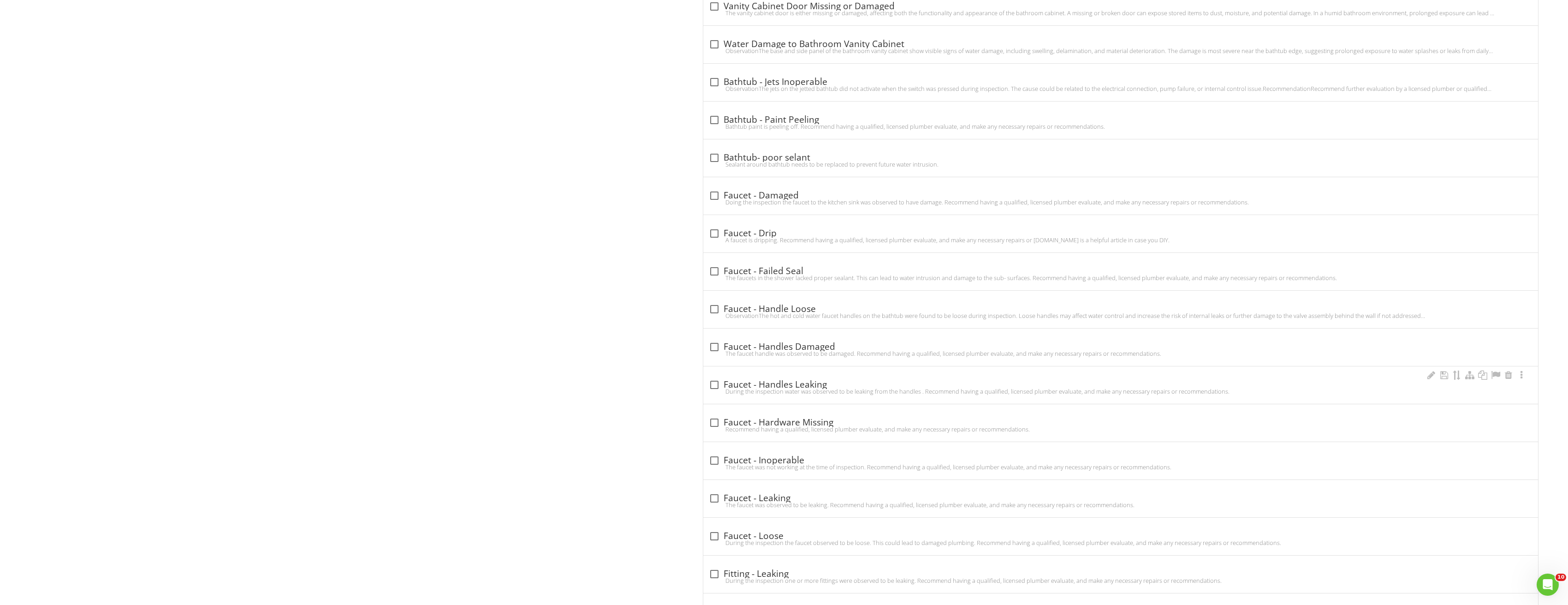
click at [713, 385] on div at bounding box center [715, 385] width 16 height 16
checkbox input "true"
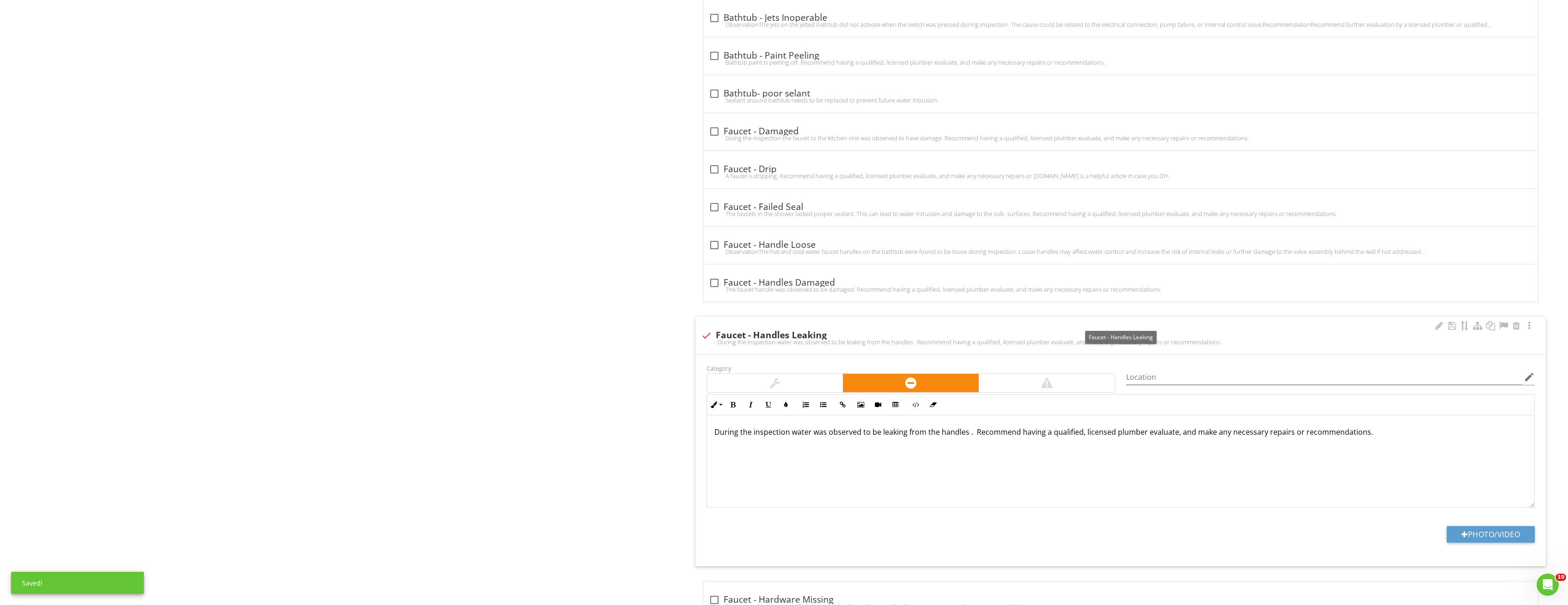
scroll to position [1523, 0]
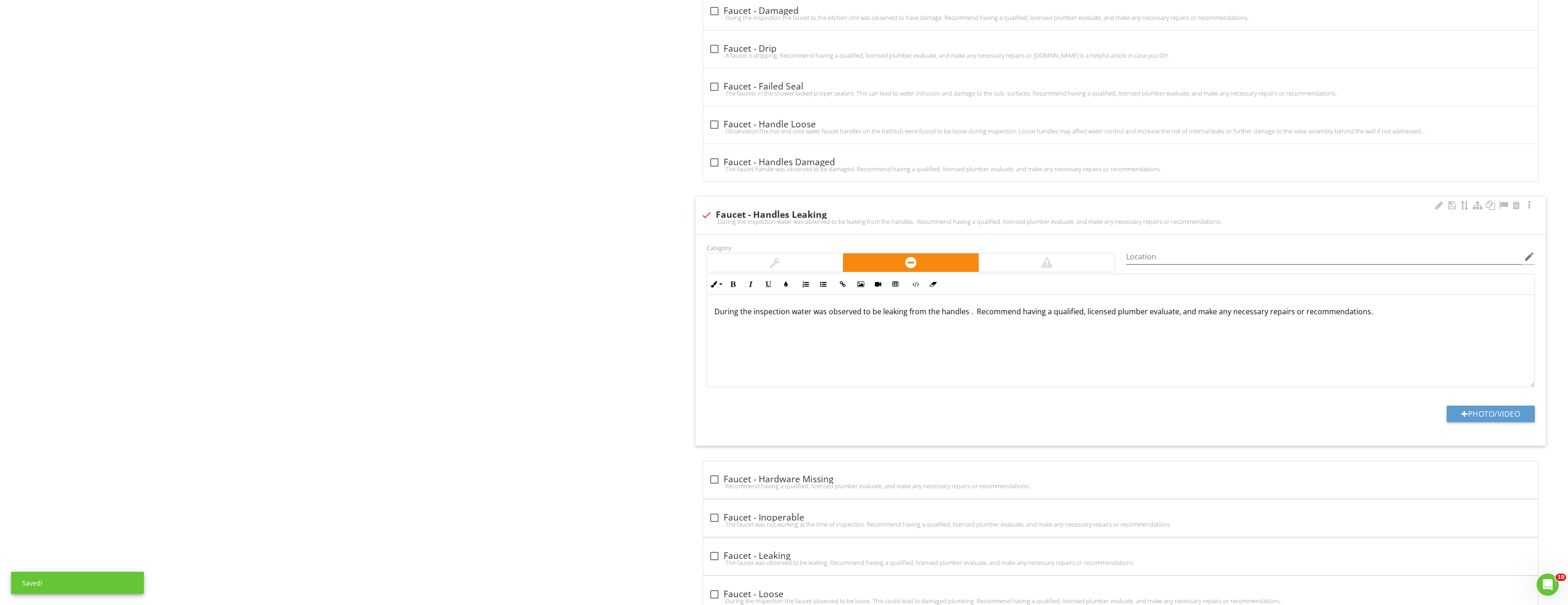
click at [1485, 403] on div "Category Location edit Inline Style XLarge Large Normal Small Light Small/Light…" at bounding box center [1121, 340] width 851 height 211
click at [1487, 414] on button "Photo/Video" at bounding box center [1490, 414] width 88 height 17
type input "C:\fakepath\Image_20250827212821_3783.jpg"
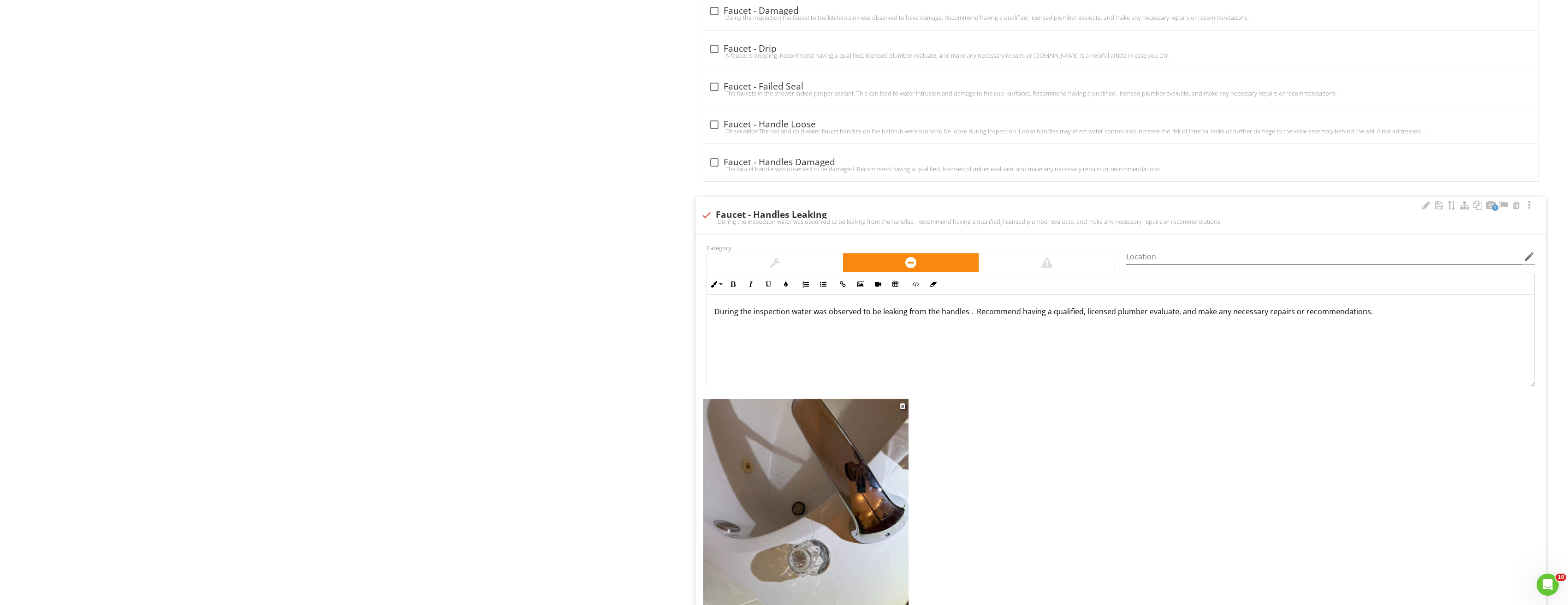
scroll to position [1, 0]
click at [863, 426] on img at bounding box center [806, 536] width 205 height 274
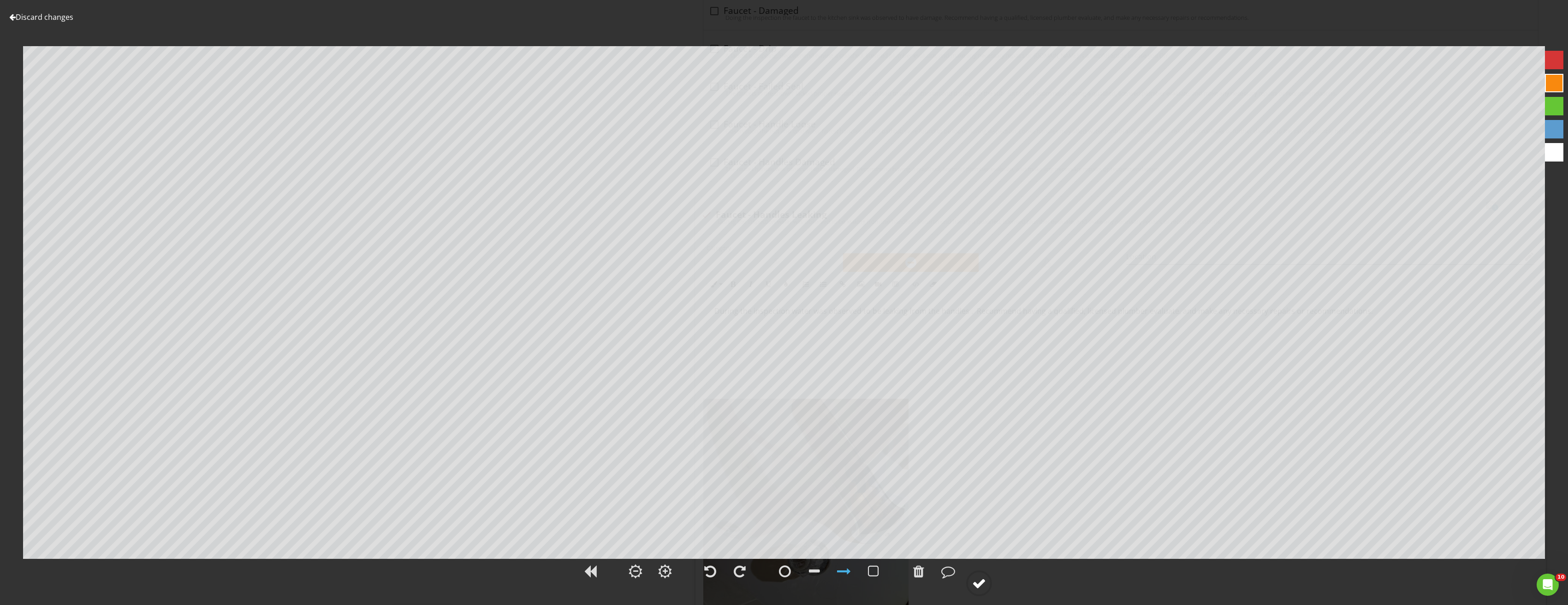
click at [988, 580] on div at bounding box center [979, 583] width 26 height 26
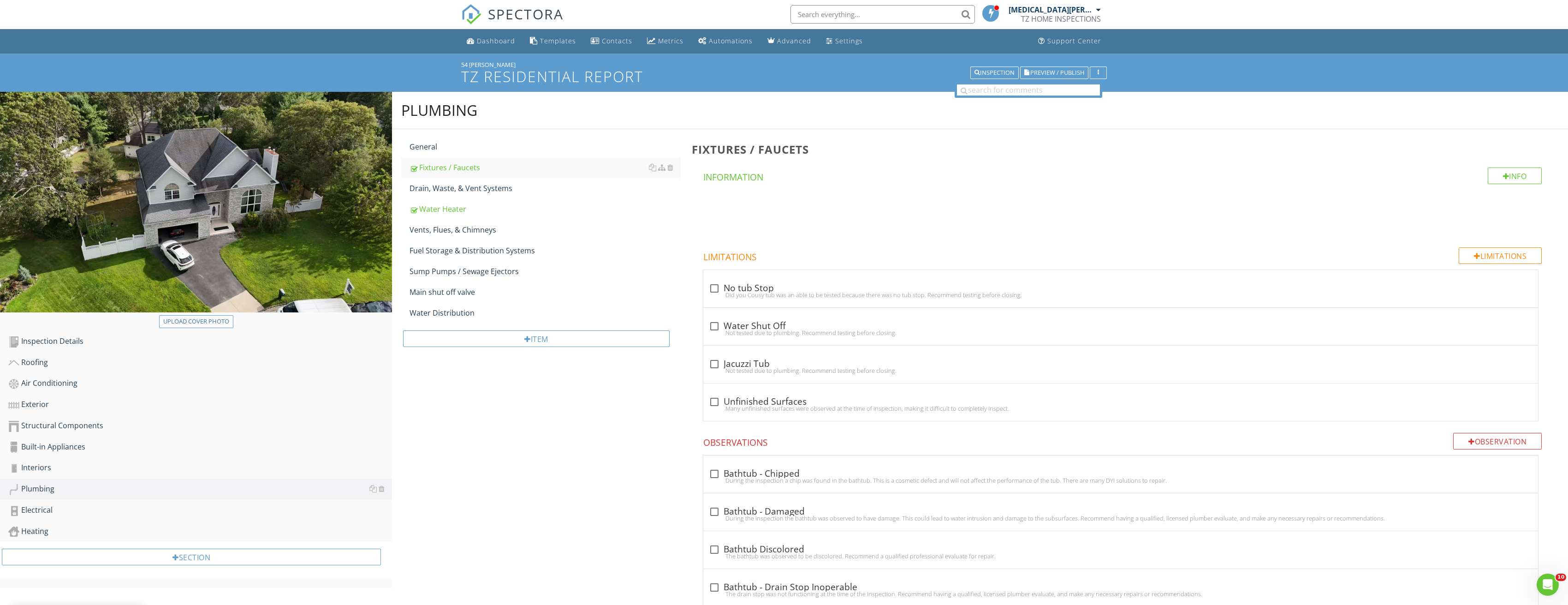
scroll to position [0, 0]
click at [1058, 73] on span "Preview / Publish" at bounding box center [1057, 73] width 54 height 6
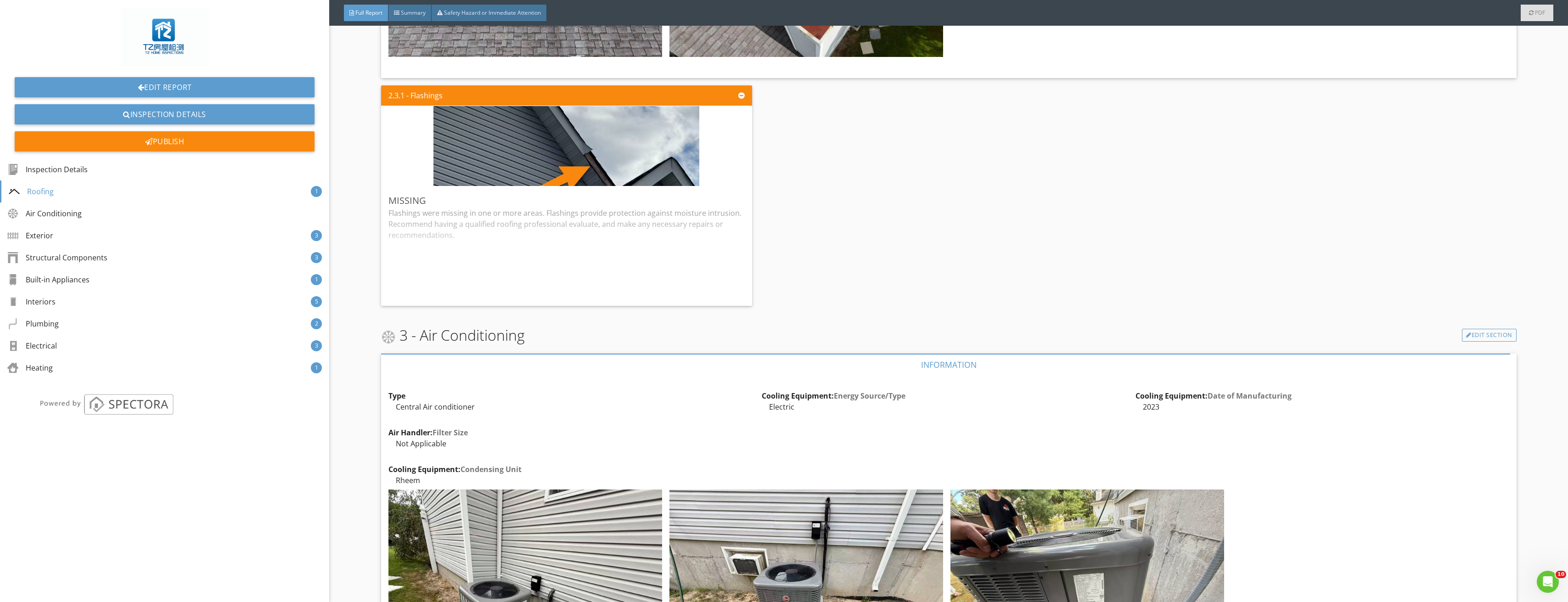
scroll to position [1469, 0]
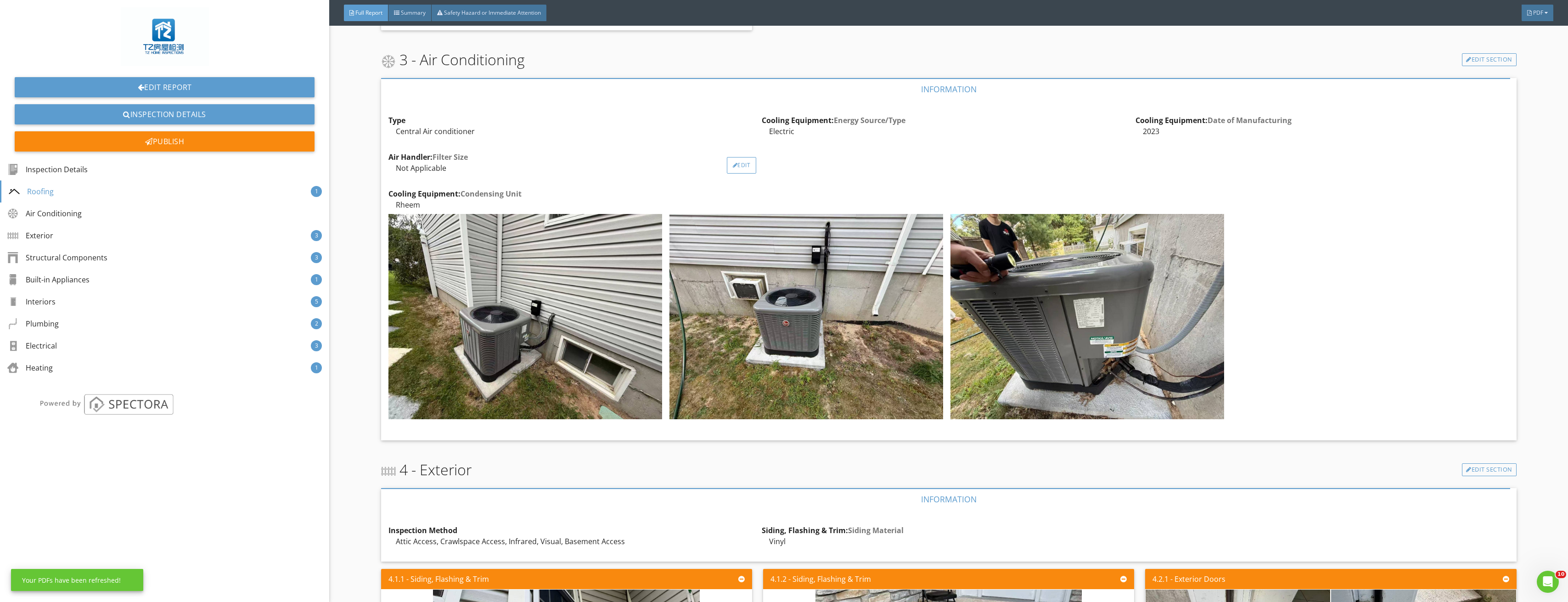
click at [744, 161] on div "Edit" at bounding box center [741, 165] width 30 height 16
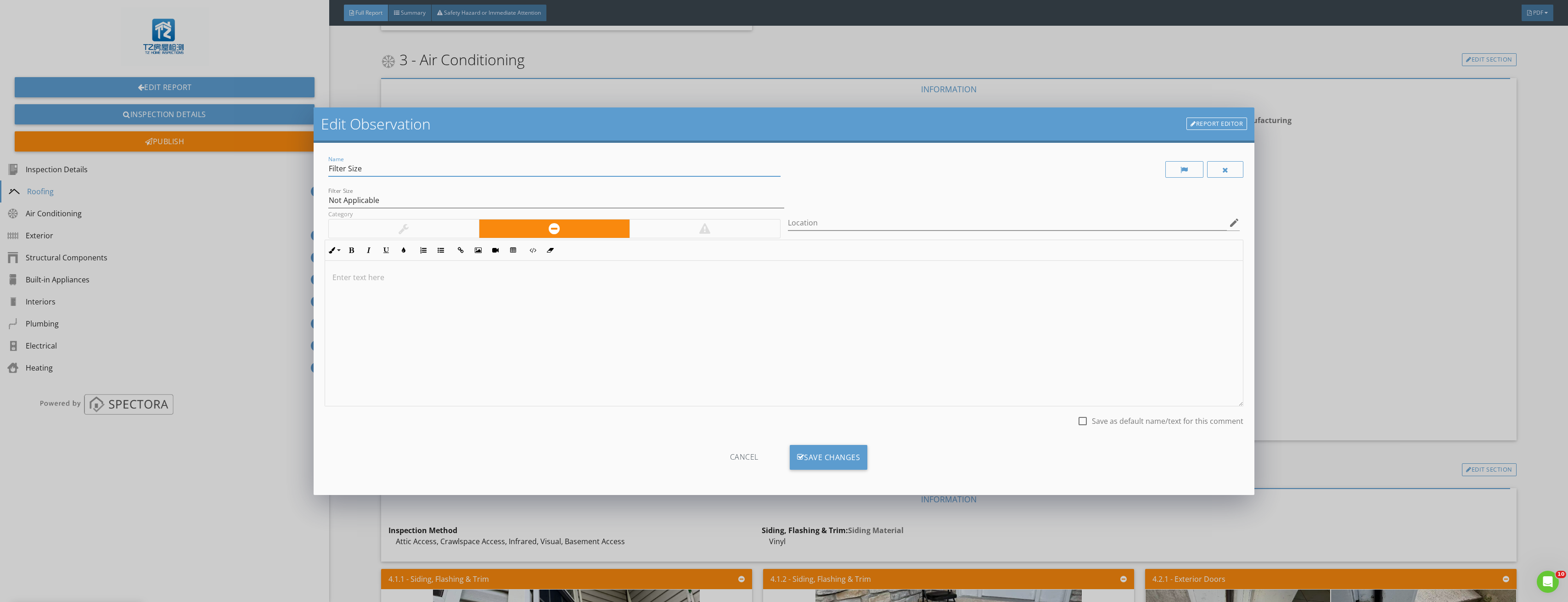
drag, startPoint x: 396, startPoint y: 168, endPoint x: 284, endPoint y: 167, distance: 112.0
click at [284, 167] on div "Edit Observation Report Editor Name Filter Size Filter Size Not Applicable Cate…" at bounding box center [784, 301] width 1568 height 602
type input "30*14*1"
click at [821, 450] on div "Save Changes" at bounding box center [828, 457] width 78 height 25
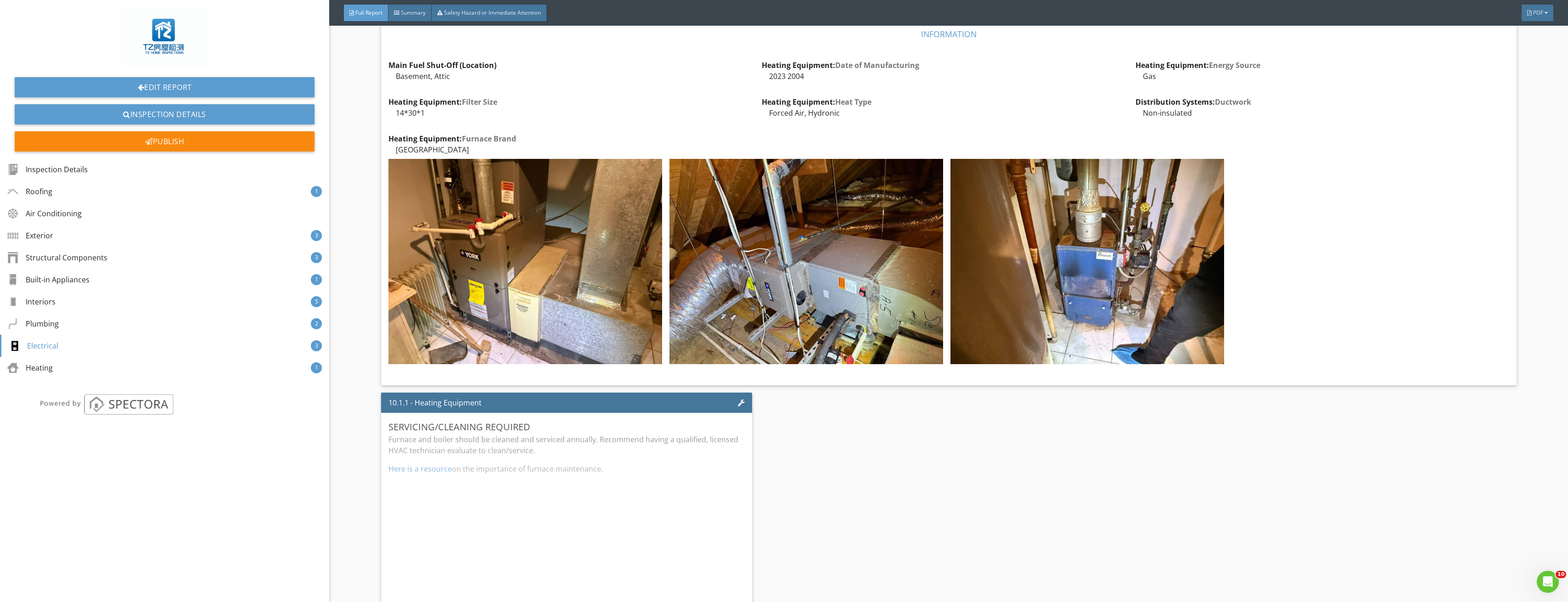
scroll to position [5157, 0]
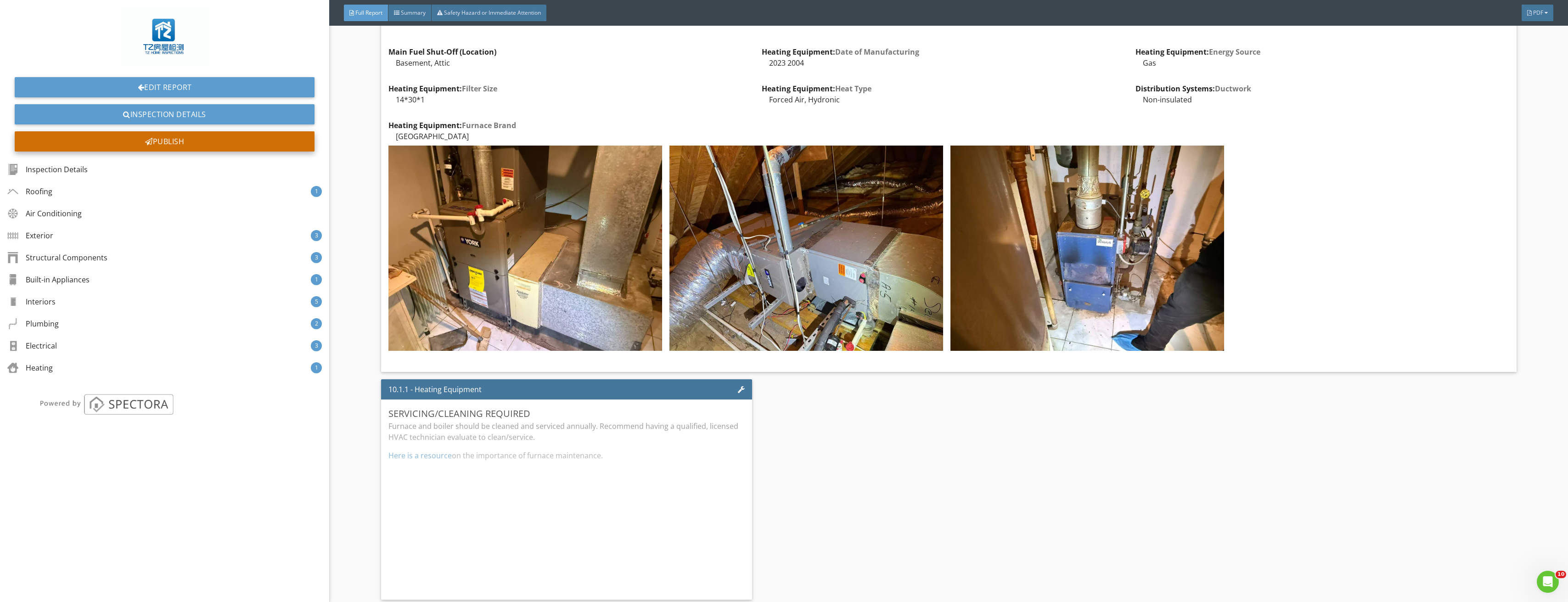
click at [177, 142] on div "Publish" at bounding box center [164, 141] width 300 height 20
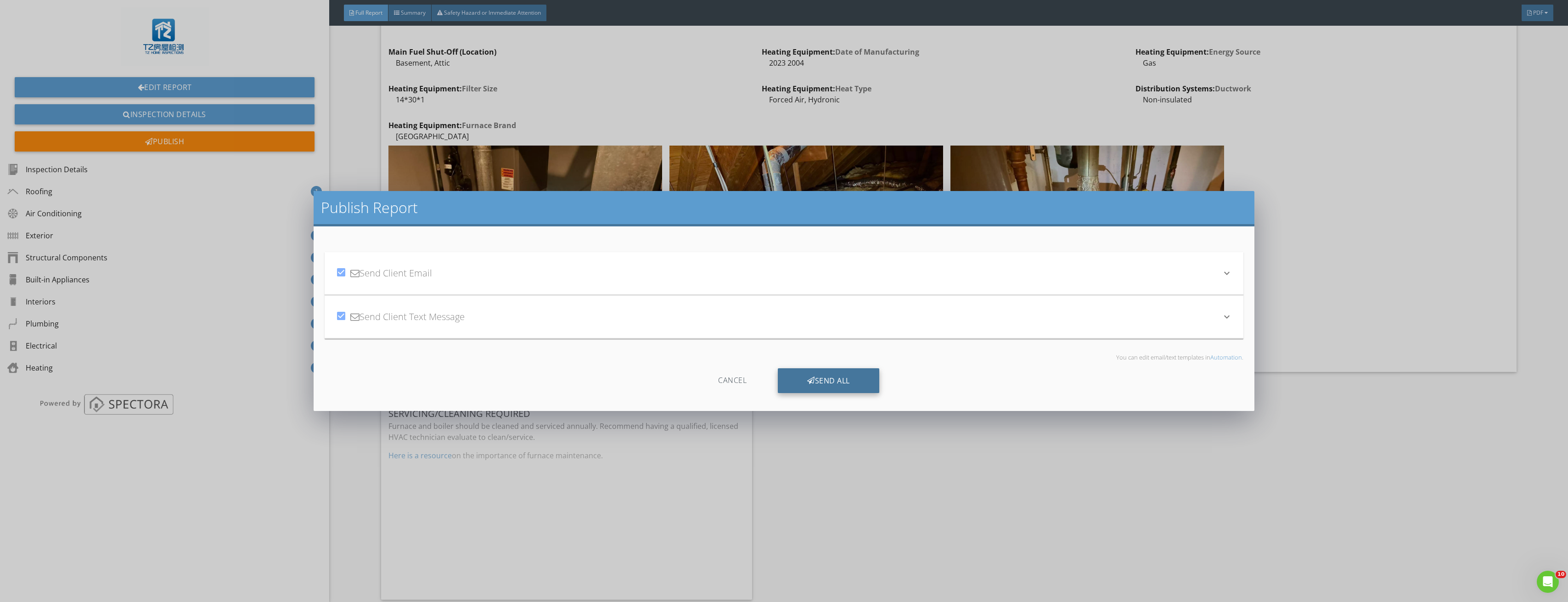
click at [819, 375] on div "Send All" at bounding box center [828, 380] width 102 height 25
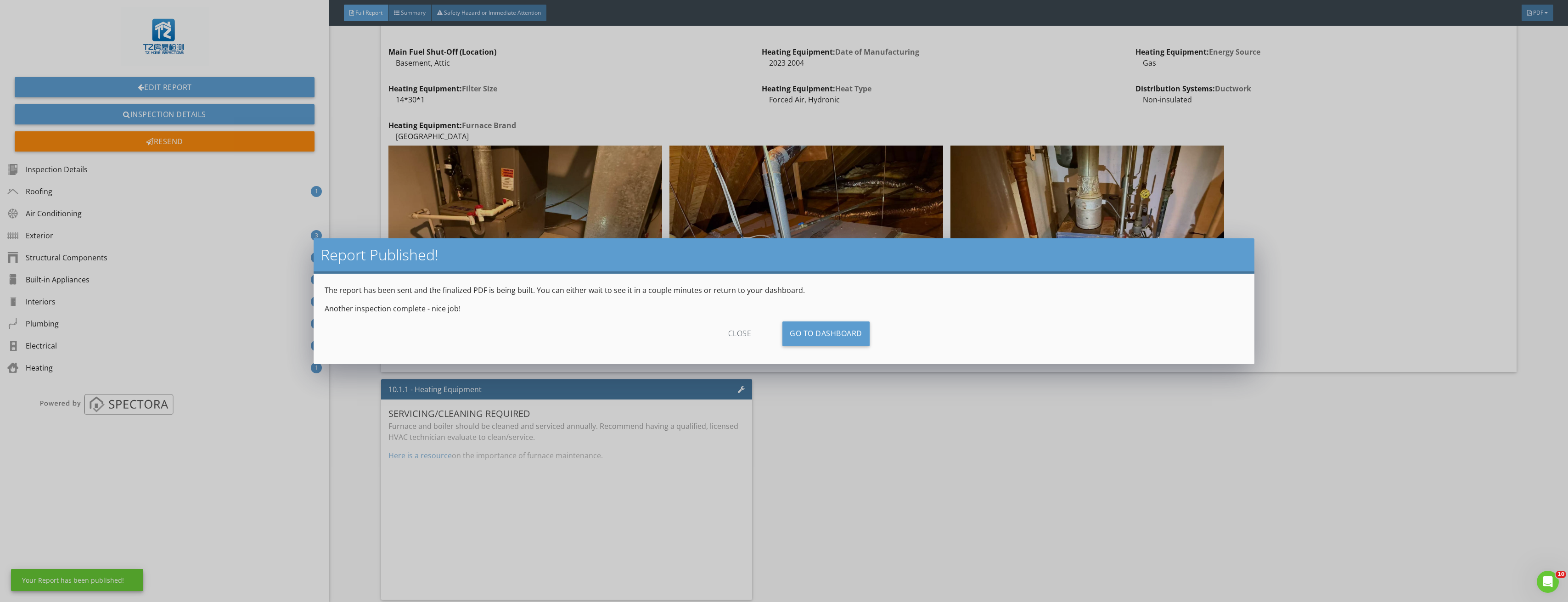
click at [750, 331] on div "close" at bounding box center [740, 334] width 82 height 25
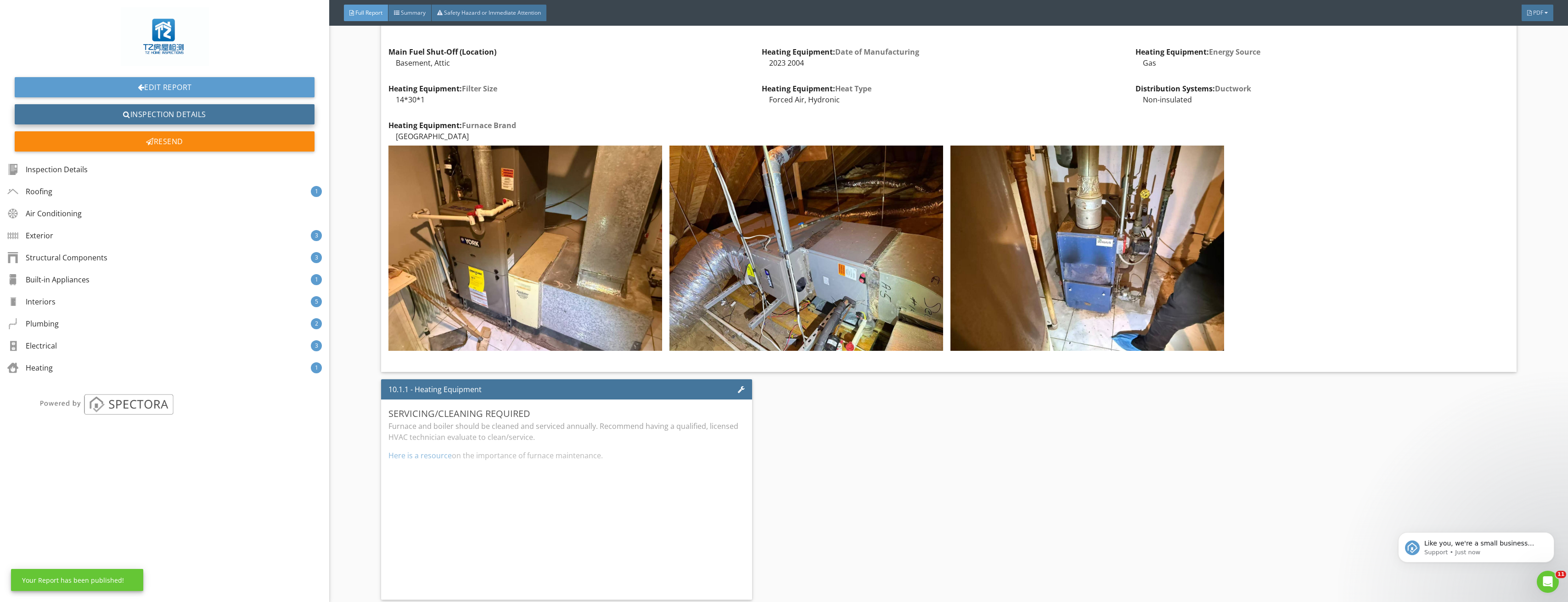
scroll to position [0, 0]
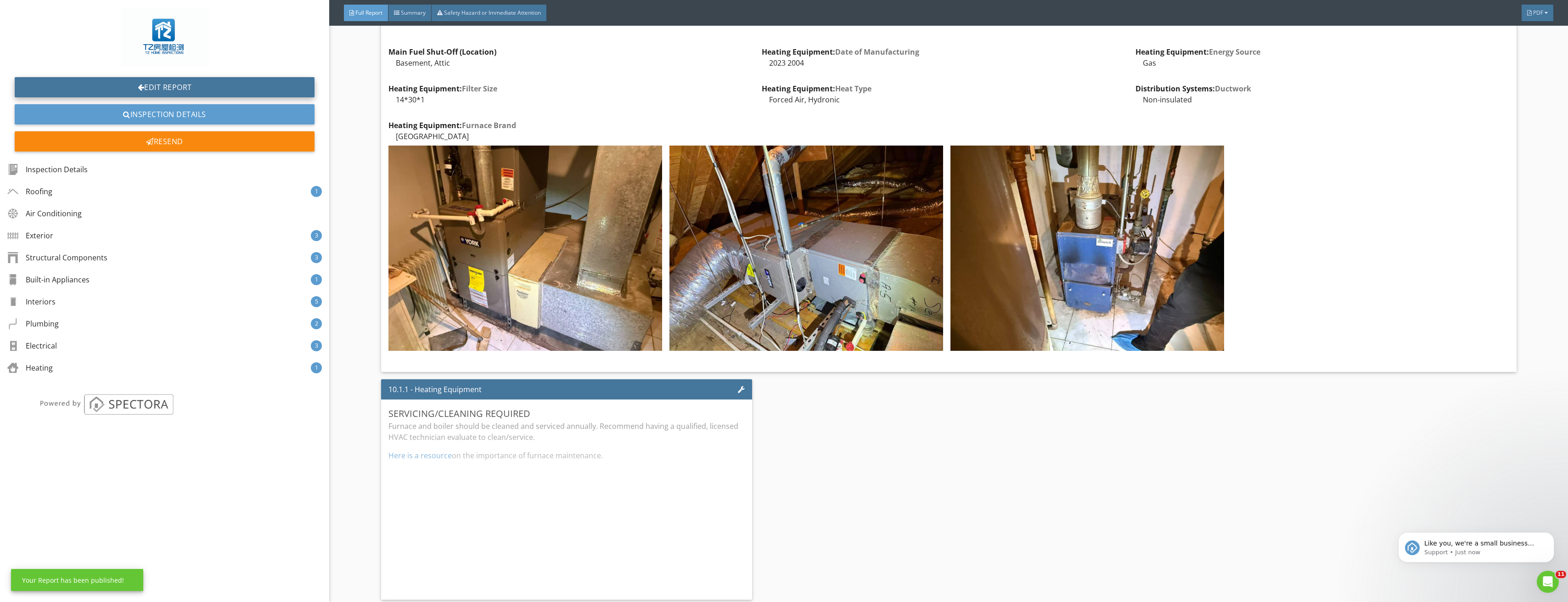
click at [192, 89] on link "Edit Report" at bounding box center [164, 87] width 300 height 20
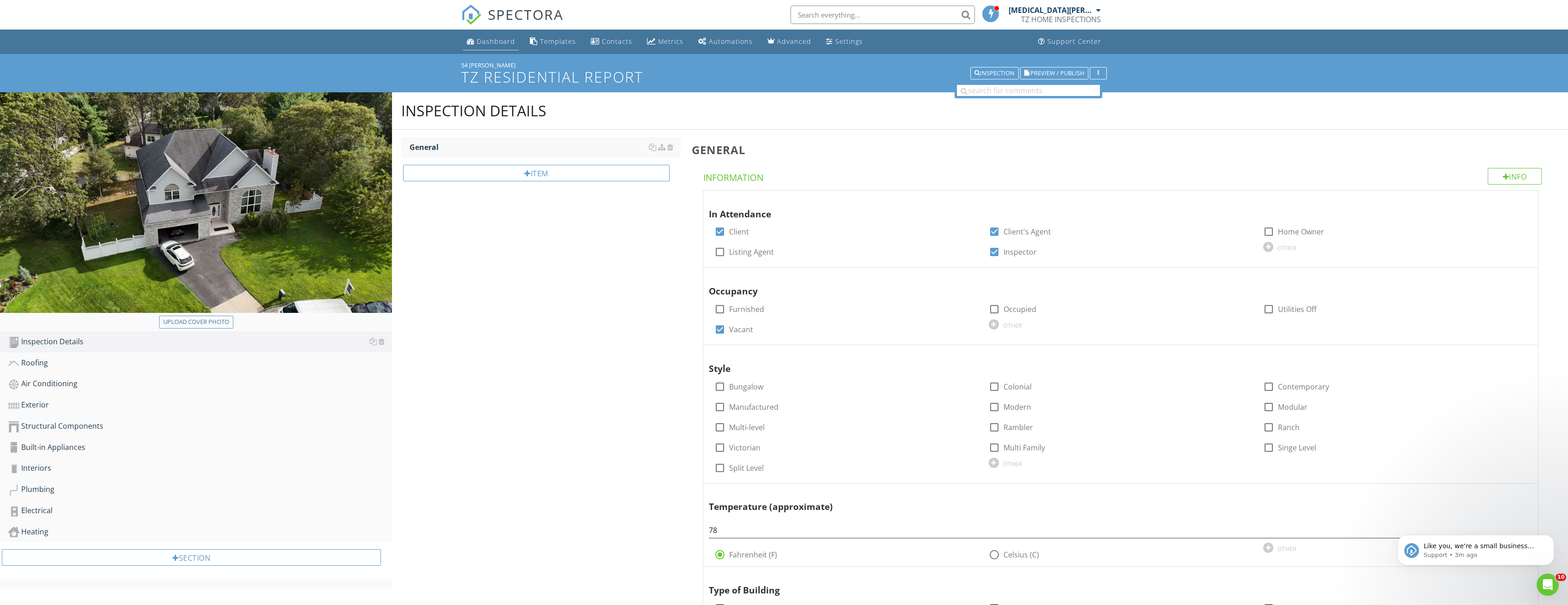
click at [493, 36] on link "Dashboard" at bounding box center [490, 42] width 56 height 17
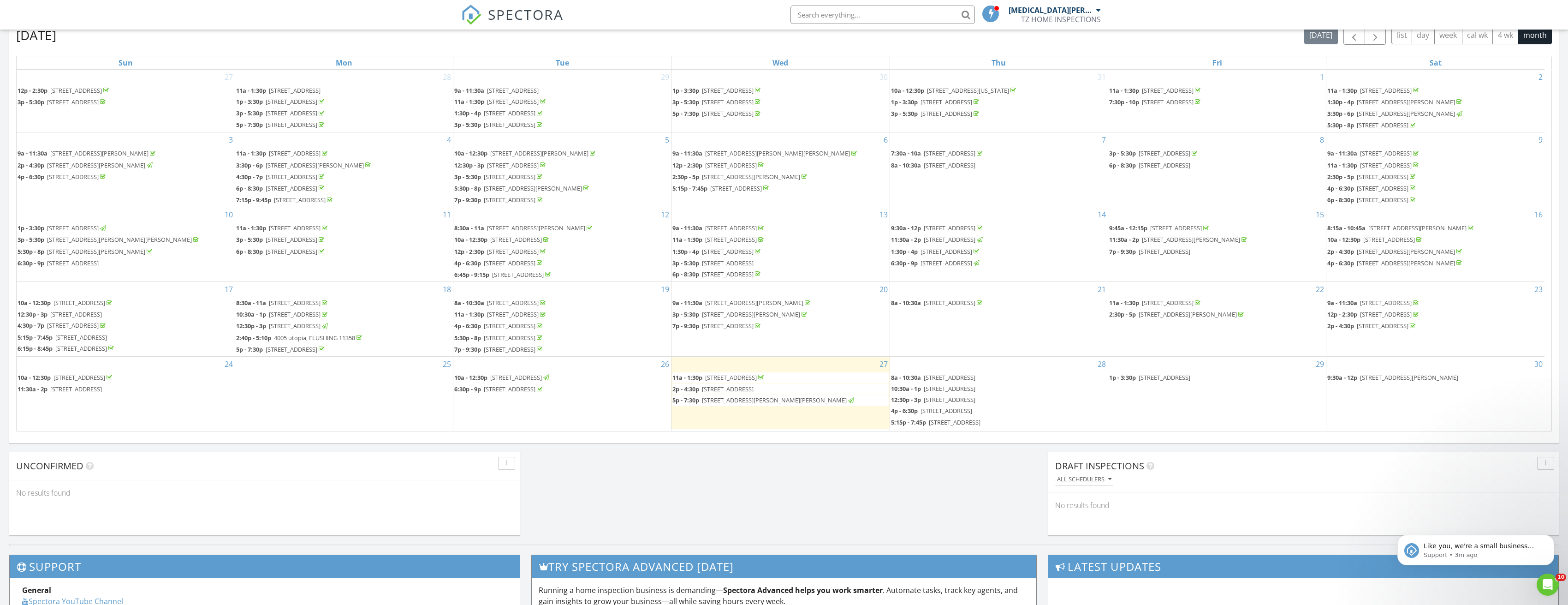
click at [748, 389] on span "92-31 55th Ave, FLUSHING 11373" at bounding box center [727, 389] width 51 height 9
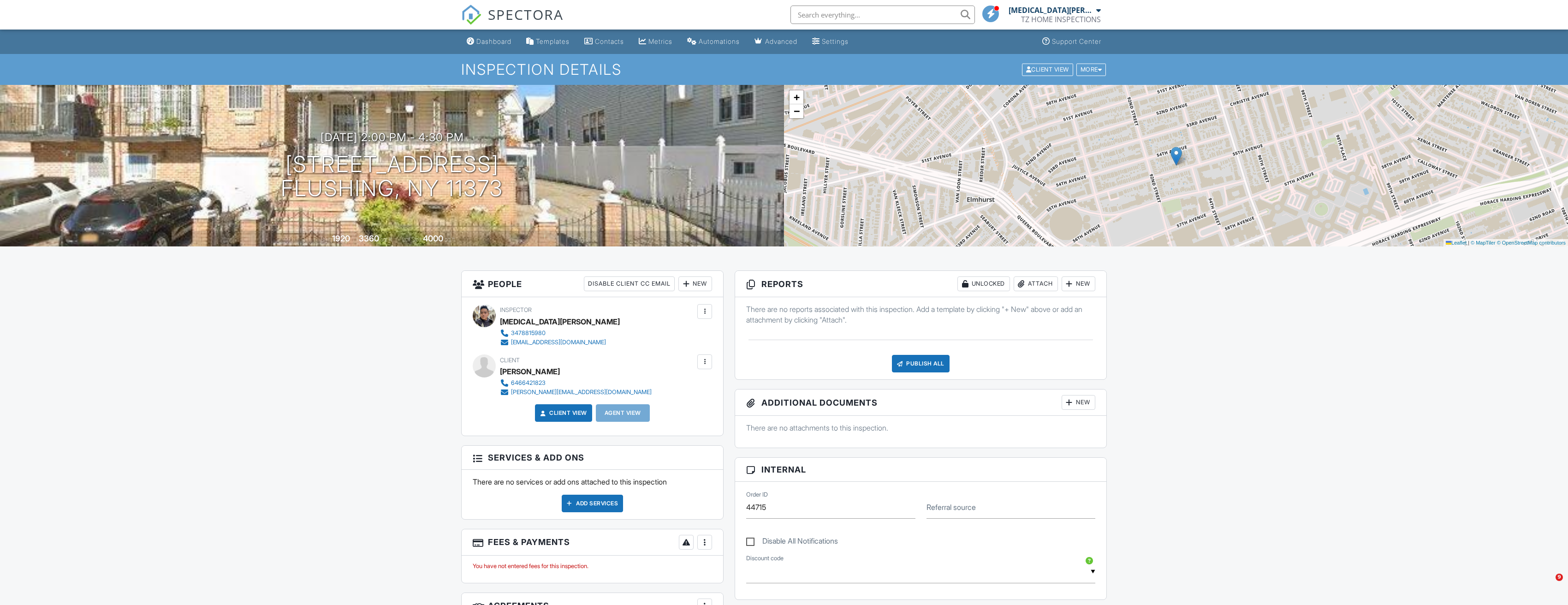
click at [1071, 283] on div at bounding box center [1069, 283] width 9 height 9
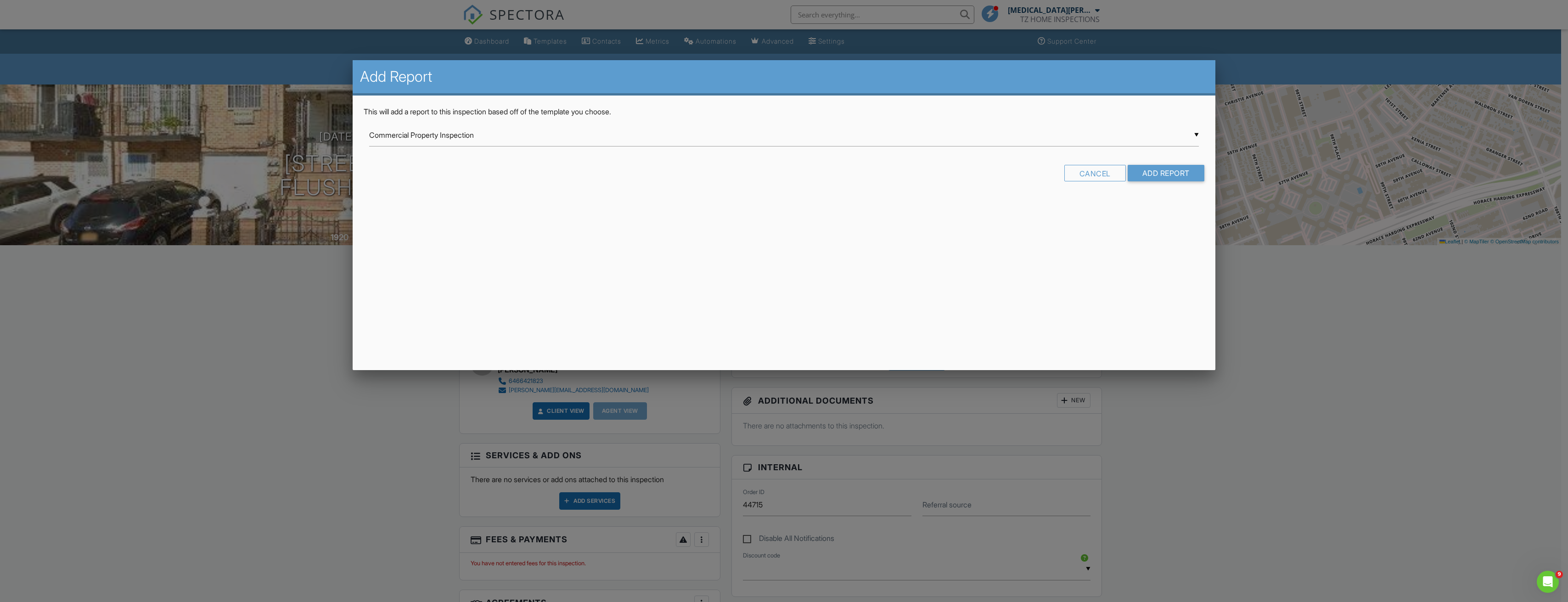
click at [681, 133] on div "▼ Commercial Property Inspection Commercial Property Inspection Guardsman Home …" at bounding box center [783, 135] width 829 height 23
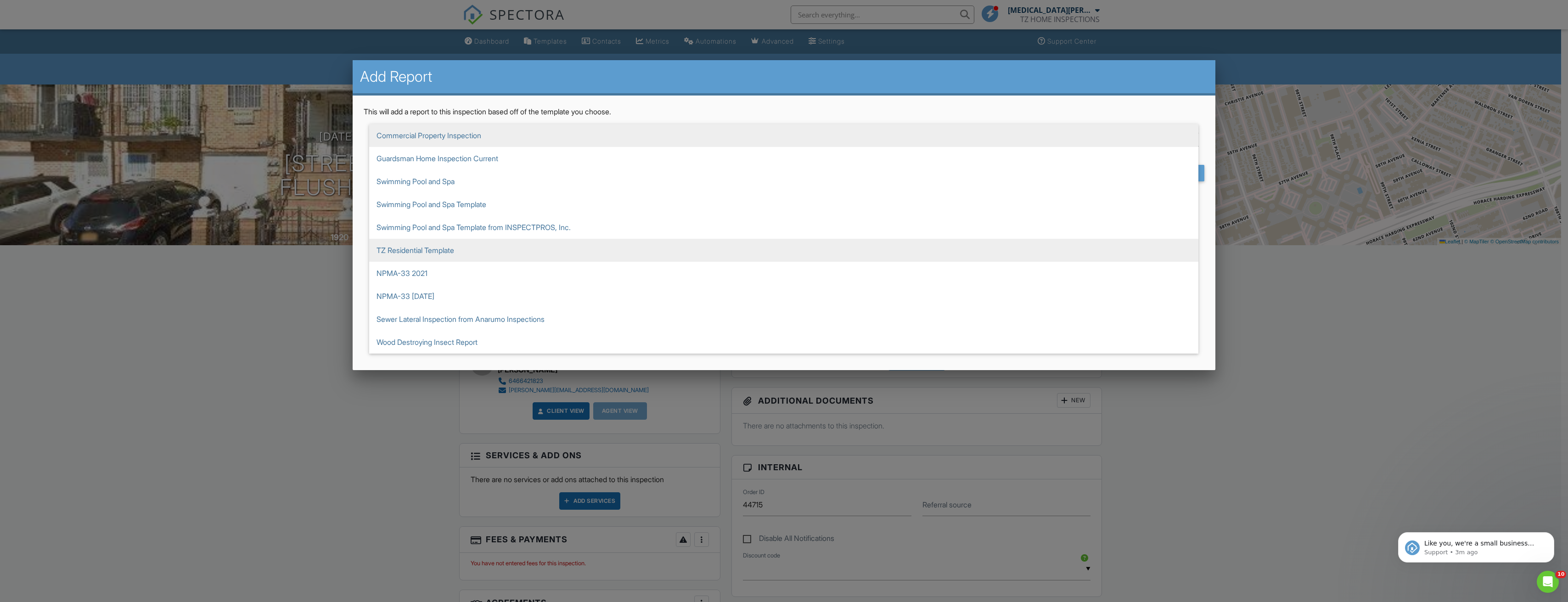
click at [486, 250] on span "TZ Residential Template" at bounding box center [783, 250] width 829 height 23
type input "TZ Residential Template"
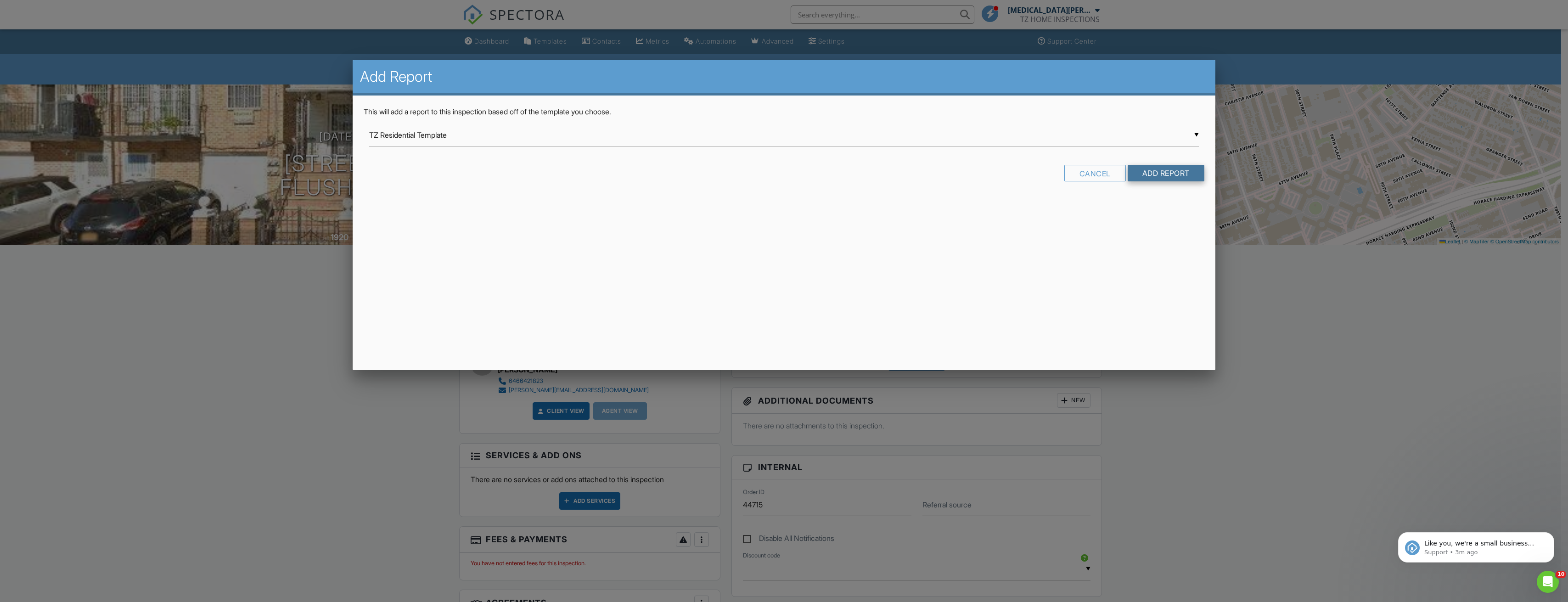
click at [1169, 175] on input "Add Report" at bounding box center [1166, 173] width 77 height 16
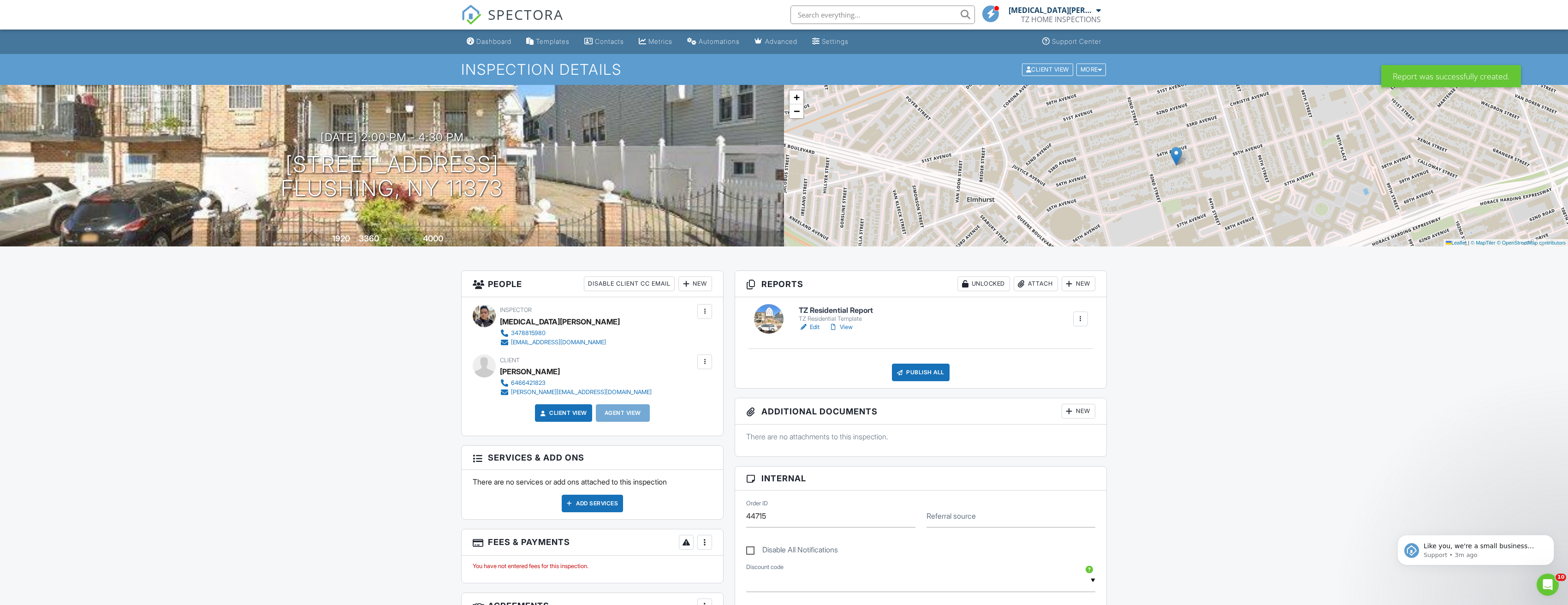
click at [818, 325] on link "Edit" at bounding box center [809, 327] width 21 height 9
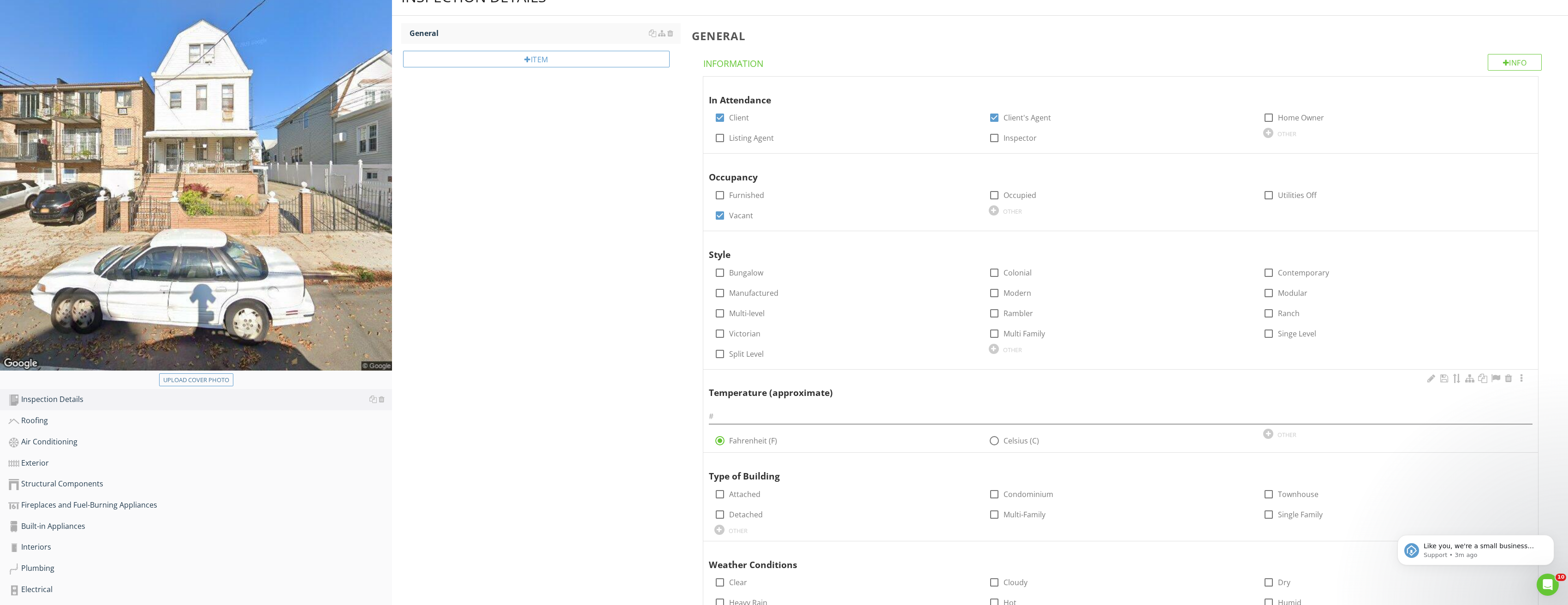
scroll to position [138, 0]
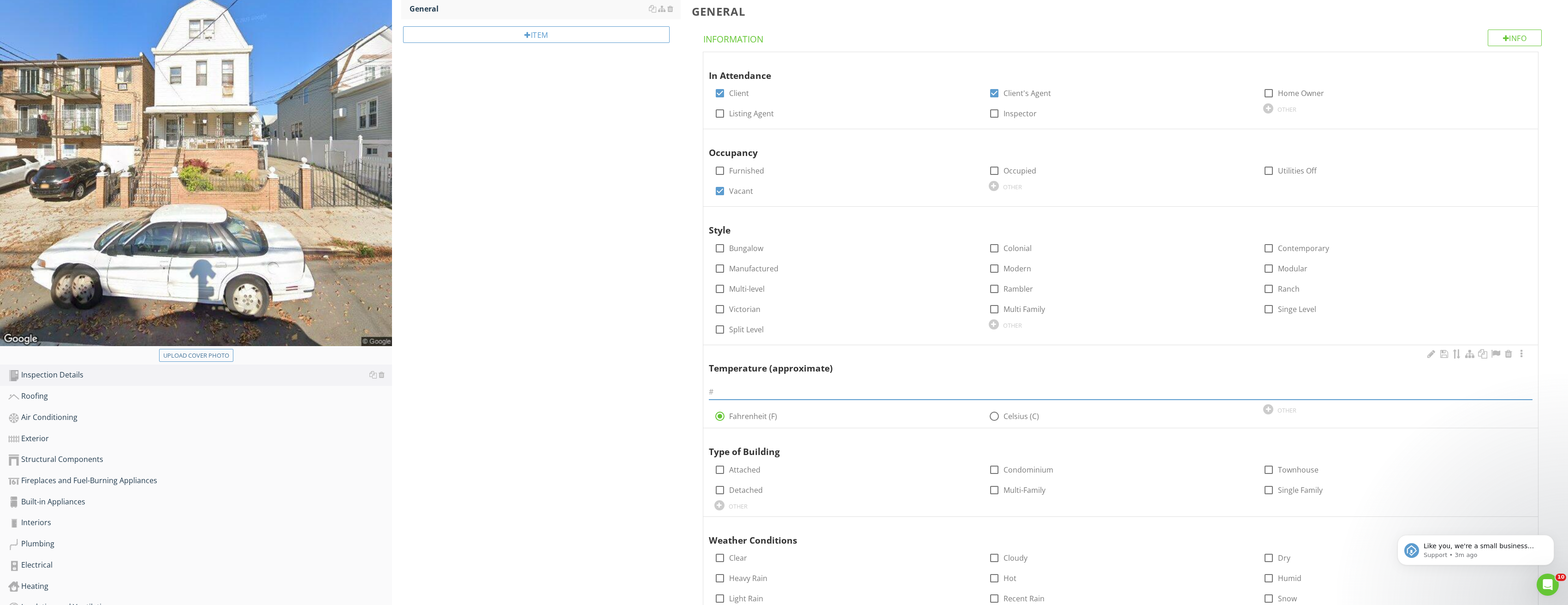
click at [770, 395] on input "text" at bounding box center [1121, 392] width 824 height 15
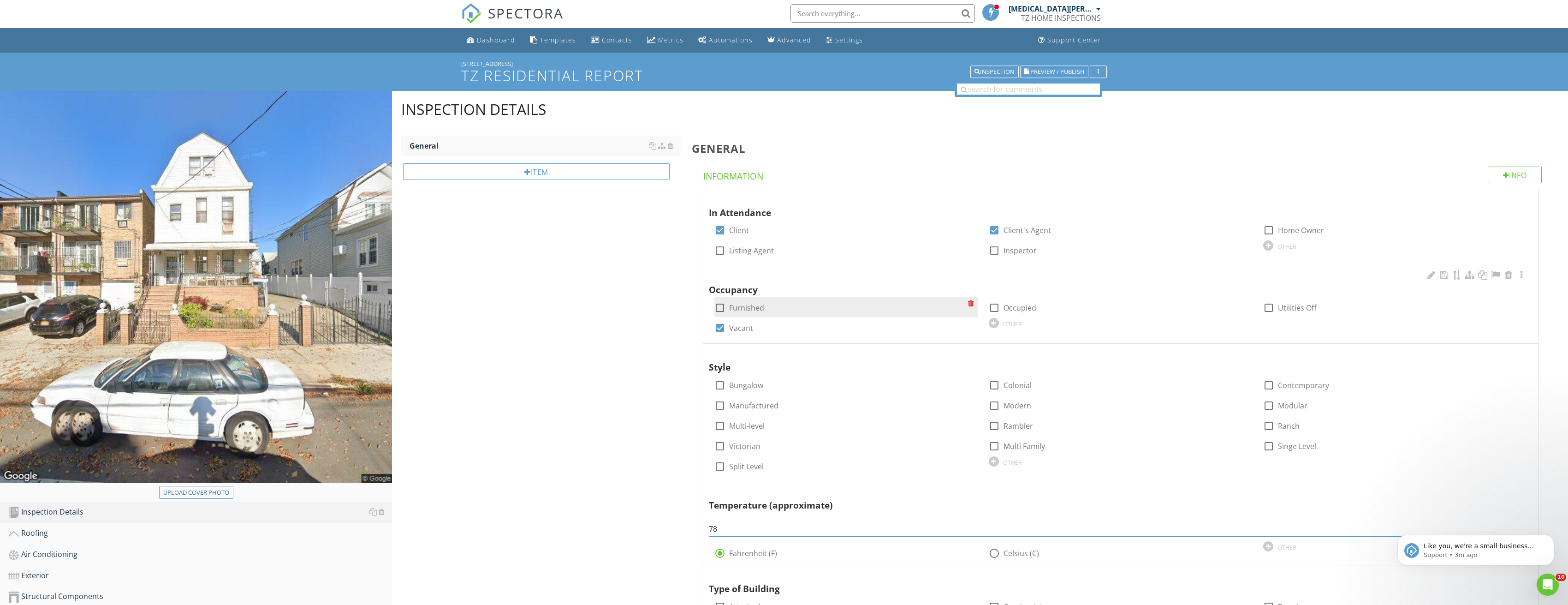
scroll to position [0, 0]
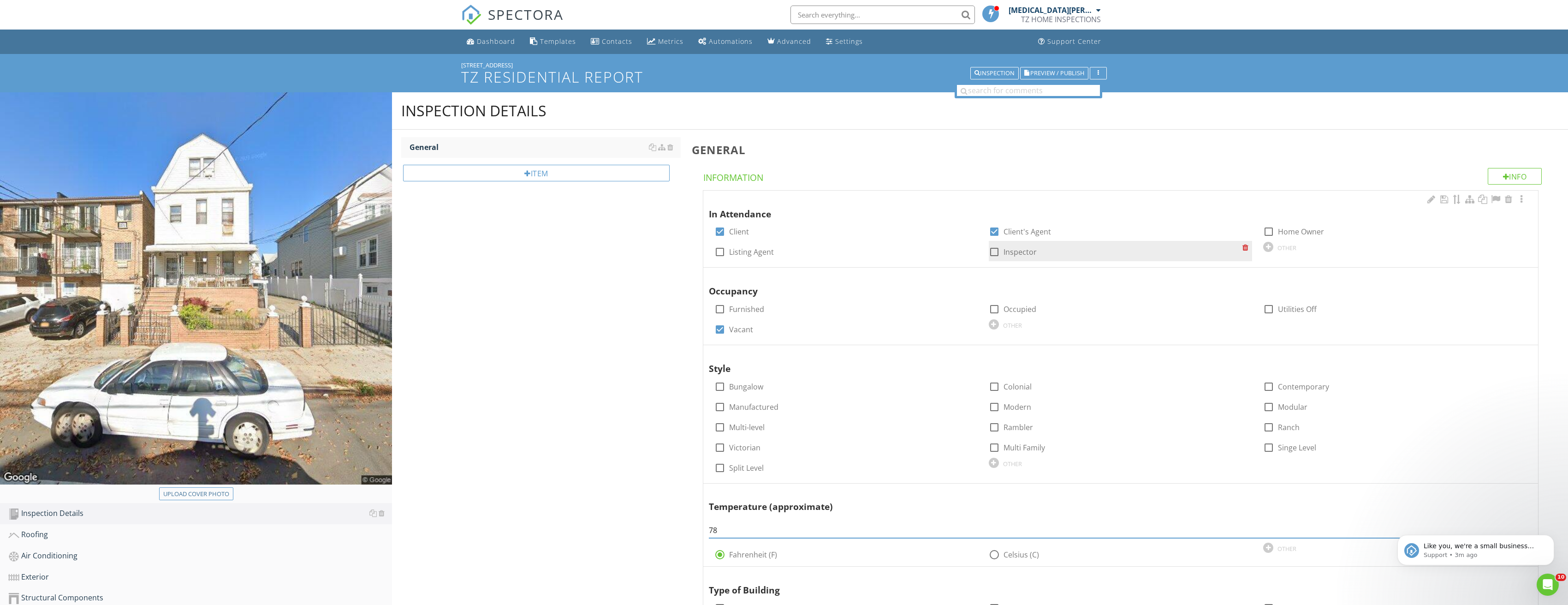
type input "78"
click at [994, 253] on div at bounding box center [994, 252] width 16 height 16
checkbox input "true"
click at [716, 251] on div at bounding box center [720, 252] width 16 height 16
checkbox input "true"
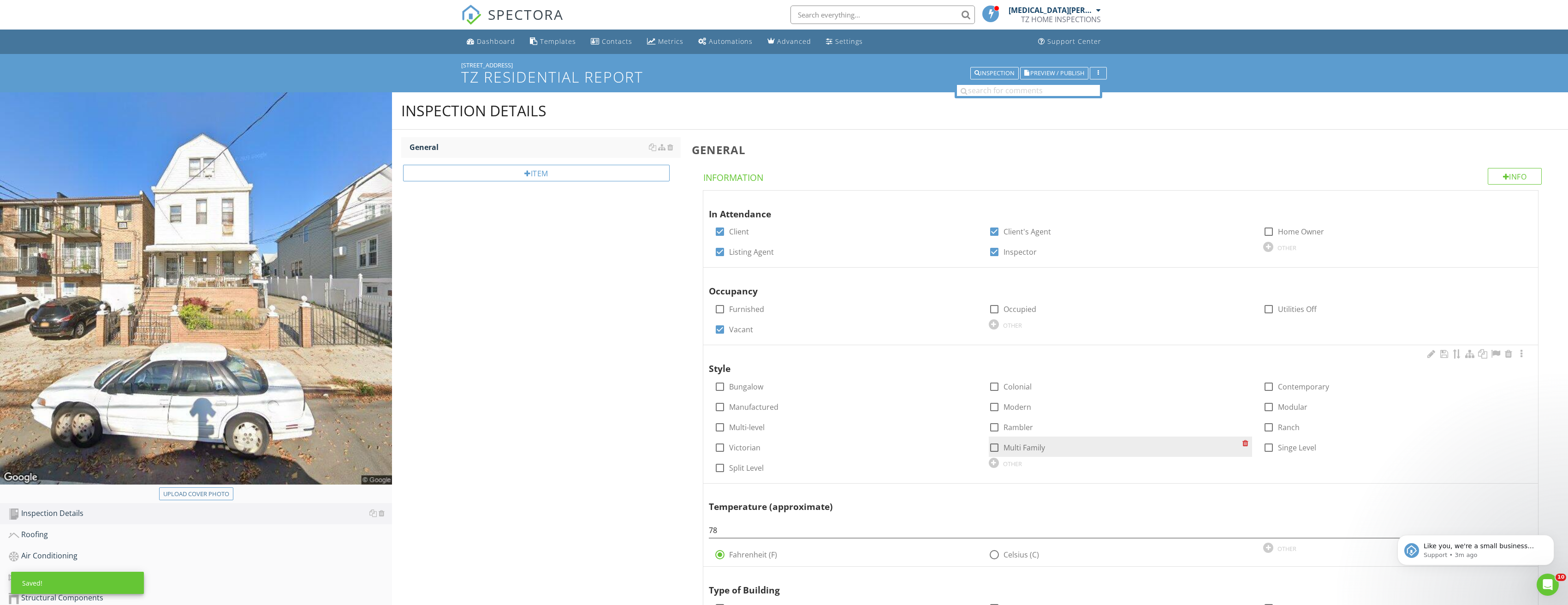
click at [996, 447] on div at bounding box center [994, 448] width 16 height 16
checkbox input "true"
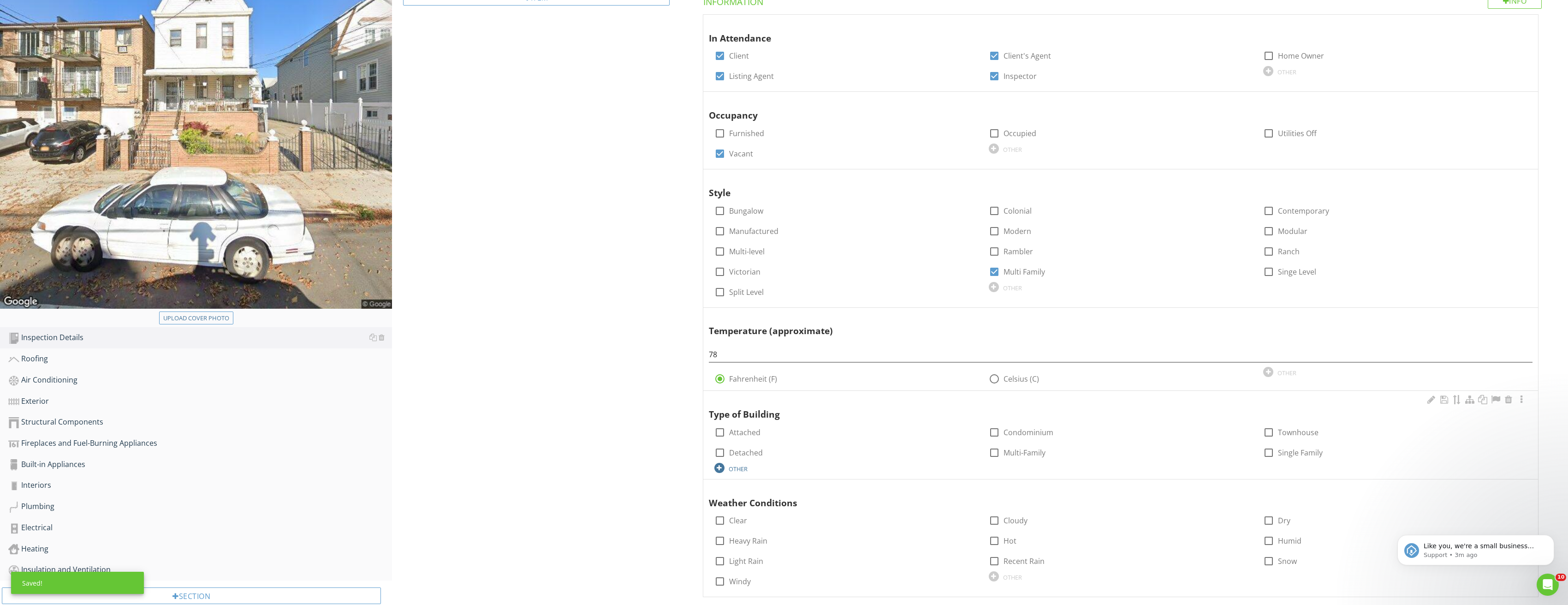
scroll to position [185, 0]
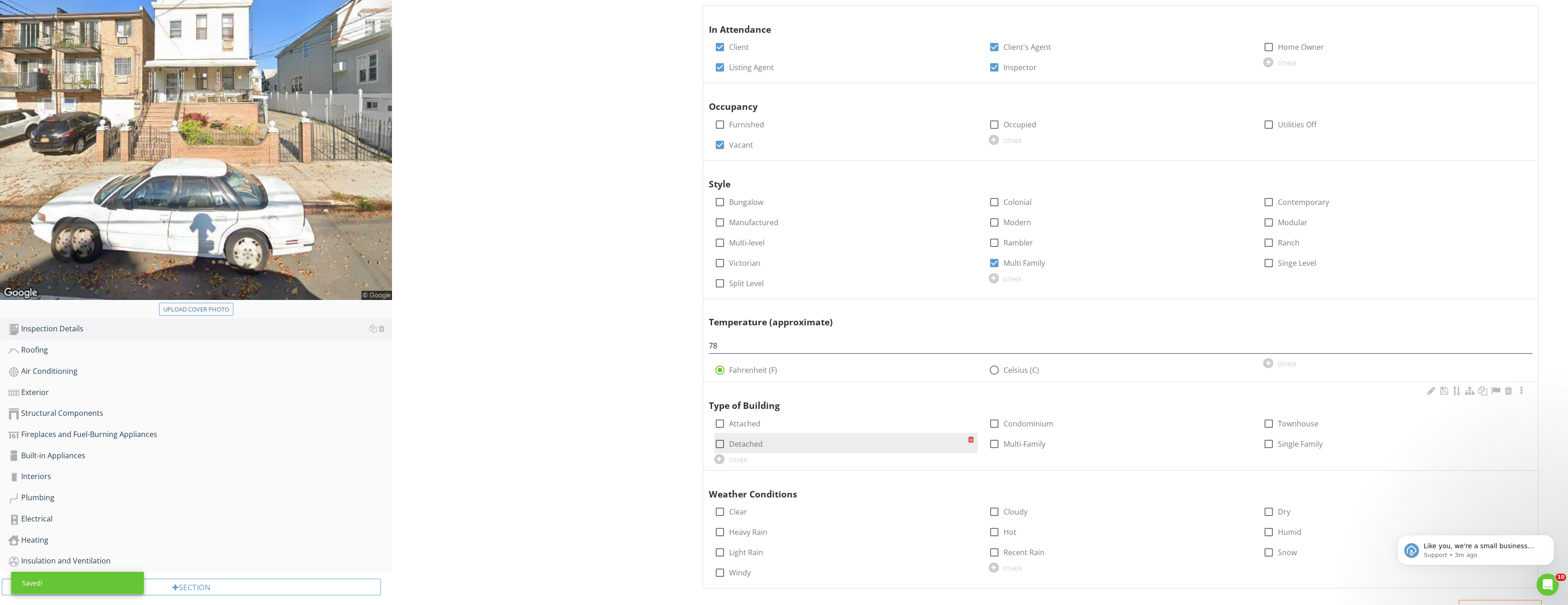
click at [720, 440] on div at bounding box center [720, 444] width 16 height 16
checkbox input "true"
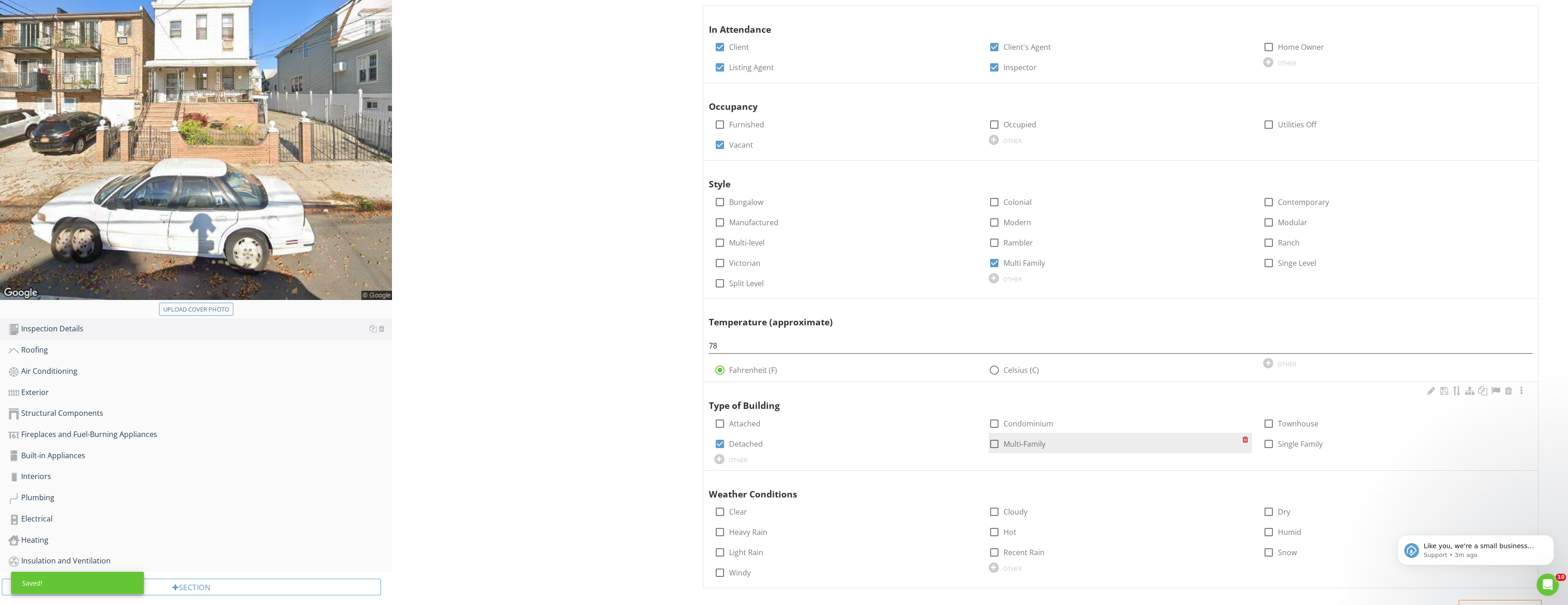
click at [998, 441] on div at bounding box center [994, 444] width 16 height 16
checkbox input "true"
click at [718, 513] on div at bounding box center [720, 512] width 16 height 16
checkbox input "true"
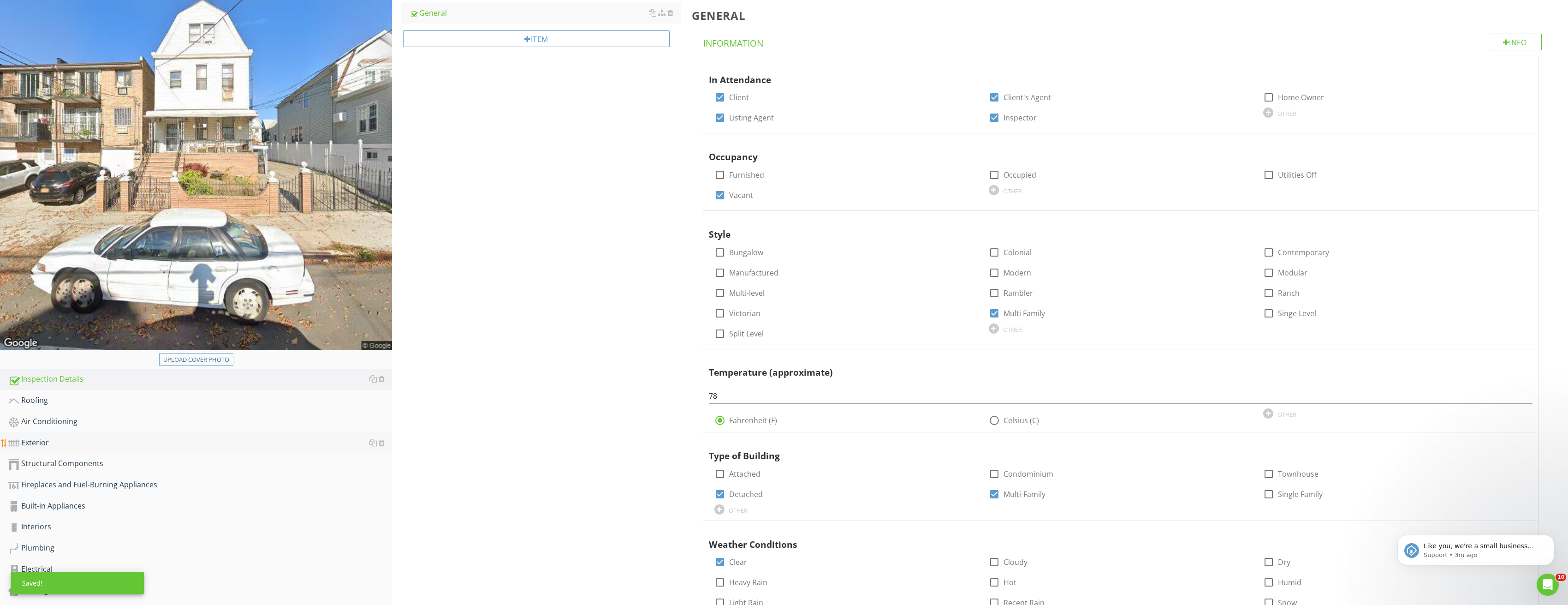
scroll to position [138, 0]
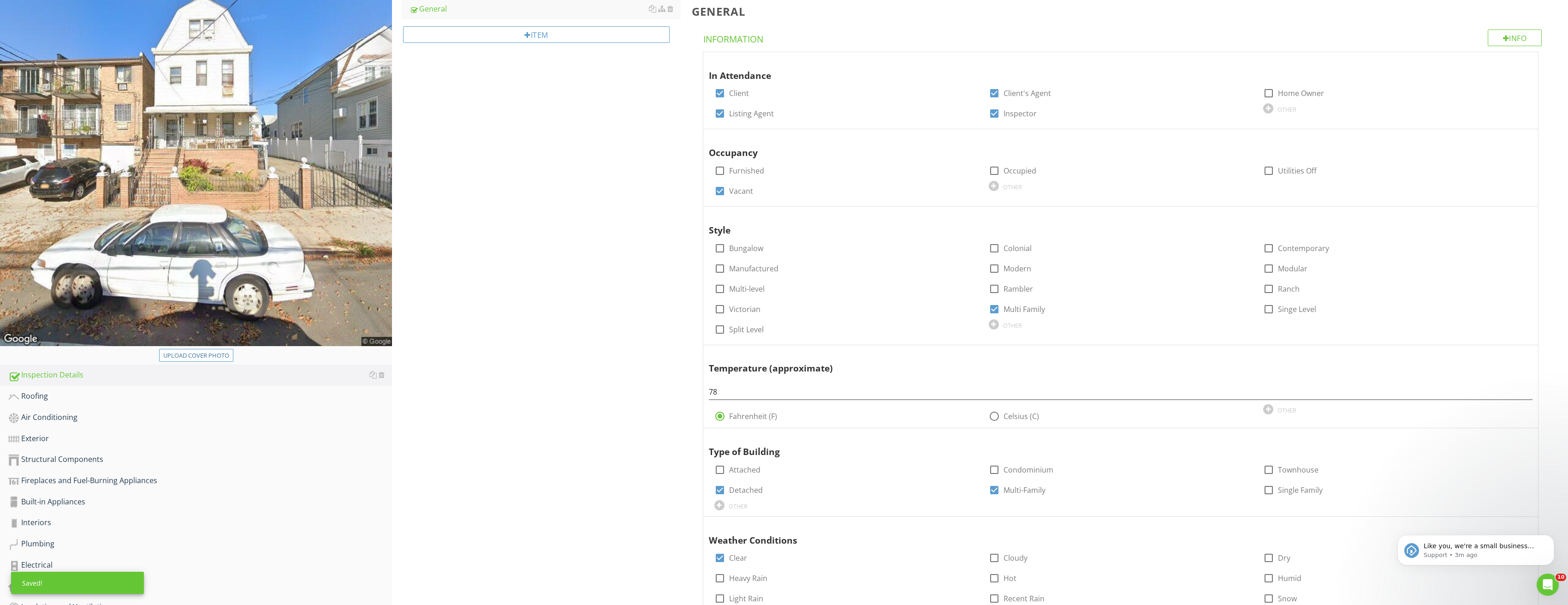
click at [207, 355] on div "Upload cover photo" at bounding box center [196, 355] width 66 height 9
type input "C:\fakepath\Image_20250827211534_3715.jpg"
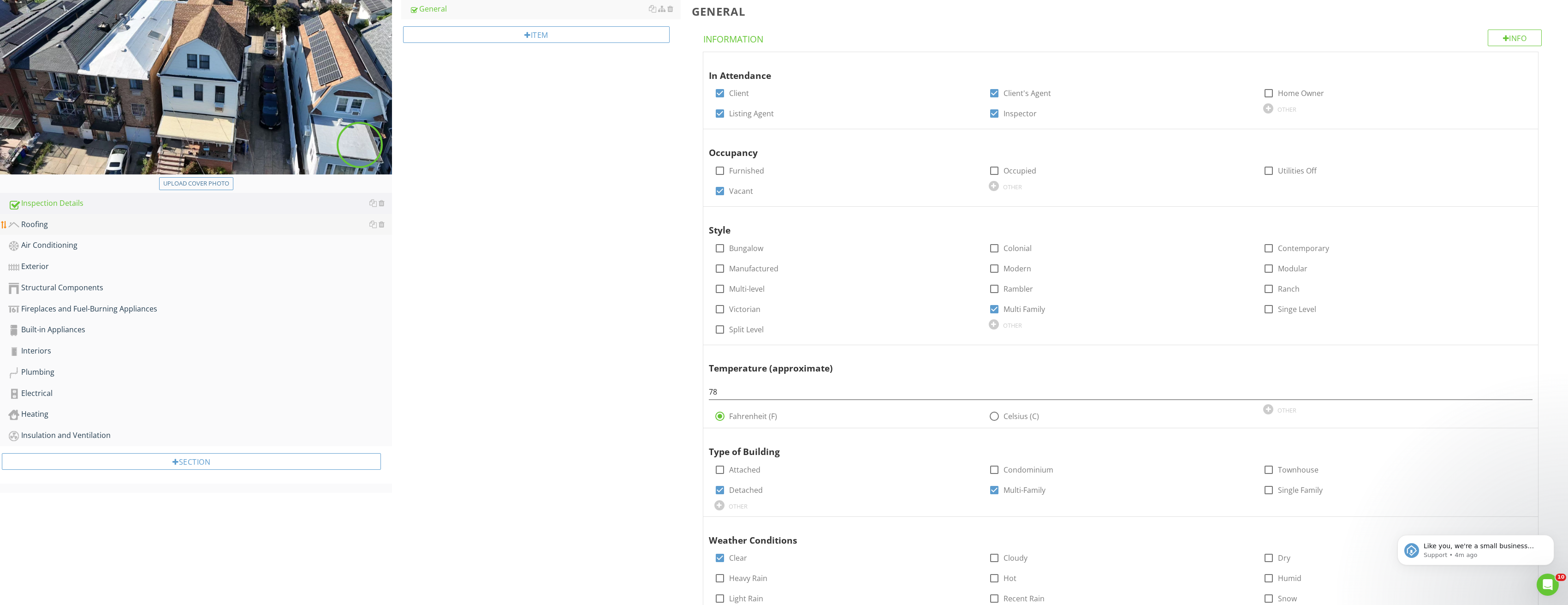
click at [86, 221] on div "Roofing" at bounding box center [201, 225] width 384 height 12
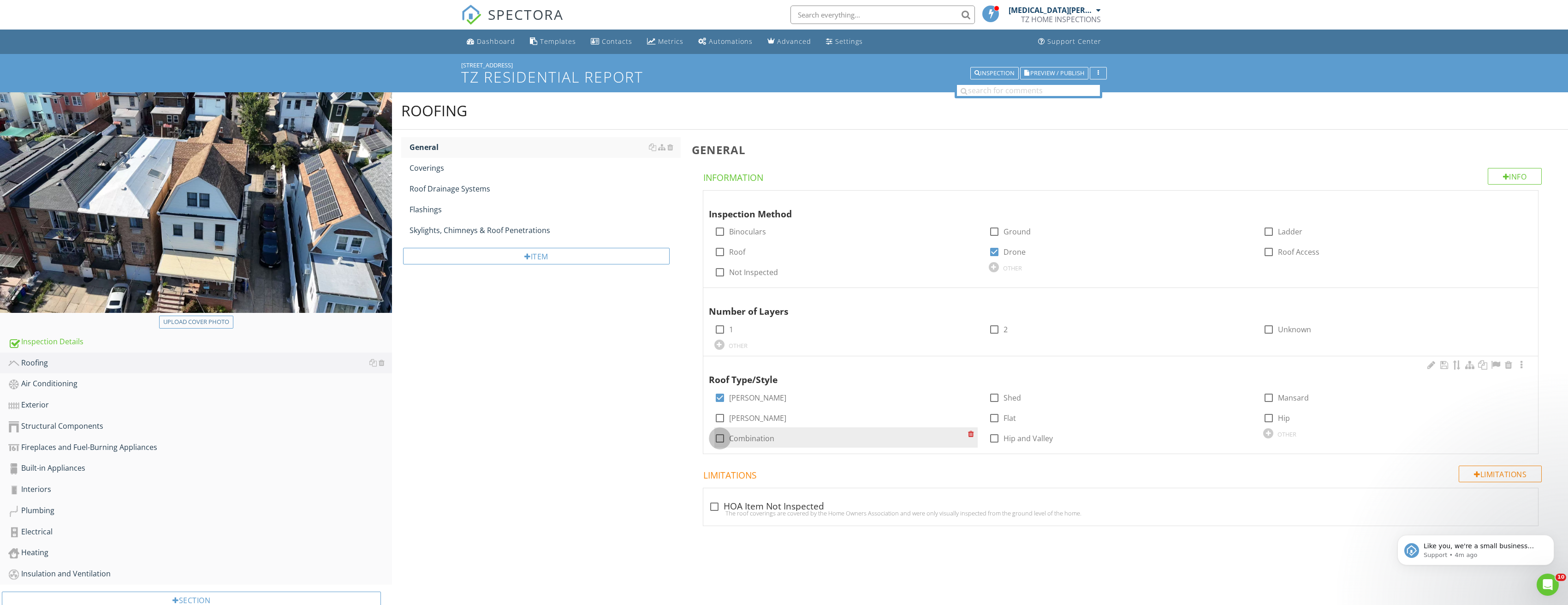
click at [717, 442] on div at bounding box center [720, 439] width 16 height 16
checkbox input "true"
click at [720, 399] on div at bounding box center [720, 398] width 16 height 16
checkbox input "false"
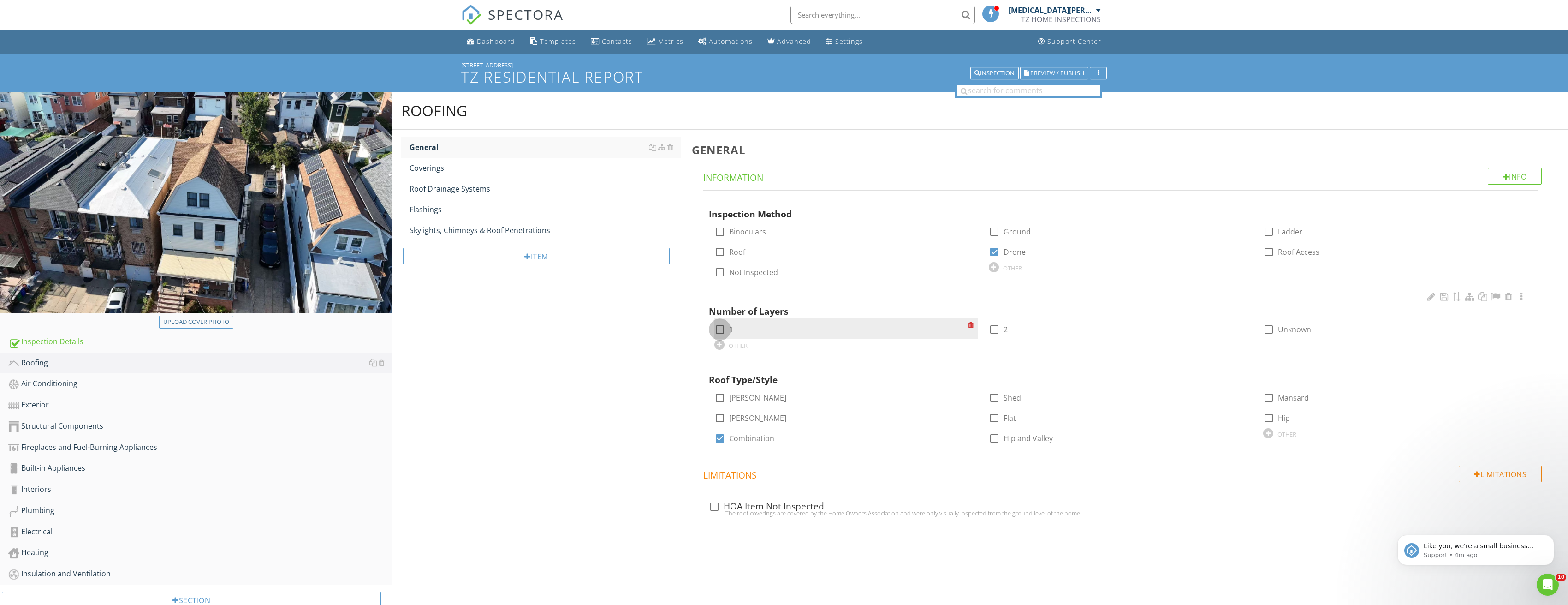
click at [718, 328] on div at bounding box center [720, 330] width 16 height 16
checkbox input "true"
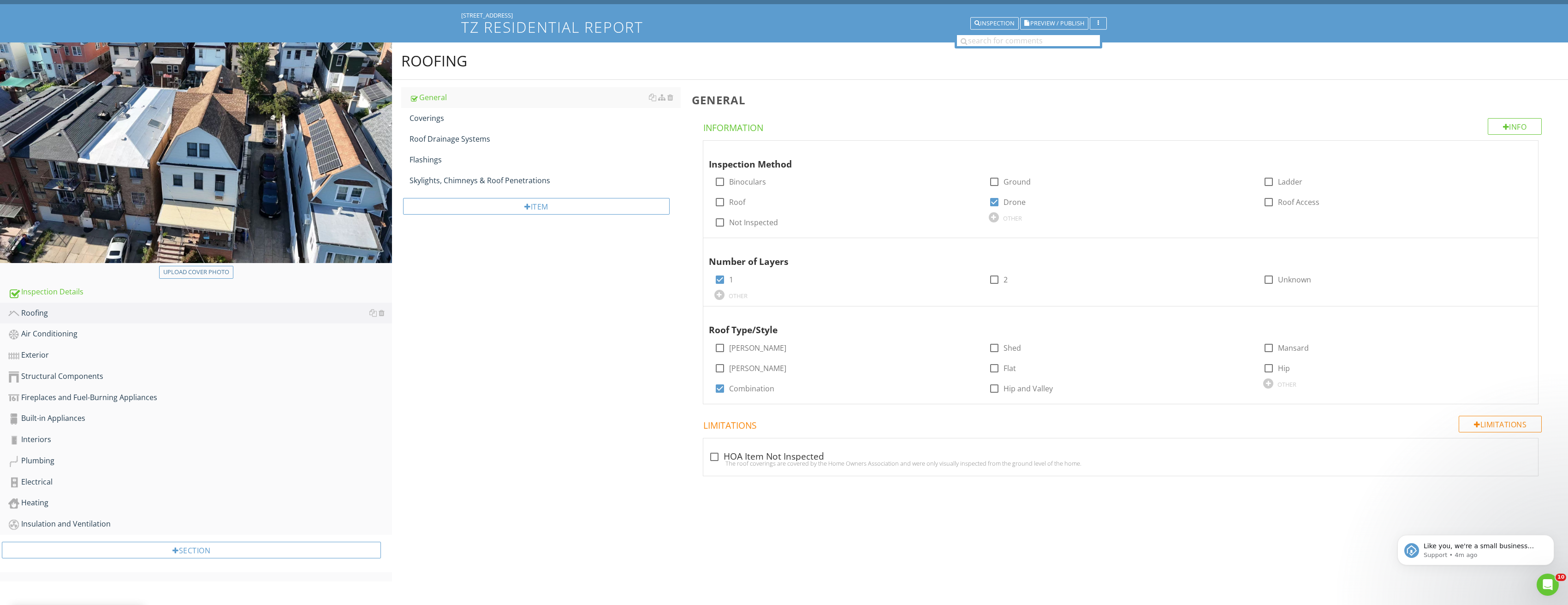
scroll to position [54, 0]
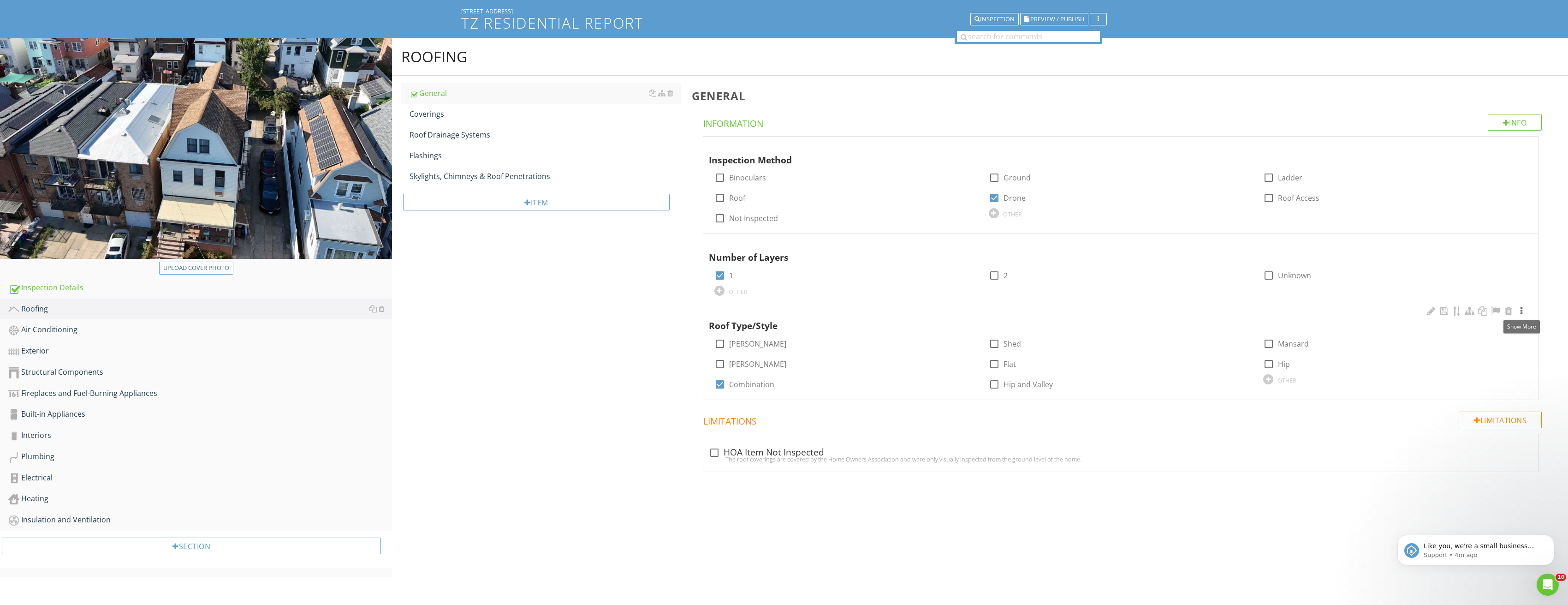
click at [1525, 310] on div at bounding box center [1521, 311] width 11 height 9
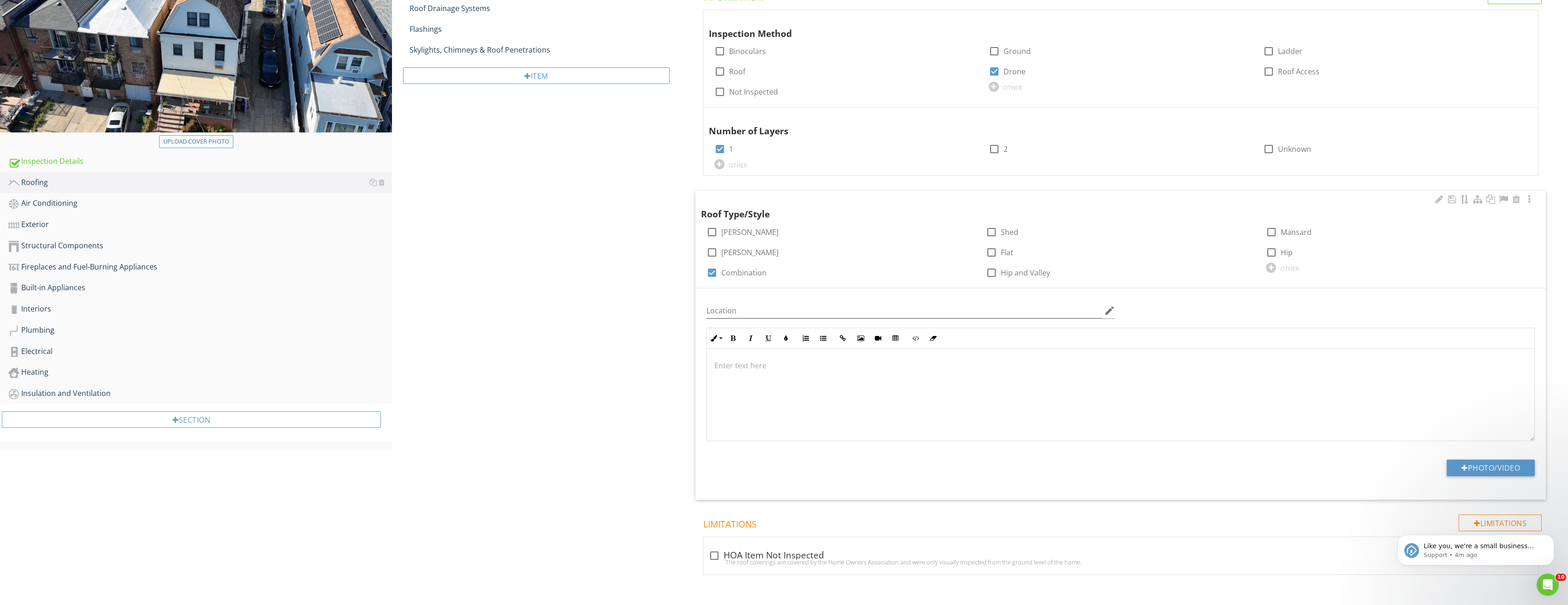
scroll to position [181, 0]
click at [1497, 470] on button "Photo/Video" at bounding box center [1490, 467] width 88 height 17
type input "C:\fakepath\Image_20250827211534_3716.jpg"
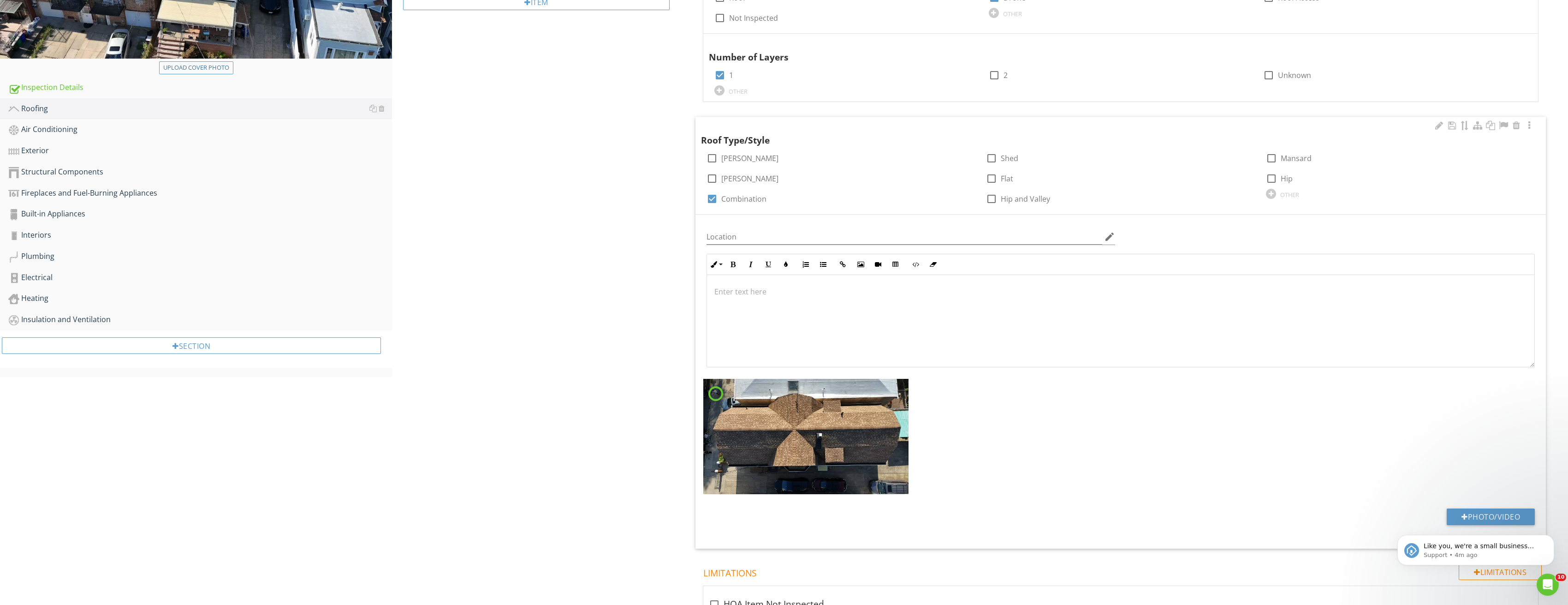
scroll to position [273, 0]
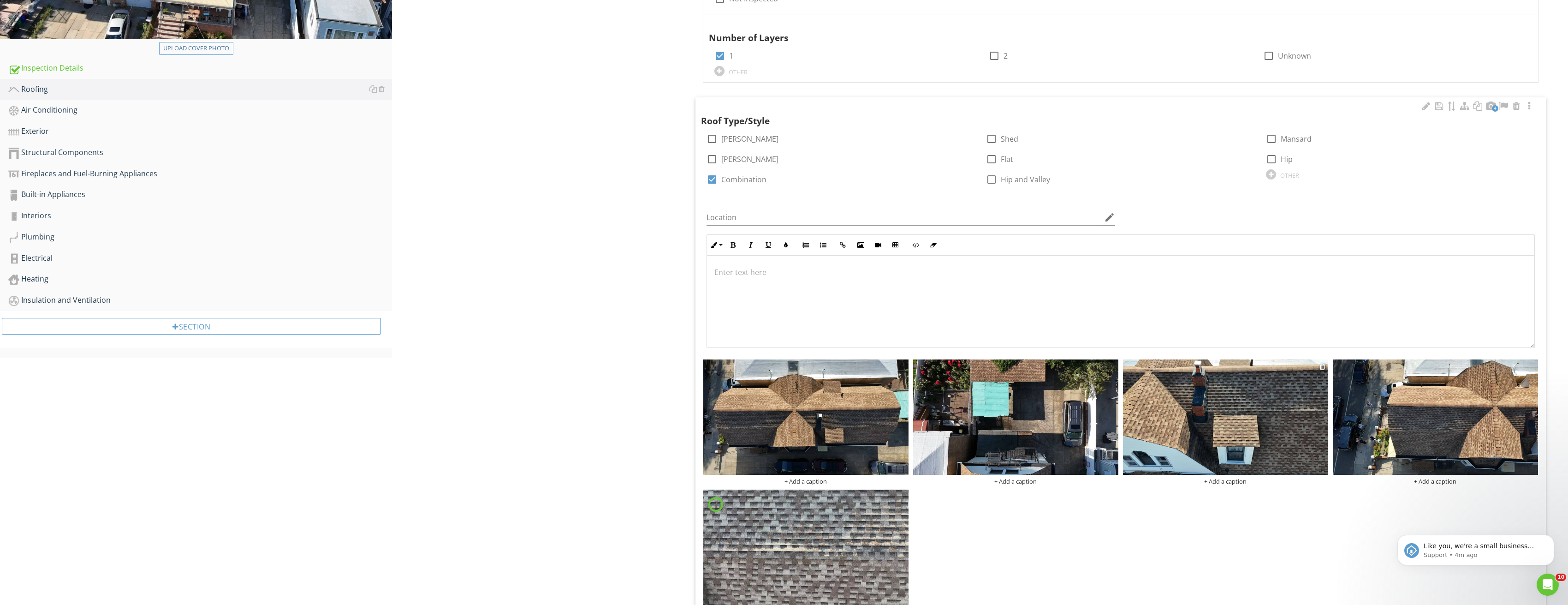
click at [1284, 388] on img at bounding box center [1226, 417] width 205 height 116
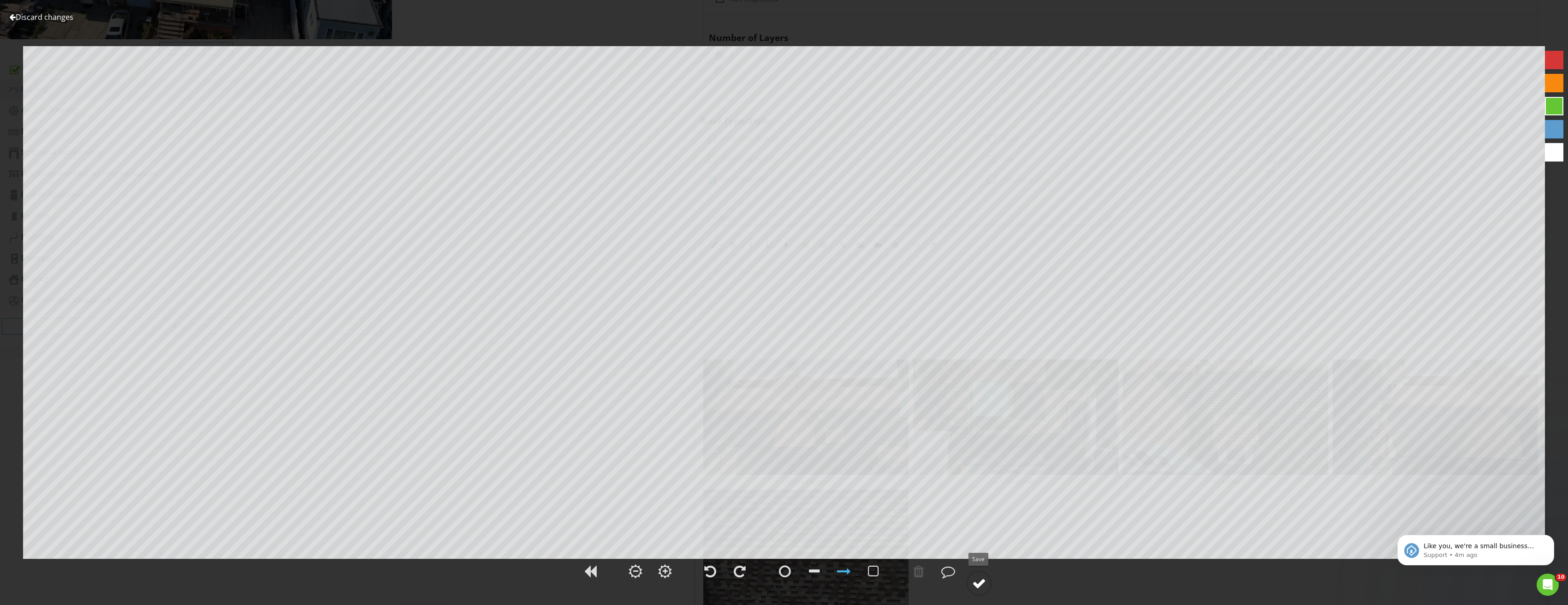
click at [987, 577] on circle at bounding box center [979, 583] width 24 height 24
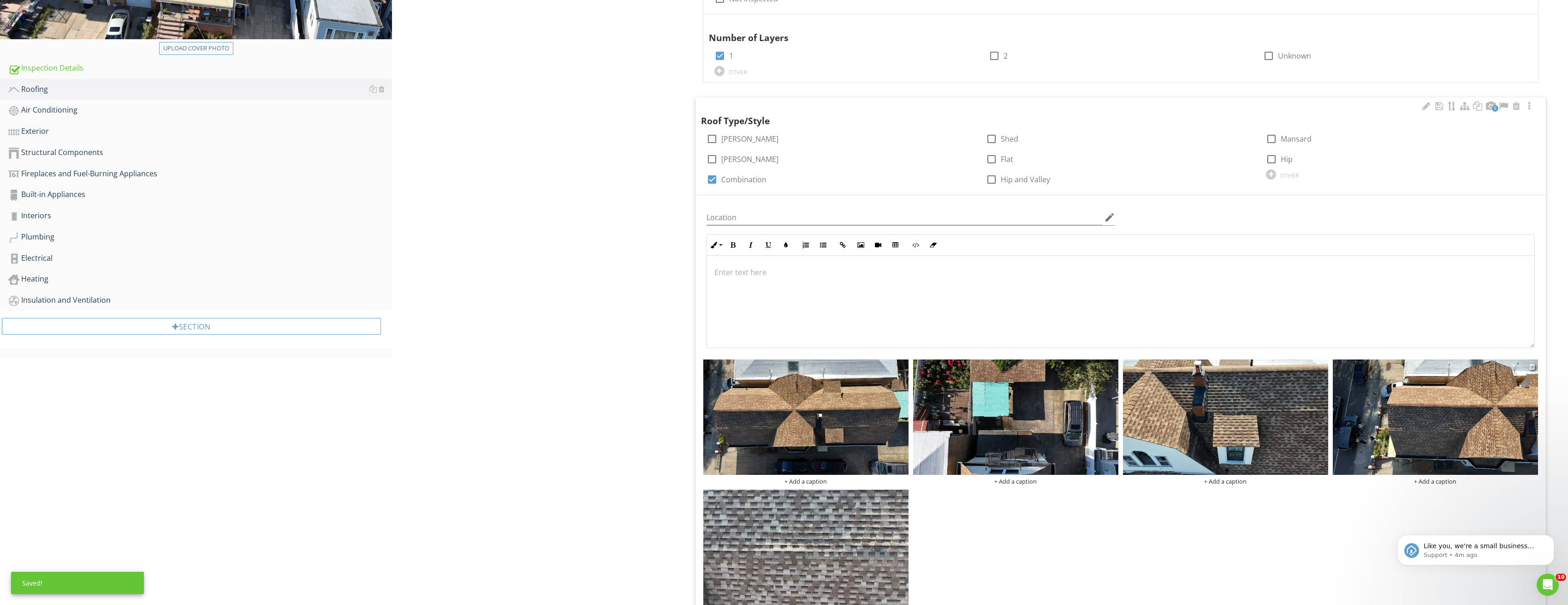
click at [1467, 393] on img at bounding box center [1435, 417] width 205 height 116
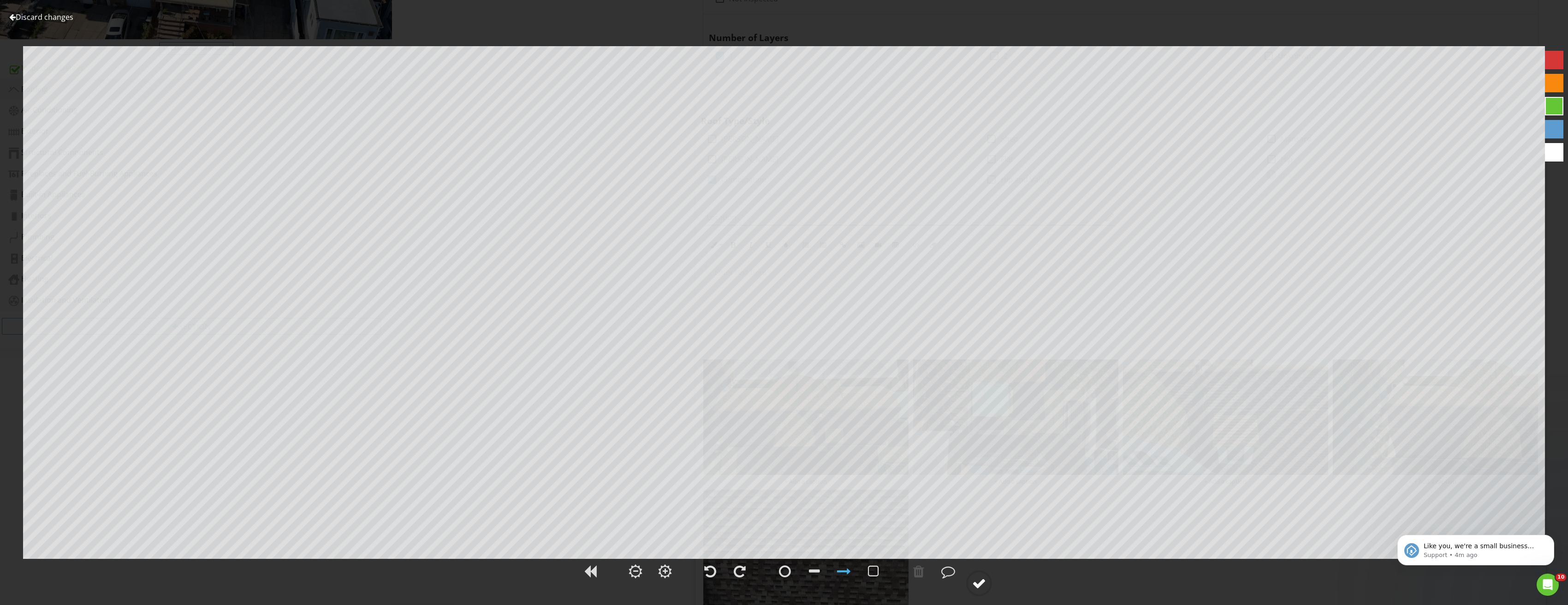
click at [987, 581] on circle at bounding box center [979, 583] width 24 height 24
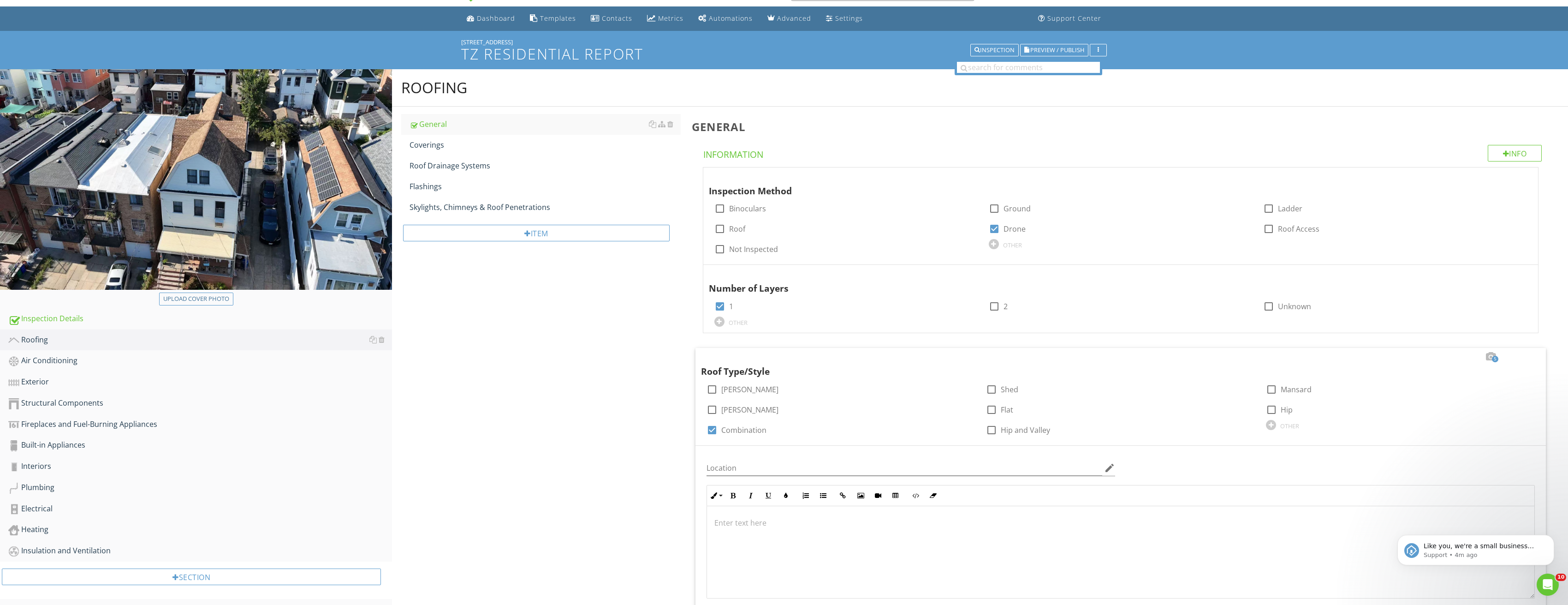
scroll to position [46, 0]
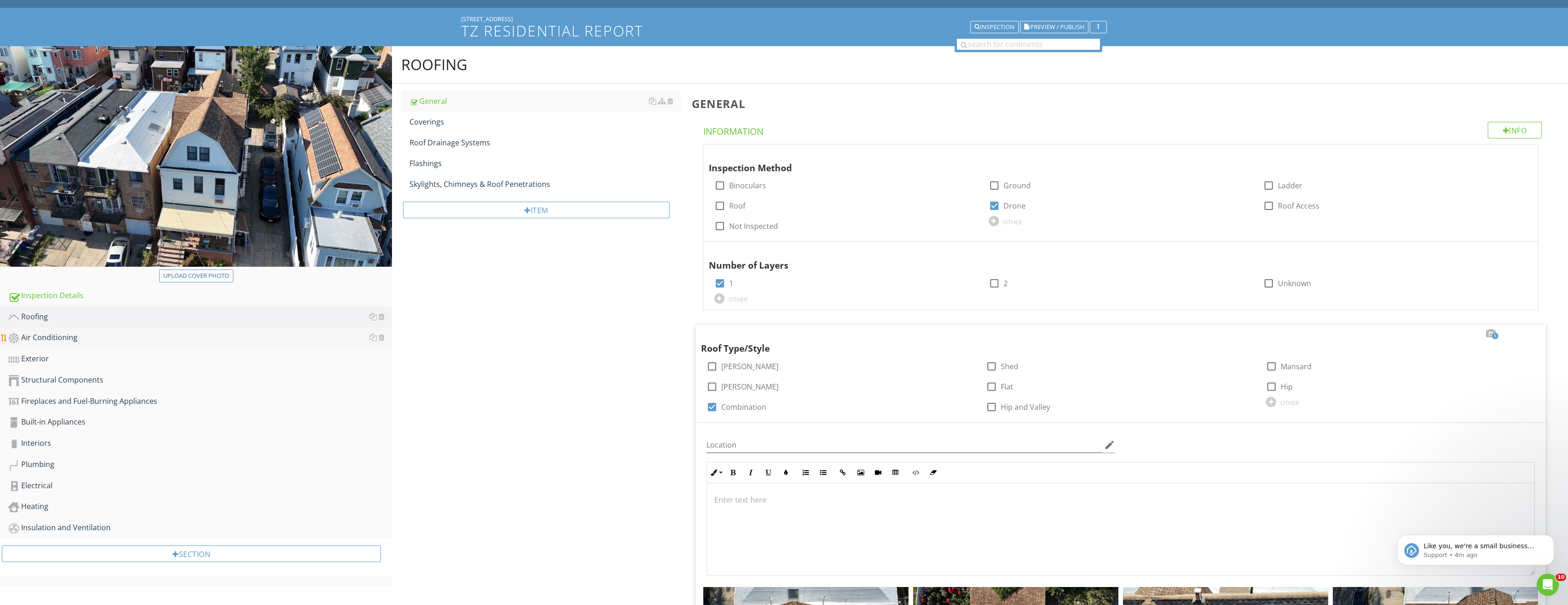
click at [54, 338] on div "Air Conditioning" at bounding box center [201, 338] width 384 height 12
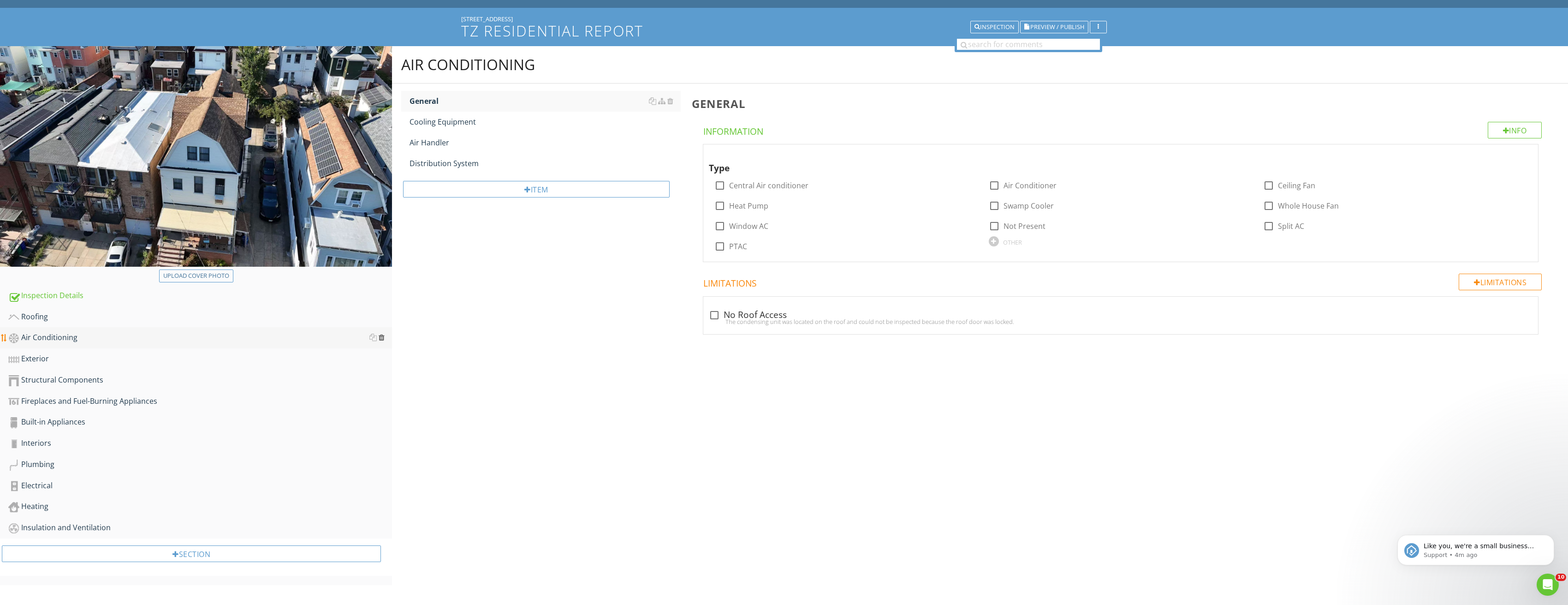
click at [381, 338] on div at bounding box center [381, 337] width 6 height 7
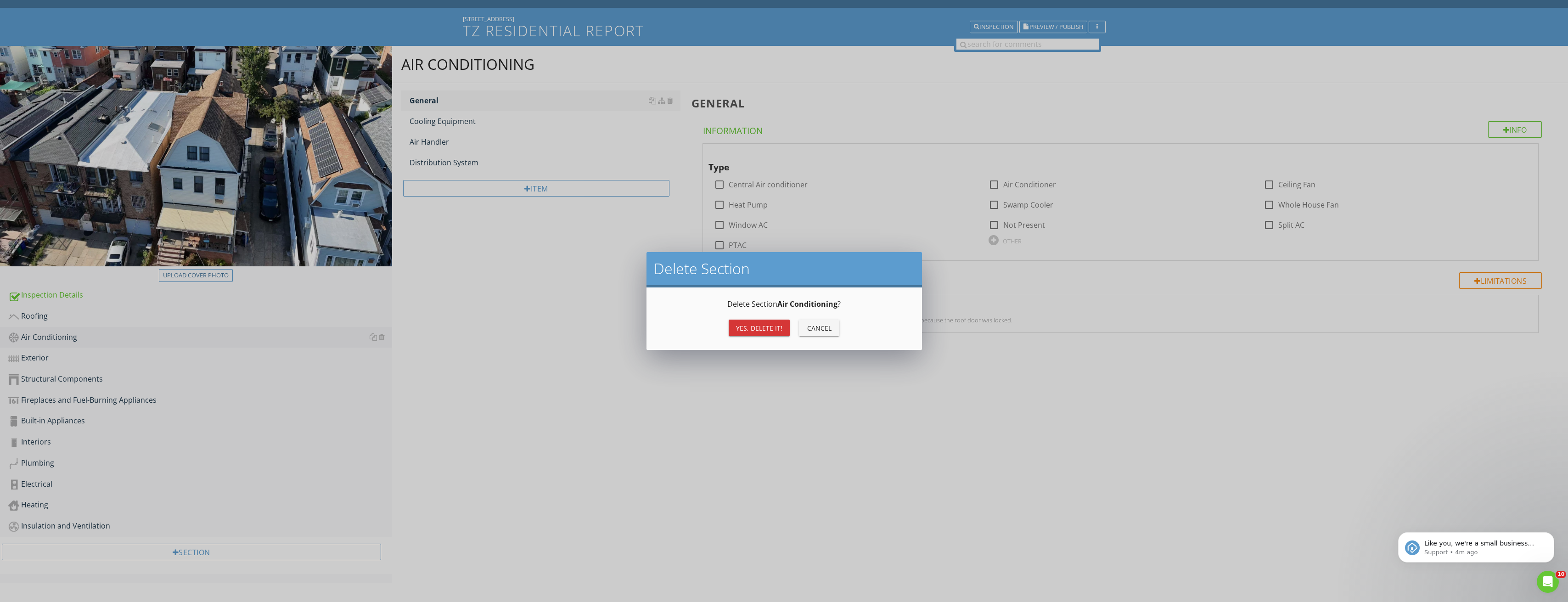
click at [753, 324] on div "Yes, Delete it!" at bounding box center [759, 328] width 46 height 10
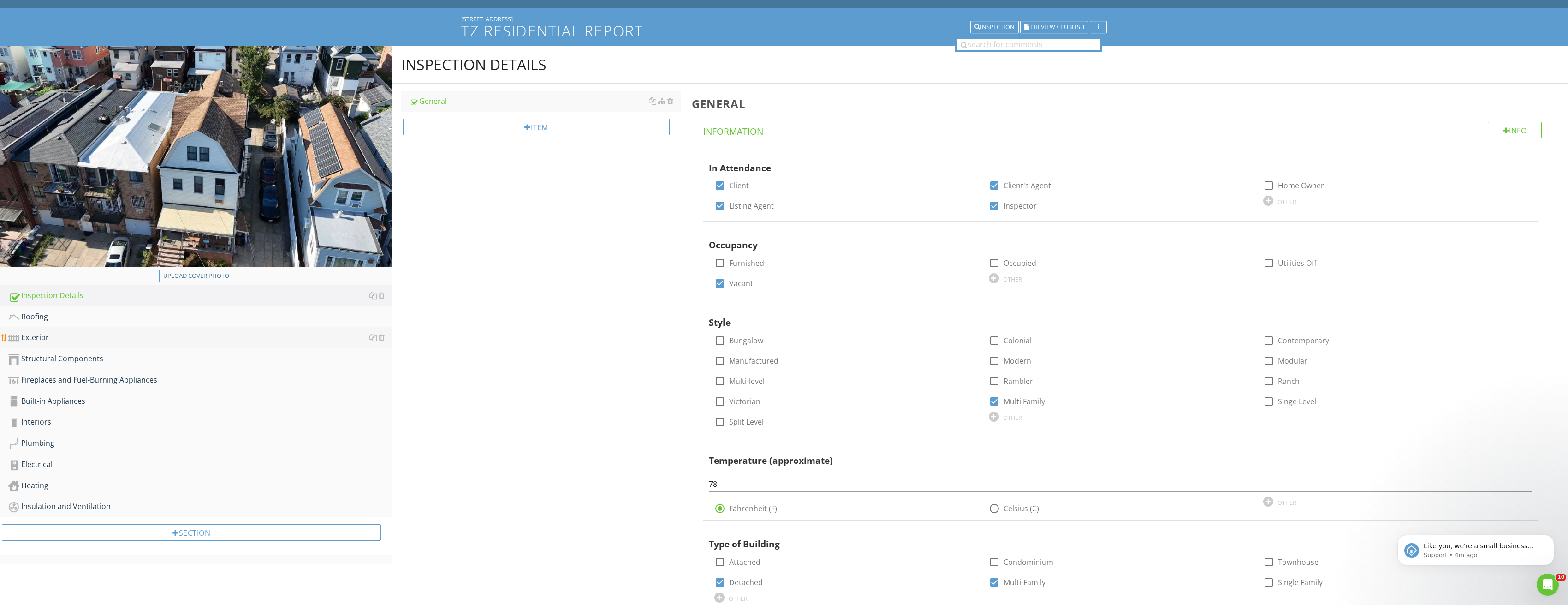
click at [99, 338] on div "Exterior" at bounding box center [201, 338] width 384 height 12
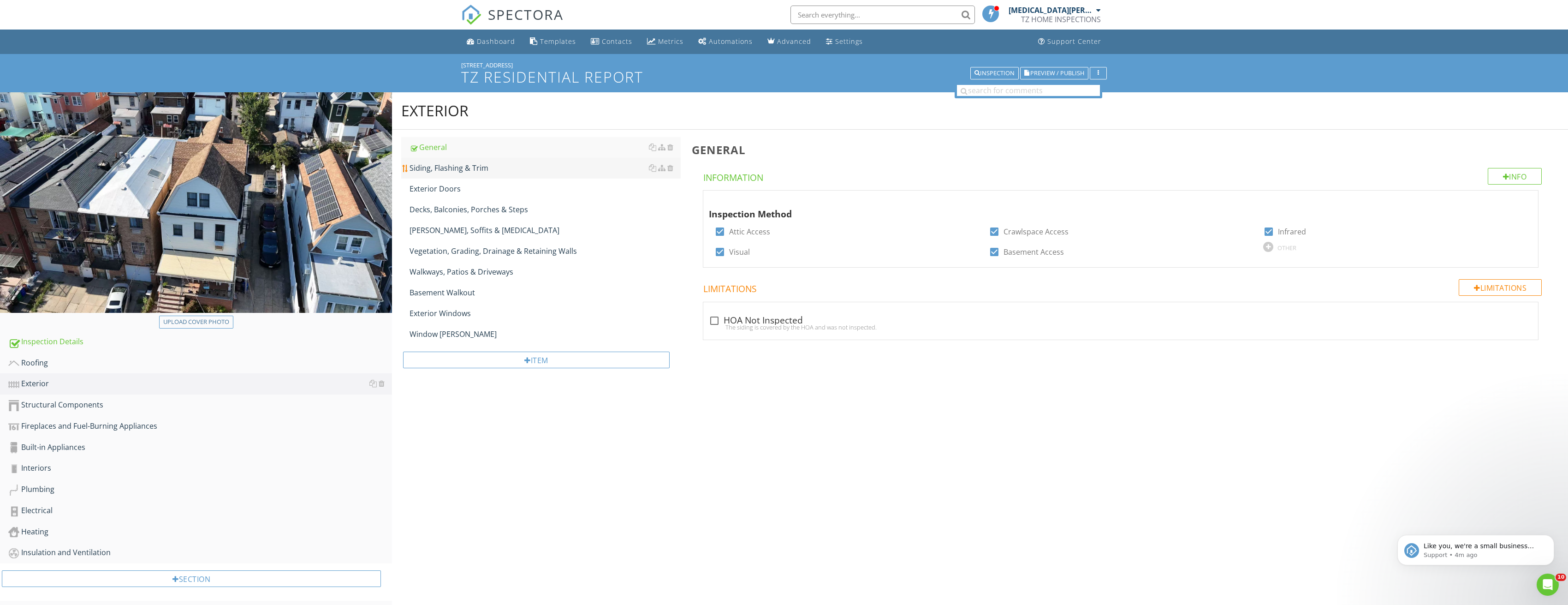
click at [482, 161] on link "Siding, Flashing & Trim" at bounding box center [545, 168] width 271 height 20
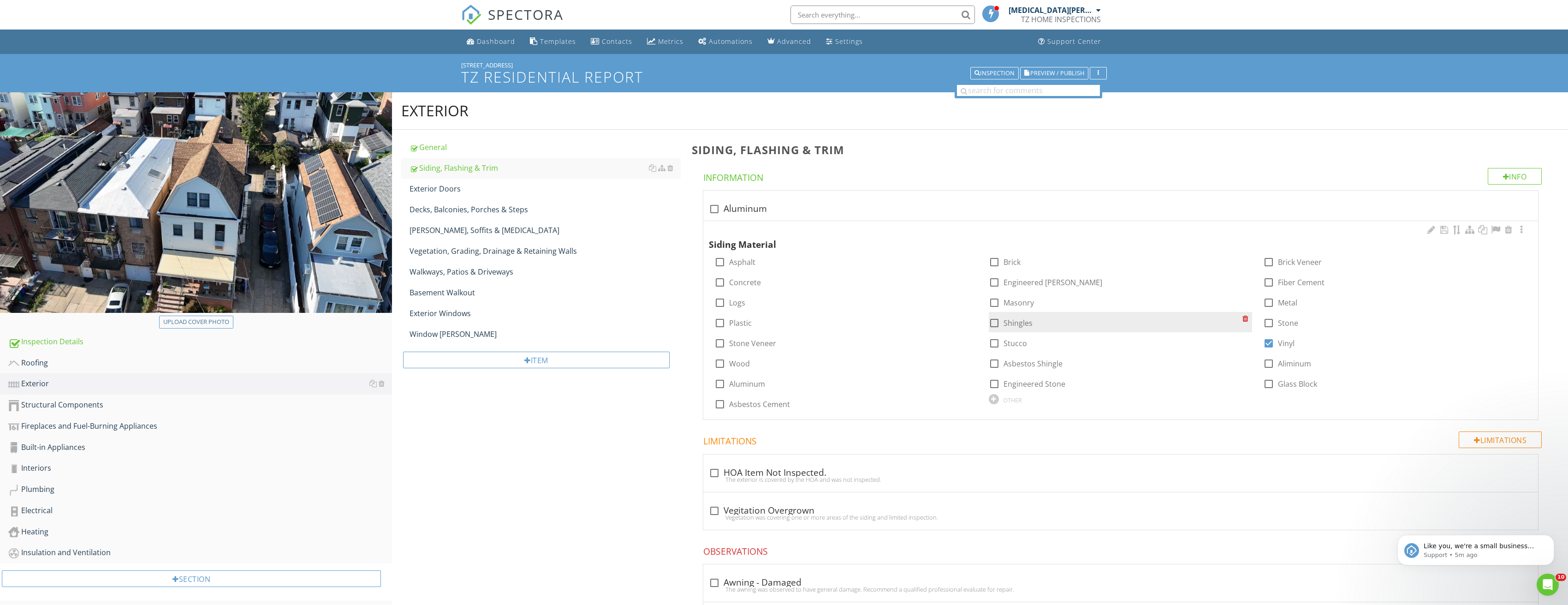
click at [995, 322] on div at bounding box center [994, 323] width 16 height 16
checkbox input "true"
click at [515, 147] on div "General" at bounding box center [545, 147] width 271 height 11
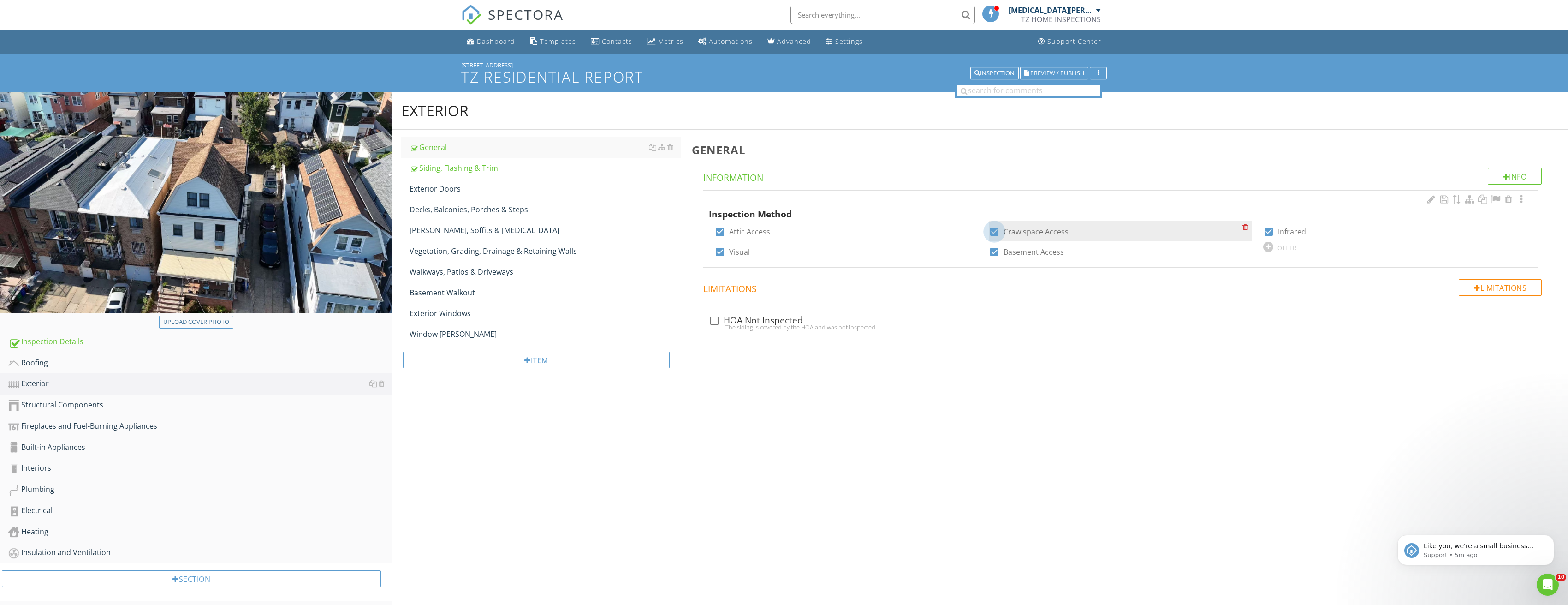
click at [994, 231] on div at bounding box center [994, 232] width 16 height 16
checkbox input "true"
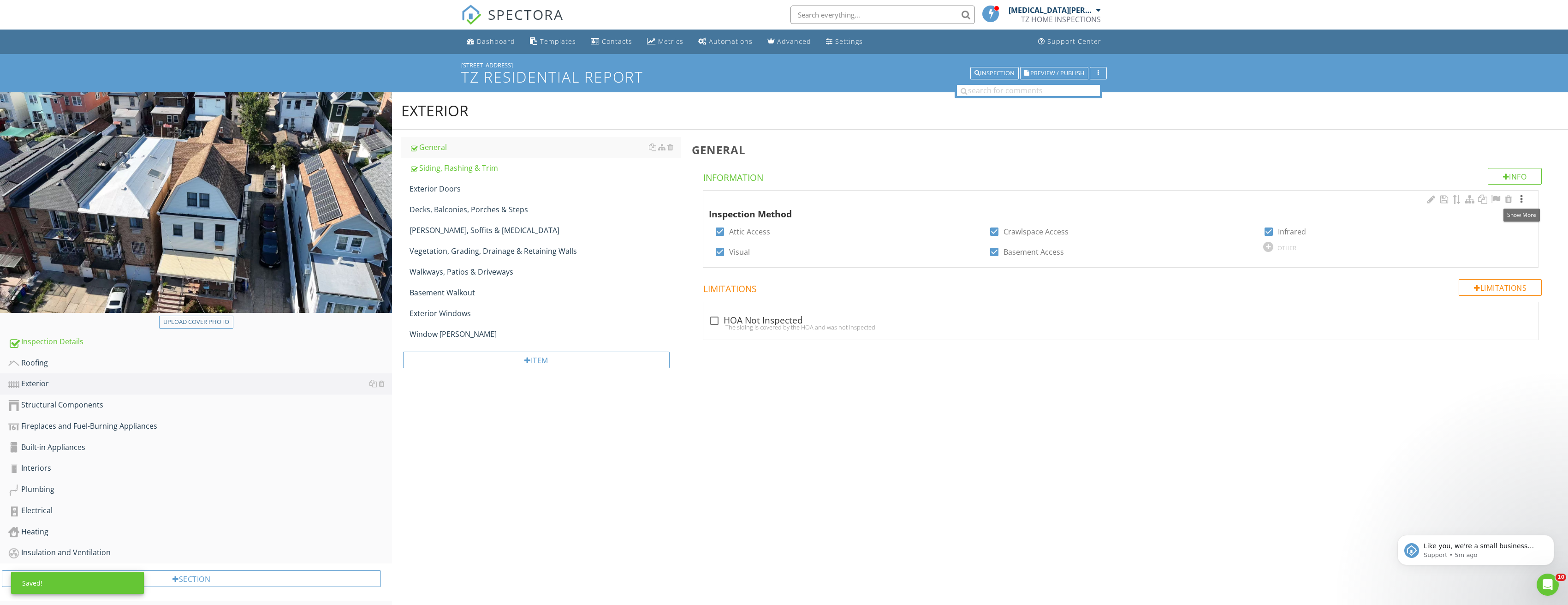
click at [1521, 198] on div at bounding box center [1521, 199] width 11 height 9
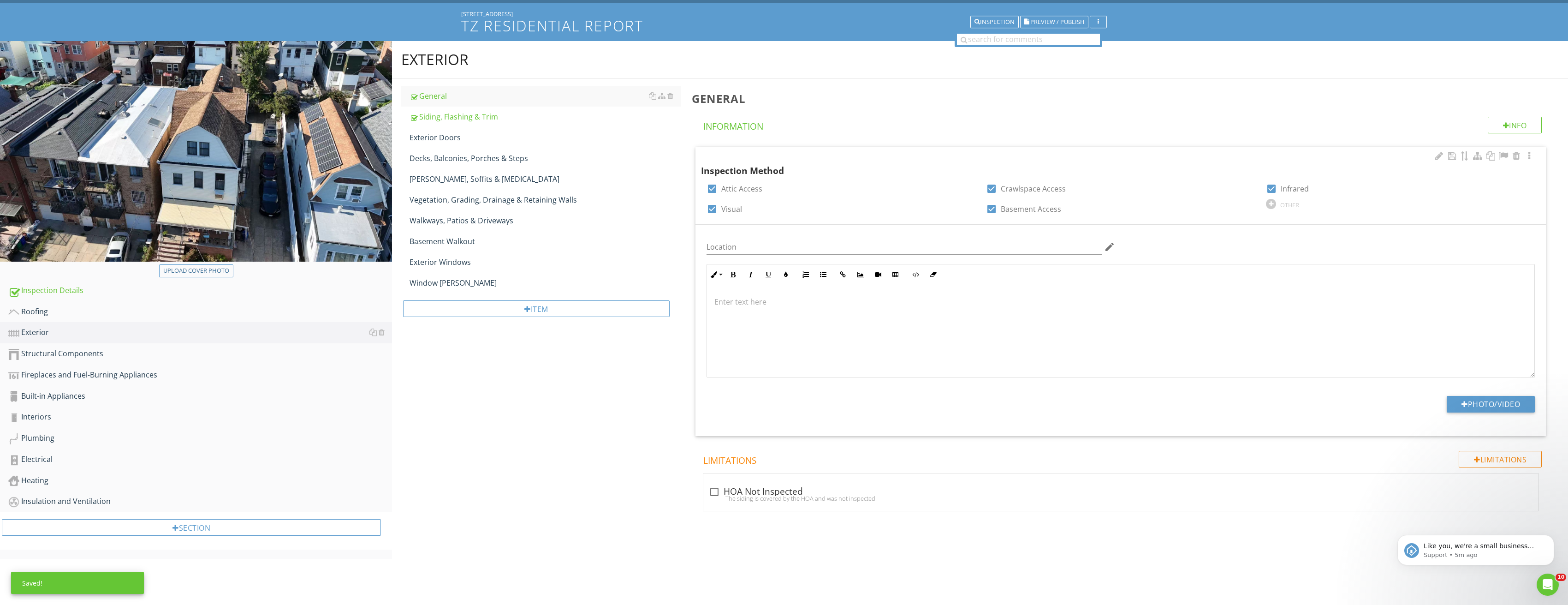
scroll to position [54, 0]
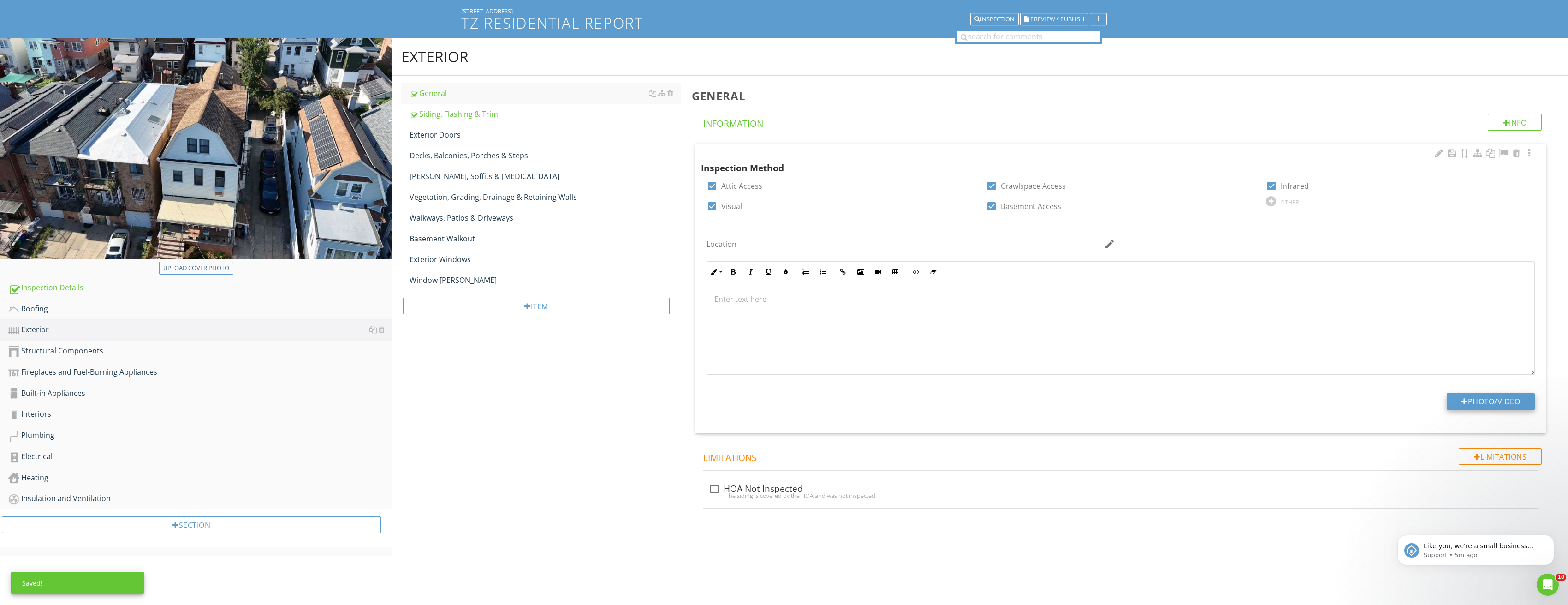
click at [1497, 409] on button "Photo/Video" at bounding box center [1490, 401] width 88 height 17
type input "C:\fakepath\Image_20250827211534_3715.jpg"
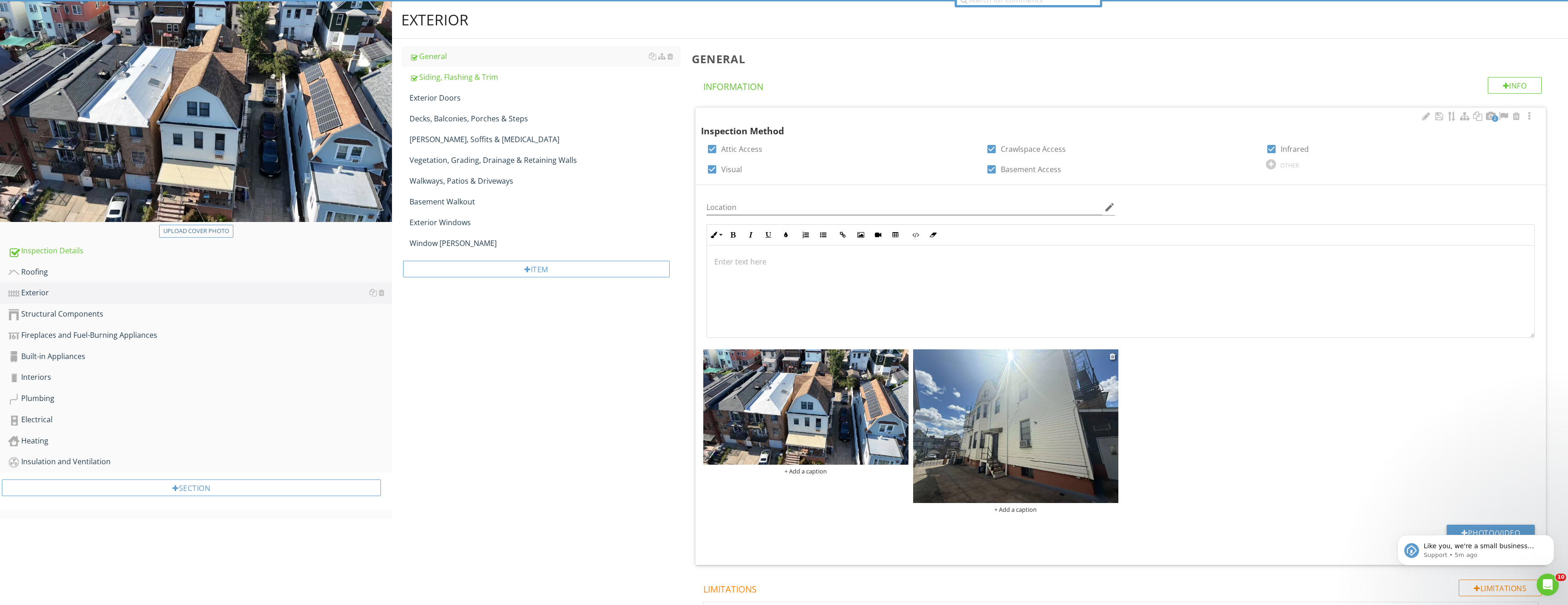
scroll to position [92, 0]
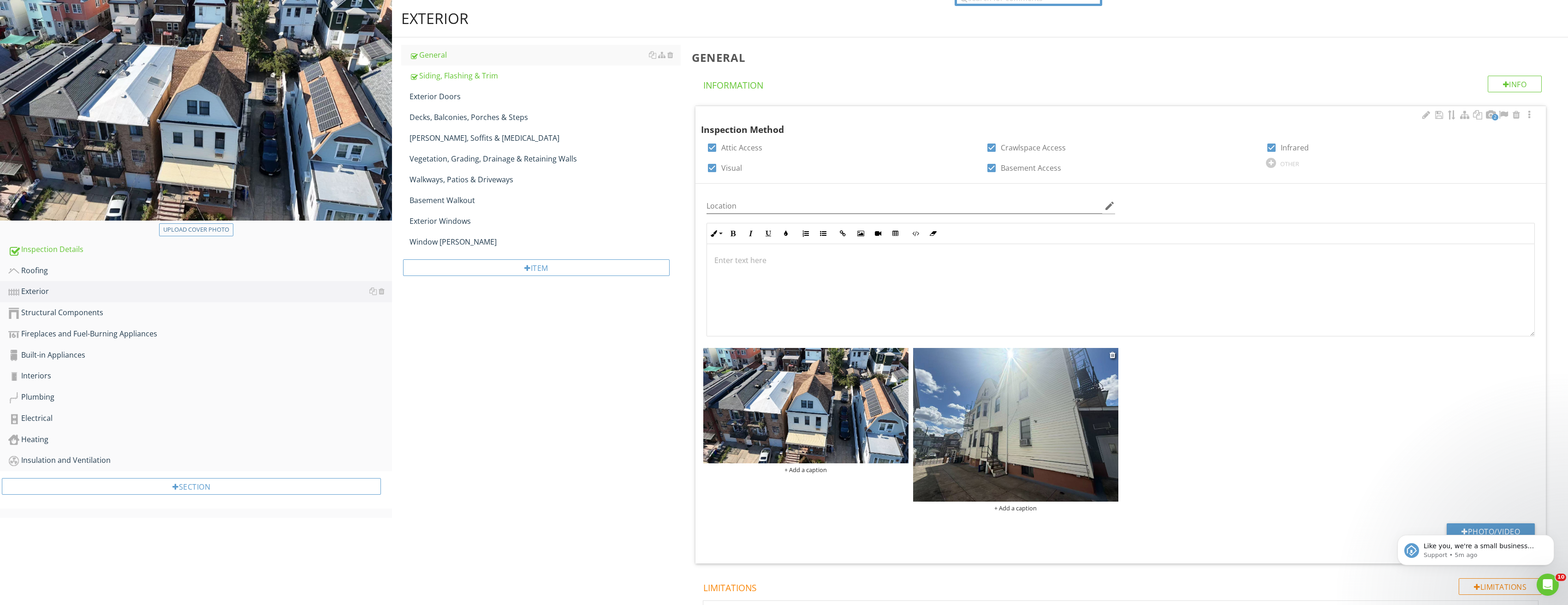
click at [1056, 447] on img at bounding box center [1016, 425] width 205 height 154
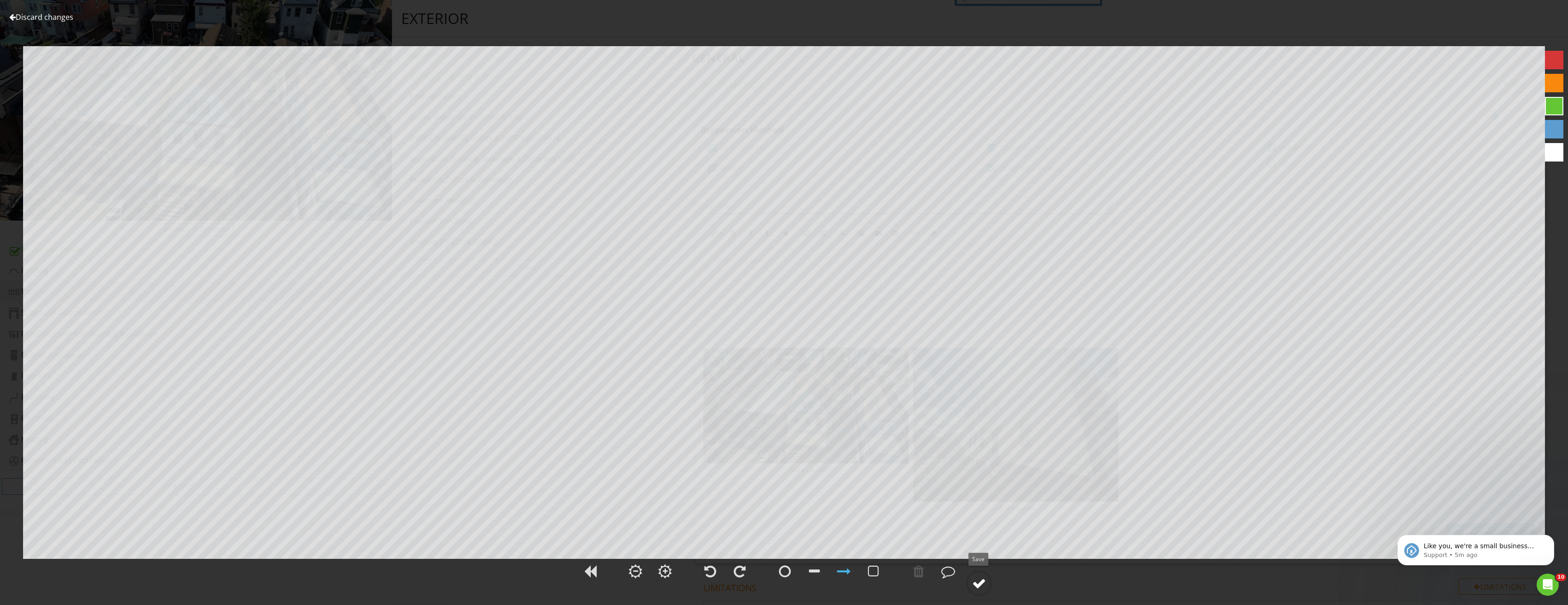
click at [981, 580] on div at bounding box center [979, 583] width 14 height 14
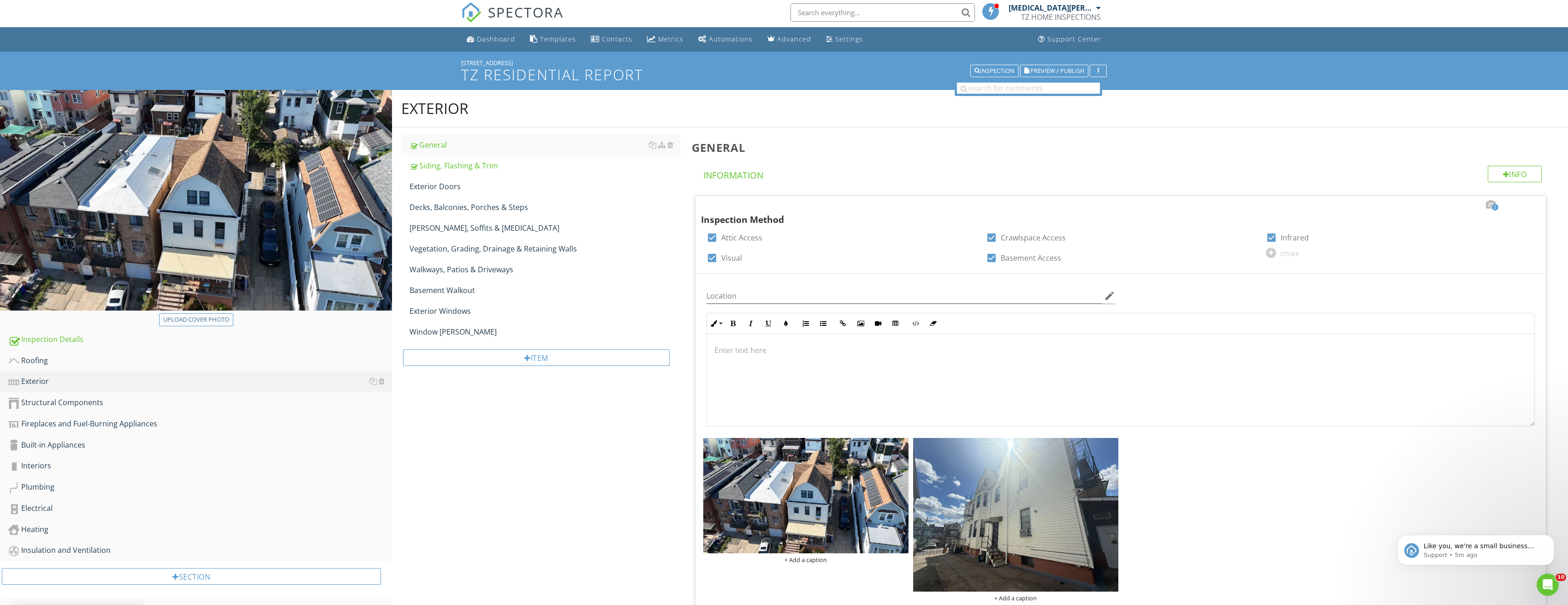
scroll to position [0, 0]
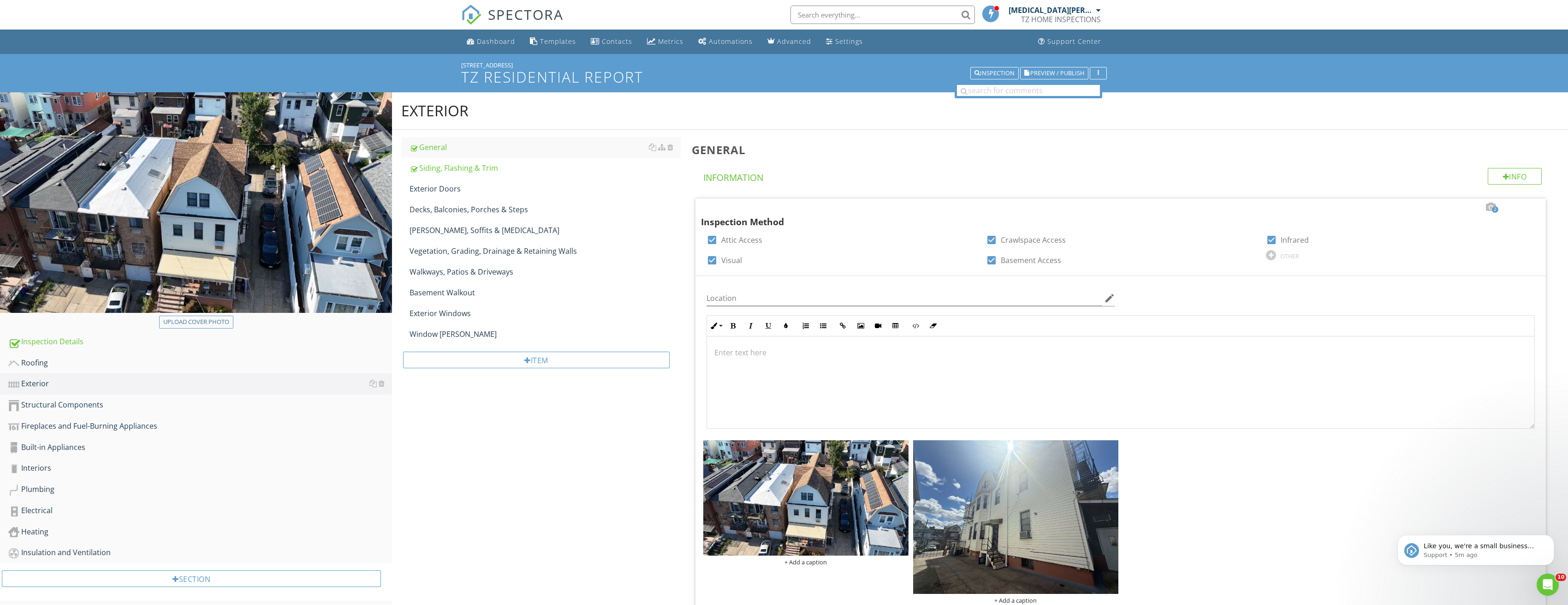
click at [286, 283] on img at bounding box center [196, 202] width 392 height 221
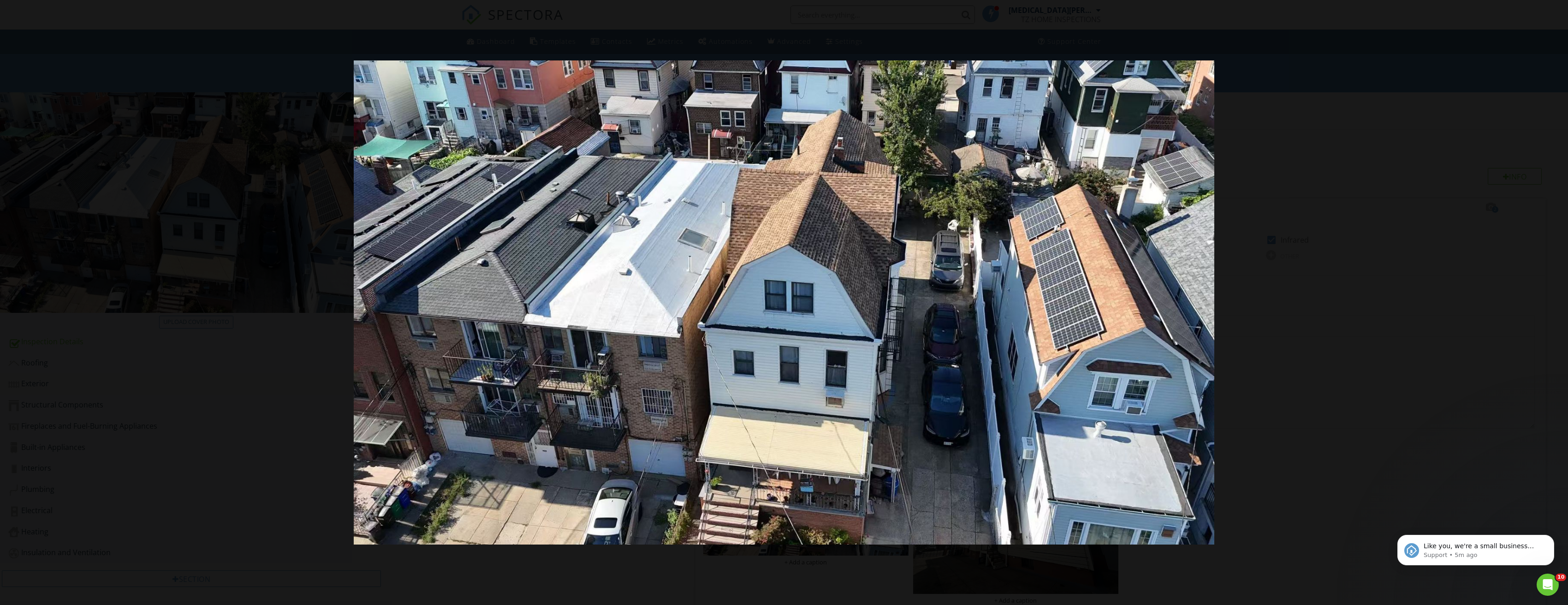
click at [1277, 484] on div at bounding box center [784, 302] width 1568 height 605
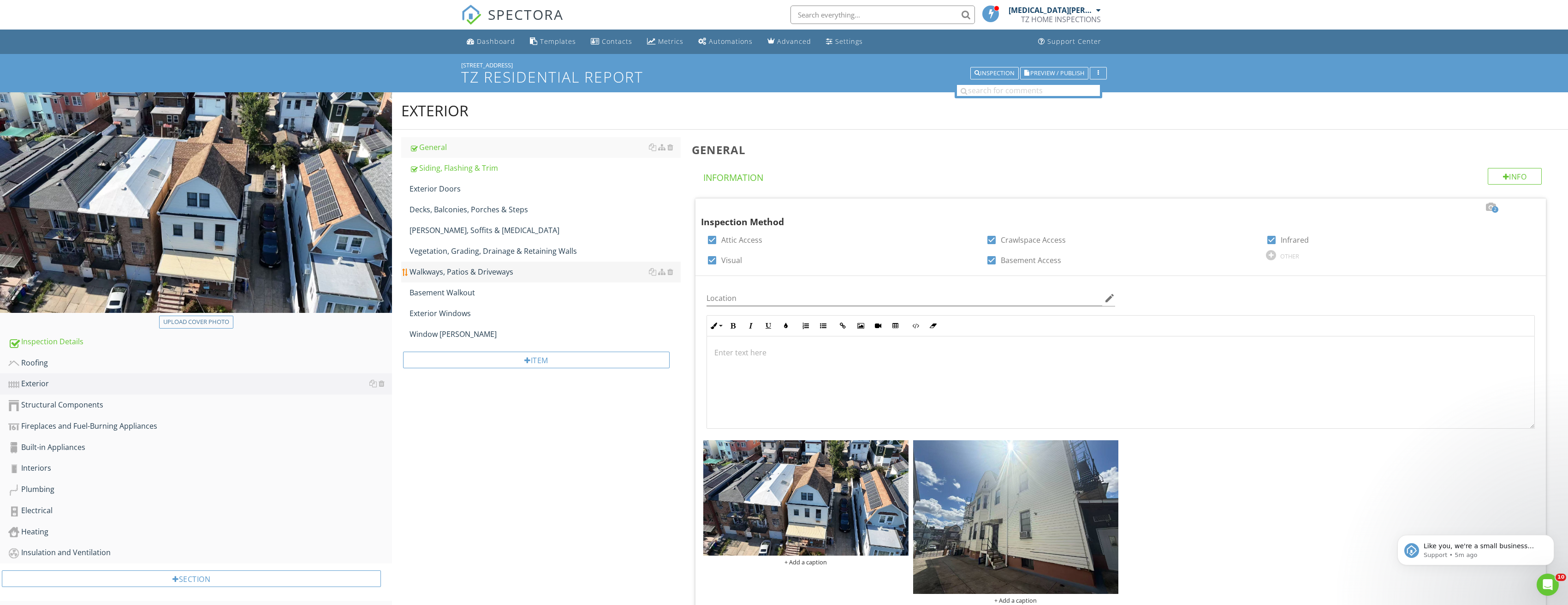
click at [487, 267] on div "Walkways, Patios & Driveways" at bounding box center [545, 272] width 271 height 11
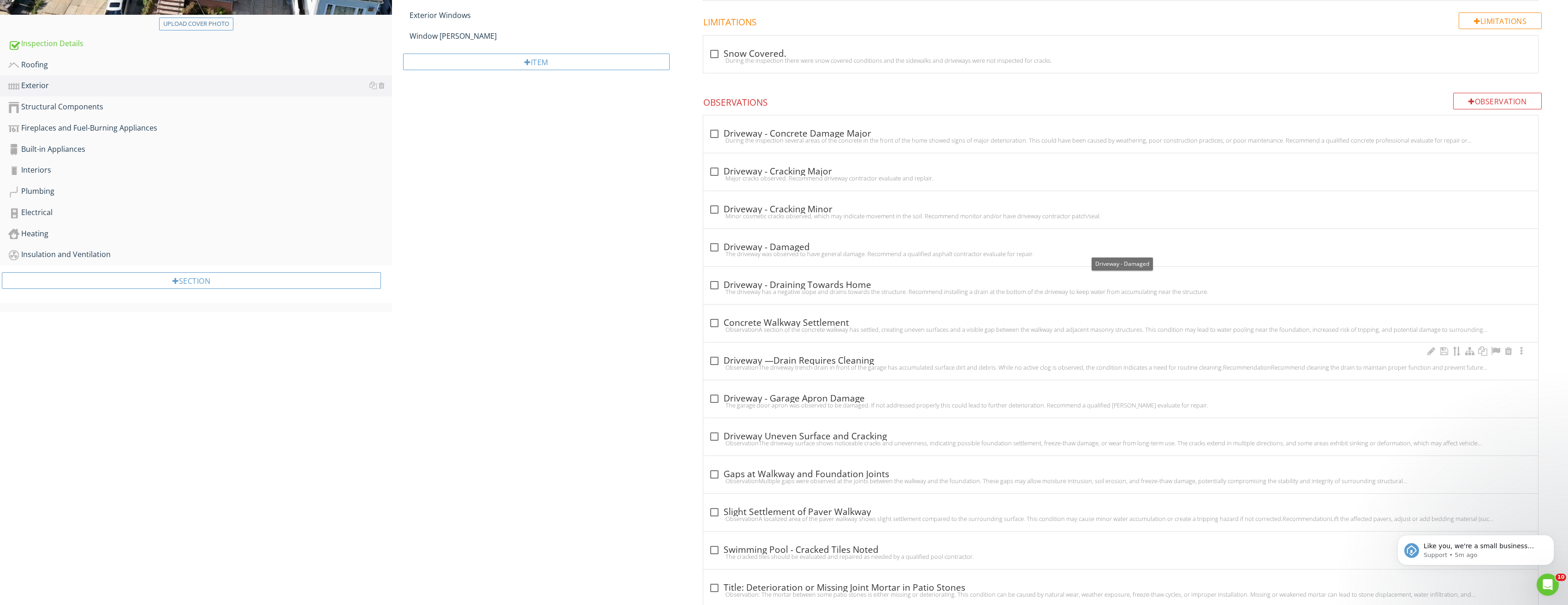
scroll to position [323, 0]
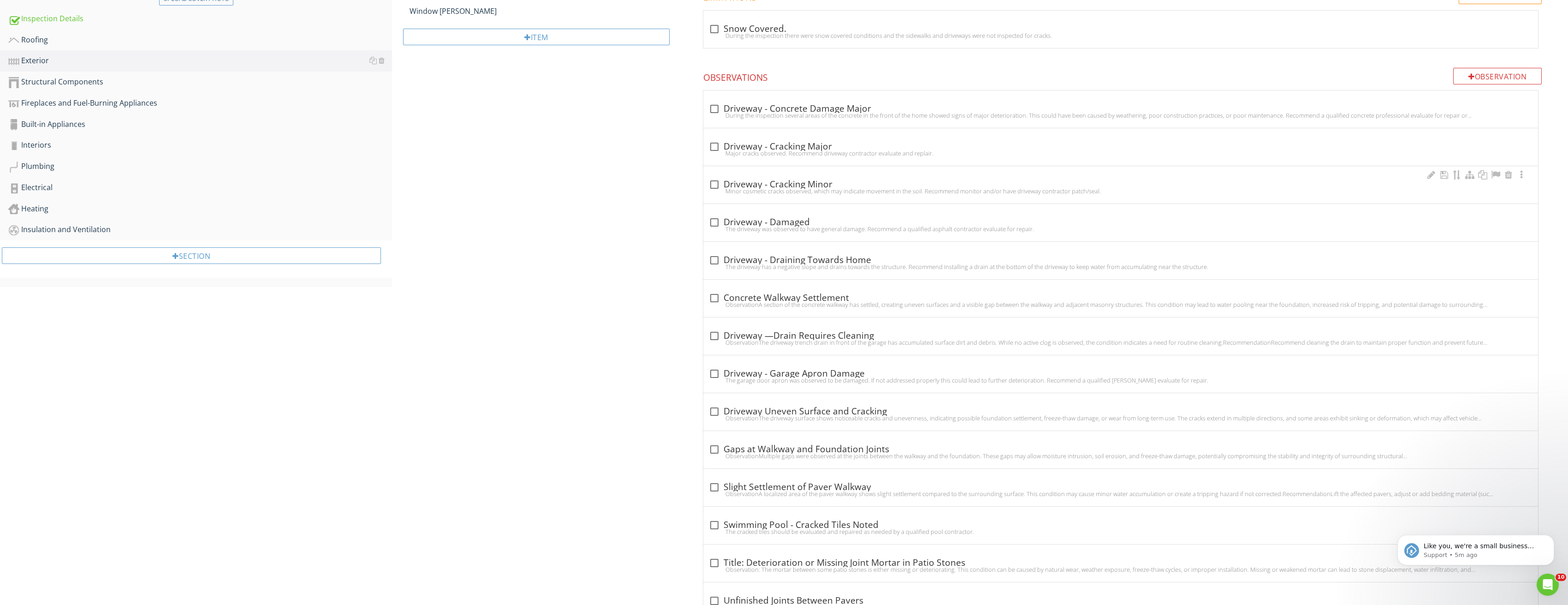
click at [709, 180] on div at bounding box center [715, 185] width 16 height 16
checkbox input "true"
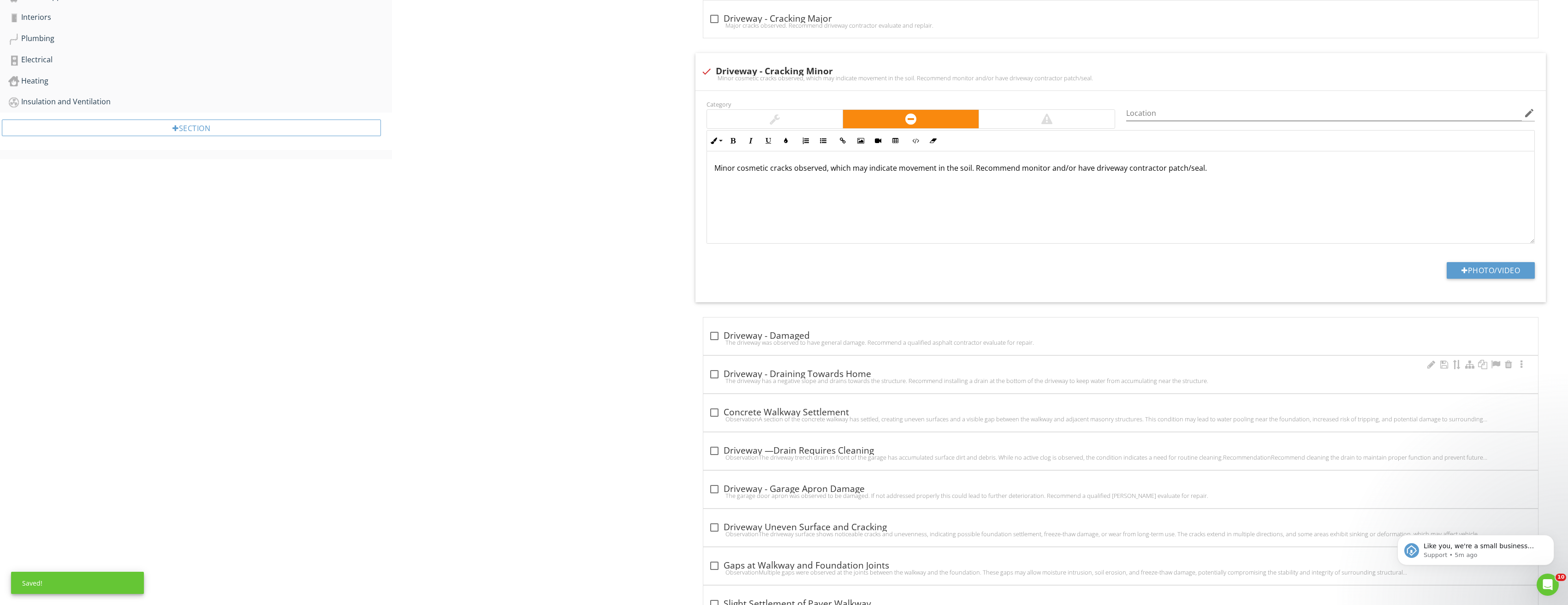
scroll to position [461, 0]
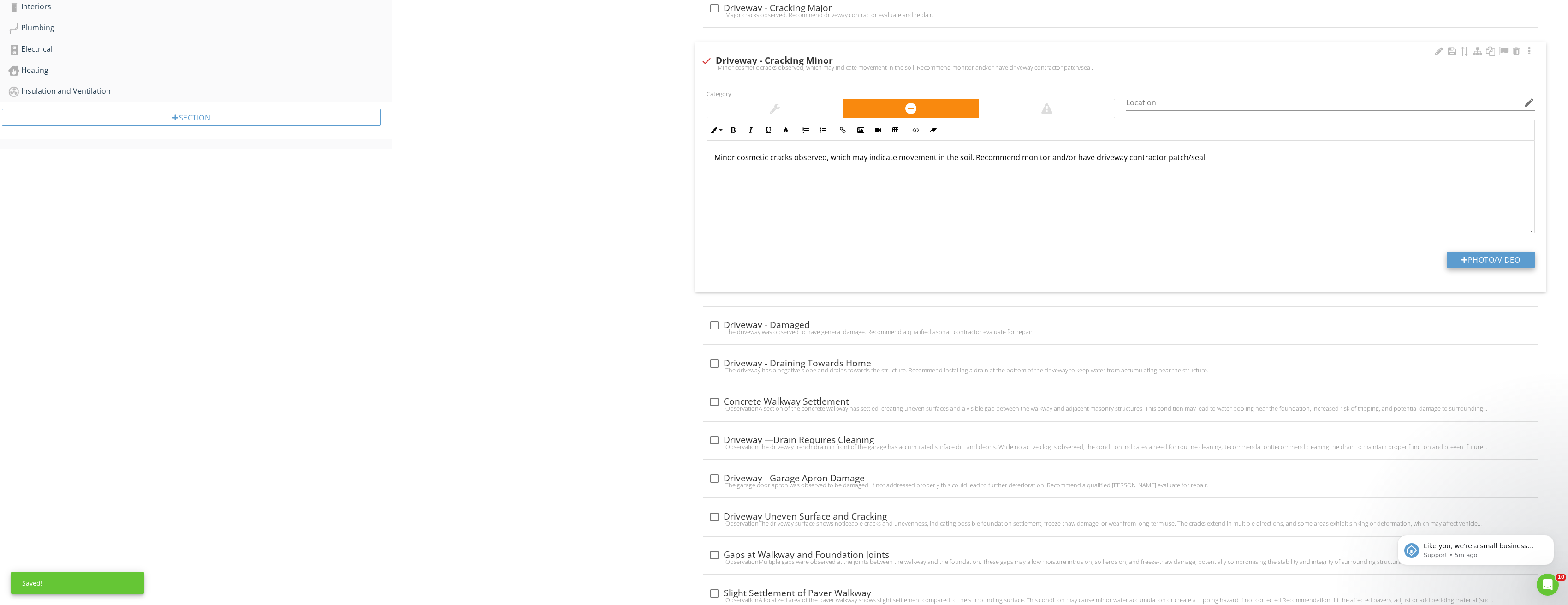
click at [1490, 262] on button "Photo/Video" at bounding box center [1490, 259] width 88 height 17
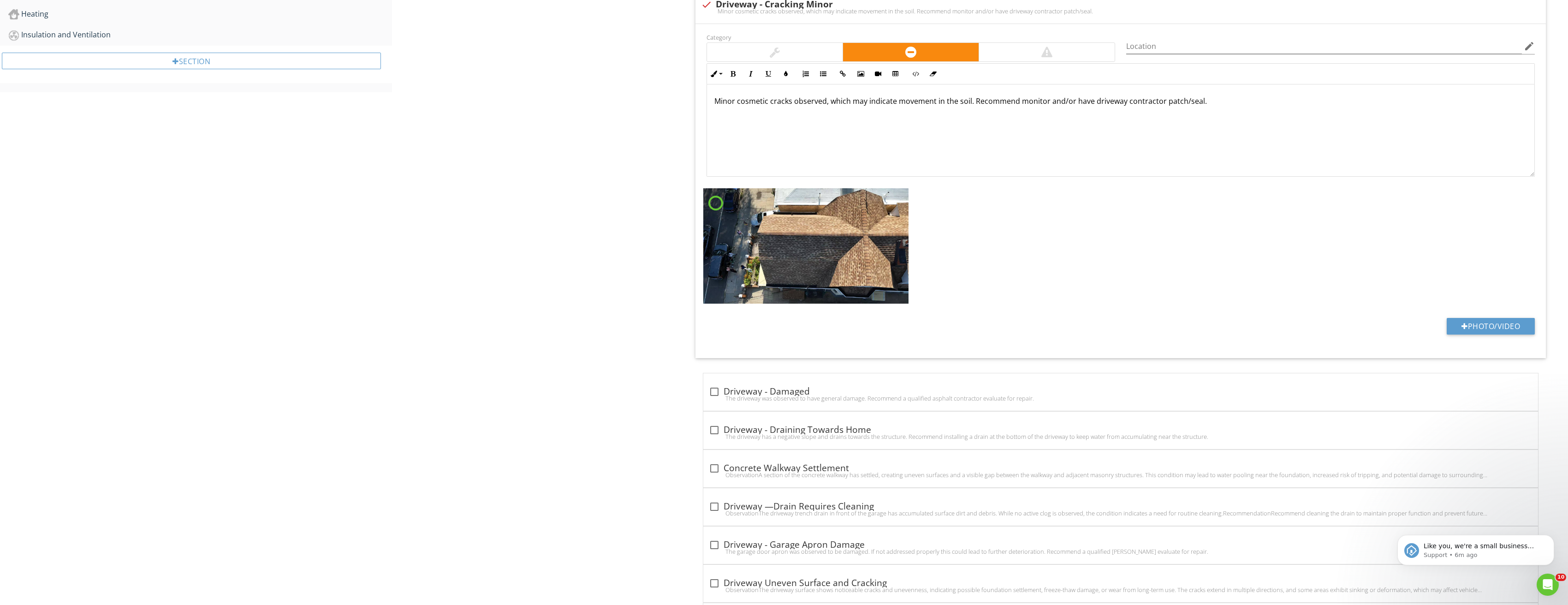
scroll to position [600, 0]
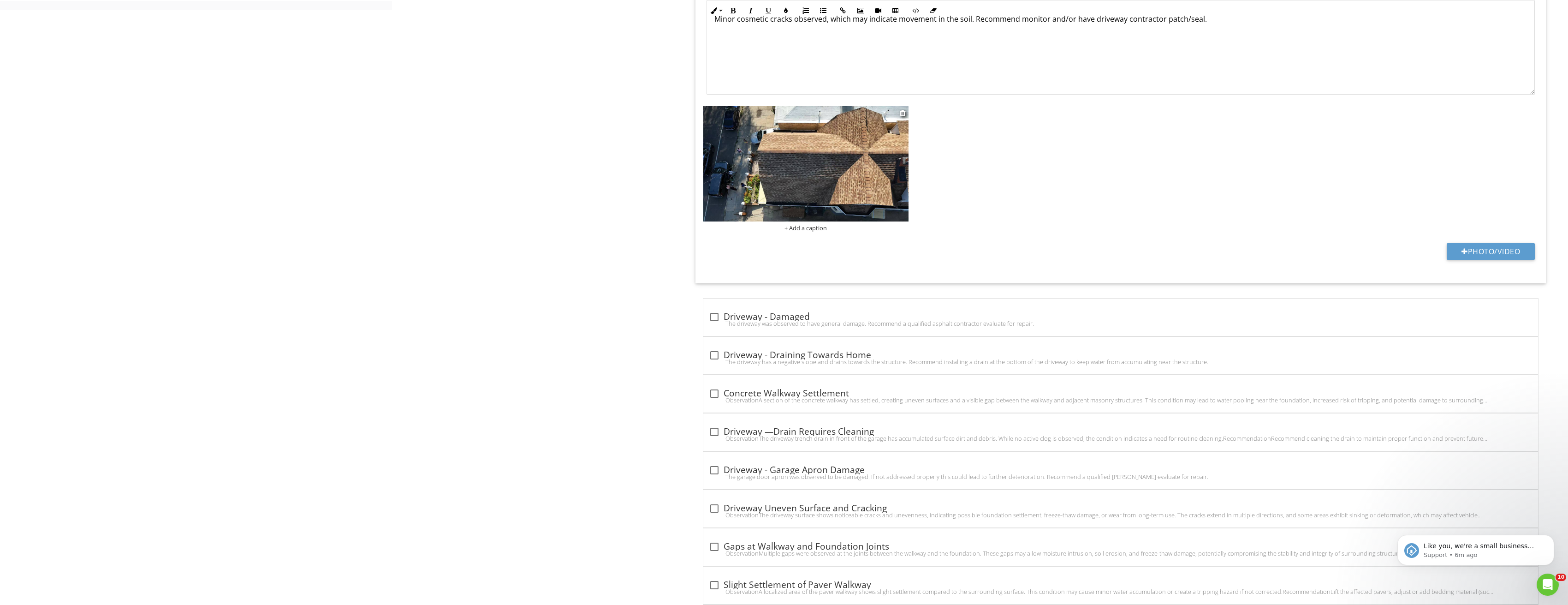
click at [763, 180] on img at bounding box center [806, 163] width 205 height 116
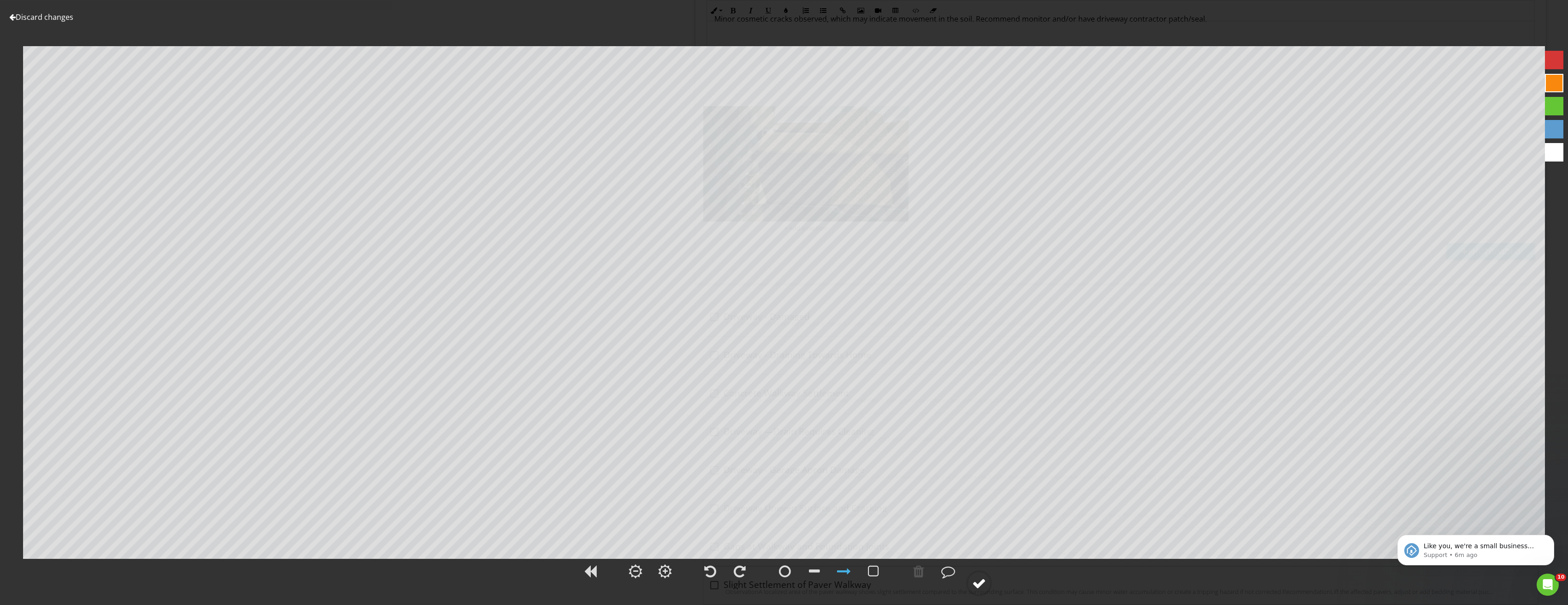
click at [981, 577] on div at bounding box center [979, 583] width 14 height 14
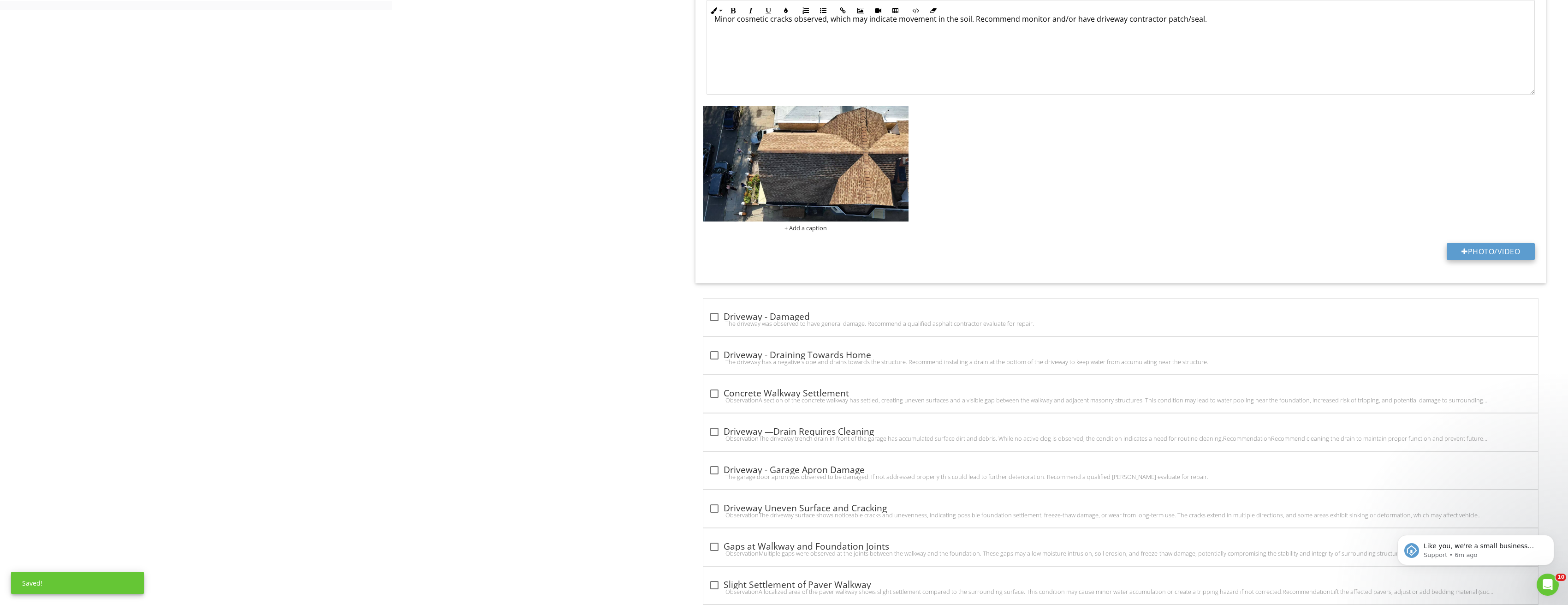
click at [1481, 256] on button "Photo/Video" at bounding box center [1490, 251] width 88 height 17
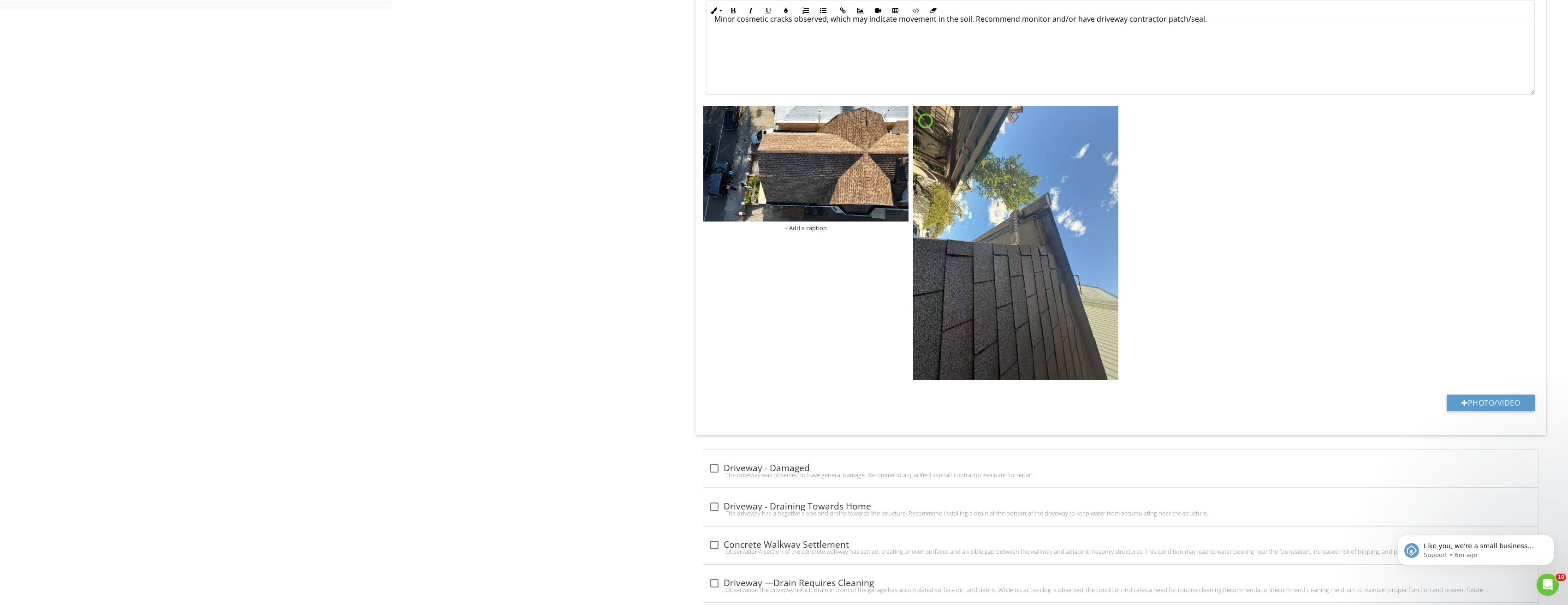
click at [1035, 218] on img at bounding box center [1016, 243] width 205 height 274
click at [1035, 218] on div "+ Add a caption + Add a caption" at bounding box center [1121, 248] width 840 height 289
click at [1035, 218] on img at bounding box center [1016, 243] width 205 height 274
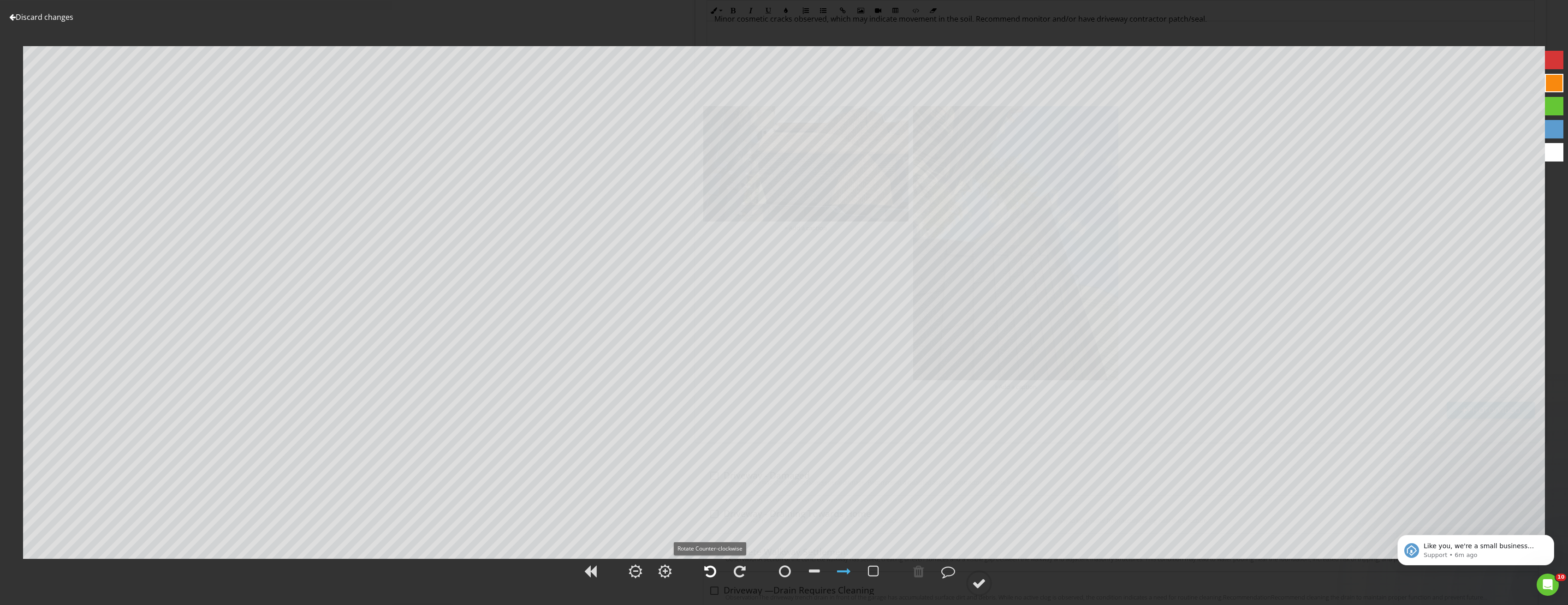
click at [710, 570] on div at bounding box center [710, 571] width 12 height 14
click at [985, 584] on div at bounding box center [979, 583] width 14 height 14
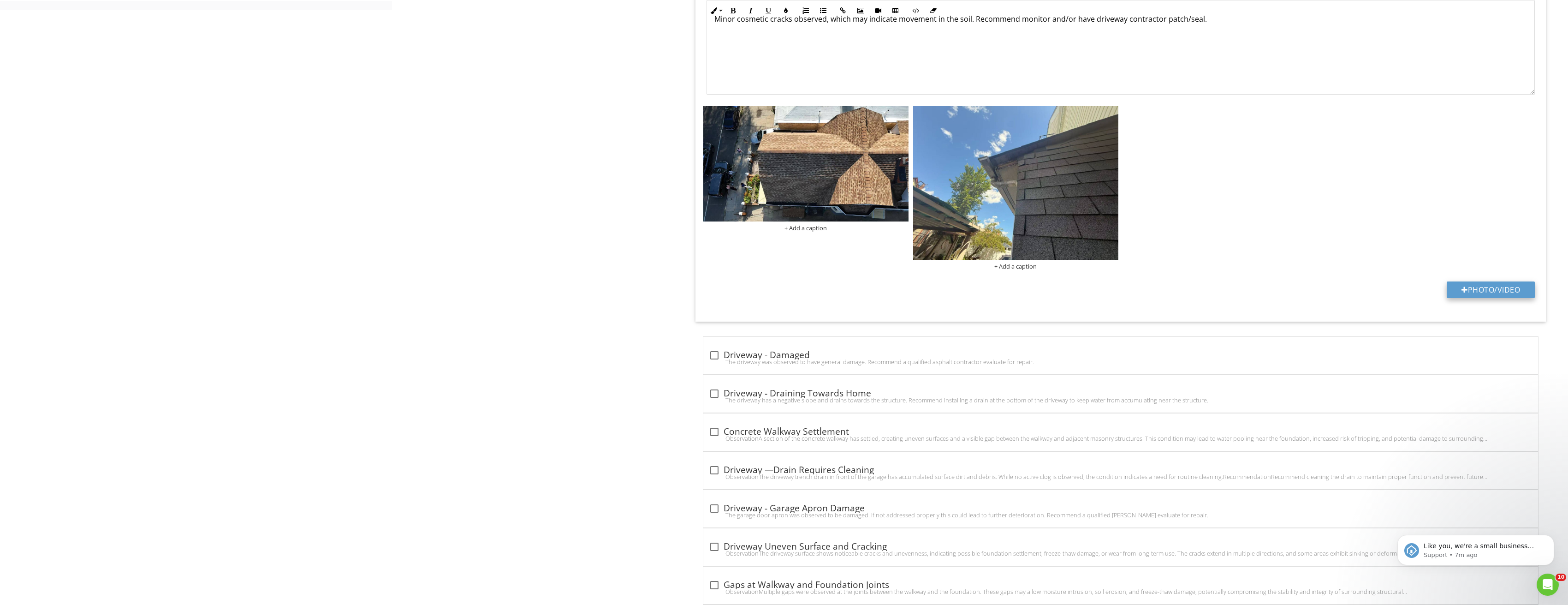
click at [1499, 281] on button "Photo/Video" at bounding box center [1490, 289] width 88 height 17
type input "C:\fakepath\Image_20250827210220_3666.jpg"
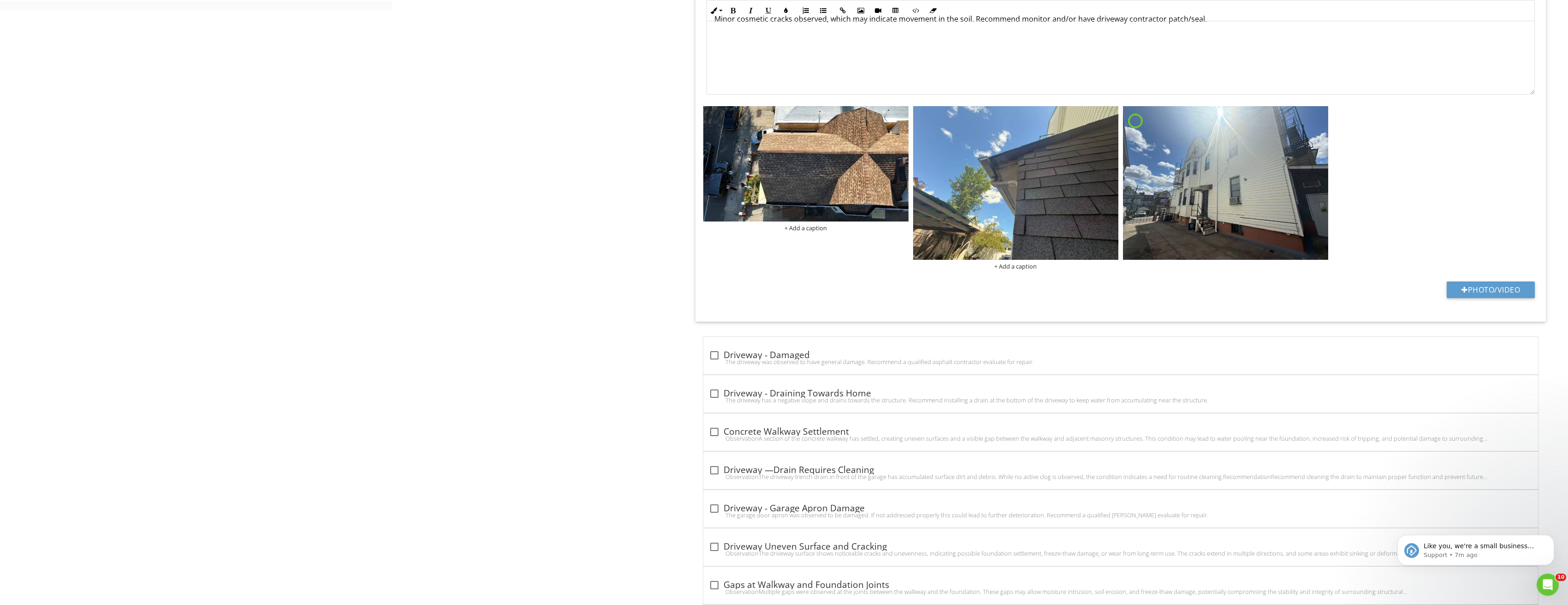
click at [1179, 216] on img at bounding box center [1226, 183] width 205 height 154
click at [1155, 225] on img at bounding box center [1226, 183] width 205 height 154
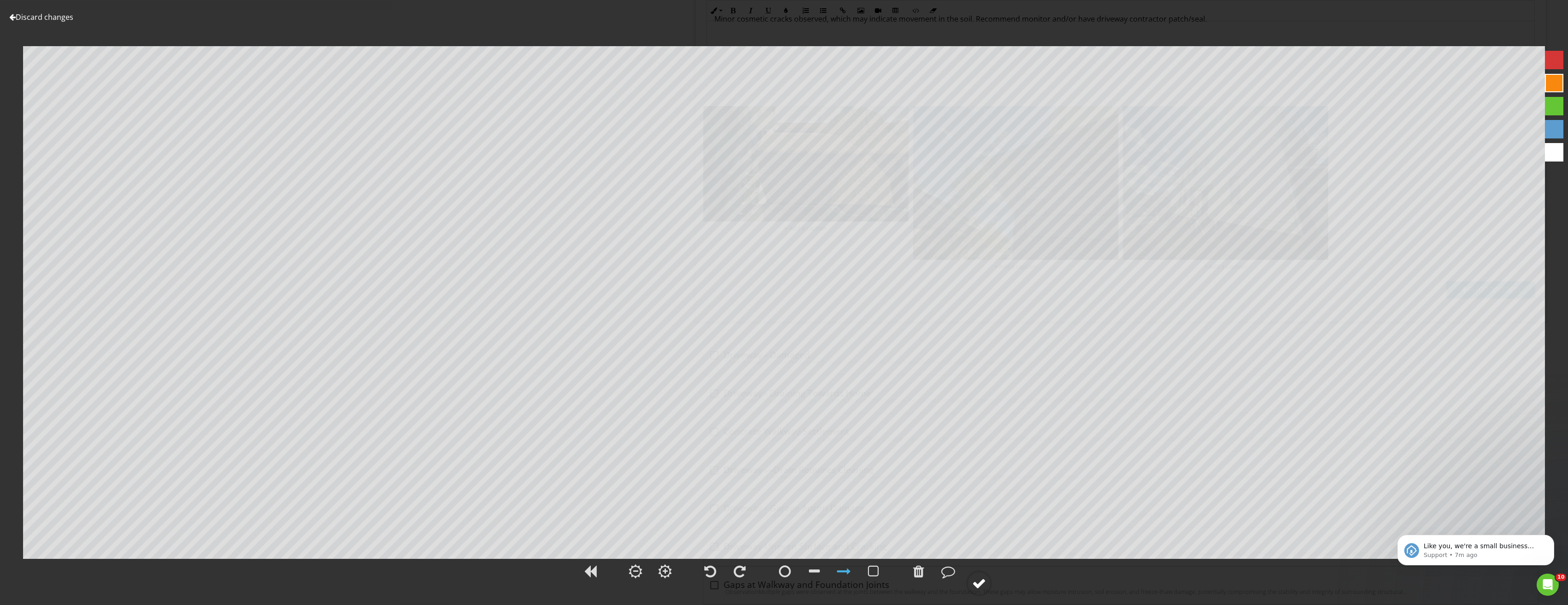
click at [984, 585] on div at bounding box center [979, 583] width 14 height 14
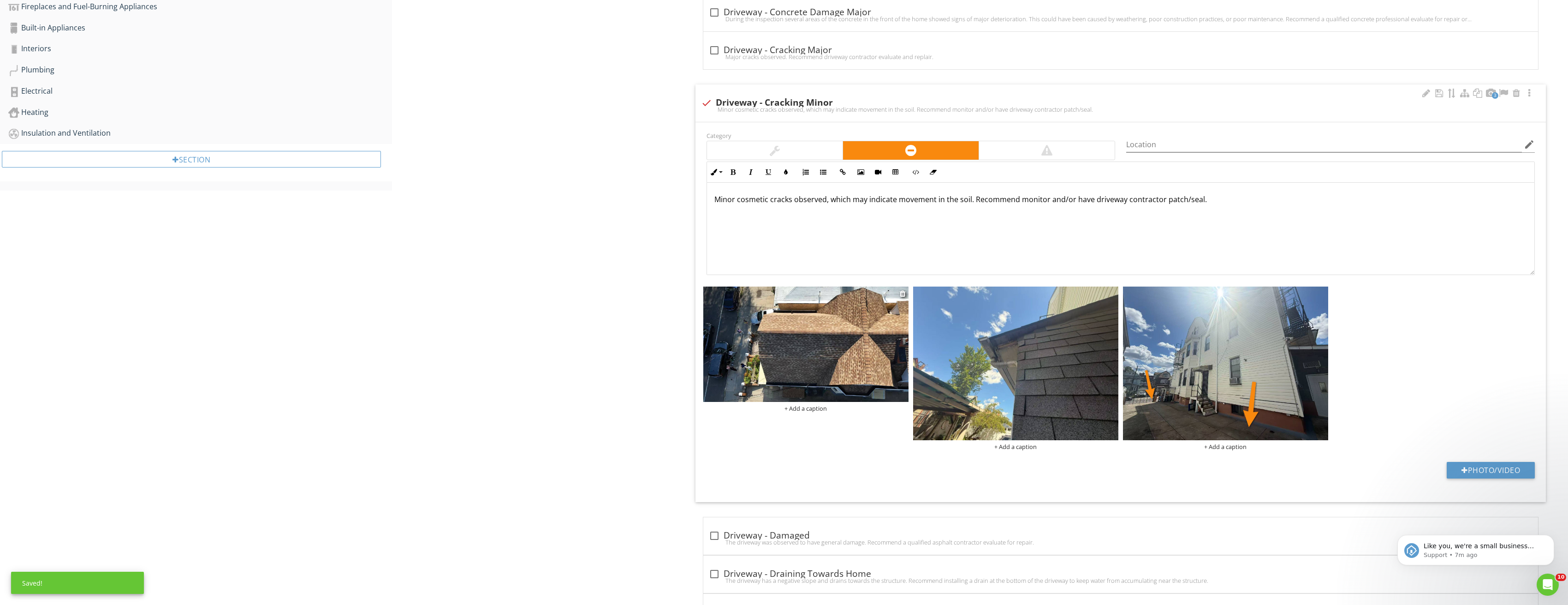
scroll to position [415, 0]
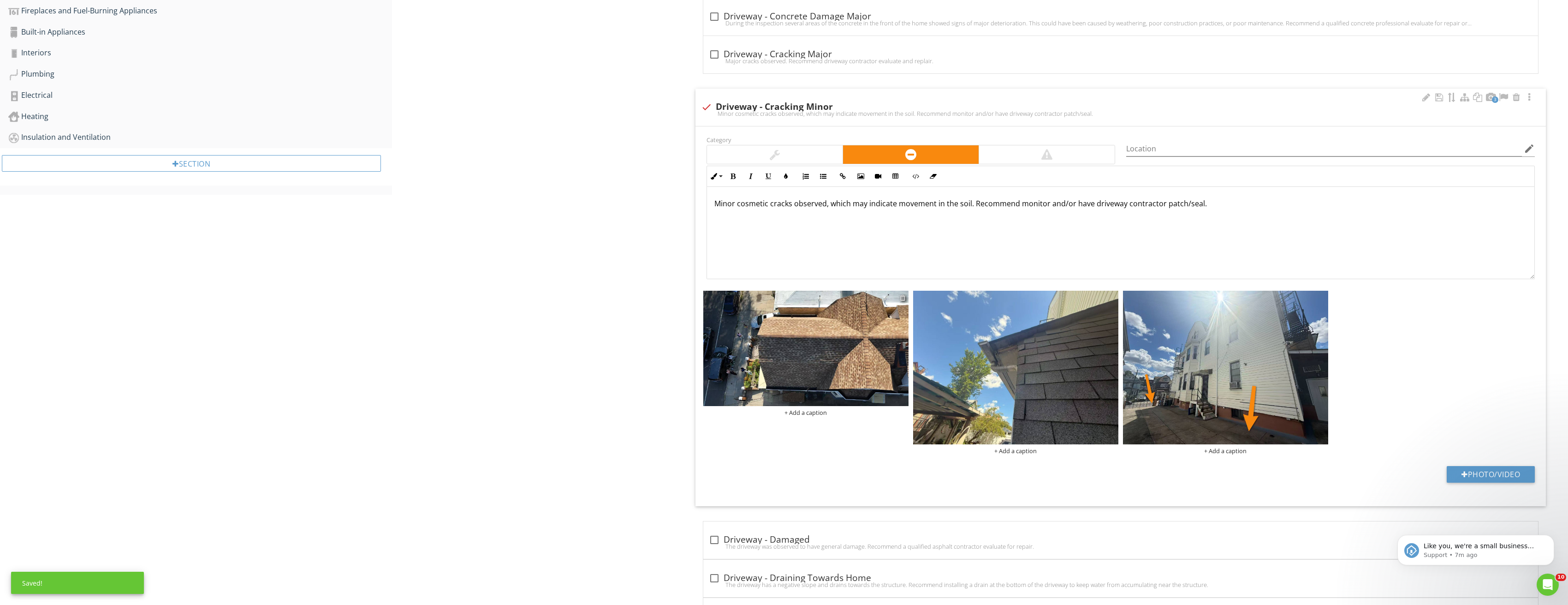
click at [903, 300] on div at bounding box center [903, 298] width 6 height 7
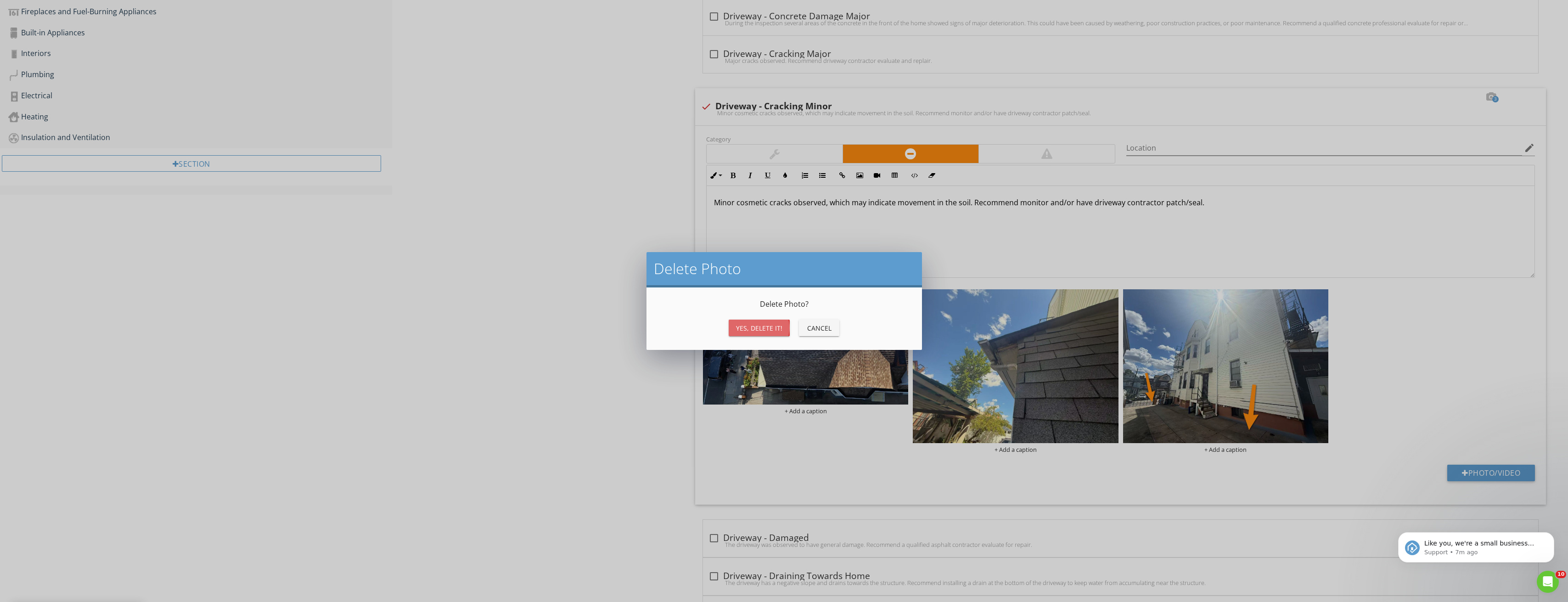
click at [765, 322] on button "Yes, Delete it!" at bounding box center [759, 327] width 61 height 16
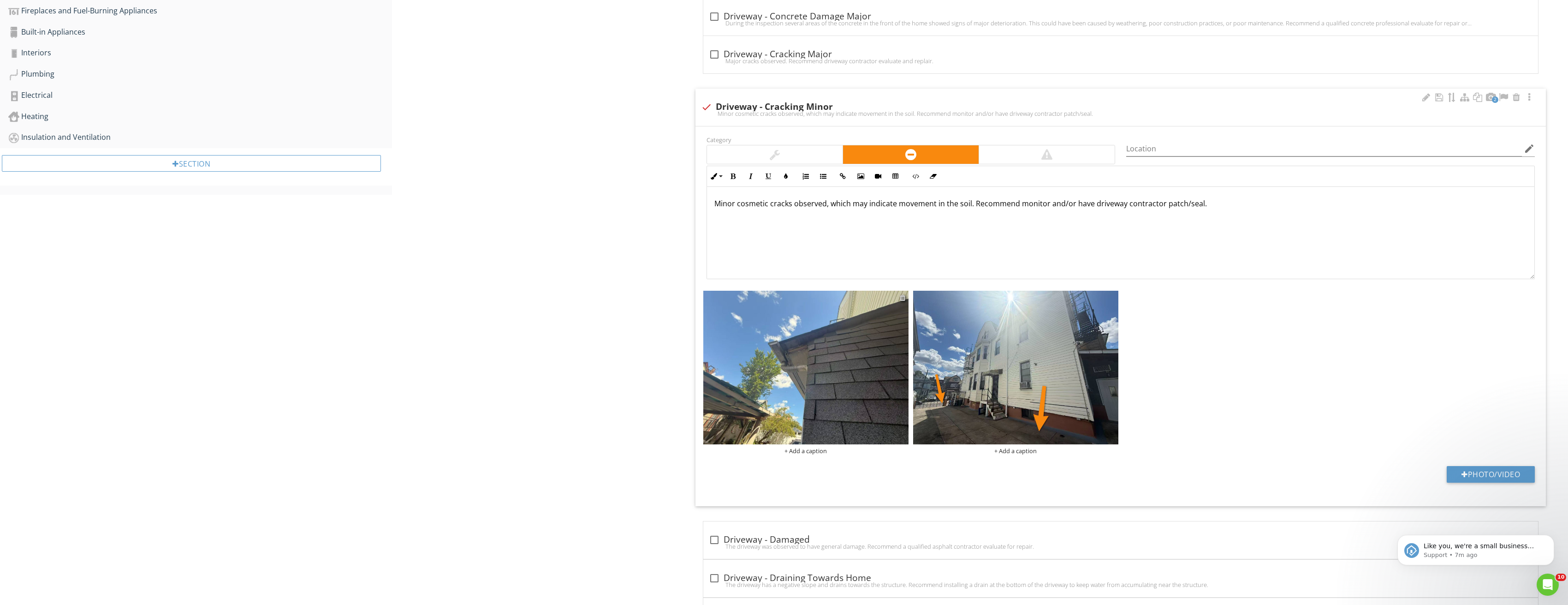
click at [902, 297] on div at bounding box center [903, 298] width 6 height 7
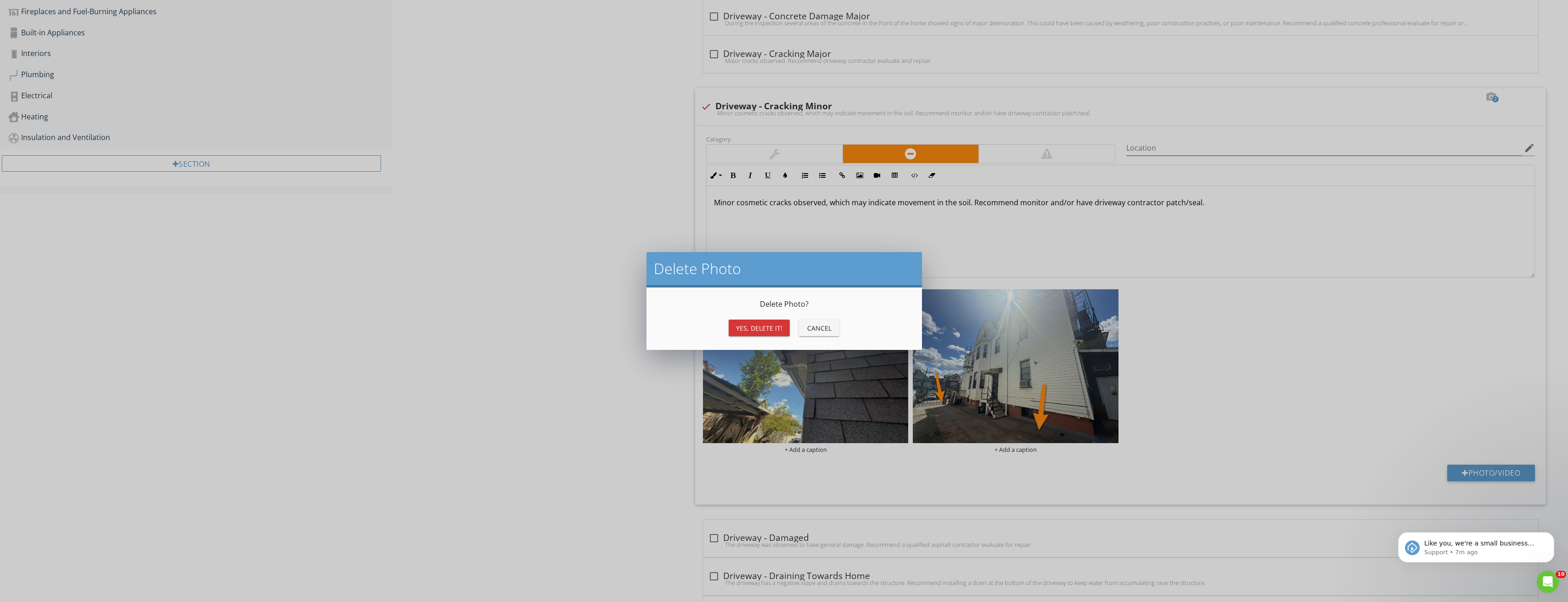
click at [786, 324] on button "Yes, Delete it!" at bounding box center [759, 327] width 61 height 16
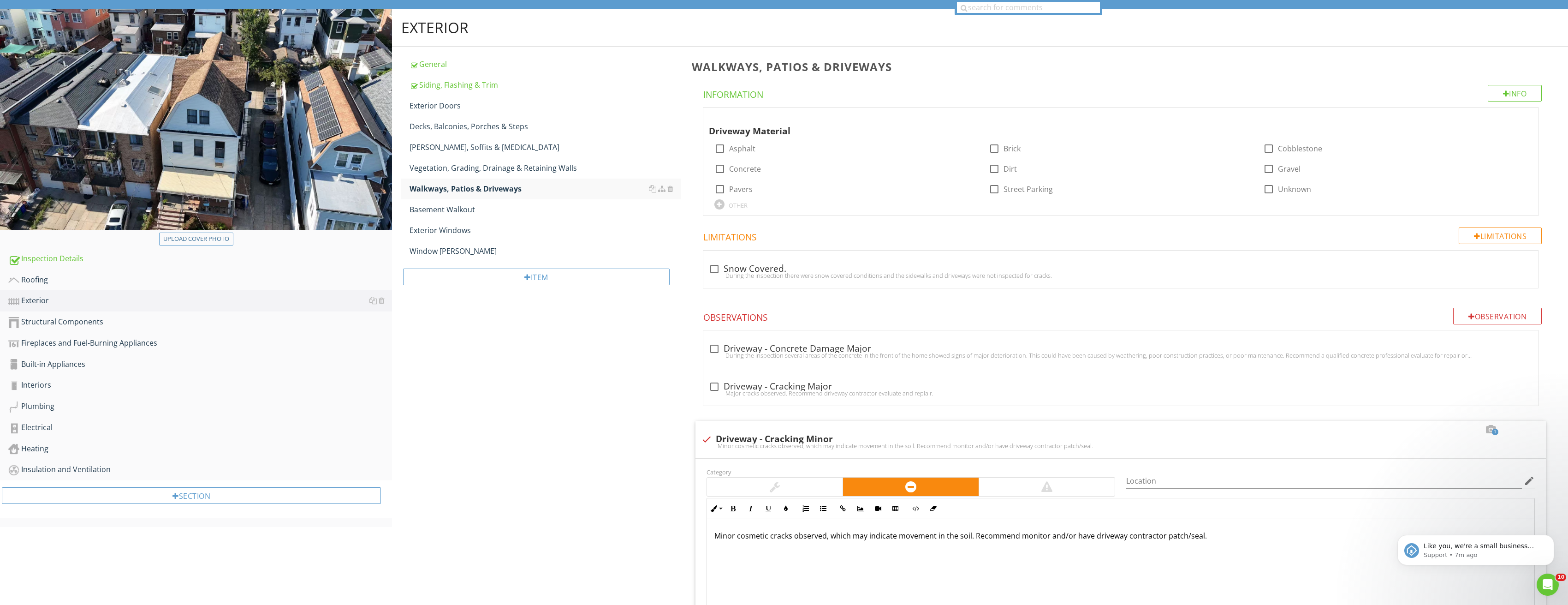
scroll to position [0, 0]
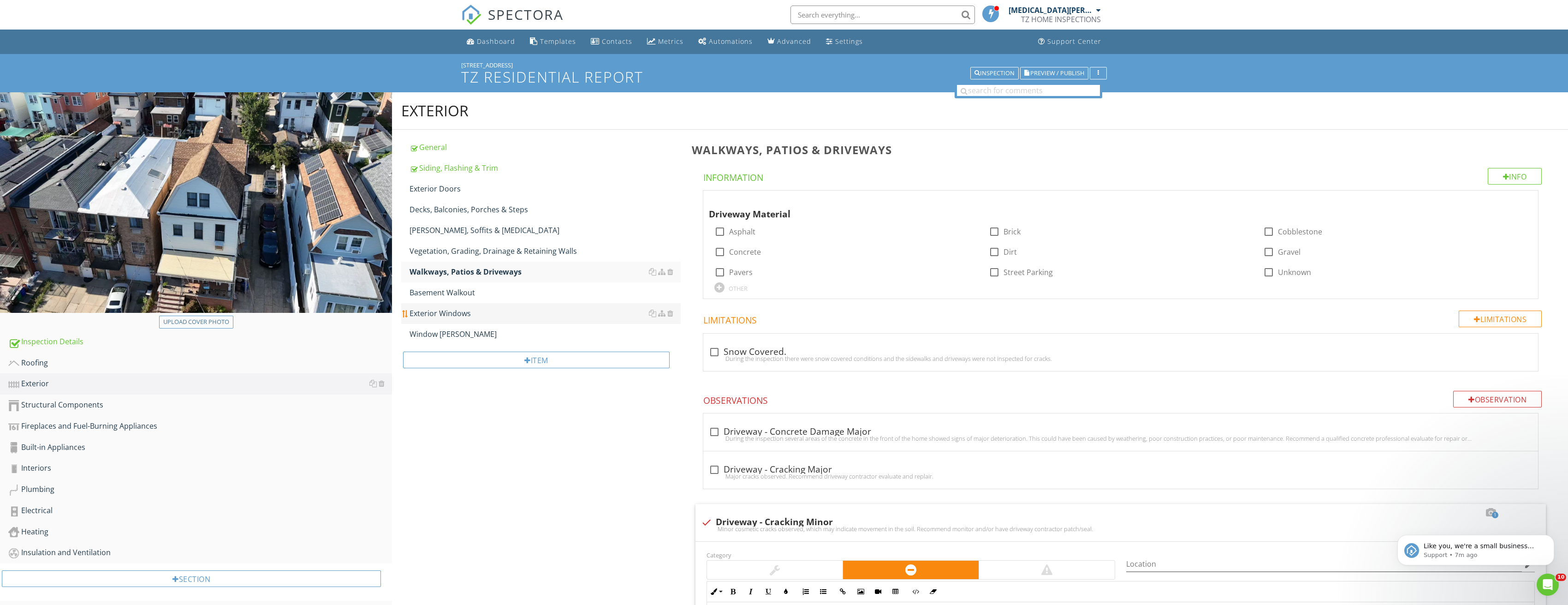
click at [461, 311] on div "Exterior Windows" at bounding box center [545, 313] width 271 height 11
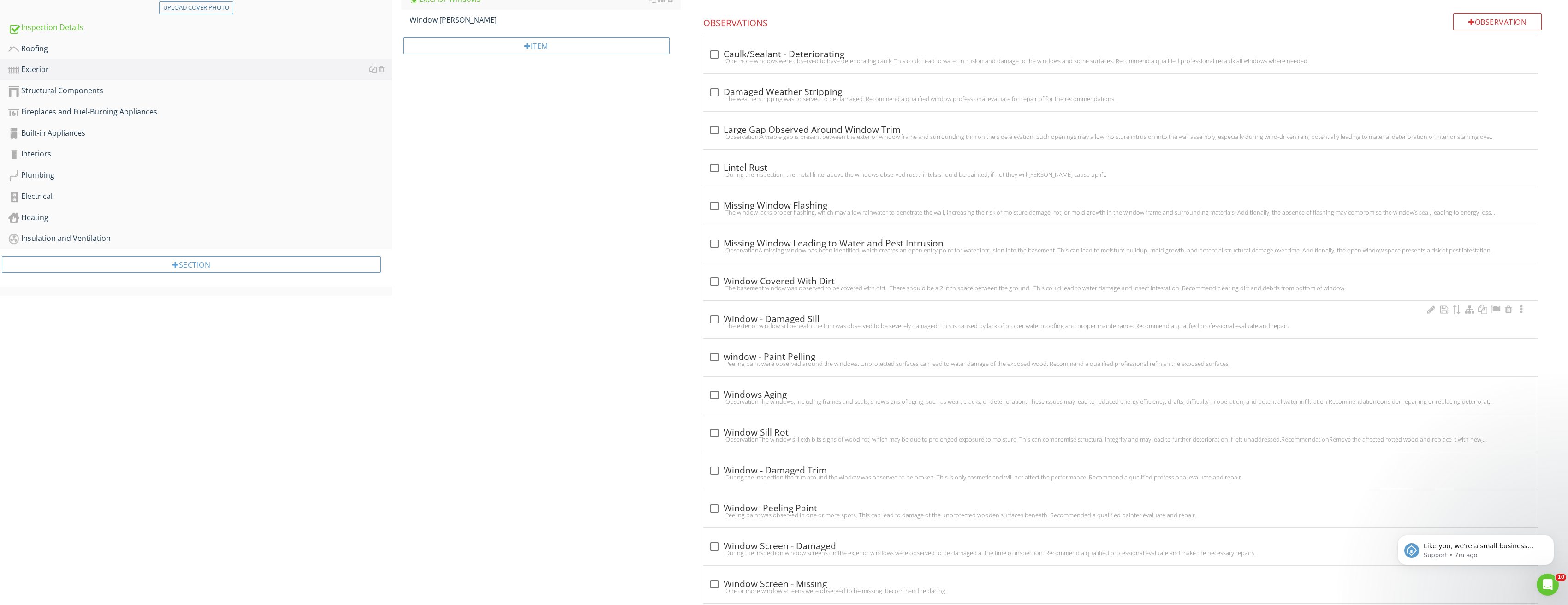
scroll to position [323, 0]
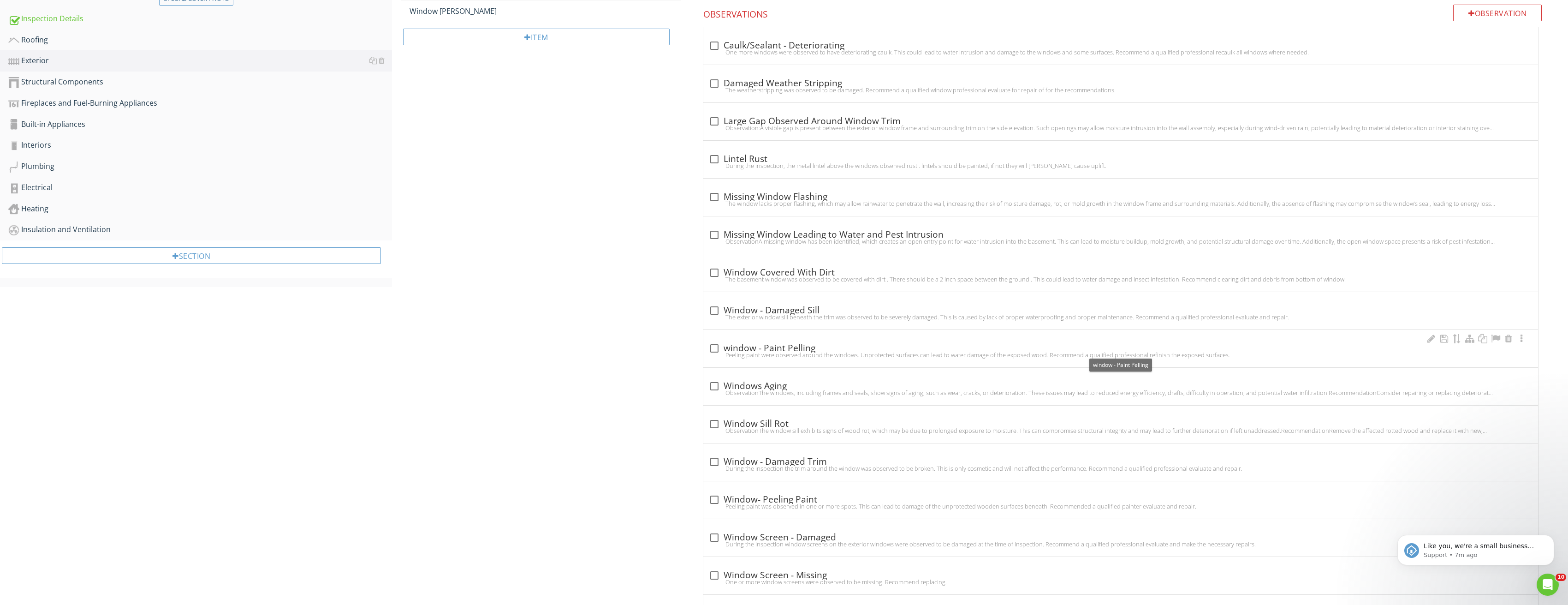
click at [712, 347] on div at bounding box center [715, 349] width 16 height 16
checkbox input "true"
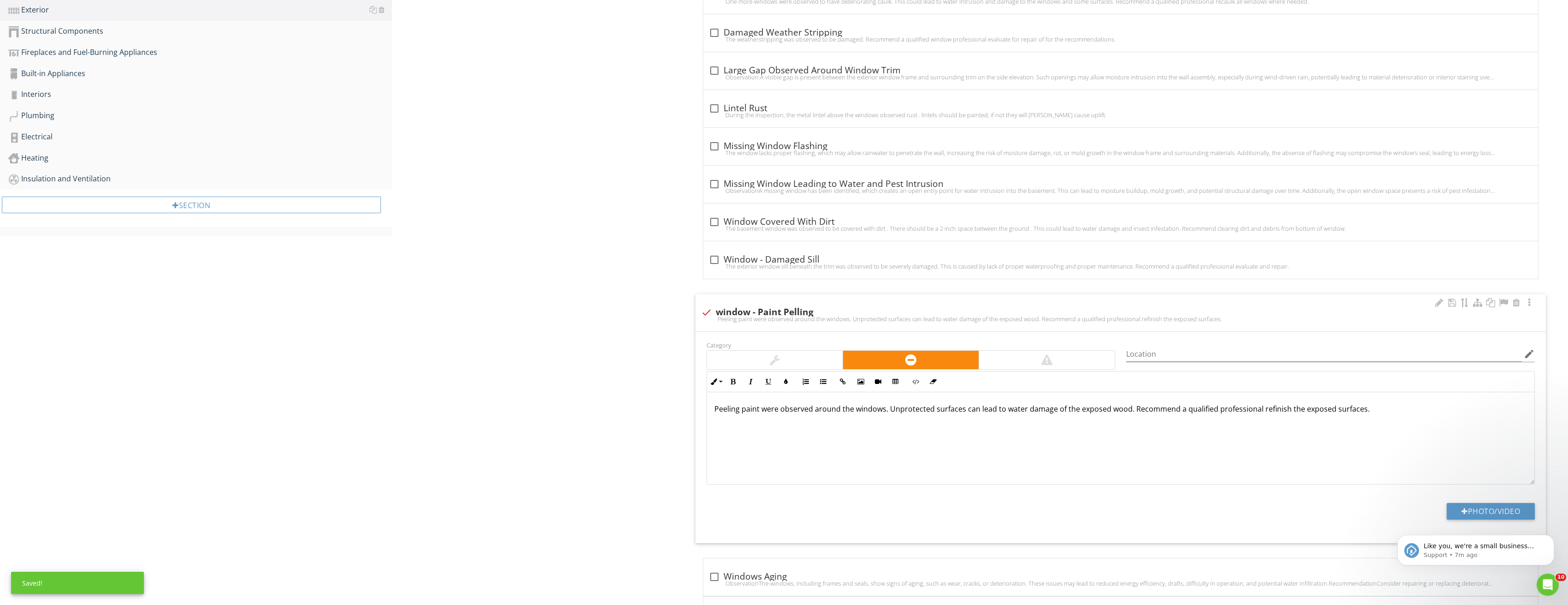
scroll to position [461, 0]
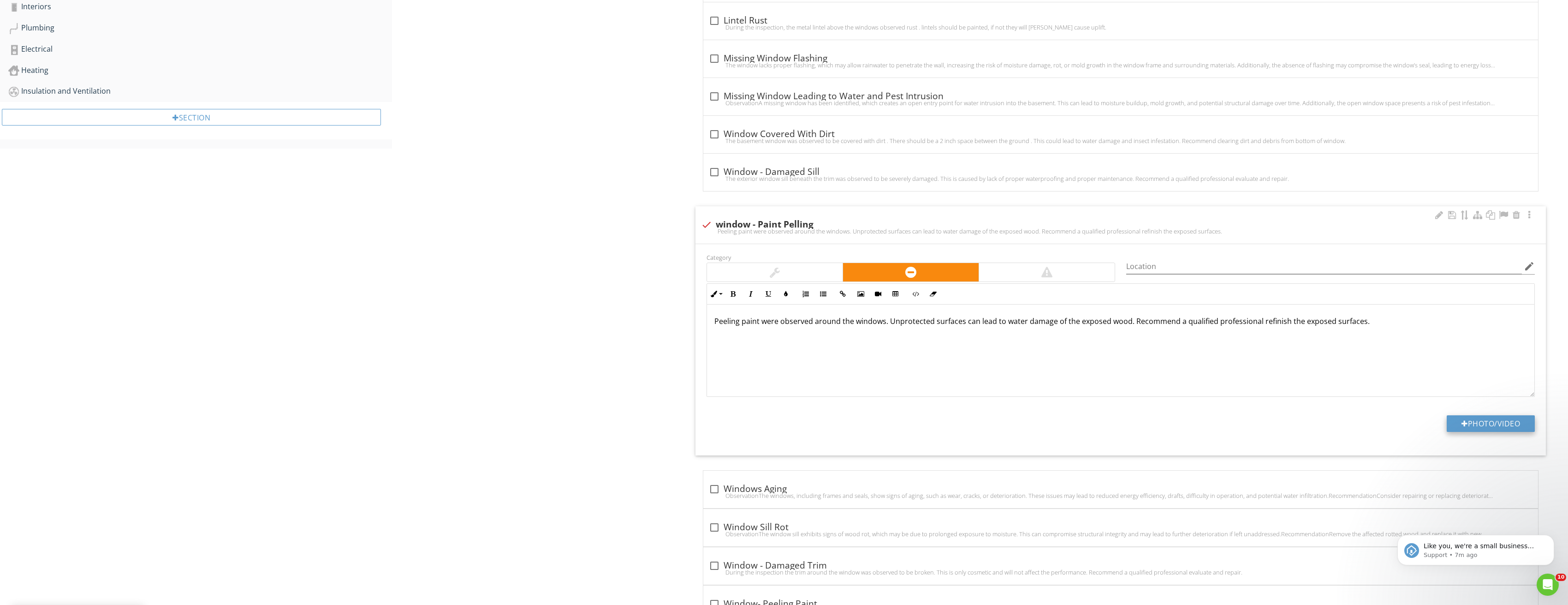
click at [1473, 417] on button "Photo/Video" at bounding box center [1490, 423] width 88 height 17
type input "C:\fakepath\Image_20250827210220_3668.jpg"
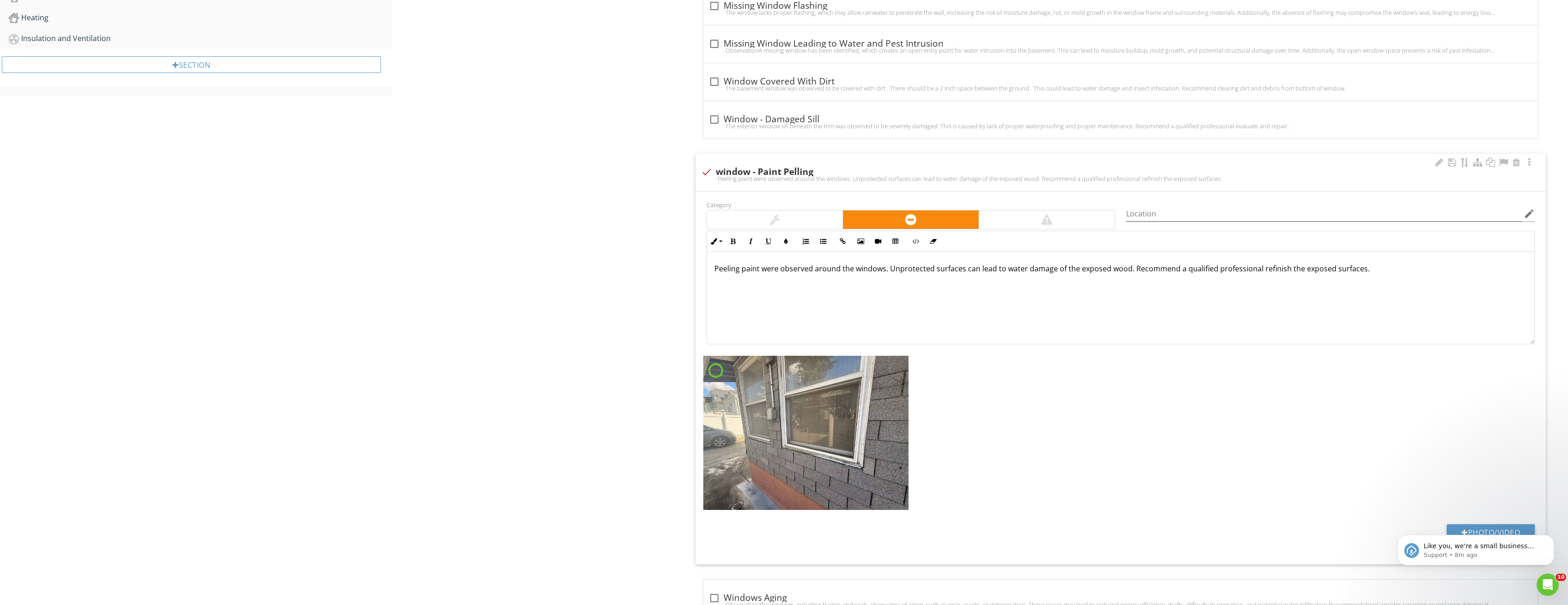
scroll to position [646, 0]
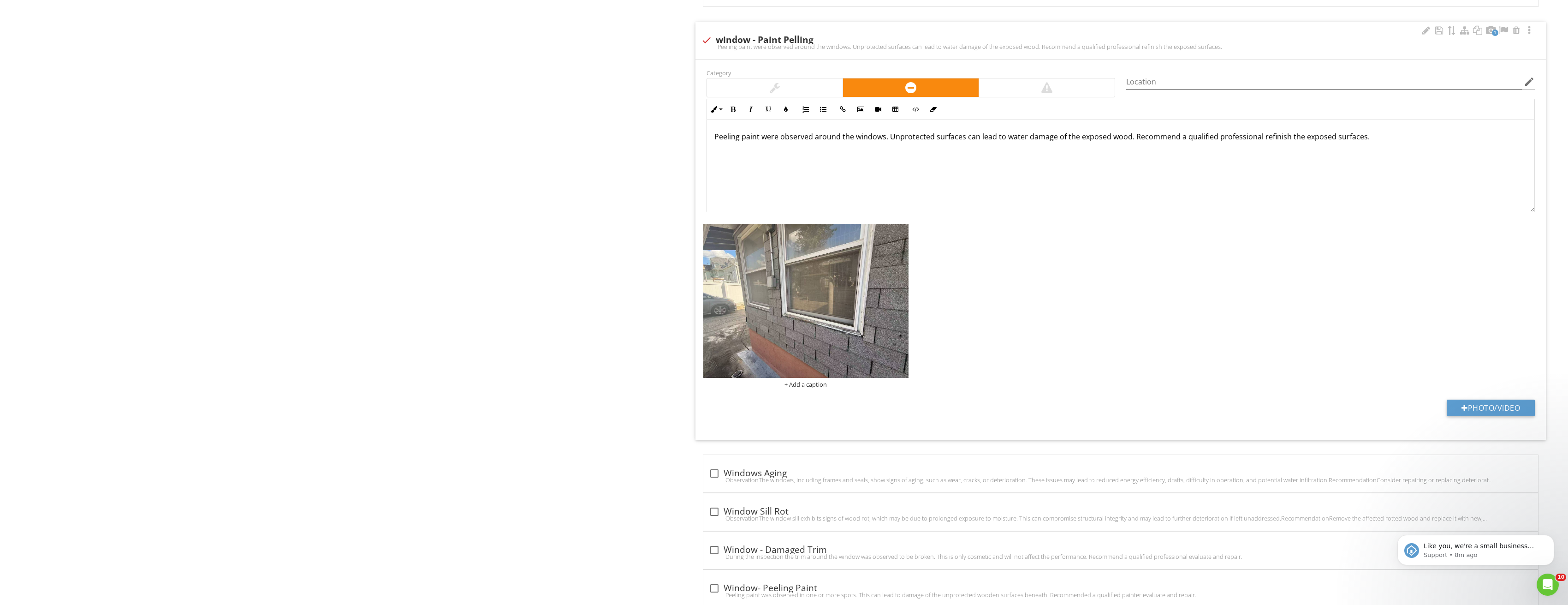
click at [904, 284] on img at bounding box center [806, 301] width 205 height 154
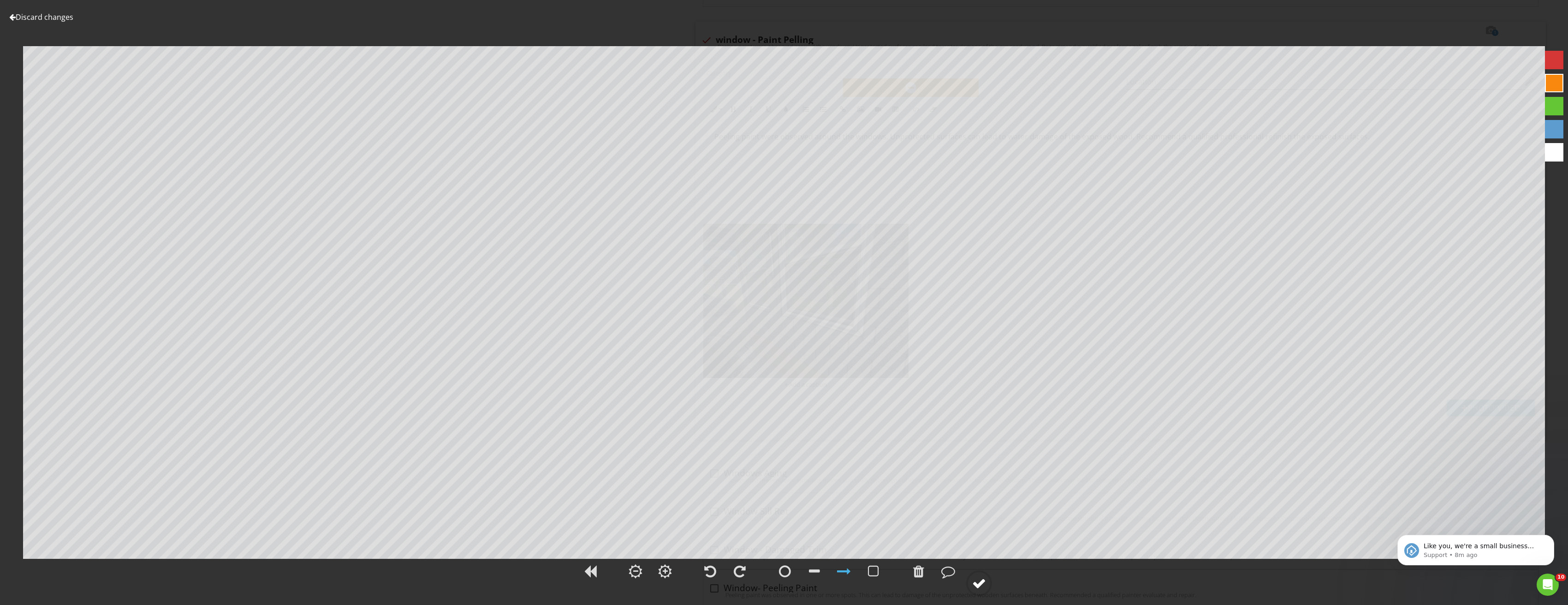
click at [978, 582] on div at bounding box center [979, 583] width 14 height 14
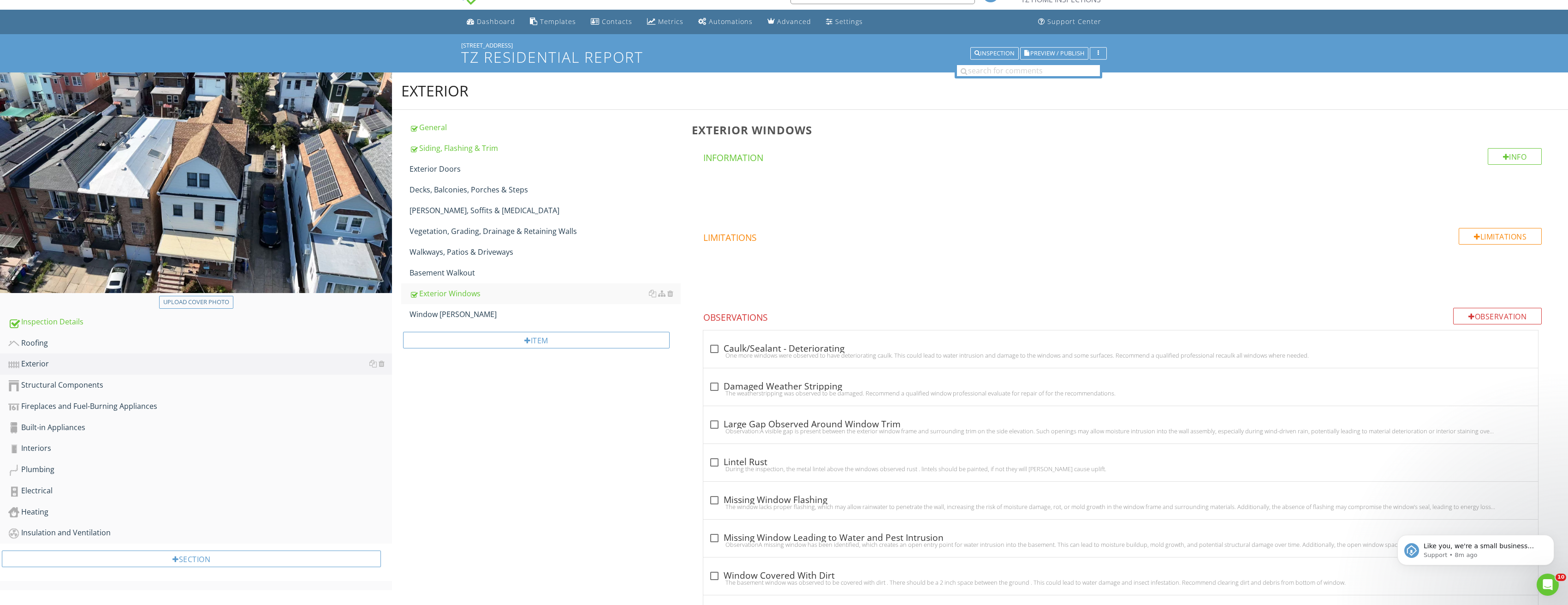
scroll to position [138, 0]
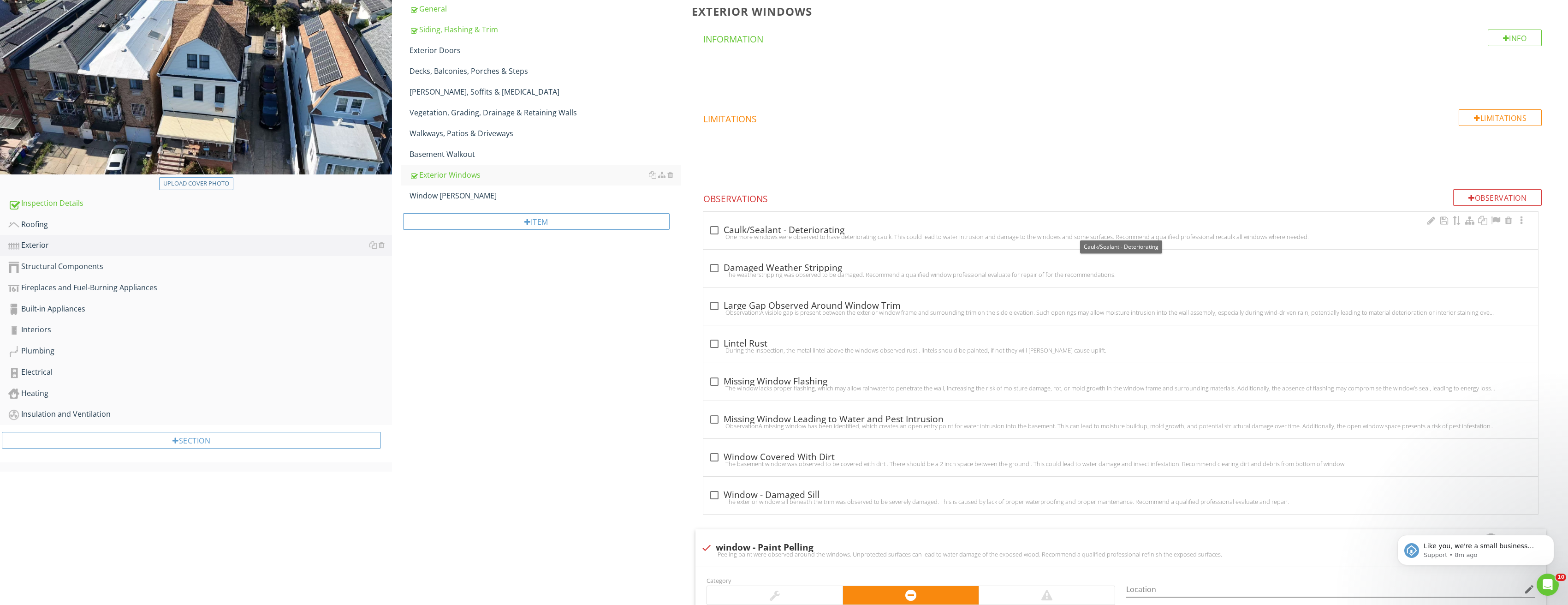
click at [716, 226] on div at bounding box center [715, 231] width 16 height 16
checkbox input "true"
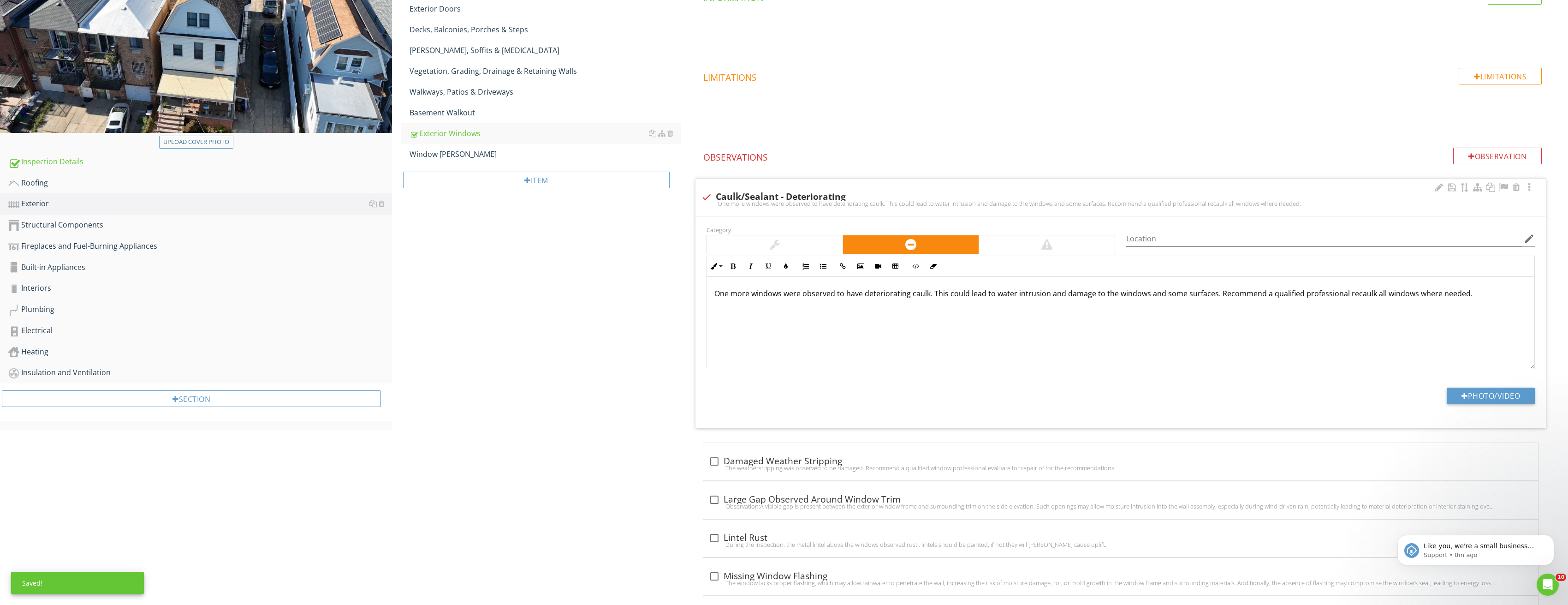
scroll to position [231, 0]
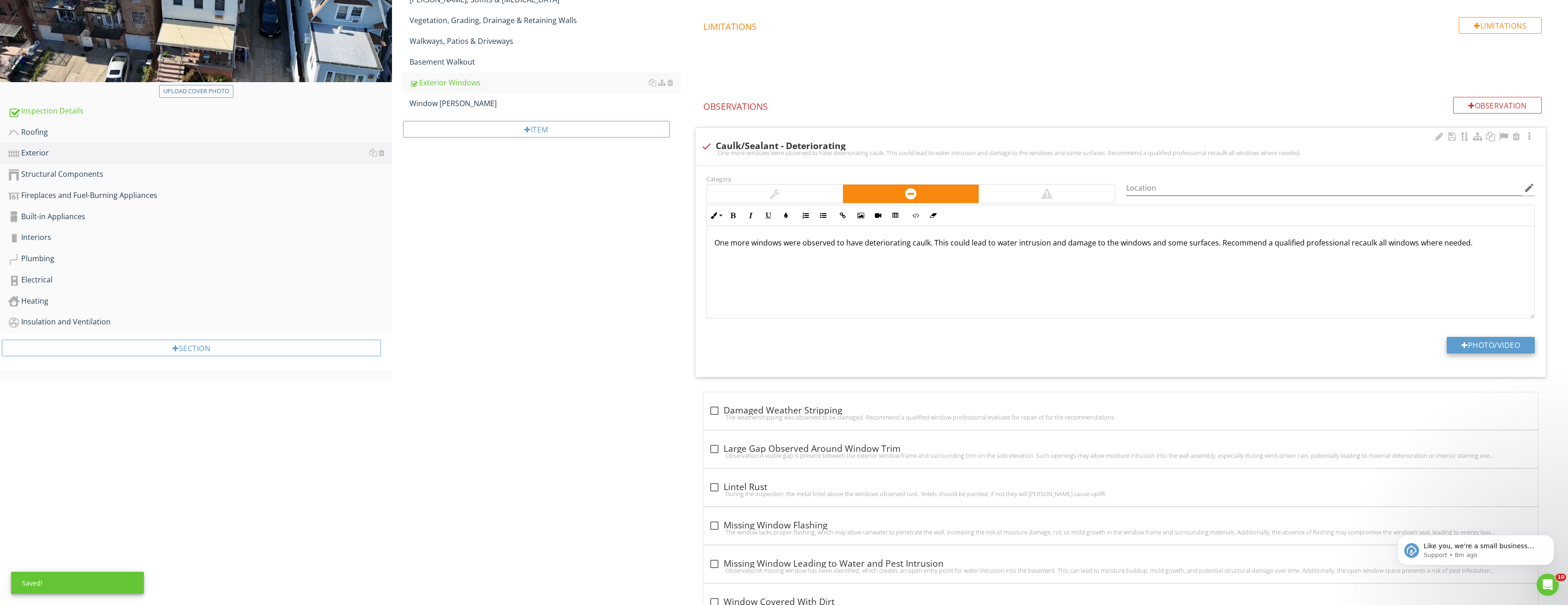
click at [1498, 344] on button "Photo/Video" at bounding box center [1490, 345] width 88 height 17
type input "C:\fakepath\Image_20250827210220_3672.jpg"
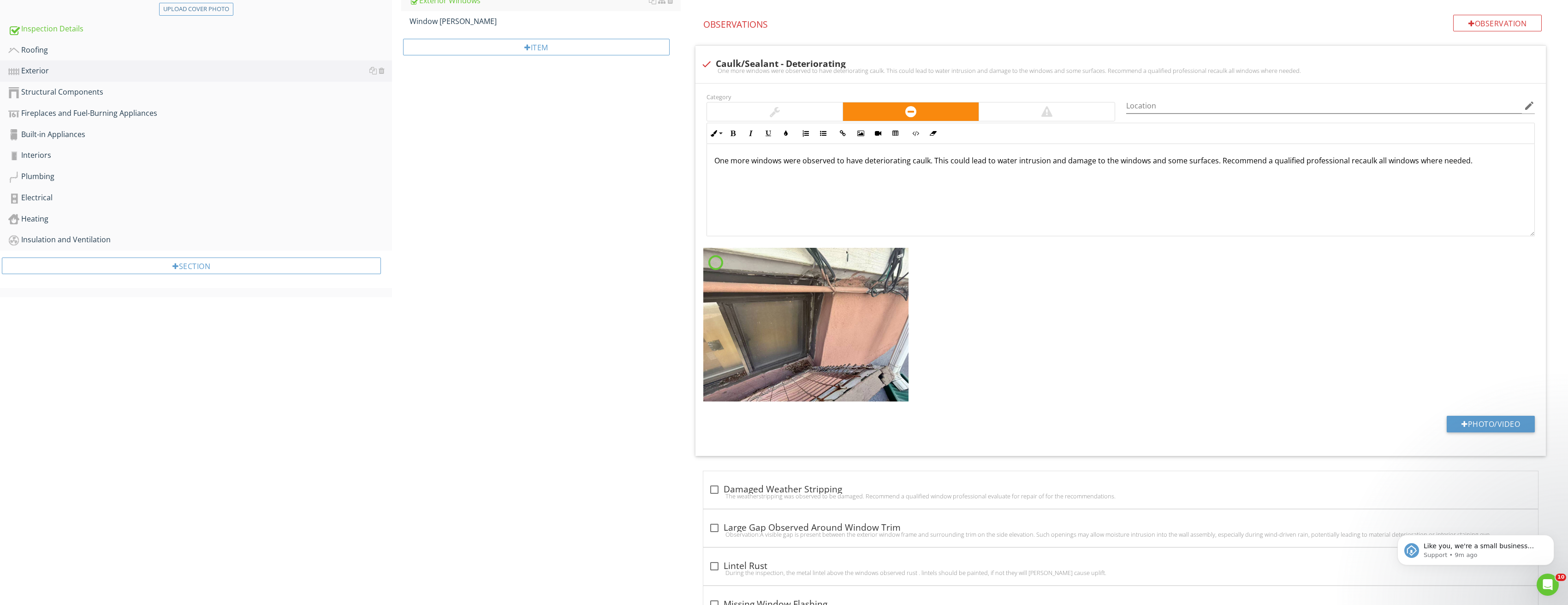
scroll to position [415, 0]
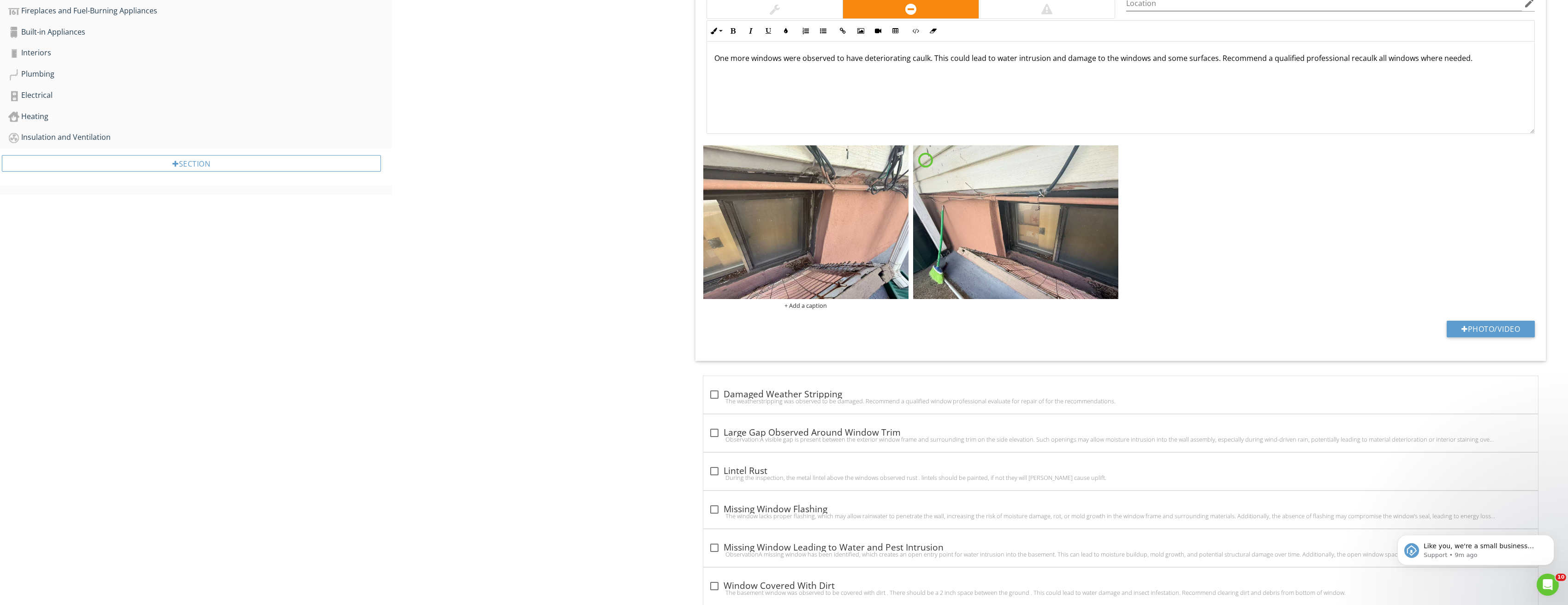
click at [831, 228] on img at bounding box center [806, 223] width 205 height 154
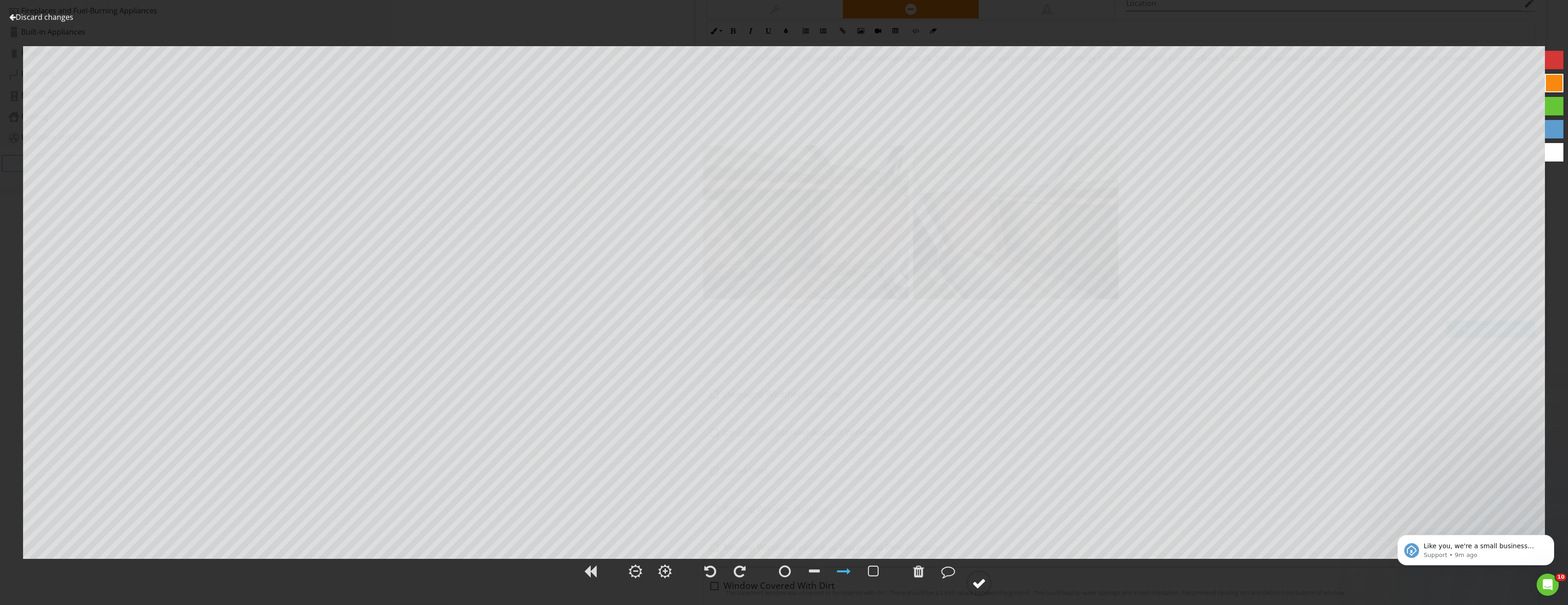
click at [979, 576] on circle at bounding box center [979, 583] width 24 height 24
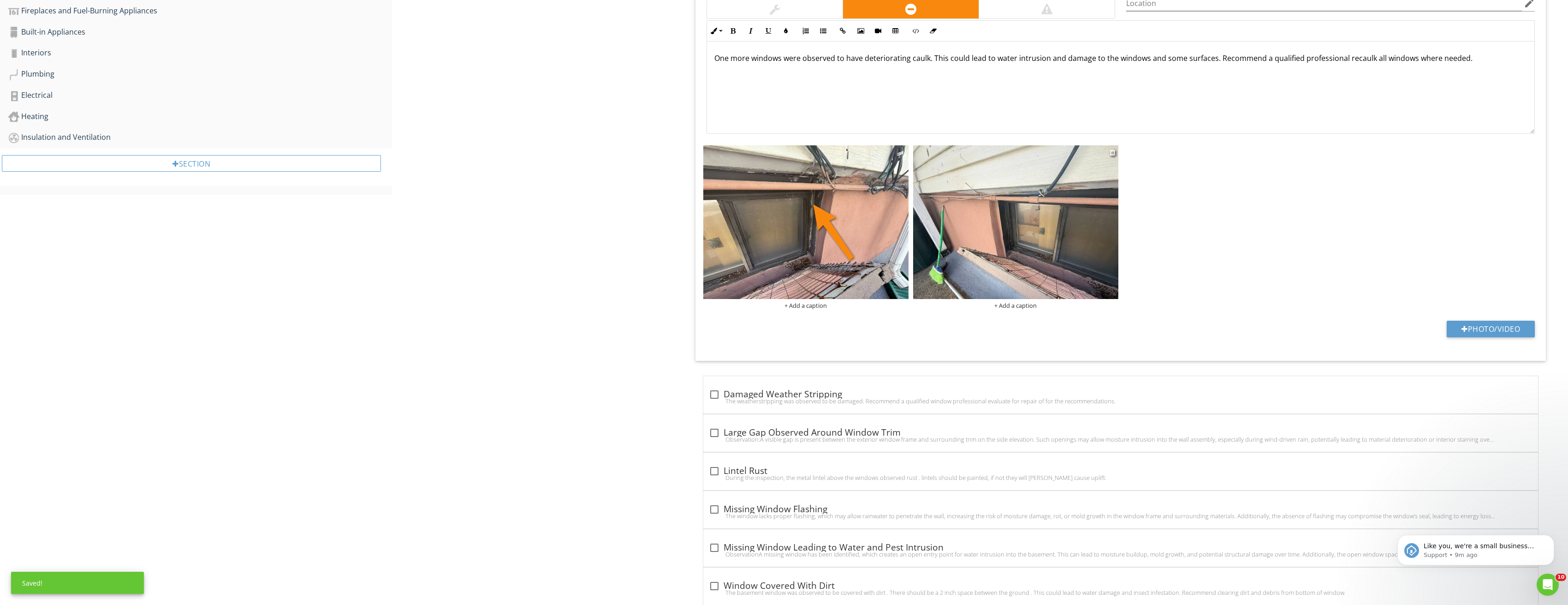
click at [1047, 257] on img at bounding box center [1016, 223] width 205 height 154
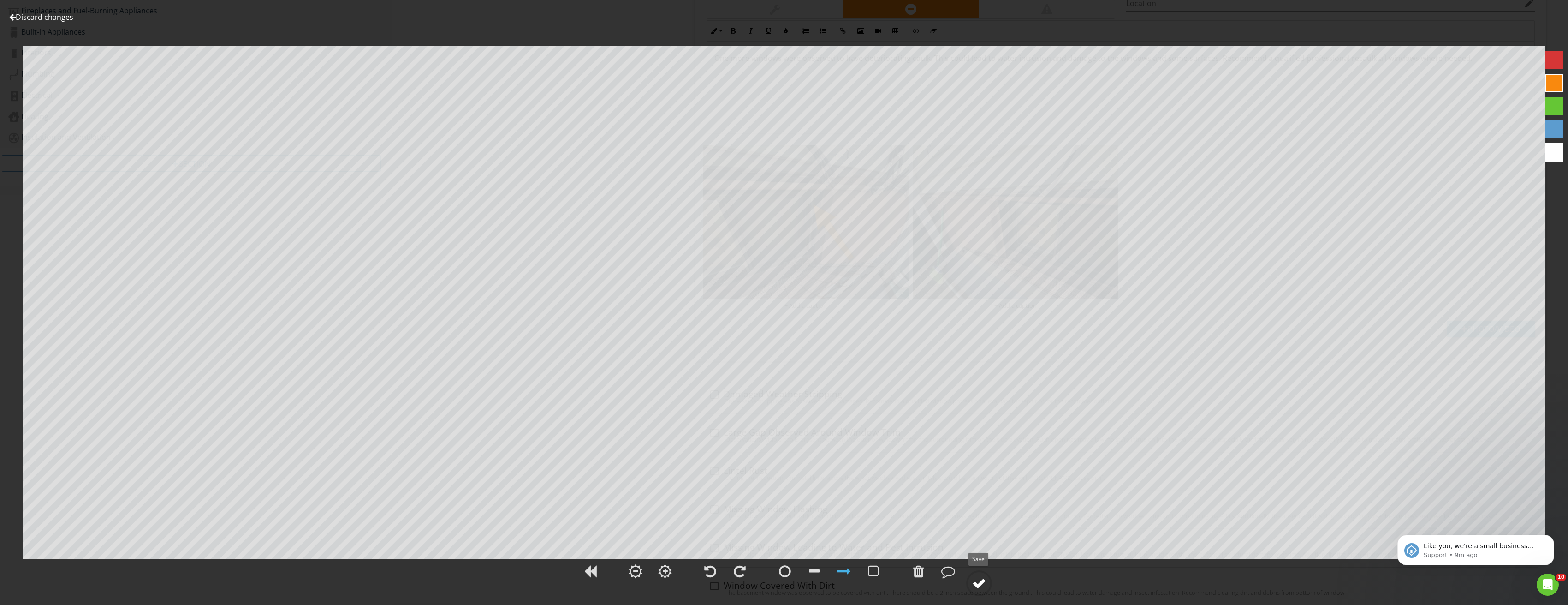
click at [978, 581] on div at bounding box center [979, 583] width 14 height 14
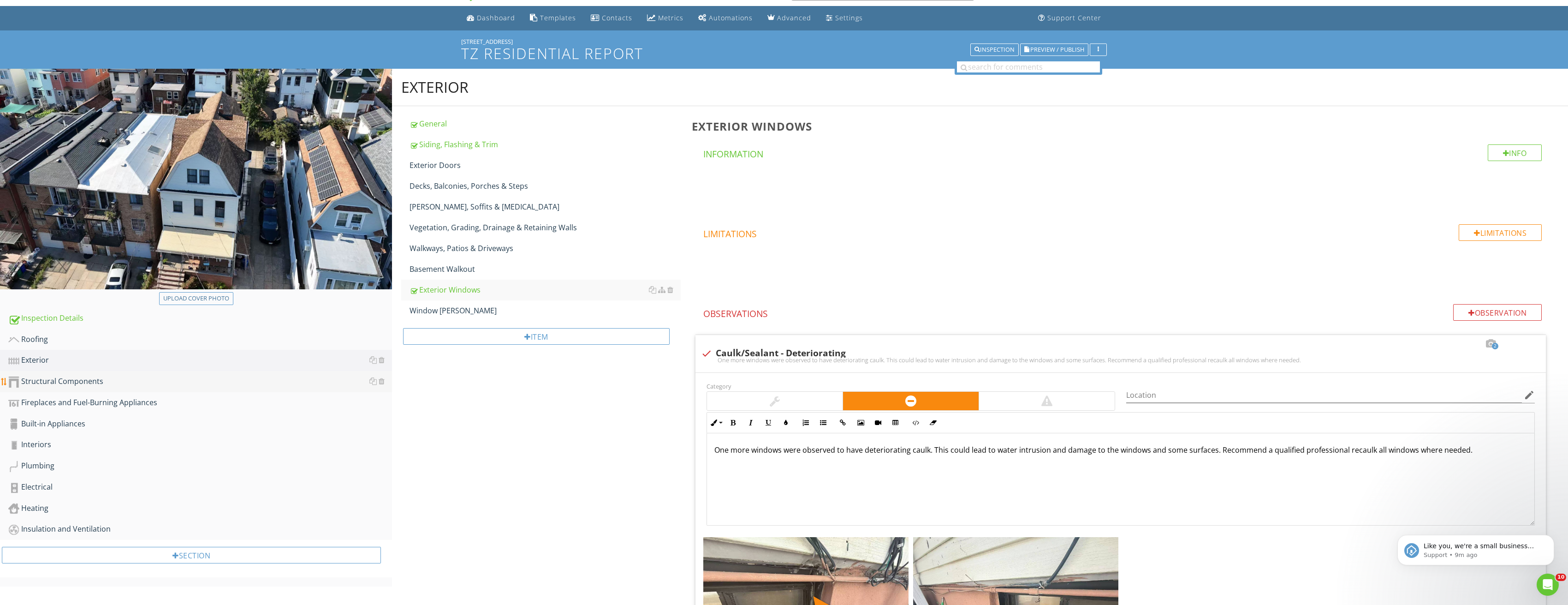
scroll to position [46, 0]
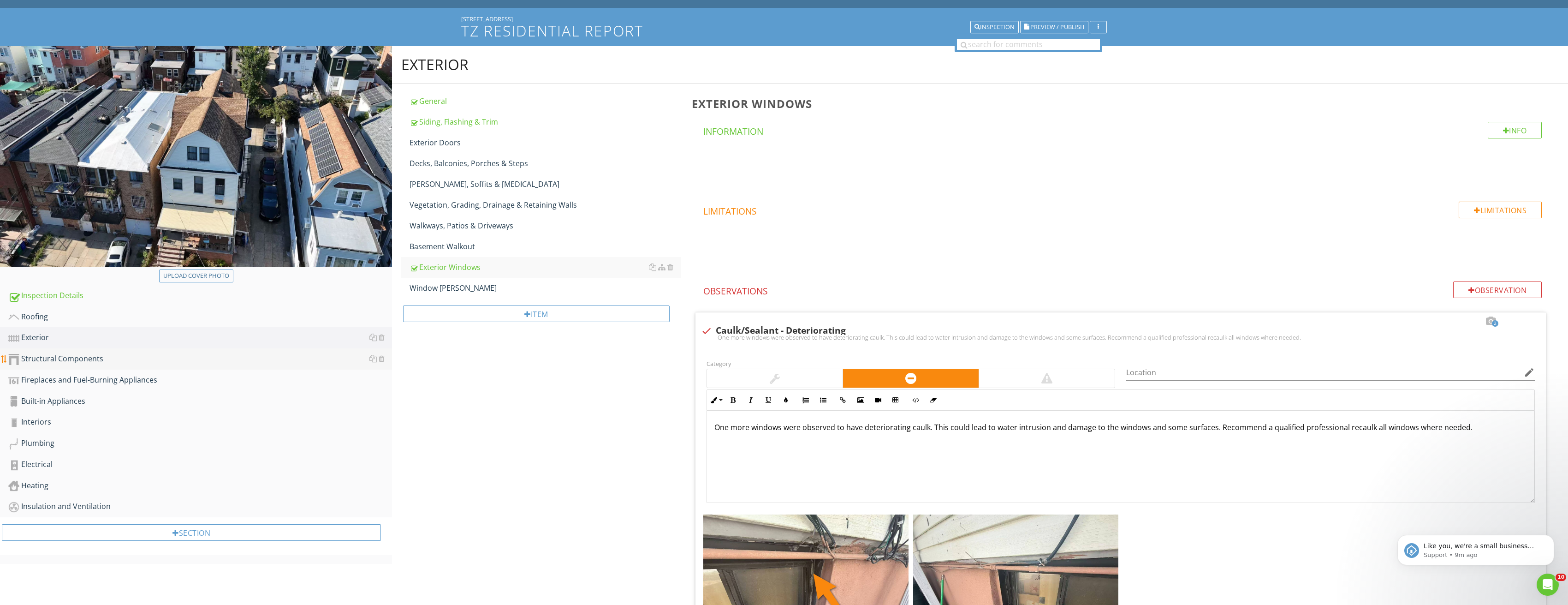
click at [97, 361] on div "Structural Components" at bounding box center [201, 359] width 384 height 12
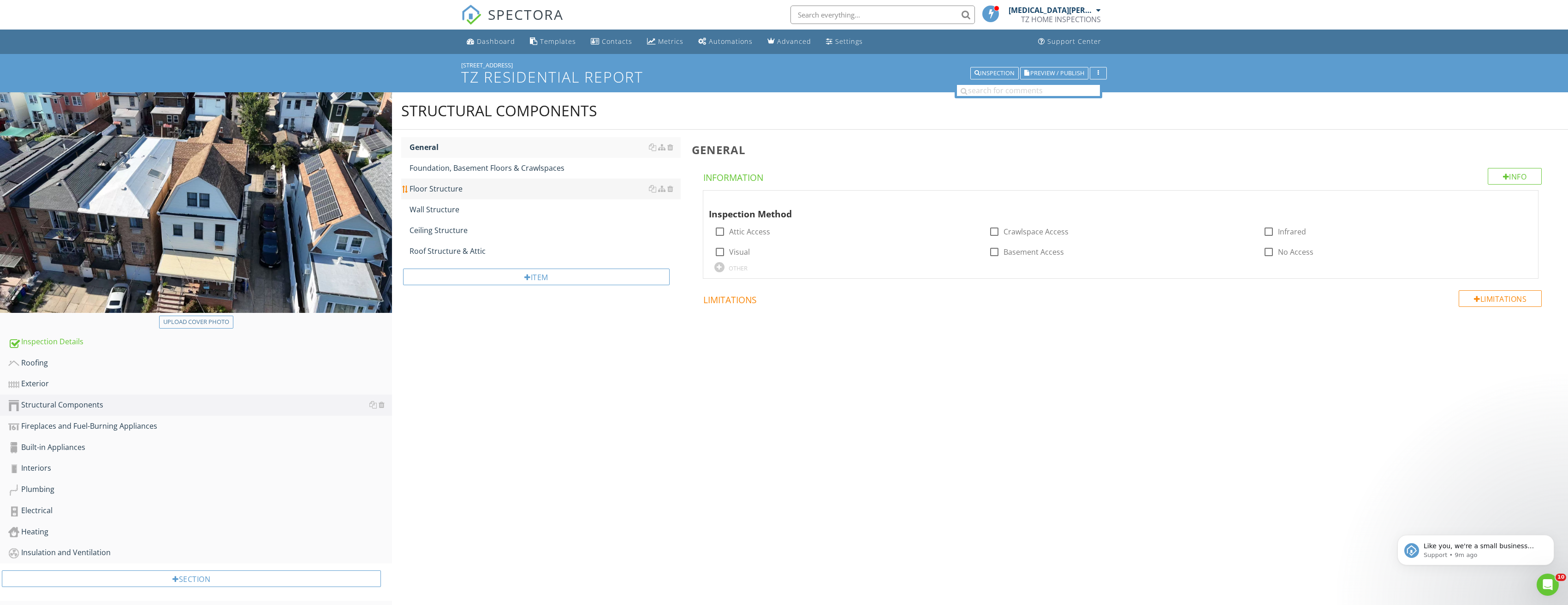
click at [453, 195] on link "Floor Structure" at bounding box center [545, 188] width 271 height 20
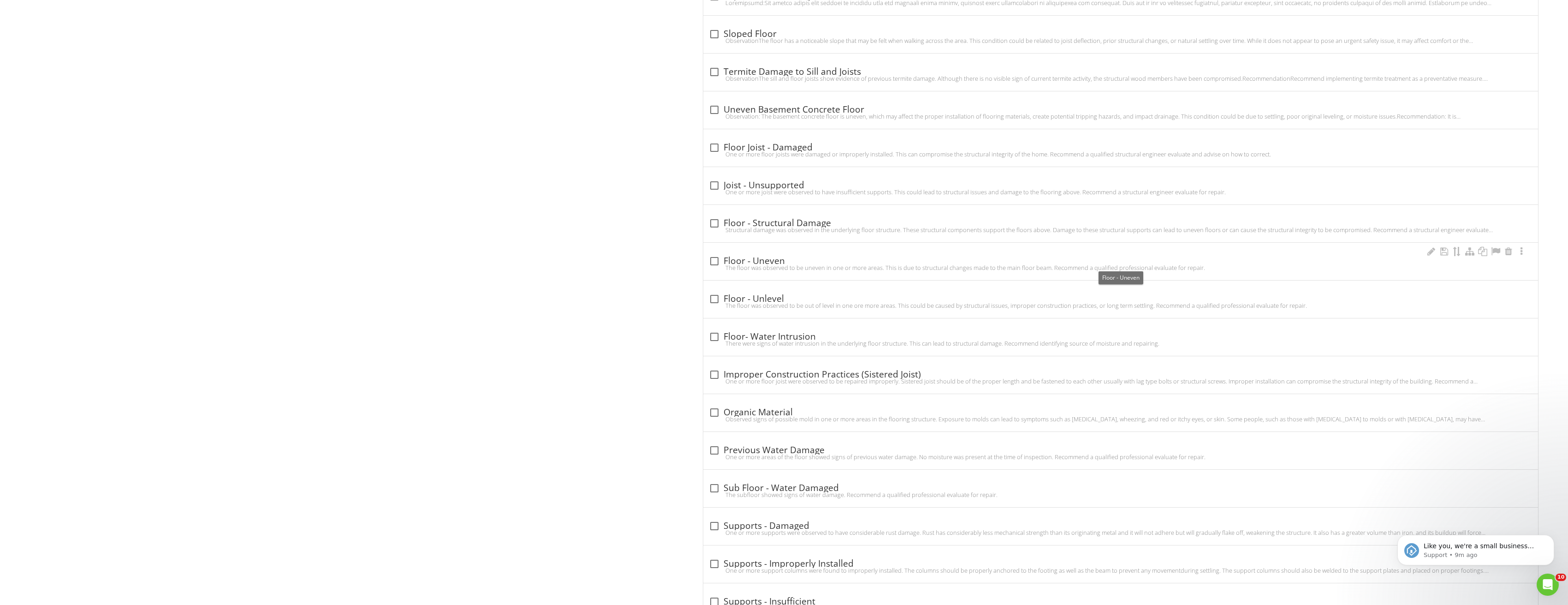
scroll to position [1256, 0]
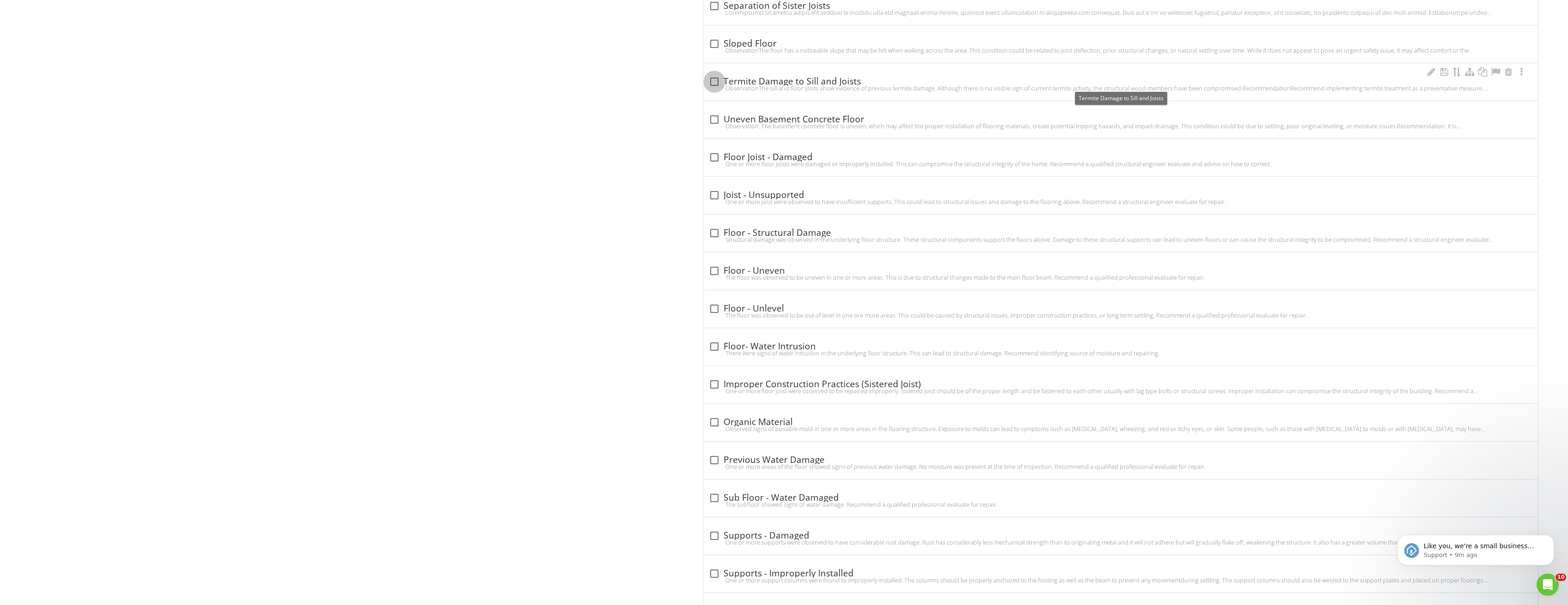
click at [713, 80] on div at bounding box center [715, 82] width 16 height 16
checkbox input "true"
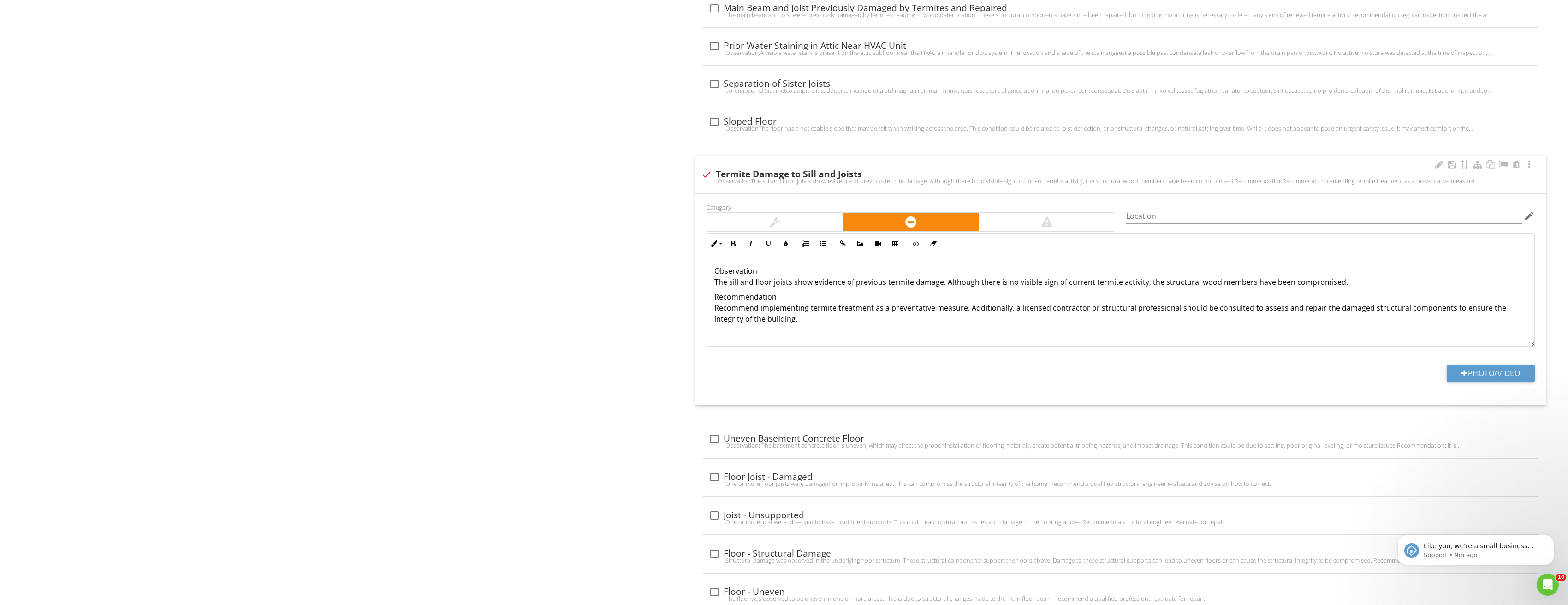
scroll to position [1164, 0]
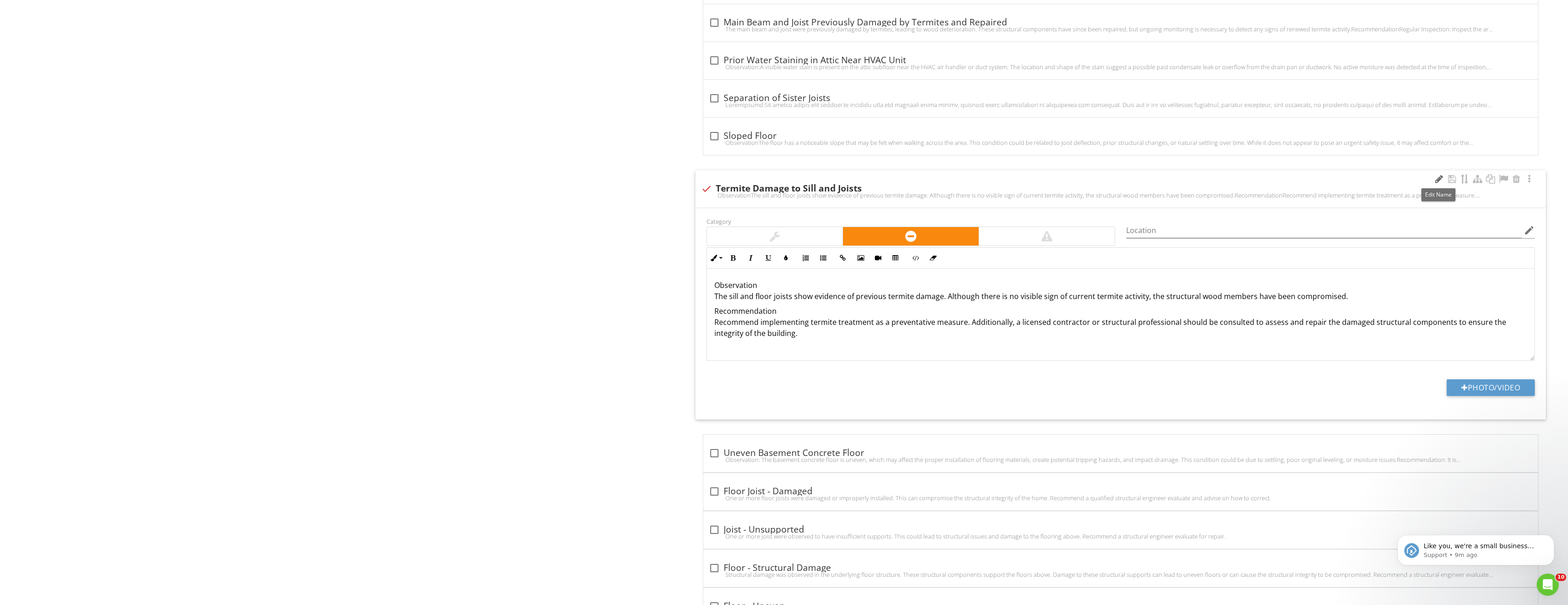
click at [1435, 181] on div at bounding box center [1438, 179] width 11 height 9
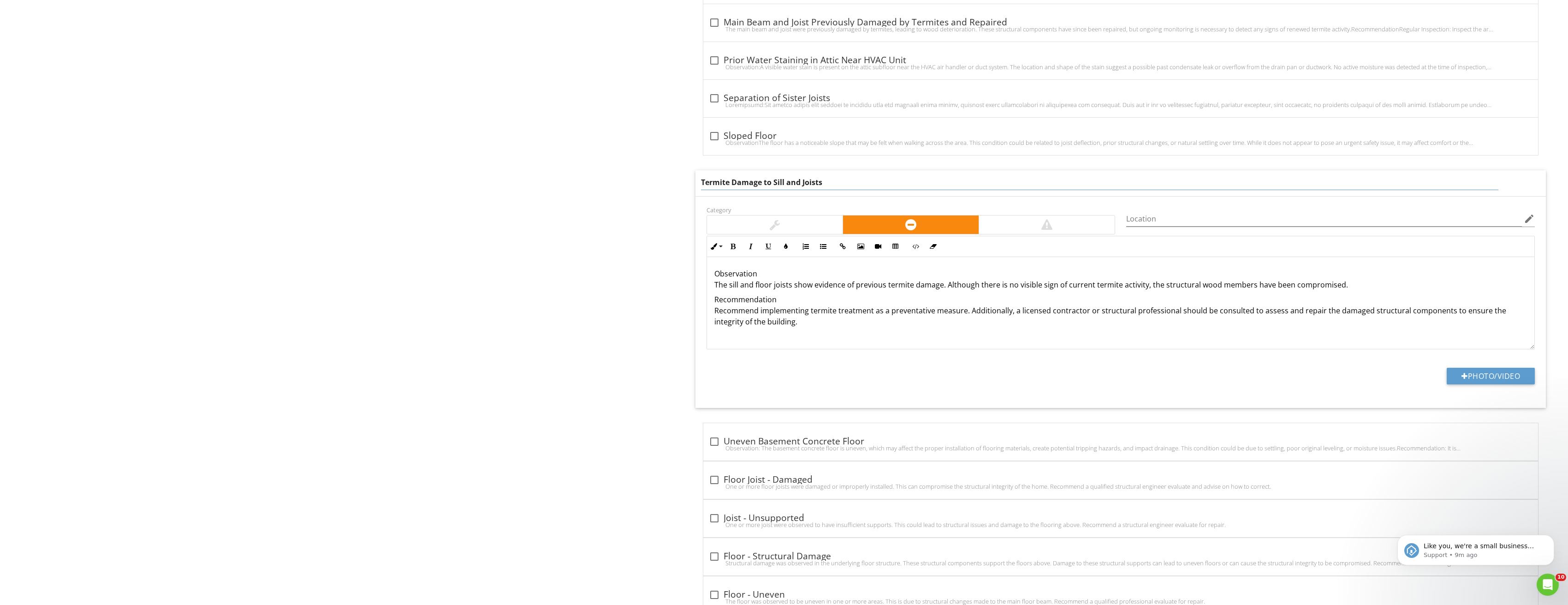
drag, startPoint x: 786, startPoint y: 180, endPoint x: 916, endPoint y: 177, distance: 130.0
click at [916, 177] on input "Termite Damage to Sill and Joists" at bounding box center [1100, 182] width 797 height 15
type input "Termite Damage to Sill"
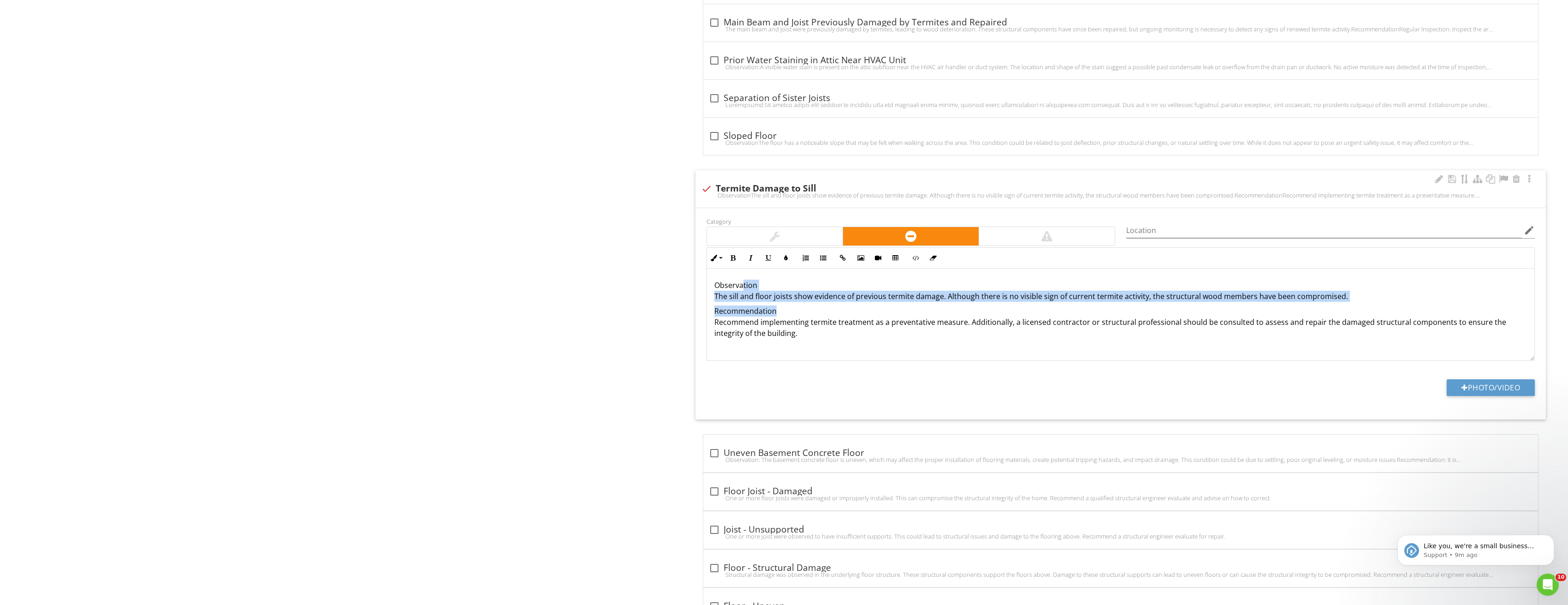
drag, startPoint x: 742, startPoint y: 285, endPoint x: 777, endPoint y: 302, distance: 38.9
click at [777, 302] on div "Observation The sill and floor joists show evidence of previous termite damage.…" at bounding box center [1121, 314] width 828 height 92
click at [778, 301] on p "Observation The sill and floor joists show evidence of previous termite damage.…" at bounding box center [1121, 291] width 813 height 22
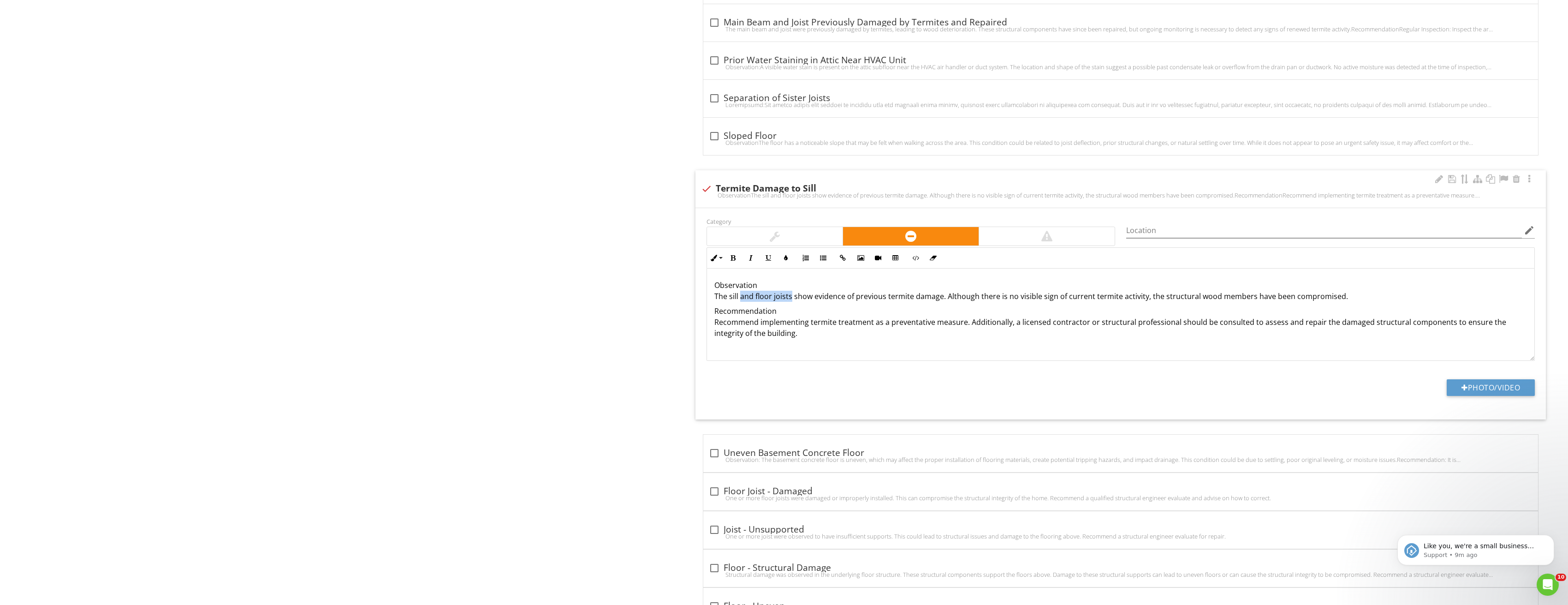
drag, startPoint x: 789, startPoint y: 300, endPoint x: 741, endPoint y: 299, distance: 48.0
click at [741, 299] on p "Observation The sill and floor joists show evidence of previous termite damage.…" at bounding box center [1121, 291] width 813 height 22
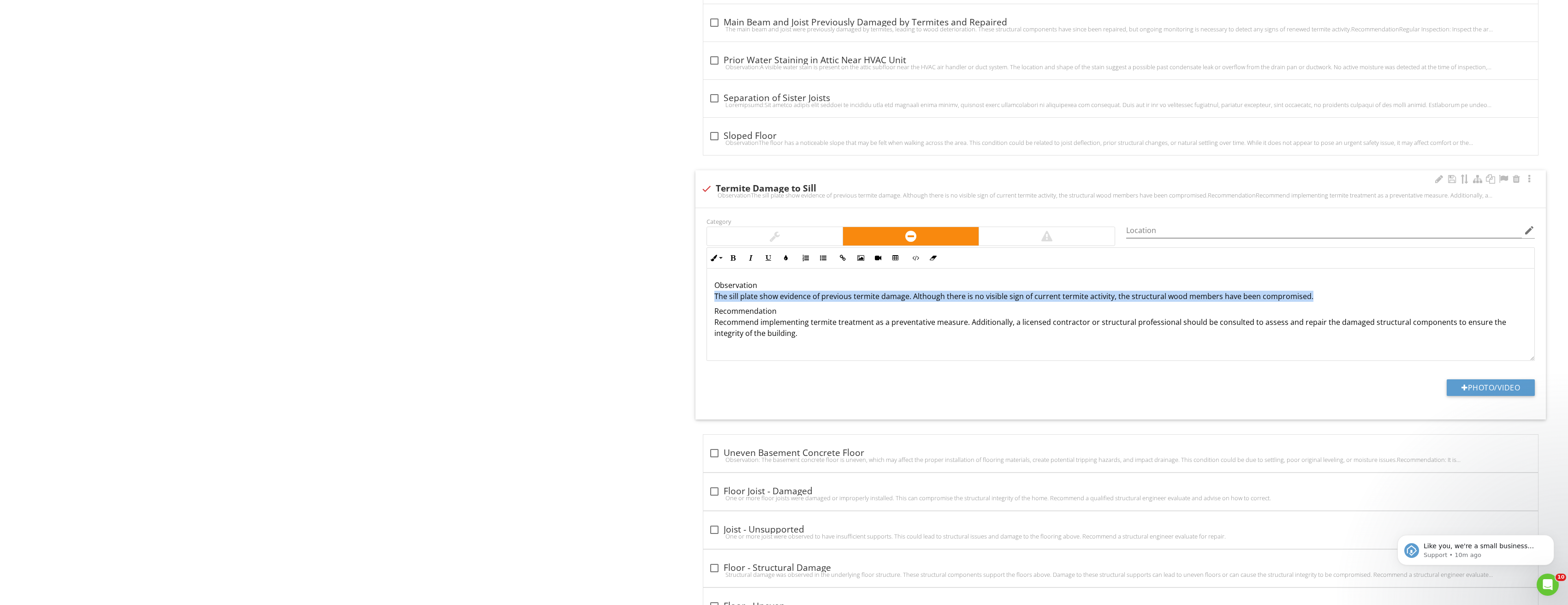
drag, startPoint x: 1309, startPoint y: 295, endPoint x: 710, endPoint y: 299, distance: 599.0
click at [710, 299] on div "Observation The sill plate show evidence of previous termite damage. Although t…" at bounding box center [1121, 314] width 828 height 92
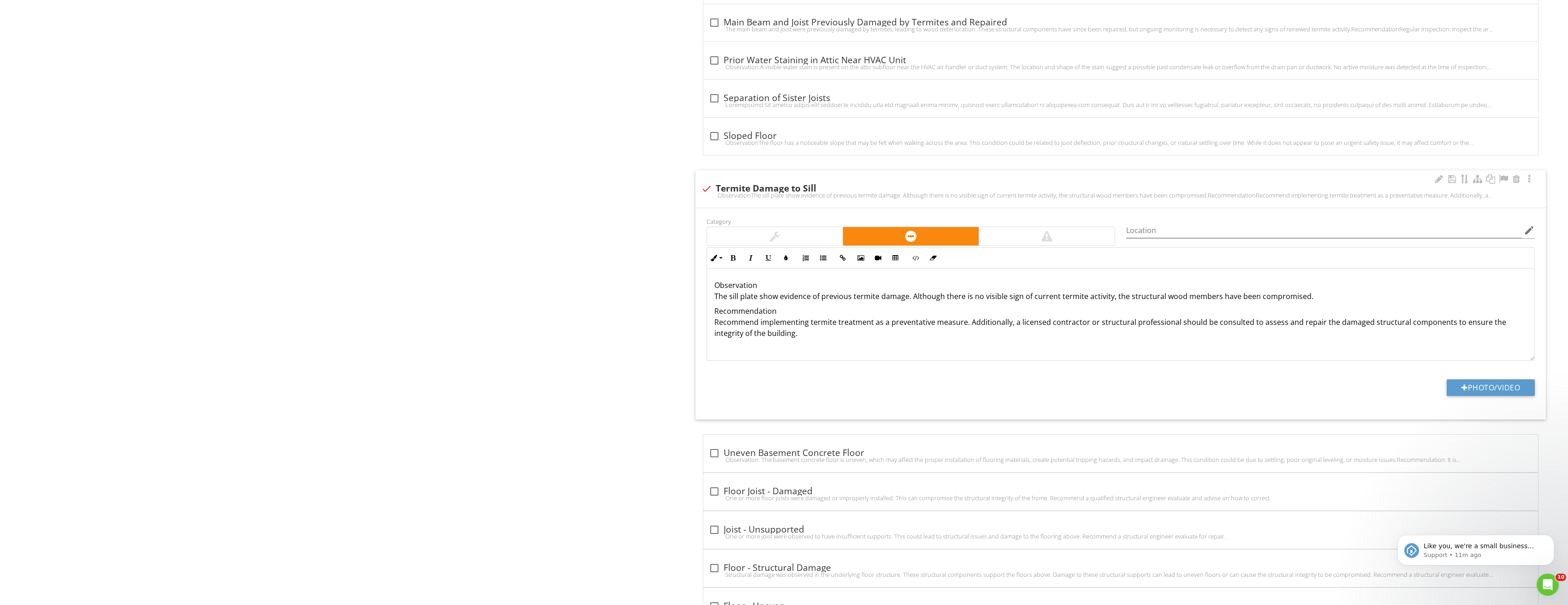
click at [847, 324] on p "Recommendation Recommend implementing termite treatment as a preventative measu…" at bounding box center [1121, 322] width 813 height 33
click at [1473, 385] on button "Photo/Video" at bounding box center [1490, 387] width 88 height 17
type input "C:\fakepath\Image_20250827210220_3683.jpg"
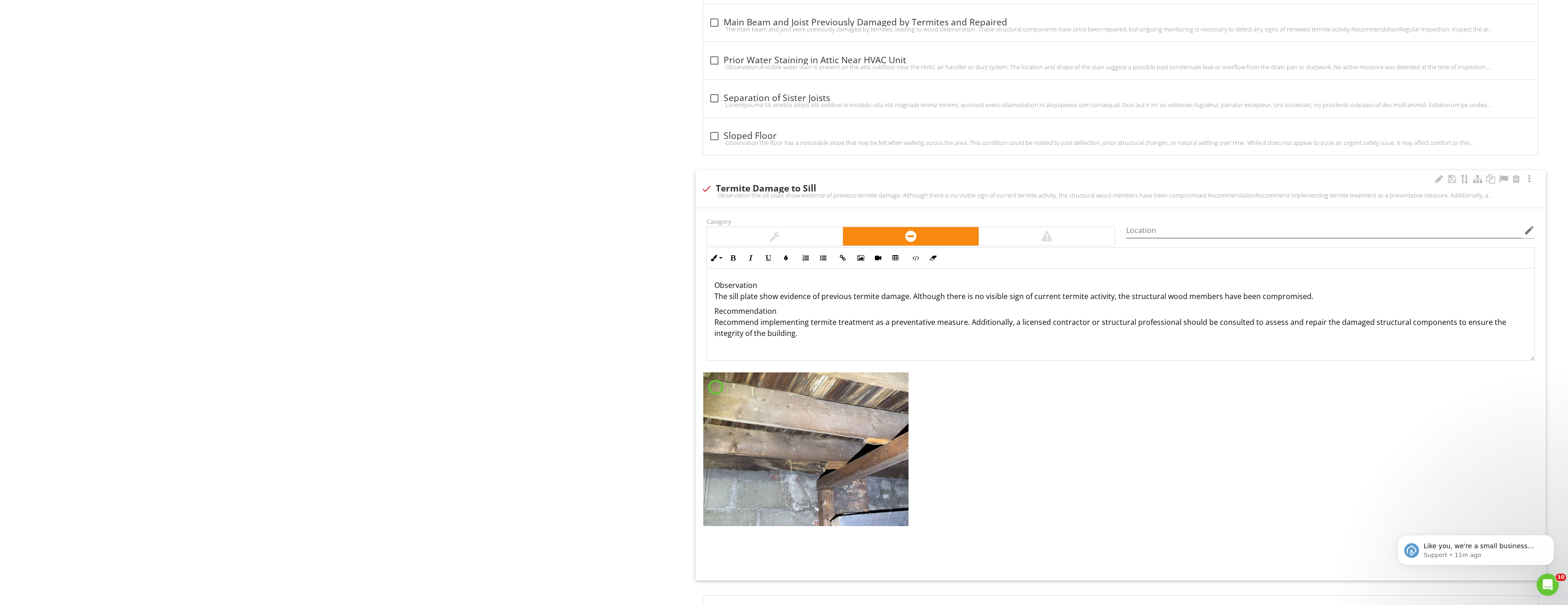
scroll to position [1, 0]
click at [879, 441] on img at bounding box center [806, 450] width 205 height 154
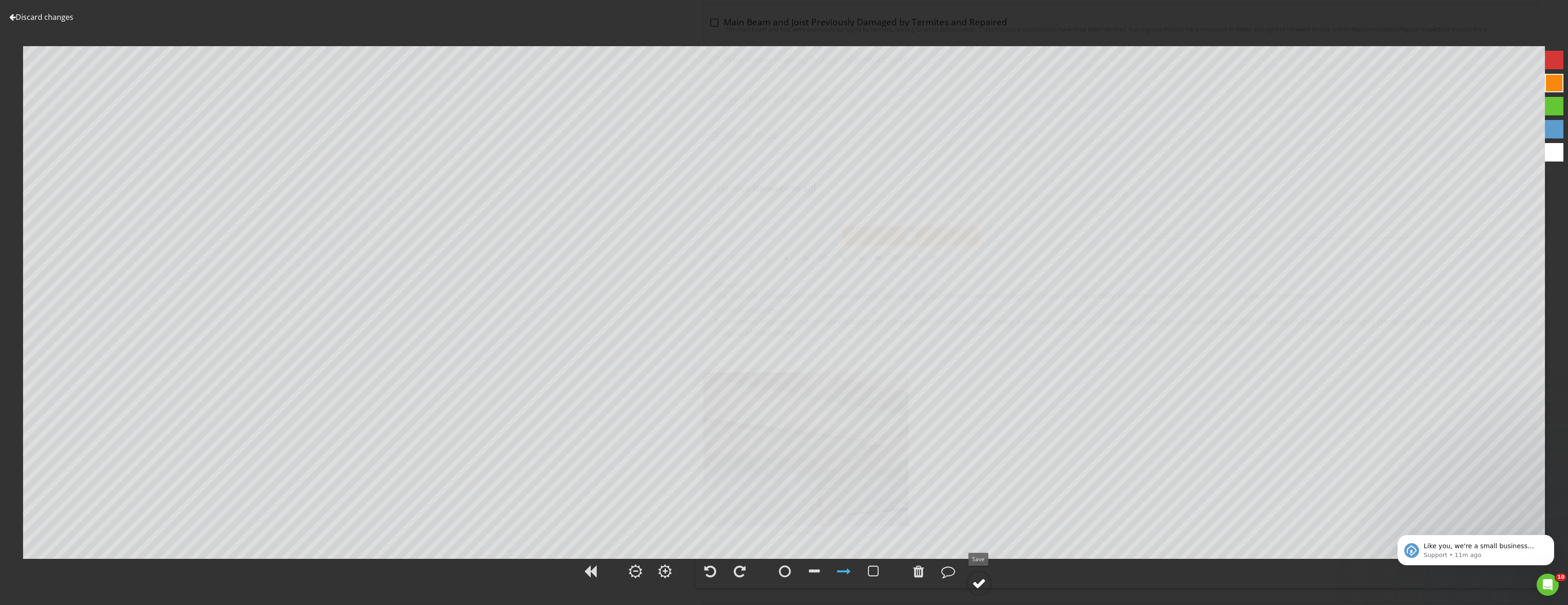
click at [982, 587] on div at bounding box center [979, 583] width 14 height 14
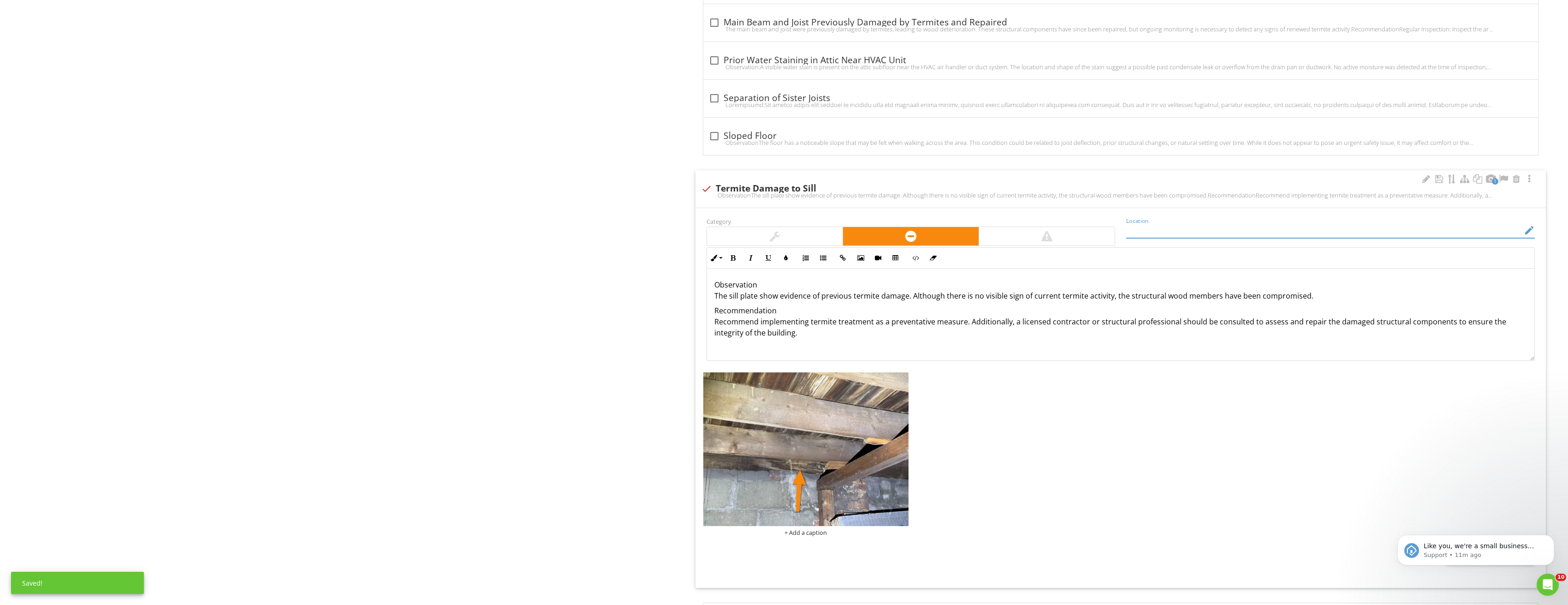
click at [1173, 236] on input "Location" at bounding box center [1323, 230] width 396 height 15
type input "Crawlsapce"
click at [533, 279] on div "Structural Components General Foundation, Basement Floors & Crawlspaces Floor S…" at bounding box center [980, 137] width 1176 height 2417
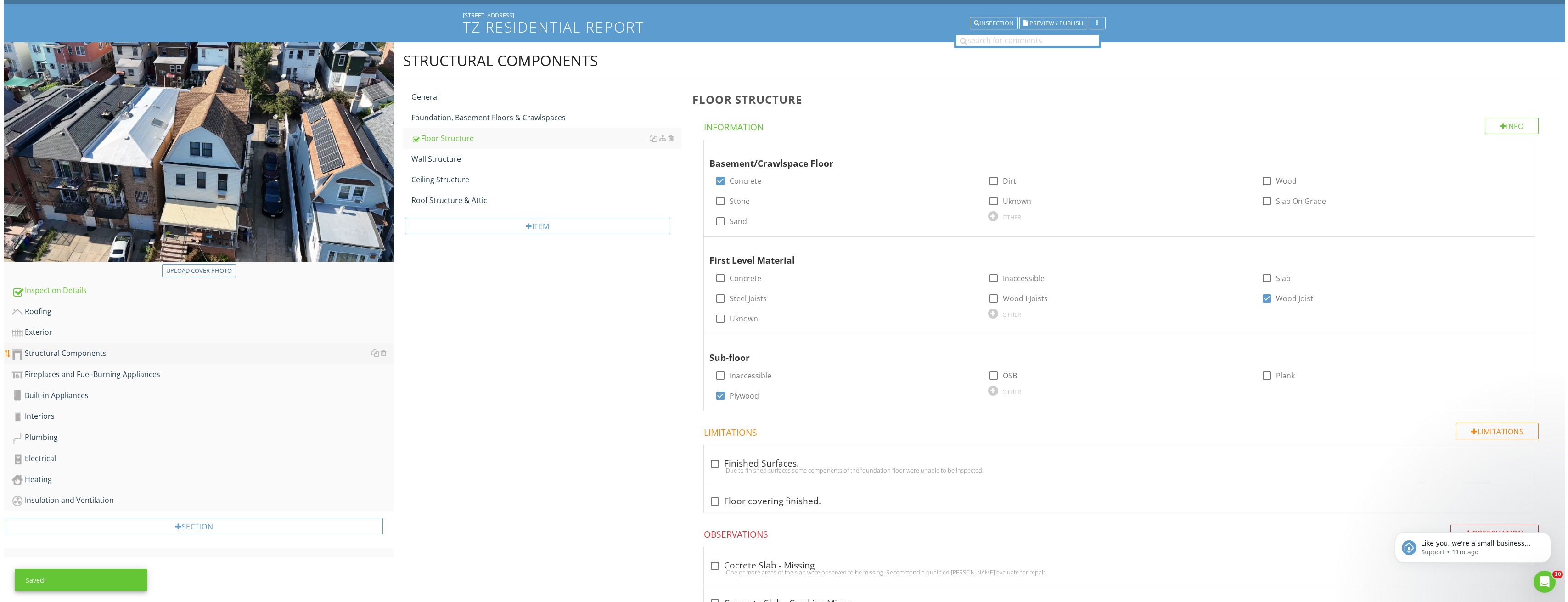
scroll to position [147, 0]
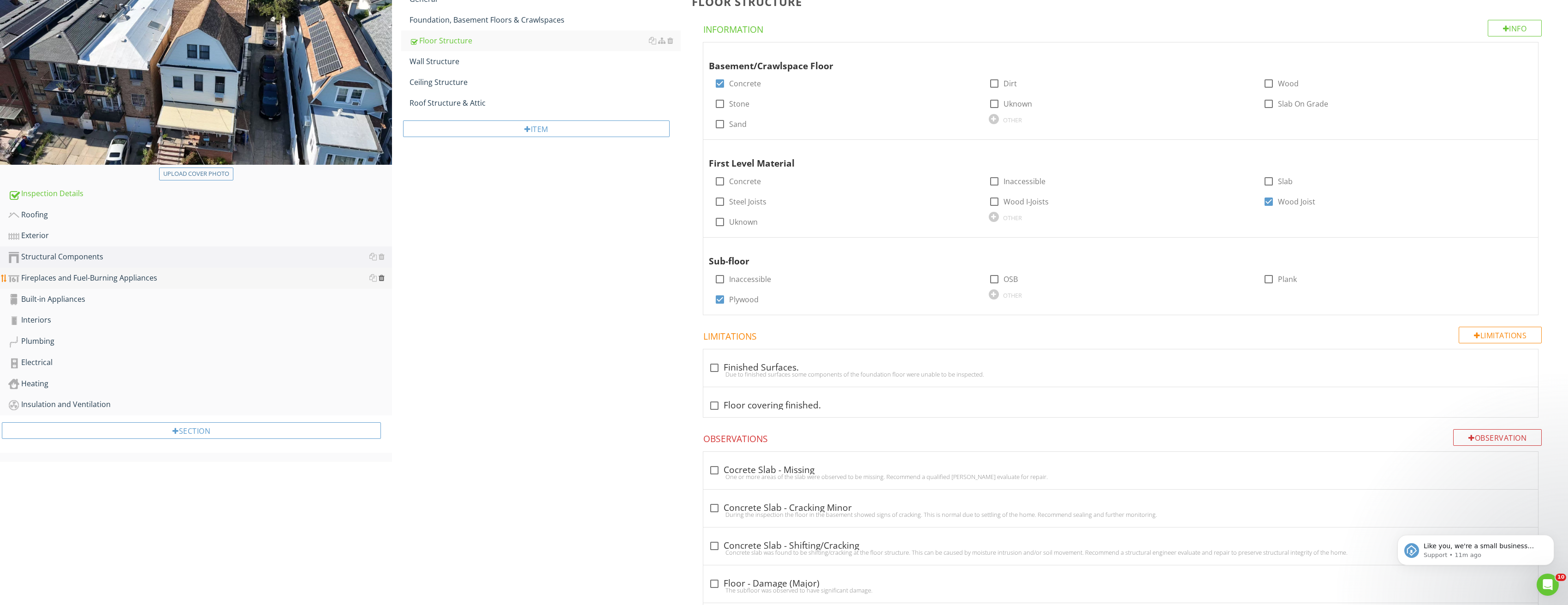
click at [381, 278] on div at bounding box center [381, 278] width 6 height 7
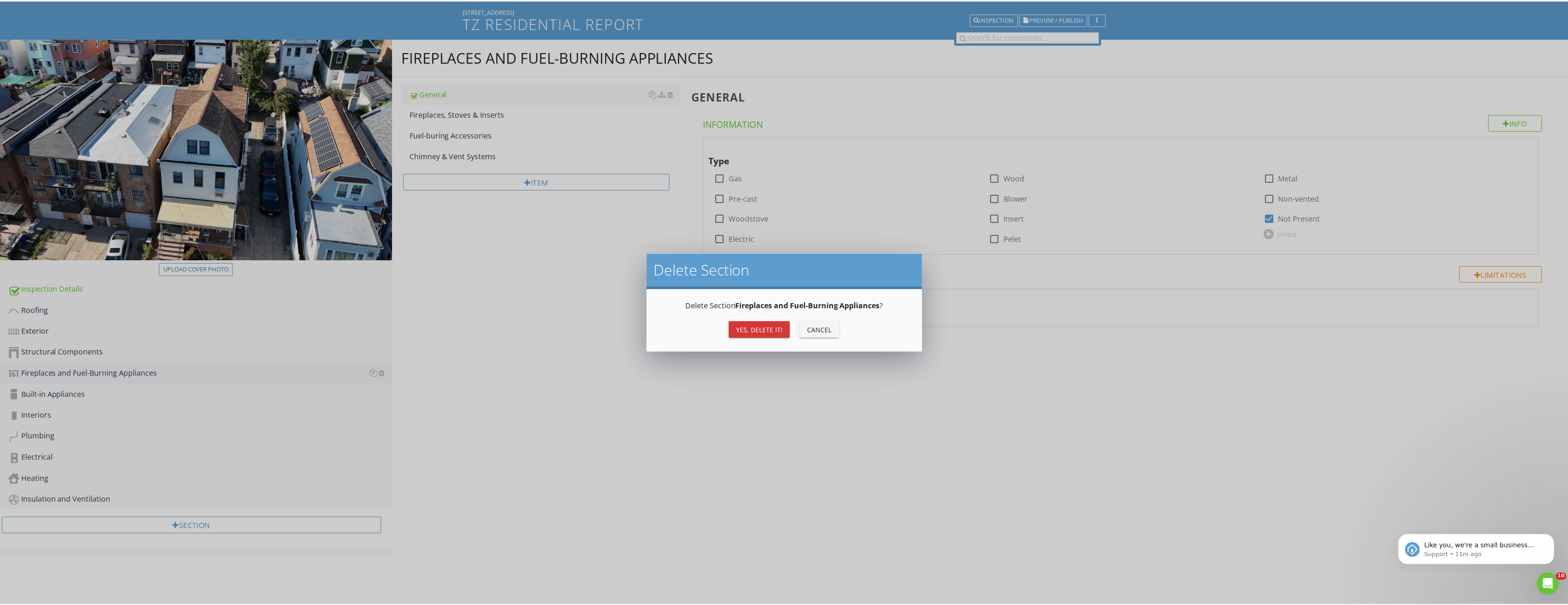
scroll to position [54, 0]
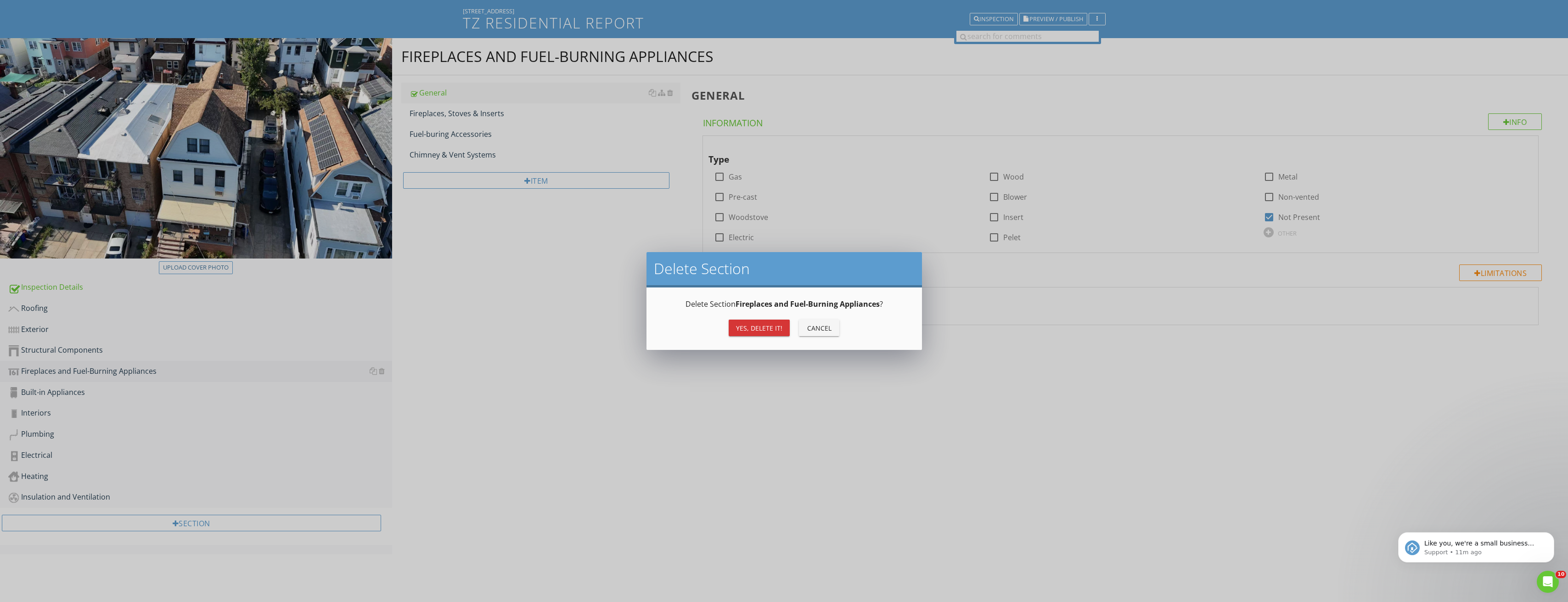
click at [761, 324] on div "Yes, Delete it!" at bounding box center [759, 328] width 46 height 10
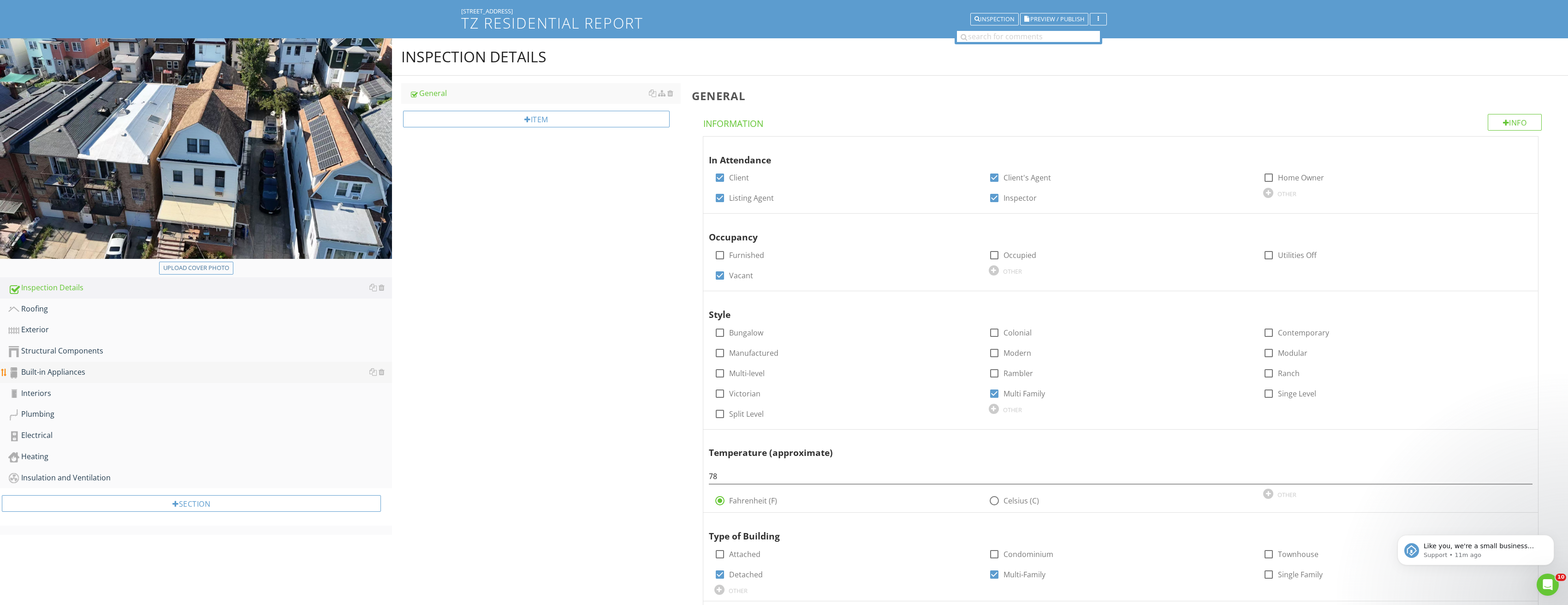
click at [89, 371] on div "Built-in Appliances" at bounding box center [201, 373] width 384 height 12
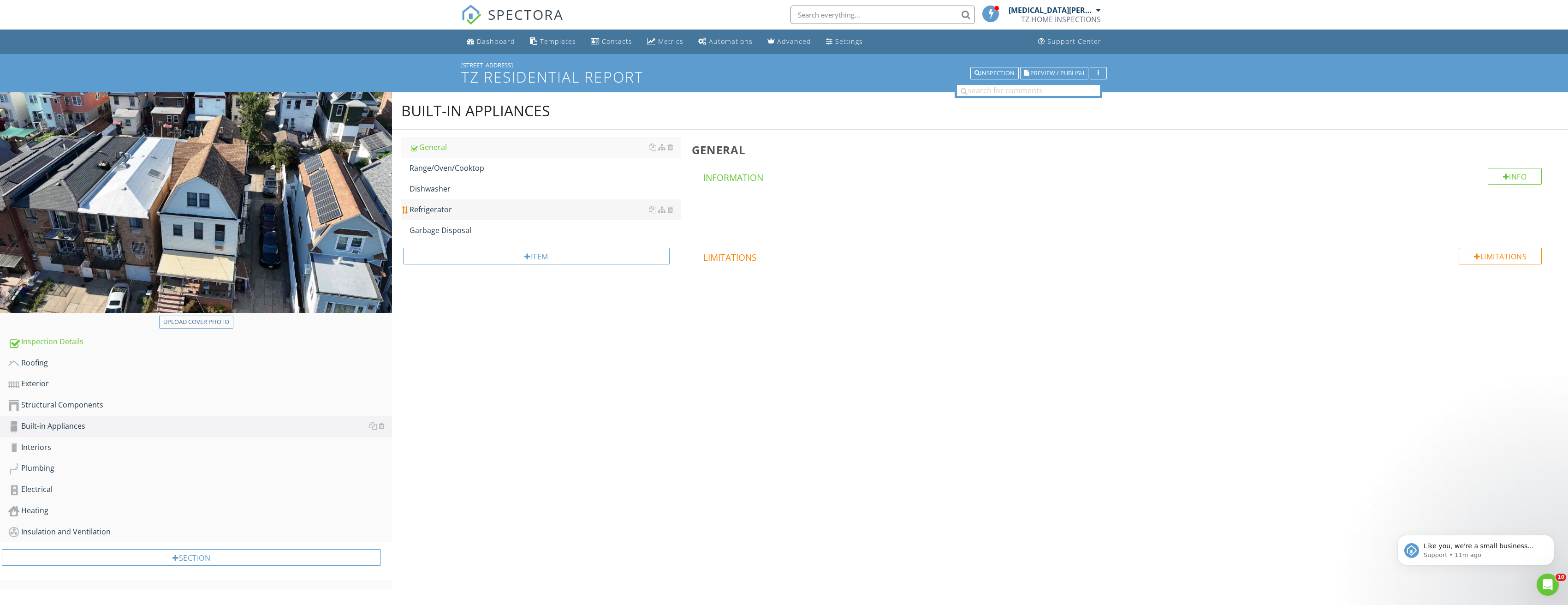
click at [449, 209] on div "Refrigerator" at bounding box center [545, 209] width 271 height 11
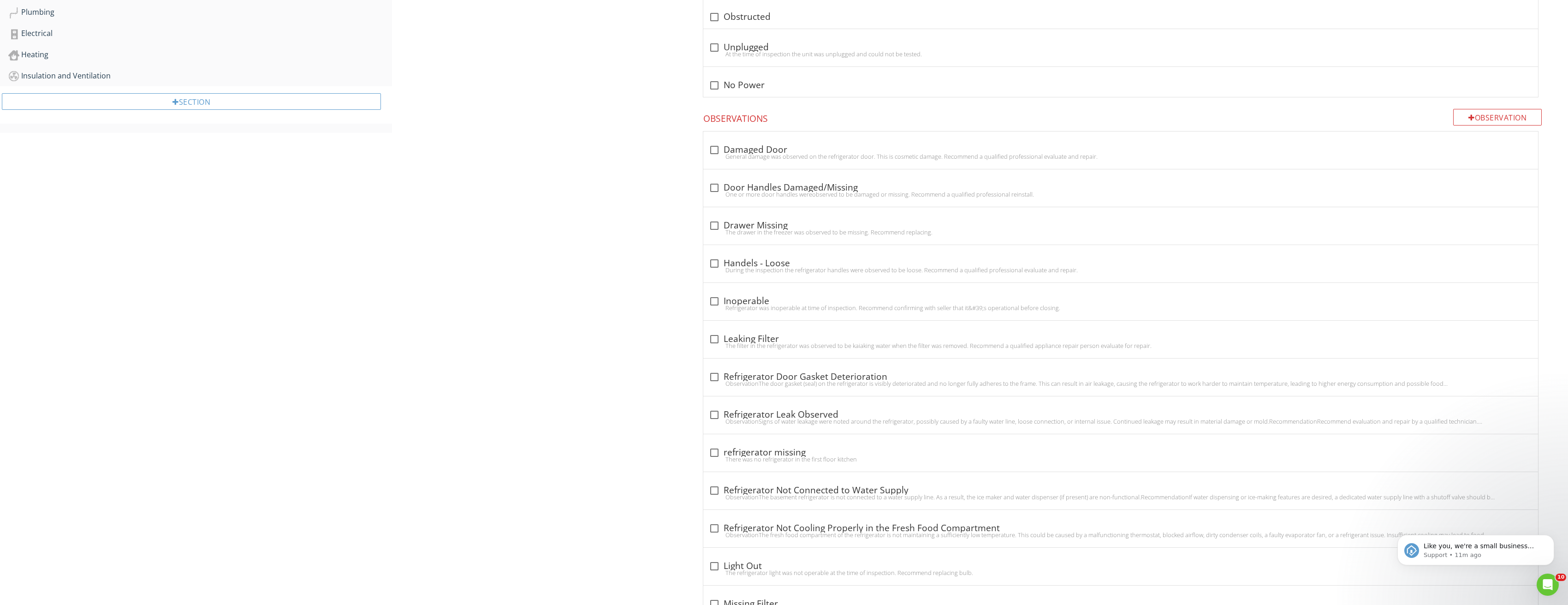
scroll to position [439, 0]
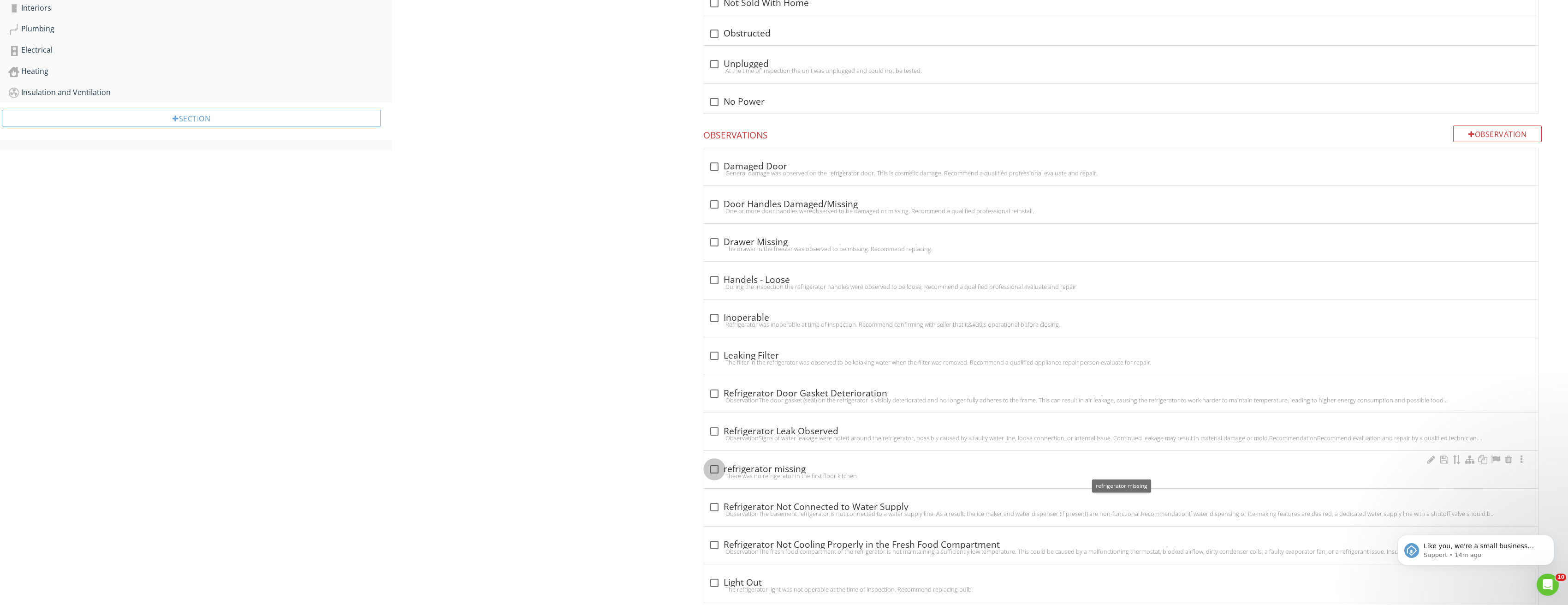
click at [715, 467] on div at bounding box center [715, 469] width 16 height 16
checkbox input "true"
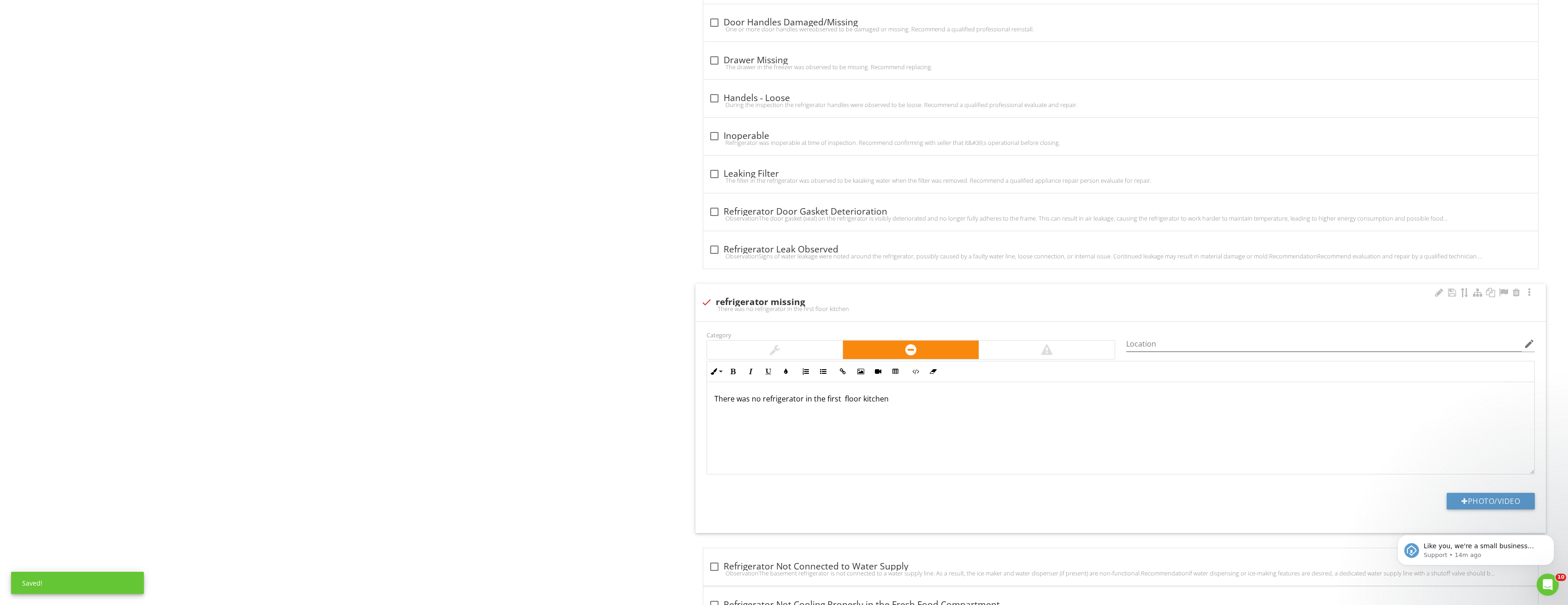
scroll to position [624, 0]
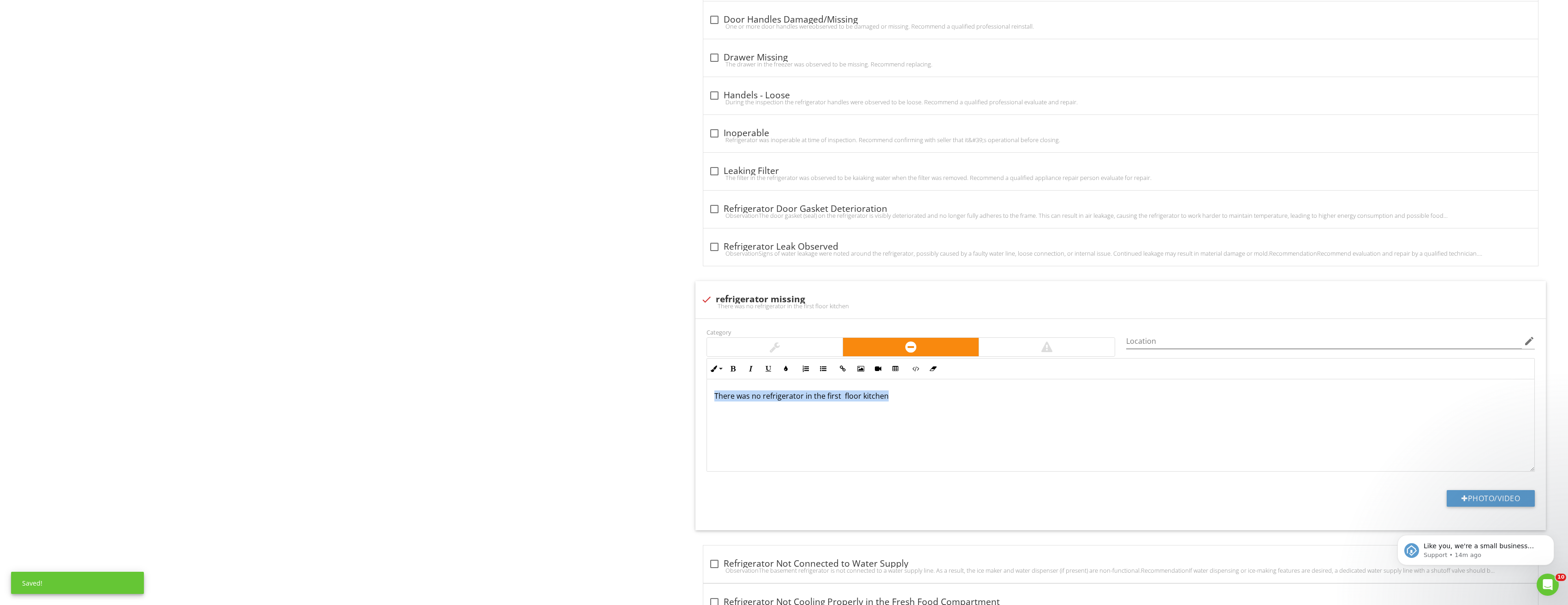
drag, startPoint x: 921, startPoint y: 414, endPoint x: 617, endPoint y: 392, distance: 304.8
click at [630, 395] on div "Built-in Appliances General Range/Oven/Cooktop Dishwasher Refrigerator Garbage …" at bounding box center [980, 228] width 1176 height 1520
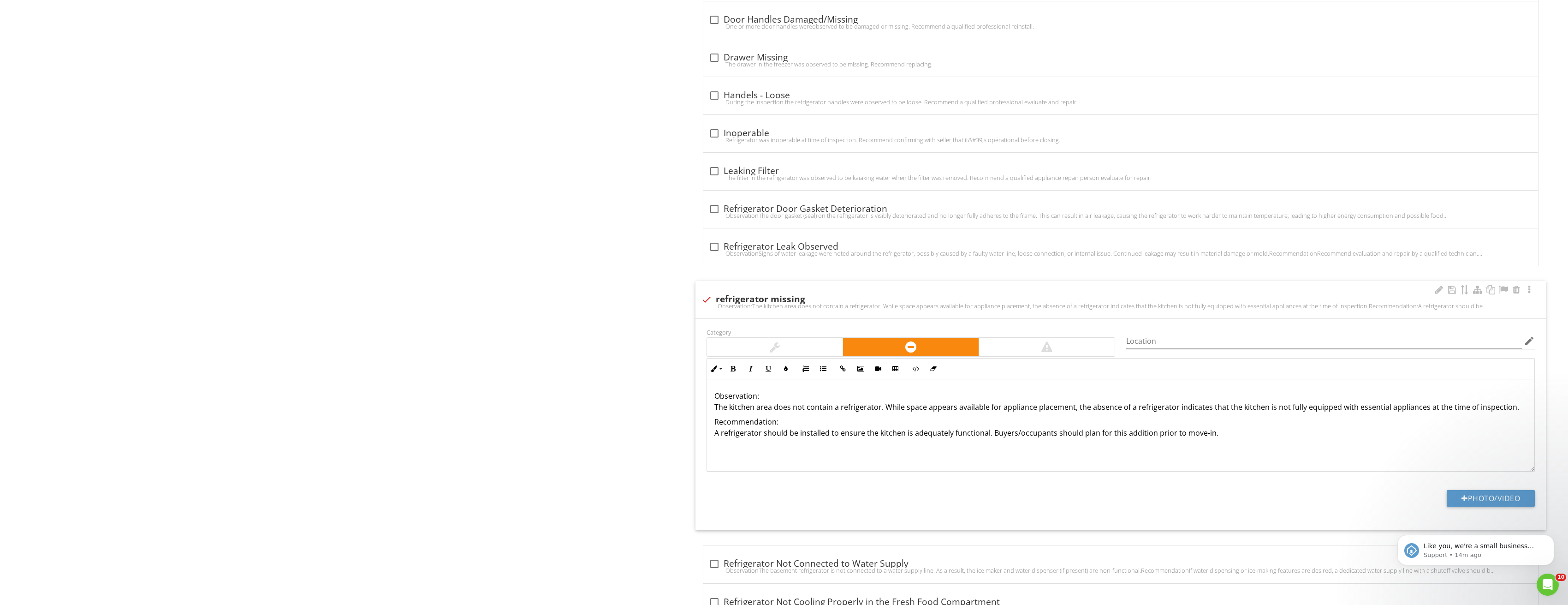
click at [1298, 450] on div "Observation: The kitchen area does not contain a refrigerator. While space appe…" at bounding box center [1121, 425] width 828 height 92
click at [1454, 292] on div at bounding box center [1452, 289] width 11 height 9
click at [1501, 494] on button "Photo/Video" at bounding box center [1490, 498] width 88 height 17
type input "C:\fakepath\Image_20250827210220_3697.jpg"
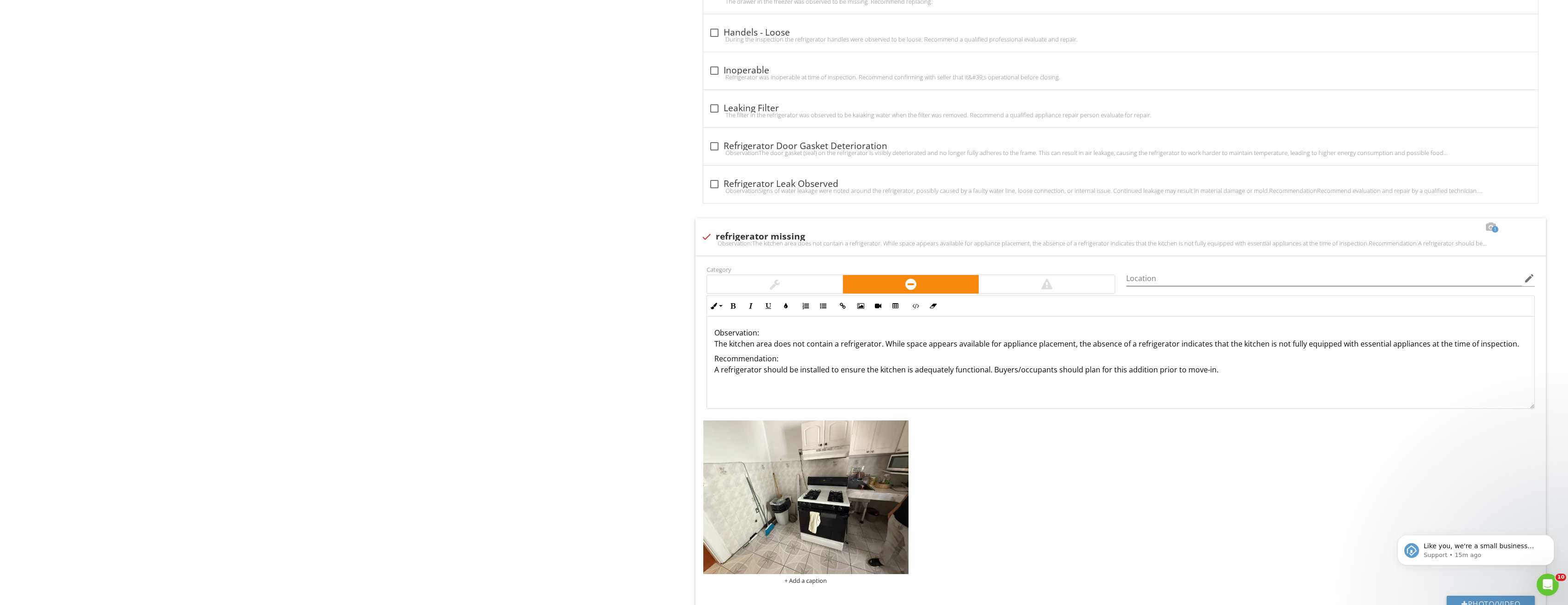
scroll to position [809, 0]
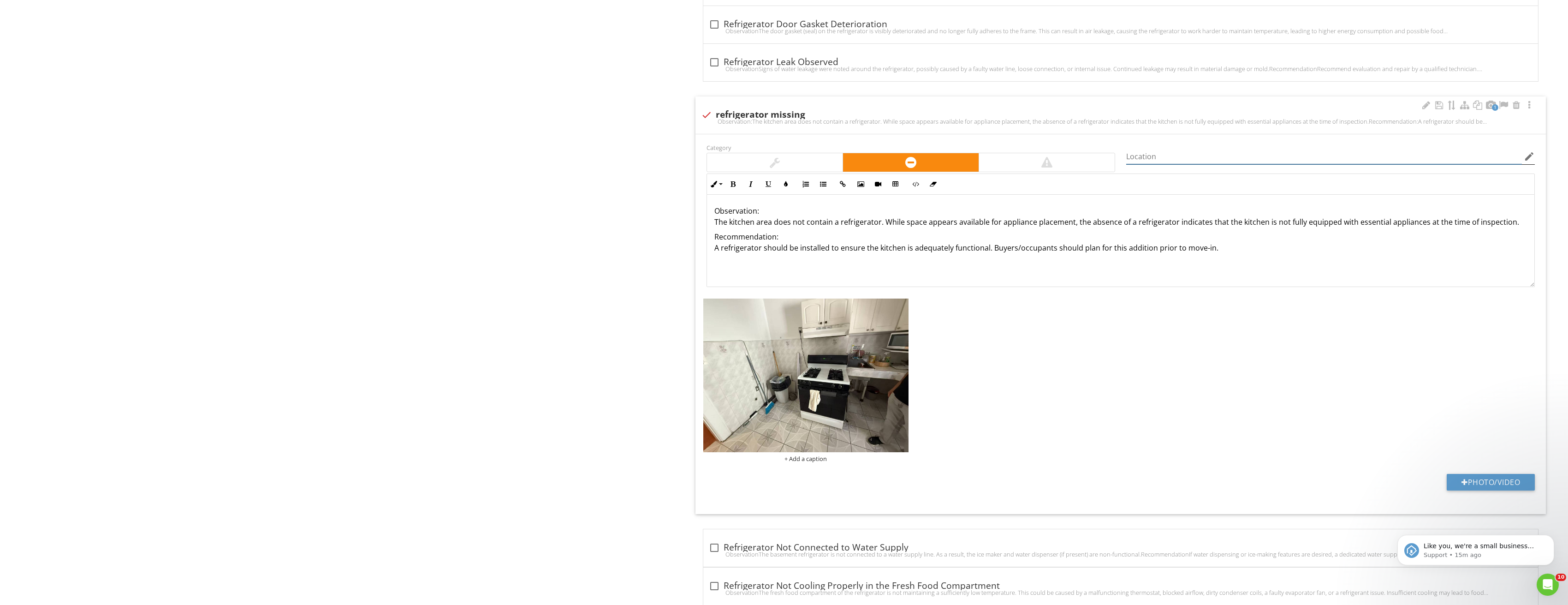
click at [1152, 155] on input "Location" at bounding box center [1323, 157] width 396 height 15
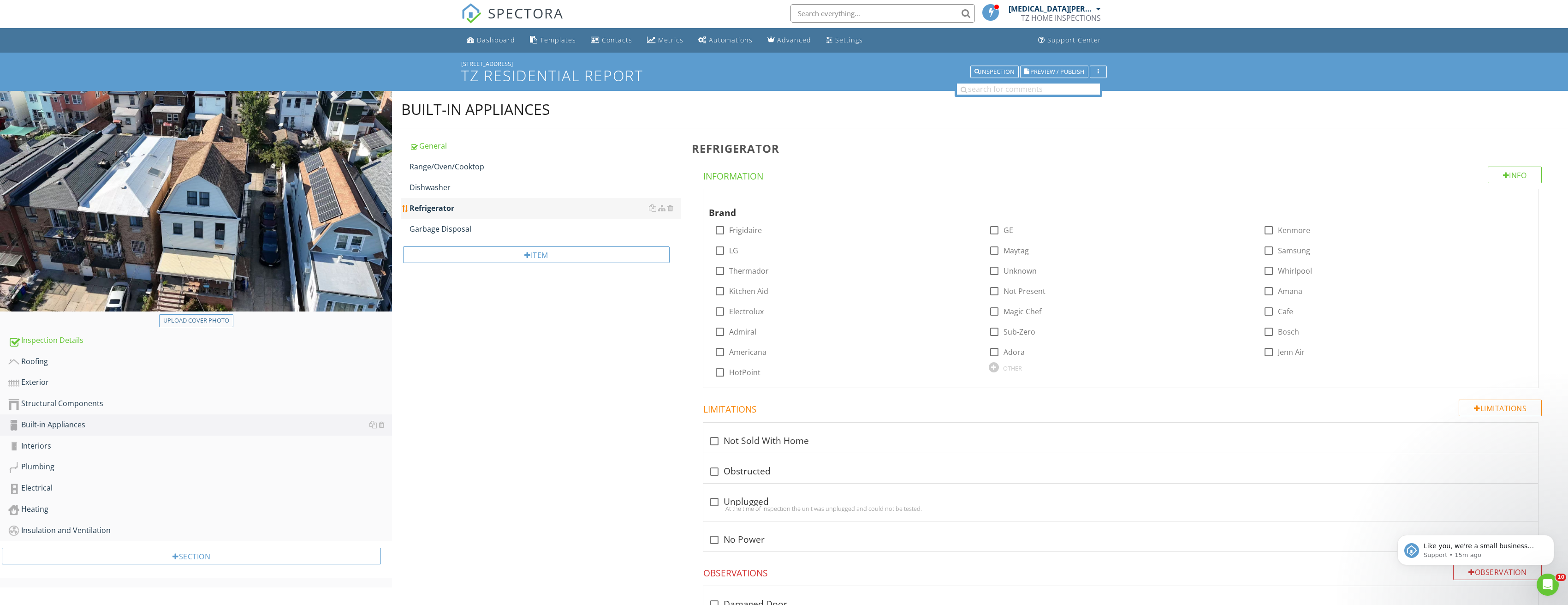
scroll to position [0, 0]
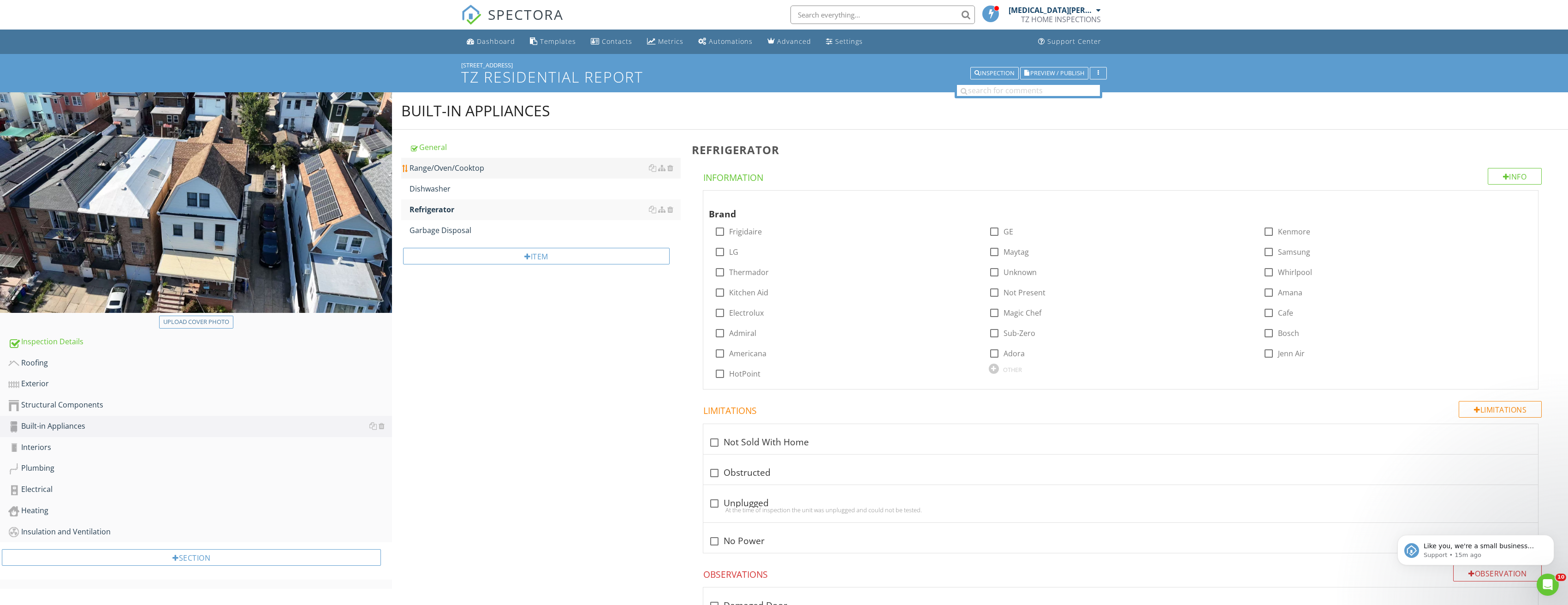
type input "First Floor"
click at [477, 163] on div "Range/Oven/Cooktop" at bounding box center [545, 168] width 271 height 11
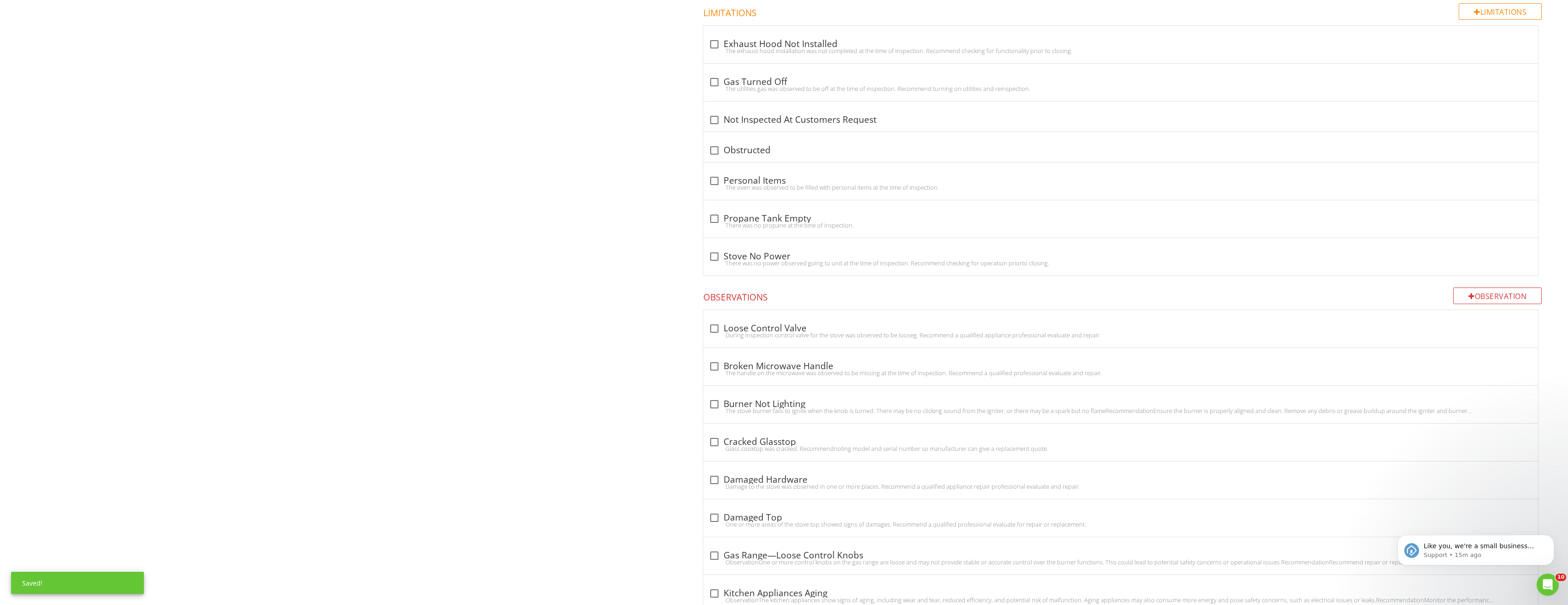
scroll to position [646, 0]
click at [705, 404] on div "check_box_outline_blank Burner Not Lighting The stove burner fails to ignite wh…" at bounding box center [1121, 403] width 835 height 37
checkbox input "true"
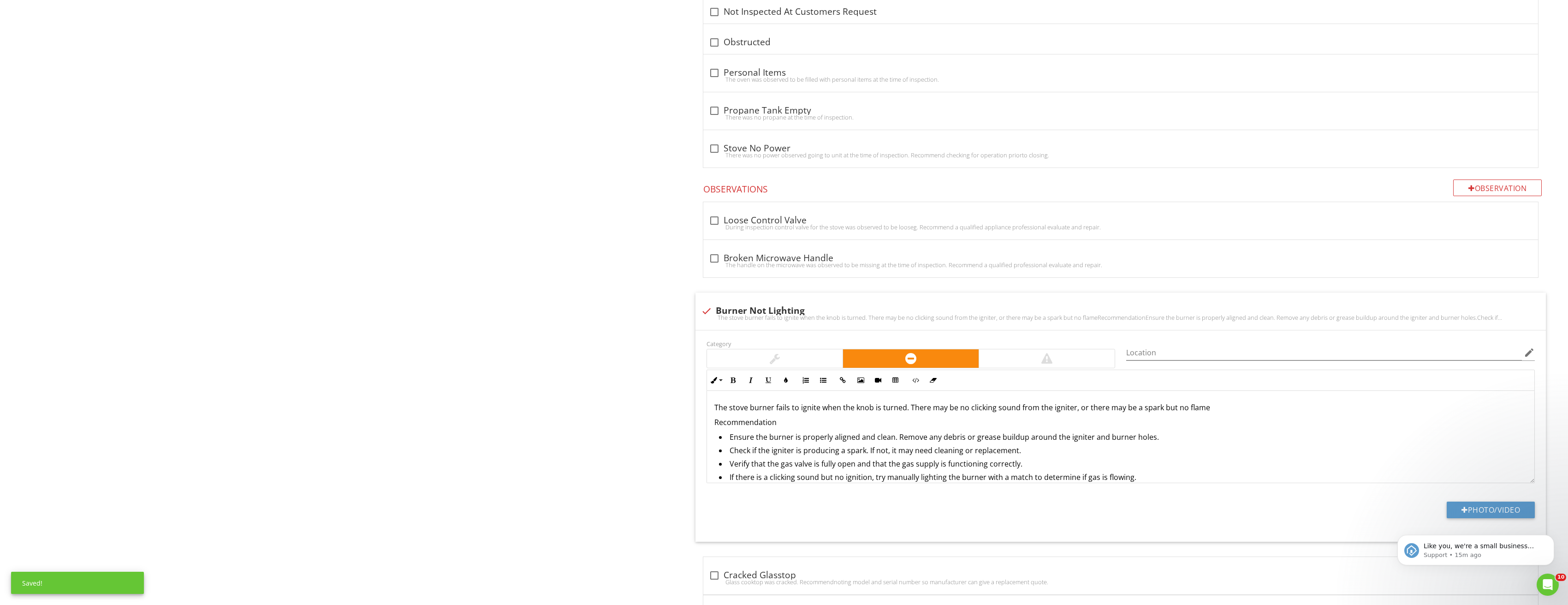
scroll to position [877, 0]
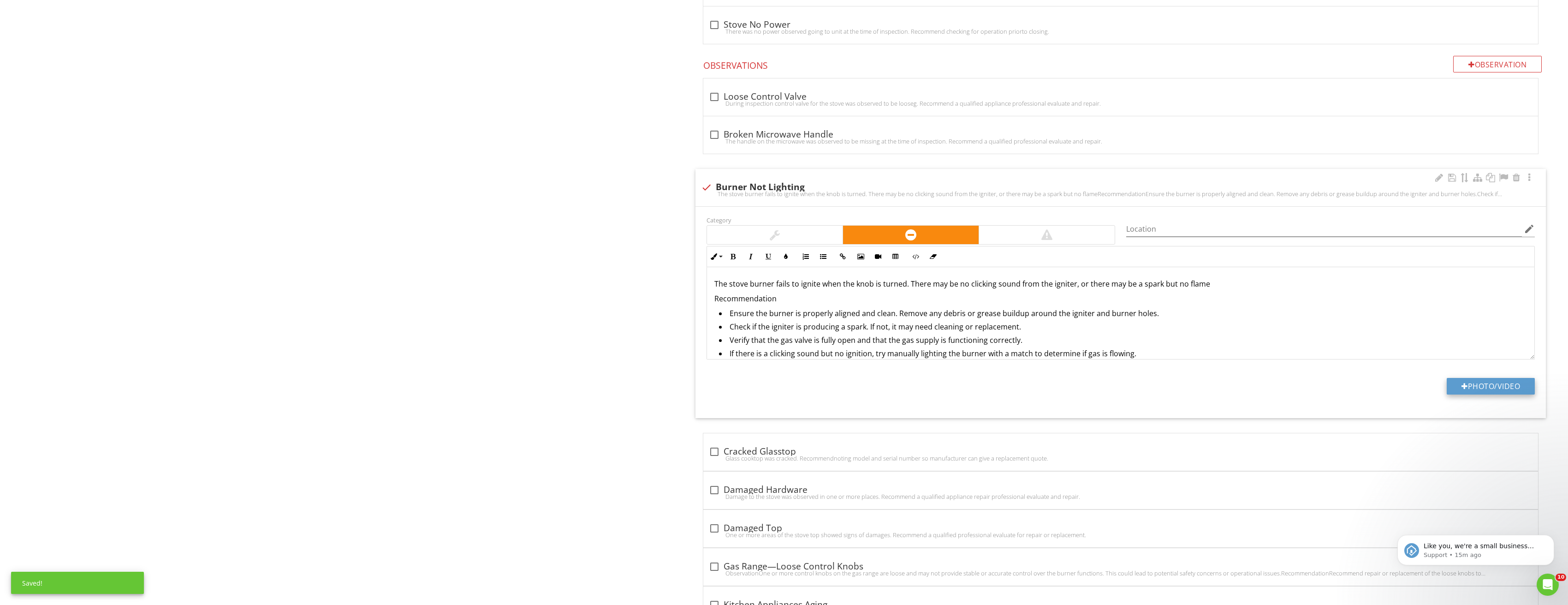
click at [1513, 388] on button "Photo/Video" at bounding box center [1490, 386] width 88 height 17
type input "C:\fakepath\Image_20250827210220_3695.jpg"
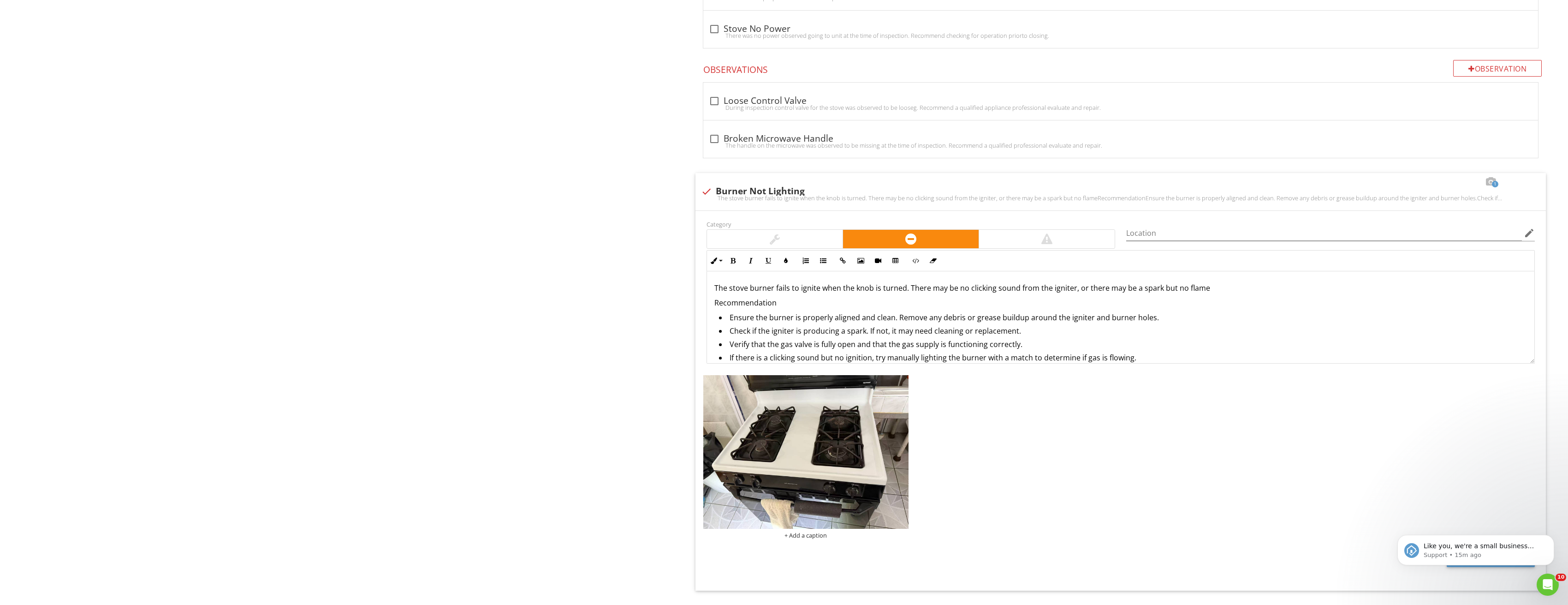
scroll to position [1015, 0]
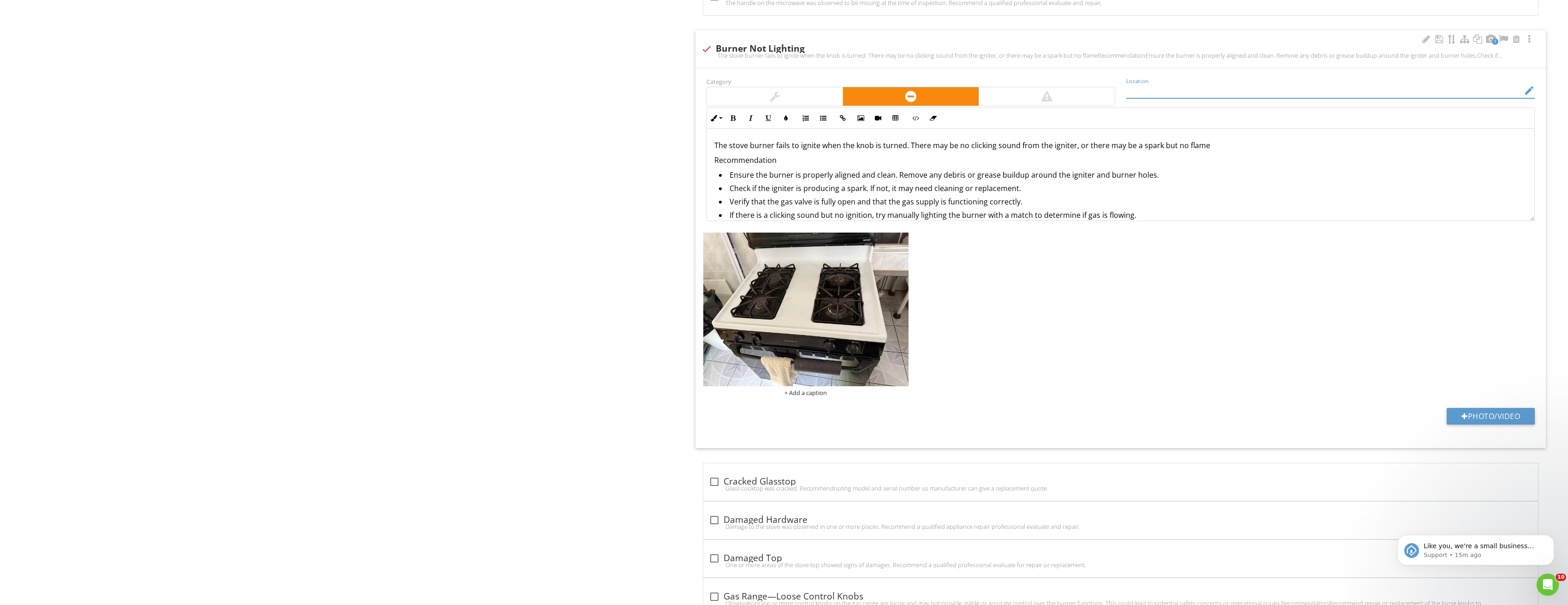
click at [1146, 84] on input "Location" at bounding box center [1323, 91] width 396 height 15
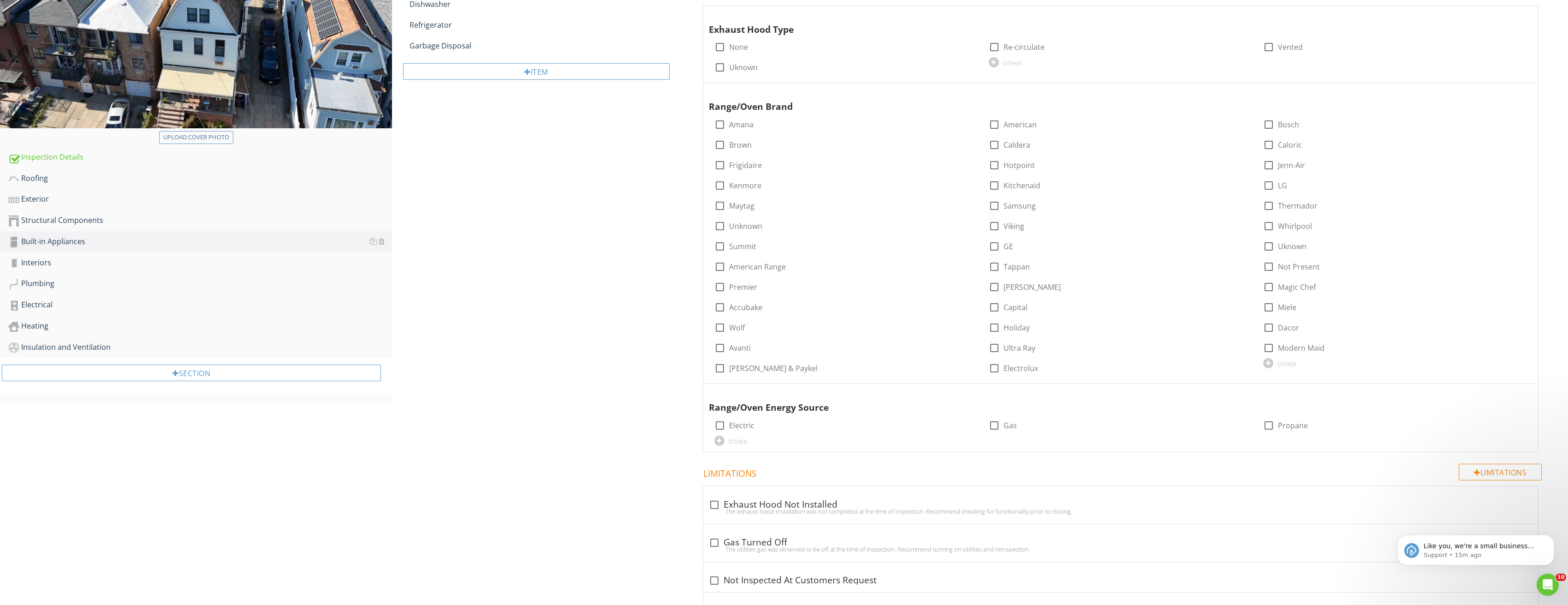
scroll to position [0, 0]
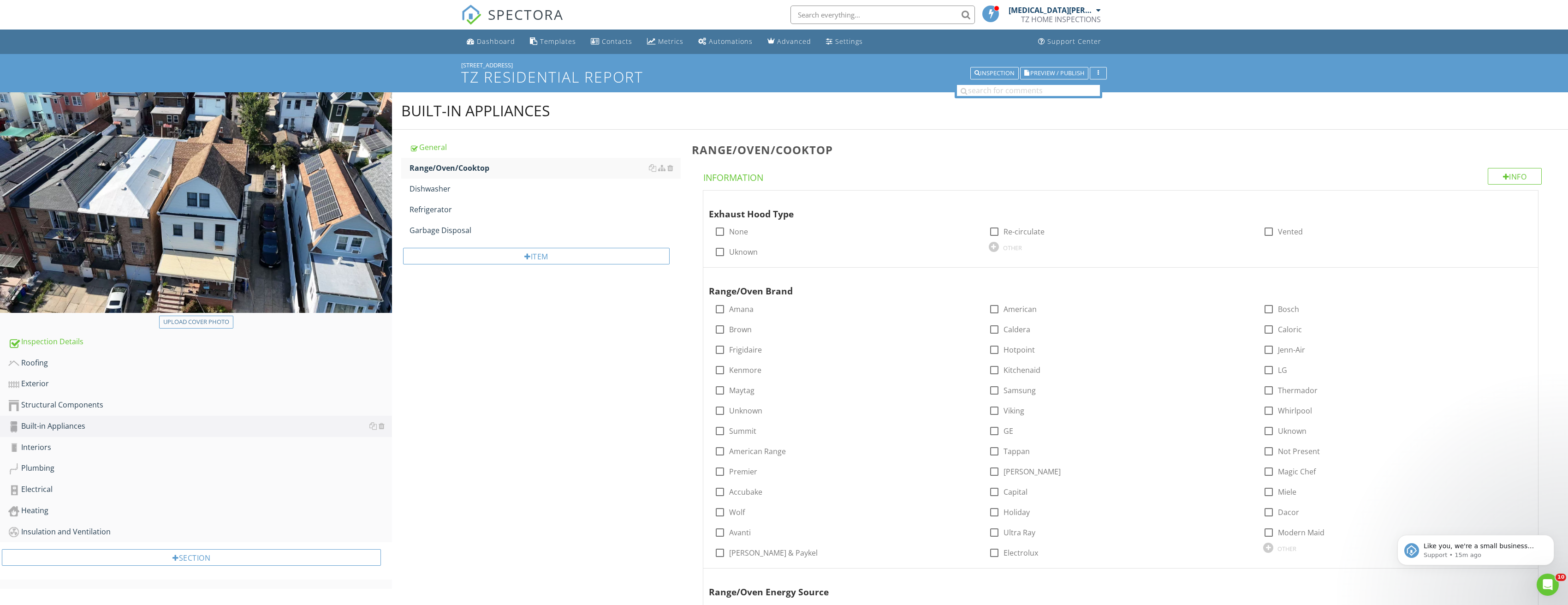
type input "First Floor"
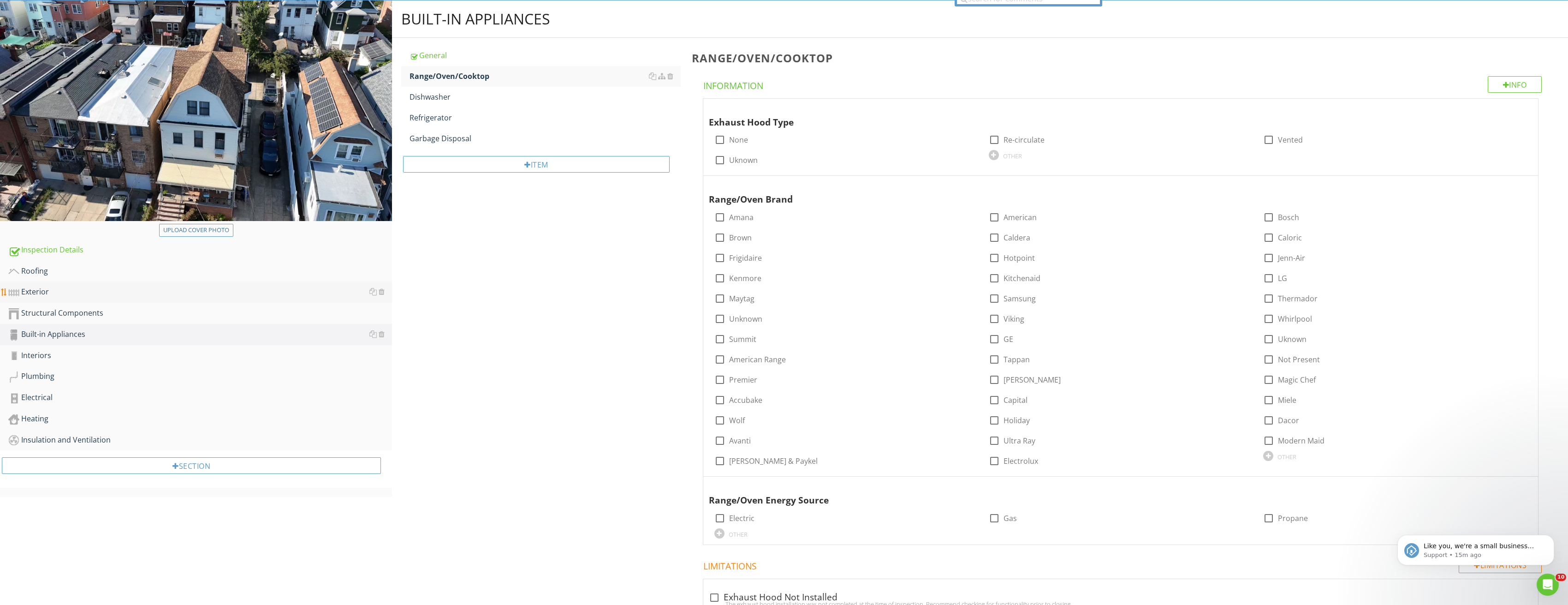
scroll to position [92, 0]
click at [61, 274] on div "Roofing" at bounding box center [201, 271] width 384 height 12
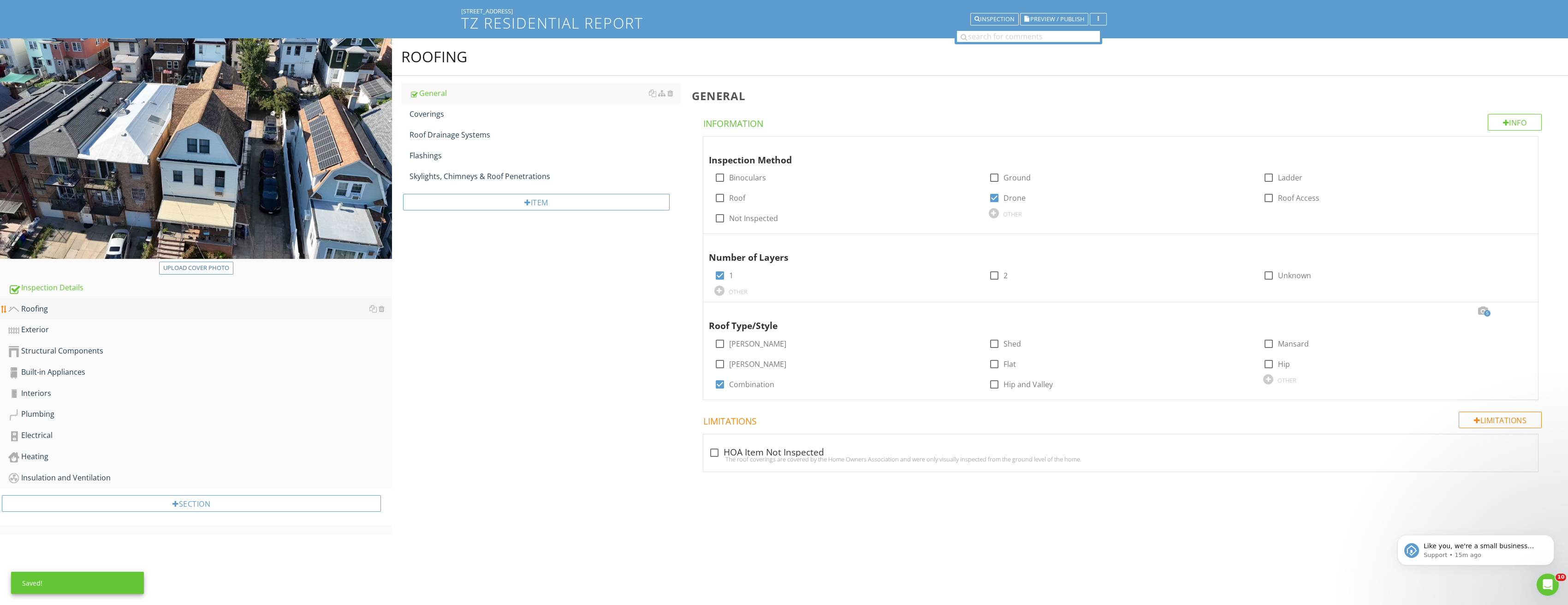
scroll to position [54, 0]
click at [59, 390] on div "Interiors" at bounding box center [201, 394] width 384 height 12
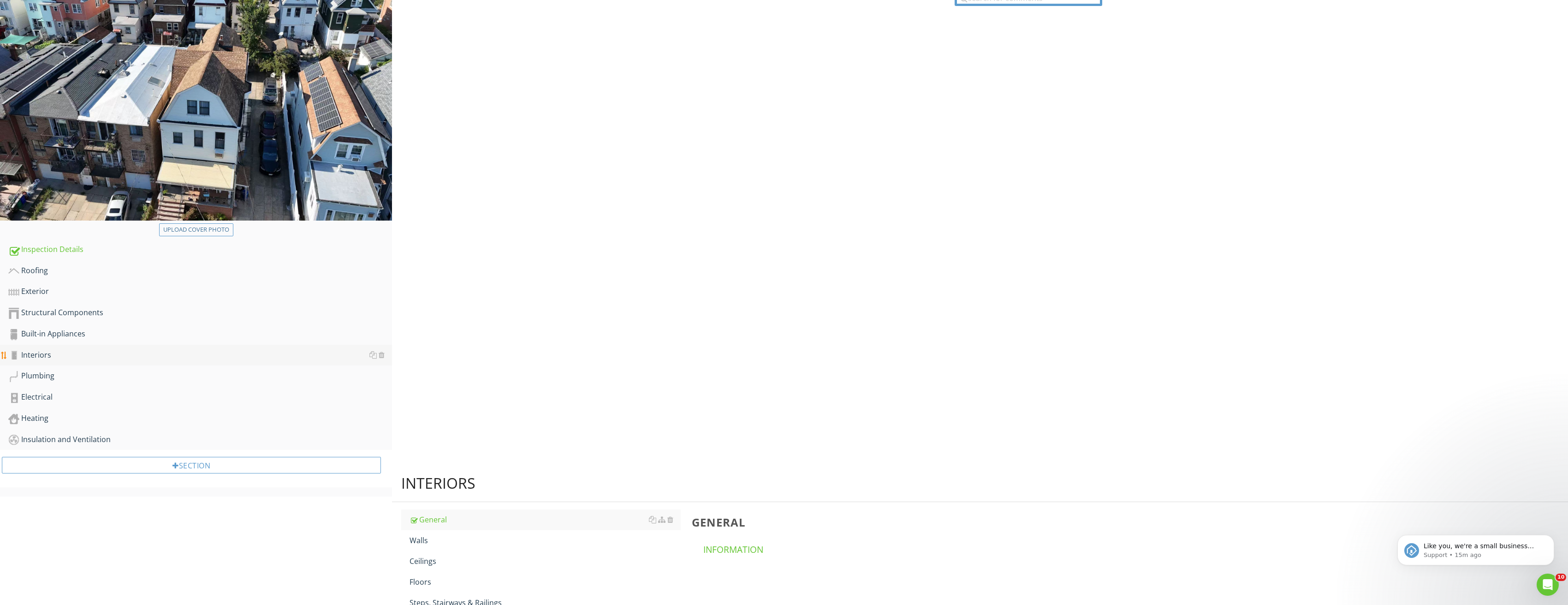
scroll to position [54, 0]
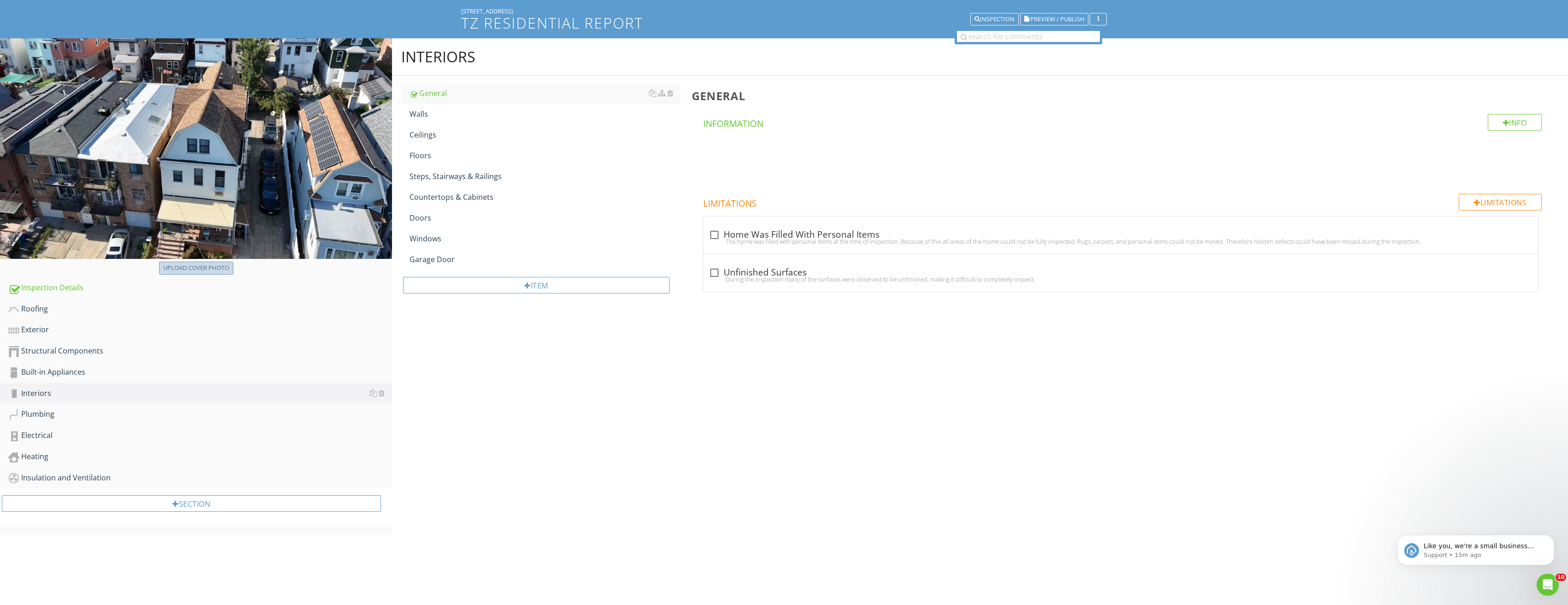
click at [189, 270] on div "Upload cover photo" at bounding box center [196, 268] width 66 height 9
click at [435, 157] on div "Floors" at bounding box center [545, 155] width 271 height 11
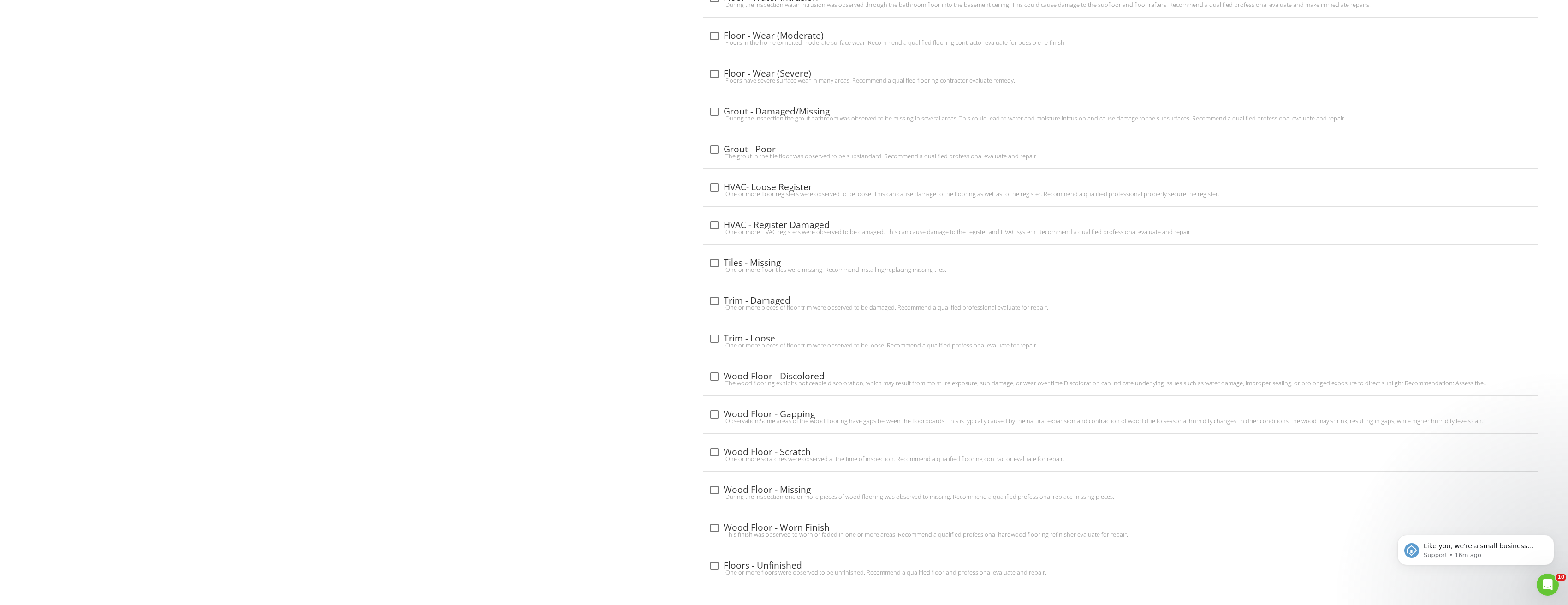
scroll to position [1543, 0]
click at [724, 515] on div "check_box_outline_blank Wood Floor - Worn Finish This finish was observed to wo…" at bounding box center [1121, 524] width 835 height 37
checkbox input "true"
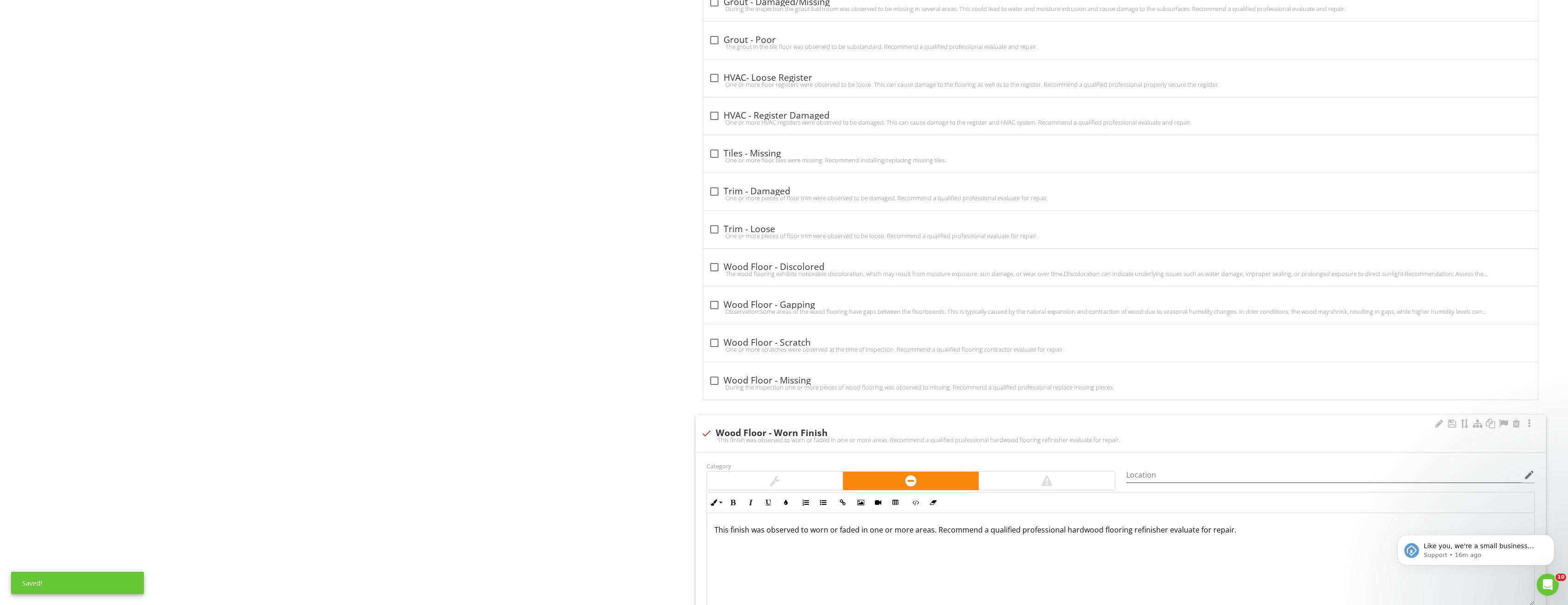
scroll to position [1774, 0]
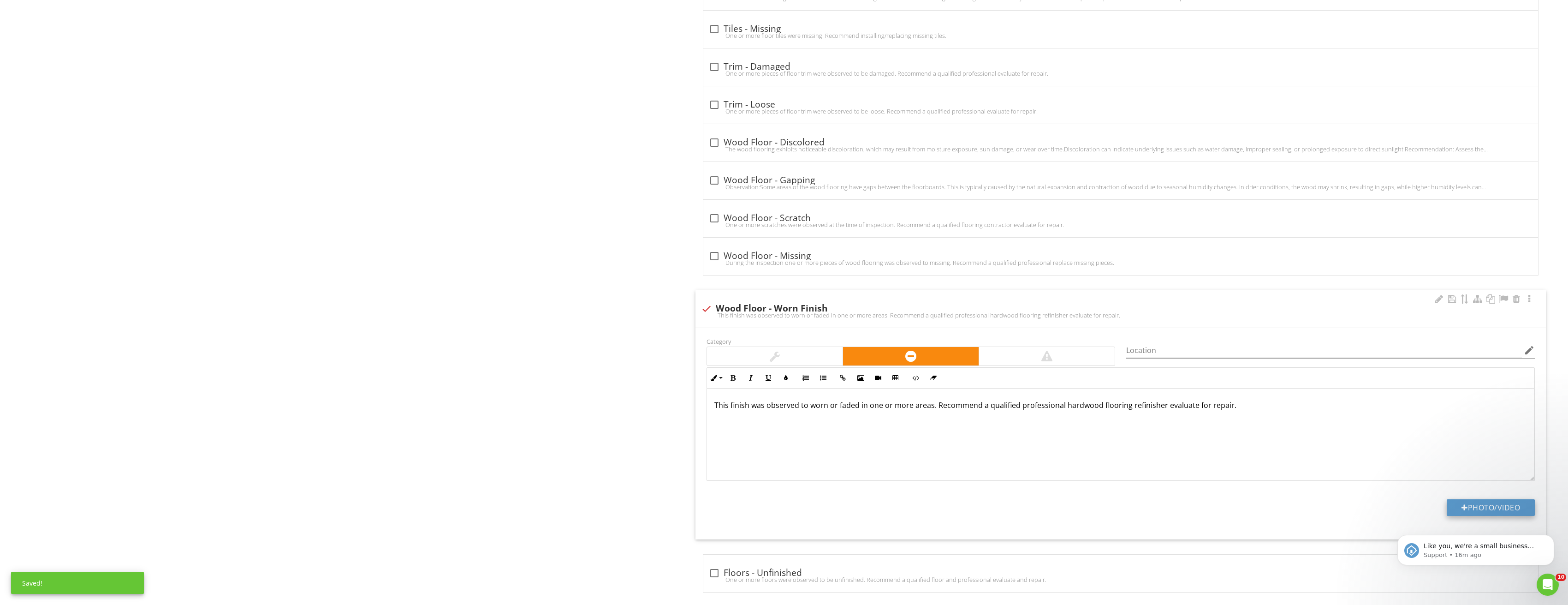
click at [1478, 504] on button "Photo/Video" at bounding box center [1490, 507] width 88 height 17
type input "C:\fakepath\Image_20250827210220_3674.jpg"
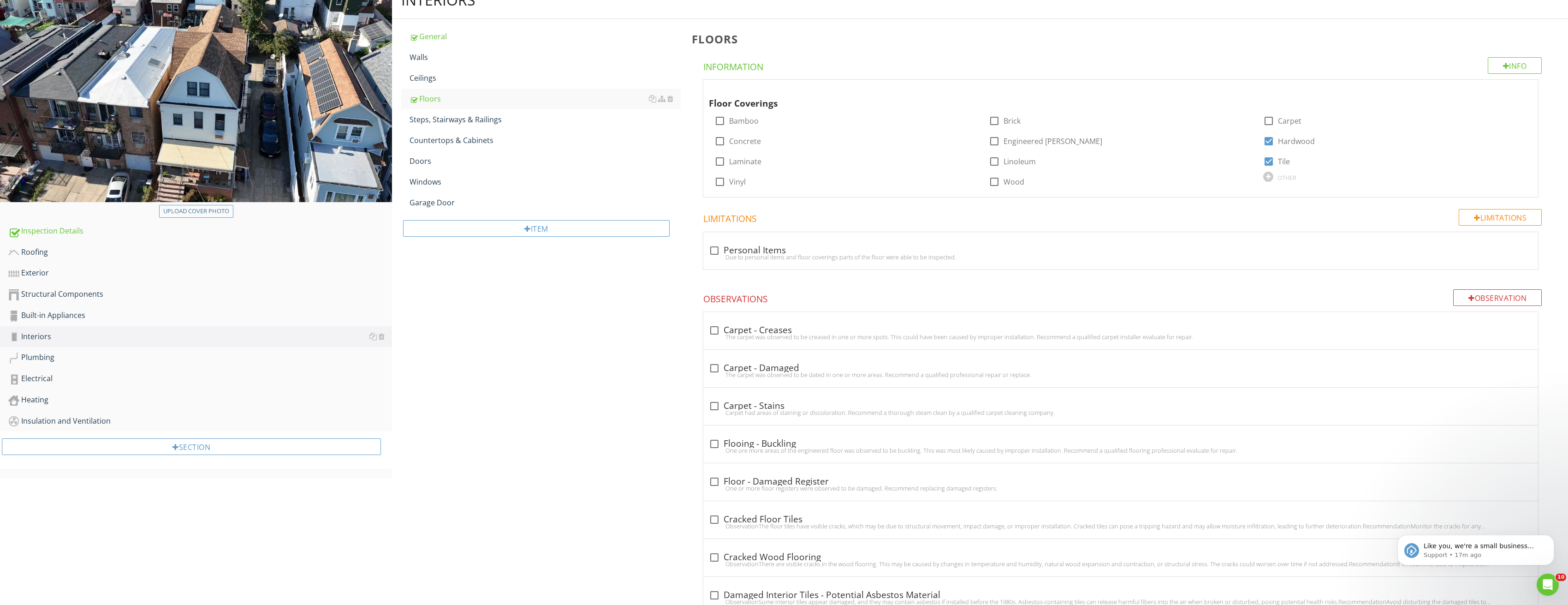
scroll to position [108, 0]
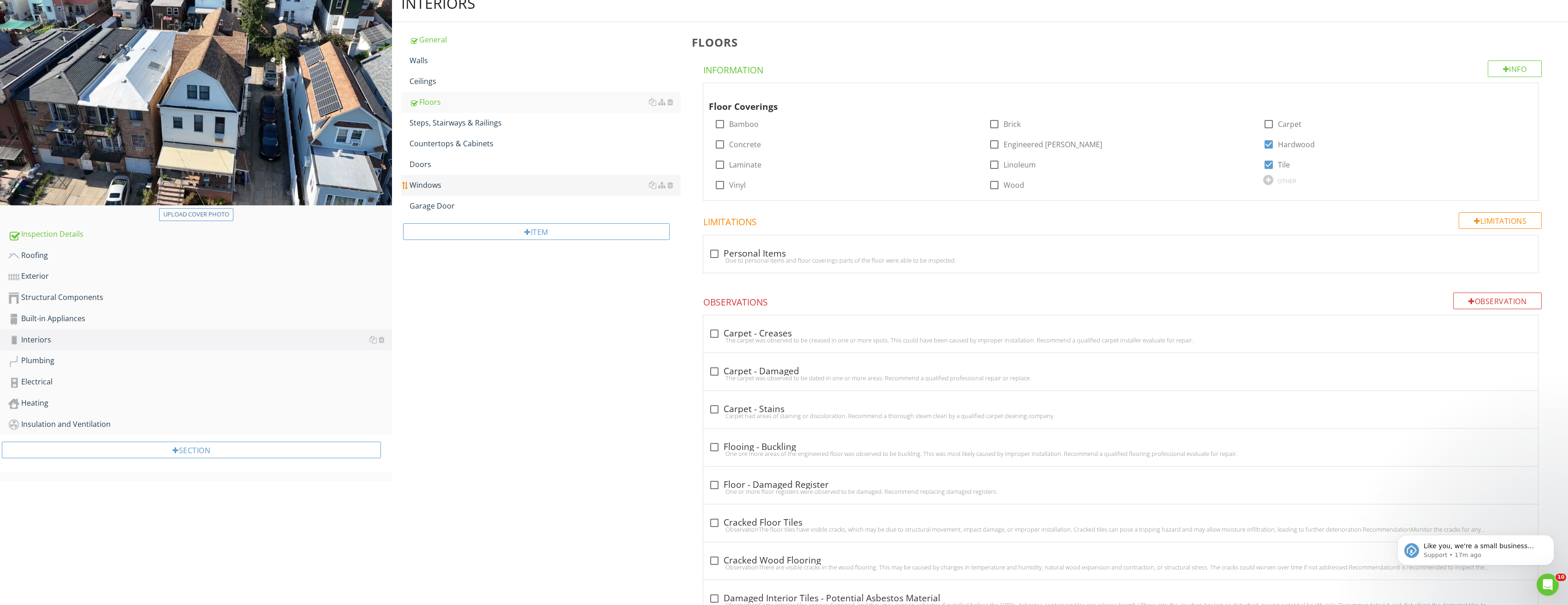
click at [443, 183] on div "Windows" at bounding box center [545, 185] width 271 height 11
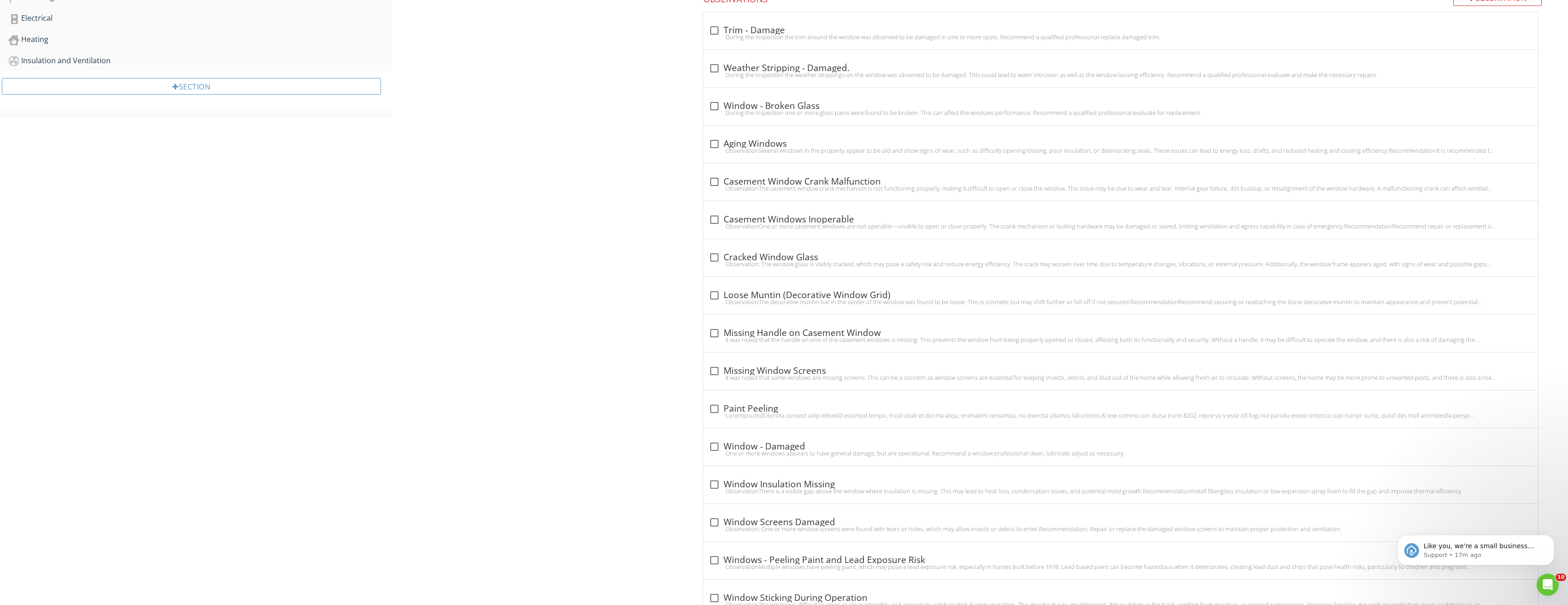
scroll to position [477, 0]
click at [718, 140] on div at bounding box center [715, 138] width 16 height 16
checkbox input "true"
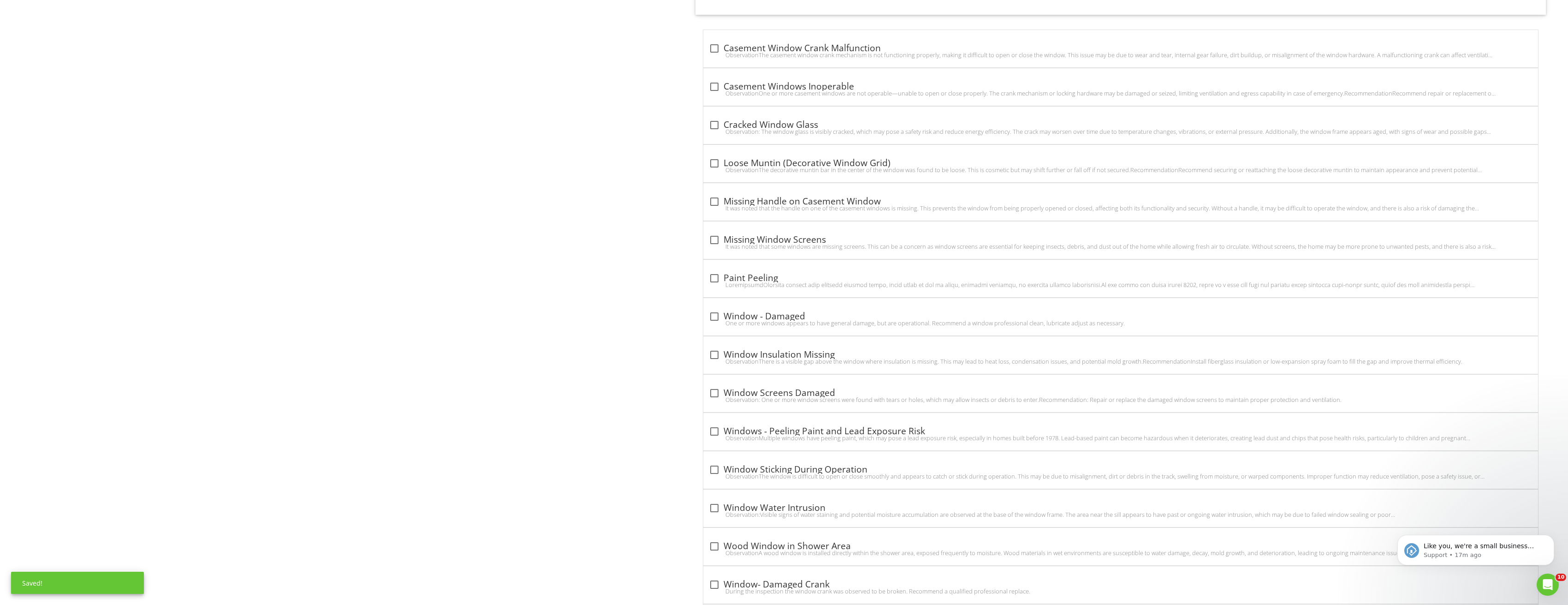
scroll to position [615, 0]
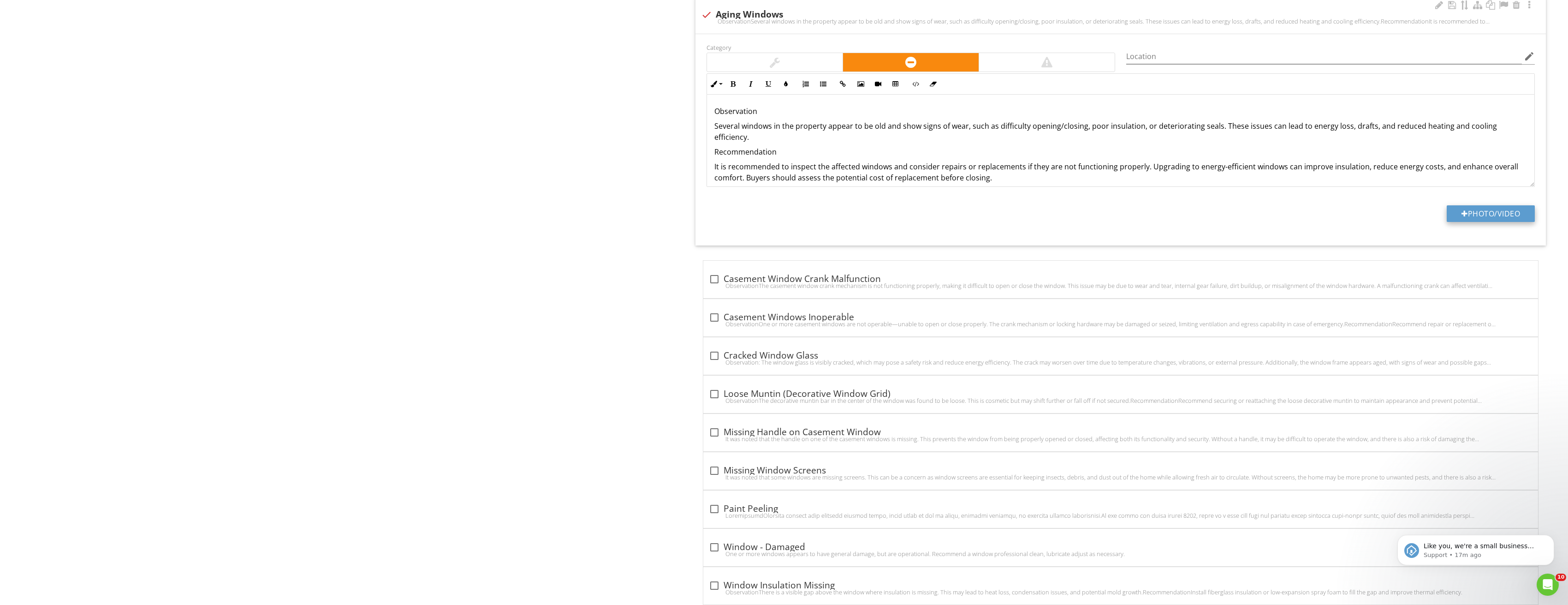
click at [1493, 219] on button "Photo/Video" at bounding box center [1490, 213] width 88 height 17
type input "C:\fakepath\Image_20250827210220_3666.jpg"
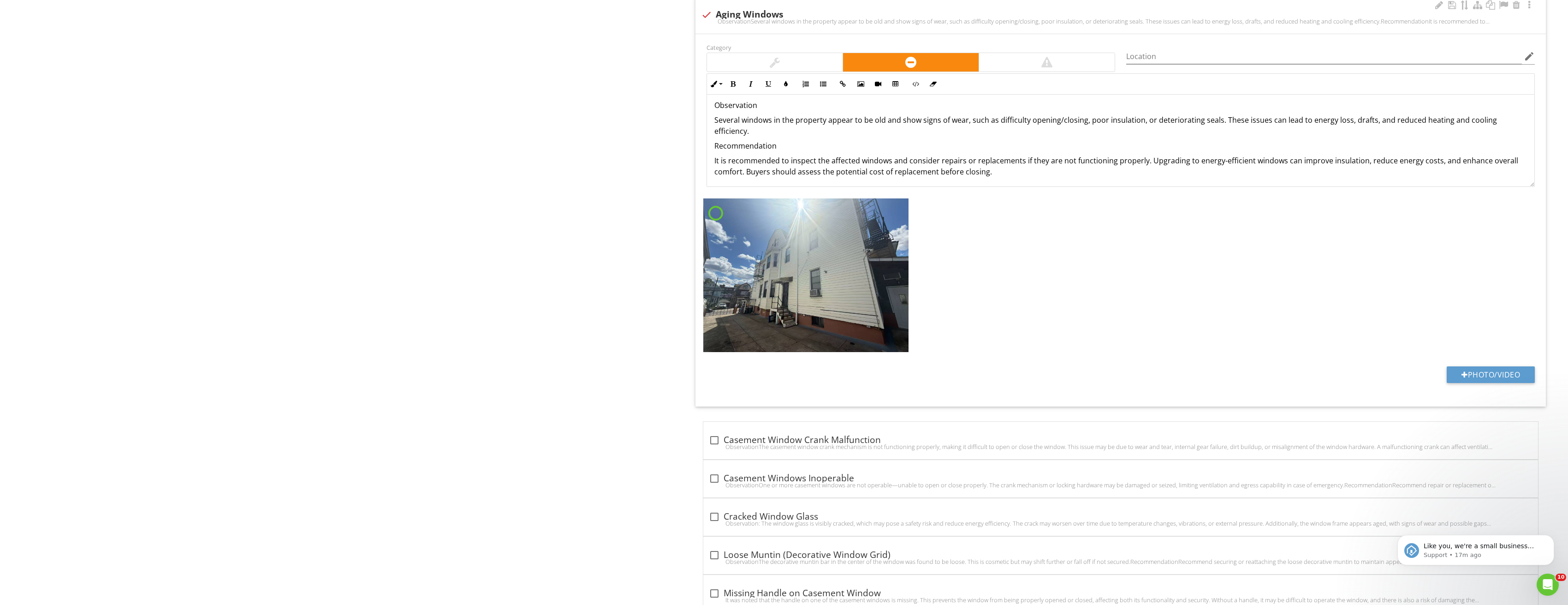
scroll to position [8, 0]
click at [759, 254] on img at bounding box center [806, 275] width 205 height 154
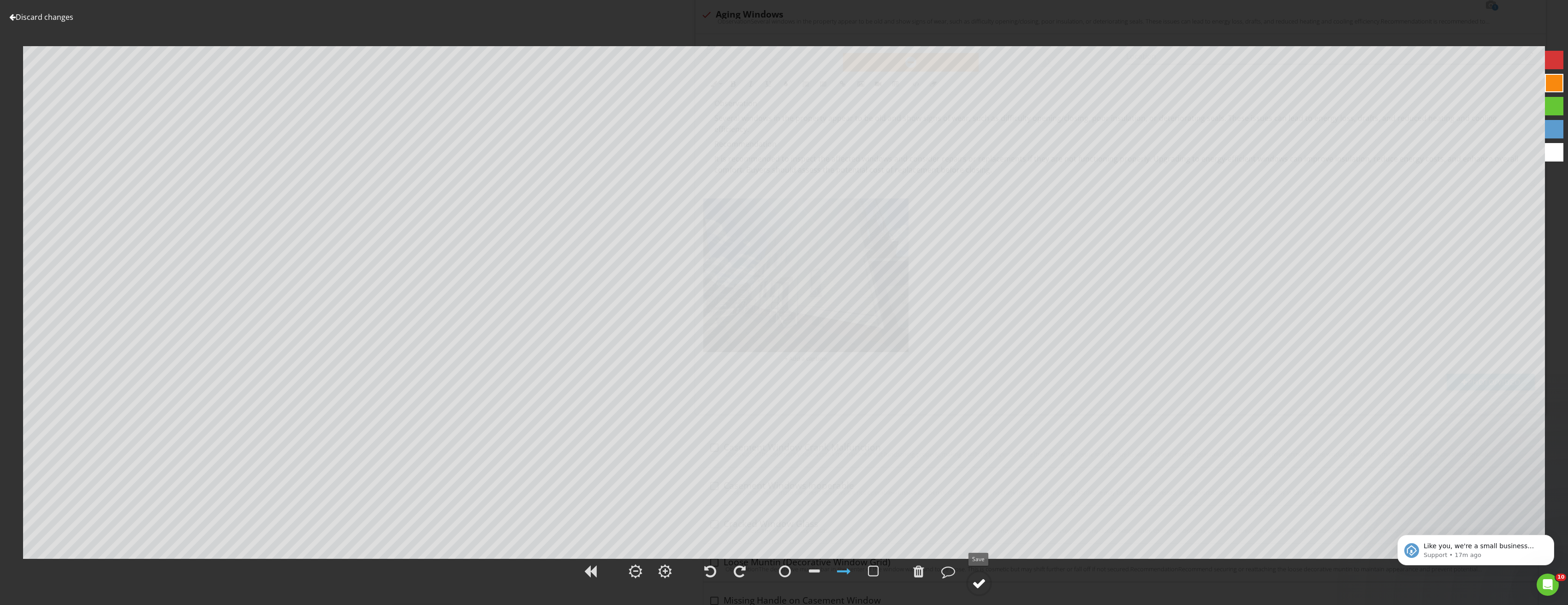
click at [980, 585] on div at bounding box center [979, 583] width 14 height 14
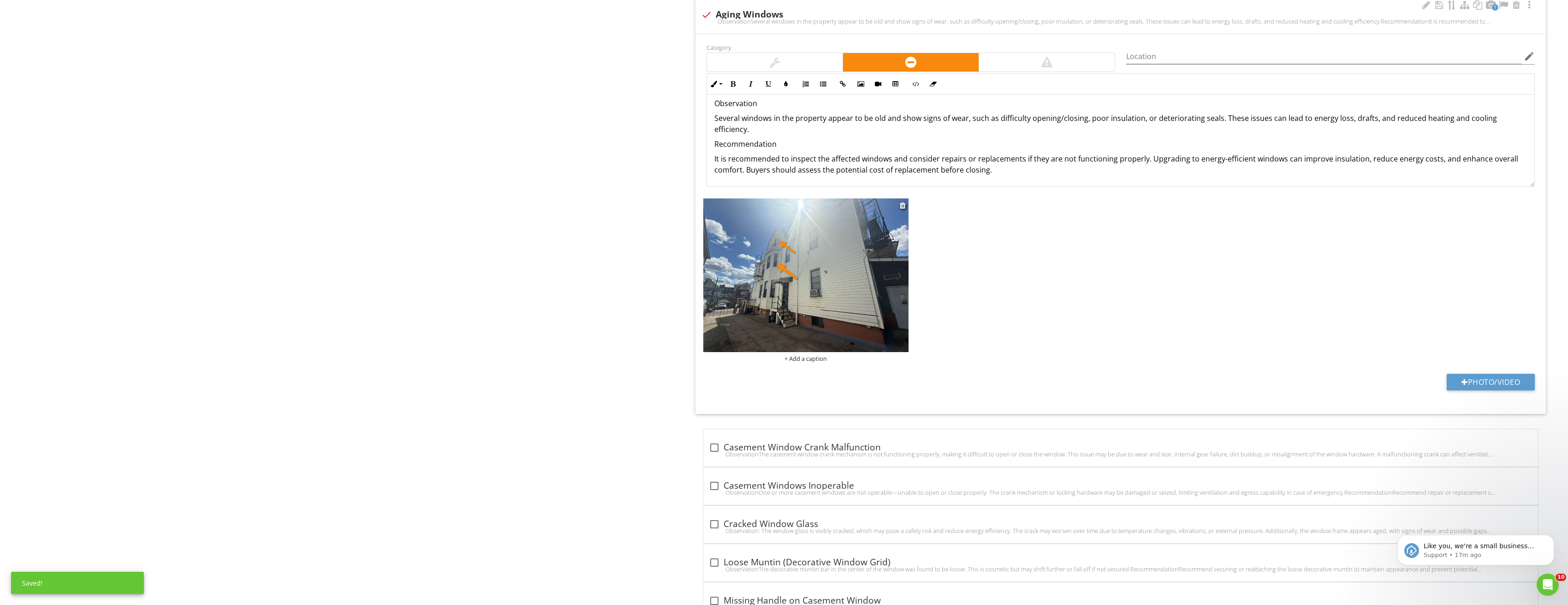
click at [867, 240] on img at bounding box center [806, 275] width 205 height 154
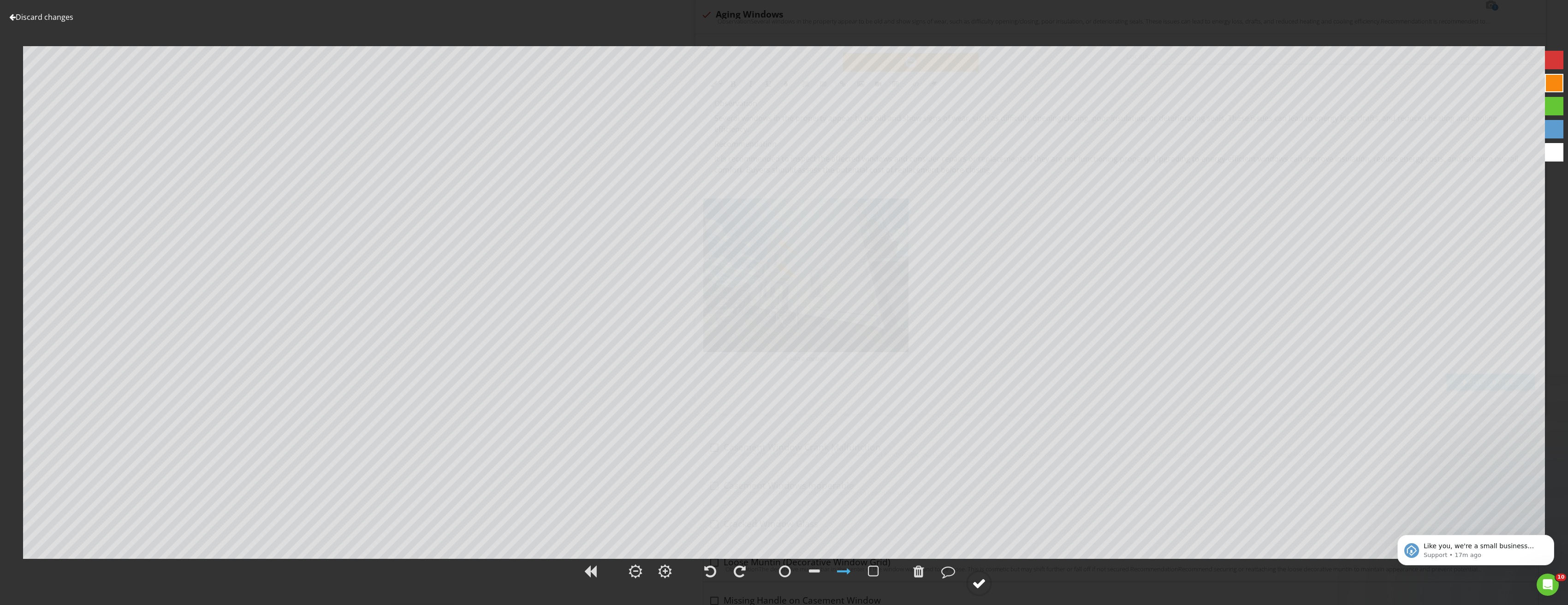
click at [981, 587] on div at bounding box center [979, 583] width 14 height 14
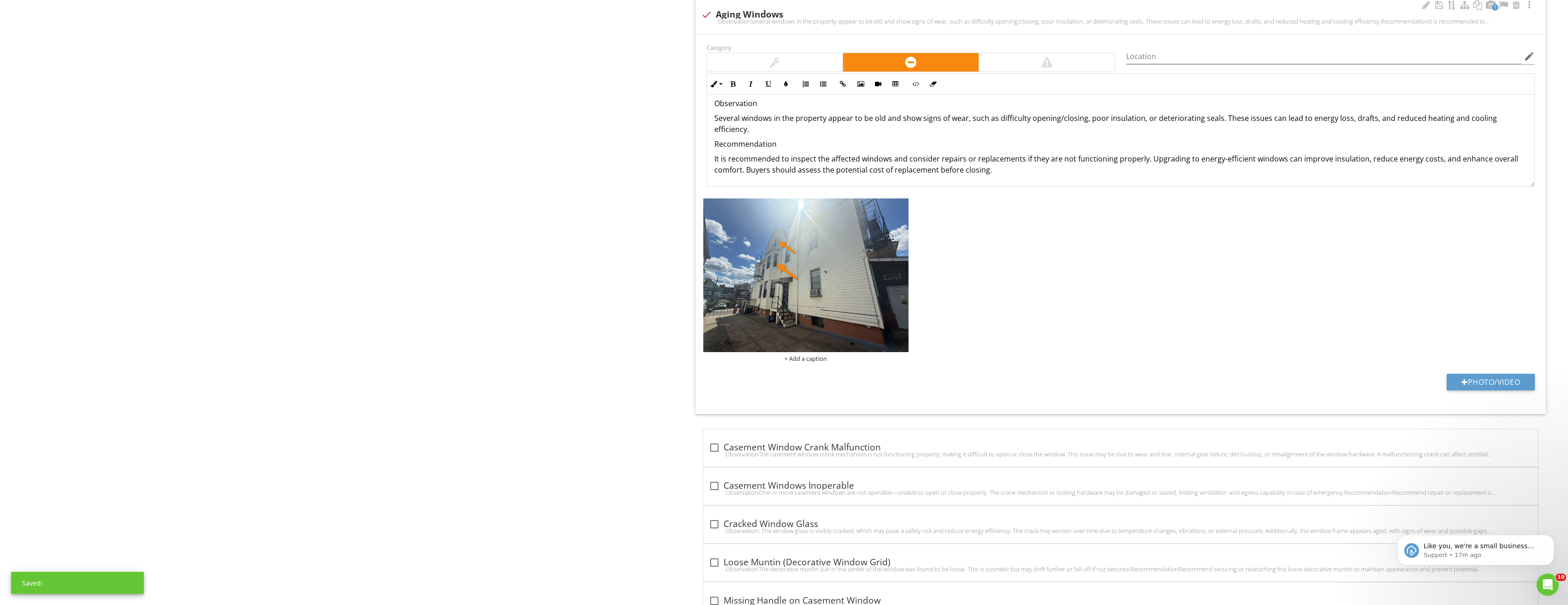
click at [1464, 373] on div "Category Location edit Inline Style XLarge Large Normal Small Light Small/Light…" at bounding box center [1121, 224] width 851 height 380
click at [1471, 378] on button "Photo/Video" at bounding box center [1490, 382] width 88 height 17
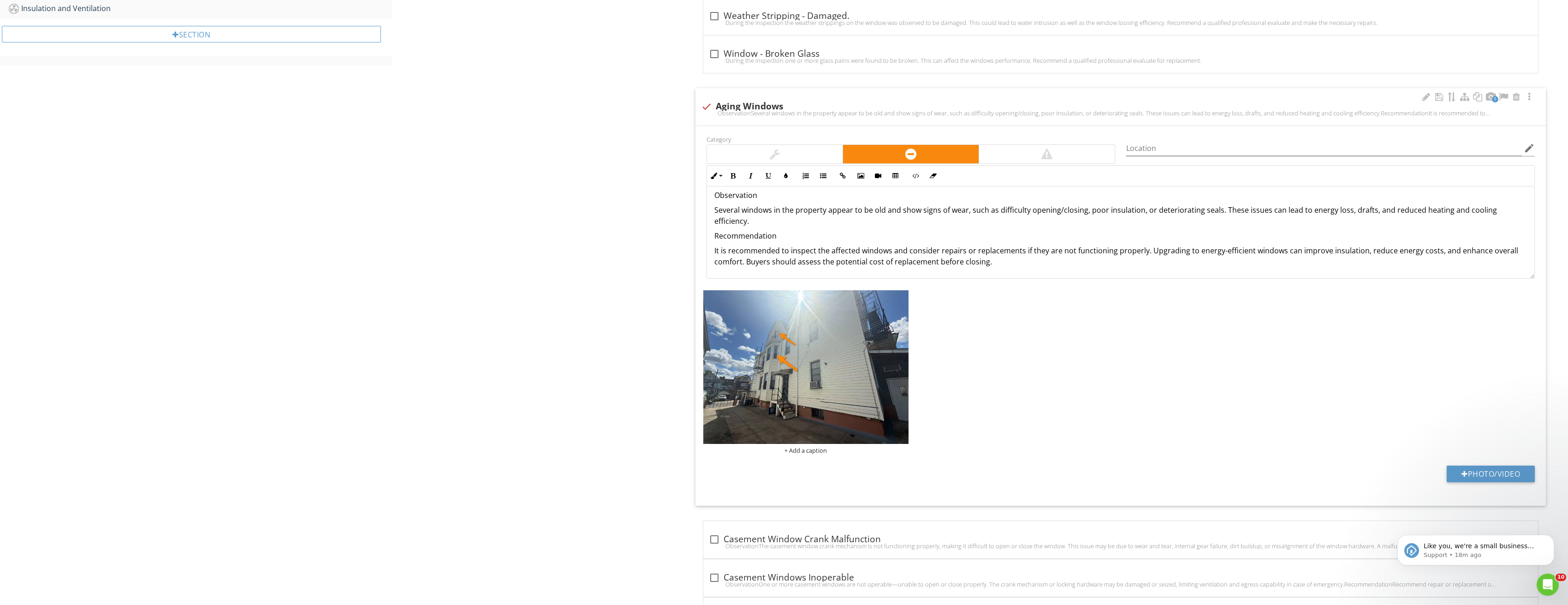
scroll to position [523, 0]
click at [710, 112] on div "ObservationSeveral windows in the property appear to be old and show signs of w…" at bounding box center [1121, 114] width 840 height 7
checkbox input "true"
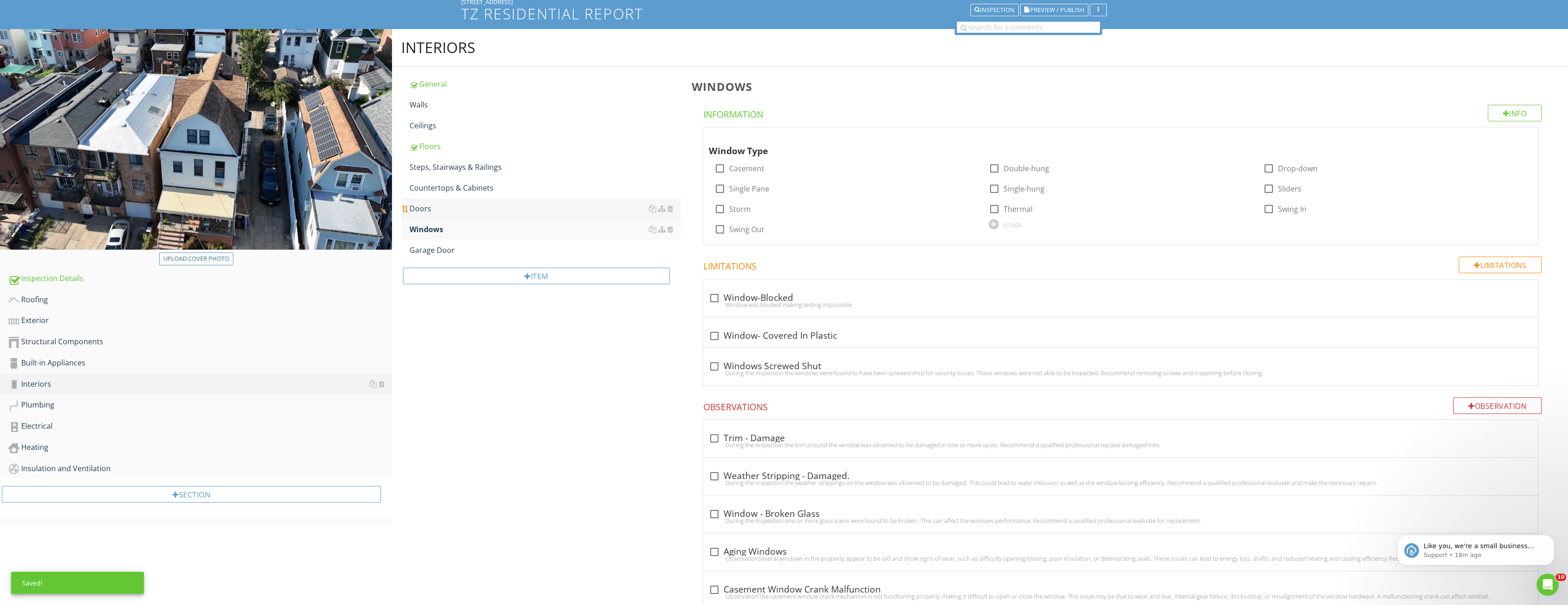
scroll to position [61, 0]
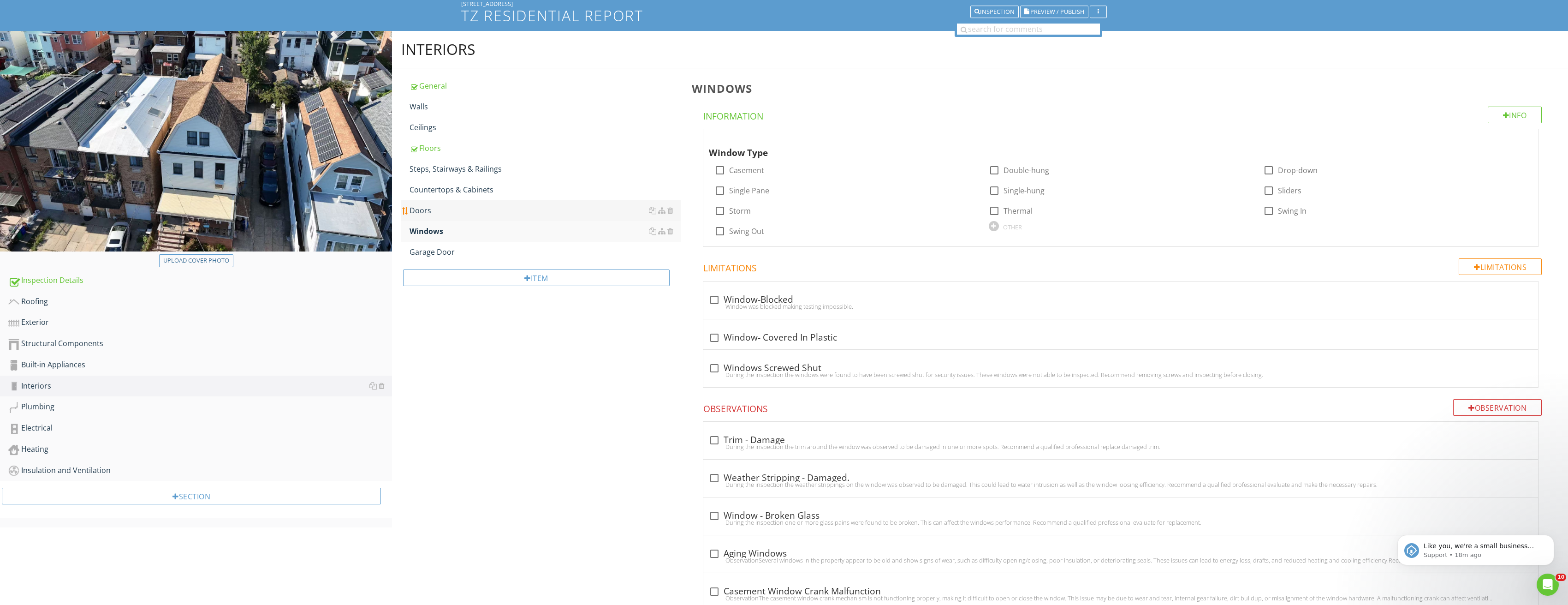
click at [439, 210] on div "Doors" at bounding box center [545, 210] width 271 height 11
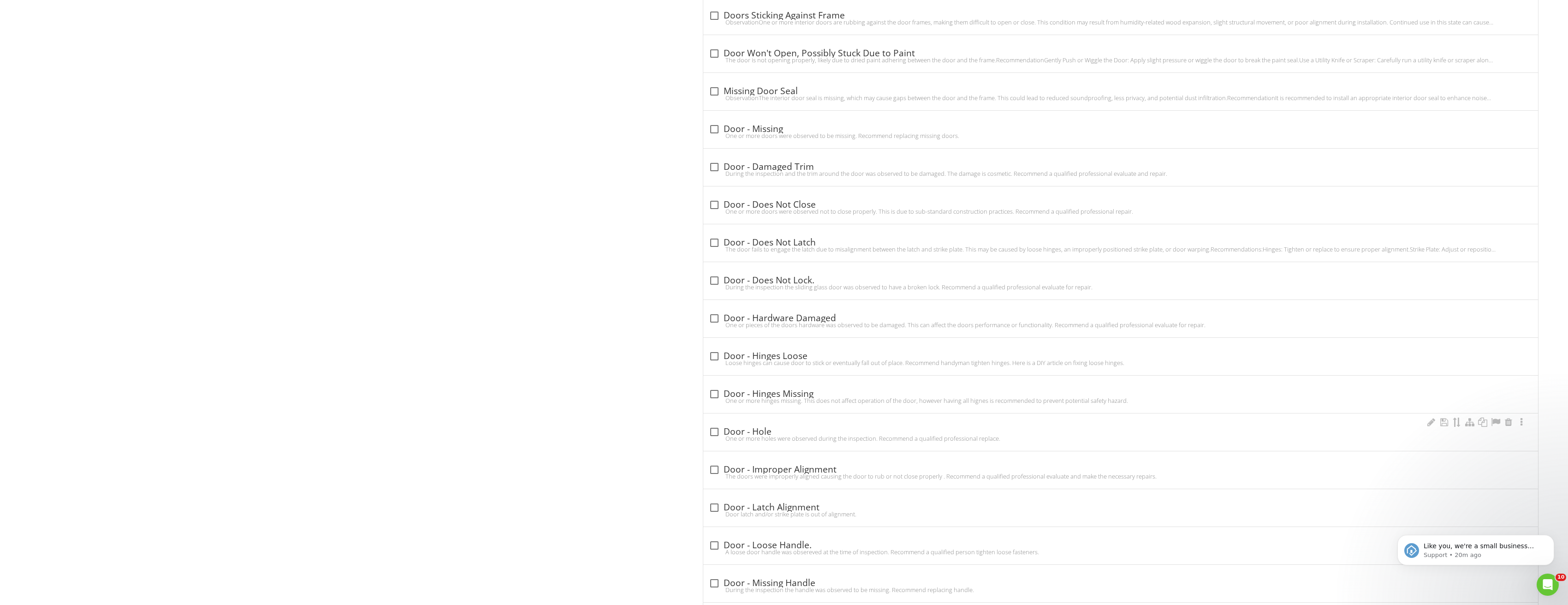
scroll to position [846, 0]
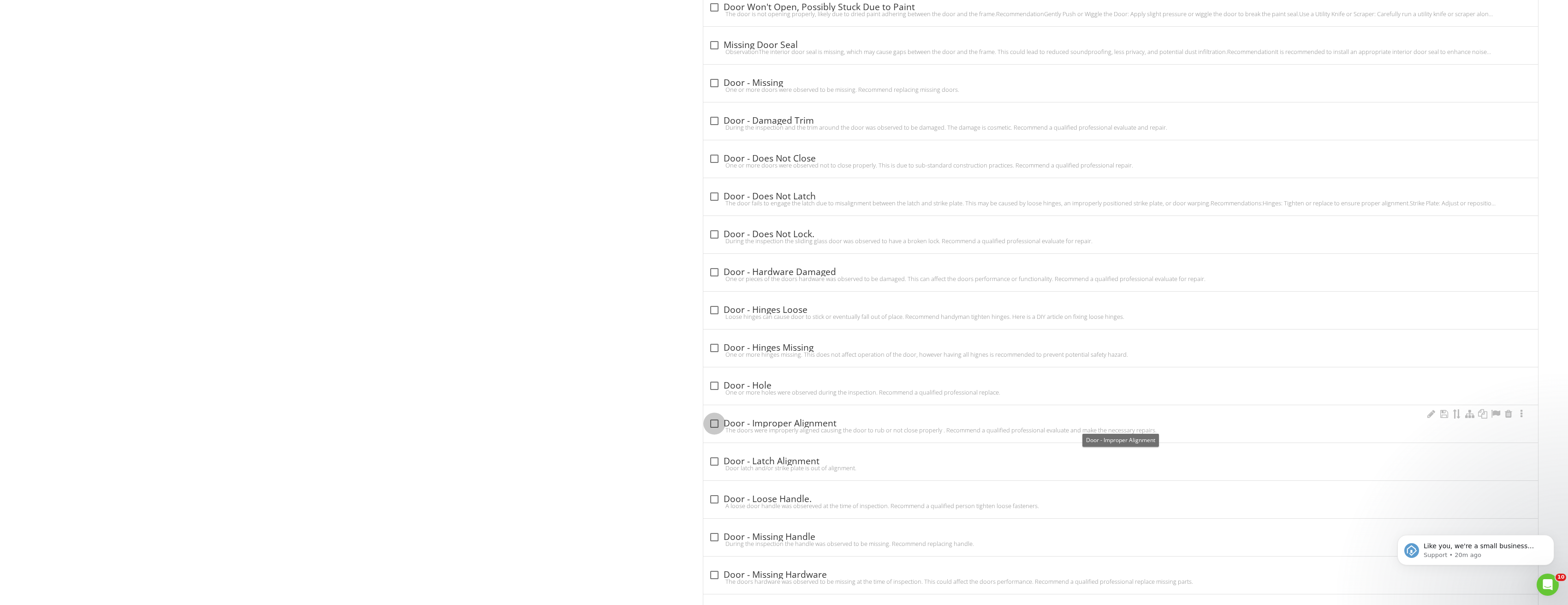
click at [717, 417] on div at bounding box center [715, 424] width 16 height 16
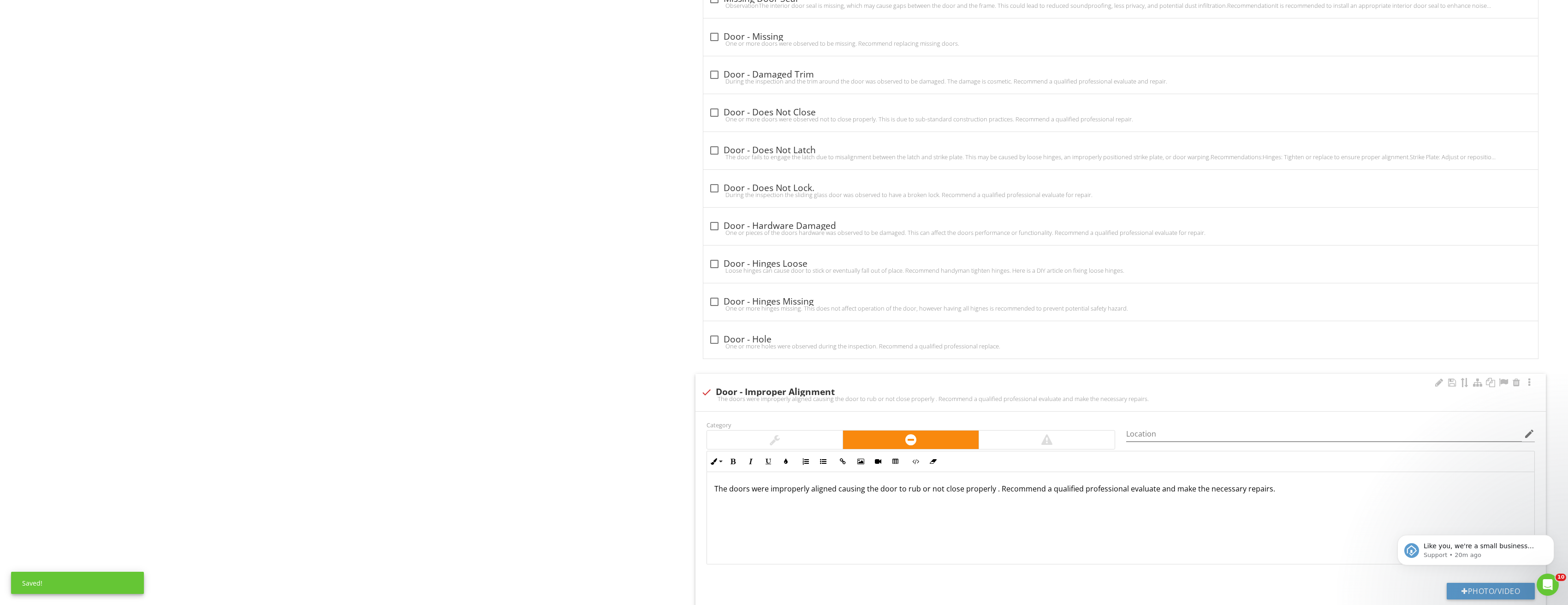
scroll to position [984, 0]
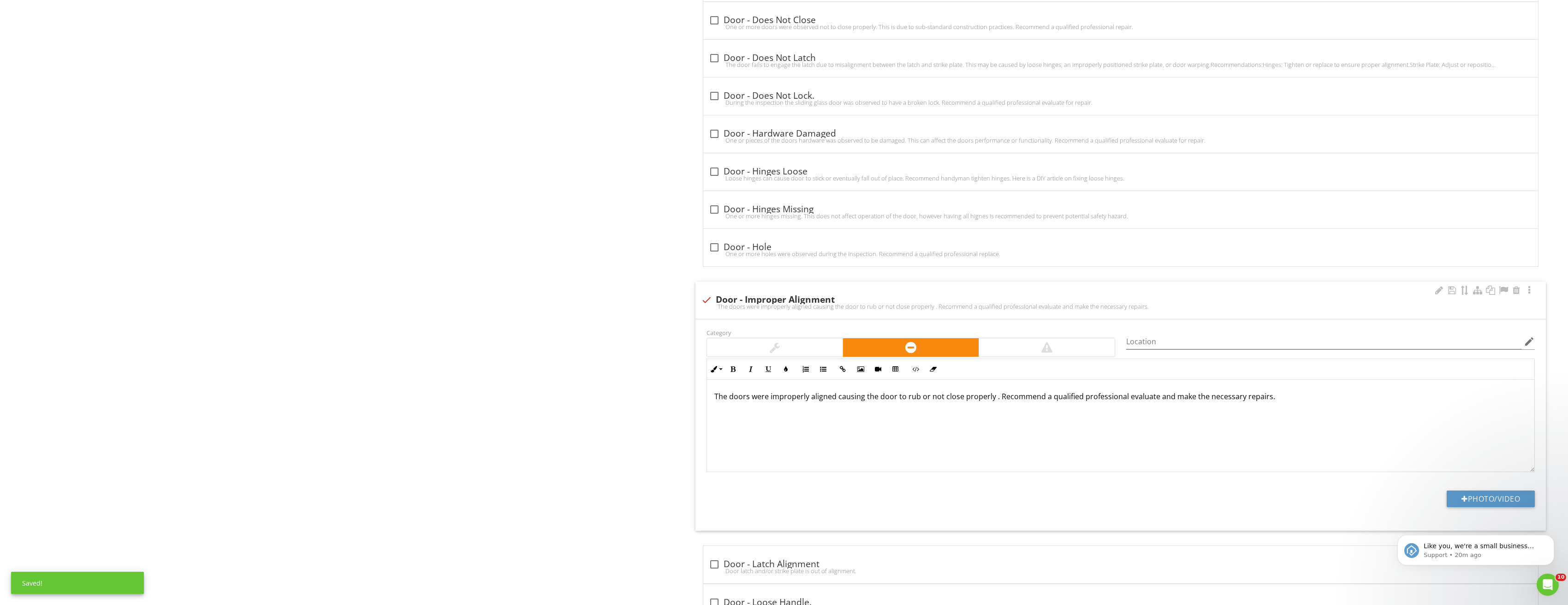
click at [705, 303] on div "The doors were improperly aligned causing the door to rub or not close properly…" at bounding box center [1121, 306] width 840 height 7
checkbox input "true"
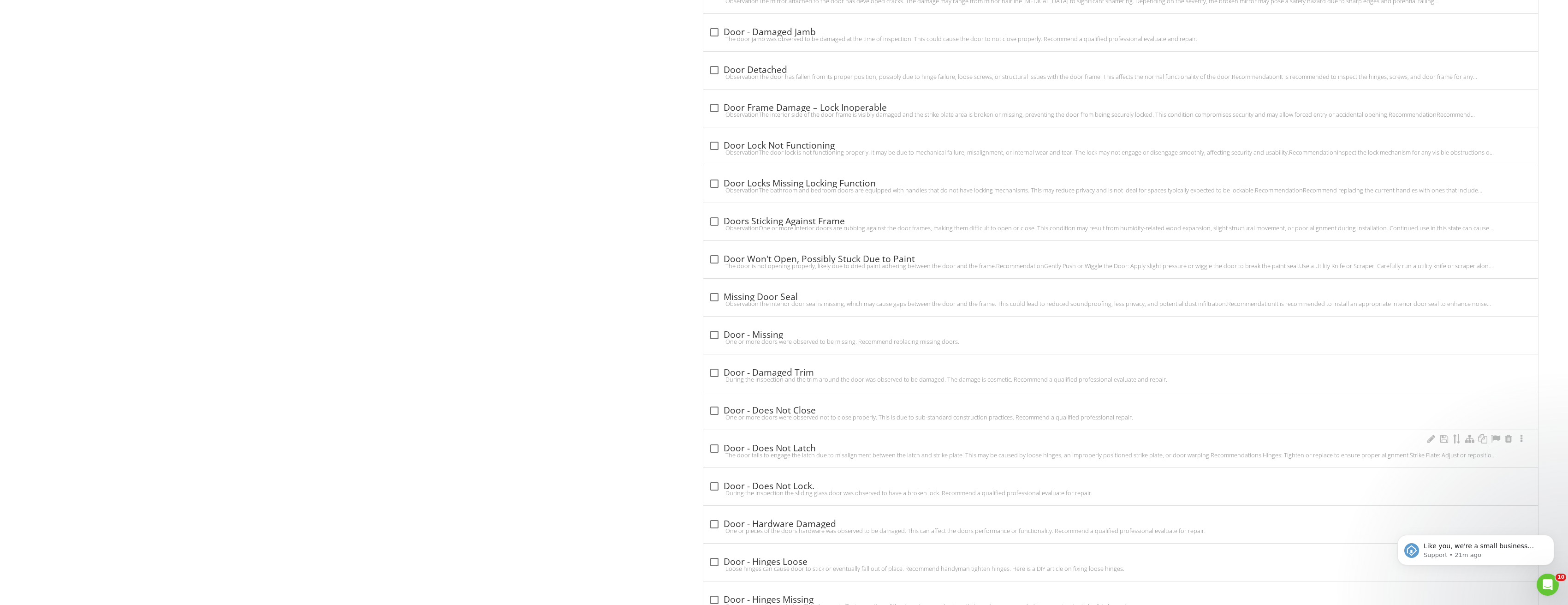
scroll to position [626, 0]
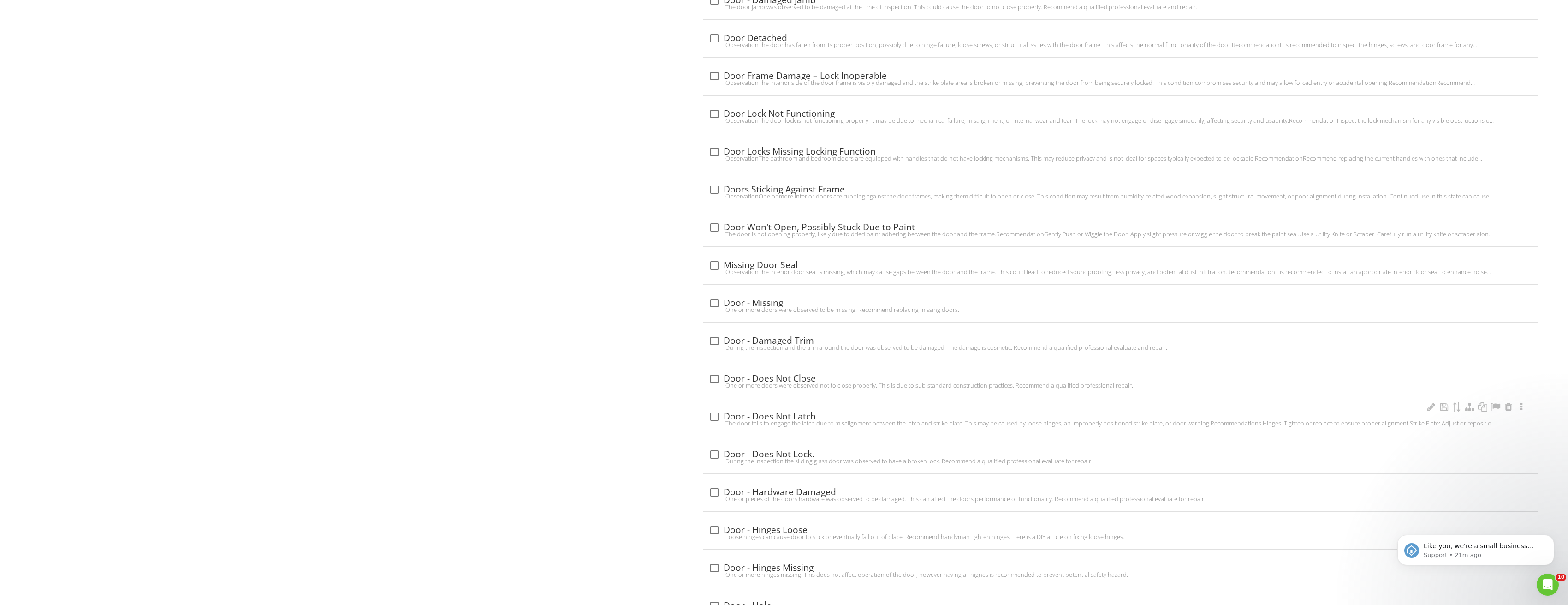
click at [718, 404] on div "check_box_outline_blank Door - Does Not Latch The door fails to engage the latc…" at bounding box center [1121, 417] width 835 height 37
checkbox input "true"
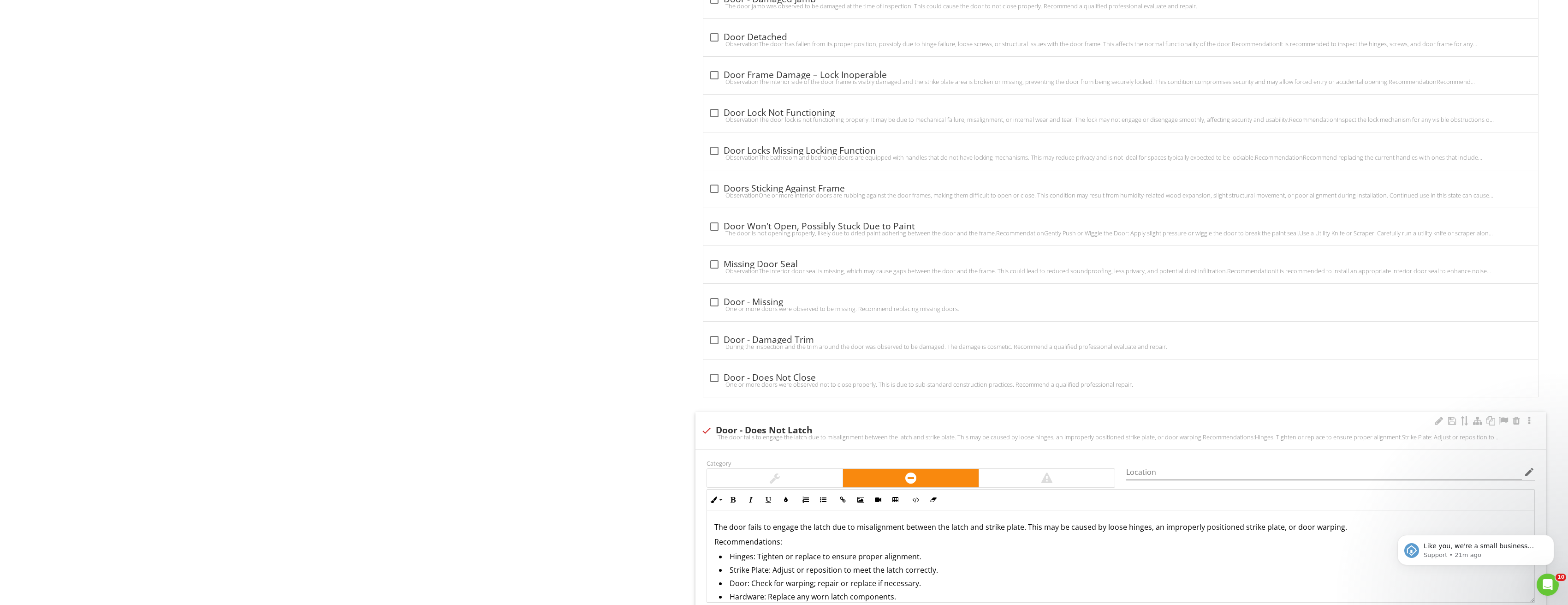
scroll to position [856, 0]
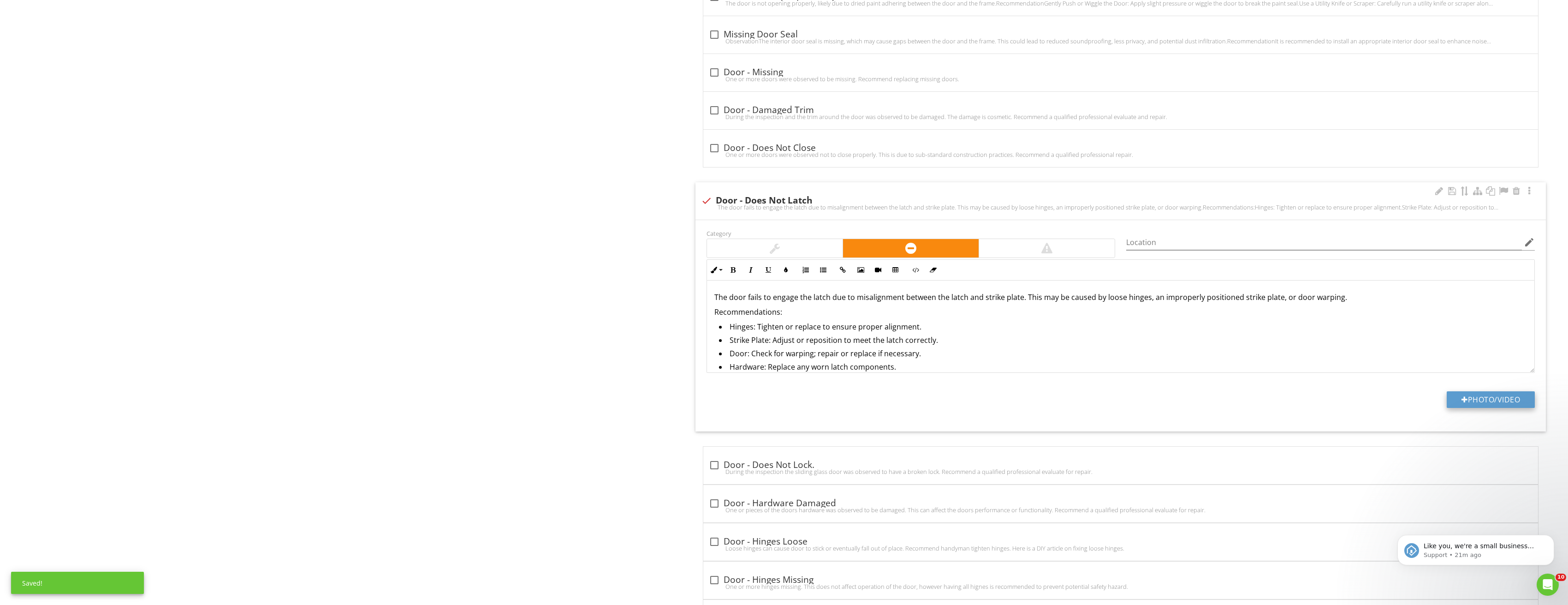
click at [1491, 404] on button "Photo/Video" at bounding box center [1490, 399] width 88 height 17
type input "C:\fakepath\Image_20250827210219_3707.jpg"
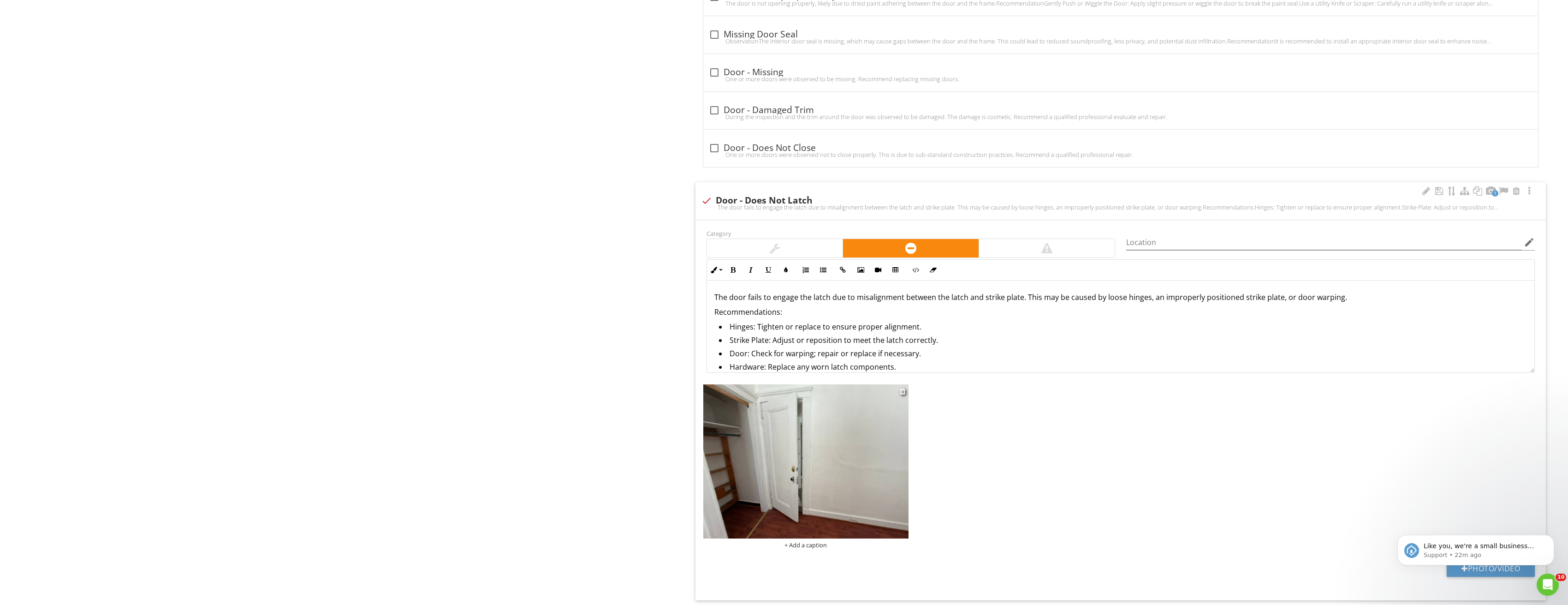
click at [840, 417] on img at bounding box center [806, 461] width 205 height 154
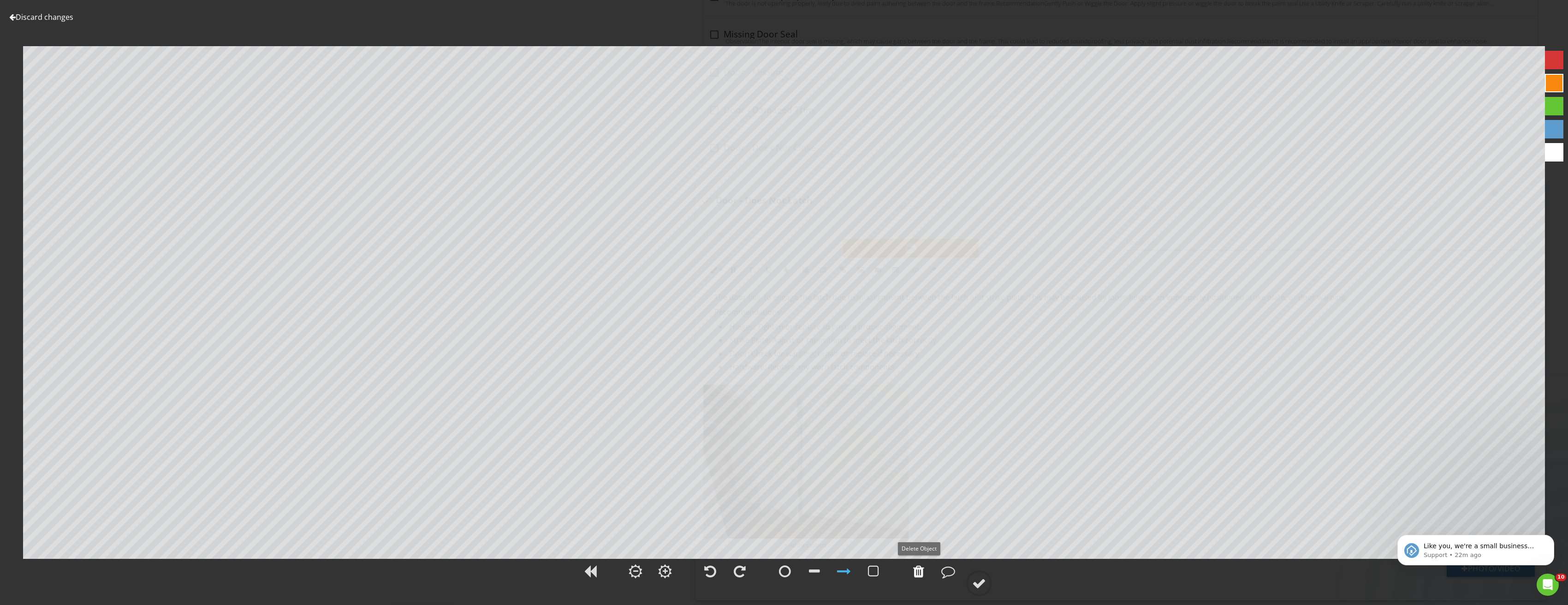
click at [919, 573] on div at bounding box center [919, 571] width 11 height 14
click at [973, 581] on div at bounding box center [979, 583] width 14 height 14
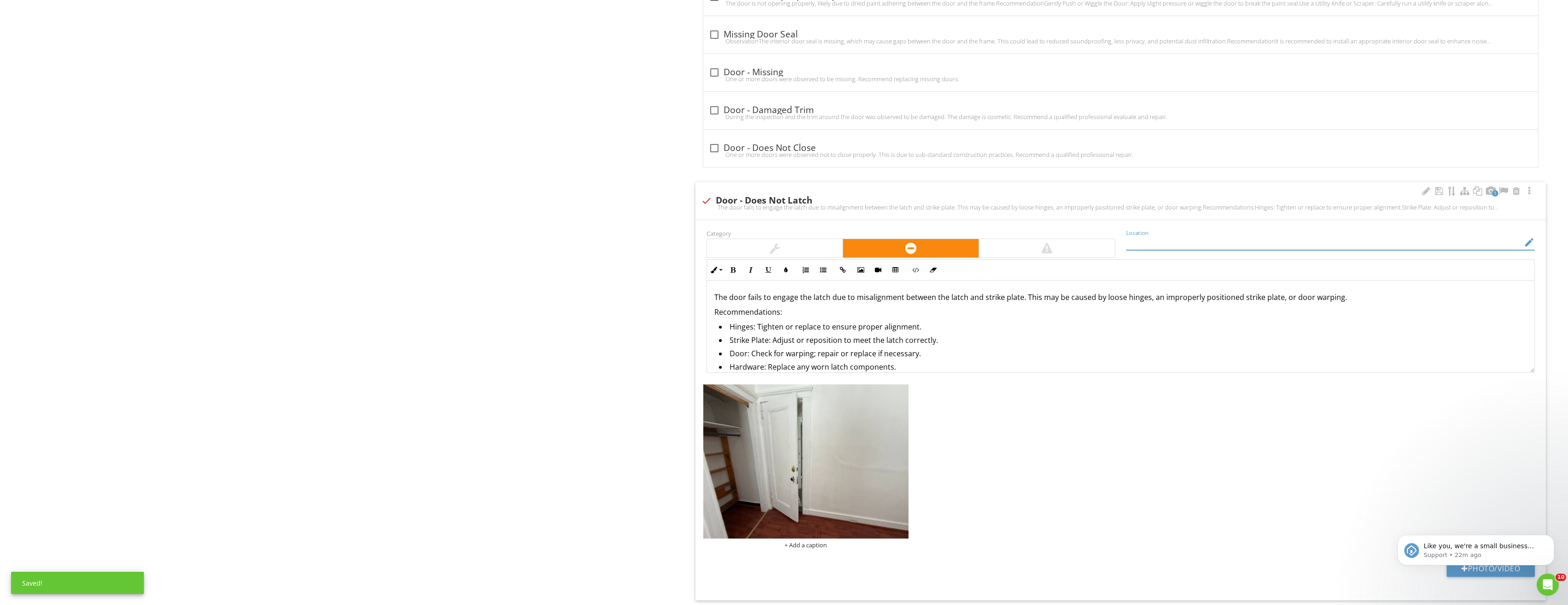
click at [1138, 241] on input "Location" at bounding box center [1323, 242] width 396 height 15
type input "S"
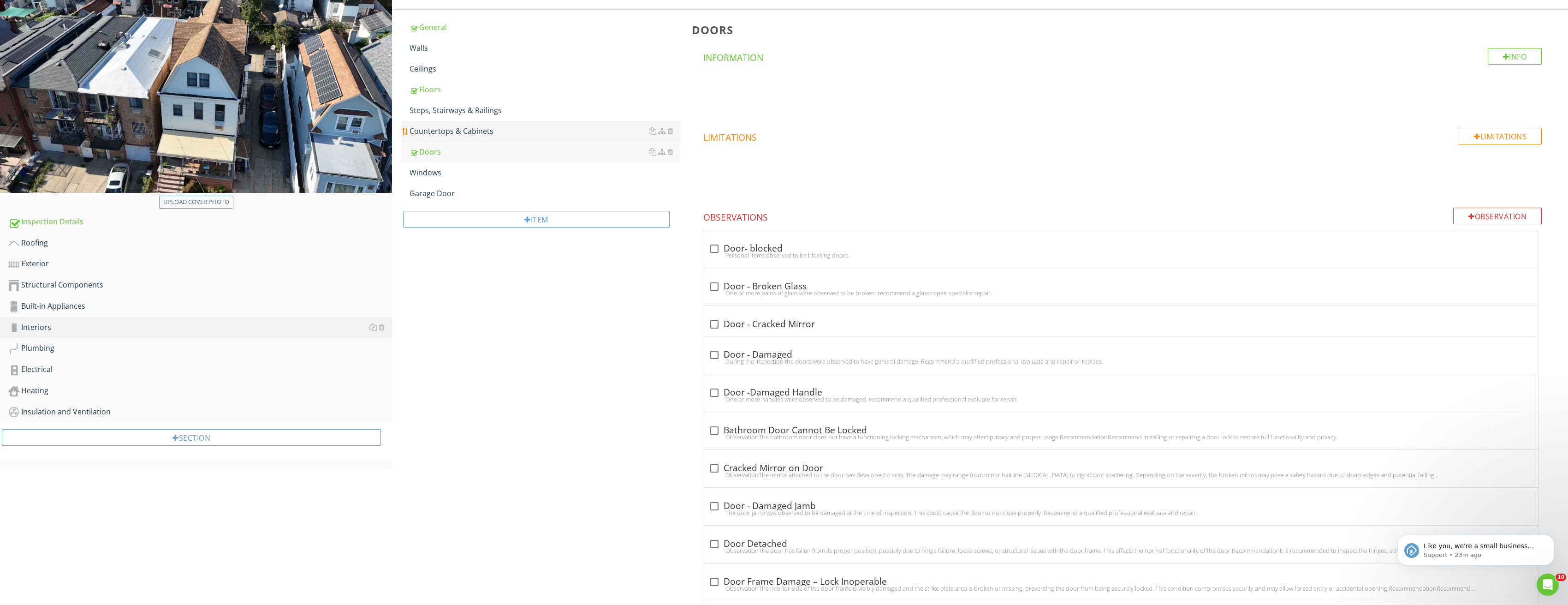
scroll to position [138, 0]
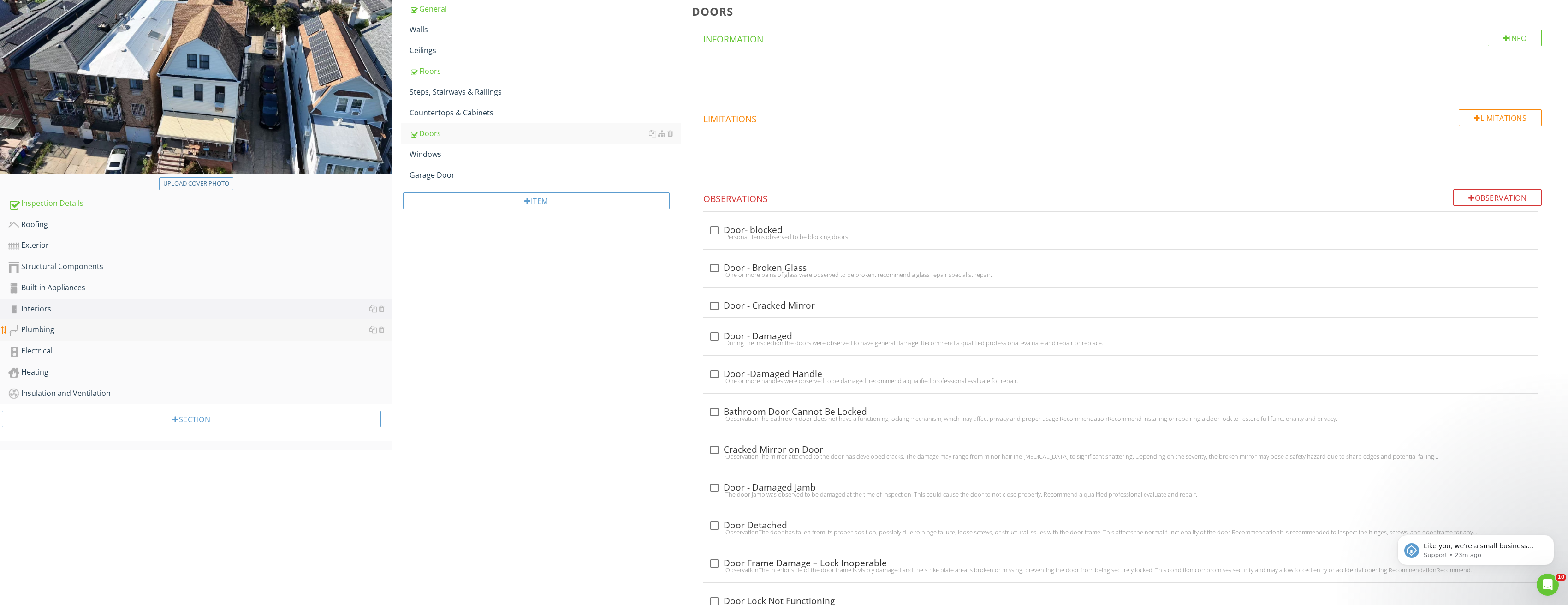
type input "Second Floor"
click at [59, 328] on div "Plumbing" at bounding box center [201, 330] width 384 height 12
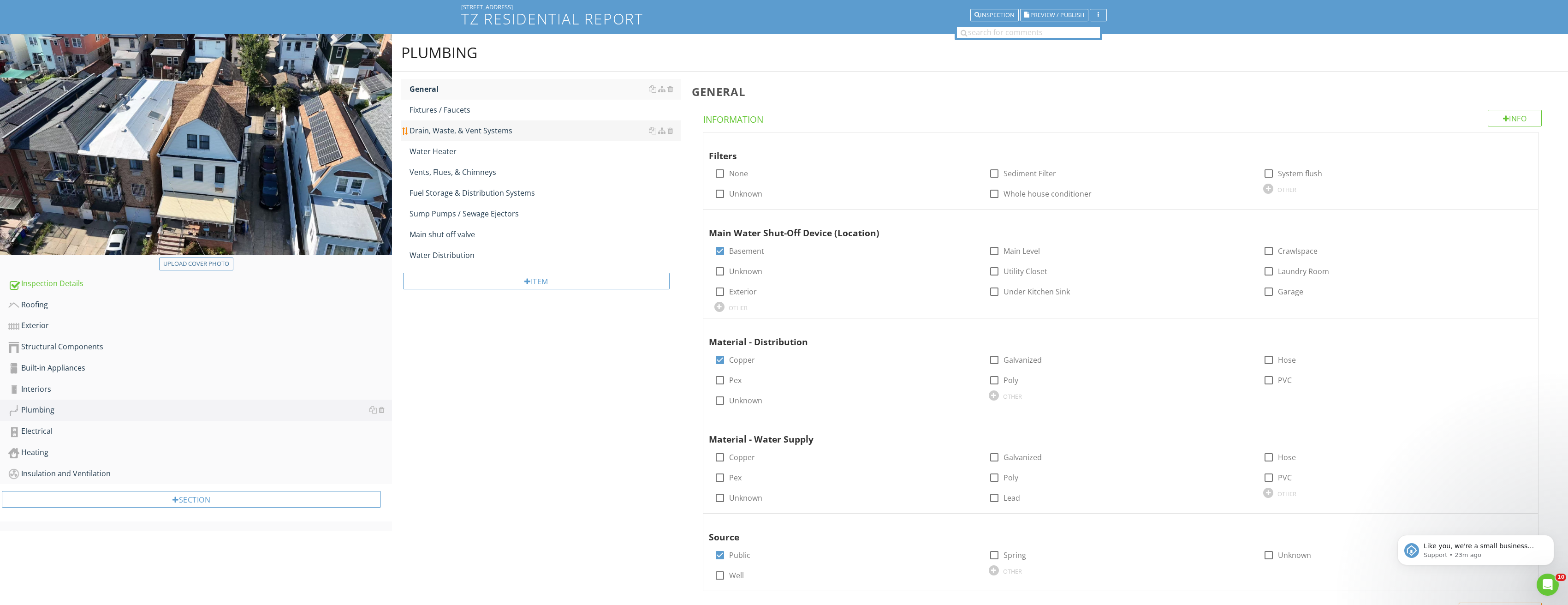
scroll to position [46, 0]
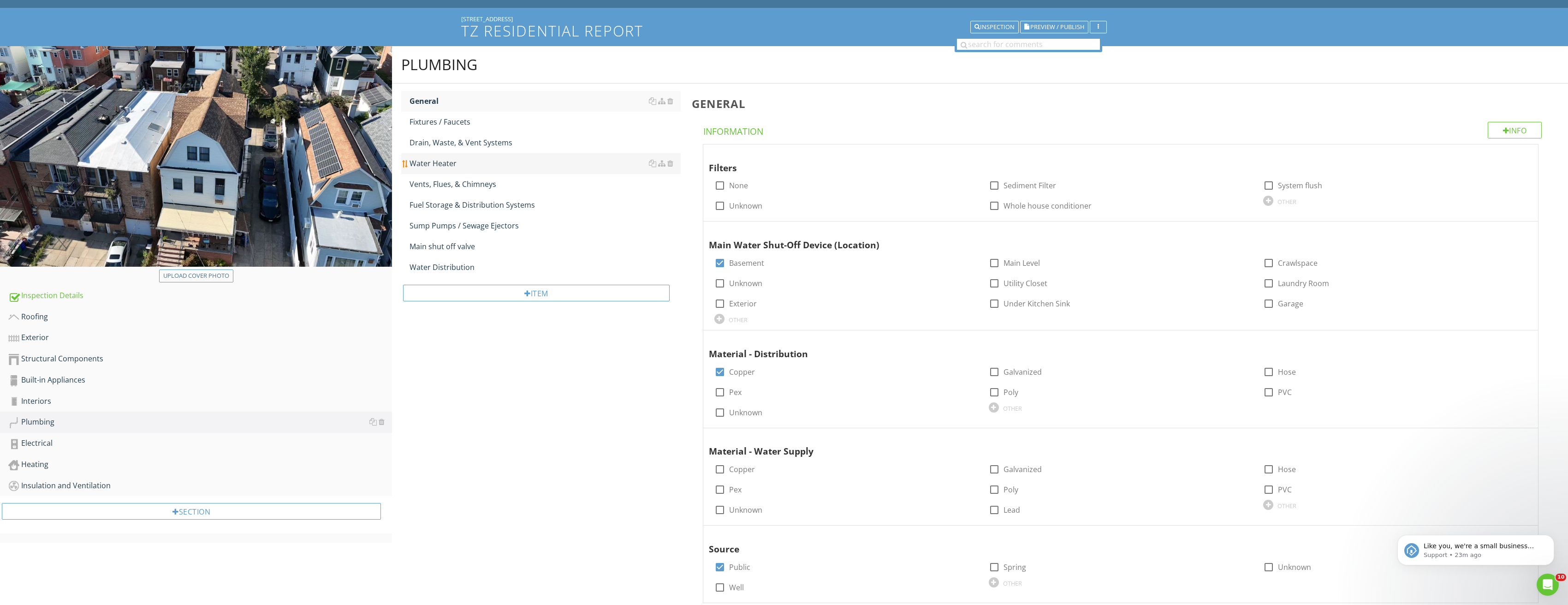
click at [444, 163] on div "Water Heater" at bounding box center [545, 163] width 271 height 11
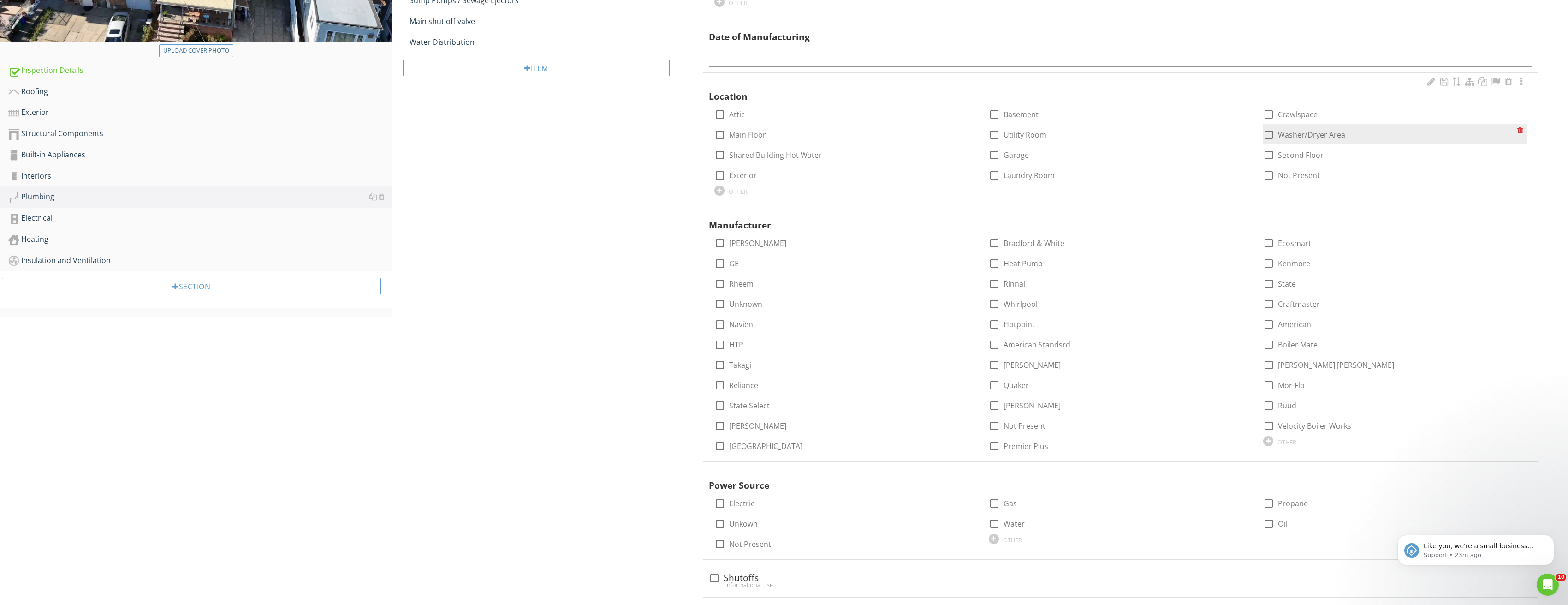
scroll to position [277, 0]
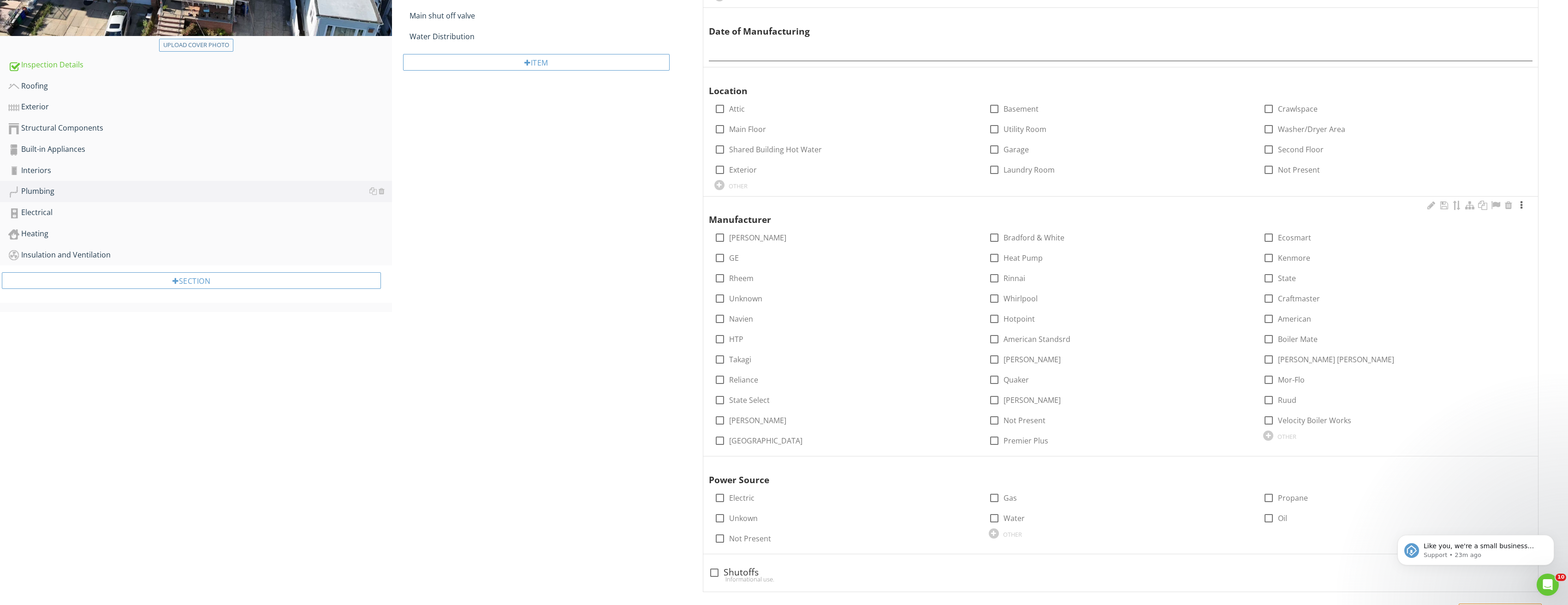
click at [1519, 204] on div at bounding box center [1521, 205] width 11 height 9
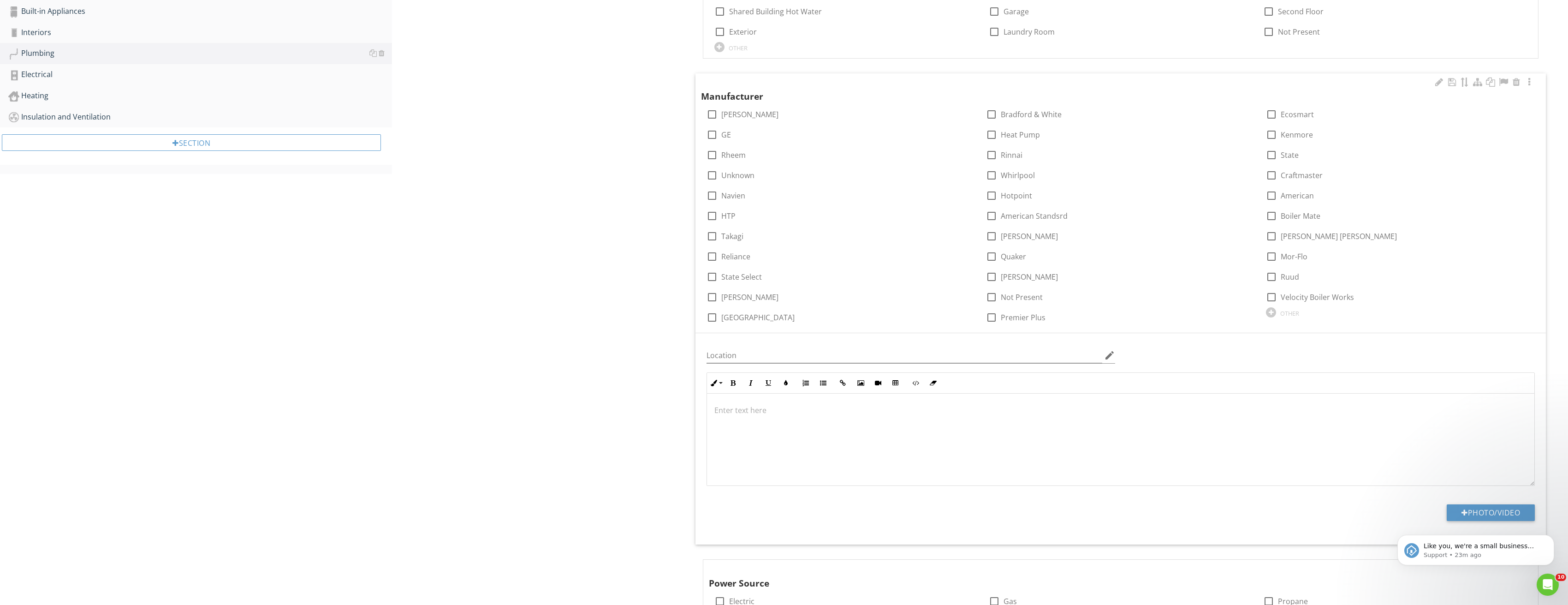
scroll to position [415, 0]
click at [1496, 508] on button "Photo/Video" at bounding box center [1490, 512] width 88 height 17
type input "C:\fakepath\Image_20250827210220_3686.jpg"
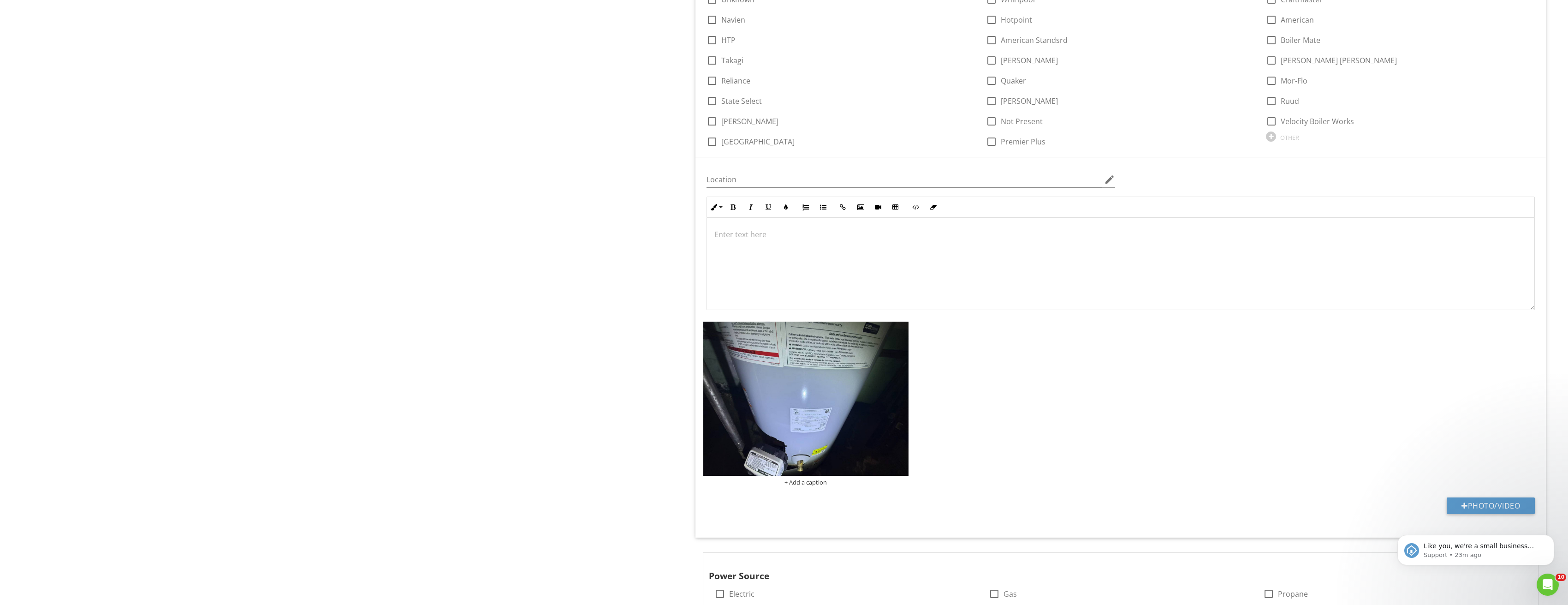
scroll to position [600, 0]
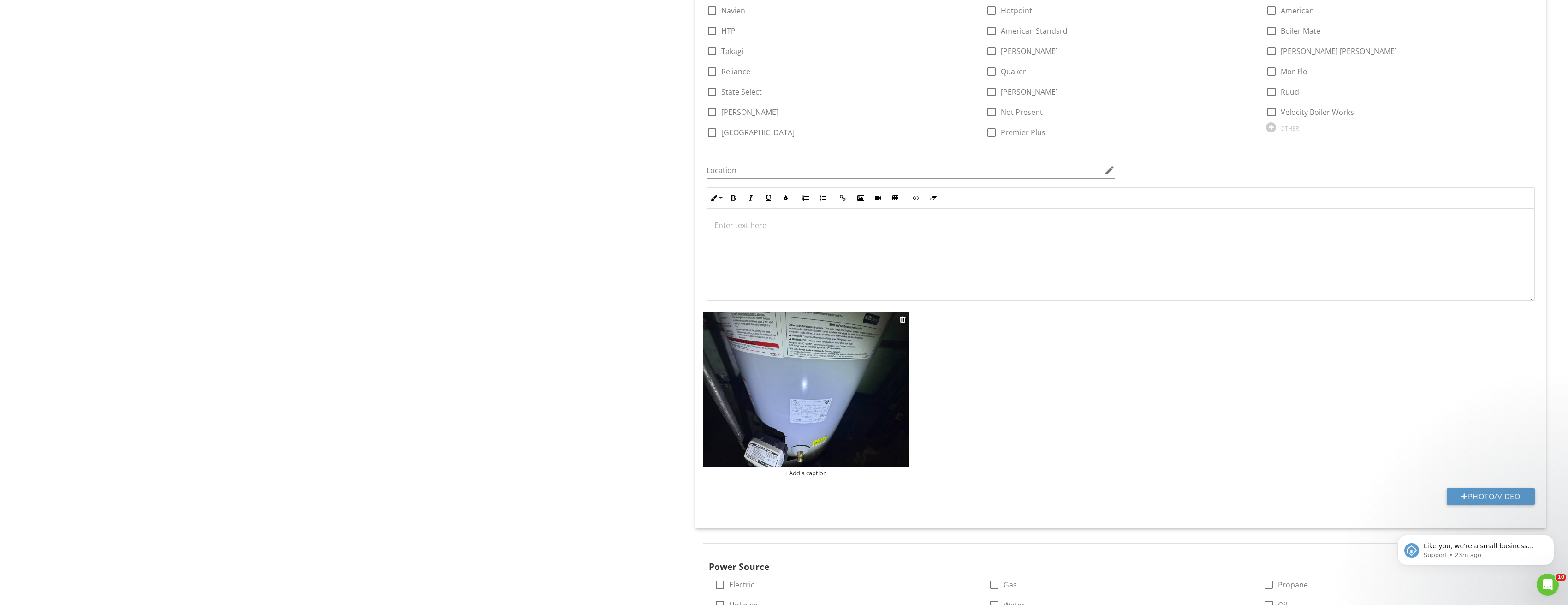
click at [800, 404] on img at bounding box center [806, 390] width 205 height 154
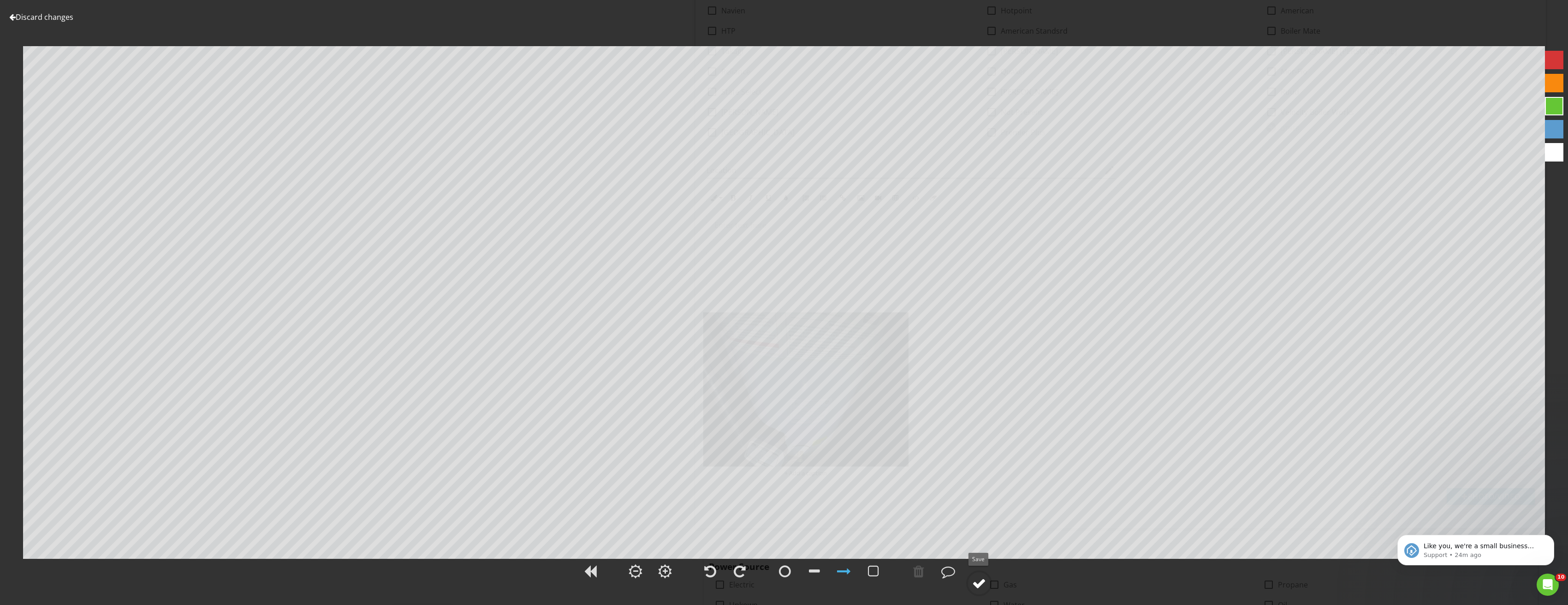
click at [984, 581] on div at bounding box center [979, 583] width 14 height 14
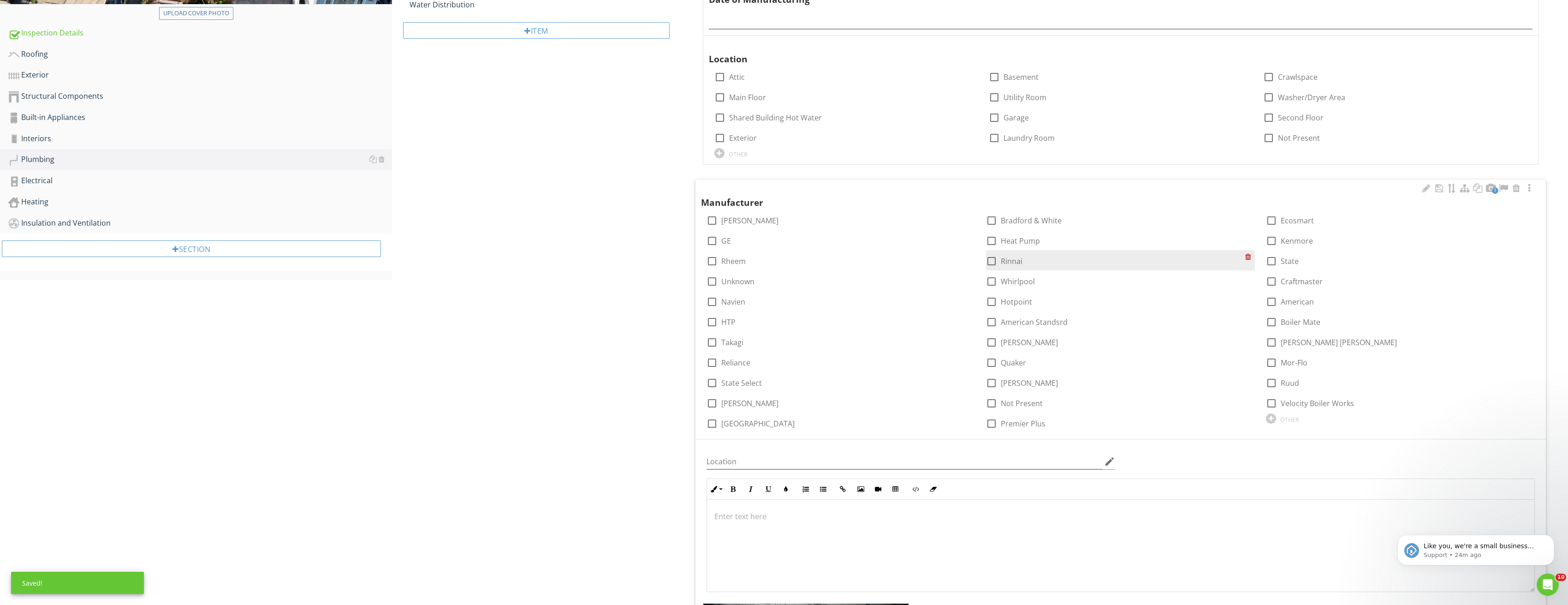
scroll to position [185, 0]
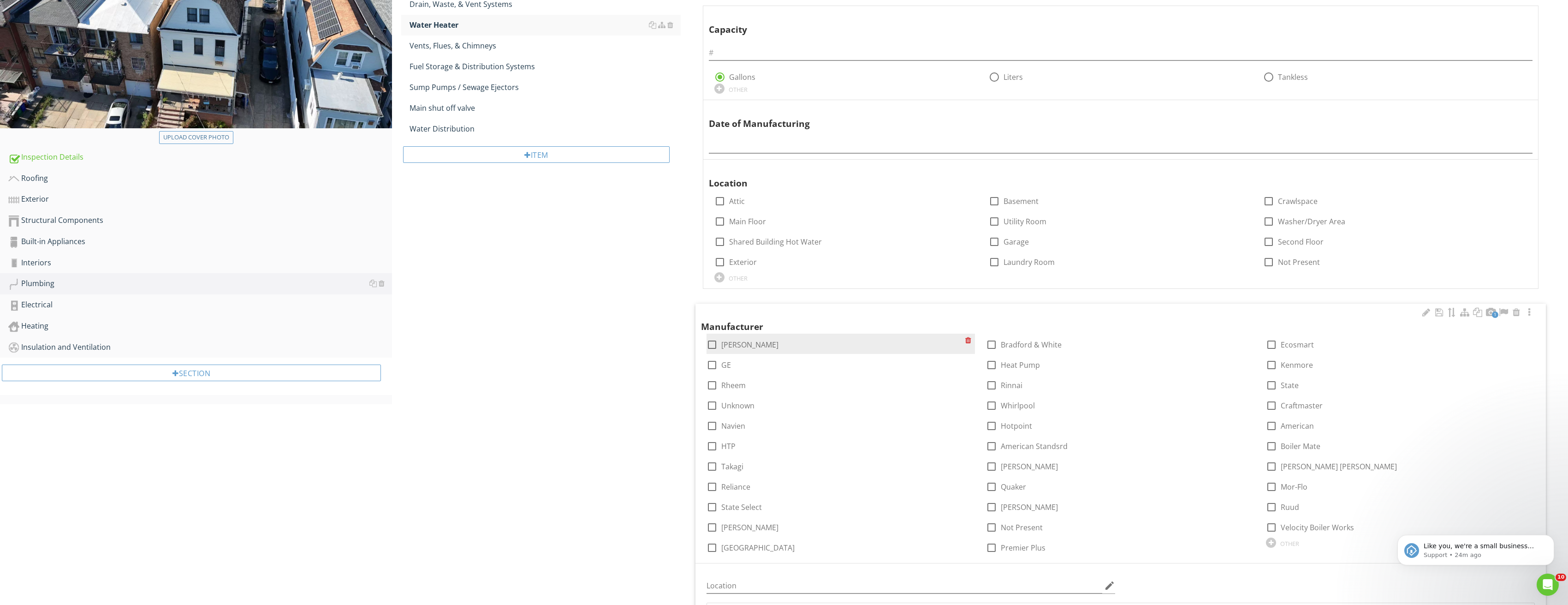
click at [714, 343] on div at bounding box center [712, 345] width 16 height 16
checkbox input "true"
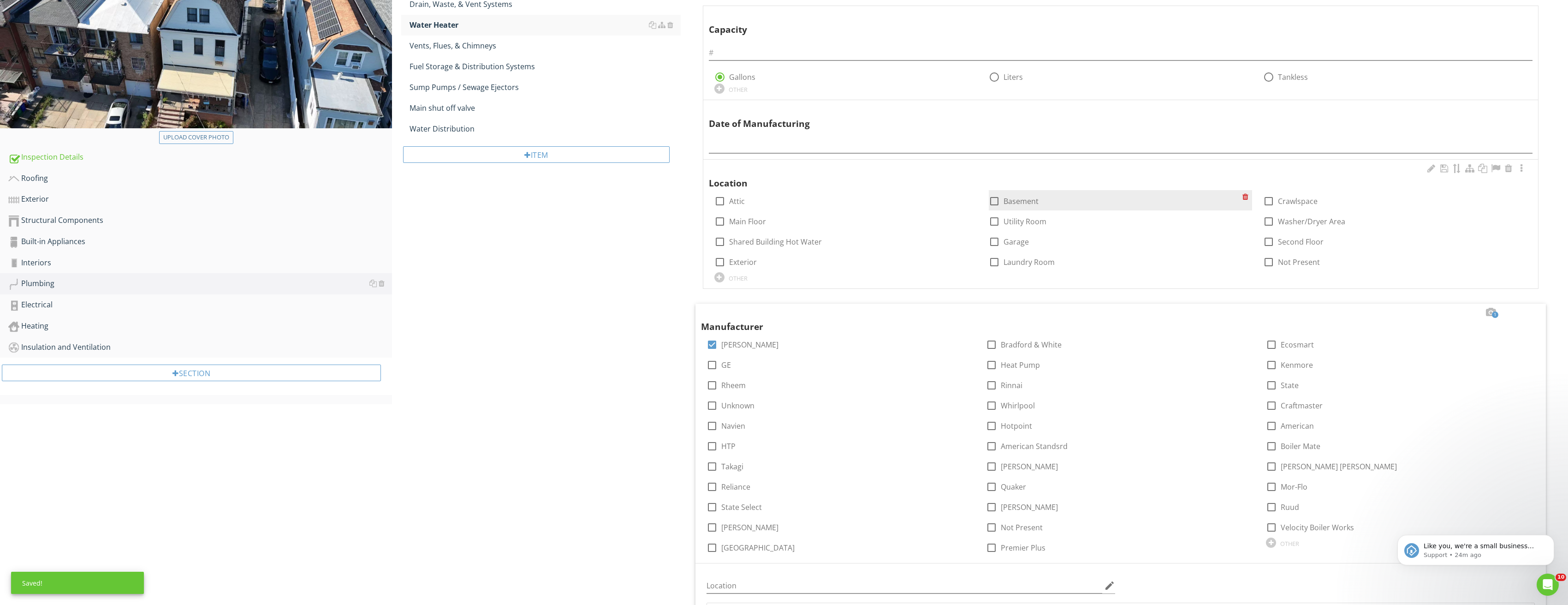
click at [990, 198] on div at bounding box center [994, 201] width 16 height 16
checkbox input "true"
click at [930, 53] on input "text" at bounding box center [1121, 53] width 824 height 15
type input "50"
click at [883, 139] on input "text" at bounding box center [1121, 146] width 824 height 15
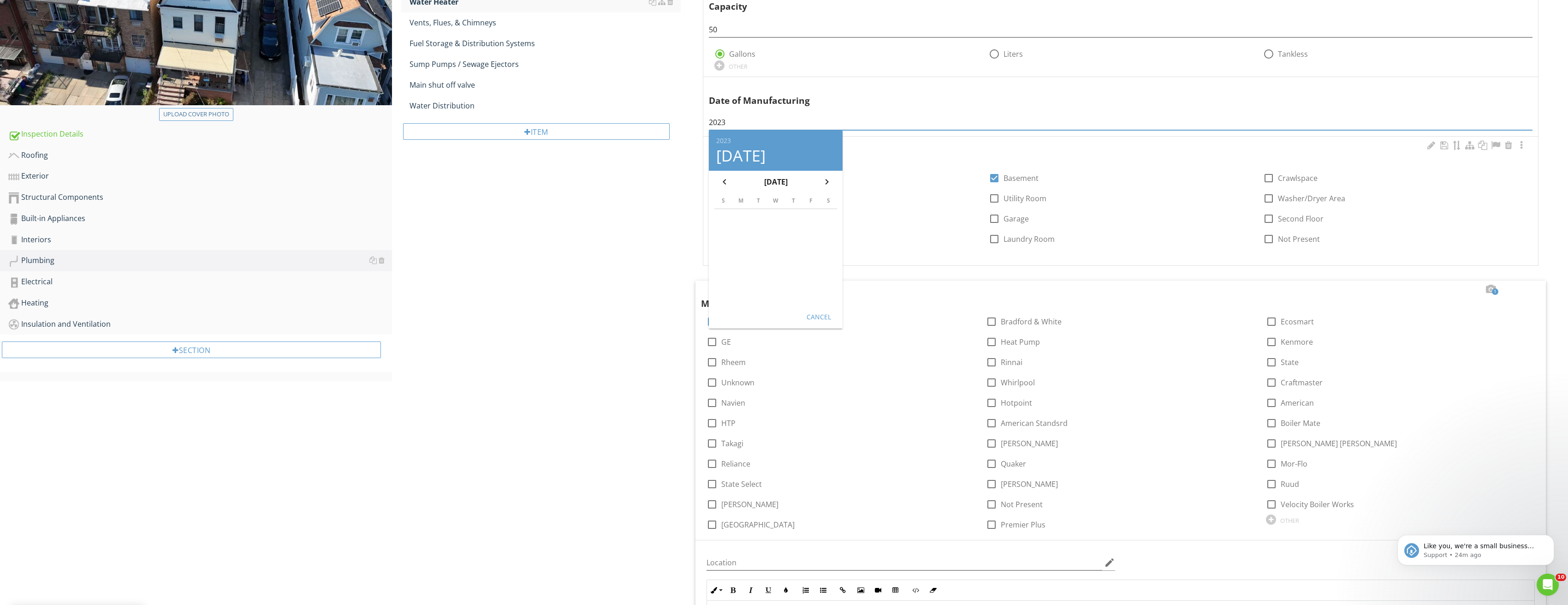
scroll to position [231, 0]
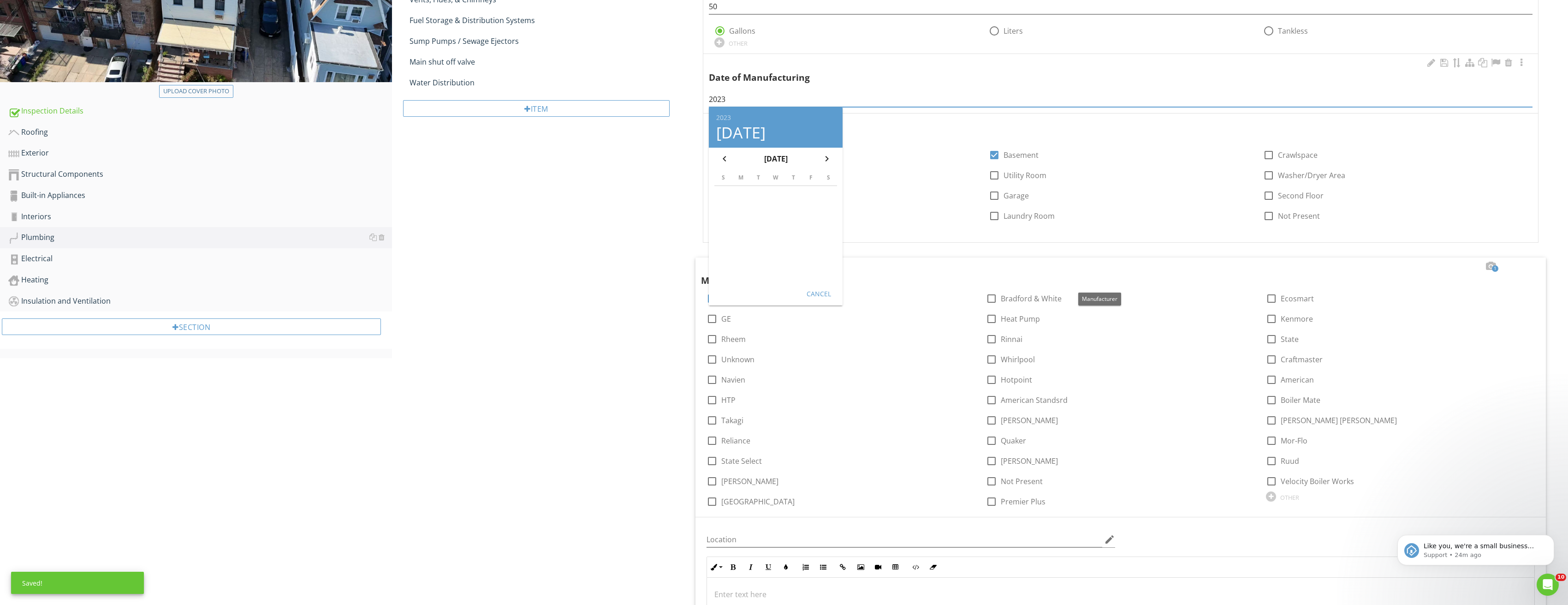
type input "2023"
click at [821, 289] on div "Cancel" at bounding box center [819, 293] width 26 height 10
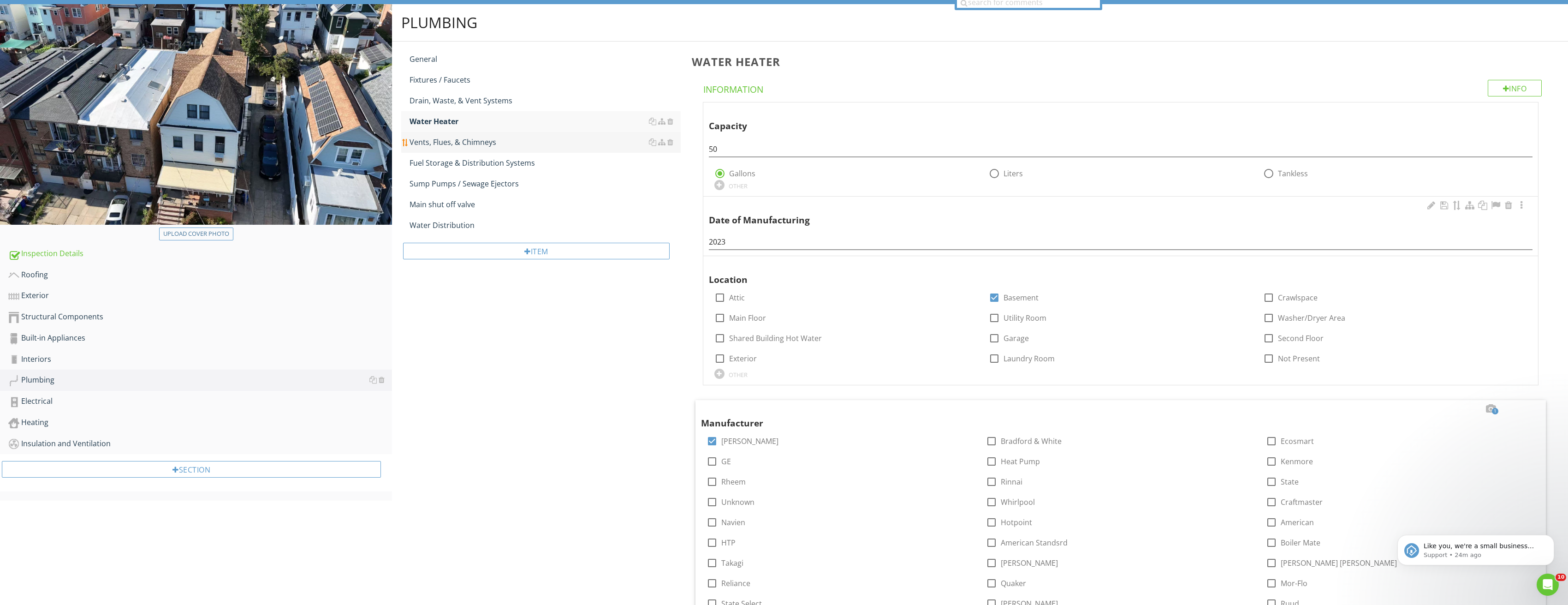
scroll to position [0, 0]
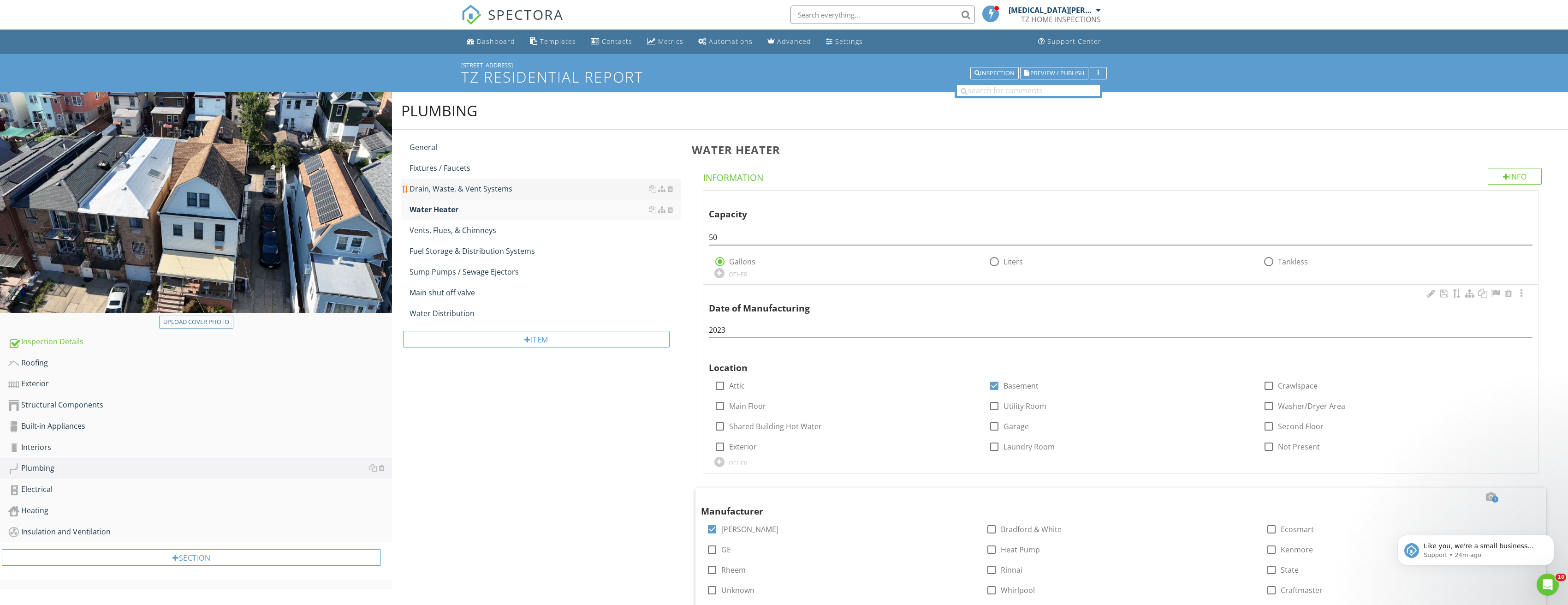
click at [480, 184] on div "Drain, Waste, & Vent Systems" at bounding box center [545, 188] width 271 height 11
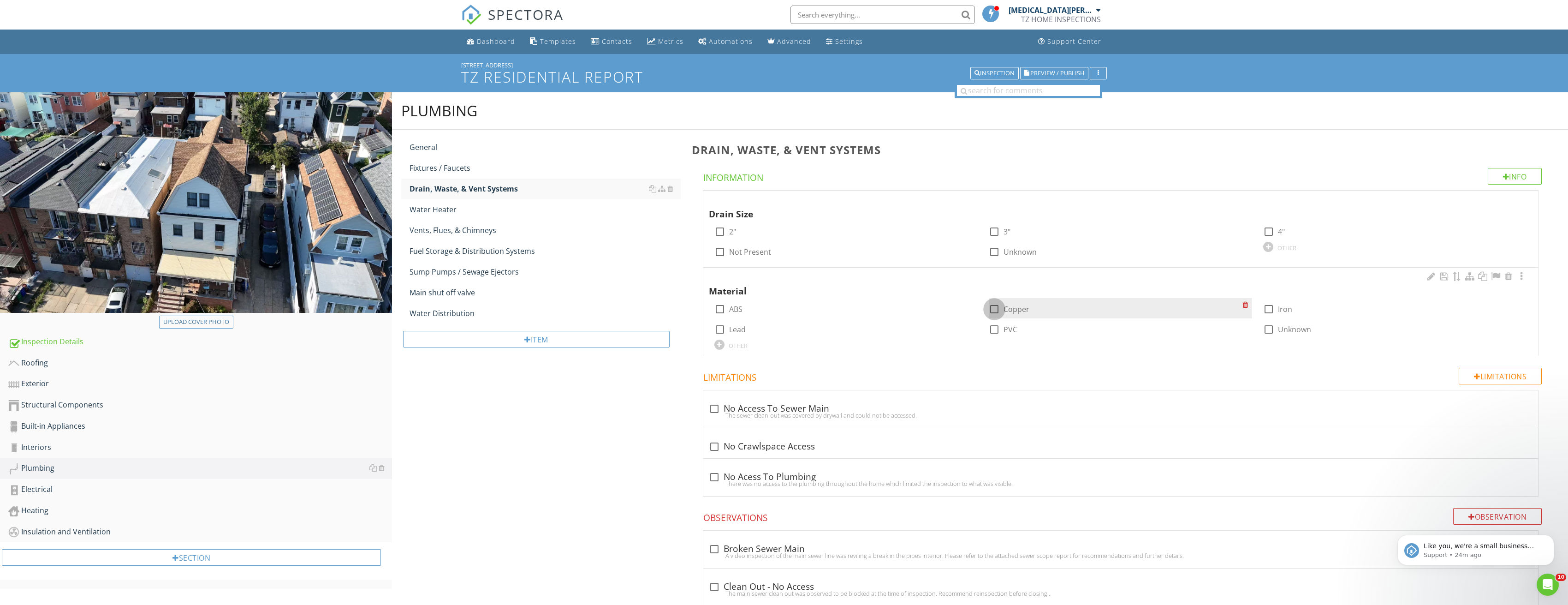
click at [990, 311] on div at bounding box center [994, 310] width 16 height 16
checkbox input "true"
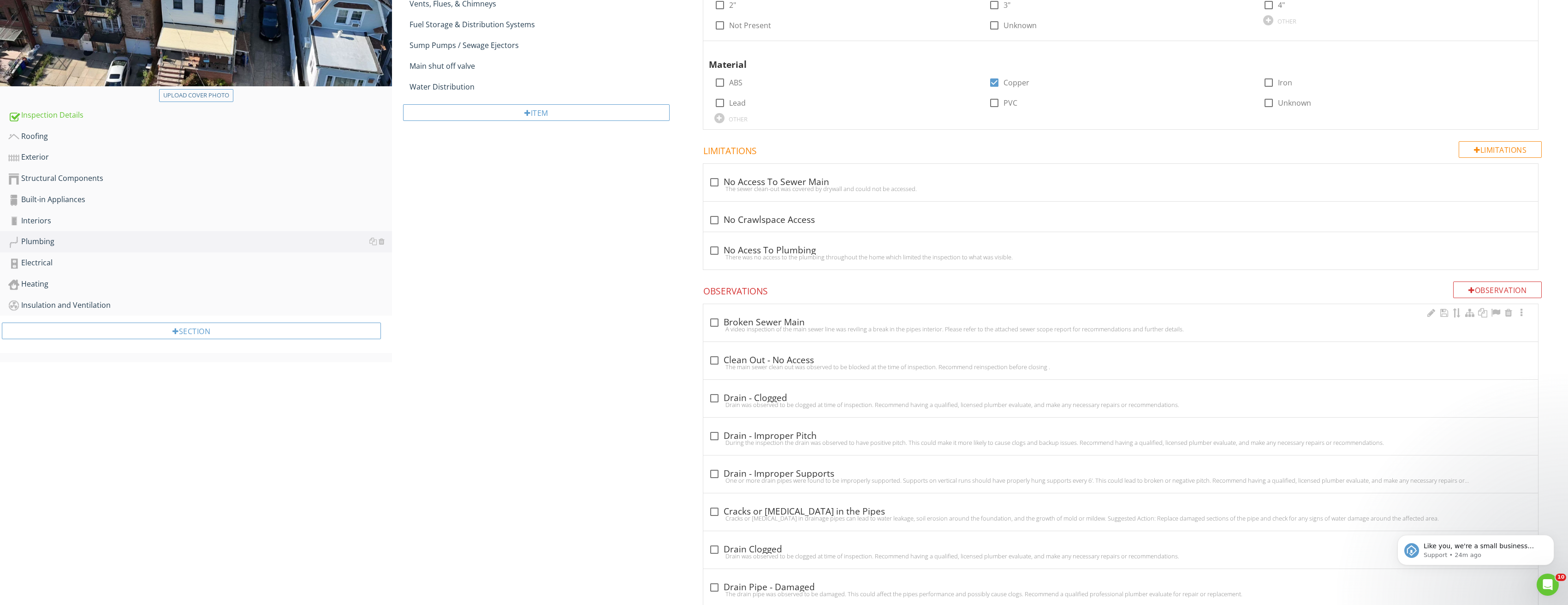
scroll to position [231, 0]
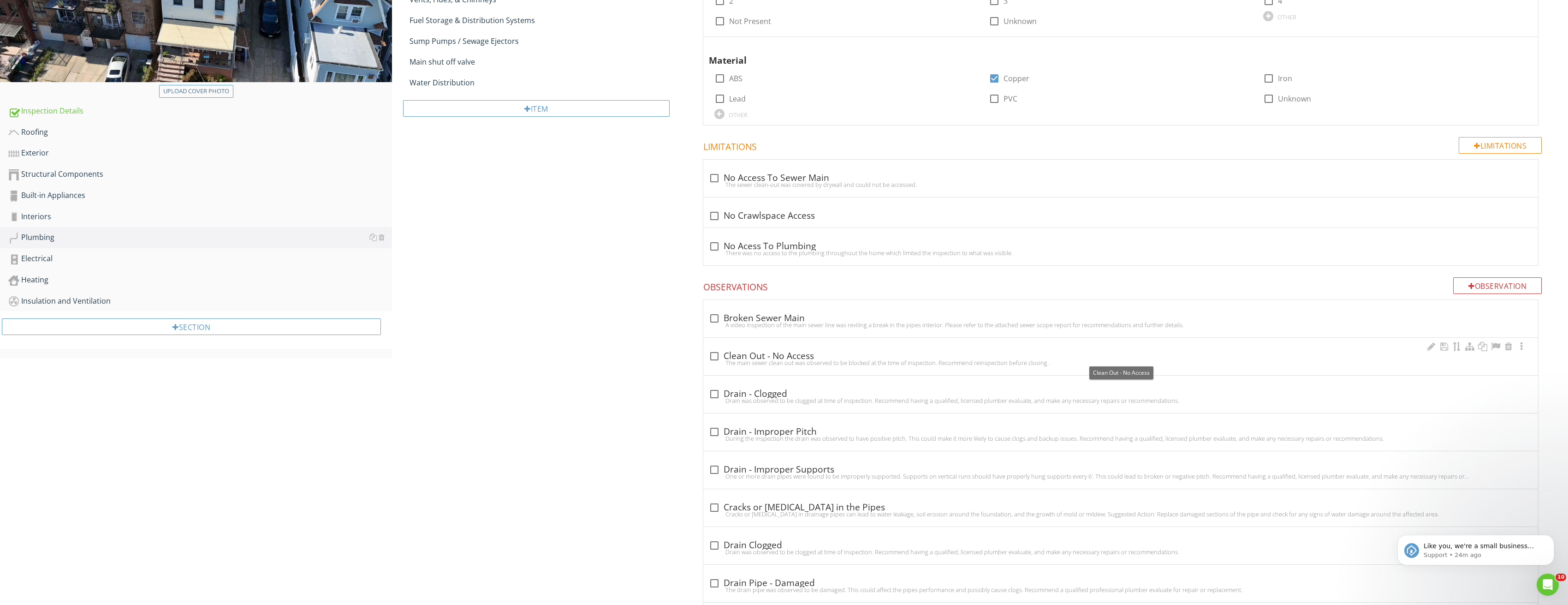
click at [718, 351] on div at bounding box center [715, 357] width 16 height 16
checkbox input "true"
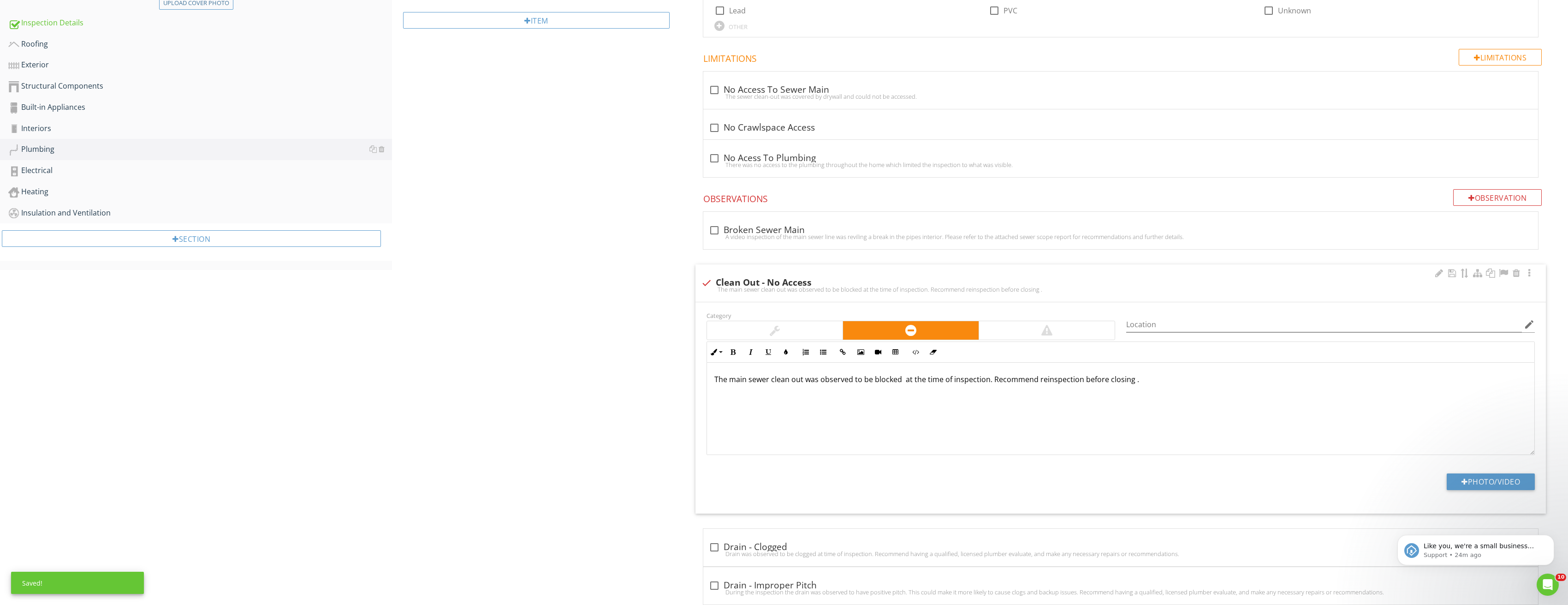
scroll to position [323, 0]
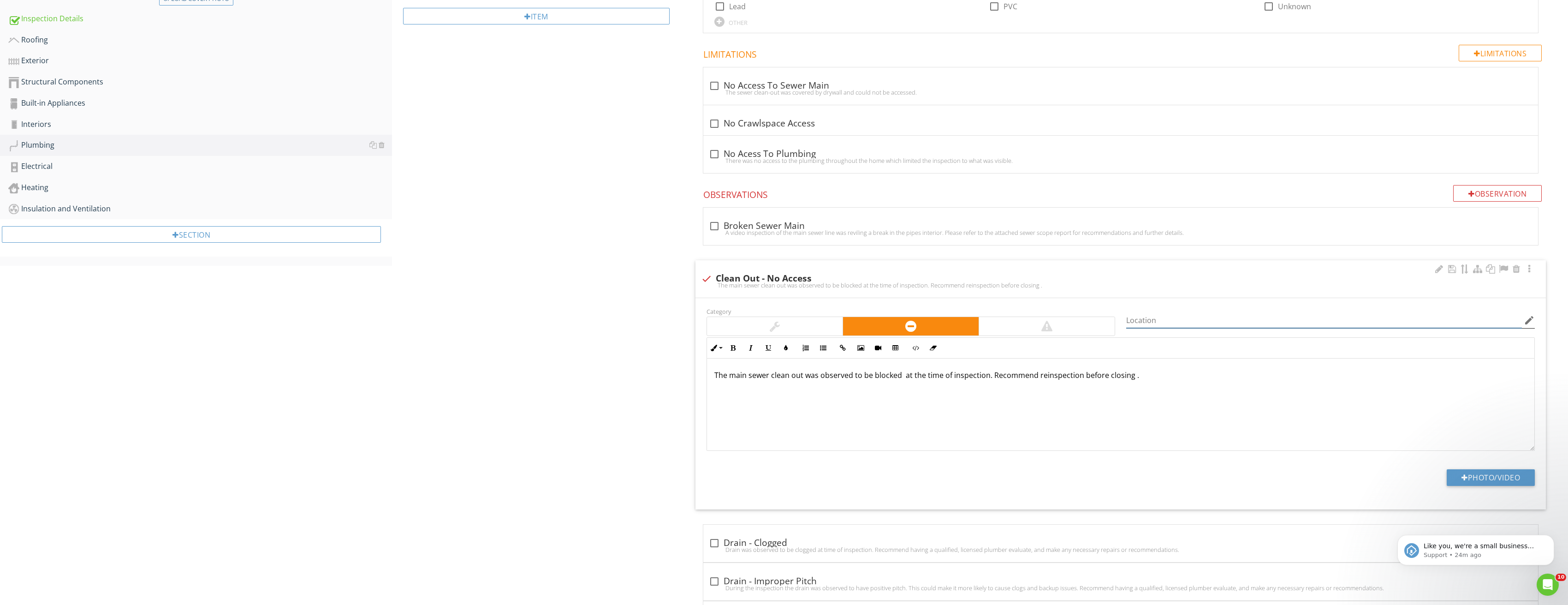
click at [1185, 314] on input "Location" at bounding box center [1323, 320] width 396 height 15
type input "Basement"
click at [1473, 476] on button "Photo/Video" at bounding box center [1490, 477] width 88 height 17
type input "C:\fakepath\Image_20250827210220_3693.jpg"
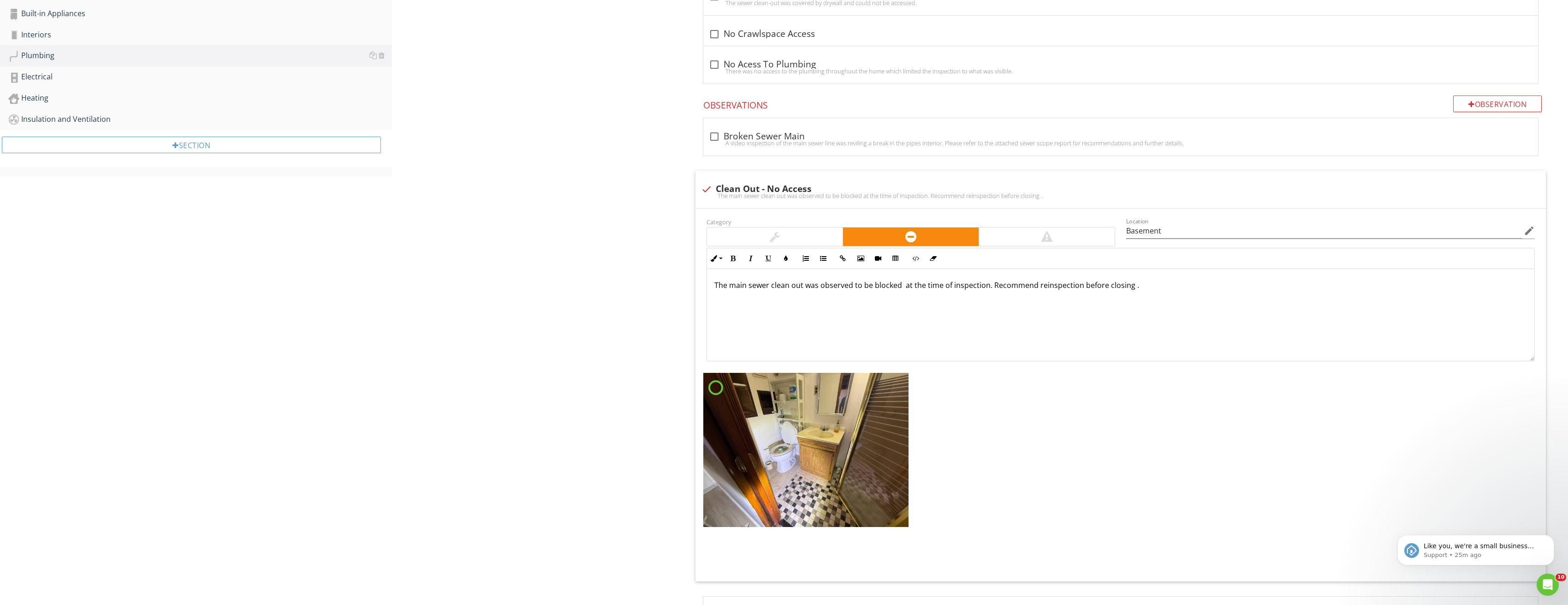
scroll to position [415, 0]
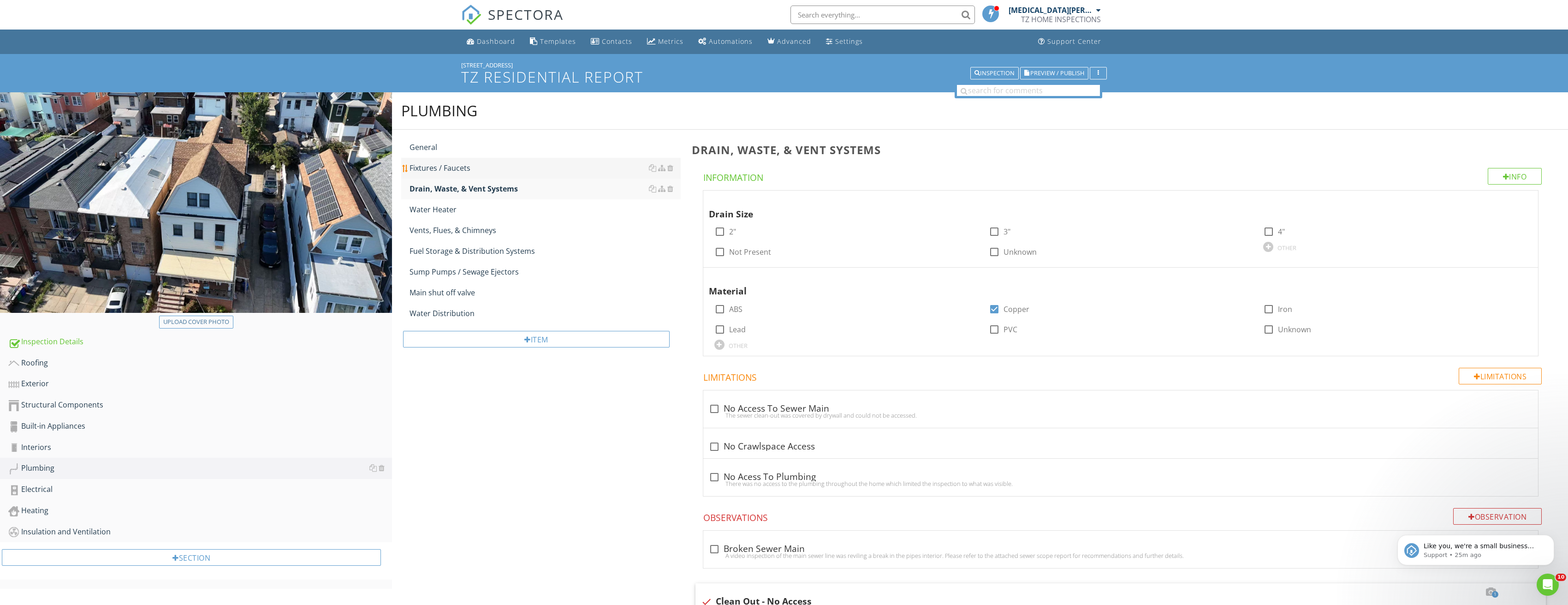
click at [465, 171] on div "Fixtures / Faucets" at bounding box center [545, 168] width 271 height 11
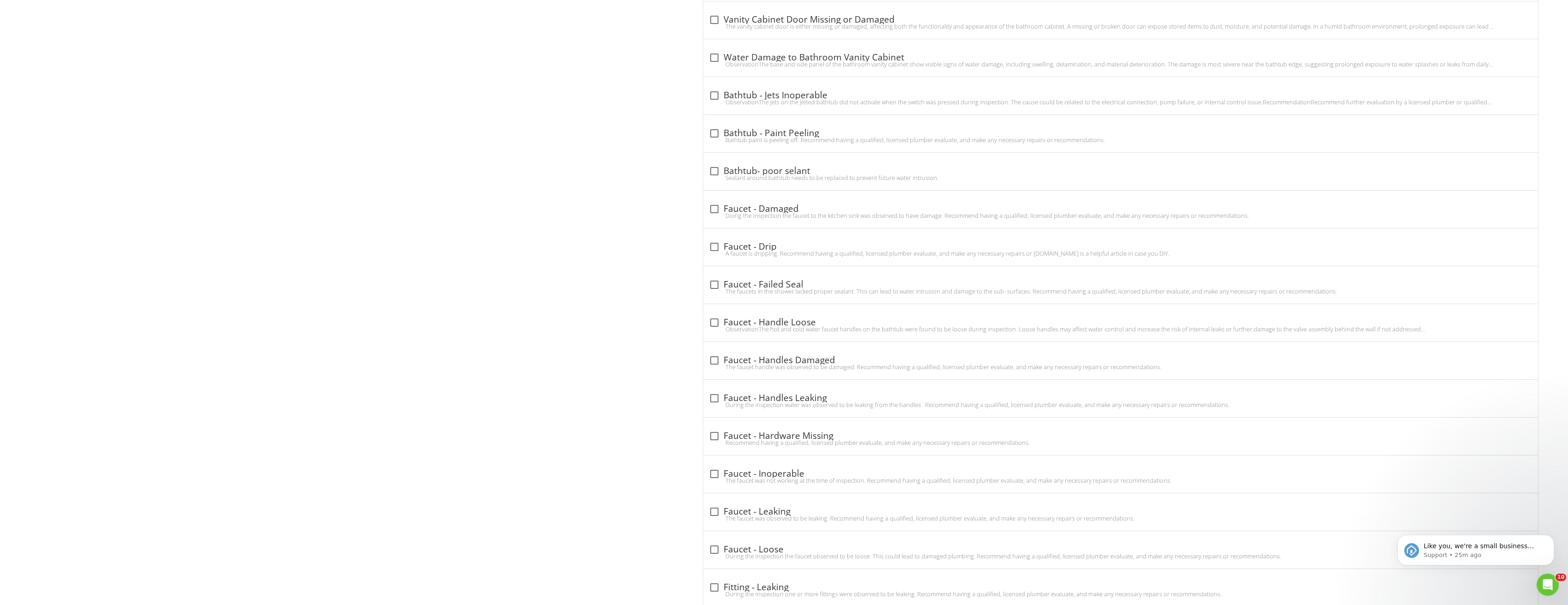
scroll to position [1338, 0]
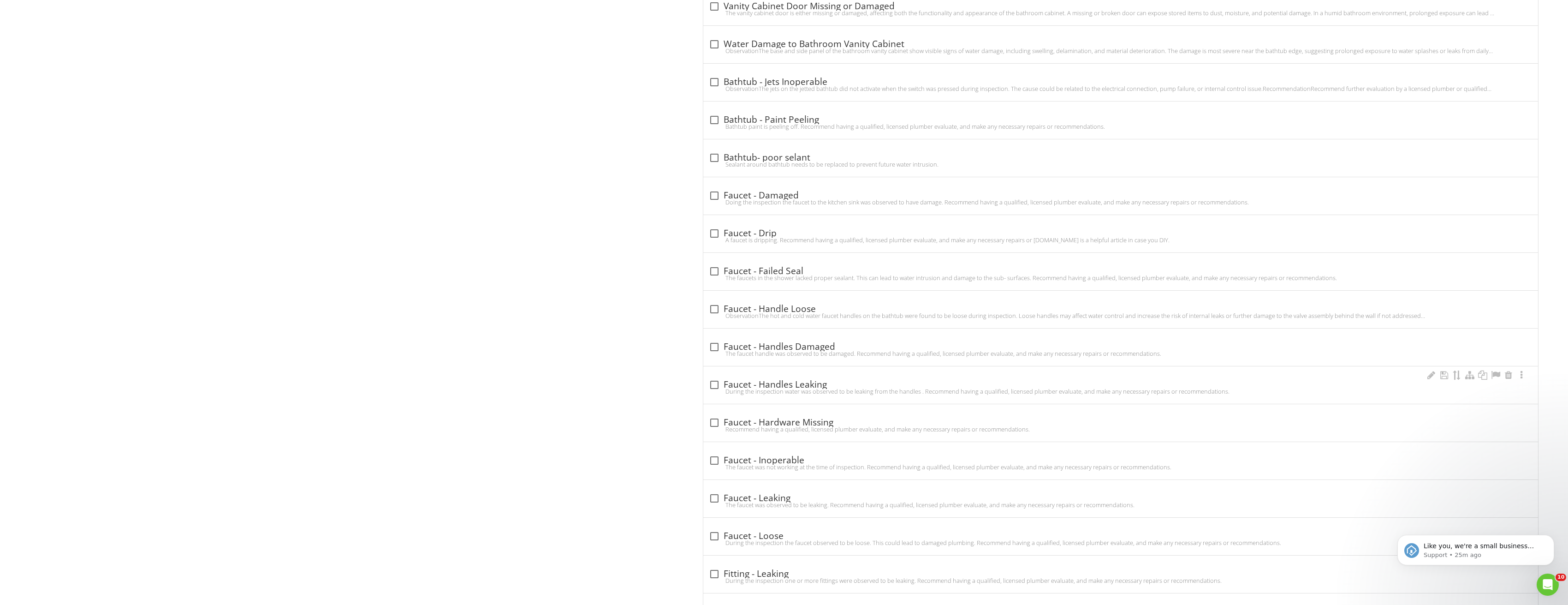
click at [717, 376] on div "check_box_outline_blank Faucet - Handles Leaking During the inspection water wa…" at bounding box center [1121, 385] width 835 height 37
checkbox input "true"
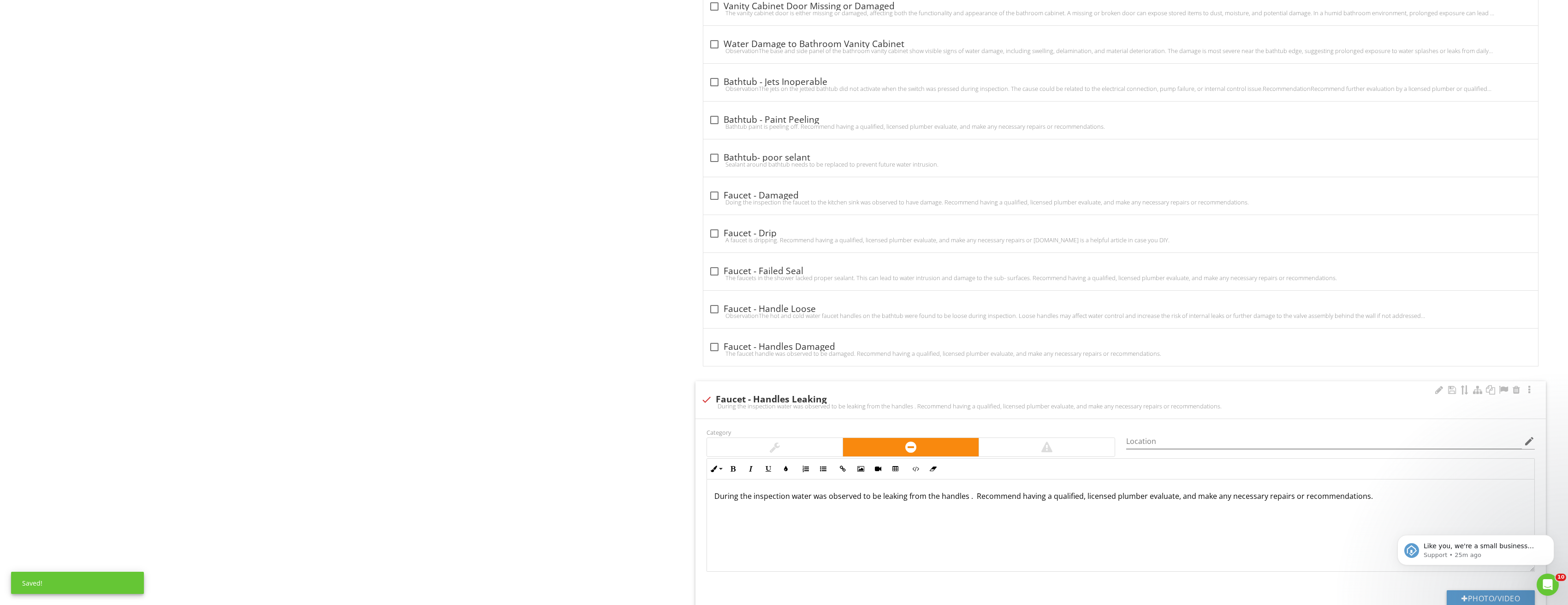
scroll to position [1523, 0]
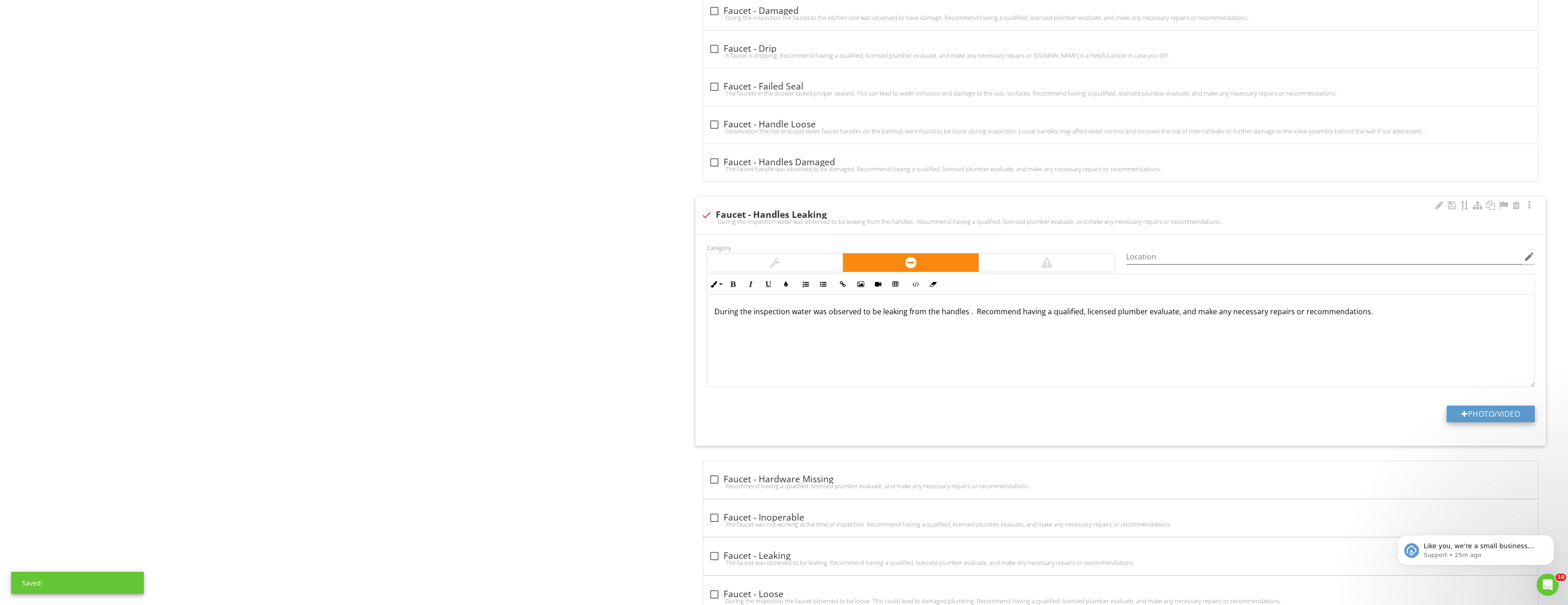
click at [1512, 409] on button "Photo/Video" at bounding box center [1490, 414] width 88 height 17
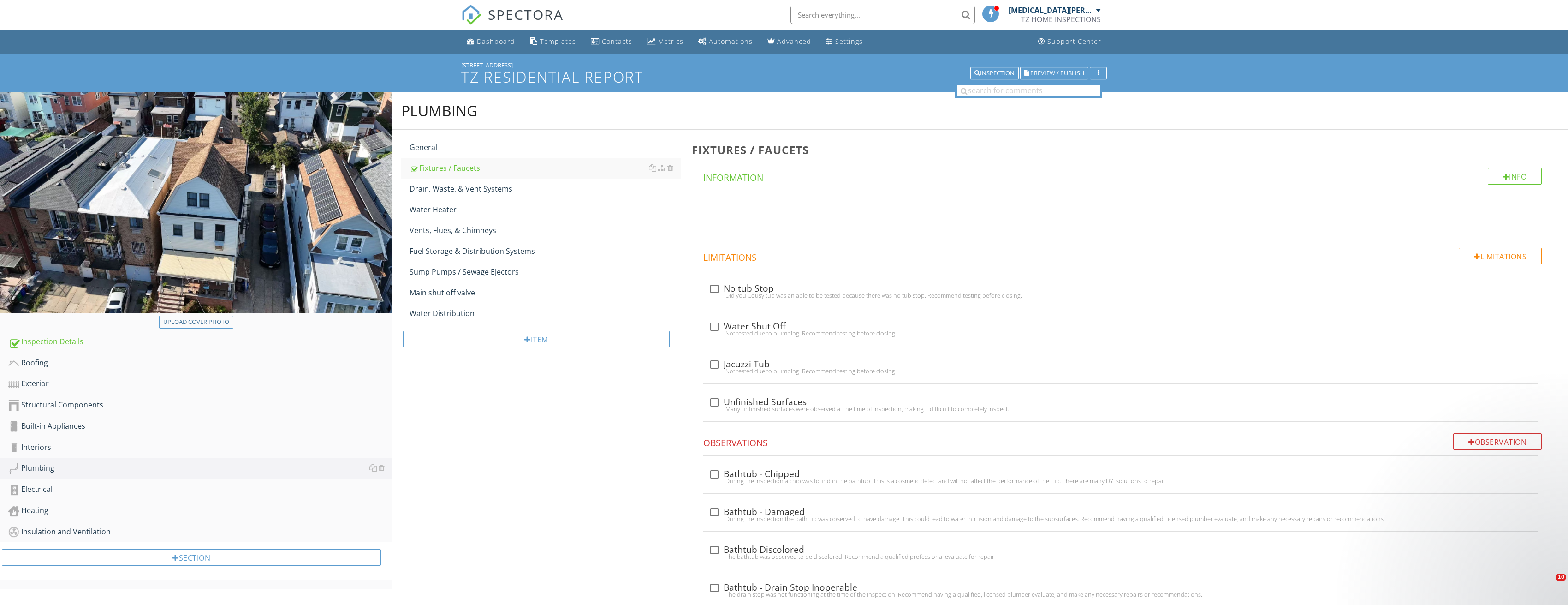
scroll to position [1523, 0]
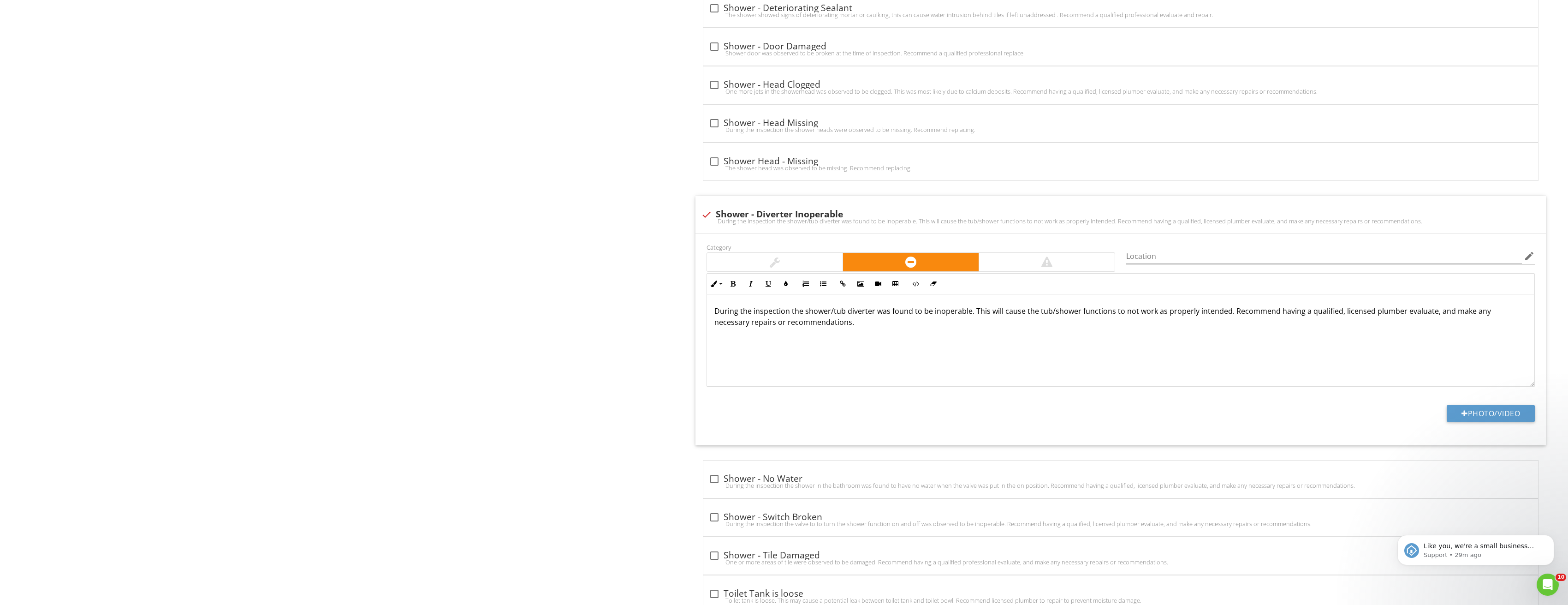
type input "C:\fakepath\Image_20250827210219_3698.jpg"
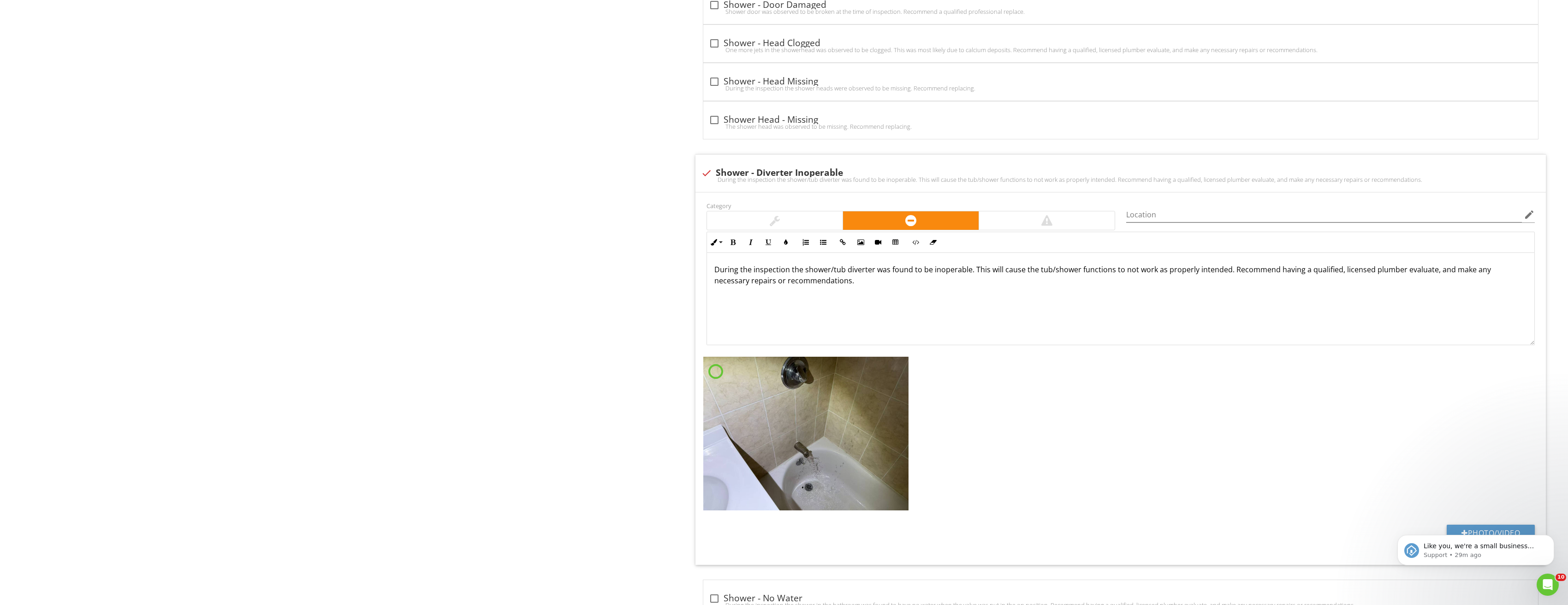
scroll to position [2676, 0]
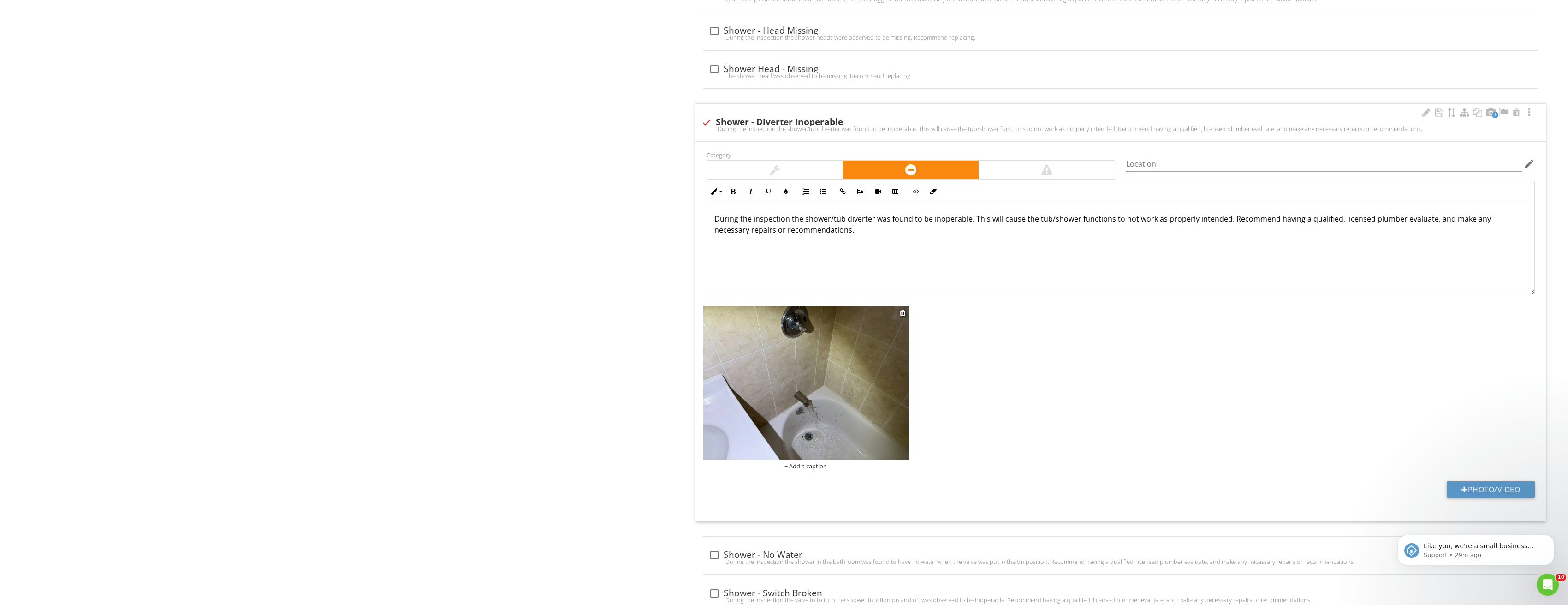
click at [826, 381] on img at bounding box center [806, 383] width 205 height 154
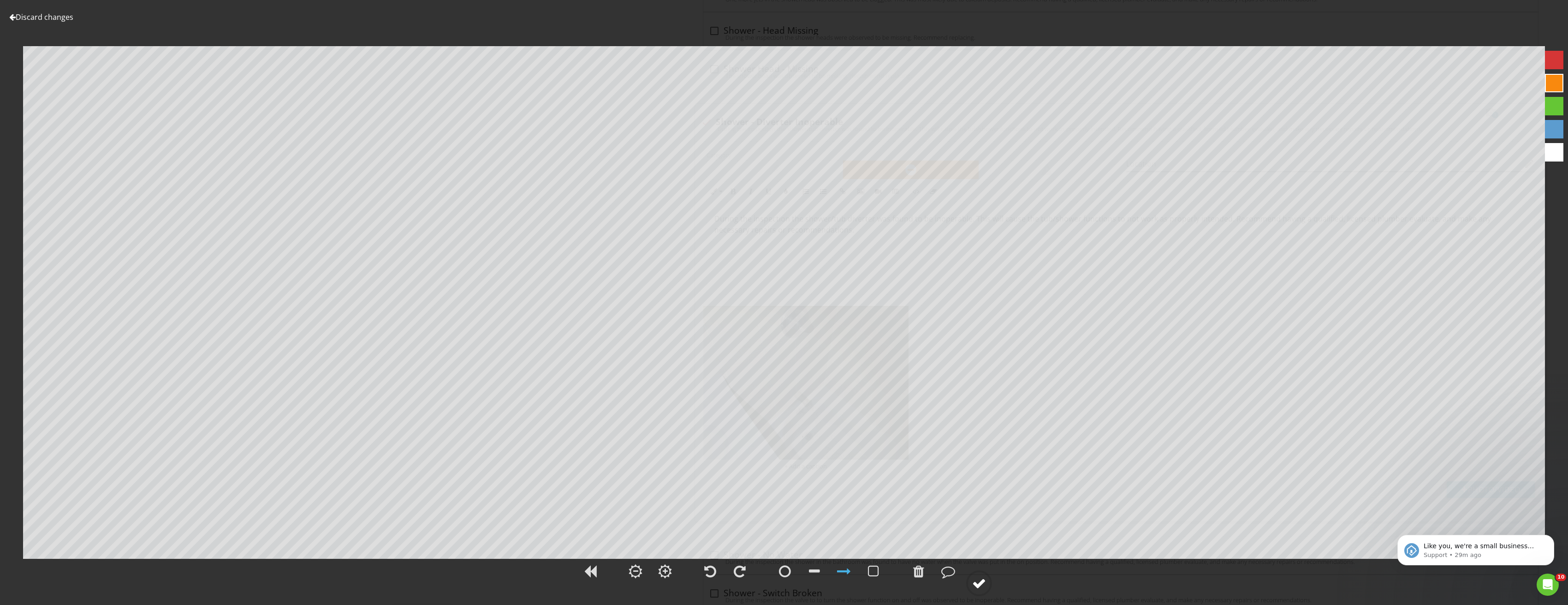
click at [989, 579] on circle at bounding box center [979, 583] width 24 height 24
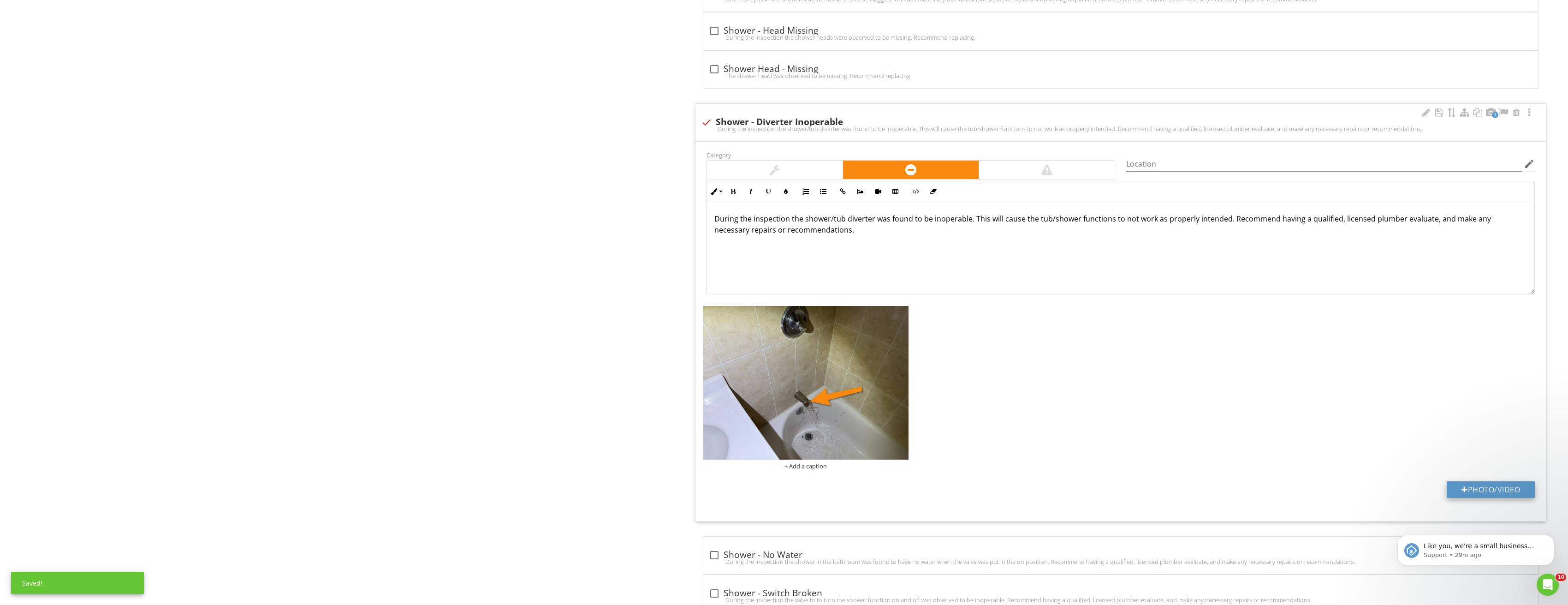
click at [1486, 484] on button "Photo/Video" at bounding box center [1490, 489] width 88 height 17
click at [1192, 163] on input "Location" at bounding box center [1323, 164] width 396 height 15
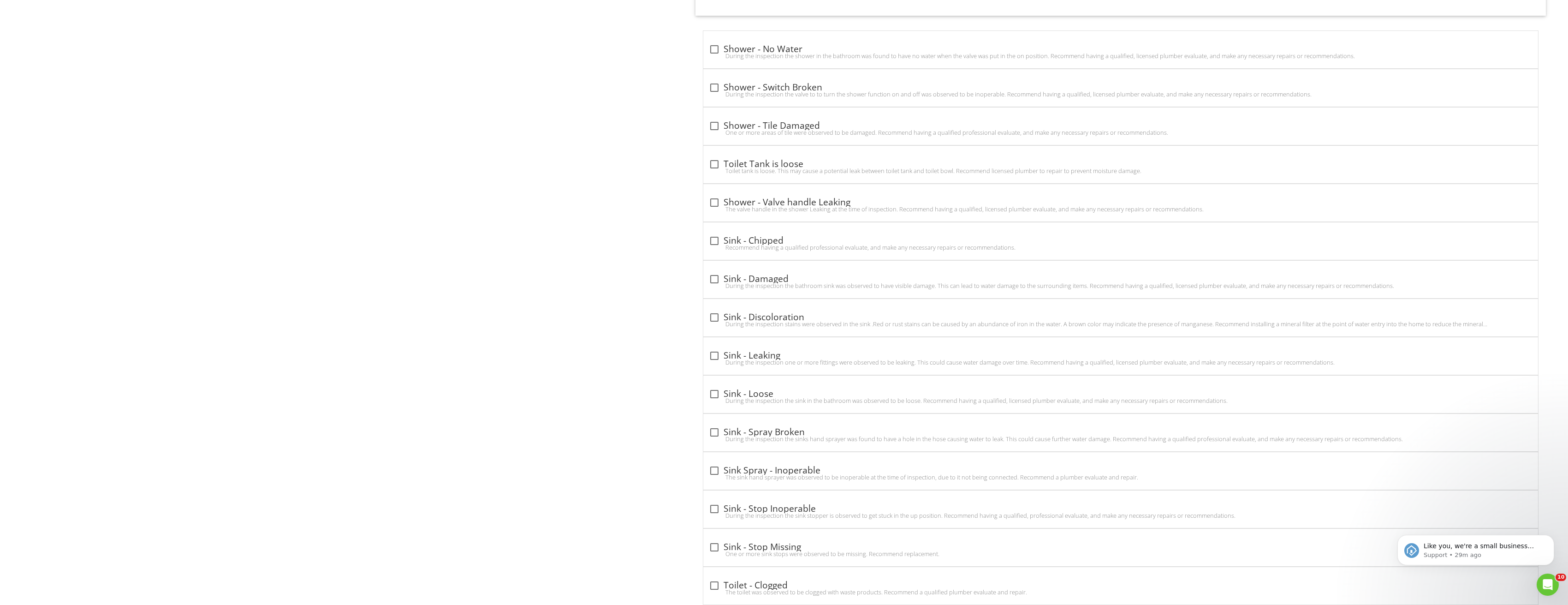
scroll to position [3184, 0]
type input "Second Floor"
click at [715, 390] on div at bounding box center [715, 392] width 16 height 16
checkbox input "true"
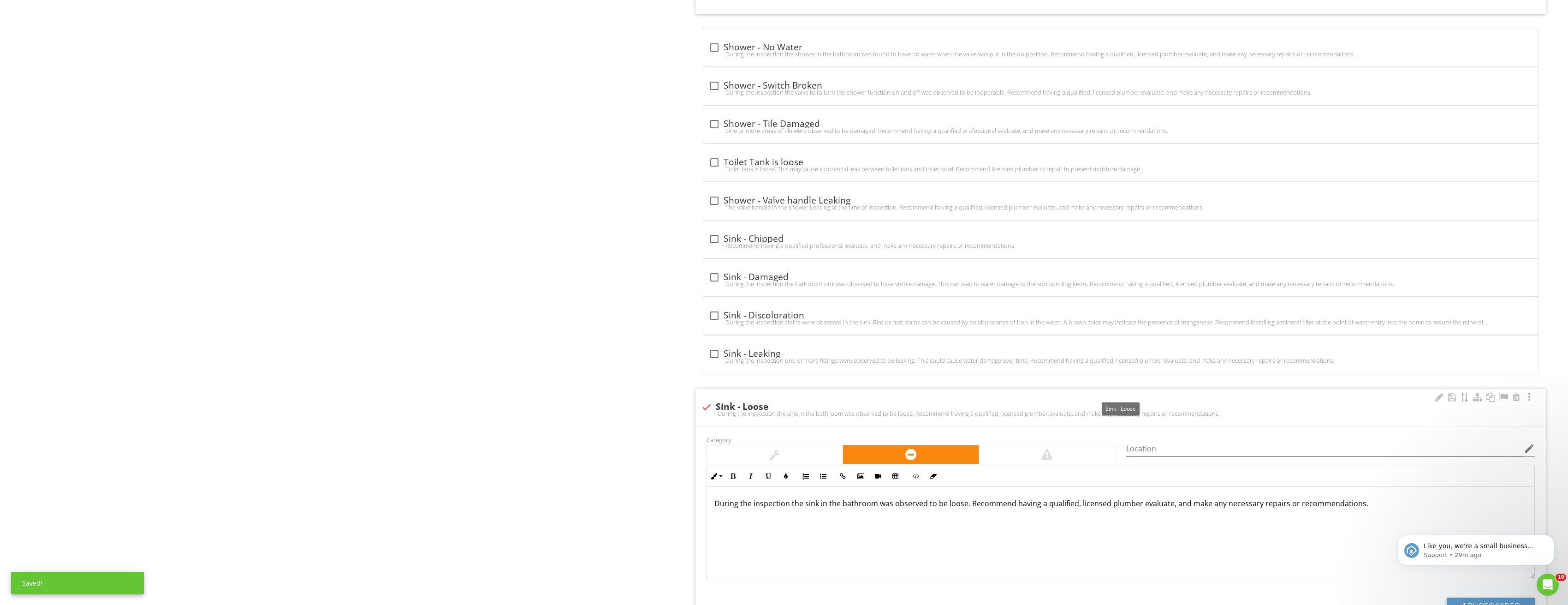
scroll to position [3415, 0]
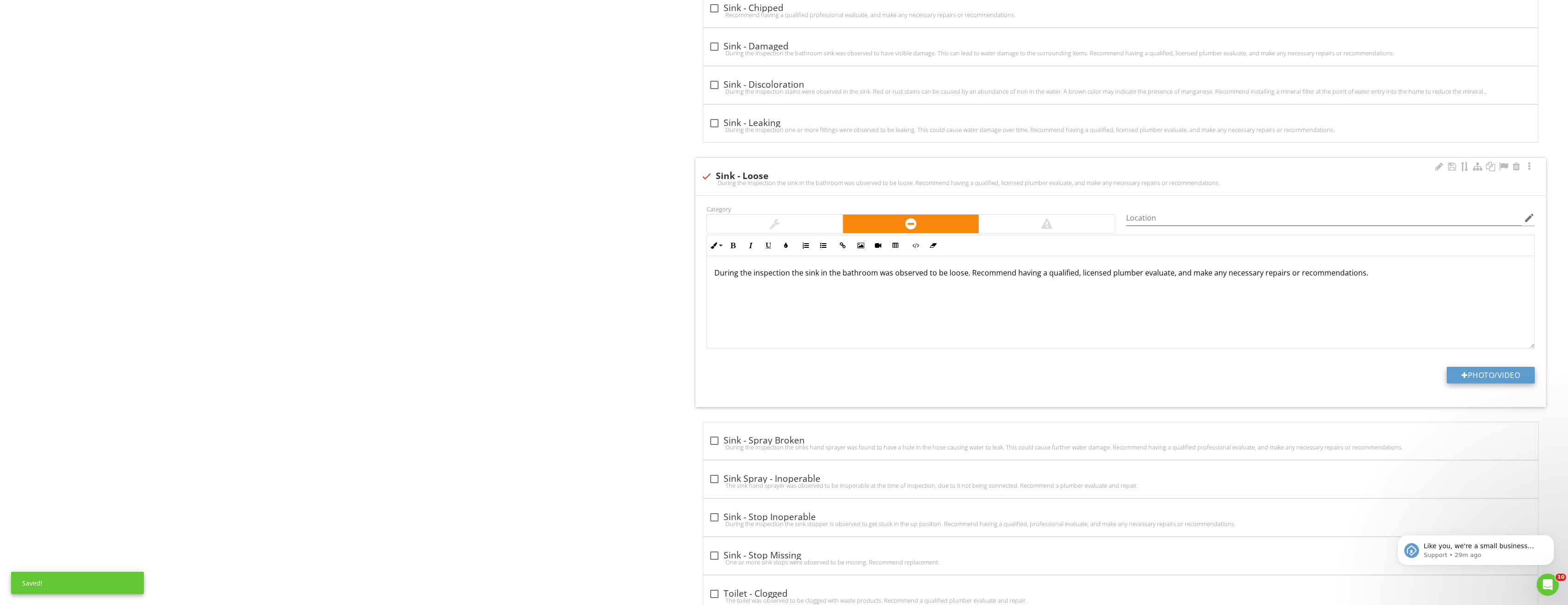
click at [1508, 373] on button "Photo/Video" at bounding box center [1490, 375] width 88 height 17
type input "C:\fakepath\Image_20250827210219_3704.jpg"
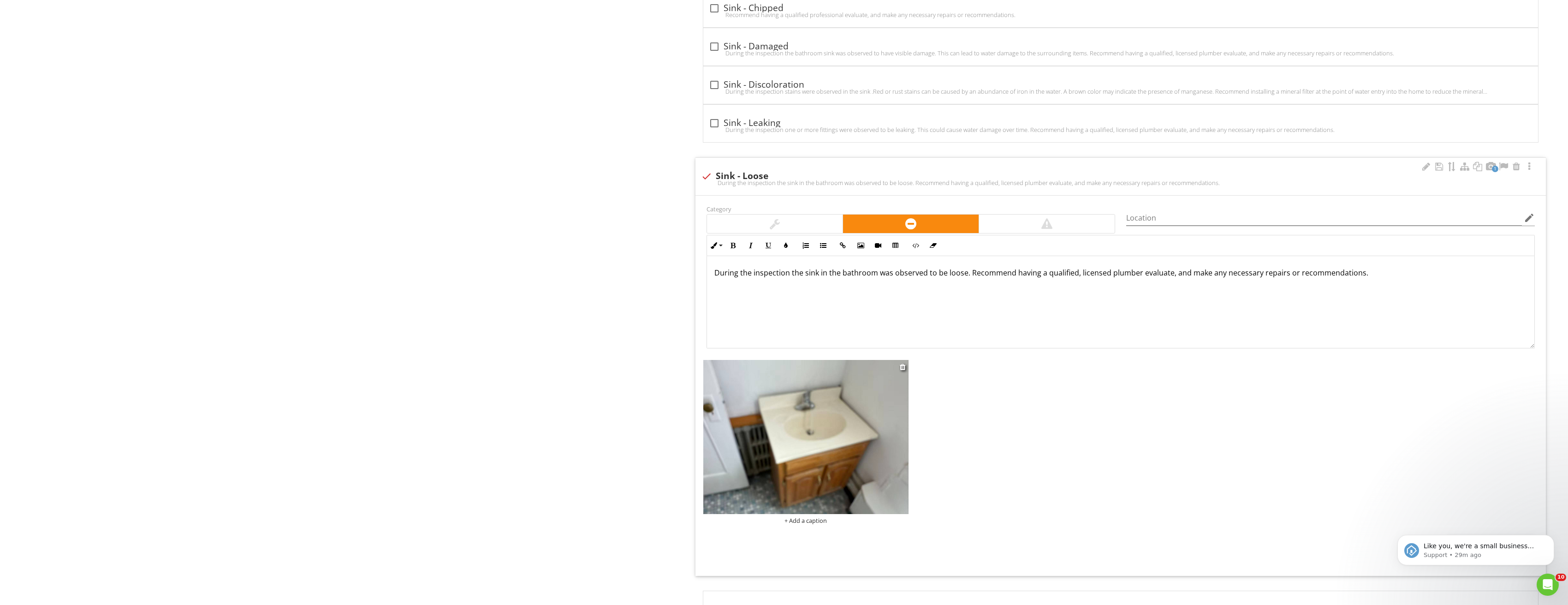
click at [877, 396] on img at bounding box center [806, 437] width 205 height 154
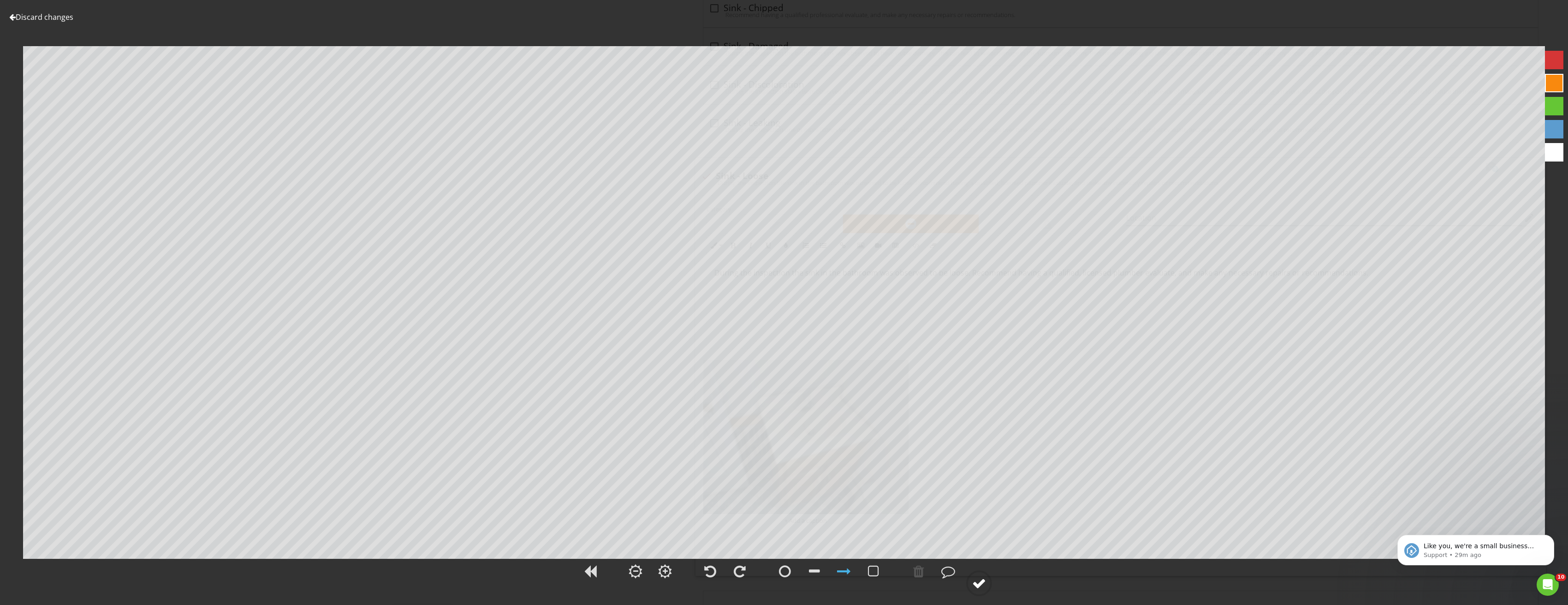
click at [977, 580] on div at bounding box center [979, 583] width 14 height 14
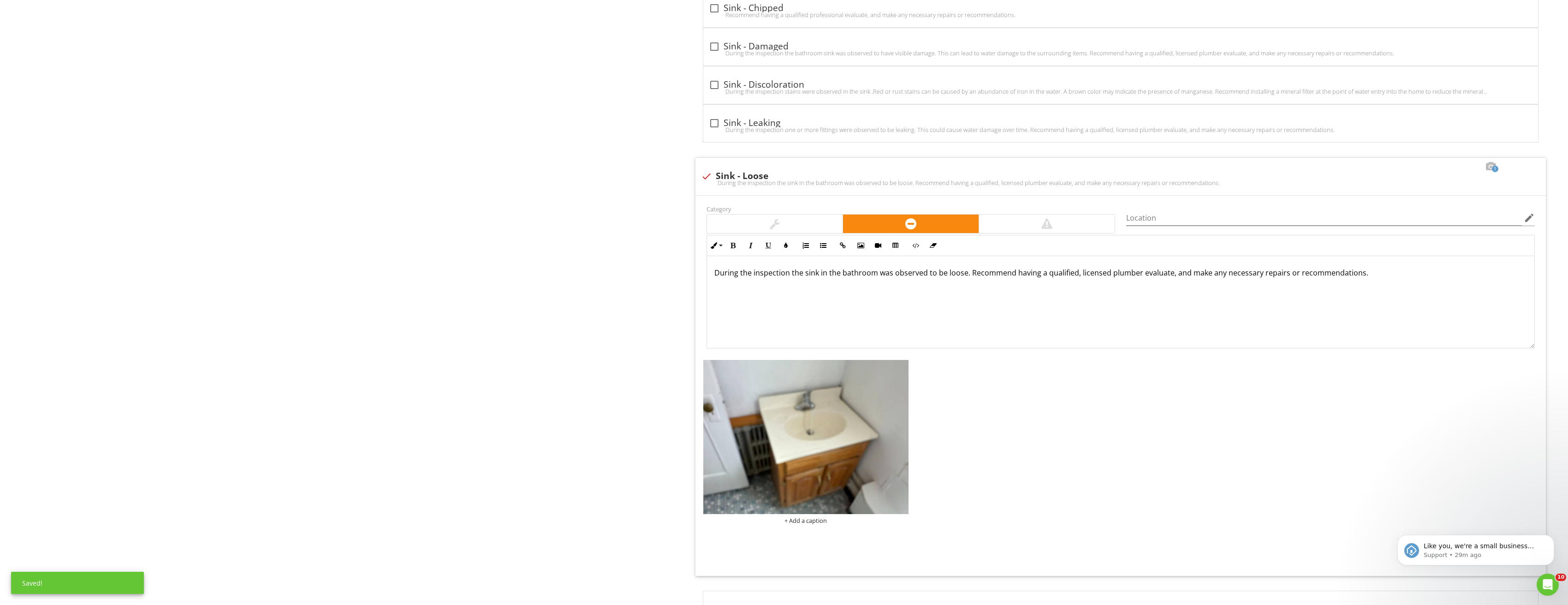
click html "Like you, we're a small business that relies on reviews to grow. If you have a …"
click at [1551, 538] on icon "Dismiss notification" at bounding box center [1551, 537] width 5 height 5
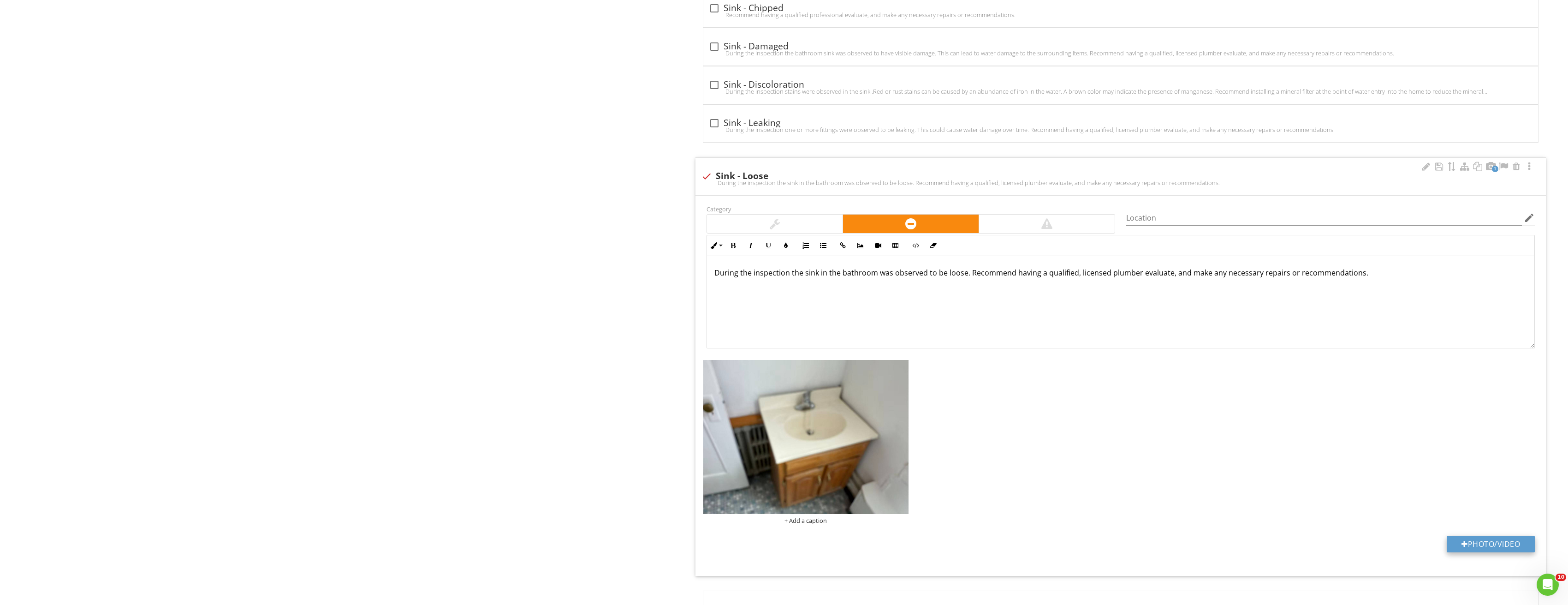
click at [1492, 544] on button "Photo/Video" at bounding box center [1490, 544] width 88 height 17
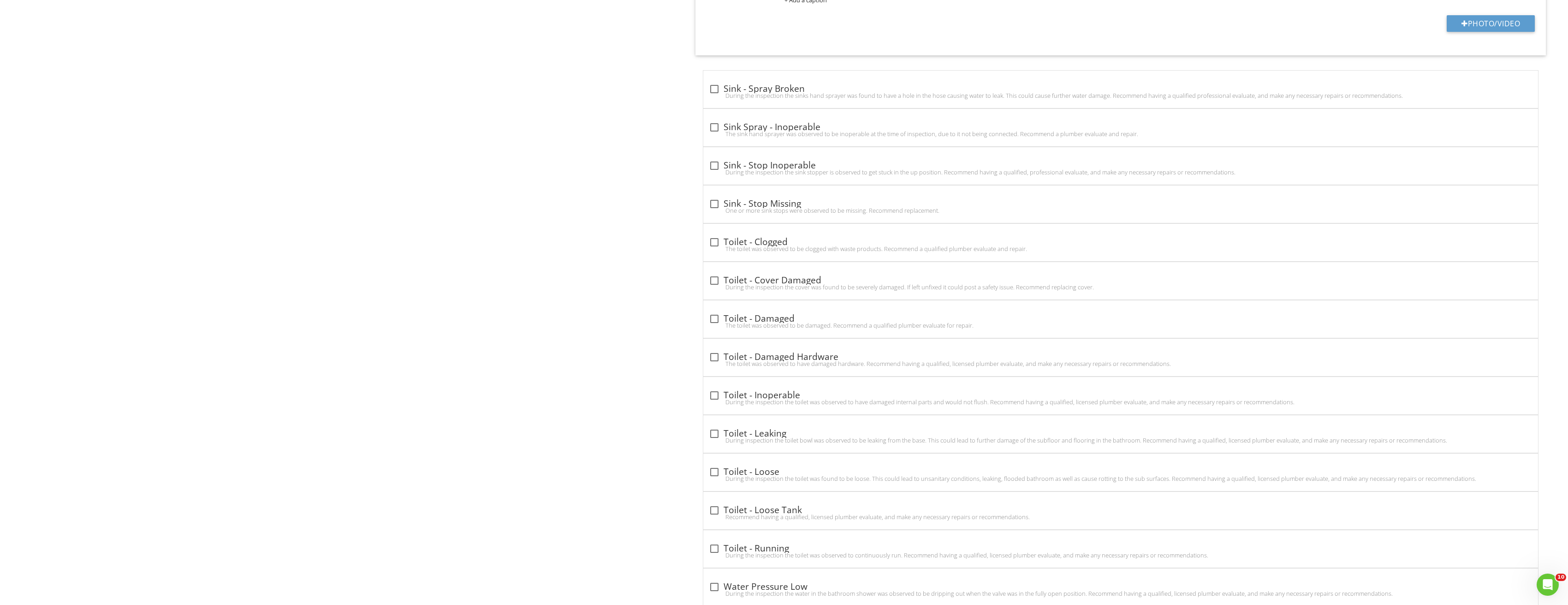
scroll to position [3998, 0]
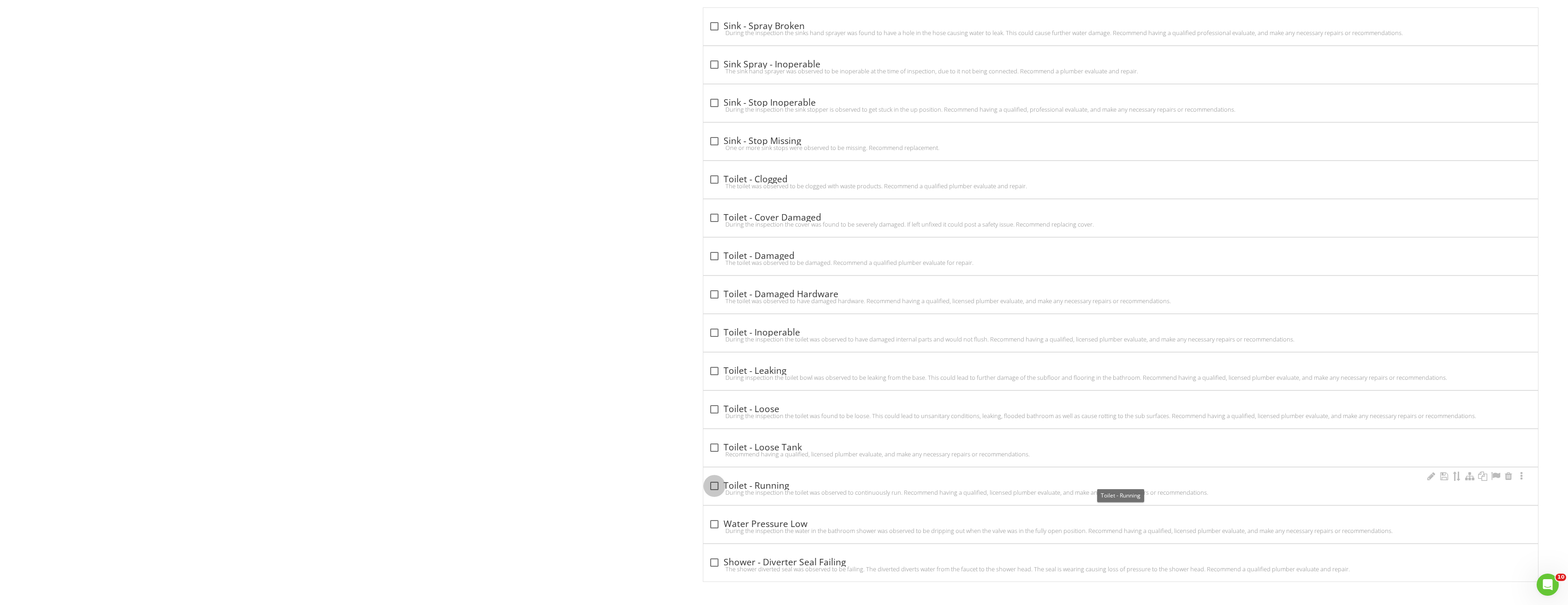
click at [717, 481] on div at bounding box center [715, 486] width 16 height 16
checkbox input "true"
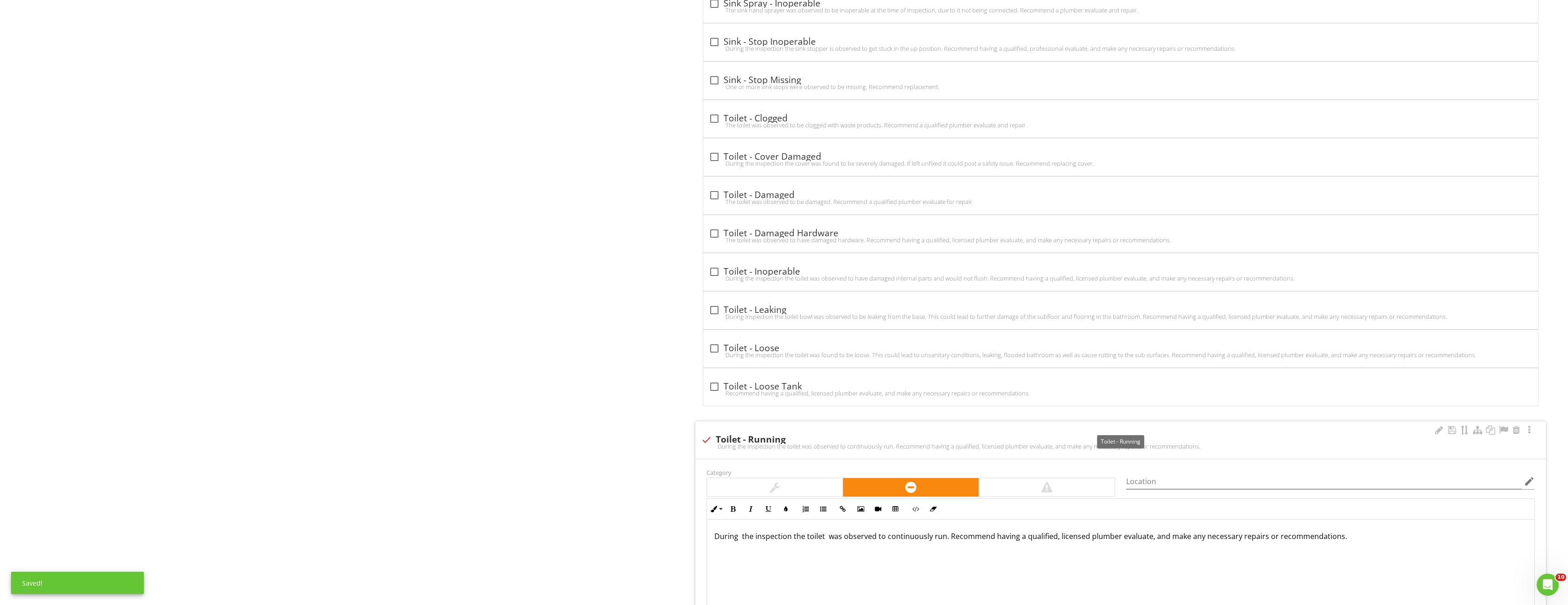
scroll to position [4182, 0]
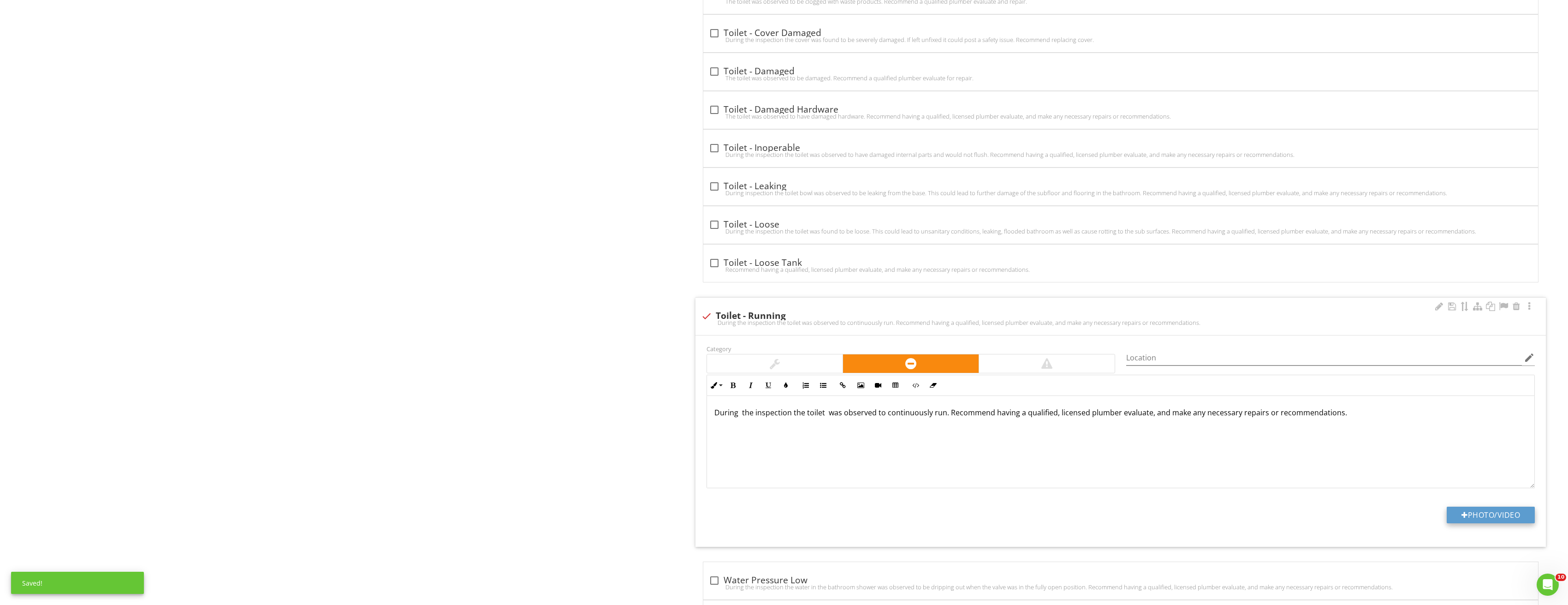
click at [1486, 516] on button "Photo/Video" at bounding box center [1490, 514] width 88 height 17
type input "C:\fakepath\Image_20250827210219_3713.jpg"
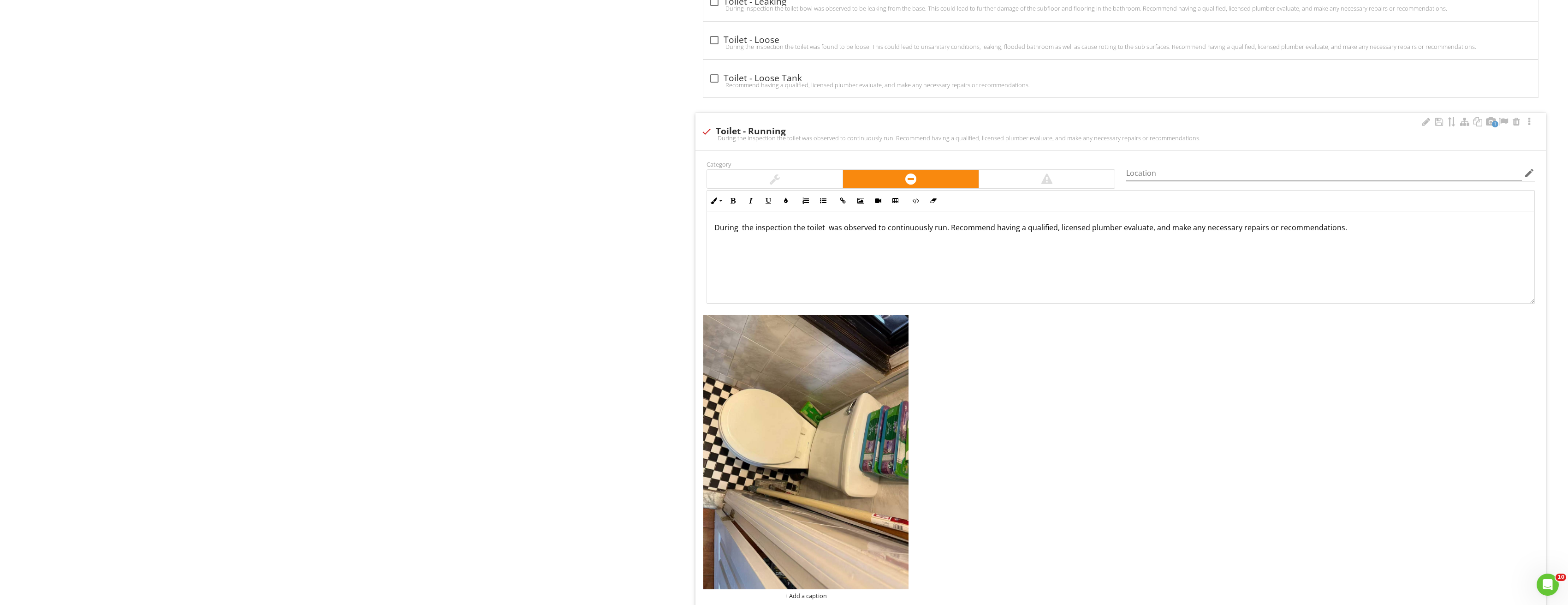
scroll to position [4367, 0]
click at [861, 477] on img at bounding box center [806, 452] width 205 height 274
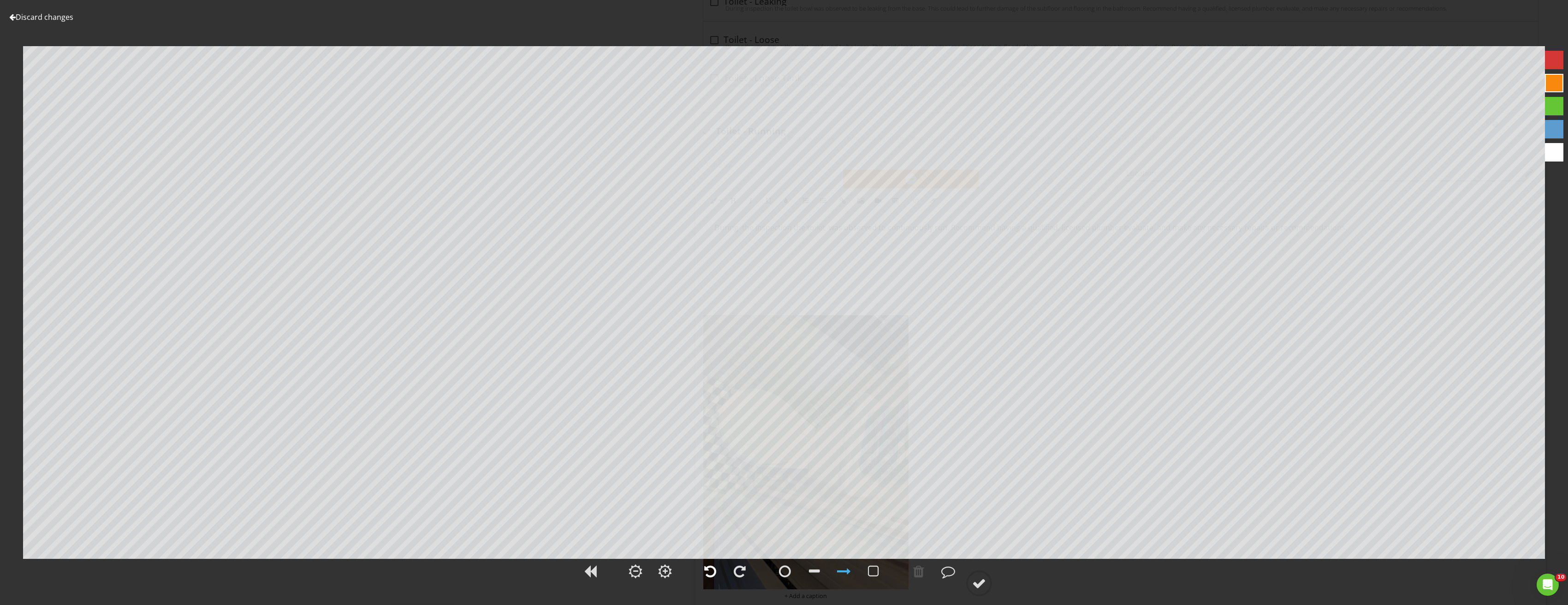
click at [710, 572] on div at bounding box center [710, 571] width 12 height 14
click at [977, 579] on div at bounding box center [979, 583] width 14 height 14
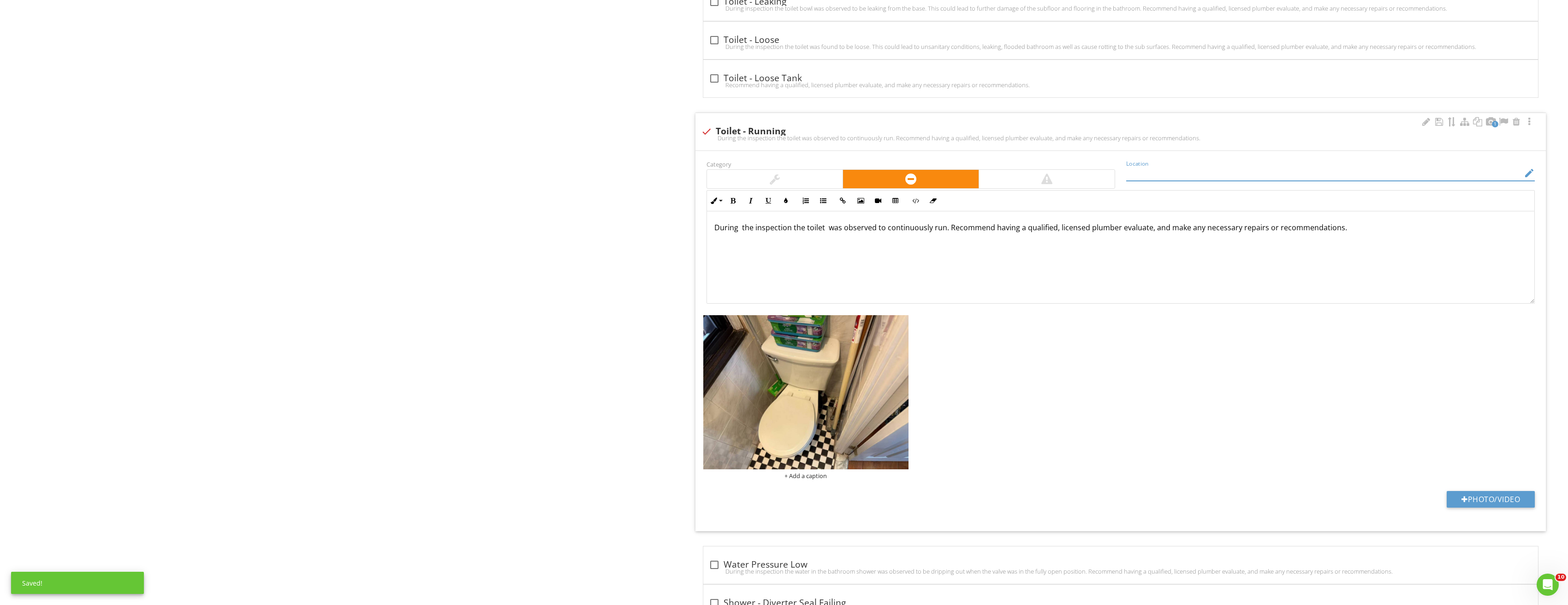
click at [1170, 170] on input "Location" at bounding box center [1323, 173] width 396 height 15
type input "First Floor"
